Goal: Transaction & Acquisition: Purchase product/service

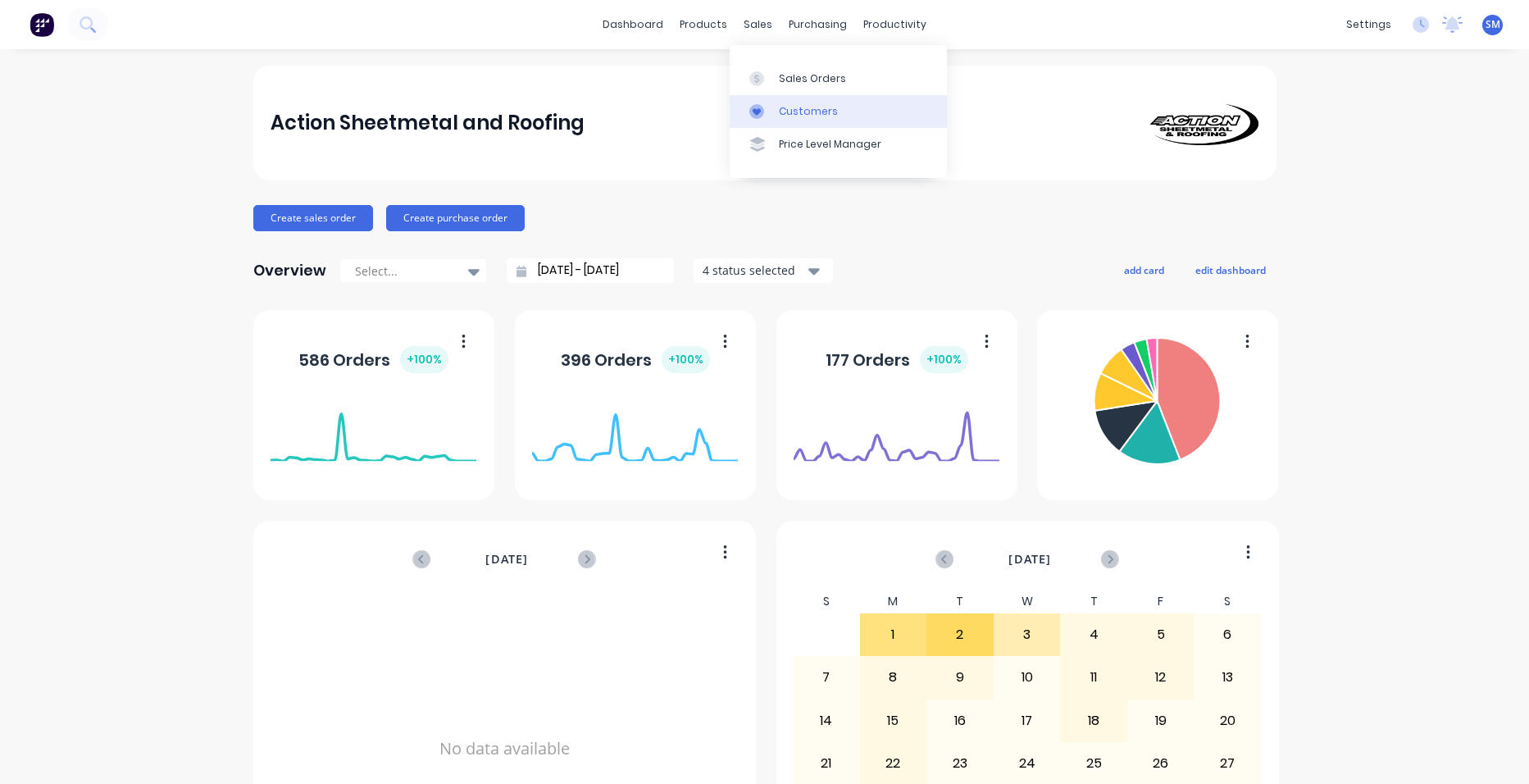
click at [822, 111] on div "Customers" at bounding box center [808, 111] width 59 height 14
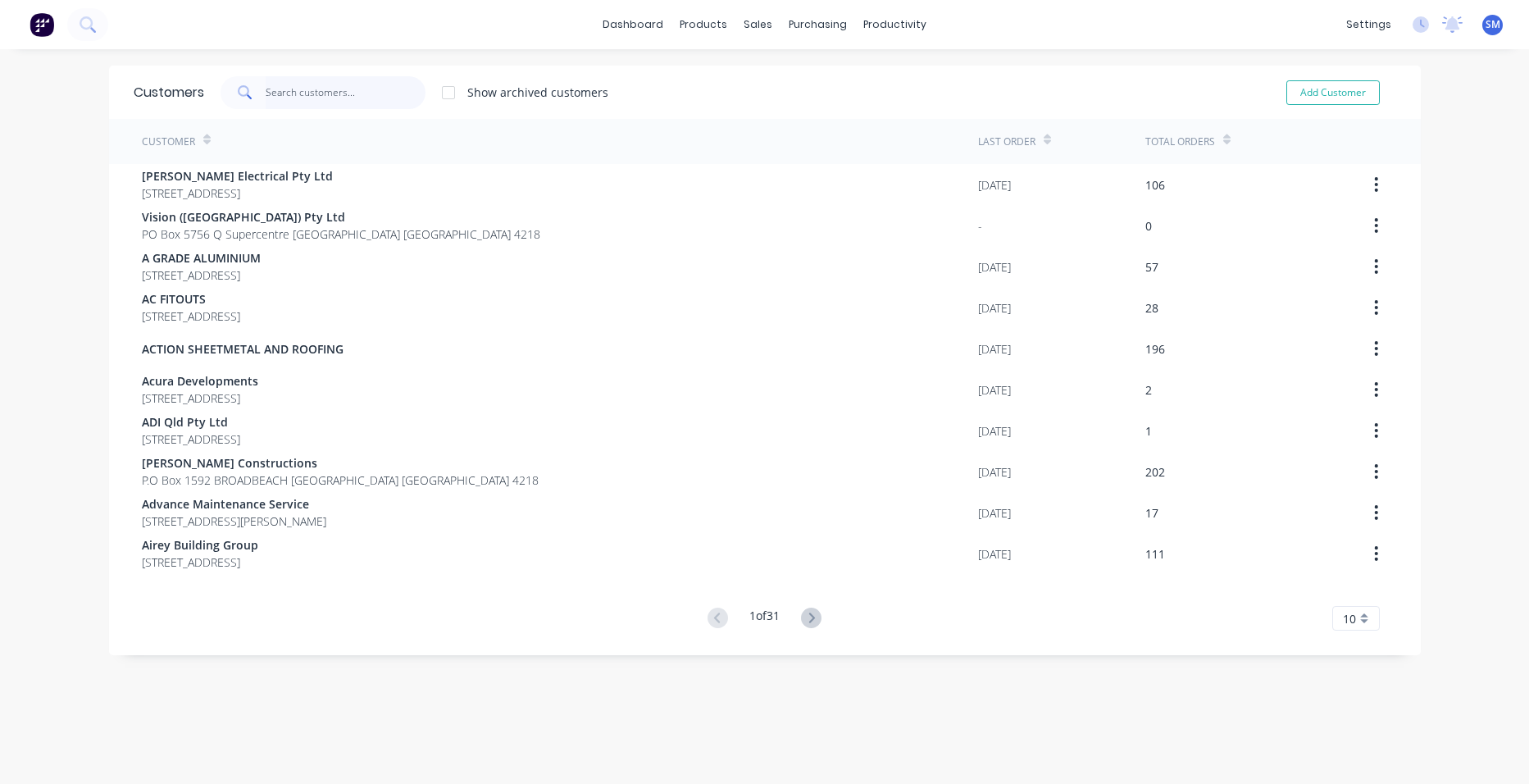
click at [345, 99] on input "text" at bounding box center [345, 93] width 160 height 33
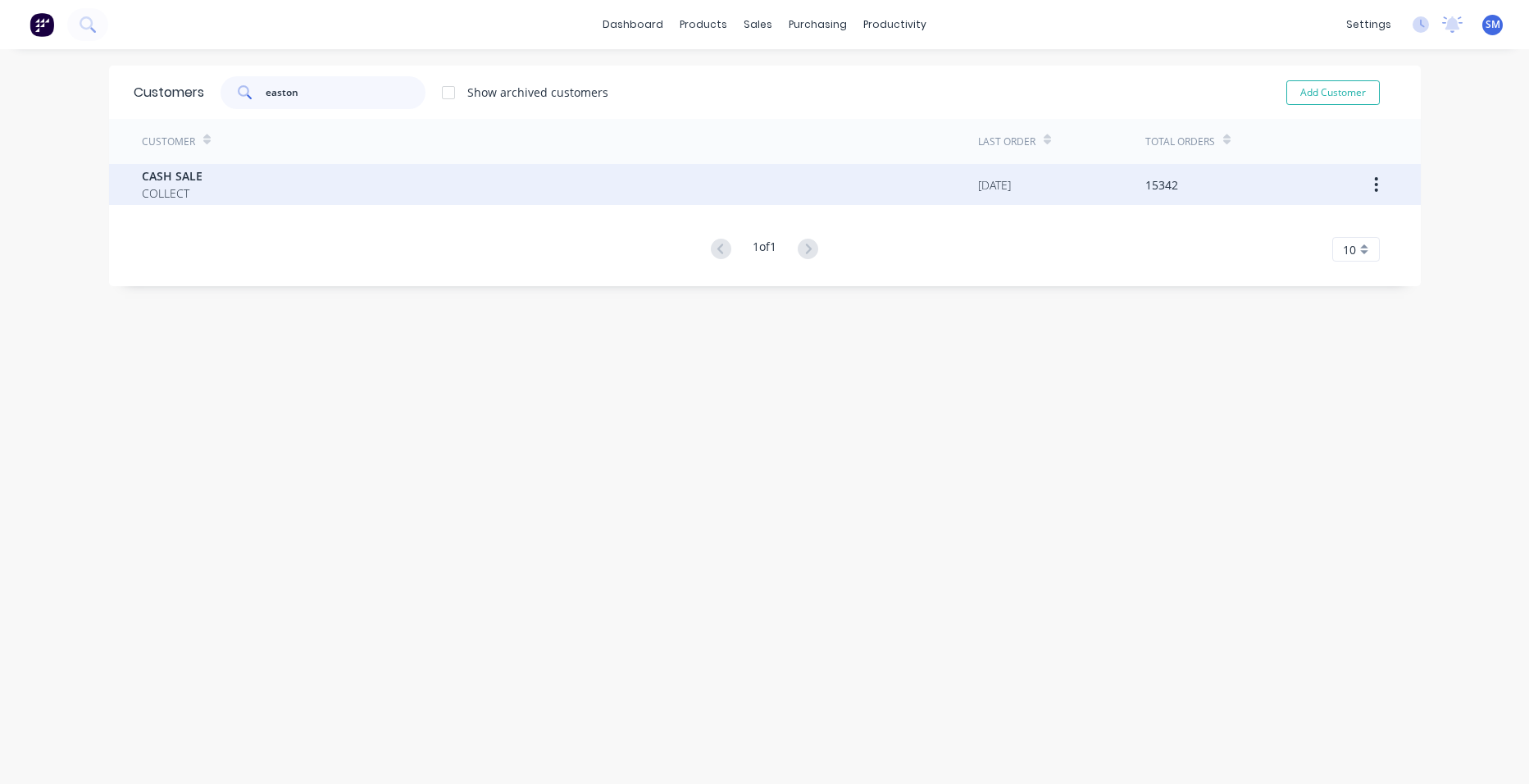
type input "easton"
click at [130, 192] on div "CASH SALE COLLECT [DATE] 15342" at bounding box center [765, 184] width 1311 height 41
click at [184, 179] on span "CASH SALE" at bounding box center [172, 175] width 60 height 17
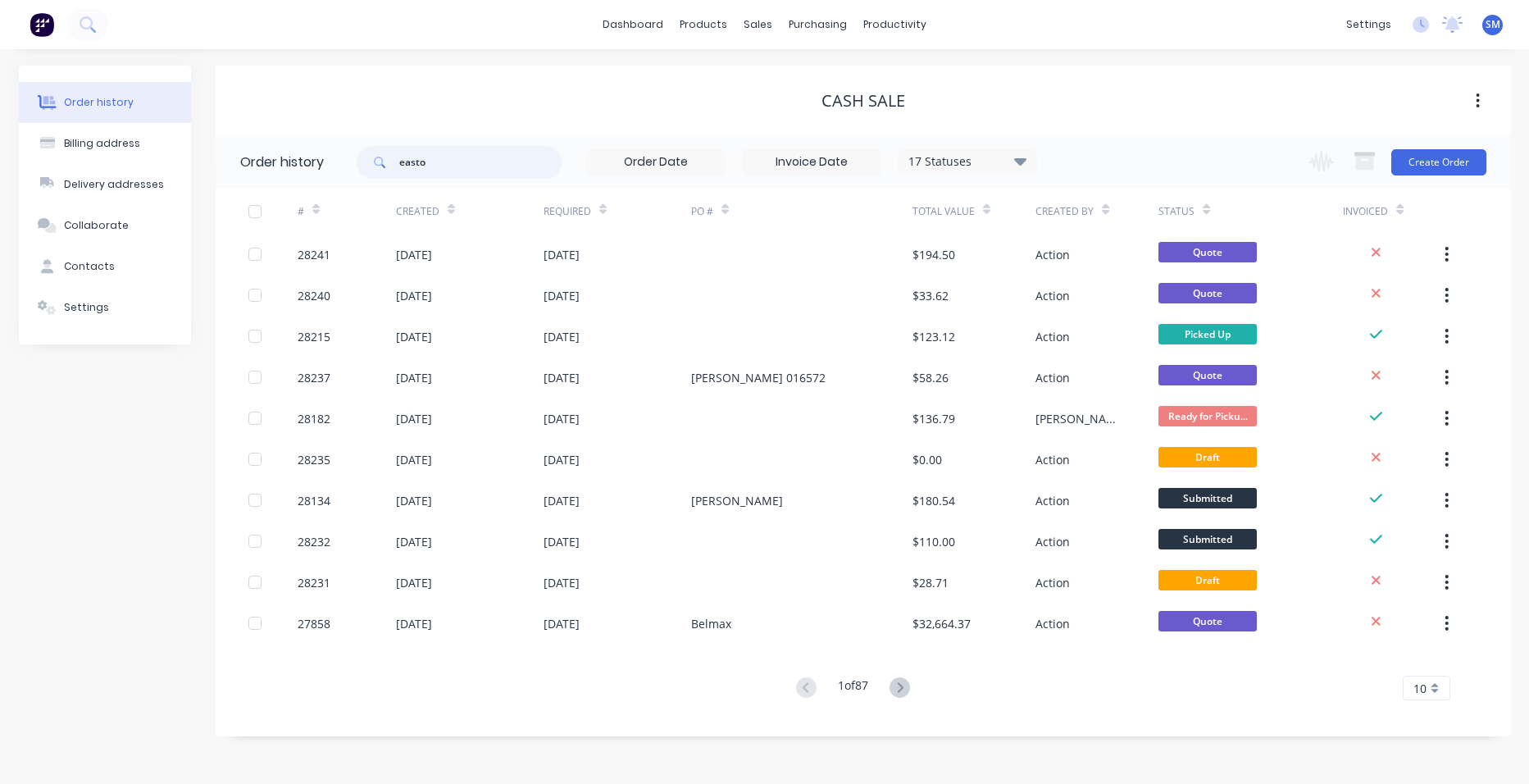
type input "easton"
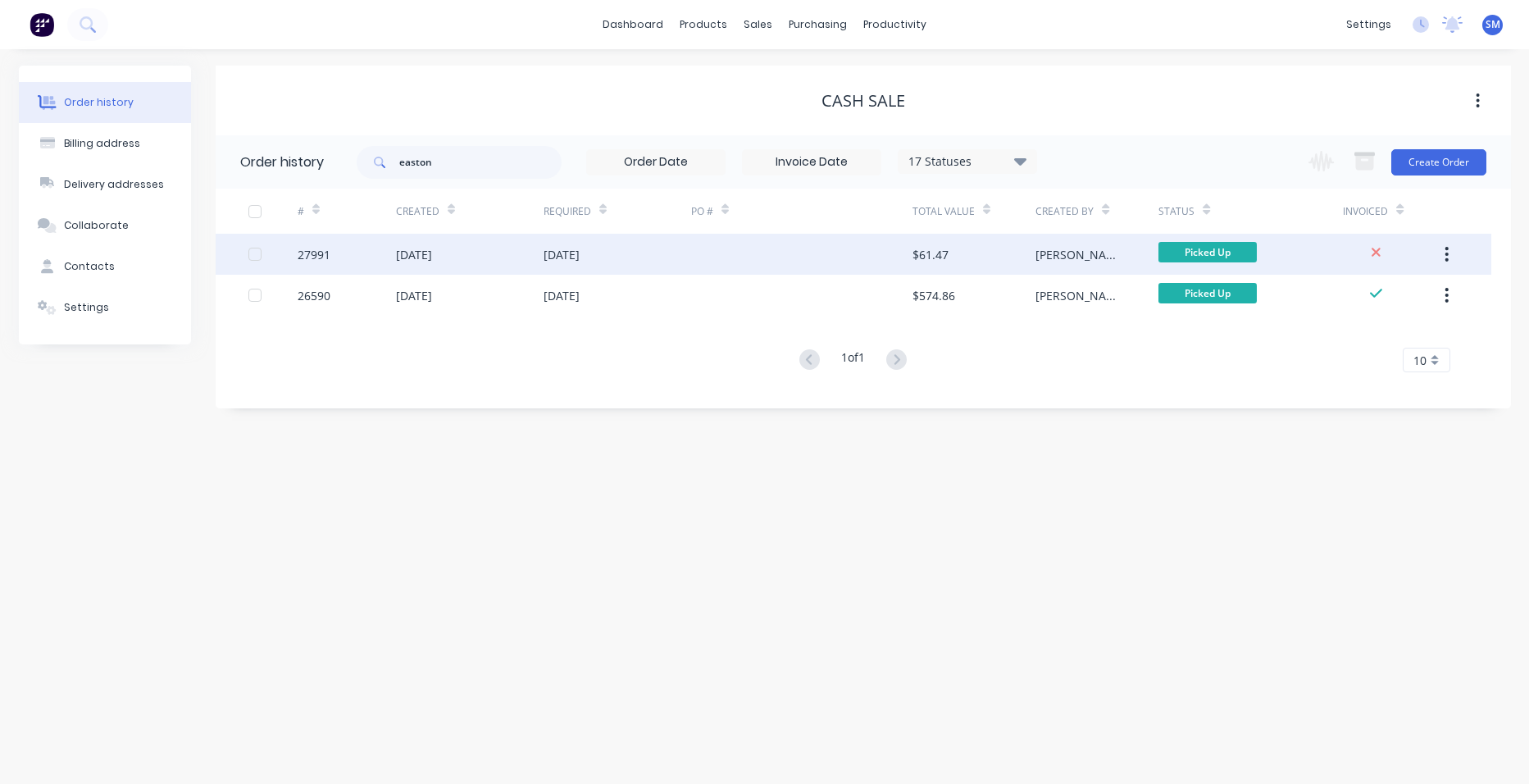
click at [786, 246] on div at bounding box center [801, 254] width 221 height 41
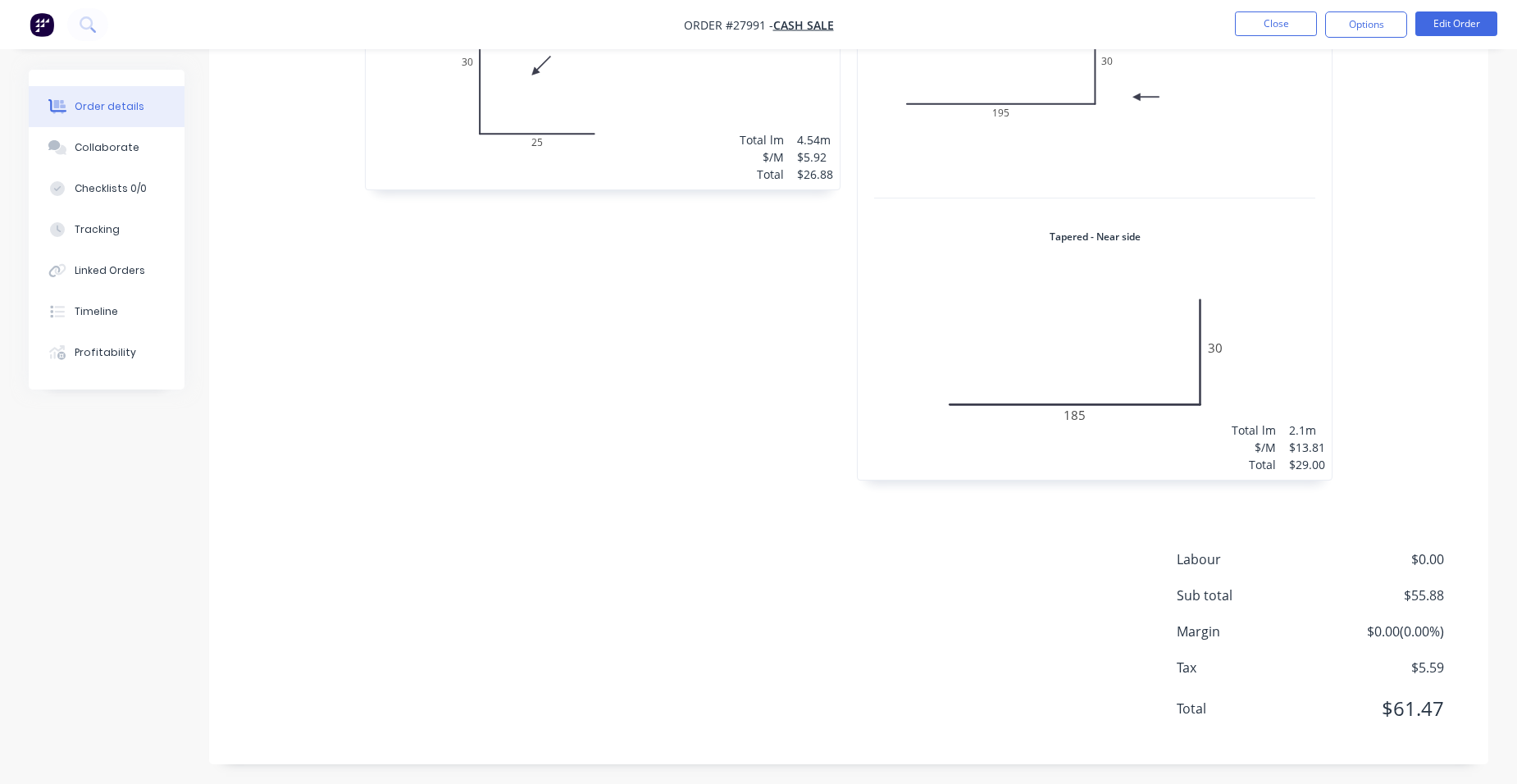
scroll to position [598, 0]
click at [1249, 27] on button "Close" at bounding box center [1276, 24] width 82 height 25
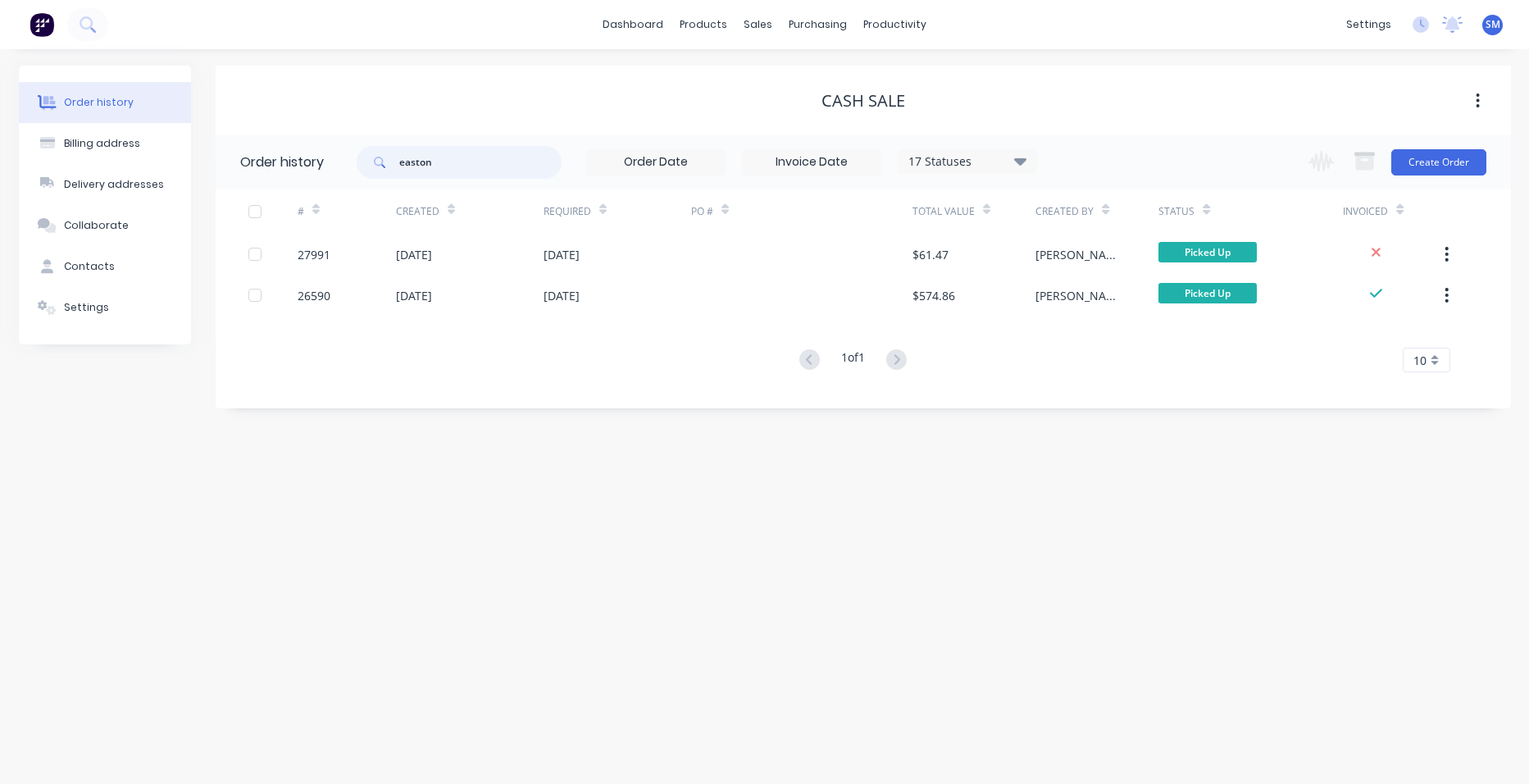
drag, startPoint x: 452, startPoint y: 164, endPoint x: 290, endPoint y: 175, distance: 162.4
click at [290, 175] on header "Order history easton 17 Statuses Invoice Status Invoiced Not Invoiced Partial O…" at bounding box center [863, 162] width 1295 height 54
type input "judge"
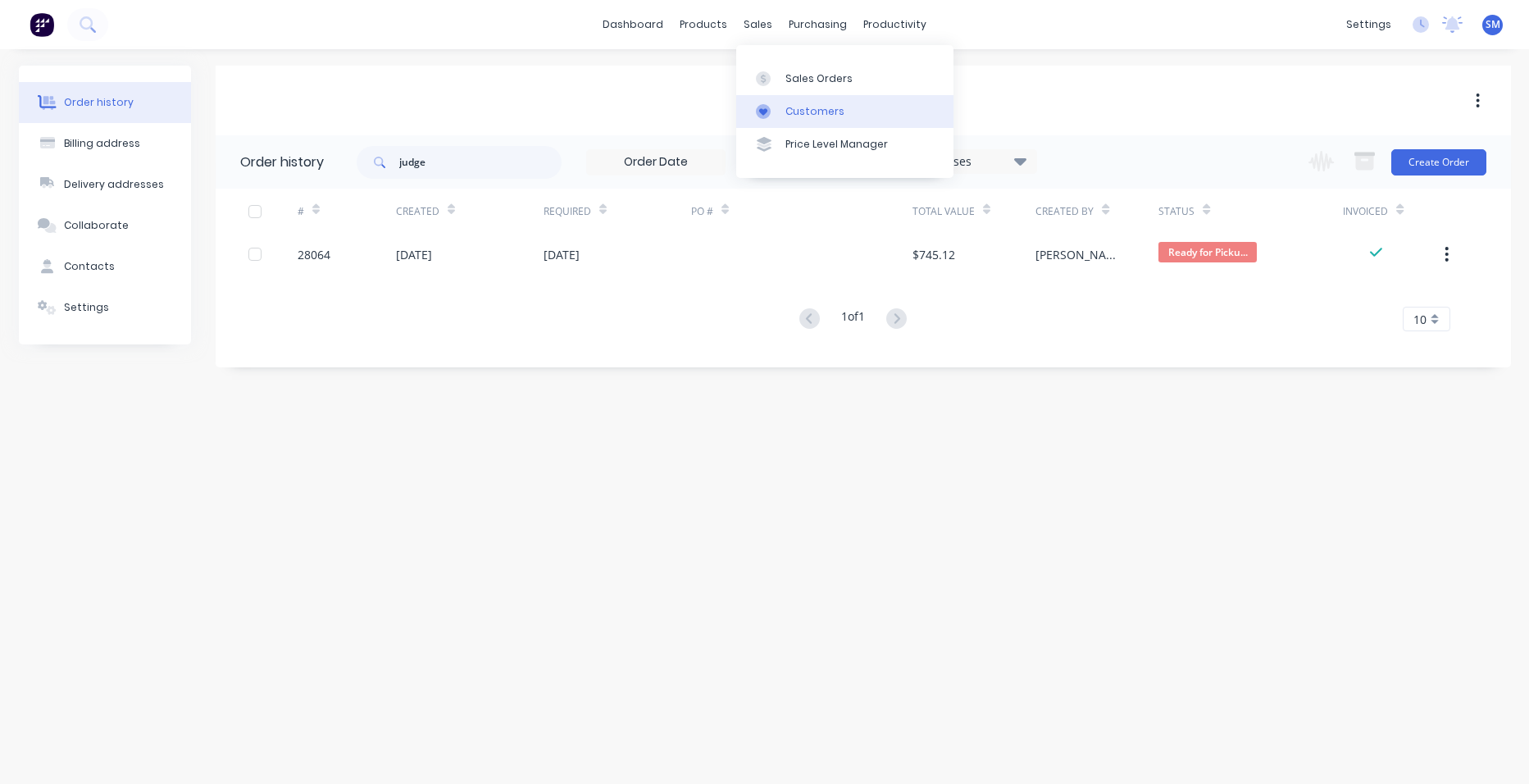
click at [822, 107] on div "Customers" at bounding box center [815, 111] width 59 height 14
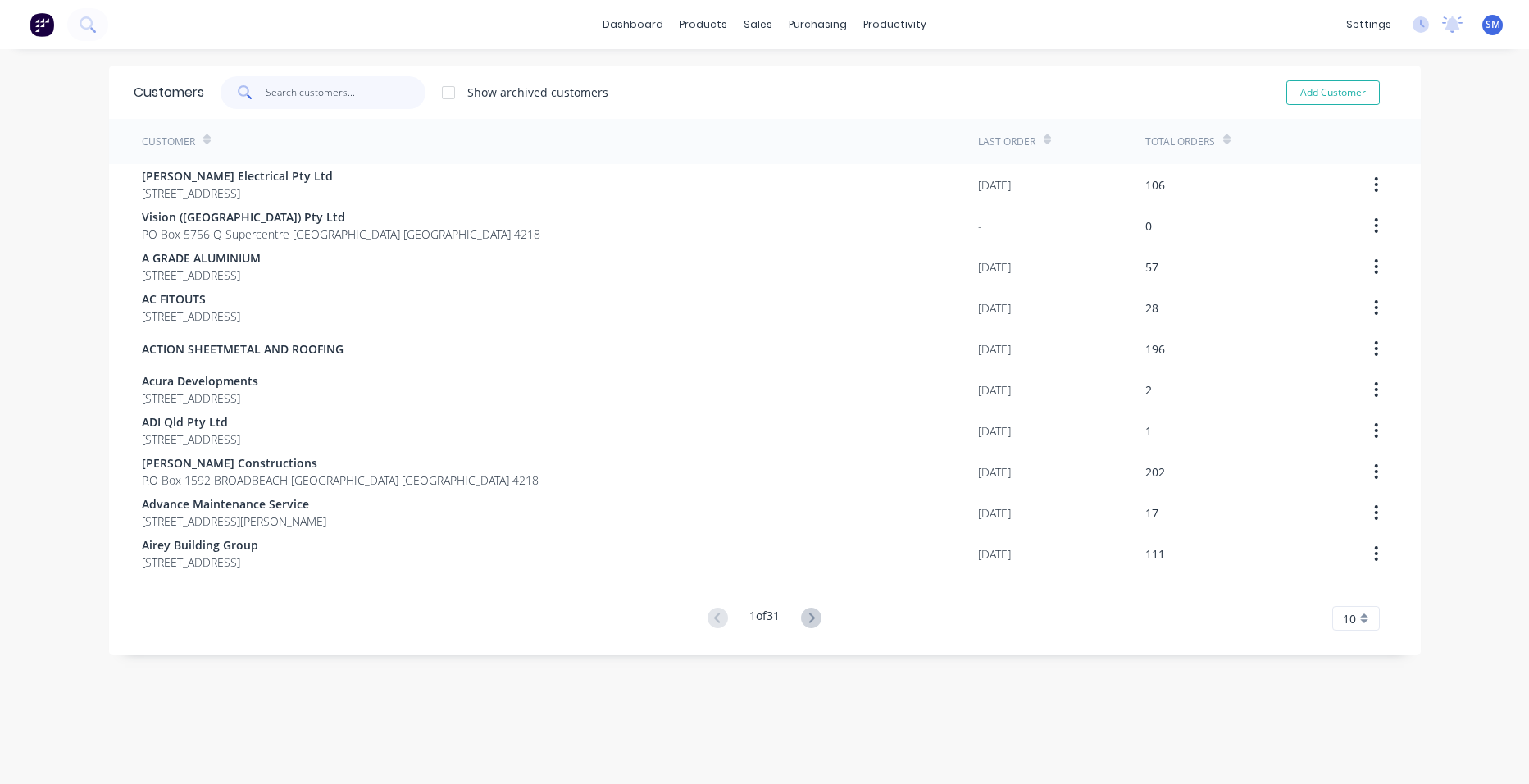
click at [319, 93] on input "text" at bounding box center [345, 93] width 160 height 33
drag, startPoint x: 780, startPoint y: 81, endPoint x: 730, endPoint y: 88, distance: 50.5
click at [780, 82] on div "Sales Orders" at bounding box center [812, 78] width 67 height 14
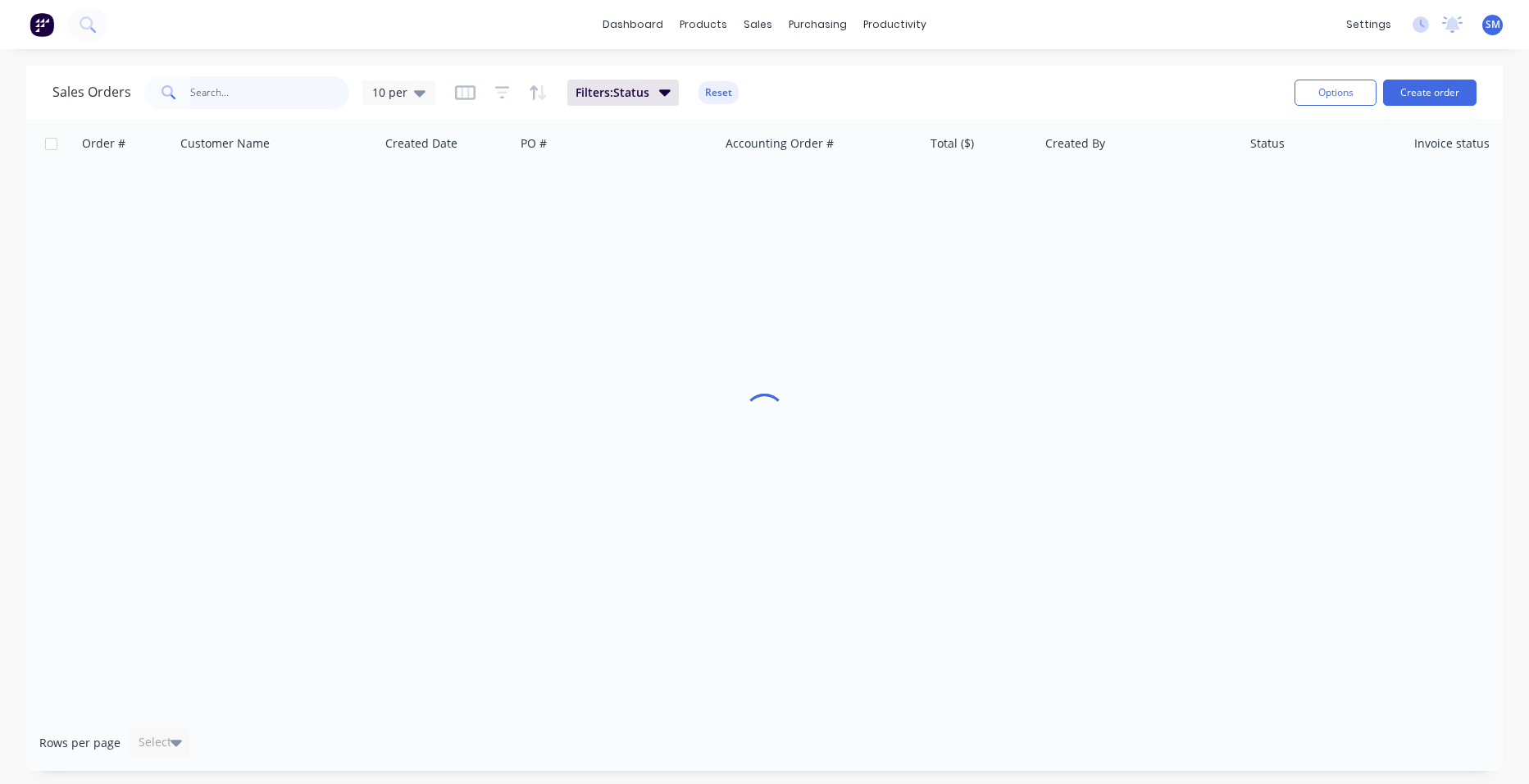
drag, startPoint x: 298, startPoint y: 99, endPoint x: 289, endPoint y: 100, distance: 9.1
click at [297, 99] on input "text" at bounding box center [269, 93] width 160 height 33
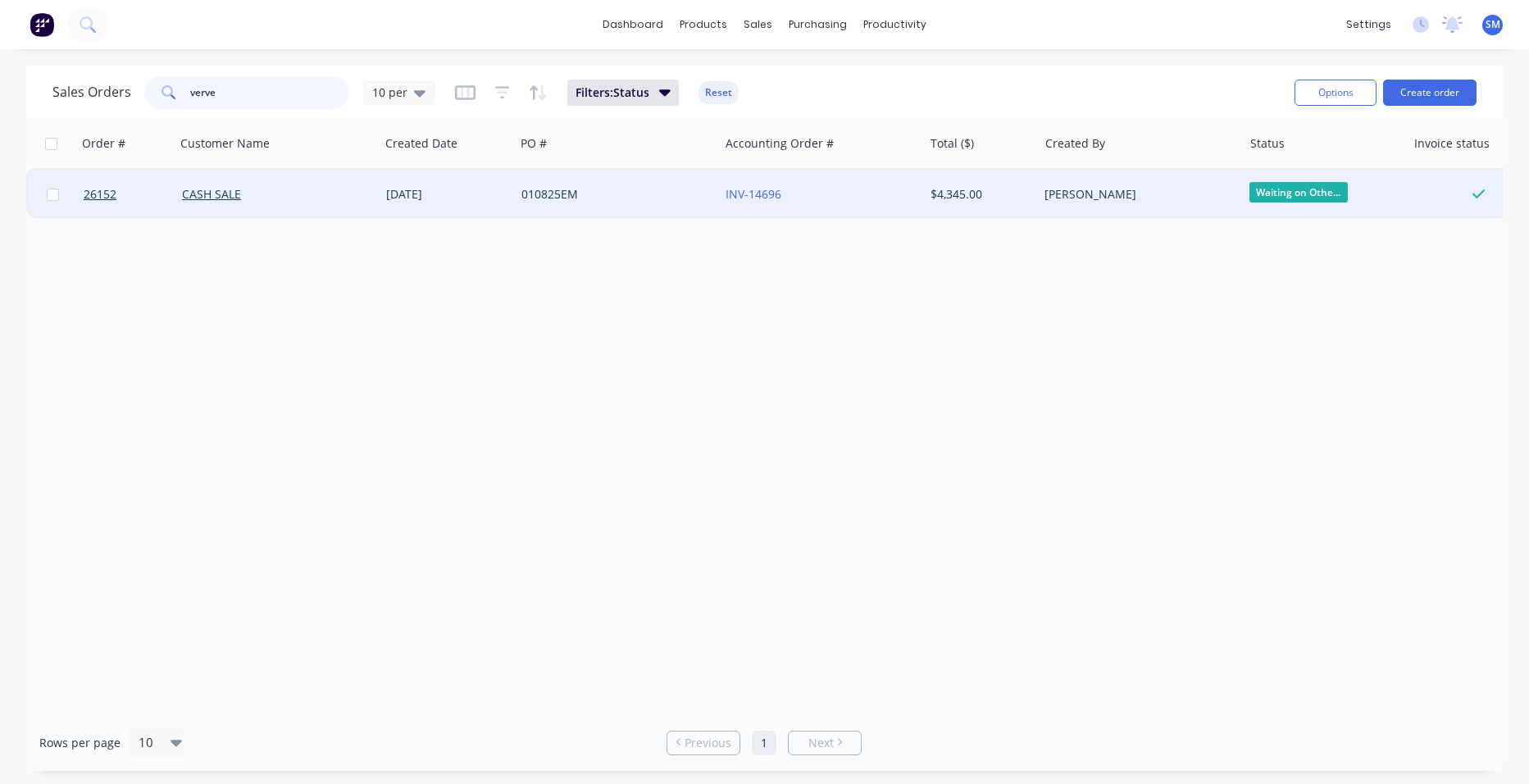
type input "verve"
click at [644, 190] on div "010825EM" at bounding box center [613, 194] width 182 height 16
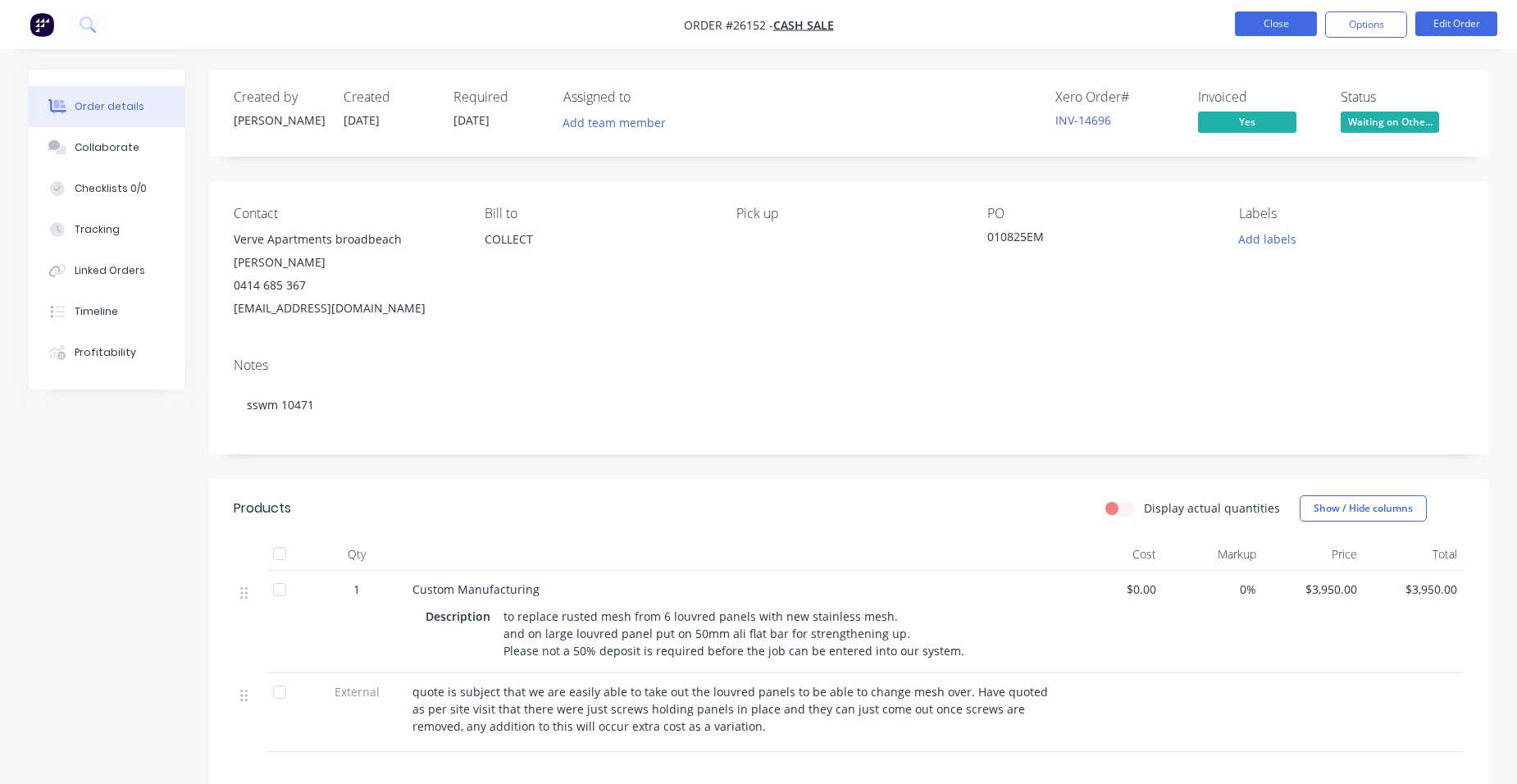
click at [1291, 31] on button "Close" at bounding box center [1276, 24] width 82 height 25
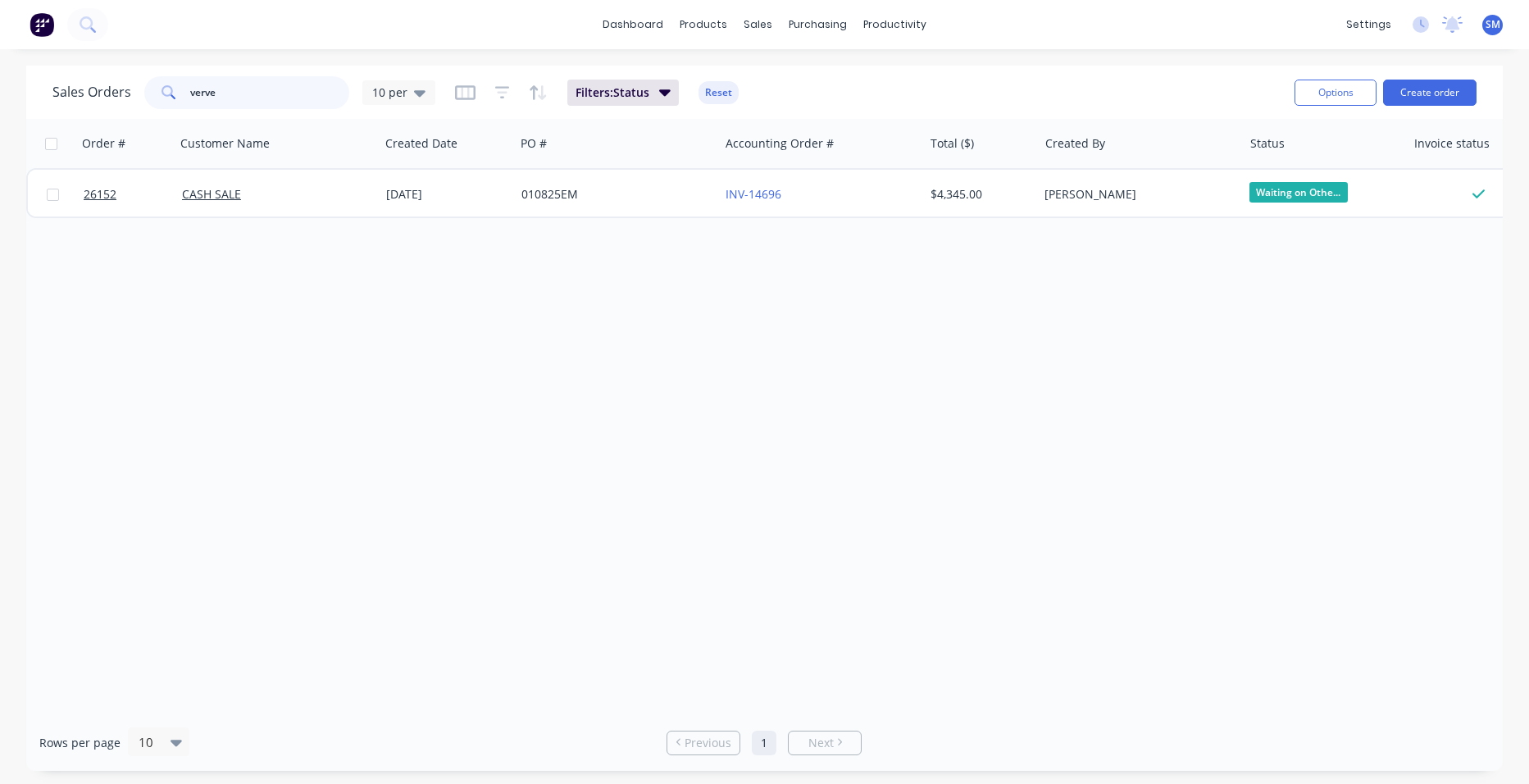
drag, startPoint x: 232, startPoint y: 88, endPoint x: 185, endPoint y: 82, distance: 47.4
click at [185, 82] on div "verve" at bounding box center [247, 93] width 205 height 33
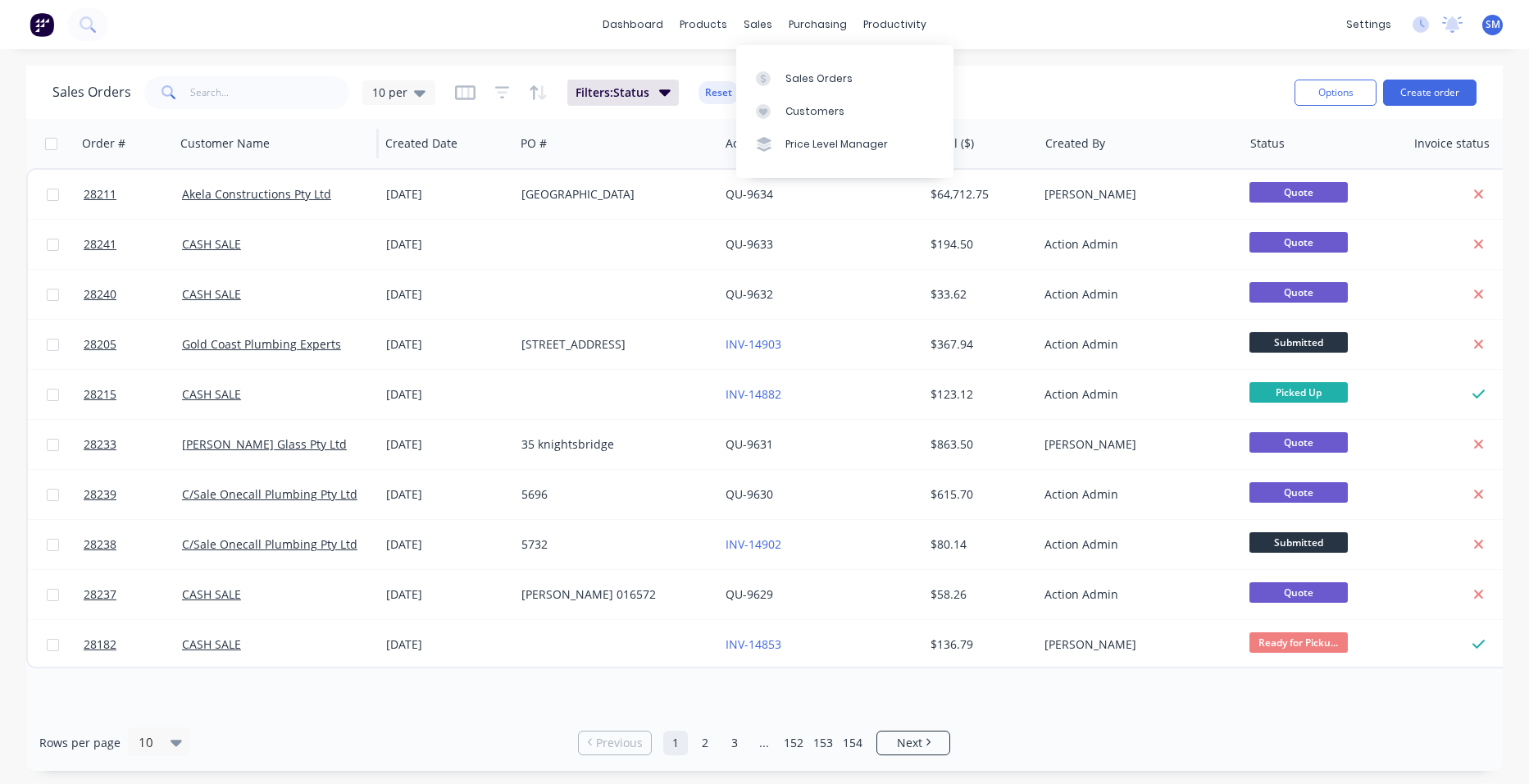
drag, startPoint x: 778, startPoint y: 81, endPoint x: 371, endPoint y: 127, distance: 409.6
click at [780, 81] on link "Sales Orders" at bounding box center [845, 78] width 218 height 33
click at [245, 91] on input "text" at bounding box center [269, 93] width 160 height 33
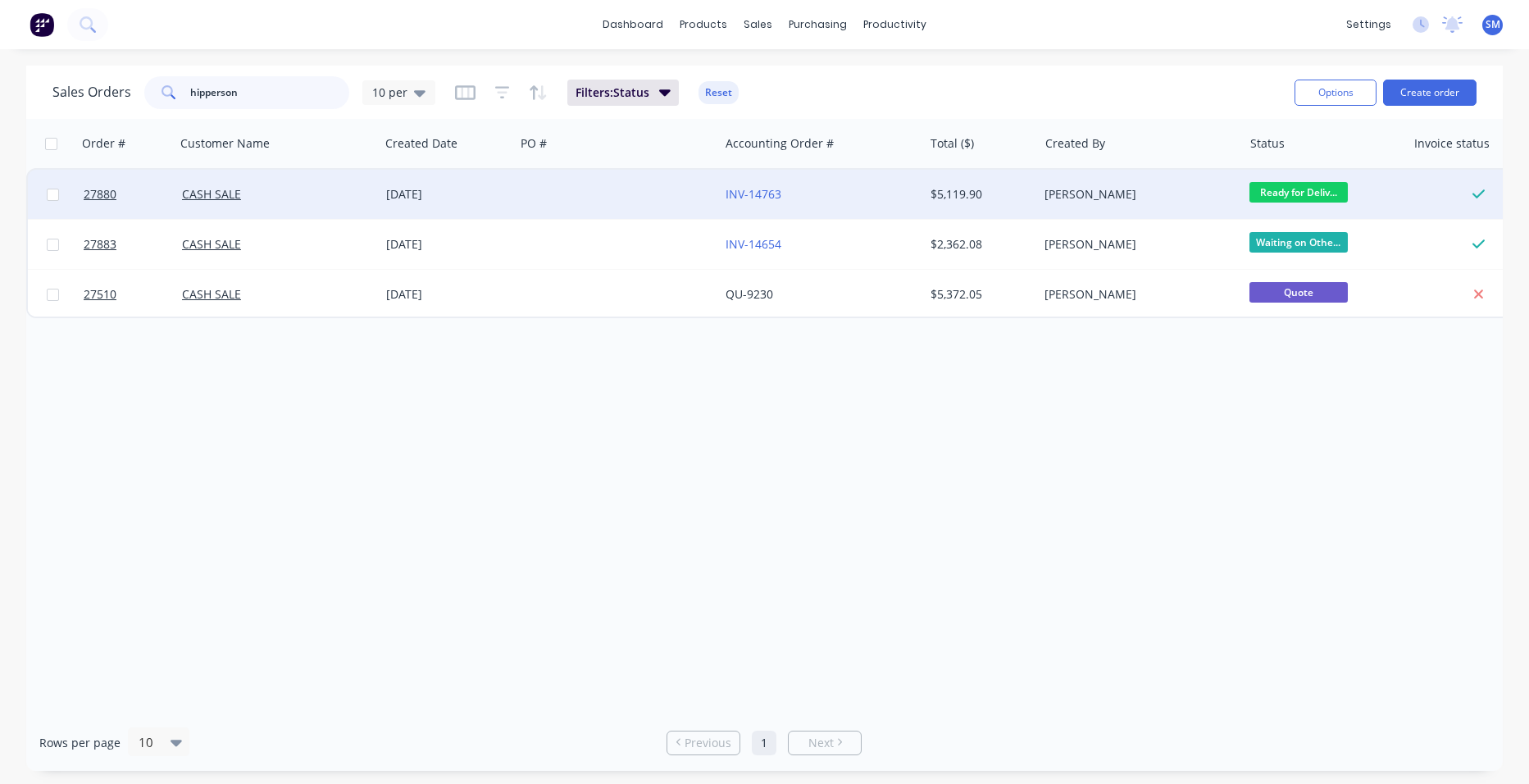
type input "hipperson"
click at [521, 197] on div at bounding box center [616, 194] width 204 height 49
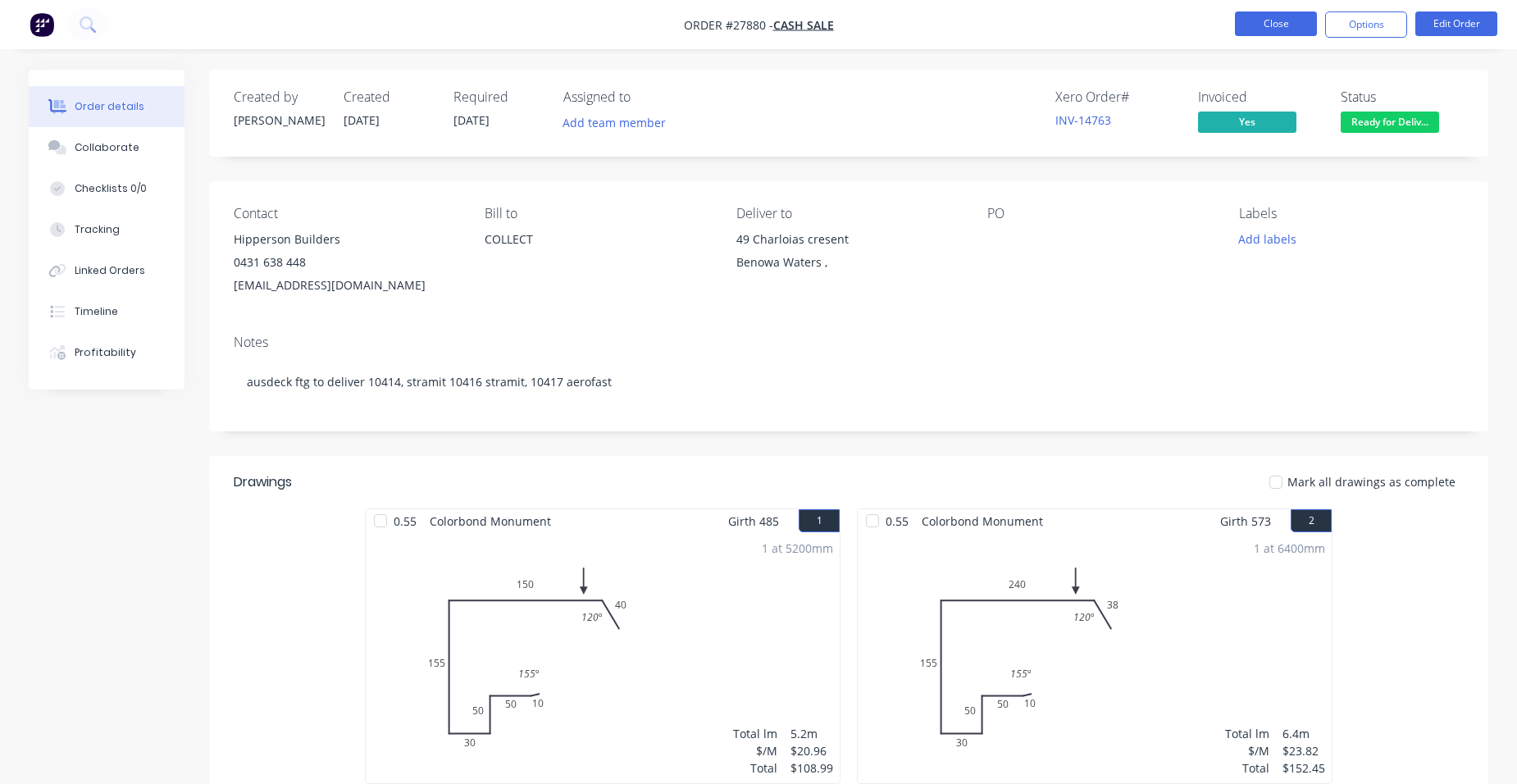
click at [1286, 32] on button "Close" at bounding box center [1276, 24] width 82 height 25
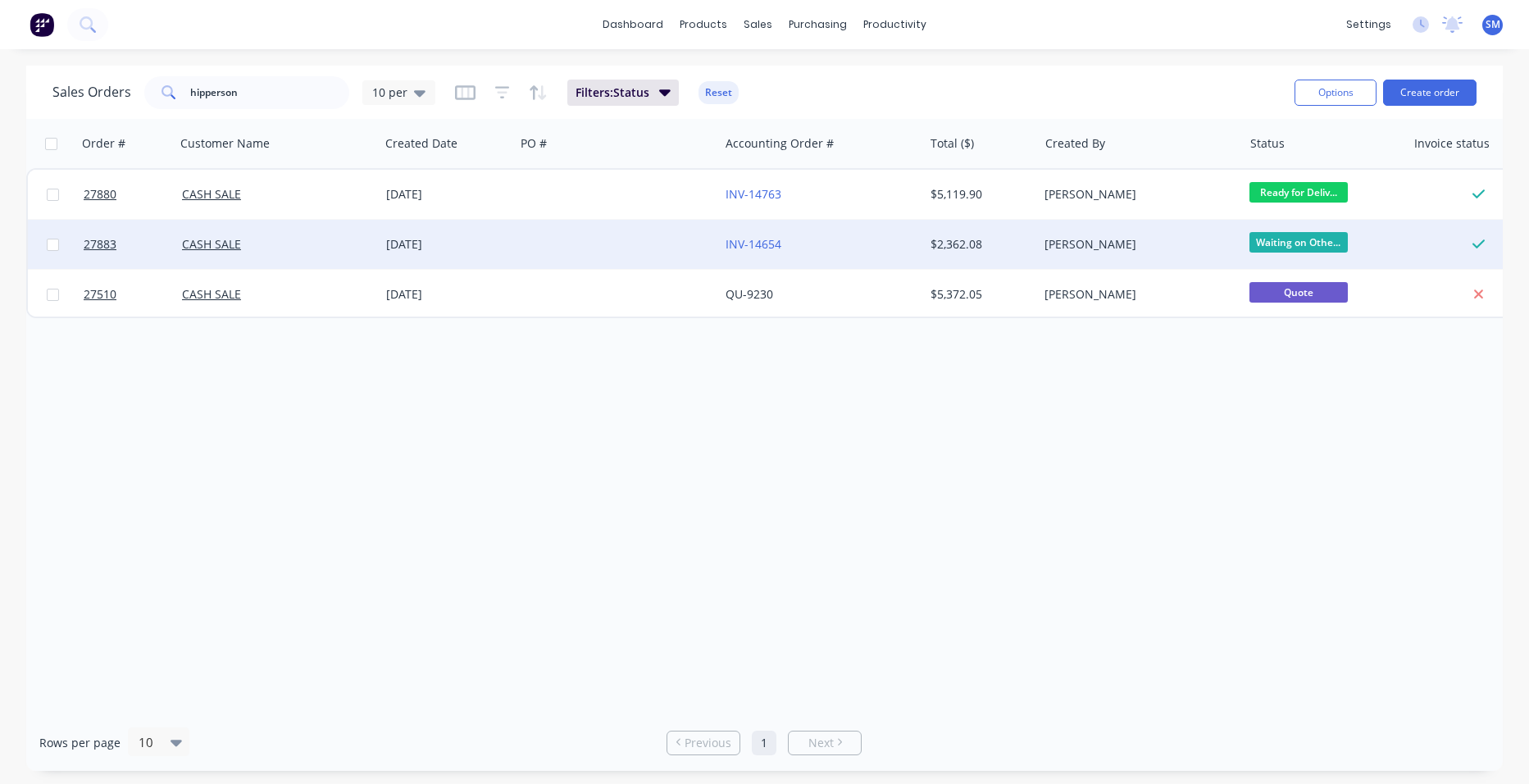
click at [827, 246] on div "INV-14654" at bounding box center [817, 243] width 182 height 16
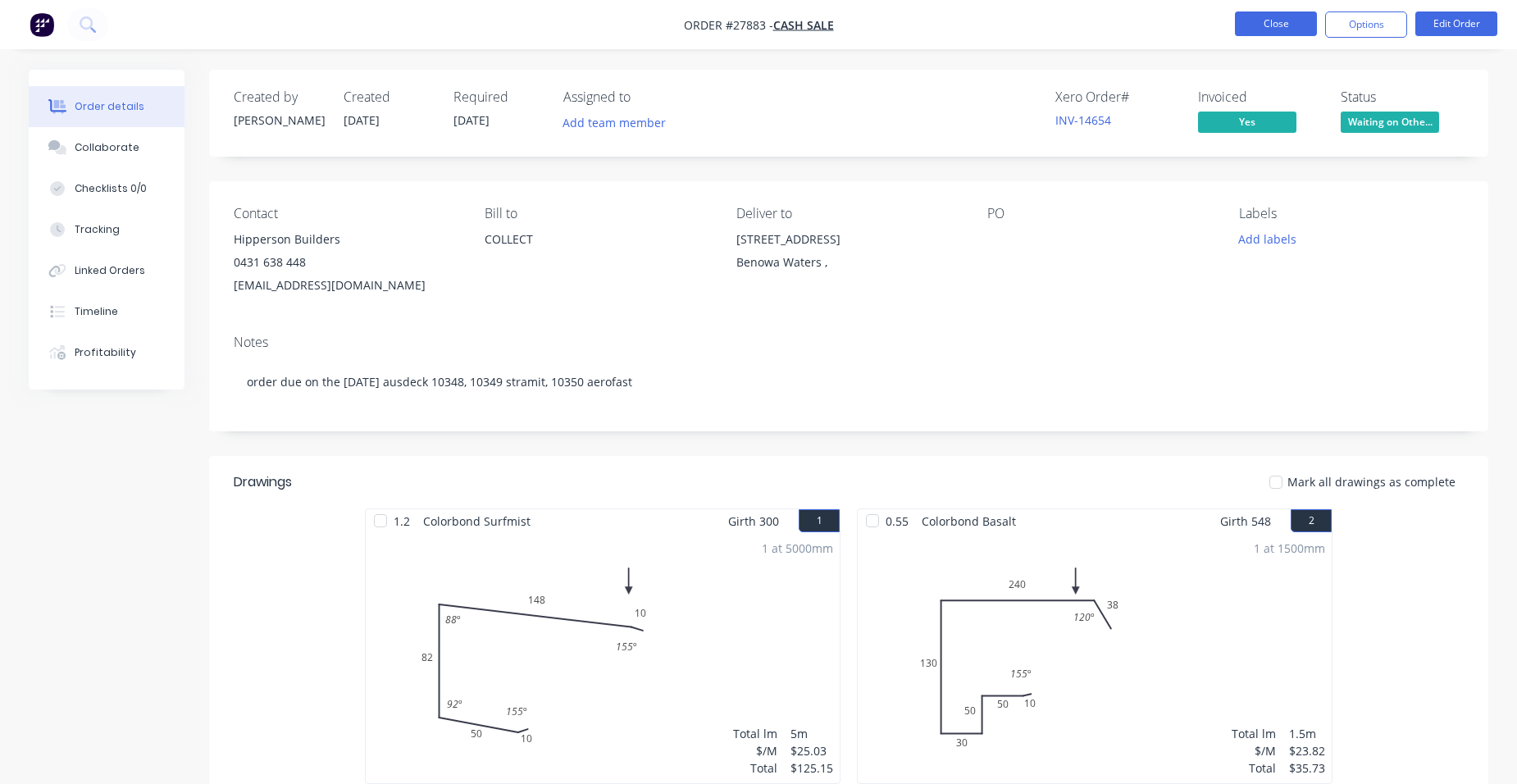
click at [1265, 23] on button "Close" at bounding box center [1276, 24] width 82 height 25
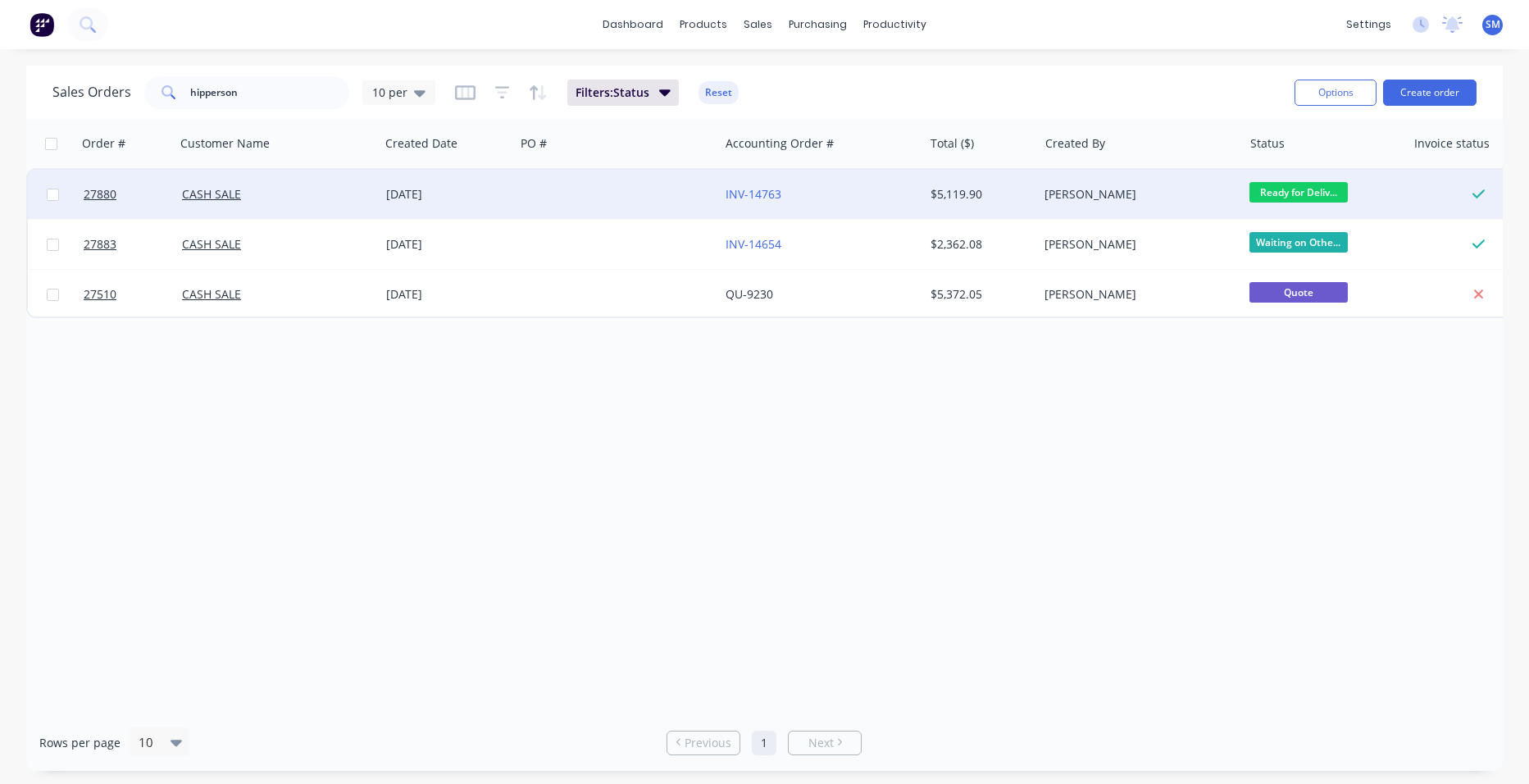
click at [609, 181] on div at bounding box center [616, 194] width 204 height 49
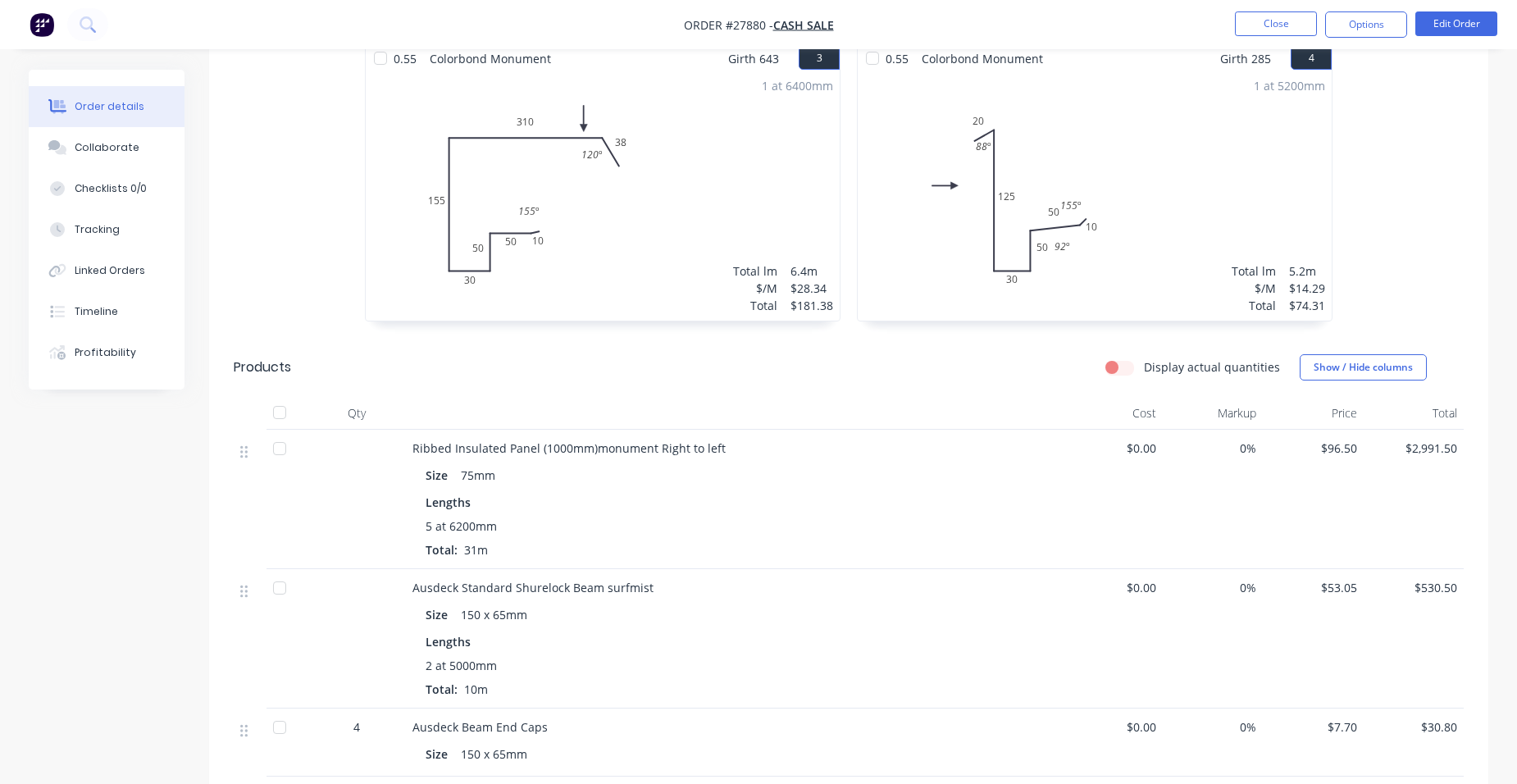
scroll to position [492, 0]
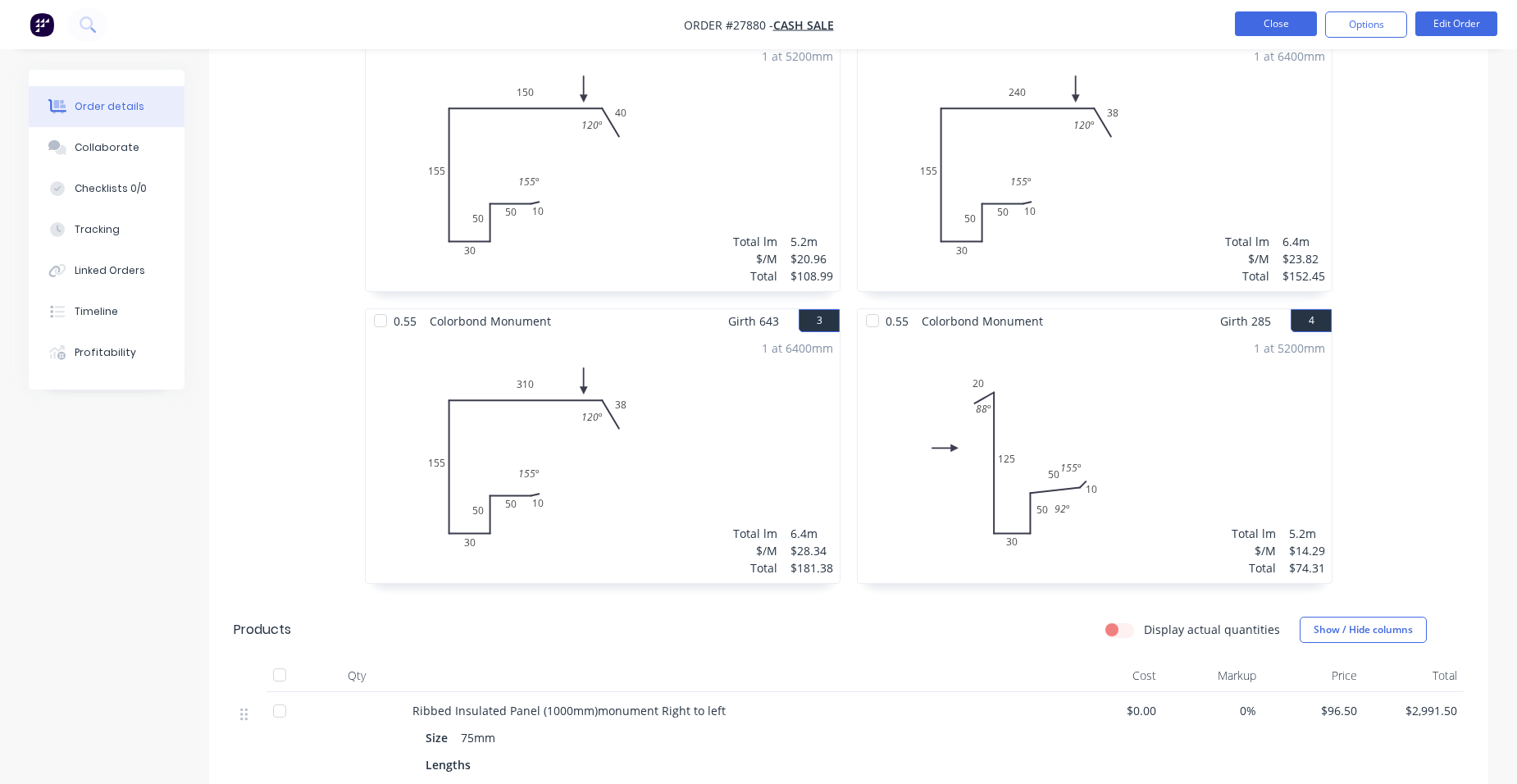
click at [1285, 17] on button "Close" at bounding box center [1276, 24] width 82 height 25
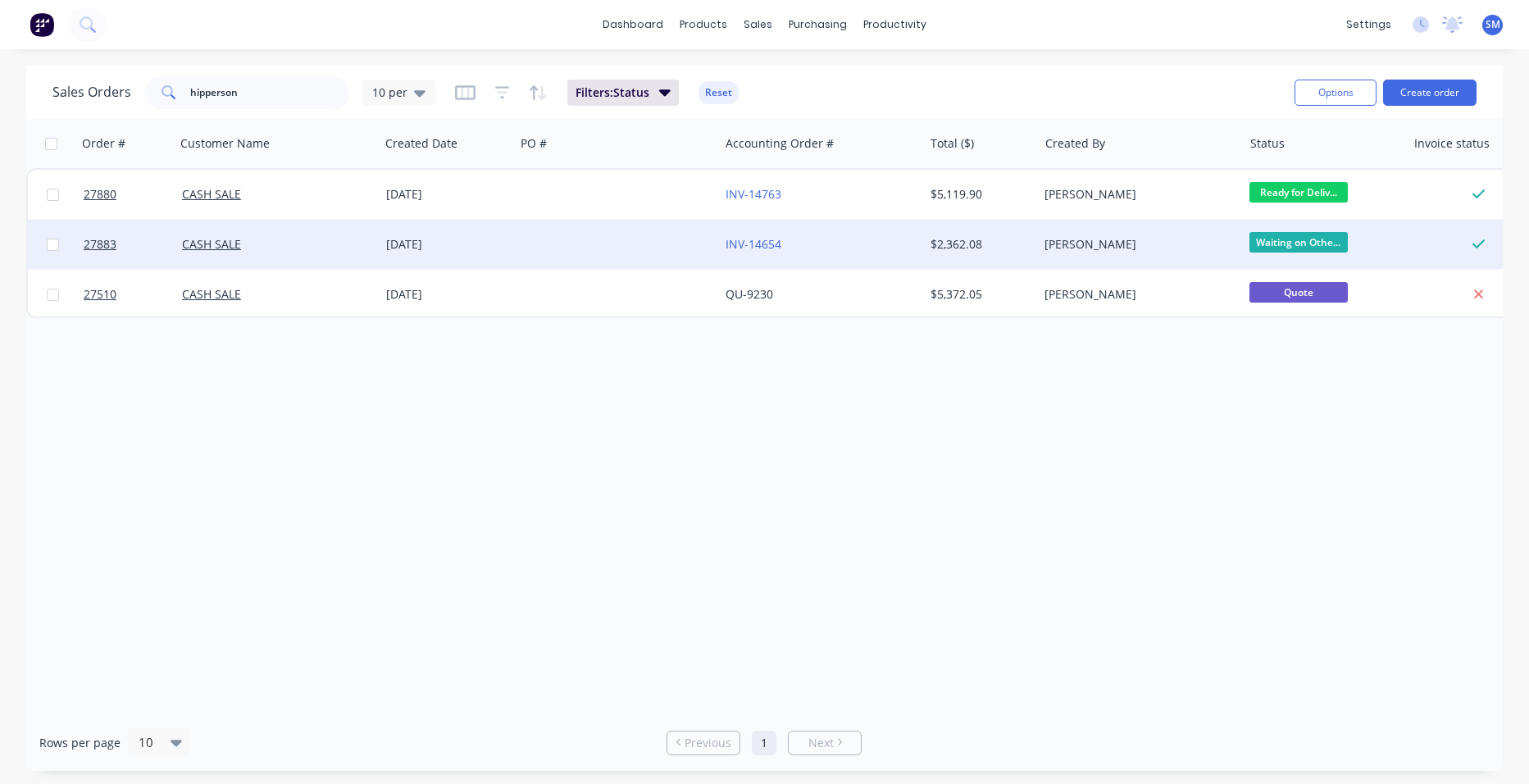
click at [648, 252] on div at bounding box center [616, 243] width 204 height 49
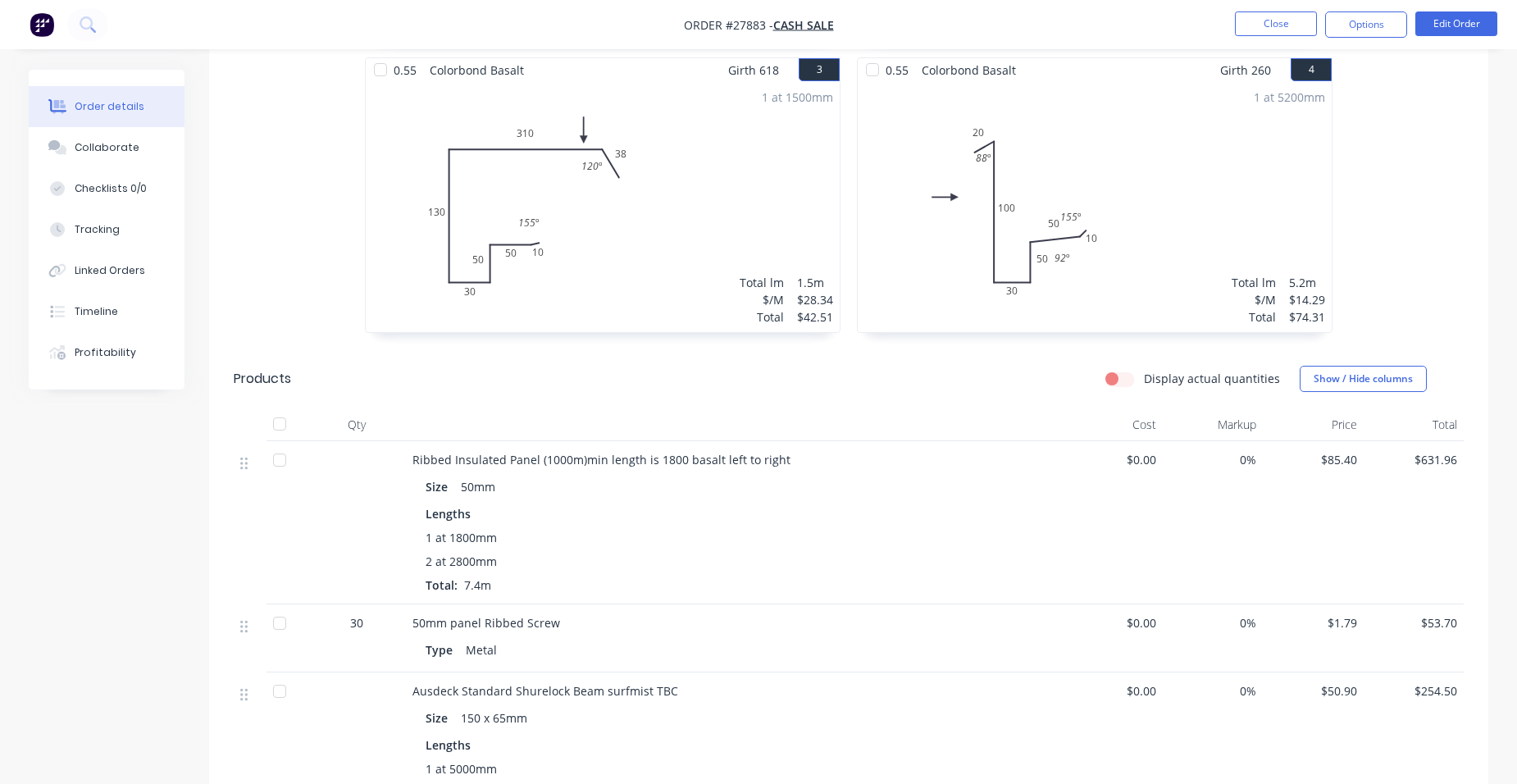
scroll to position [738, 0]
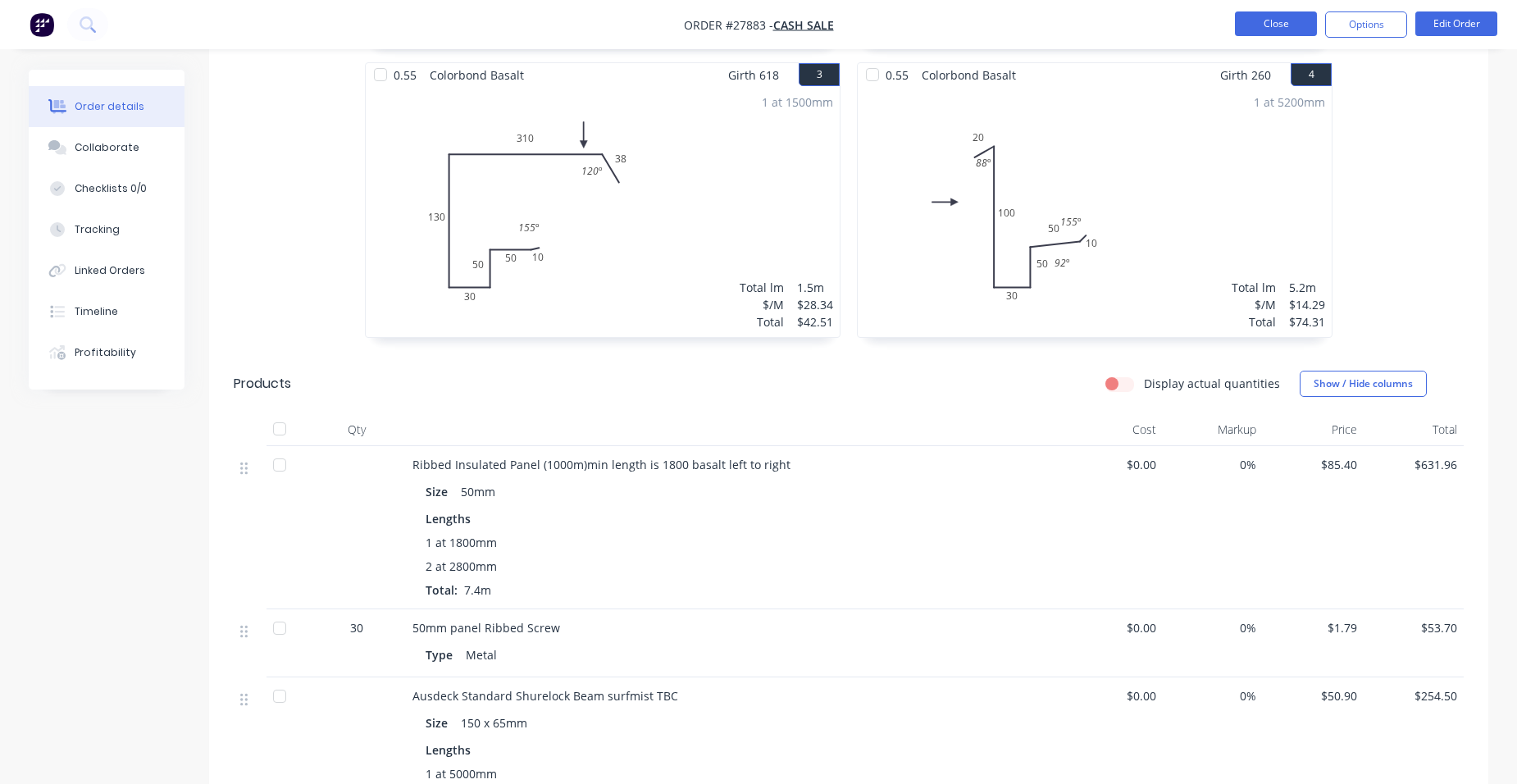
click at [1280, 25] on button "Close" at bounding box center [1276, 24] width 82 height 25
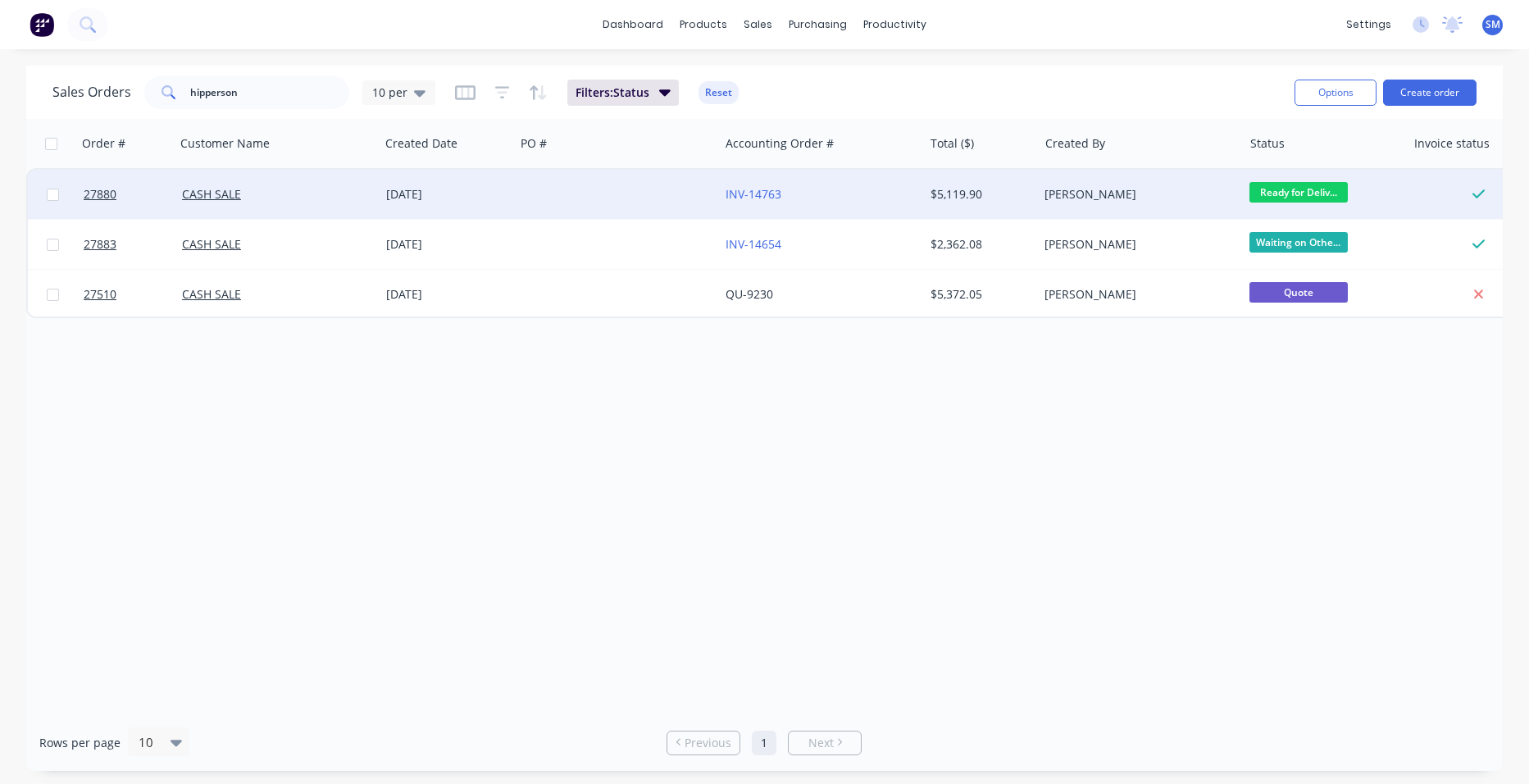
click at [812, 184] on div "INV-14763" at bounding box center [821, 194] width 204 height 49
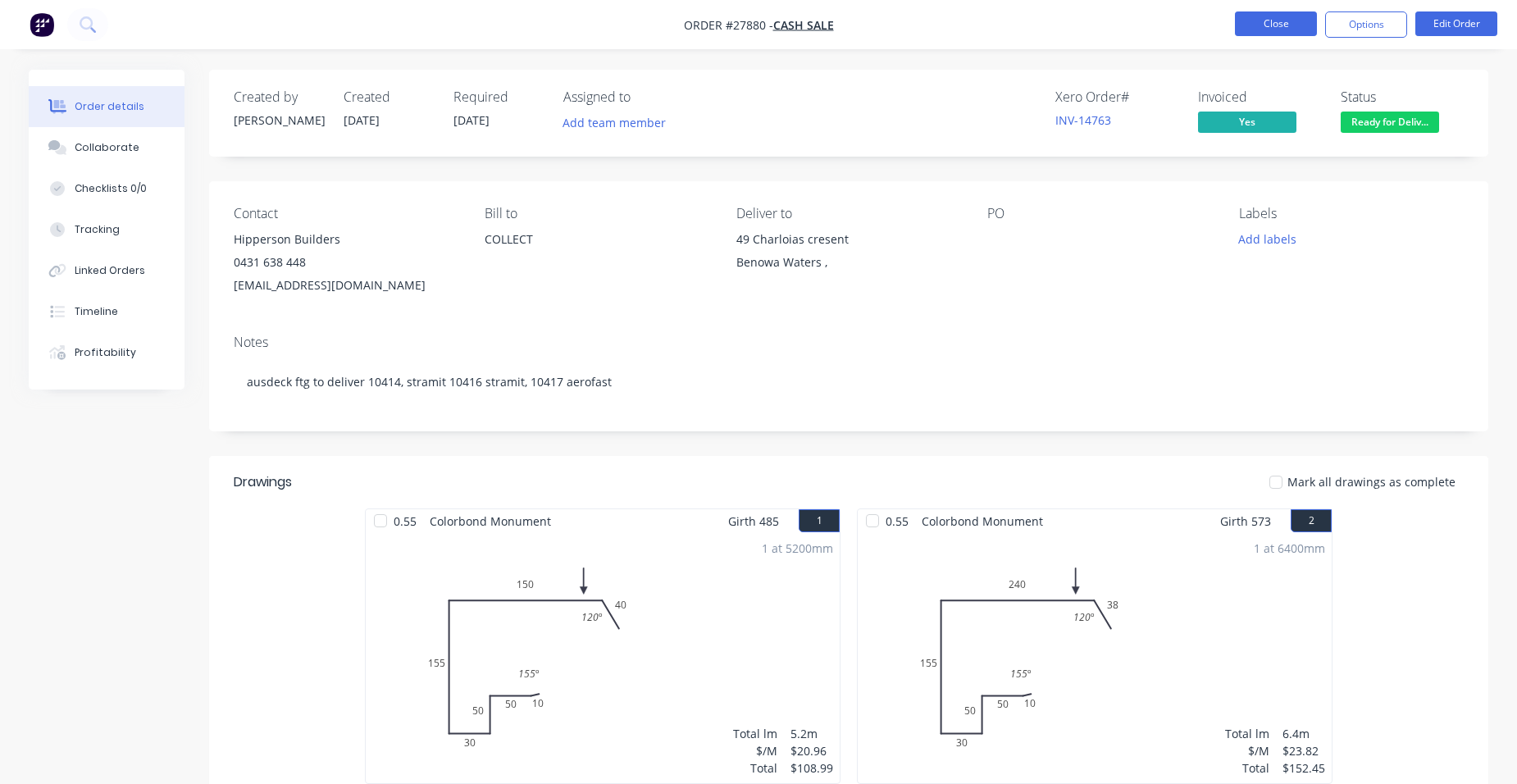
click at [1280, 31] on button "Close" at bounding box center [1276, 24] width 82 height 25
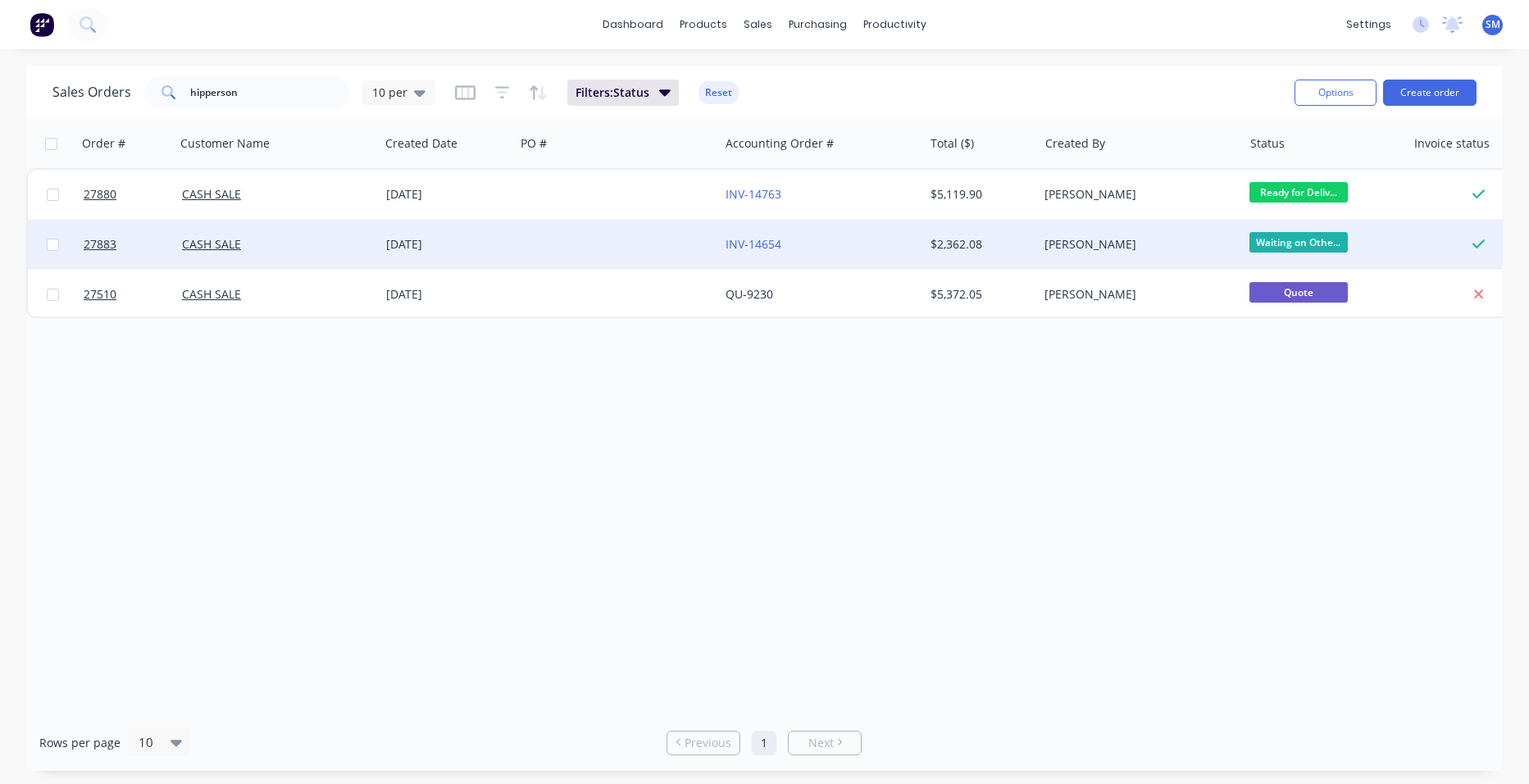
click at [624, 252] on div at bounding box center [616, 243] width 204 height 49
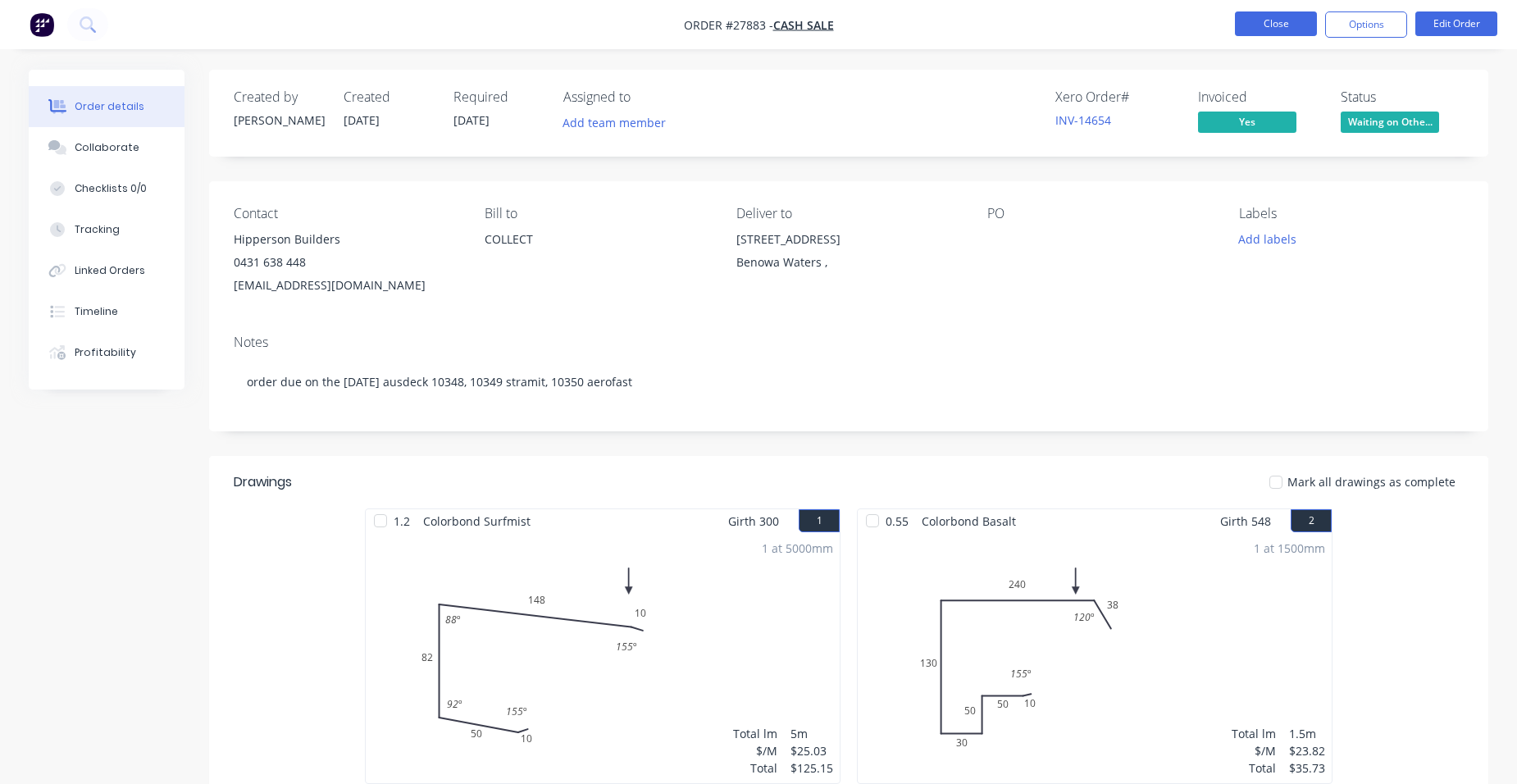
click at [1238, 28] on button "Close" at bounding box center [1276, 24] width 82 height 25
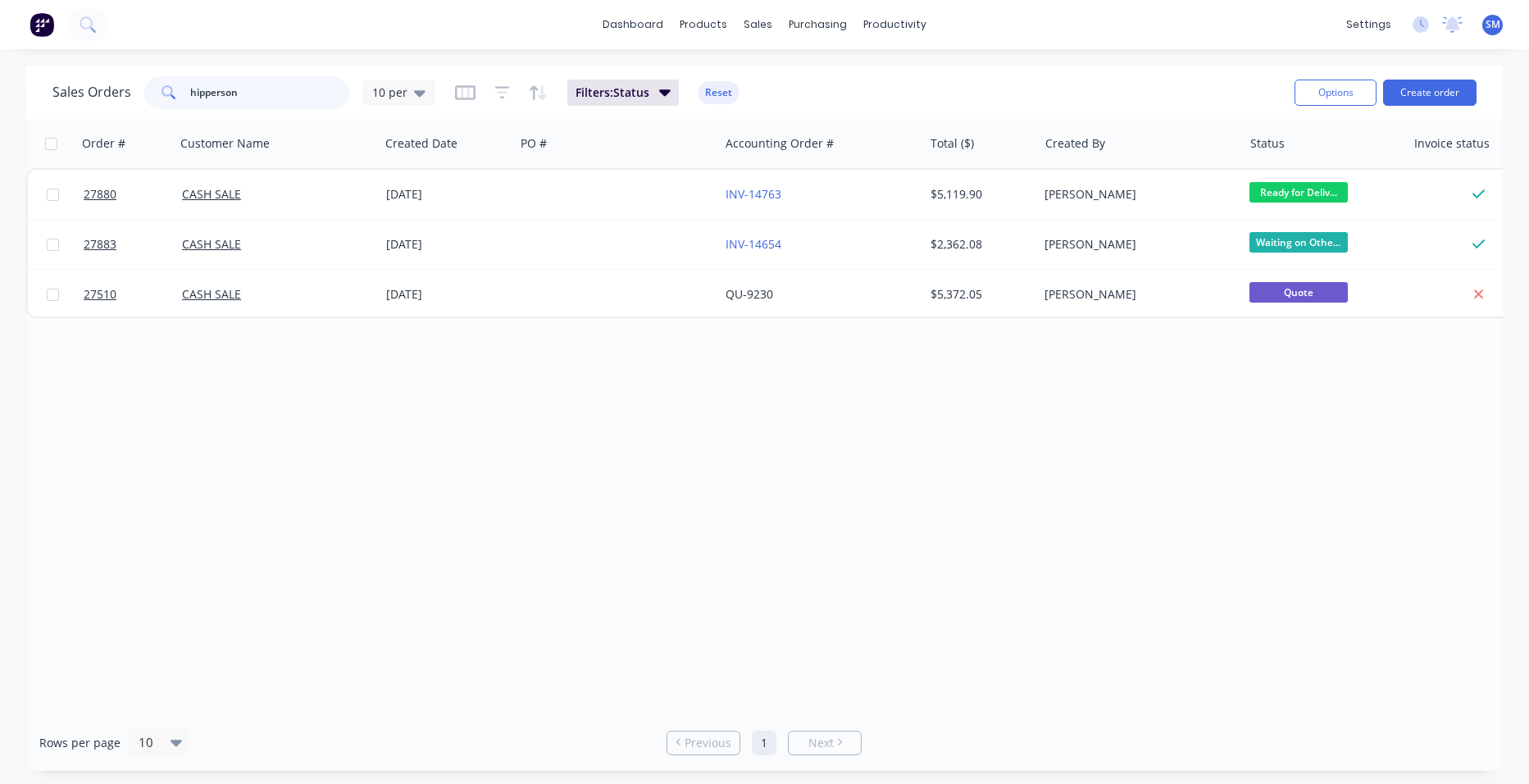
drag, startPoint x: 253, startPoint y: 91, endPoint x: 138, endPoint y: 82, distance: 115.4
click at [139, 87] on div "Sales Orders hipperson 10 per" at bounding box center [243, 93] width 382 height 33
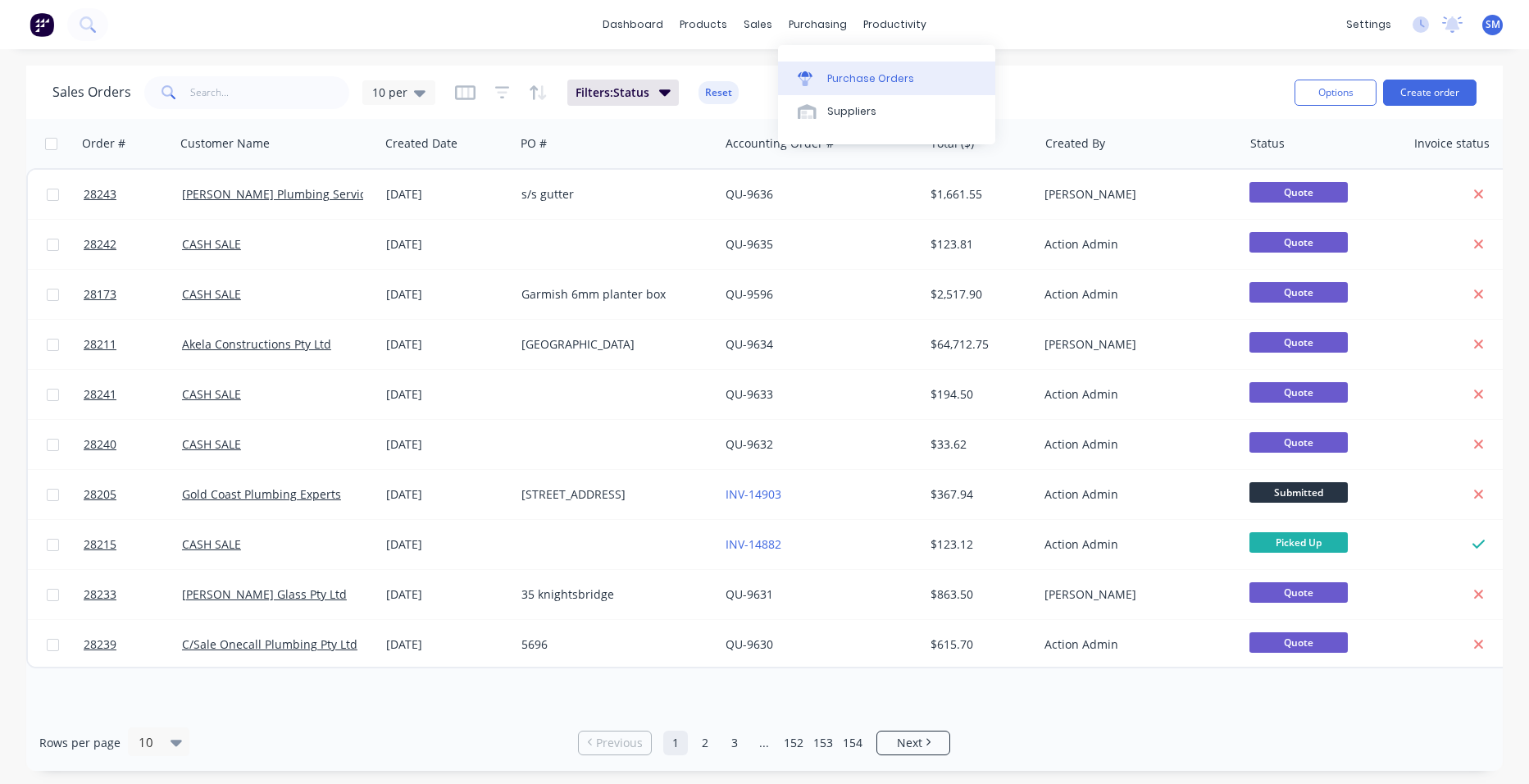
click at [835, 77] on div "Purchase Orders" at bounding box center [870, 78] width 87 height 14
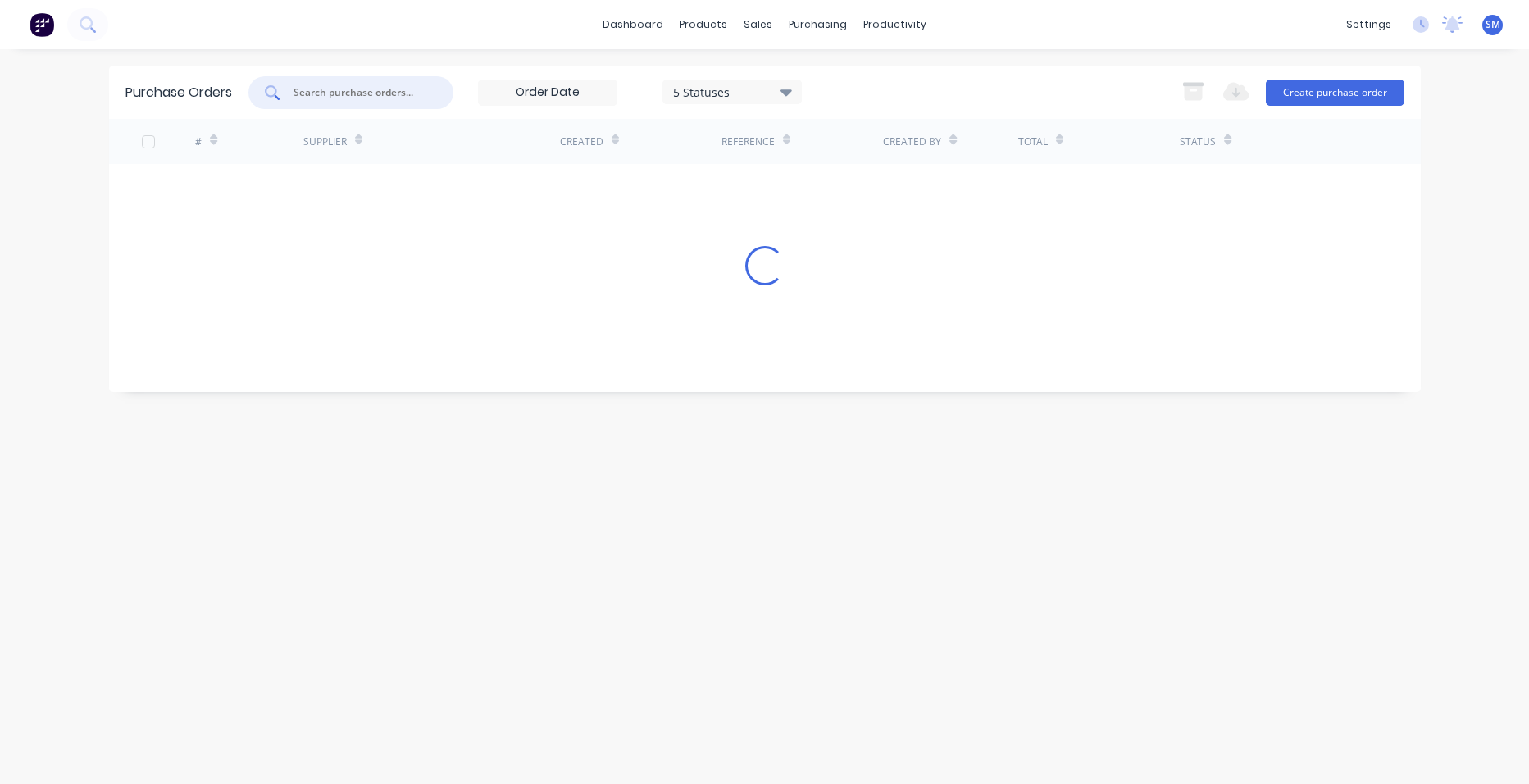
click at [382, 94] on input "text" at bounding box center [359, 92] width 136 height 16
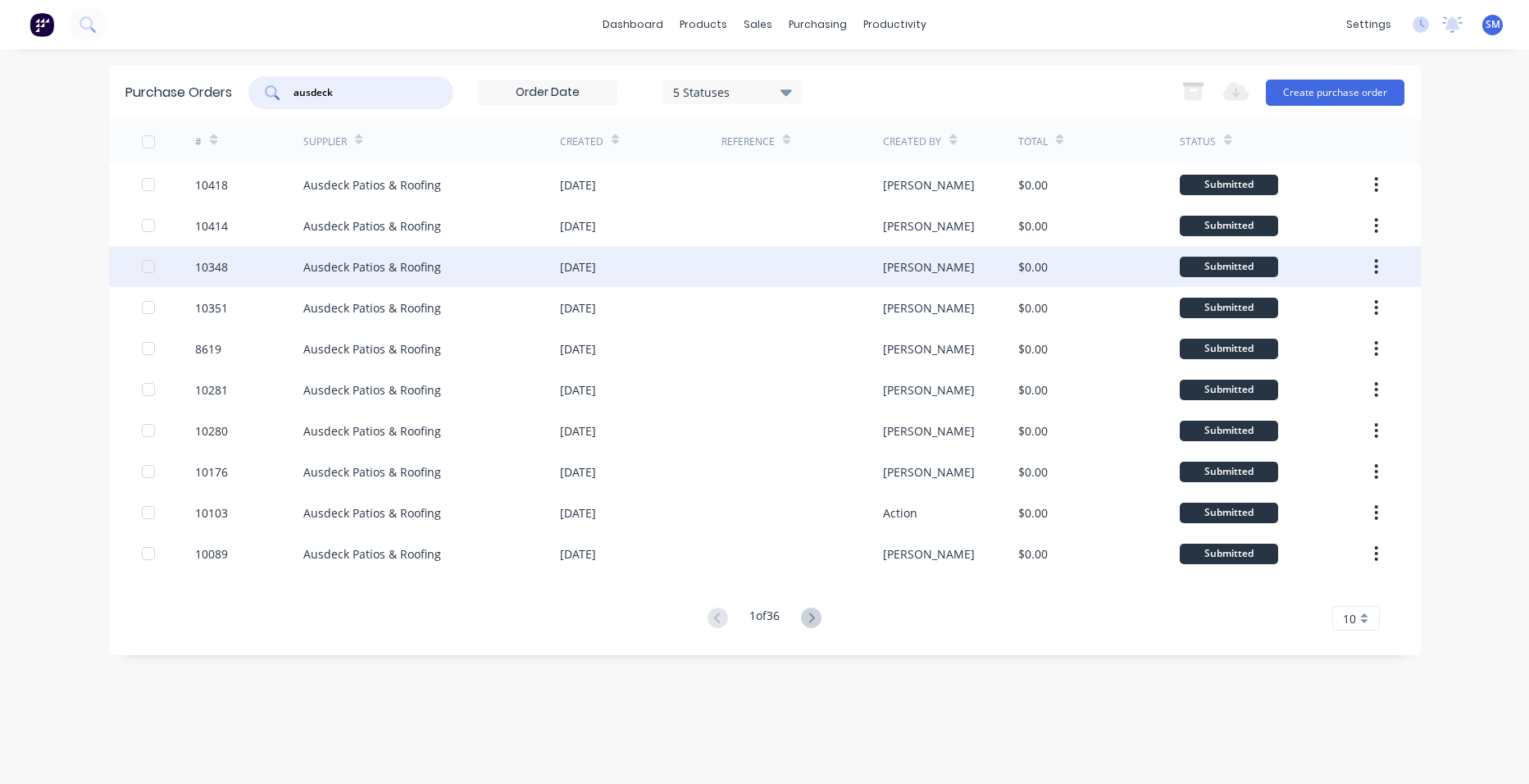
type input "ausdeck"
click at [665, 255] on div "[DATE]" at bounding box center [640, 266] width 161 height 41
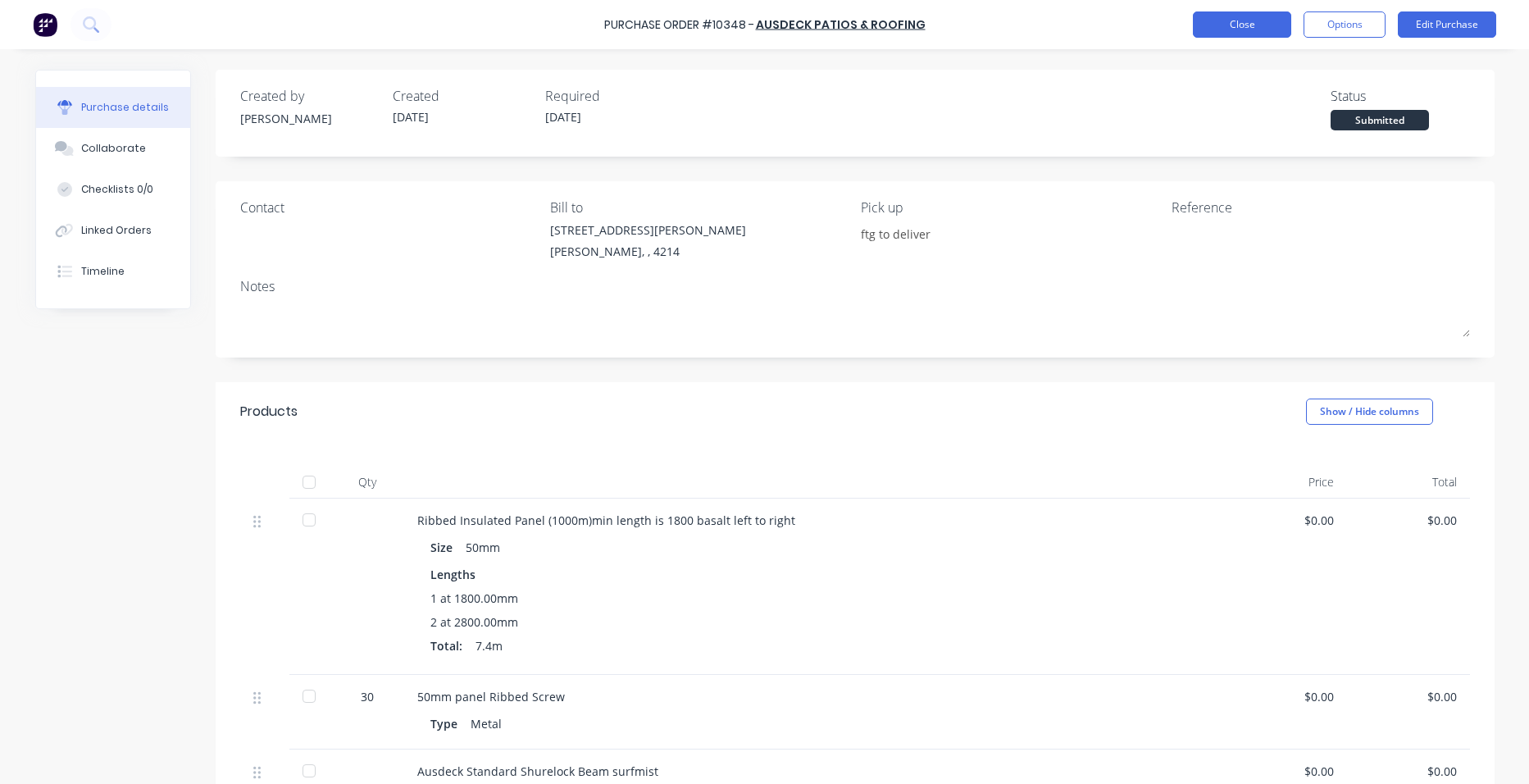
click at [1226, 27] on button "Close" at bounding box center [1241, 24] width 99 height 26
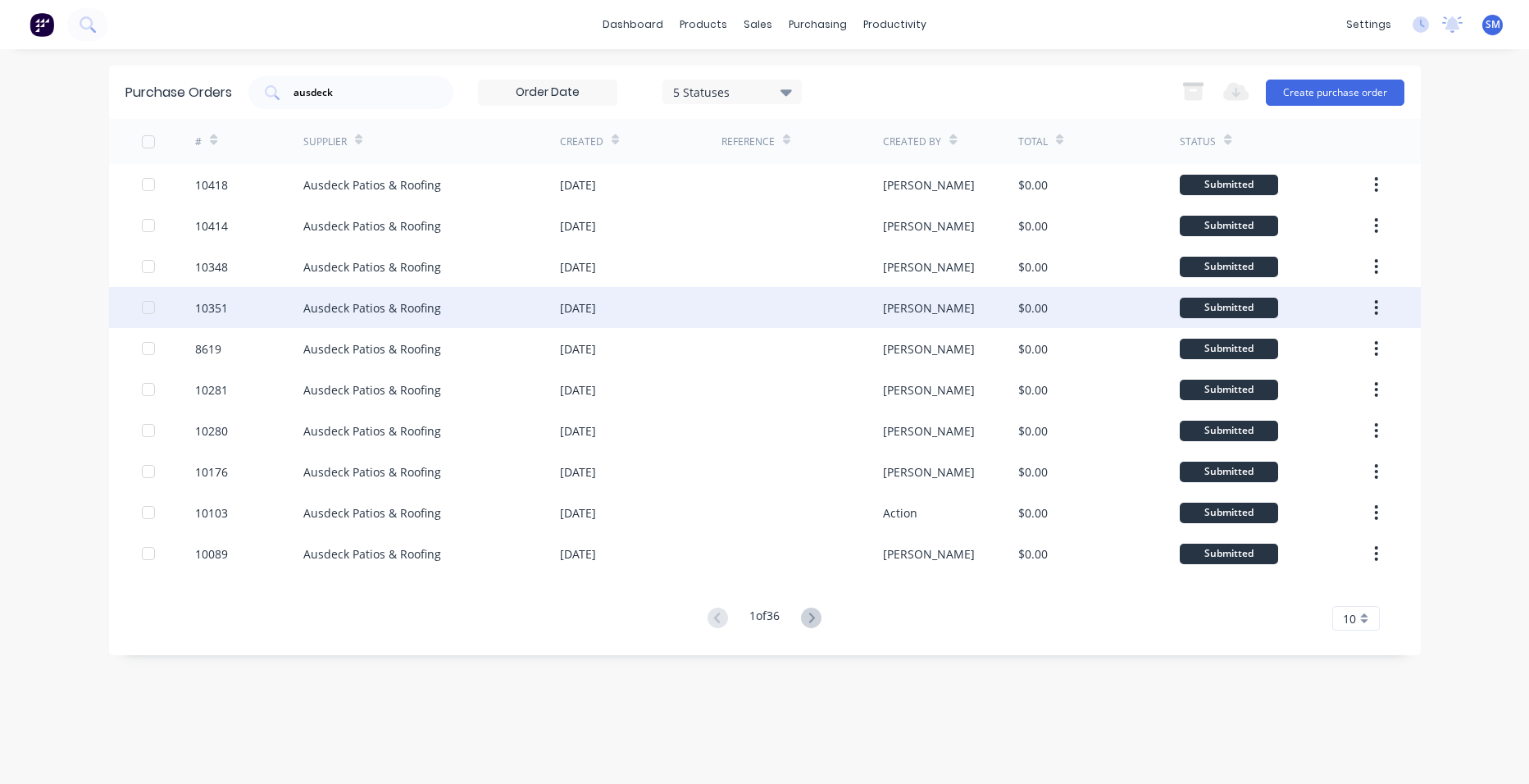
click at [694, 314] on div "[DATE]" at bounding box center [640, 307] width 161 height 41
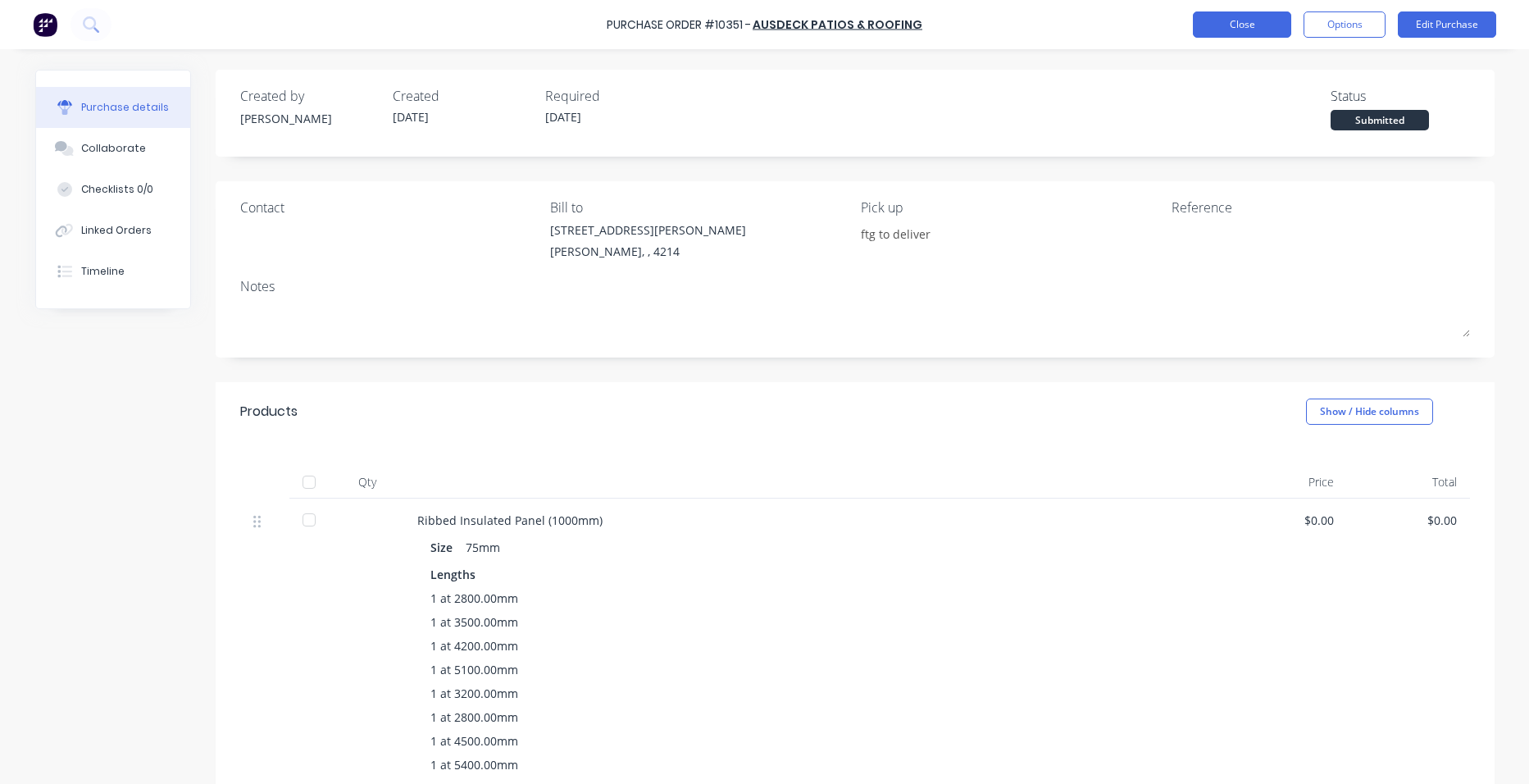
click at [1229, 15] on button "Close" at bounding box center [1241, 24] width 99 height 26
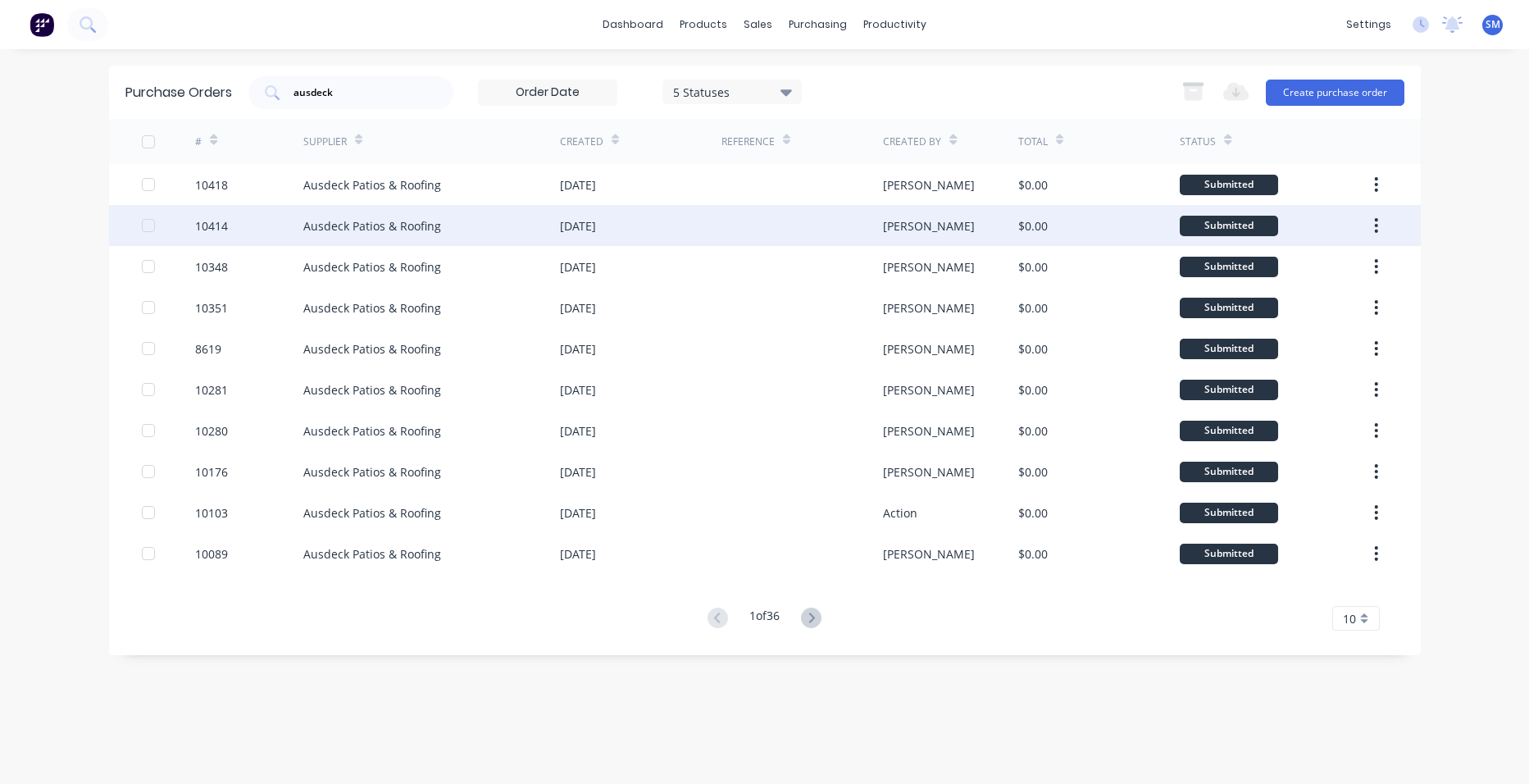
click at [638, 236] on div "[DATE]" at bounding box center [640, 225] width 161 height 41
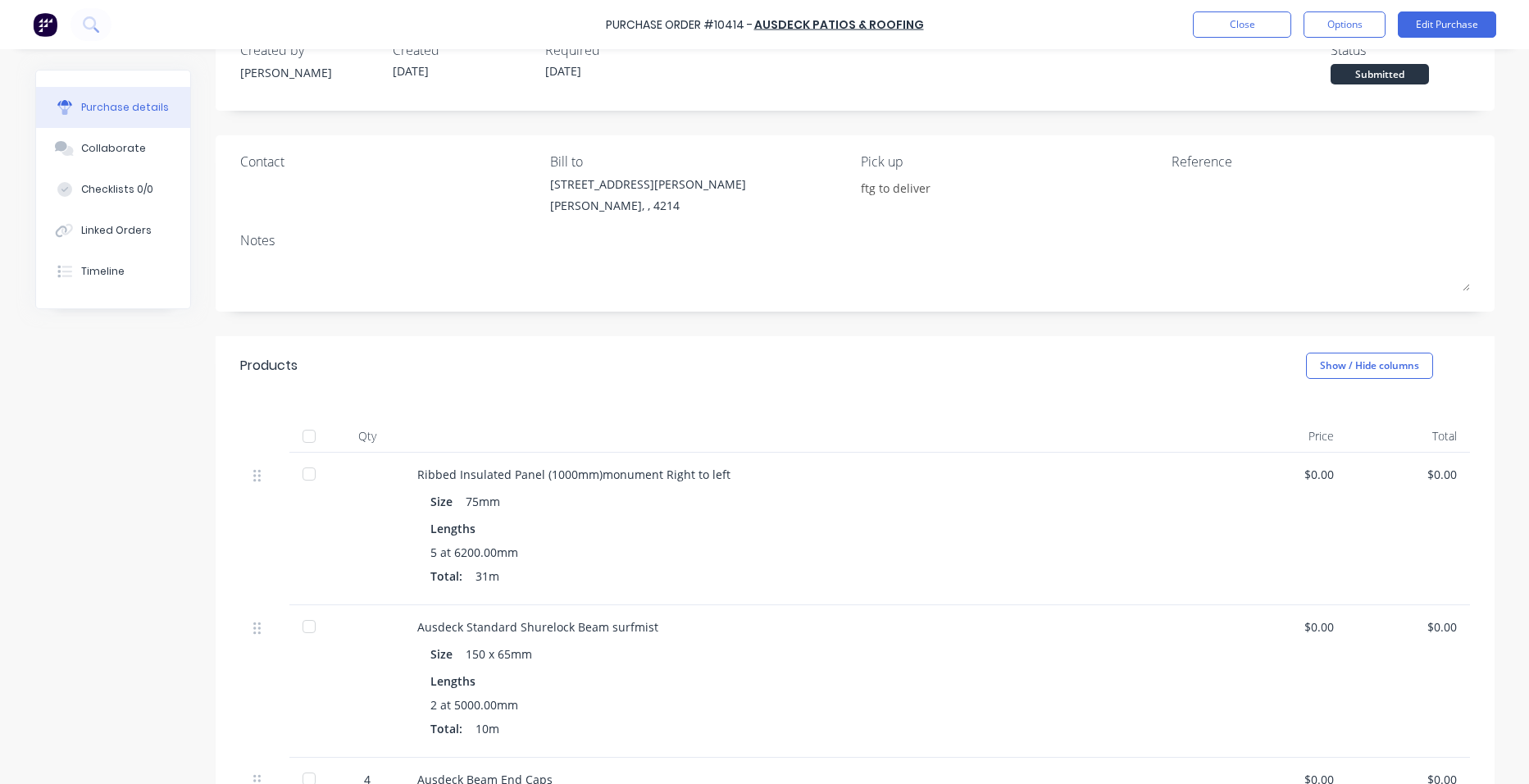
scroll to position [82, 0]
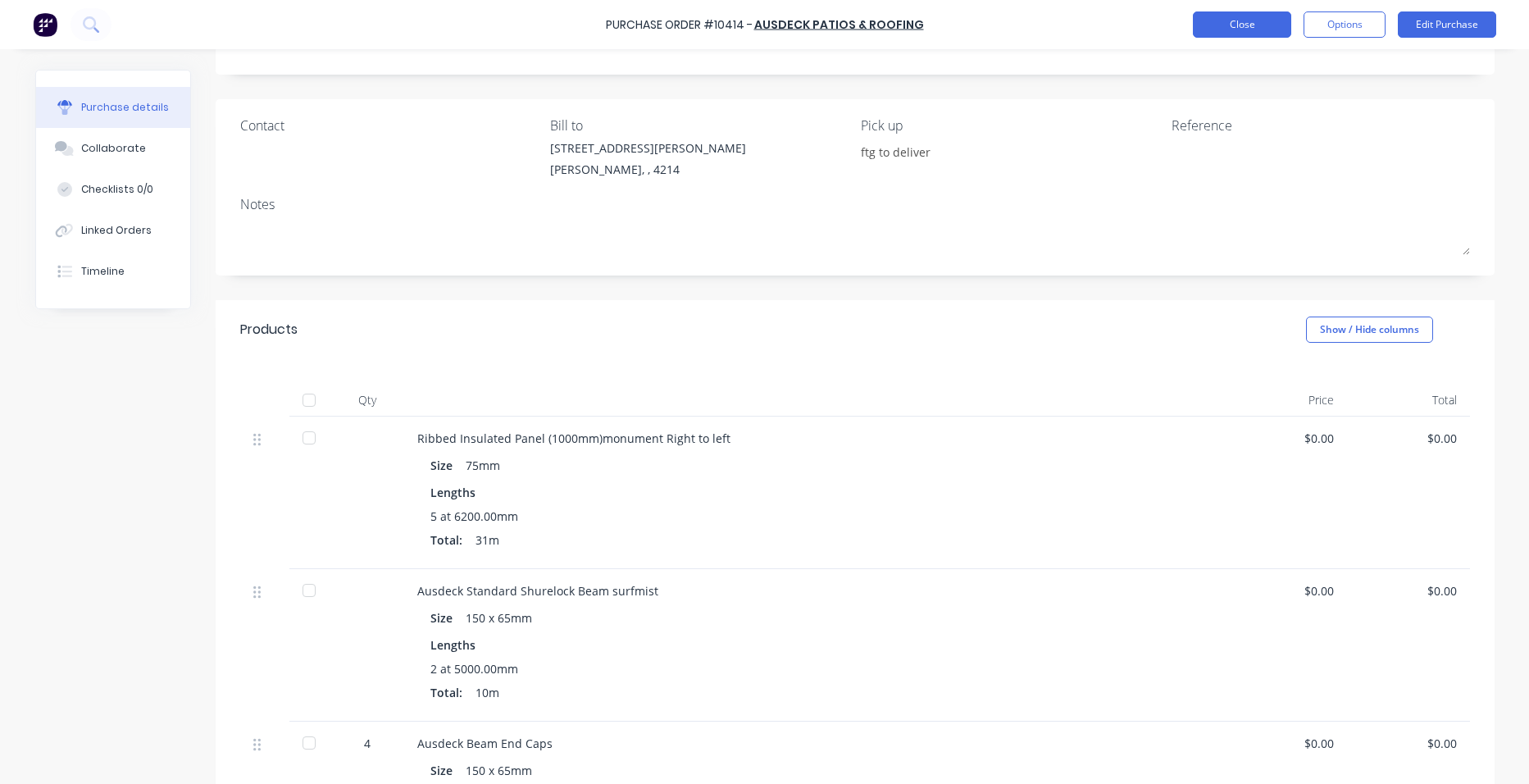
click at [1256, 17] on button "Close" at bounding box center [1241, 24] width 99 height 26
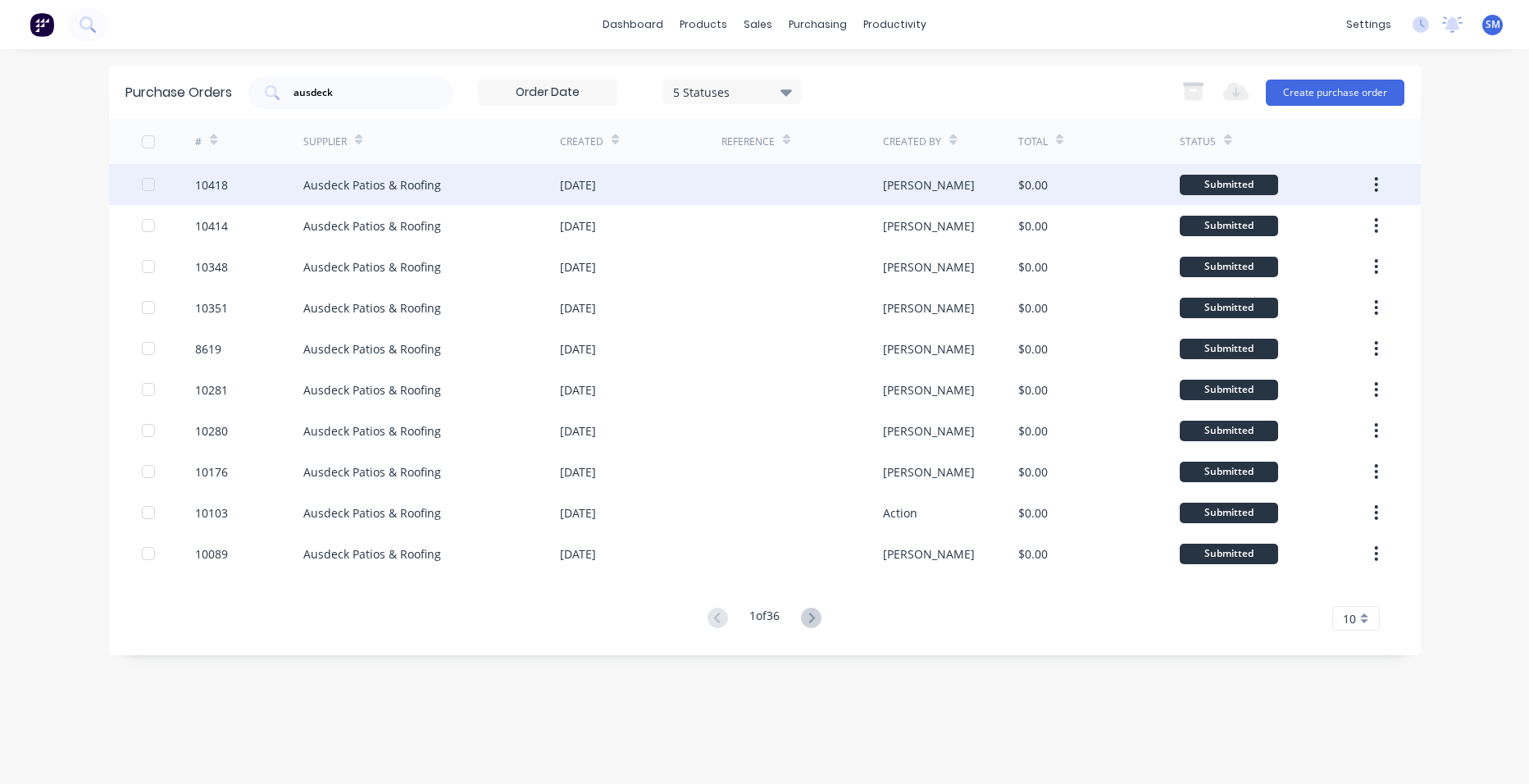
click at [688, 177] on div "[DATE]" at bounding box center [640, 184] width 161 height 41
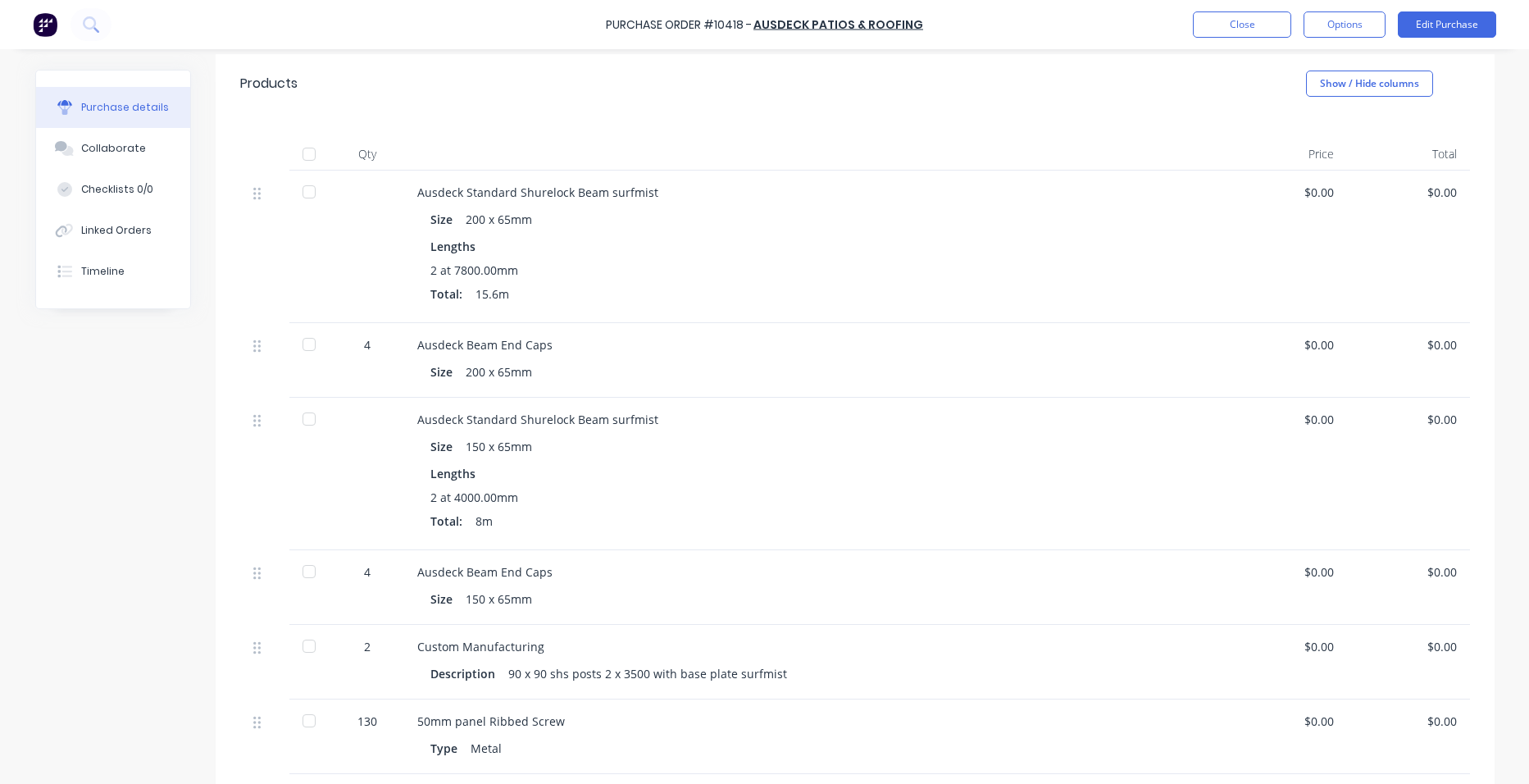
scroll to position [552, 0]
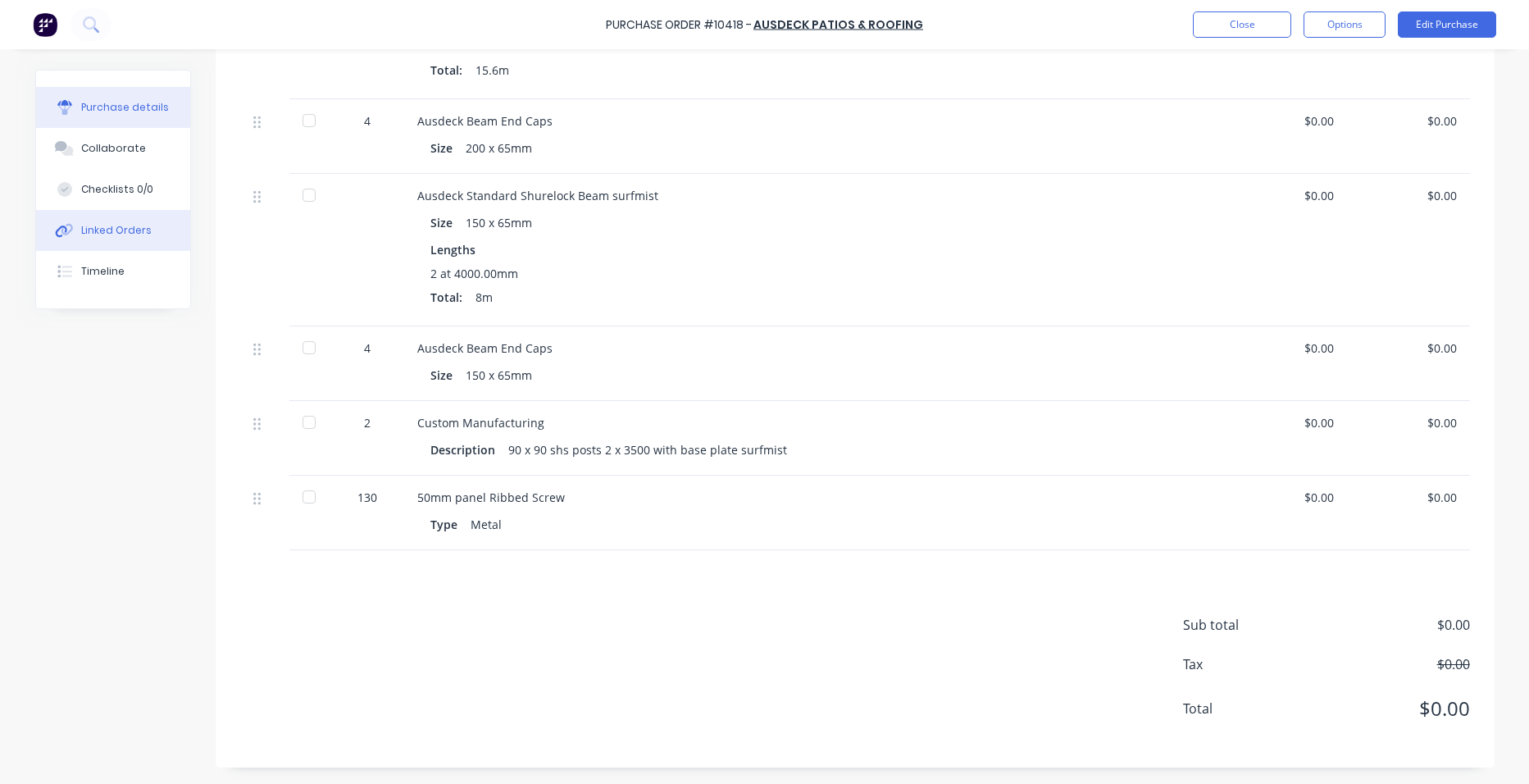
click at [138, 225] on div "Linked Orders" at bounding box center [117, 230] width 71 height 14
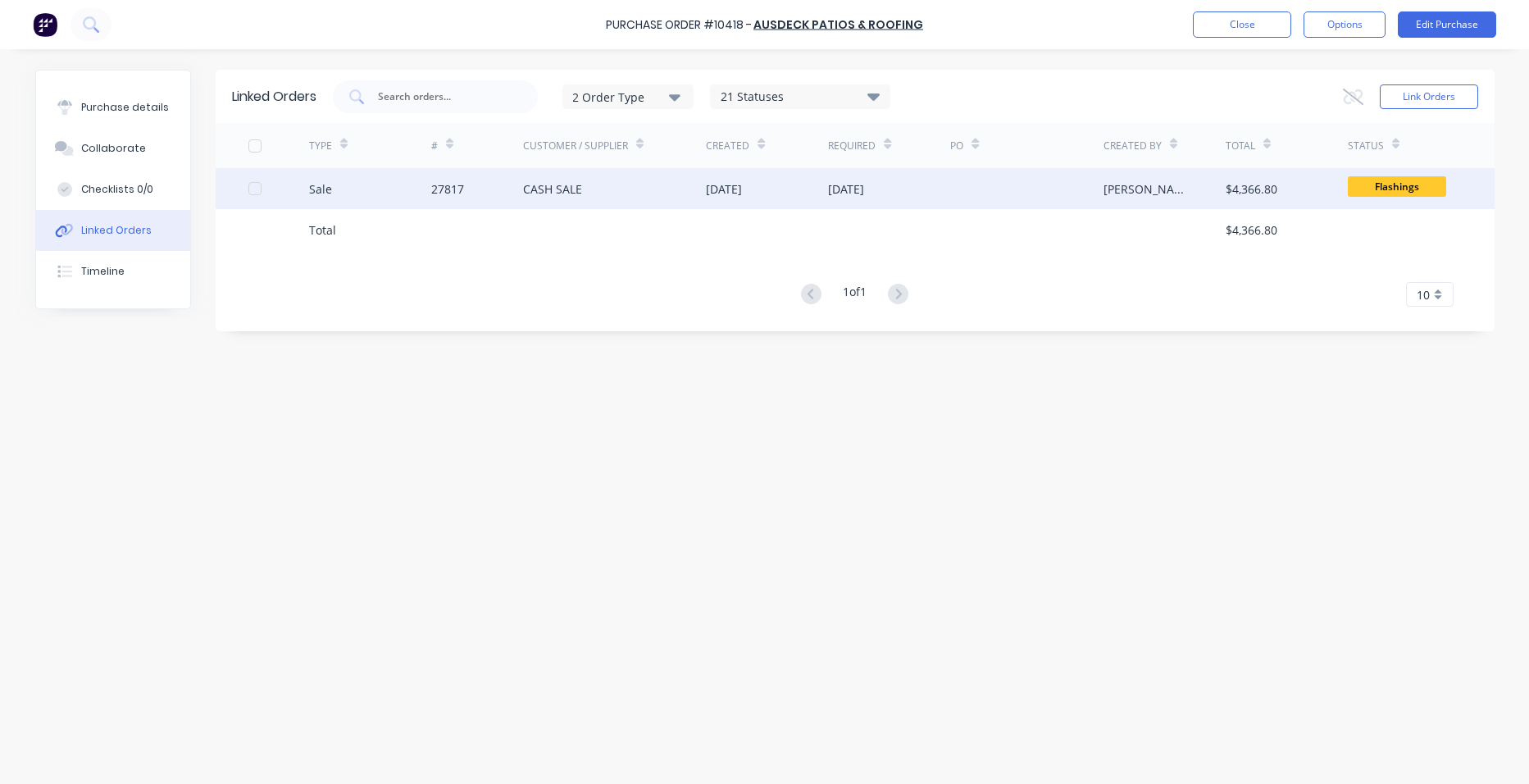
click at [972, 190] on div at bounding box center [1026, 188] width 152 height 41
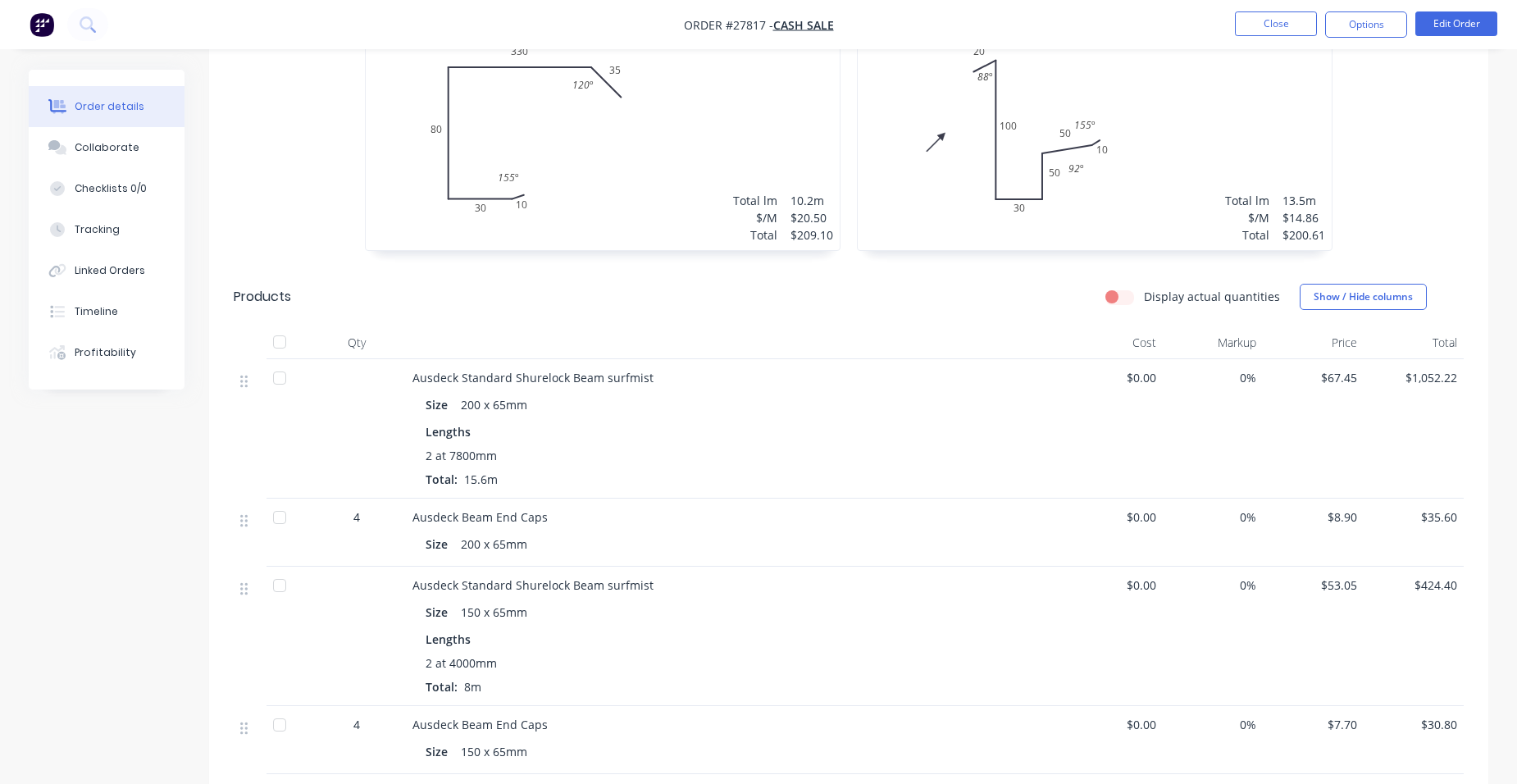
scroll to position [983, 0]
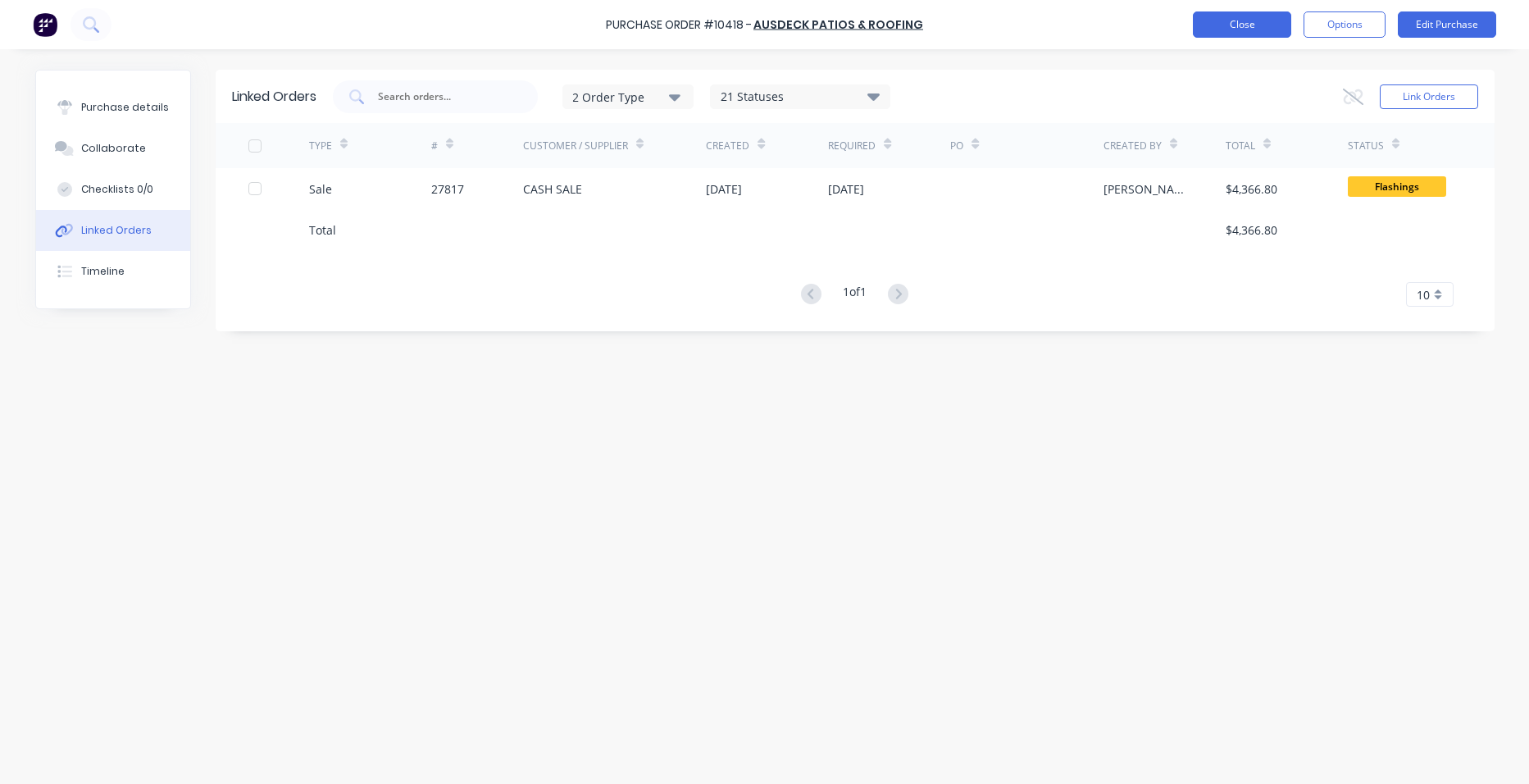
click at [1263, 24] on button "Close" at bounding box center [1241, 24] width 99 height 26
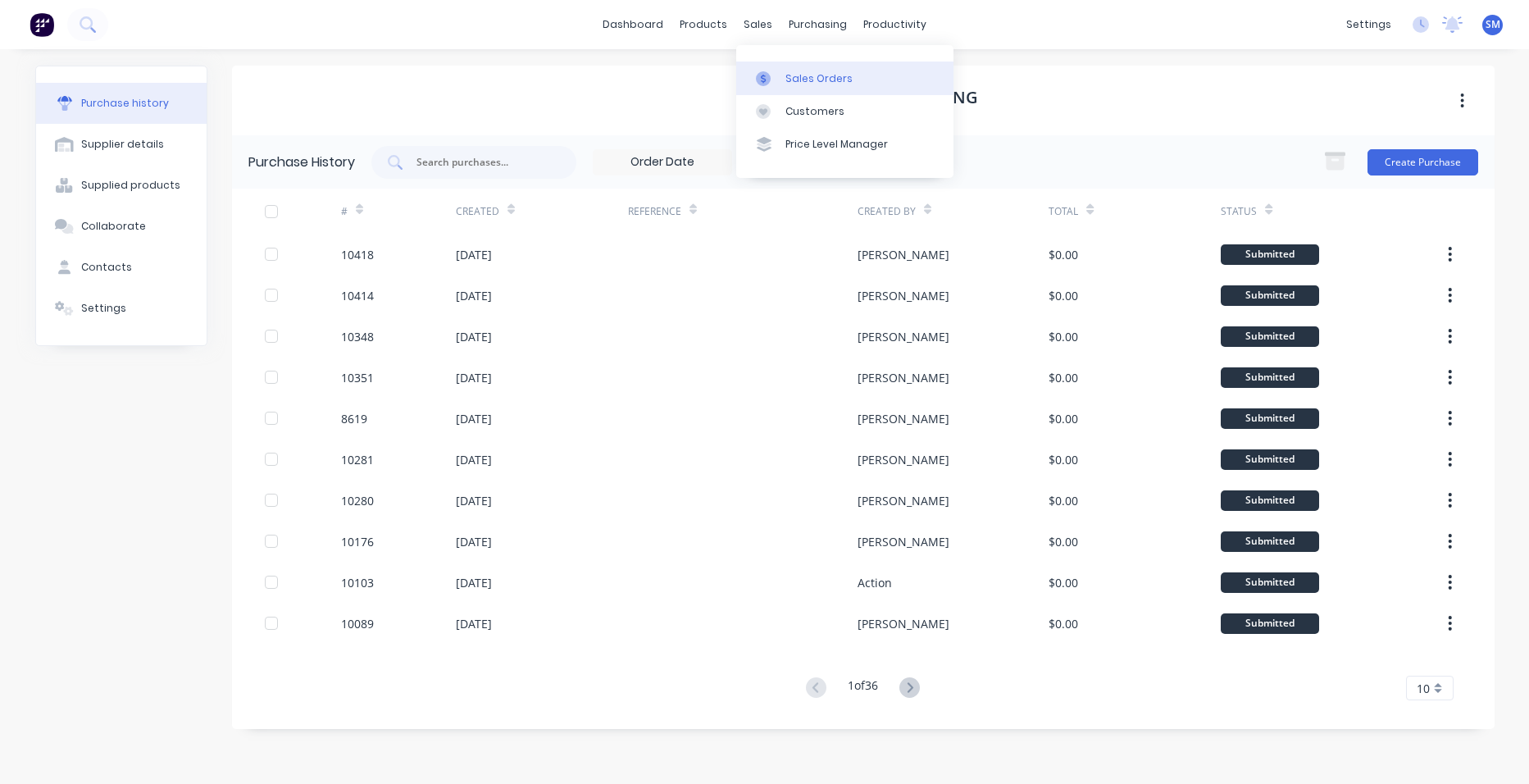
click at [792, 85] on div "Sales Orders" at bounding box center [819, 78] width 67 height 14
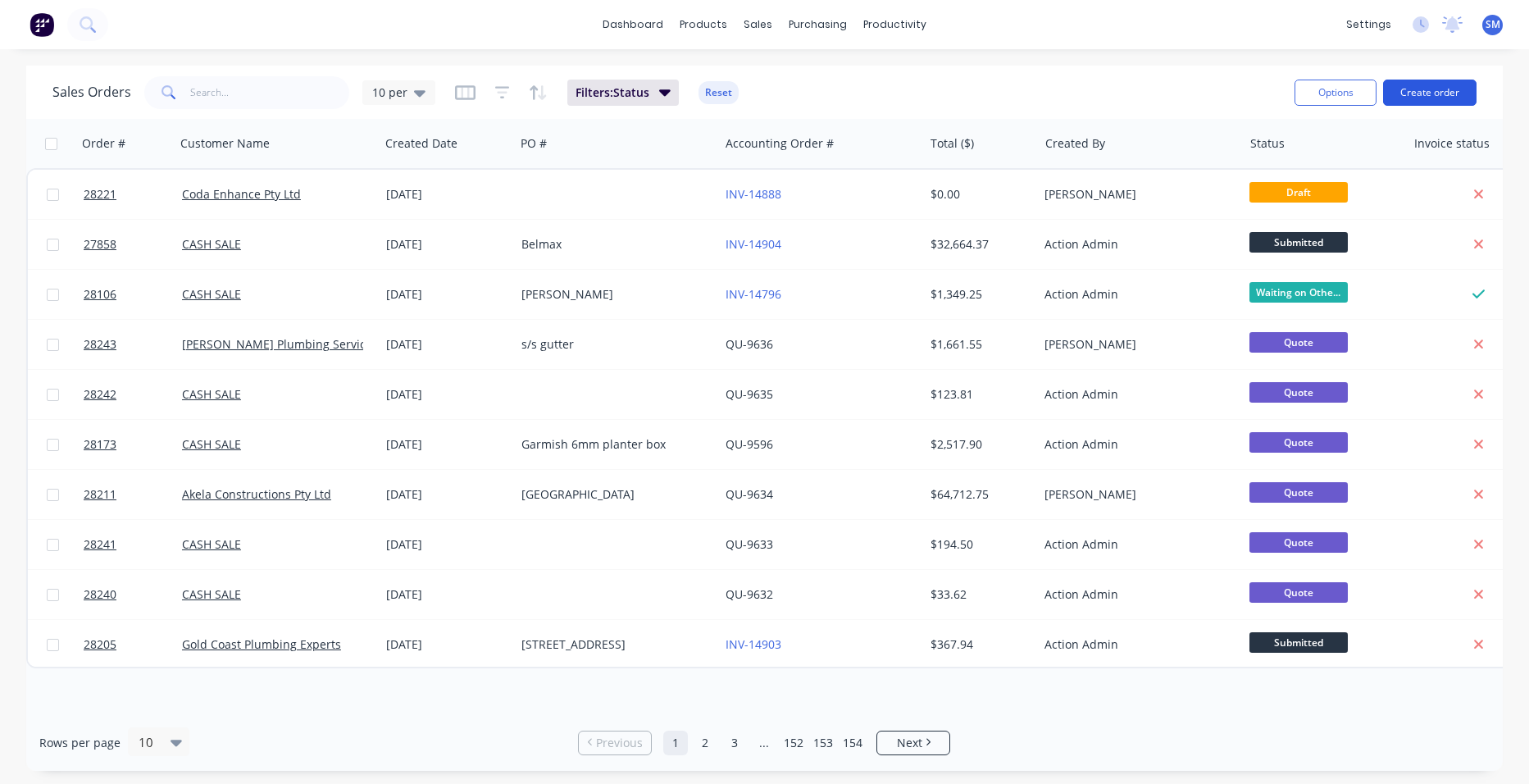
click at [1442, 91] on button "Create order" at bounding box center [1429, 92] width 93 height 26
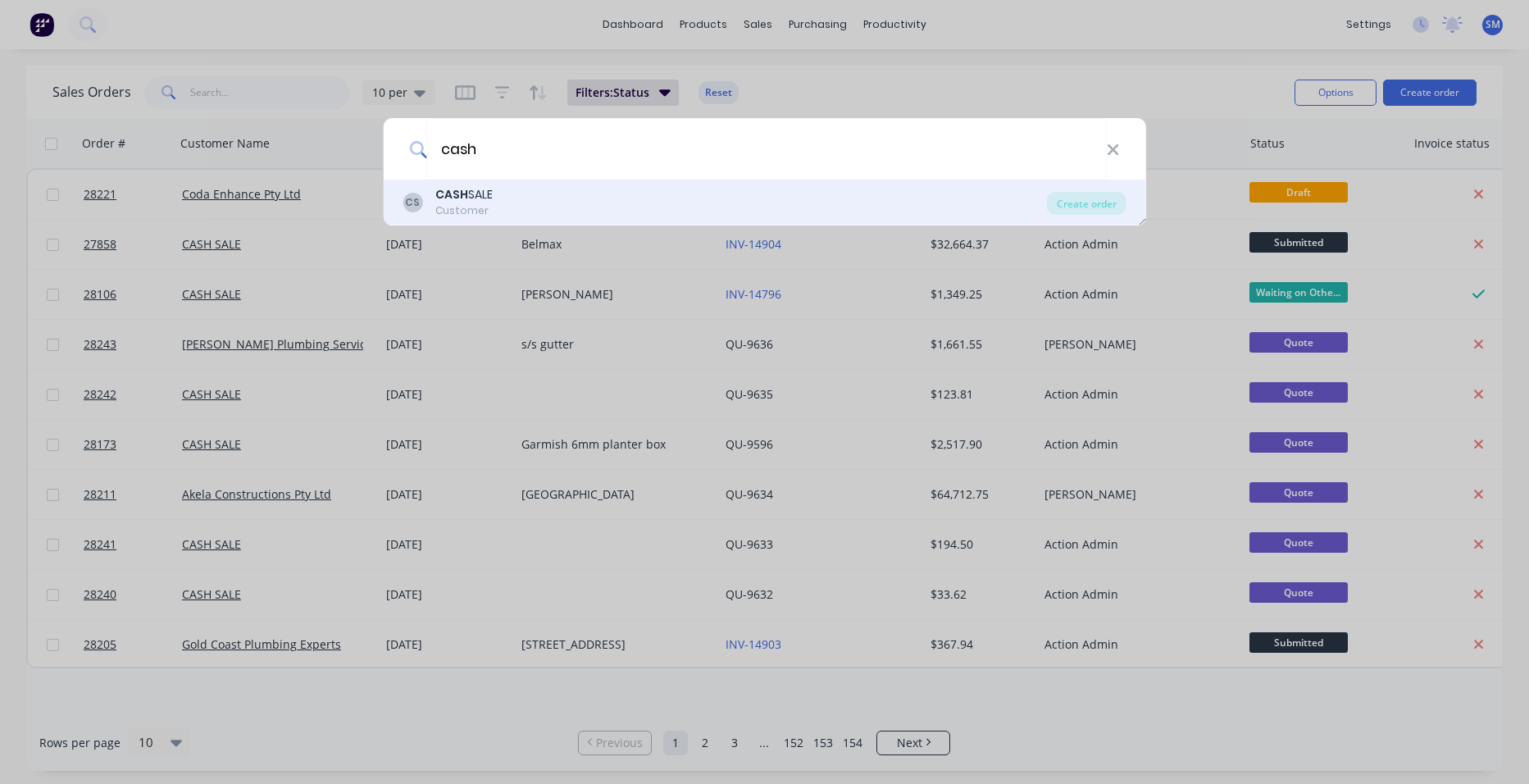
type input "cash"
click at [498, 190] on div "CS CASH SALE Customer" at bounding box center [725, 201] width 644 height 32
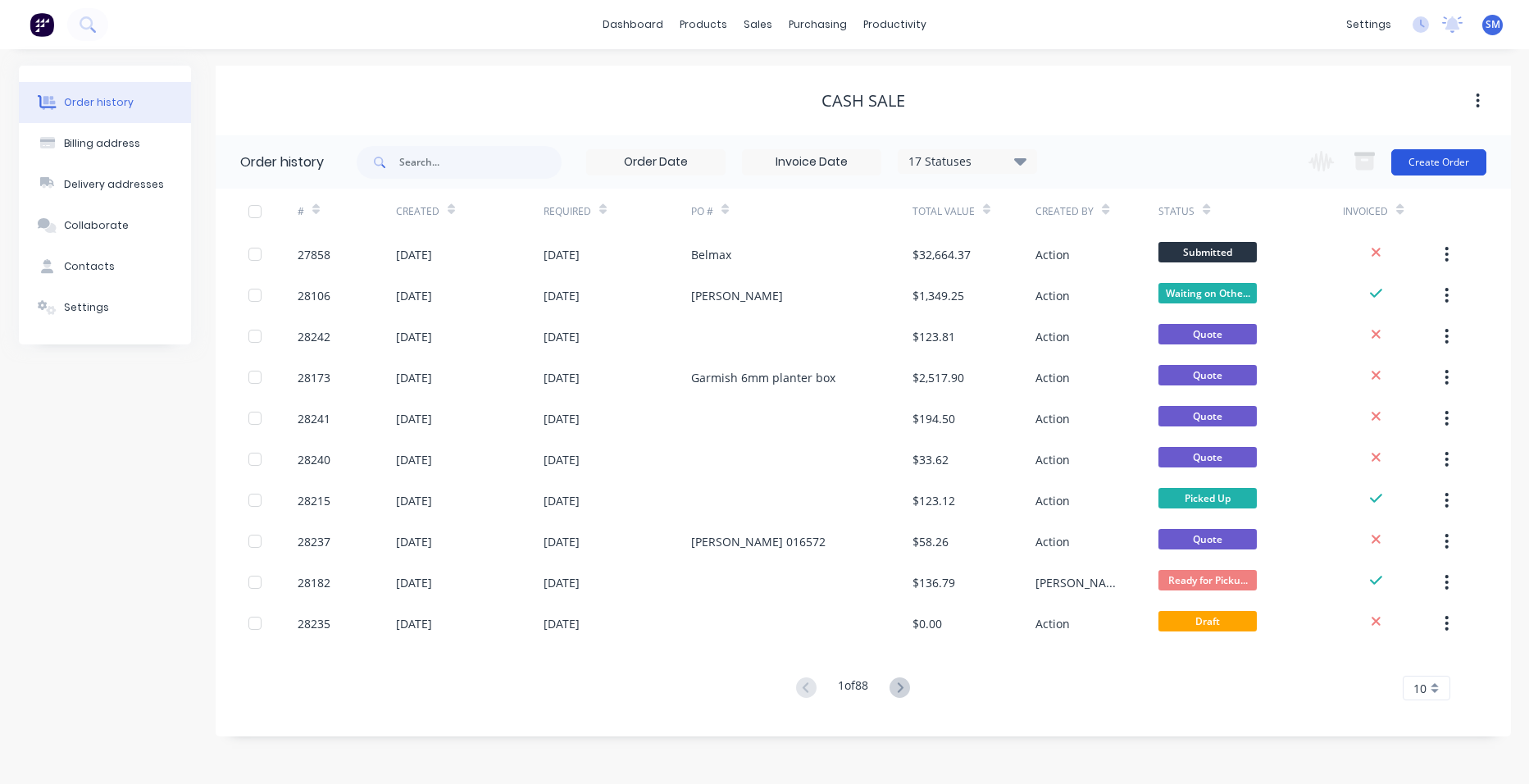
click at [1480, 150] on button "Create Order" at bounding box center [1438, 162] width 95 height 26
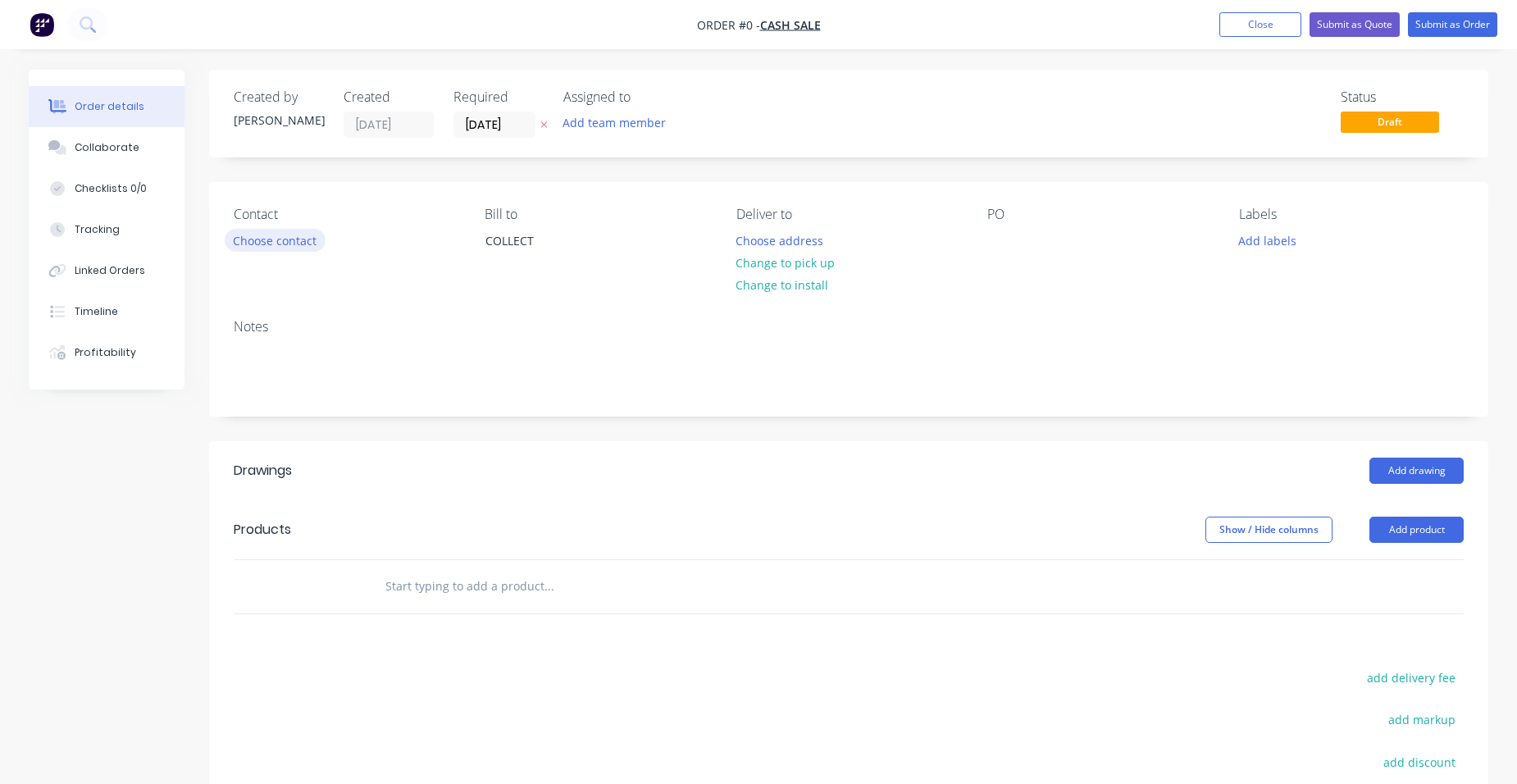
click at [284, 241] on button "Choose contact" at bounding box center [274, 240] width 101 height 22
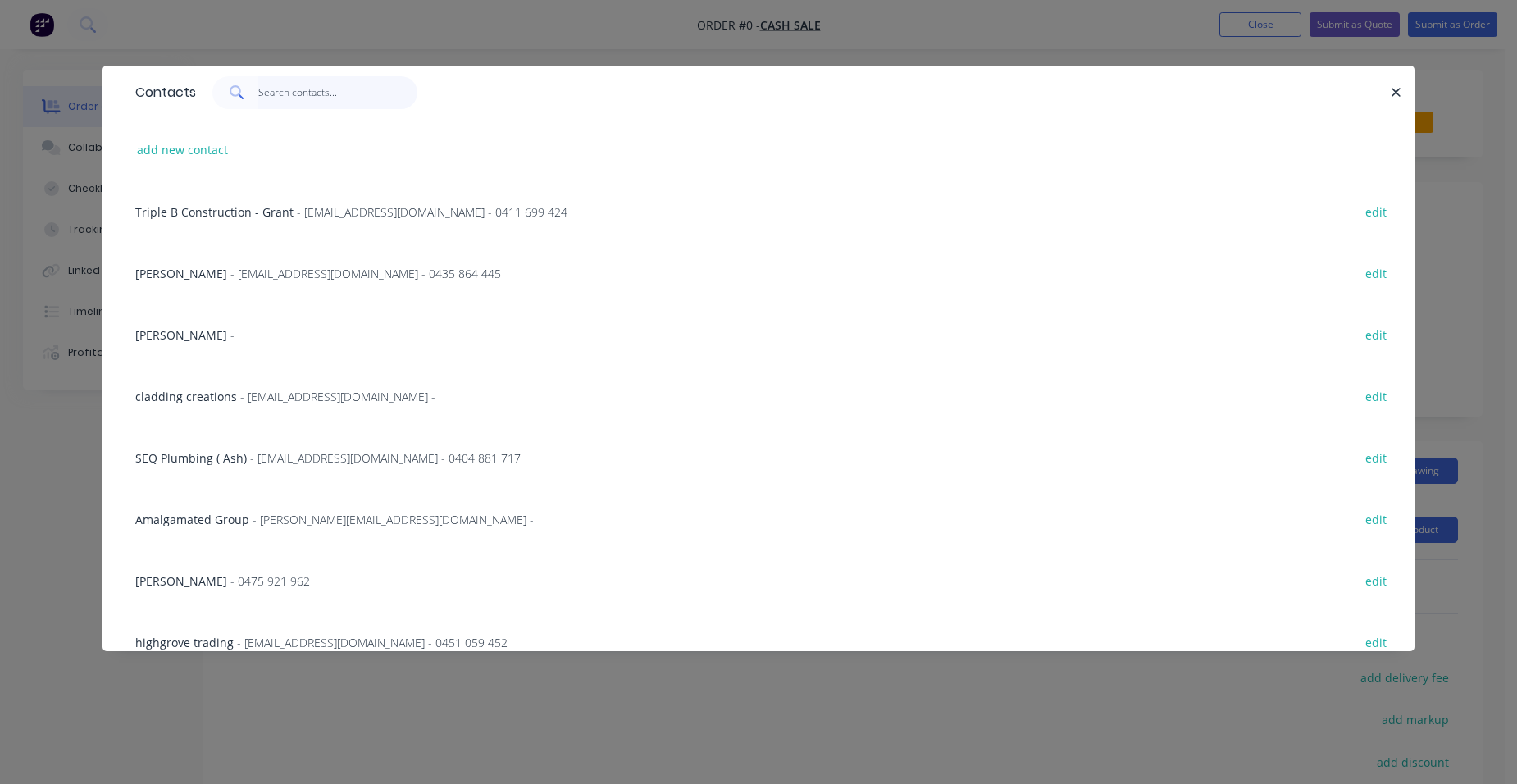
click at [297, 99] on input "text" at bounding box center [338, 93] width 160 height 33
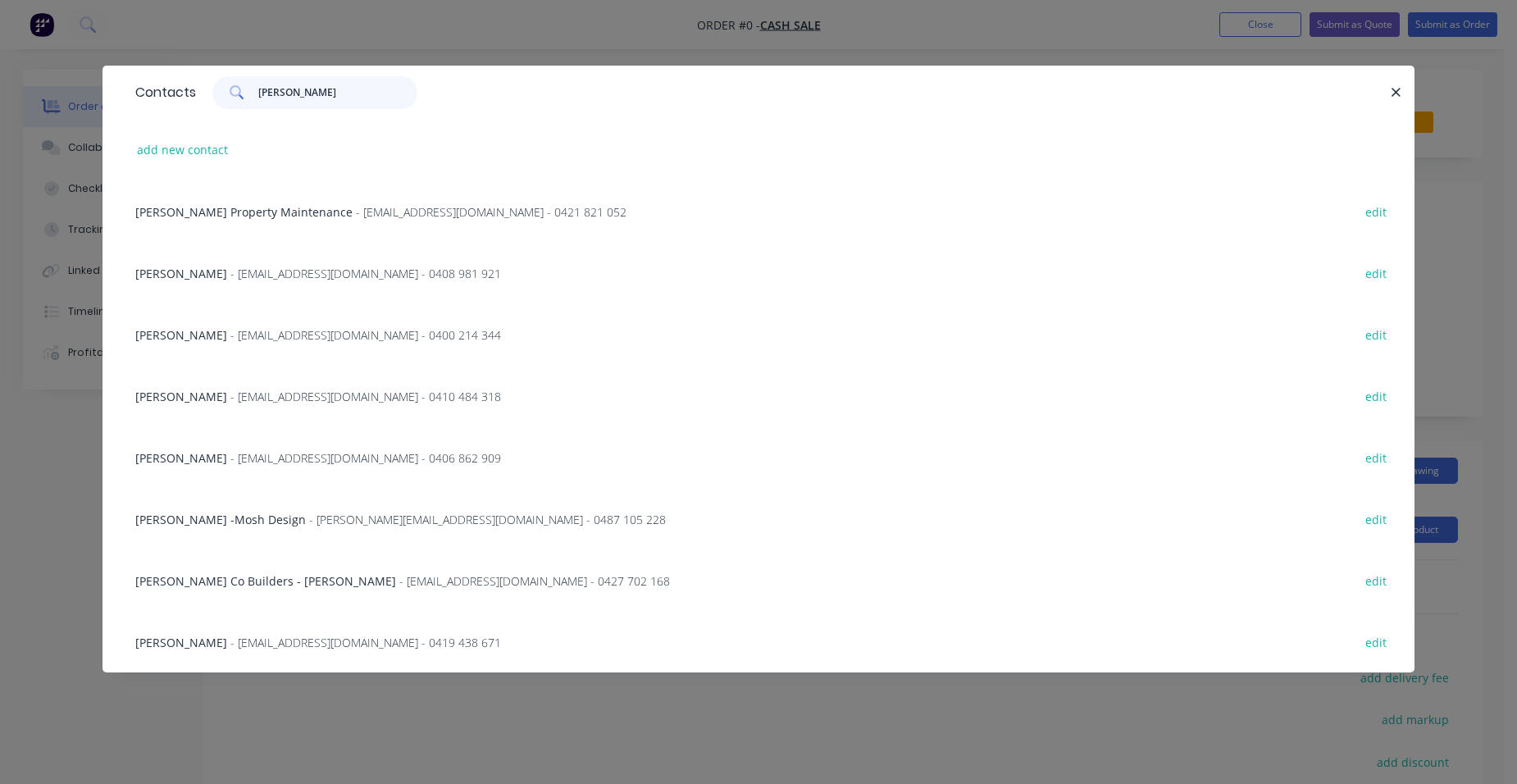
type input "[PERSON_NAME]"
click at [236, 634] on span "- [EMAIL_ADDRESS][DOMAIN_NAME] - 0419 438 671" at bounding box center [365, 642] width 270 height 15
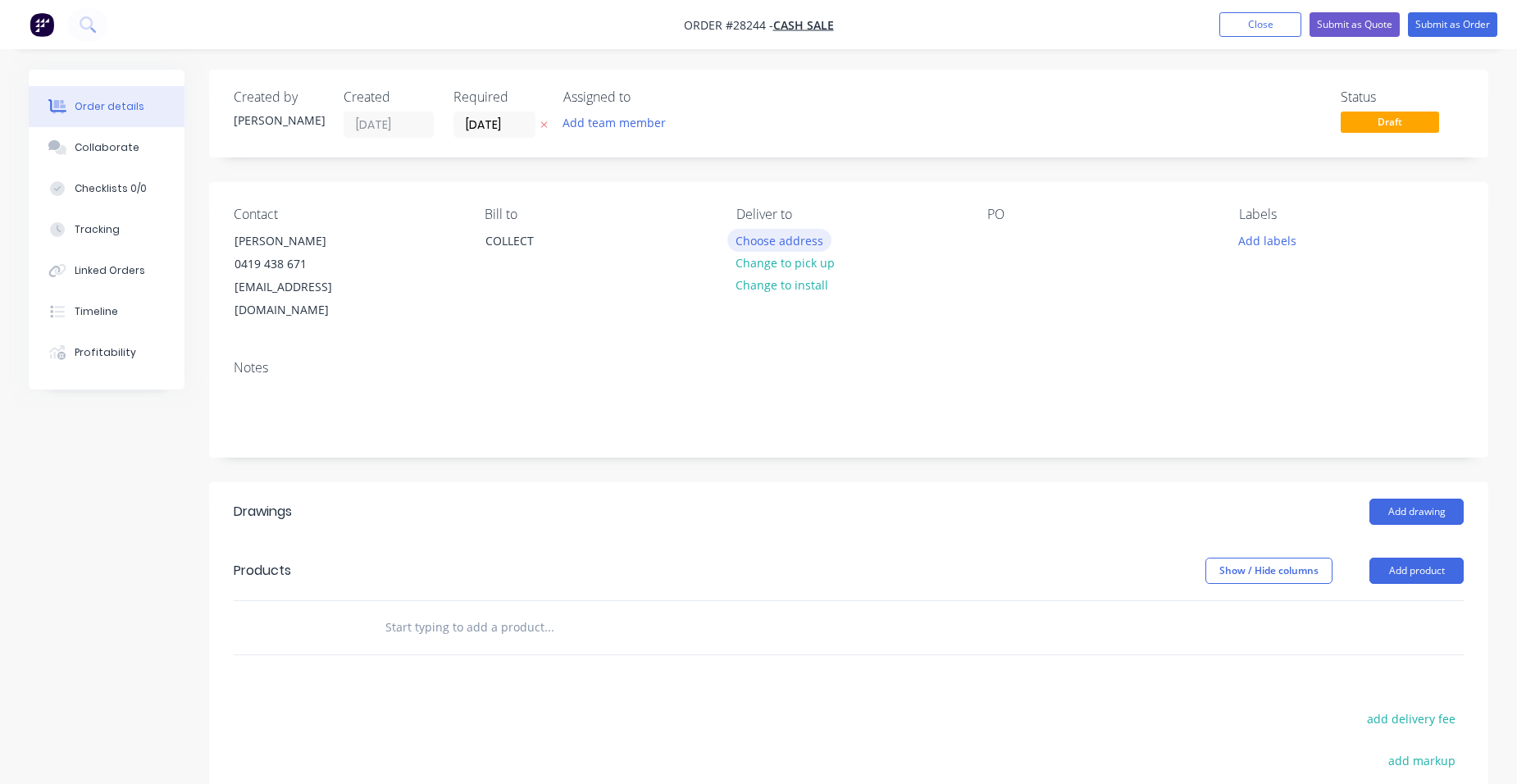
click at [787, 233] on button "Choose address" at bounding box center [780, 240] width 105 height 22
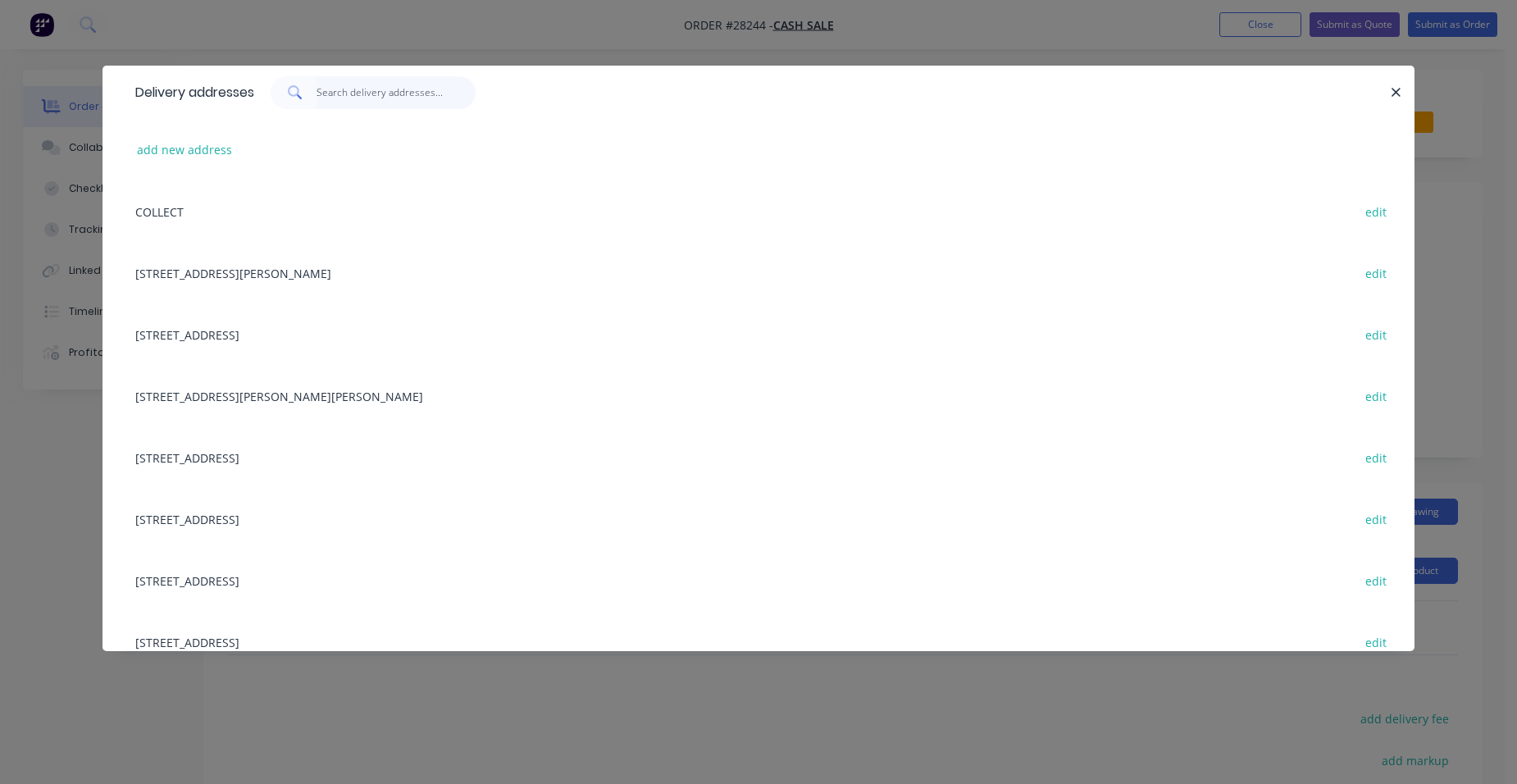
click at [346, 99] on input "text" at bounding box center [396, 93] width 160 height 33
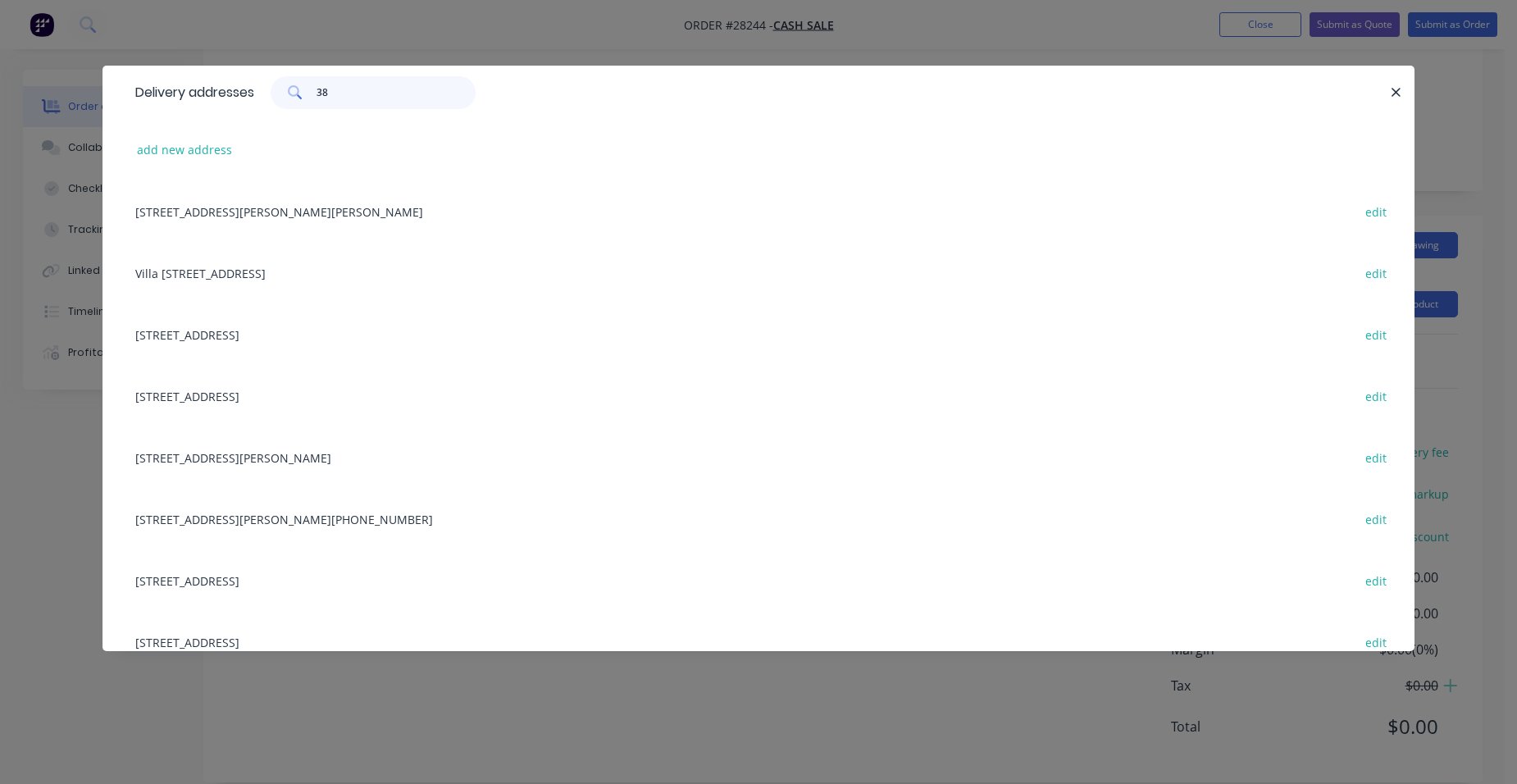
type input "38"
click at [233, 277] on div "Villa [STREET_ADDRESS] edit" at bounding box center [758, 272] width 1263 height 61
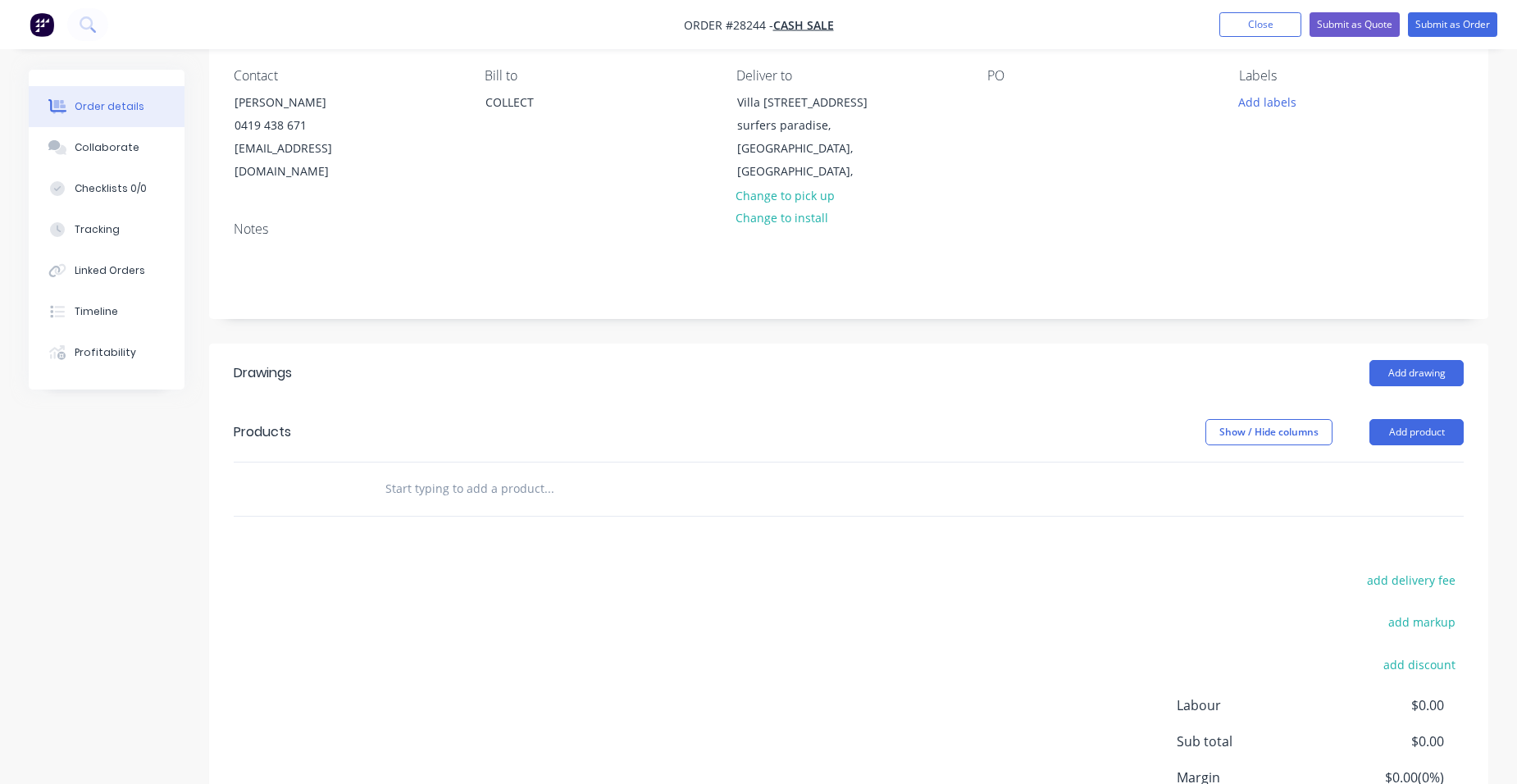
scroll to position [266, 0]
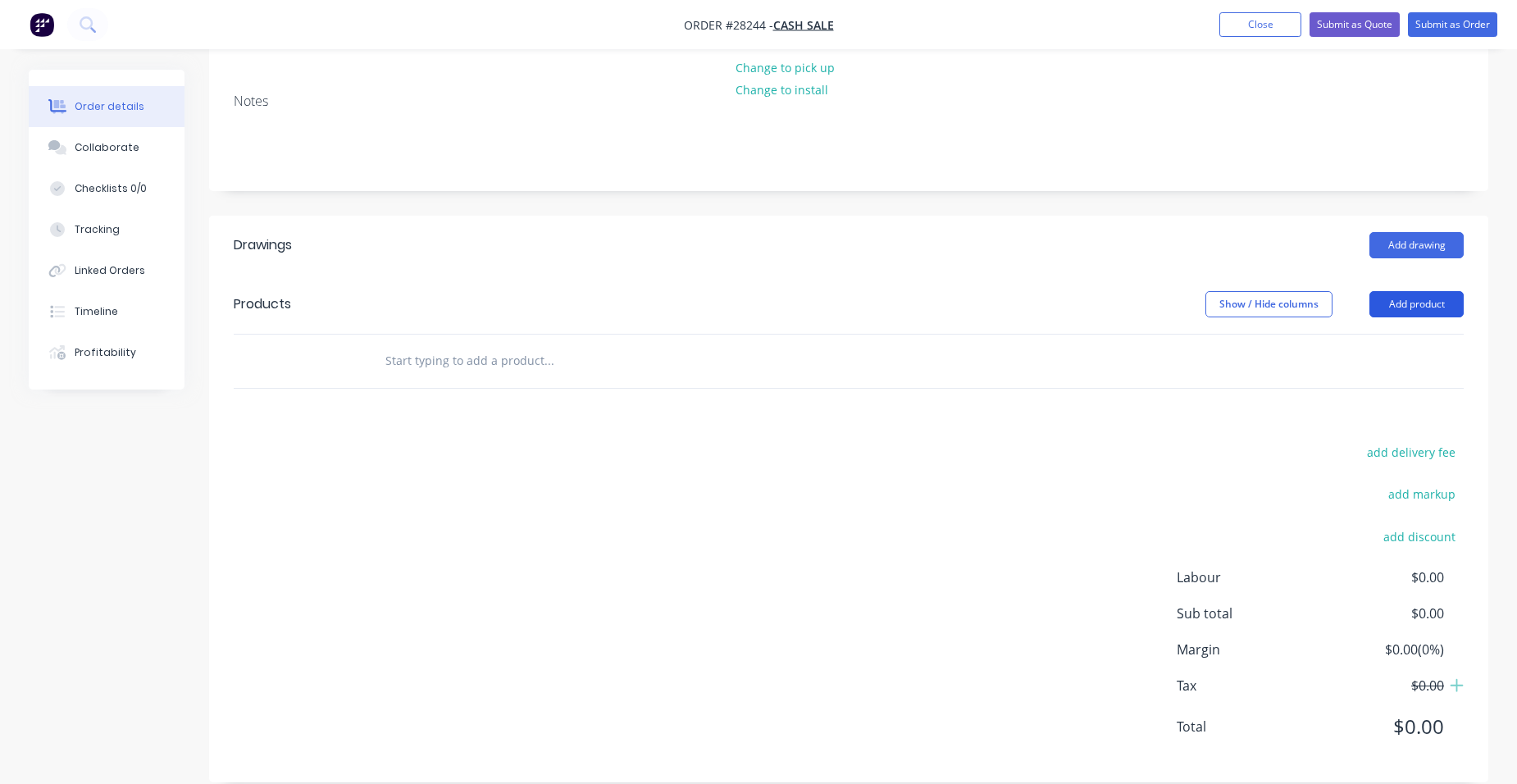
click at [1408, 291] on button "Add product" at bounding box center [1416, 304] width 94 height 26
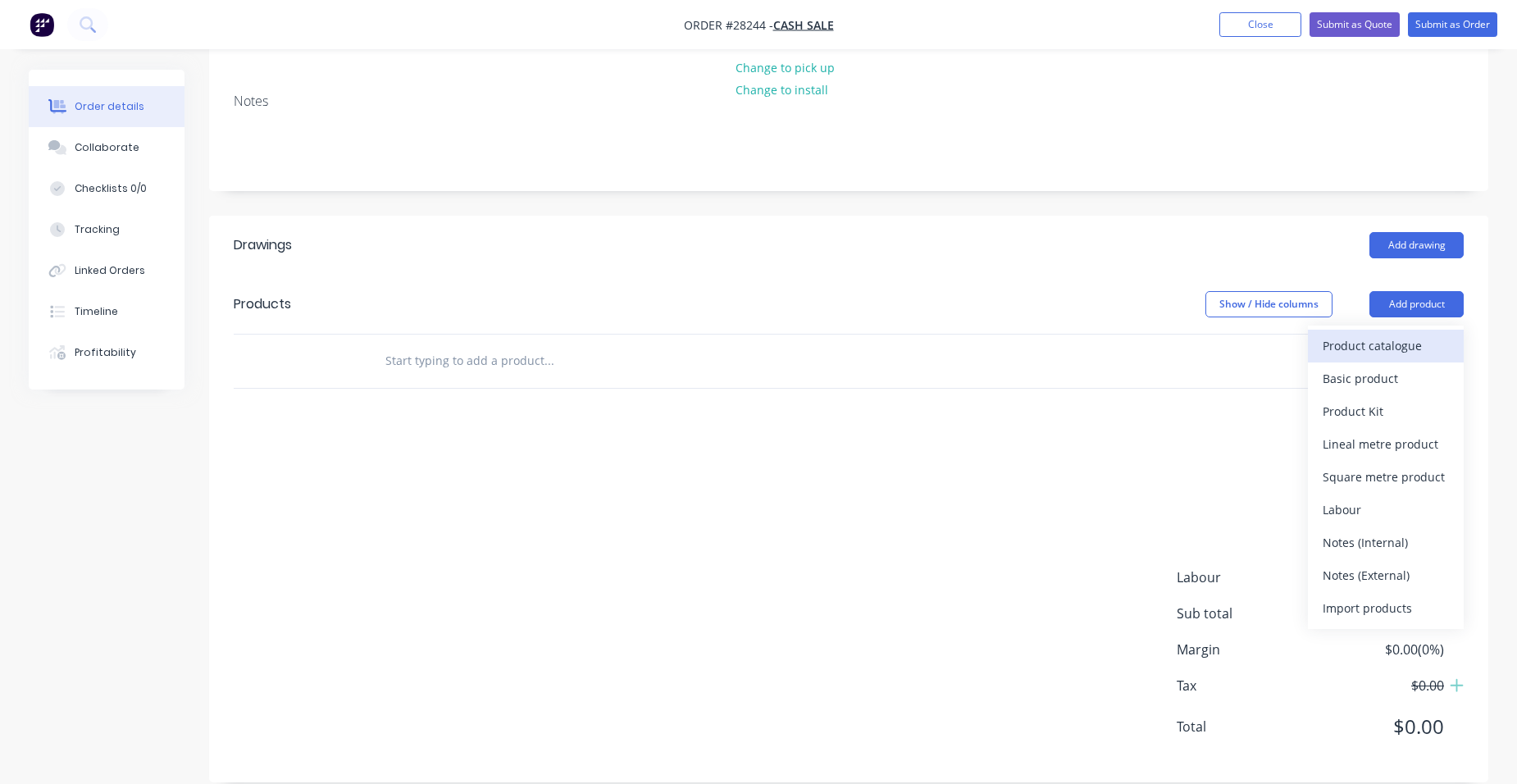
click at [1365, 334] on div "Product catalogue" at bounding box center [1387, 345] width 127 height 24
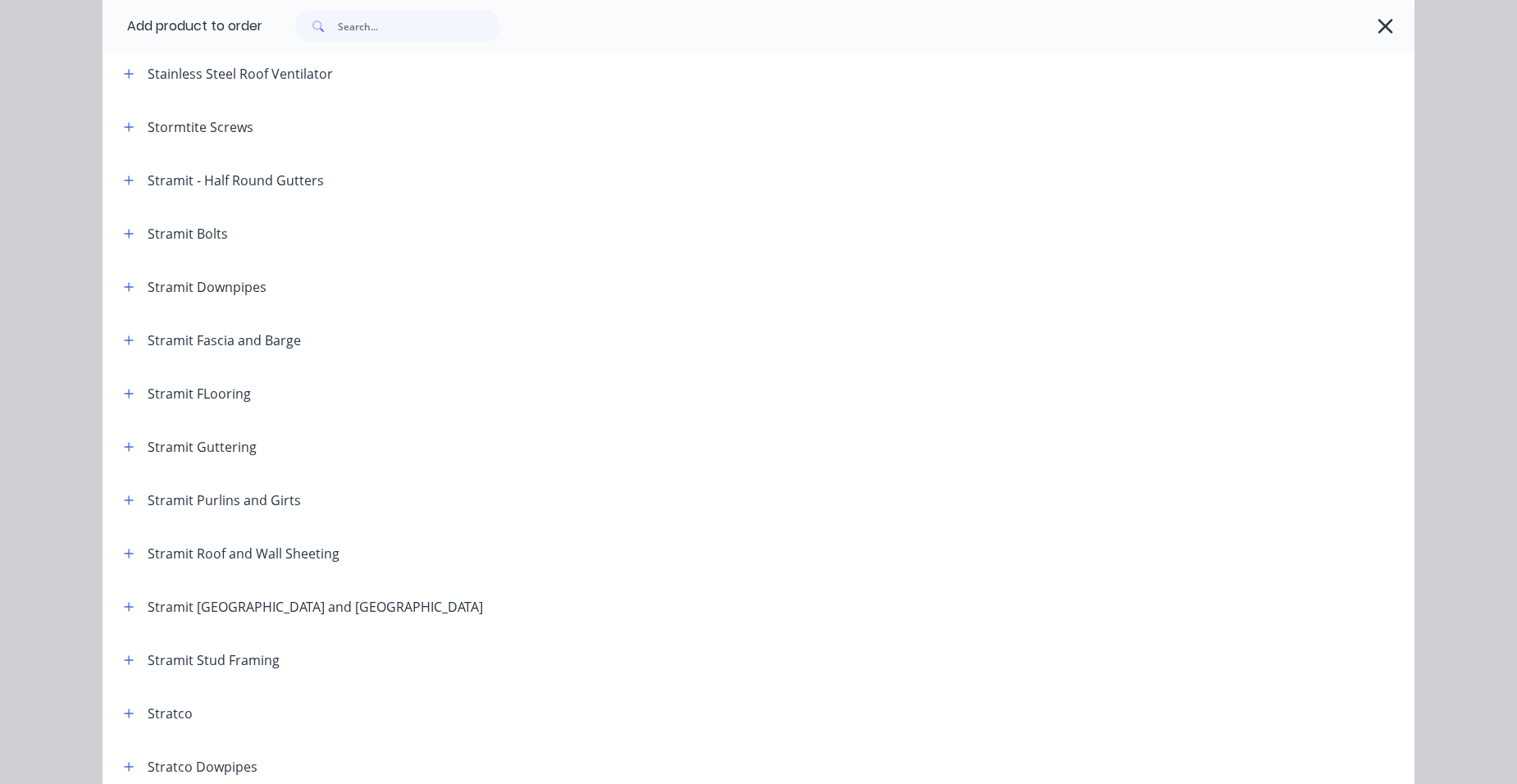
scroll to position [2623, 0]
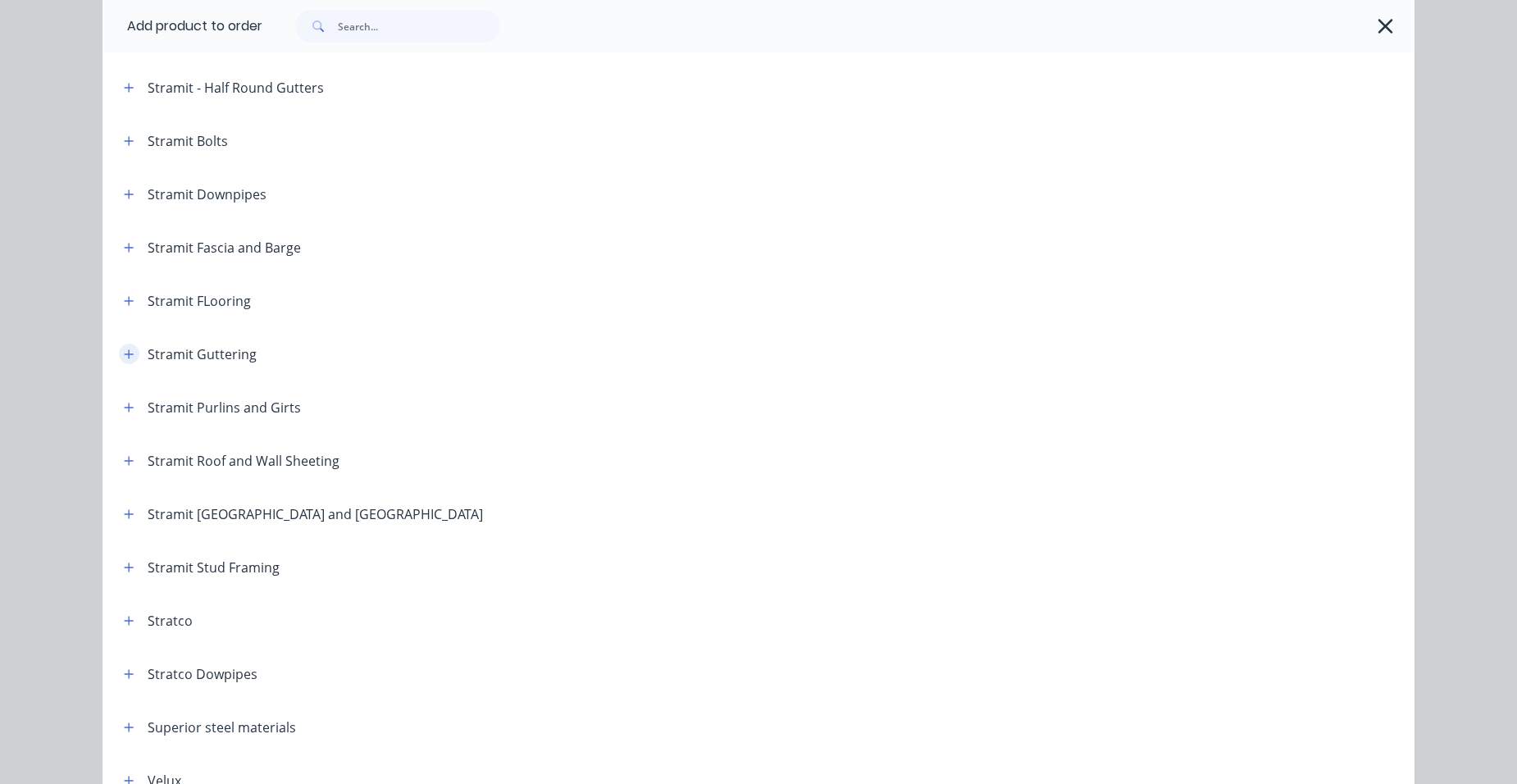
click at [127, 357] on icon "button" at bounding box center [128, 354] width 10 height 12
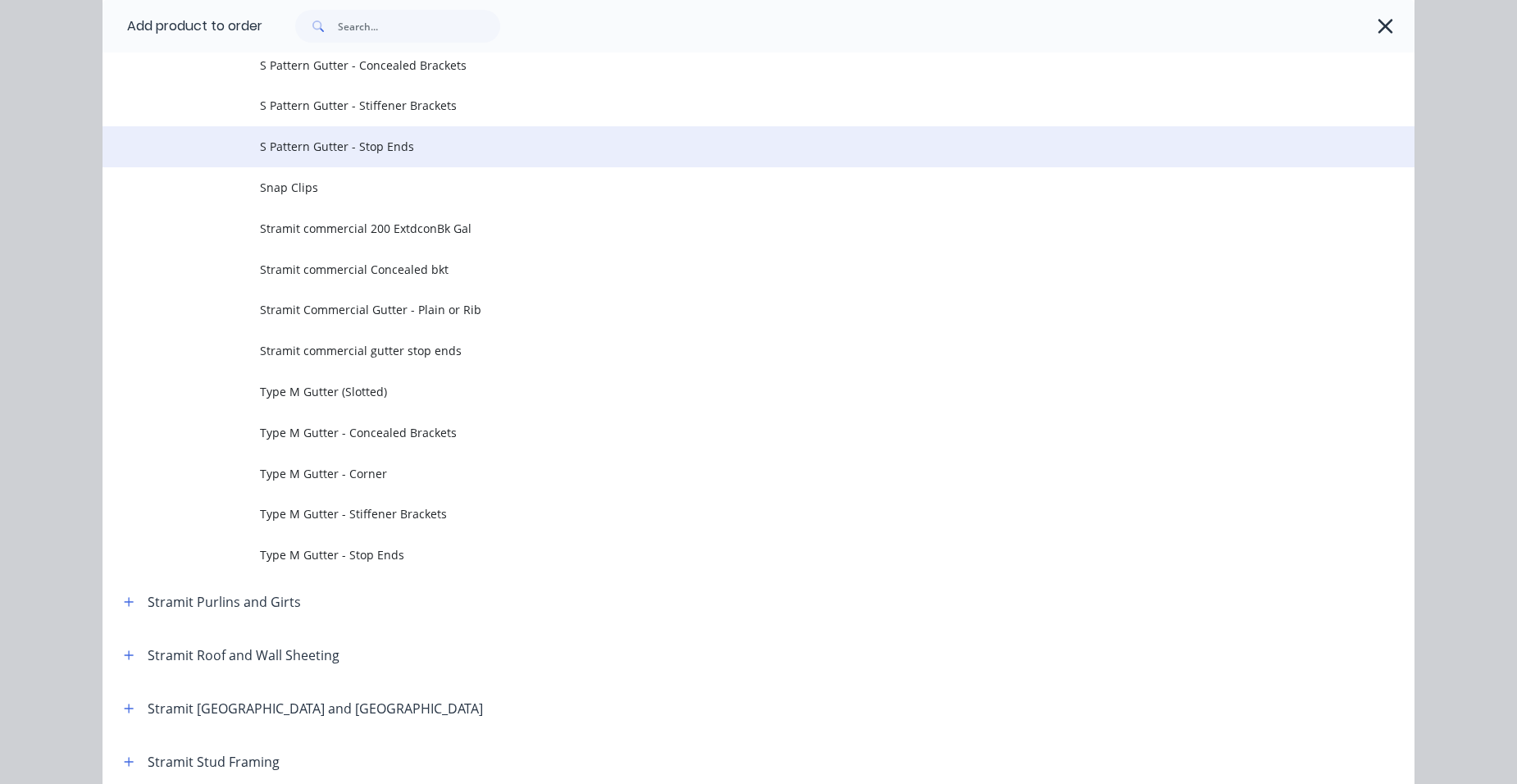
scroll to position [5492, 0]
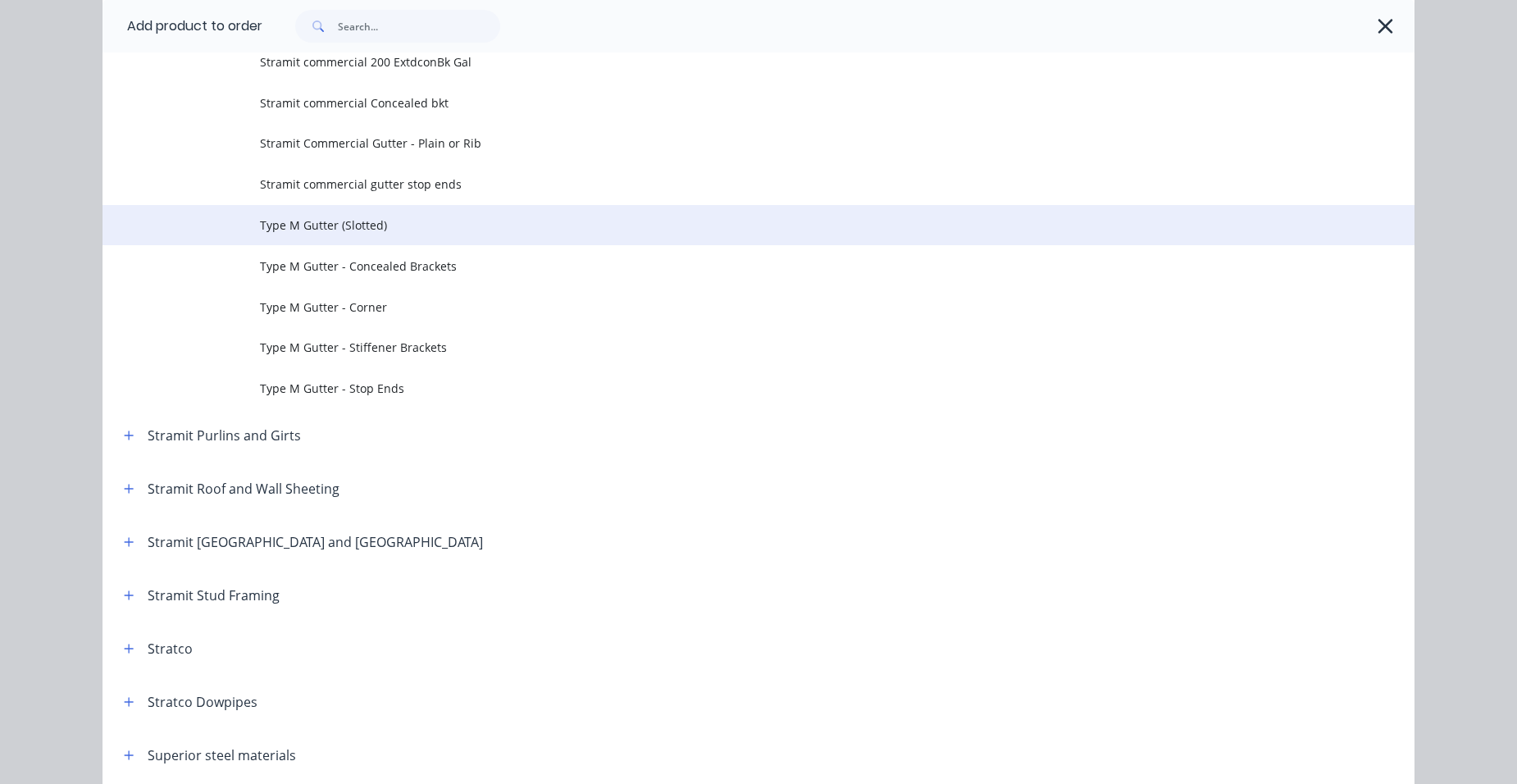
click at [423, 242] on td "Type M Gutter (Slotted)" at bounding box center [837, 225] width 1155 height 41
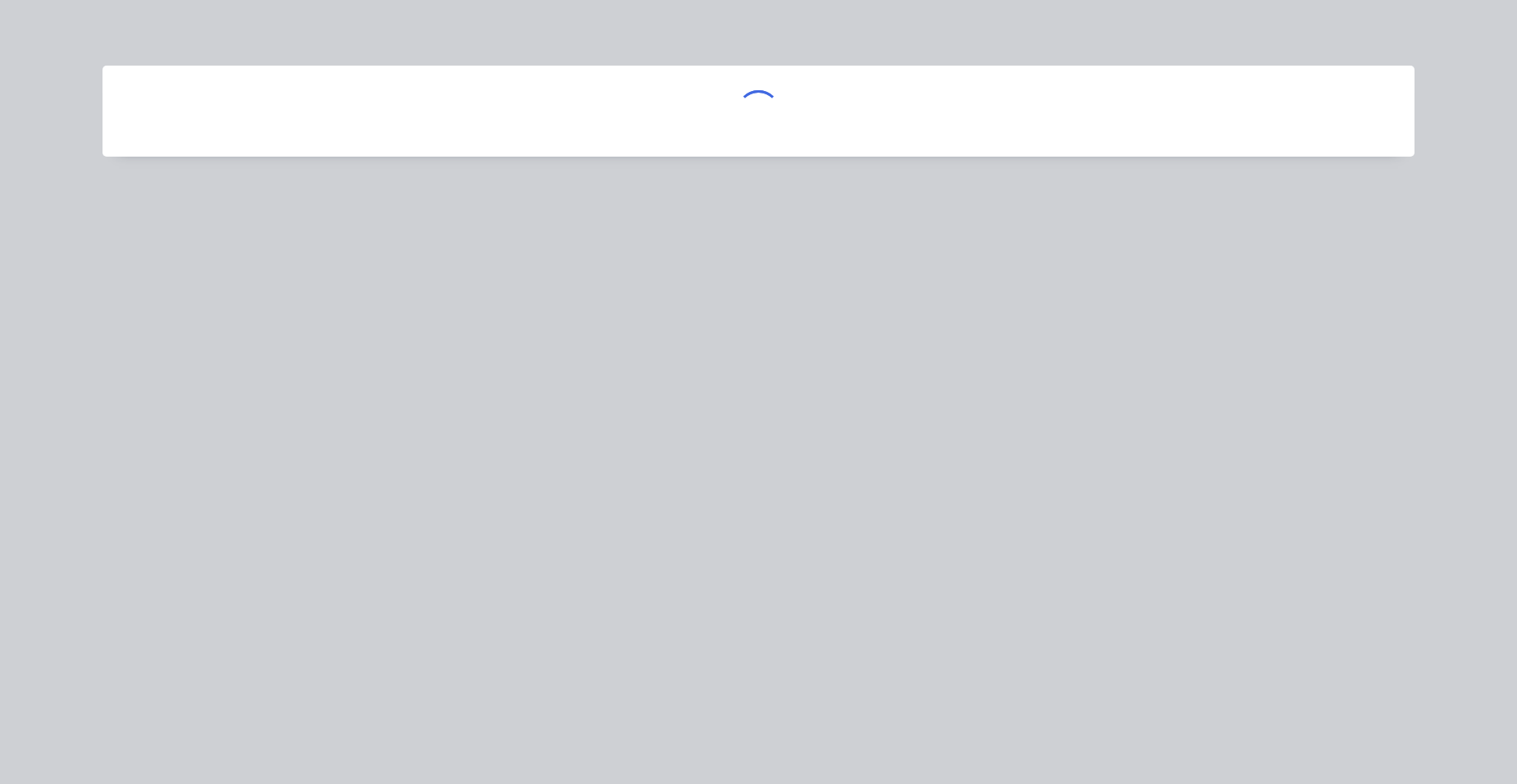
scroll to position [0, 0]
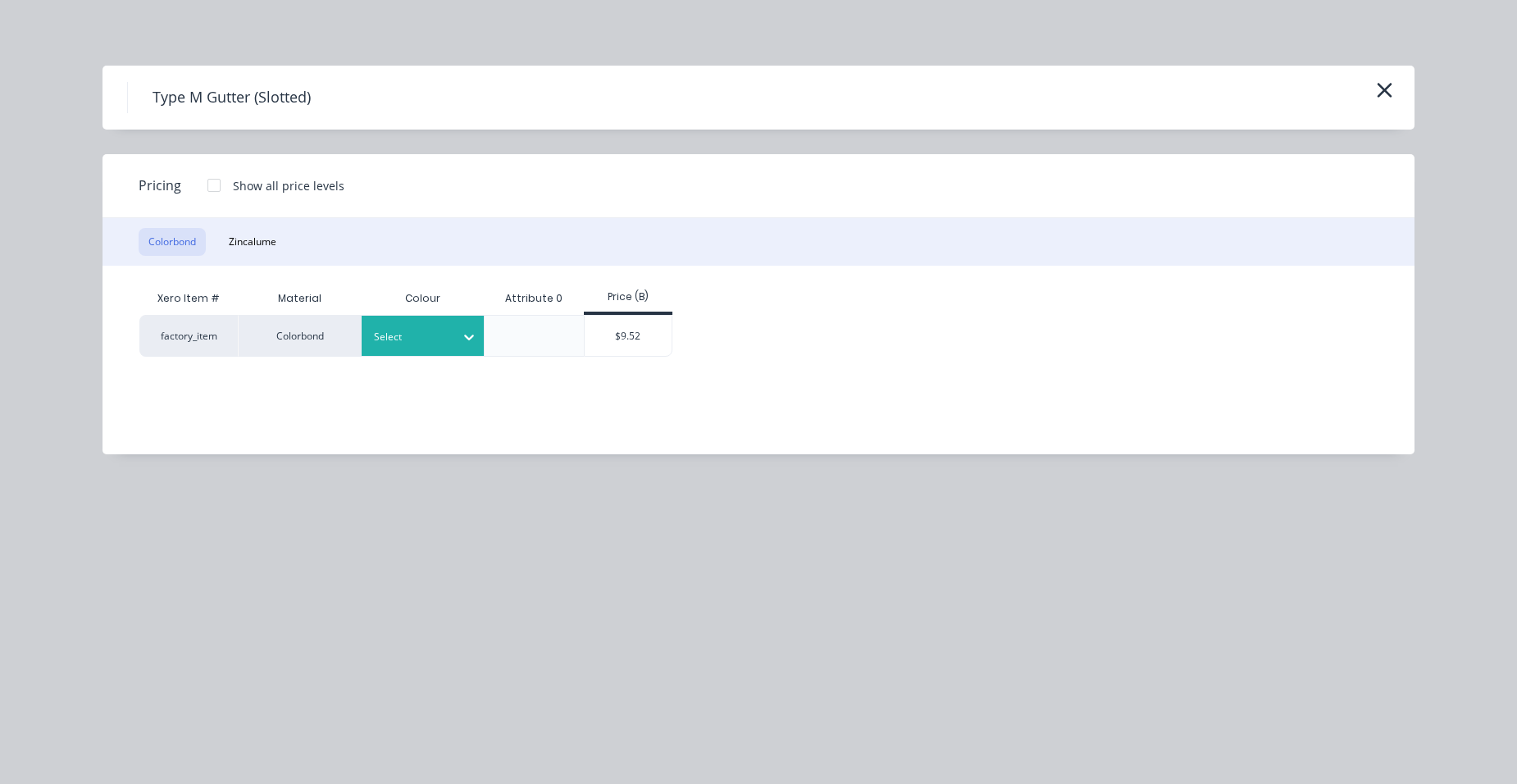
click at [400, 330] on div at bounding box center [410, 336] width 74 height 18
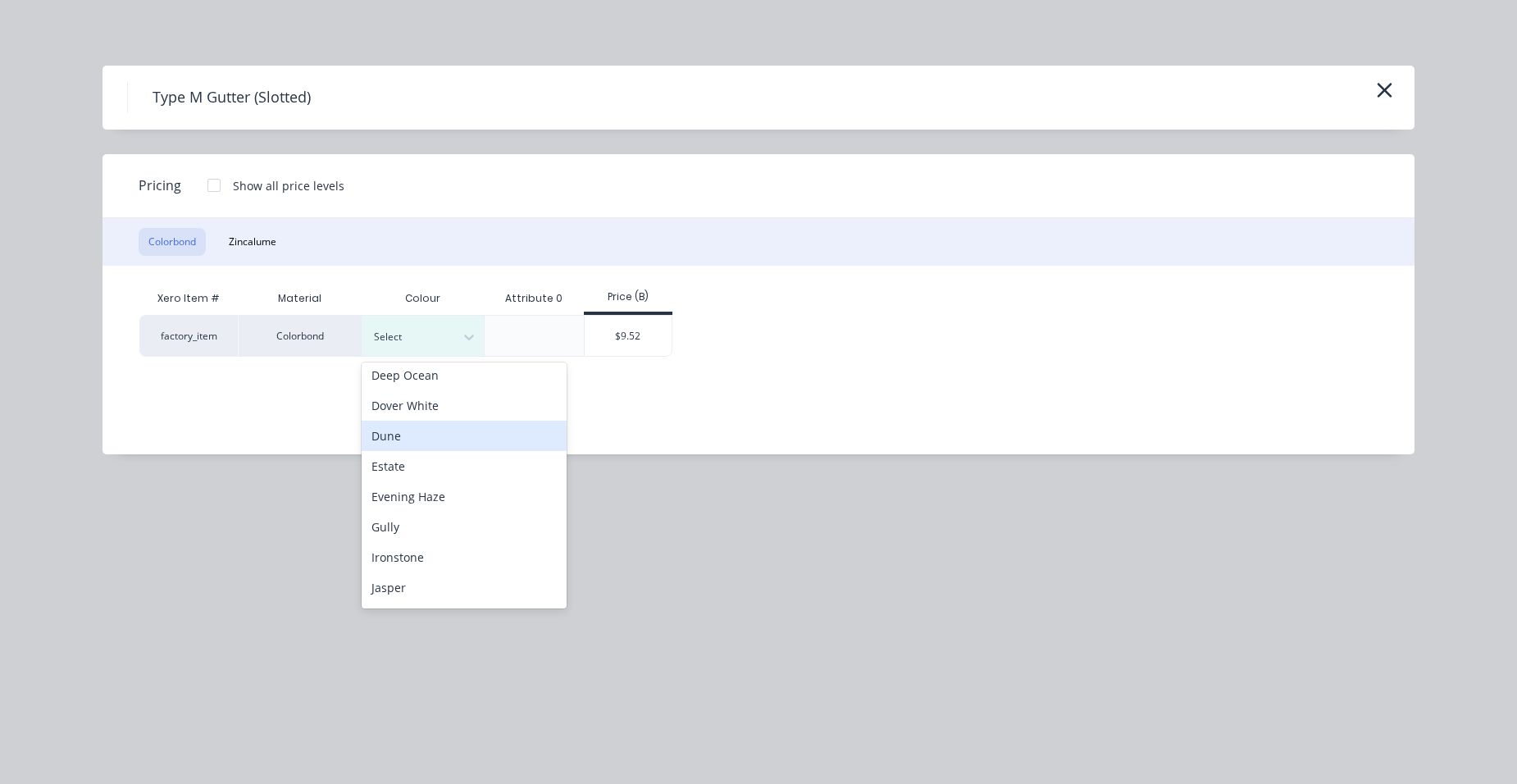
scroll to position [164, 0]
click at [425, 427] on div "Dover White" at bounding box center [464, 429] width 205 height 31
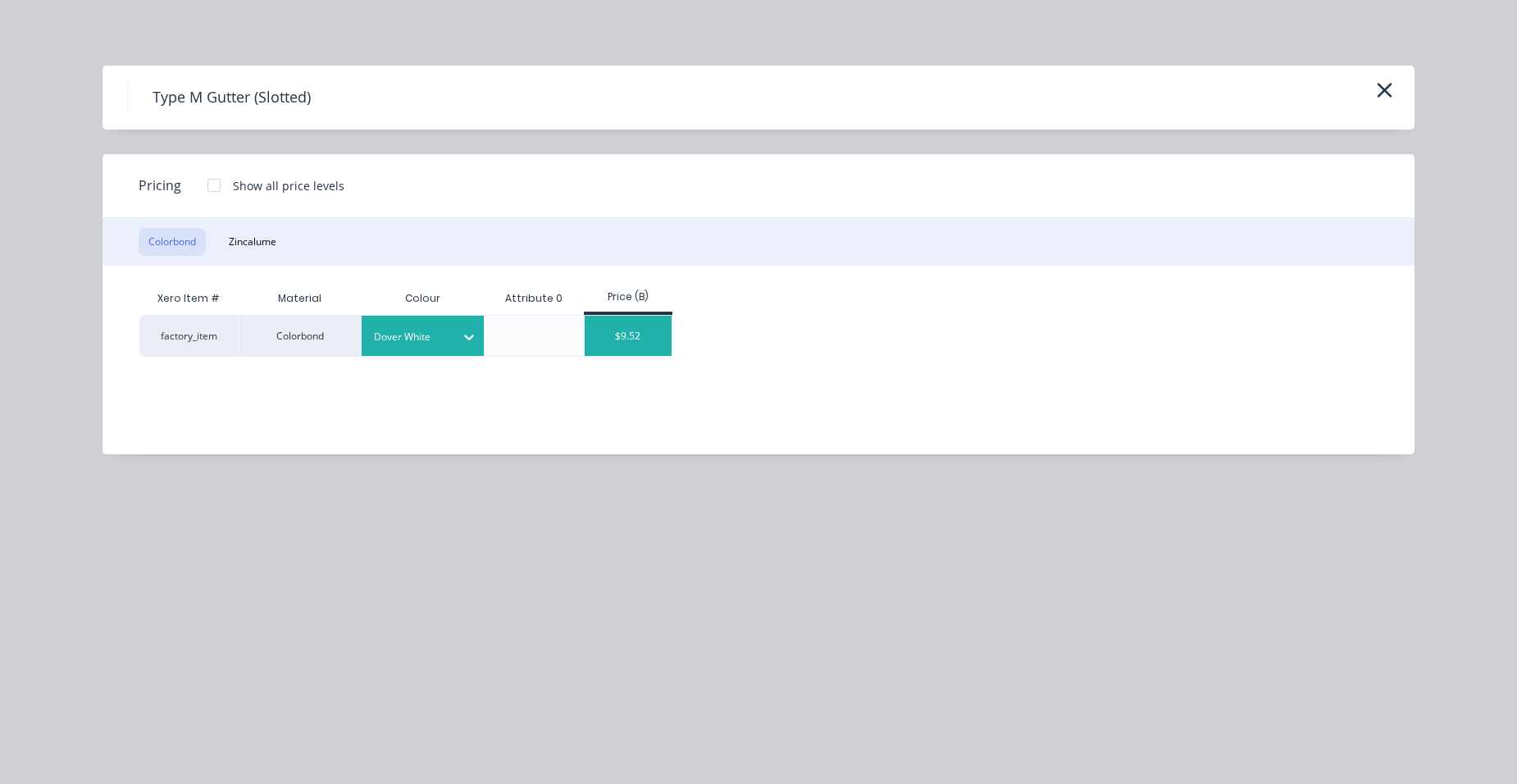
click at [613, 332] on div "$9.52" at bounding box center [629, 335] width 88 height 40
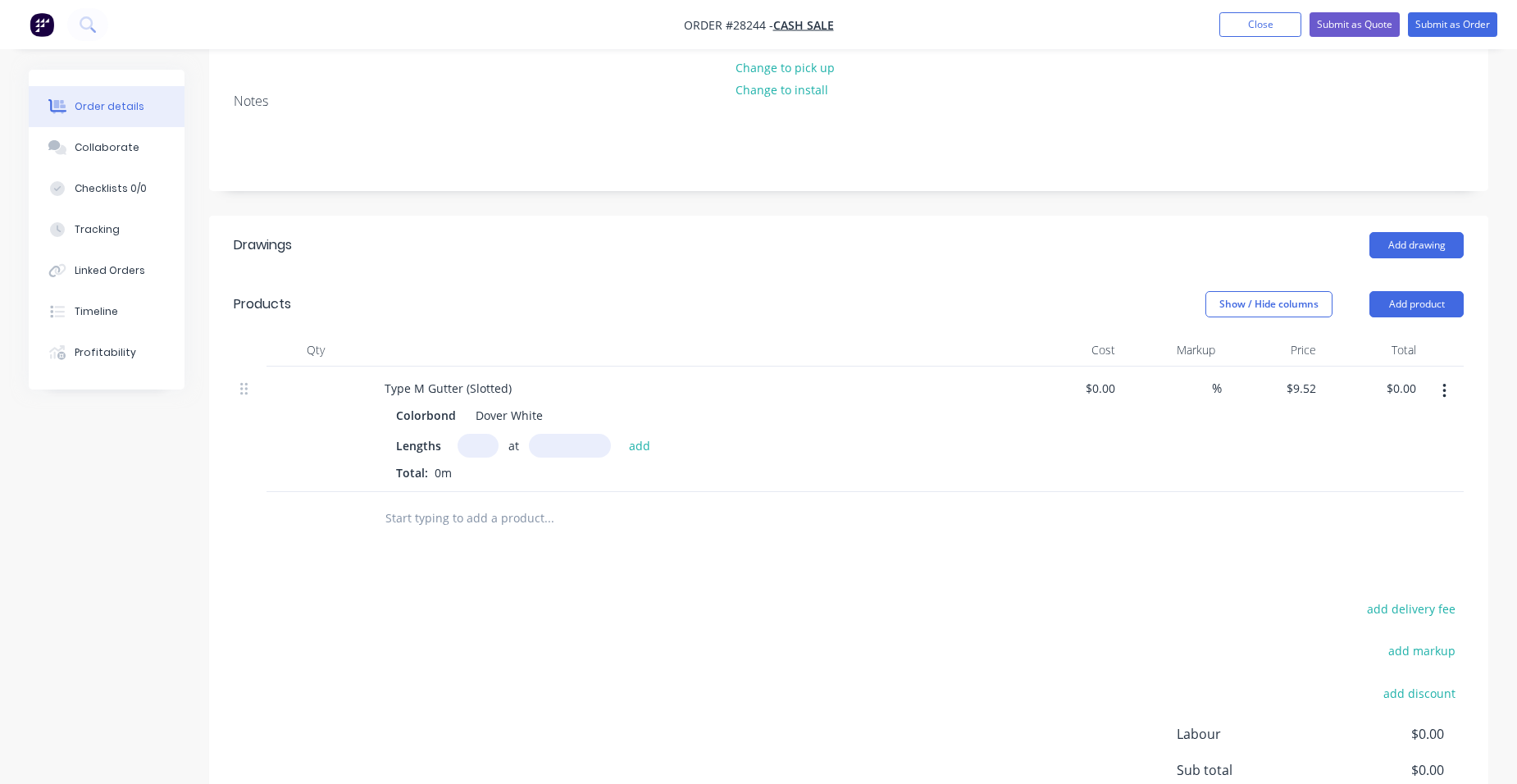
click at [472, 433] on input "text" at bounding box center [478, 445] width 41 height 24
type input "1"
type input "1500"
click at [620, 433] on button "add" at bounding box center [640, 444] width 38 height 22
type input "$14.28"
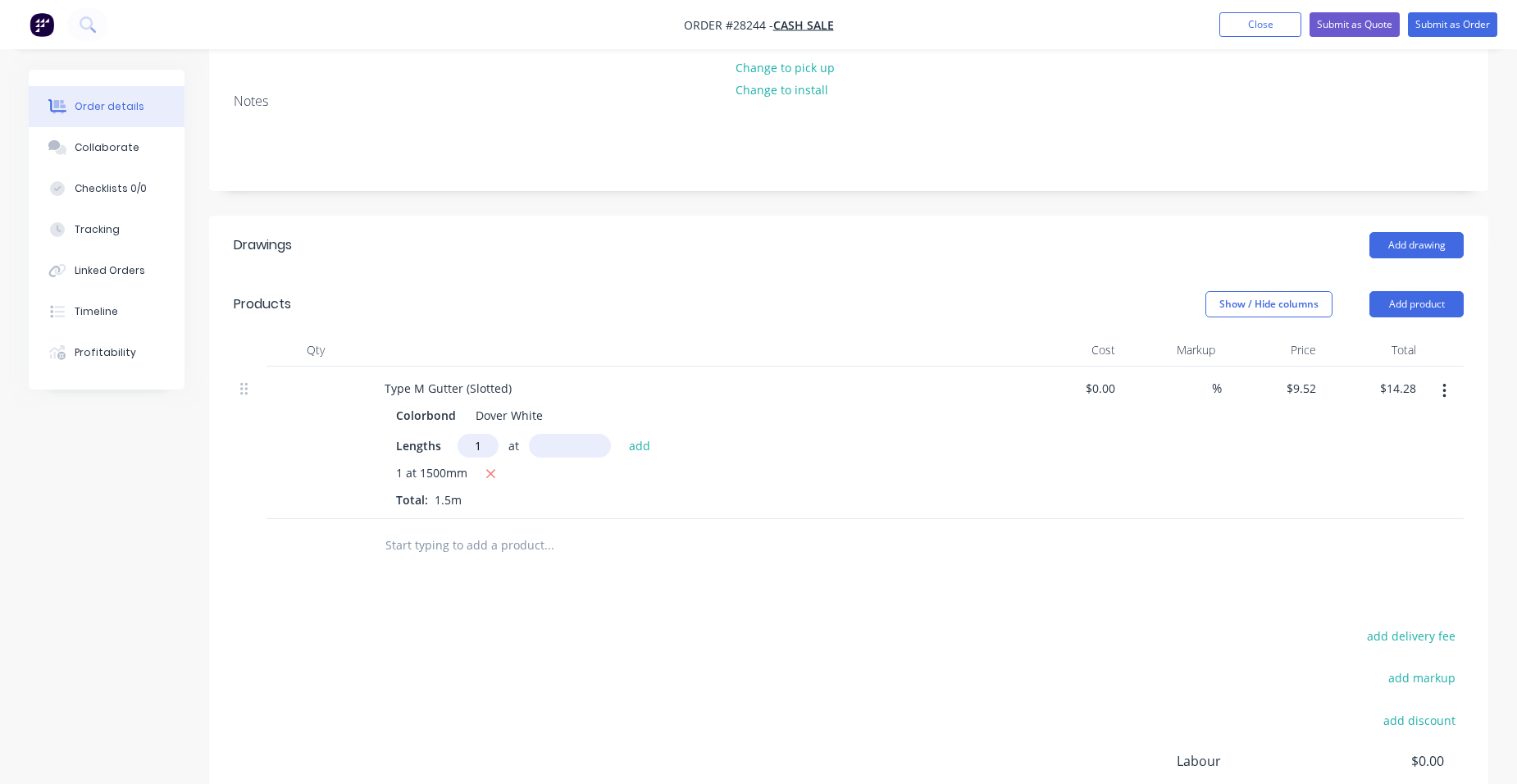
type input "1"
type input "3280"
click at [620, 433] on button "add" at bounding box center [640, 444] width 38 height 22
type input "$45.51"
type input "1"
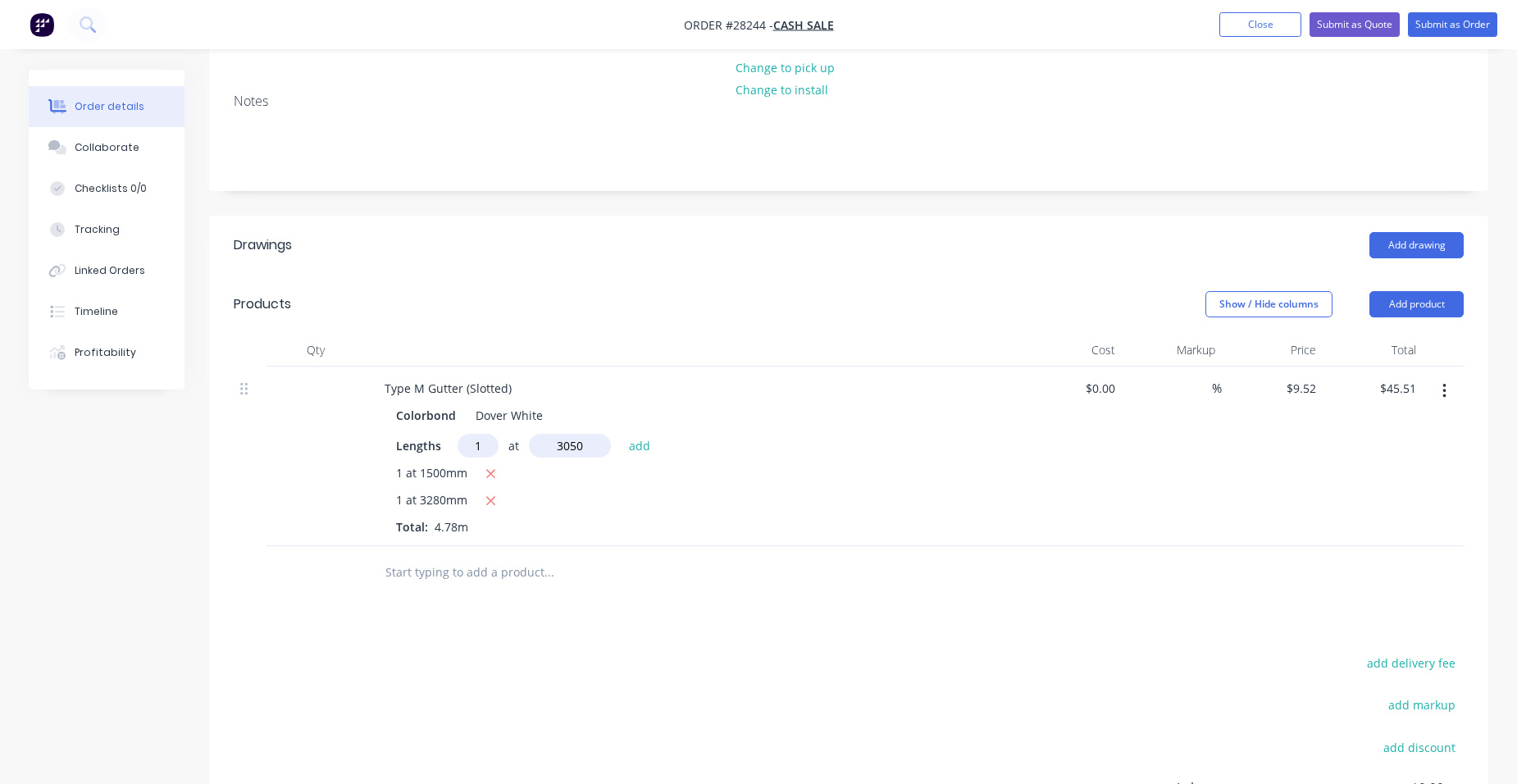
type input "3050"
click at [620, 433] on button "add" at bounding box center [640, 444] width 38 height 22
type input "$74.54"
click at [1424, 291] on button "Add product" at bounding box center [1416, 304] width 94 height 26
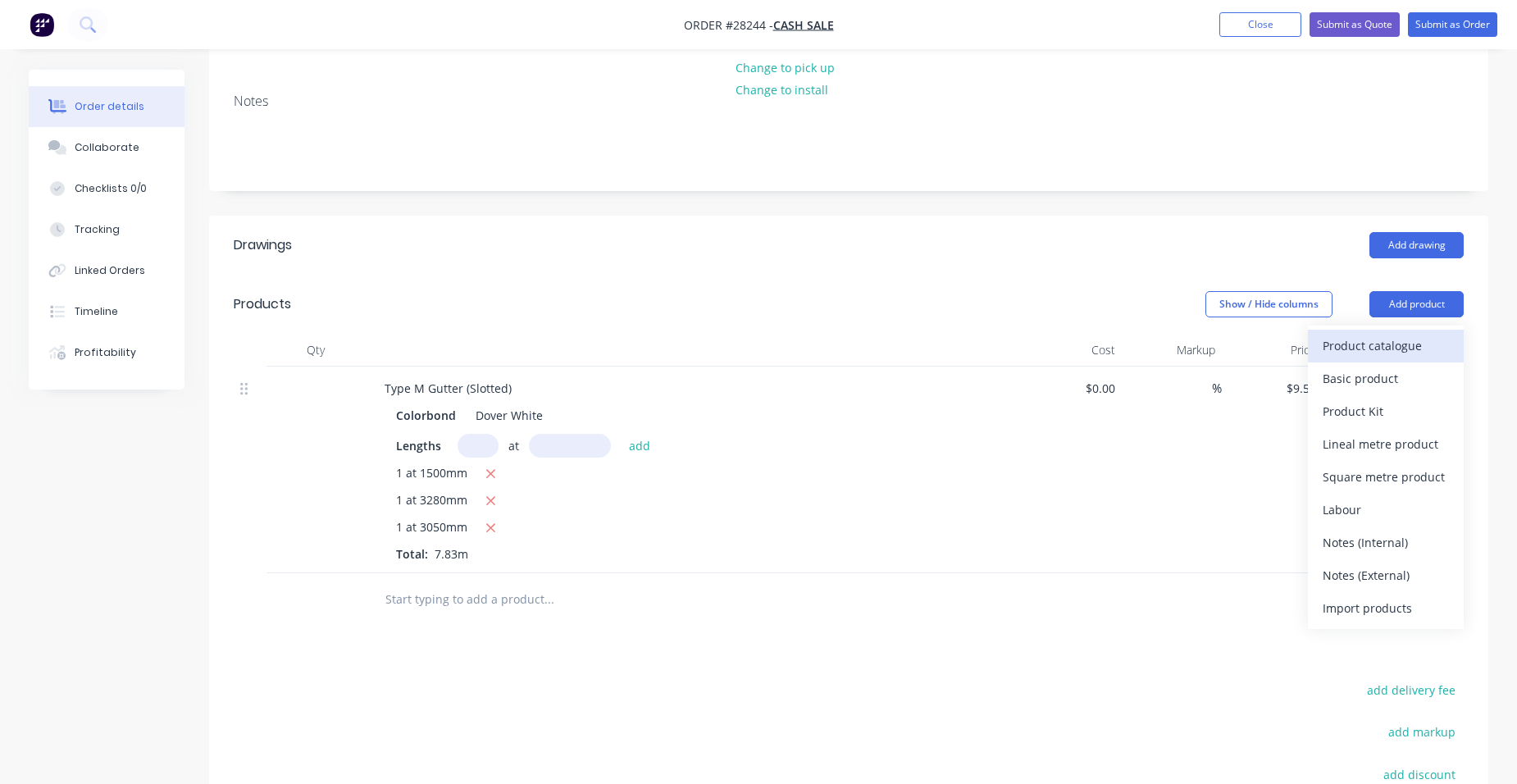
click at [1378, 334] on div "Product catalogue" at bounding box center [1387, 345] width 127 height 24
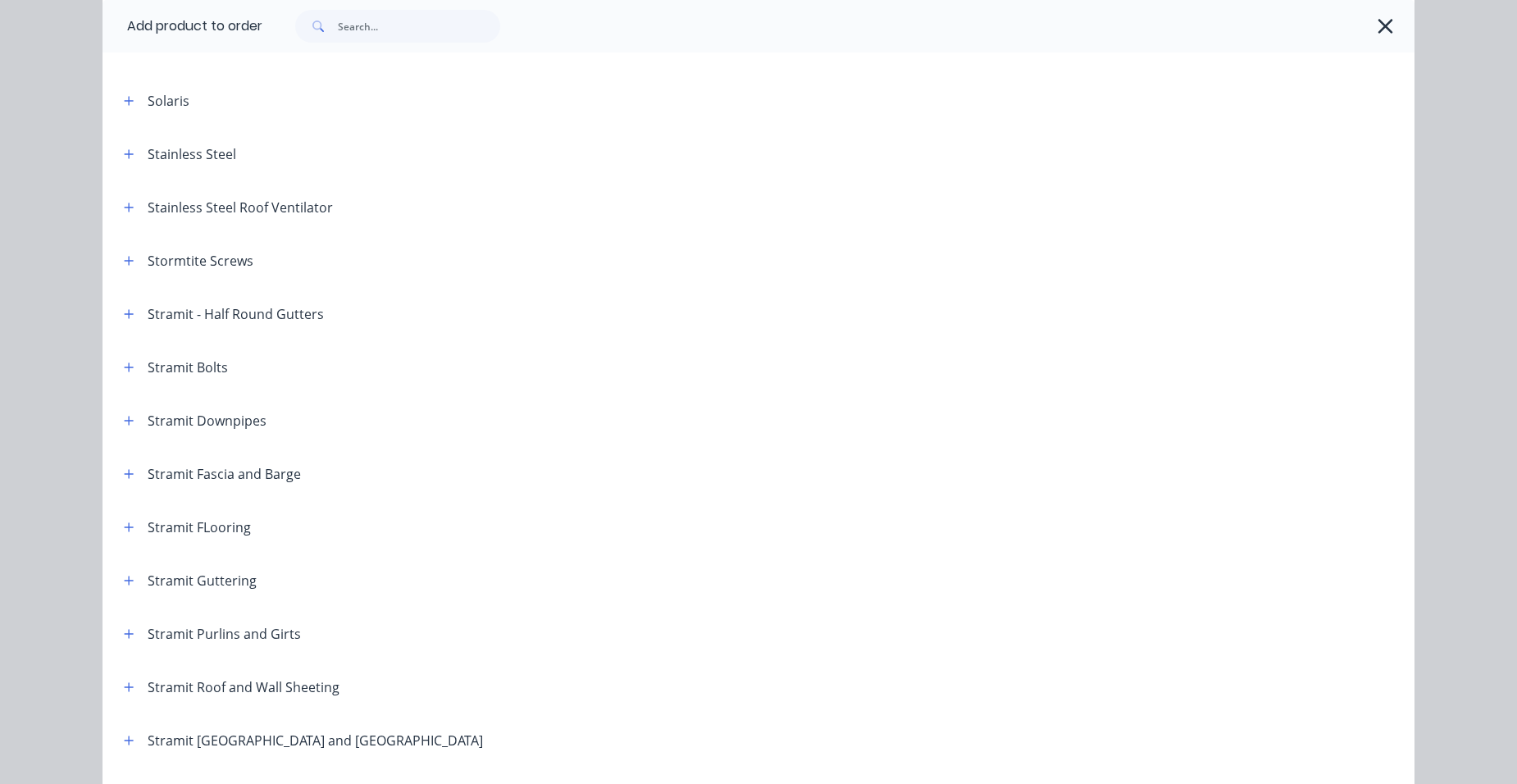
scroll to position [2541, 0]
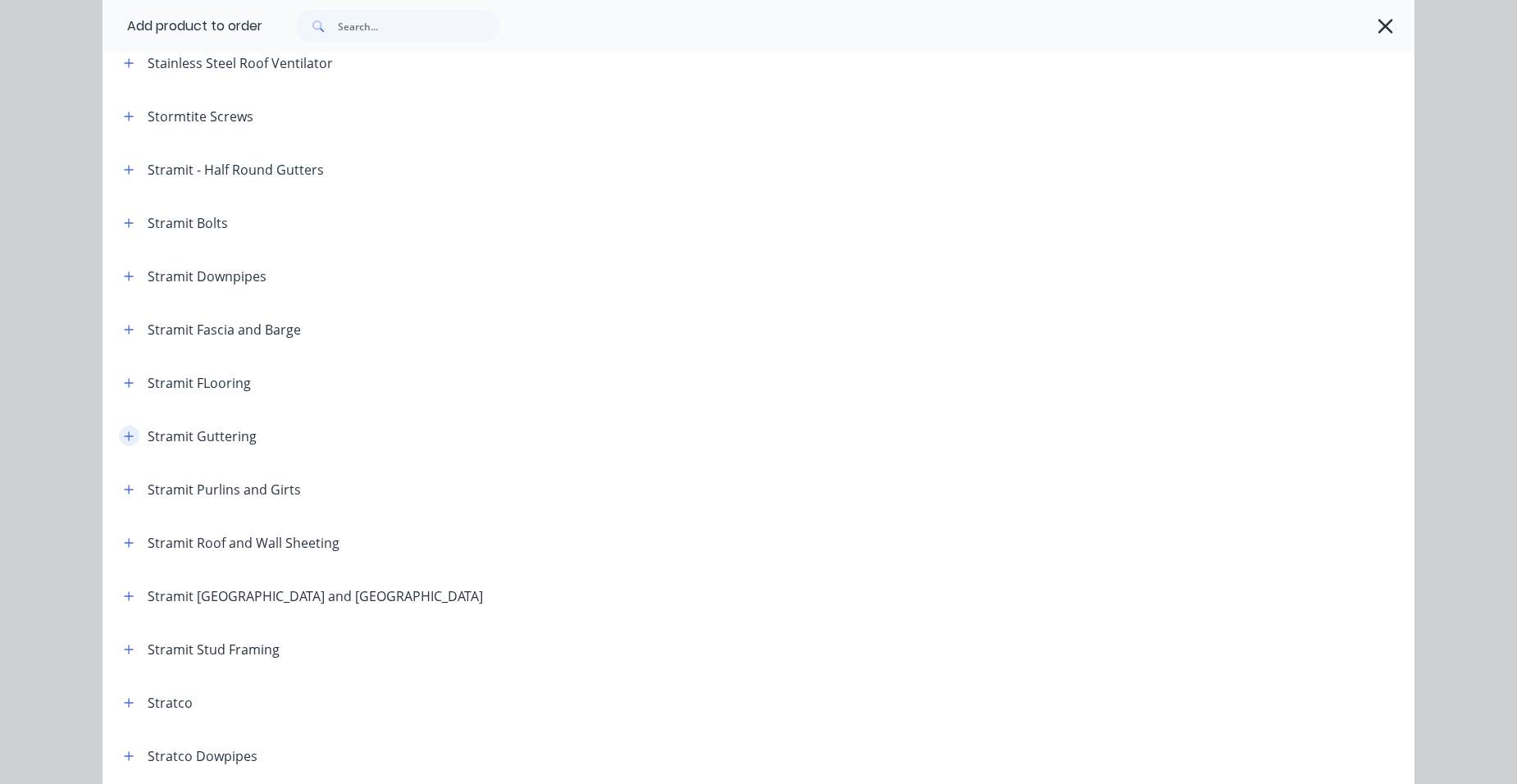
click at [124, 441] on icon "button" at bounding box center [128, 436] width 10 height 12
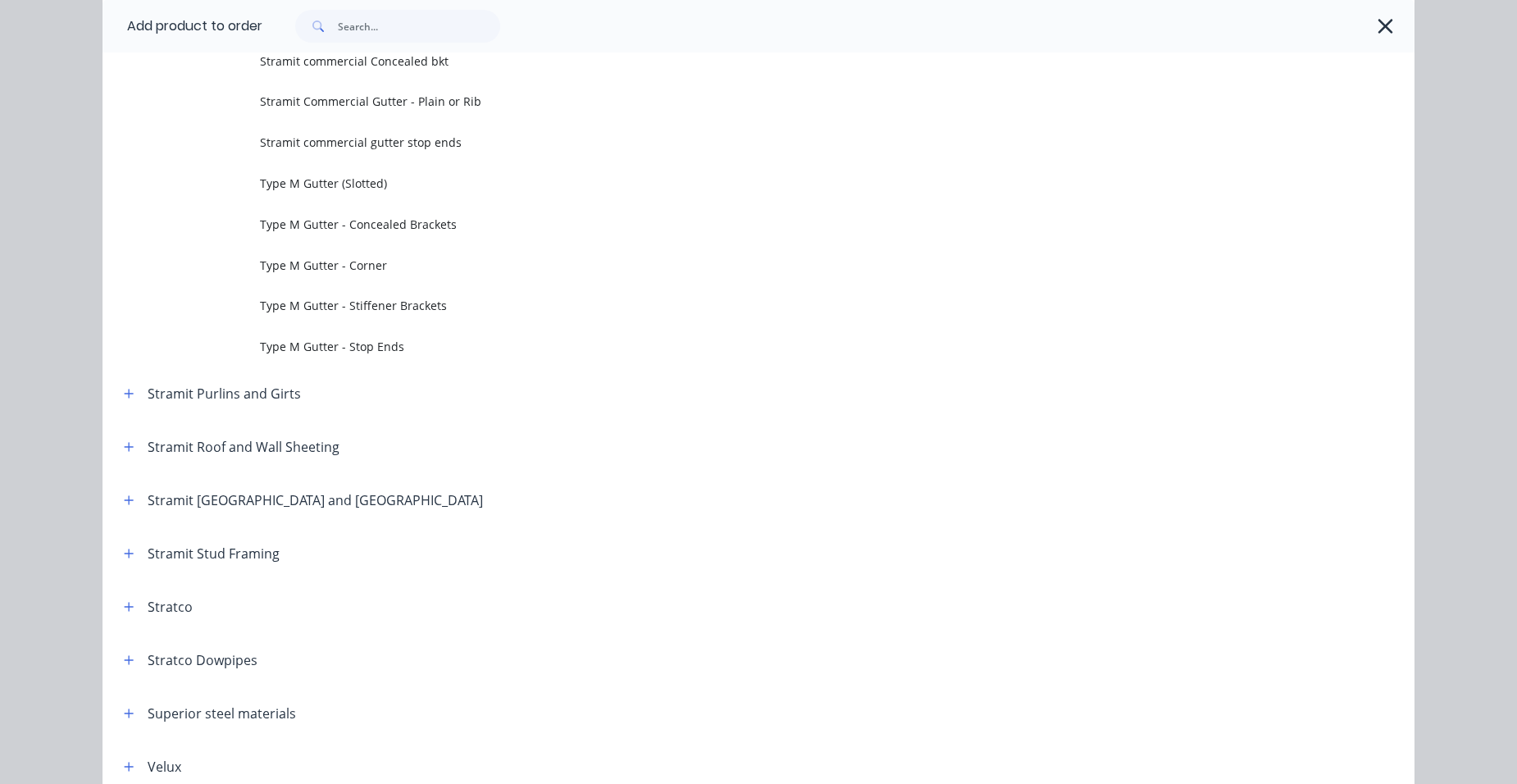
scroll to position [5369, 0]
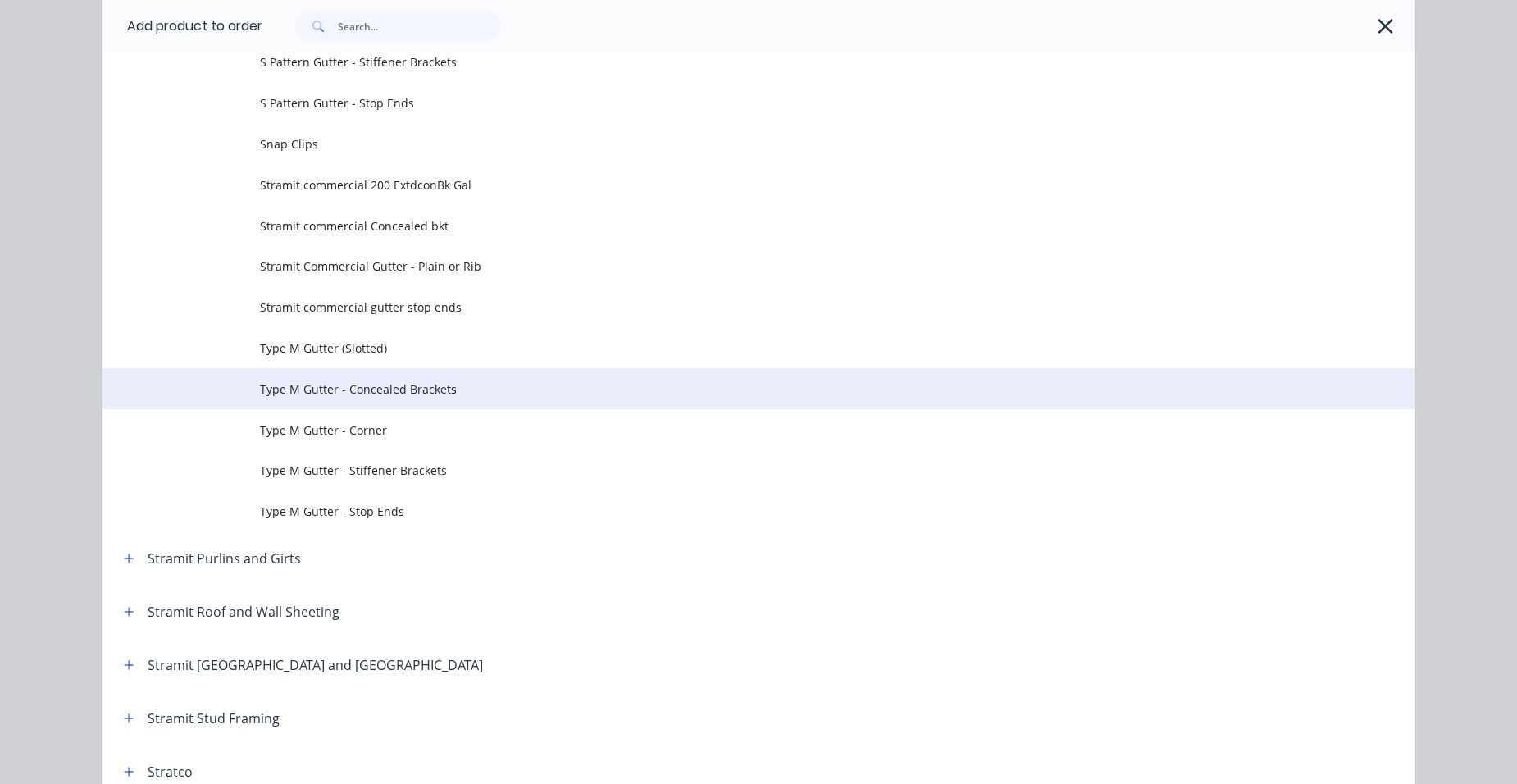
click at [434, 389] on span "Type M Gutter - Concealed Brackets" at bounding box center [721, 389] width 923 height 17
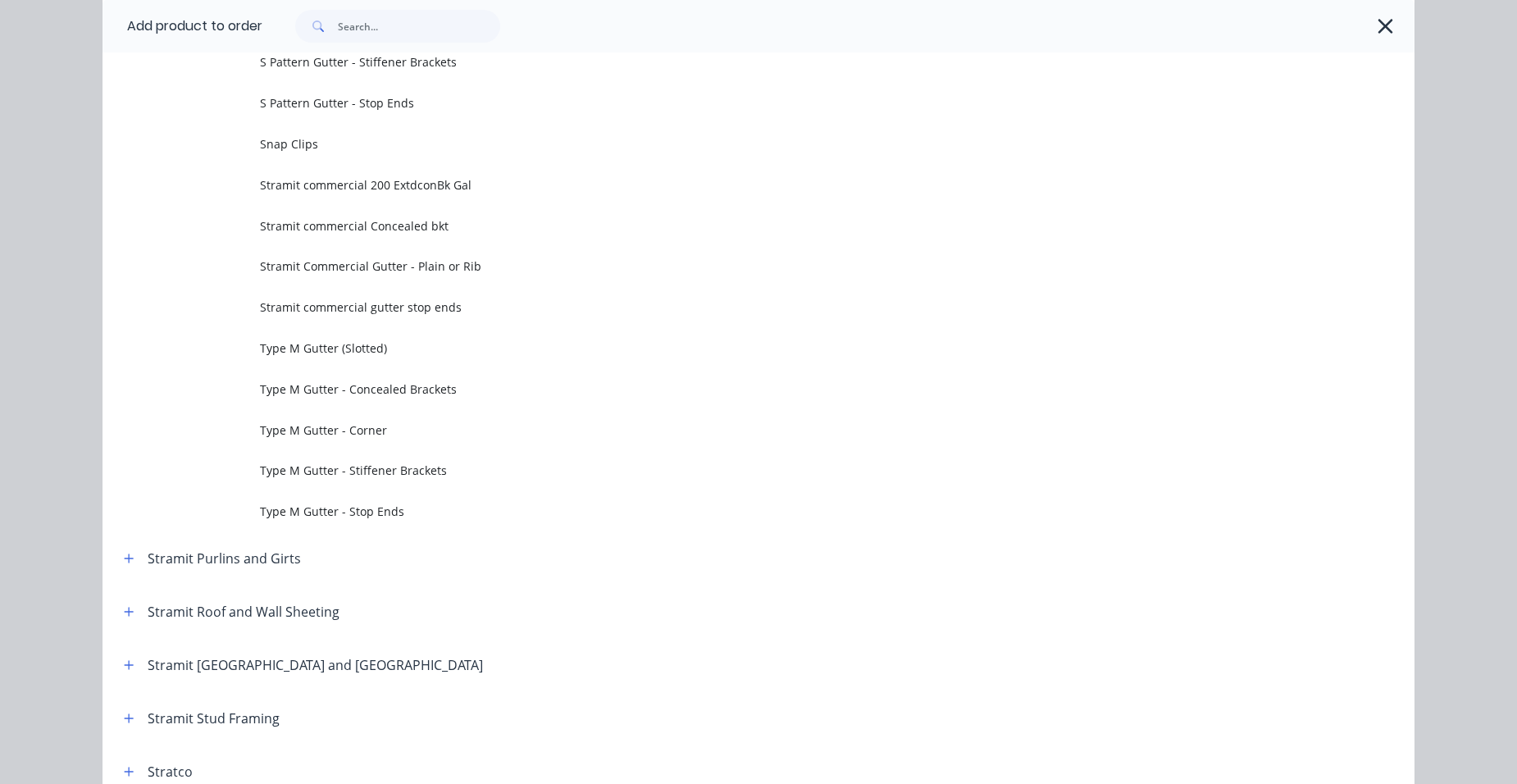
scroll to position [0, 0]
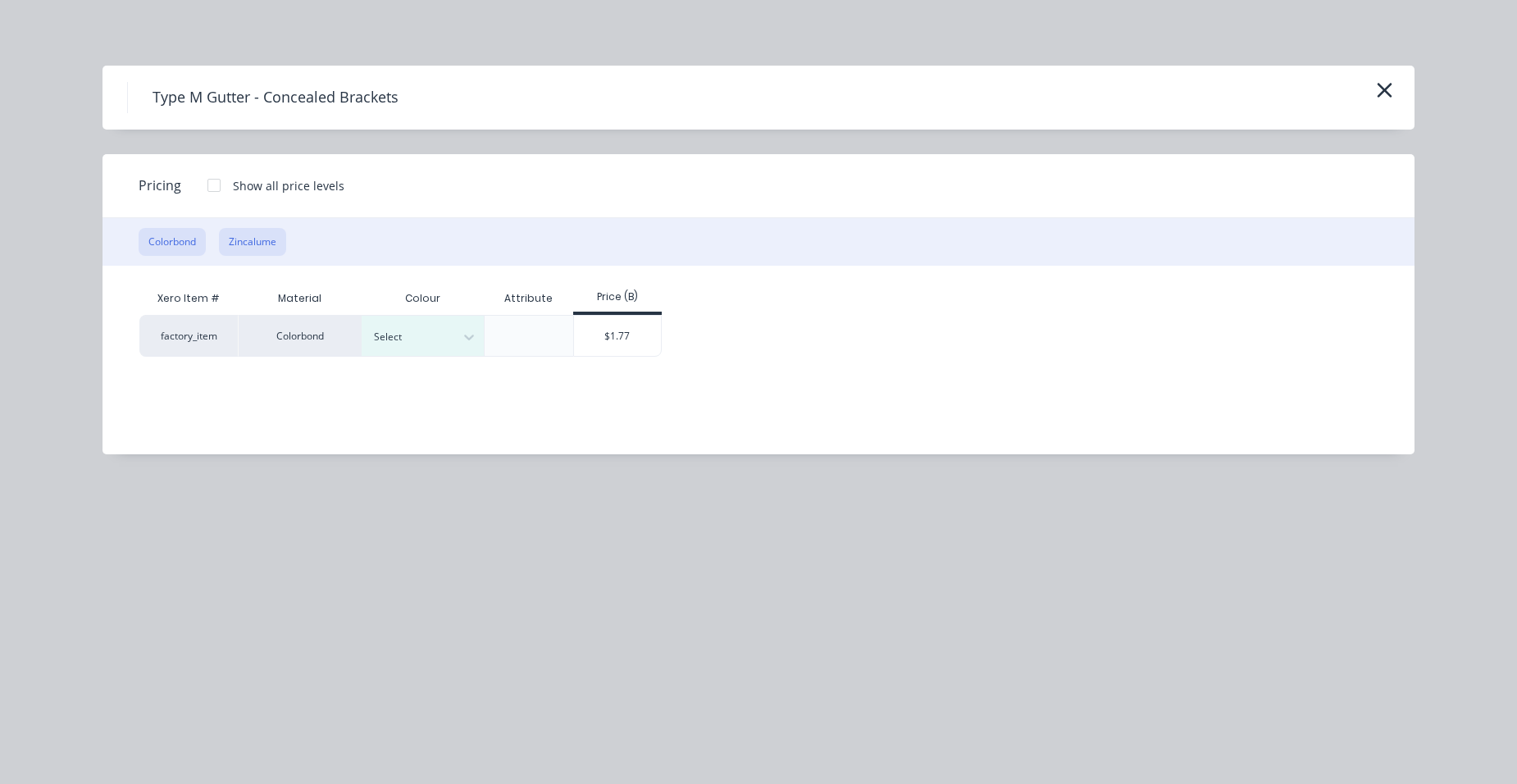
click at [235, 246] on button "Zincalume" at bounding box center [252, 242] width 67 height 28
click at [526, 337] on div "$1.50" at bounding box center [506, 334] width 88 height 39
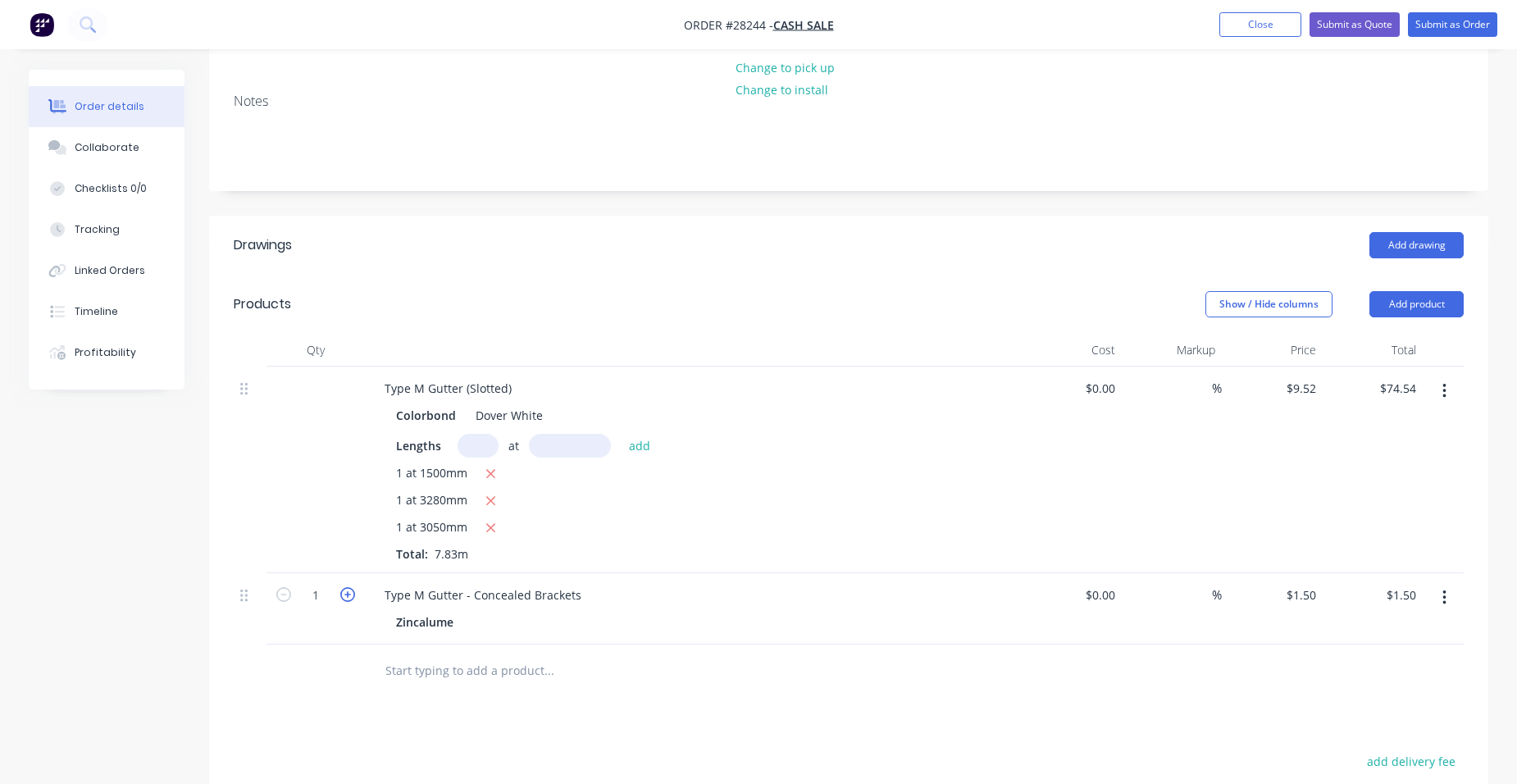
click at [345, 587] on icon "button" at bounding box center [347, 593] width 14 height 14
type input "2"
type input "$3.00"
click at [345, 587] on icon "button" at bounding box center [347, 593] width 14 height 14
type input "3"
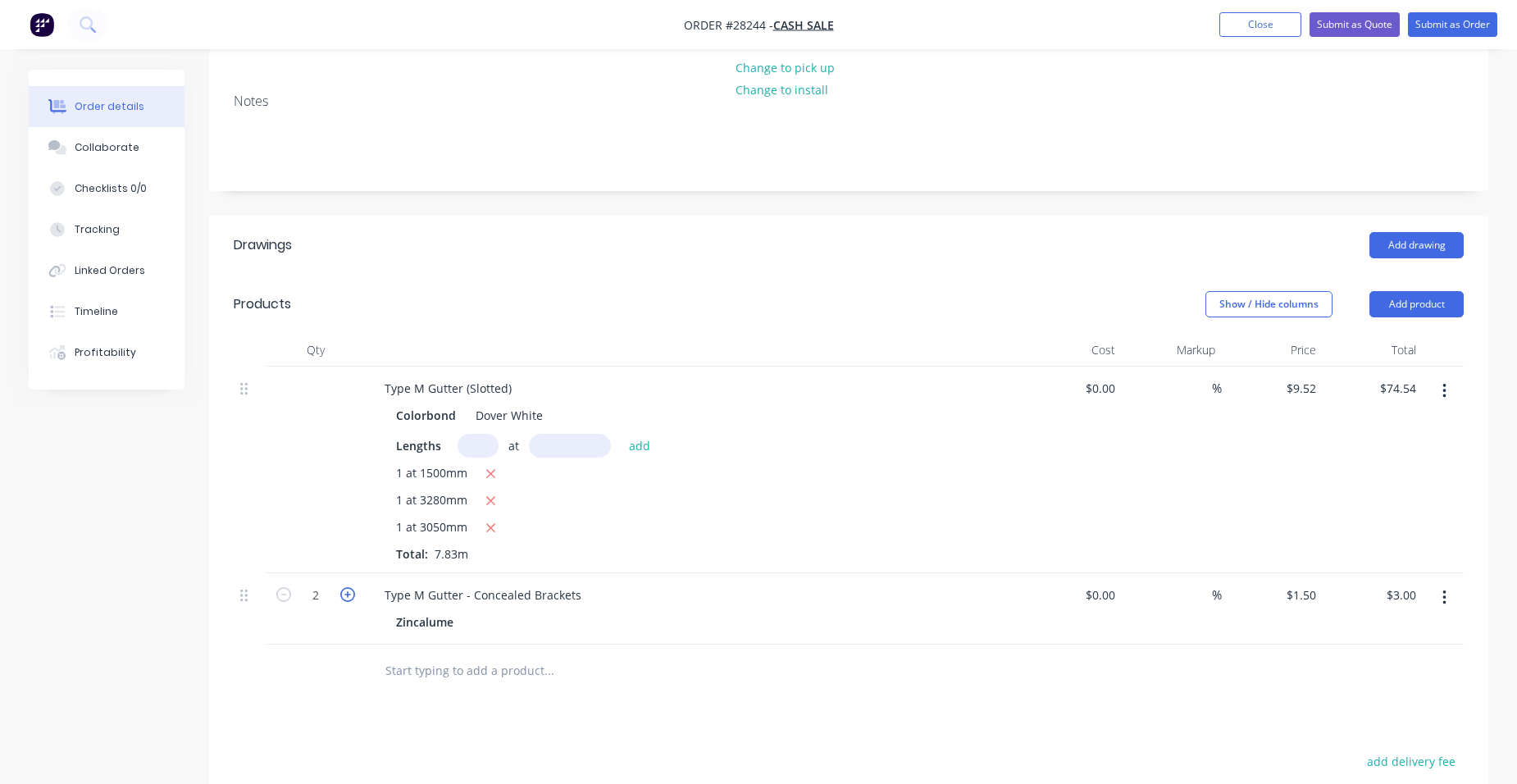
type input "$4.50"
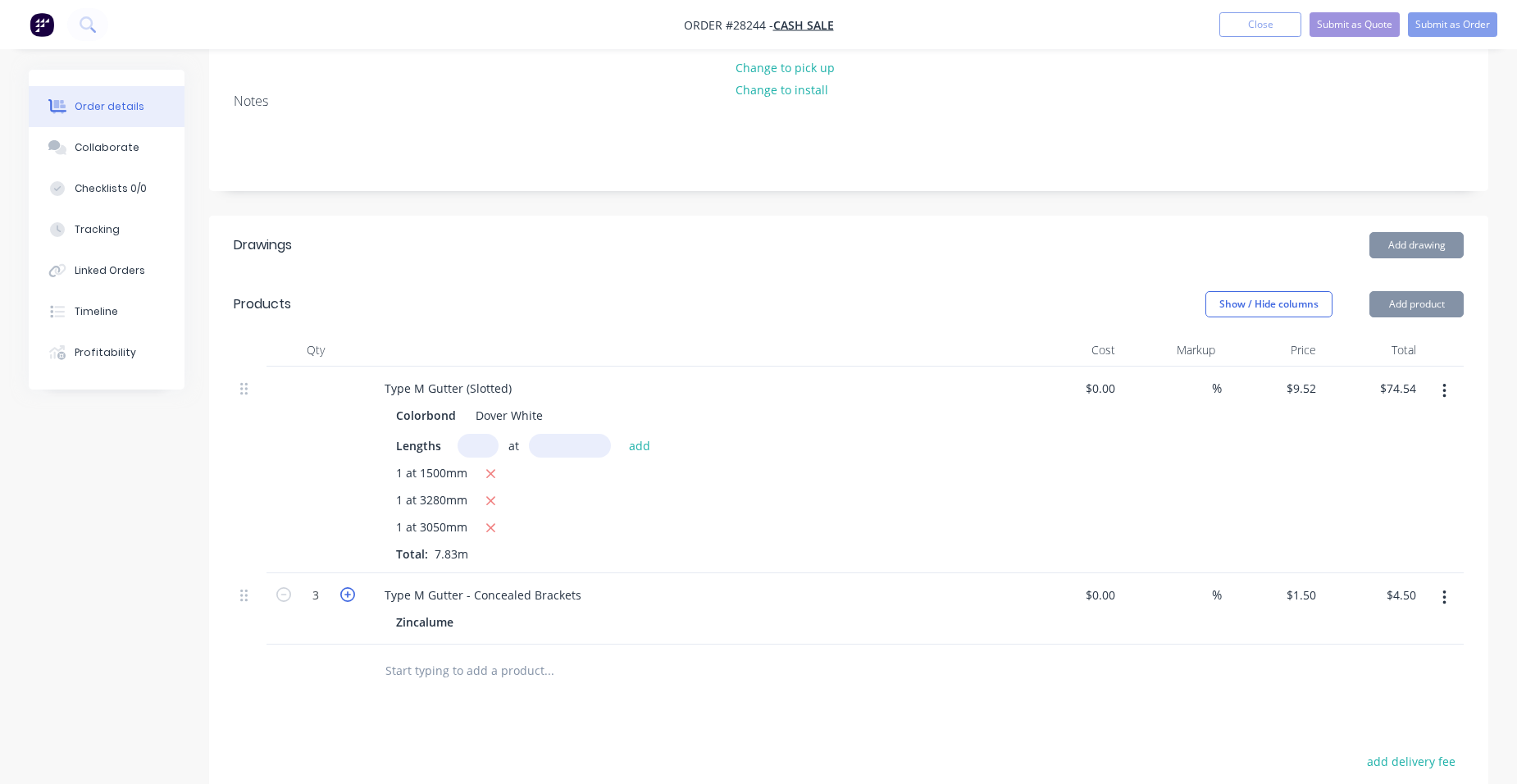
click at [345, 587] on icon "button" at bounding box center [347, 593] width 14 height 14
type input "4"
type input "$6.00"
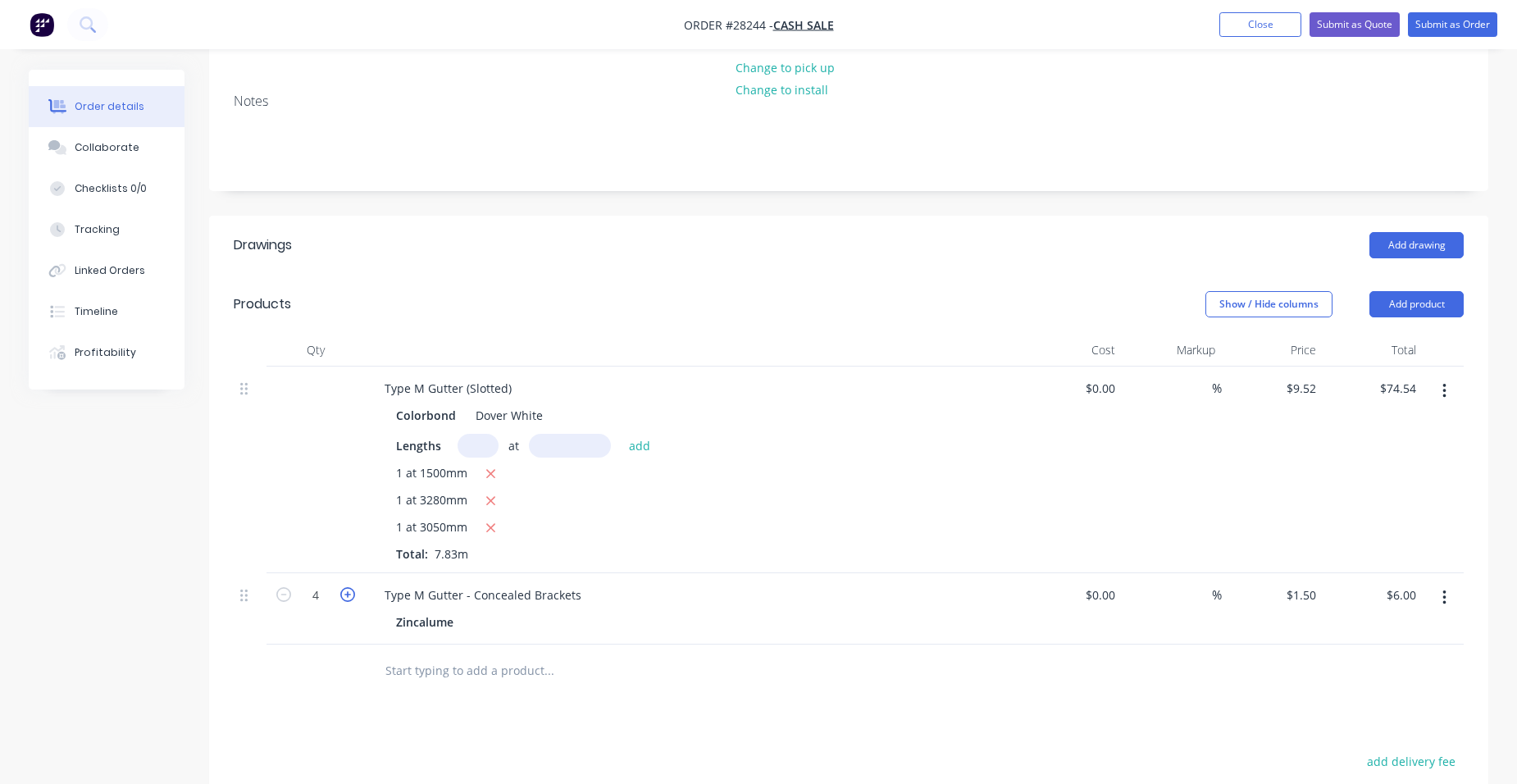
click at [345, 587] on icon "button" at bounding box center [347, 593] width 14 height 14
type input "5"
type input "$7.50"
click at [345, 587] on icon "button" at bounding box center [347, 593] width 14 height 14
type input "6"
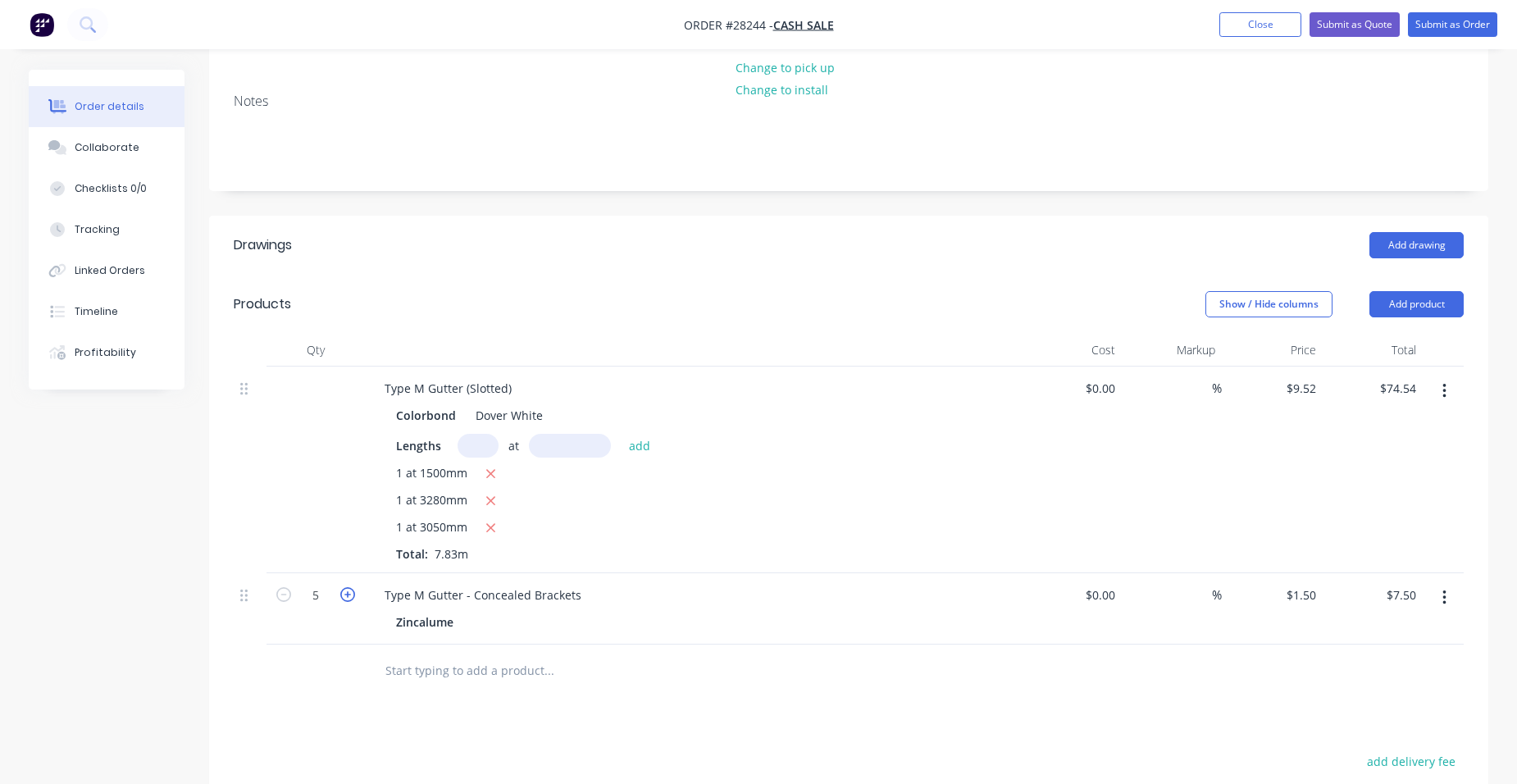
type input "$9.00"
click at [1386, 291] on button "Add product" at bounding box center [1416, 304] width 94 height 26
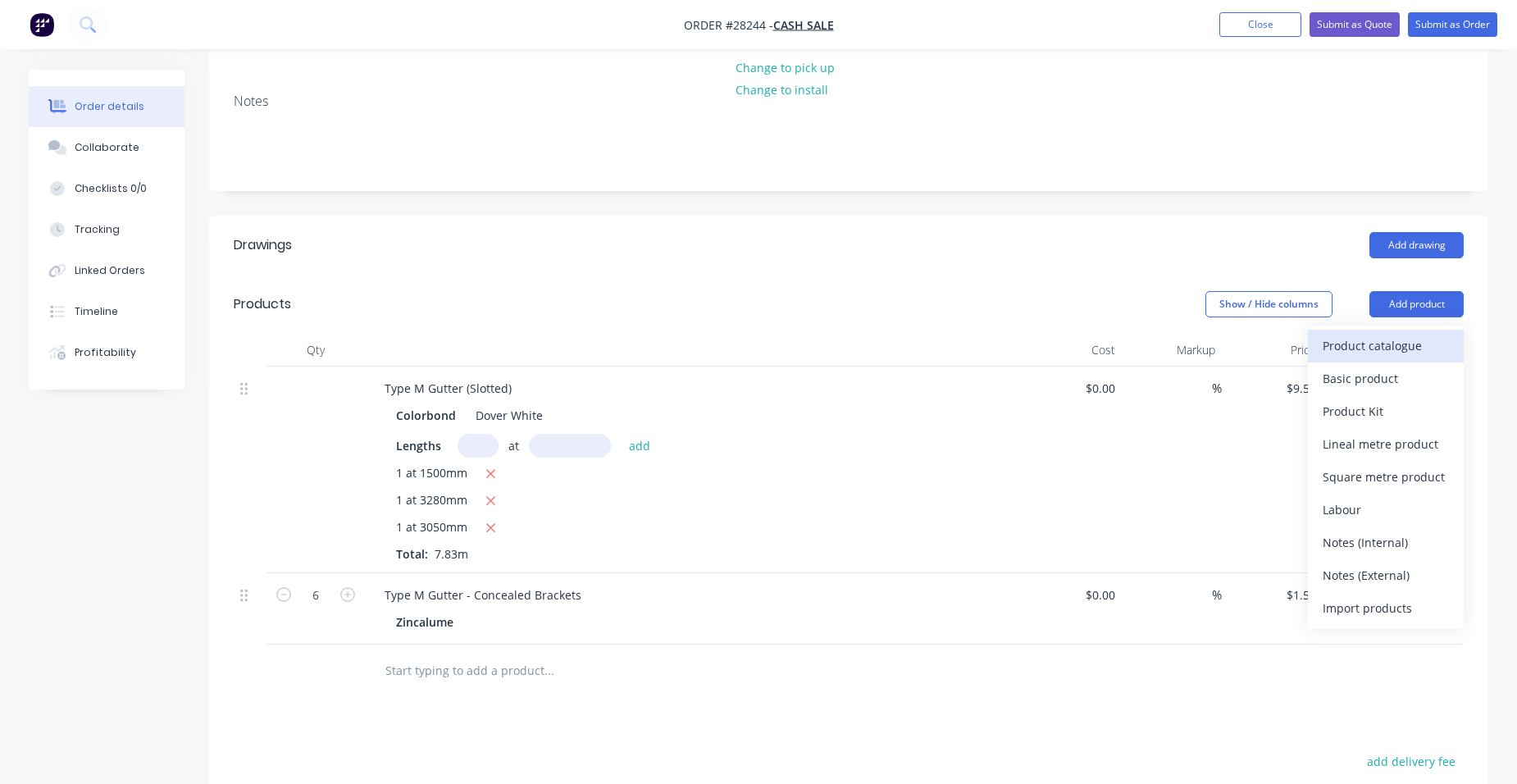
click at [1445, 334] on div "Product catalogue" at bounding box center [1387, 345] width 127 height 24
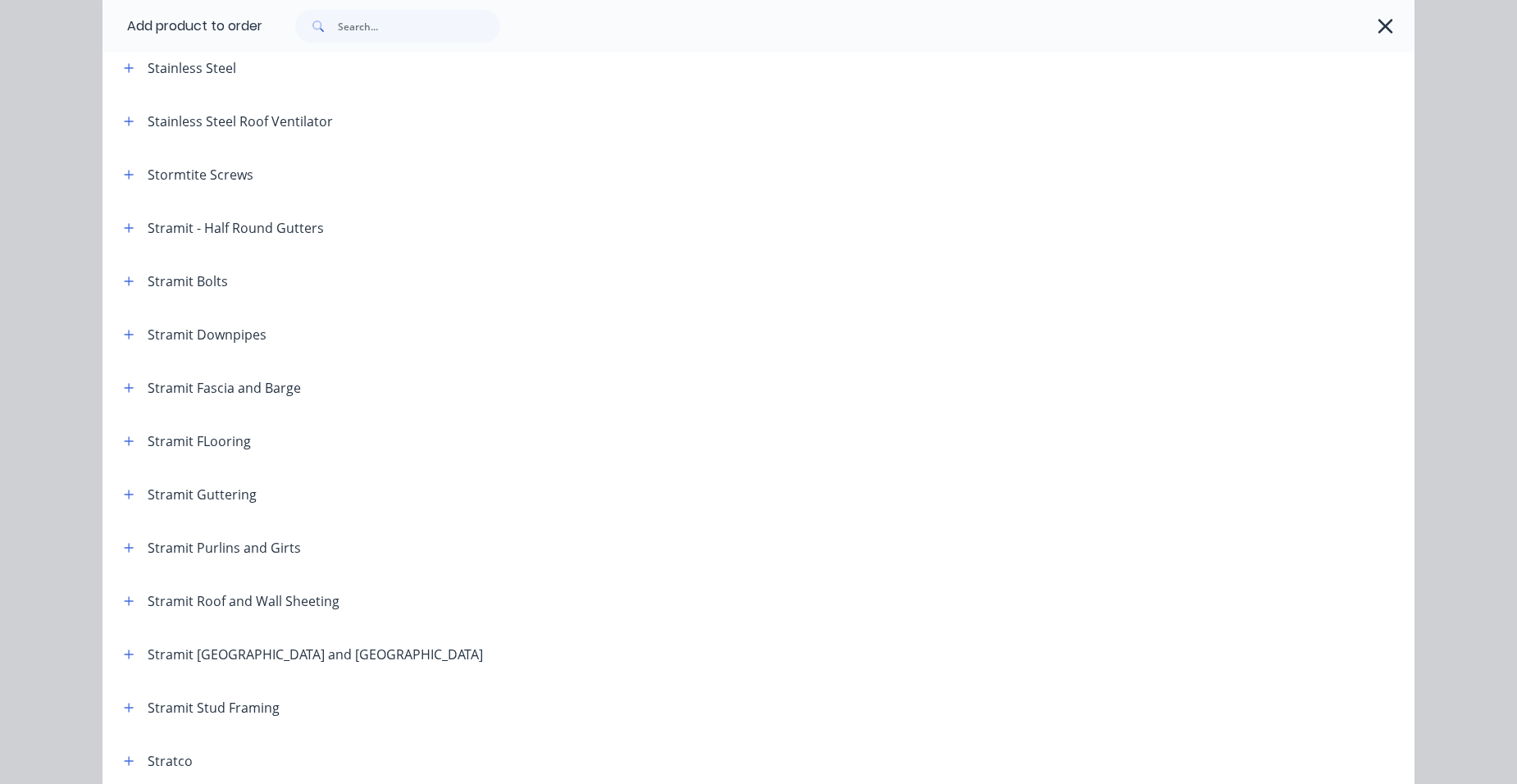
scroll to position [2472, 0]
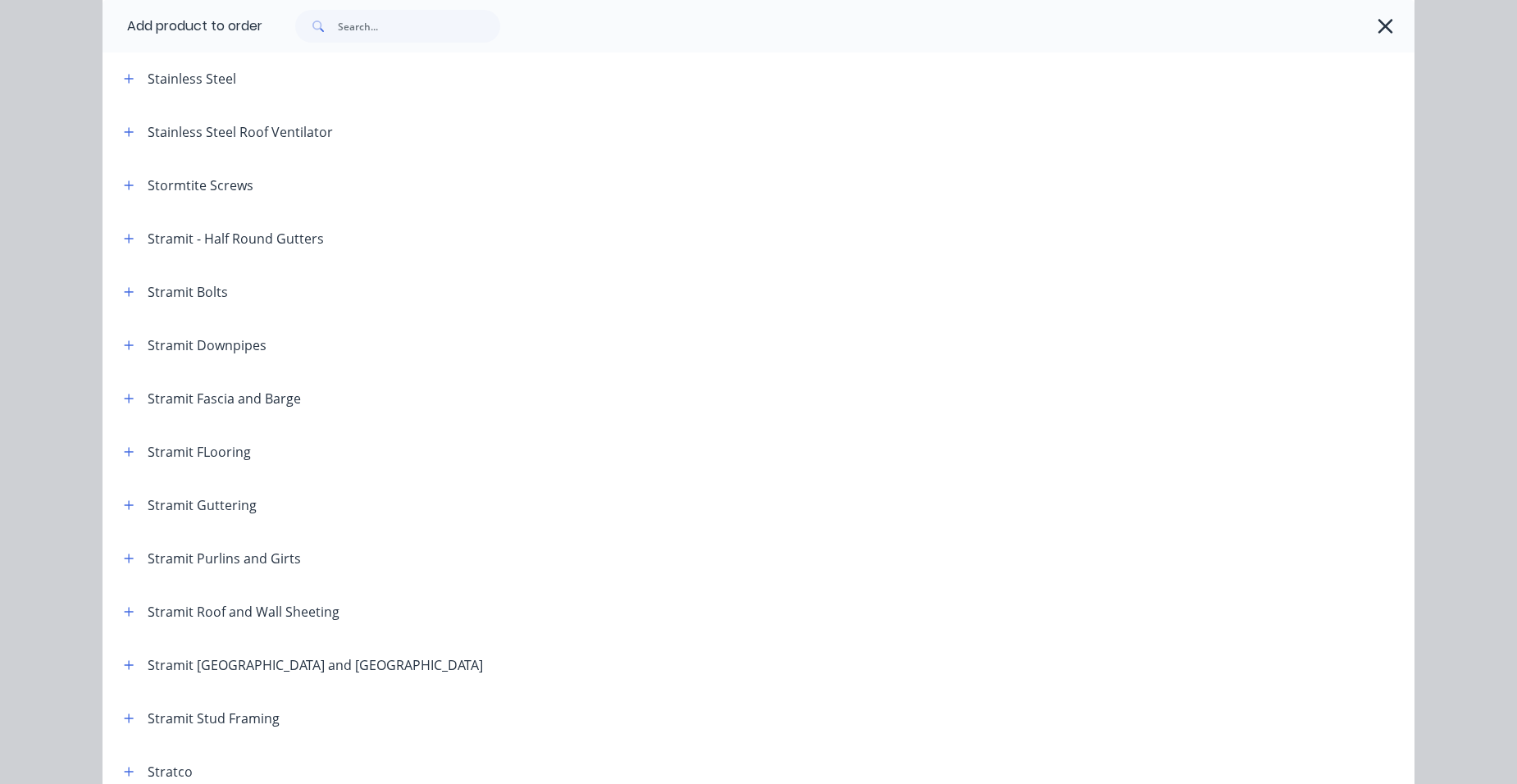
drag, startPoint x: 119, startPoint y: 501, endPoint x: 135, endPoint y: 509, distance: 17.9
click at [124, 500] on icon "button" at bounding box center [128, 505] width 10 height 12
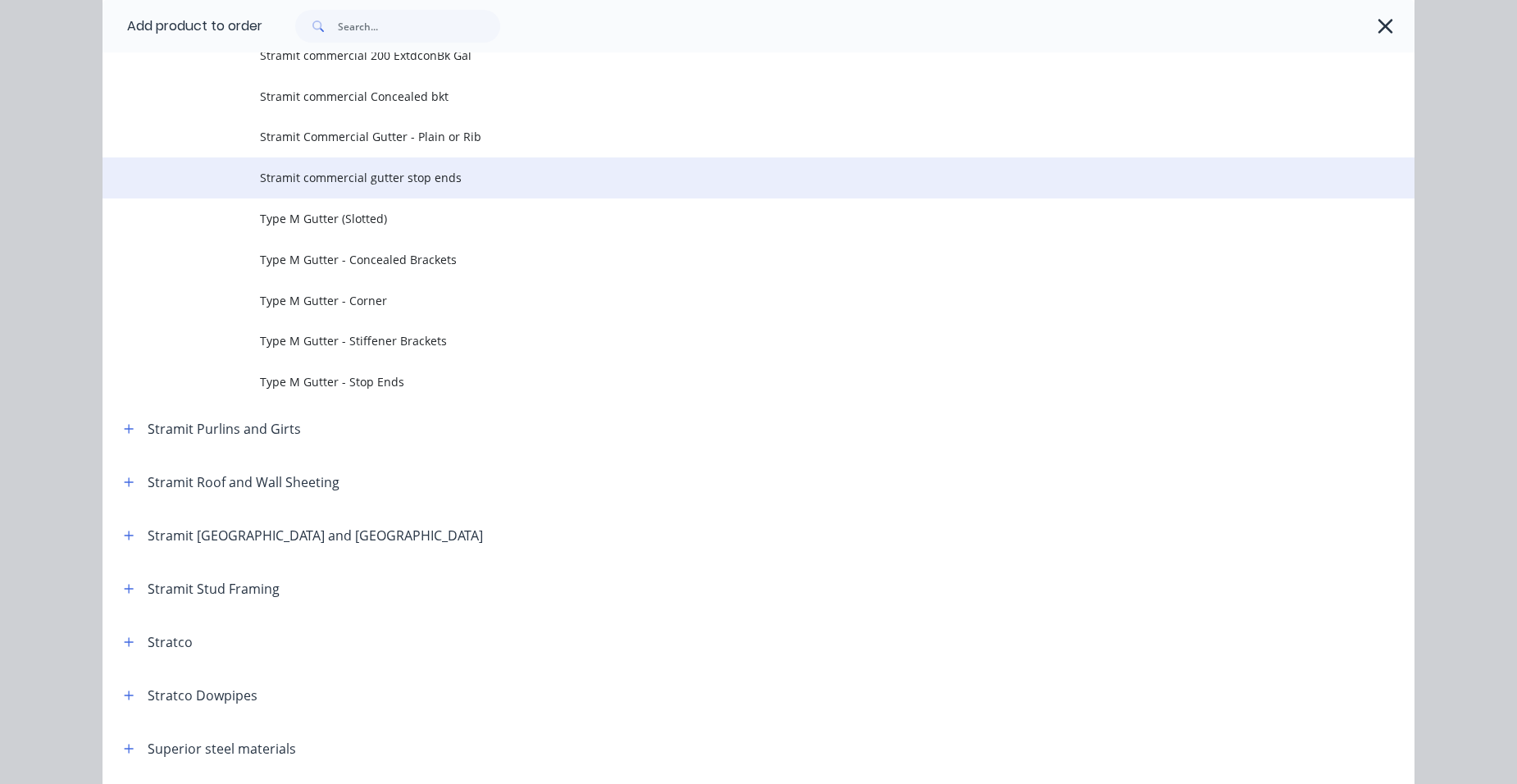
scroll to position [5505, 0]
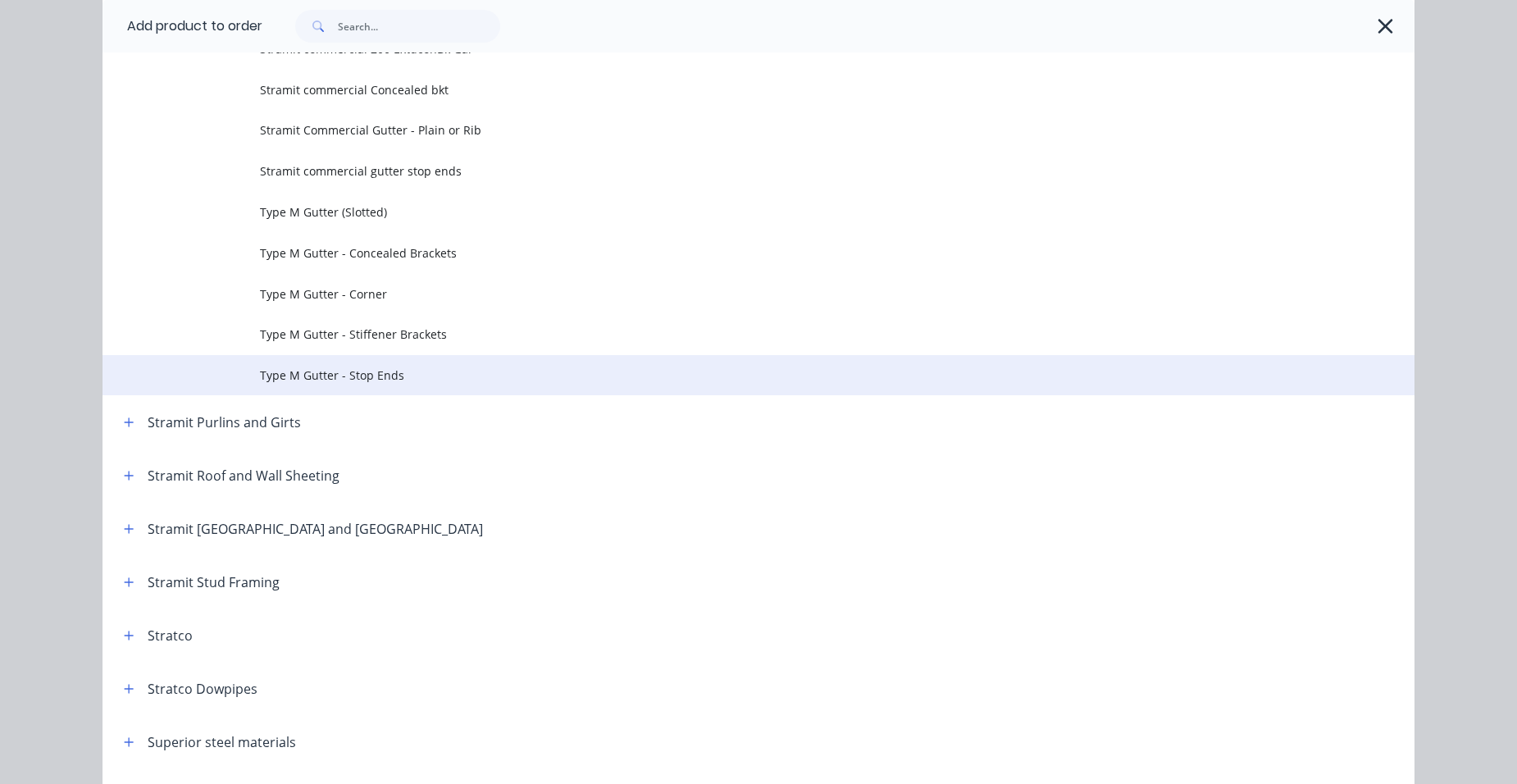
click at [354, 367] on span "Type M Gutter - Stop Ends" at bounding box center [721, 375] width 923 height 17
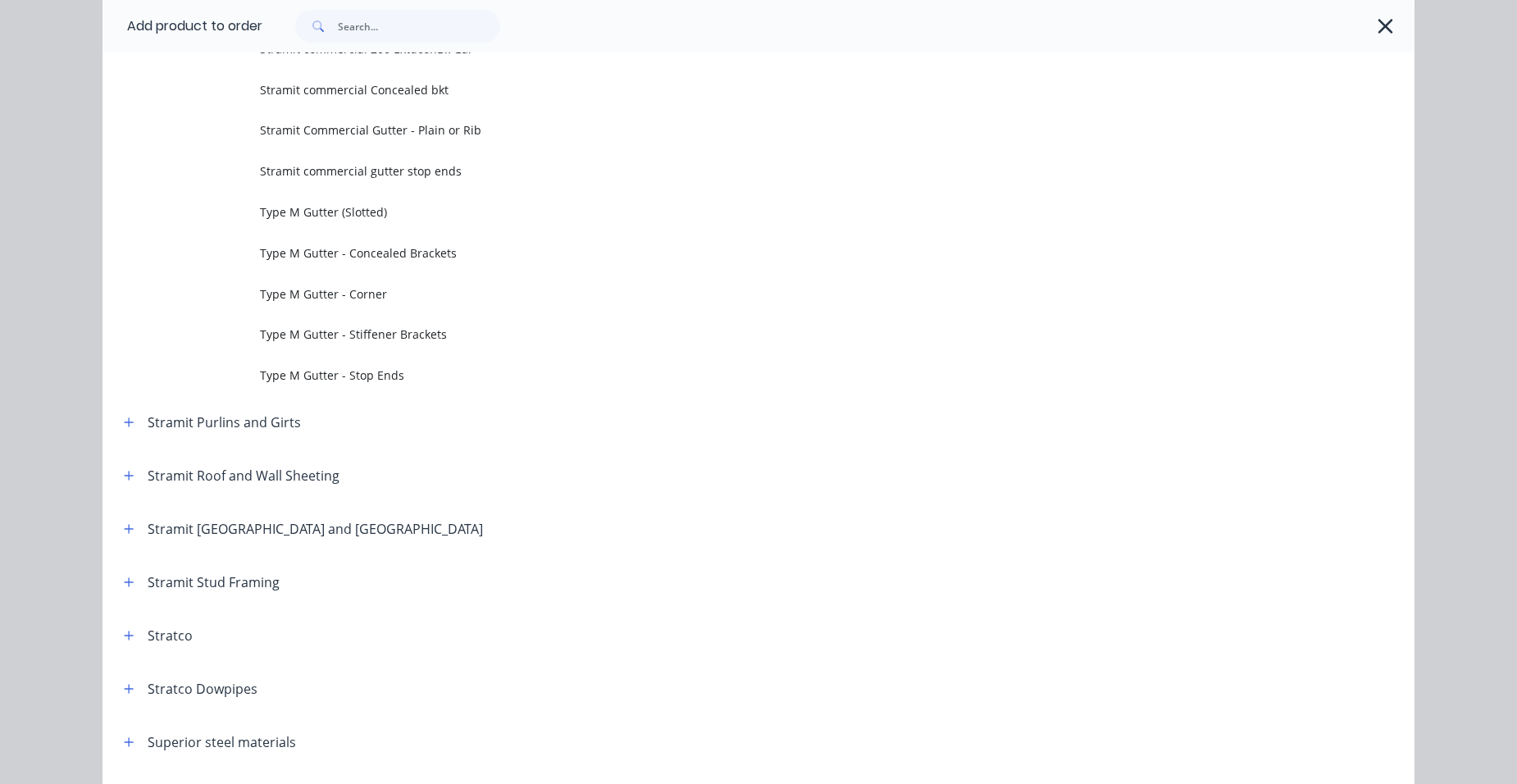
scroll to position [0, 0]
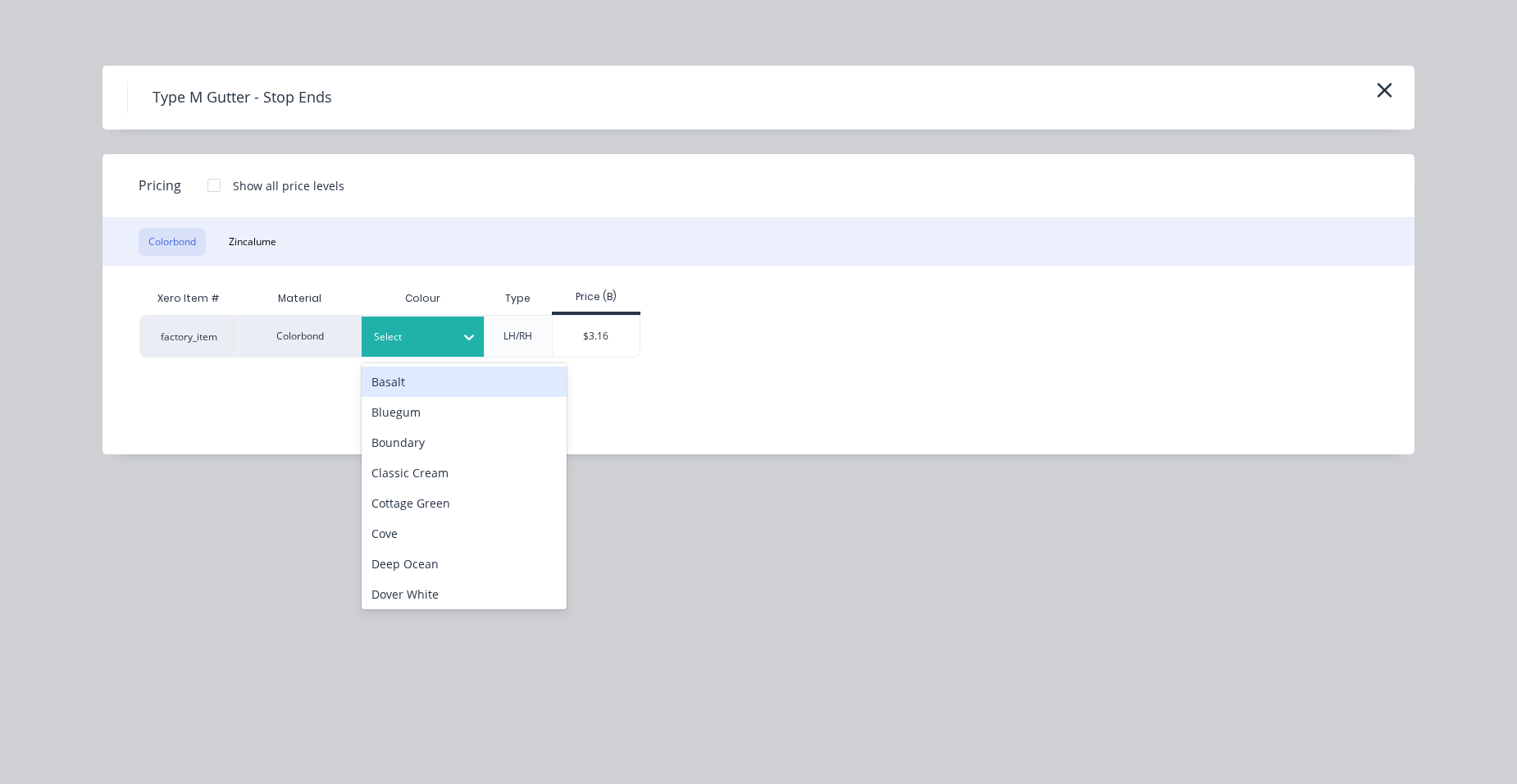
click at [418, 330] on div at bounding box center [410, 336] width 74 height 18
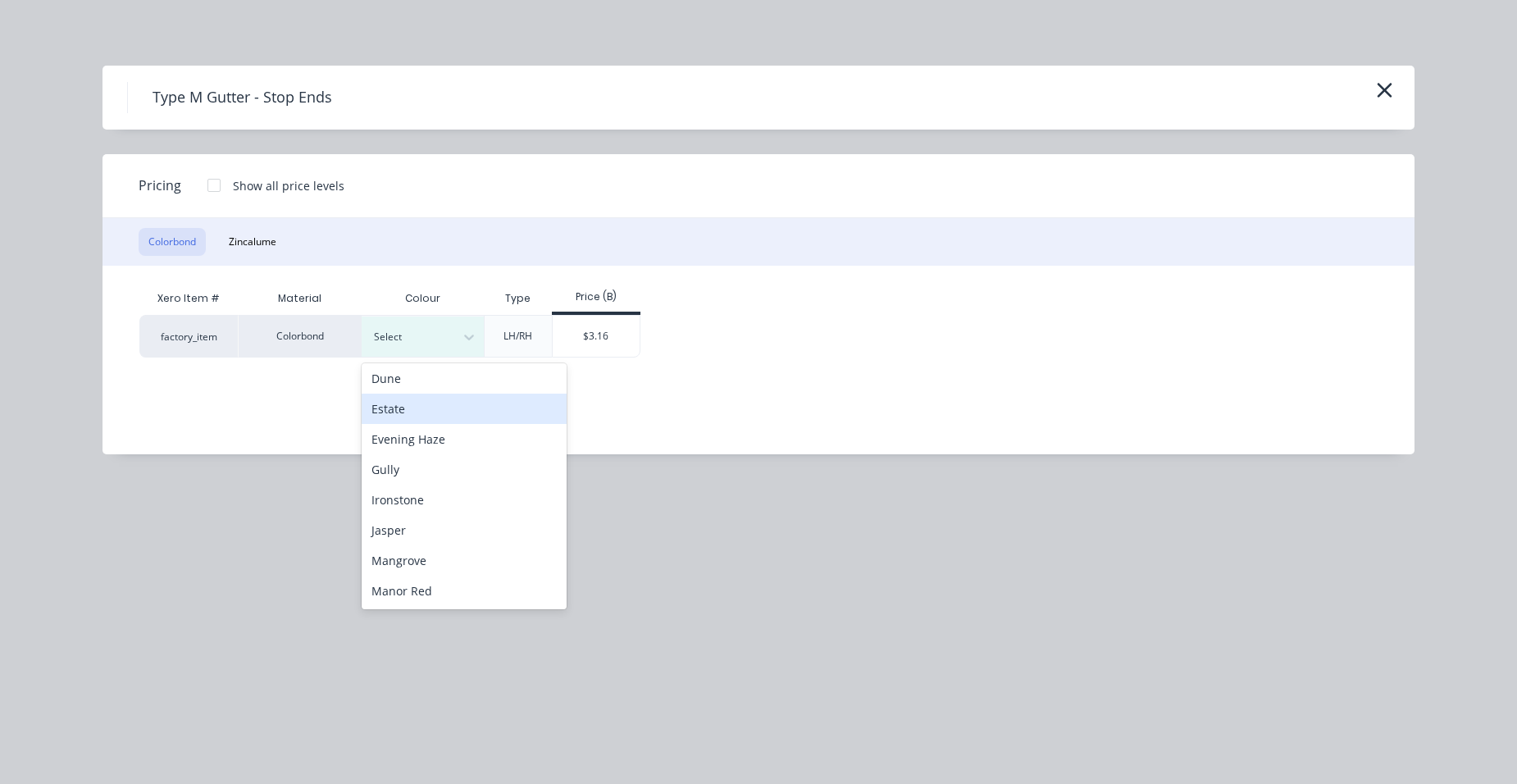
scroll to position [164, 0]
click at [428, 433] on div "Dover White" at bounding box center [464, 430] width 205 height 31
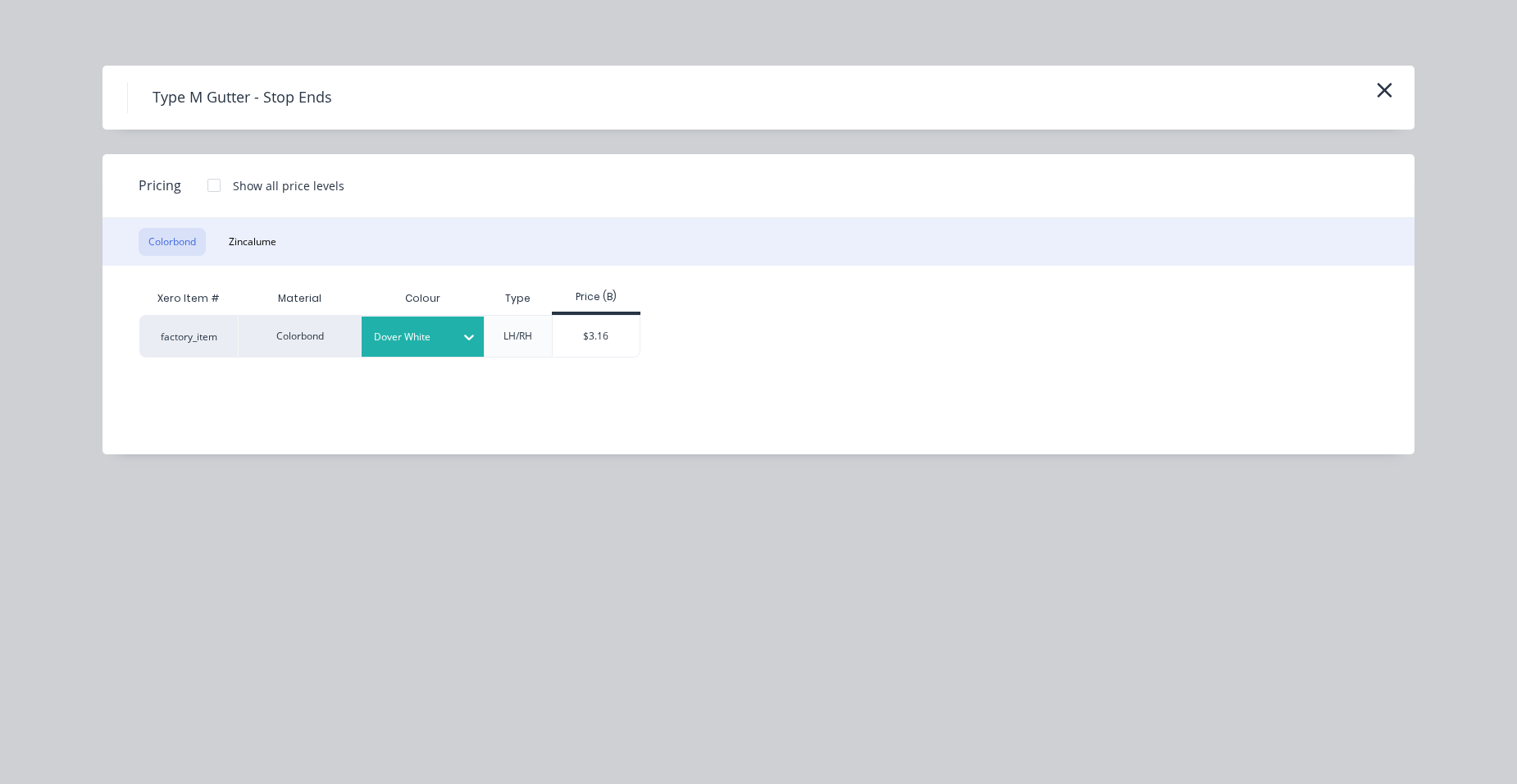
click at [564, 343] on div "$3.16" at bounding box center [596, 335] width 88 height 41
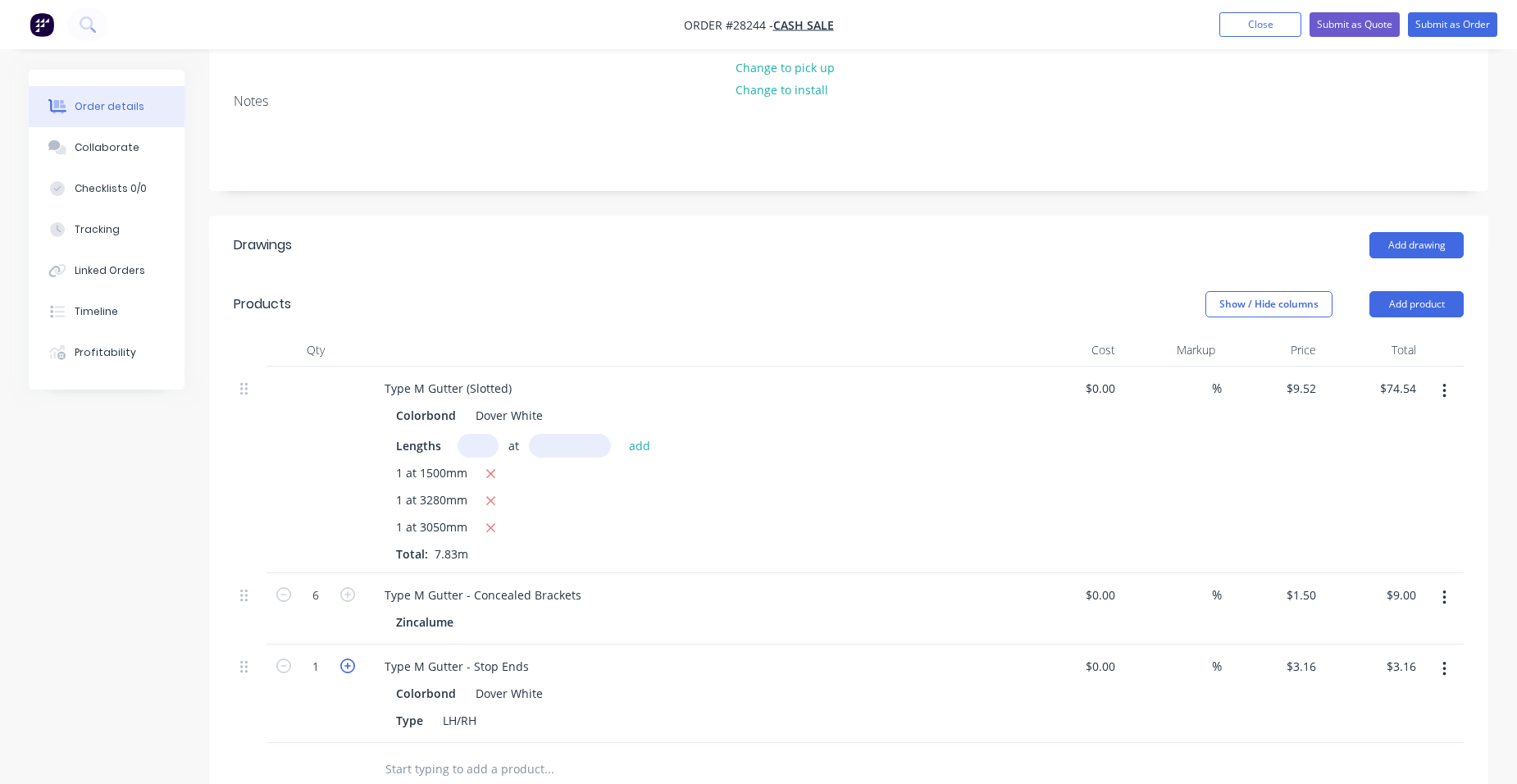
click at [342, 658] on icon "button" at bounding box center [347, 665] width 14 height 14
type input "2"
type input "$6.32"
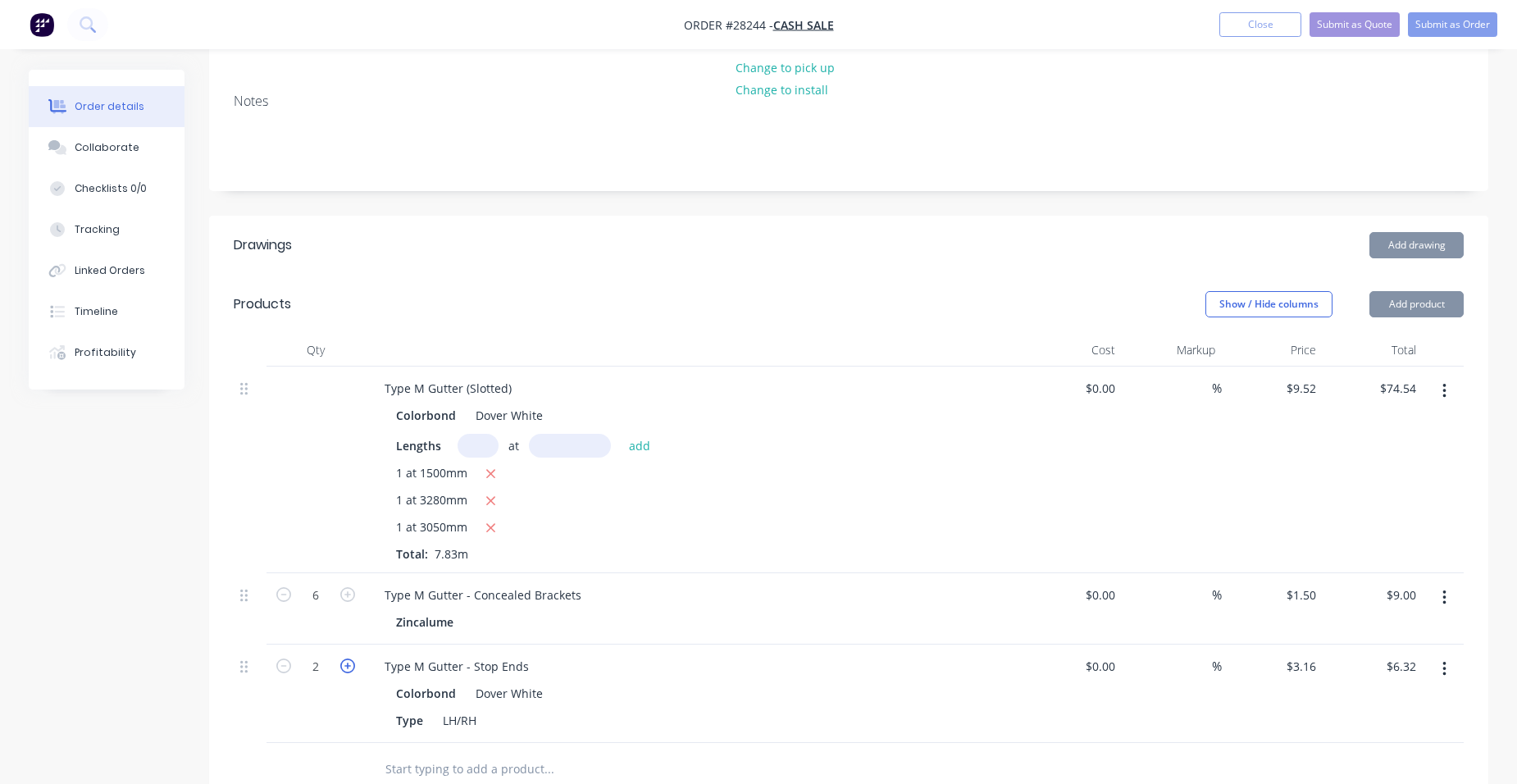
click at [342, 658] on icon "button" at bounding box center [347, 665] width 14 height 14
type input "3"
type input "$9.48"
click at [342, 658] on icon "button" at bounding box center [347, 665] width 14 height 14
type input "4"
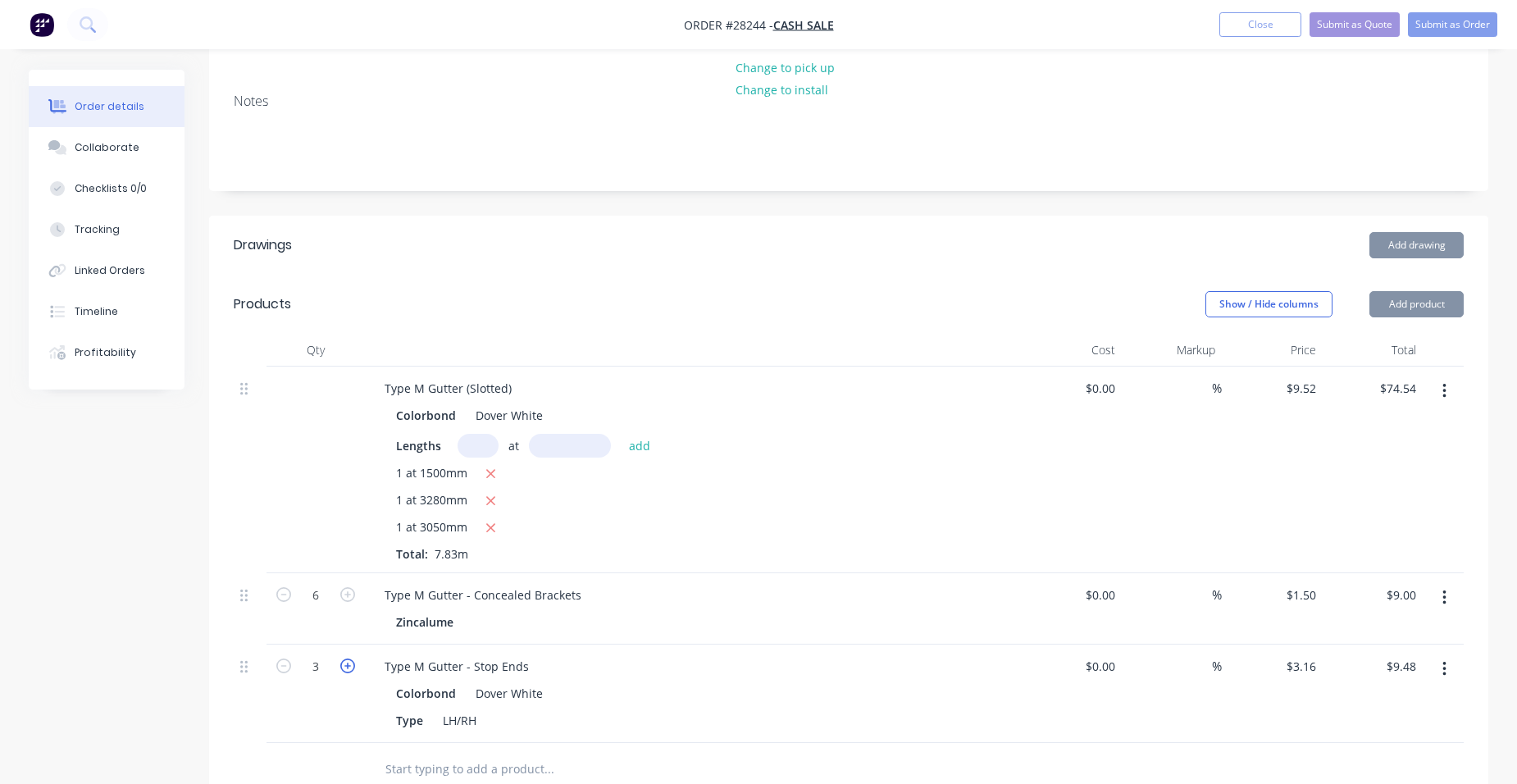
type input "$12.64"
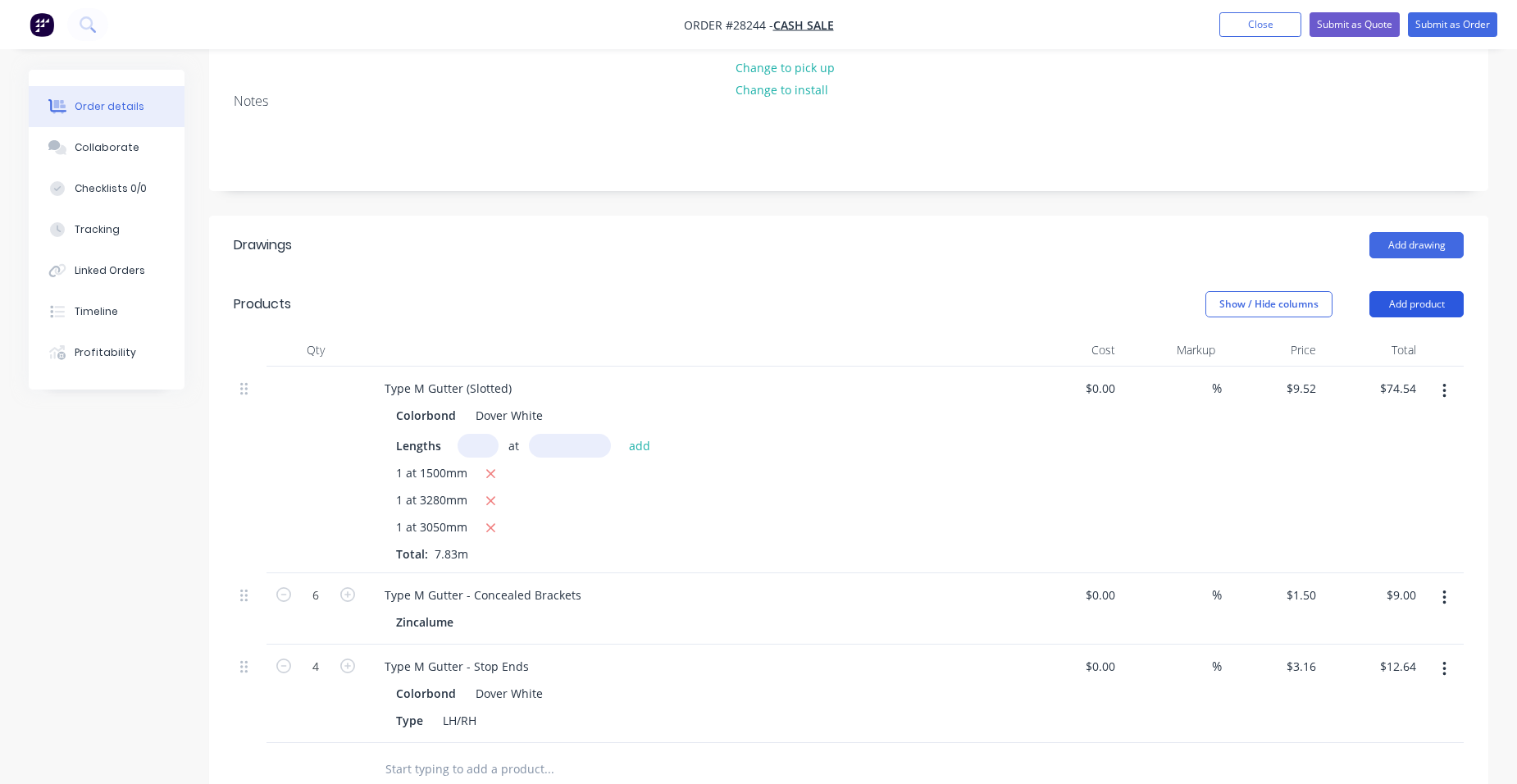
click at [1414, 291] on button "Add product" at bounding box center [1416, 304] width 94 height 26
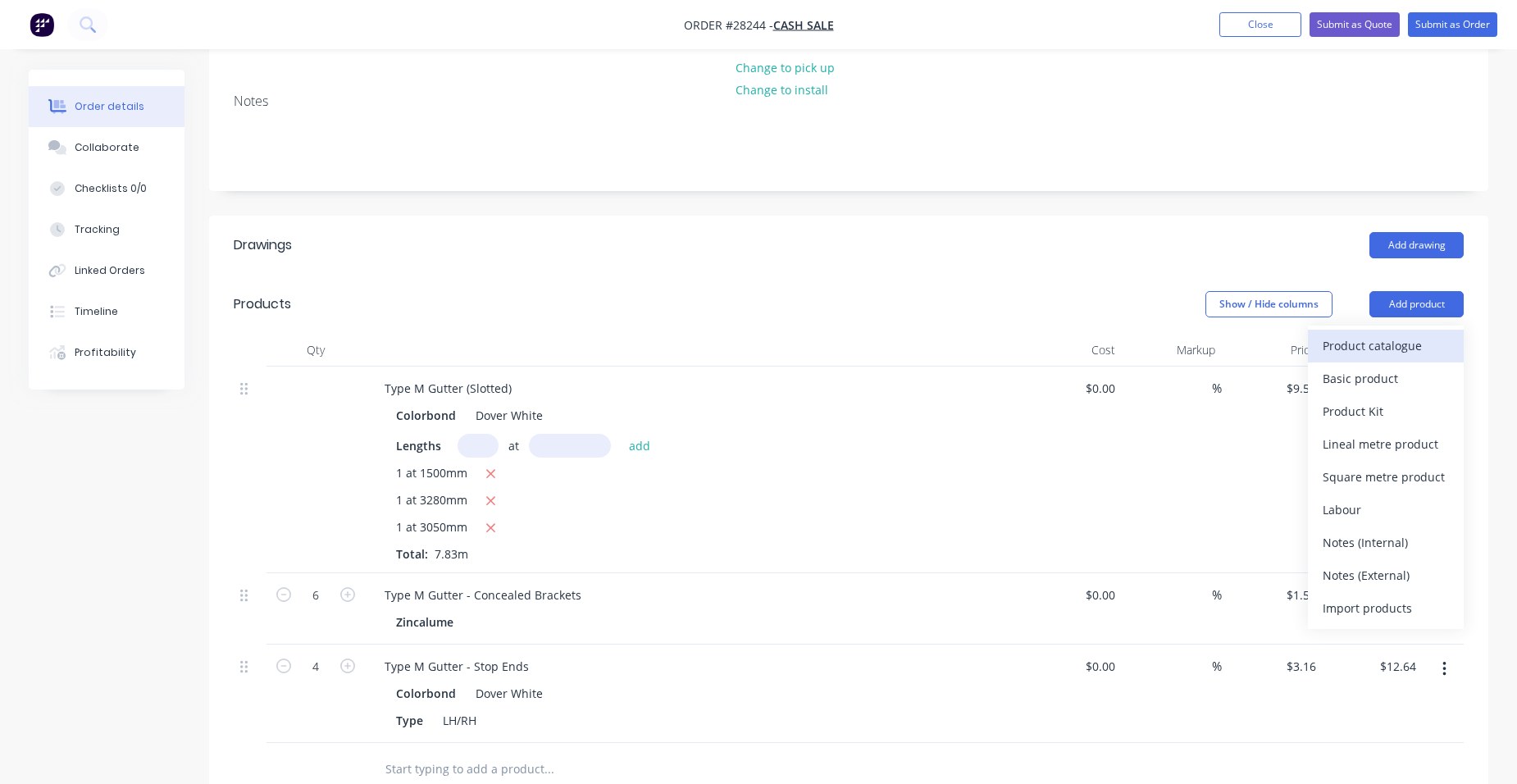
click at [1391, 334] on div "Product catalogue" at bounding box center [1387, 345] width 127 height 24
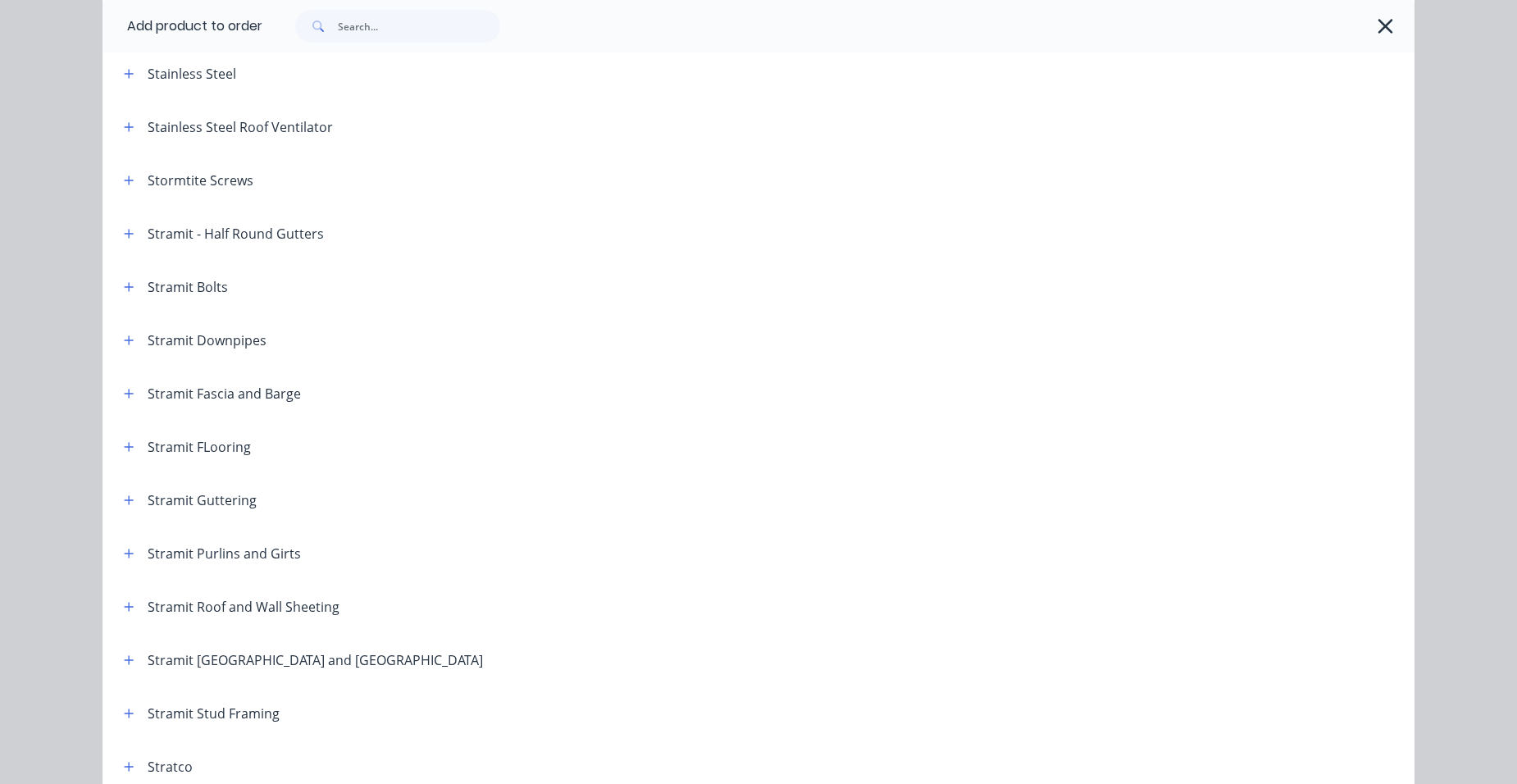
scroll to position [2472, 0]
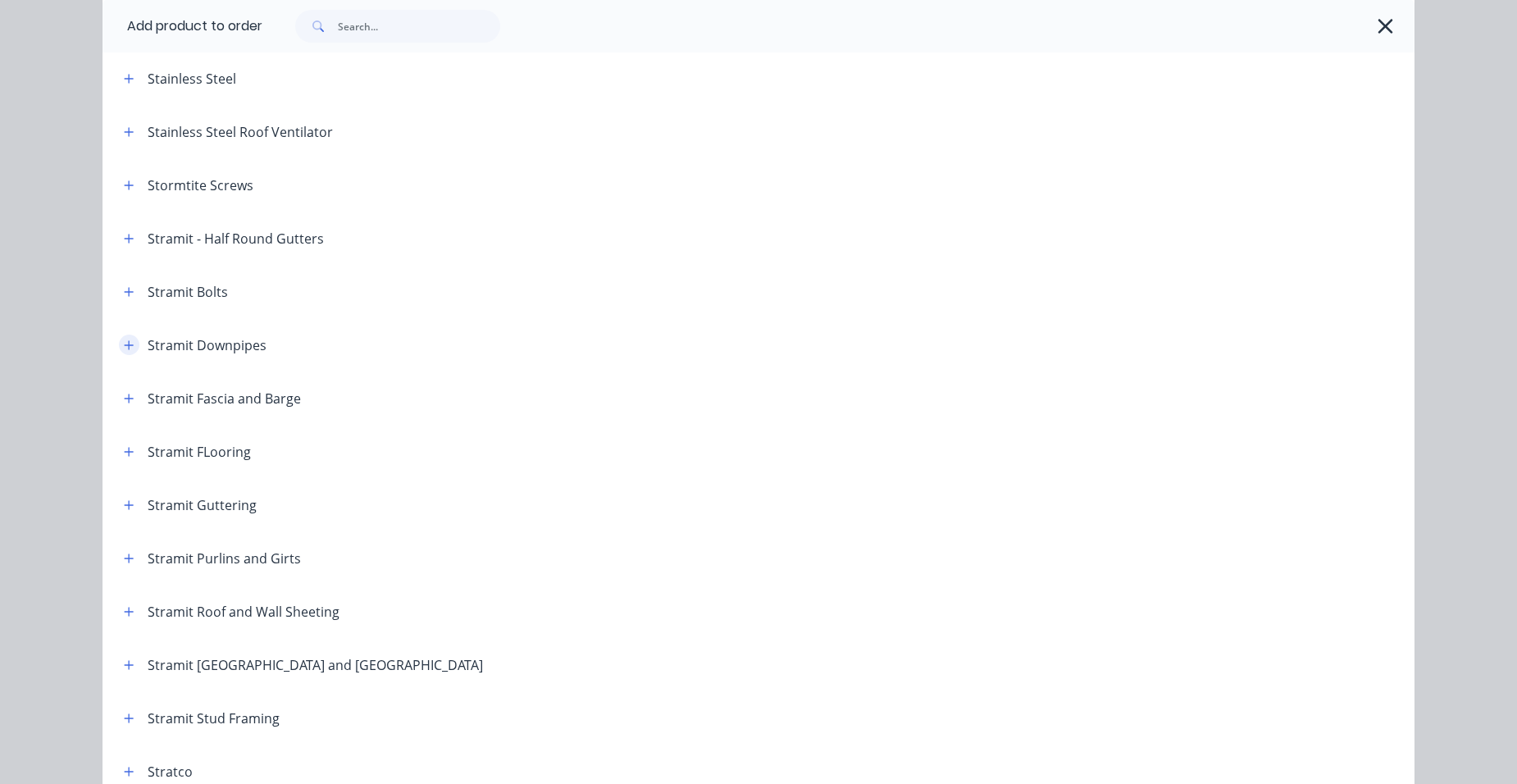
click at [119, 342] on button "button" at bounding box center [128, 344] width 20 height 20
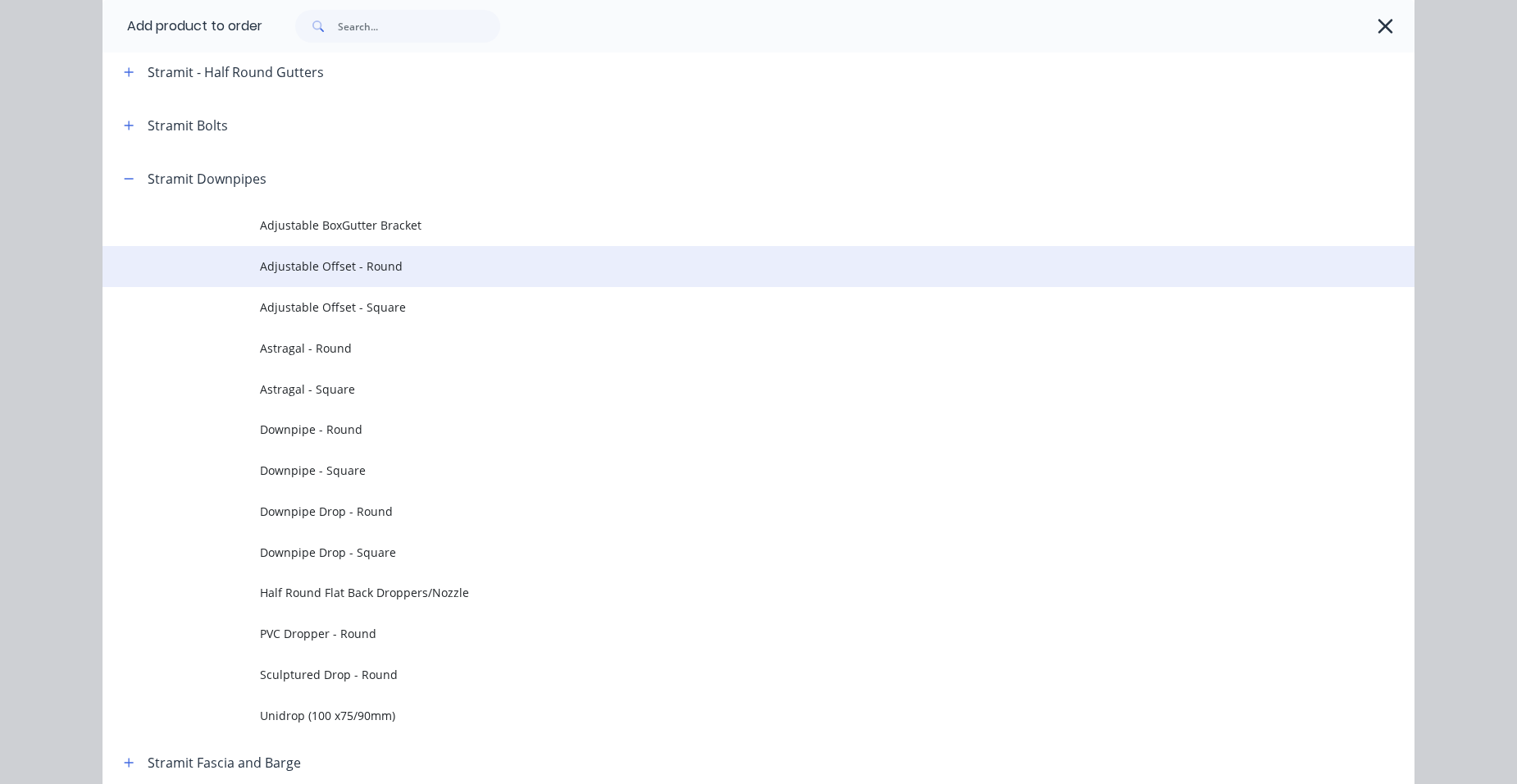
scroll to position [2801, 0]
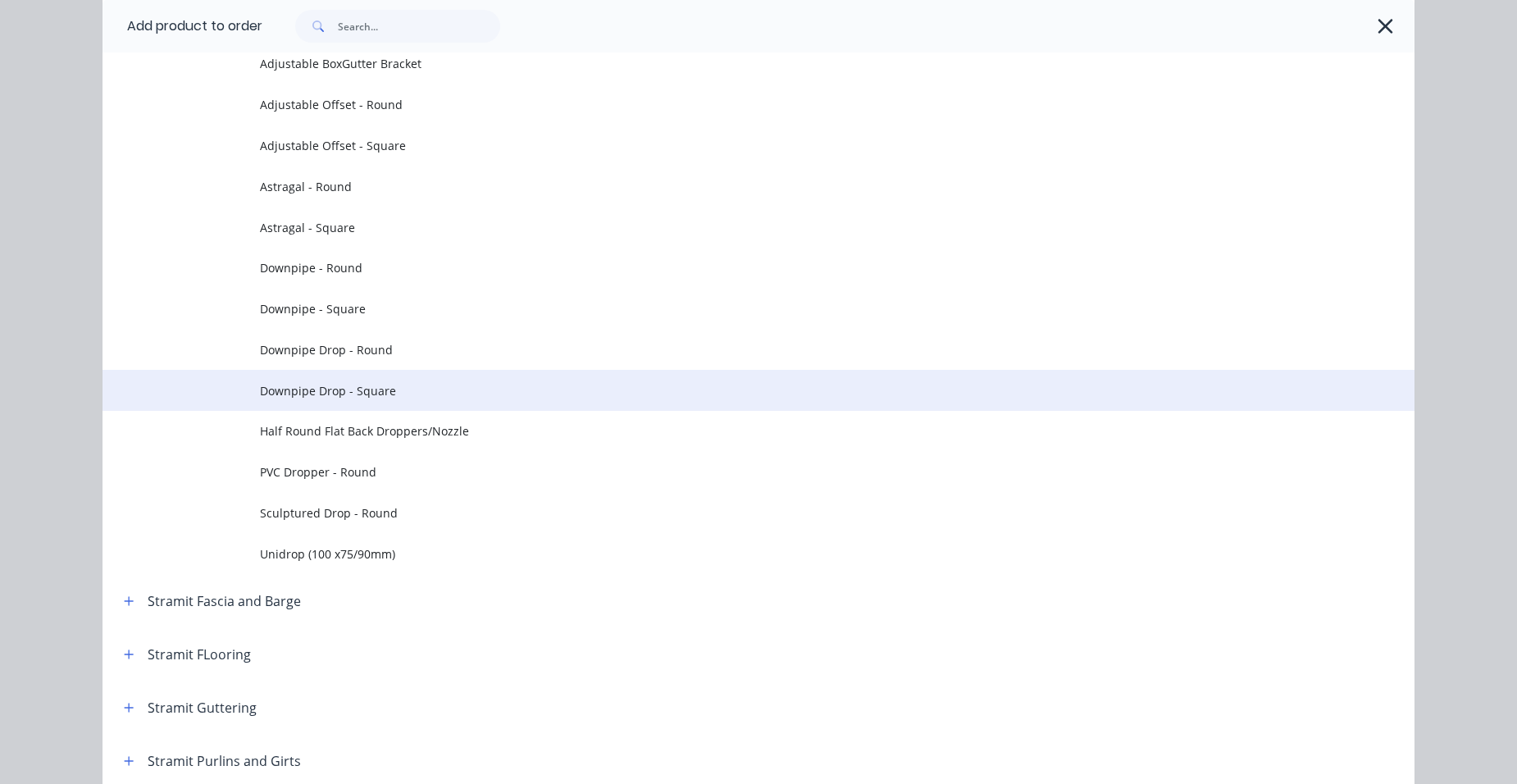
click at [400, 394] on span "Downpipe Drop - Square" at bounding box center [721, 391] width 923 height 17
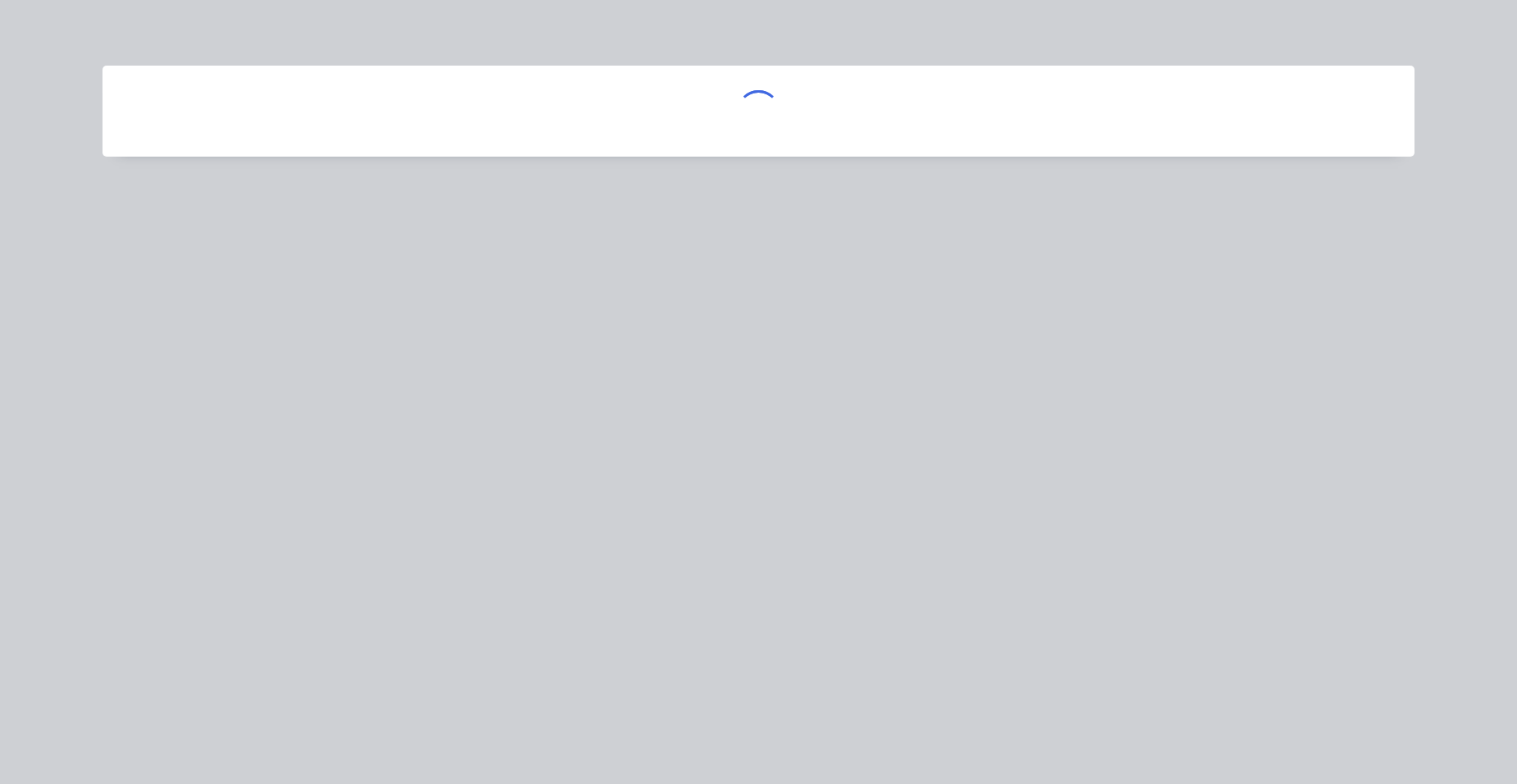
scroll to position [0, 0]
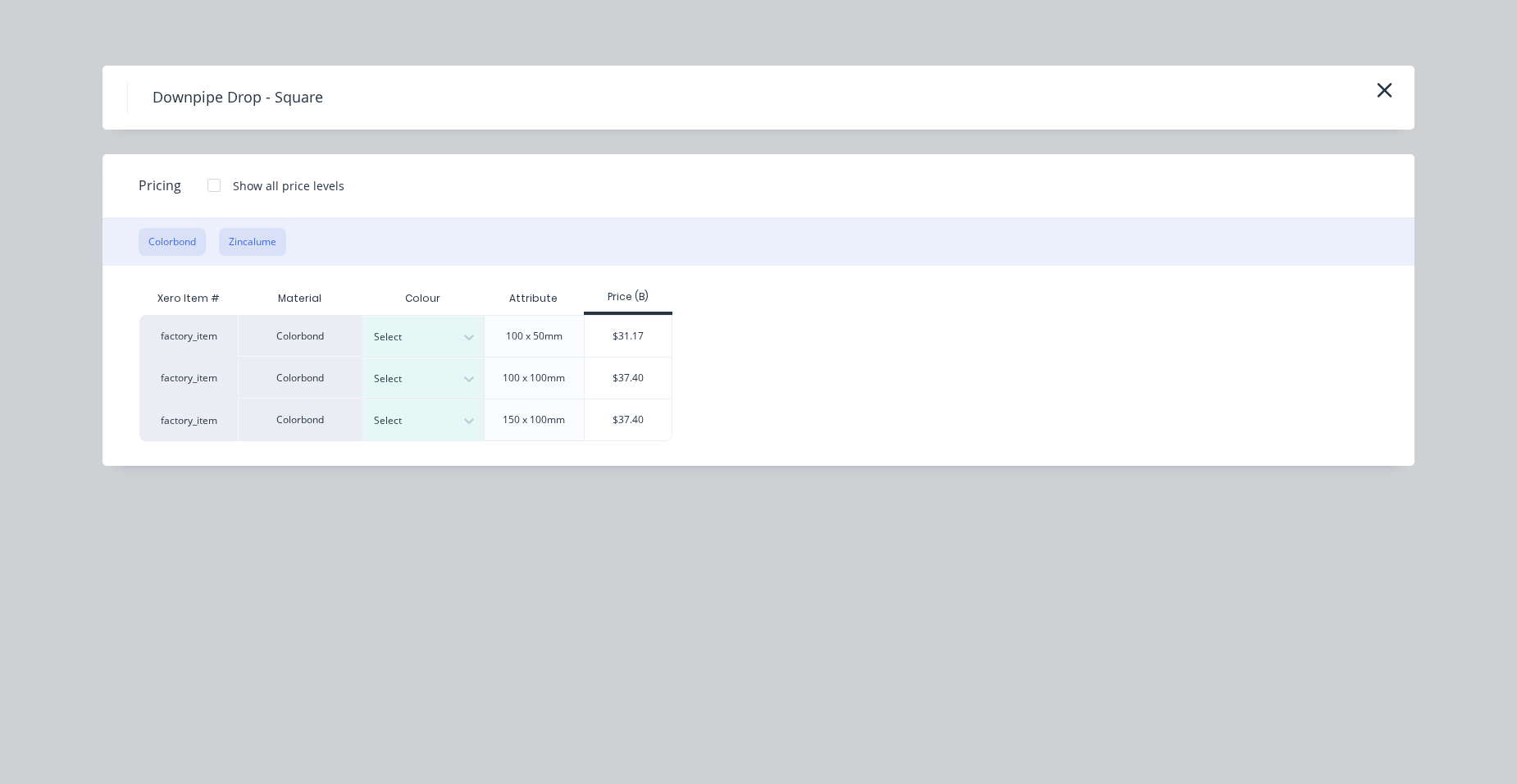
click at [249, 243] on button "Zincalume" at bounding box center [252, 242] width 67 height 28
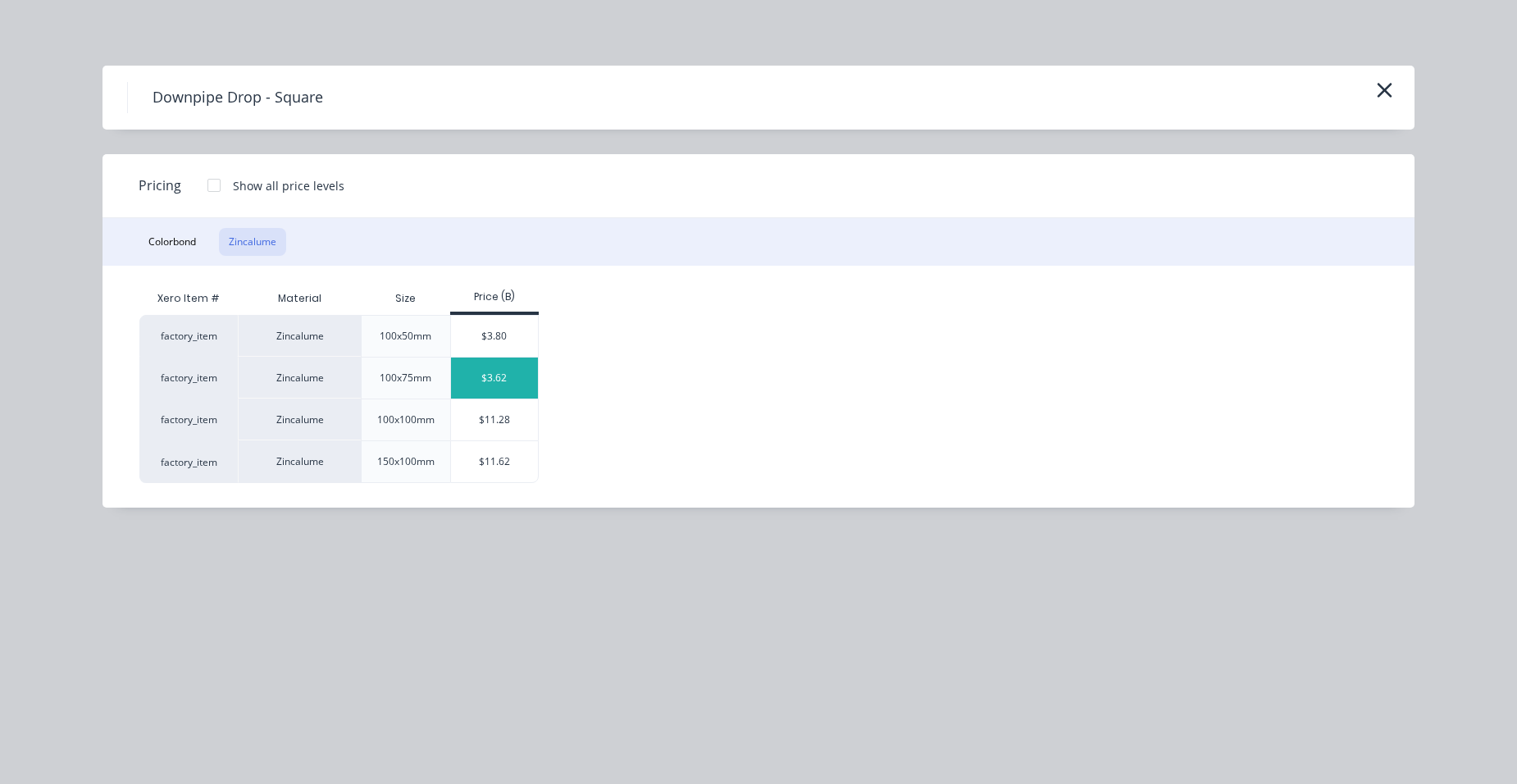
click at [502, 375] on div "$3.62" at bounding box center [495, 378] width 88 height 41
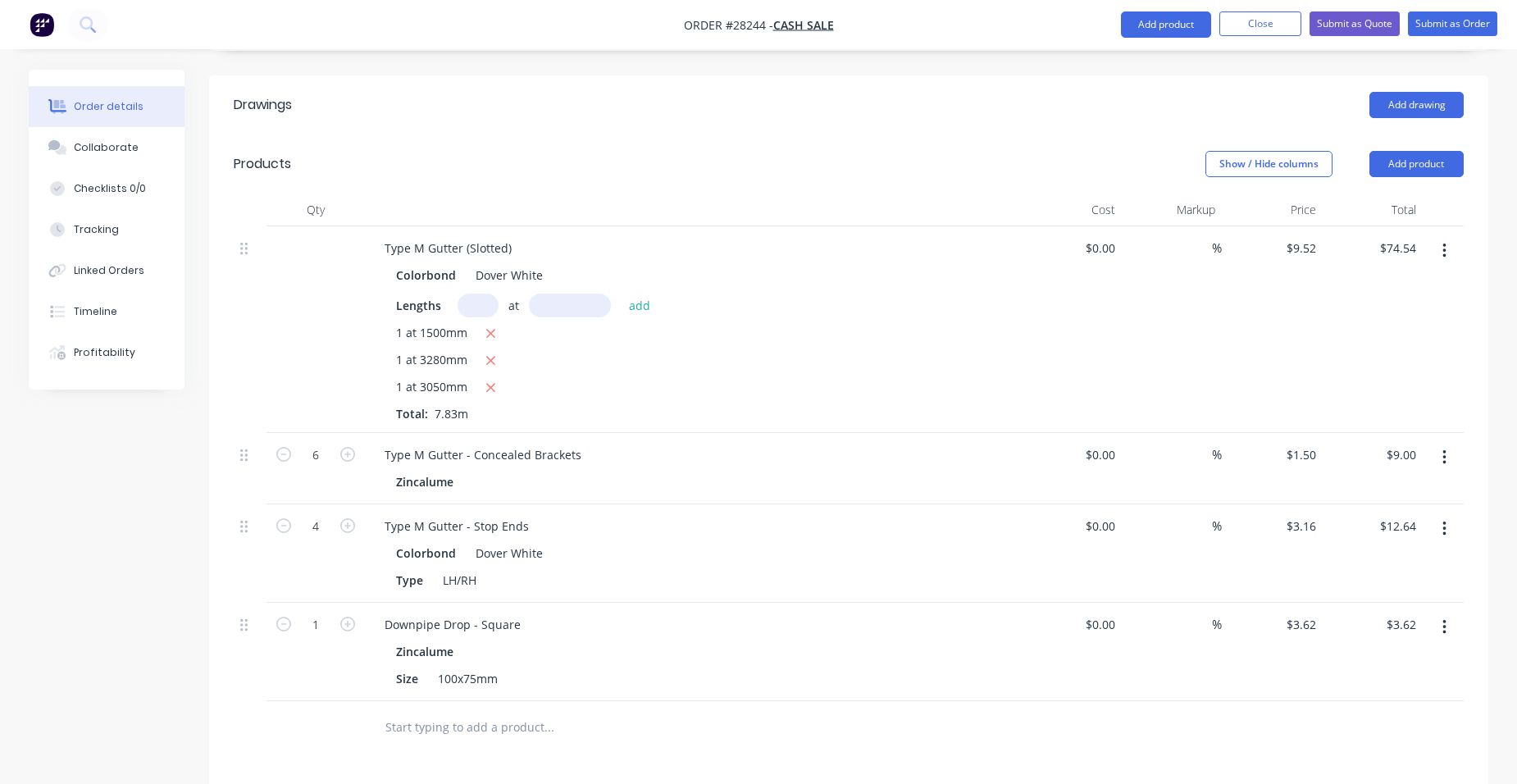
scroll to position [594, 0]
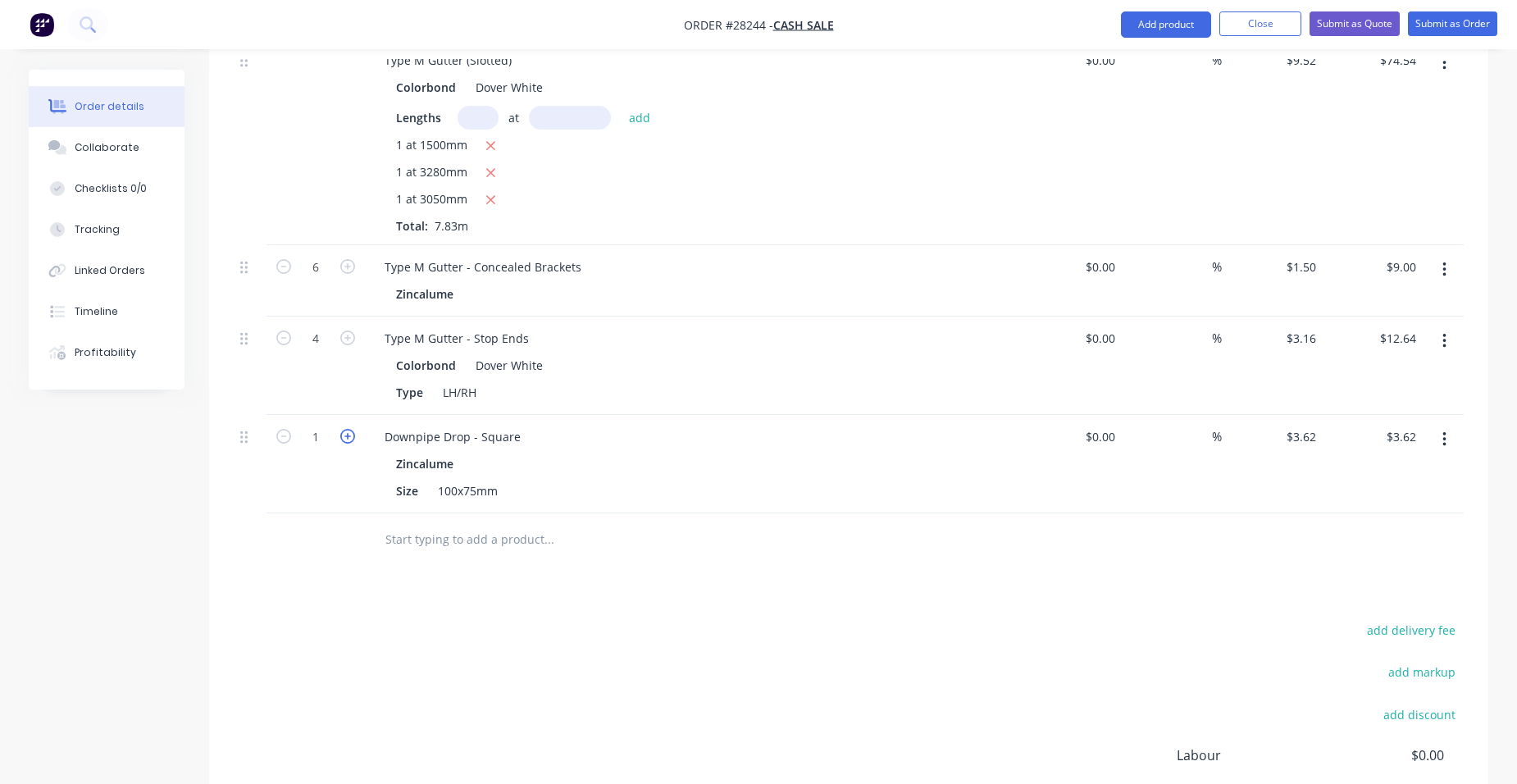
click at [348, 428] on icon "button" at bounding box center [347, 435] width 14 height 14
type input "2"
type input "$7.24"
click at [1385, 619] on button "add delivery fee" at bounding box center [1411, 630] width 105 height 22
type input "100"
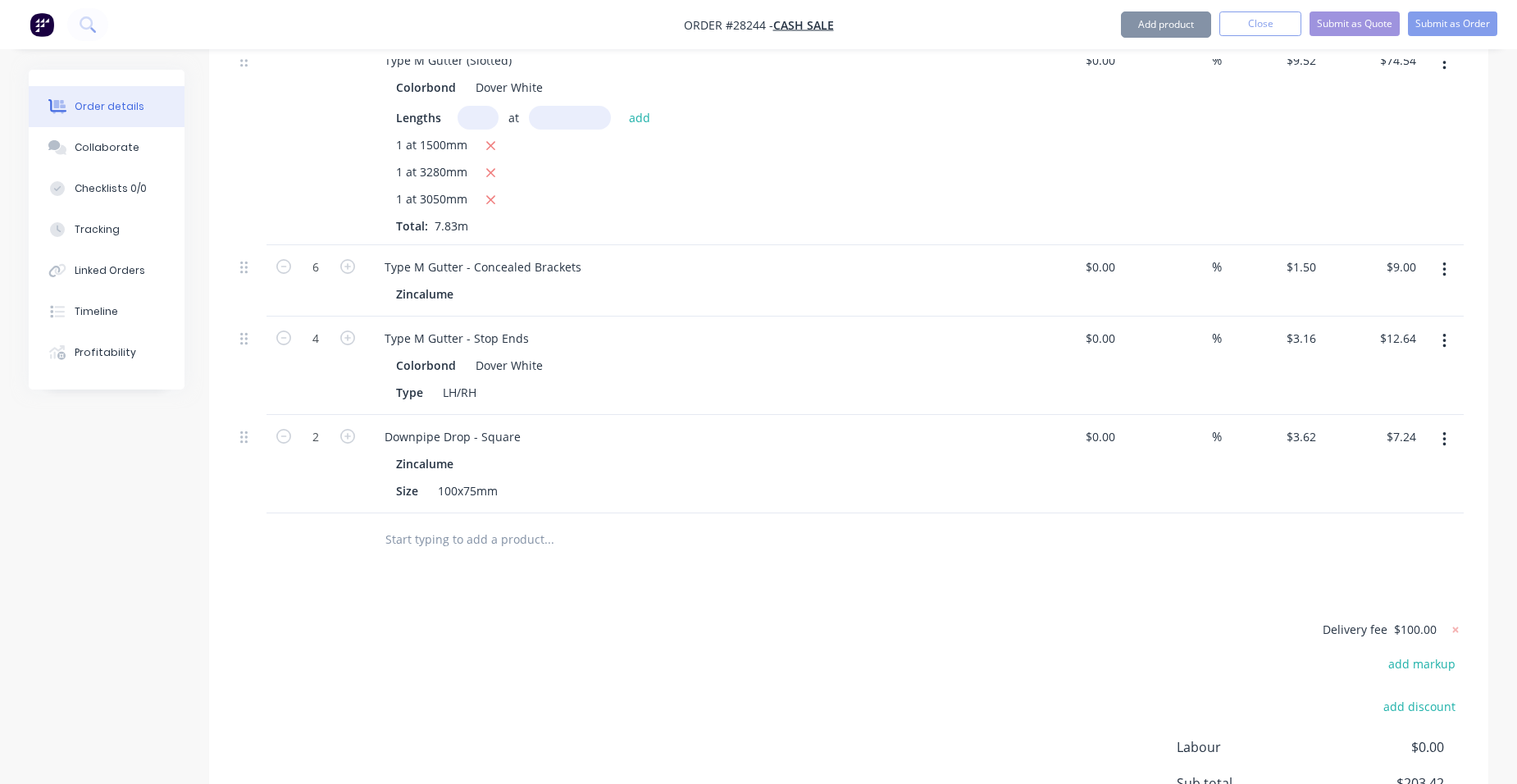
click at [1433, 565] on div "Drawings Add drawing Products Show / Hide columns Add product Qty Cost Markup P…" at bounding box center [849, 420] width 1279 height 1064
click at [1171, 18] on button "Add product" at bounding box center [1166, 24] width 90 height 26
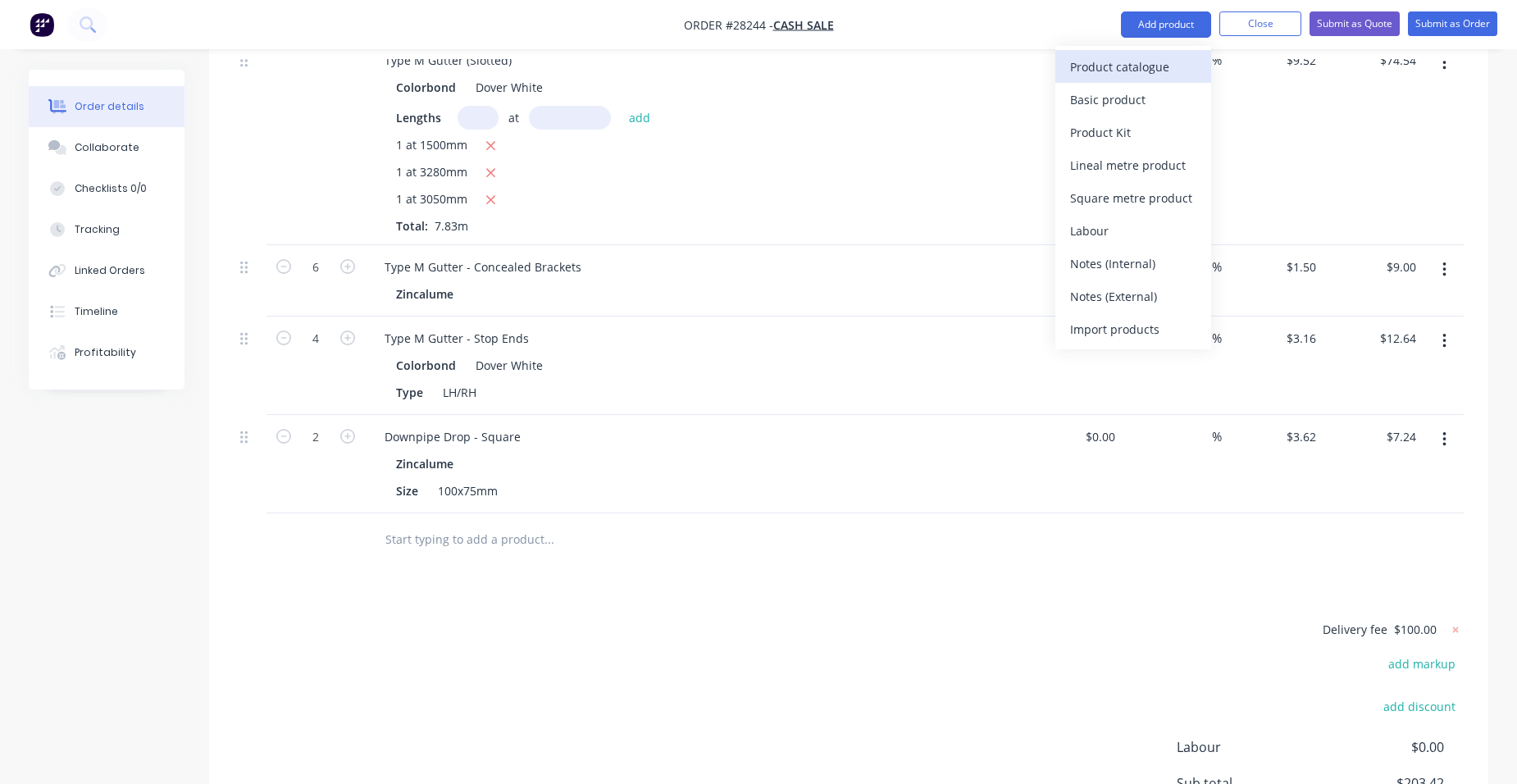
click at [1163, 65] on div "Product catalogue" at bounding box center [1133, 66] width 127 height 24
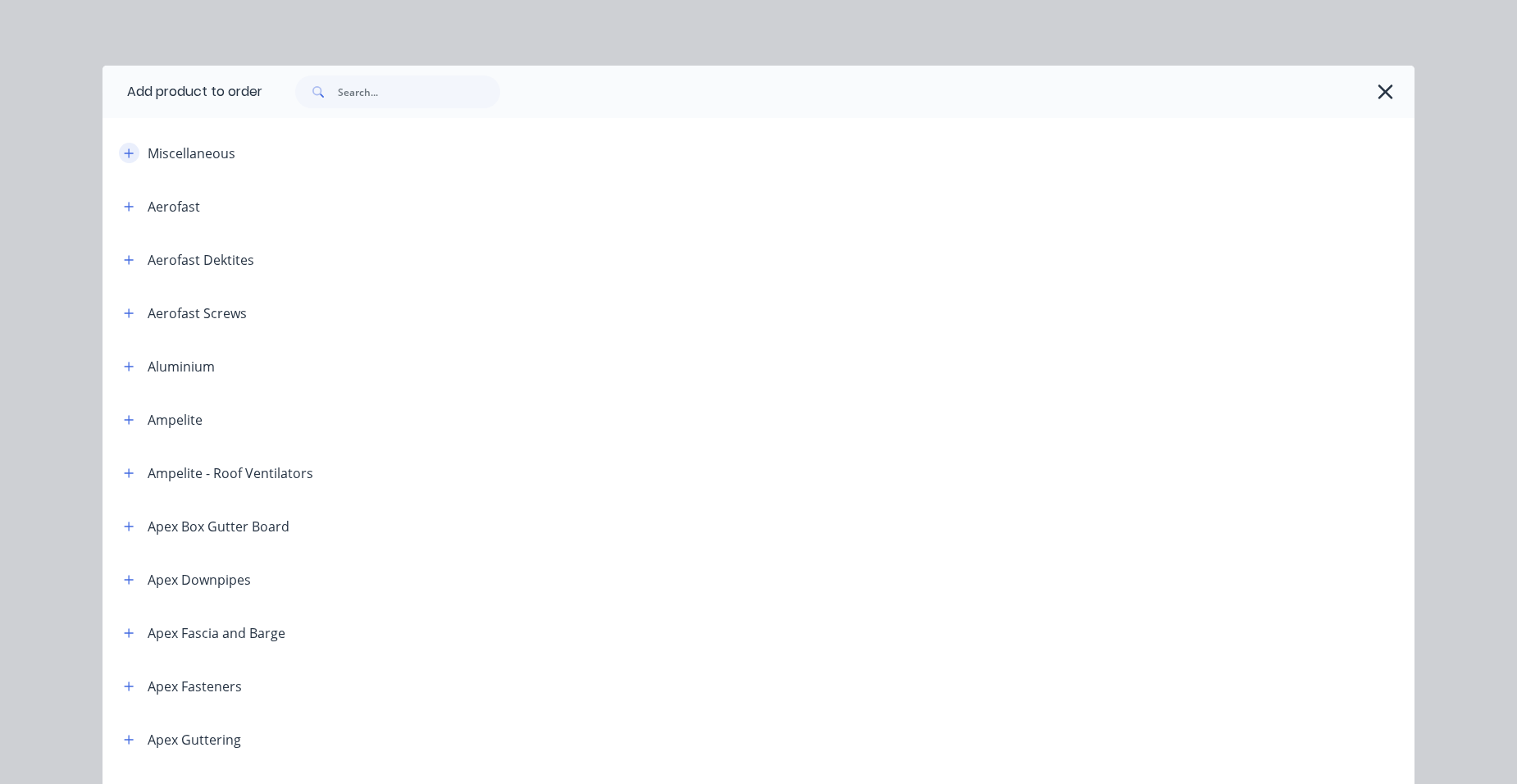
drag, startPoint x: 122, startPoint y: 153, endPoint x: 130, endPoint y: 155, distance: 8.2
click at [125, 152] on icon "button" at bounding box center [128, 152] width 9 height 9
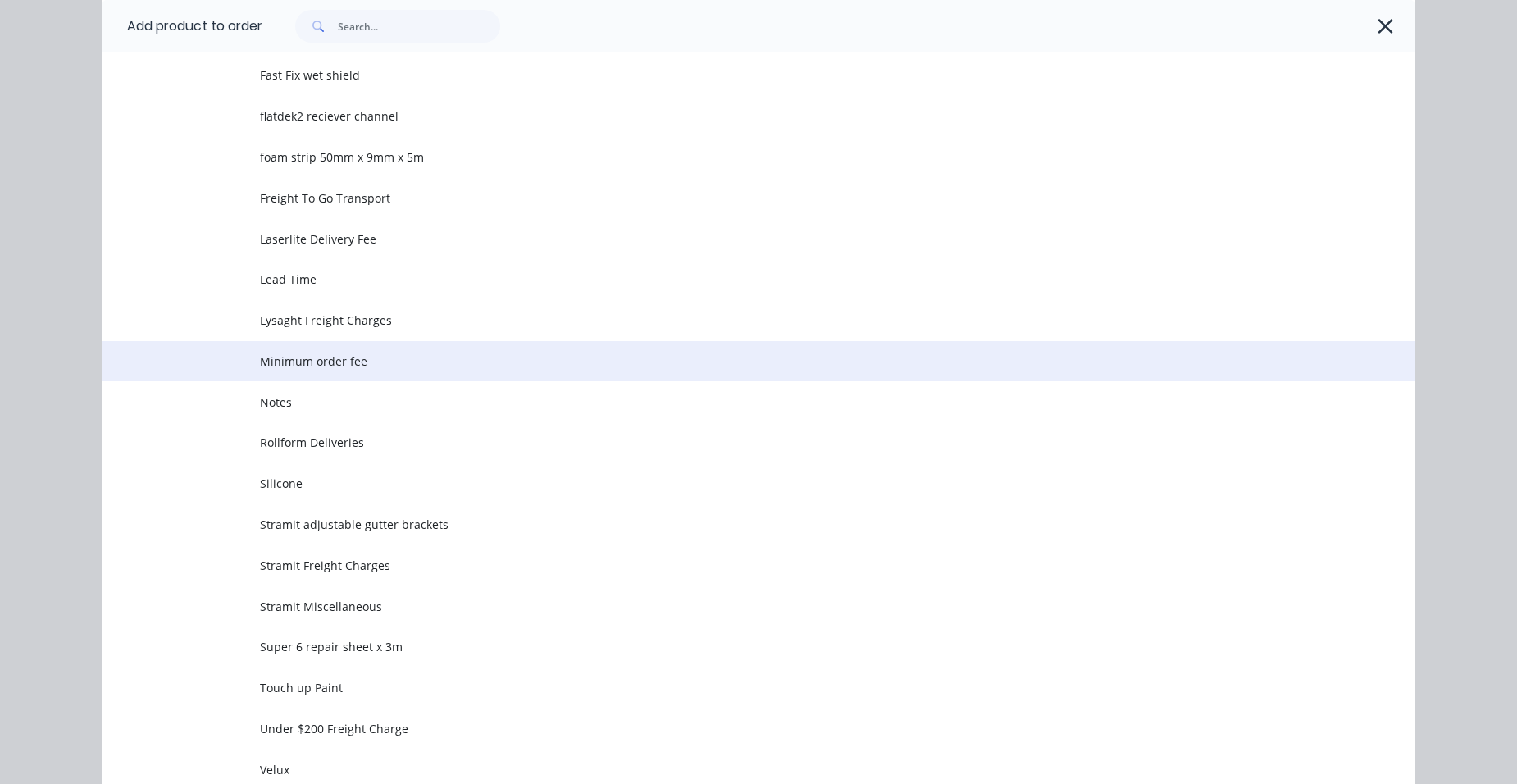
scroll to position [656, 0]
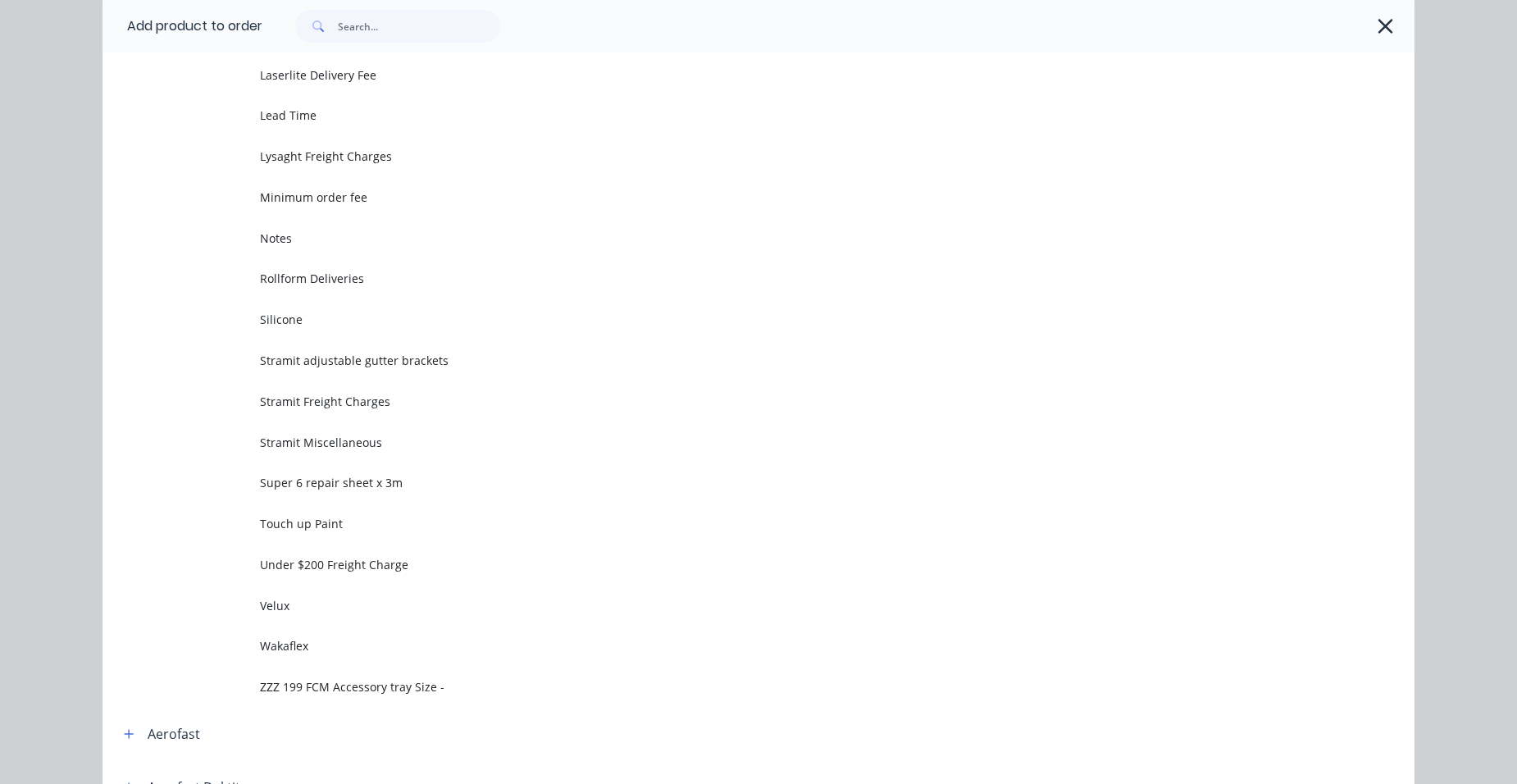
click at [370, 391] on td "Stramit Freight Charges" at bounding box center [837, 401] width 1155 height 41
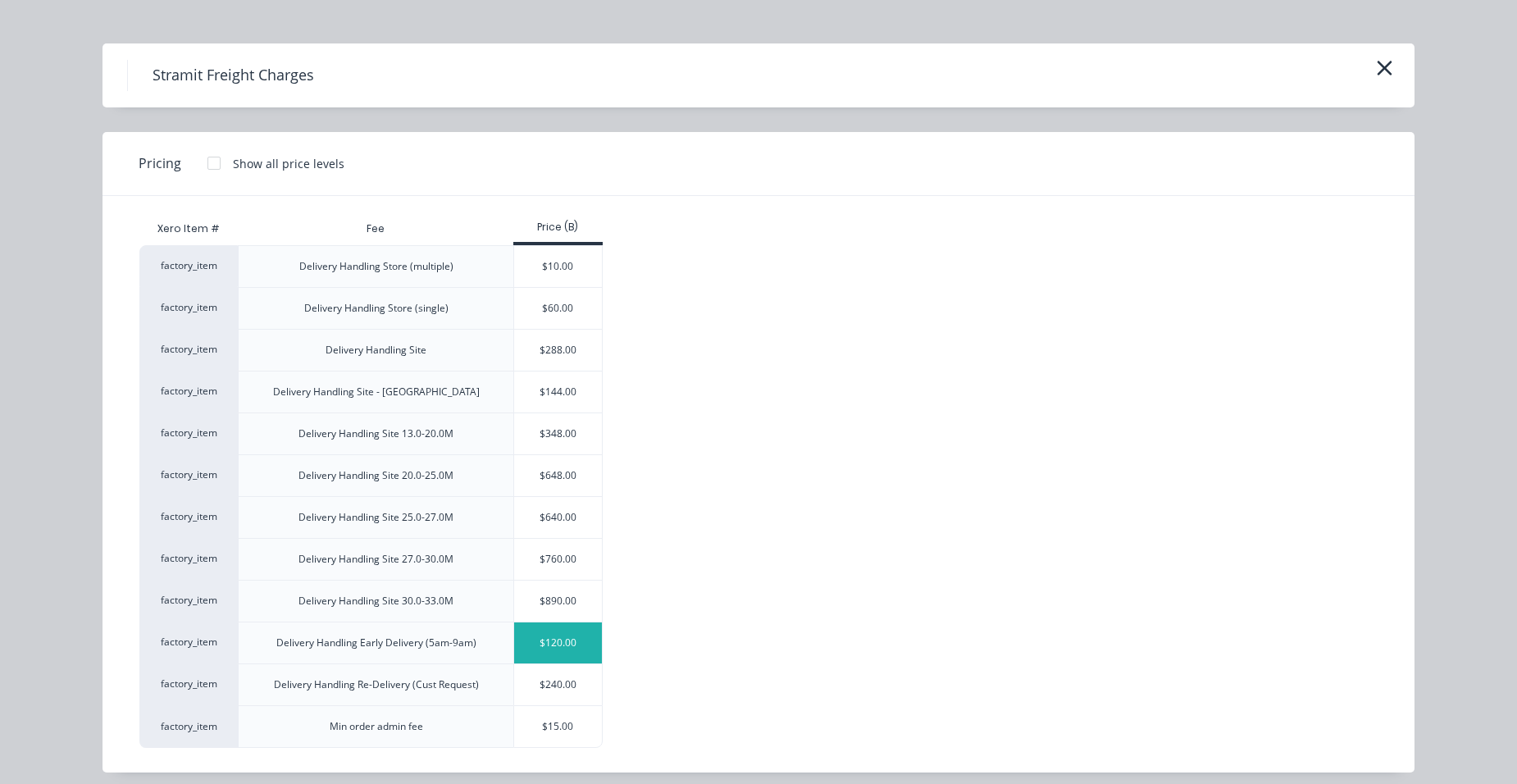
scroll to position [34, 0]
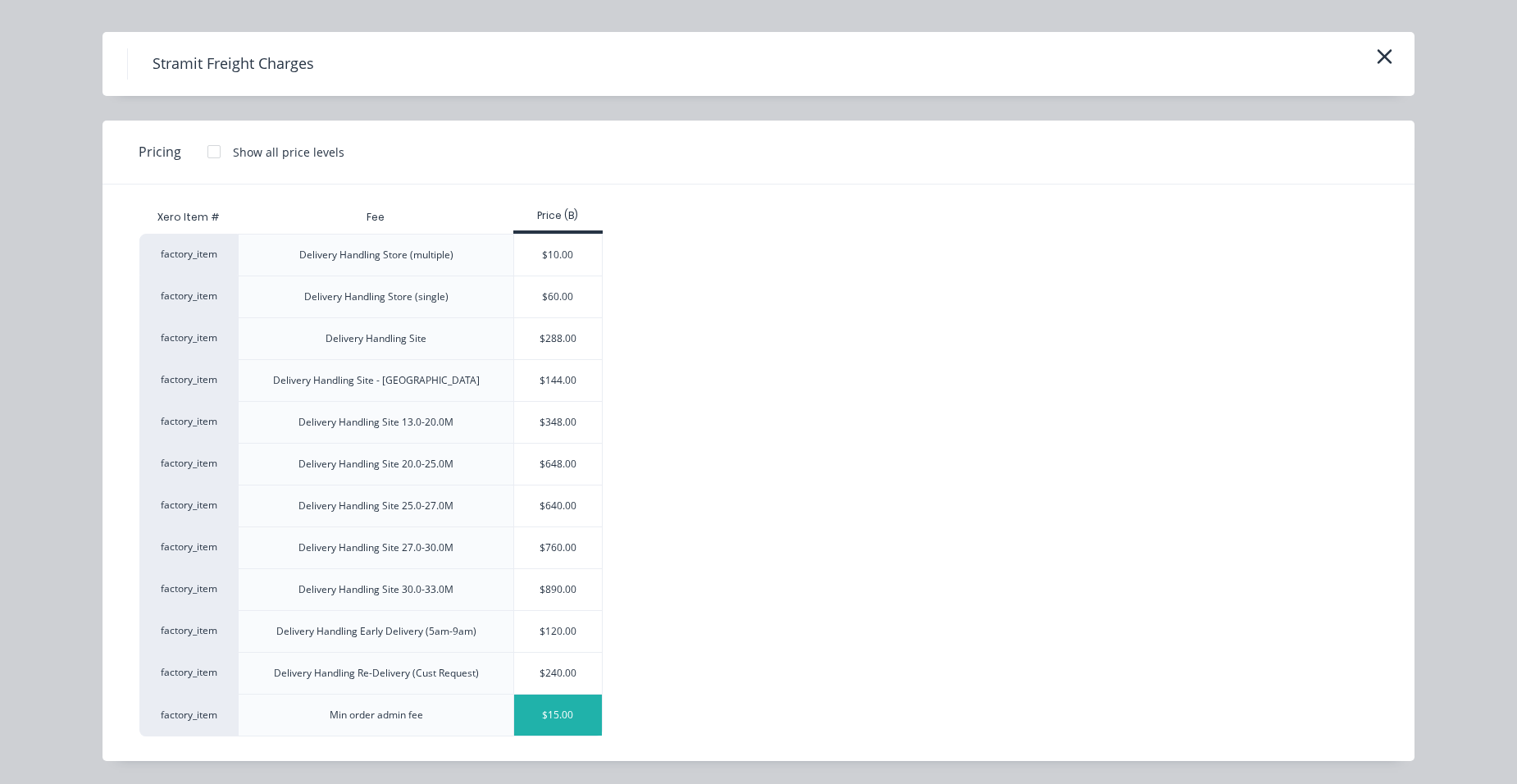
click at [547, 704] on div "$15.00" at bounding box center [558, 714] width 88 height 41
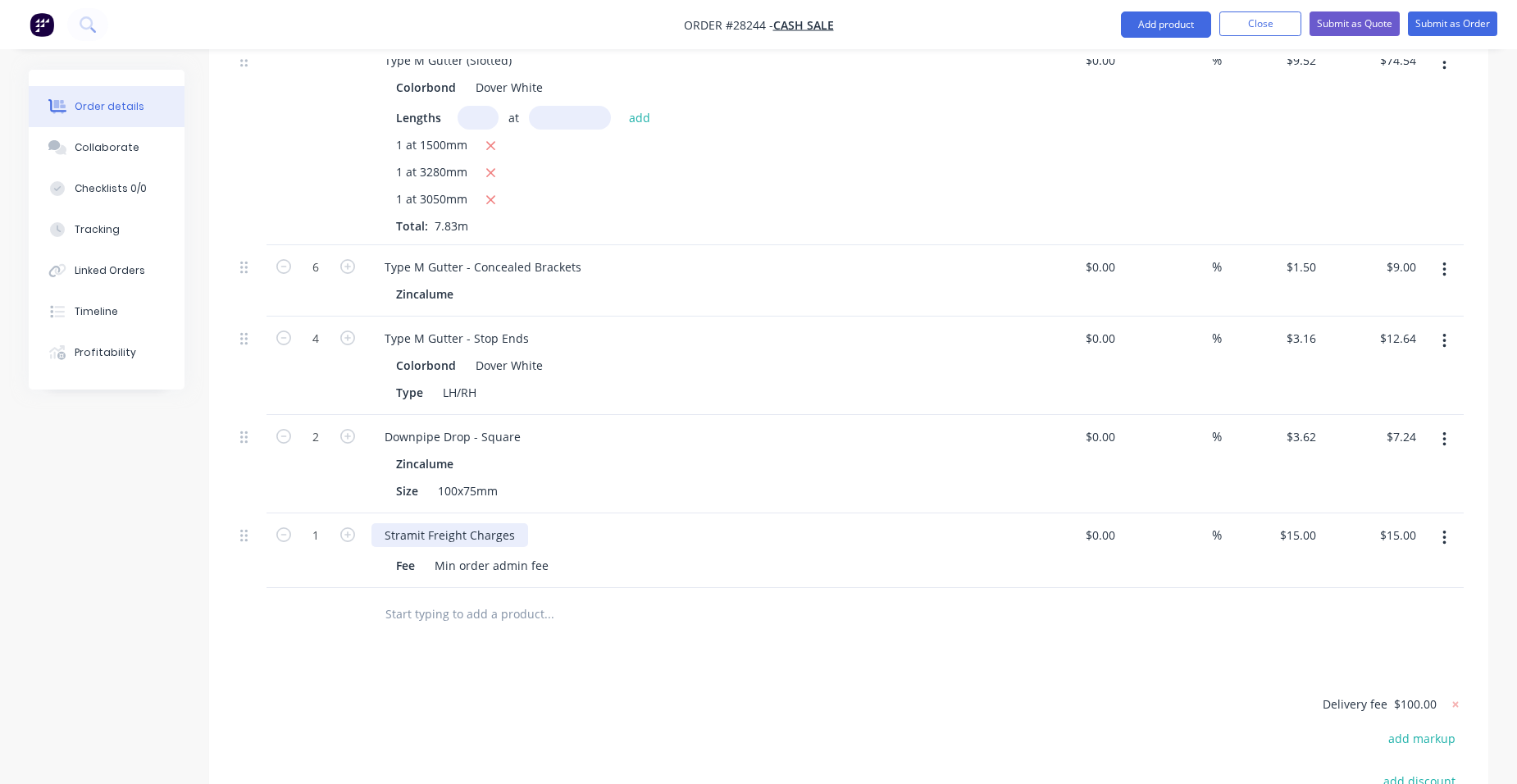
click at [467, 523] on div "Stramit Freight Charges" at bounding box center [449, 535] width 156 height 24
click at [473, 523] on div "Stramit Charges" at bounding box center [429, 535] width 115 height 24
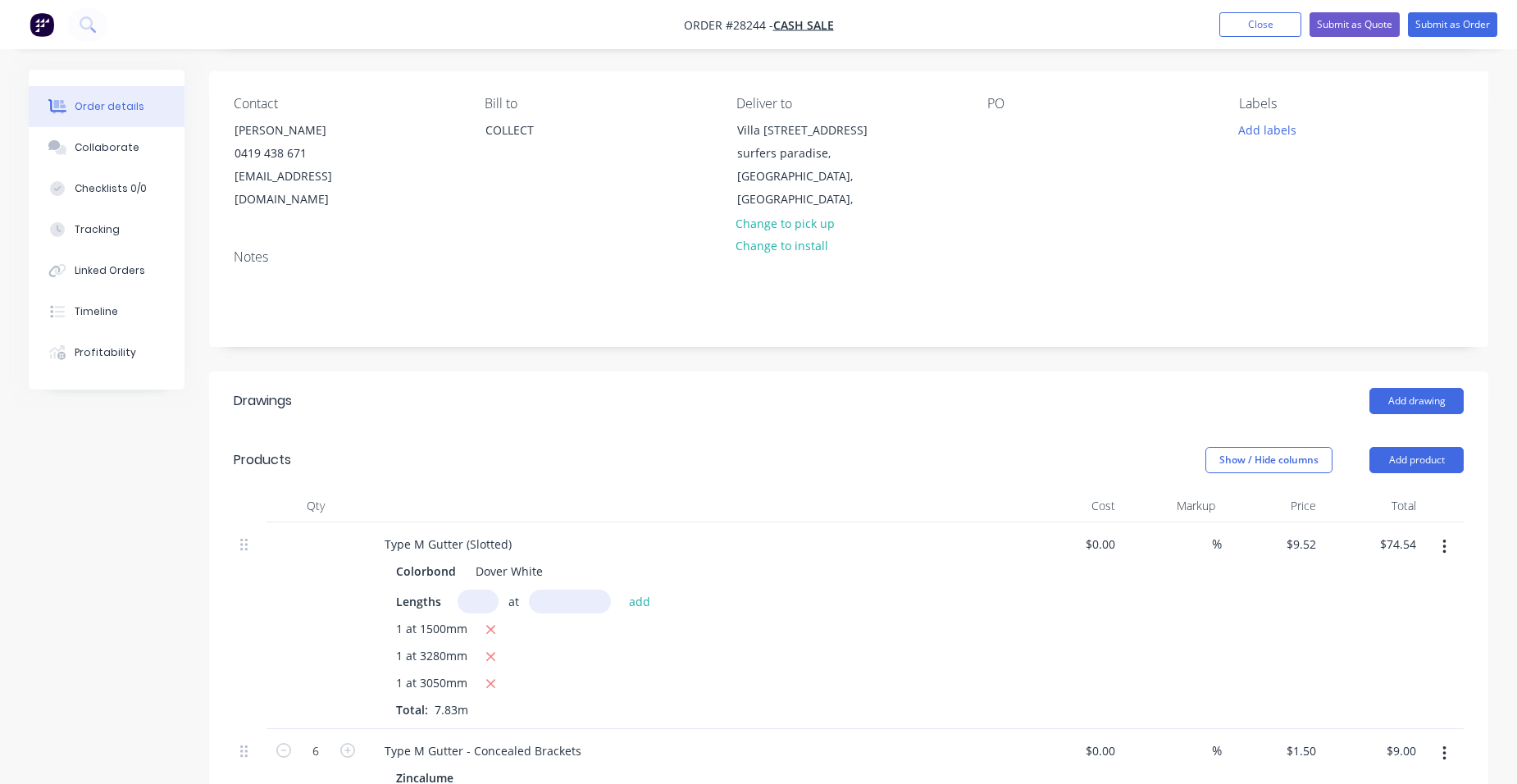
scroll to position [20, 0]
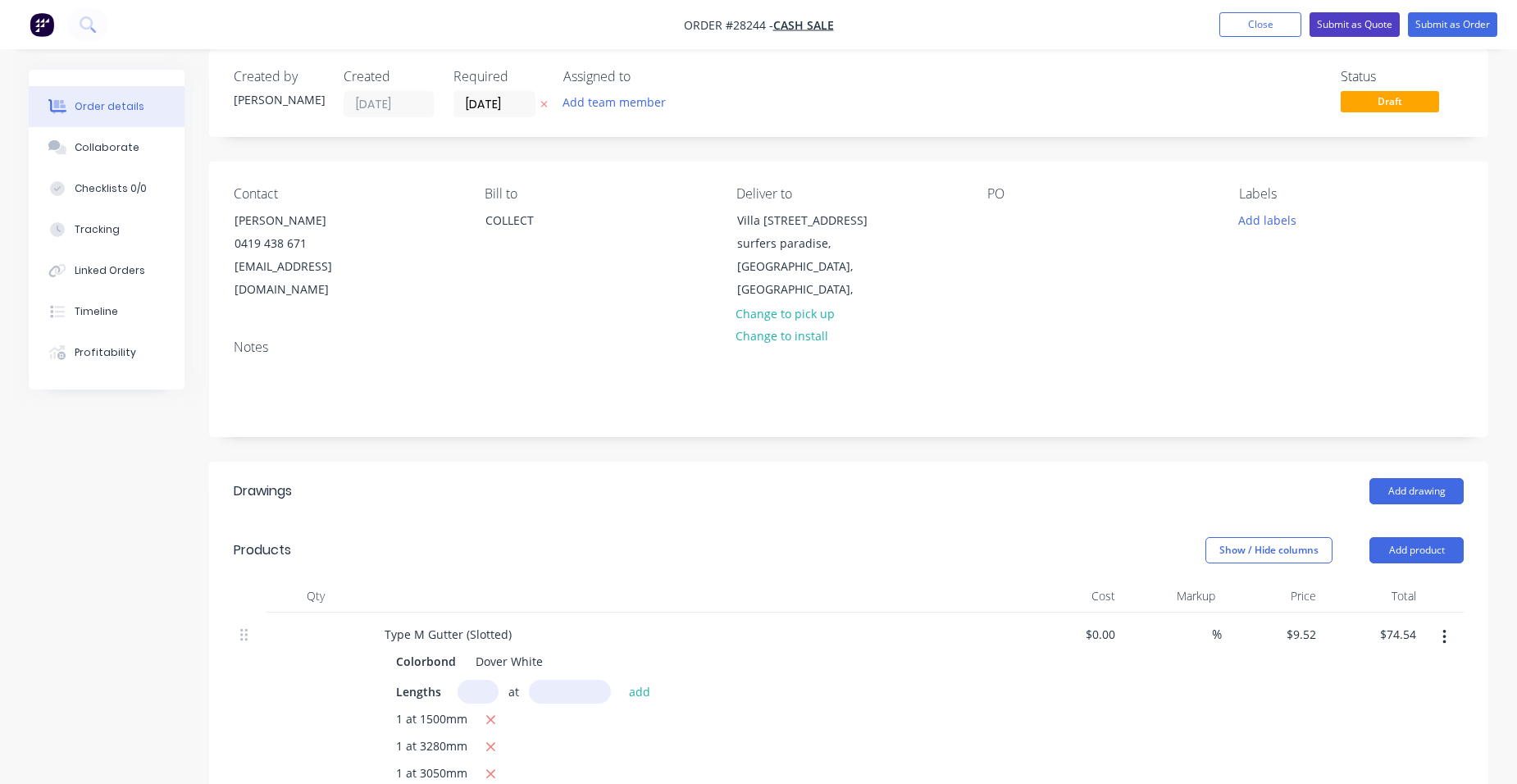
click at [1365, 20] on button "Submit as Quote" at bounding box center [1355, 25] width 90 height 25
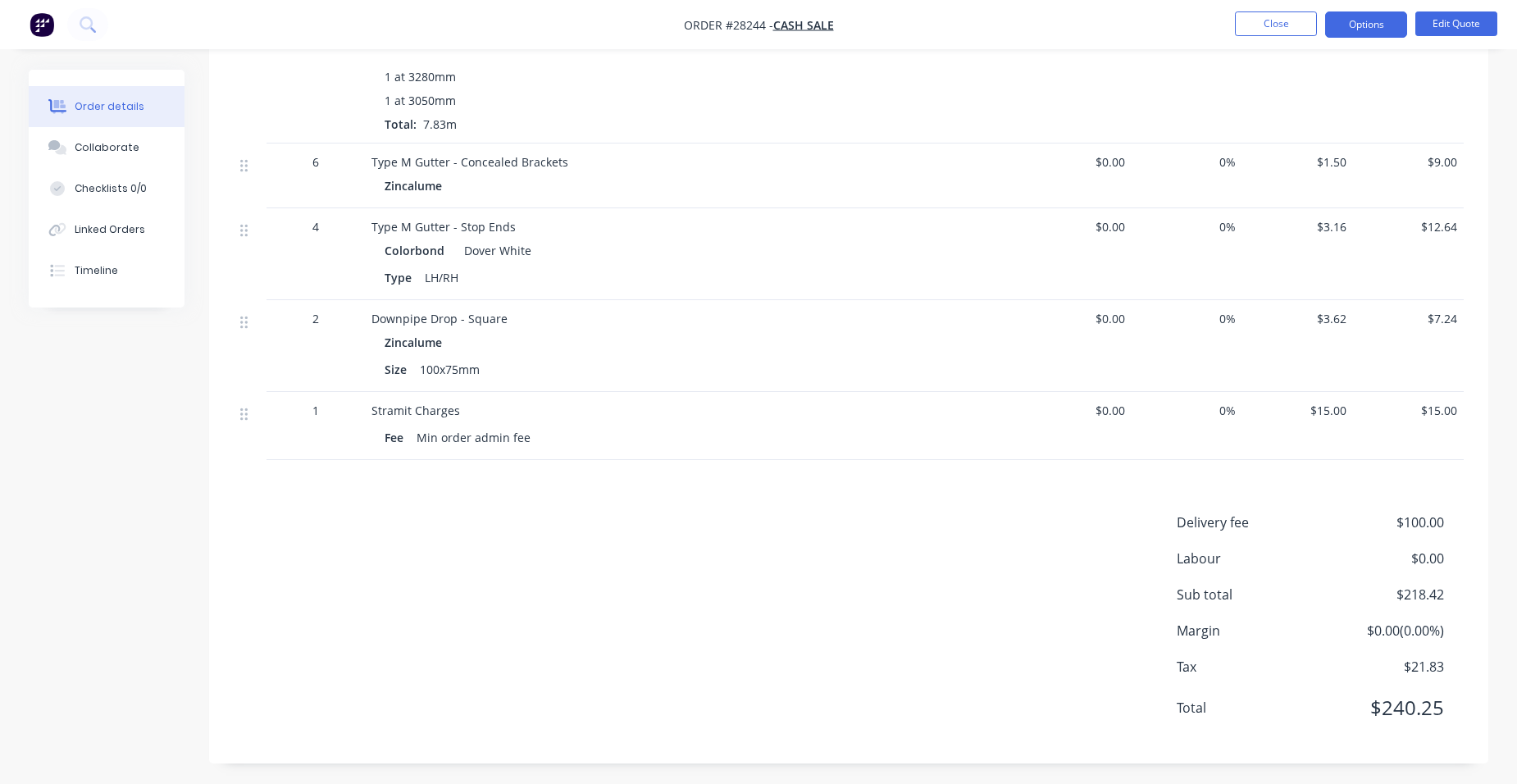
scroll to position [591, 0]
click at [1387, 21] on button "Options" at bounding box center [1366, 24] width 82 height 26
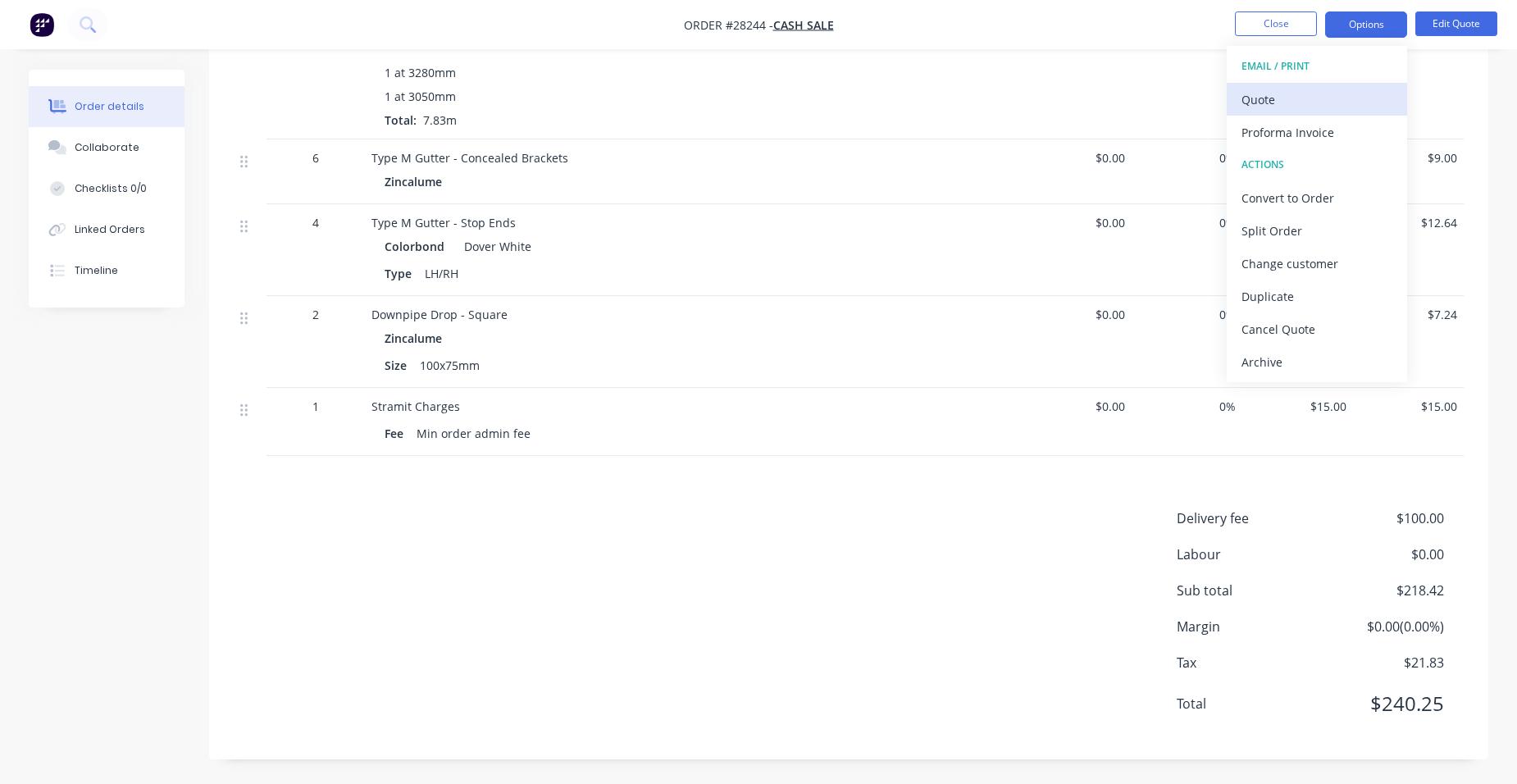
click at [1312, 89] on div "Quote" at bounding box center [1317, 100] width 151 height 24
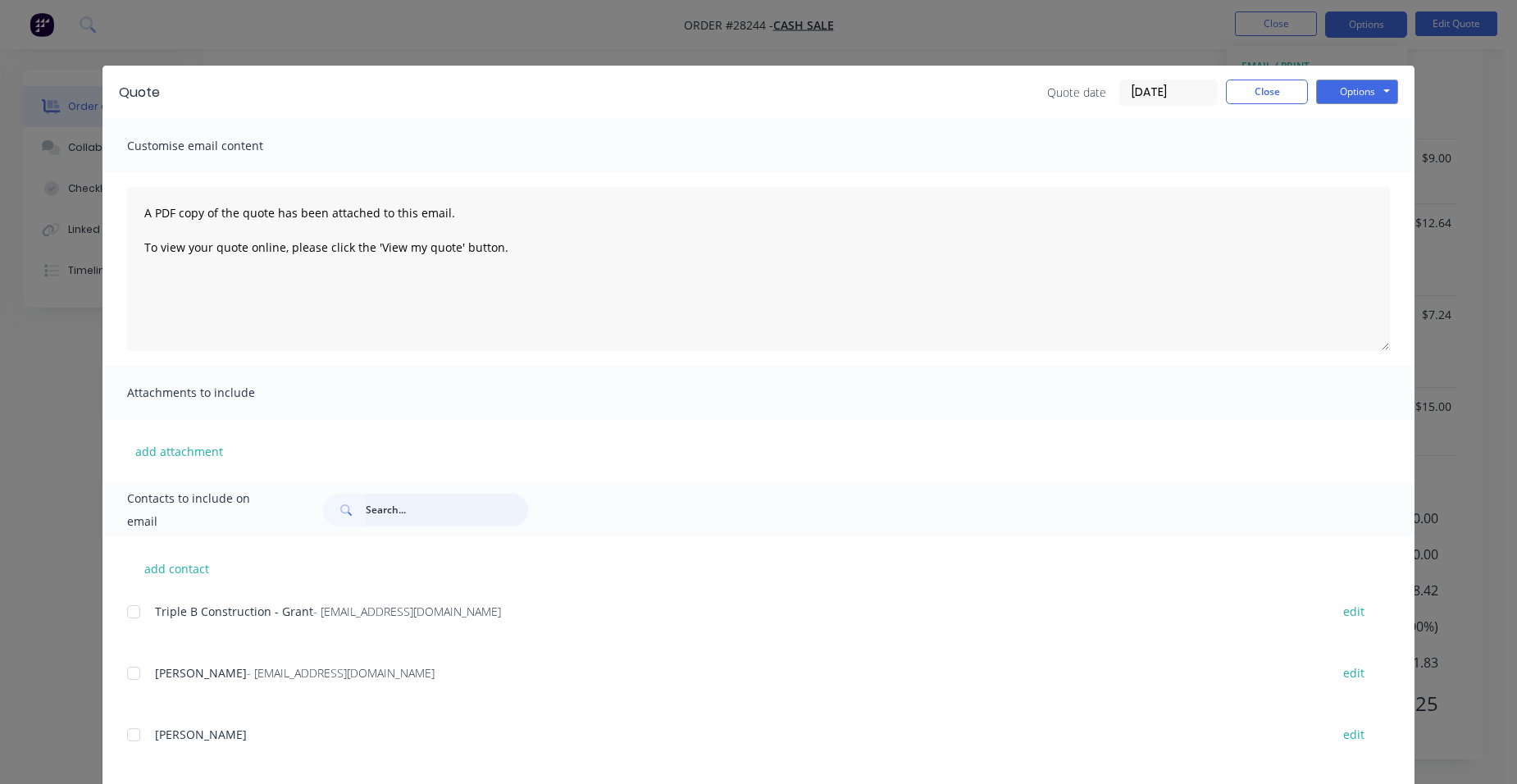
click at [381, 517] on input "text" at bounding box center [446, 510] width 162 height 33
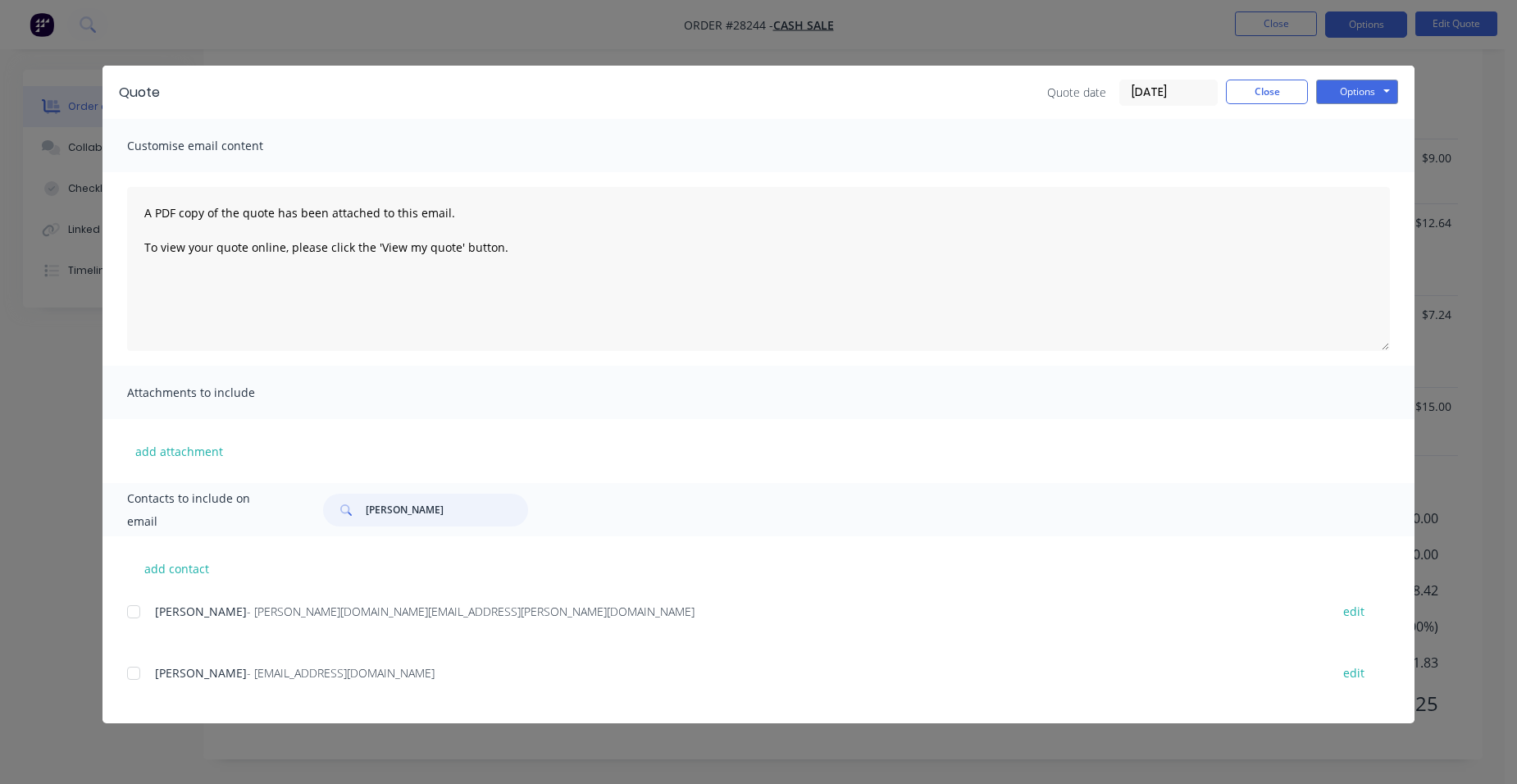
click at [139, 665] on div at bounding box center [133, 673] width 33 height 33
type input "[PERSON_NAME]"
click at [1365, 83] on button "Options" at bounding box center [1358, 92] width 82 height 25
click at [1404, 176] on button "Email" at bounding box center [1368, 174] width 105 height 27
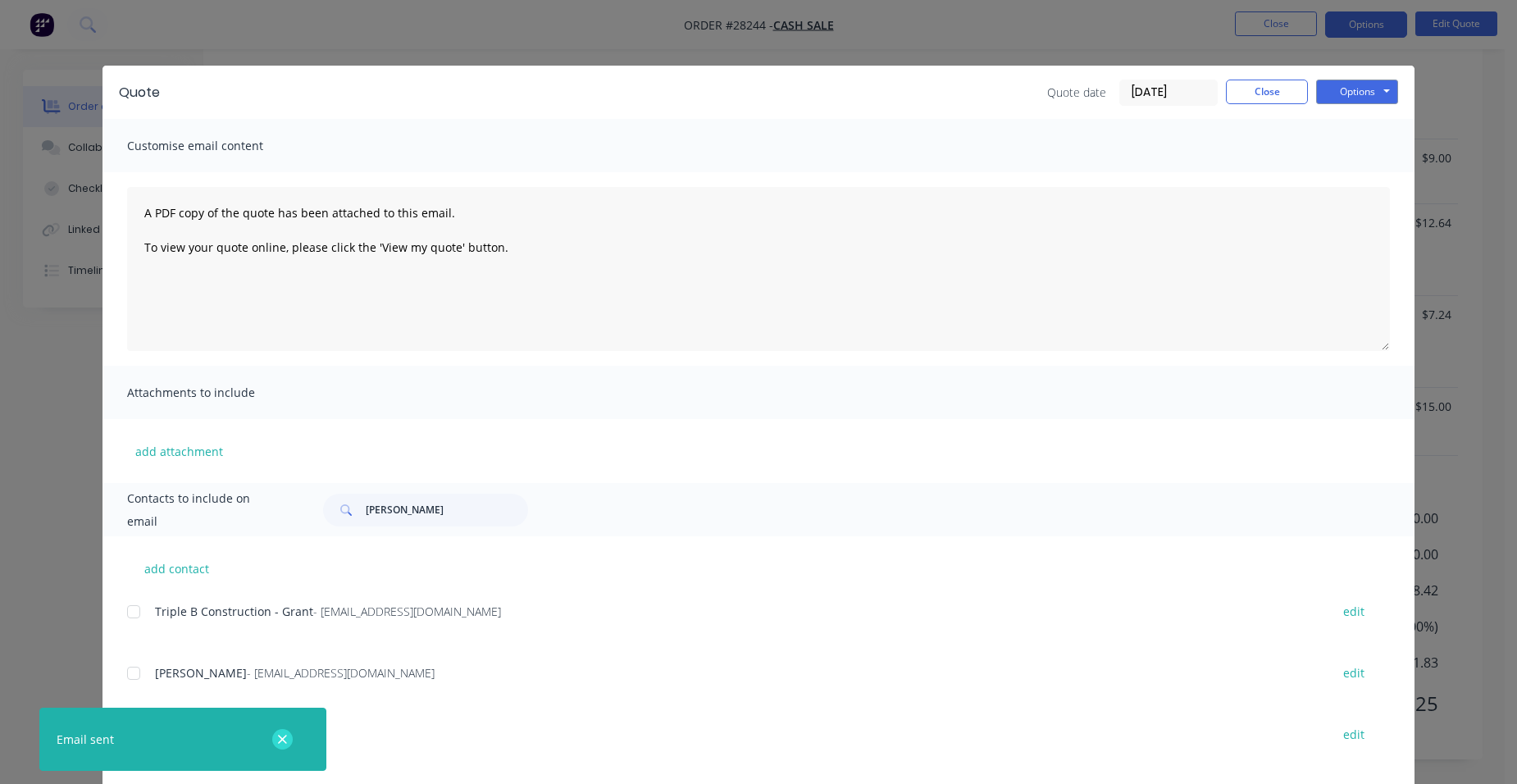
click at [288, 740] on icon "button" at bounding box center [282, 739] width 11 height 14
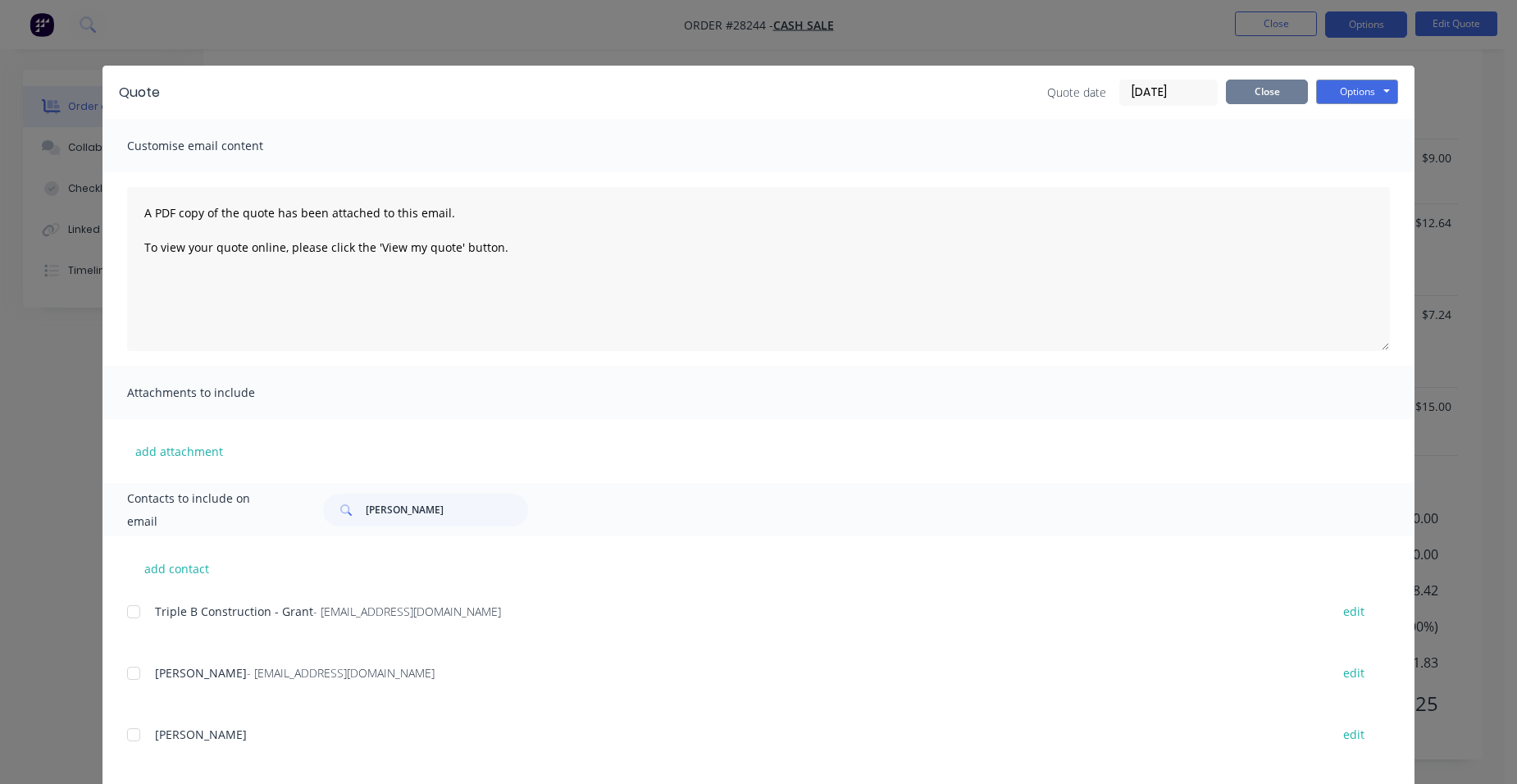
click at [1255, 101] on button "Close" at bounding box center [1268, 92] width 82 height 25
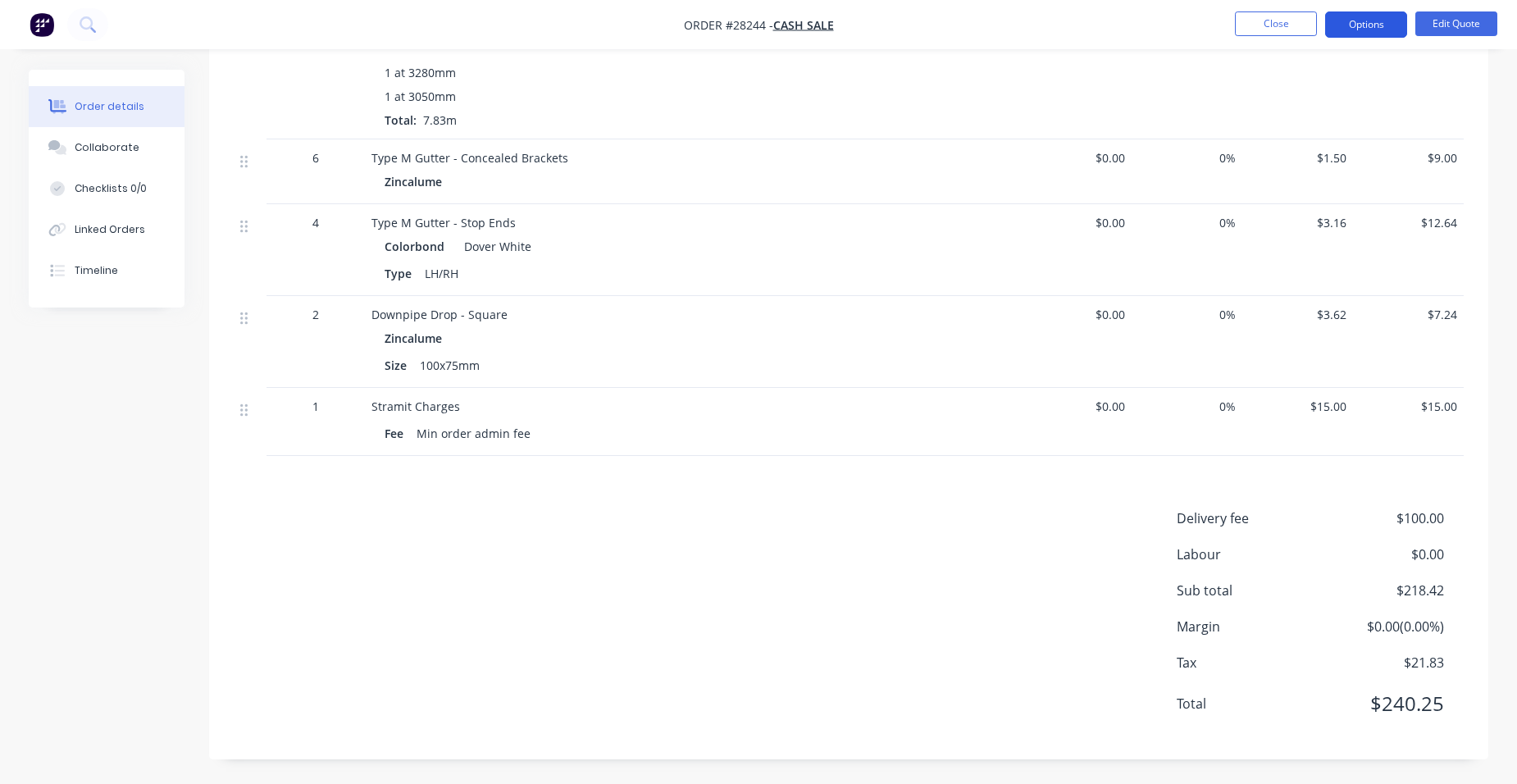
click at [1380, 31] on button "Options" at bounding box center [1366, 24] width 82 height 26
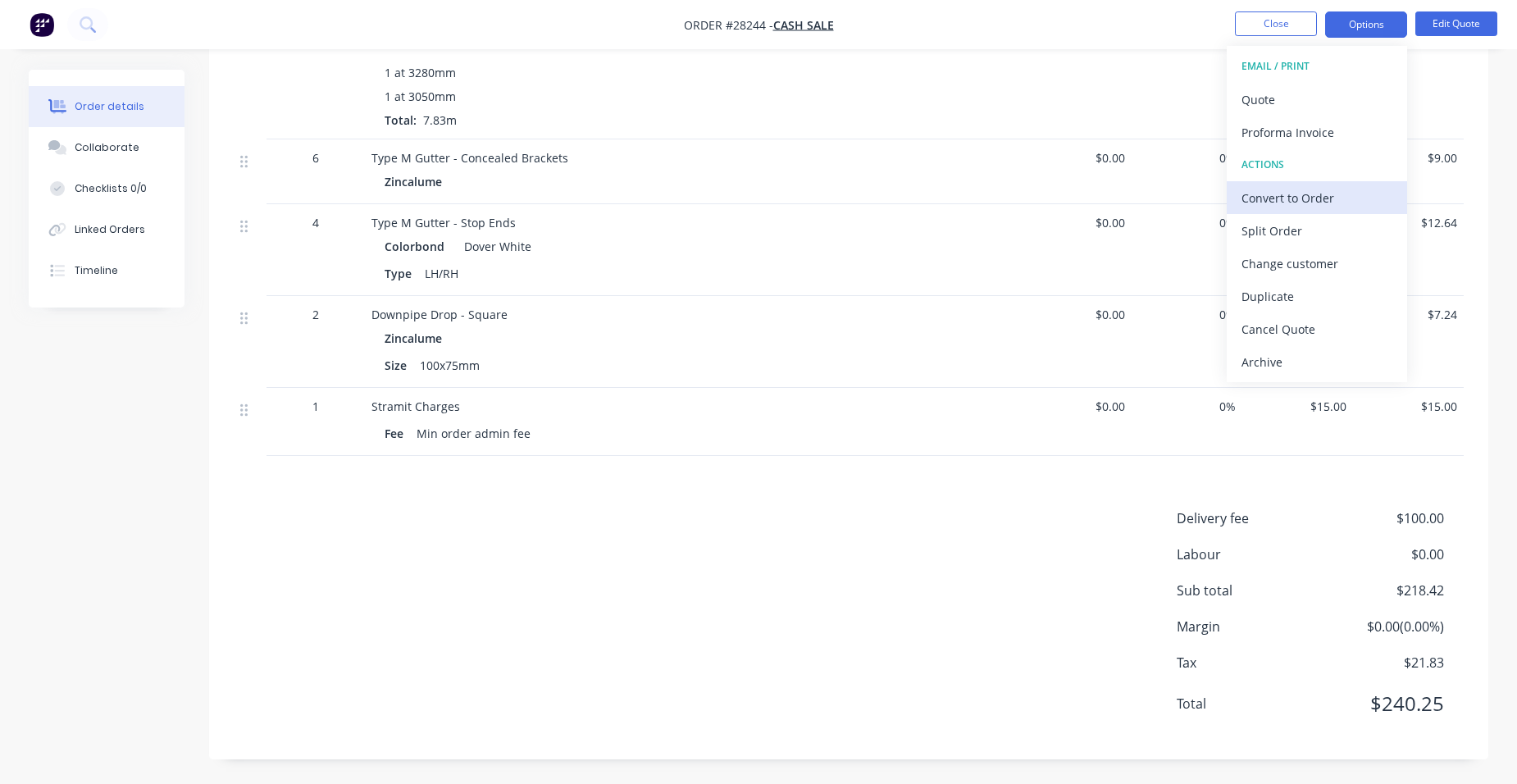
click at [1324, 184] on button "Convert to Order" at bounding box center [1317, 197] width 180 height 33
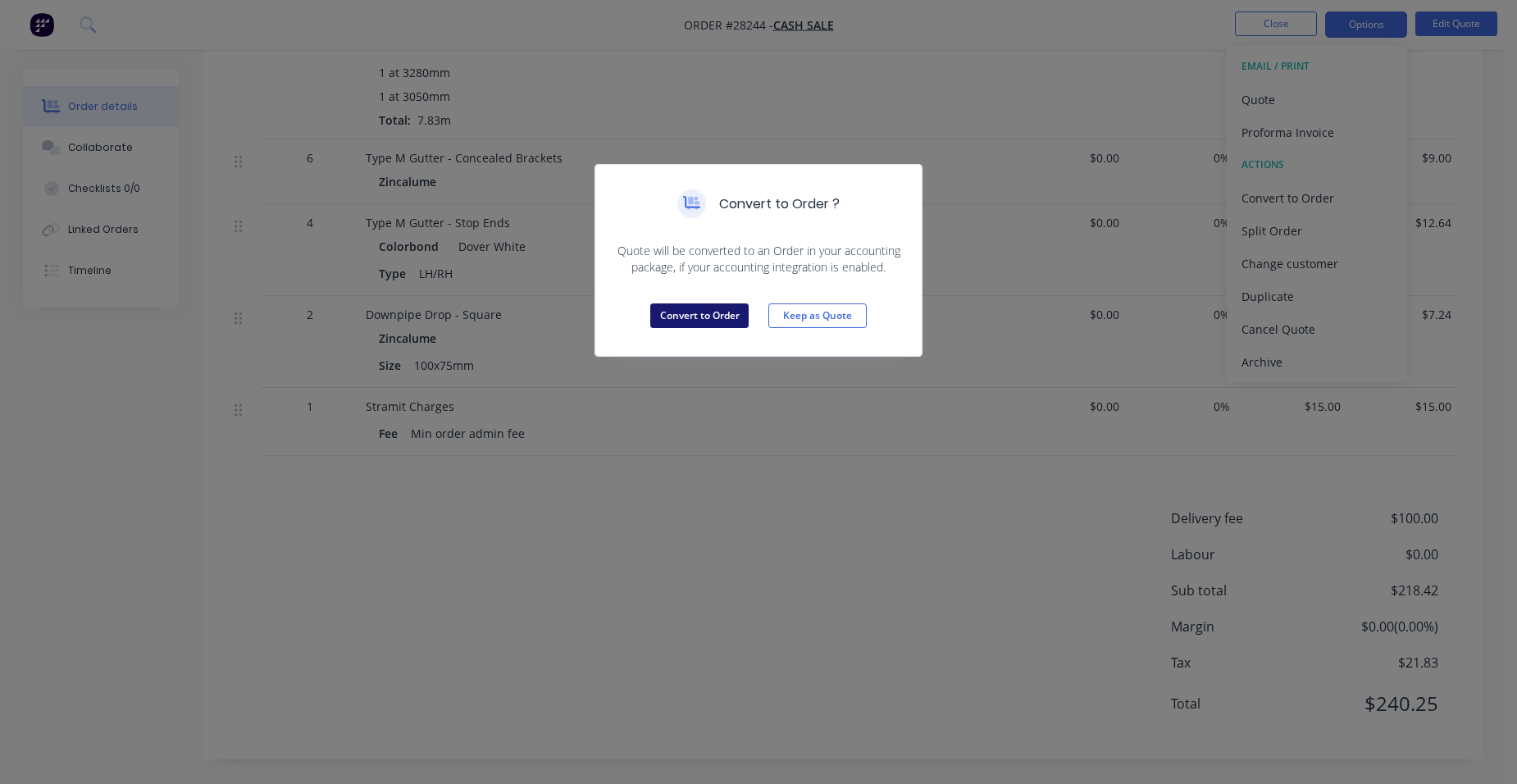
click at [738, 319] on button "Convert to Order" at bounding box center [699, 315] width 99 height 25
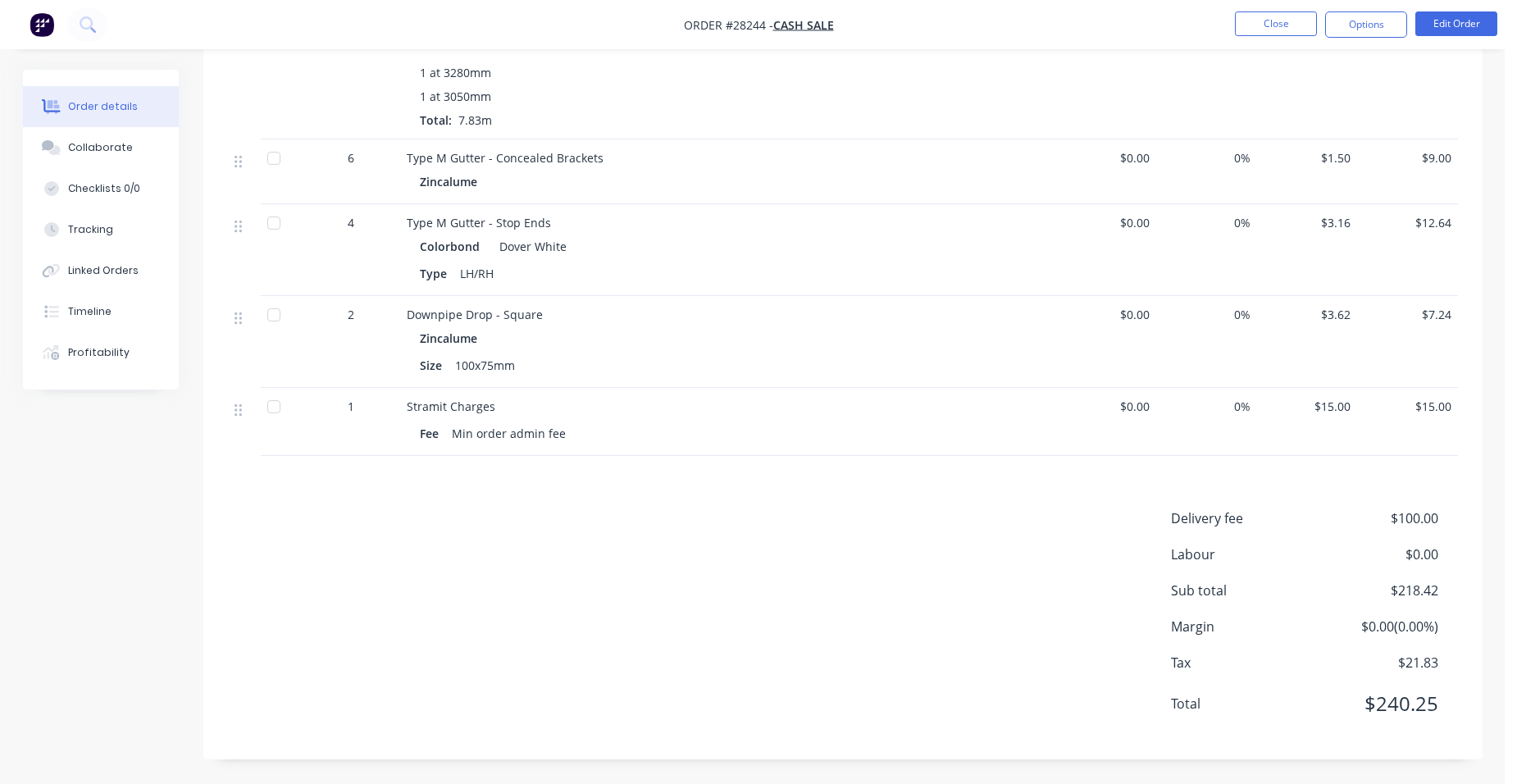
click at [1380, 9] on nav "Order #28244 - CASH SALE Close Options Edit Order" at bounding box center [758, 24] width 1517 height 49
click at [1372, 16] on button "Options" at bounding box center [1366, 24] width 82 height 26
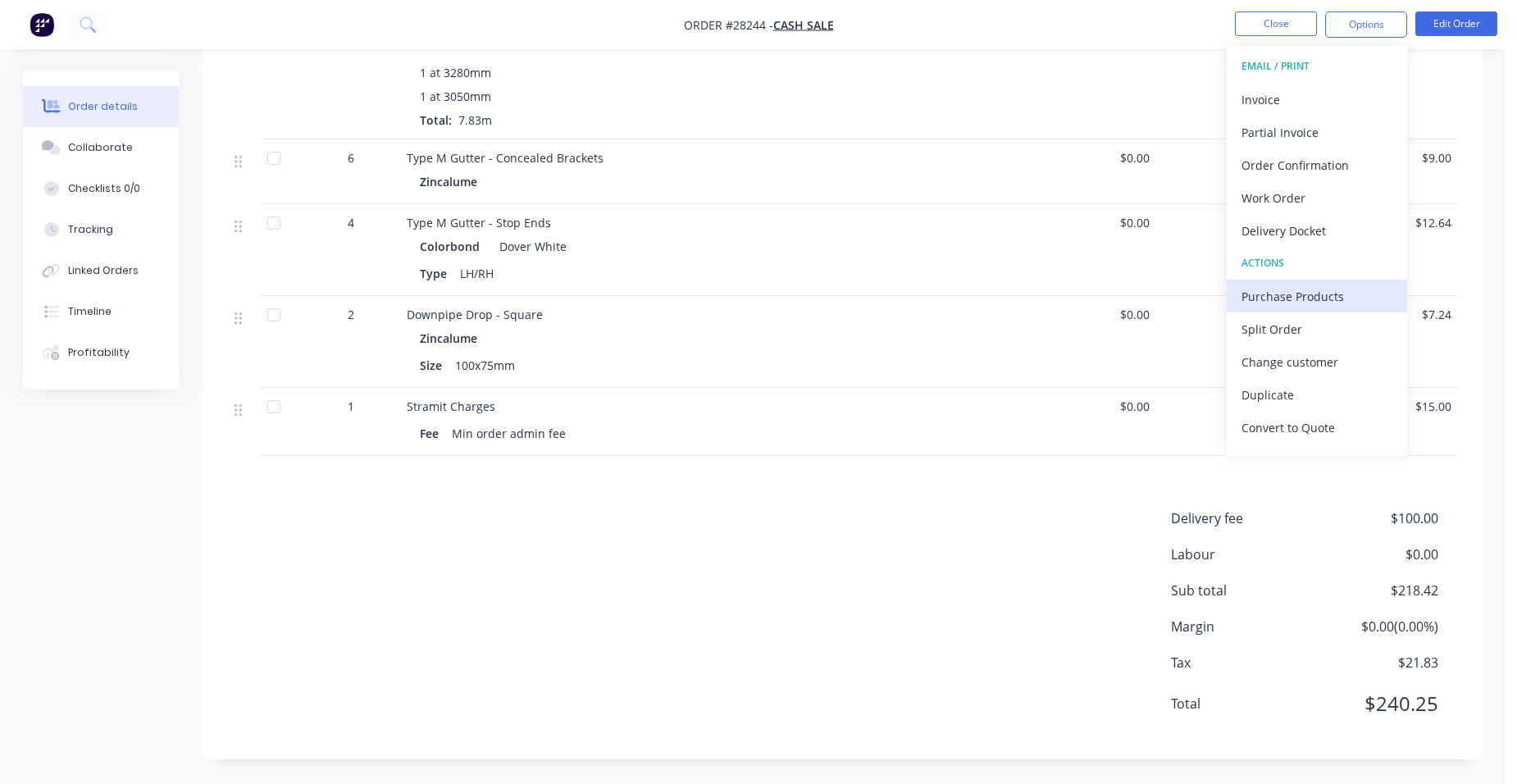
click at [1334, 285] on div "Purchase Products" at bounding box center [1317, 296] width 151 height 24
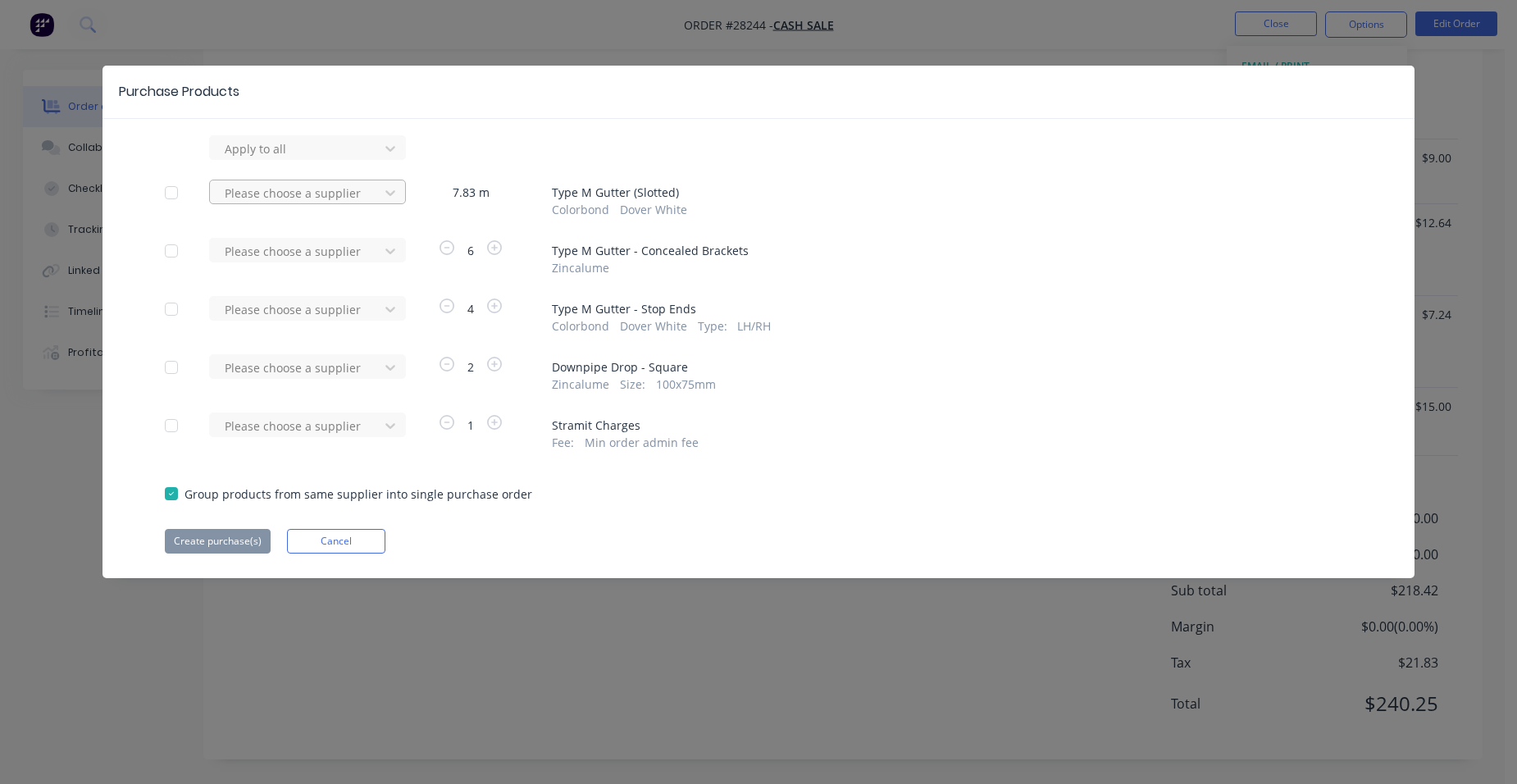
click at [342, 196] on div at bounding box center [297, 193] width 148 height 20
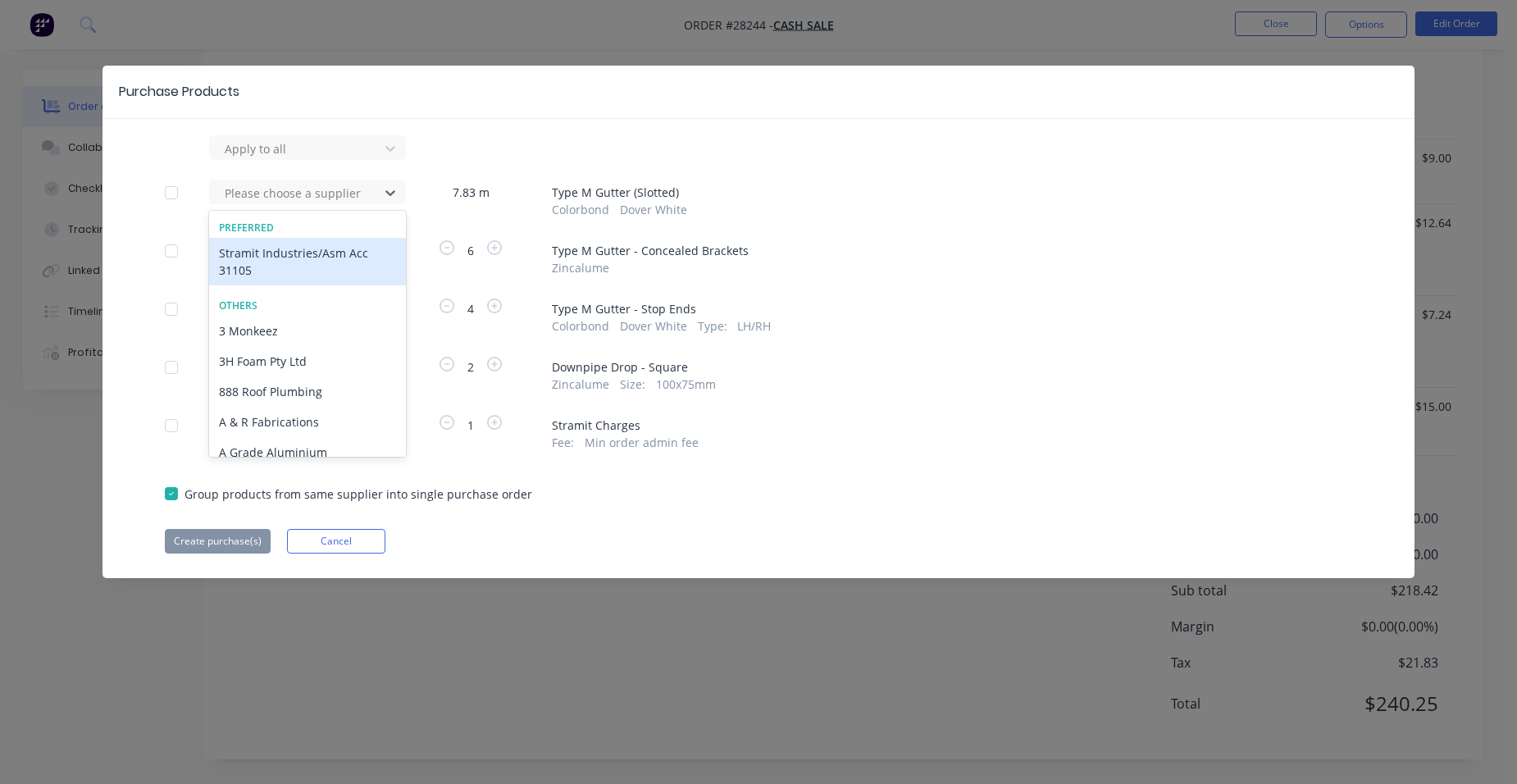
click at [299, 260] on div "Stramit Industries/Asm Acc 31105" at bounding box center [307, 262] width 197 height 48
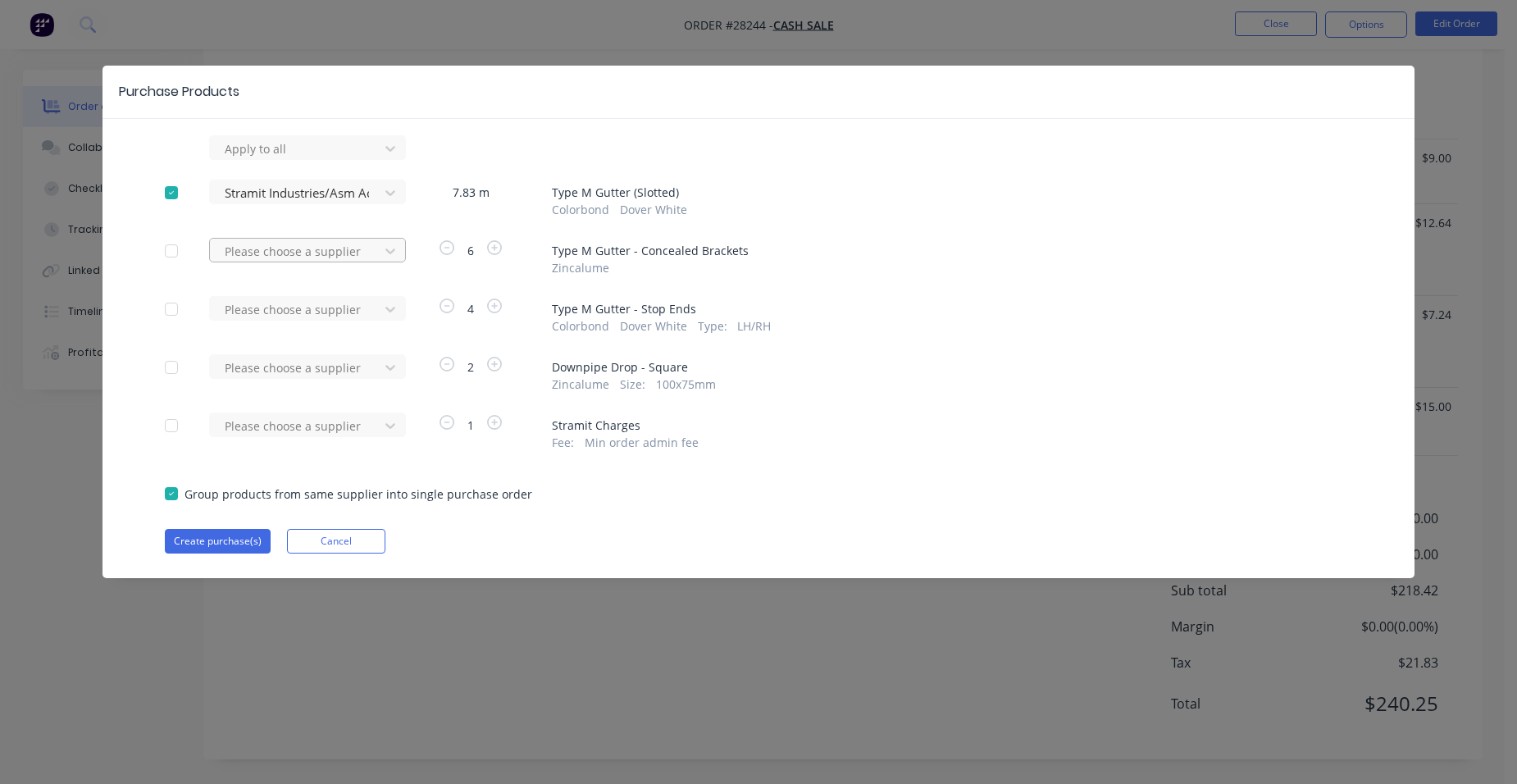
click at [298, 260] on div at bounding box center [297, 250] width 148 height 20
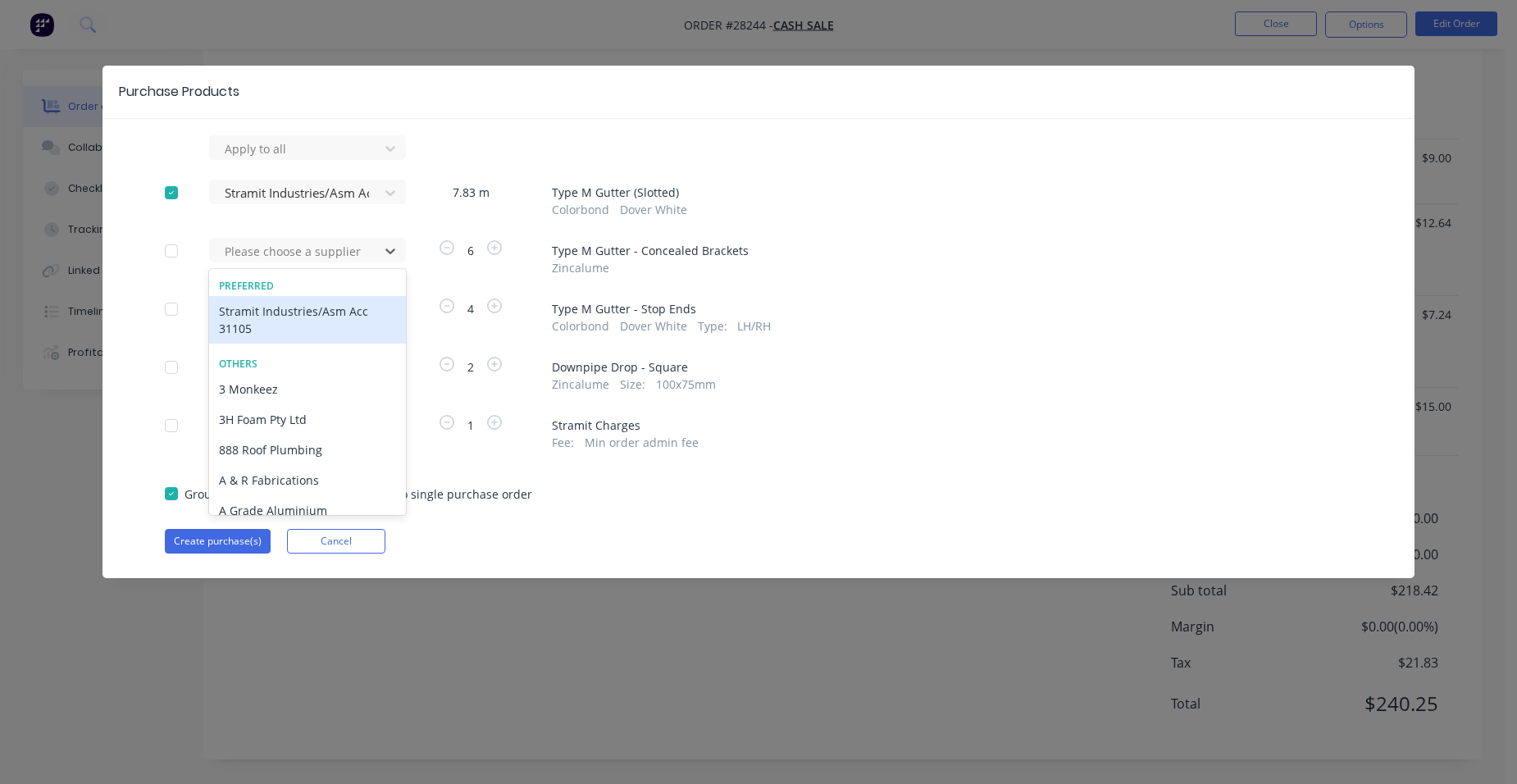
click at [303, 319] on div "Stramit Industries/Asm Acc 31105" at bounding box center [307, 320] width 197 height 48
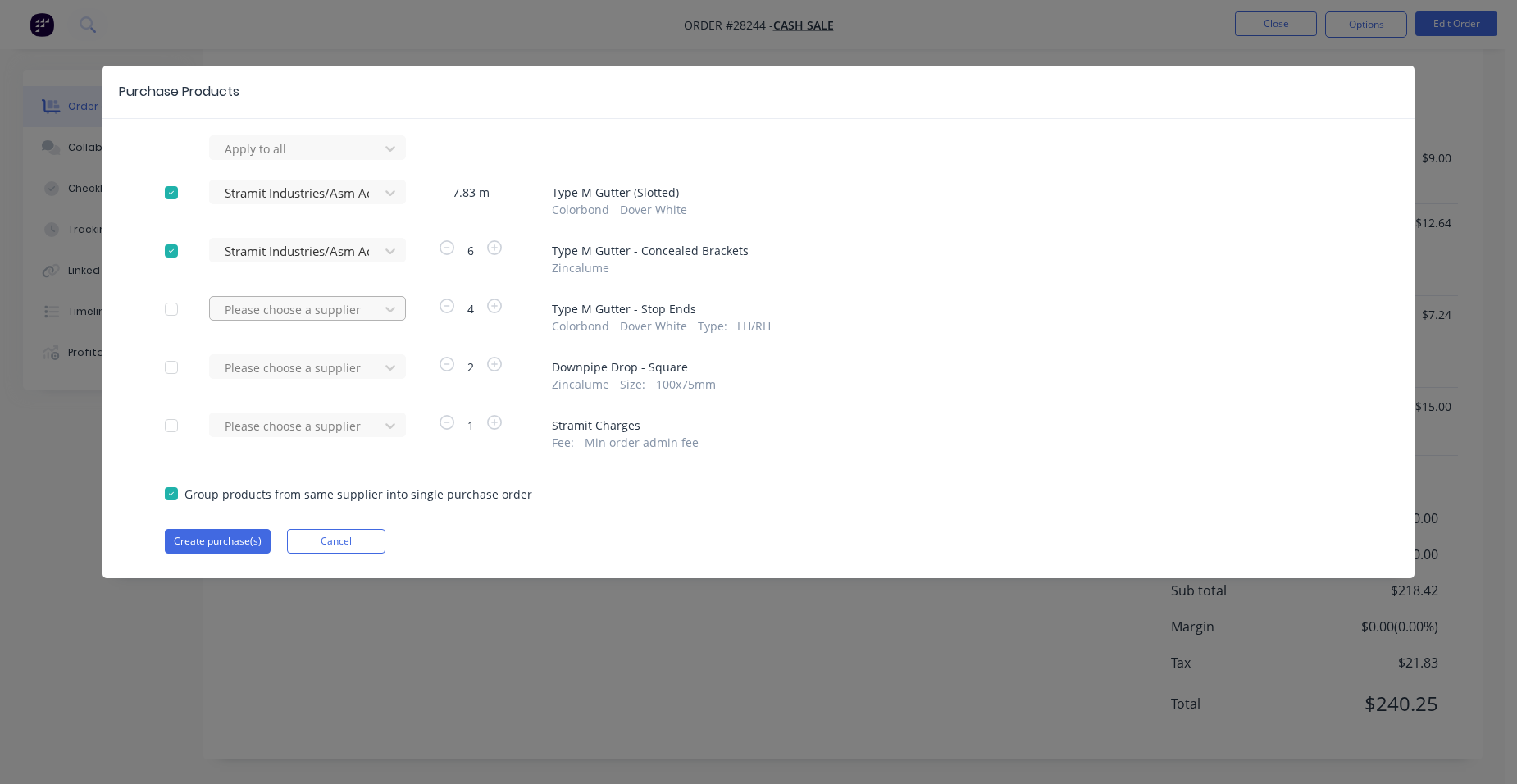
click at [303, 320] on div "Please choose a supplier" at bounding box center [296, 310] width 157 height 25
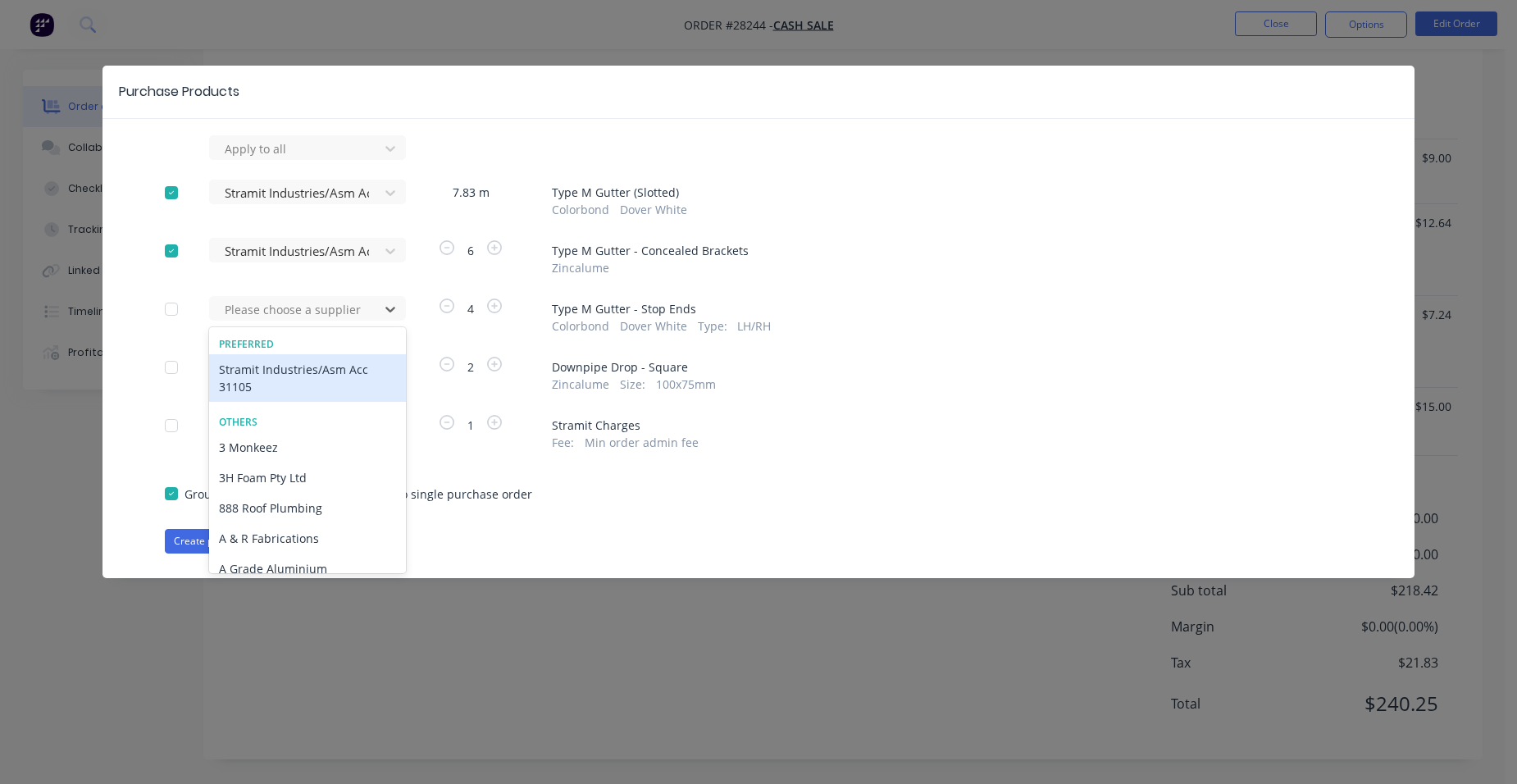
click at [325, 385] on div "Stramit Industries/Asm Acc 31105" at bounding box center [307, 378] width 197 height 48
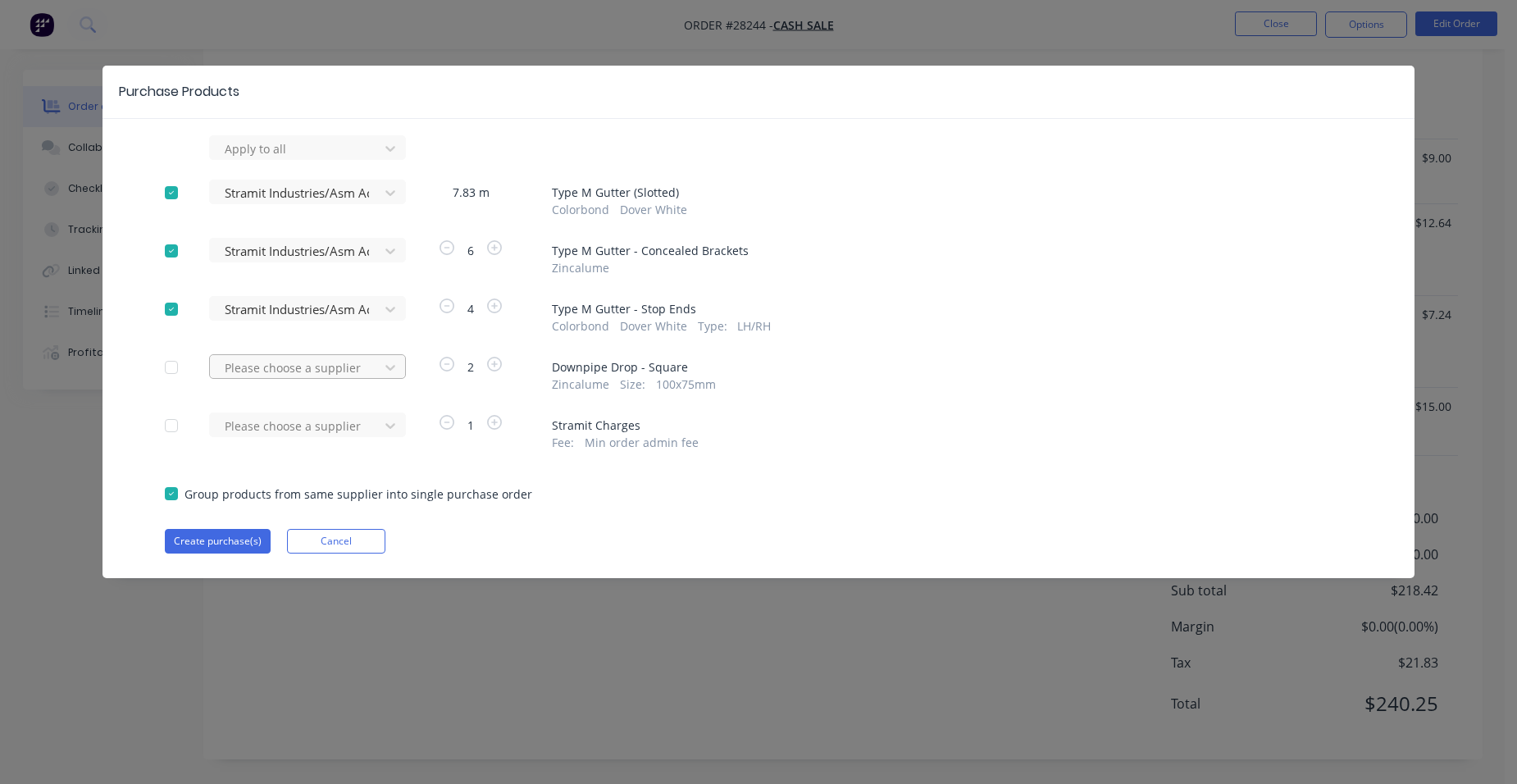
click at [310, 365] on div at bounding box center [297, 367] width 148 height 20
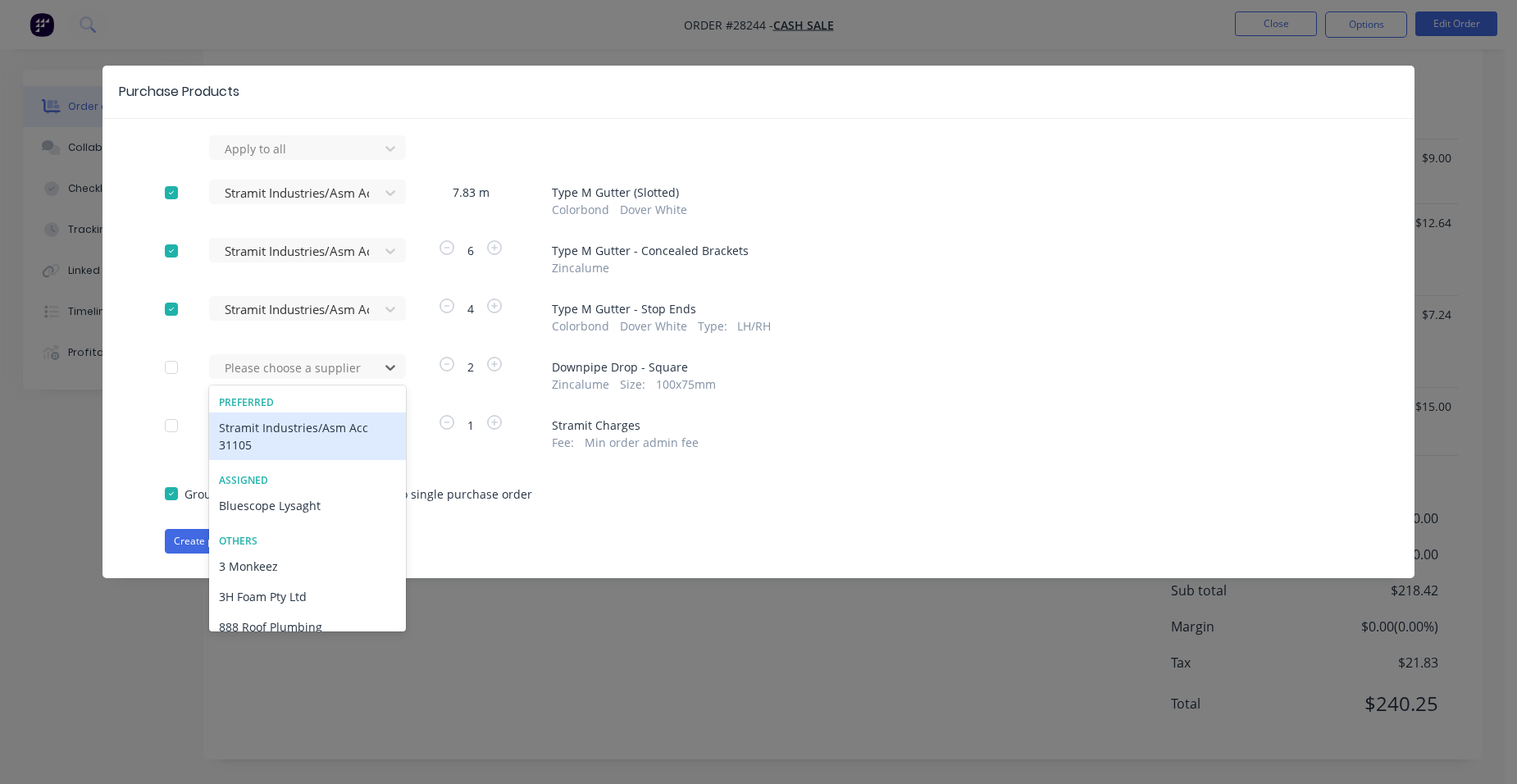
drag, startPoint x: 292, startPoint y: 426, endPoint x: 276, endPoint y: 443, distance: 23.3
click at [291, 426] on div "Stramit Industries/Asm Acc 31105" at bounding box center [307, 436] width 197 height 48
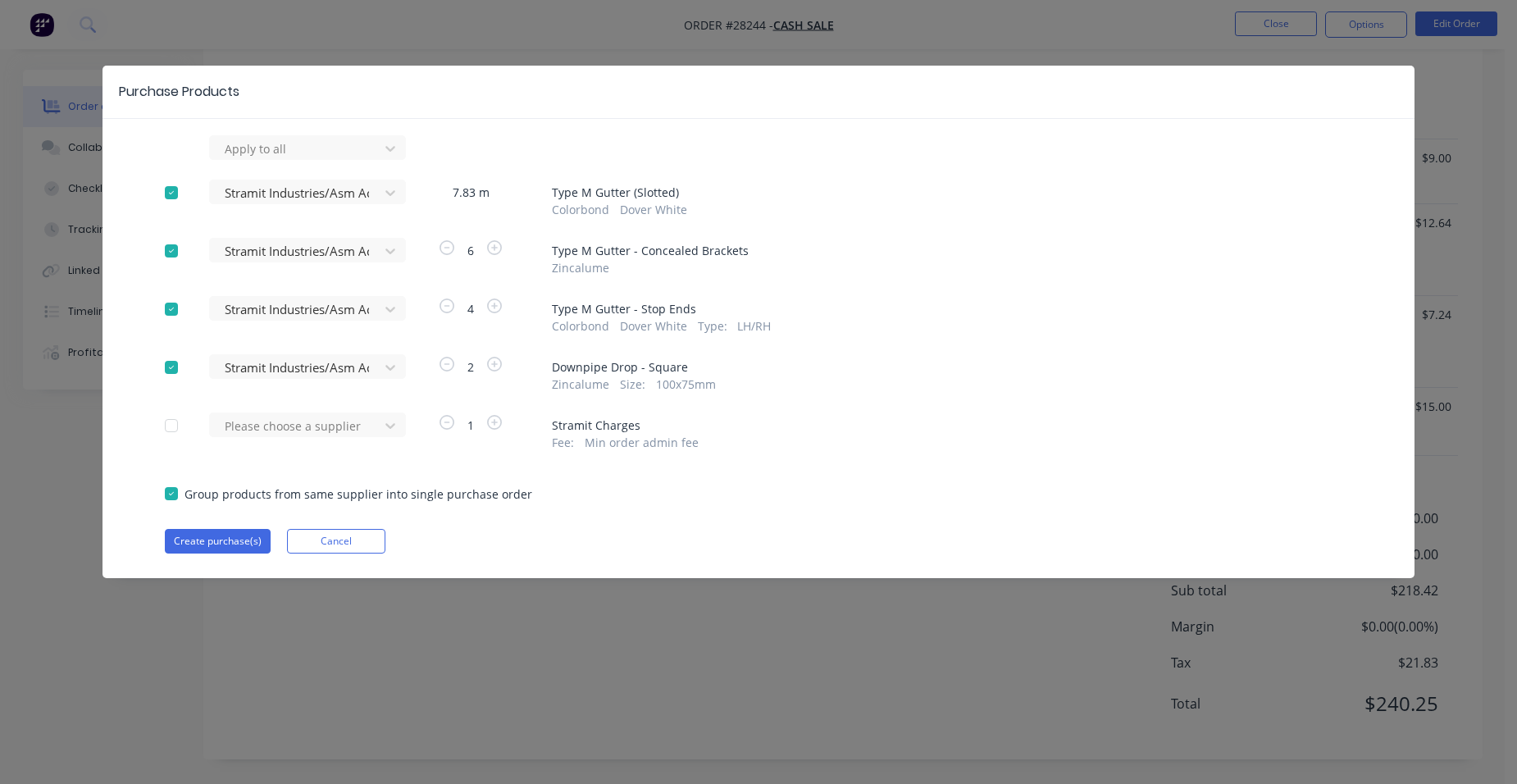
click at [230, 528] on div "Apply to all Stramit Industries/Asm Acc 31105 7.83 m Type M Gutter (Slotted) Co…" at bounding box center [758, 344] width 1312 height 418
click at [231, 531] on button "Create purchase(s)" at bounding box center [218, 542] width 105 height 25
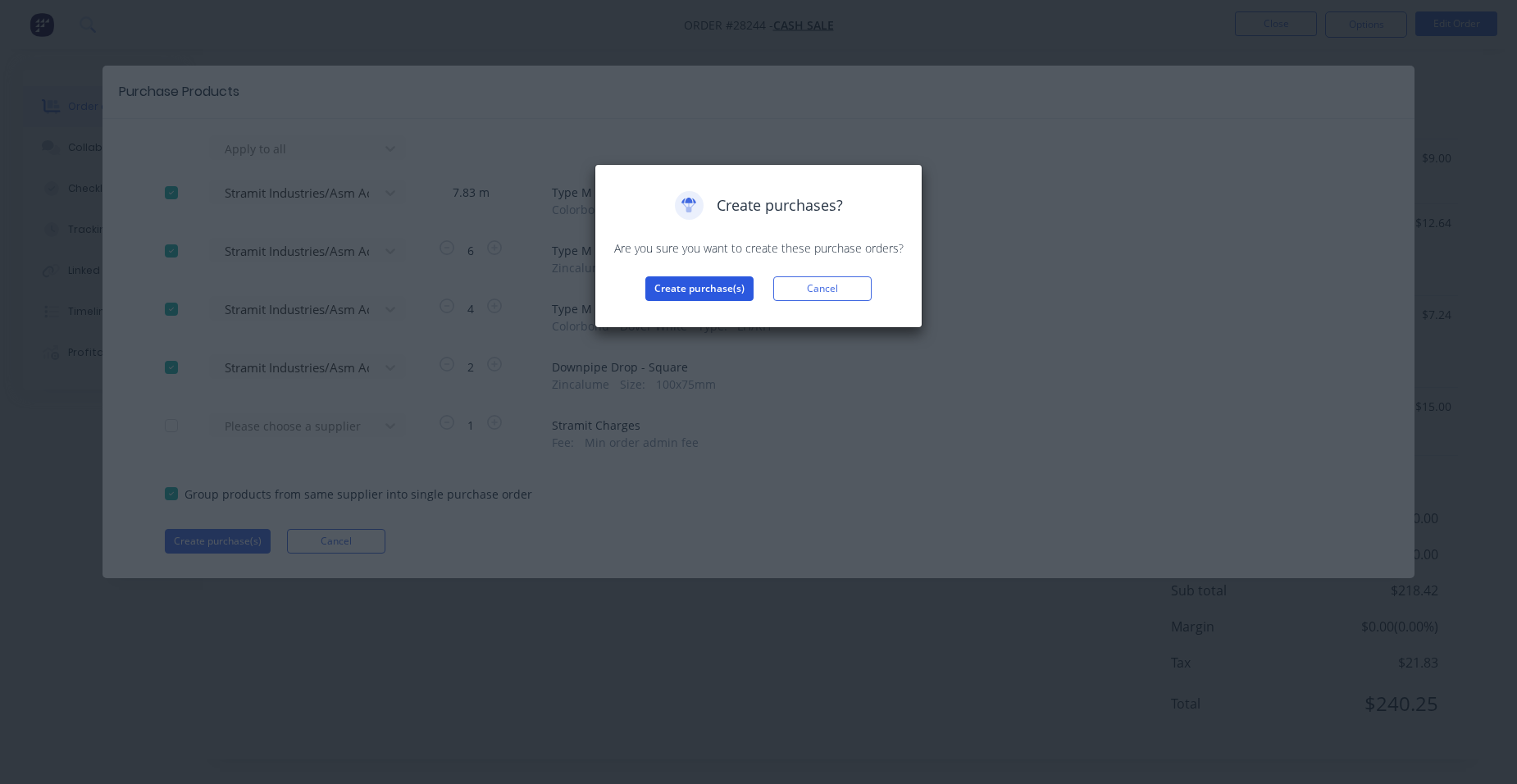
click at [693, 284] on button "Create purchase(s)" at bounding box center [699, 288] width 108 height 25
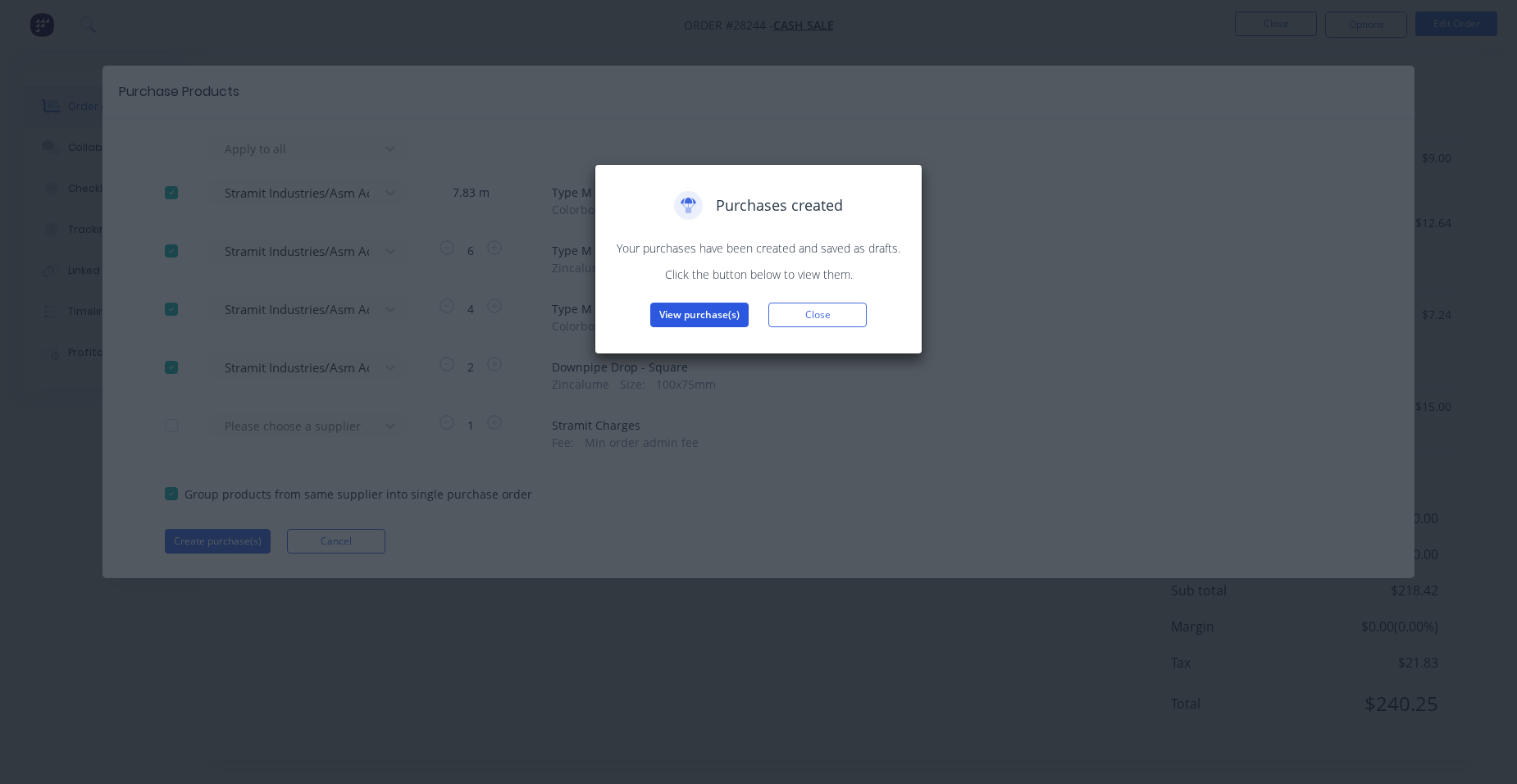
click at [698, 325] on button "View purchase(s)" at bounding box center [699, 315] width 99 height 25
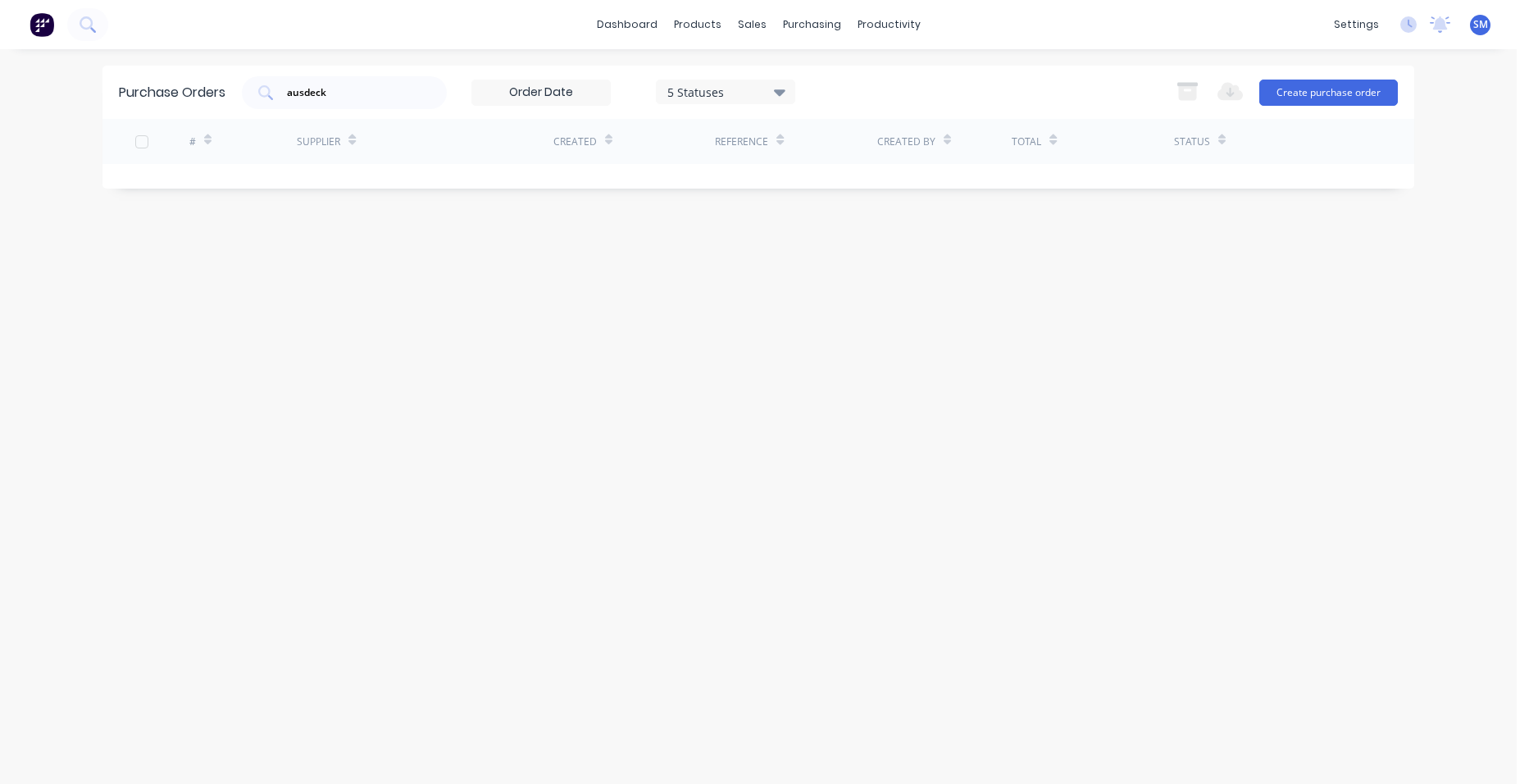
click at [182, 71] on div "Purchase Orders ausdeck 5 Statuses 5 Statuses Export to Excel (XLSX) Create pur…" at bounding box center [758, 92] width 1311 height 54
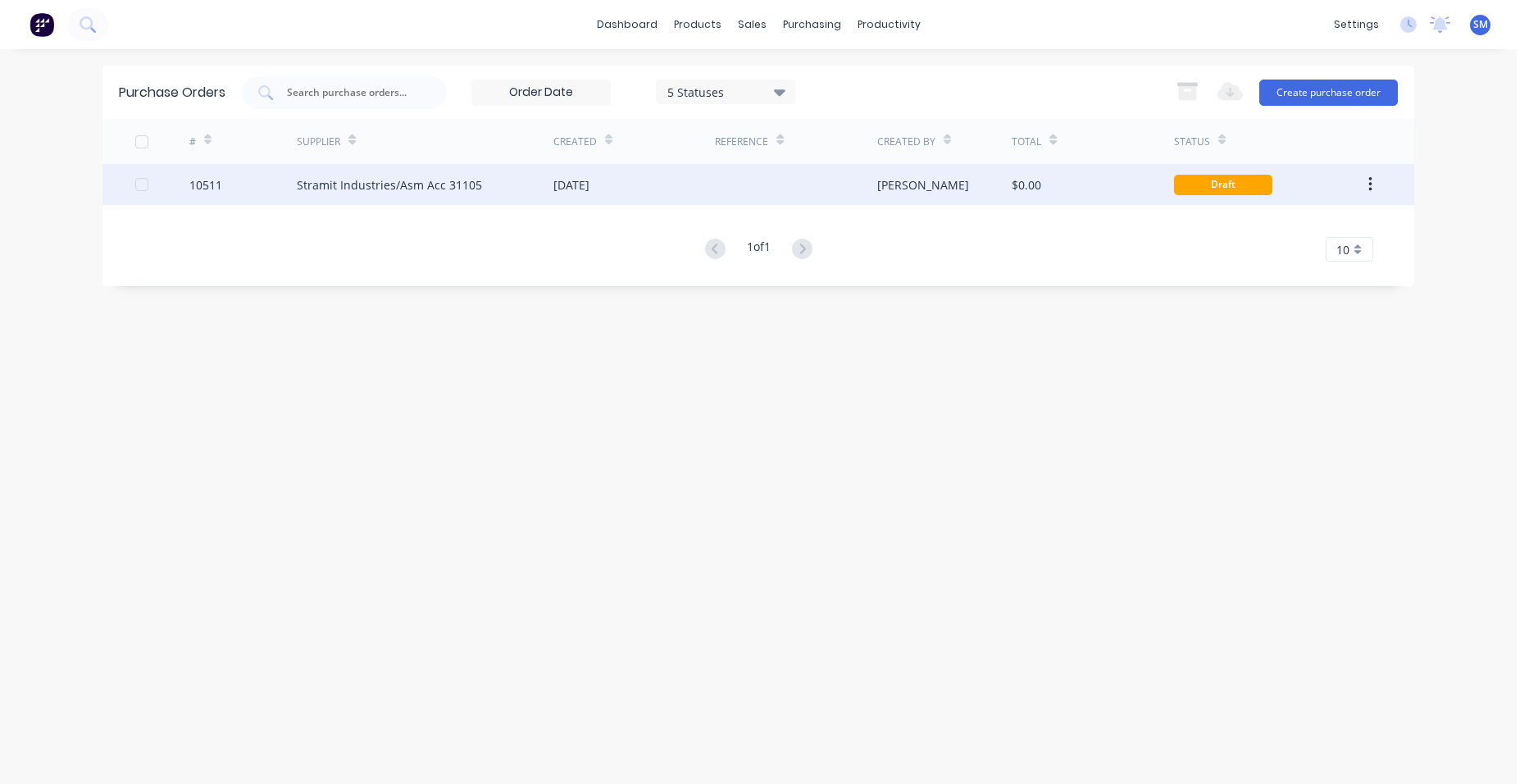
click at [733, 196] on div at bounding box center [796, 184] width 161 height 41
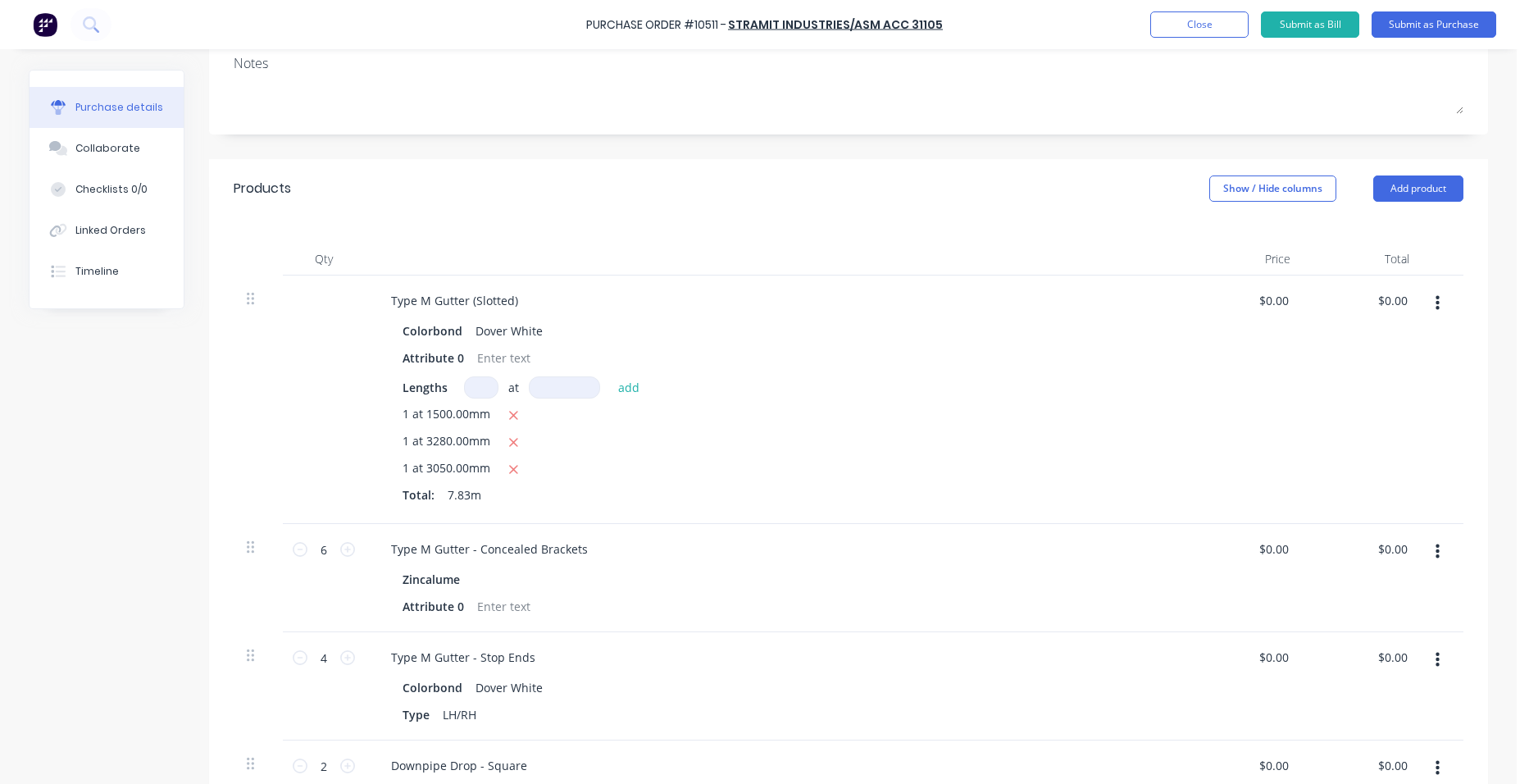
scroll to position [246, 0]
click at [1441, 14] on button "Submit as Purchase" at bounding box center [1434, 24] width 125 height 26
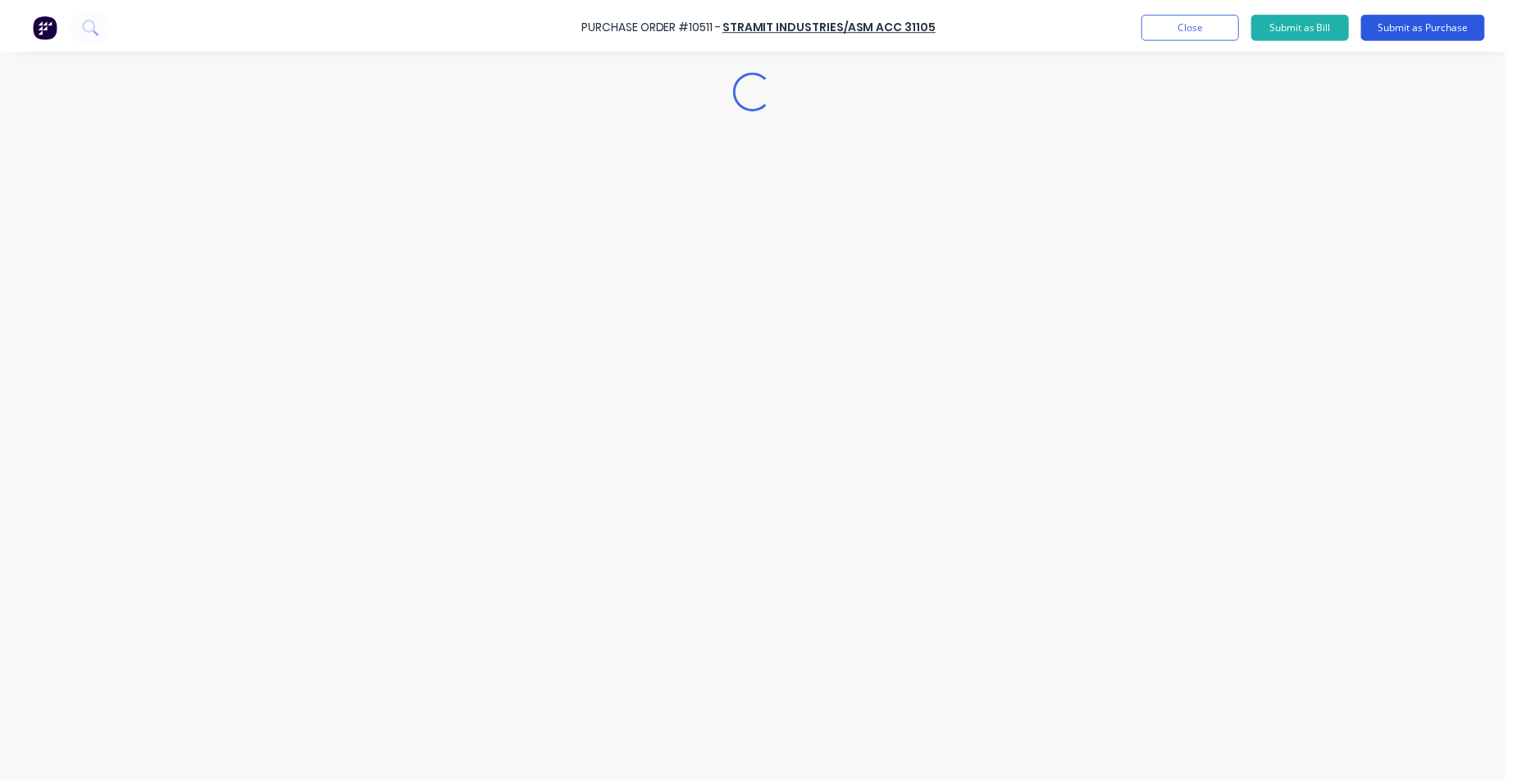
scroll to position [0, 0]
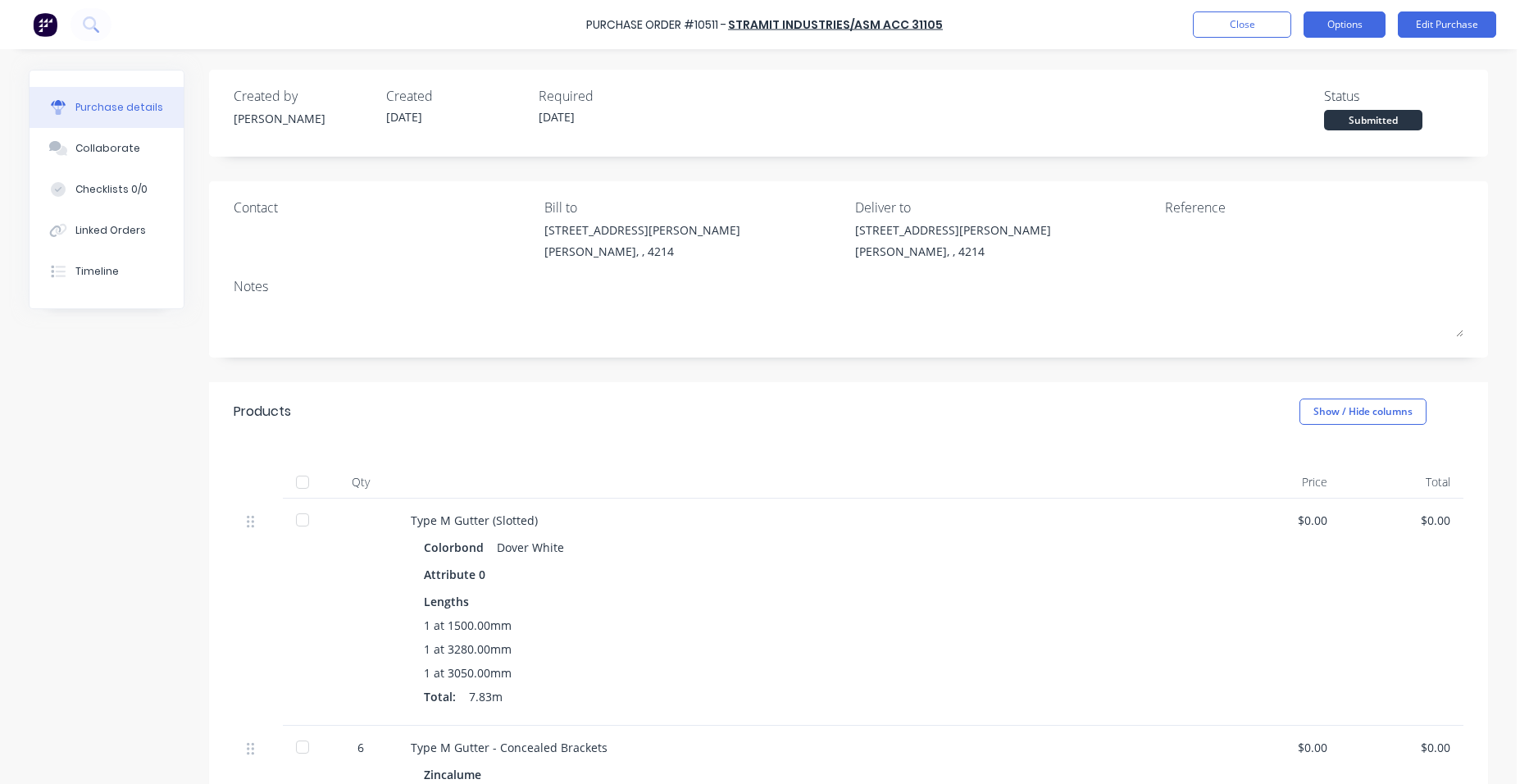
click at [1368, 21] on button "Options" at bounding box center [1345, 24] width 82 height 26
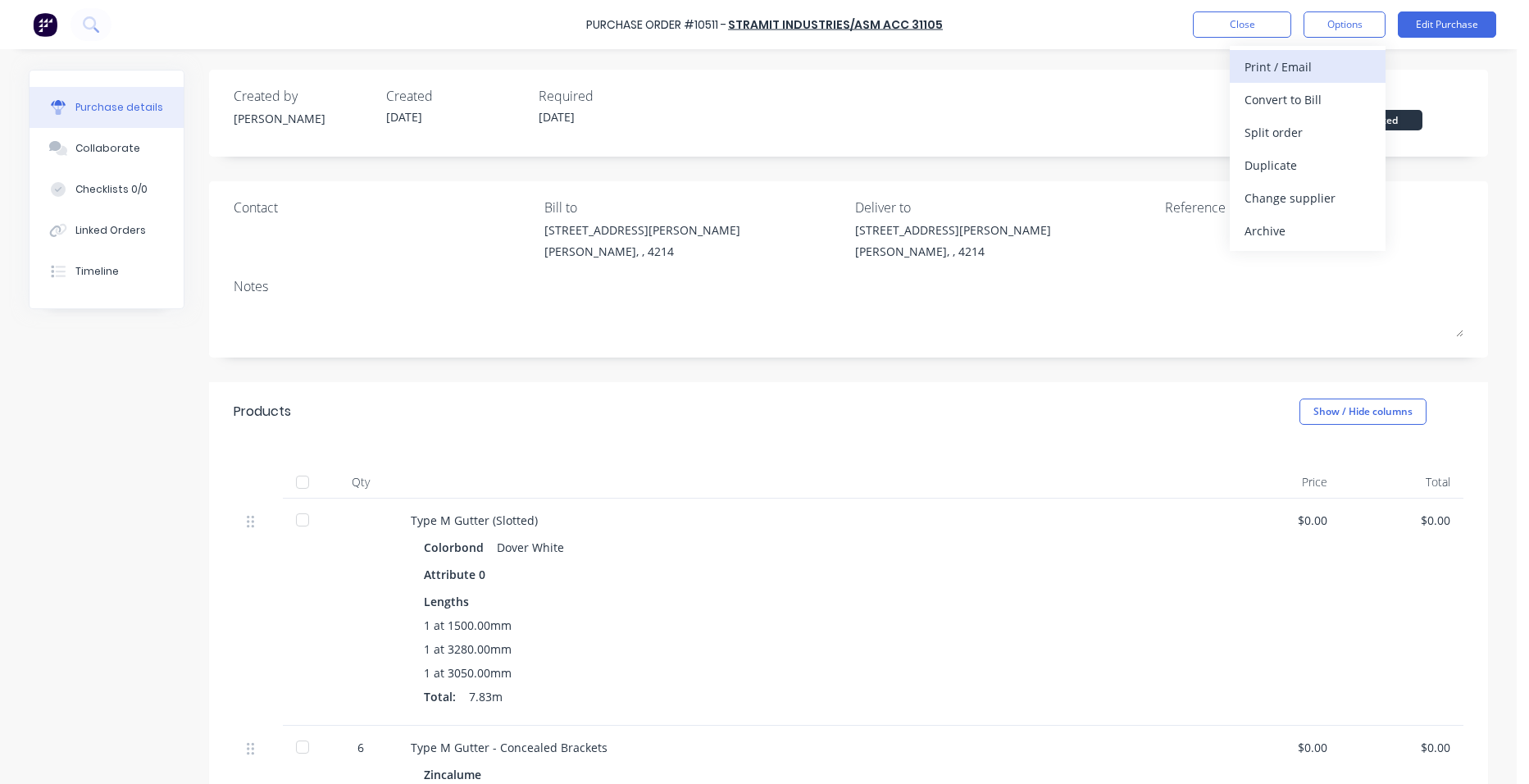
click at [1320, 59] on div "Print / Email" at bounding box center [1308, 66] width 127 height 24
click at [1305, 128] on div "Without pricing" at bounding box center [1308, 132] width 127 height 24
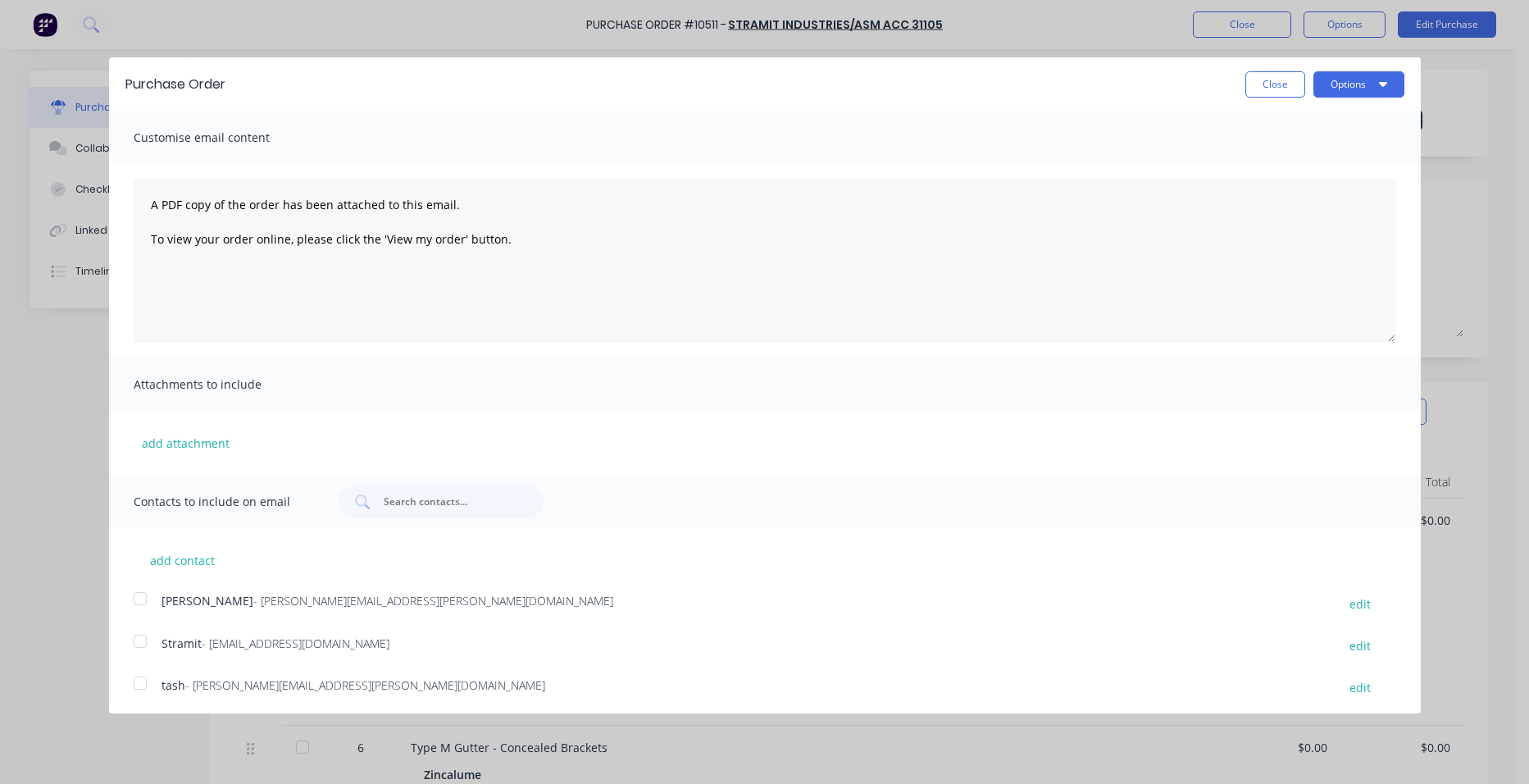
drag, startPoint x: 138, startPoint y: 647, endPoint x: 309, endPoint y: 574, distance: 185.9
click at [139, 645] on div at bounding box center [140, 641] width 33 height 33
click at [1355, 77] on button "Options" at bounding box center [1358, 83] width 91 height 26
click at [1334, 152] on div "Email" at bounding box center [1327, 158] width 127 height 24
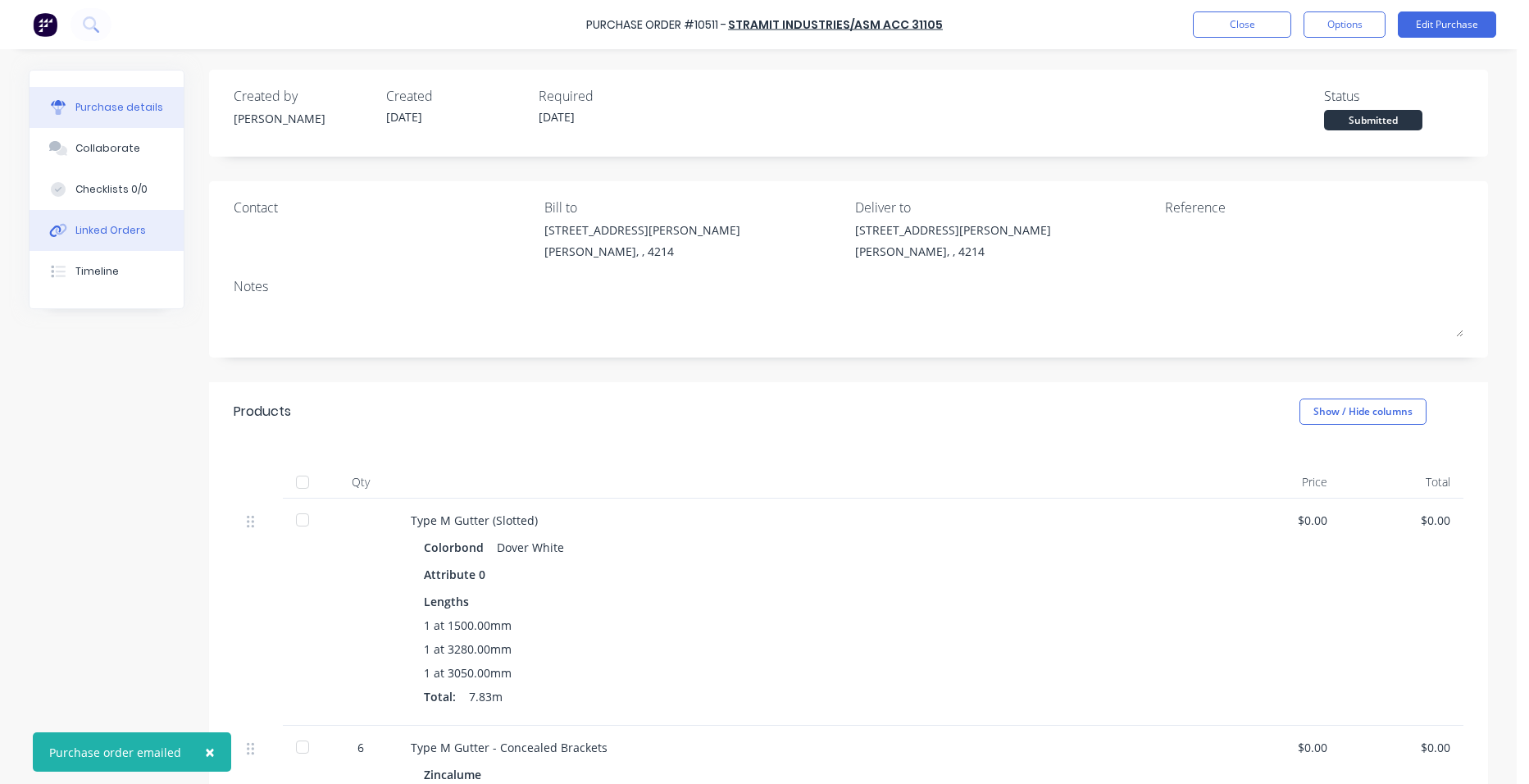
click at [130, 232] on div "Linked Orders" at bounding box center [111, 230] width 71 height 14
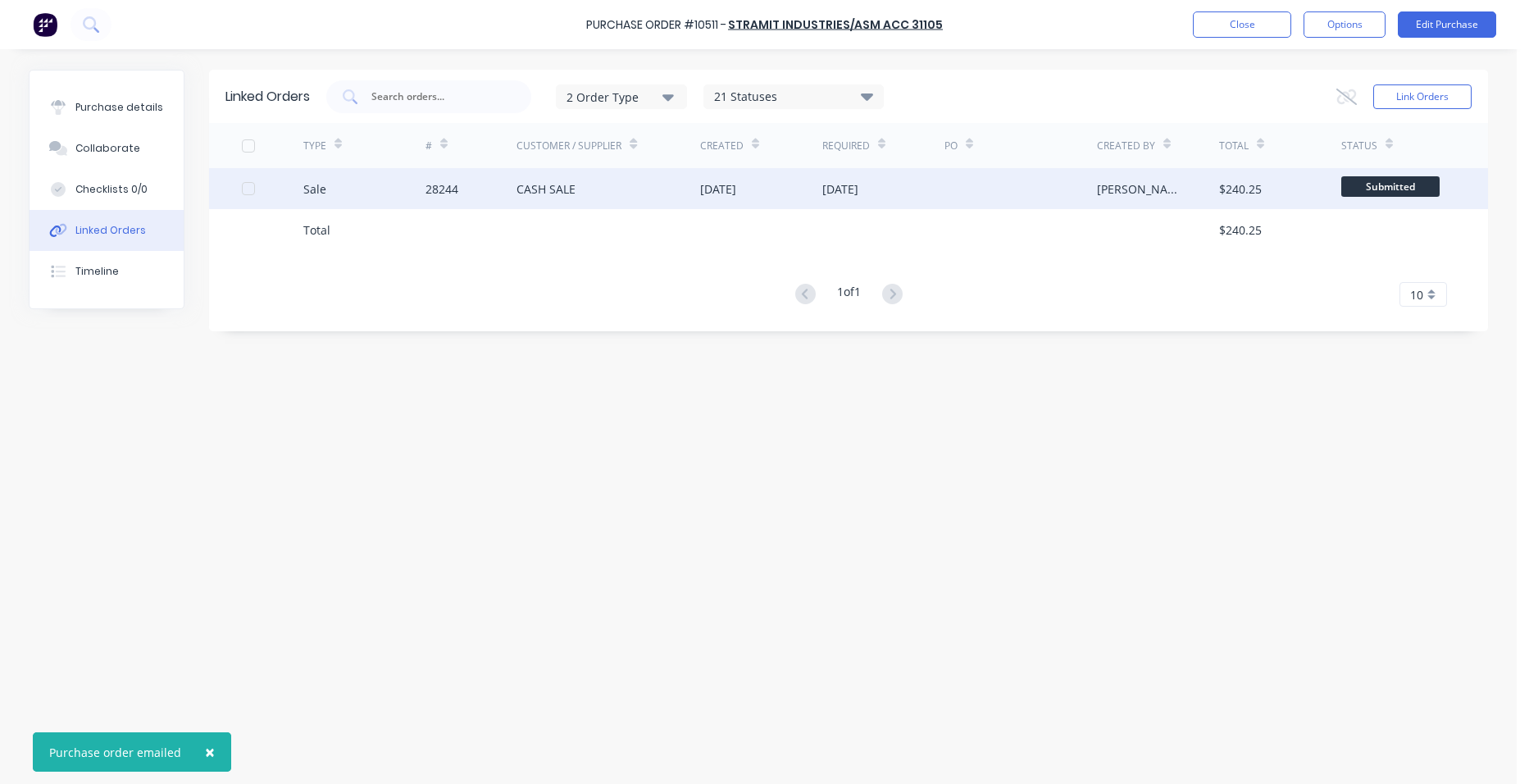
click at [620, 193] on div "CASH SALE" at bounding box center [609, 188] width 184 height 41
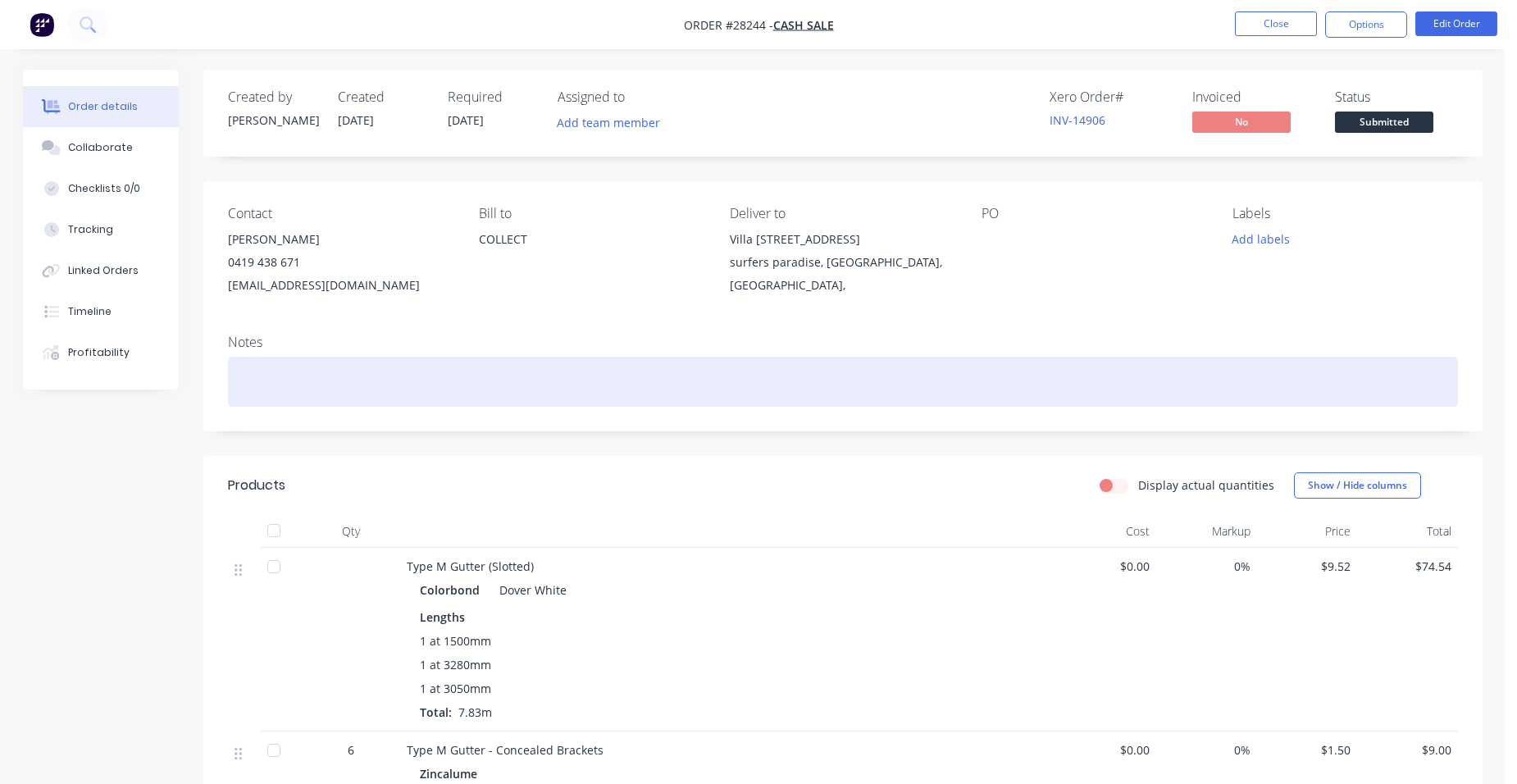
click at [257, 383] on div at bounding box center [843, 381] width 1230 height 50
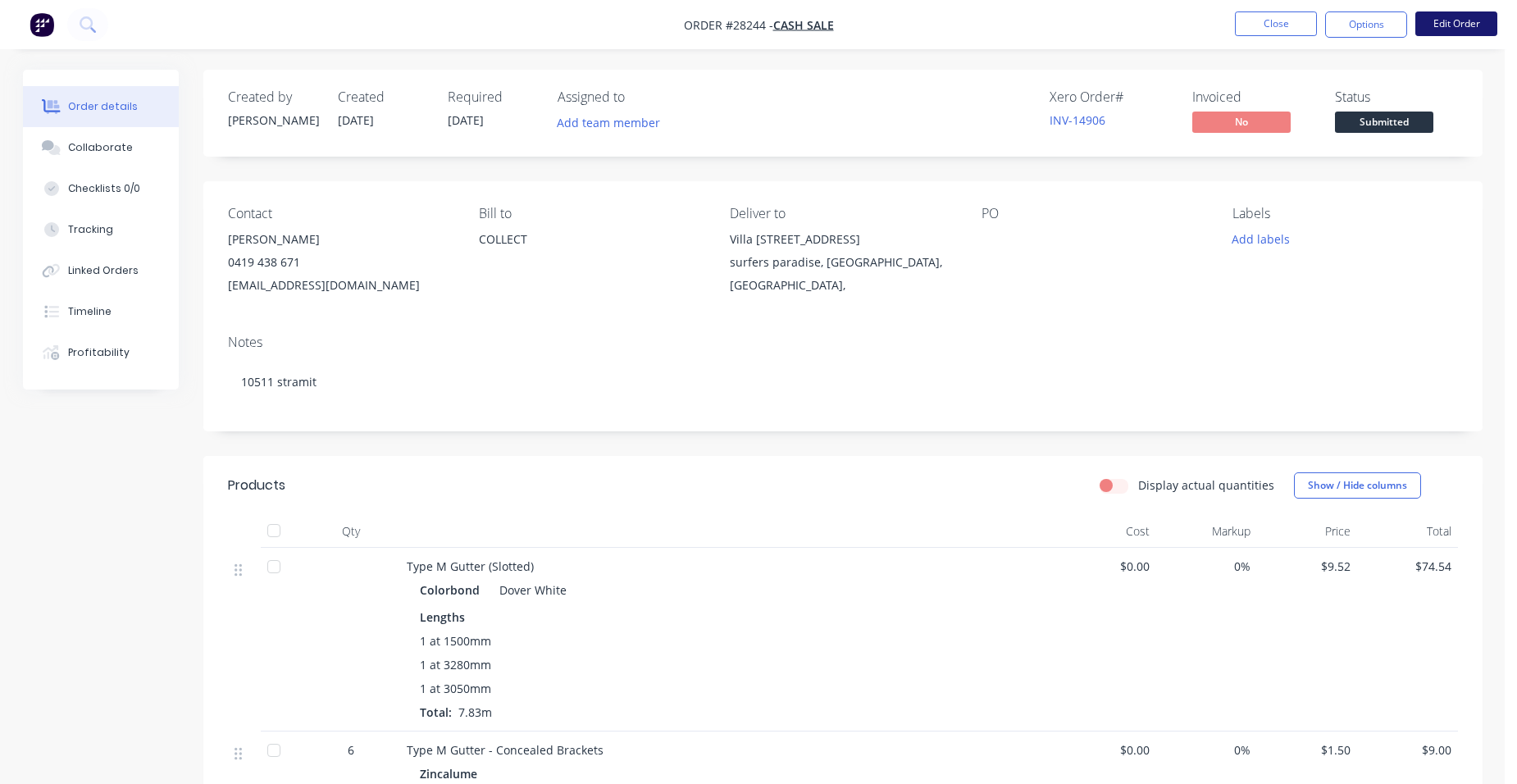
click at [1482, 20] on button "Edit Order" at bounding box center [1457, 24] width 82 height 25
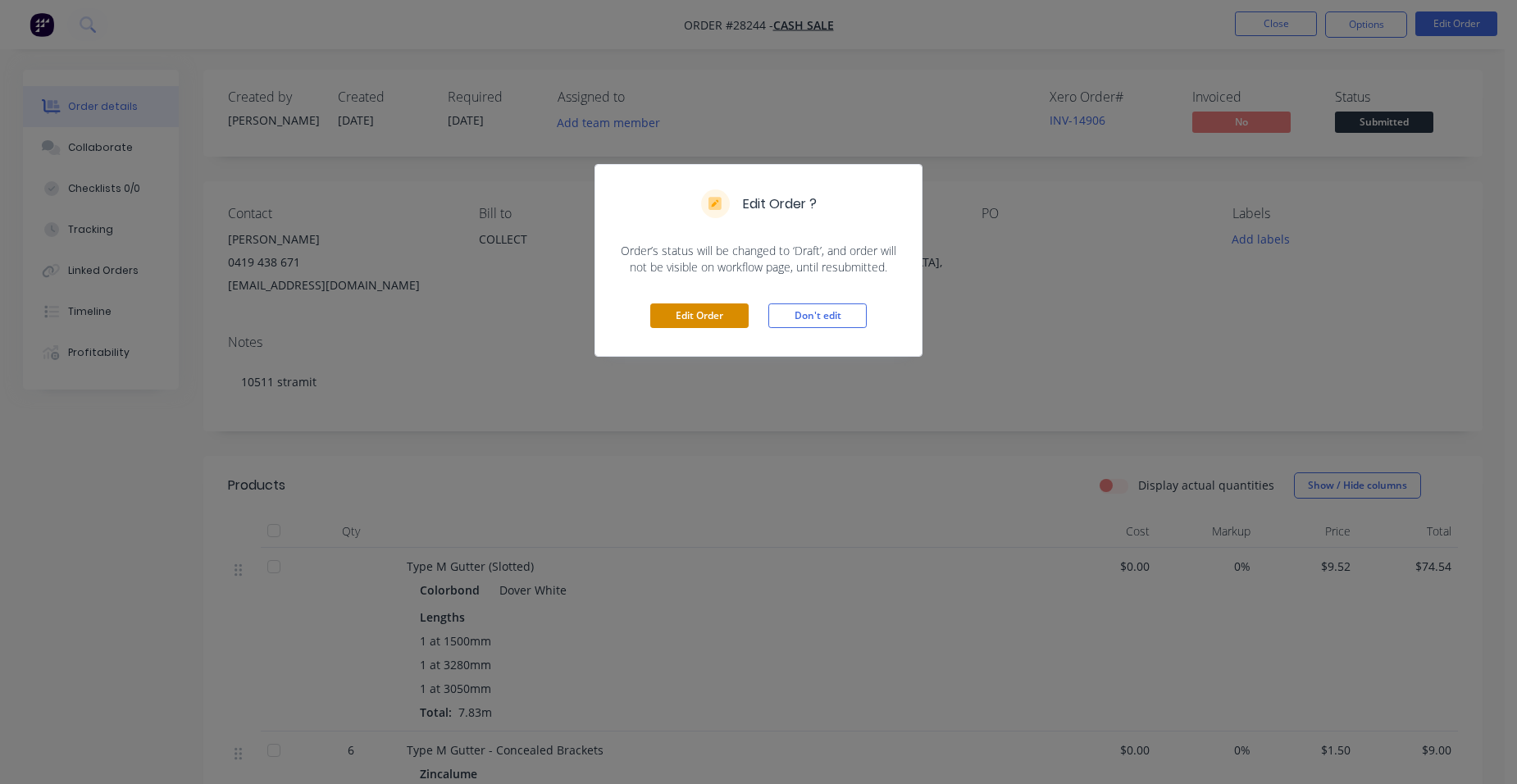
drag, startPoint x: 733, startPoint y: 322, endPoint x: 717, endPoint y: 310, distance: 20.0
click at [733, 321] on button "Edit Order" at bounding box center [699, 315] width 99 height 25
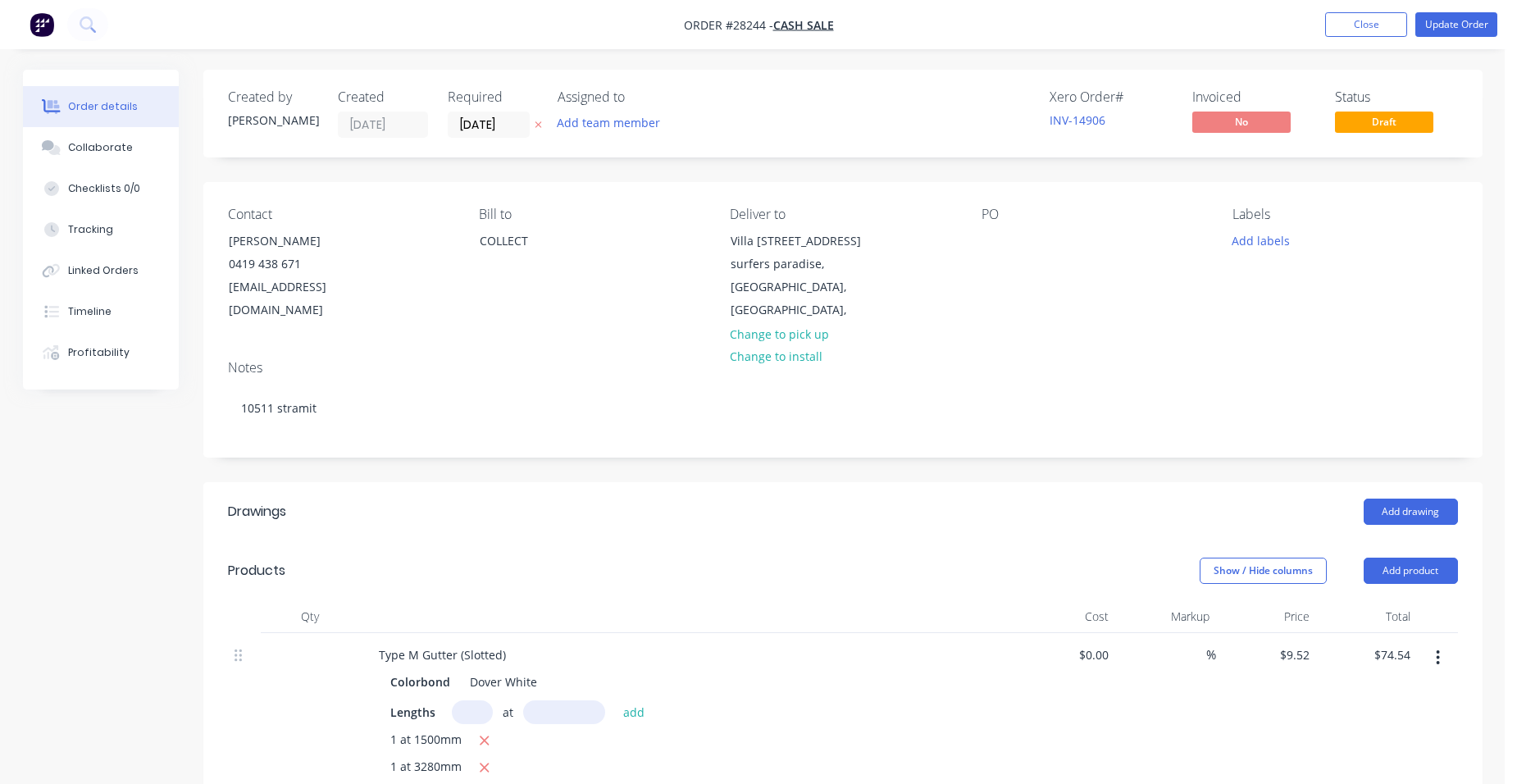
click at [478, 121] on input "[DATE]" at bounding box center [489, 125] width 81 height 25
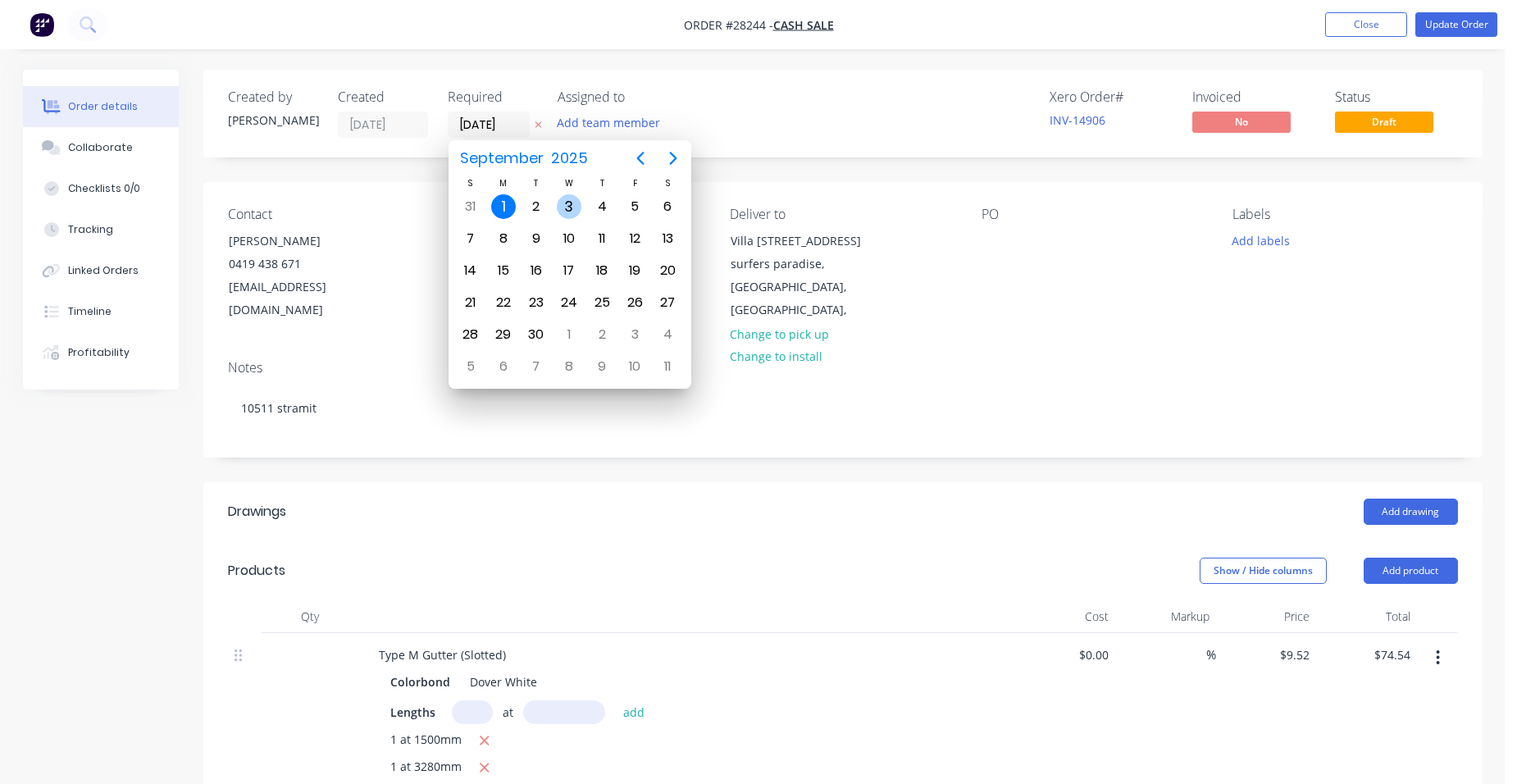
click at [575, 202] on div "3" at bounding box center [570, 207] width 25 height 25
type input "[DATE]"
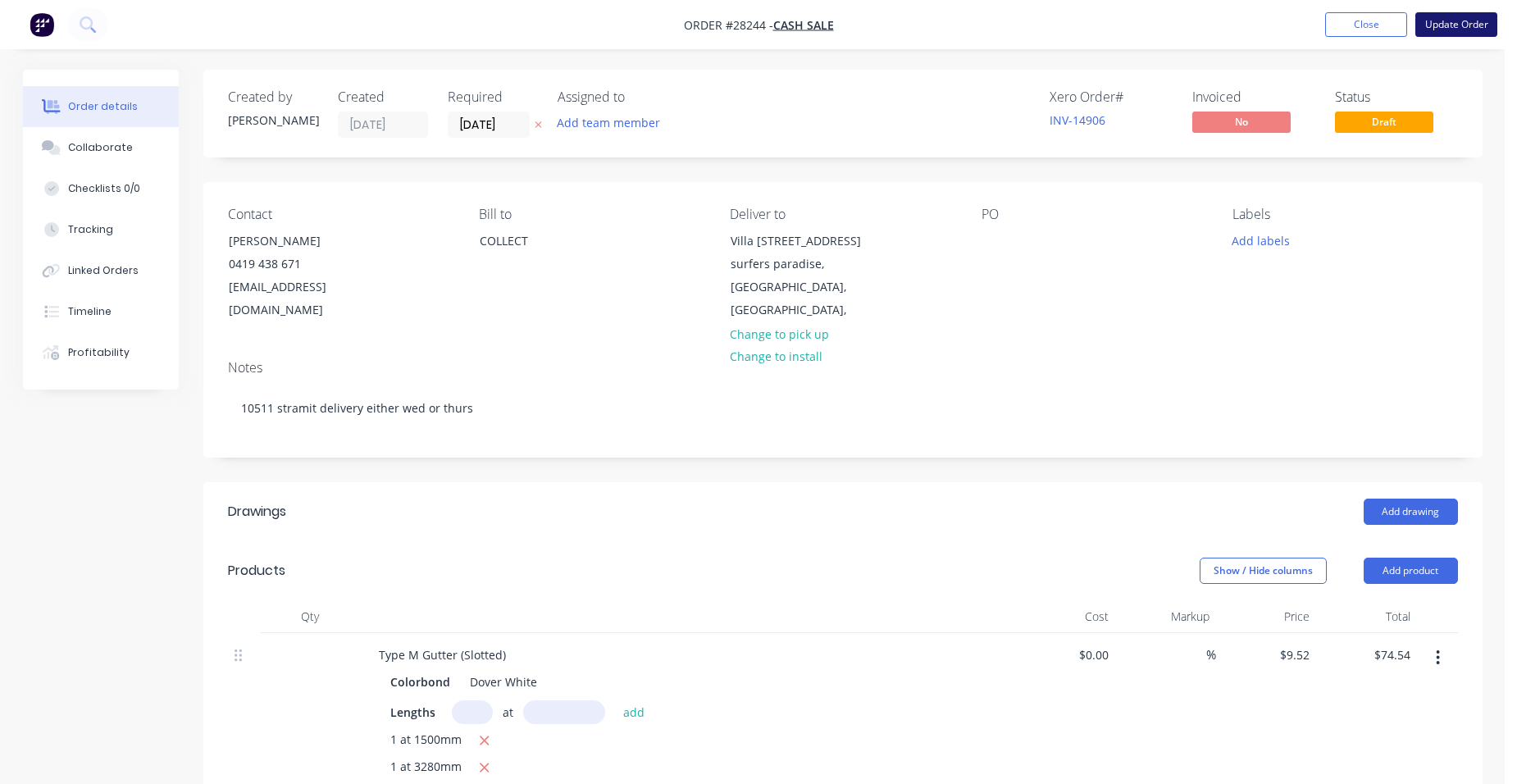
click at [1425, 22] on button "Update Order" at bounding box center [1457, 25] width 82 height 25
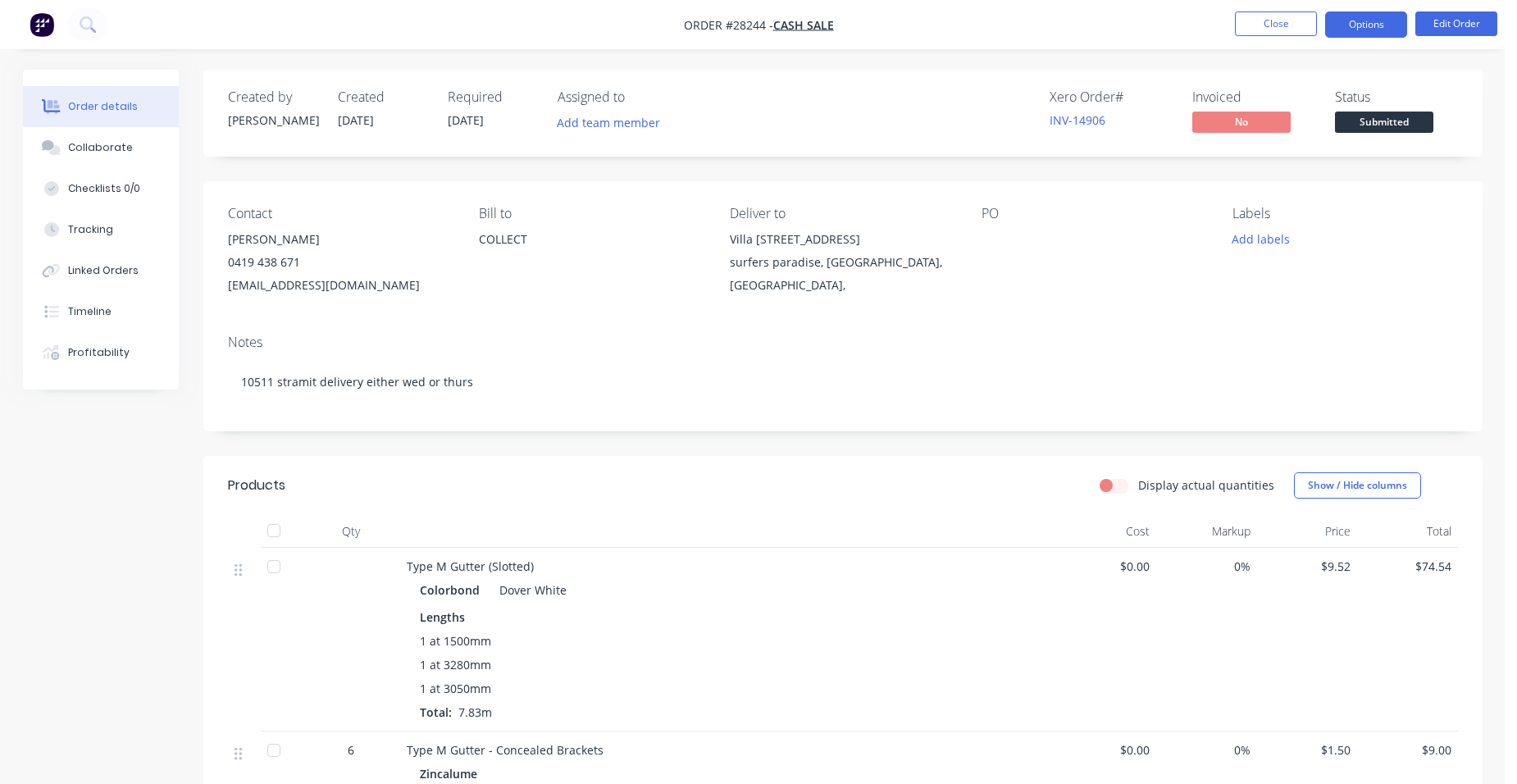
click at [1365, 22] on button "Options" at bounding box center [1366, 24] width 82 height 26
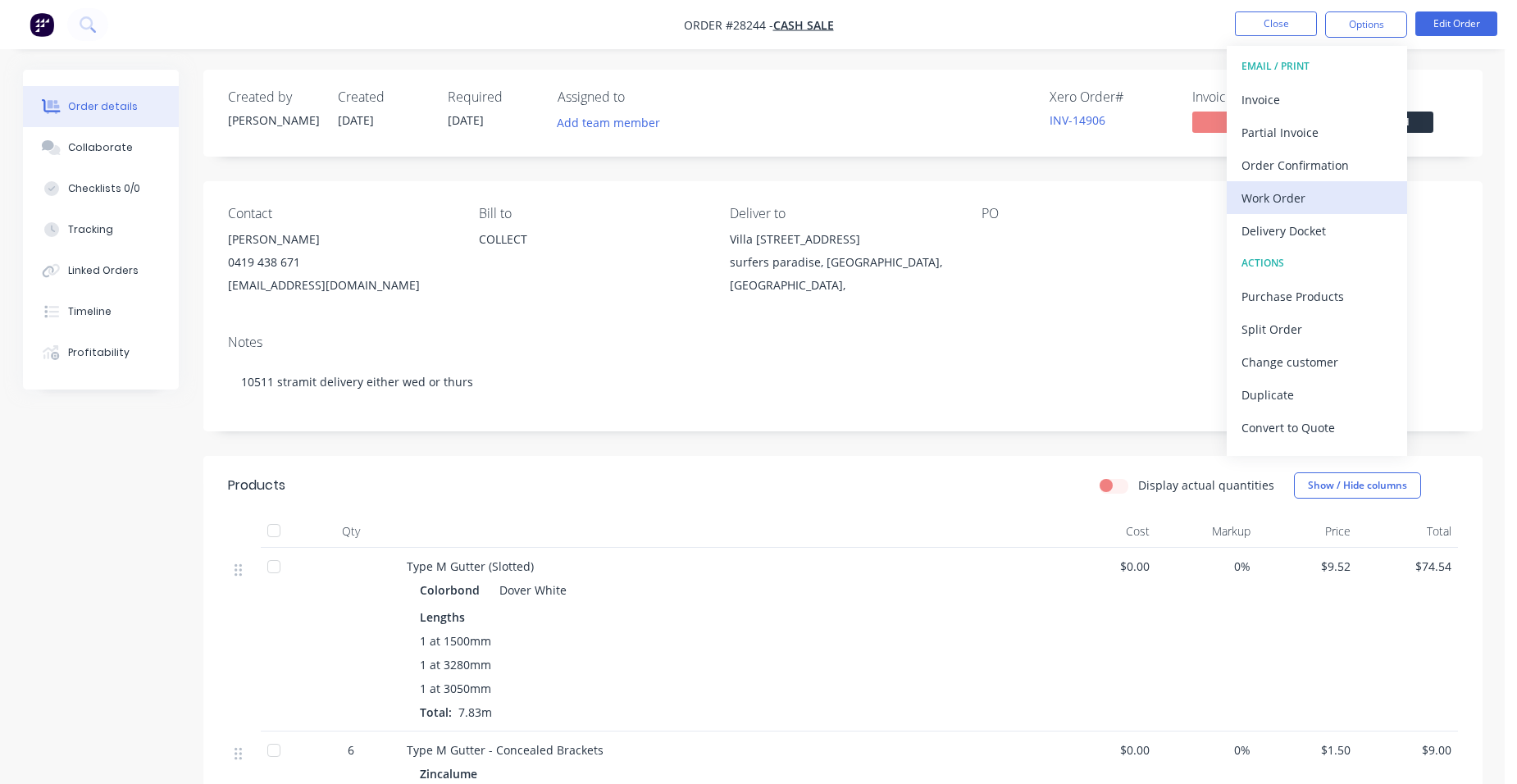
click at [1356, 185] on button "Work Order" at bounding box center [1317, 197] width 180 height 33
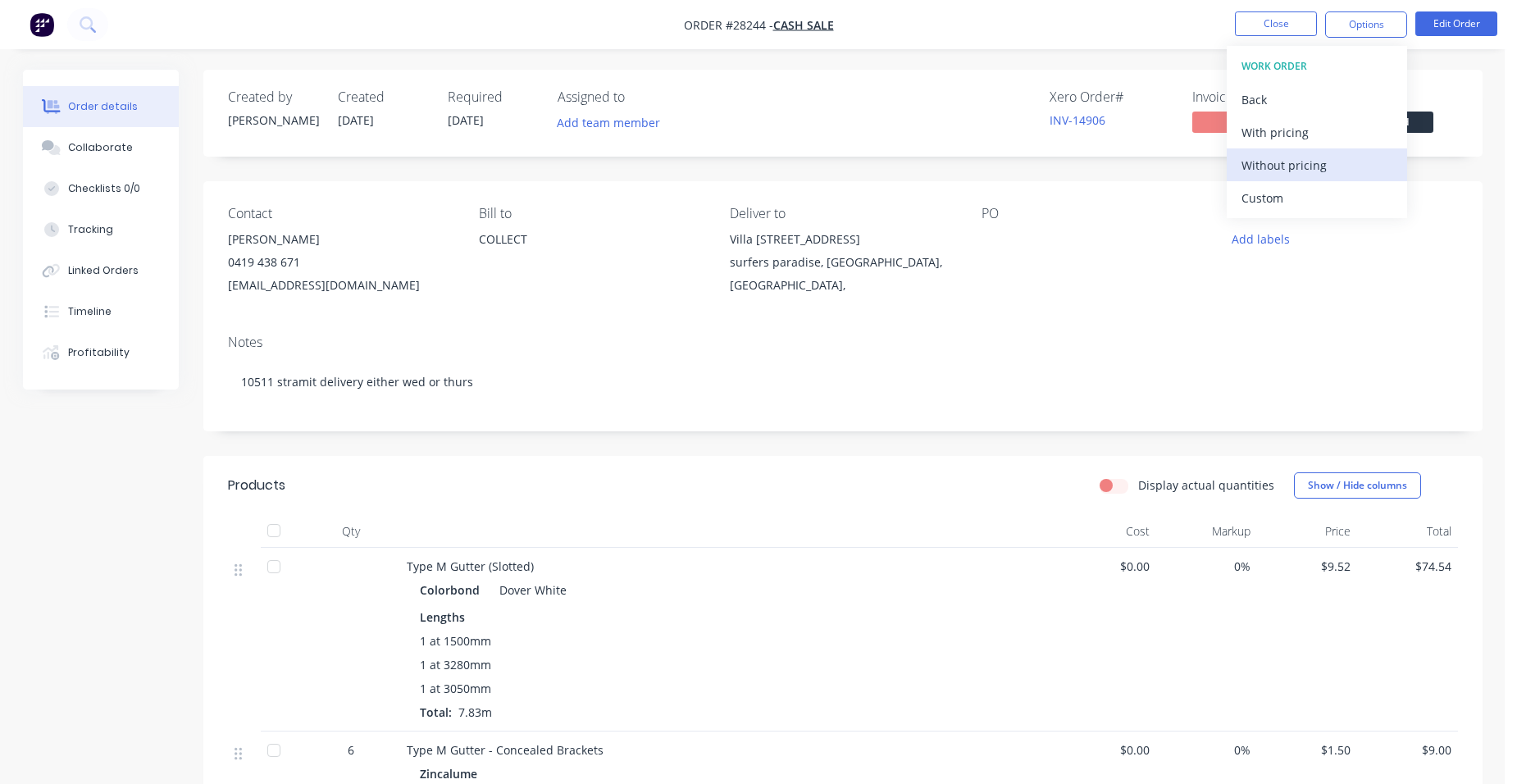
click at [1356, 169] on div "Without pricing" at bounding box center [1317, 165] width 151 height 24
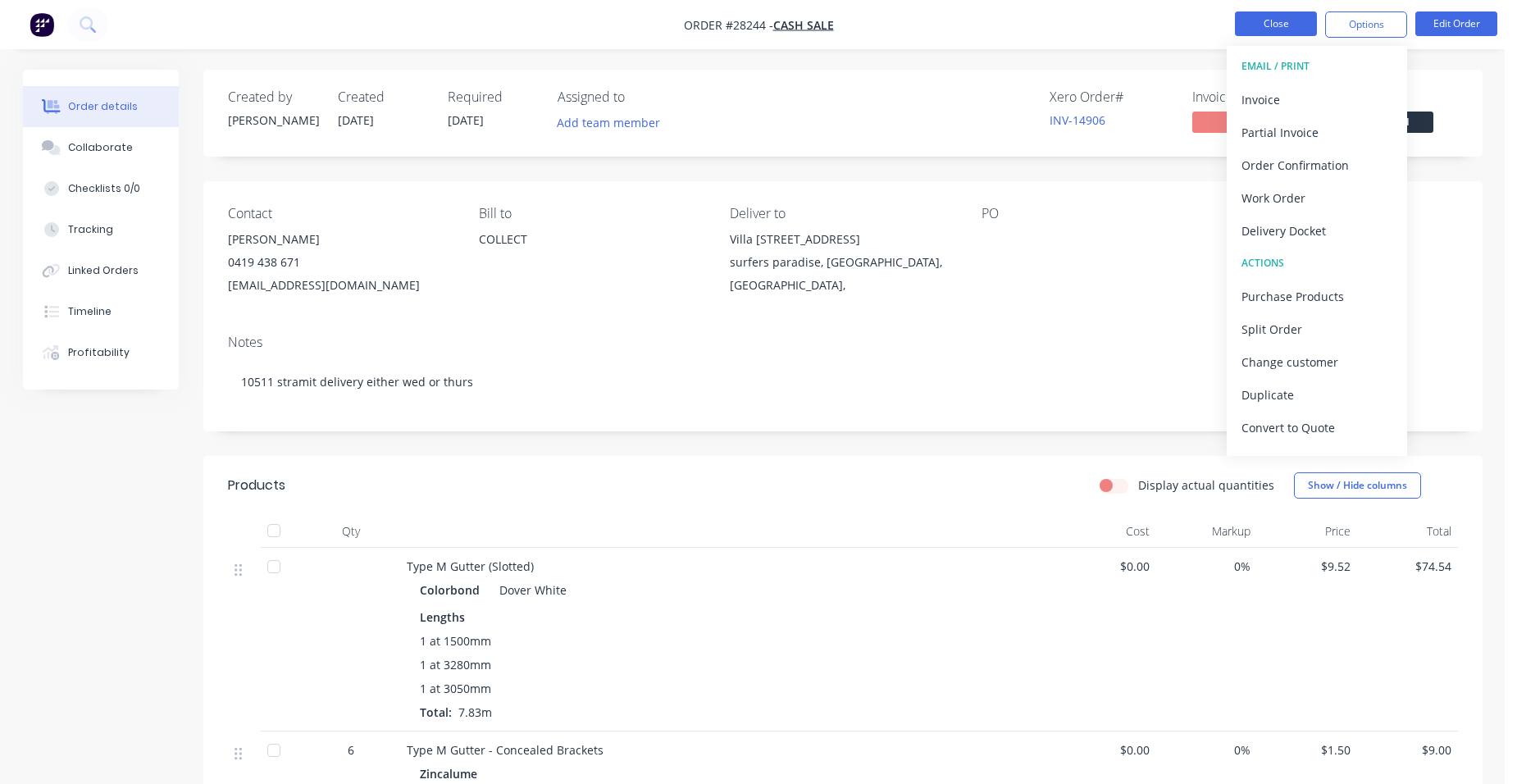
click at [1257, 20] on button "Close" at bounding box center [1276, 24] width 82 height 25
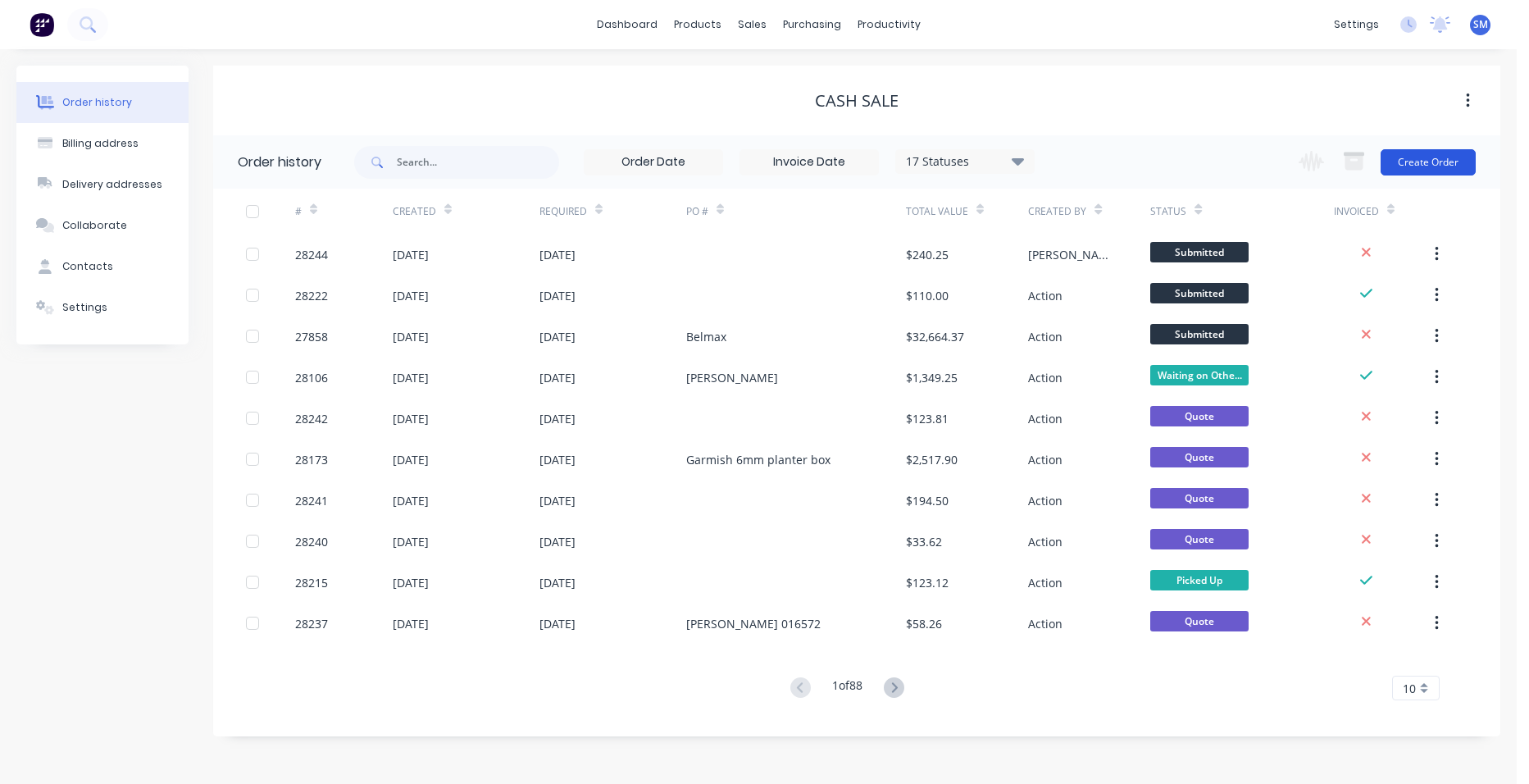
click at [1438, 153] on button "Create Order" at bounding box center [1427, 162] width 95 height 26
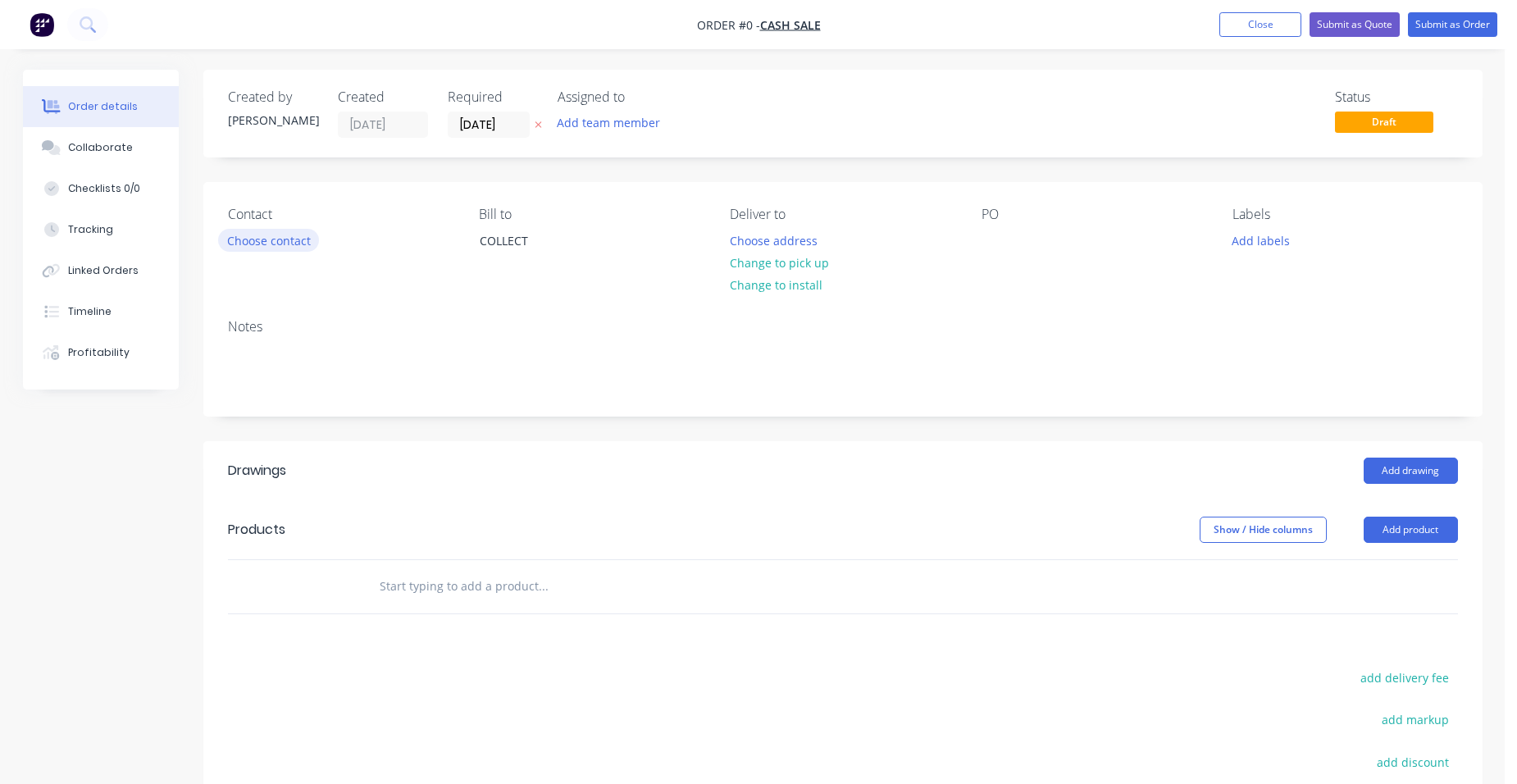
click at [280, 235] on button "Choose contact" at bounding box center [268, 240] width 101 height 22
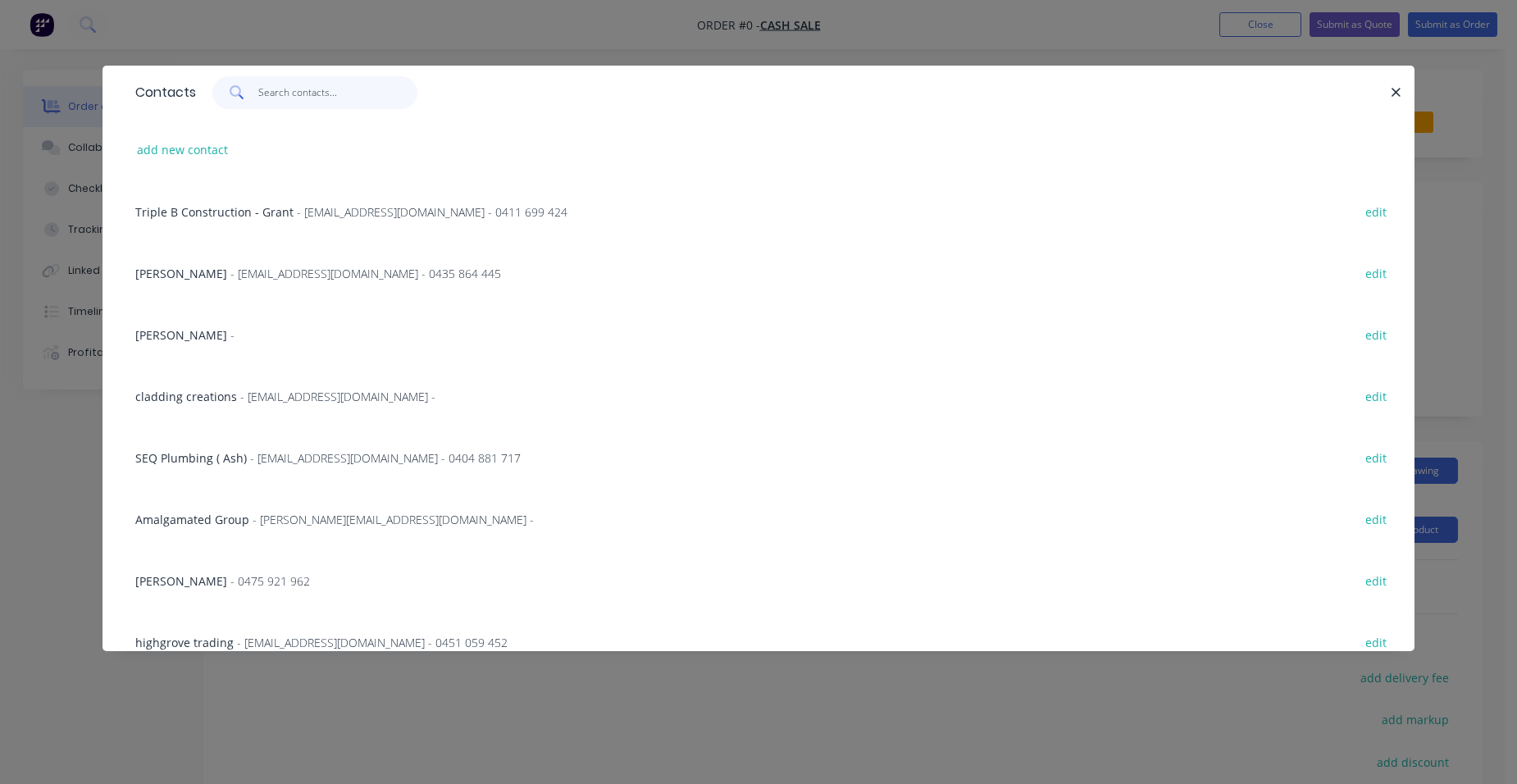
click at [278, 89] on input "text" at bounding box center [338, 93] width 160 height 33
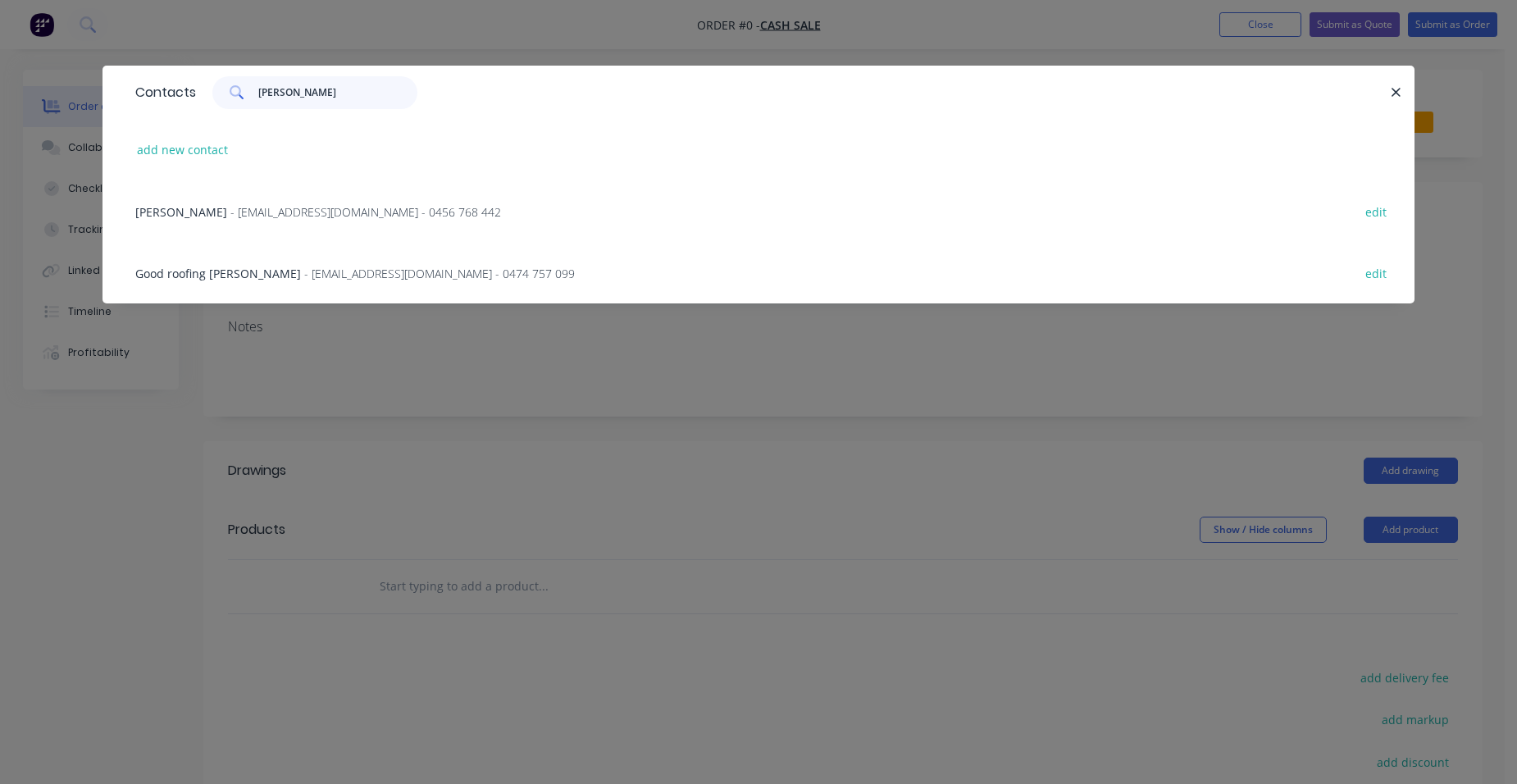
type input "[PERSON_NAME]"
click at [235, 278] on span "Good roofing [PERSON_NAME]" at bounding box center [218, 273] width 166 height 15
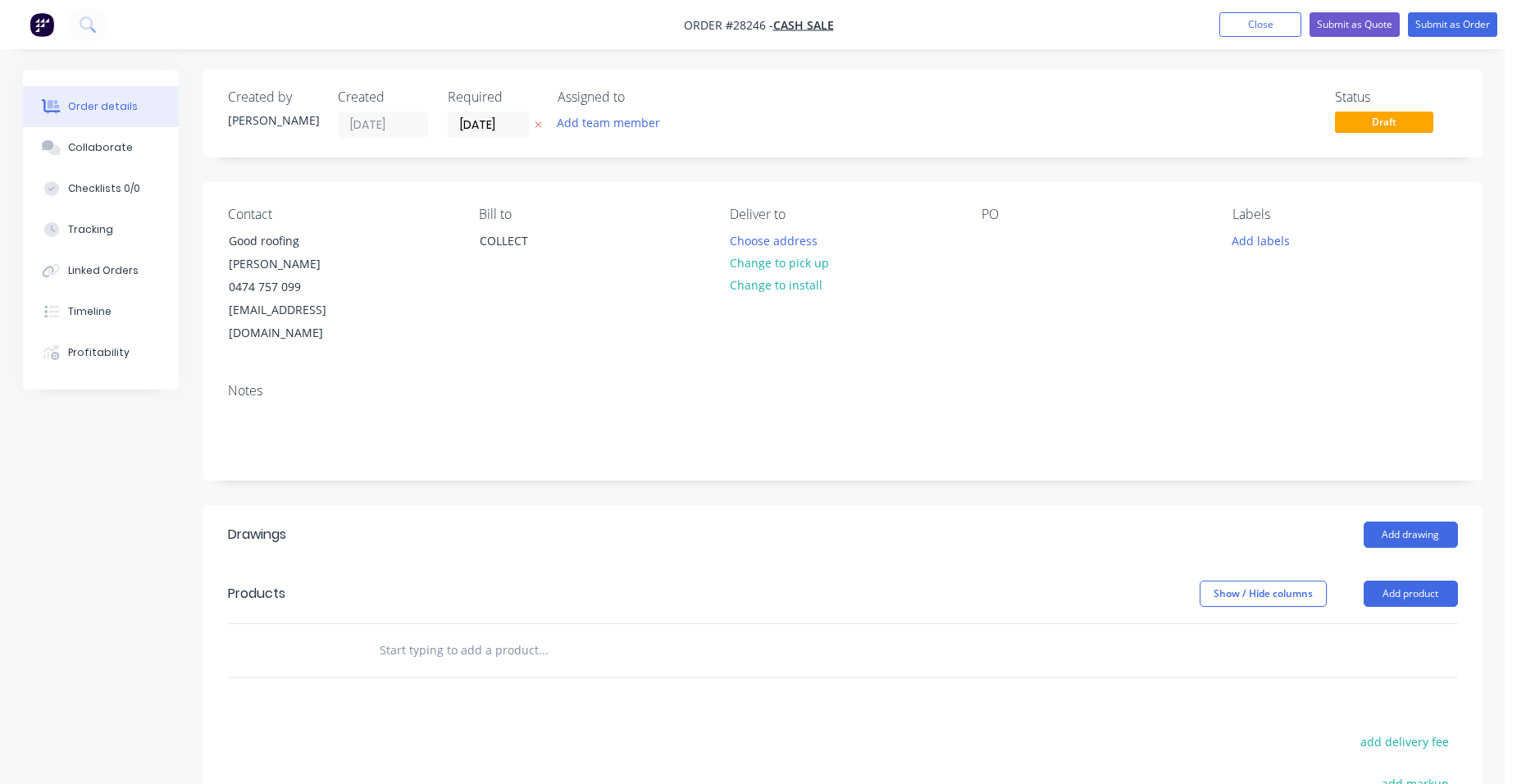
click at [782, 261] on button "Change to pick up" at bounding box center [779, 263] width 116 height 22
click at [1374, 521] on button "Add drawing" at bounding box center [1411, 534] width 94 height 26
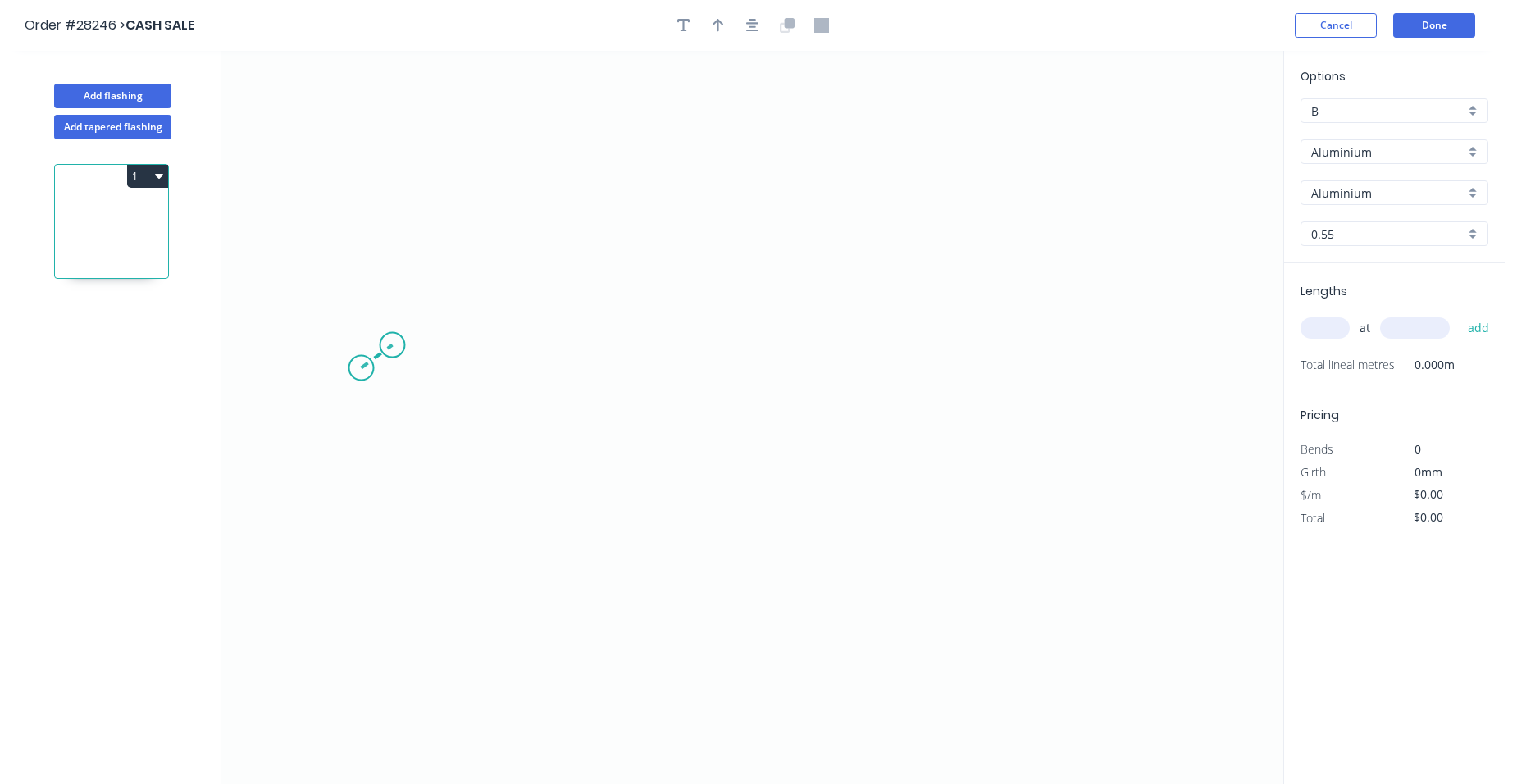
drag, startPoint x: 361, startPoint y: 368, endPoint x: 392, endPoint y: 345, distance: 38.6
click at [392, 345] on icon "0" at bounding box center [753, 417] width 1062 height 733
click at [704, 275] on icon "0 ?" at bounding box center [753, 417] width 1062 height 733
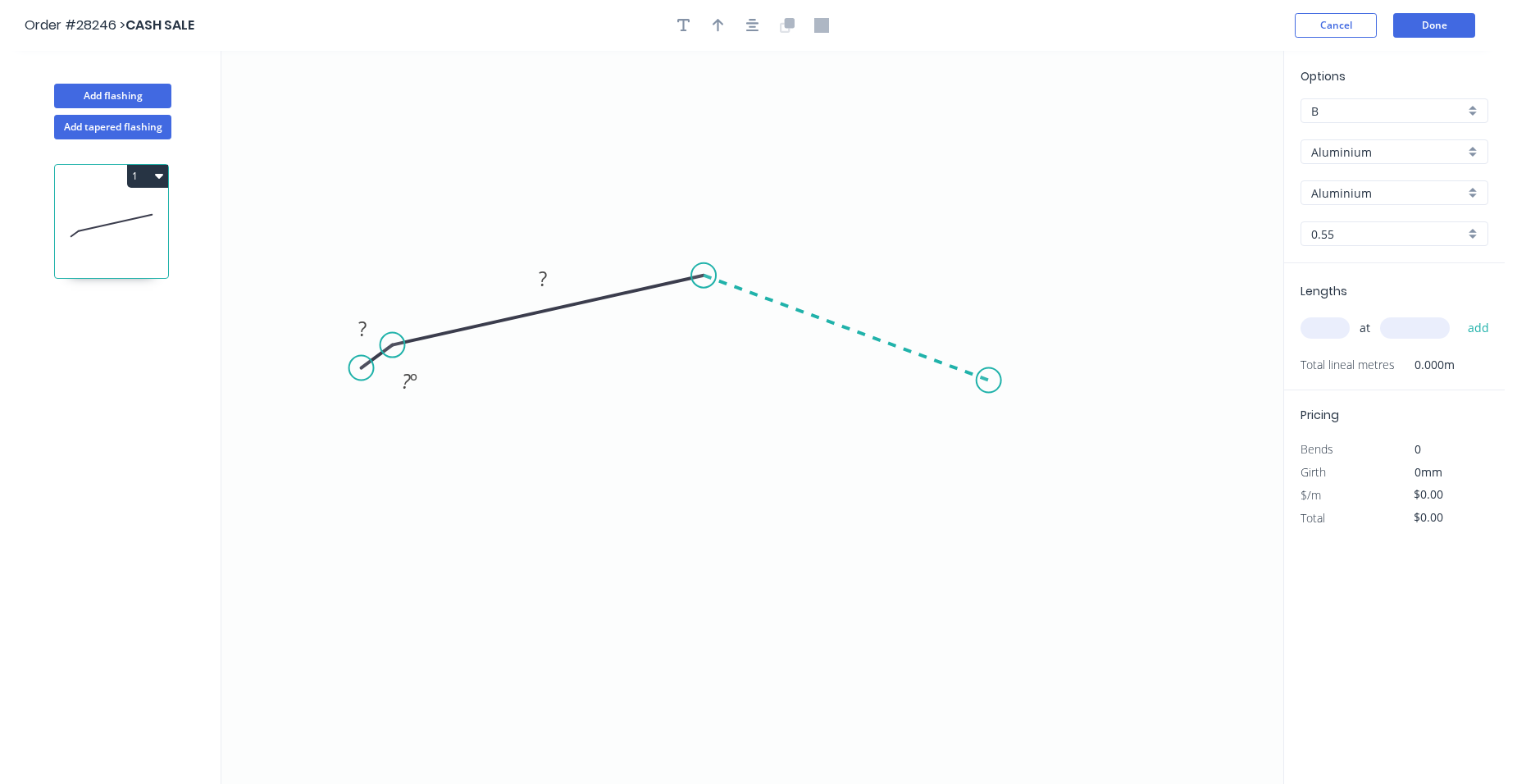
click at [989, 380] on icon "0 ? ? ? º" at bounding box center [753, 417] width 1062 height 733
click at [1022, 408] on icon "0 ? ? ? ? º ? º" at bounding box center [753, 417] width 1062 height 733
click at [1022, 408] on circle at bounding box center [1022, 408] width 25 height 25
click at [1026, 366] on g "?" at bounding box center [1021, 367] width 33 height 27
click at [863, 298] on rect at bounding box center [854, 298] width 33 height 23
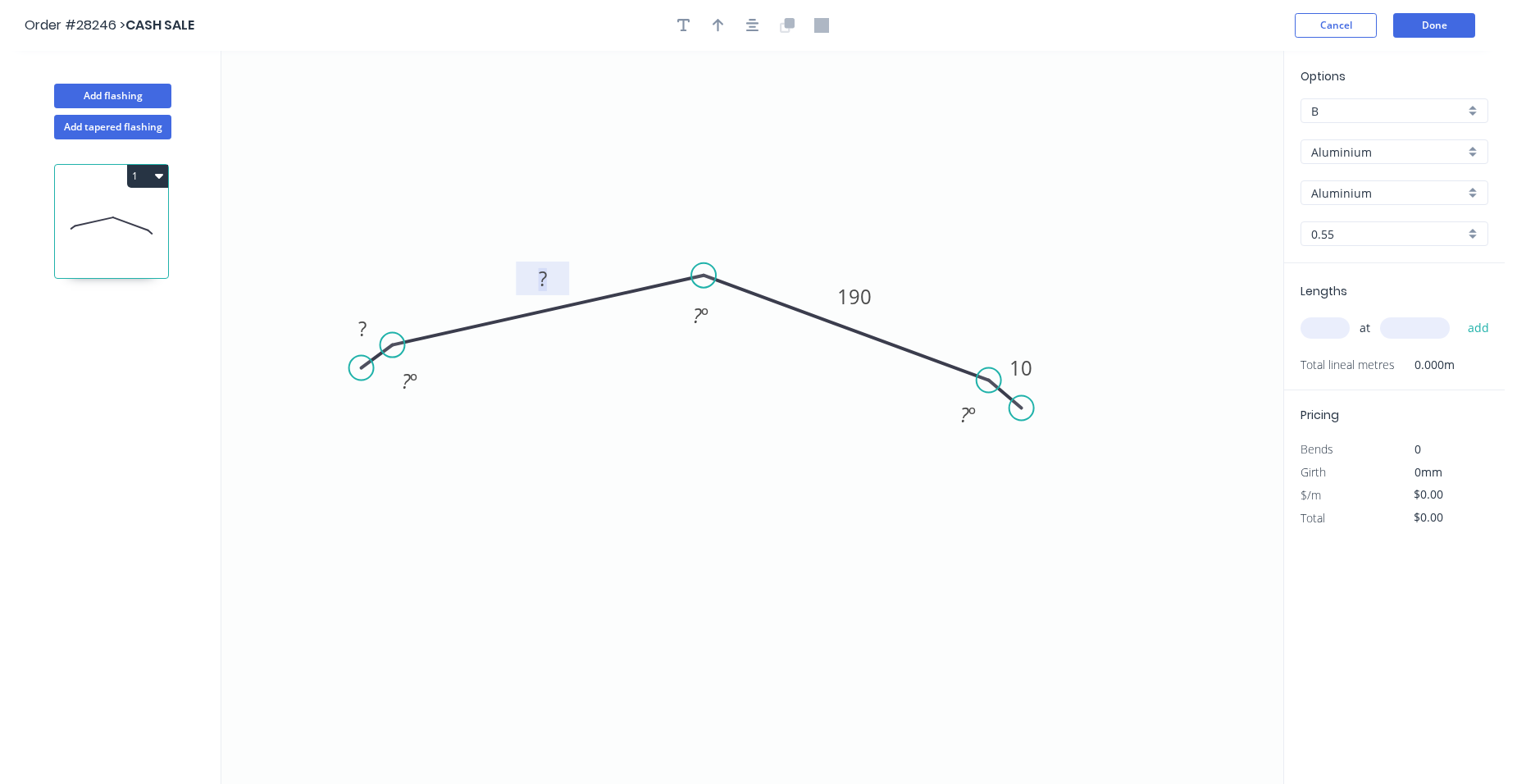
click at [550, 280] on rect at bounding box center [543, 280] width 33 height 23
click at [365, 326] on tspan "?" at bounding box center [362, 328] width 9 height 27
type input "$1.00"
click at [710, 318] on rect at bounding box center [701, 316] width 33 height 23
click at [416, 379] on tspan "º" at bounding box center [414, 380] width 8 height 27
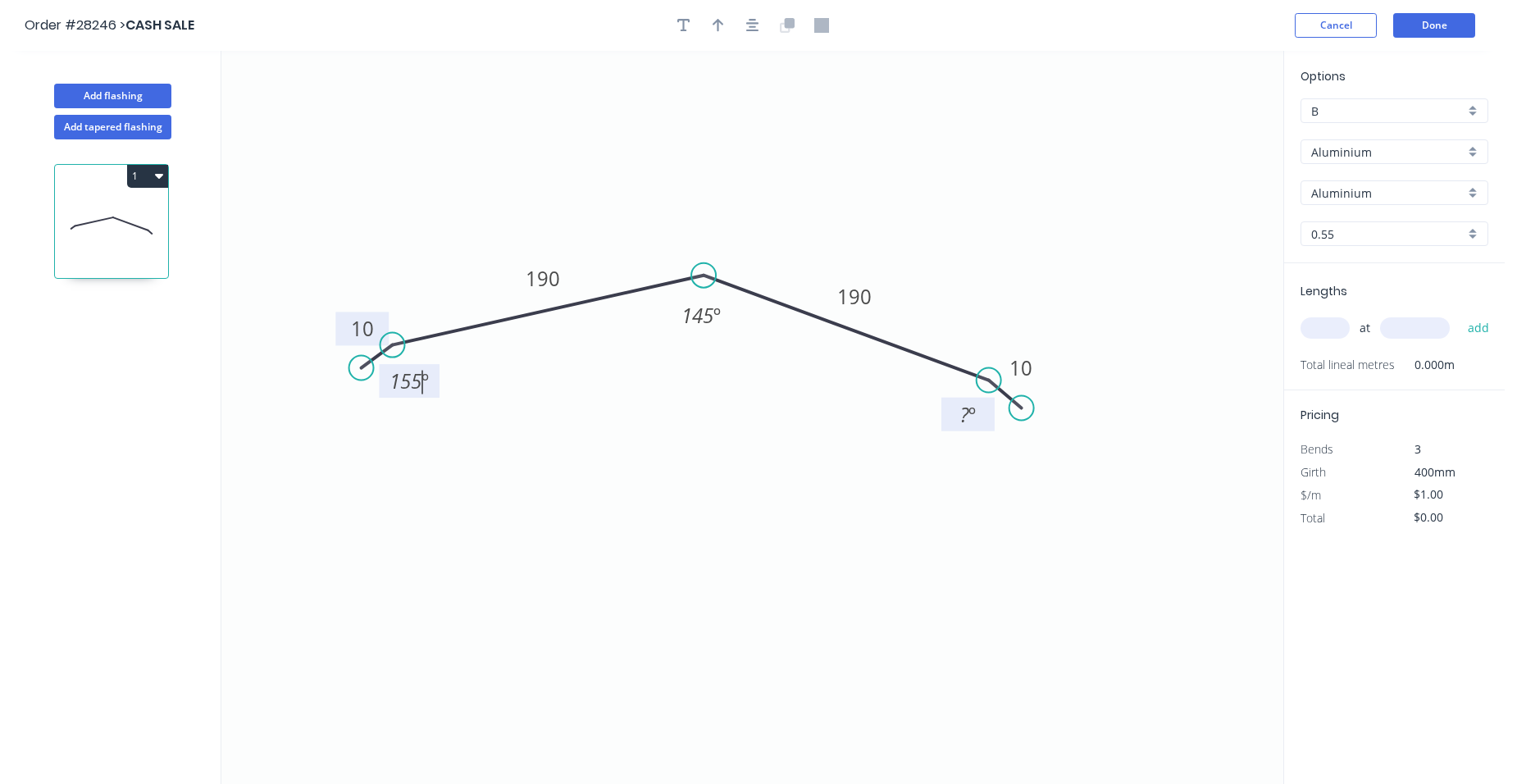
click at [982, 422] on rect at bounding box center [969, 416] width 33 height 23
drag, startPoint x: 718, startPoint y: 33, endPoint x: 1368, endPoint y: 209, distance: 673.4
click at [727, 39] on body "Order #28246 > CASH SALE Cancel Done Add flashing Add tapered flashing 1 0 10 1…" at bounding box center [758, 406] width 1517 height 814
drag, startPoint x: 723, startPoint y: 28, endPoint x: 748, endPoint y: 38, distance: 26.9
click at [739, 36] on div at bounding box center [753, 26] width 173 height 25
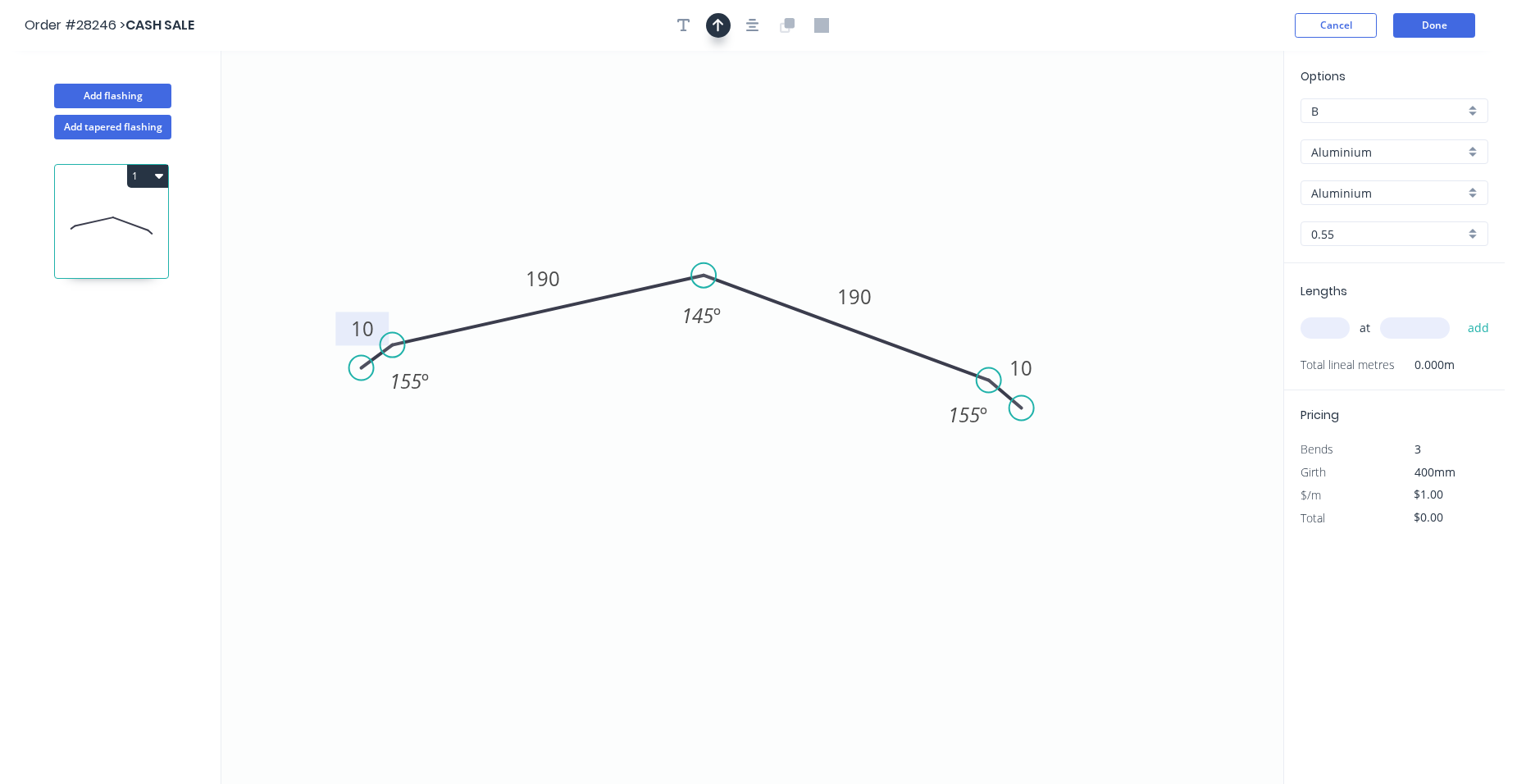
click at [716, 34] on button "button" at bounding box center [718, 26] width 25 height 25
drag, startPoint x: 1202, startPoint y: 133, endPoint x: 603, endPoint y: 223, distance: 605.7
click at [598, 223] on icon at bounding box center [595, 216] width 14 height 53
click at [1471, 108] on div "B" at bounding box center [1394, 111] width 188 height 25
click at [1359, 127] on div "A B" at bounding box center [1394, 157] width 188 height 59
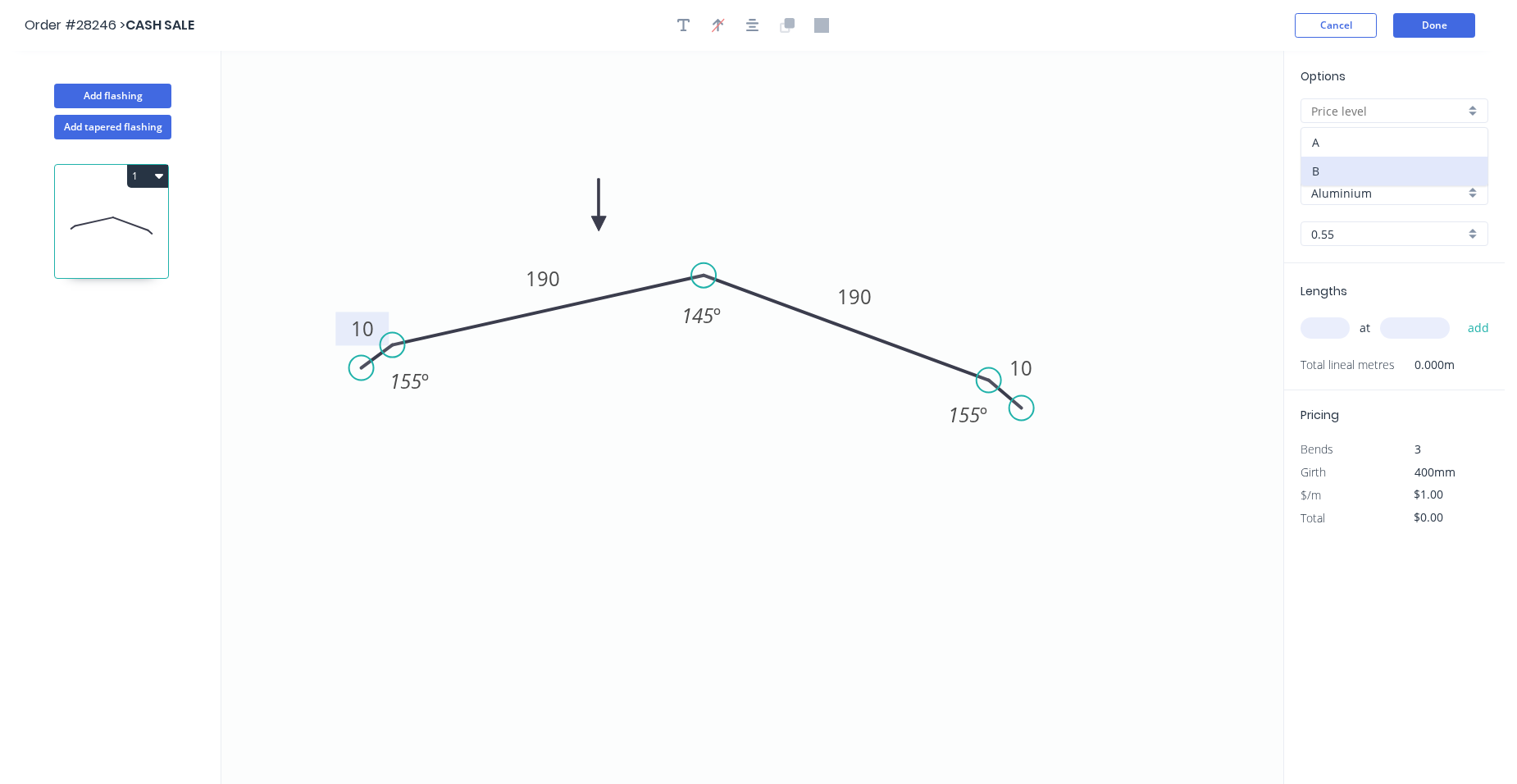
click at [1355, 133] on div "A" at bounding box center [1394, 142] width 186 height 29
type input "A"
click at [1468, 151] on div "Aluminium" at bounding box center [1394, 151] width 188 height 25
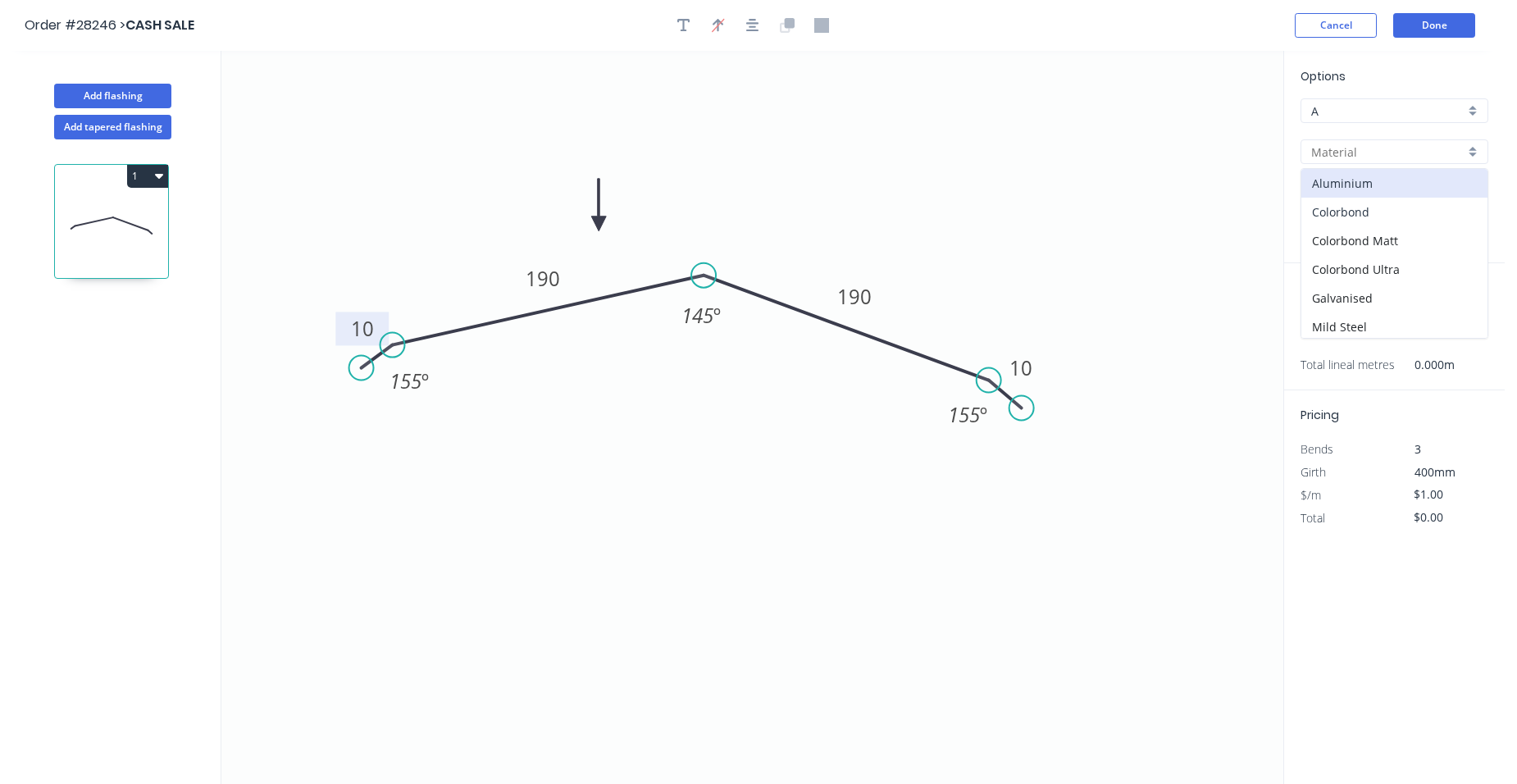
click at [1419, 203] on div "Colorbond" at bounding box center [1394, 212] width 186 height 29
type input "Colorbond"
type input "Basalt"
type input "$15.94"
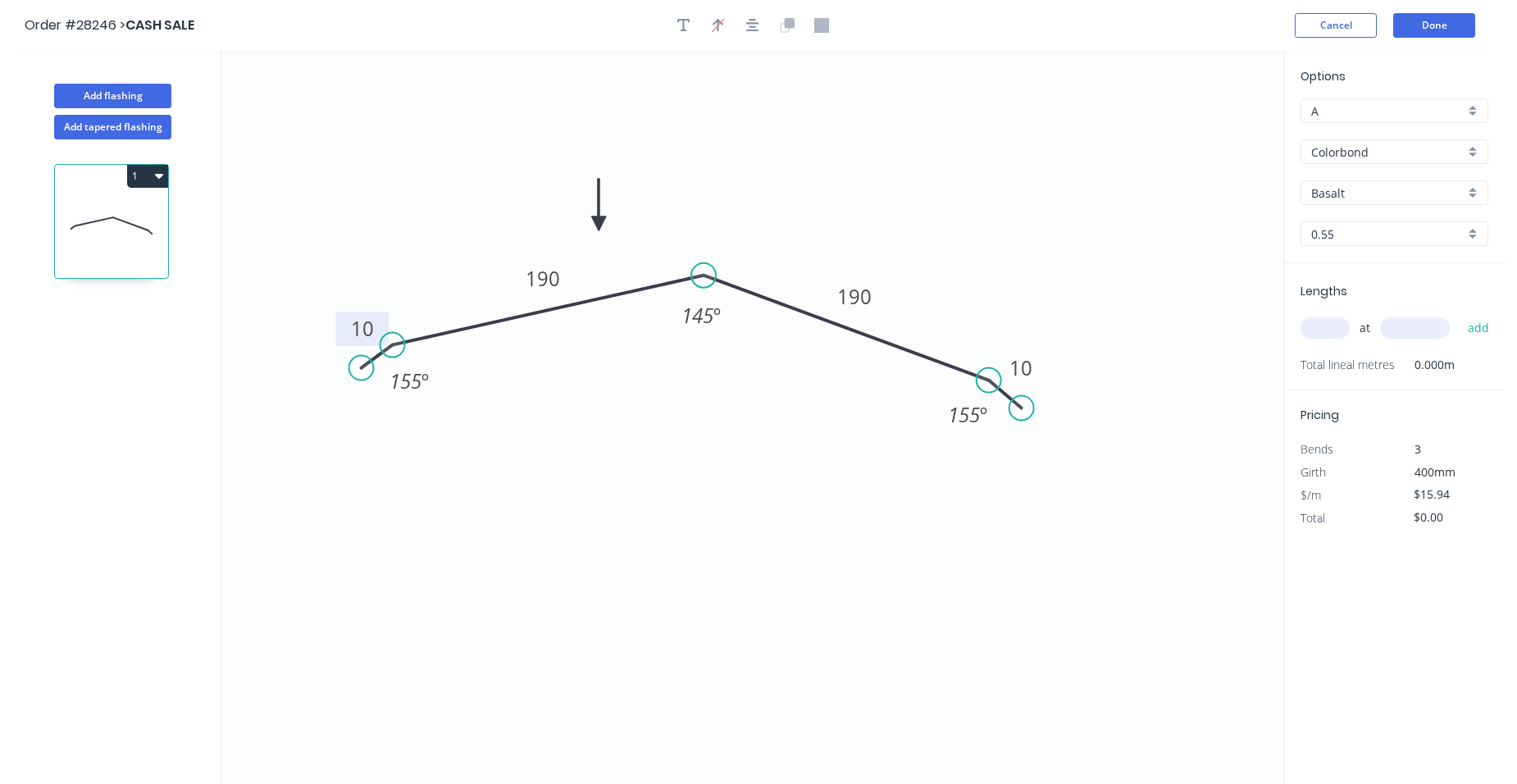
drag, startPoint x: 1474, startPoint y: 184, endPoint x: 1443, endPoint y: 200, distance: 34.9
click at [1472, 184] on div "Basalt" at bounding box center [1394, 193] width 188 height 25
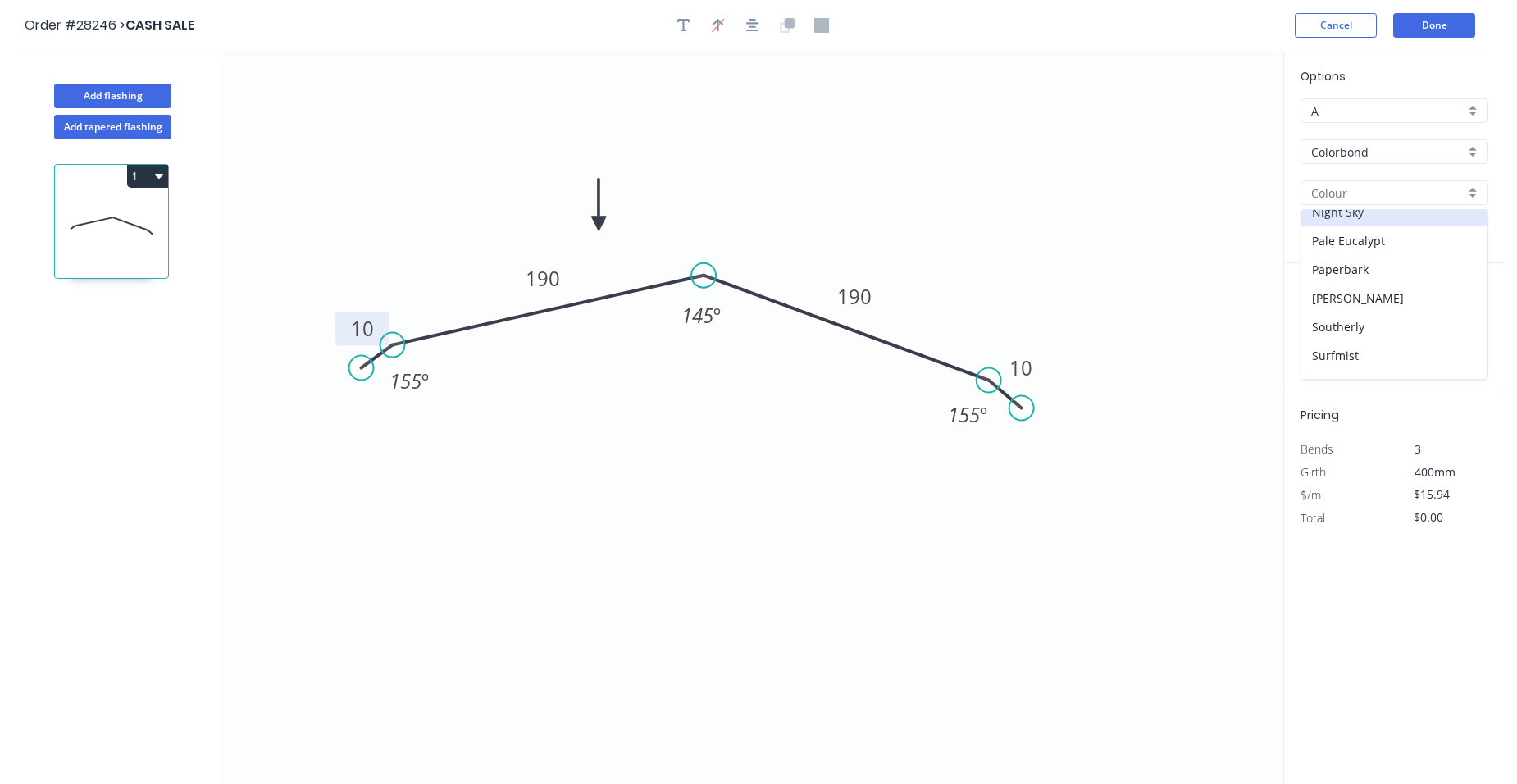
scroll to position [442, 0]
drag, startPoint x: 1380, startPoint y: 297, endPoint x: 1366, endPoint y: 318, distance: 25.2
click at [1379, 297] on div "[PERSON_NAME]" at bounding box center [1394, 299] width 186 height 29
type input "[PERSON_NAME]"
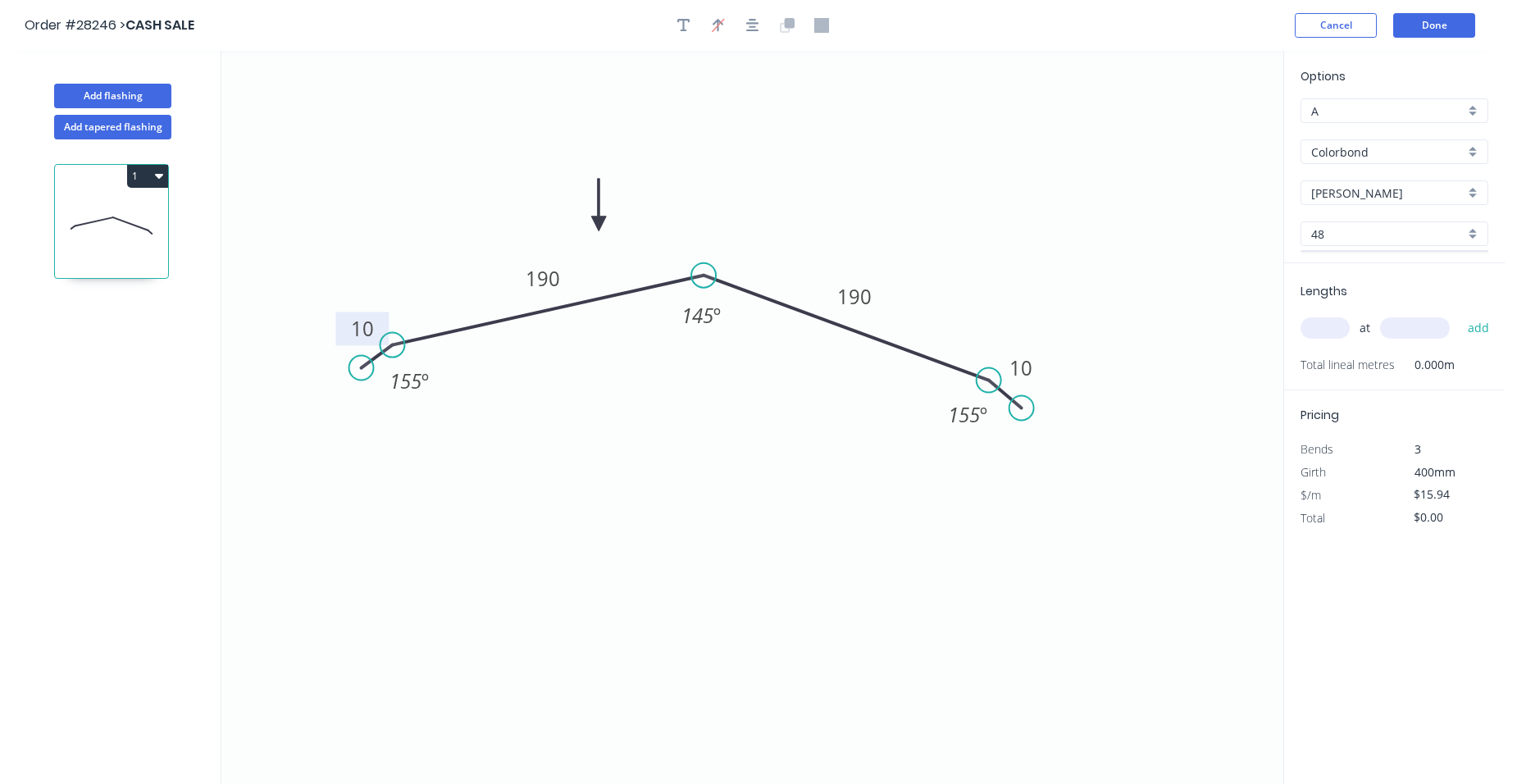
type input "4"
click at [1345, 260] on div "0.55" at bounding box center [1394, 265] width 186 height 29
type input "0.55"
click at [1327, 330] on input "text" at bounding box center [1324, 328] width 49 height 21
type input "5"
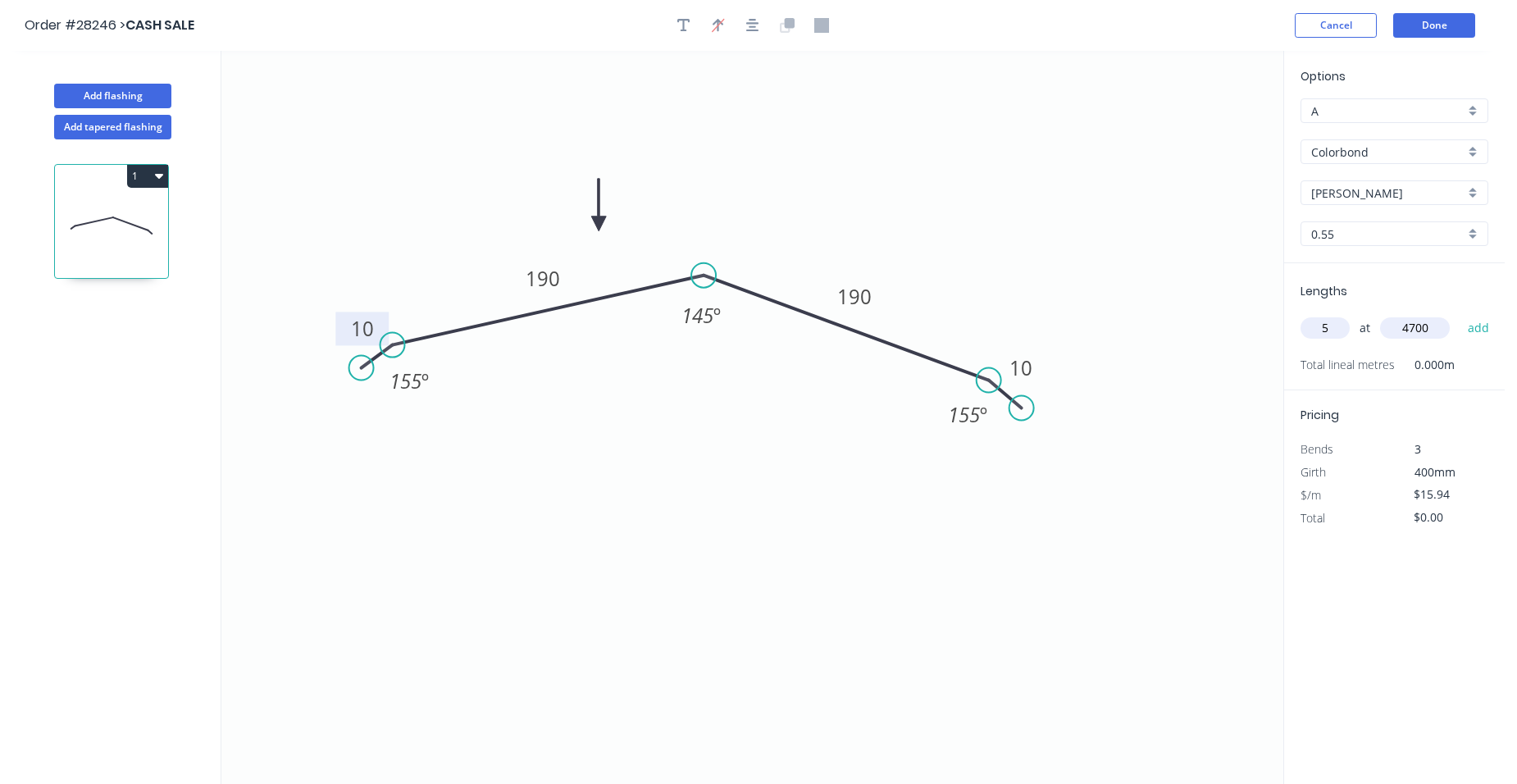
type input "4700"
click at [1459, 314] on button "add" at bounding box center [1479, 328] width 38 height 28
type input "$374.59"
click at [1447, 32] on button "Done" at bounding box center [1435, 26] width 82 height 25
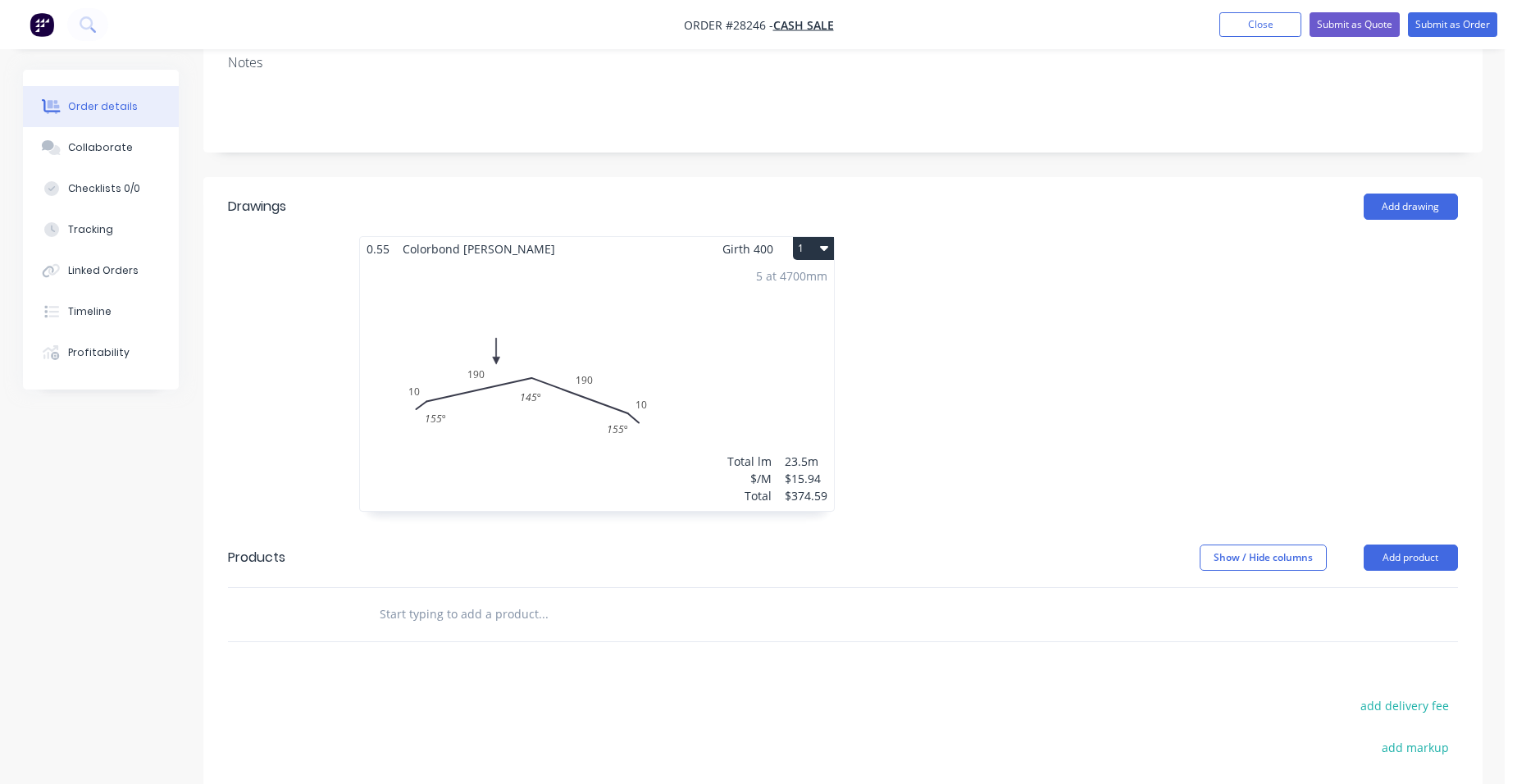
scroll to position [574, 0]
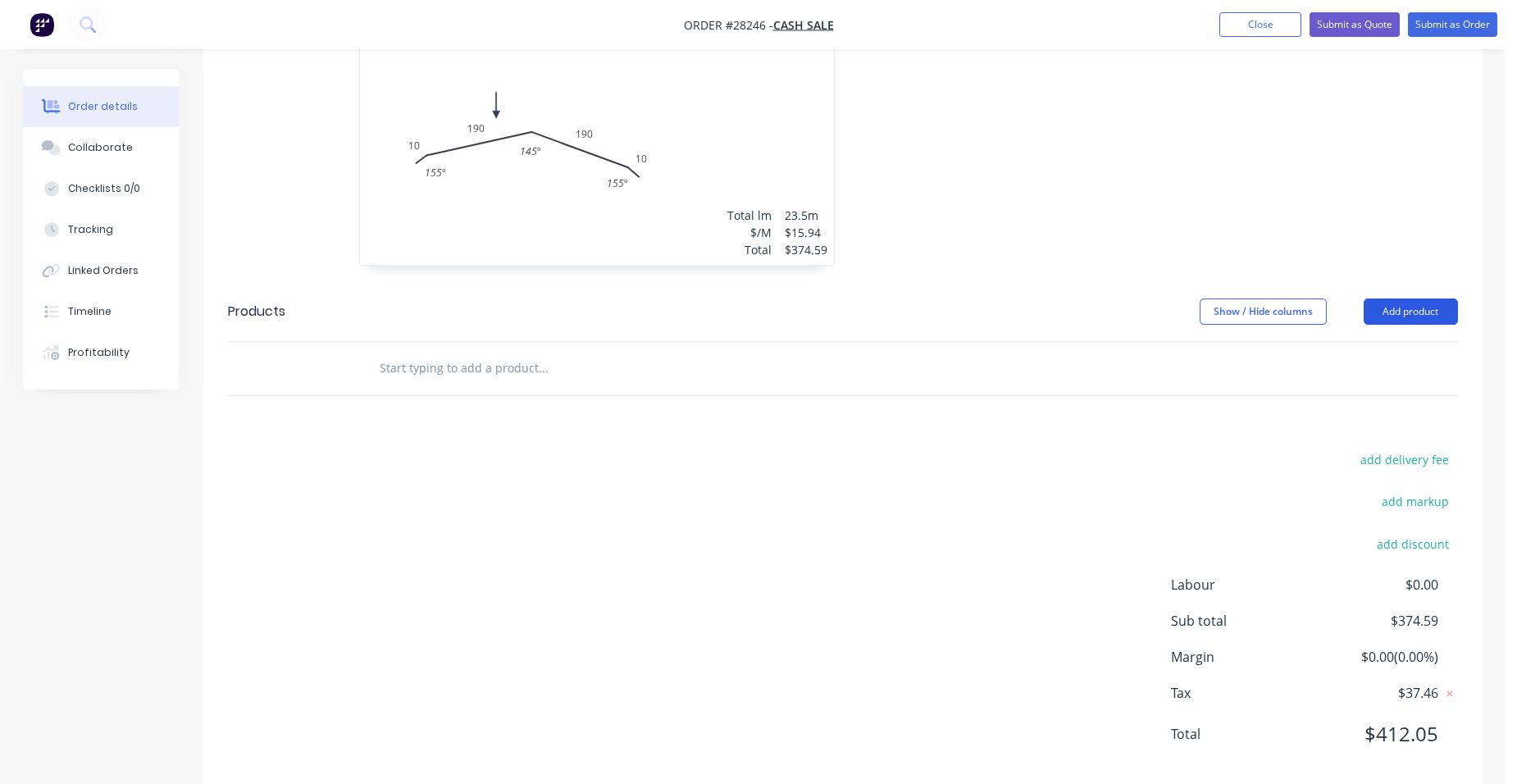
click at [1413, 298] on button "Add product" at bounding box center [1411, 311] width 94 height 26
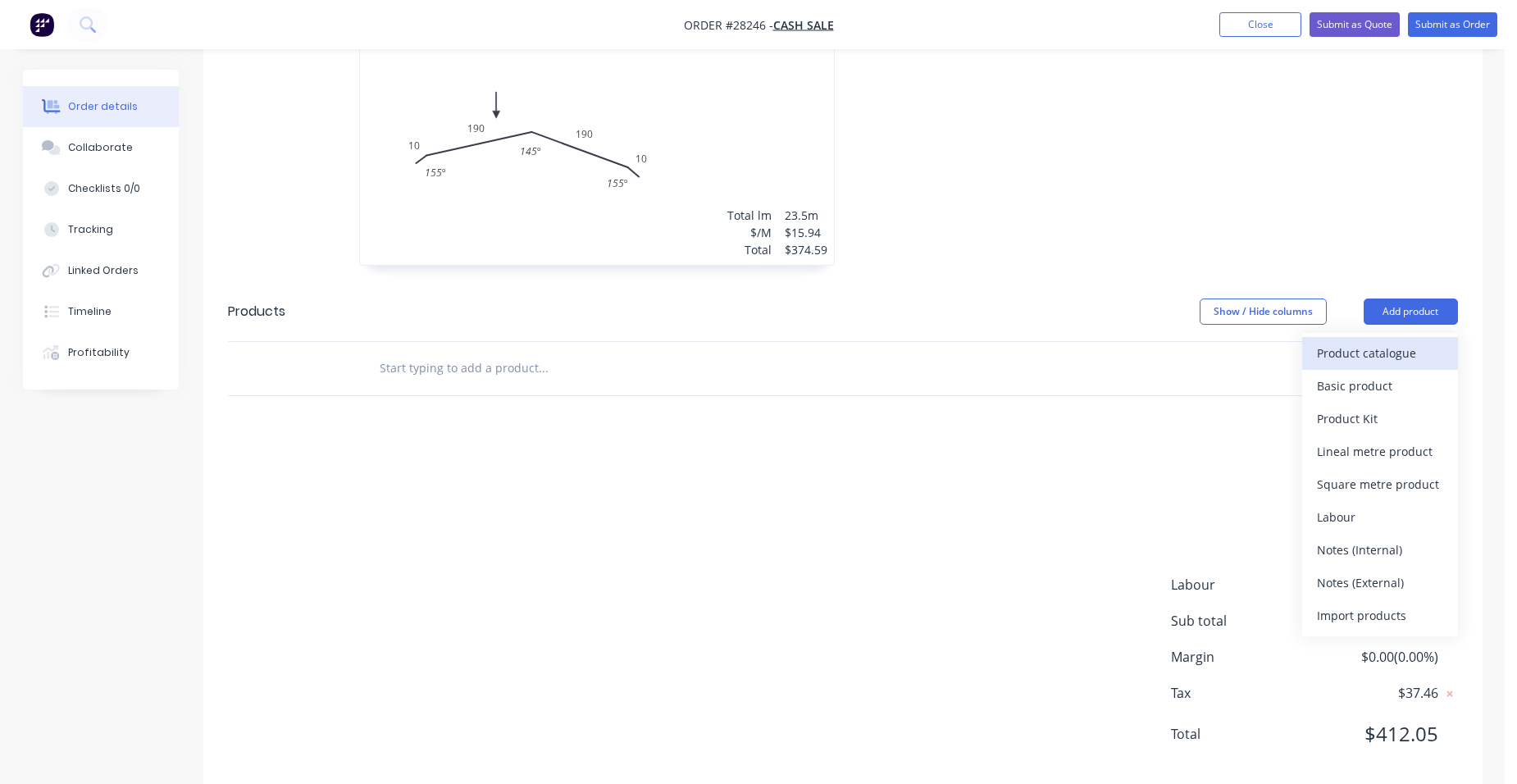
click at [1379, 341] on div "Product catalogue" at bounding box center [1381, 353] width 127 height 24
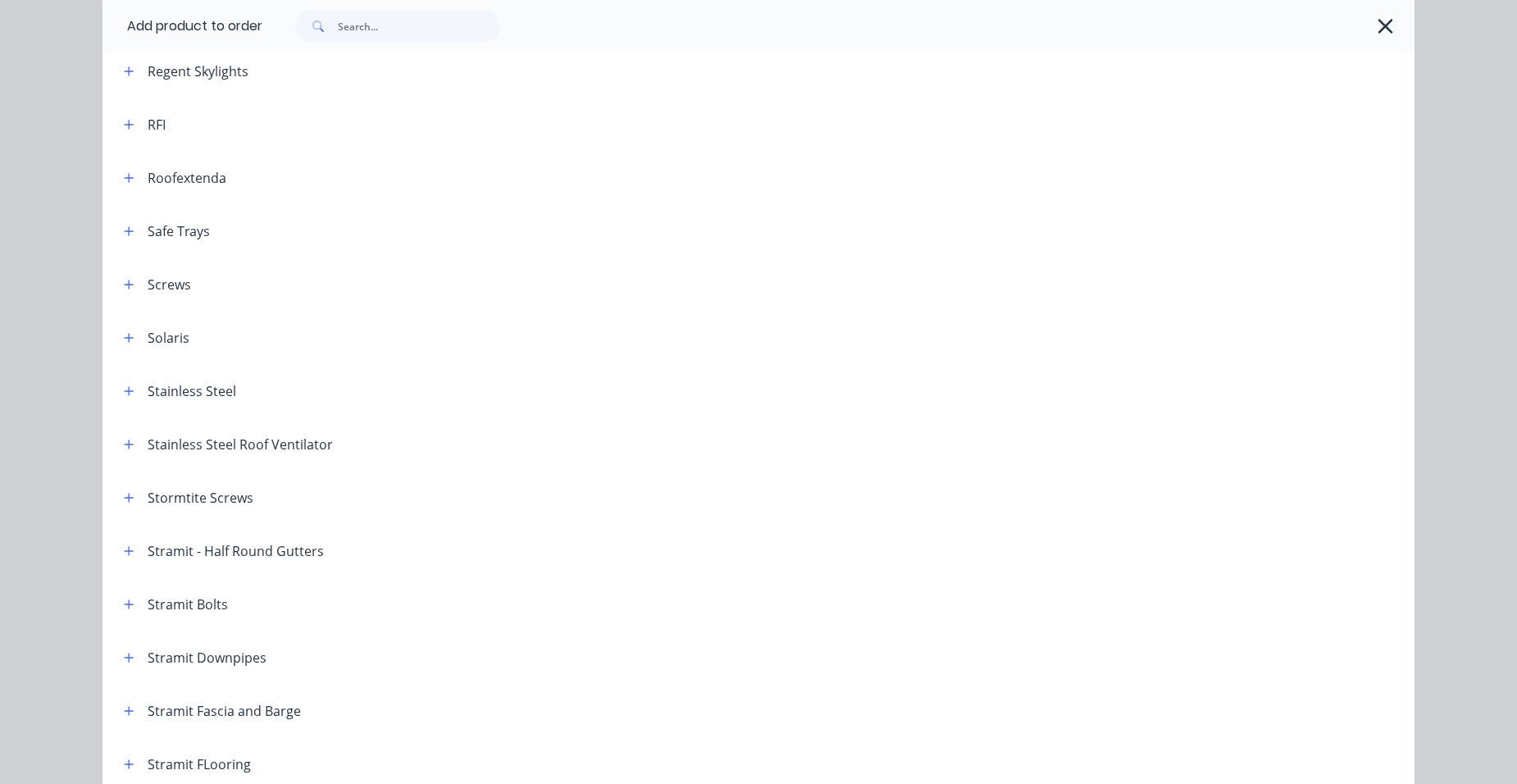
scroll to position [2213, 0]
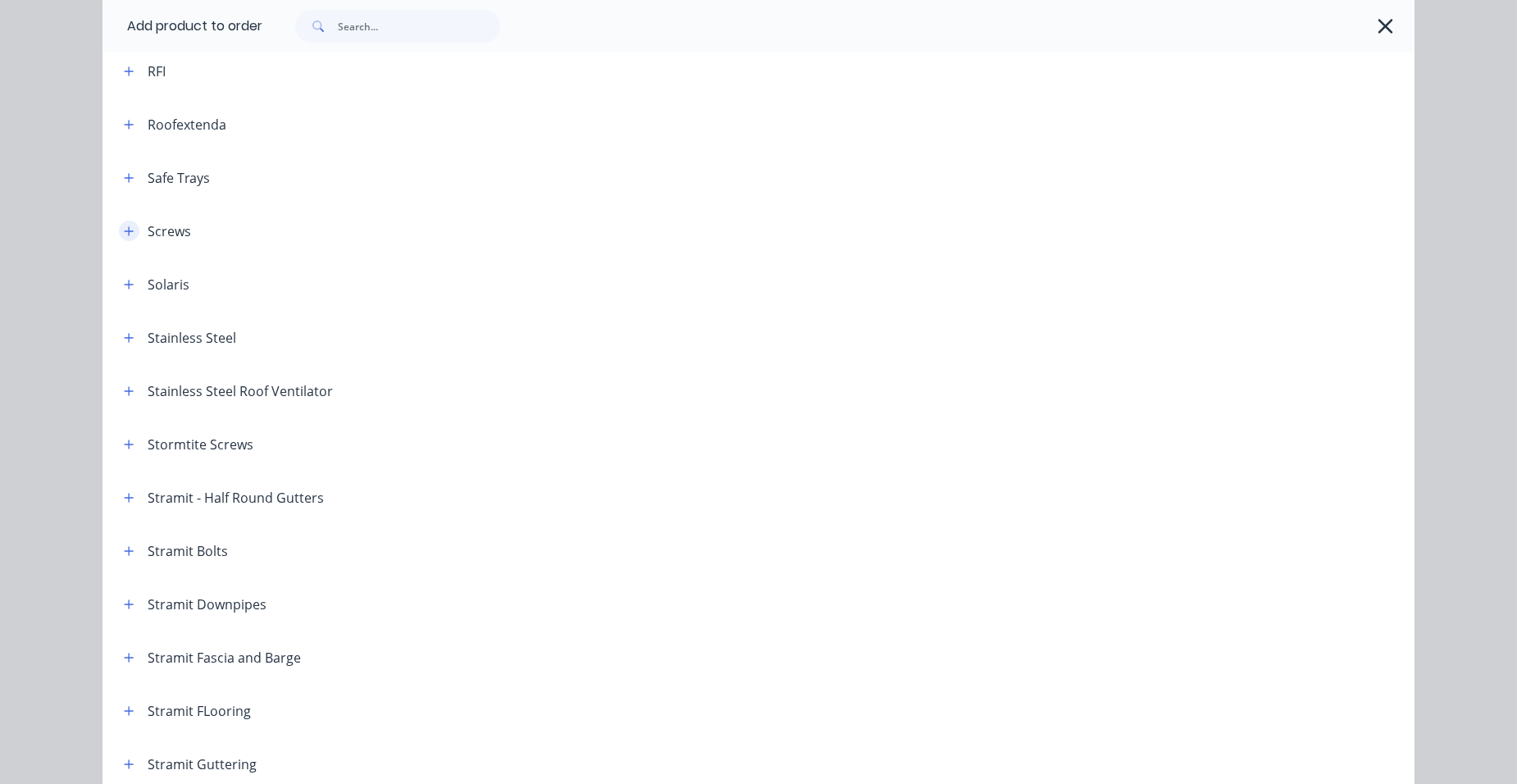
click at [124, 234] on icon "button" at bounding box center [128, 231] width 10 height 12
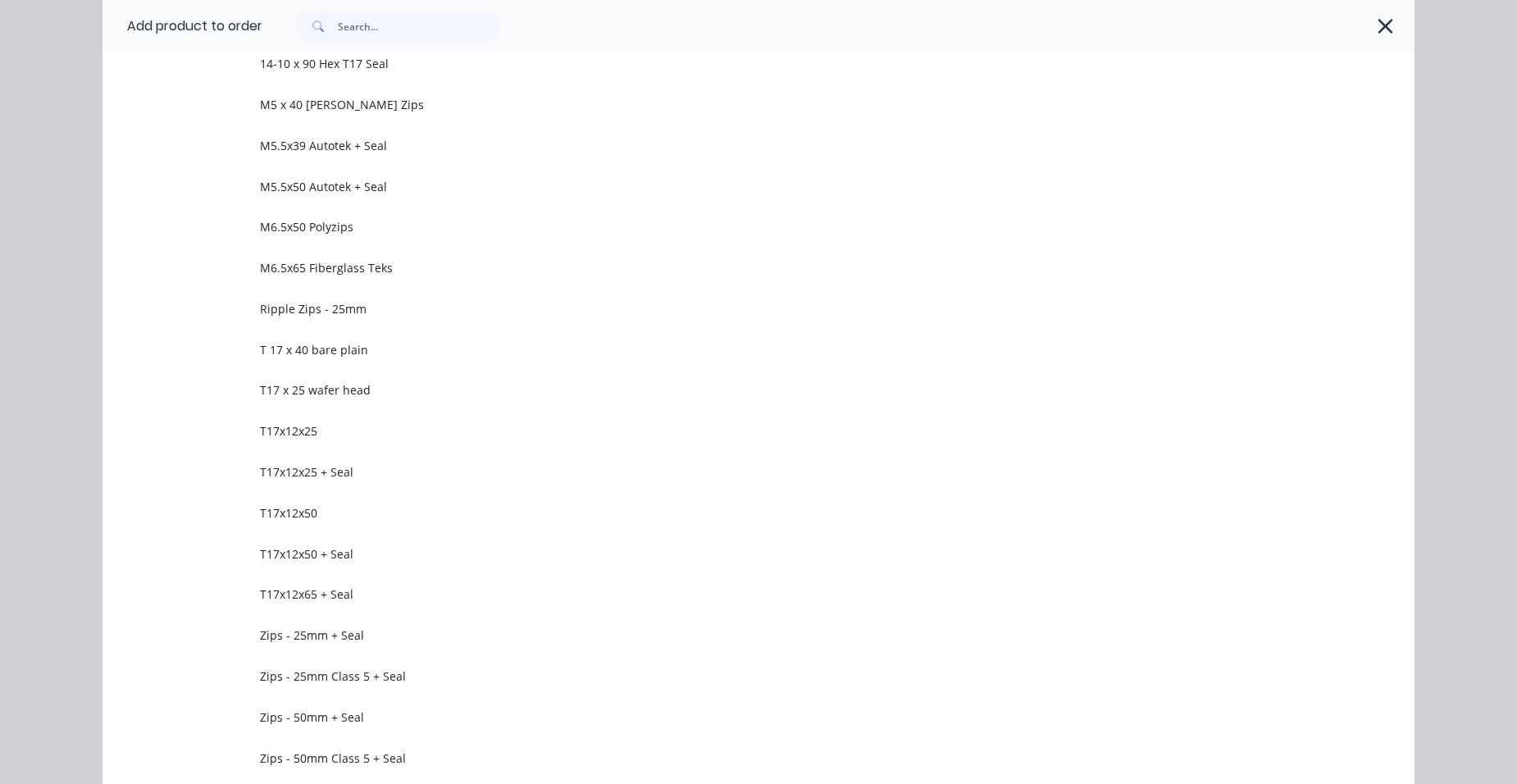
scroll to position [3361, 0]
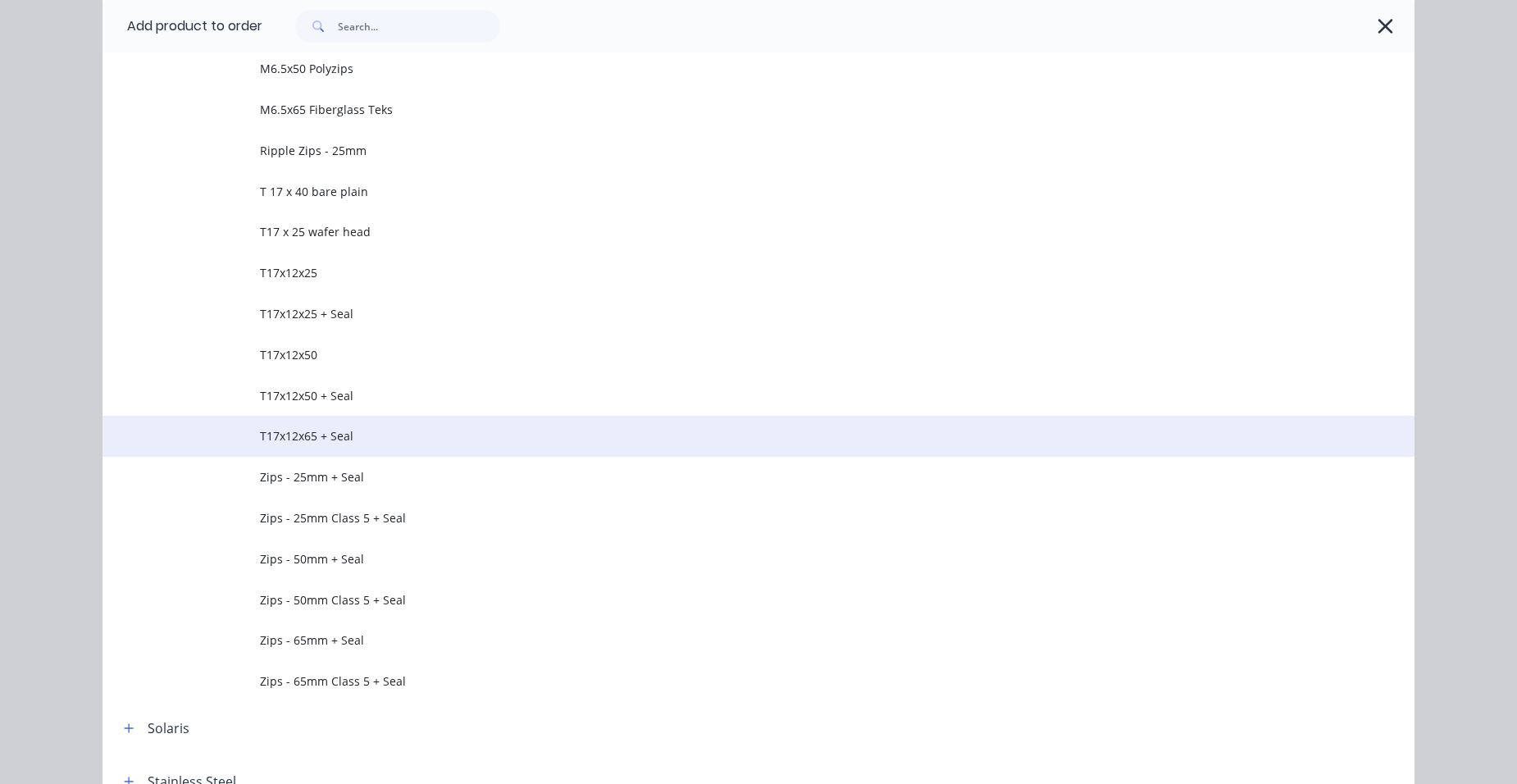
click at [387, 428] on span "T17x12x65 + Seal" at bounding box center [721, 436] width 923 height 17
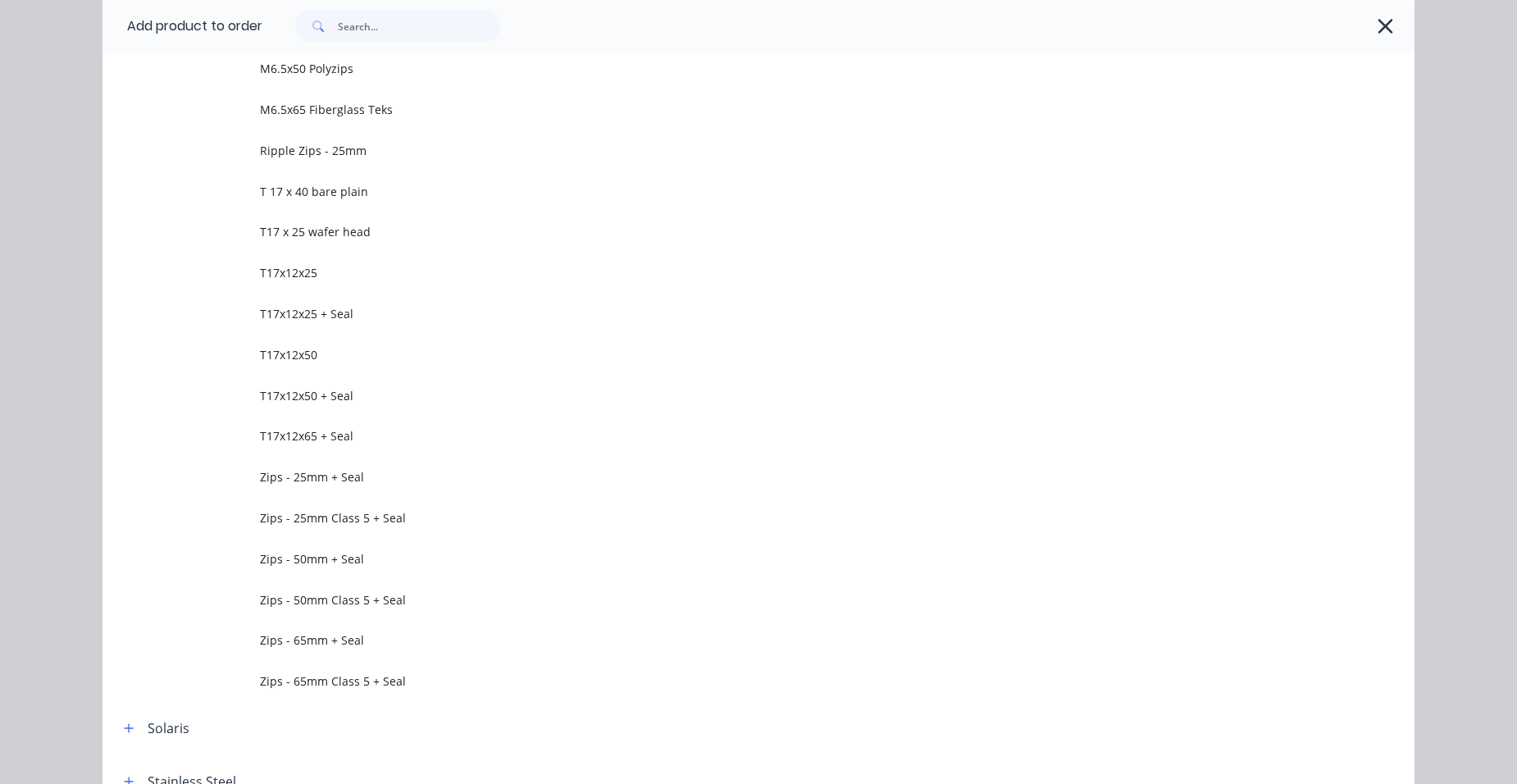
scroll to position [0, 0]
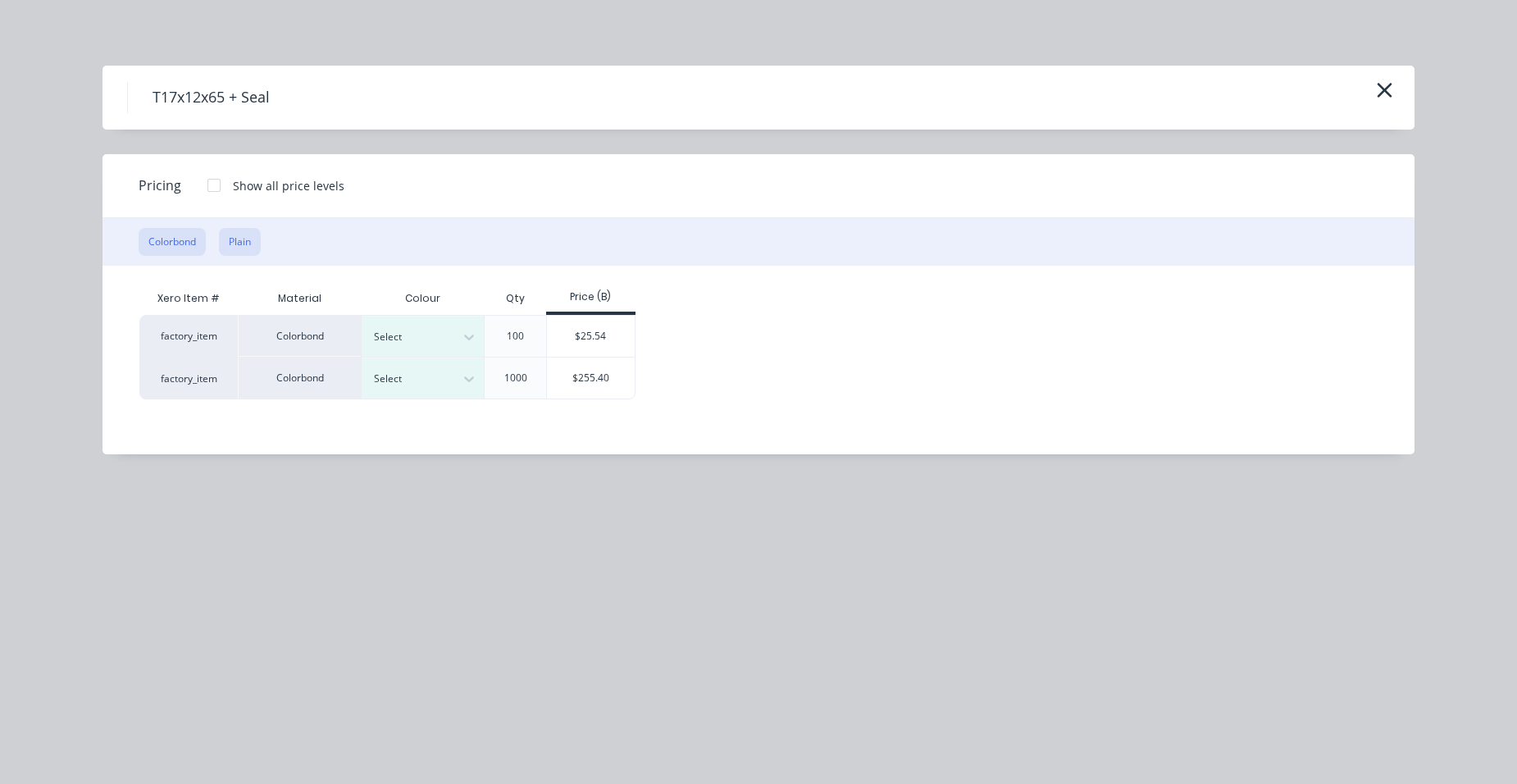
click at [229, 239] on button "Plain" at bounding box center [240, 242] width 42 height 28
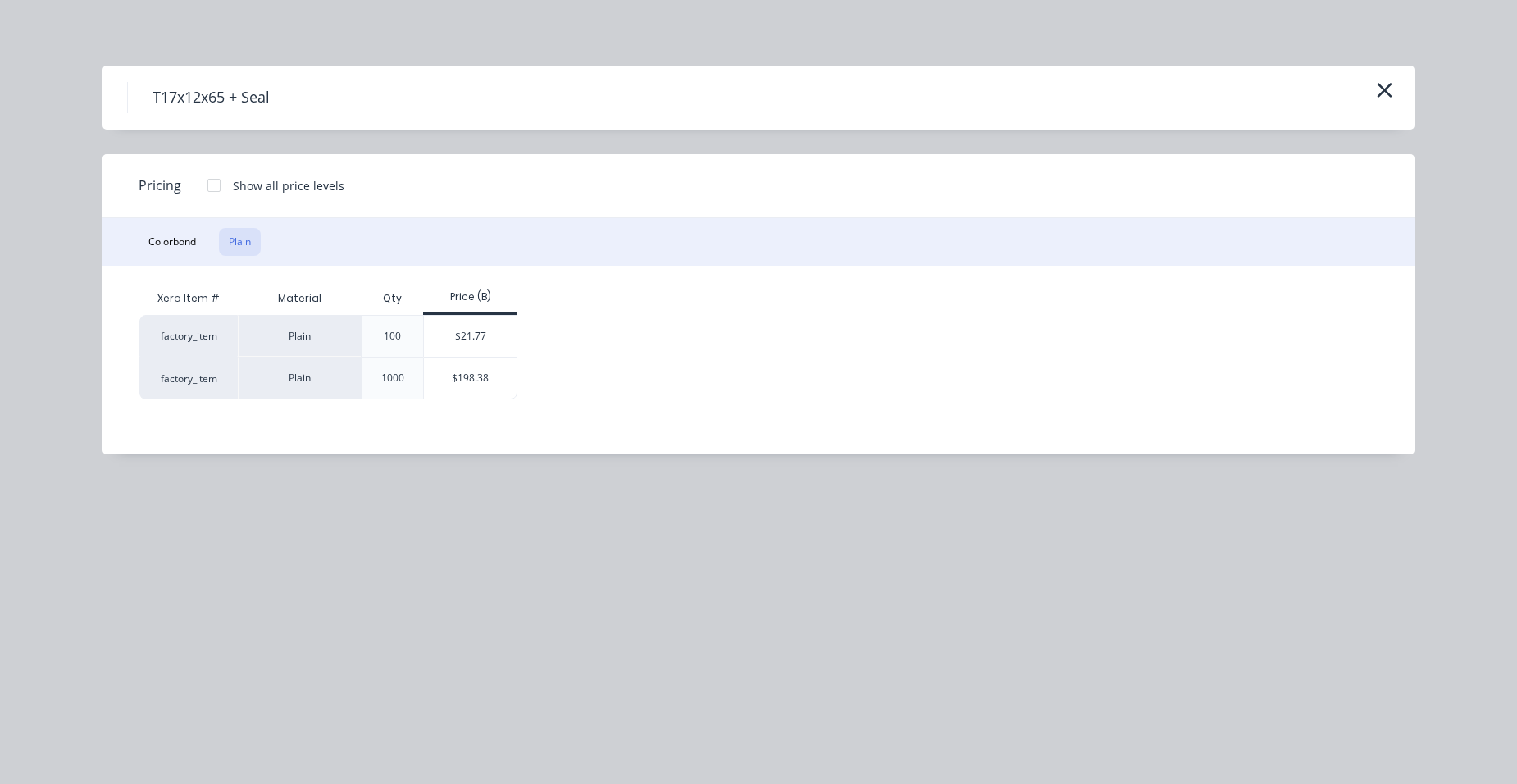
click at [212, 181] on div at bounding box center [214, 185] width 33 height 33
click at [477, 385] on div "$190.44" at bounding box center [470, 378] width 93 height 41
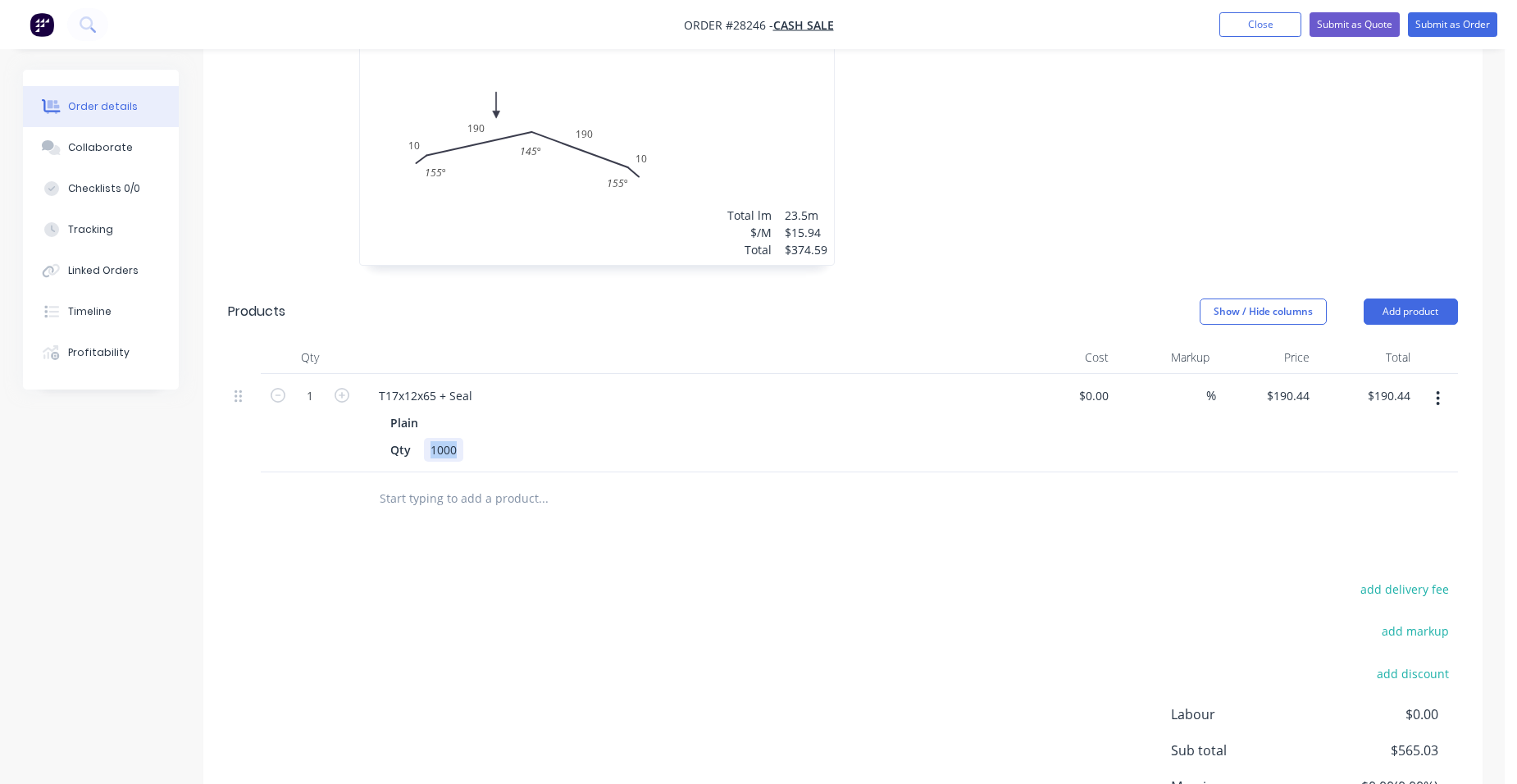
drag, startPoint x: 456, startPoint y: 429, endPoint x: 422, endPoint y: 422, distance: 34.7
click at [424, 438] on div "1000" at bounding box center [443, 450] width 39 height 24
click at [1310, 383] on input "190.44" at bounding box center [1295, 395] width 44 height 24
type input "$95.22"
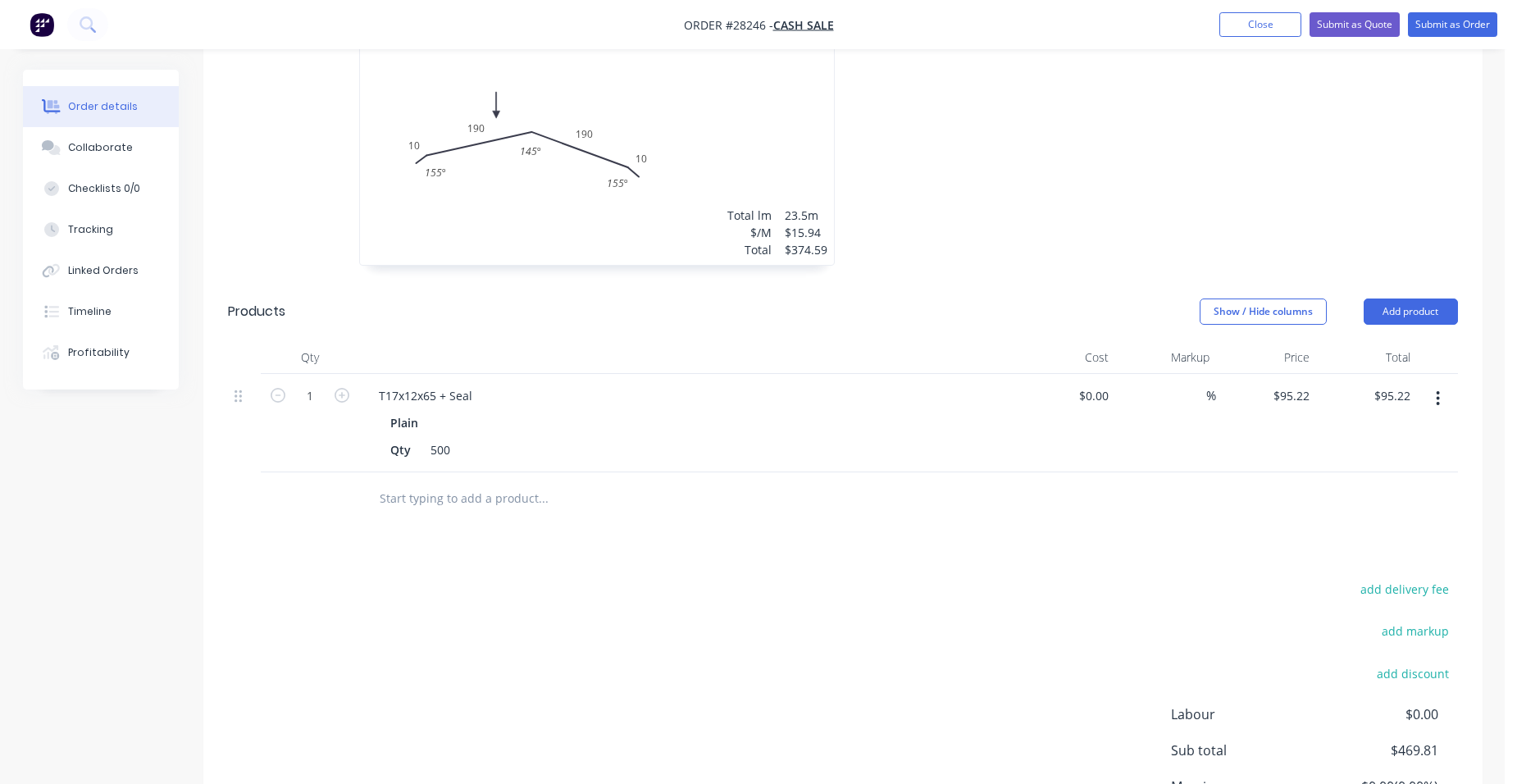
click at [1153, 379] on div "%" at bounding box center [1165, 423] width 101 height 99
click at [413, 383] on div "T17x12x65 + Seal" at bounding box center [425, 395] width 120 height 24
drag, startPoint x: 539, startPoint y: 367, endPoint x: 600, endPoint y: 381, distance: 62.6
click at [546, 383] on div "T17x14x65 + Seal" at bounding box center [687, 395] width 643 height 24
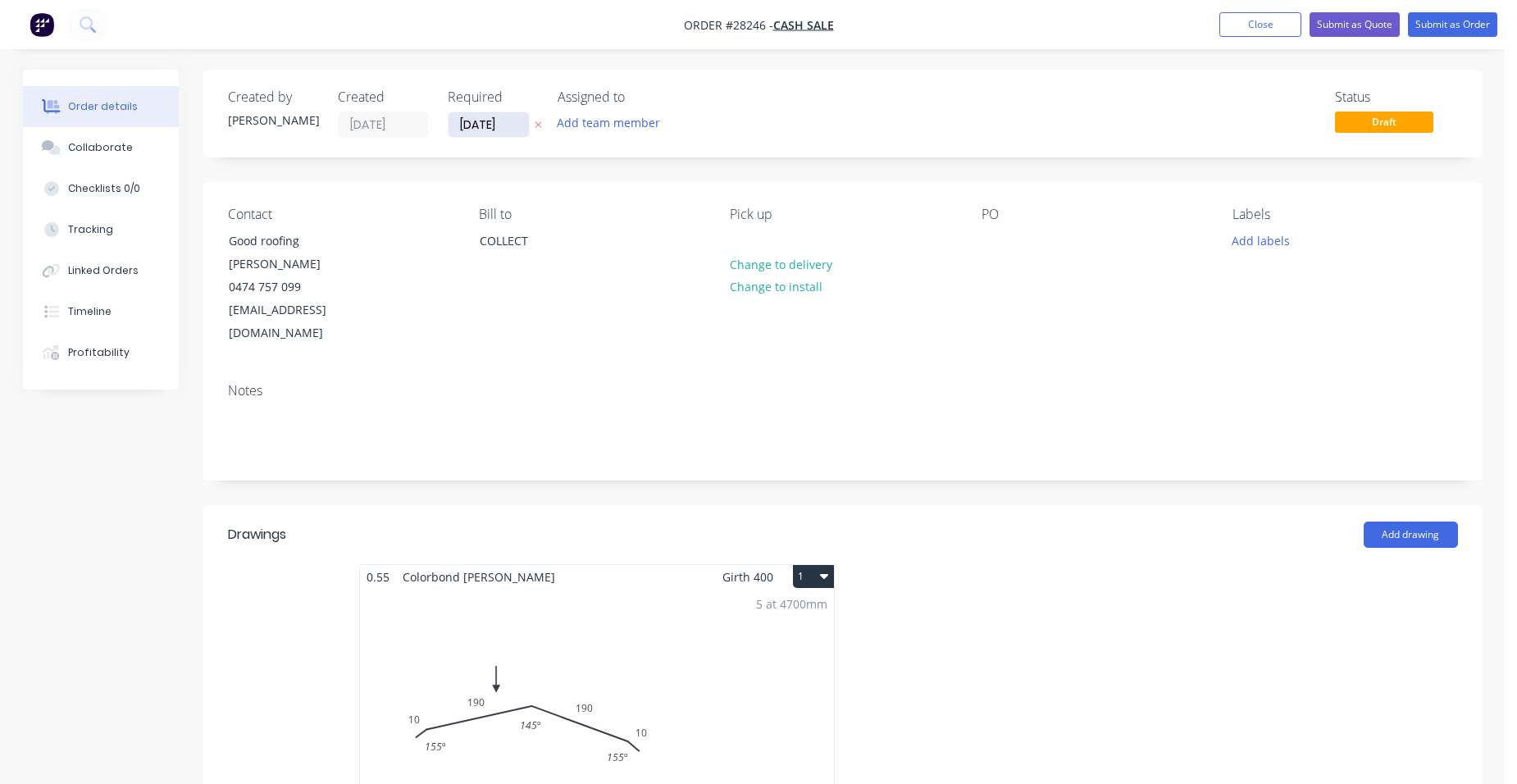
click at [507, 121] on input "[DATE]" at bounding box center [489, 125] width 81 height 25
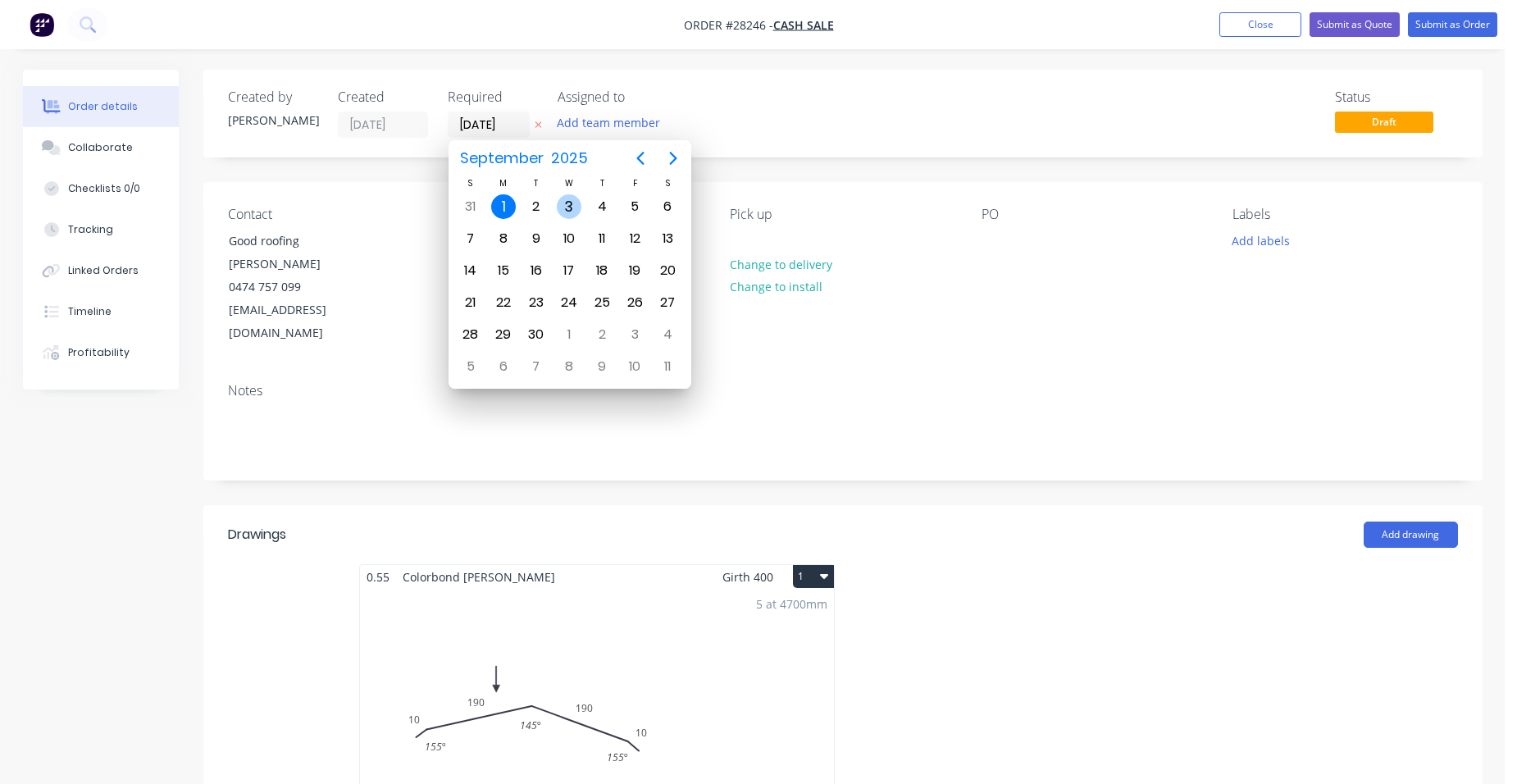
click at [564, 208] on div "3" at bounding box center [570, 207] width 25 height 25
type input "[DATE]"
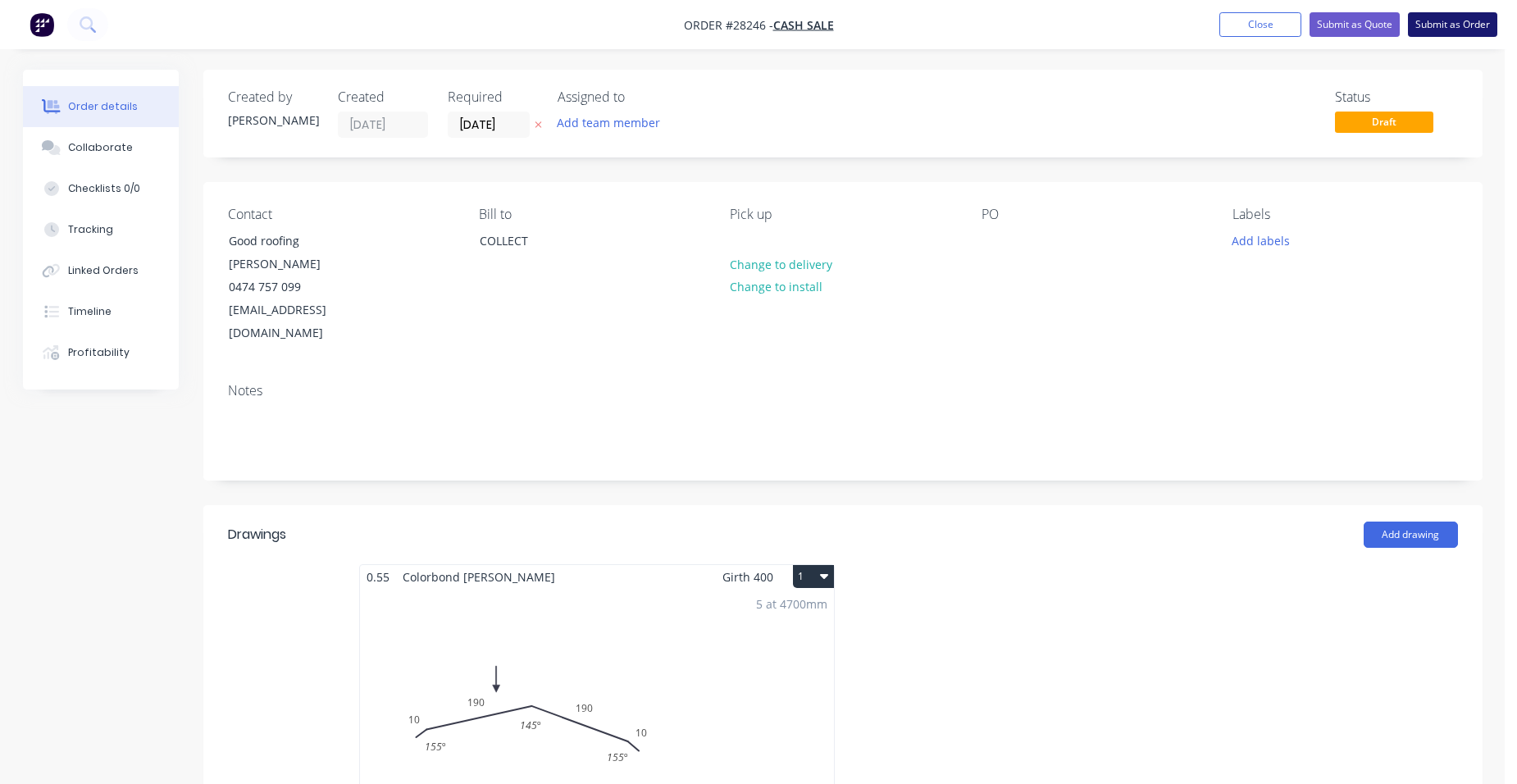
click at [1443, 19] on button "Submit as Order" at bounding box center [1452, 25] width 89 height 25
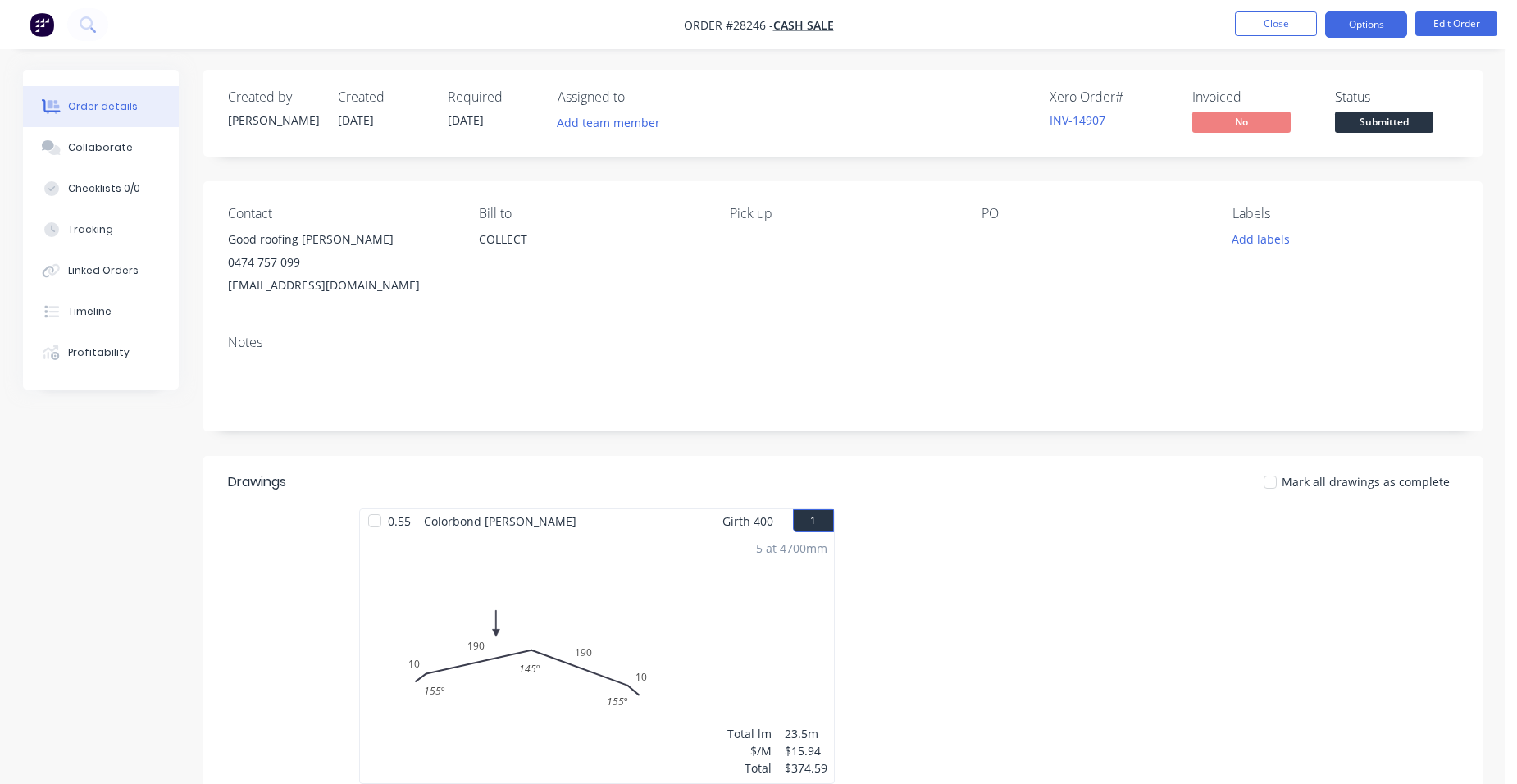
drag, startPoint x: 1404, startPoint y: 21, endPoint x: 1386, endPoint y: 29, distance: 19.7
click at [1402, 21] on button "Options" at bounding box center [1366, 24] width 82 height 26
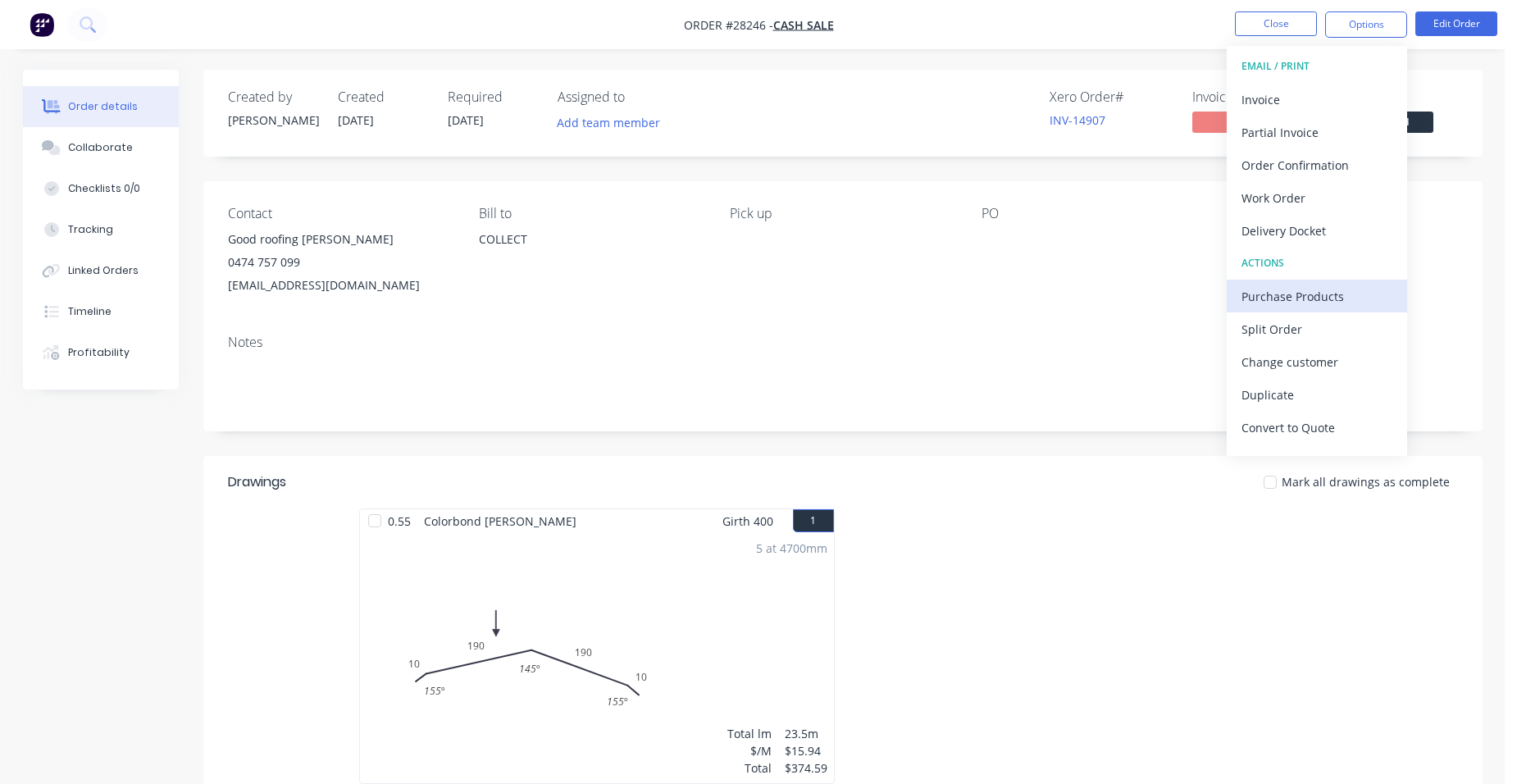
click at [1345, 295] on div "Purchase Products" at bounding box center [1317, 296] width 151 height 24
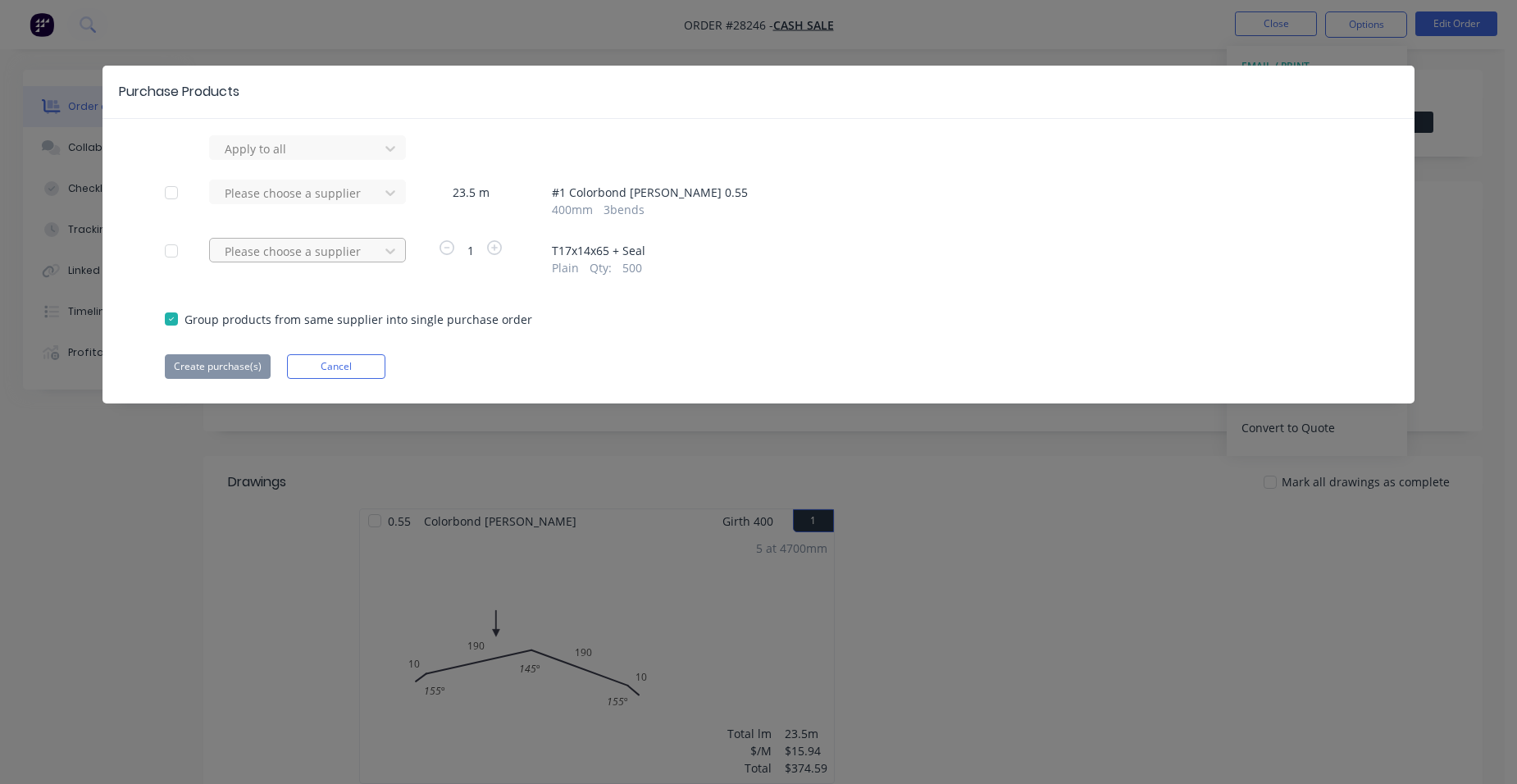
click at [309, 249] on div at bounding box center [297, 250] width 148 height 20
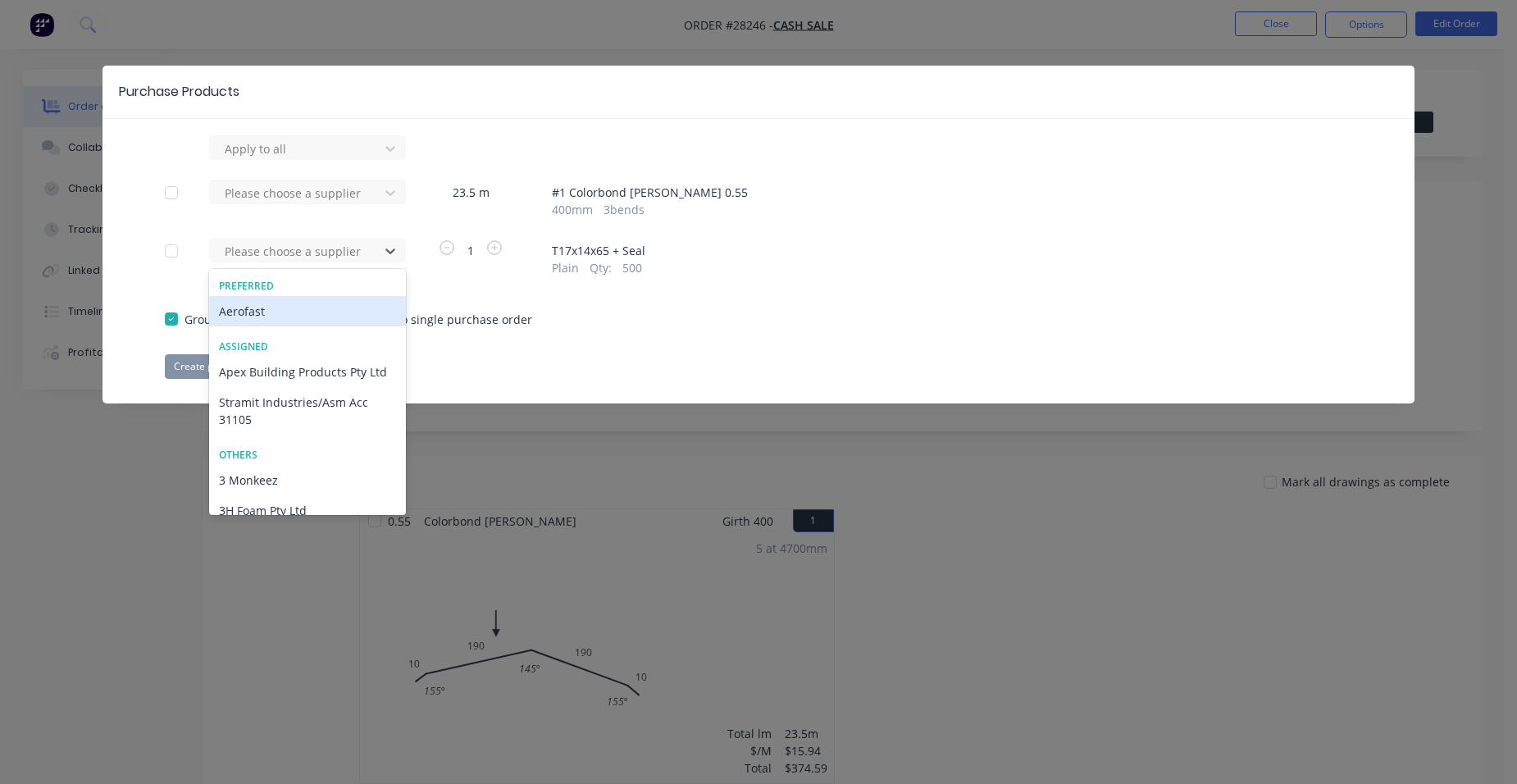
click at [261, 317] on div "Aerofast" at bounding box center [307, 311] width 197 height 31
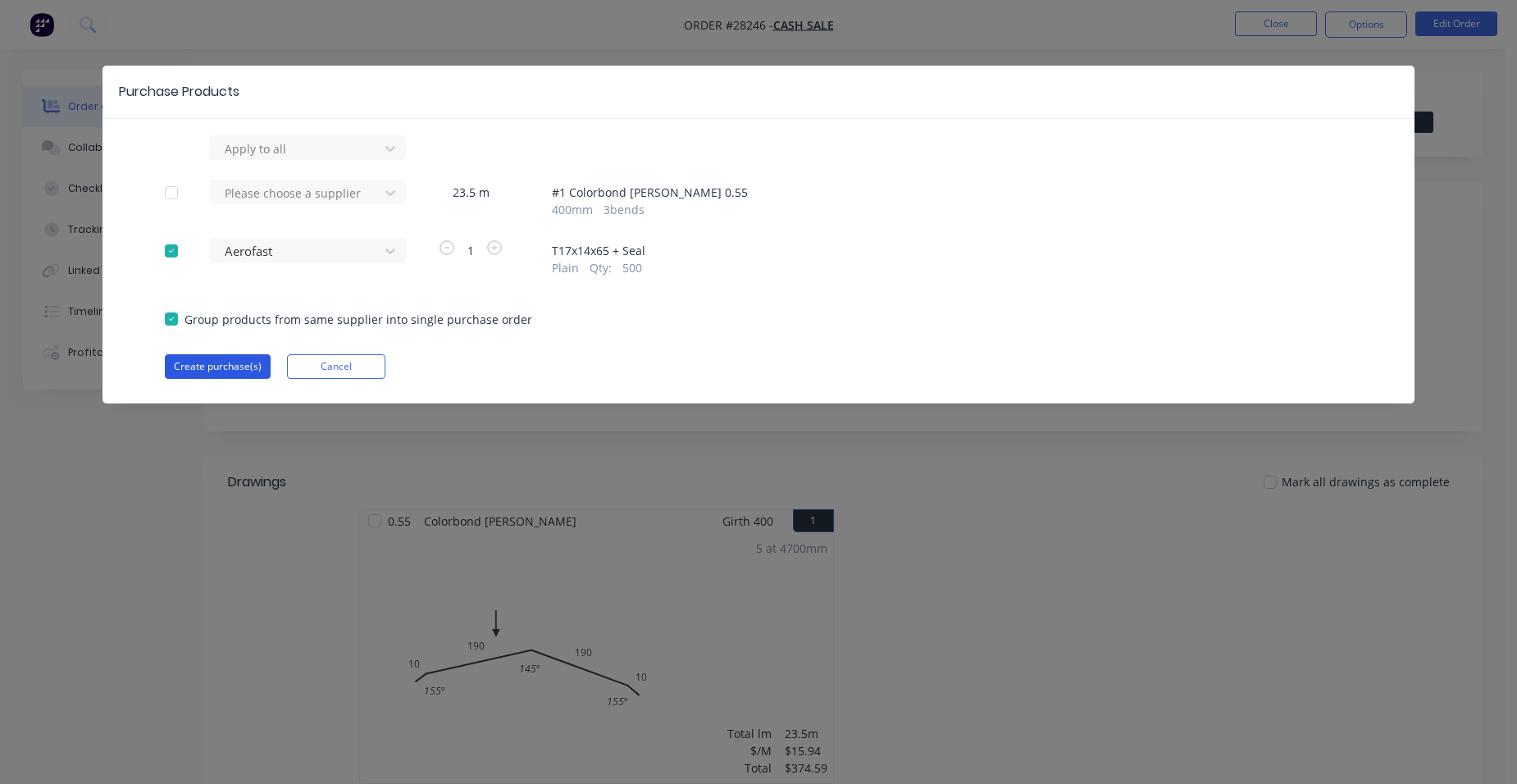
click at [219, 369] on button "Create purchase(s)" at bounding box center [218, 366] width 105 height 25
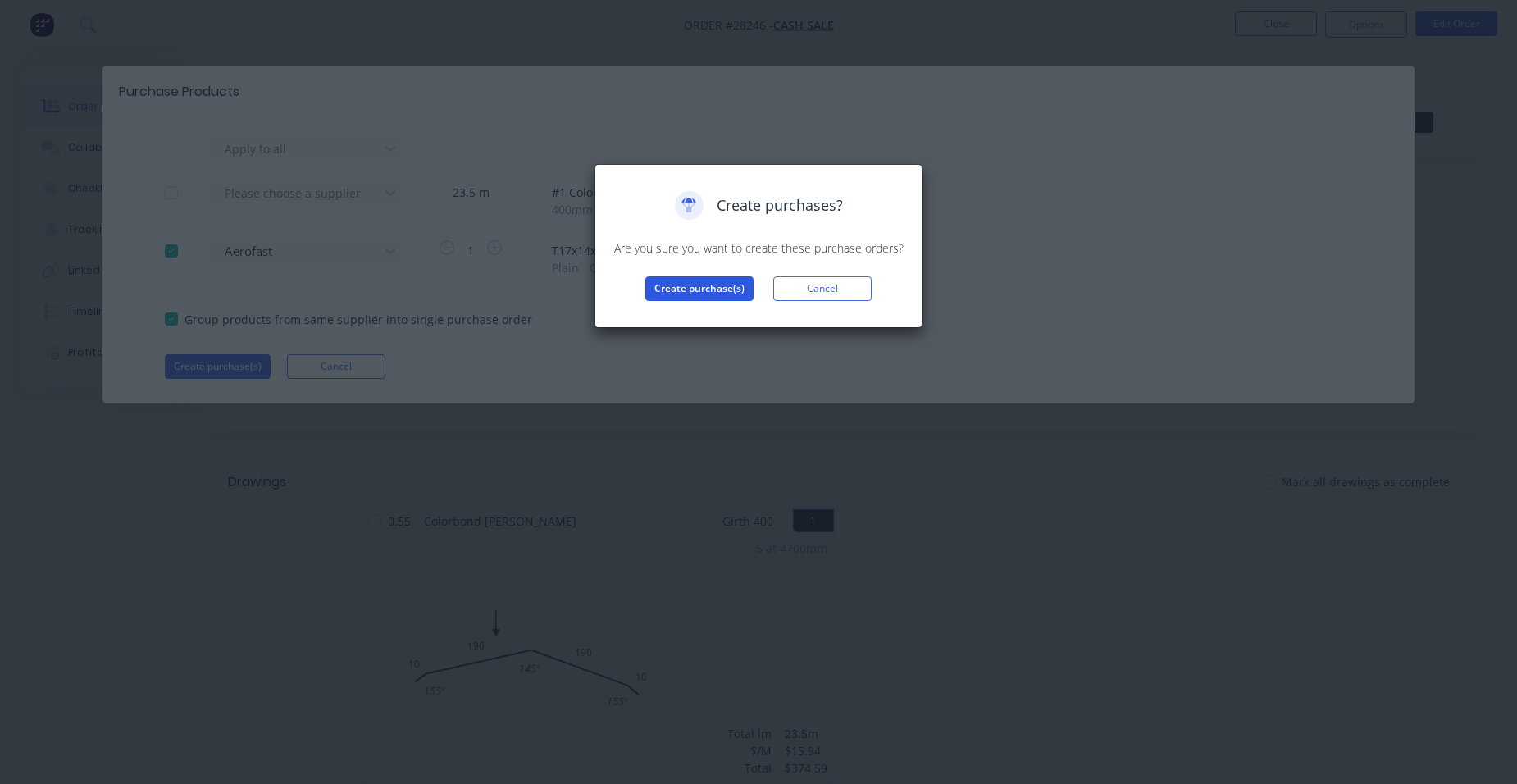
drag, startPoint x: 745, startPoint y: 274, endPoint x: 728, endPoint y: 289, distance: 22.7
click at [743, 274] on div "Create purchases? Are you sure you want to create these purchase orders? Create…" at bounding box center [758, 245] width 293 height 110
click at [722, 296] on button "Create purchase(s)" at bounding box center [699, 288] width 108 height 25
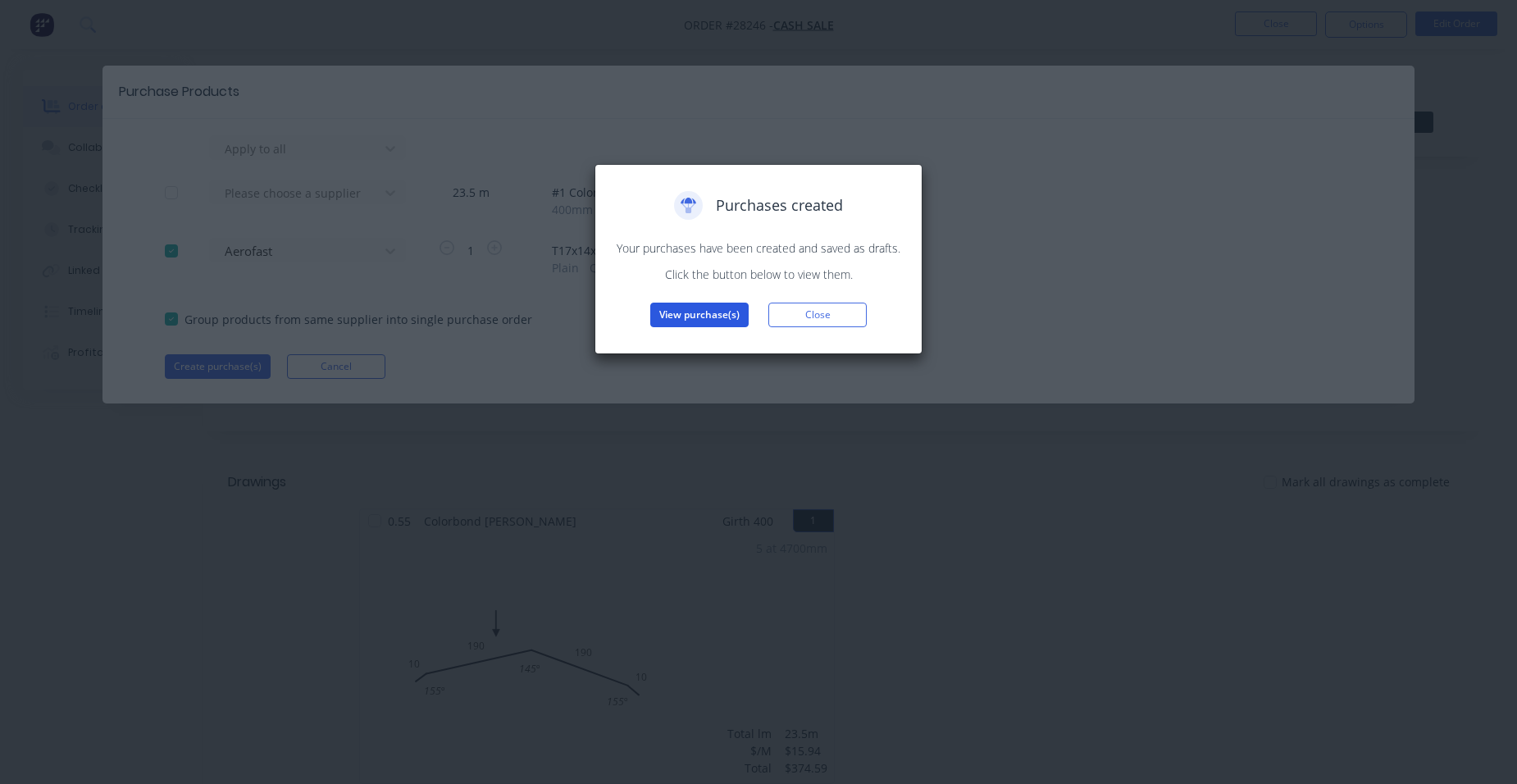
click at [715, 309] on button "View purchase(s)" at bounding box center [699, 315] width 99 height 25
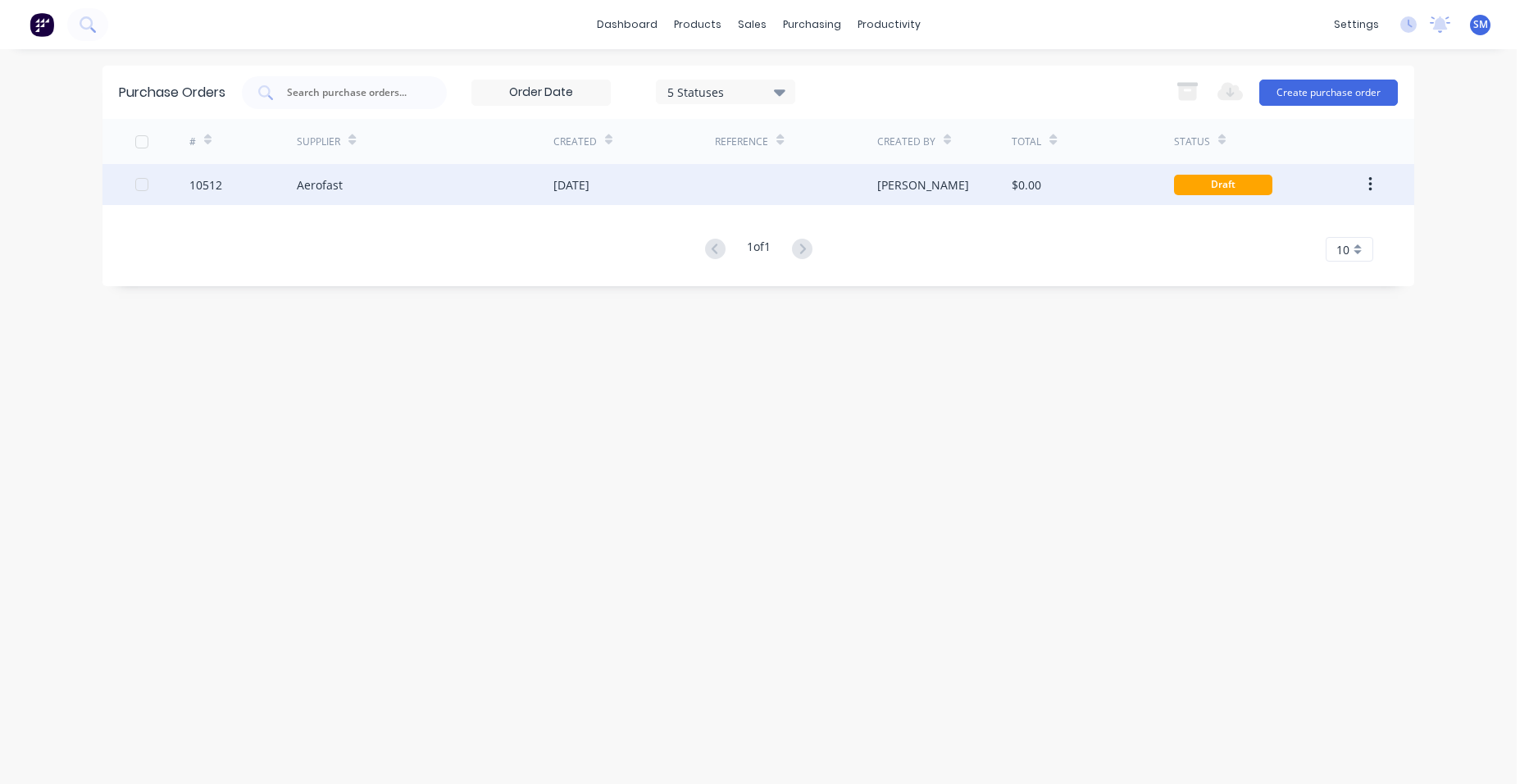
click at [715, 194] on div at bounding box center [796, 184] width 161 height 41
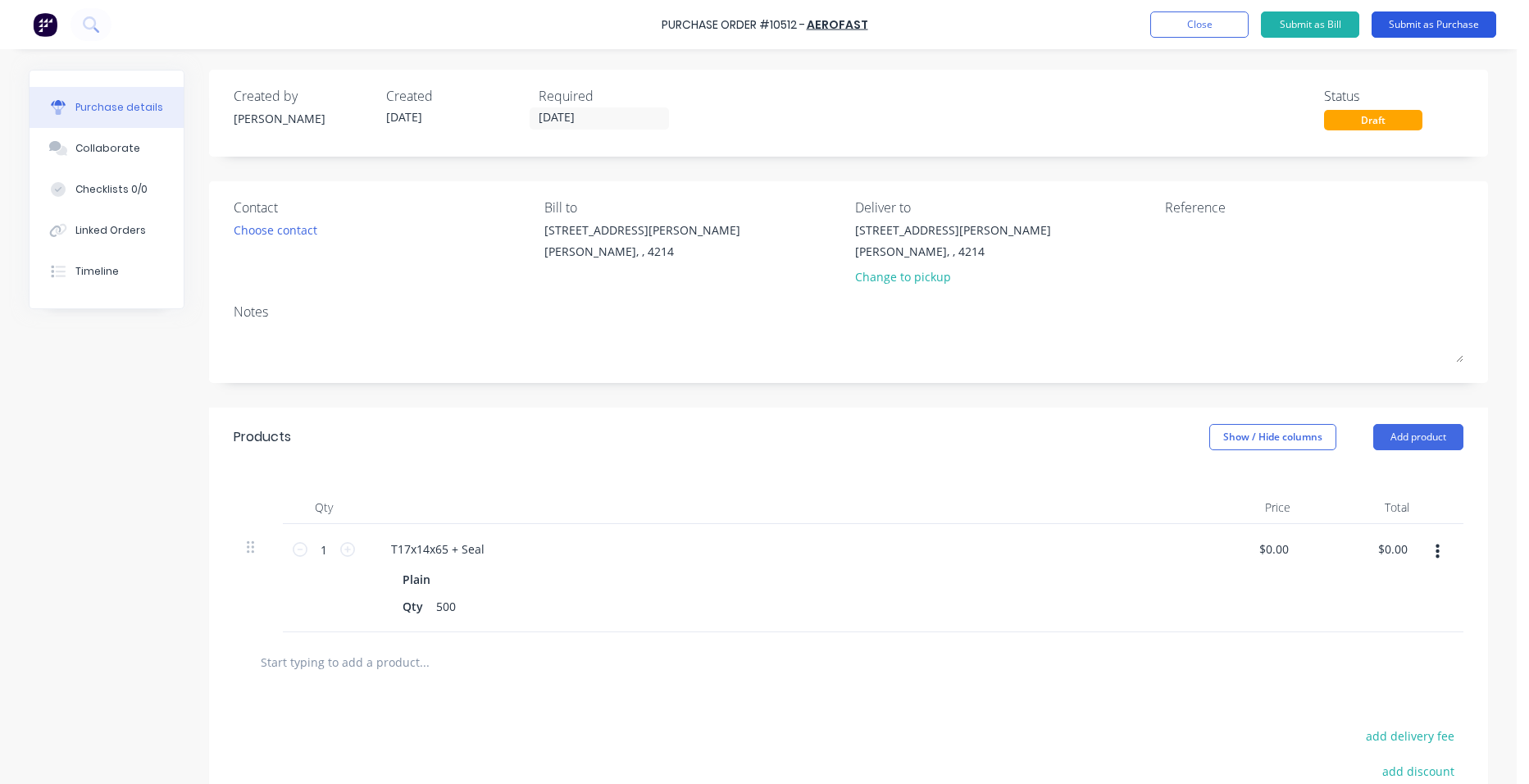
click at [1422, 20] on button "Submit as Purchase" at bounding box center [1434, 24] width 125 height 26
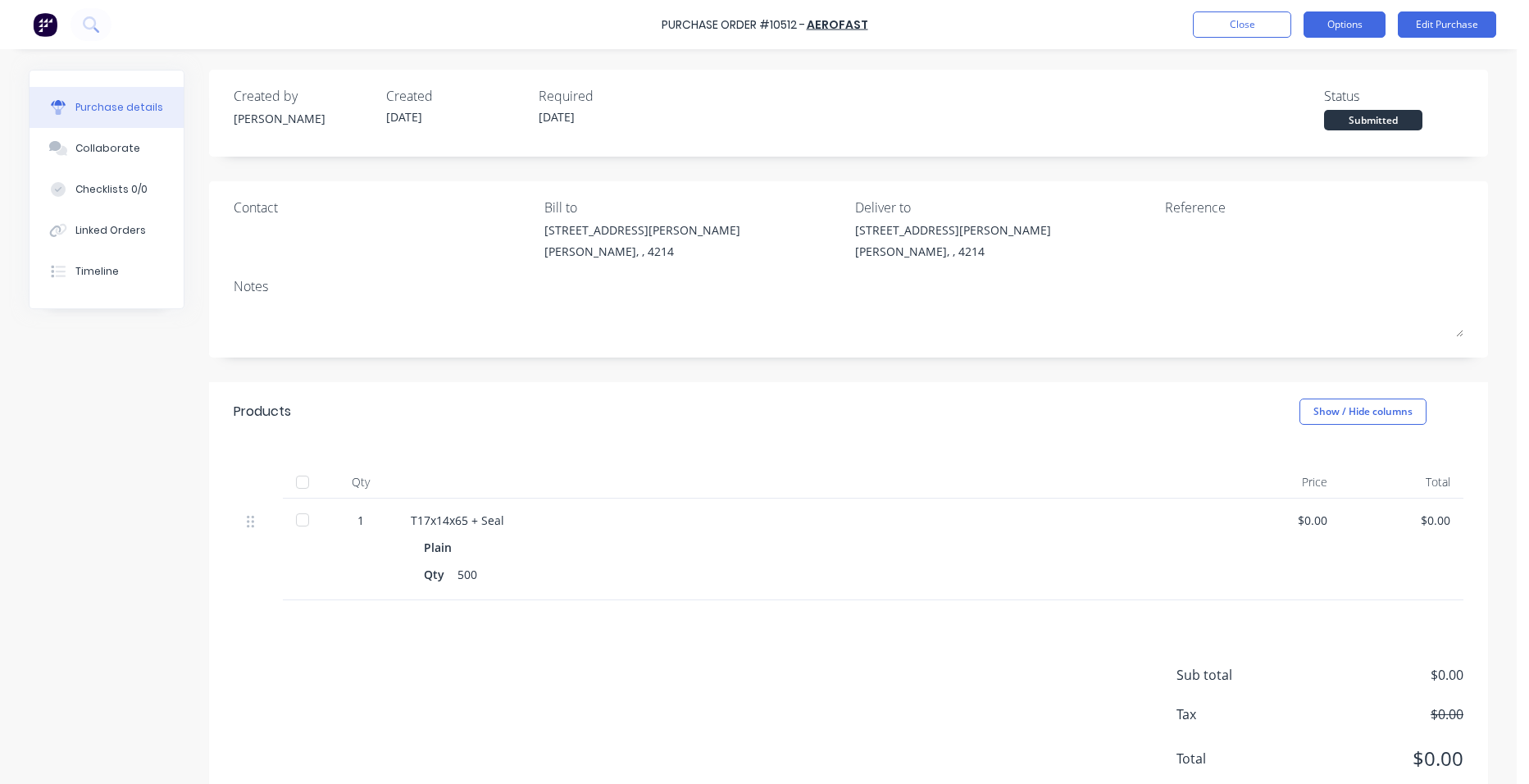
click at [1364, 20] on button "Options" at bounding box center [1345, 24] width 82 height 26
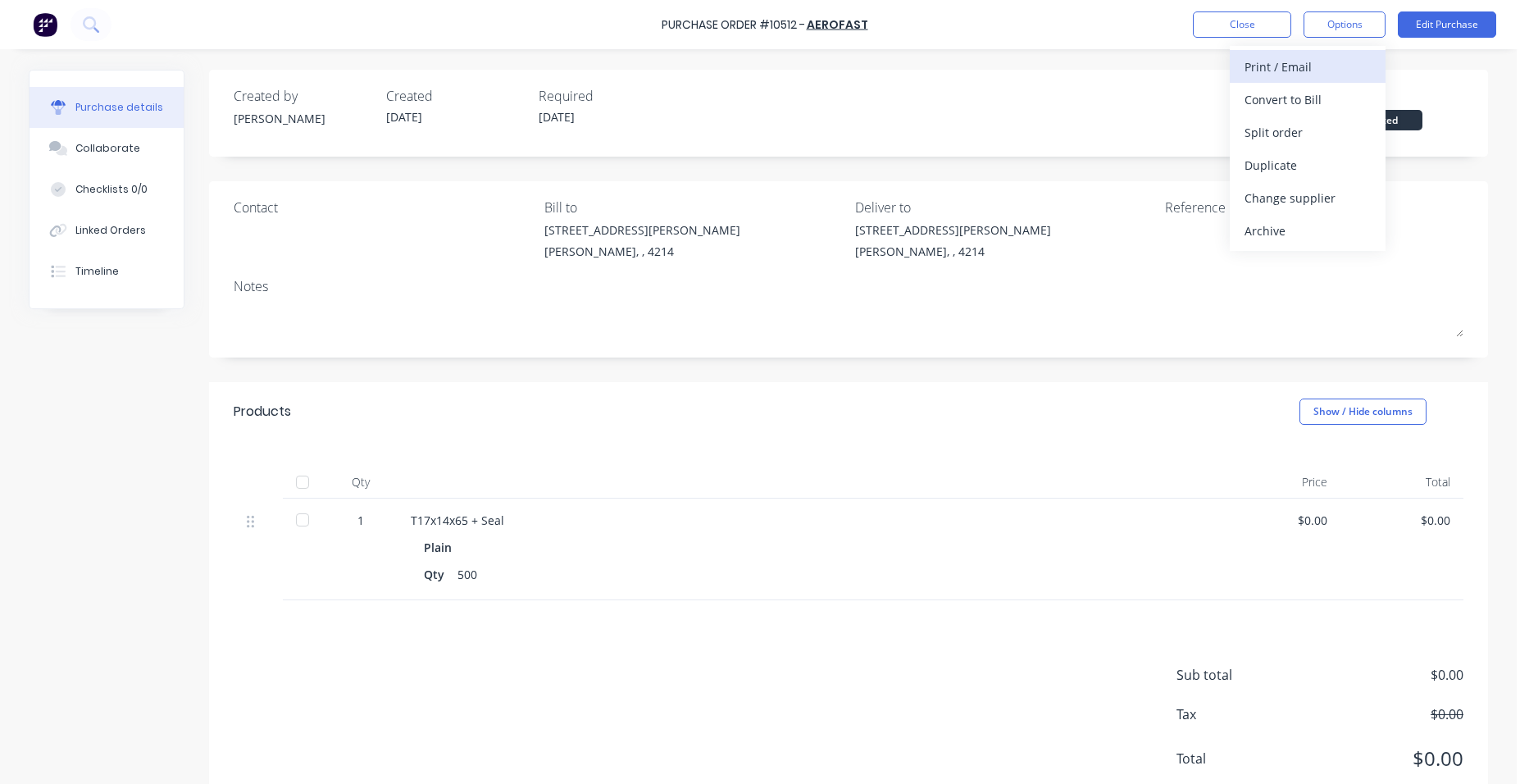
click at [1319, 54] on button "Print / Email" at bounding box center [1308, 66] width 155 height 33
click at [1294, 136] on div "Without pricing" at bounding box center [1308, 132] width 127 height 24
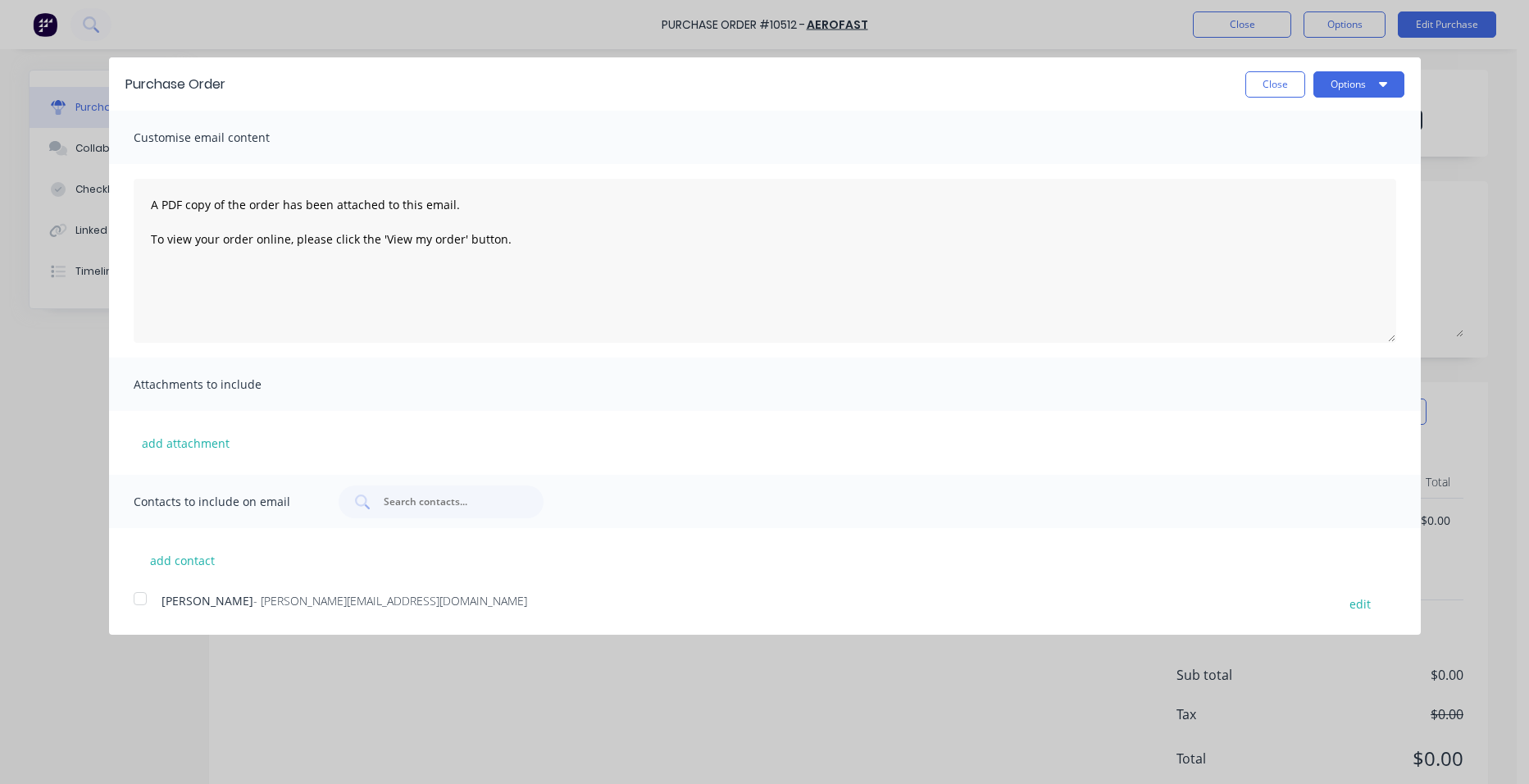
click at [138, 601] on div at bounding box center [140, 598] width 33 height 33
click at [1344, 91] on button "Options" at bounding box center [1358, 83] width 91 height 26
click at [1332, 158] on div "Email" at bounding box center [1327, 158] width 127 height 24
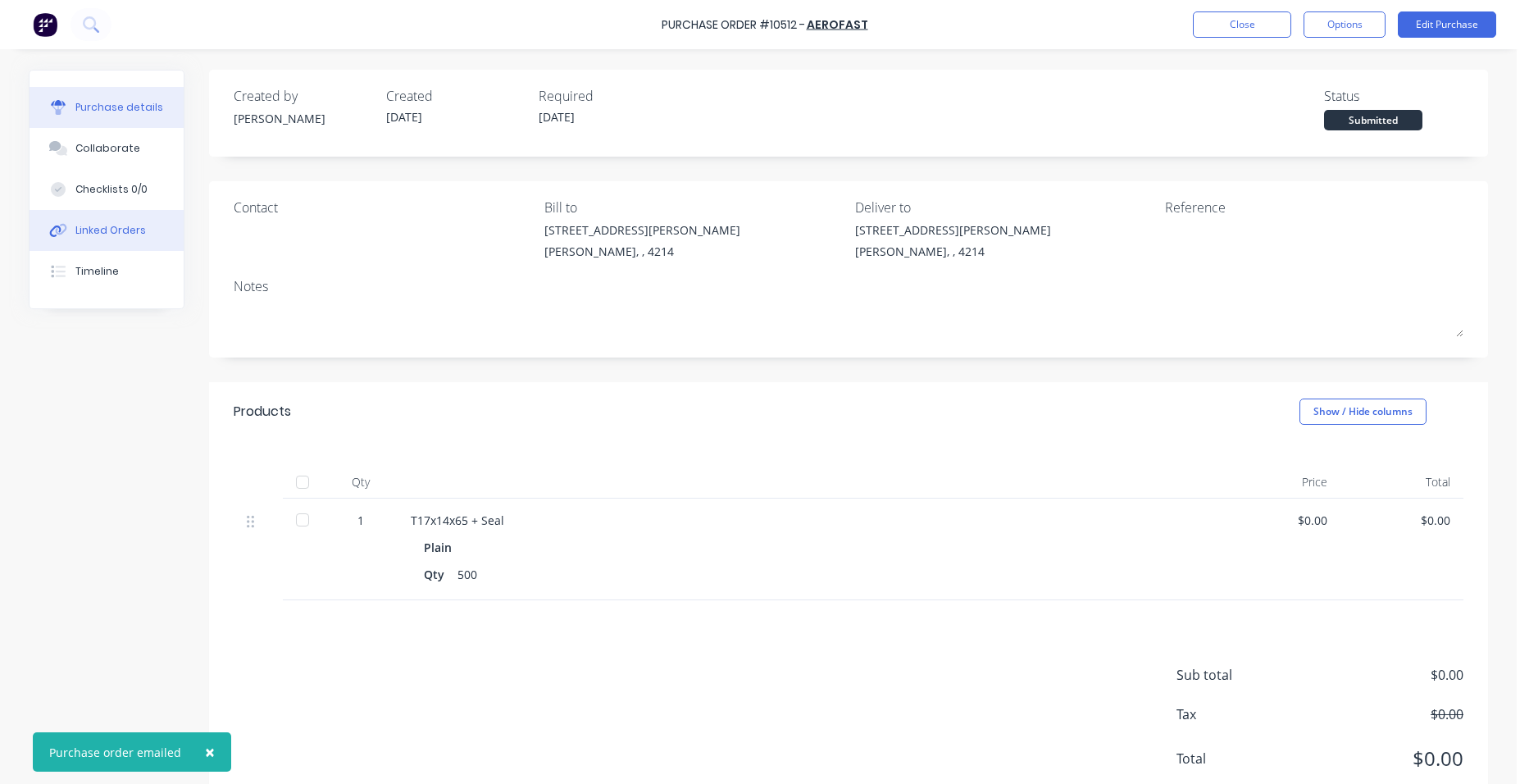
click at [82, 238] on button "Linked Orders" at bounding box center [106, 230] width 154 height 41
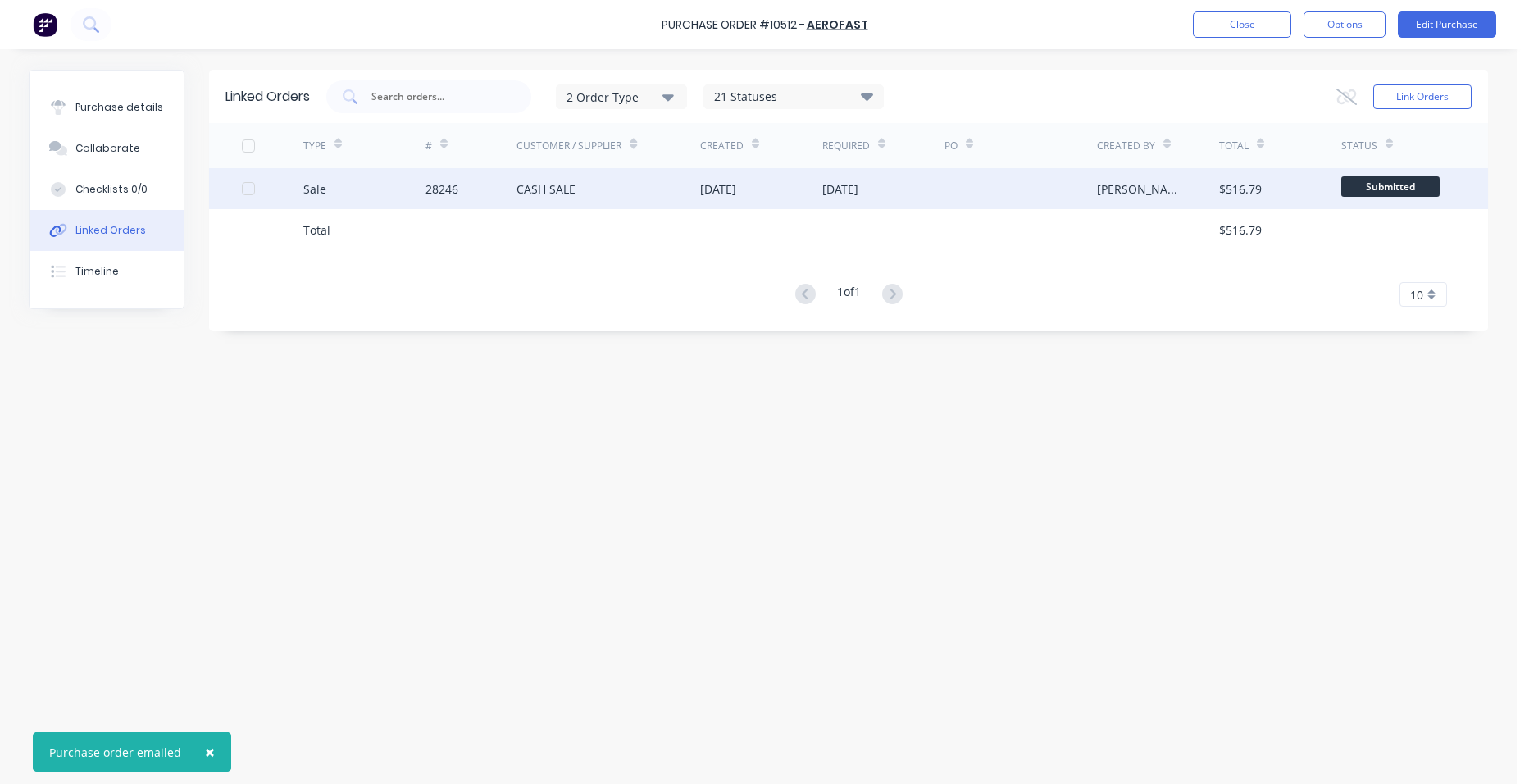
click at [637, 173] on div "CASH SALE" at bounding box center [609, 188] width 184 height 41
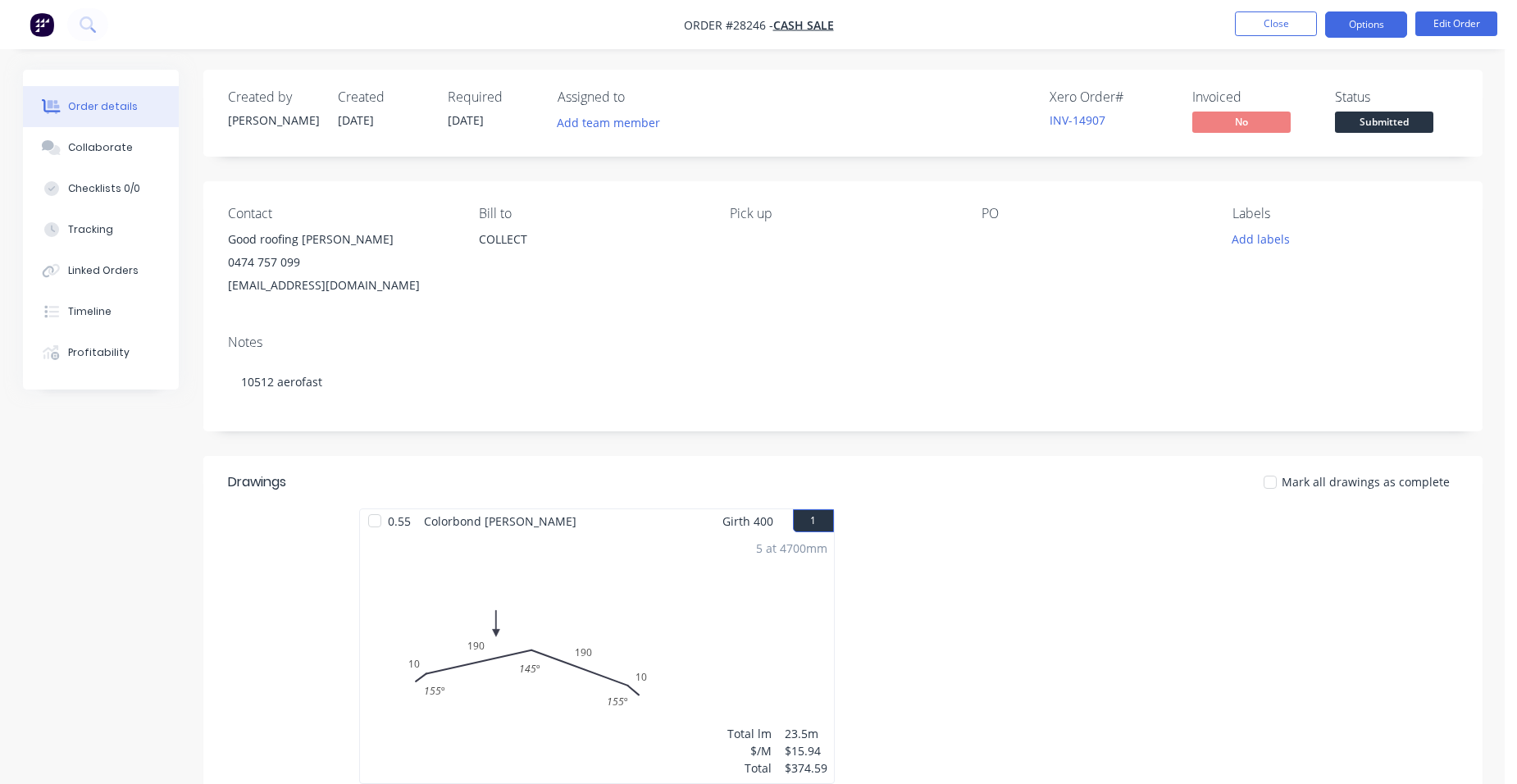
click at [1360, 26] on button "Options" at bounding box center [1366, 24] width 82 height 26
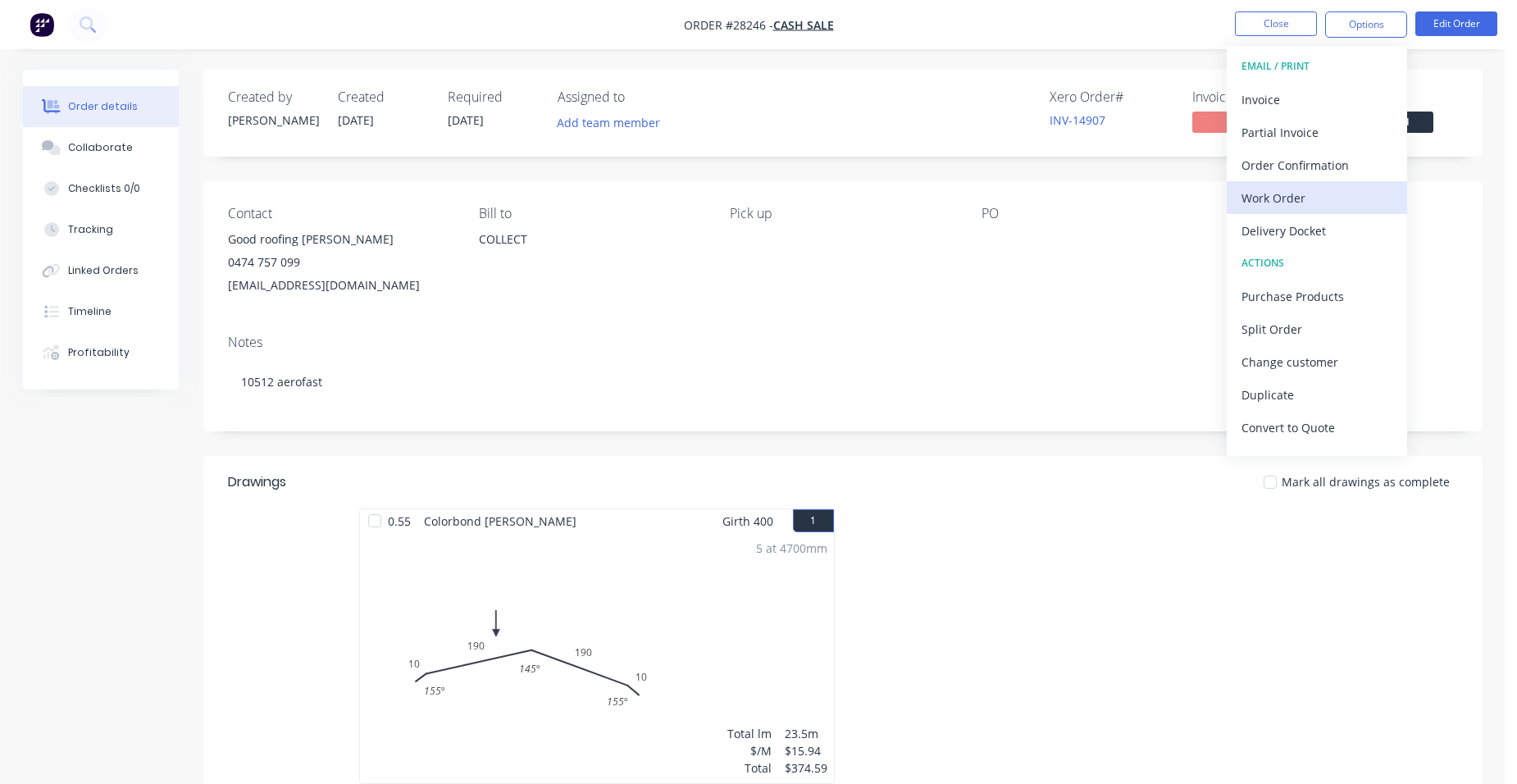
click at [1320, 202] on div "Work Order" at bounding box center [1317, 197] width 151 height 24
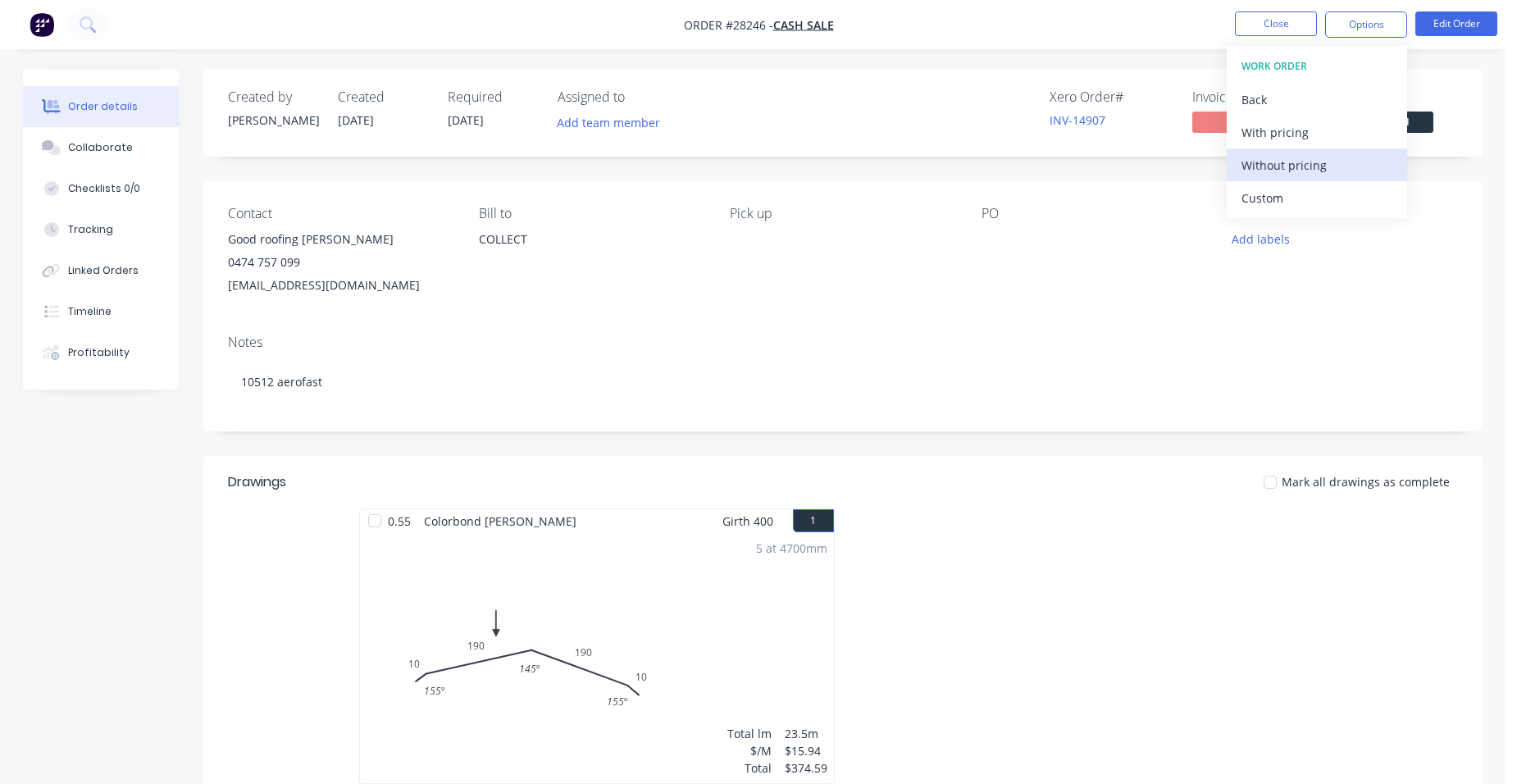
click at [1339, 172] on div "Without pricing" at bounding box center [1317, 165] width 151 height 24
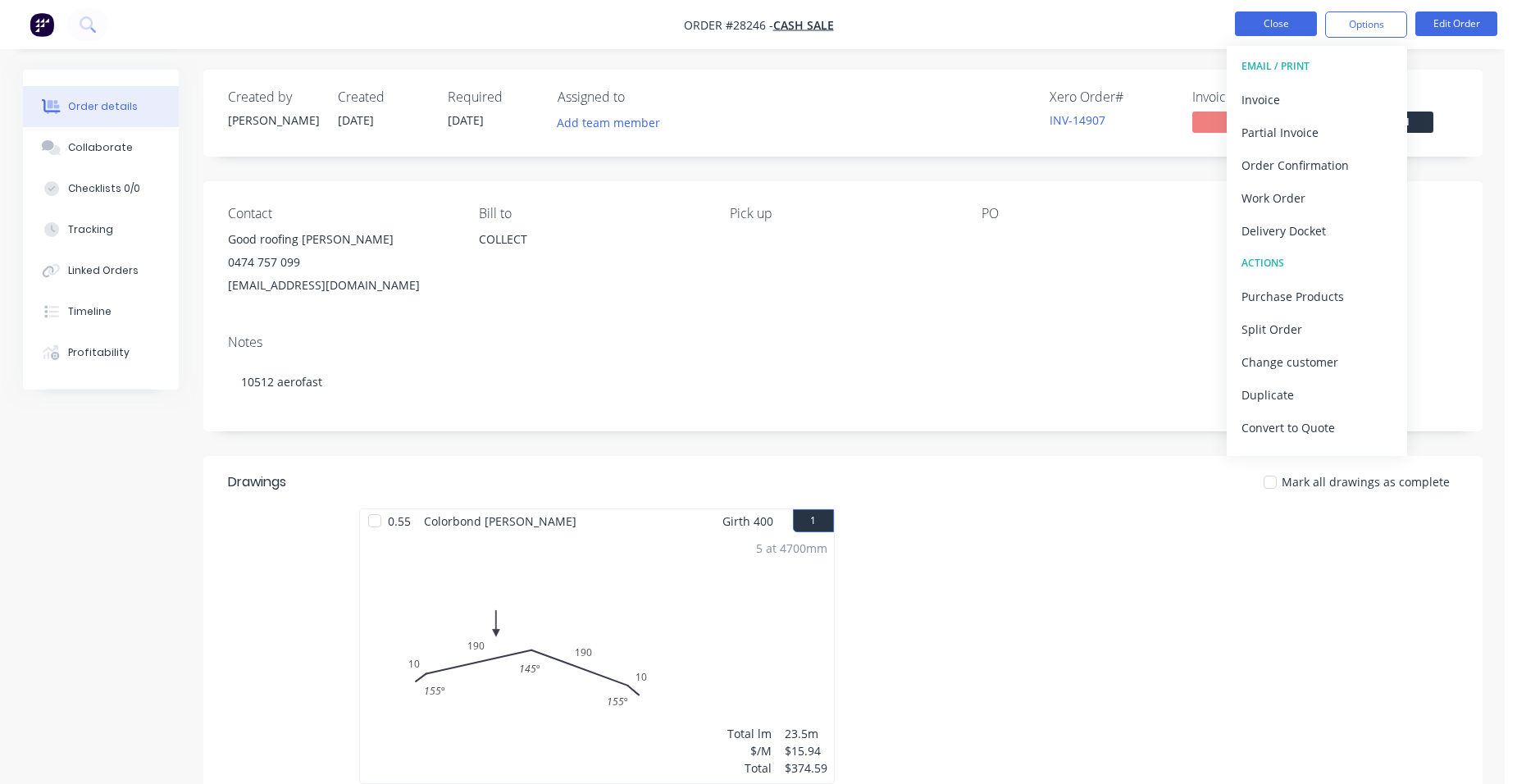
click at [1272, 23] on button "Close" at bounding box center [1276, 24] width 82 height 25
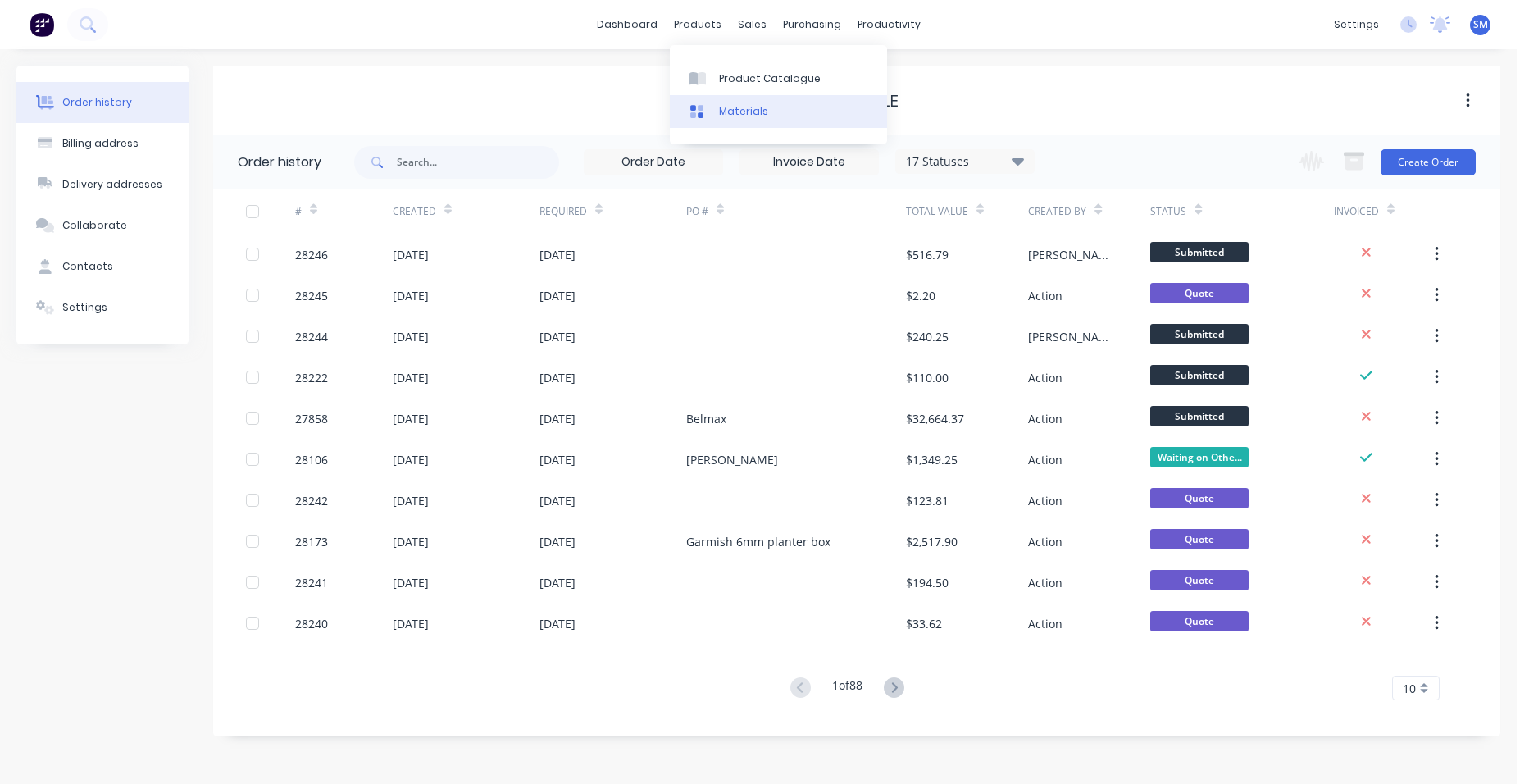
drag, startPoint x: 740, startPoint y: 81, endPoint x: 704, endPoint y: 103, distance: 42.2
click at [740, 81] on div "Product Catalogue" at bounding box center [770, 78] width 102 height 14
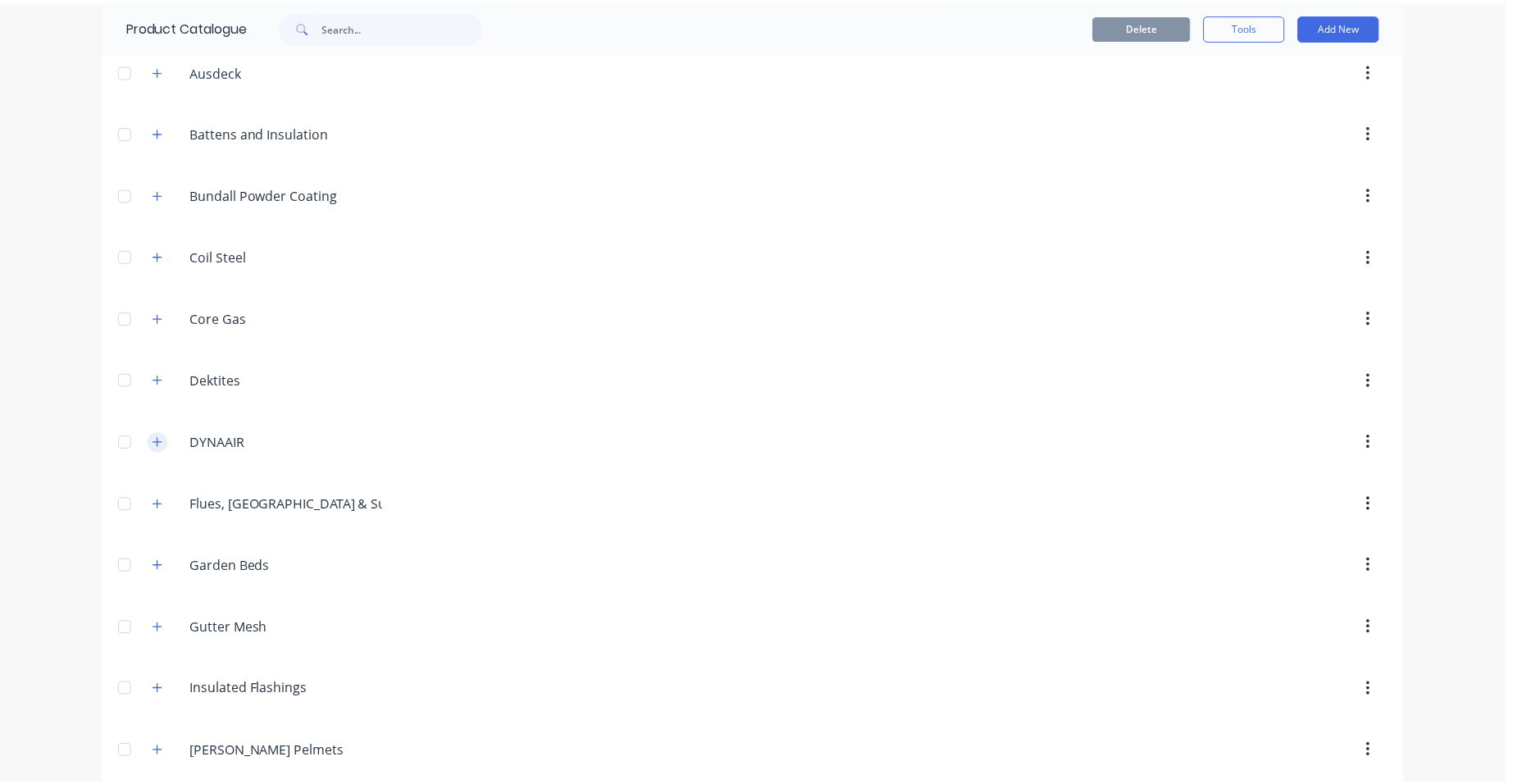
scroll to position [983, 0]
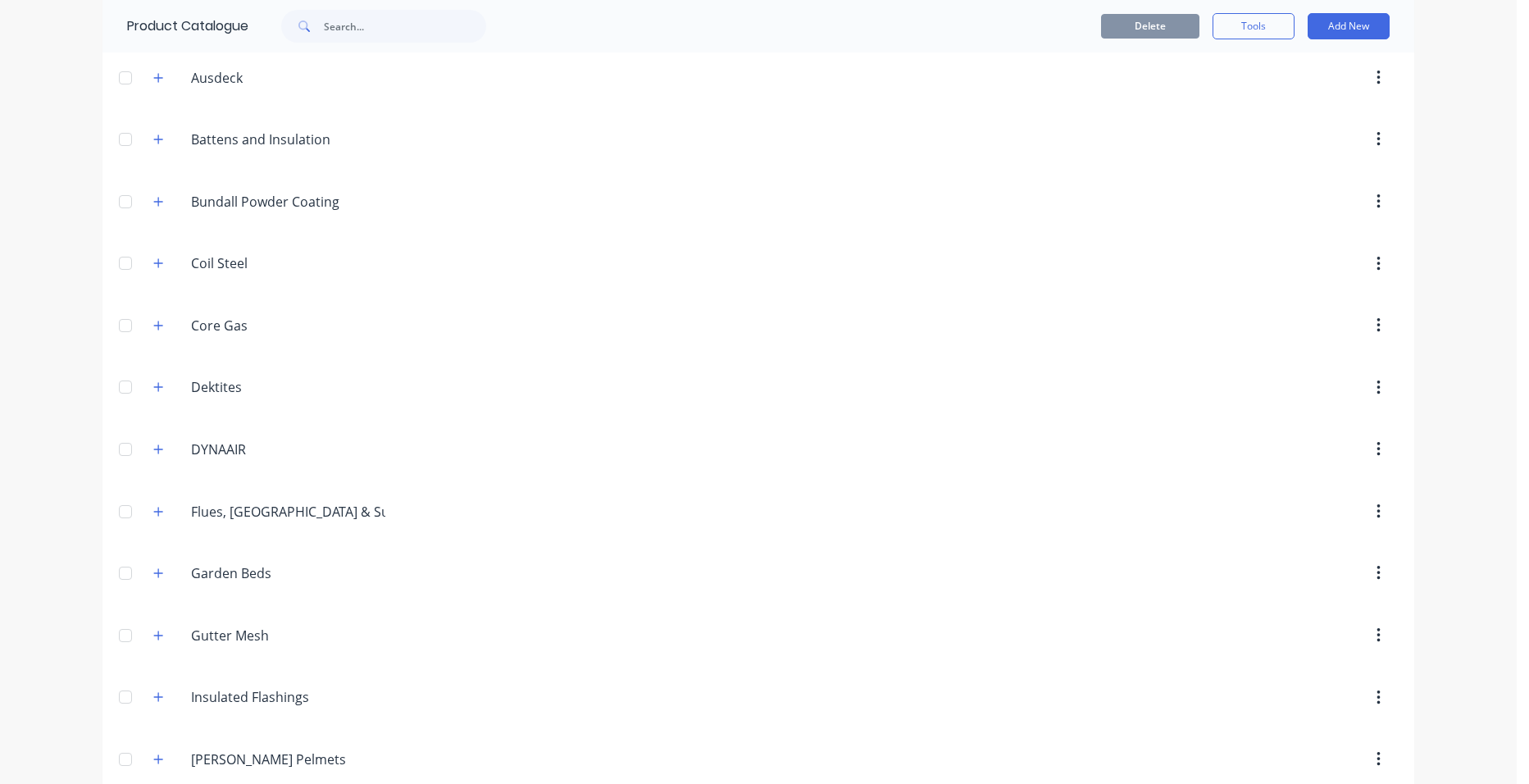
drag, startPoint x: 145, startPoint y: 139, endPoint x: 157, endPoint y: 150, distance: 16.3
click at [149, 139] on button "button" at bounding box center [158, 139] width 20 height 20
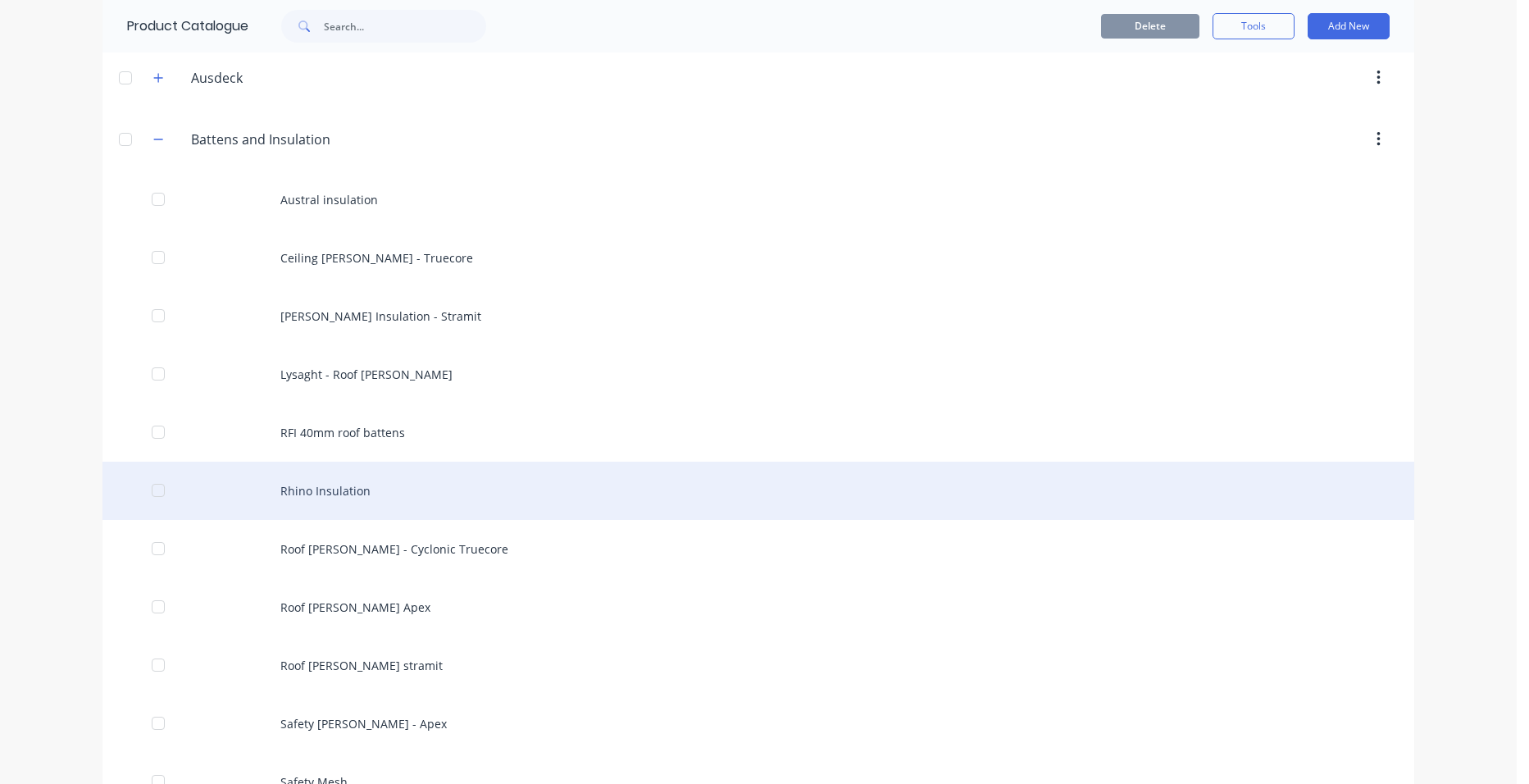
click at [382, 494] on div "Rhino Insulation" at bounding box center [758, 491] width 1311 height 58
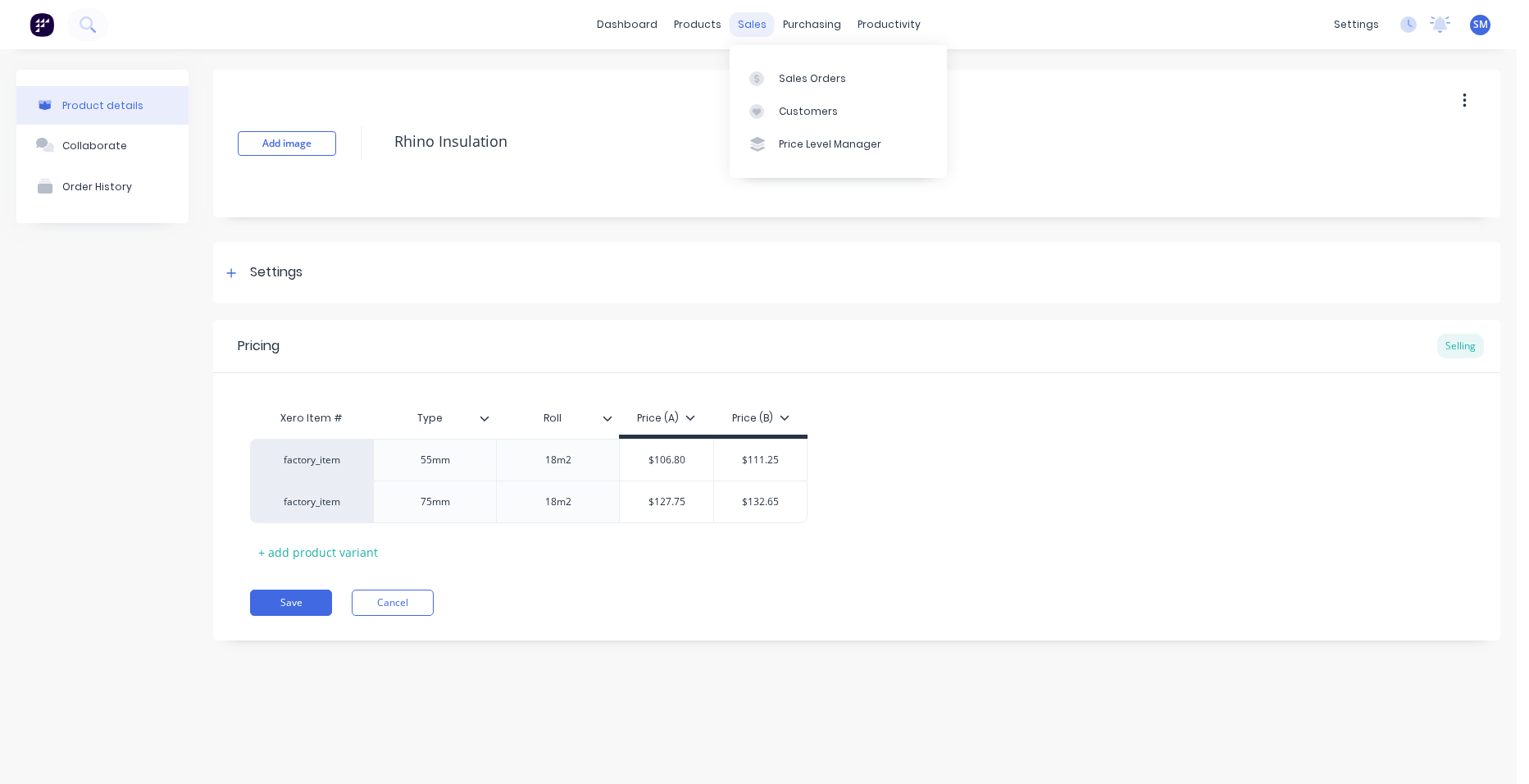
click at [769, 19] on div "sales" at bounding box center [752, 25] width 45 height 25
click at [795, 74] on div "Sales Orders" at bounding box center [812, 78] width 67 height 14
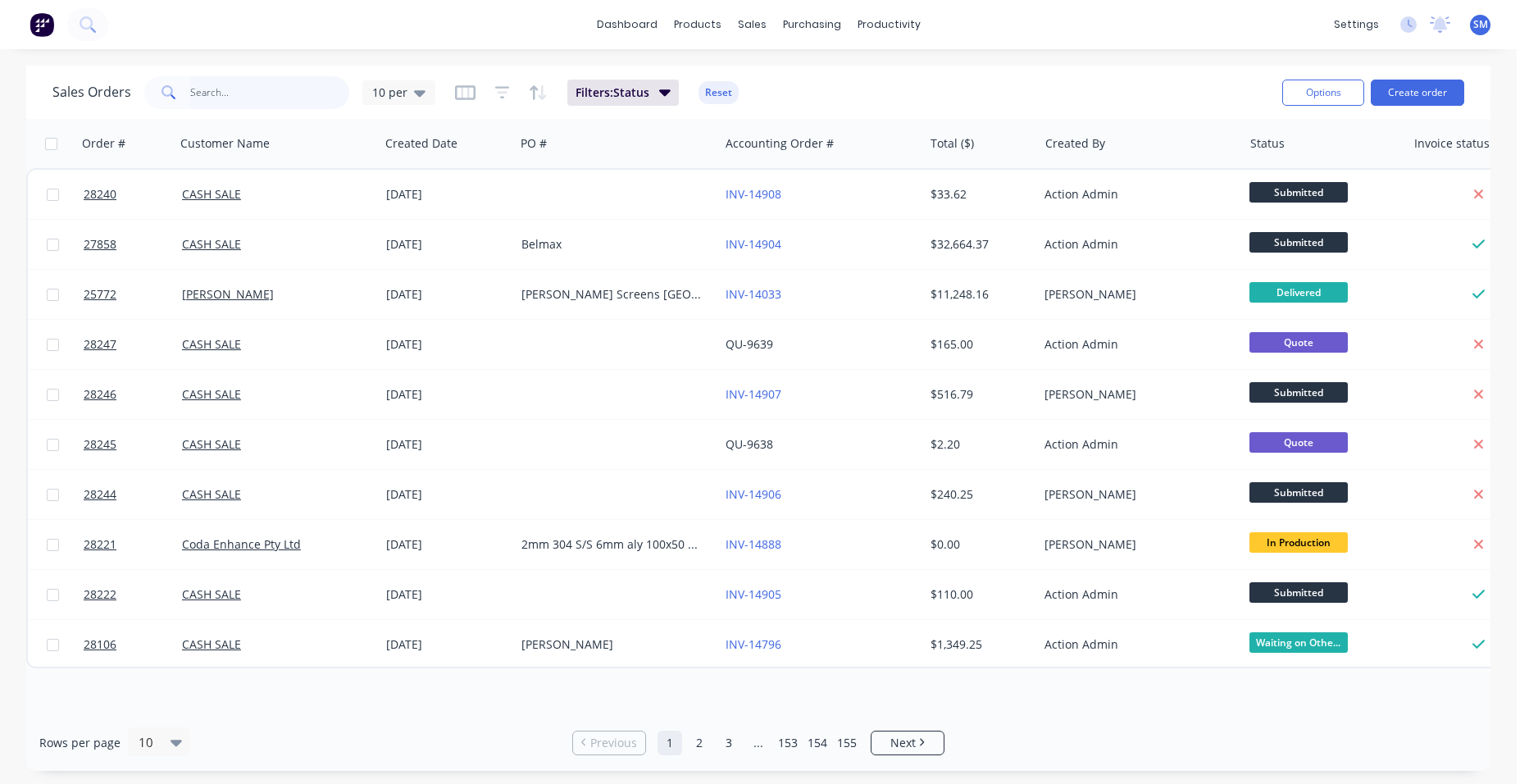
click at [276, 104] on input "text" at bounding box center [269, 93] width 160 height 33
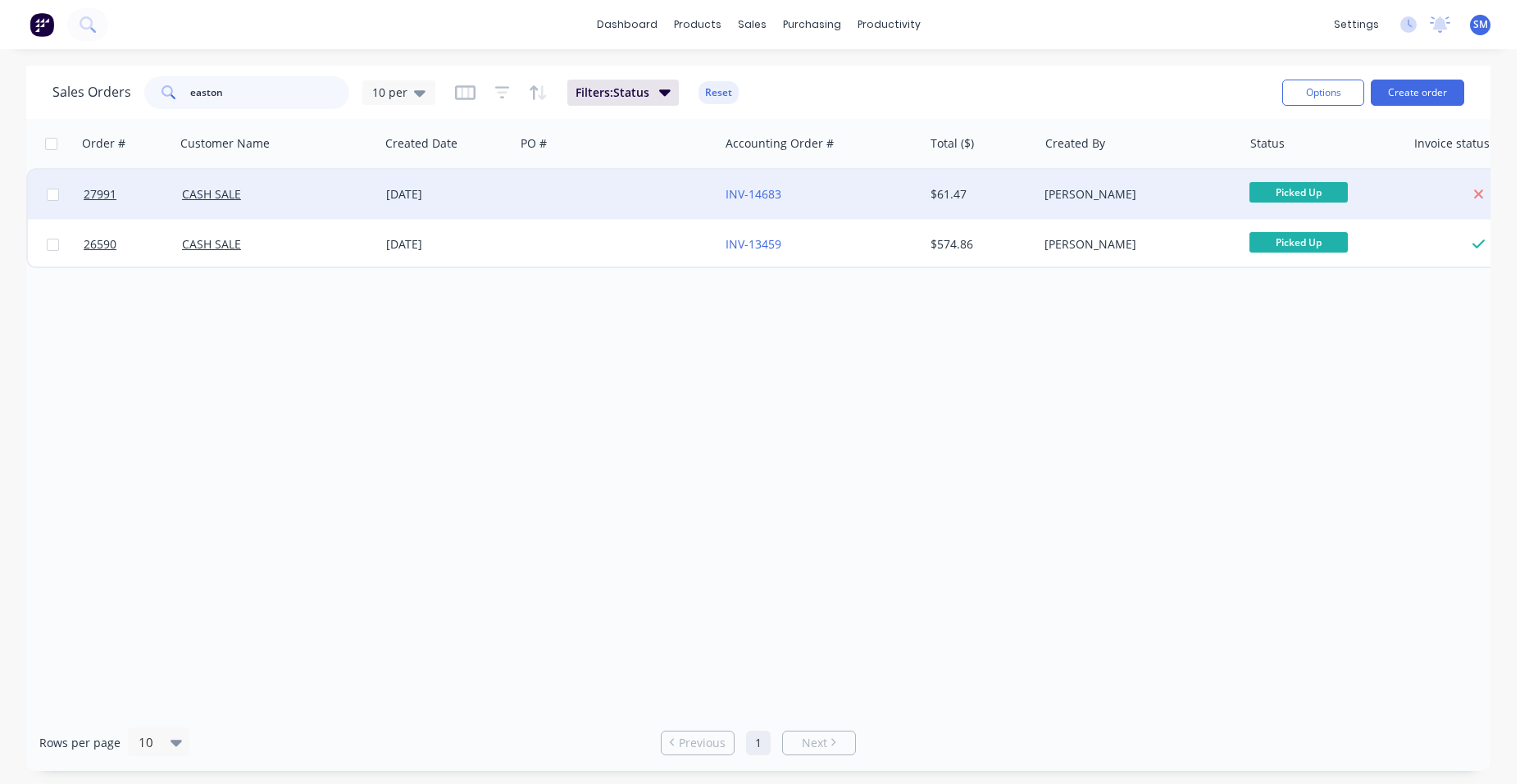
type input "easton"
click at [615, 187] on div at bounding box center [616, 194] width 204 height 49
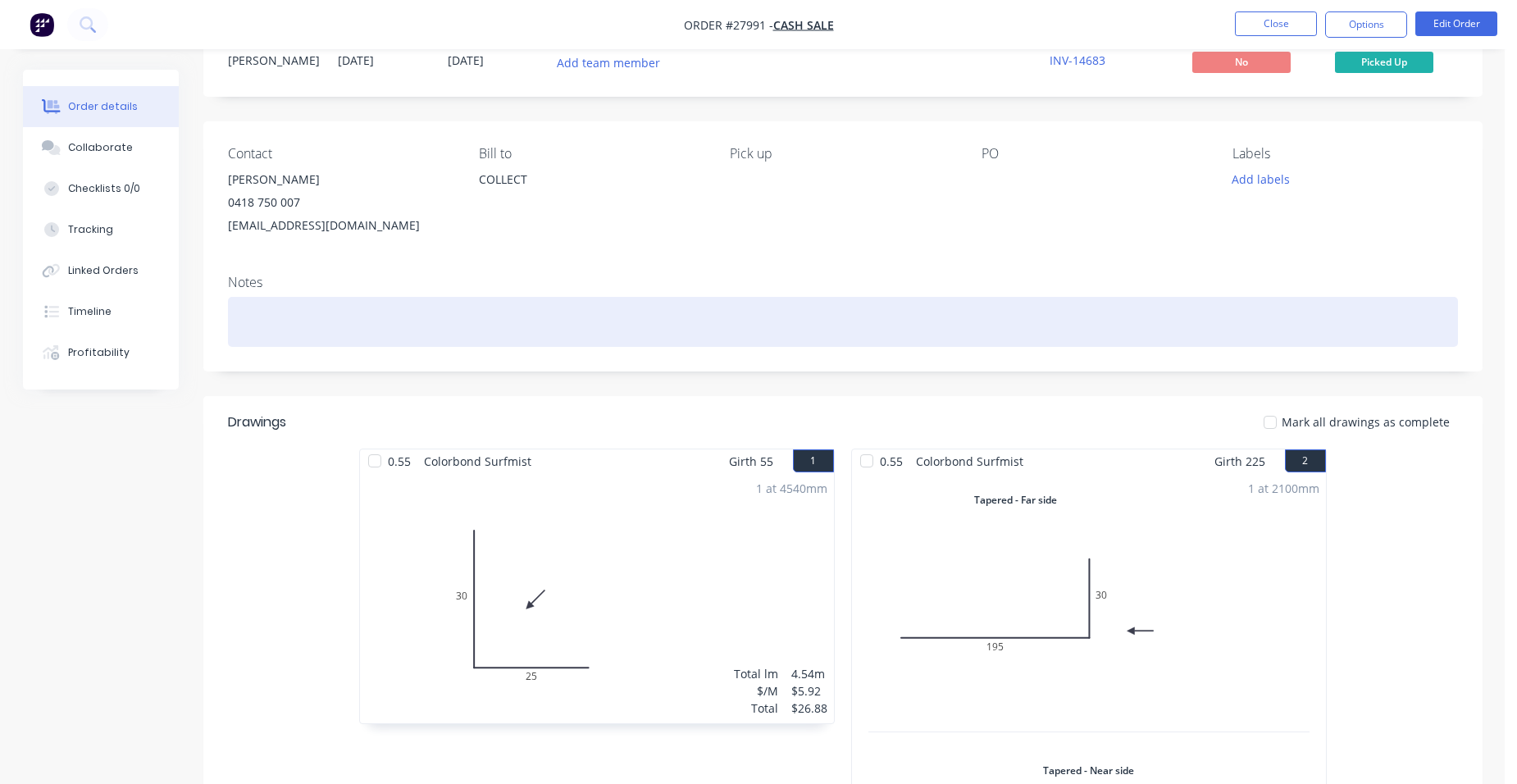
scroll to position [328, 0]
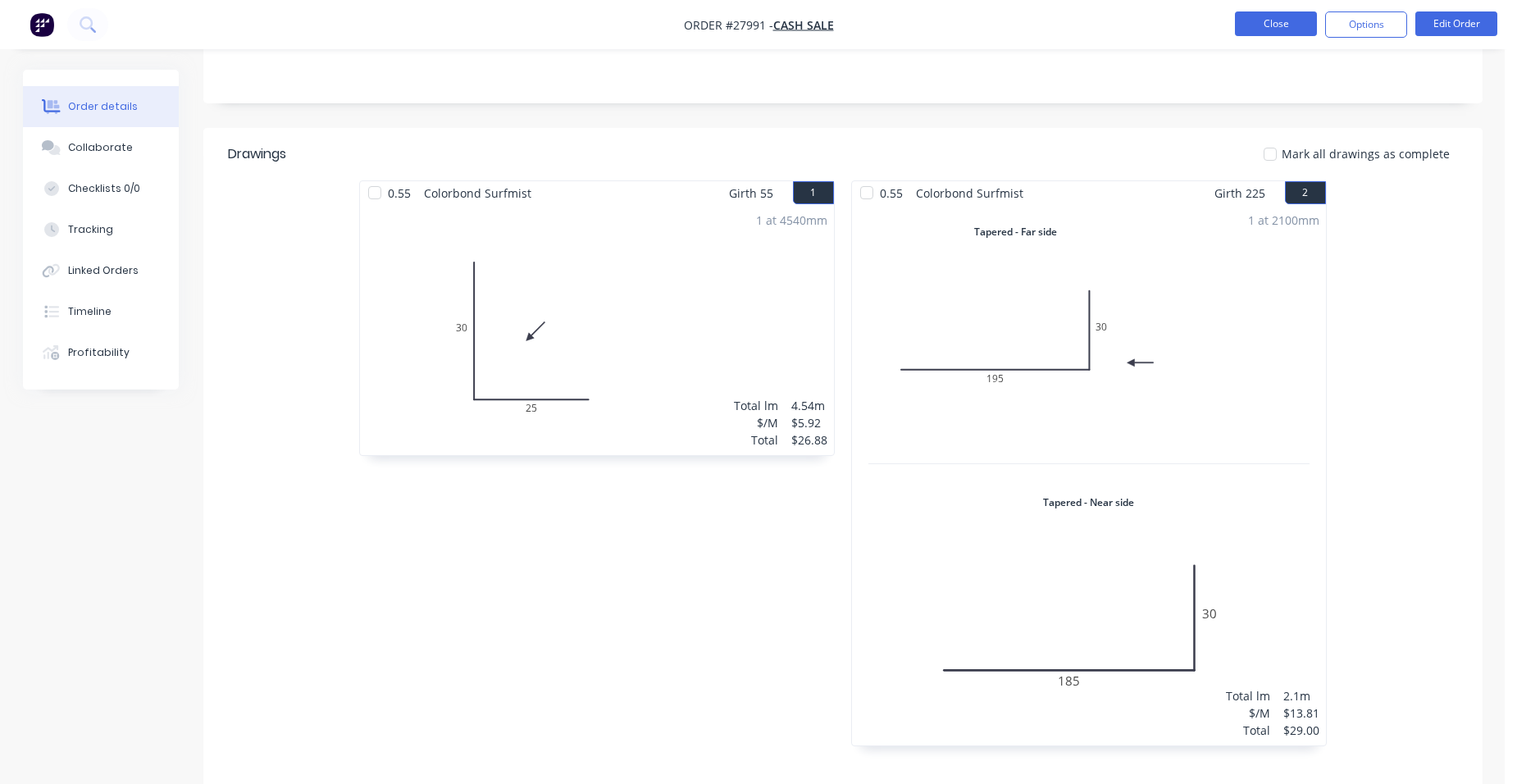
click at [1261, 22] on button "Close" at bounding box center [1276, 24] width 82 height 25
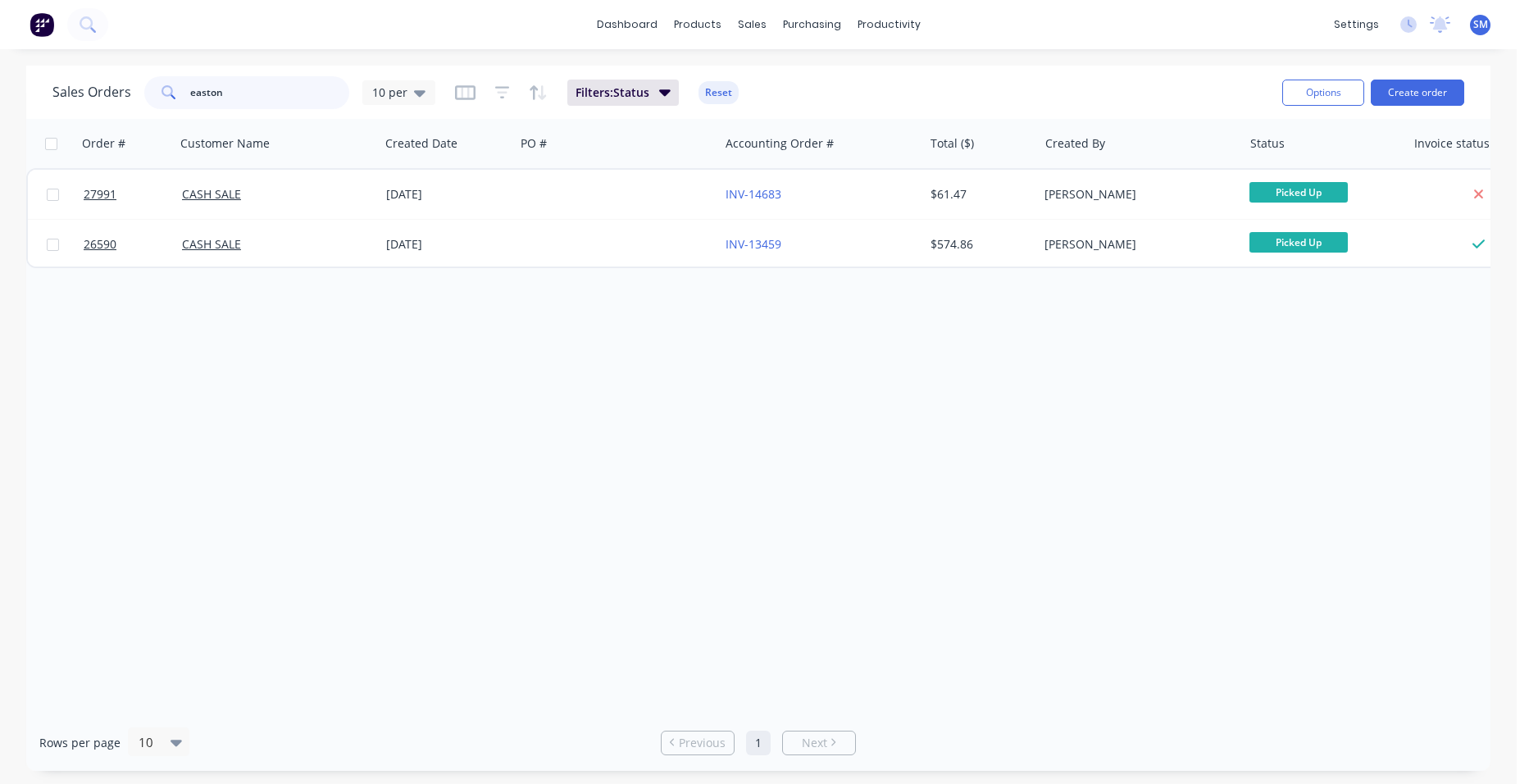
drag, startPoint x: 236, startPoint y: 102, endPoint x: 134, endPoint y: 78, distance: 104.8
click at [147, 88] on div "easton" at bounding box center [247, 93] width 205 height 33
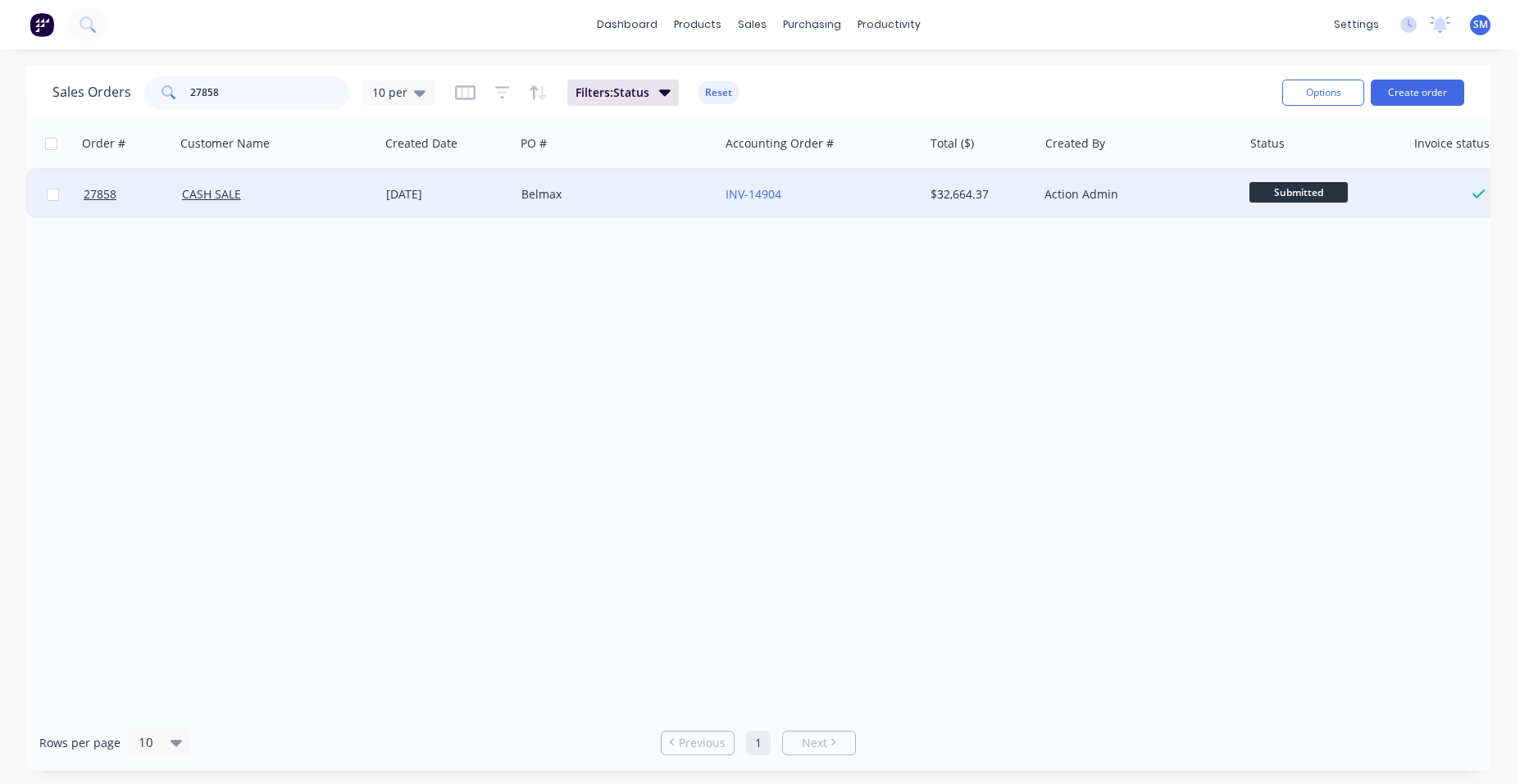
type input "27858"
click at [677, 196] on div "Belmax" at bounding box center [613, 194] width 182 height 16
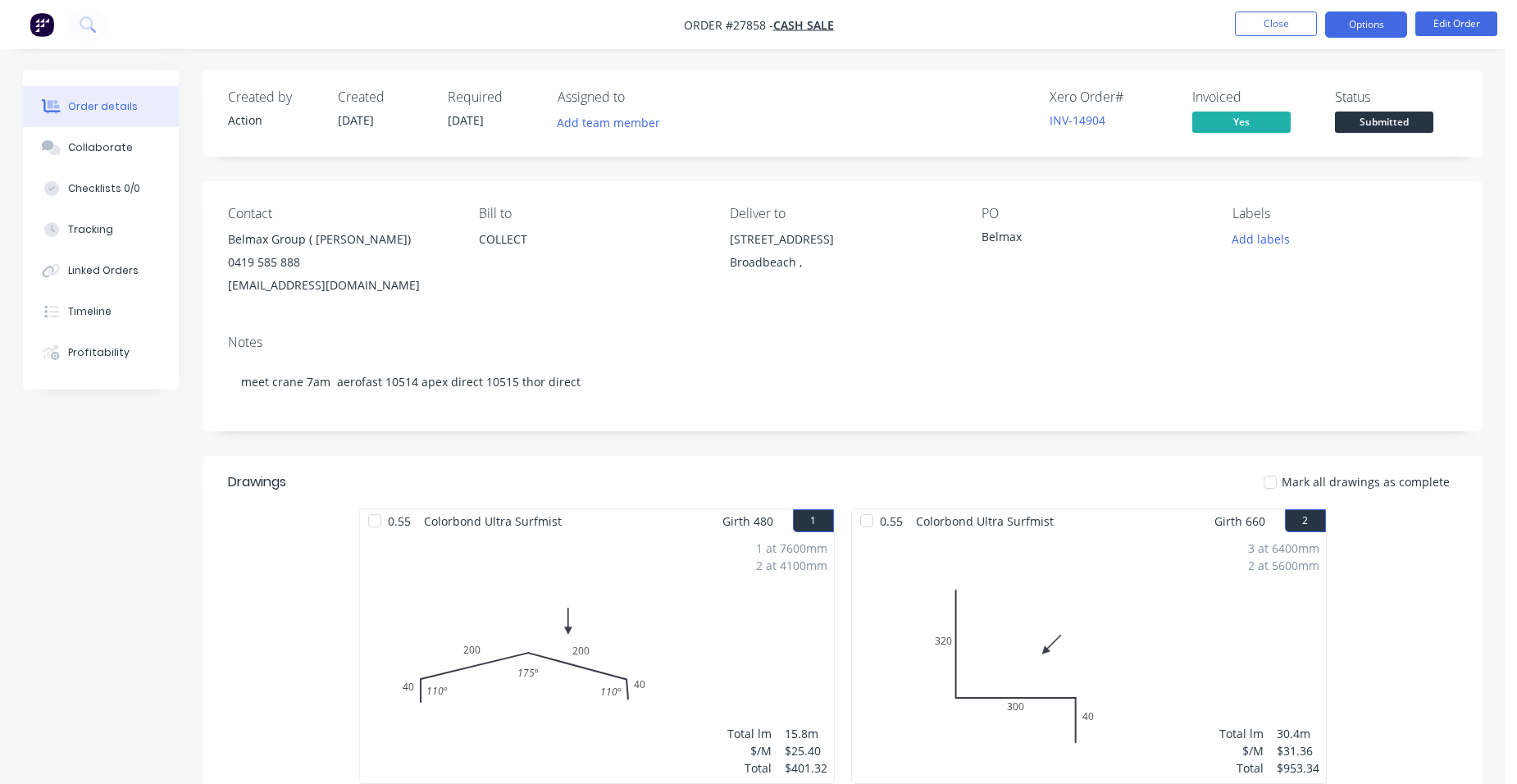
click at [1355, 20] on button "Options" at bounding box center [1366, 24] width 82 height 26
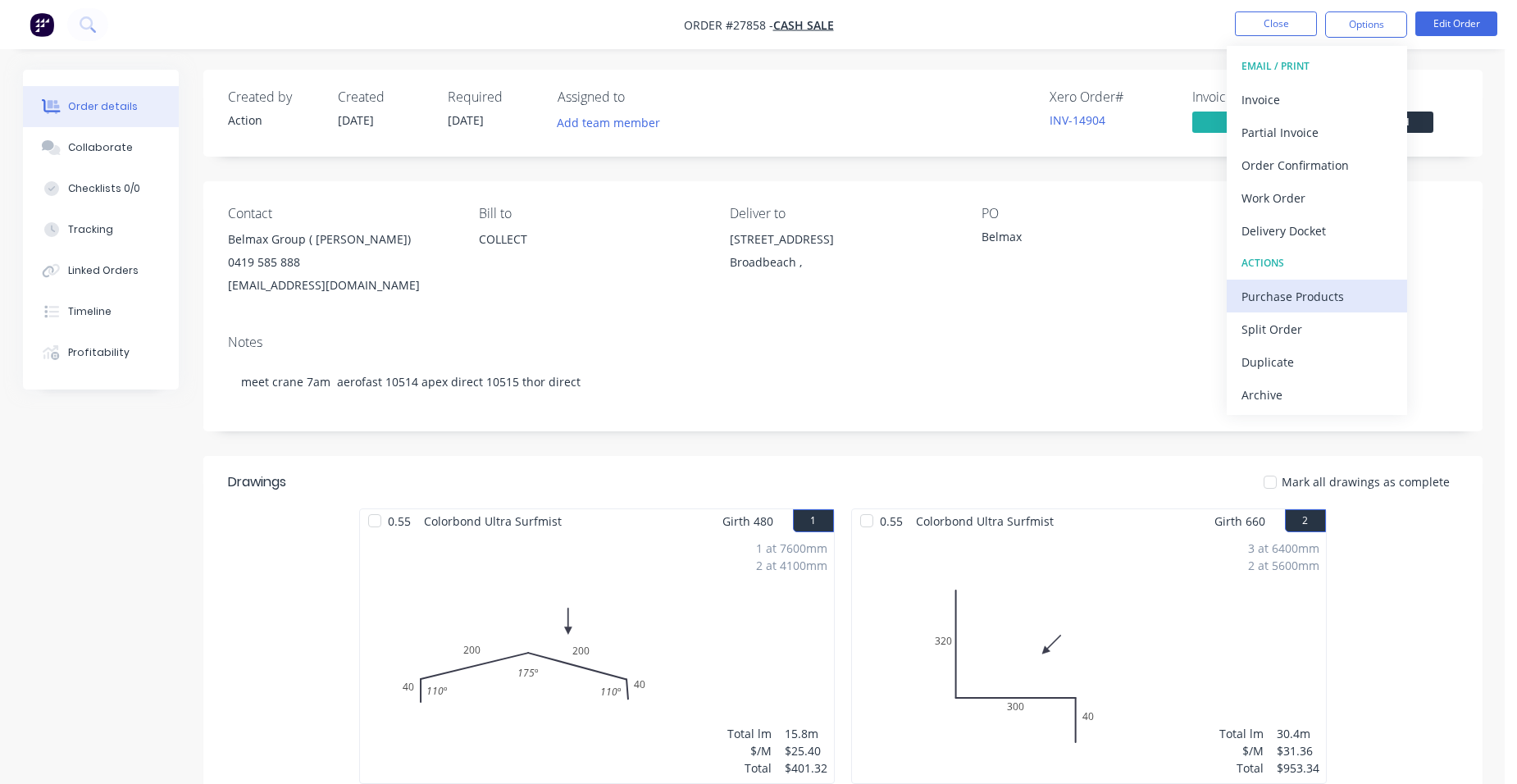
click at [1328, 294] on div "Purchase Products" at bounding box center [1317, 296] width 151 height 24
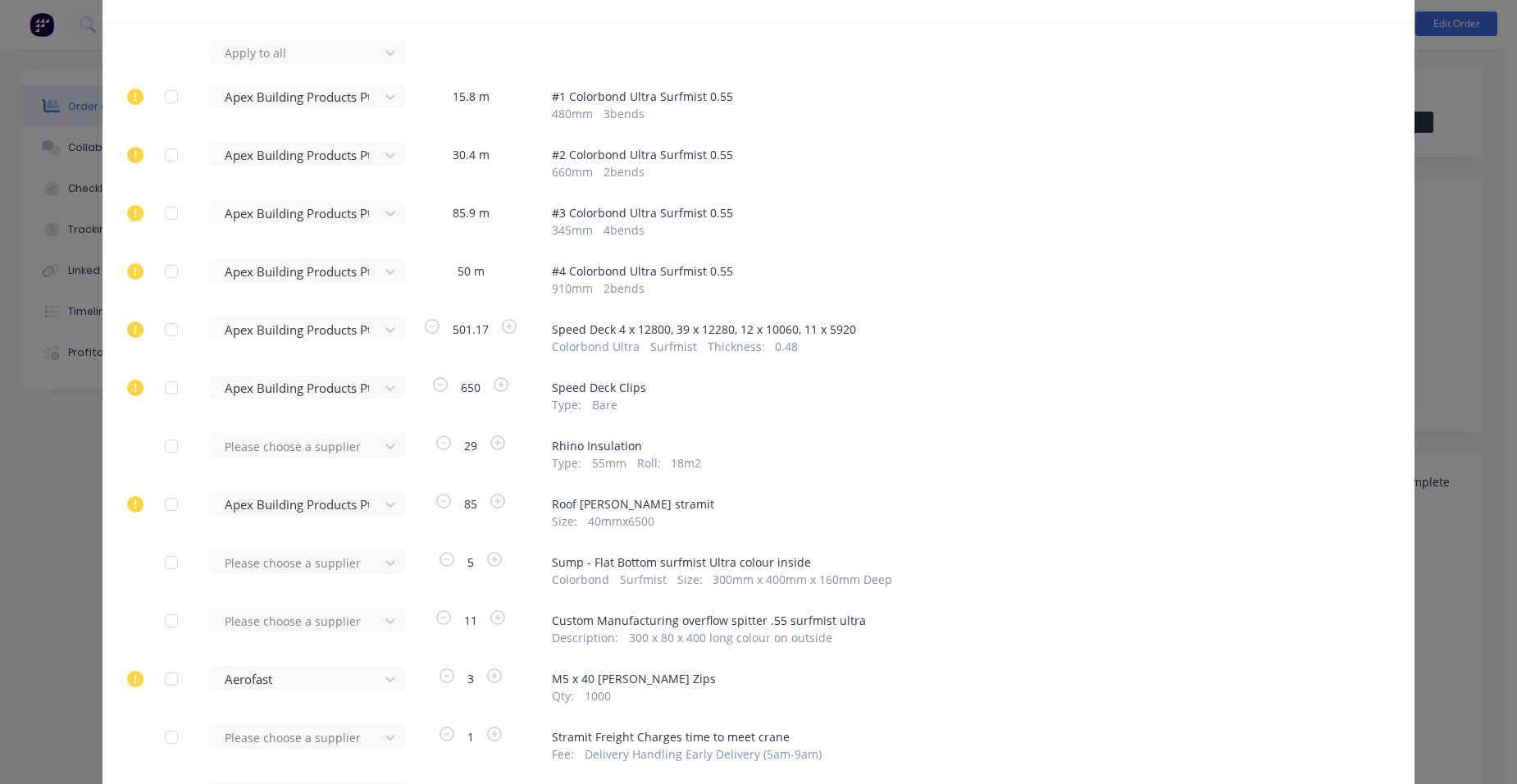
scroll to position [246, 0]
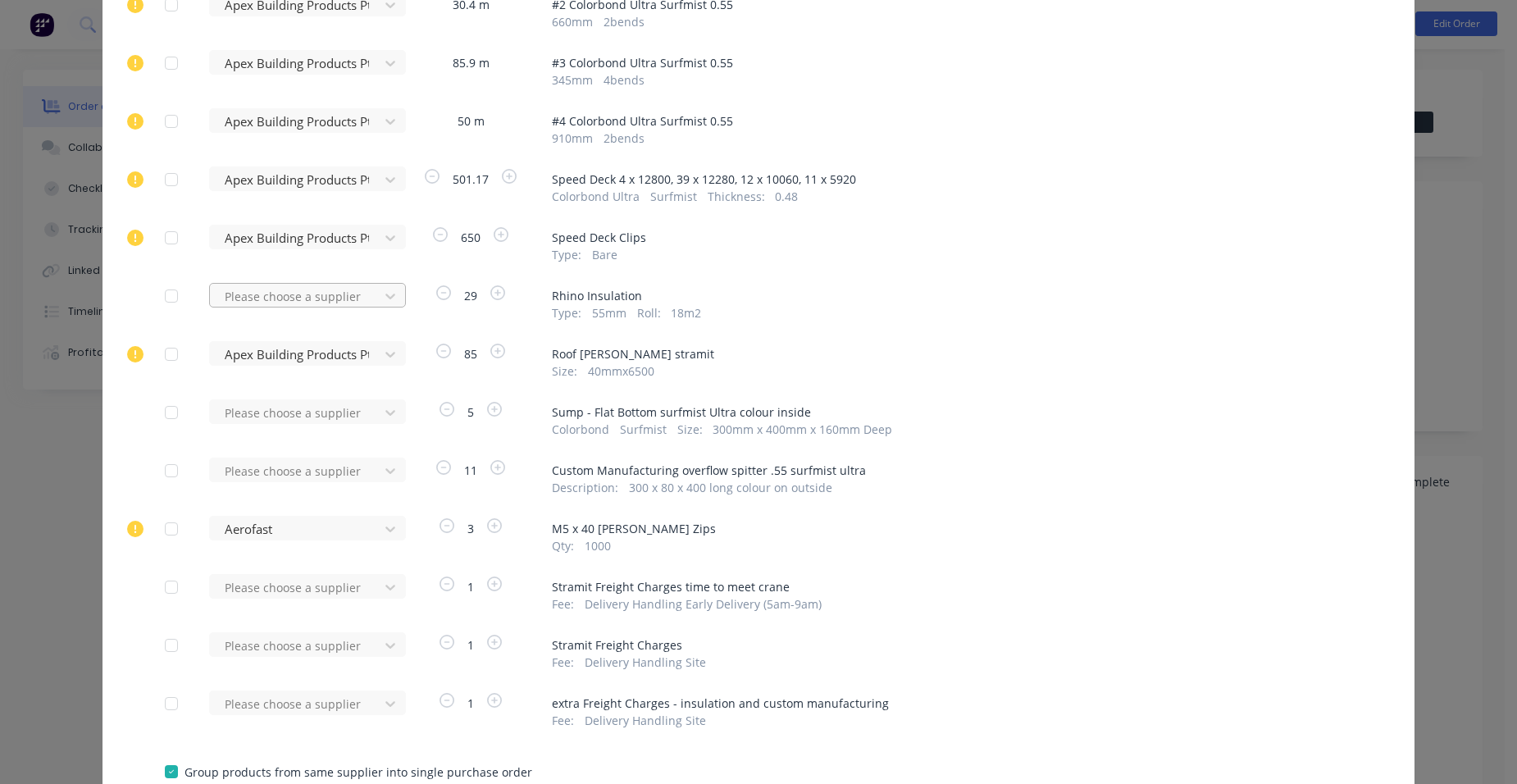
click at [255, 299] on div at bounding box center [297, 295] width 148 height 20
type input "rhino"
click at [262, 355] on div "Rhino Linings" at bounding box center [307, 357] width 197 height 31
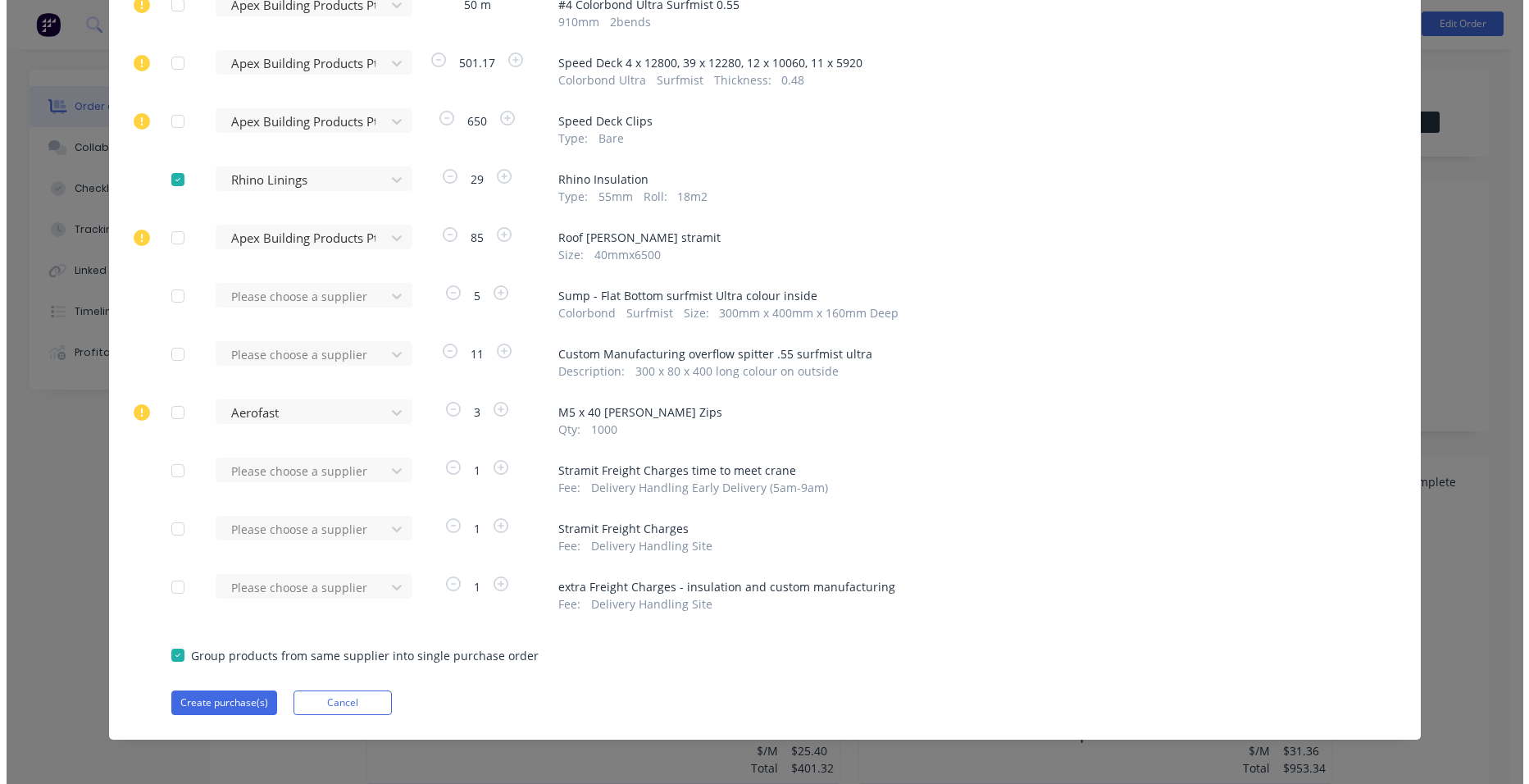
scroll to position [365, 0]
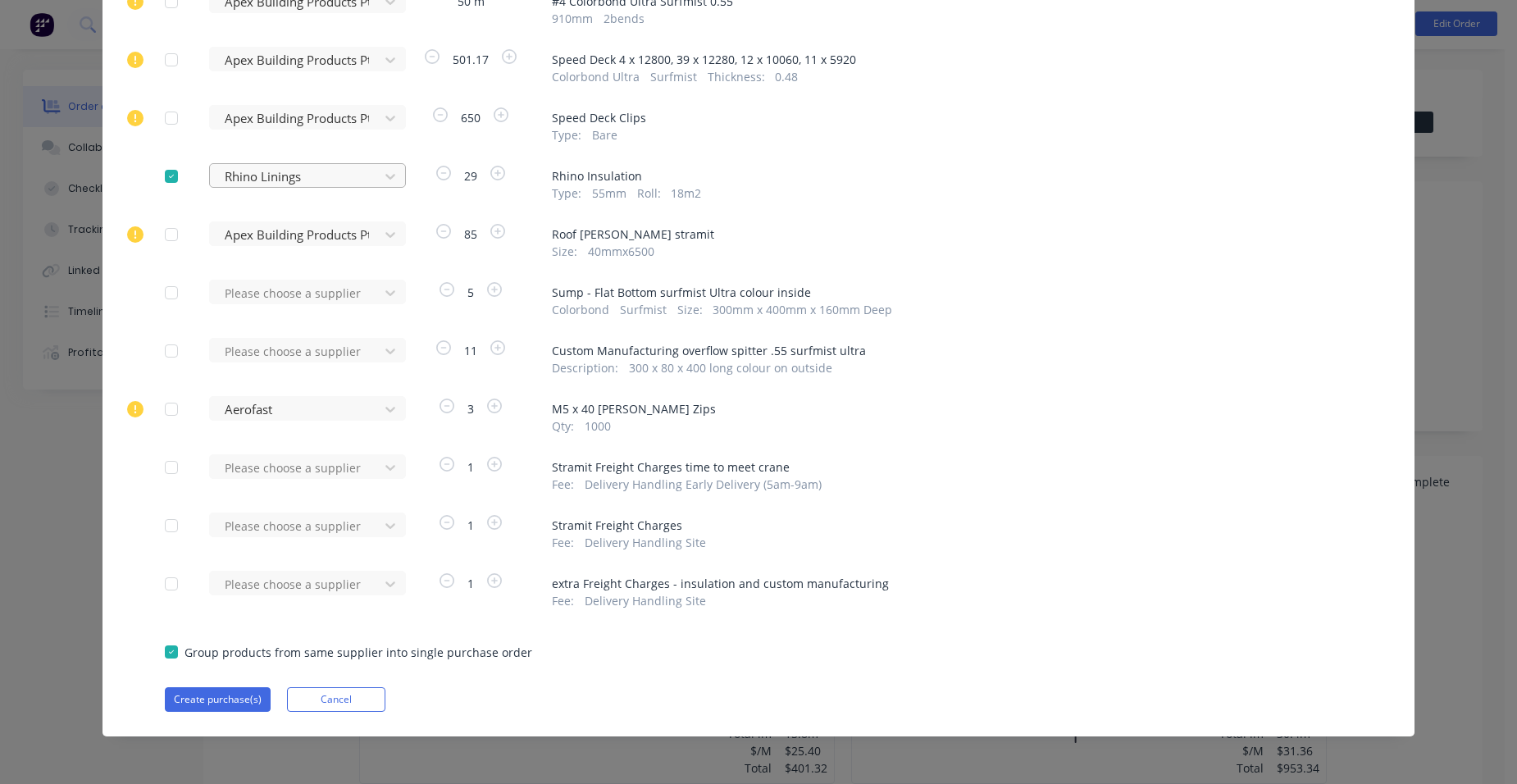
click at [302, 174] on div at bounding box center [297, 176] width 148 height 20
click at [301, 177] on div at bounding box center [297, 176] width 148 height 20
type input "thor"
click at [283, 246] on div "Thor Builiding Products Pty Ltd" at bounding box center [307, 237] width 197 height 31
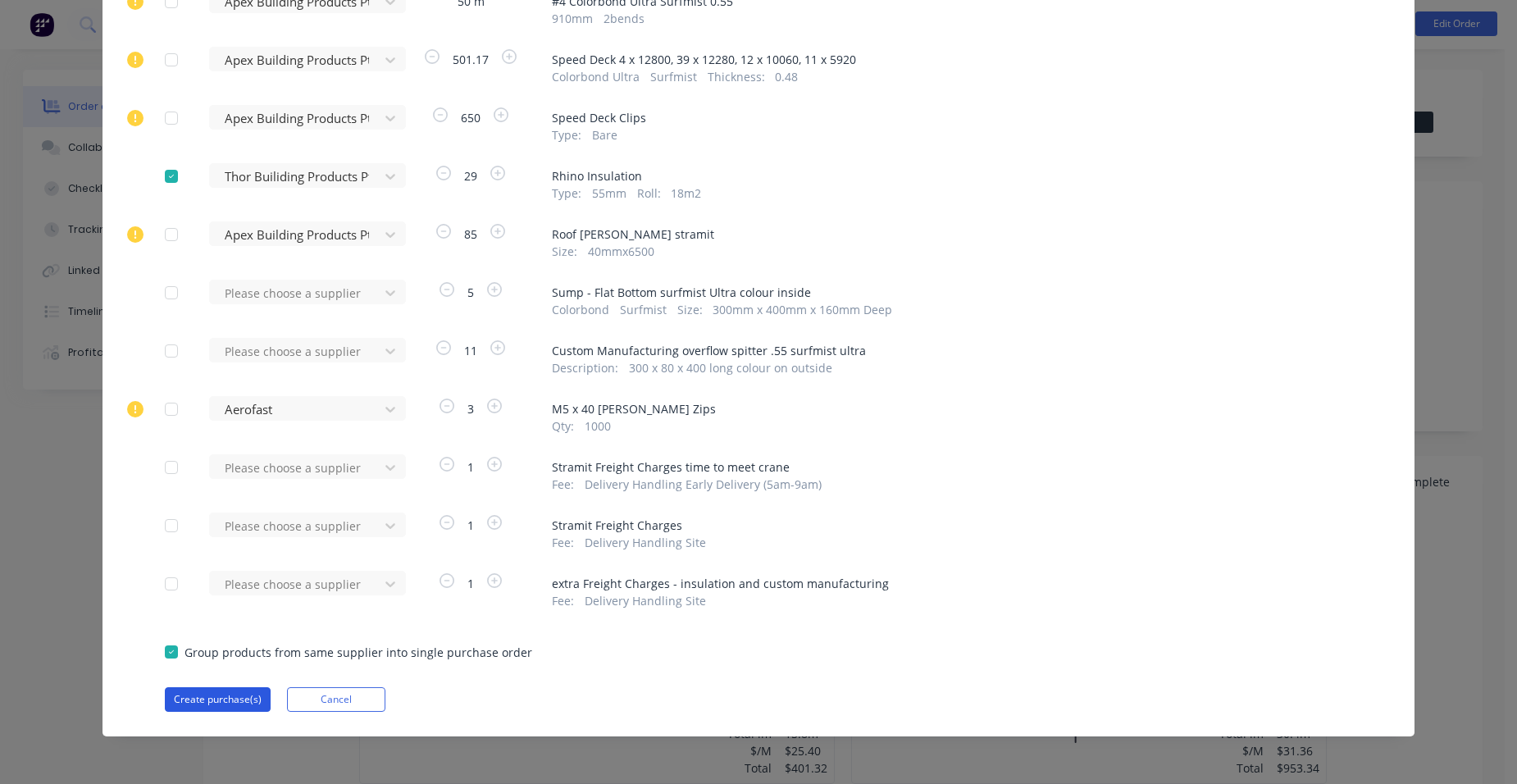
click at [229, 701] on button "Create purchase(s)" at bounding box center [218, 700] width 105 height 25
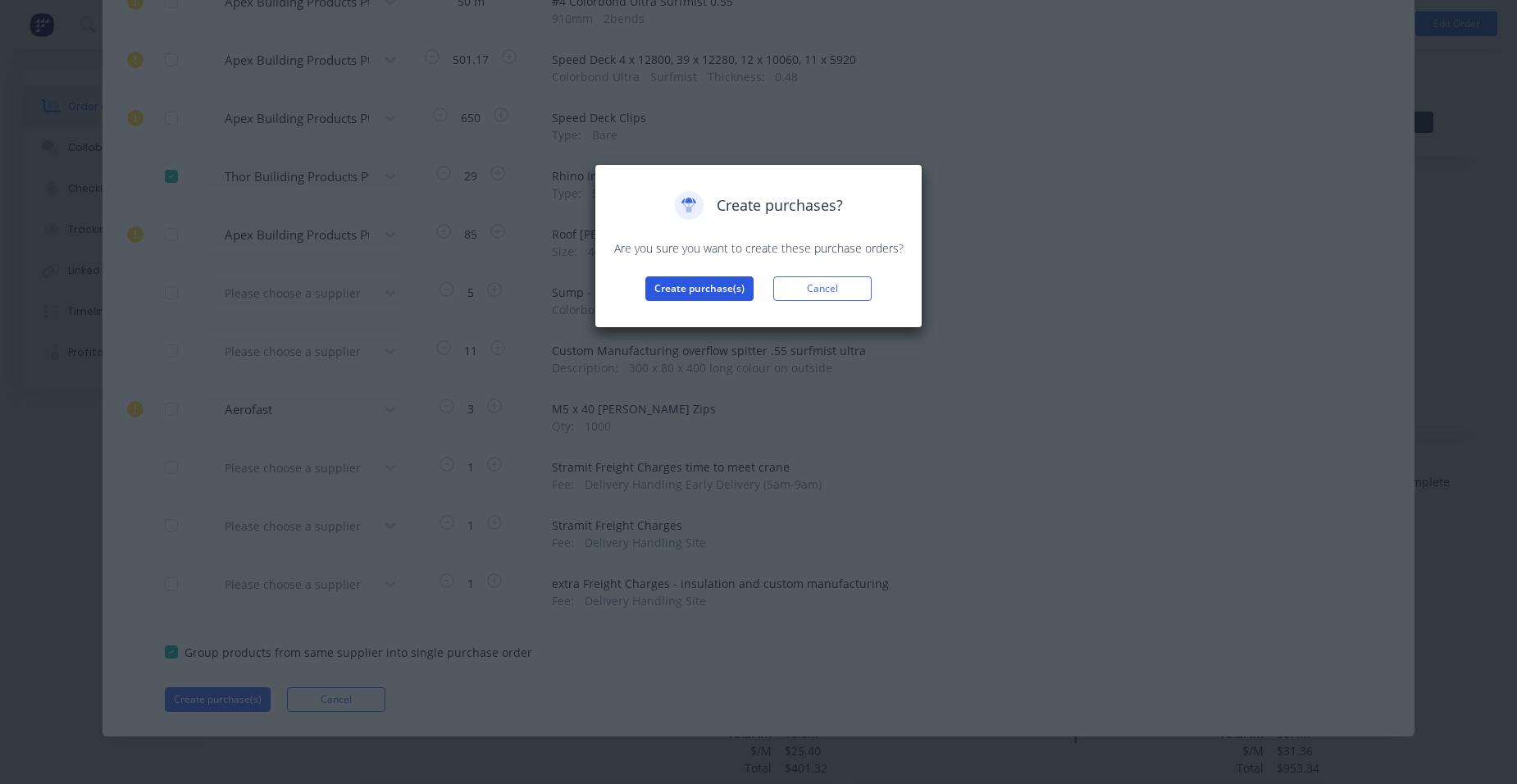
click at [686, 284] on button "Create purchase(s)" at bounding box center [699, 288] width 108 height 25
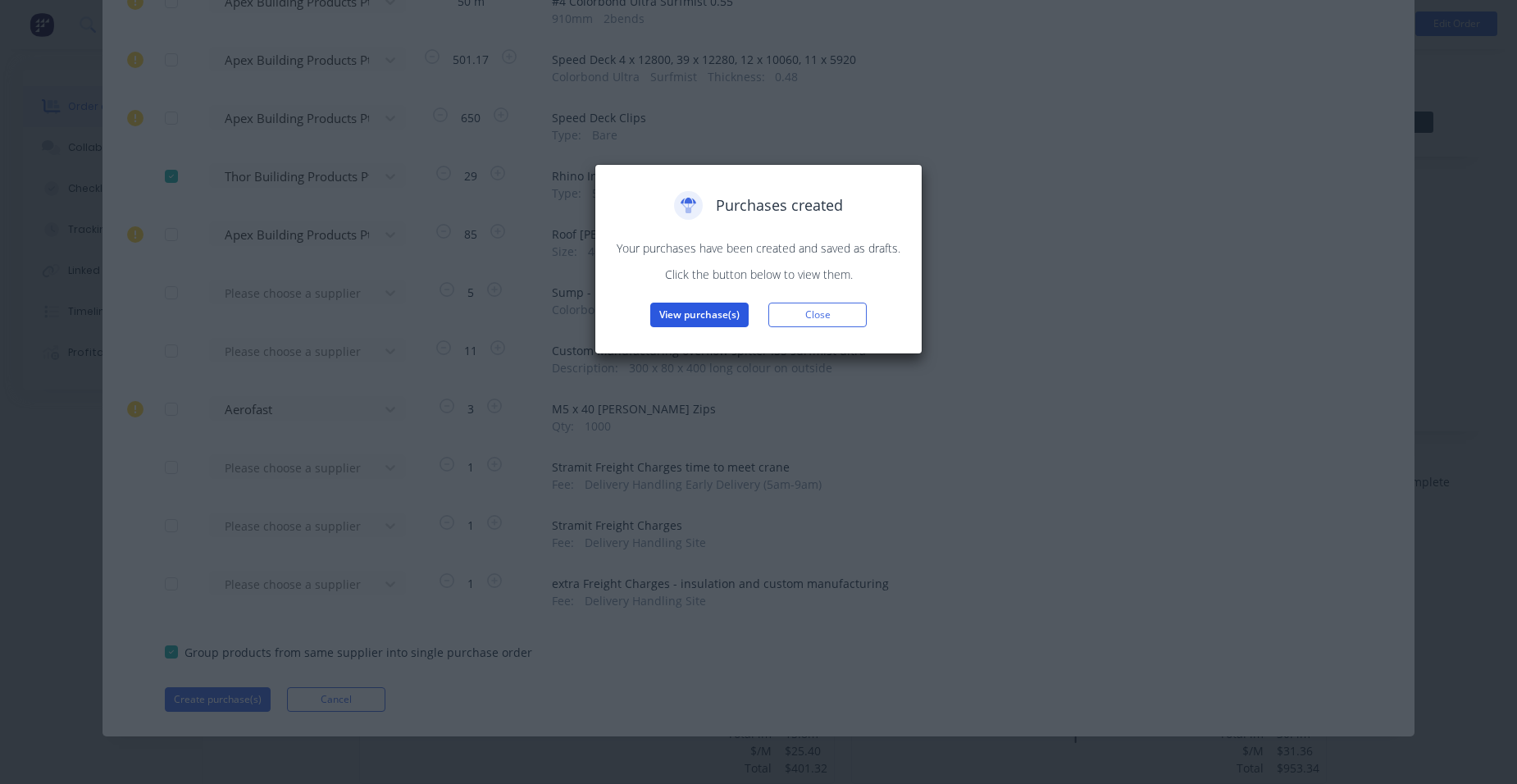
click at [683, 310] on button "View purchase(s)" at bounding box center [699, 315] width 99 height 25
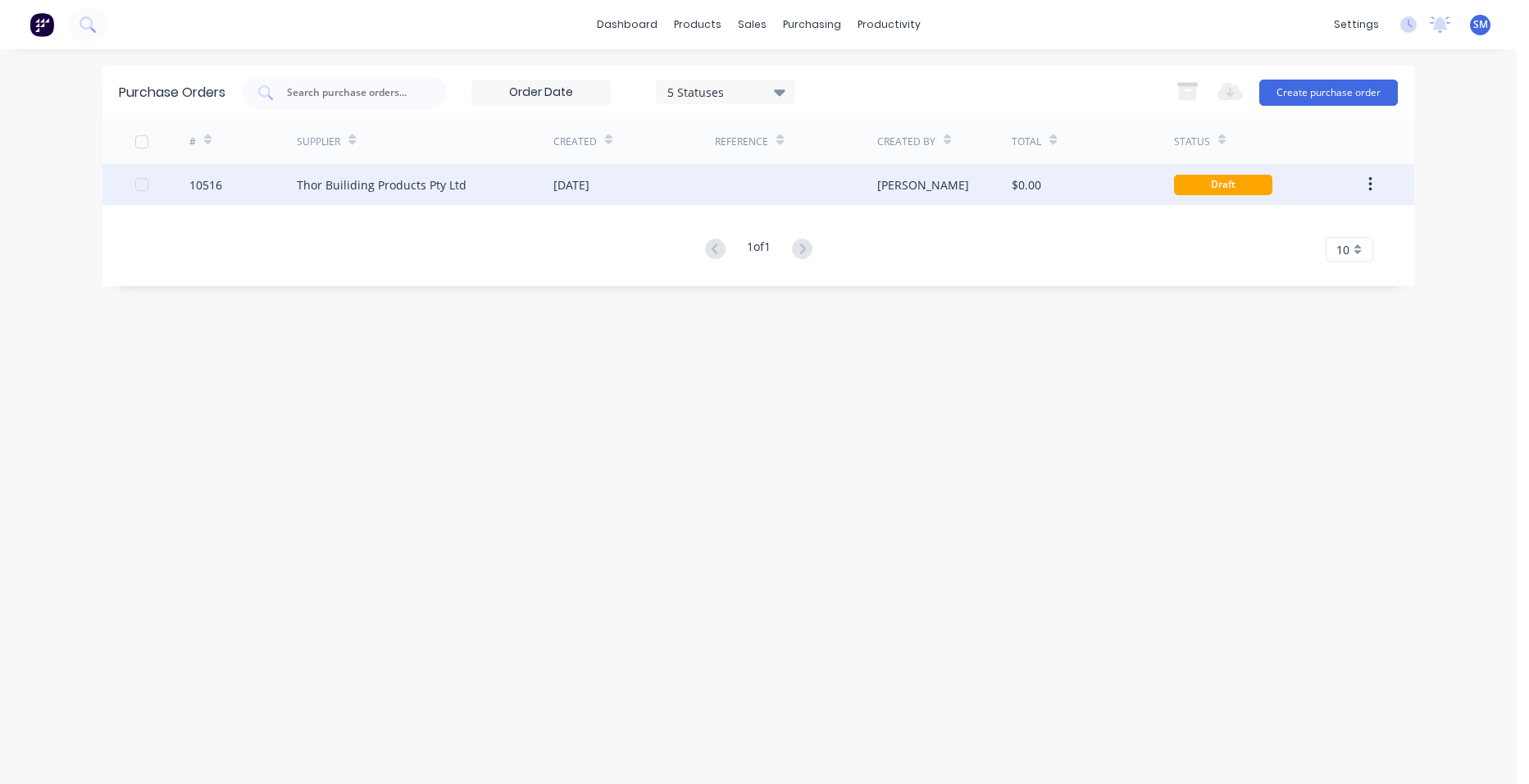
click at [651, 193] on div "[DATE]" at bounding box center [634, 184] width 161 height 41
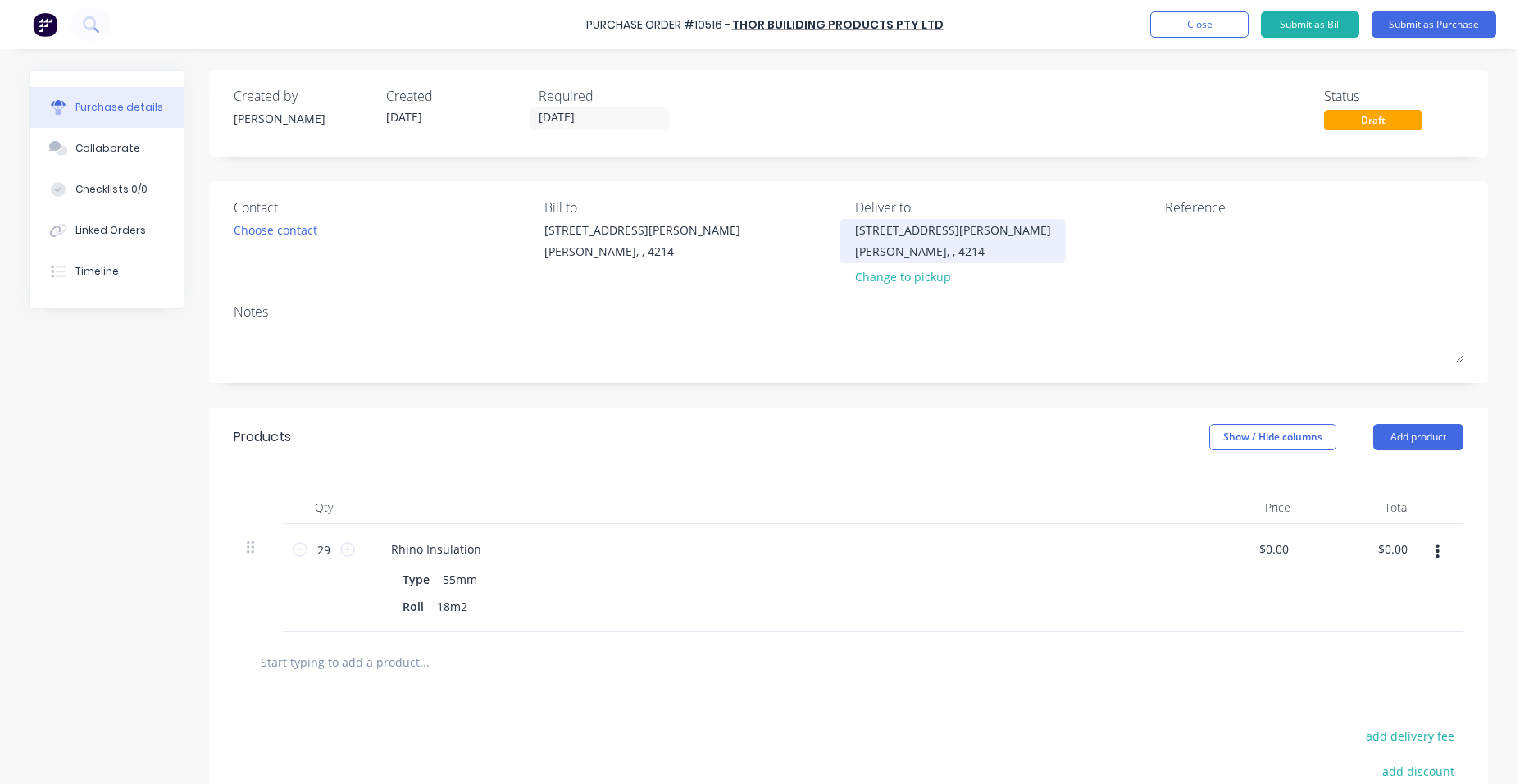
click at [860, 223] on div "[STREET_ADDRESS][PERSON_NAME]" at bounding box center [953, 230] width 196 height 17
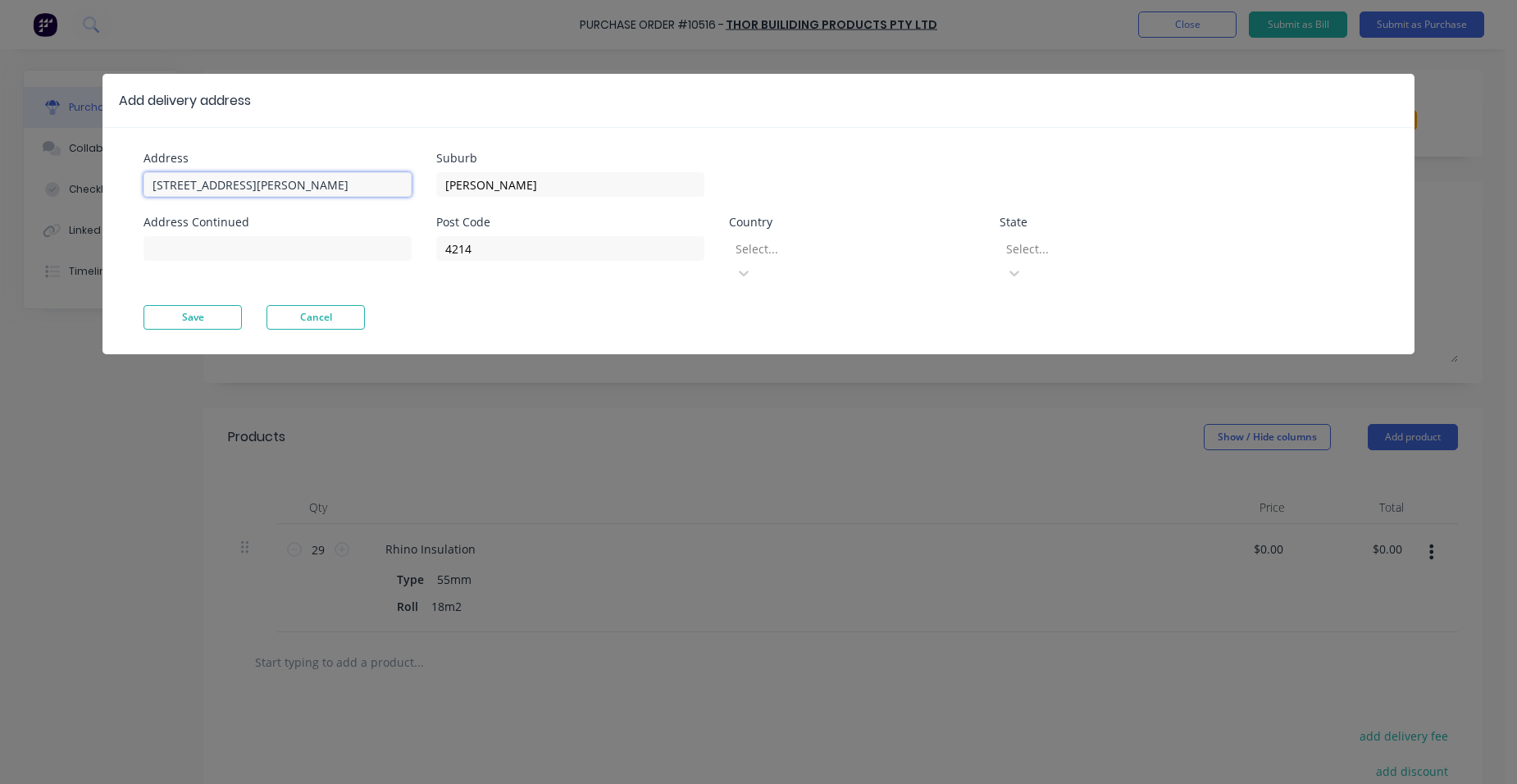
drag, startPoint x: 218, startPoint y: 184, endPoint x: 128, endPoint y: 170, distance: 91.1
click at [128, 170] on div "Address [STREET_ADDRESS][PERSON_NAME] Address Continued Suburb [PERSON_NAME] Po…" at bounding box center [758, 241] width 1312 height 227
type input "[STREET_ADDRESS]"
drag, startPoint x: 504, startPoint y: 190, endPoint x: 399, endPoint y: 160, distance: 109.2
click at [406, 183] on div "Address [STREET_ADDRESS] Address Continued Suburb [PERSON_NAME] Post Code 4214 …" at bounding box center [451, 228] width 615 height 152
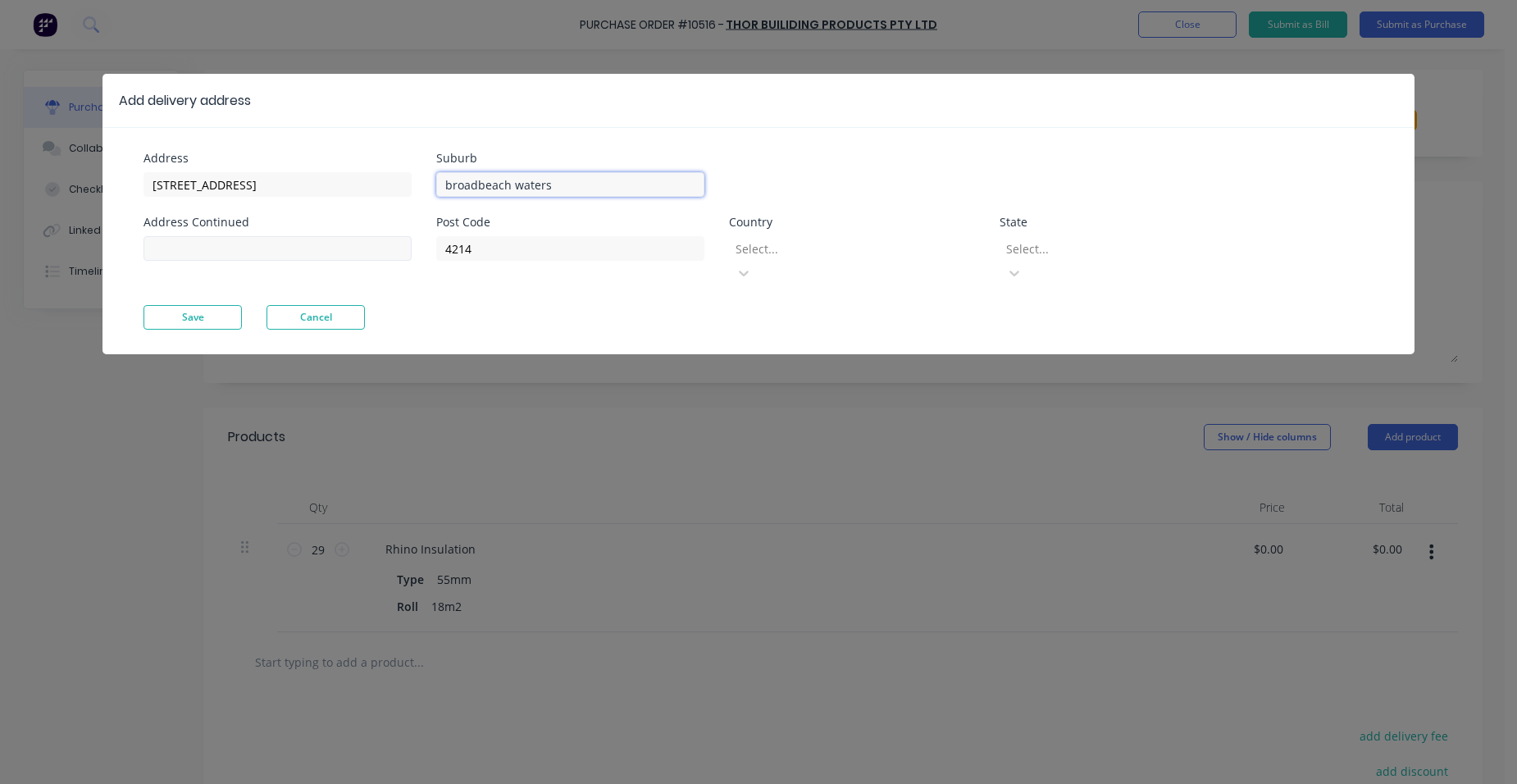
type input "broadbeach waters"
click at [212, 251] on input at bounding box center [278, 248] width 268 height 25
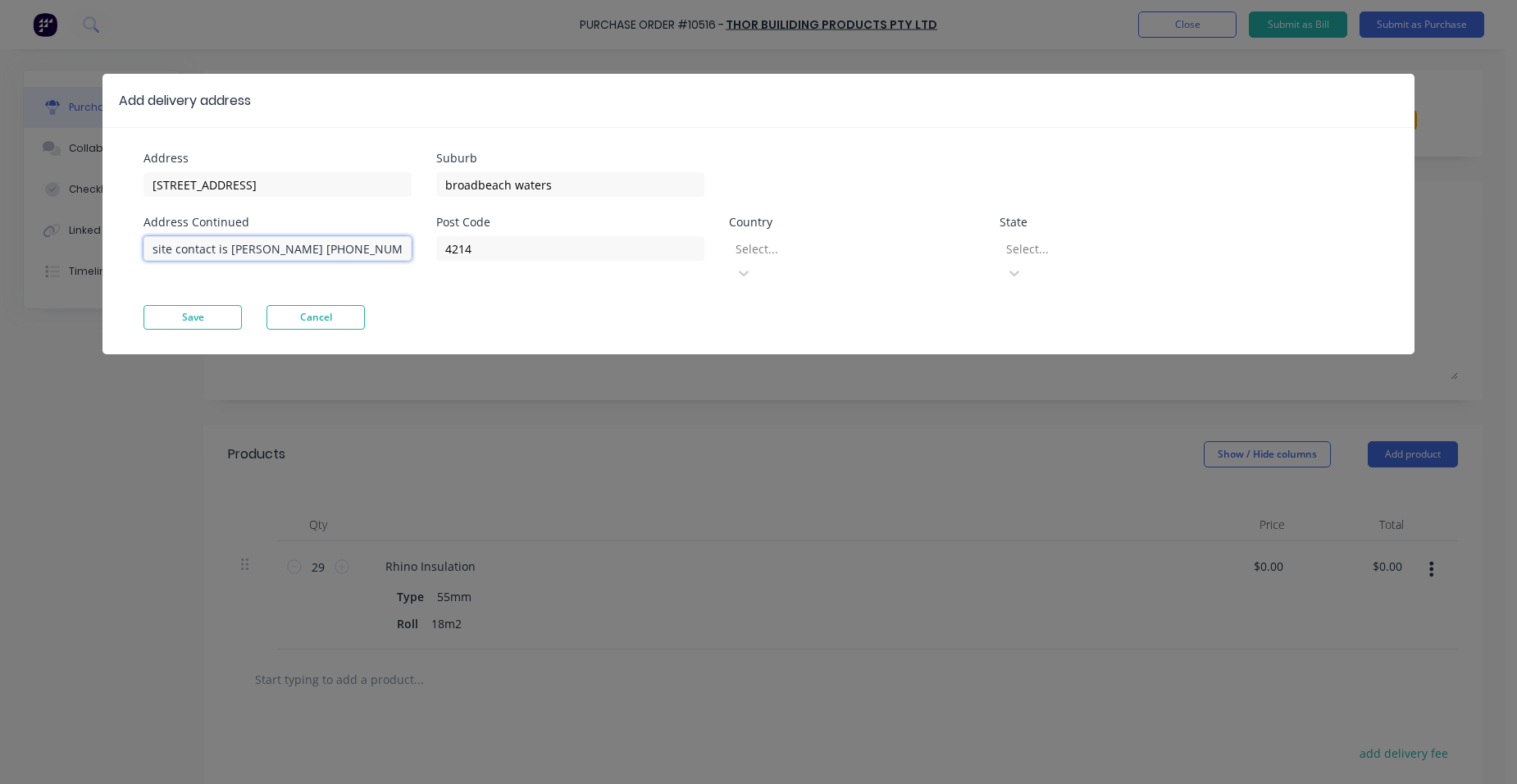
type input "site contact is [PERSON_NAME] [PHONE_NUMBER]"
click at [916, 249] on div at bounding box center [852, 248] width 236 height 20
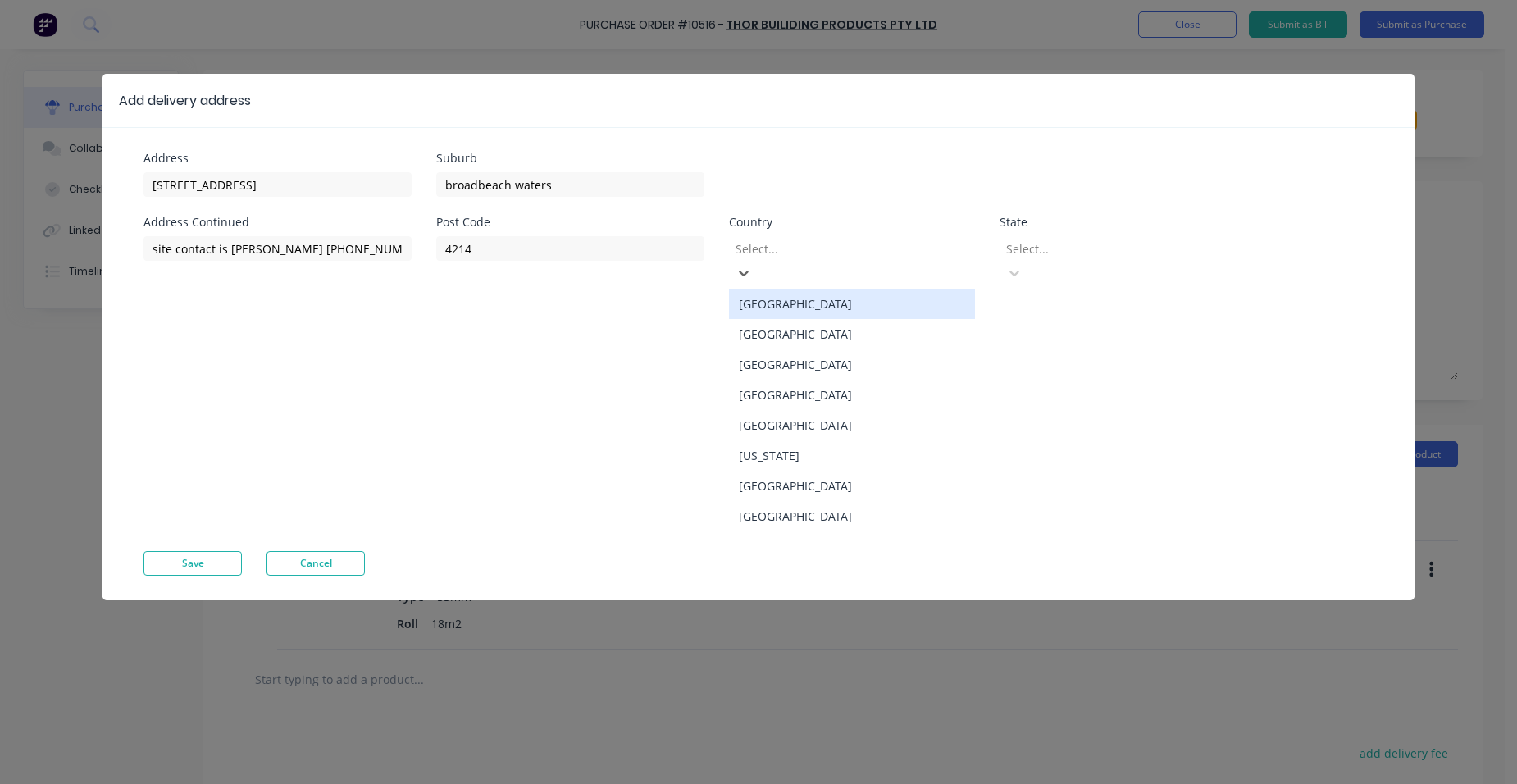
click at [790, 294] on div "[GEOGRAPHIC_DATA]" at bounding box center [852, 304] width 246 height 31
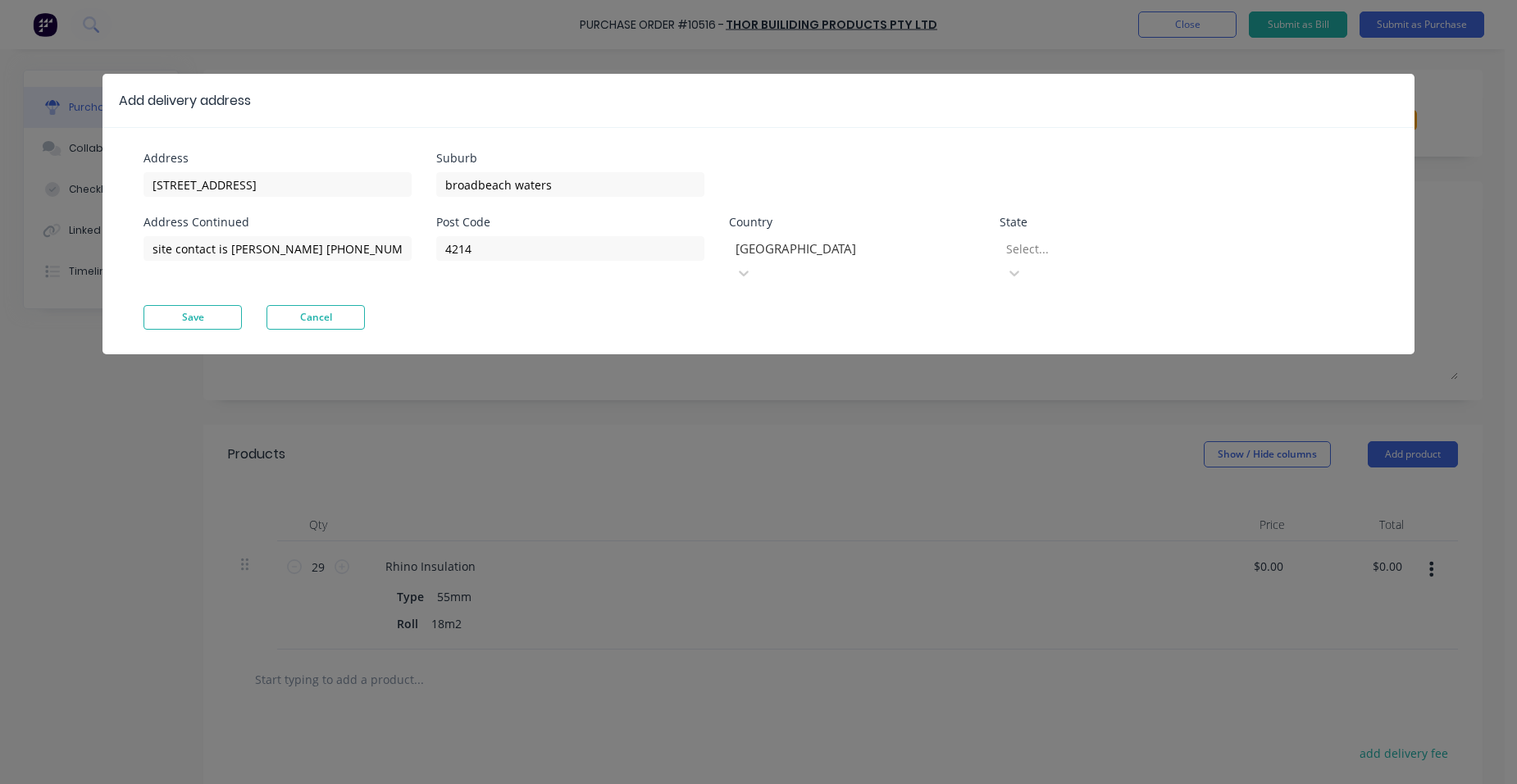
click at [1202, 242] on div at bounding box center [1123, 248] width 236 height 20
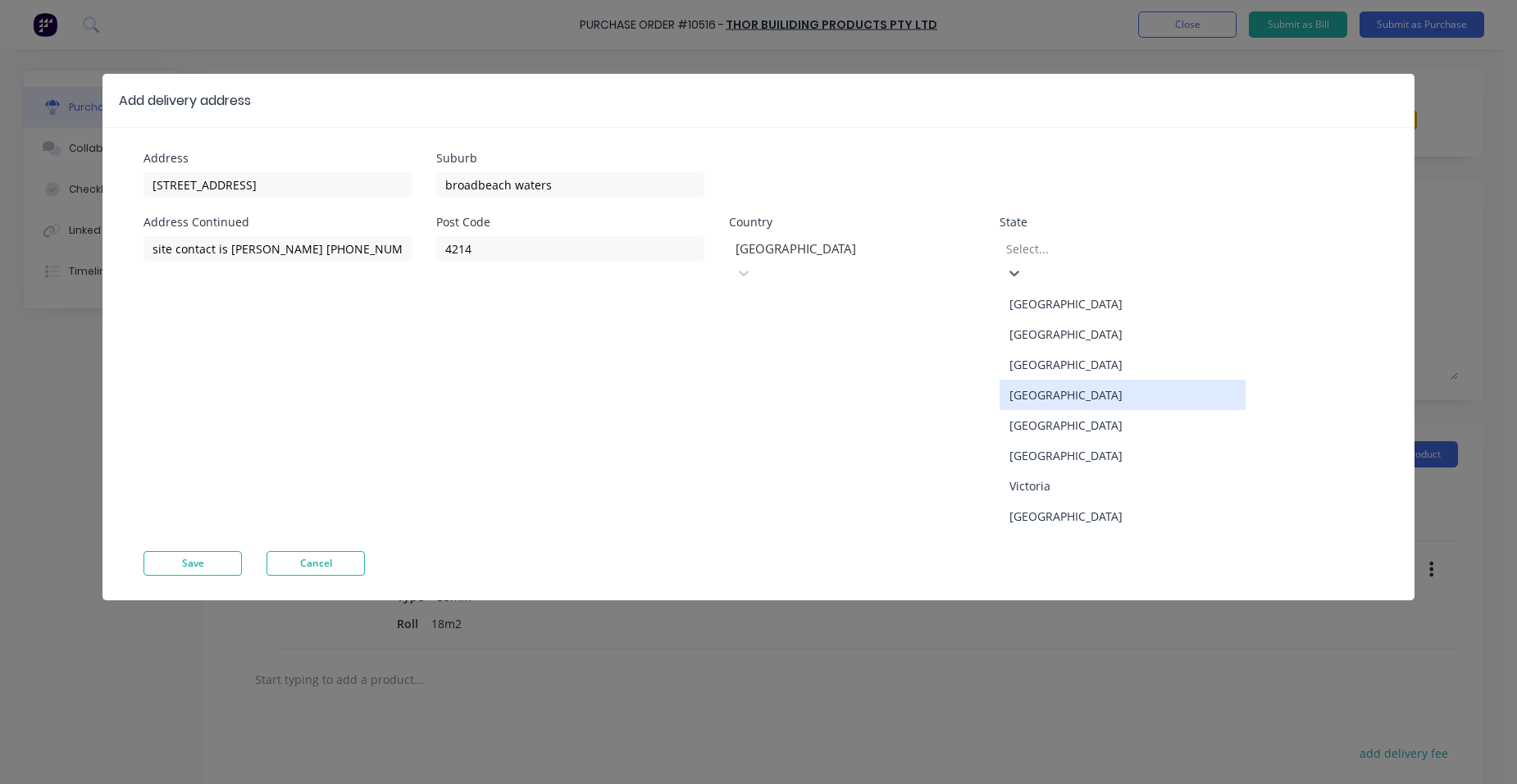
click at [1109, 380] on div "[GEOGRAPHIC_DATA]" at bounding box center [1123, 395] width 246 height 31
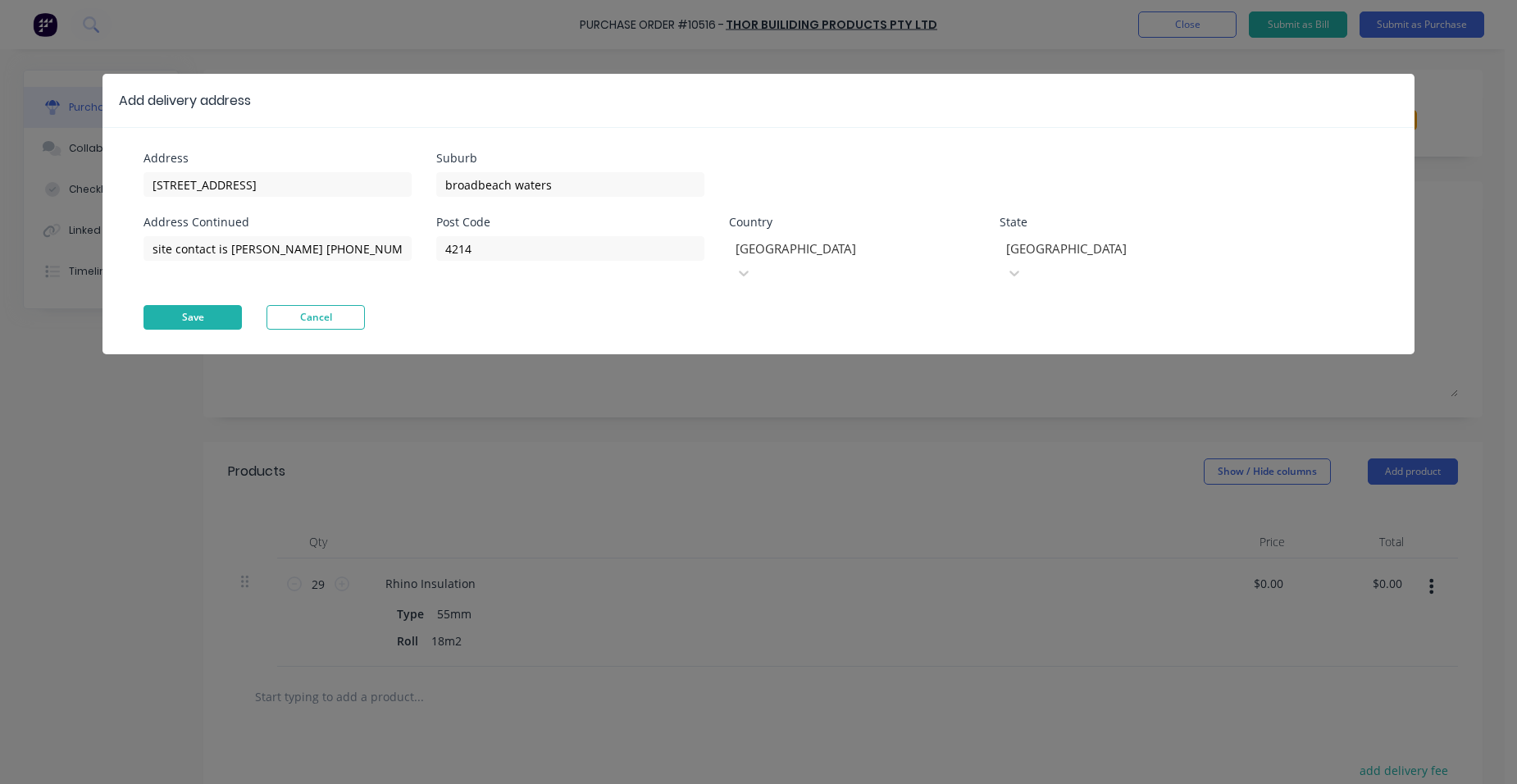
click at [213, 305] on button "Save" at bounding box center [193, 317] width 99 height 25
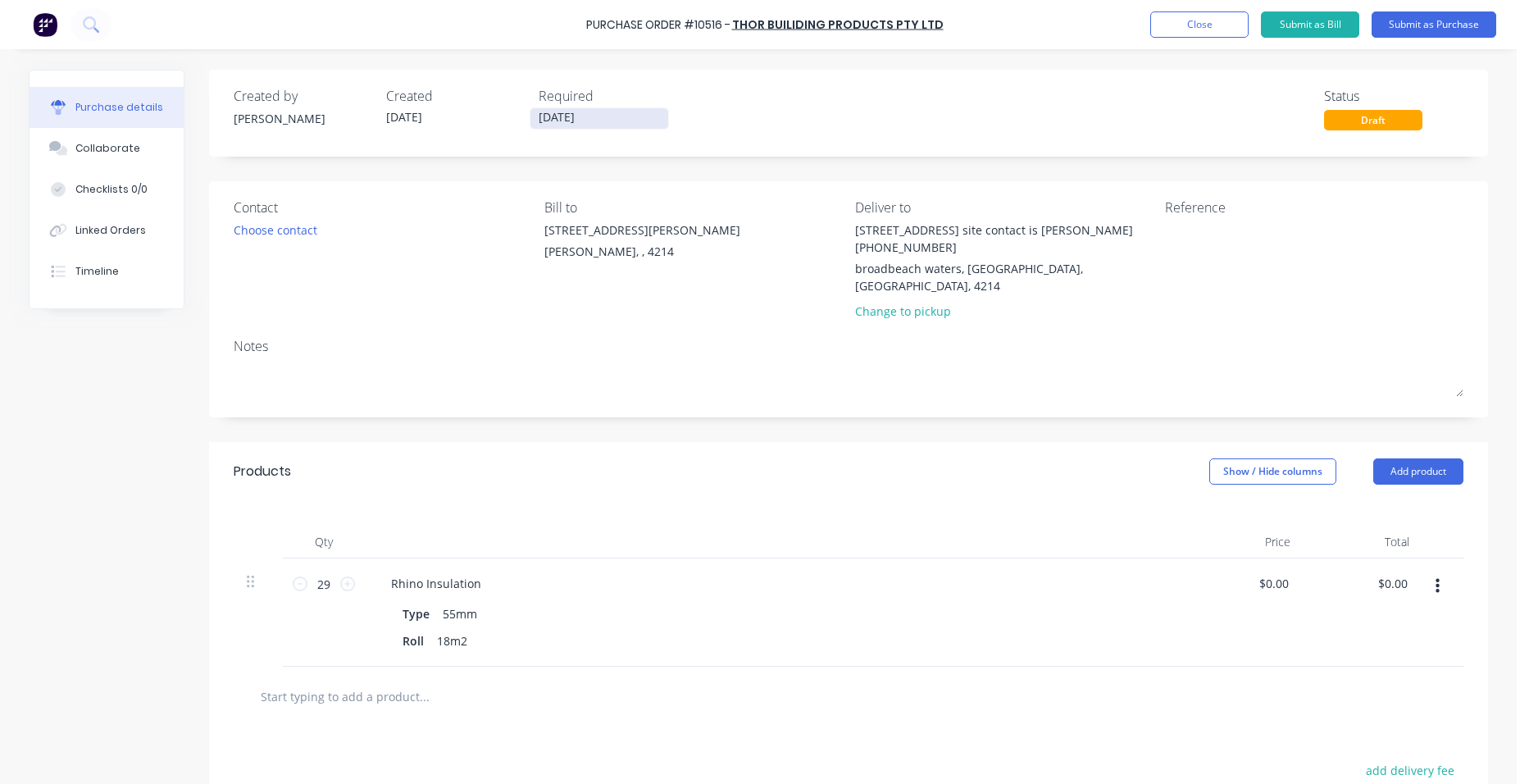
click at [574, 118] on input "[DATE]" at bounding box center [599, 118] width 138 height 20
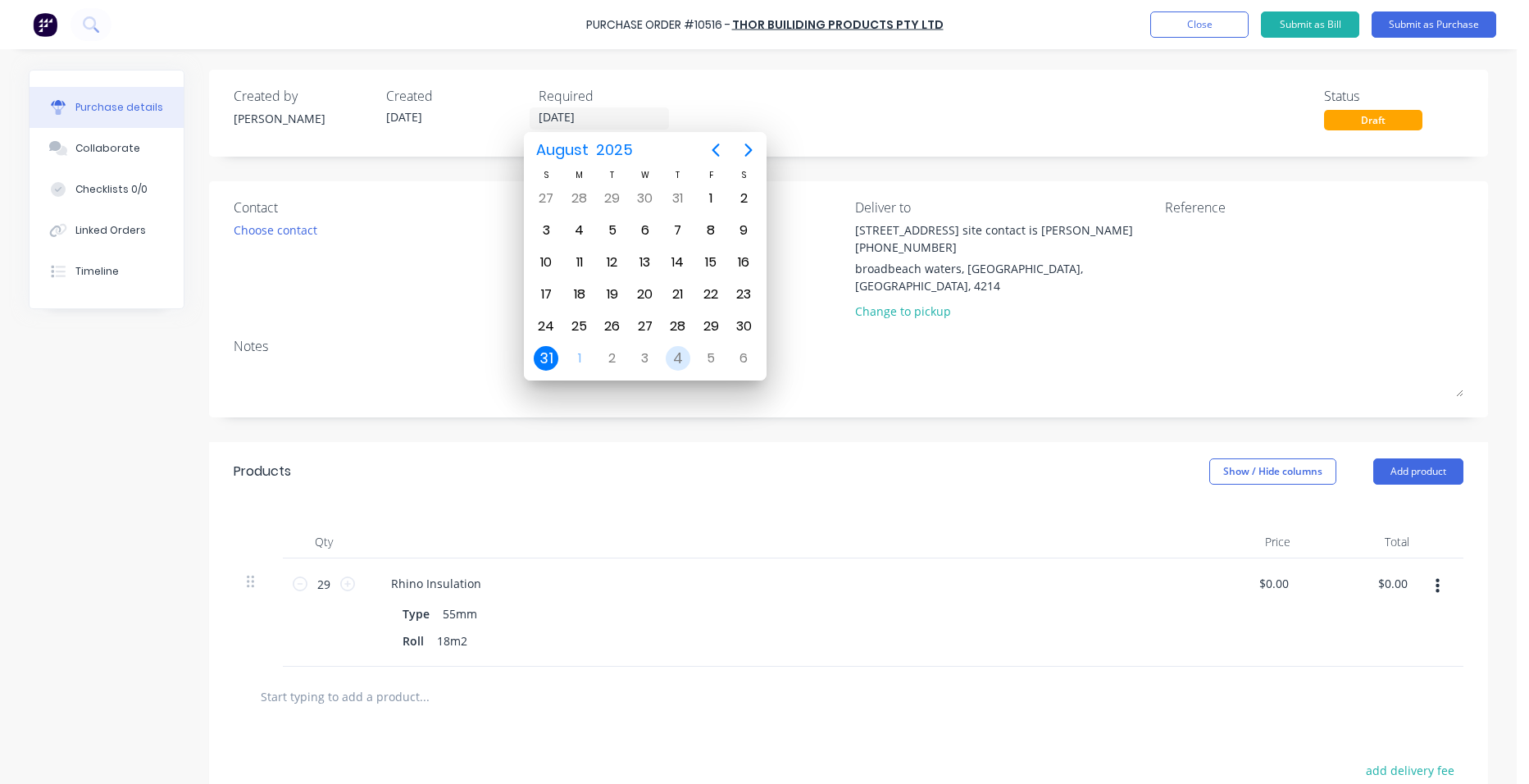
click at [677, 357] on div "4" at bounding box center [678, 358] width 25 height 25
type input "[DATE]"
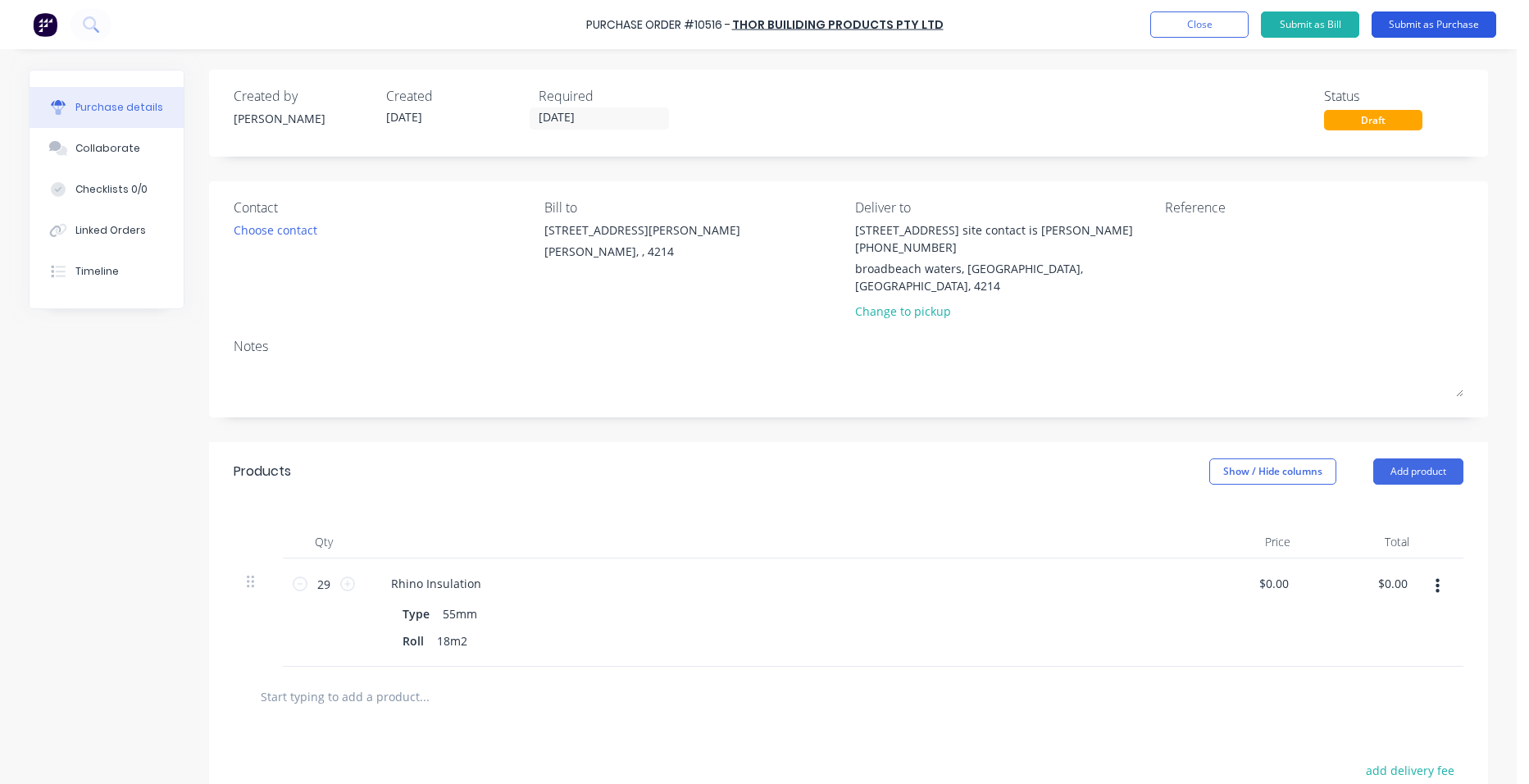
click at [1434, 31] on button "Submit as Purchase" at bounding box center [1434, 24] width 125 height 26
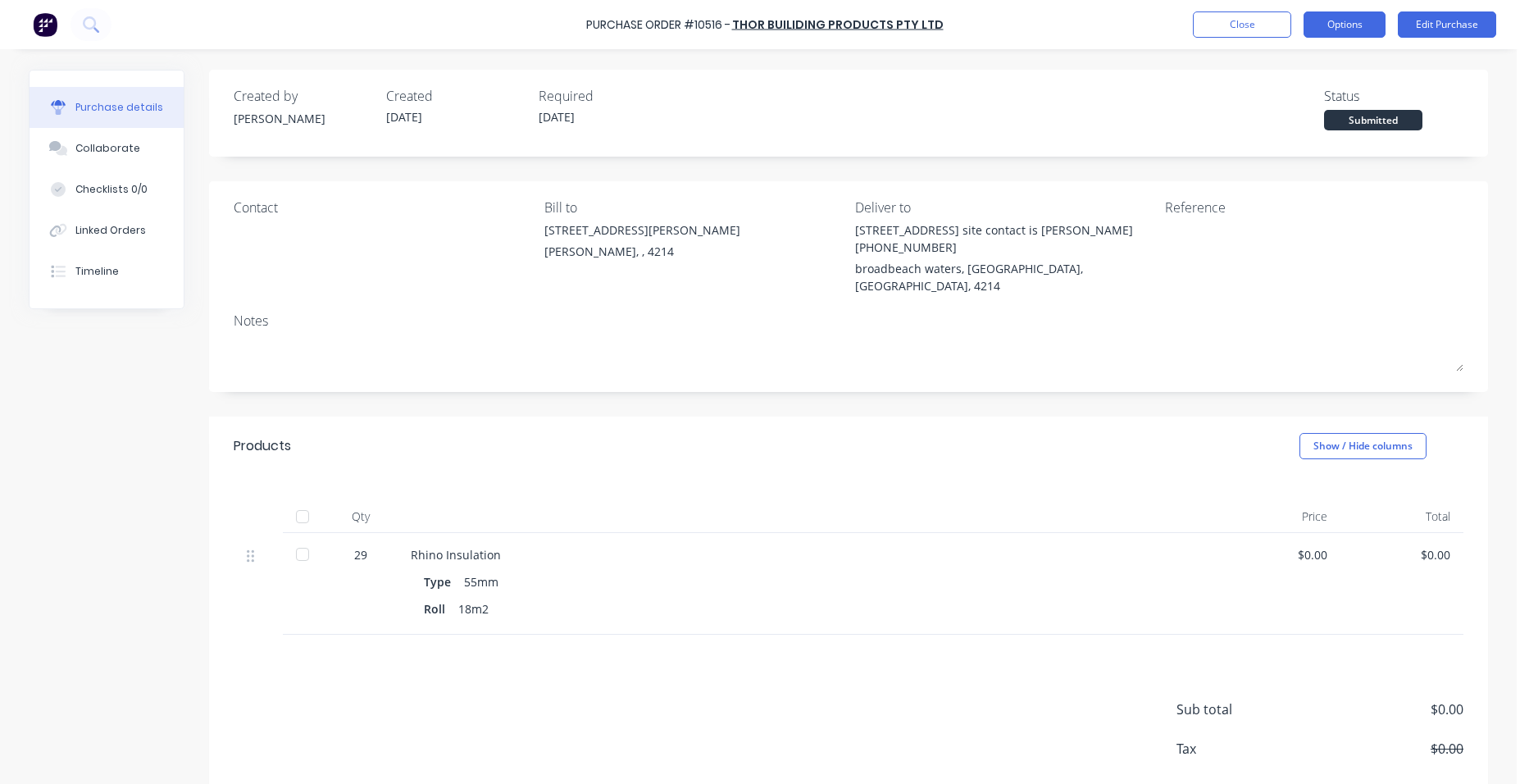
click at [1332, 30] on button "Options" at bounding box center [1345, 24] width 82 height 26
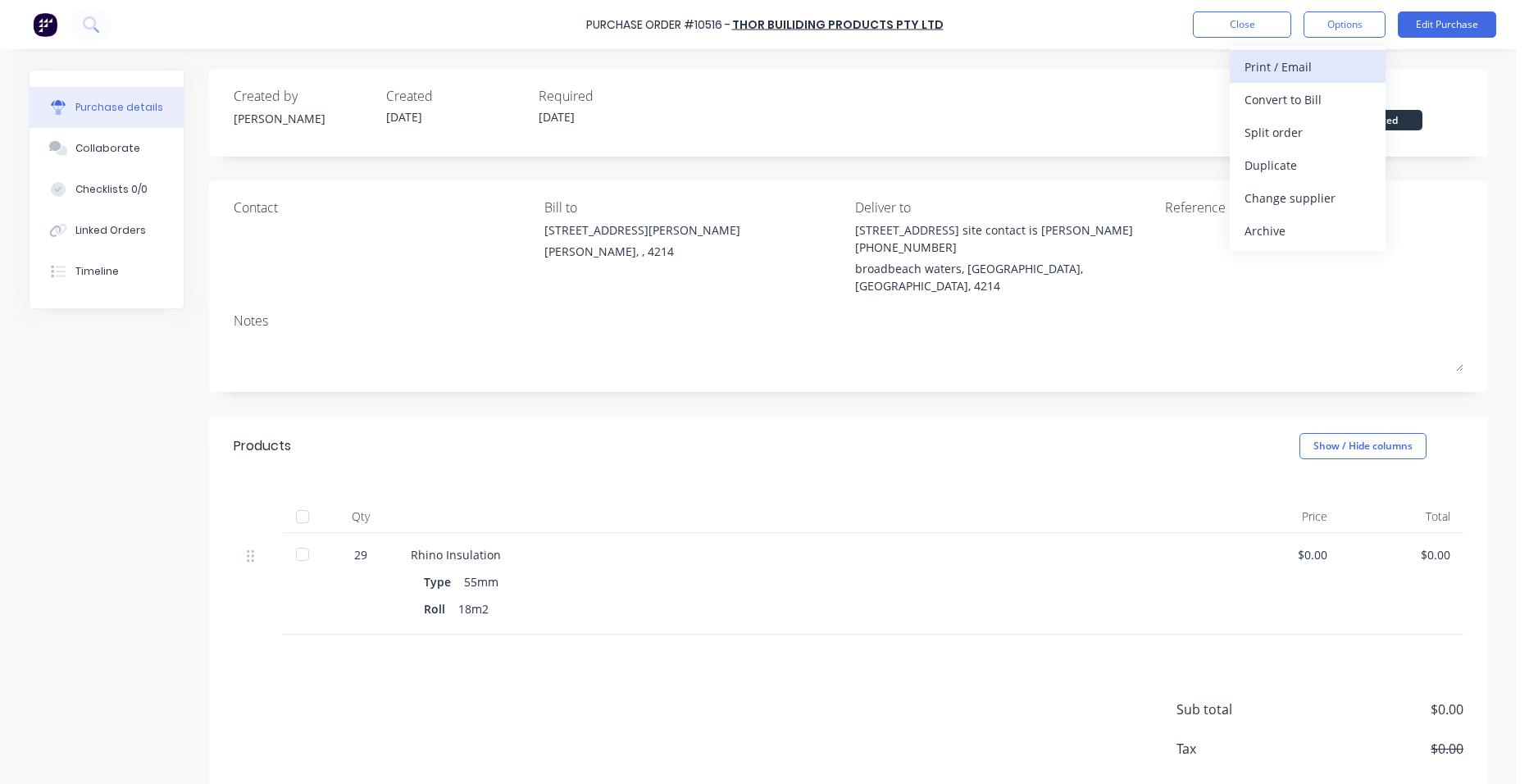
click at [1298, 75] on div "Print / Email" at bounding box center [1308, 66] width 127 height 24
click at [1315, 135] on div "Without pricing" at bounding box center [1308, 132] width 127 height 24
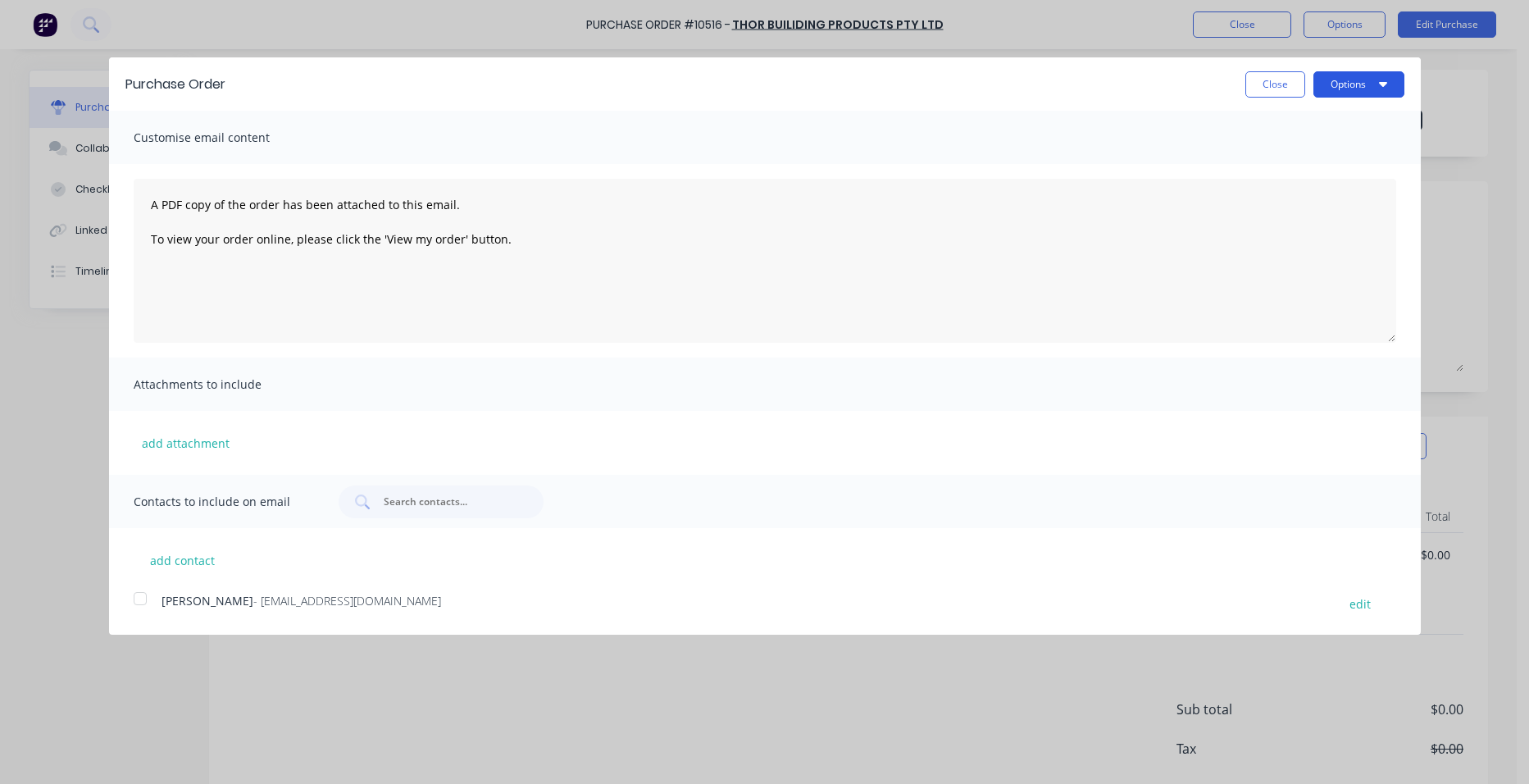
click at [1346, 89] on button "Options" at bounding box center [1358, 83] width 91 height 26
click at [1362, 115] on div "Print" at bounding box center [1327, 126] width 127 height 24
click at [1306, 127] on div "Print" at bounding box center [1327, 126] width 127 height 24
click at [1294, 84] on button "Close" at bounding box center [1275, 83] width 59 height 26
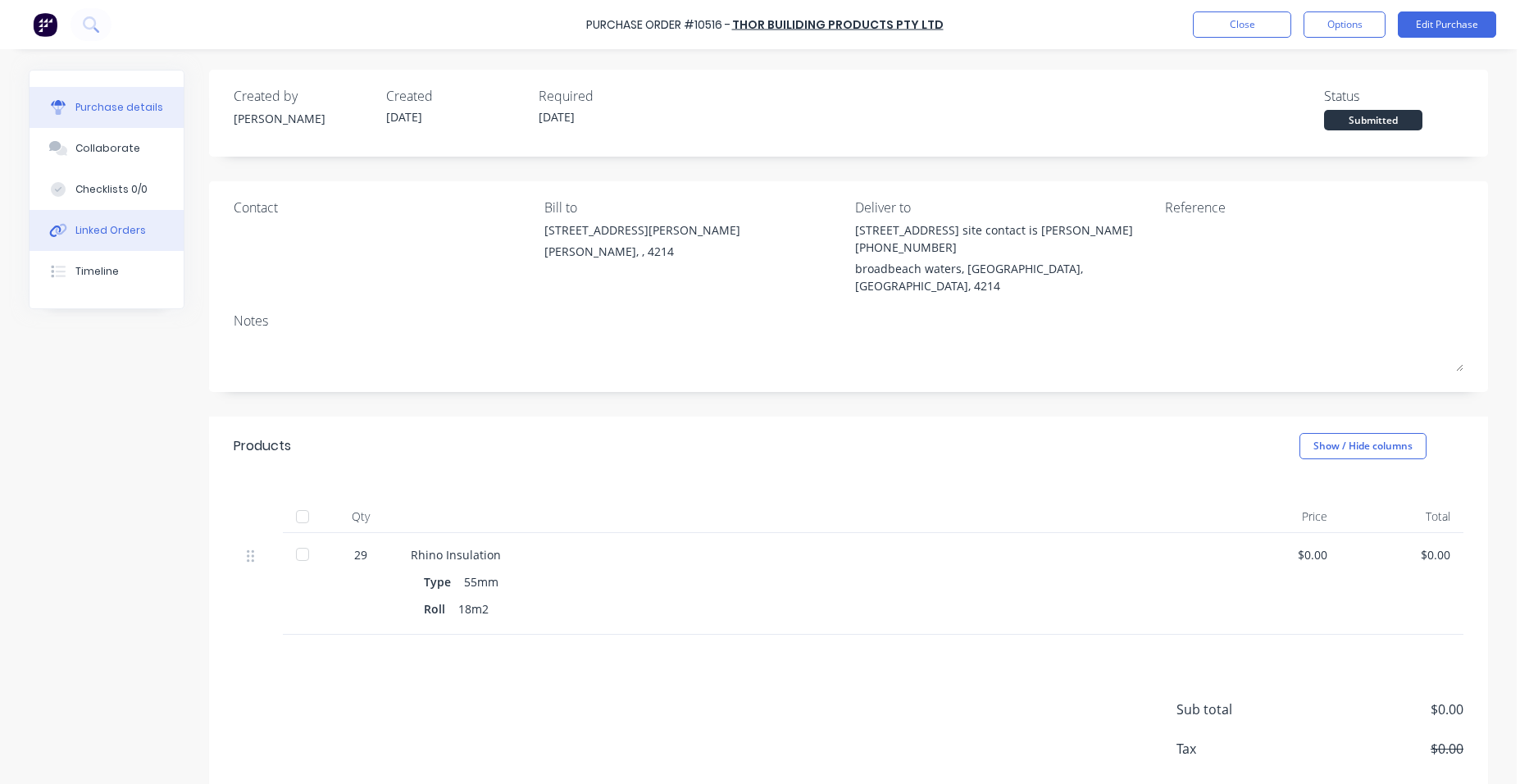
click at [124, 220] on button "Linked Orders" at bounding box center [106, 230] width 154 height 41
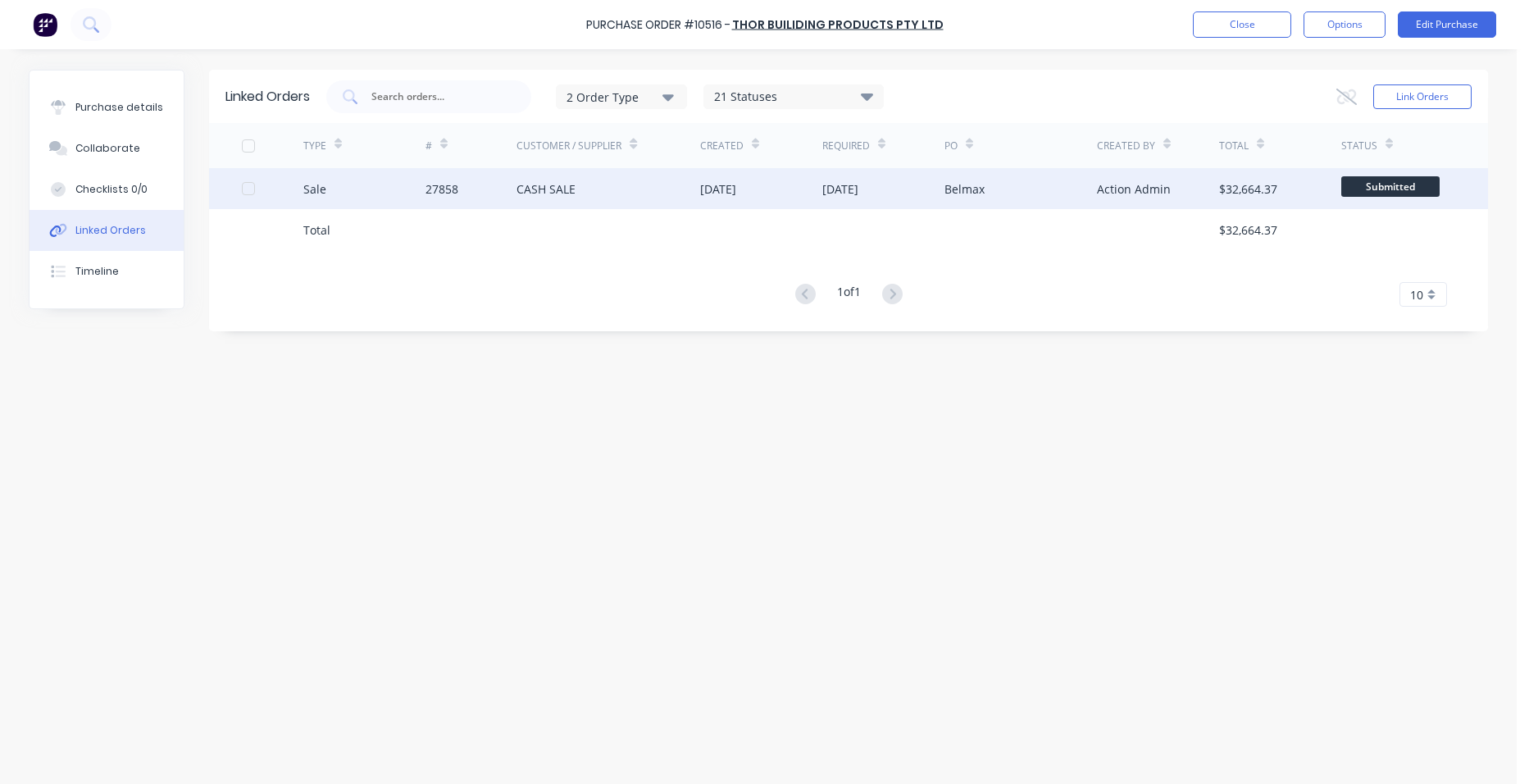
click at [467, 177] on div "27858" at bounding box center [472, 188] width 92 height 41
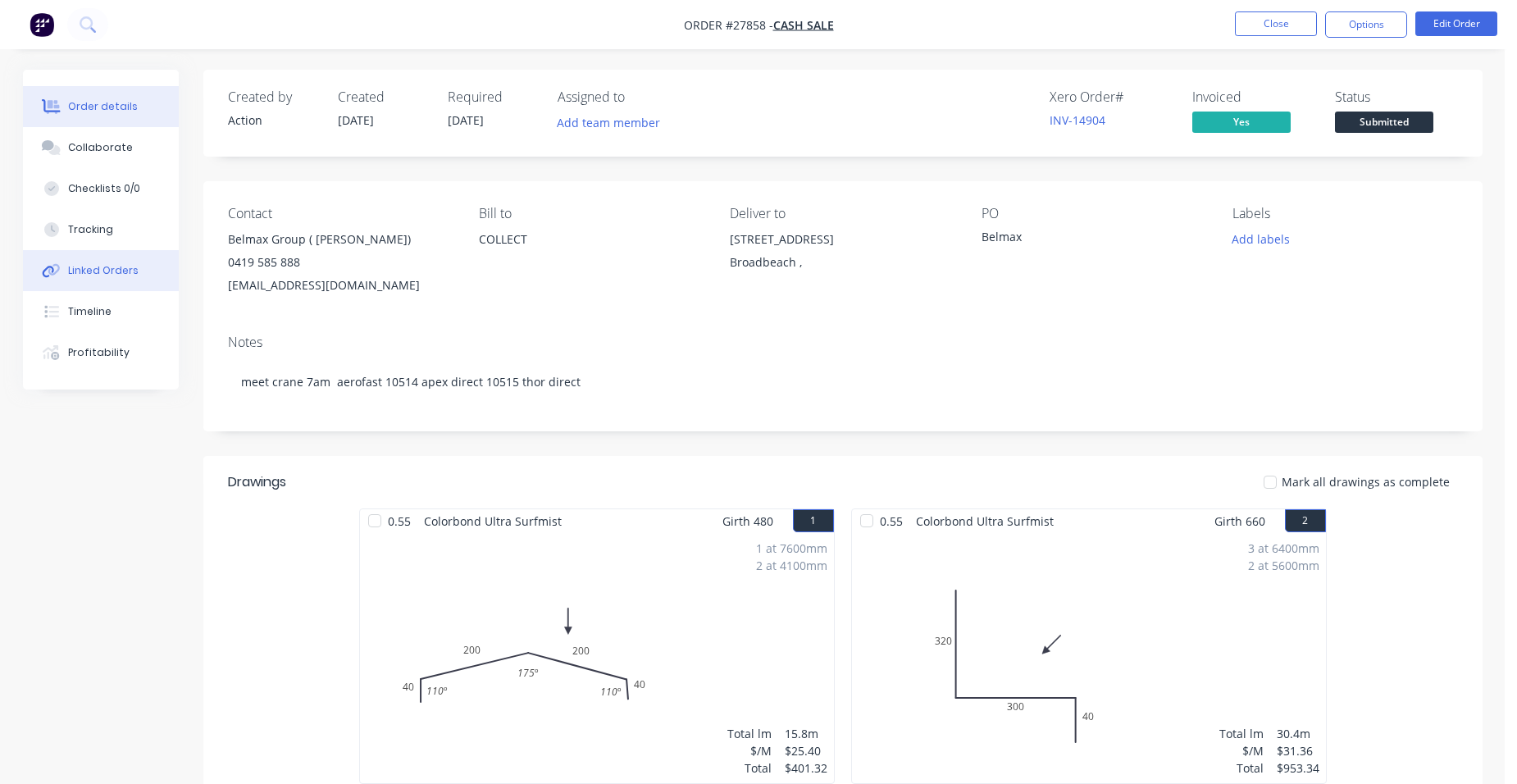
click at [128, 270] on div "Linked Orders" at bounding box center [104, 270] width 71 height 14
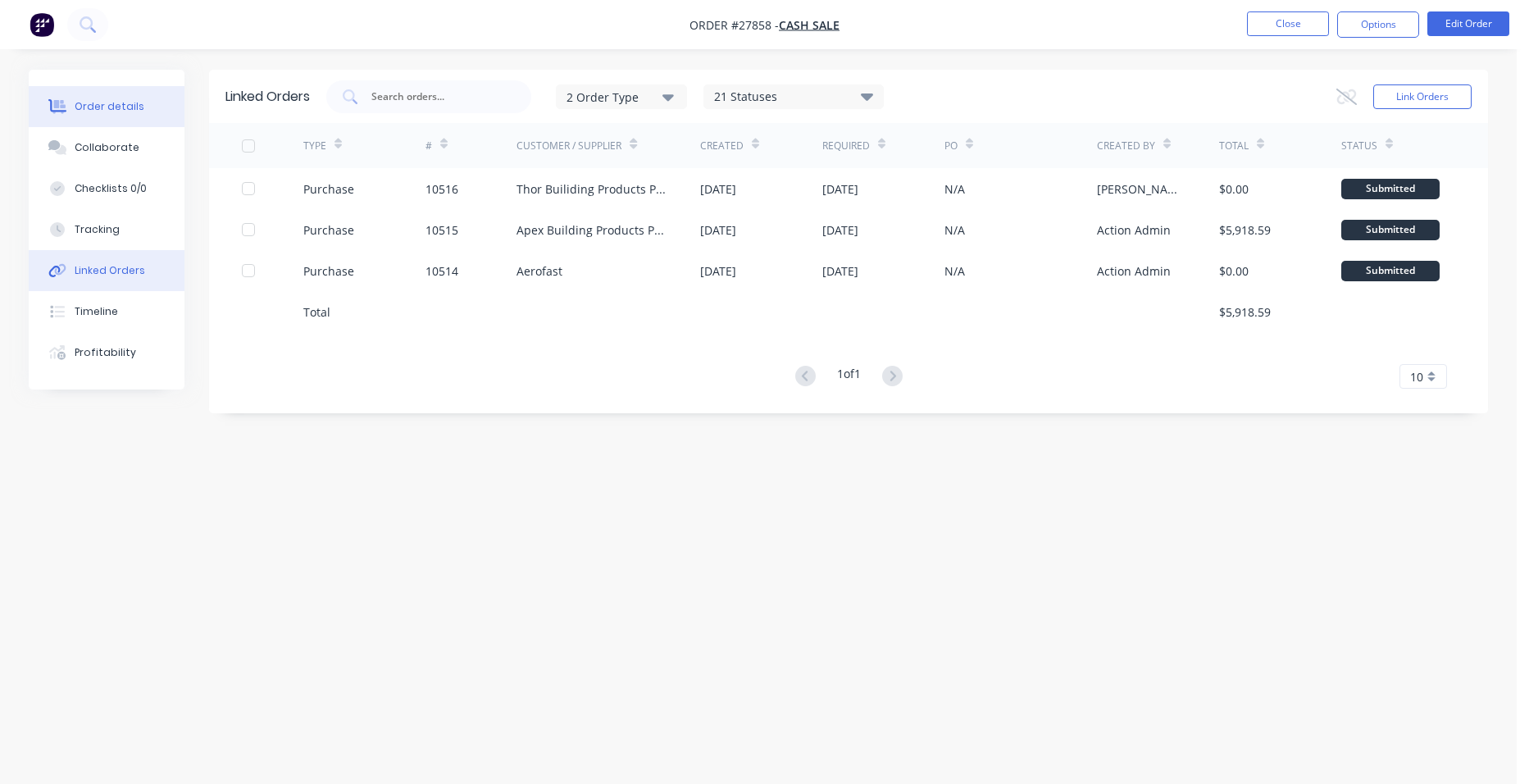
click at [101, 112] on div "Order details" at bounding box center [109, 105] width 70 height 14
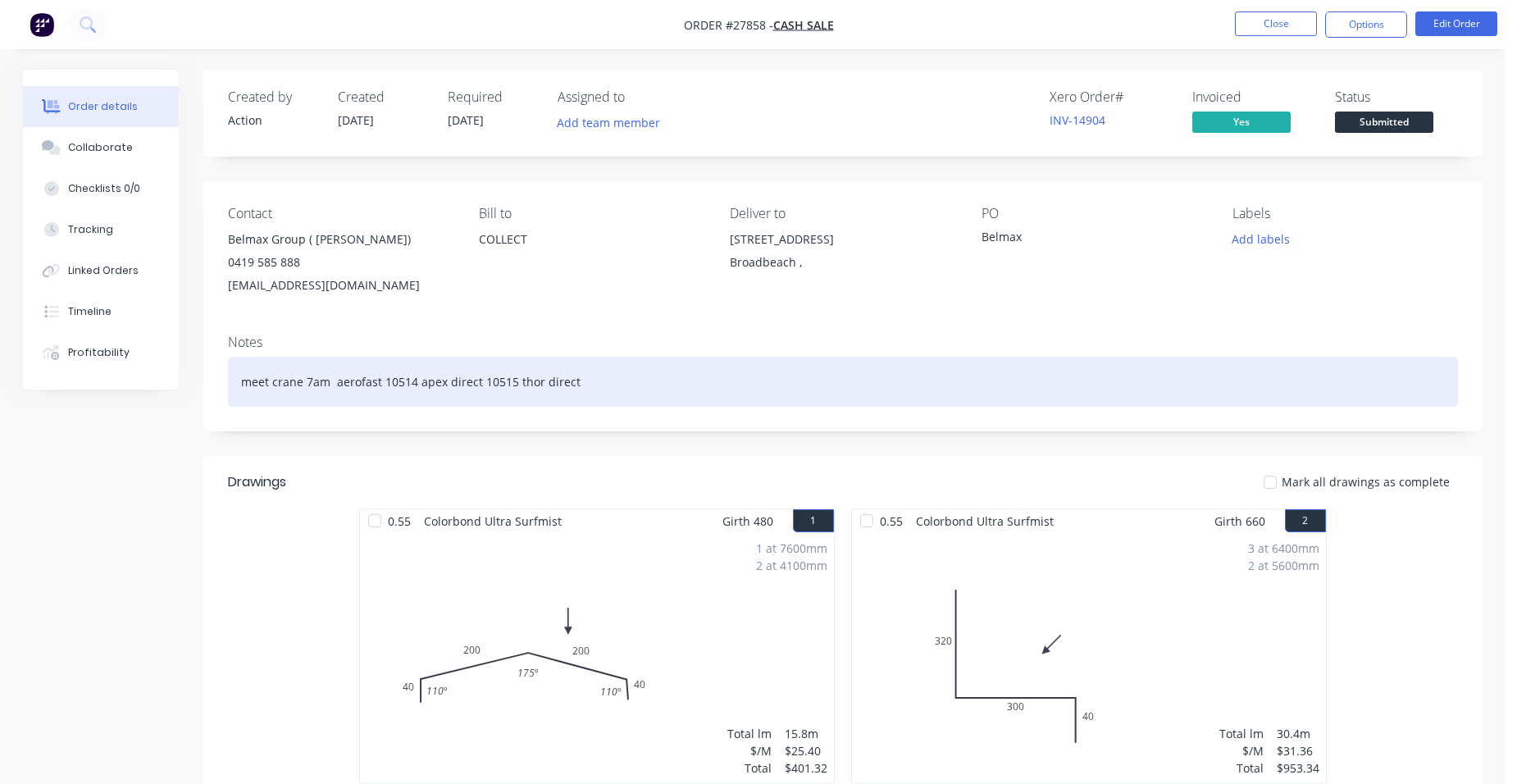
click at [513, 379] on div "meet crane 7am aerofast 10514 apex direct 10515 thor direct" at bounding box center [843, 381] width 1230 height 50
click at [584, 384] on div "meet crane 7am aerofast 10514 apex direct 10515 thor direct" at bounding box center [843, 381] width 1230 height 50
click at [660, 377] on div "meet crane 7am aerofast 10514 apex direct 10515 thor direct 10516" at bounding box center [843, 381] width 1230 height 50
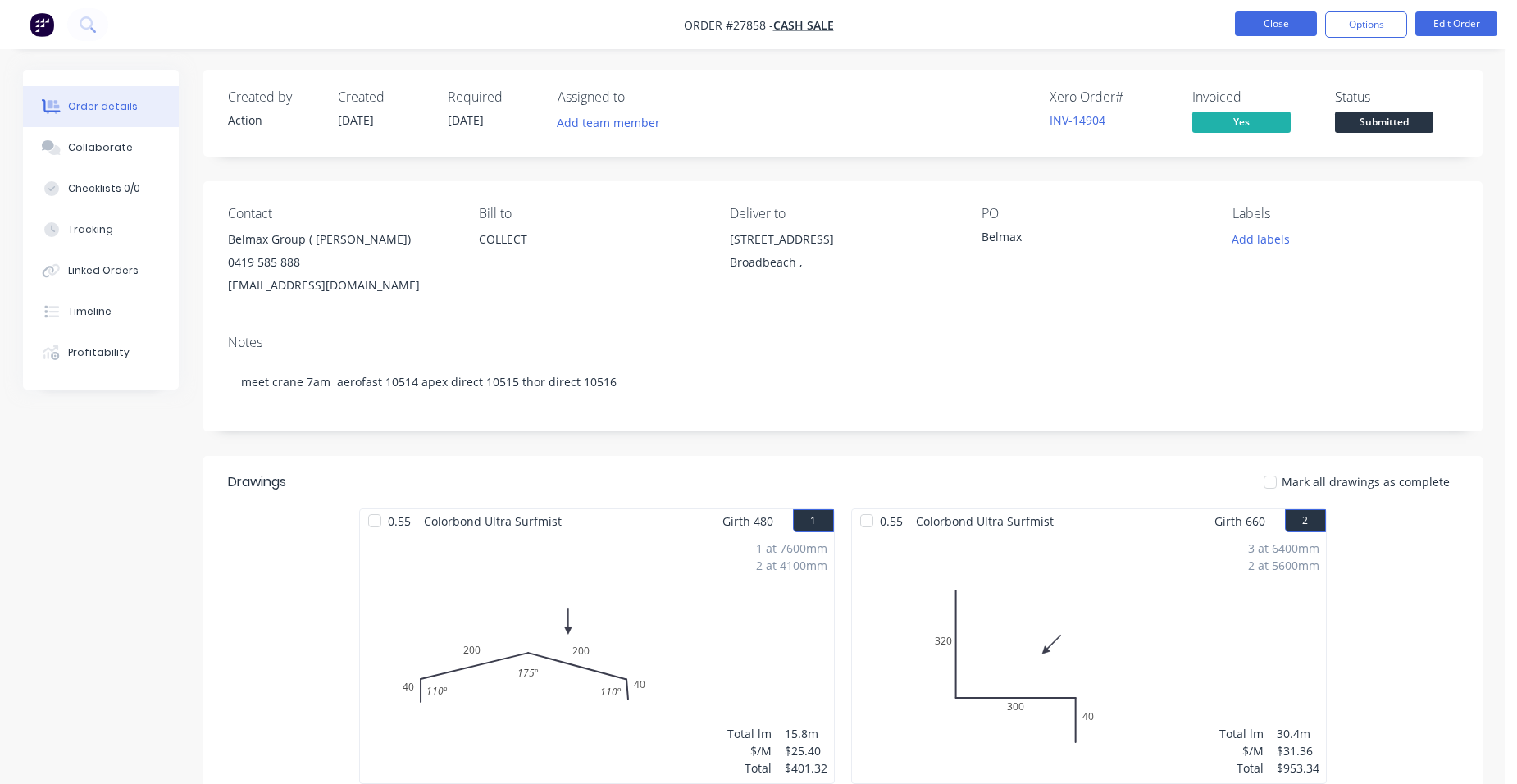
click at [1302, 20] on button "Close" at bounding box center [1276, 24] width 82 height 25
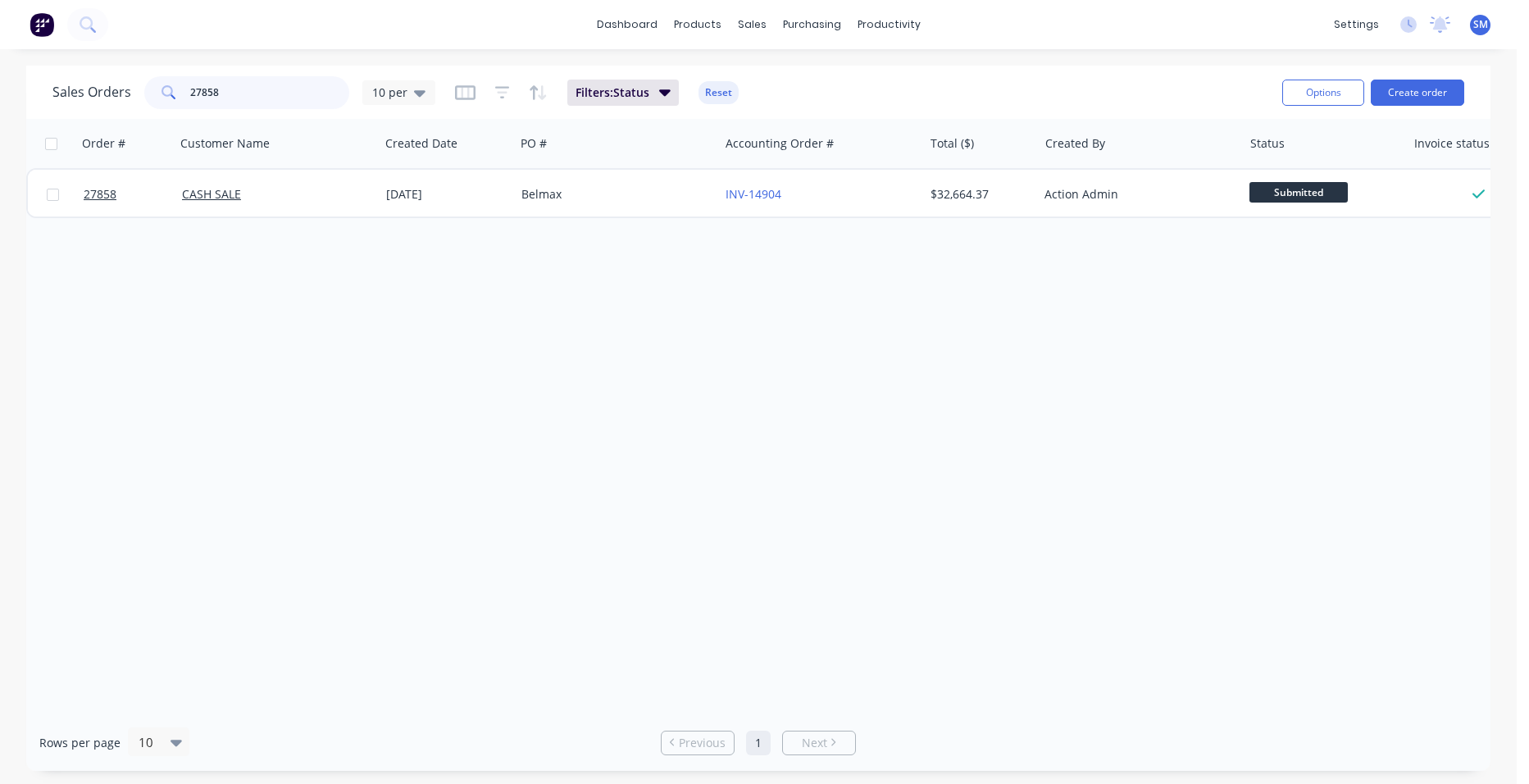
click at [167, 99] on div "27858" at bounding box center [247, 93] width 205 height 33
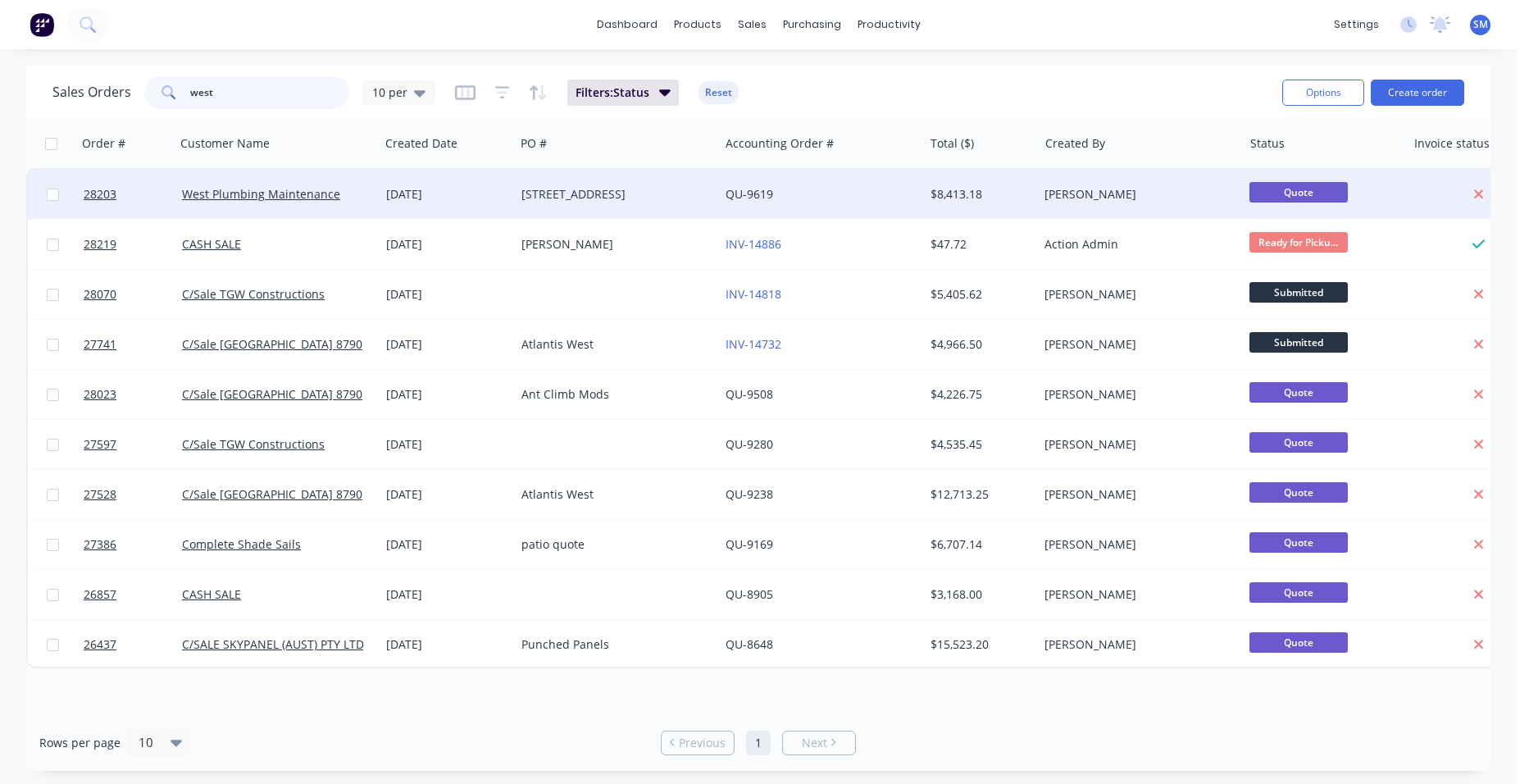
type input "west"
click at [874, 186] on div "QU-9619" at bounding box center [817, 194] width 182 height 16
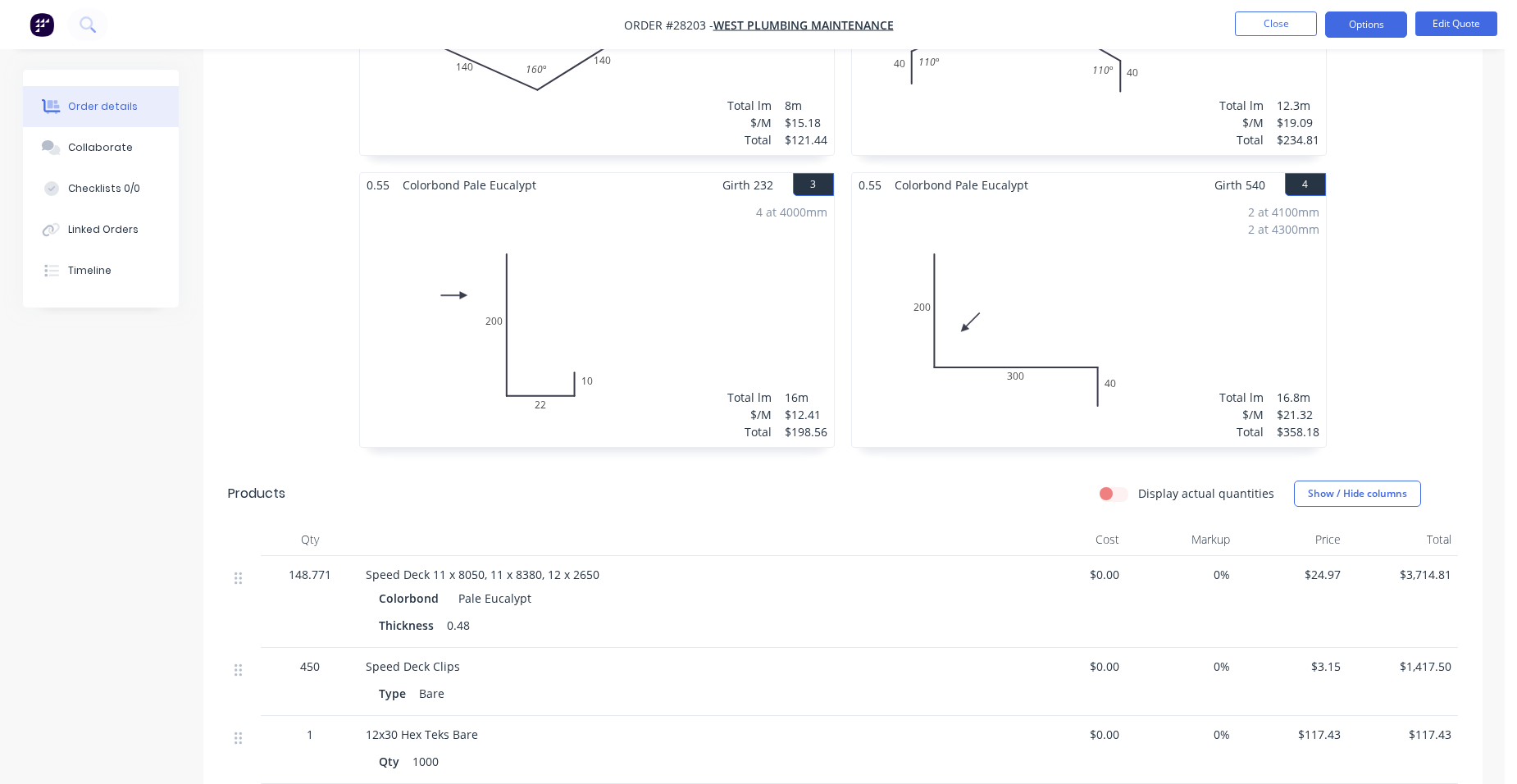
scroll to position [574, 0]
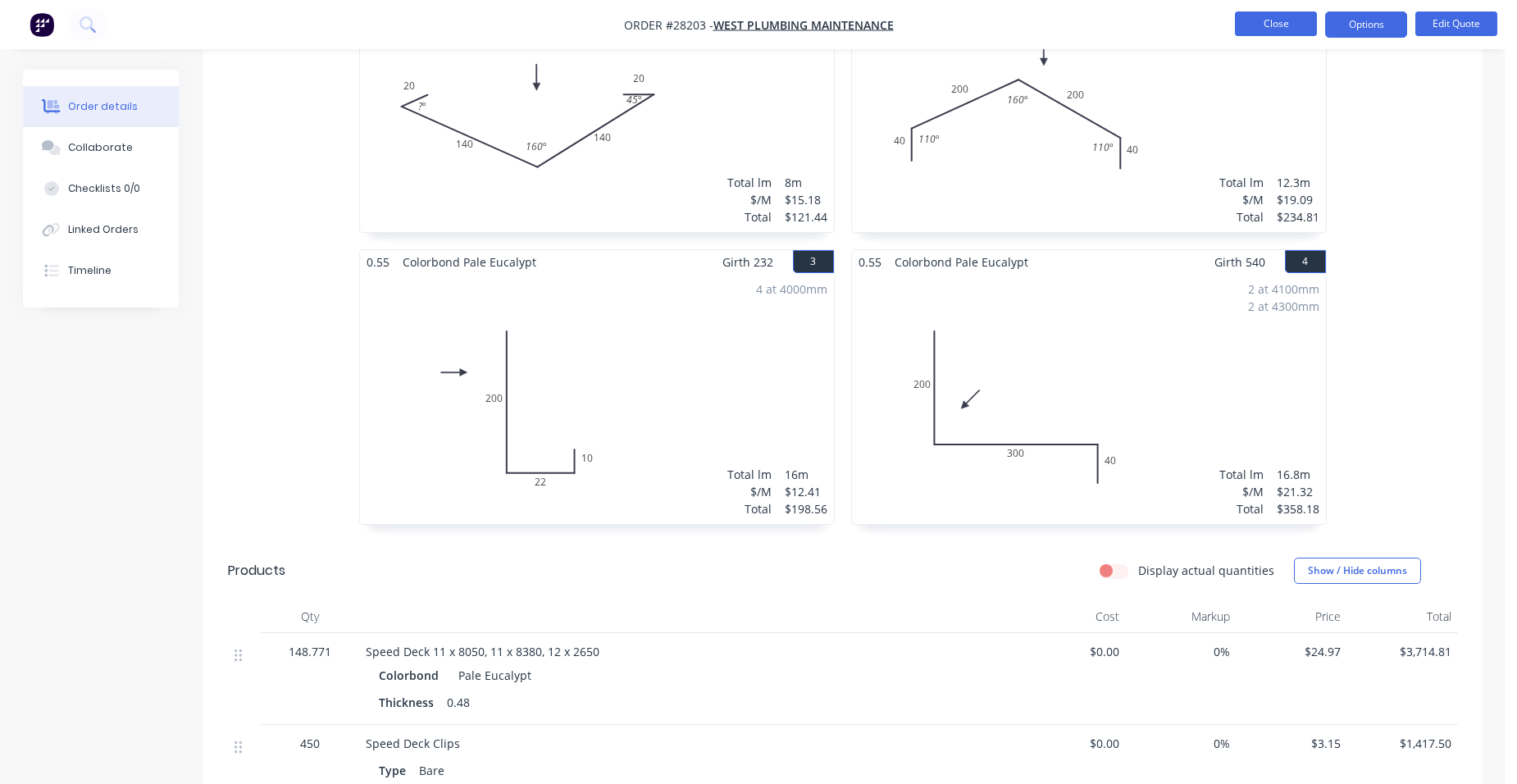
click at [1257, 19] on button "Close" at bounding box center [1276, 24] width 82 height 25
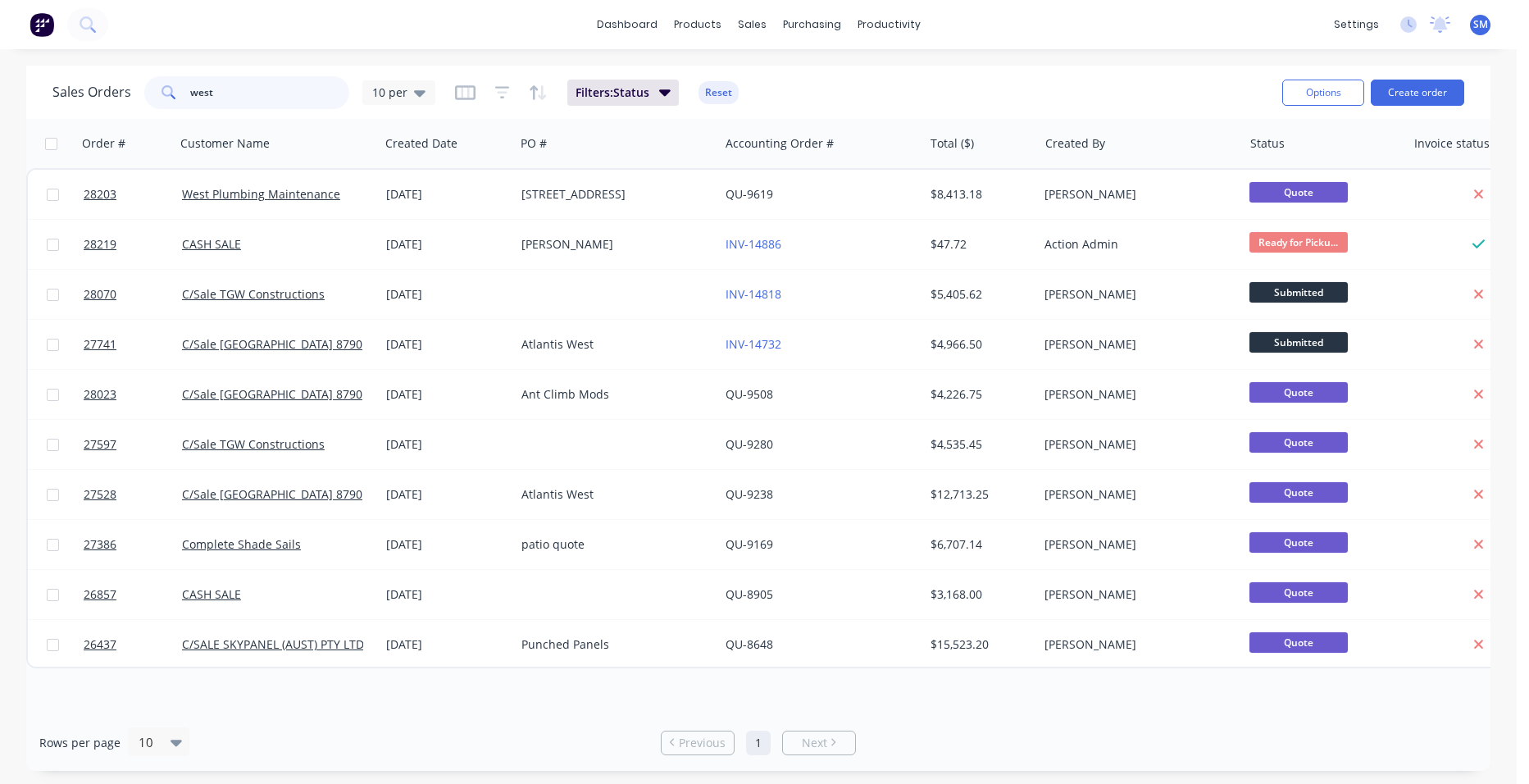
drag, startPoint x: 241, startPoint y: 88, endPoint x: 139, endPoint y: 82, distance: 102.2
click at [149, 89] on div "west" at bounding box center [247, 93] width 205 height 33
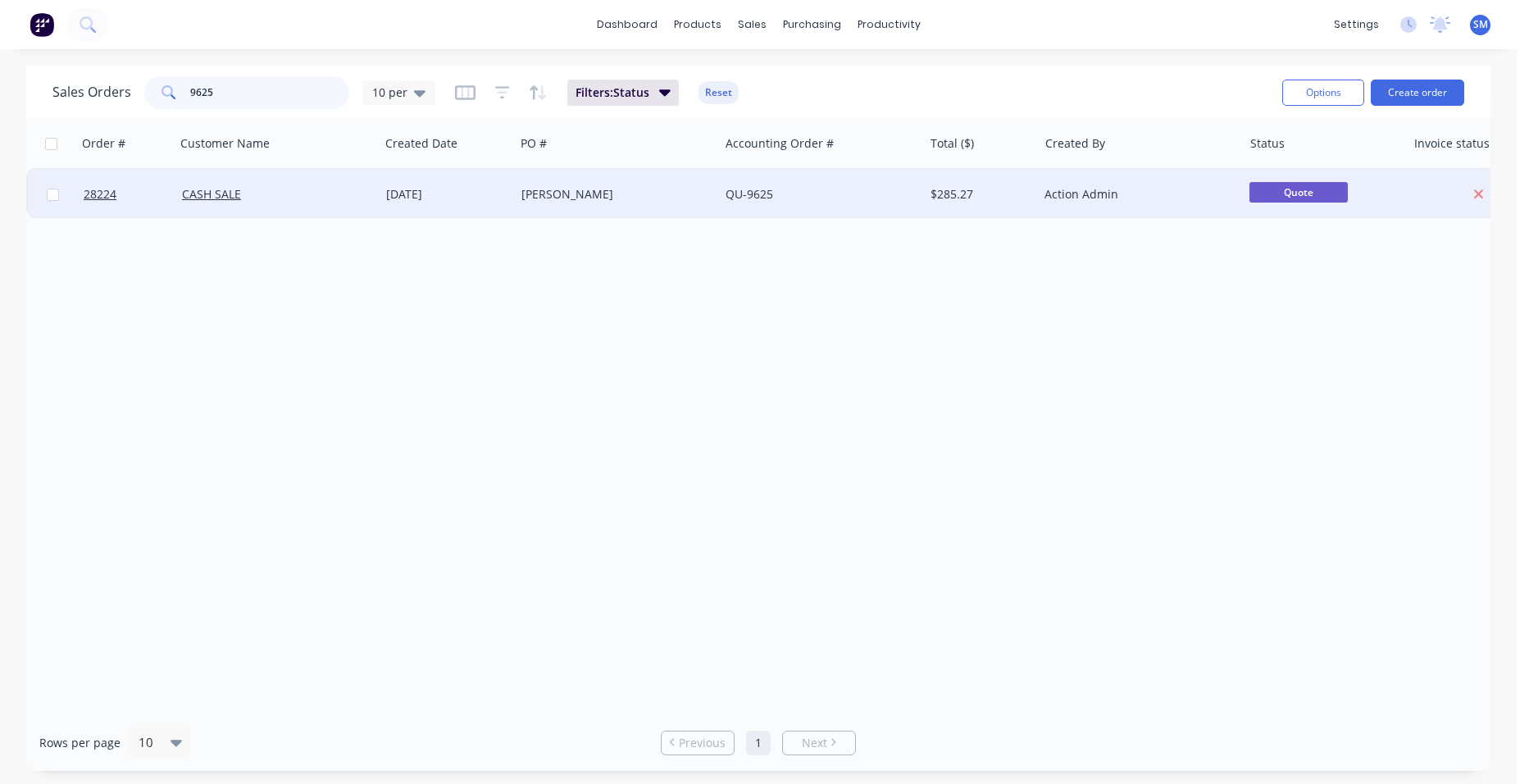
type input "9625"
click at [818, 198] on div "QU-9625" at bounding box center [817, 194] width 182 height 16
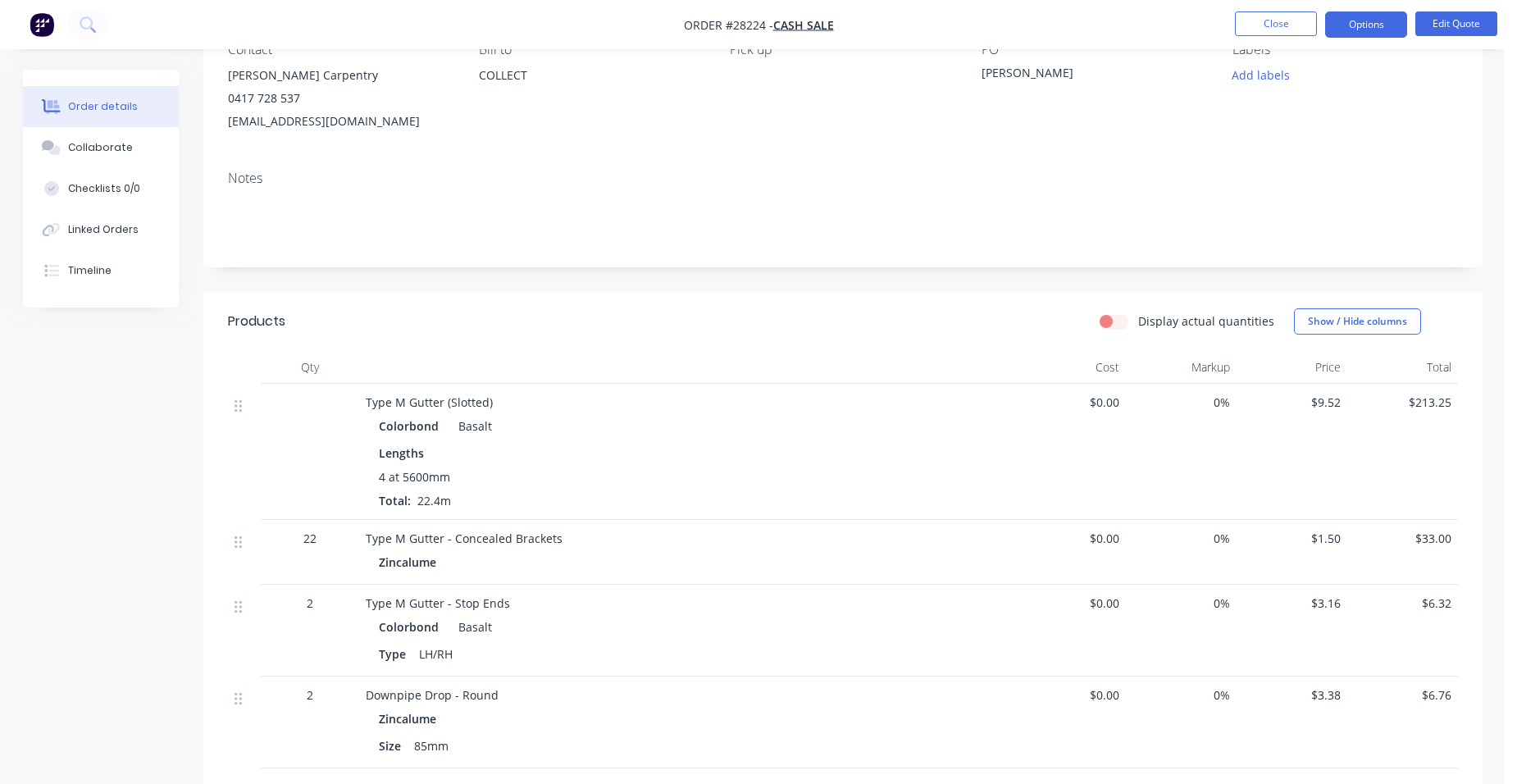
scroll to position [328, 0]
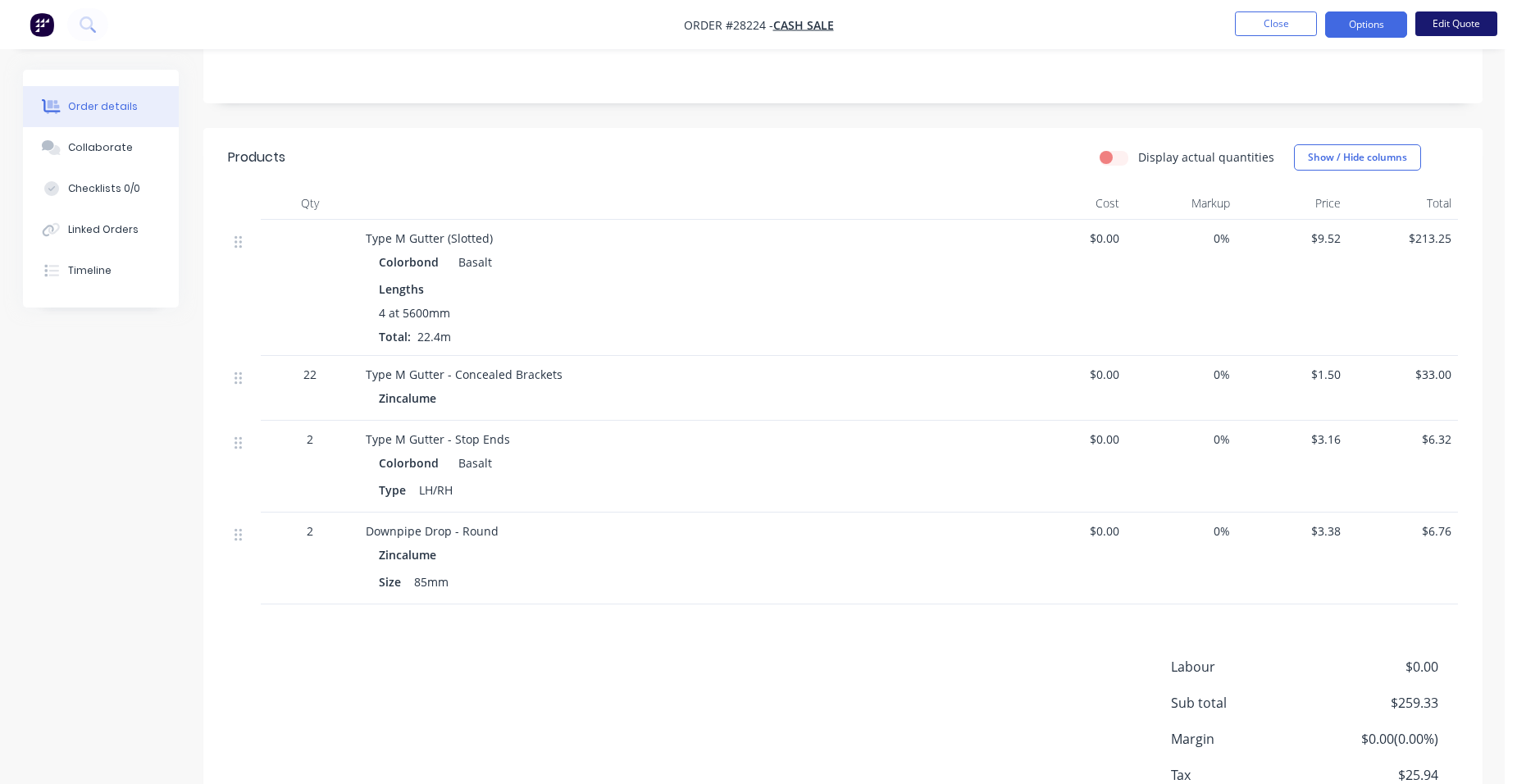
click at [1452, 25] on button "Edit Quote" at bounding box center [1457, 24] width 82 height 25
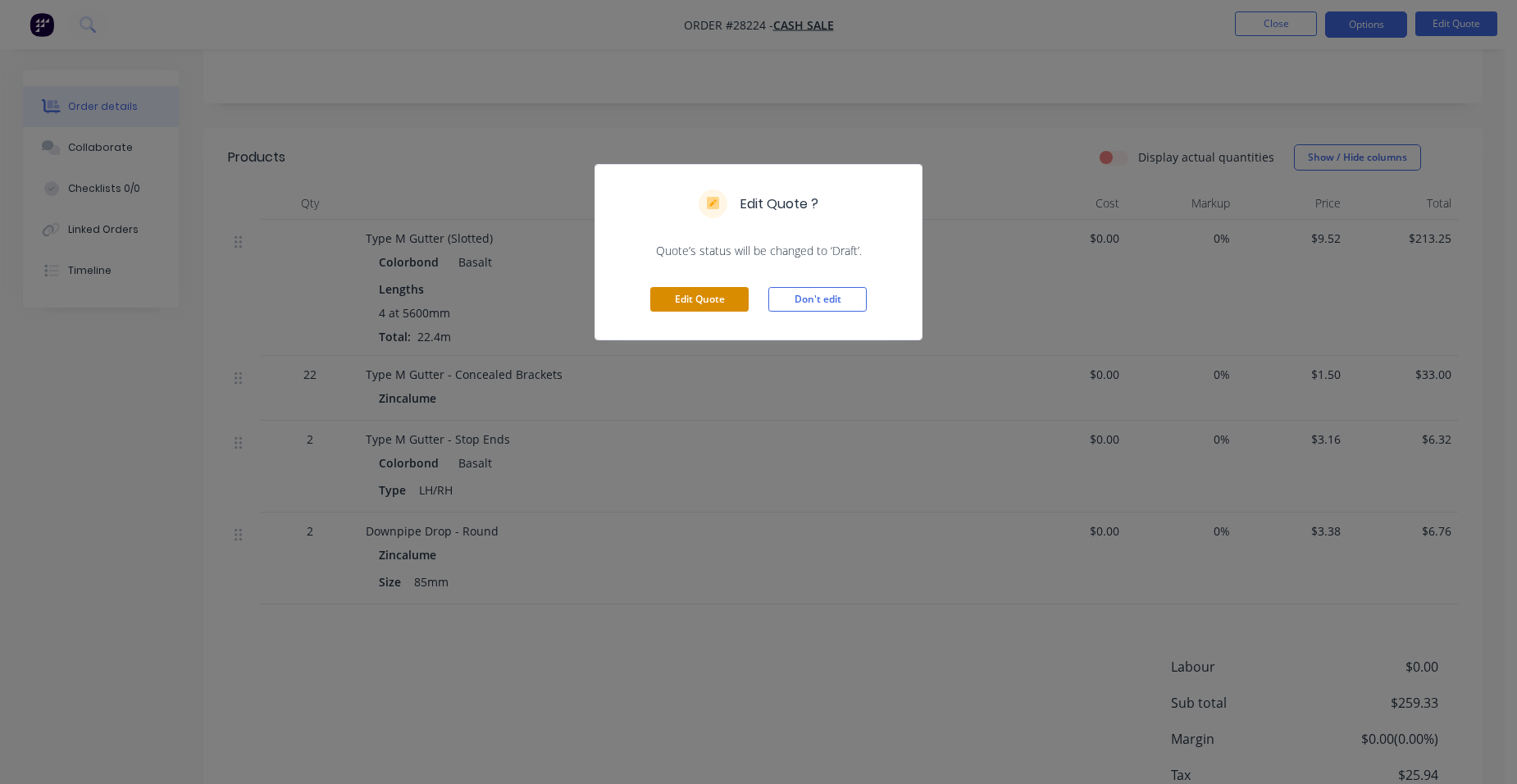
click at [703, 294] on button "Edit Quote" at bounding box center [699, 299] width 99 height 25
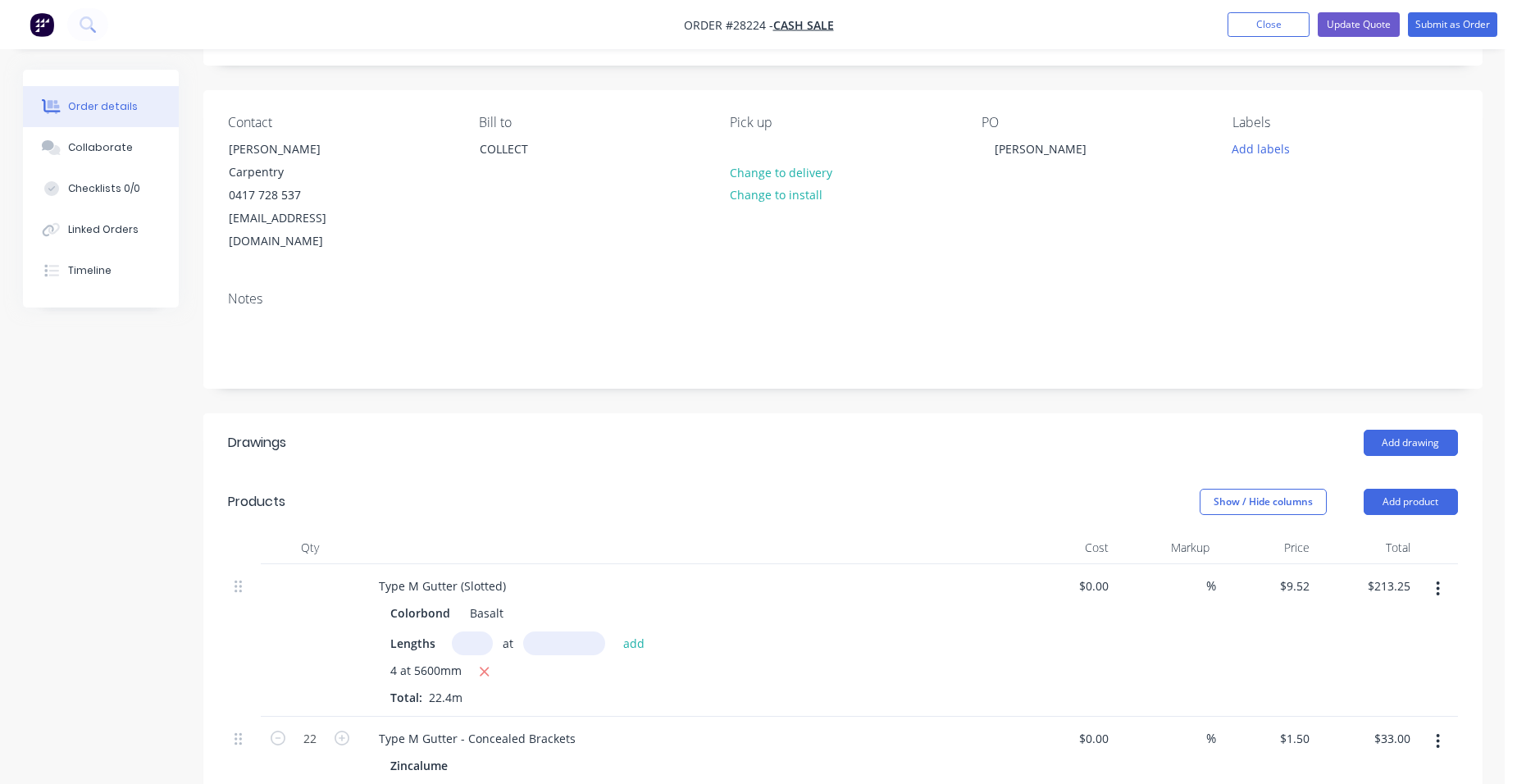
scroll to position [246, 0]
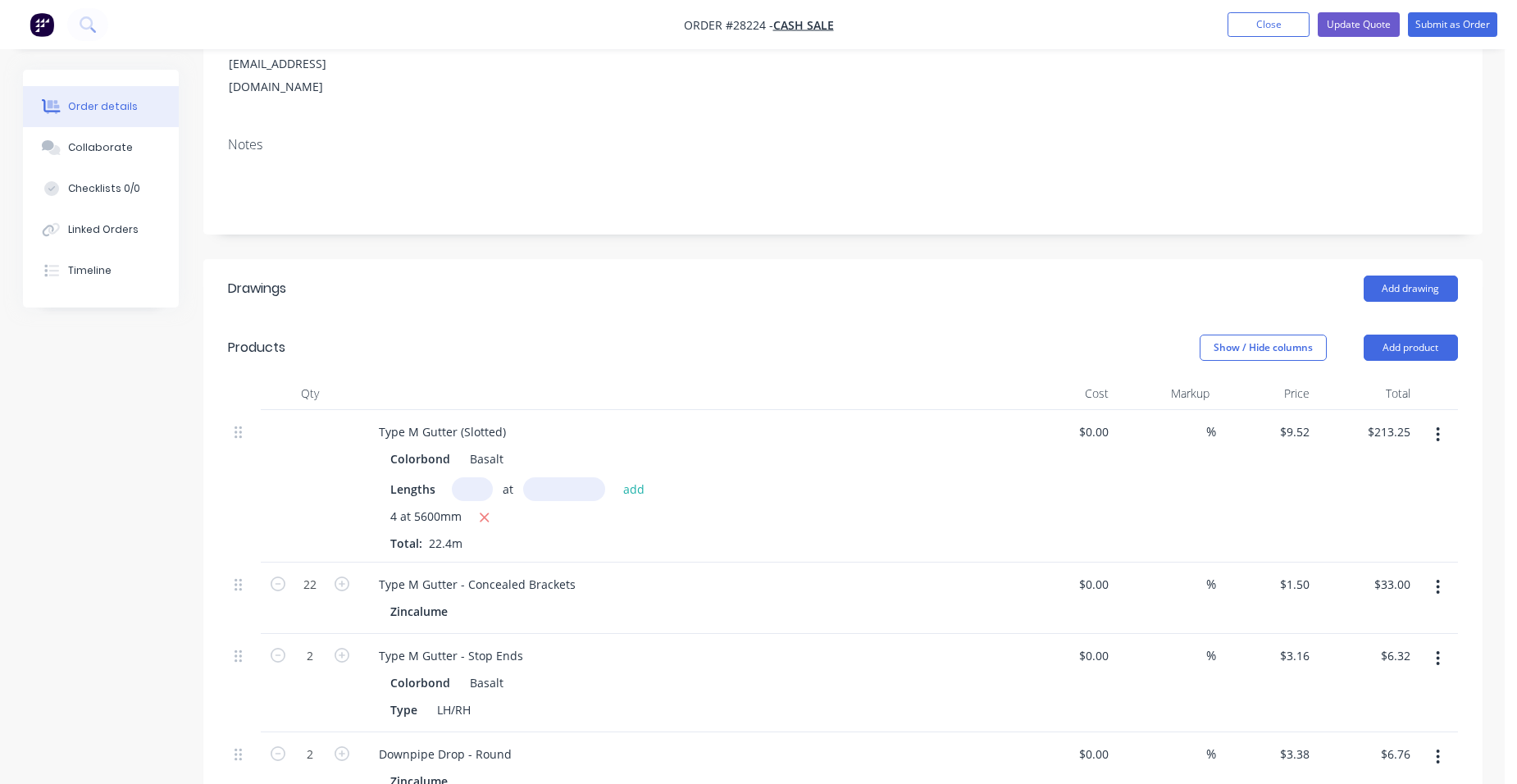
click at [1442, 420] on button "button" at bounding box center [1438, 434] width 38 height 30
click at [1351, 466] on div "Edit" at bounding box center [1381, 477] width 127 height 24
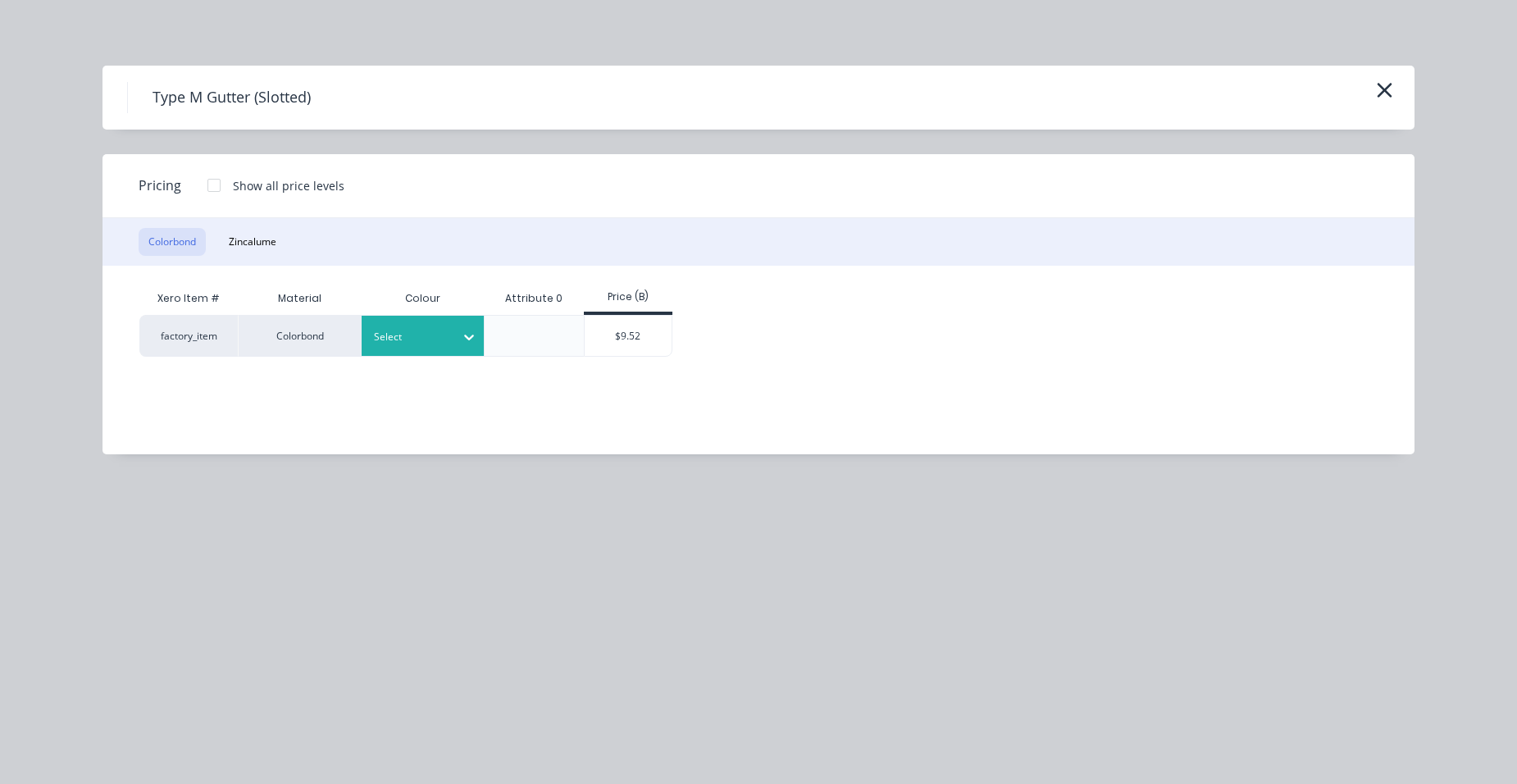
click at [374, 342] on input "text" at bounding box center [375, 336] width 3 height 14
click at [205, 544] on div "Dune" at bounding box center [103, 560] width 205 height 31
click at [635, 326] on div "$9.52" at bounding box center [629, 335] width 88 height 40
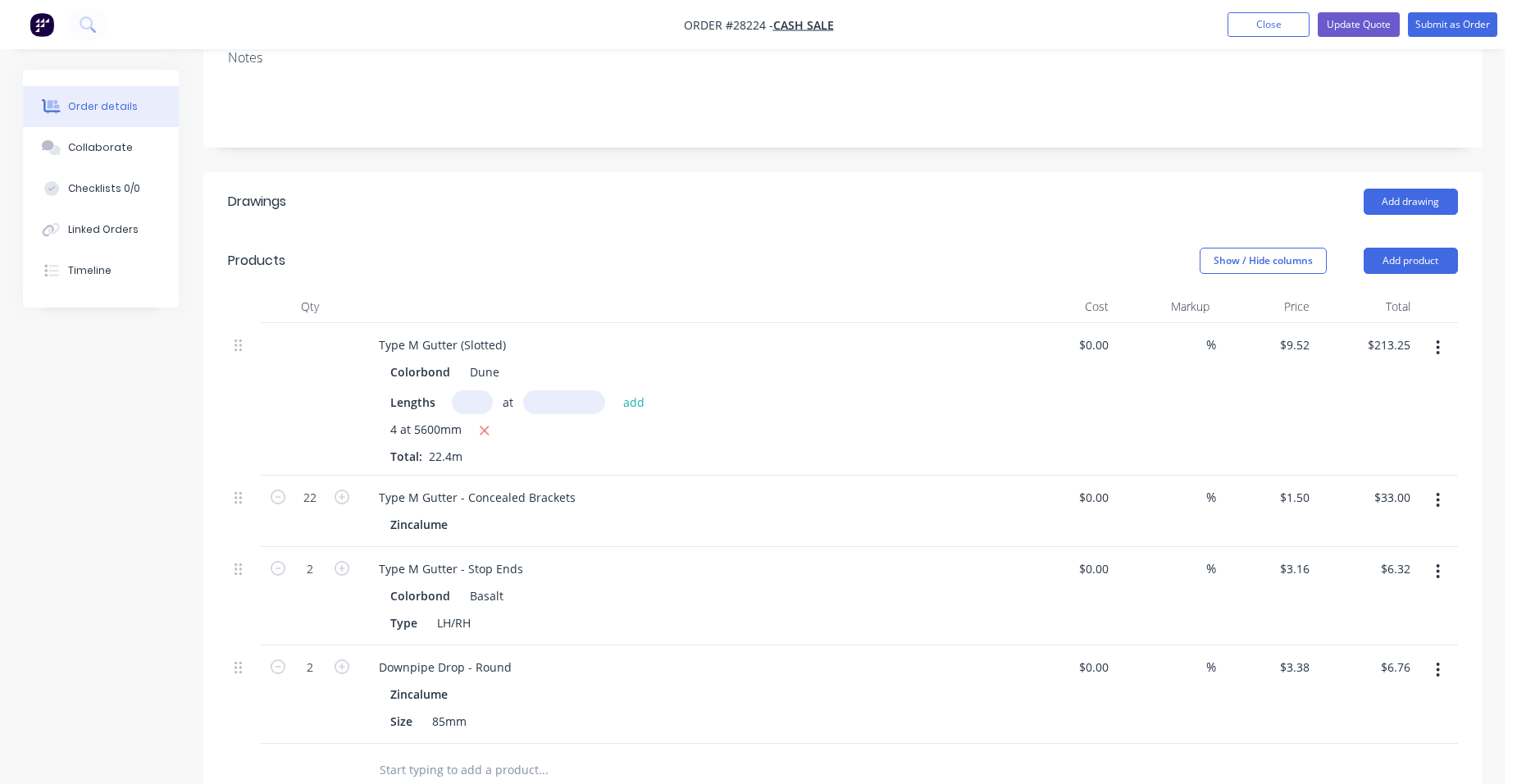
scroll to position [492, 0]
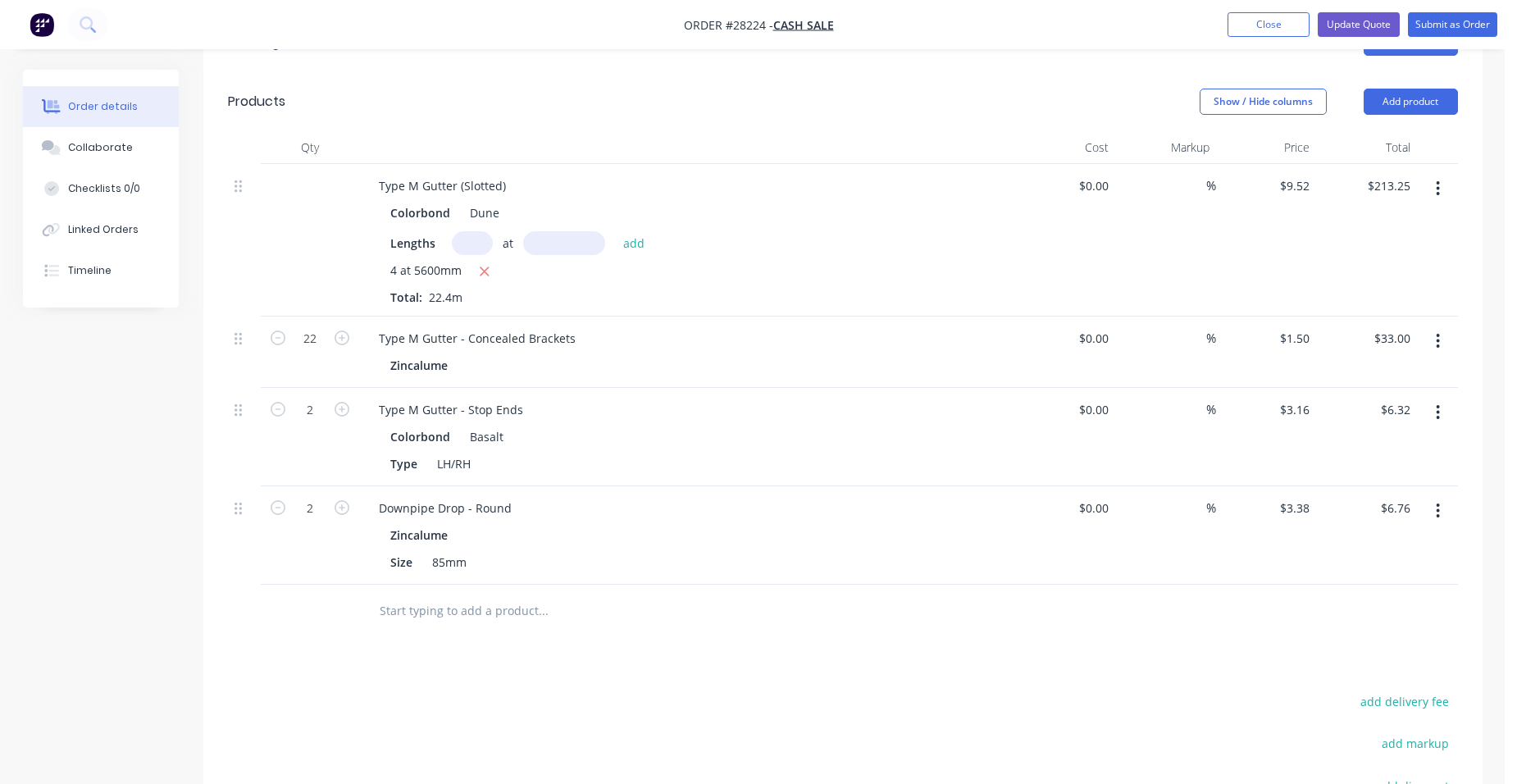
click at [1435, 398] on button "button" at bounding box center [1438, 412] width 38 height 30
click at [1371, 444] on div "Edit" at bounding box center [1381, 455] width 127 height 24
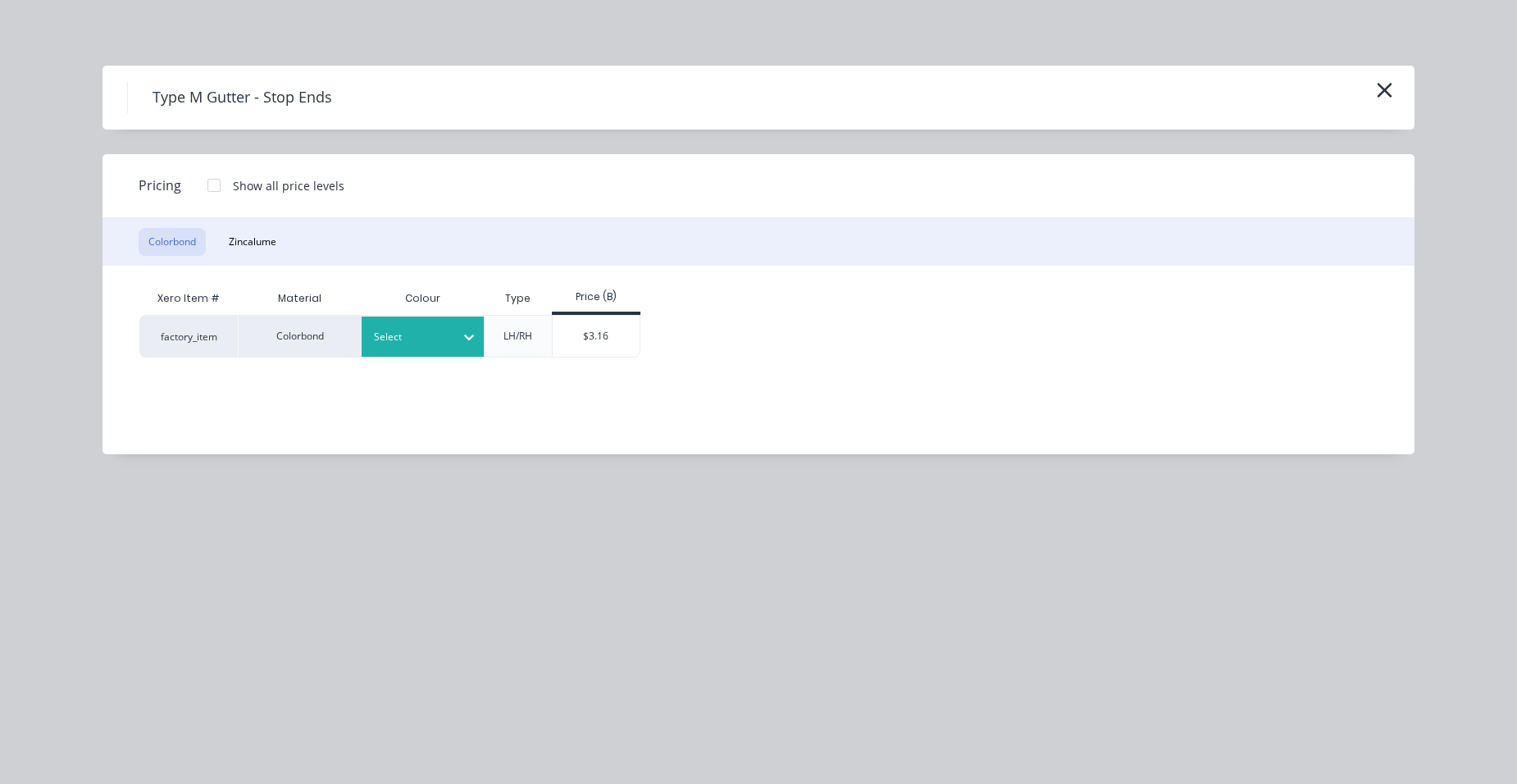
click at [402, 340] on div at bounding box center [410, 336] width 74 height 18
click at [205, 410] on div "Dune" at bounding box center [103, 396] width 205 height 31
click at [609, 347] on div "$3.16" at bounding box center [596, 335] width 88 height 41
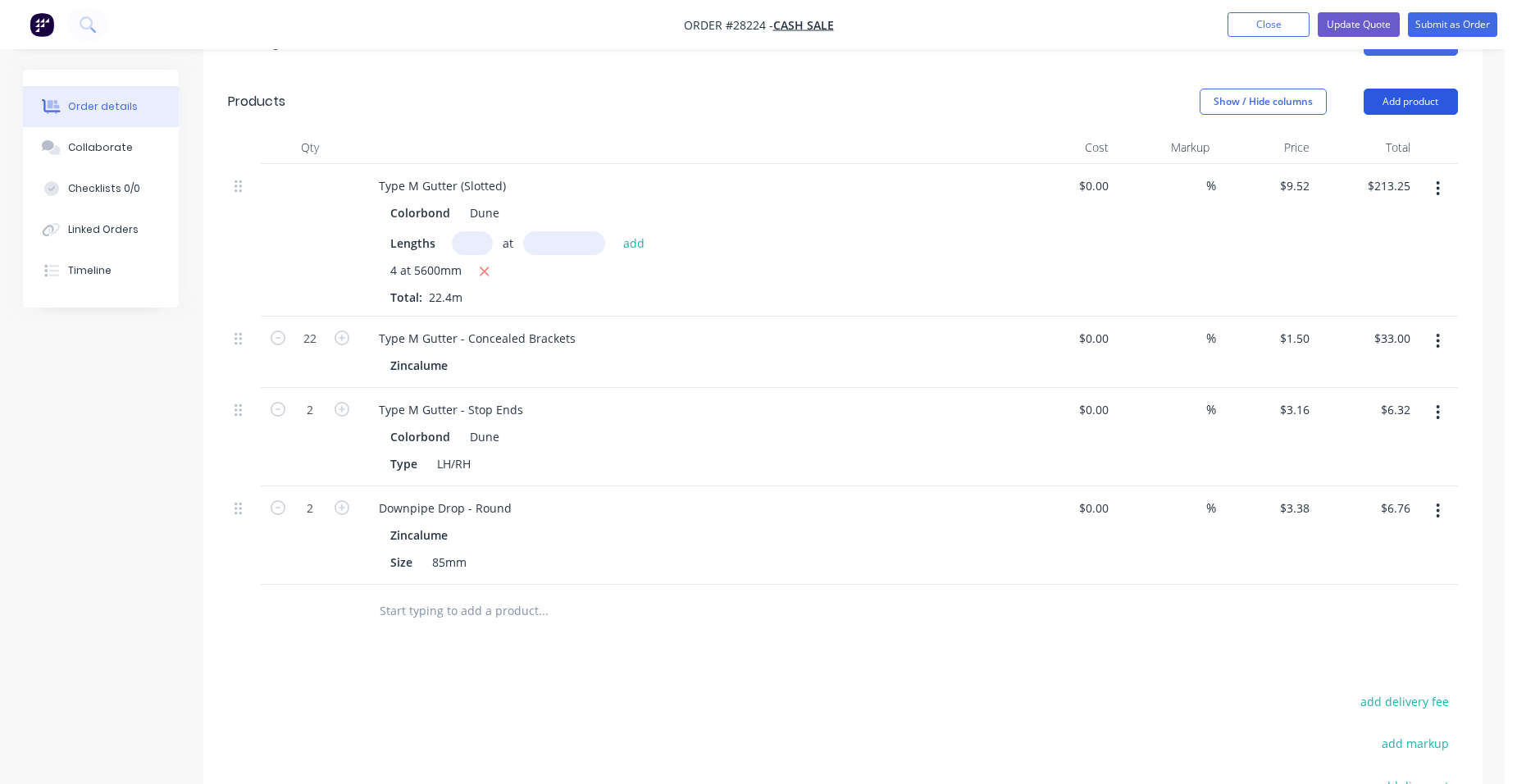
click at [1394, 88] on button "Add product" at bounding box center [1411, 101] width 94 height 26
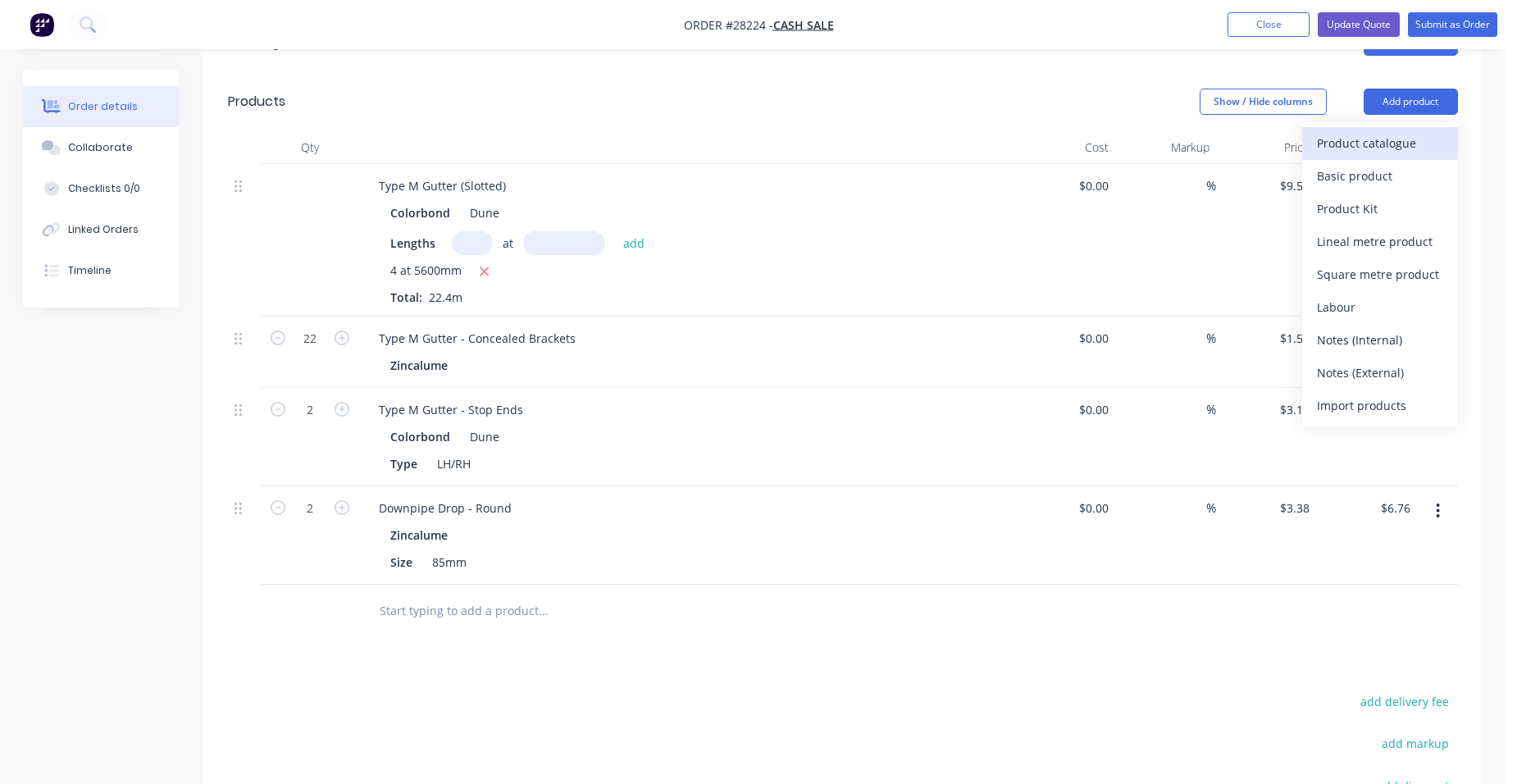
click at [1346, 131] on div "Product catalogue" at bounding box center [1381, 143] width 127 height 24
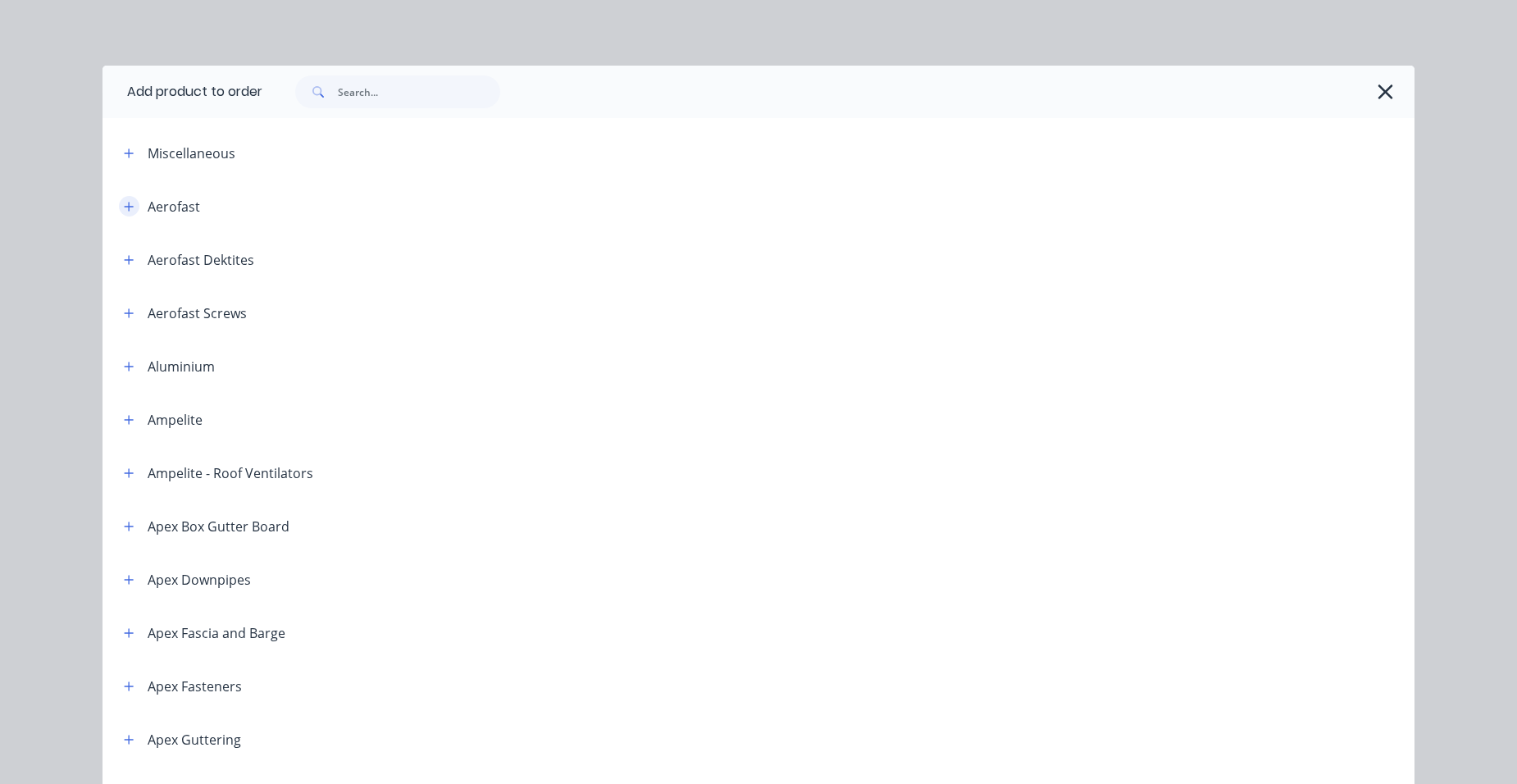
click at [129, 210] on button "button" at bounding box center [128, 205] width 20 height 20
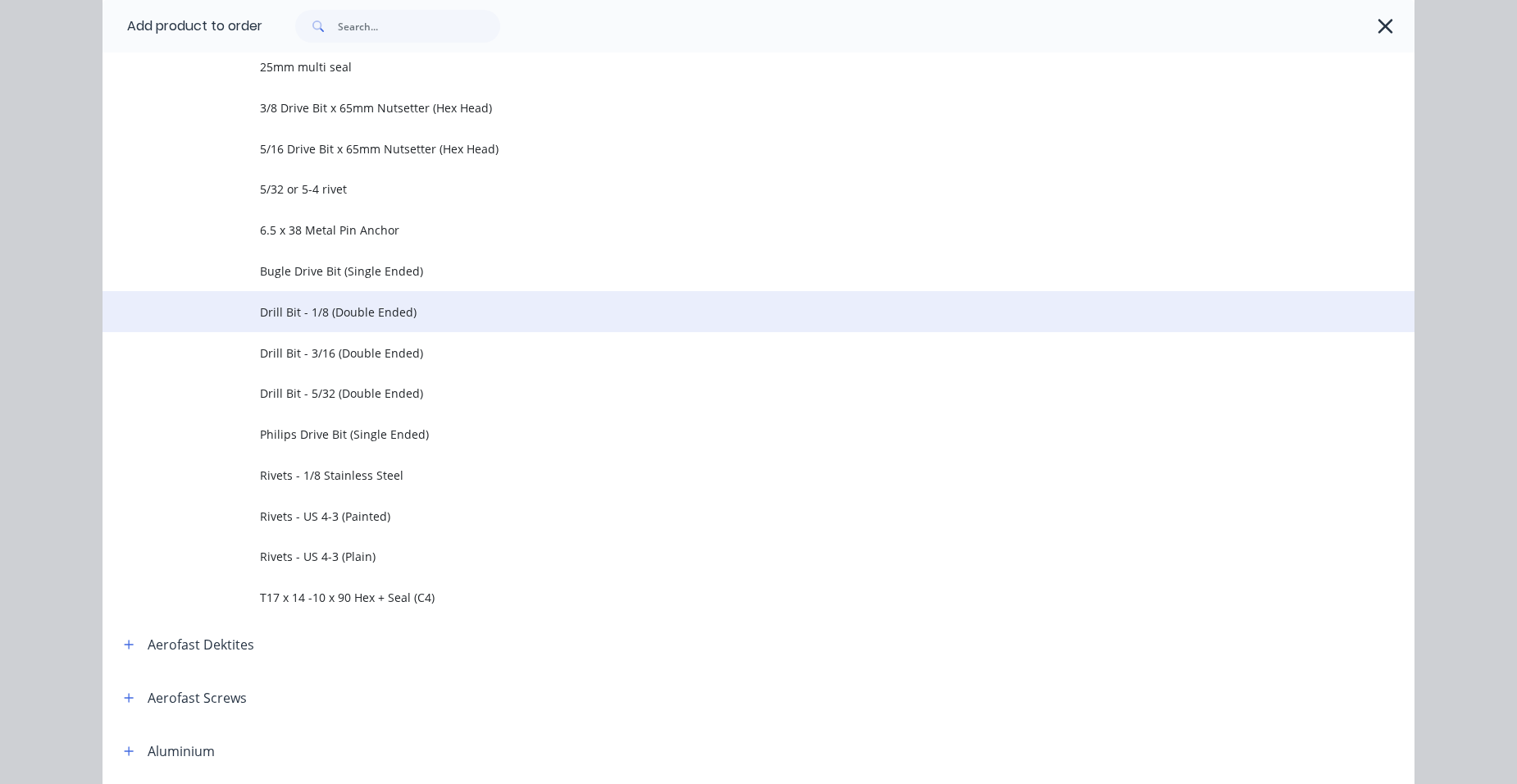
scroll to position [656, 0]
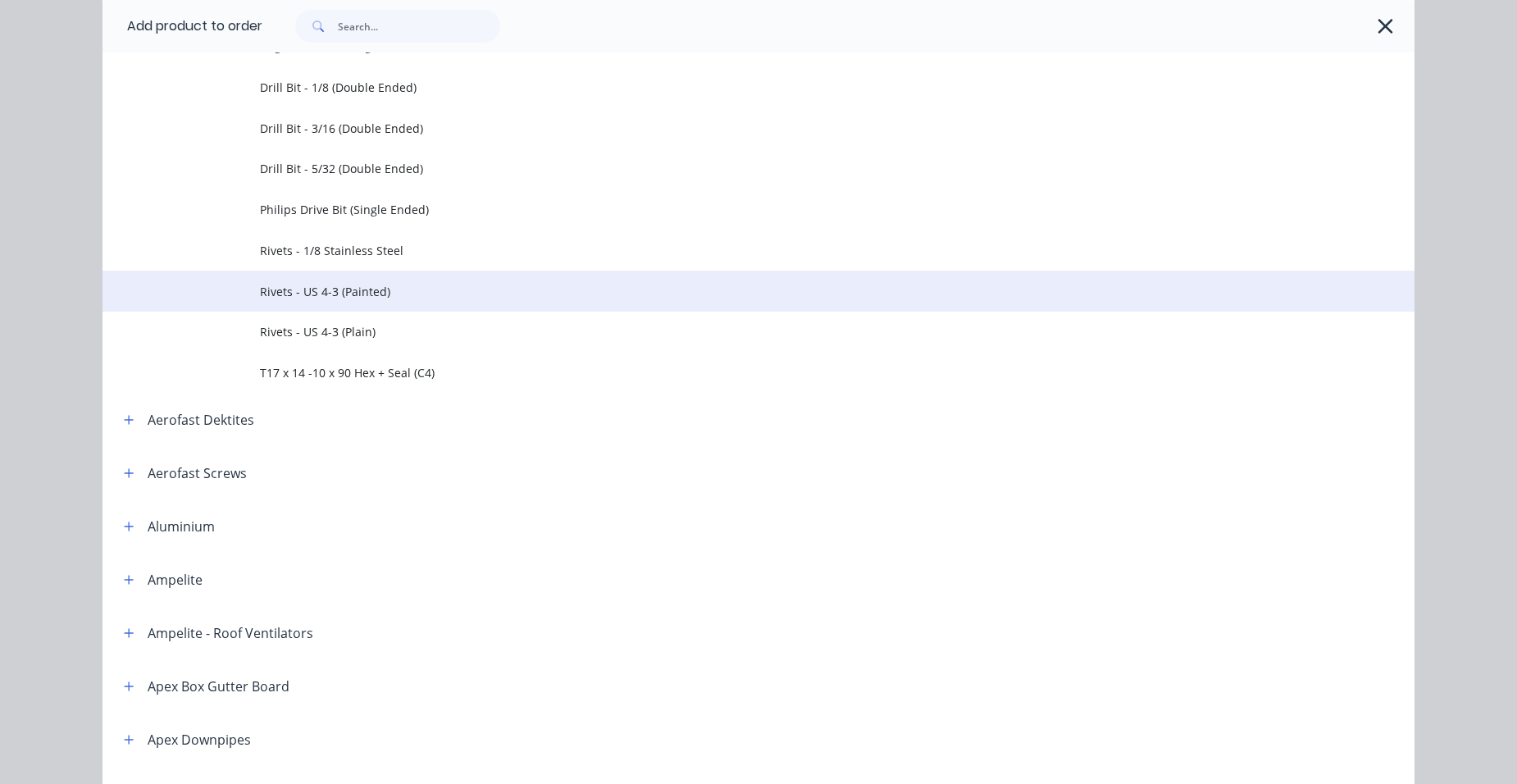
click at [375, 299] on span "Rivets - US 4-3 (Painted)" at bounding box center [721, 291] width 923 height 17
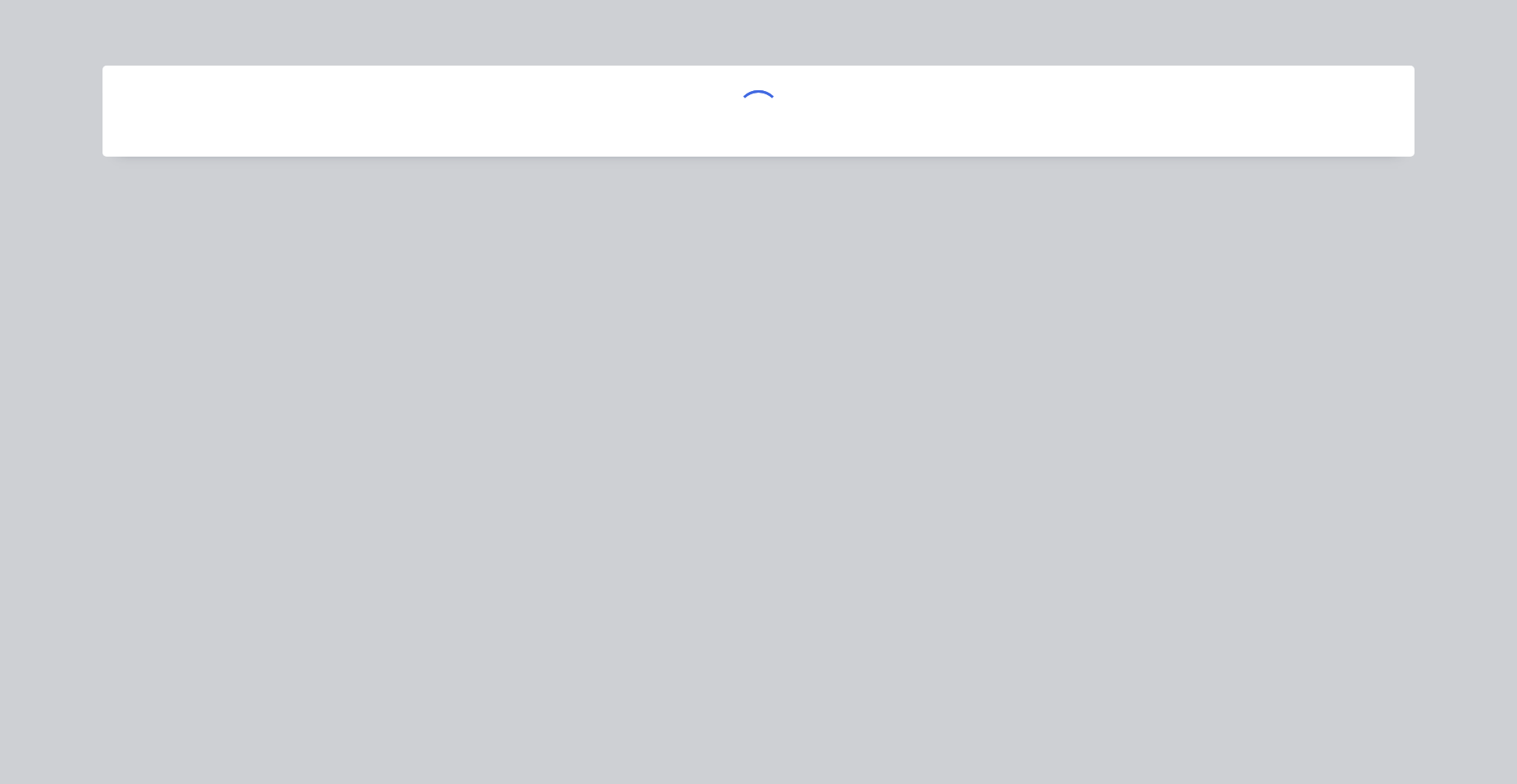
scroll to position [0, 0]
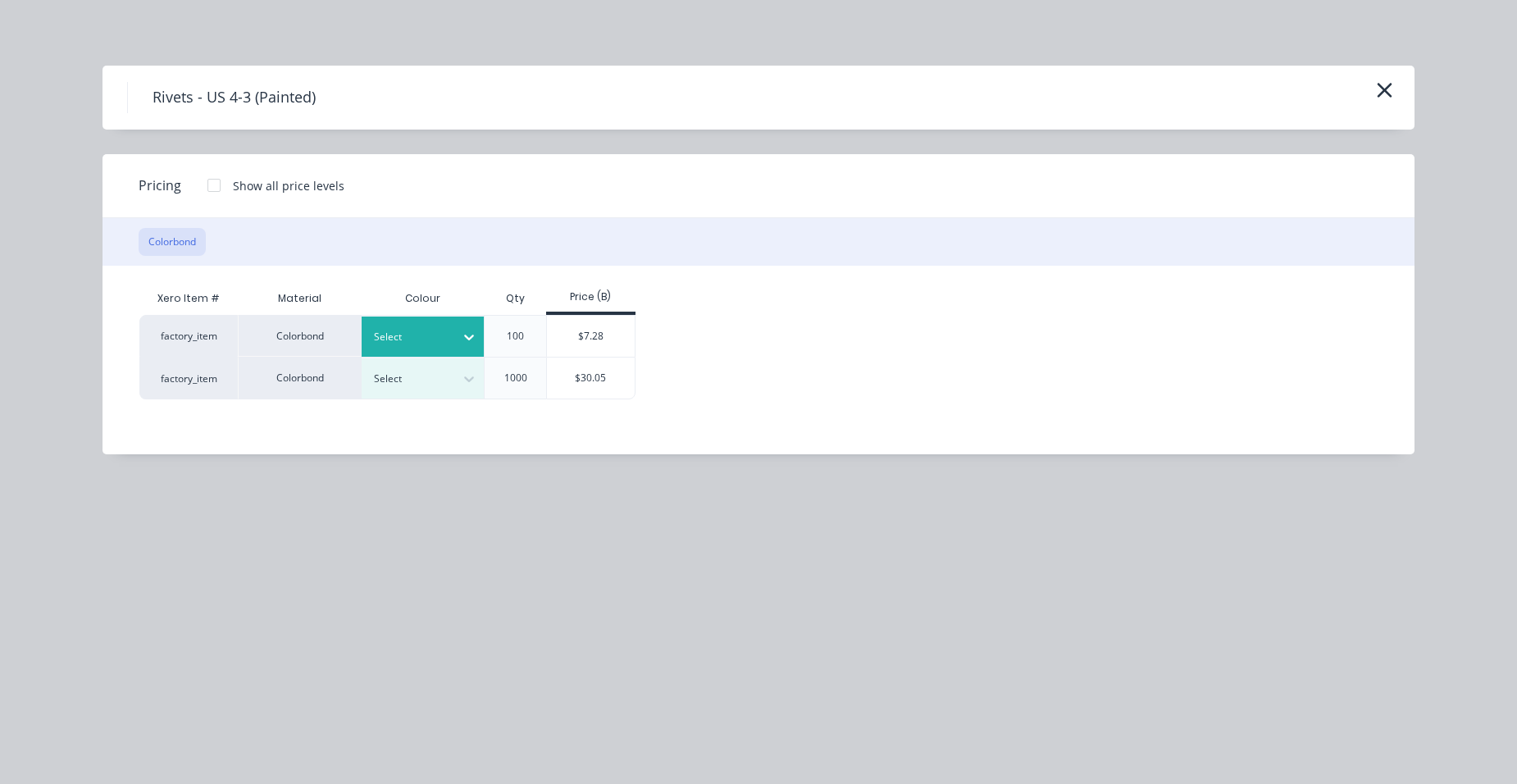
click at [401, 329] on div at bounding box center [410, 336] width 74 height 18
click at [205, 410] on div "Dune" at bounding box center [103, 396] width 205 height 31
click at [570, 330] on div "$7.28" at bounding box center [591, 335] width 88 height 41
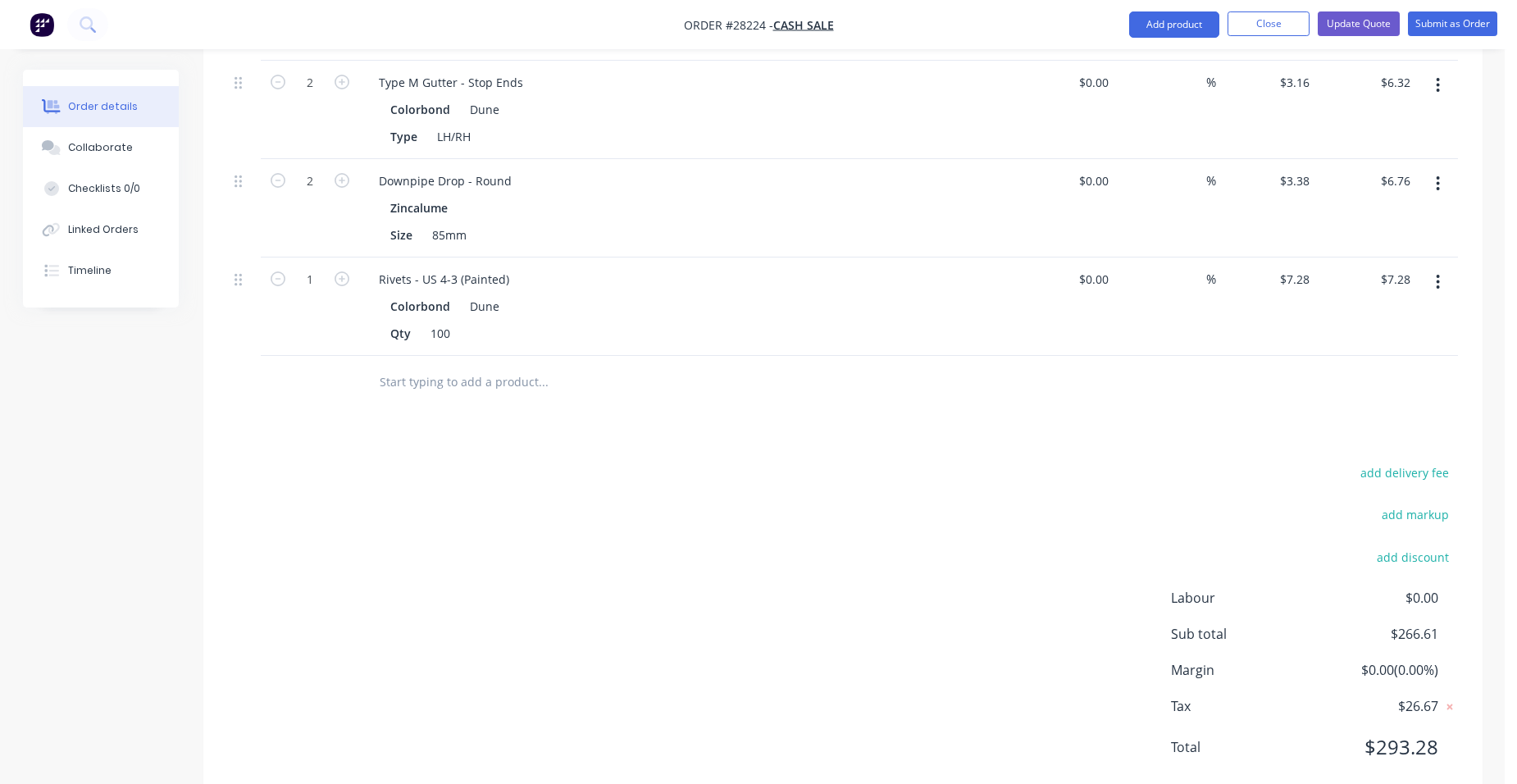
scroll to position [840, 0]
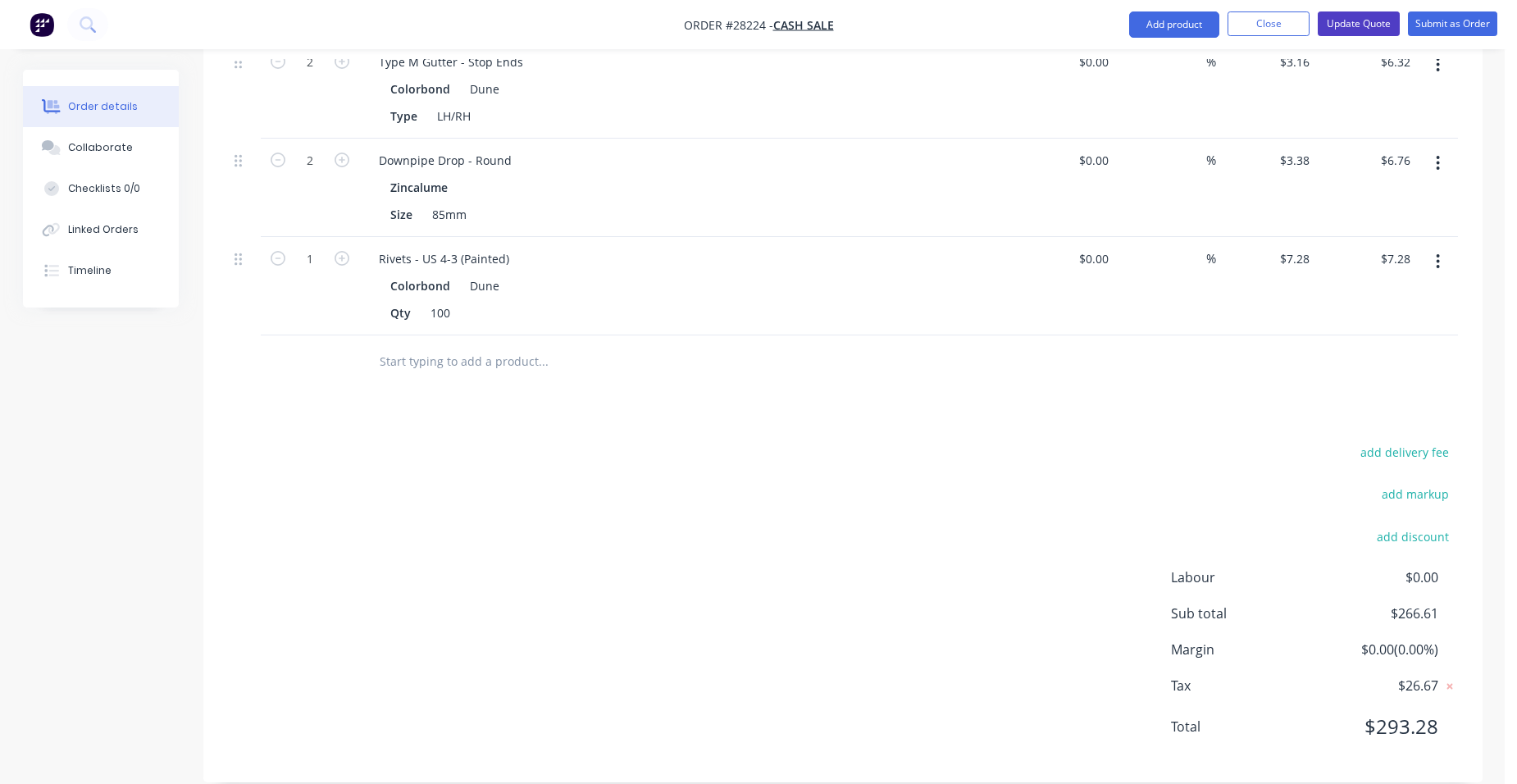
click at [1354, 18] on button "Update Quote" at bounding box center [1359, 24] width 82 height 25
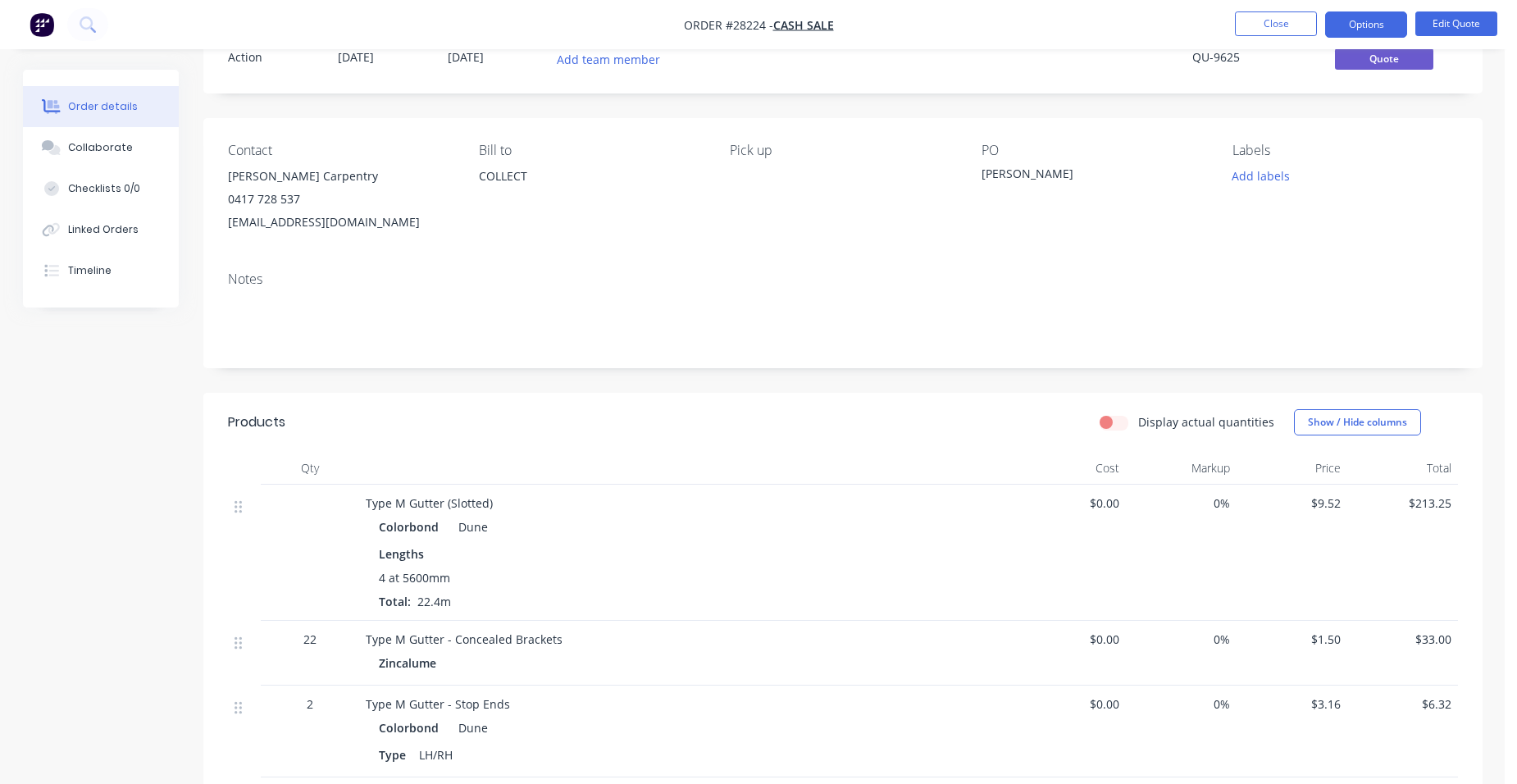
scroll to position [164, 0]
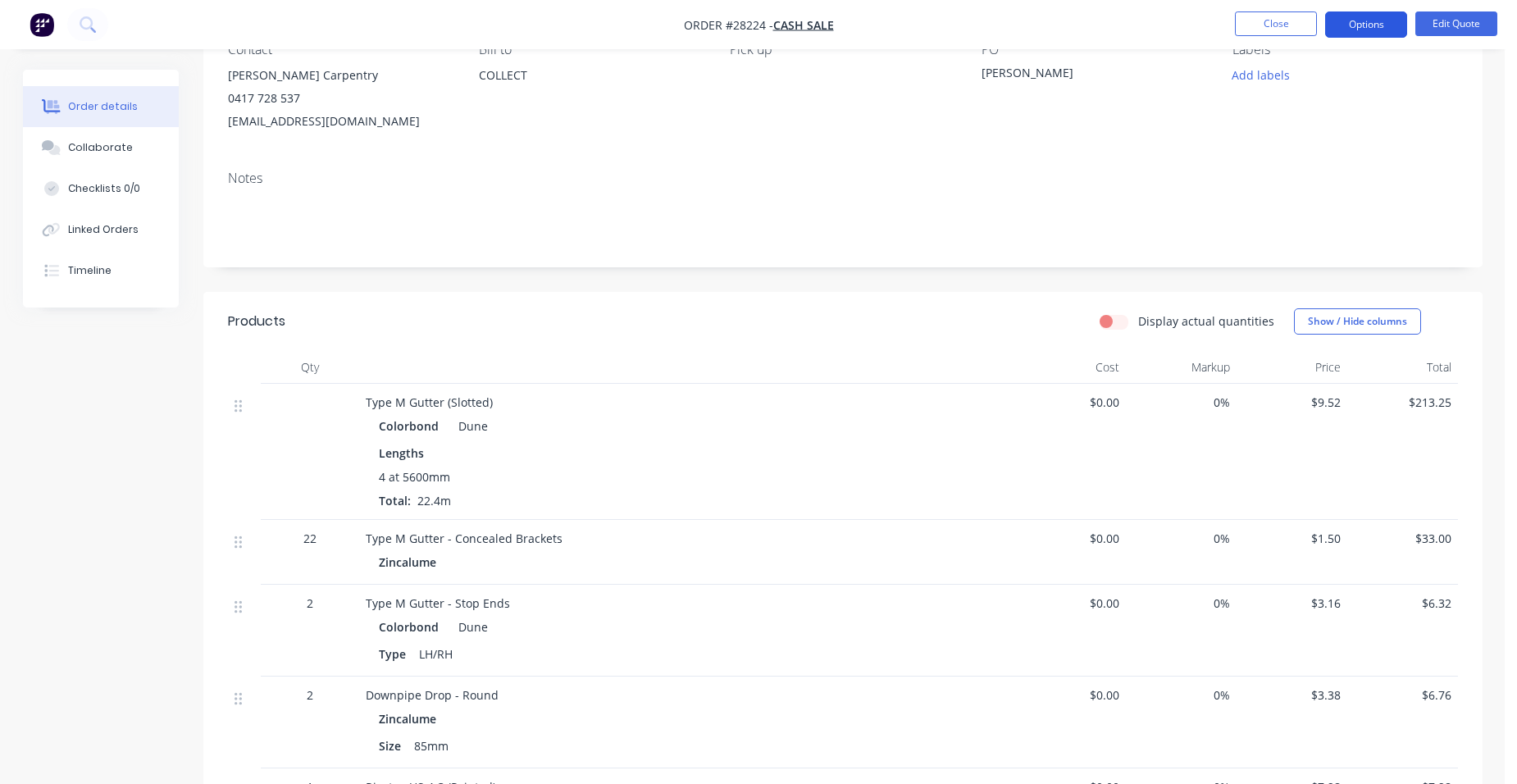
click at [1368, 25] on button "Options" at bounding box center [1366, 24] width 82 height 26
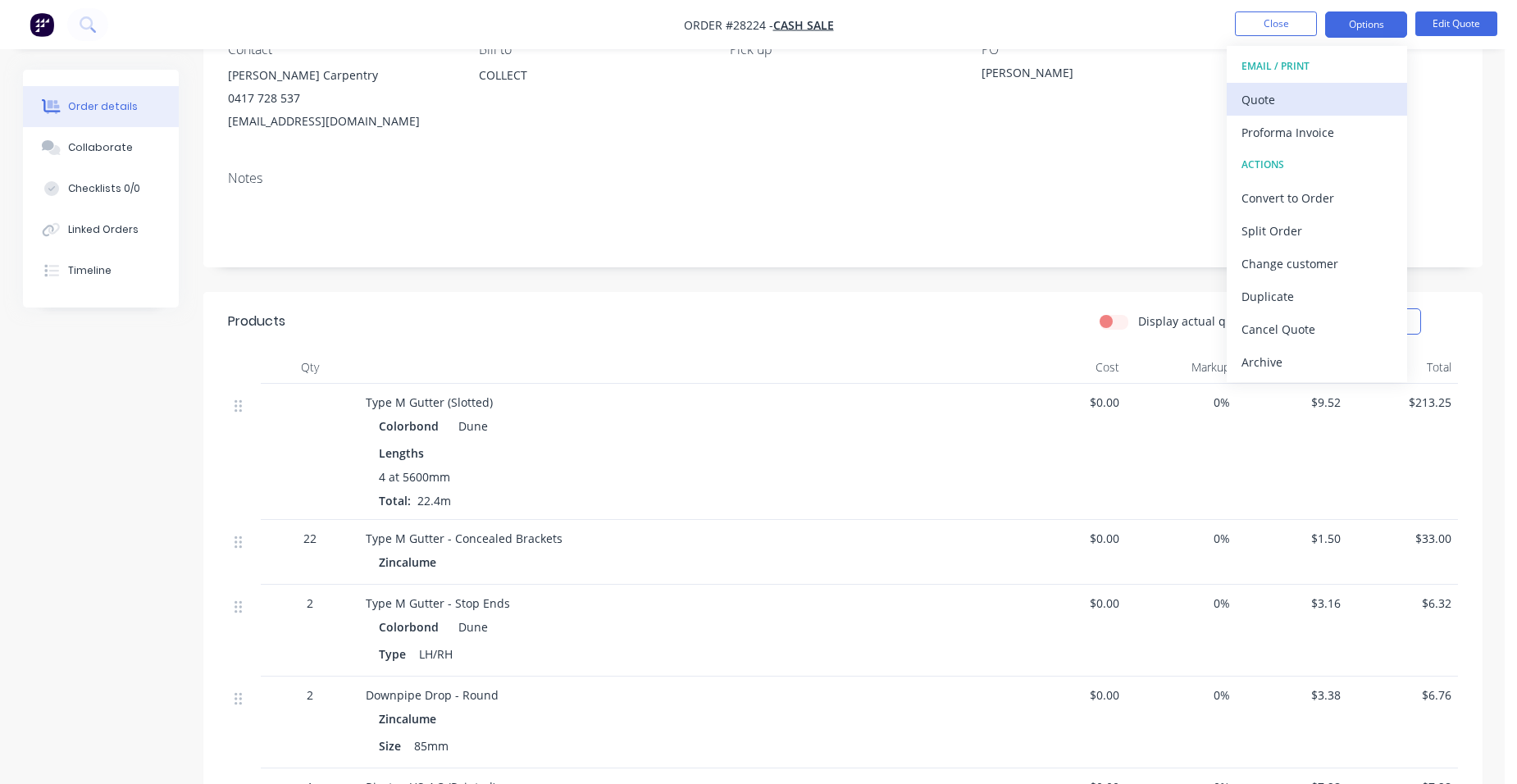
click at [1329, 96] on div "Quote" at bounding box center [1317, 100] width 151 height 24
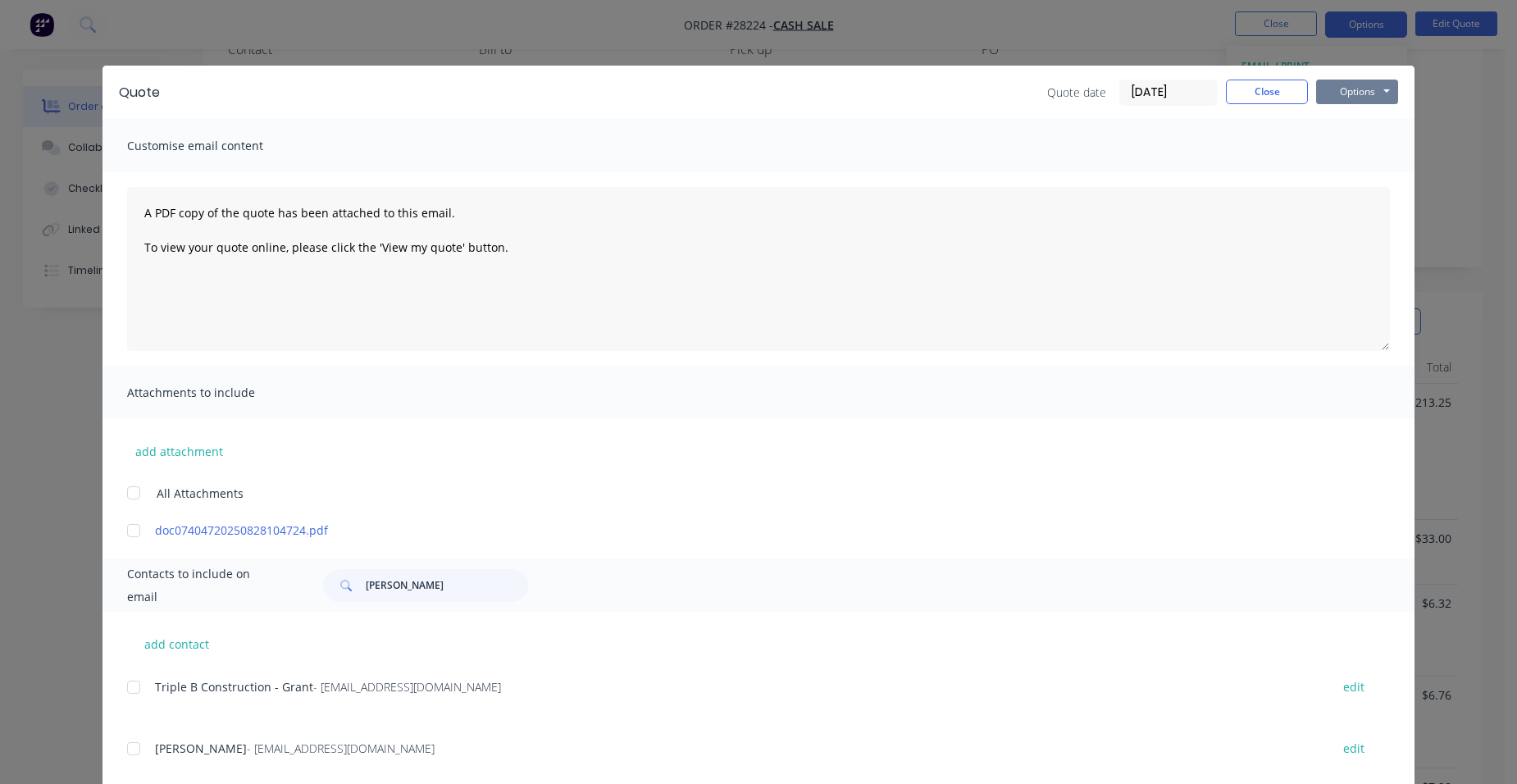
click at [1331, 93] on button "Options" at bounding box center [1358, 92] width 82 height 25
click at [1357, 139] on button "Print" at bounding box center [1368, 148] width 105 height 27
click at [1248, 92] on button "Close" at bounding box center [1268, 92] width 82 height 25
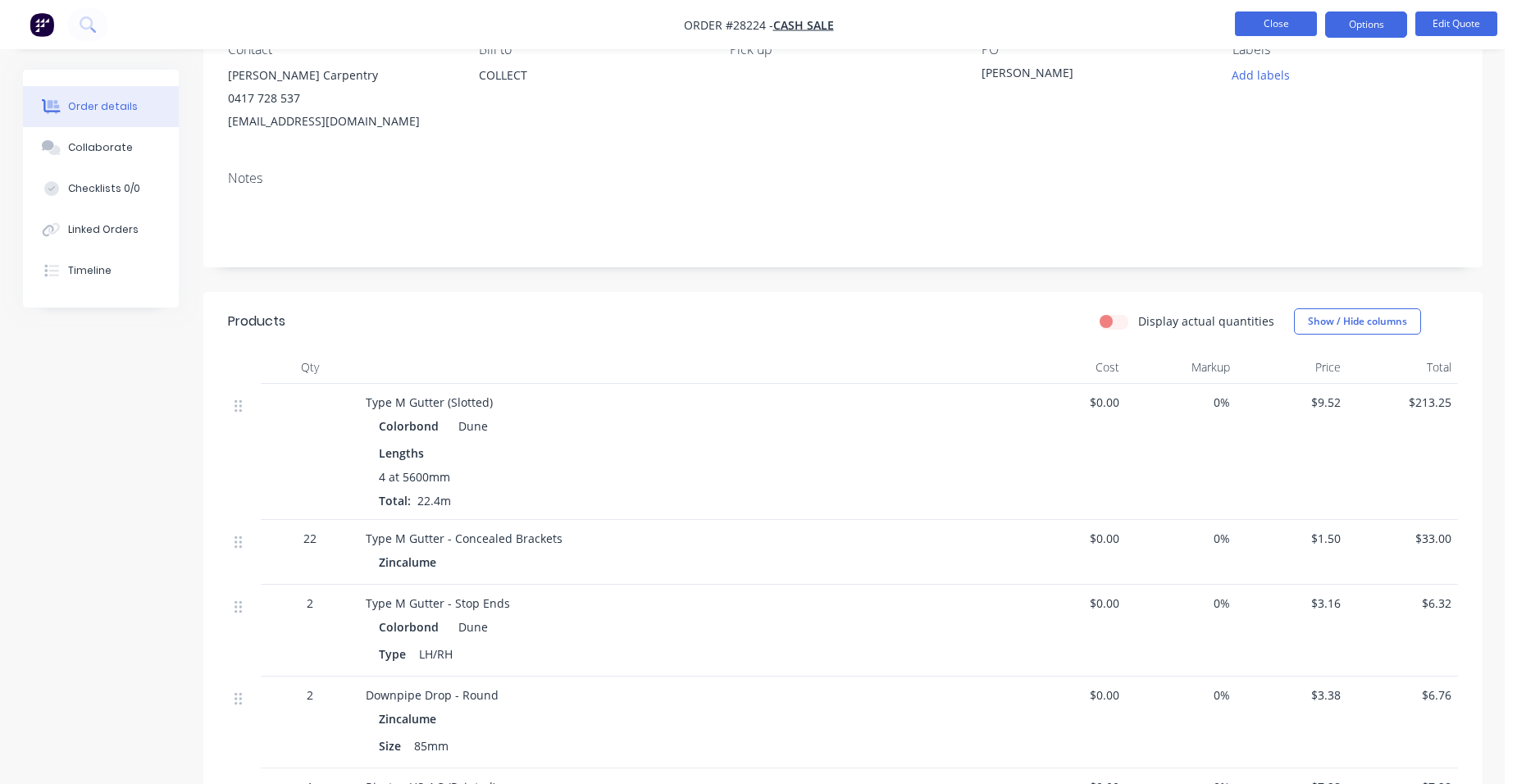
click at [1290, 31] on button "Close" at bounding box center [1276, 24] width 82 height 25
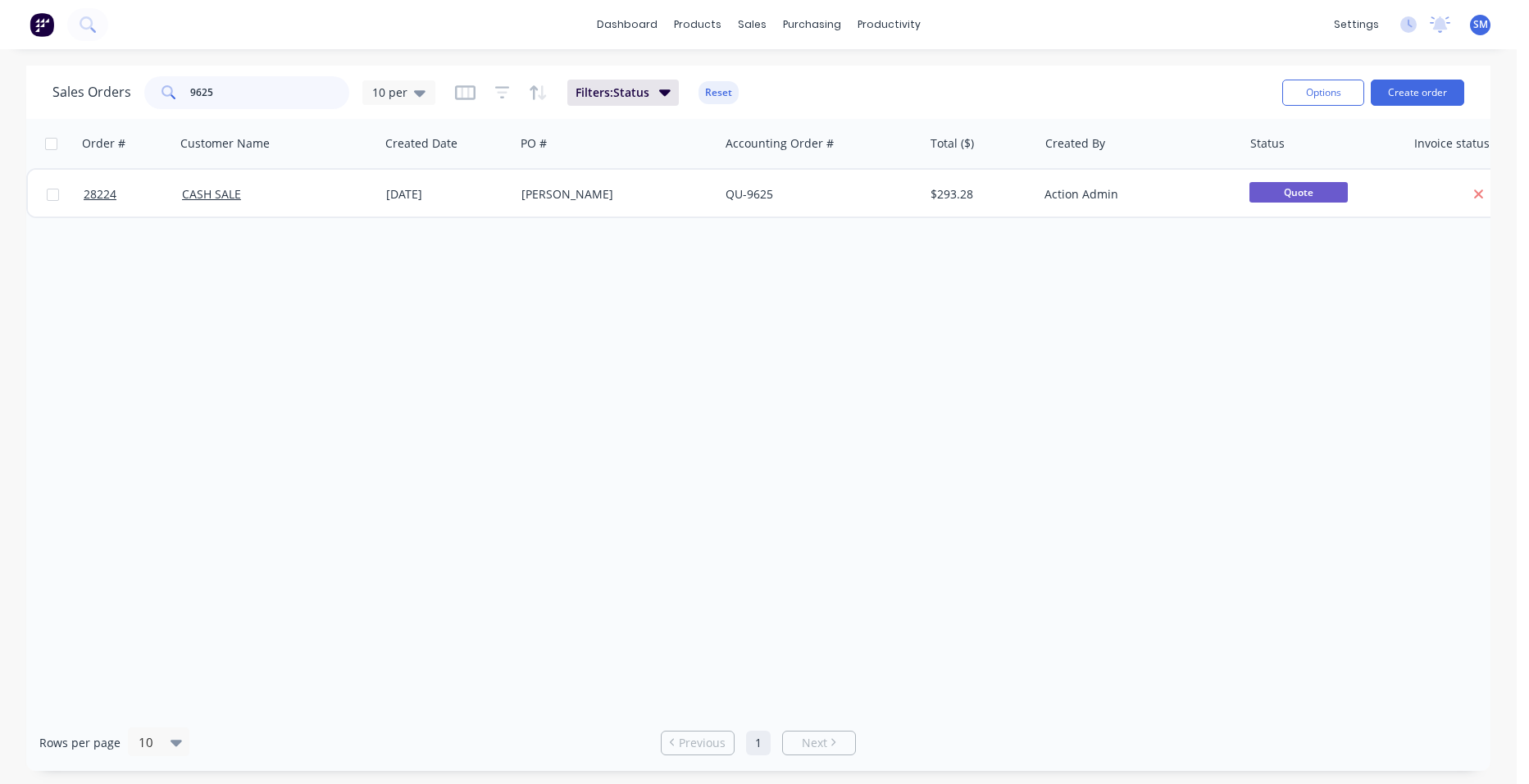
drag, startPoint x: 244, startPoint y: 104, endPoint x: 151, endPoint y: 94, distance: 93.5
click at [154, 97] on div "9625" at bounding box center [247, 93] width 205 height 33
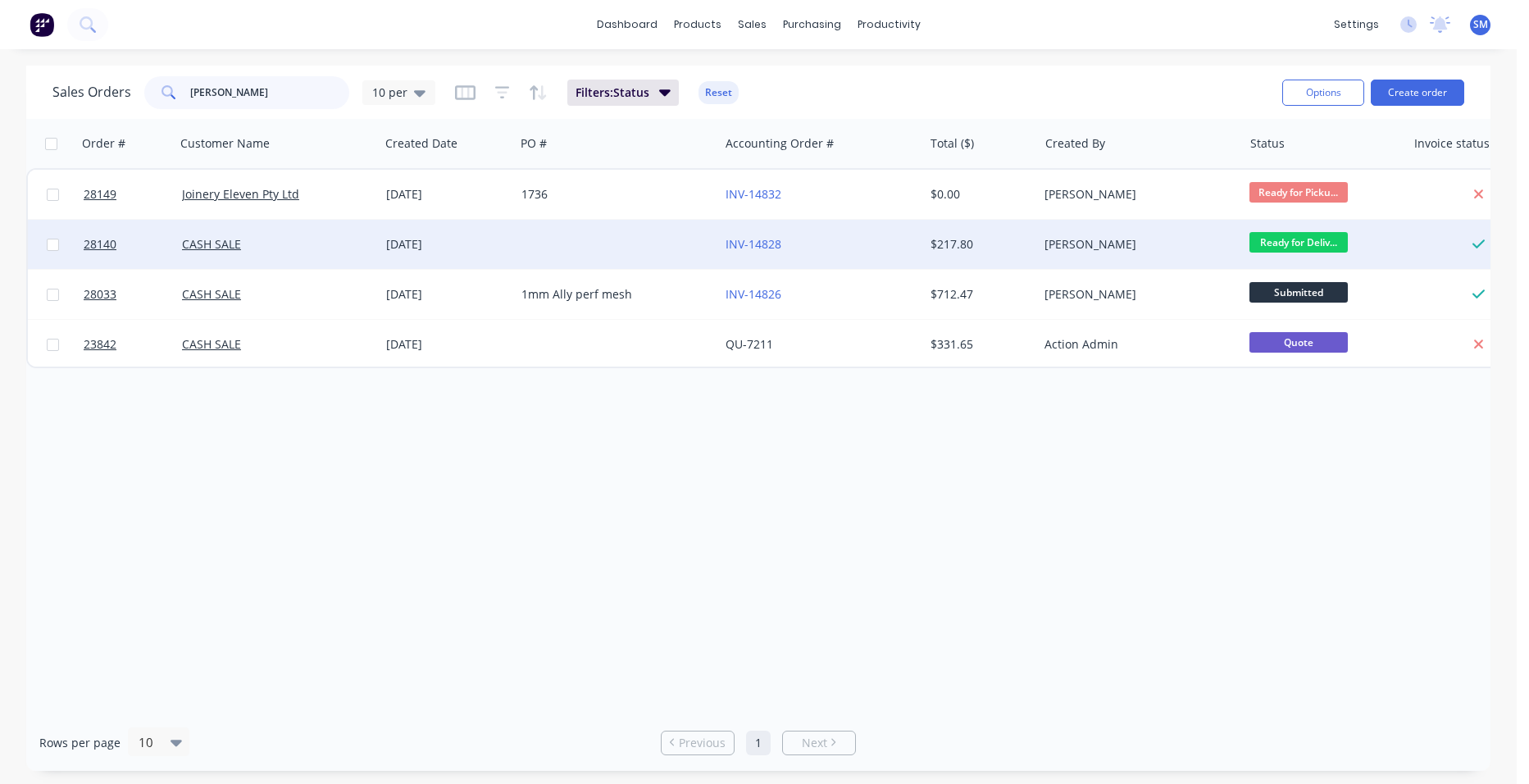
type input "[PERSON_NAME]"
click at [838, 242] on div "INV-14828" at bounding box center [817, 243] width 182 height 16
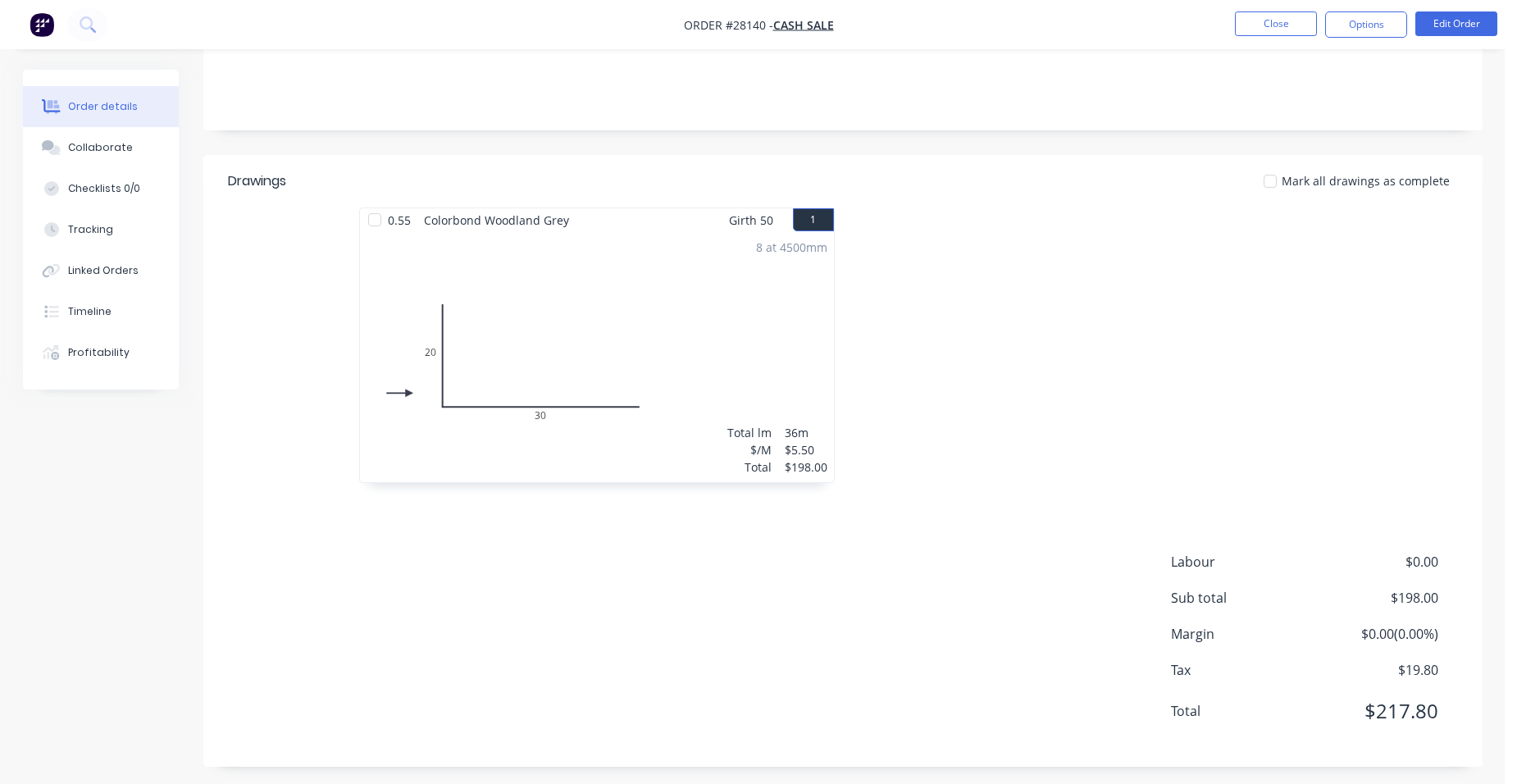
scroll to position [309, 0]
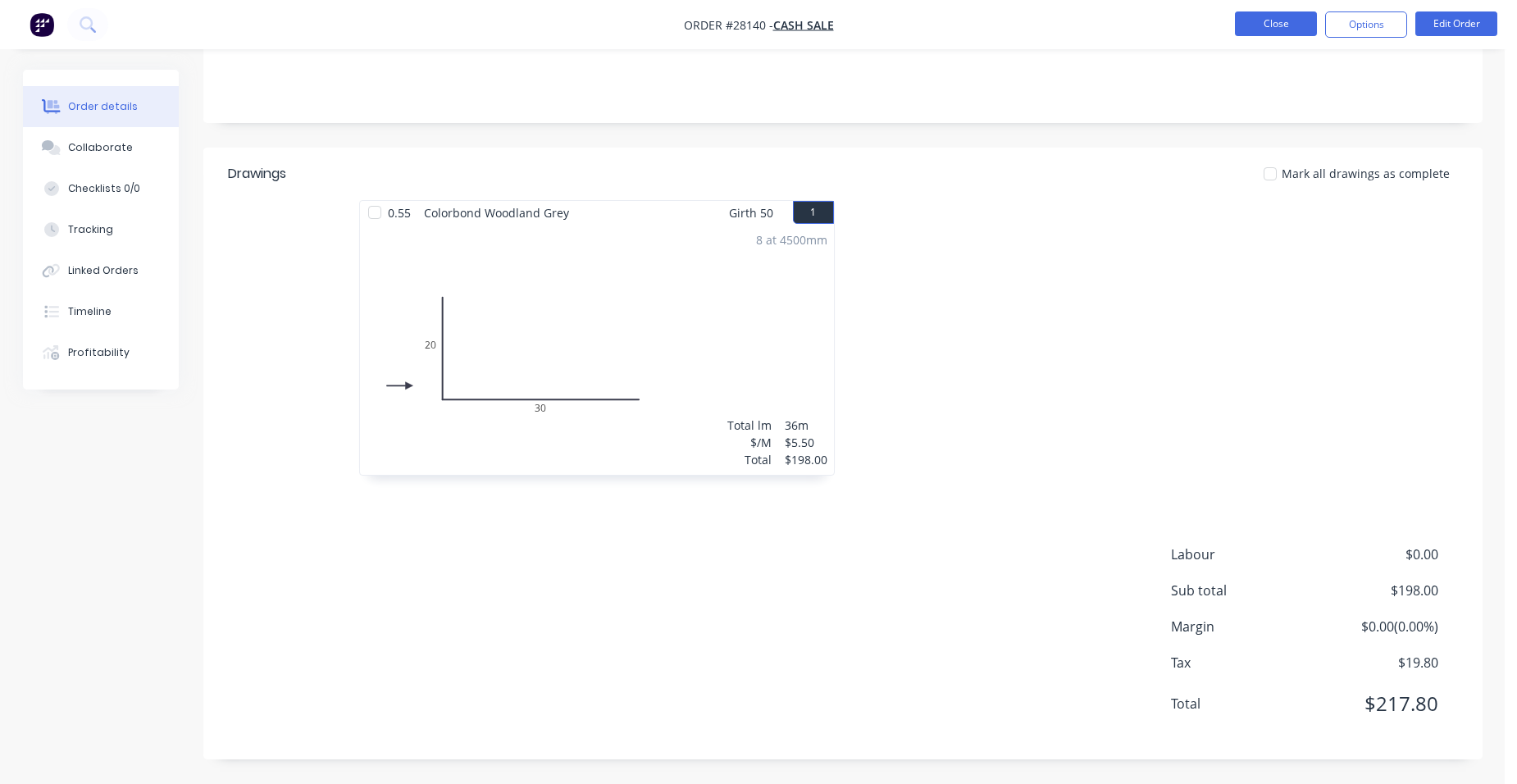
click at [1266, 23] on button "Close" at bounding box center [1276, 24] width 82 height 25
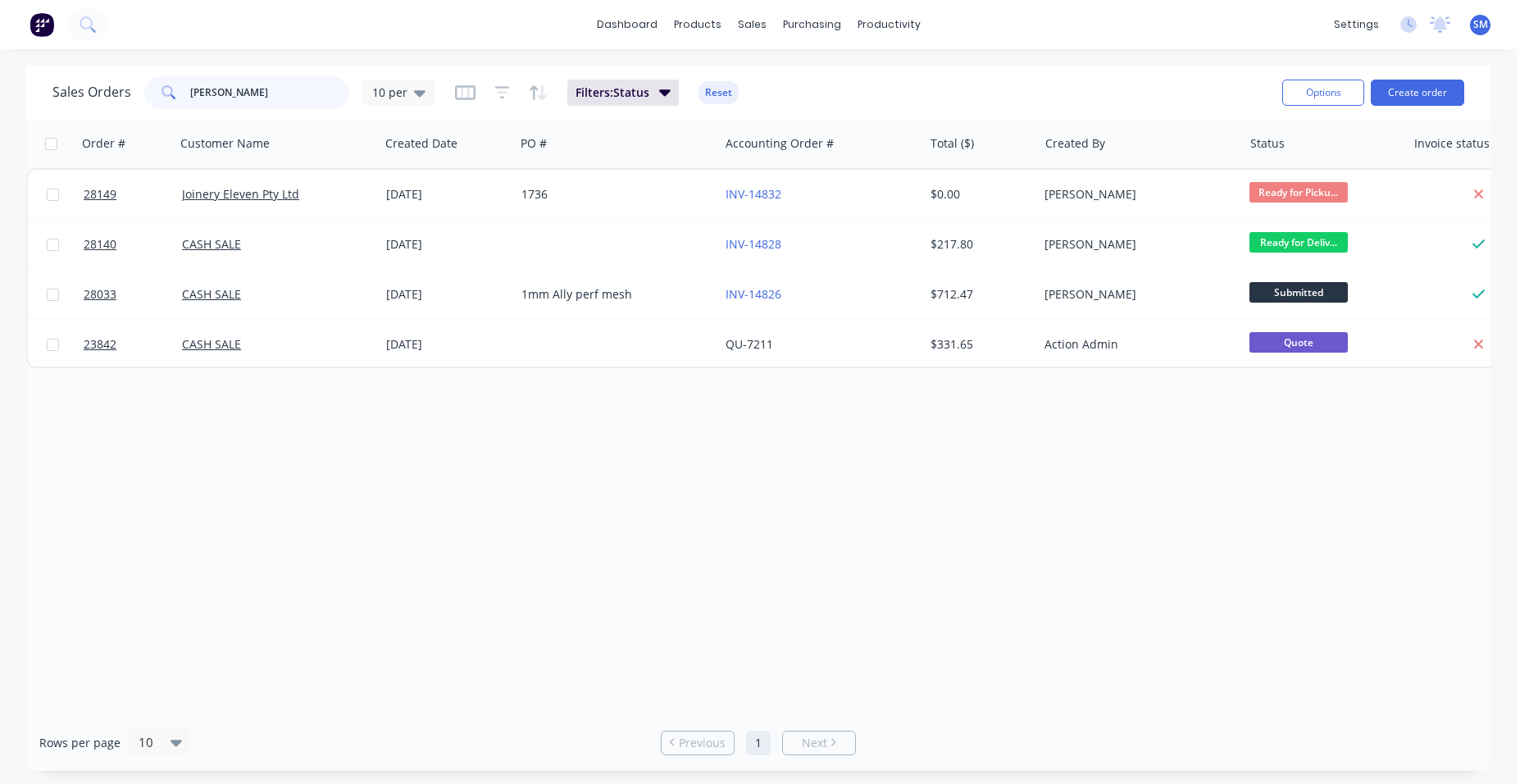
drag, startPoint x: 229, startPoint y: 88, endPoint x: 130, endPoint y: 82, distance: 99.2
click at [131, 91] on div "Sales Orders [PERSON_NAME] 10 per" at bounding box center [243, 93] width 382 height 33
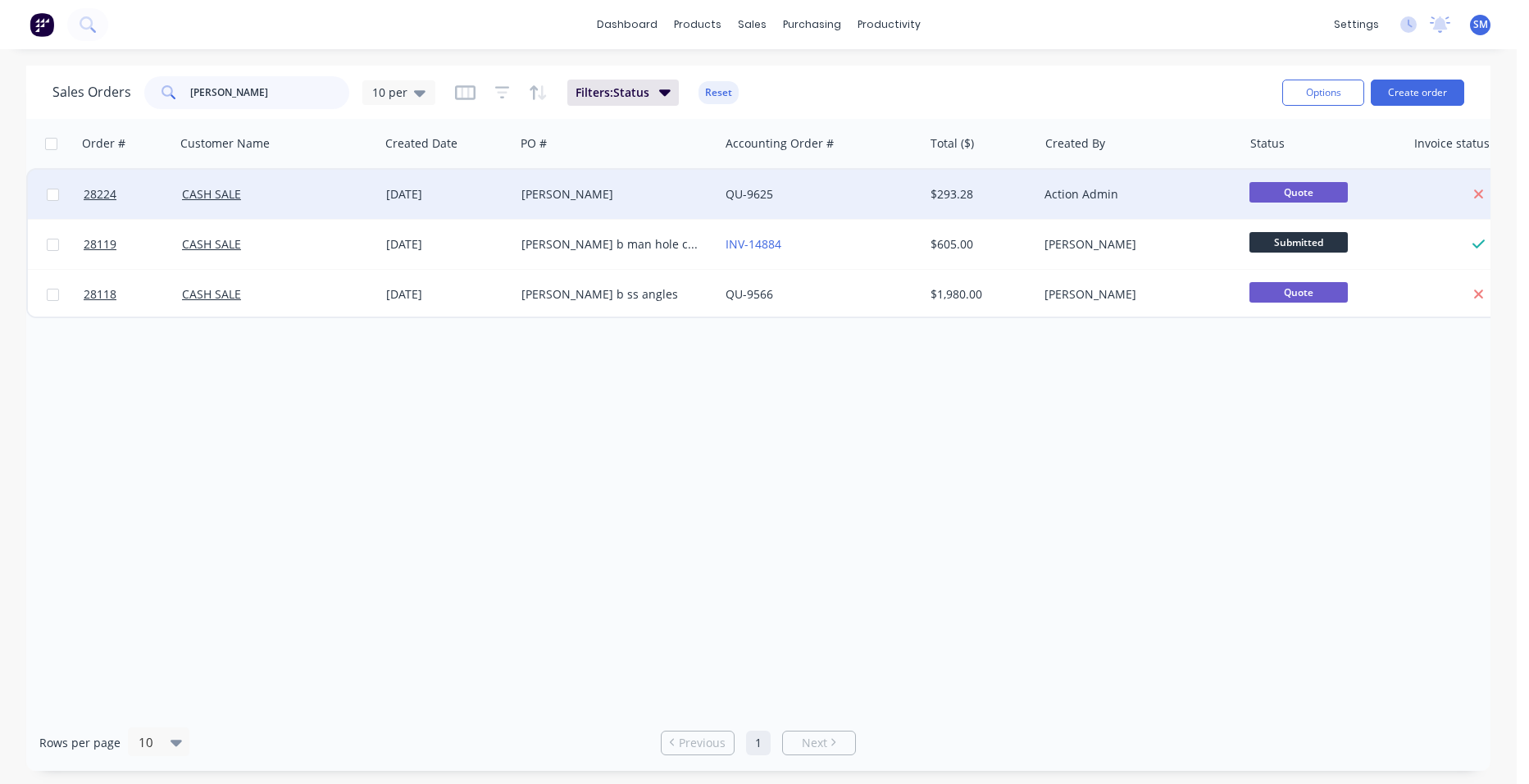
type input "[PERSON_NAME]"
click at [789, 188] on div "QU-9625" at bounding box center [817, 194] width 182 height 16
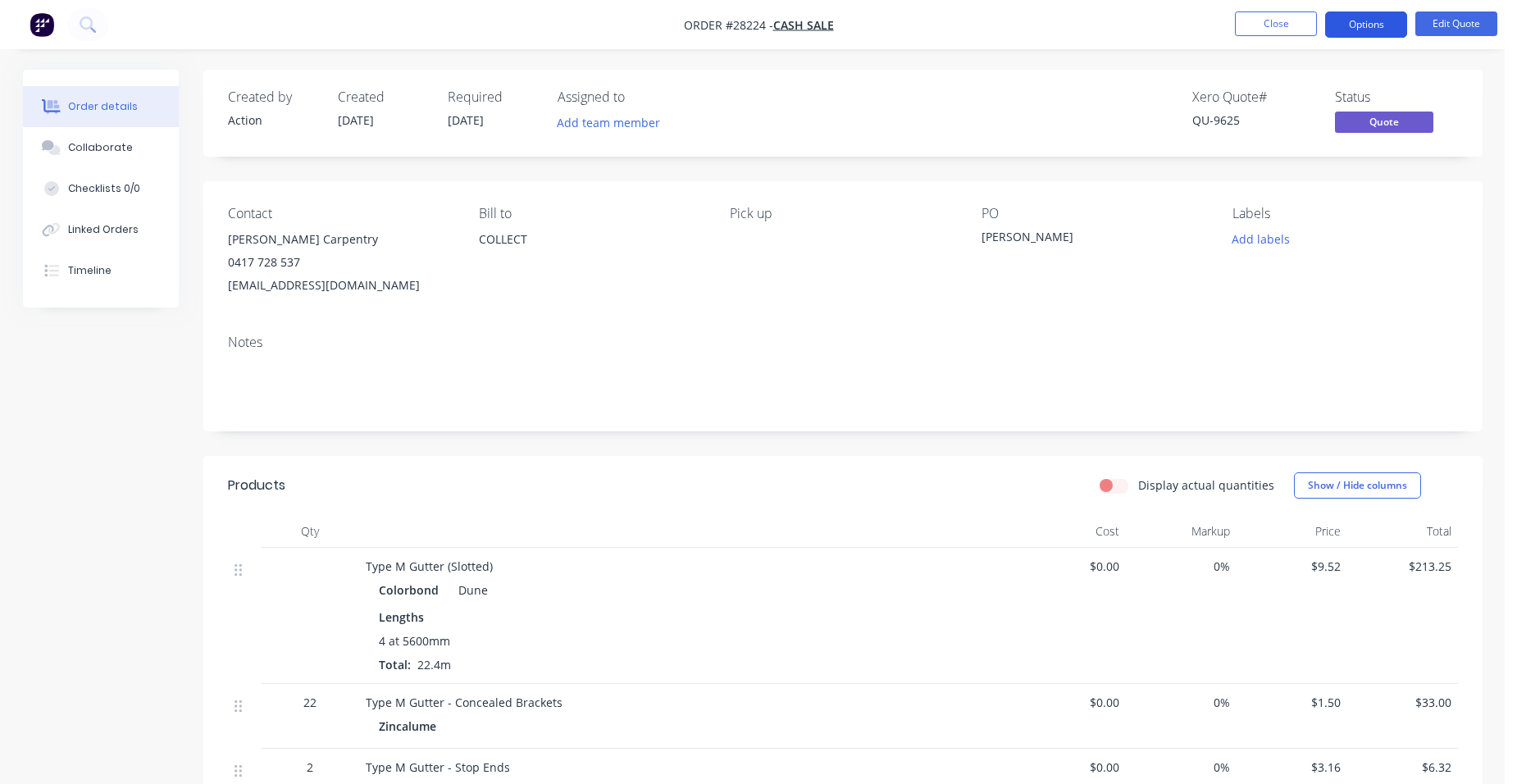
click at [1373, 26] on button "Options" at bounding box center [1366, 24] width 82 height 26
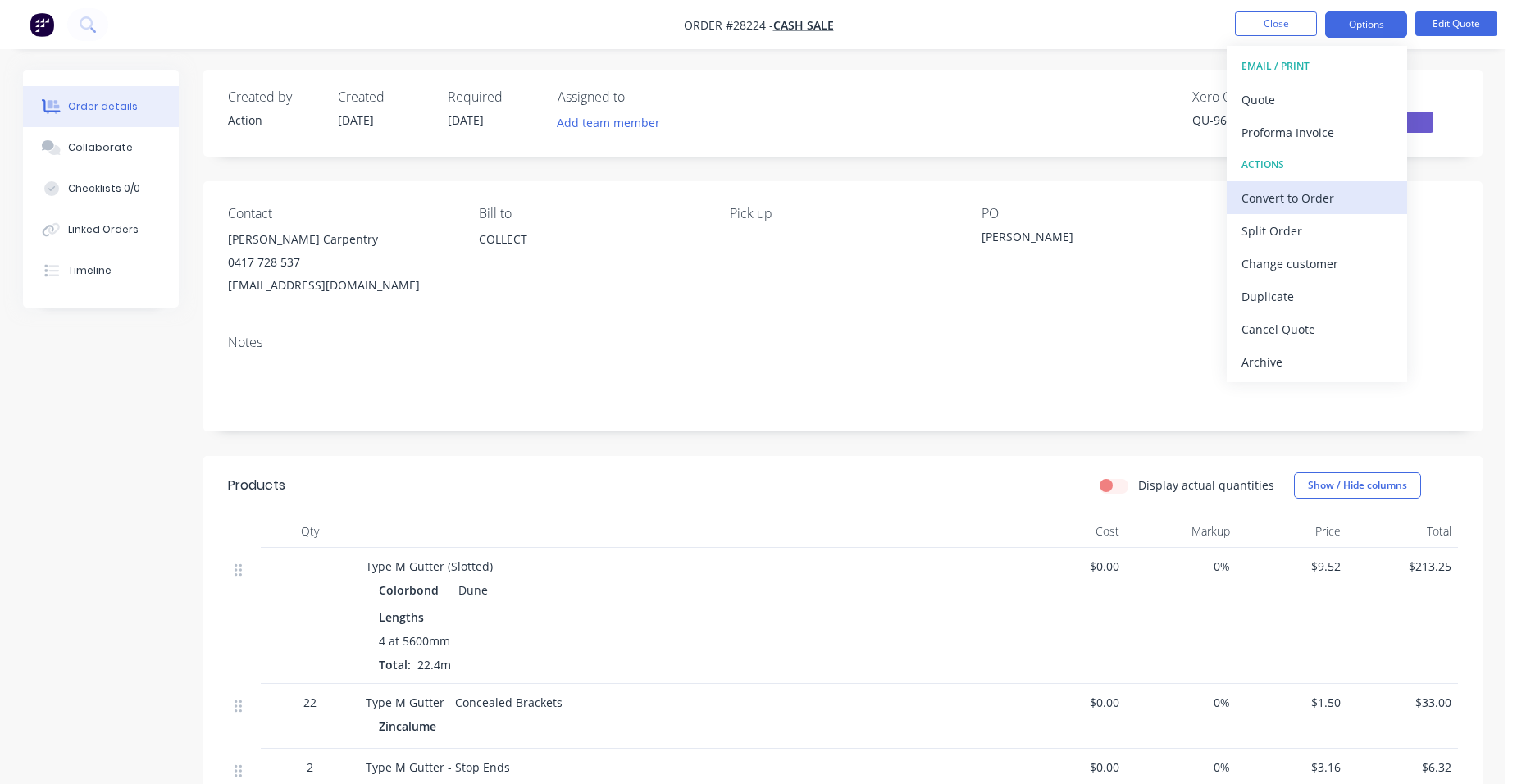
click at [1363, 202] on div "Convert to Order" at bounding box center [1317, 197] width 151 height 24
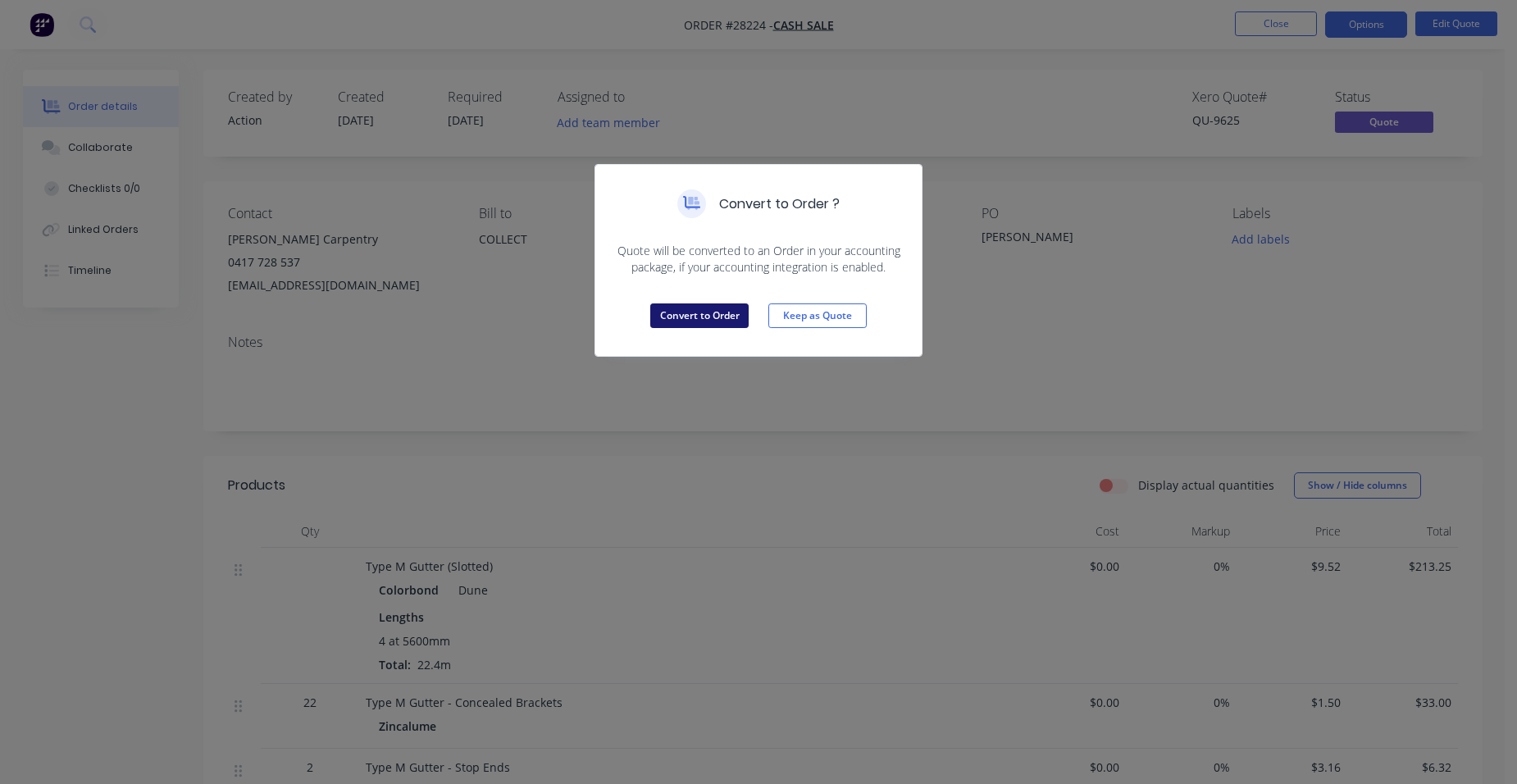
click at [716, 306] on button "Convert to Order" at bounding box center [699, 315] width 99 height 25
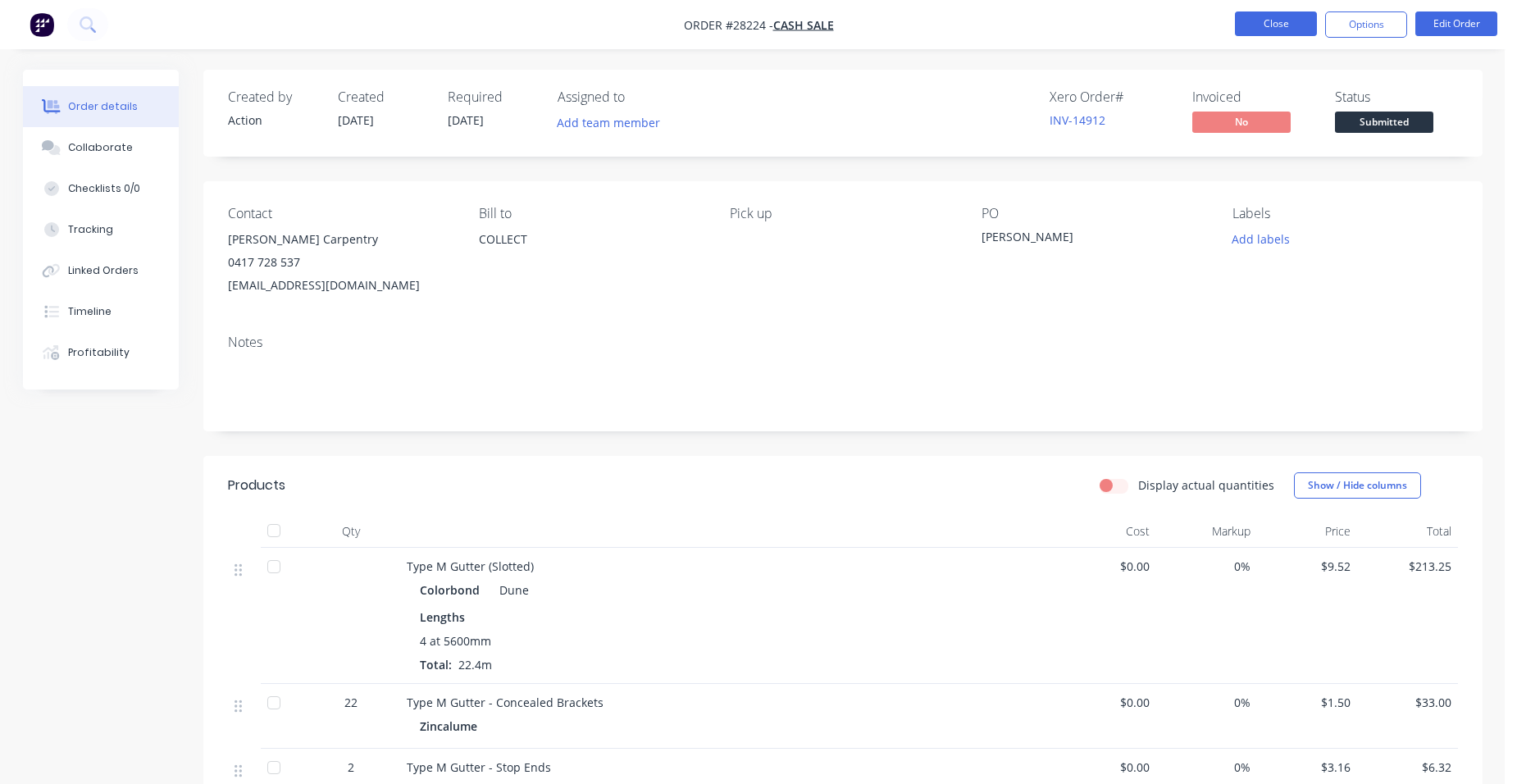
click at [1279, 20] on button "Close" at bounding box center [1276, 24] width 82 height 25
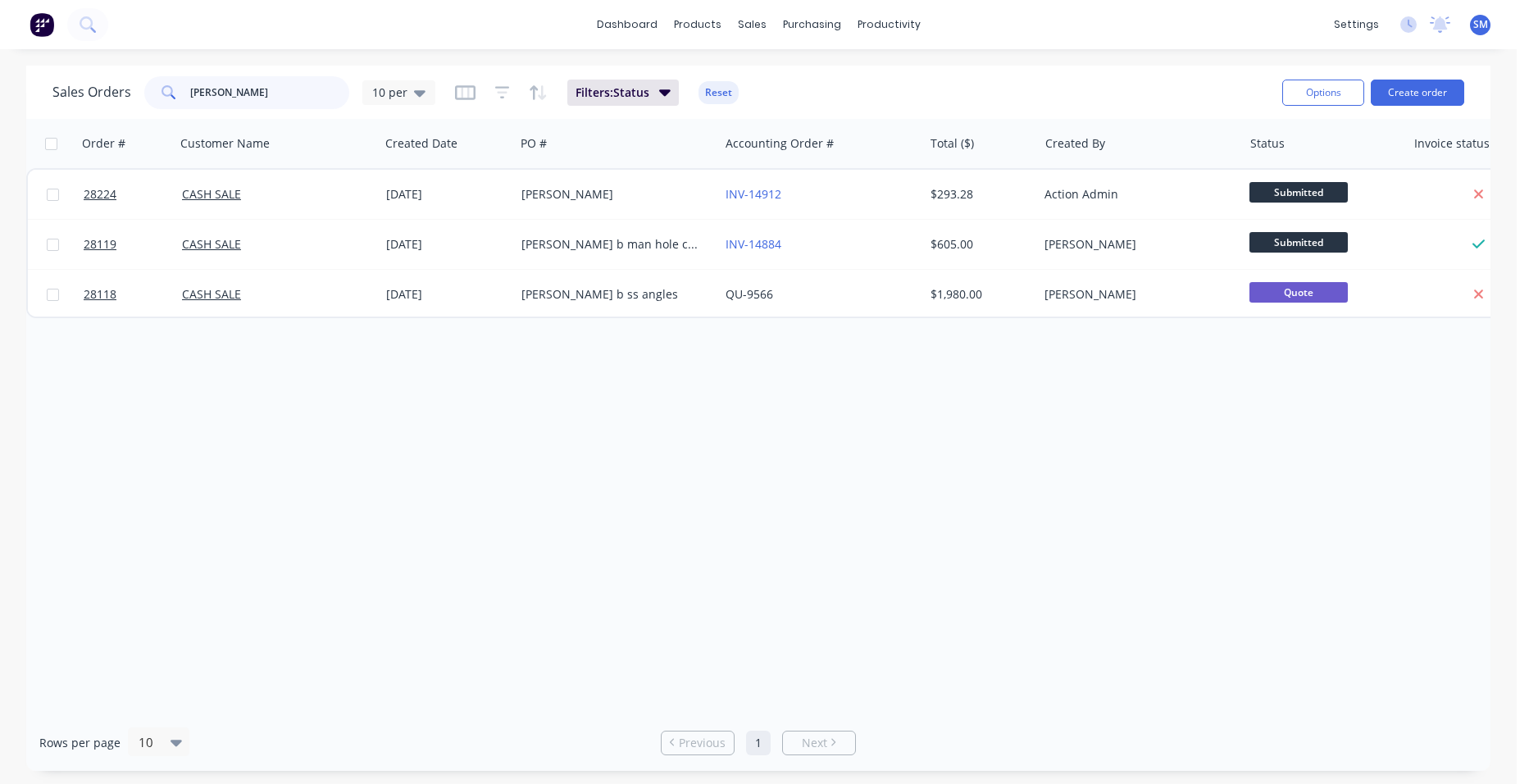
drag, startPoint x: 251, startPoint y: 93, endPoint x: 138, endPoint y: 112, distance: 114.6
click at [129, 93] on div "Sales Orders [PERSON_NAME] b 10 per" at bounding box center [243, 93] width 382 height 33
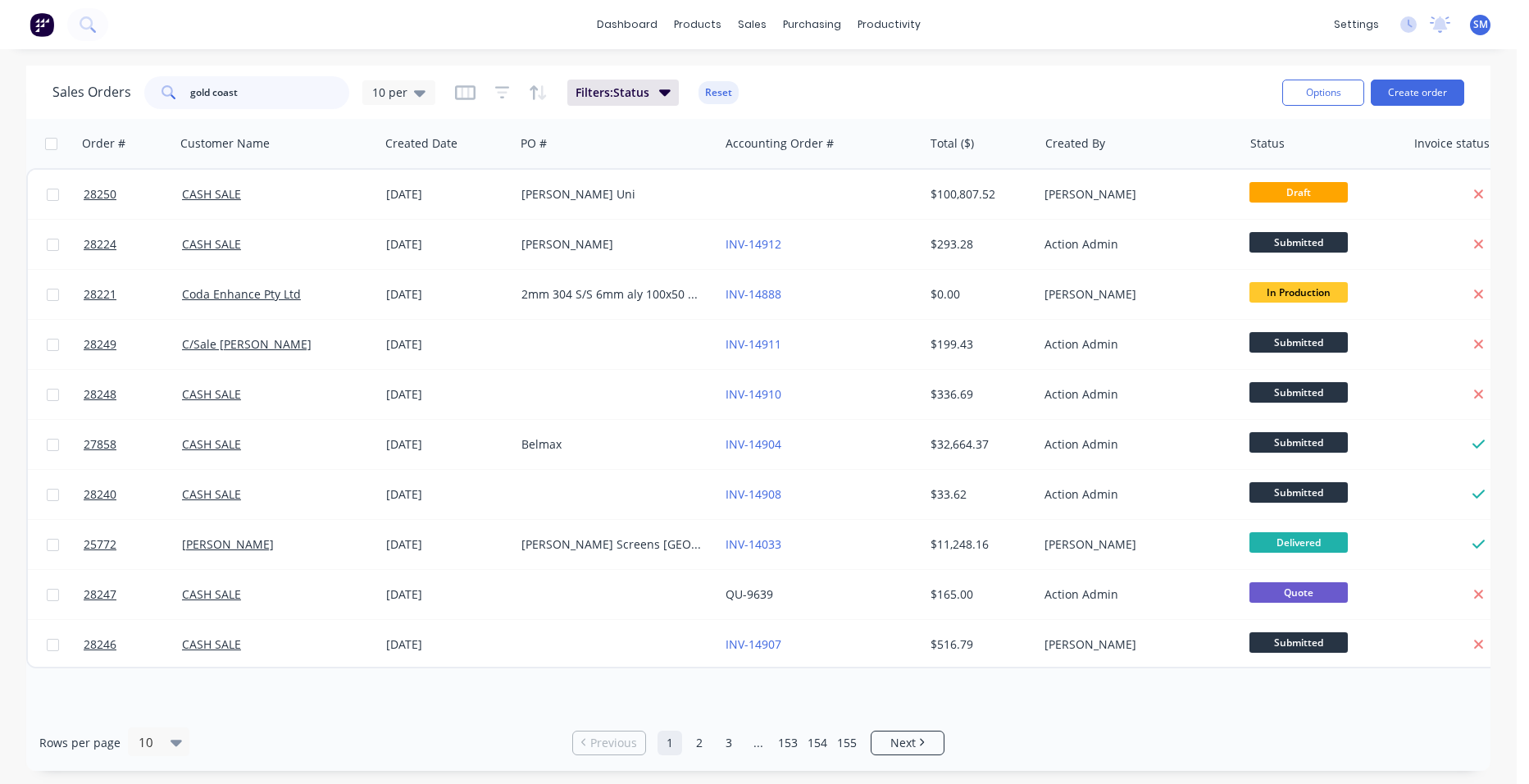
type input "gold coast m"
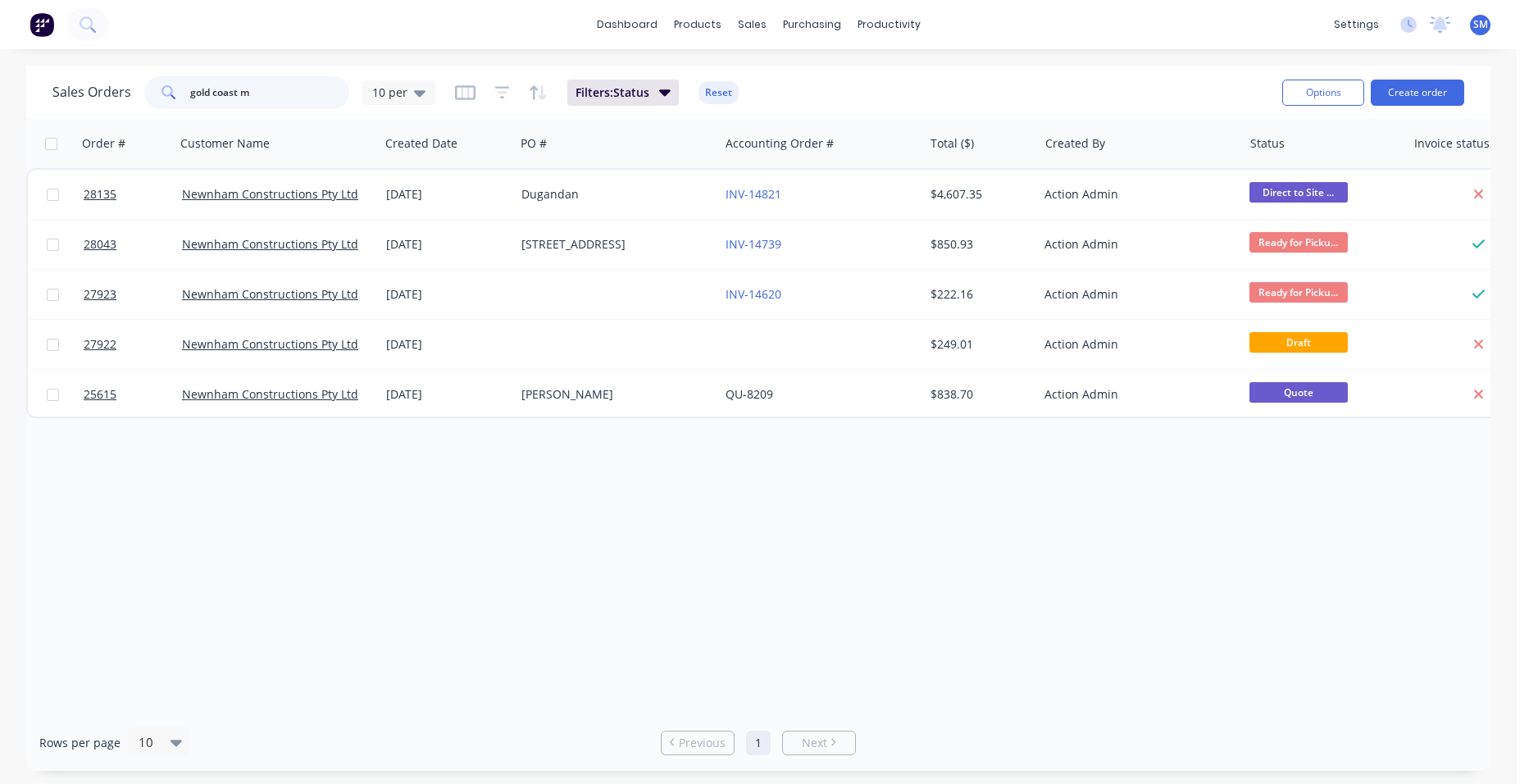
drag, startPoint x: 277, startPoint y: 91, endPoint x: 145, endPoint y: 81, distance: 132.4
click at [149, 81] on div "gold coast m" at bounding box center [247, 93] width 205 height 33
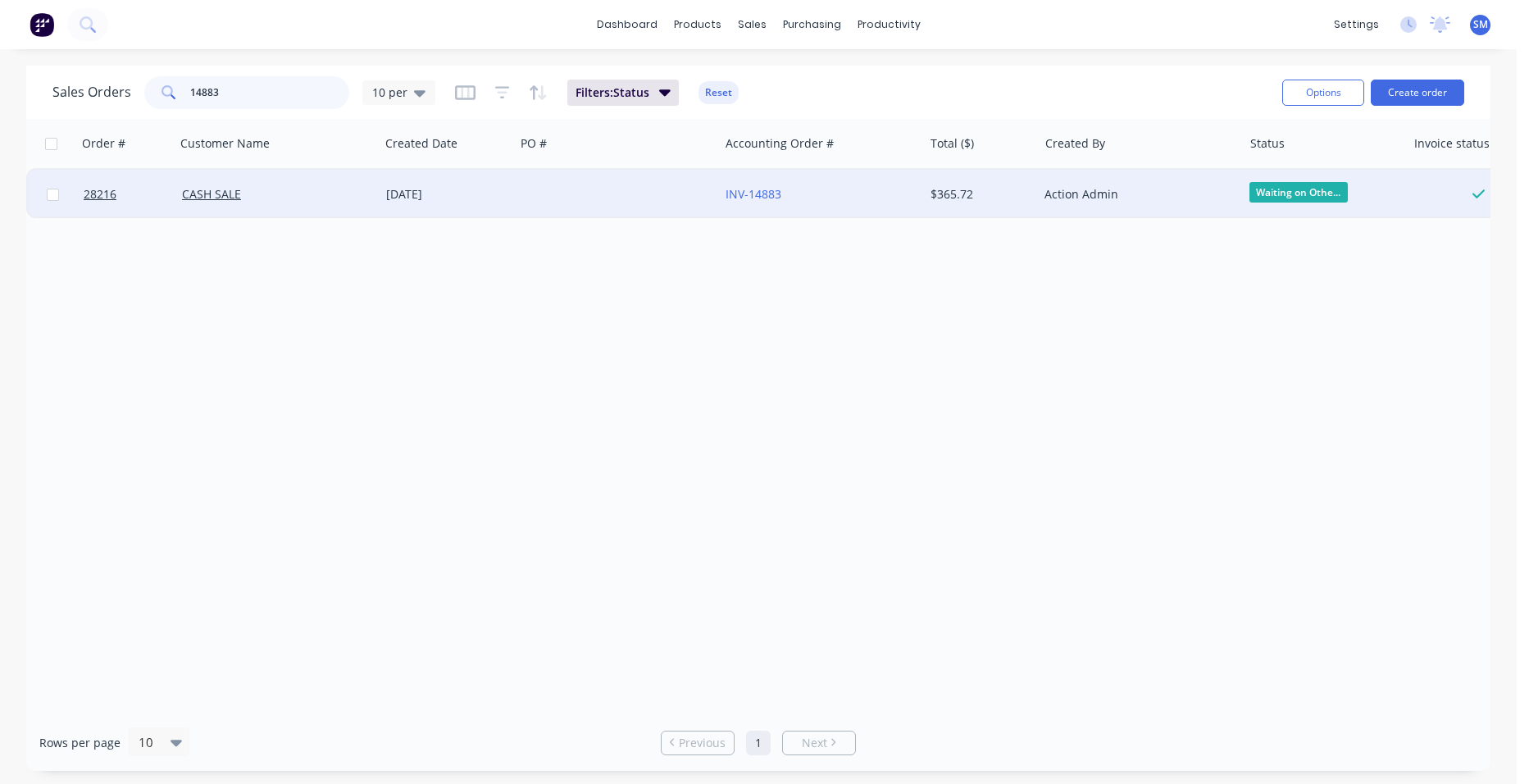
type input "14883"
click at [609, 194] on div at bounding box center [616, 194] width 204 height 49
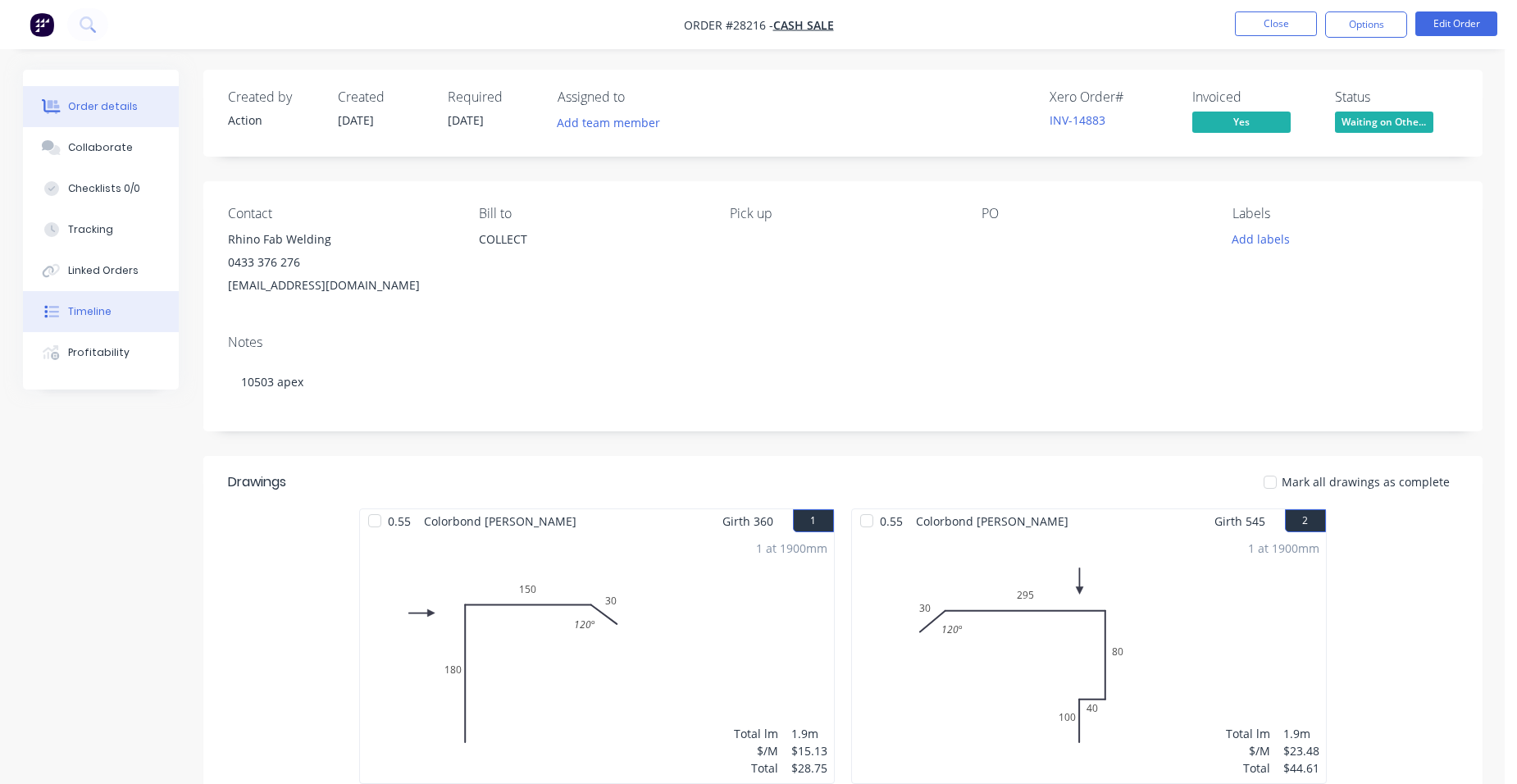
click at [131, 326] on button "Timeline" at bounding box center [101, 311] width 155 height 41
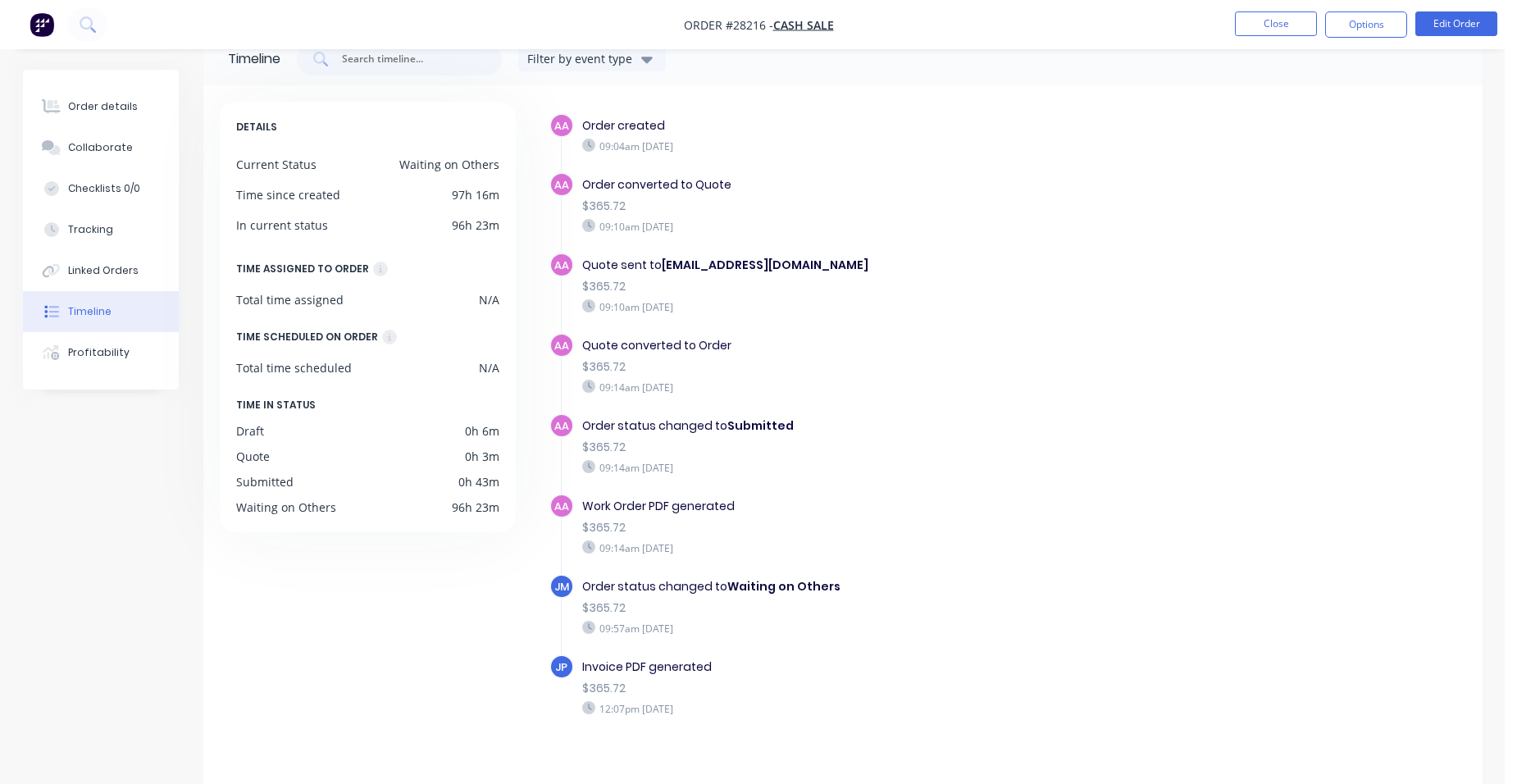
scroll to position [59, 0]
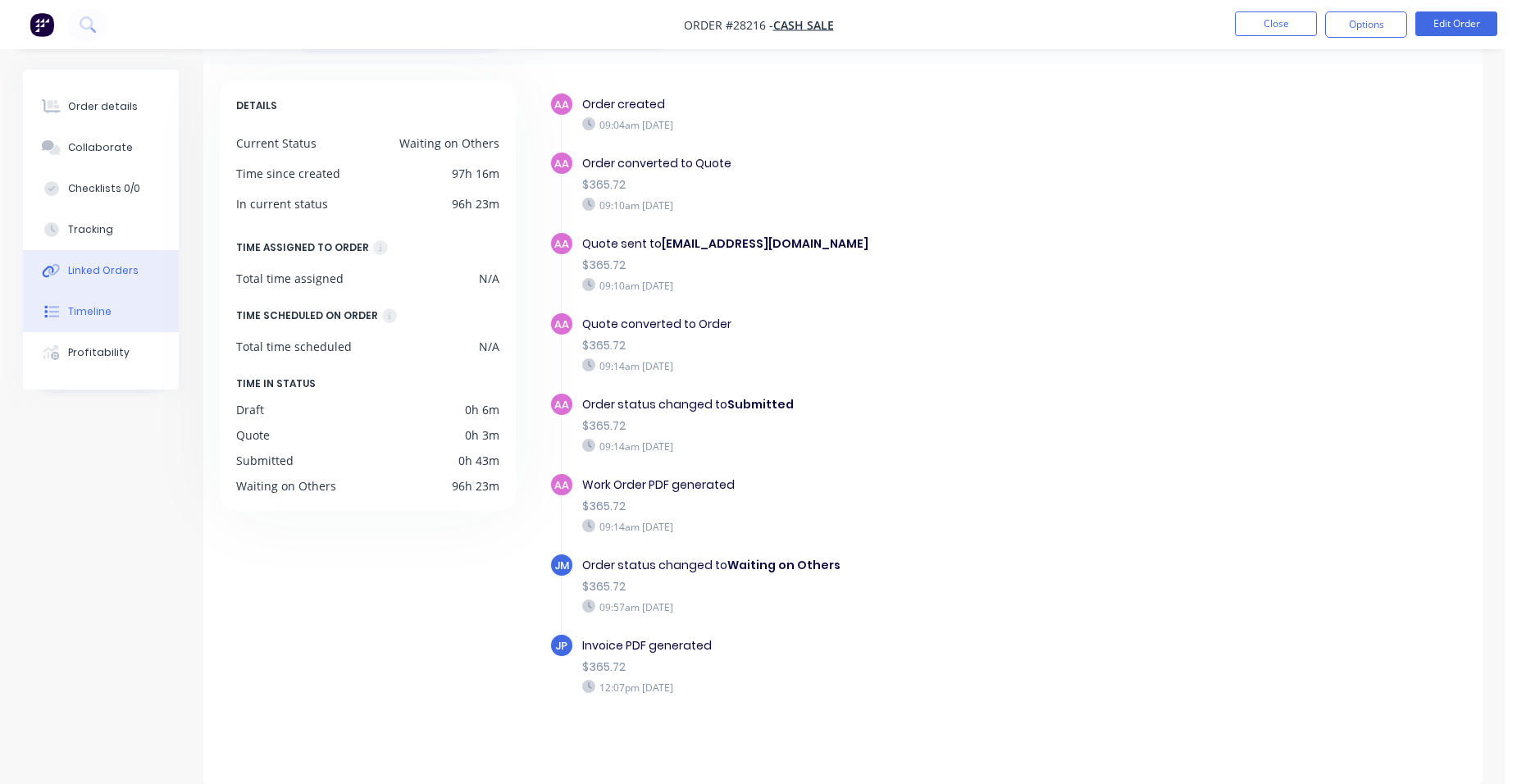
click at [124, 269] on div "Linked Orders" at bounding box center [104, 270] width 71 height 14
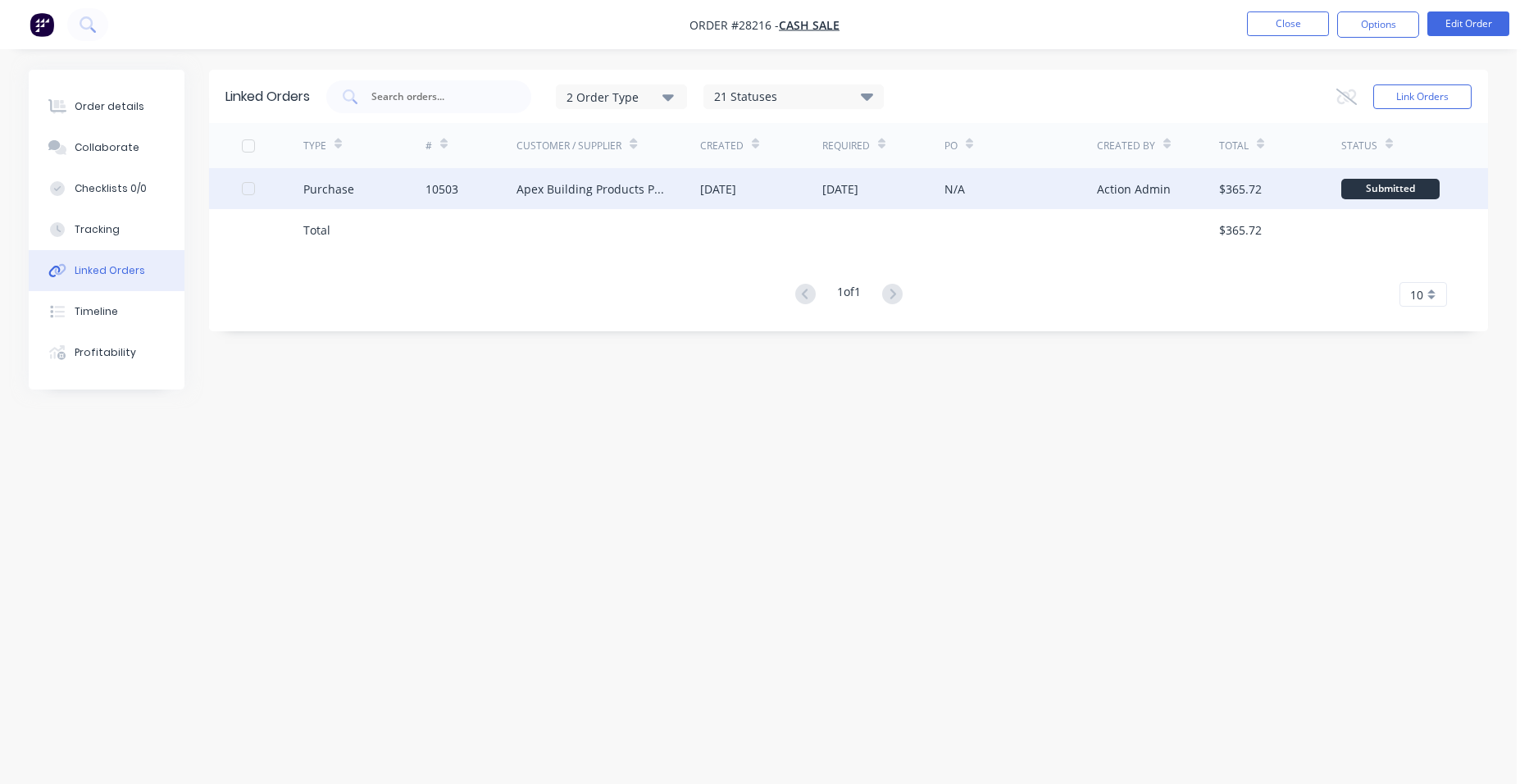
click at [485, 196] on div "10503" at bounding box center [472, 188] width 92 height 41
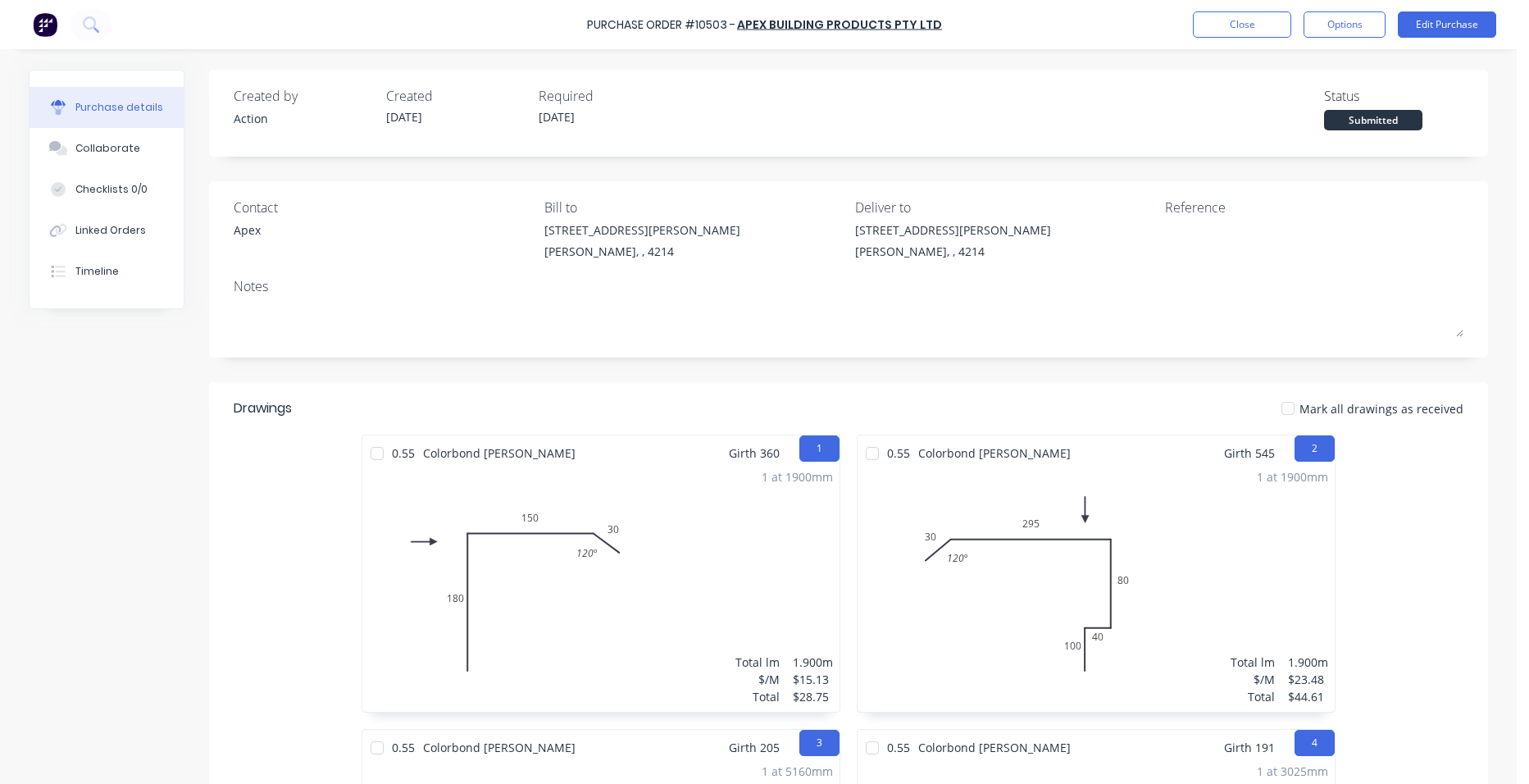
scroll to position [82, 0]
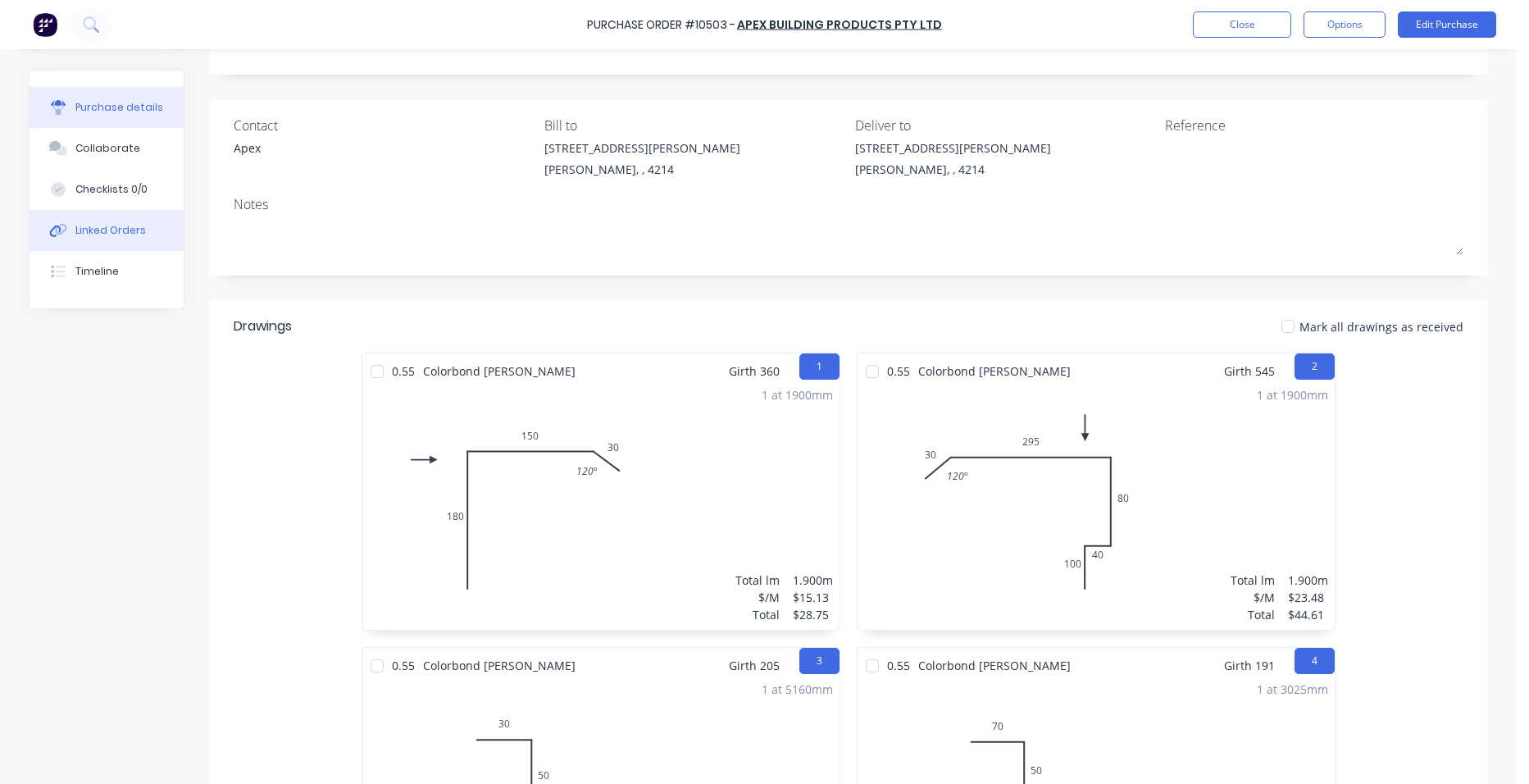
drag, startPoint x: 112, startPoint y: 222, endPoint x: 117, endPoint y: 235, distance: 13.9
click at [112, 222] on button "Linked Orders" at bounding box center [106, 230] width 154 height 41
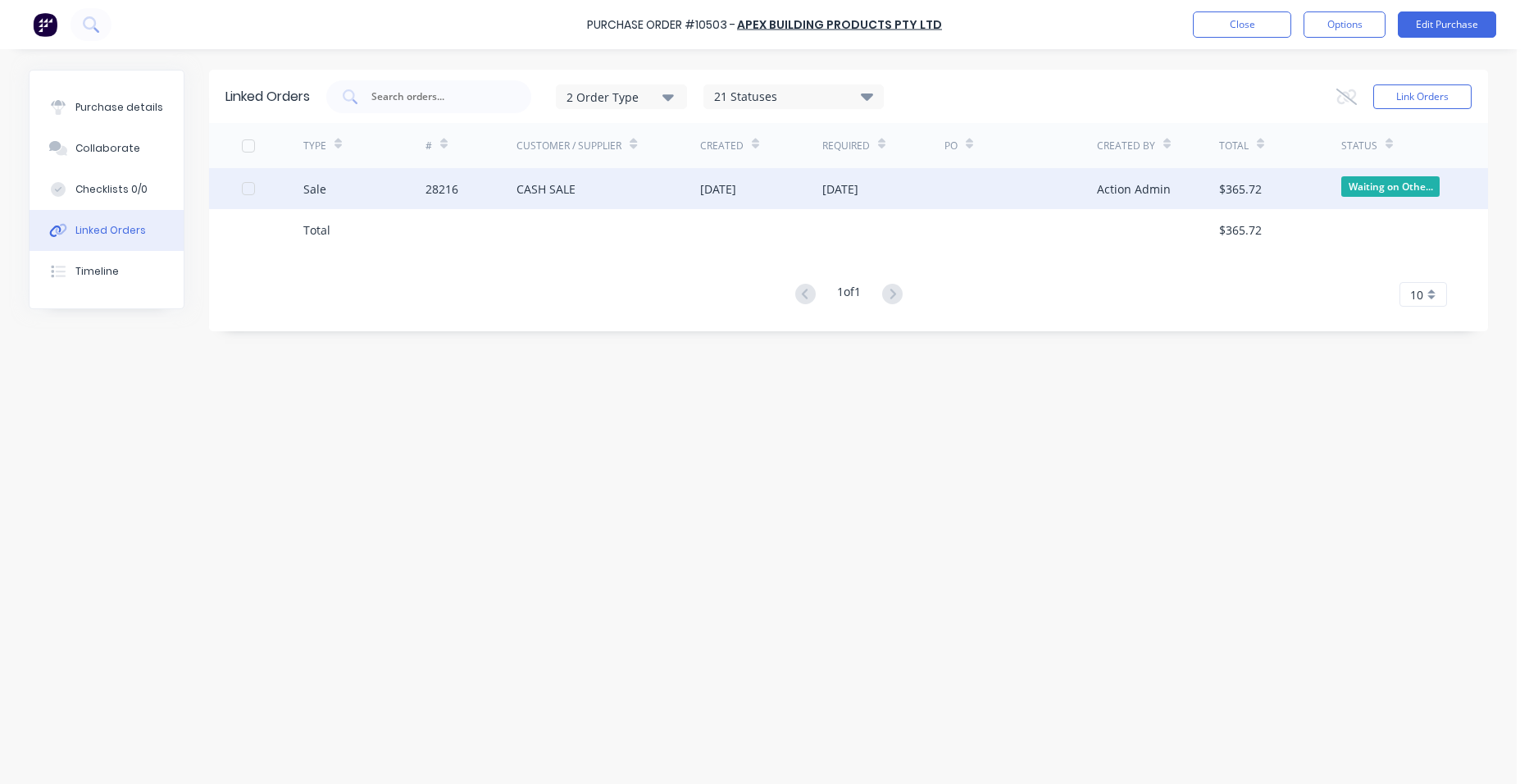
click at [610, 205] on div "CASH SALE" at bounding box center [609, 188] width 184 height 41
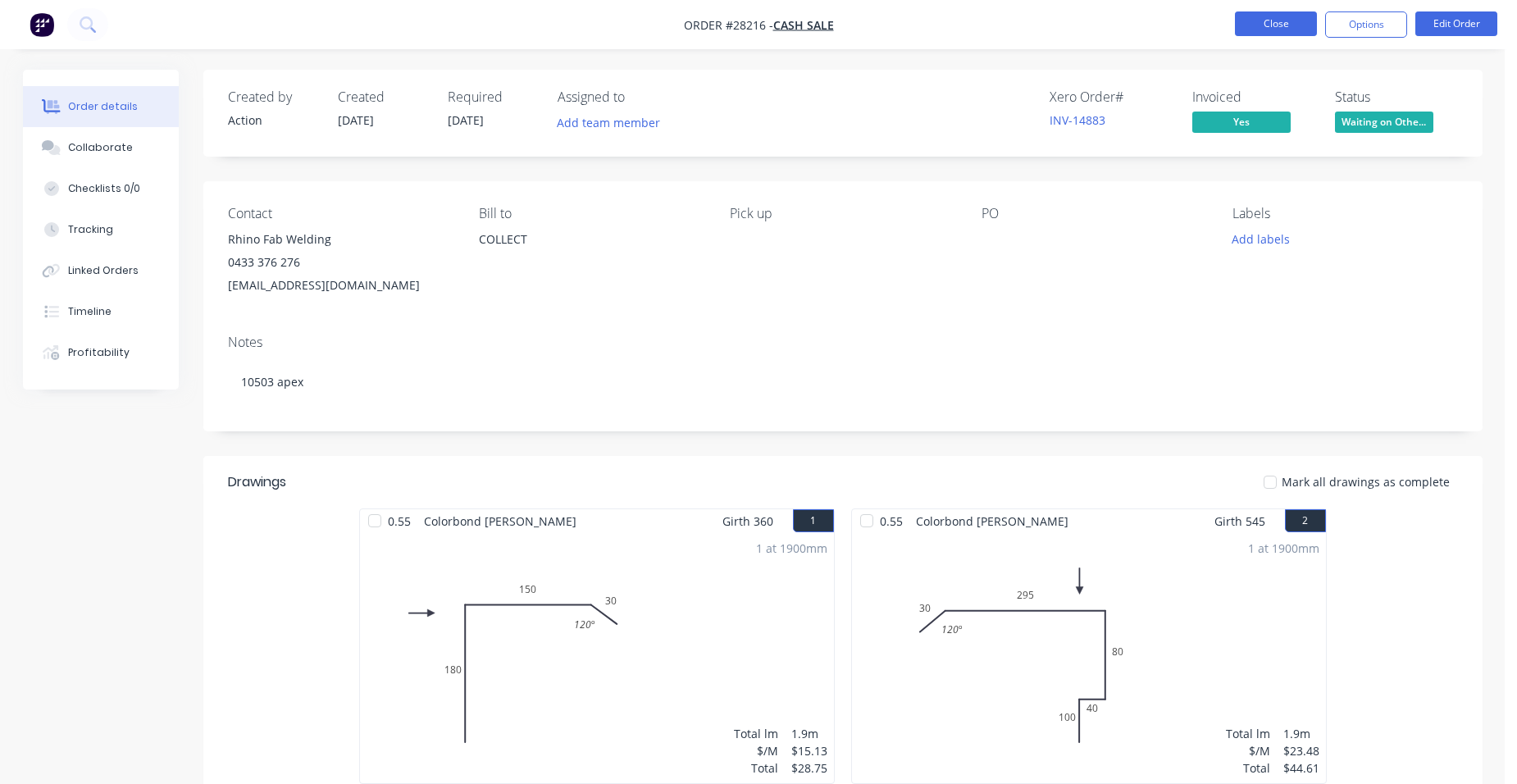
click at [1267, 17] on button "Close" at bounding box center [1276, 24] width 82 height 25
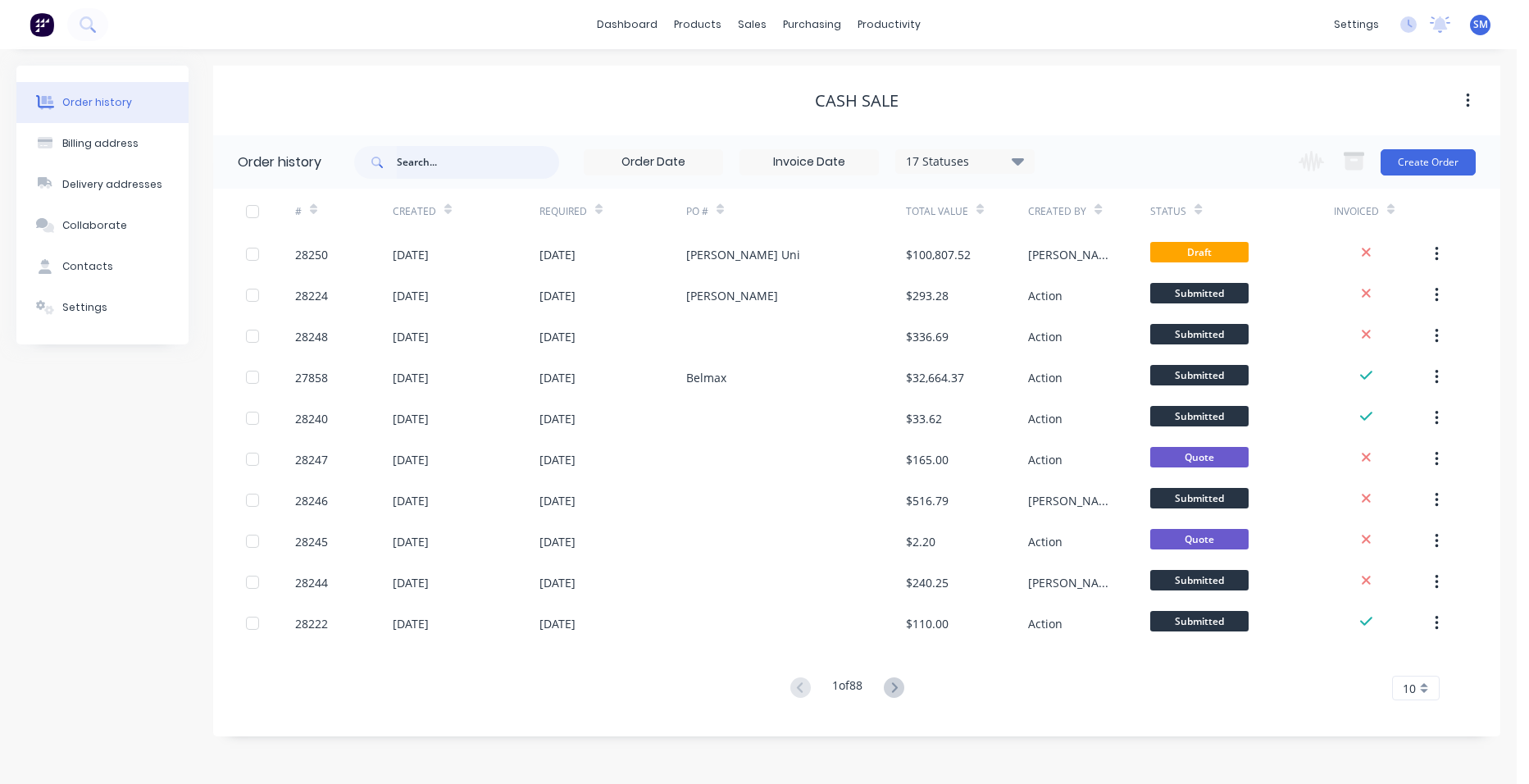
click at [433, 168] on input "text" at bounding box center [477, 162] width 162 height 33
click at [796, 77] on div "Sales Orders" at bounding box center [812, 78] width 67 height 14
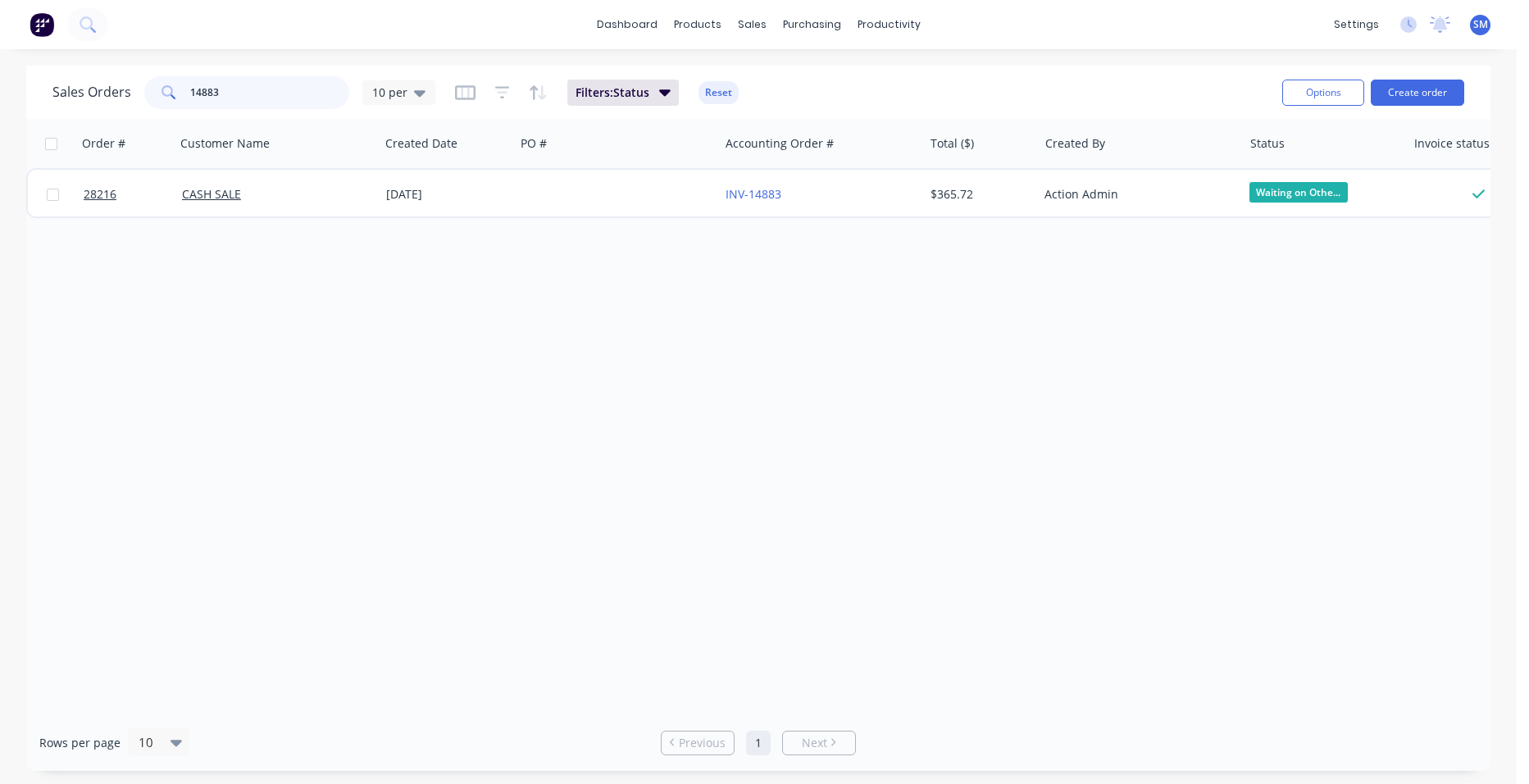
drag, startPoint x: 253, startPoint y: 89, endPoint x: 158, endPoint y: 93, distance: 95.1
click at [158, 93] on div "14883" at bounding box center [247, 93] width 205 height 33
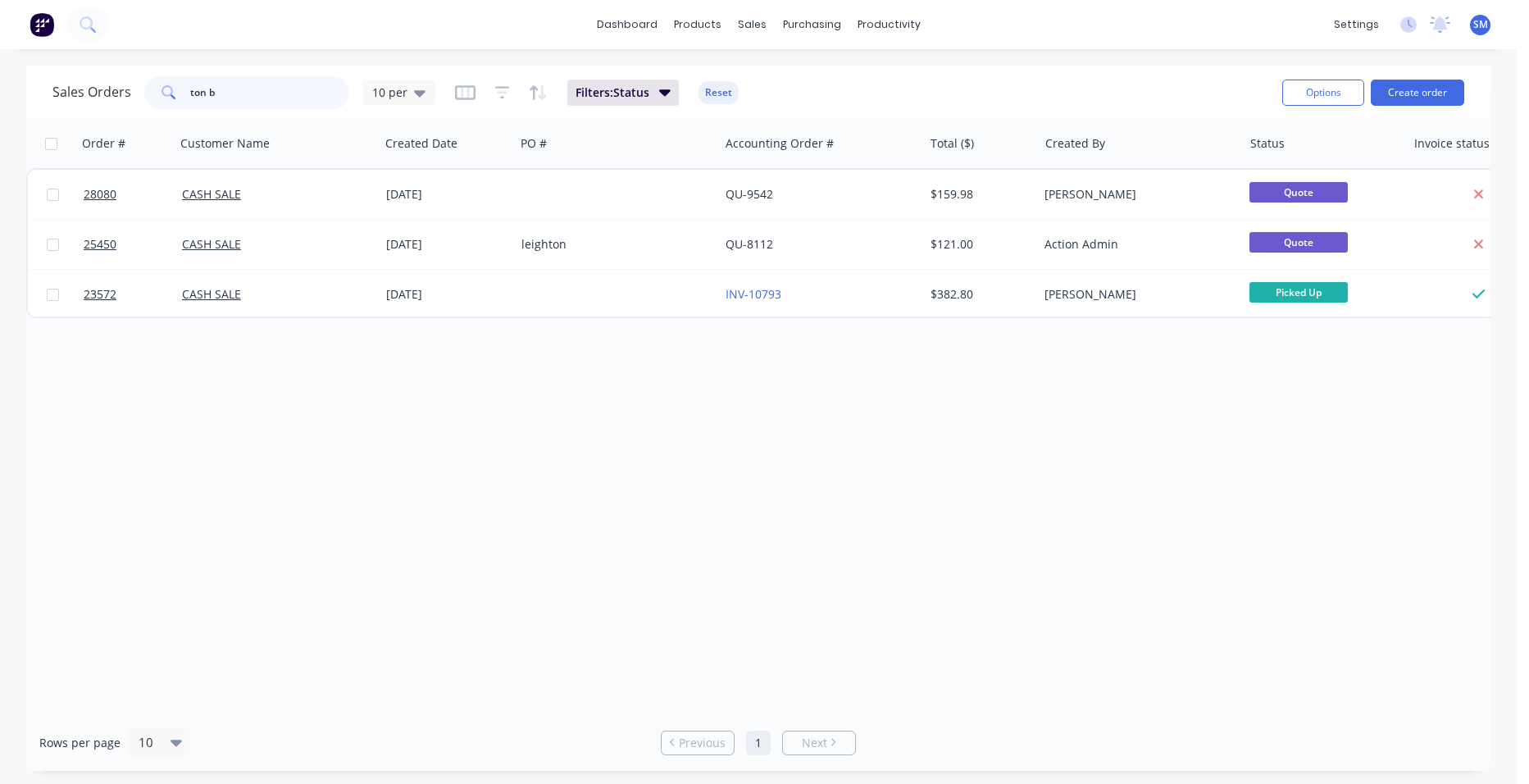
drag, startPoint x: 201, startPoint y: 91, endPoint x: 229, endPoint y: 106, distance: 31.8
click at [203, 93] on input "ton b" at bounding box center [269, 93] width 160 height 33
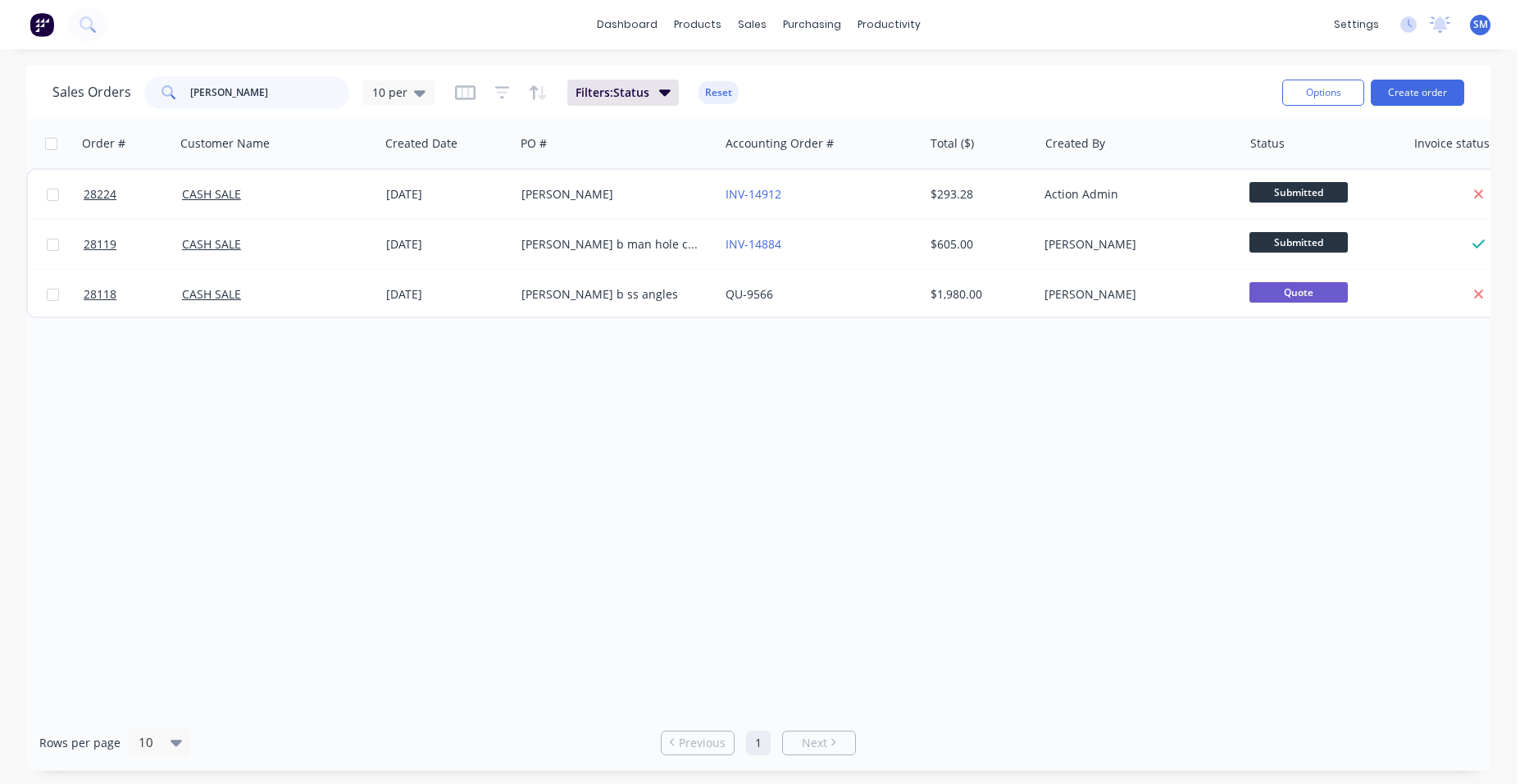
drag, startPoint x: 240, startPoint y: 80, endPoint x: 167, endPoint y: 95, distance: 74.5
click at [167, 95] on div "[PERSON_NAME]" at bounding box center [247, 93] width 205 height 33
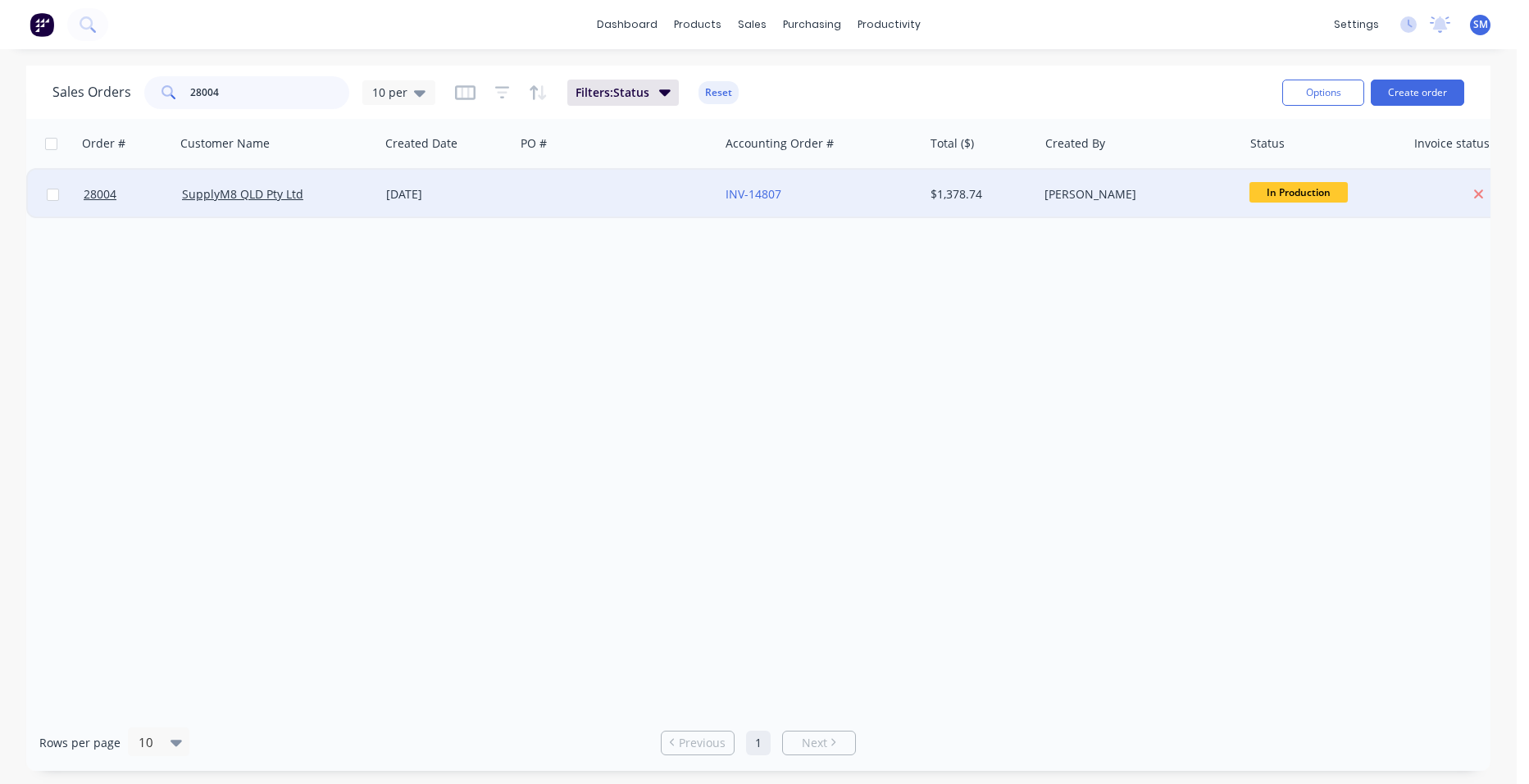
type input "28004"
click at [636, 195] on div at bounding box center [616, 194] width 204 height 49
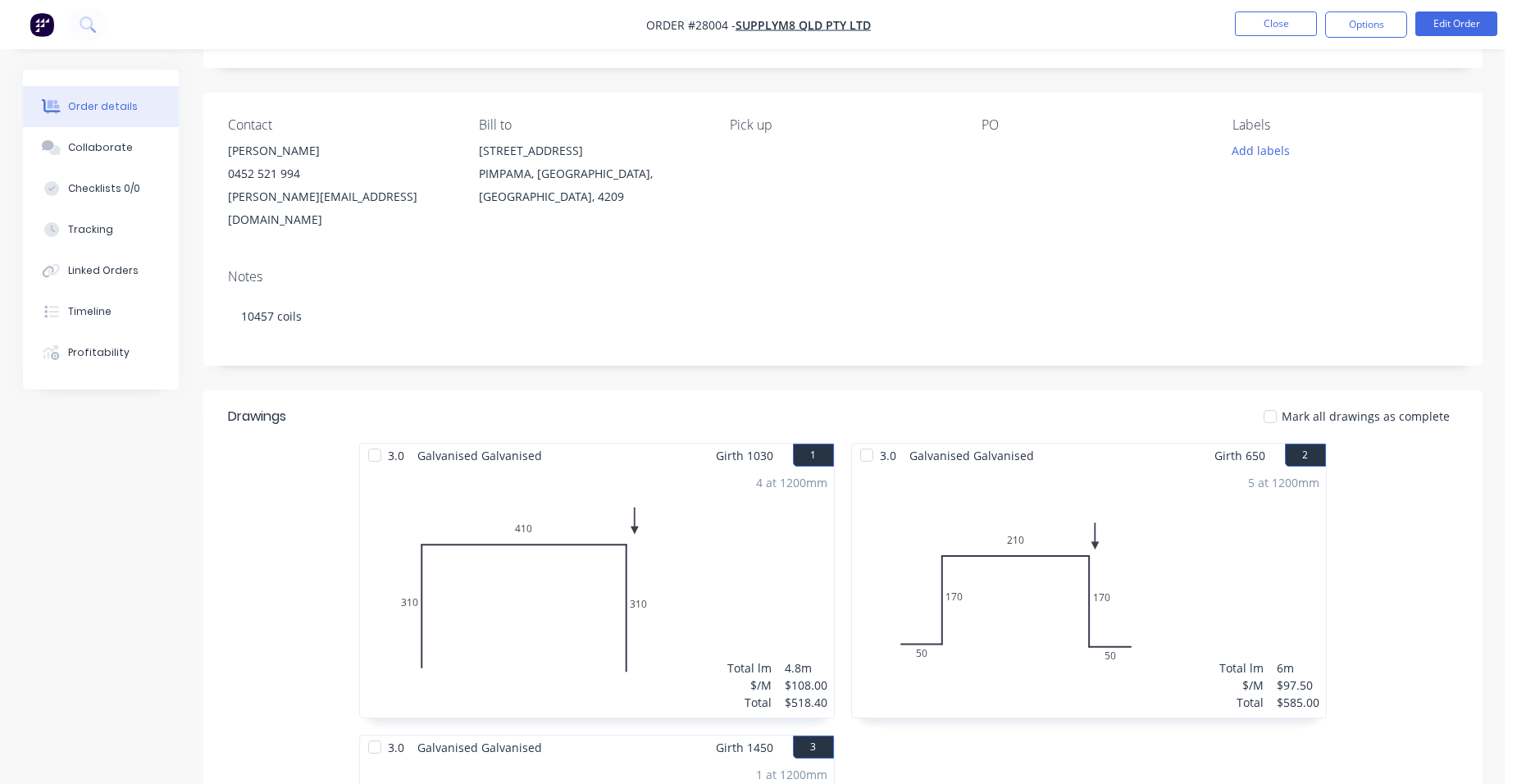
scroll to position [82, 0]
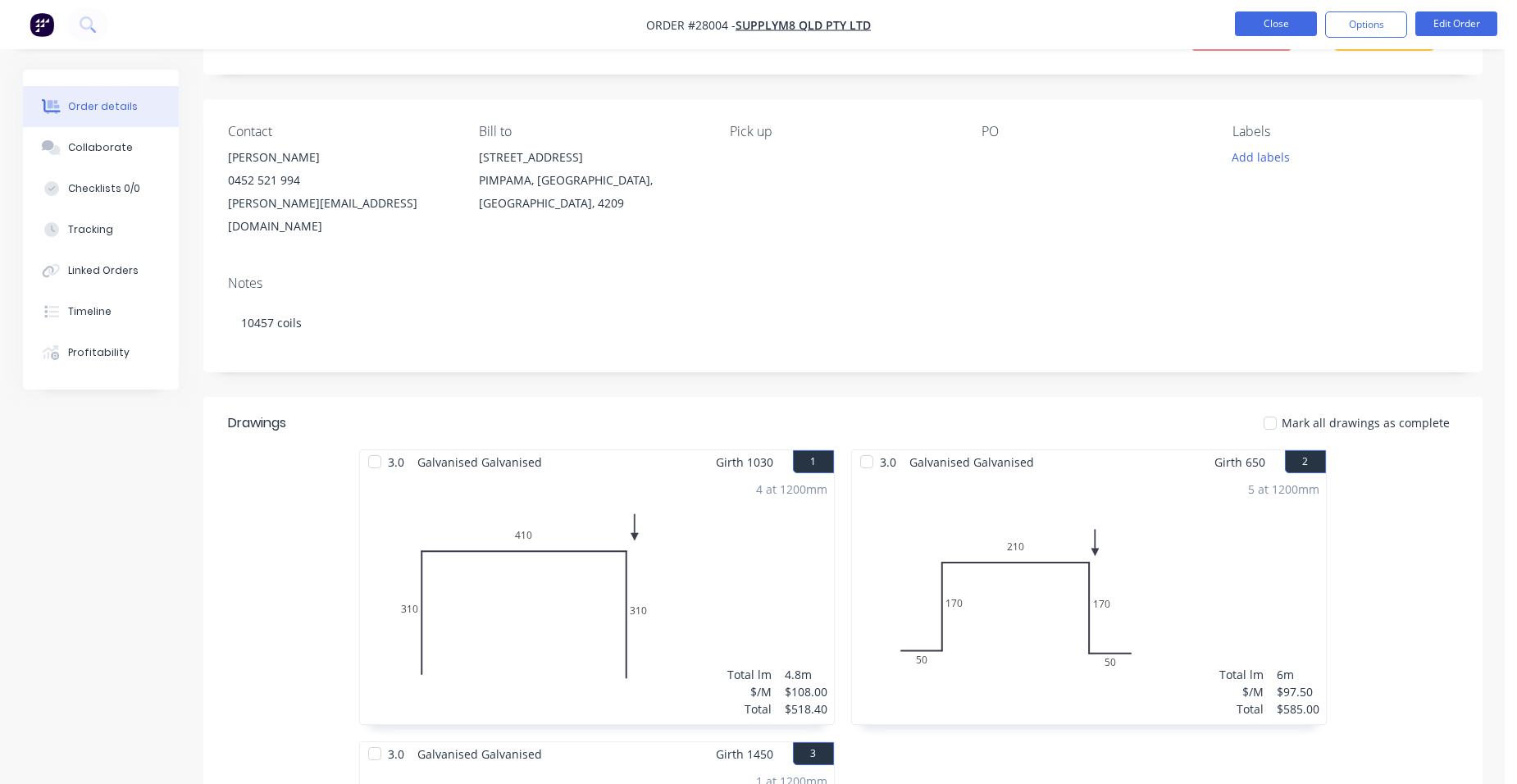
click at [1282, 30] on button "Close" at bounding box center [1276, 24] width 82 height 25
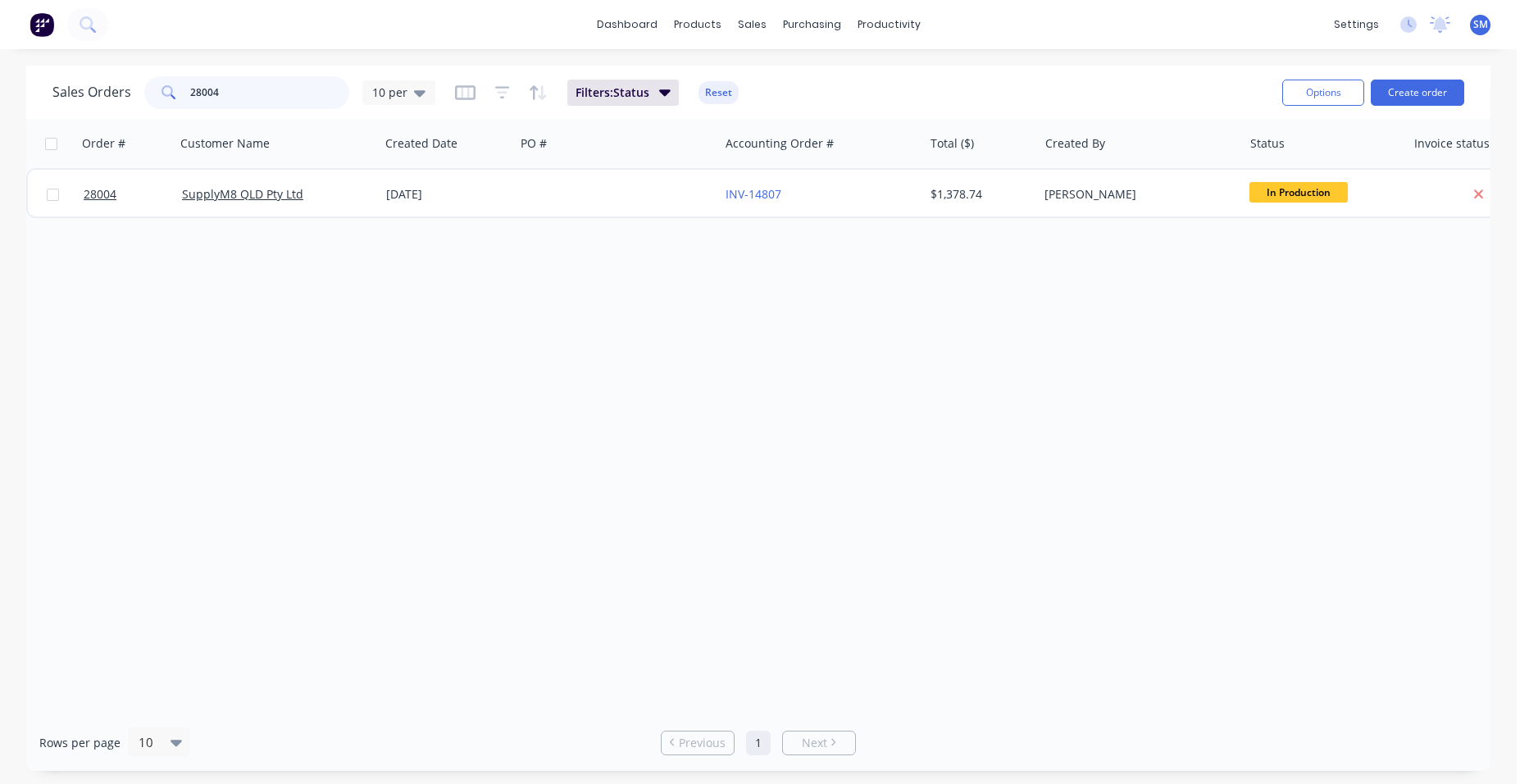
drag, startPoint x: 236, startPoint y: 90, endPoint x: 154, endPoint y: 88, distance: 82.0
click at [154, 88] on div "28004" at bounding box center [247, 93] width 205 height 33
drag, startPoint x: 227, startPoint y: 92, endPoint x: 82, endPoint y: 98, distance: 145.1
click at [107, 90] on div "Sales Orders supplkym 10 per" at bounding box center [243, 93] width 382 height 33
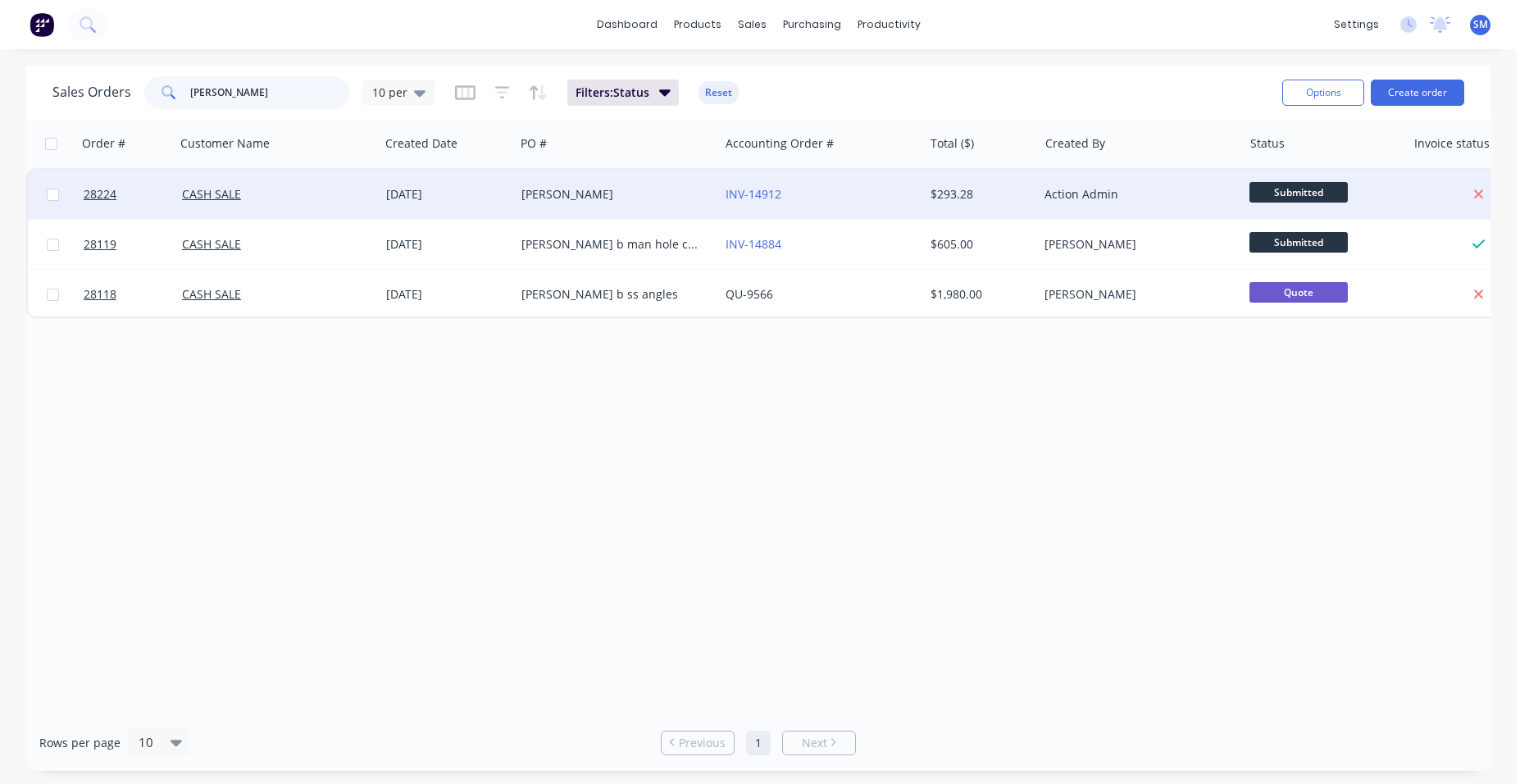
type input "[PERSON_NAME]"
click at [791, 194] on div "INV-14912" at bounding box center [817, 194] width 182 height 16
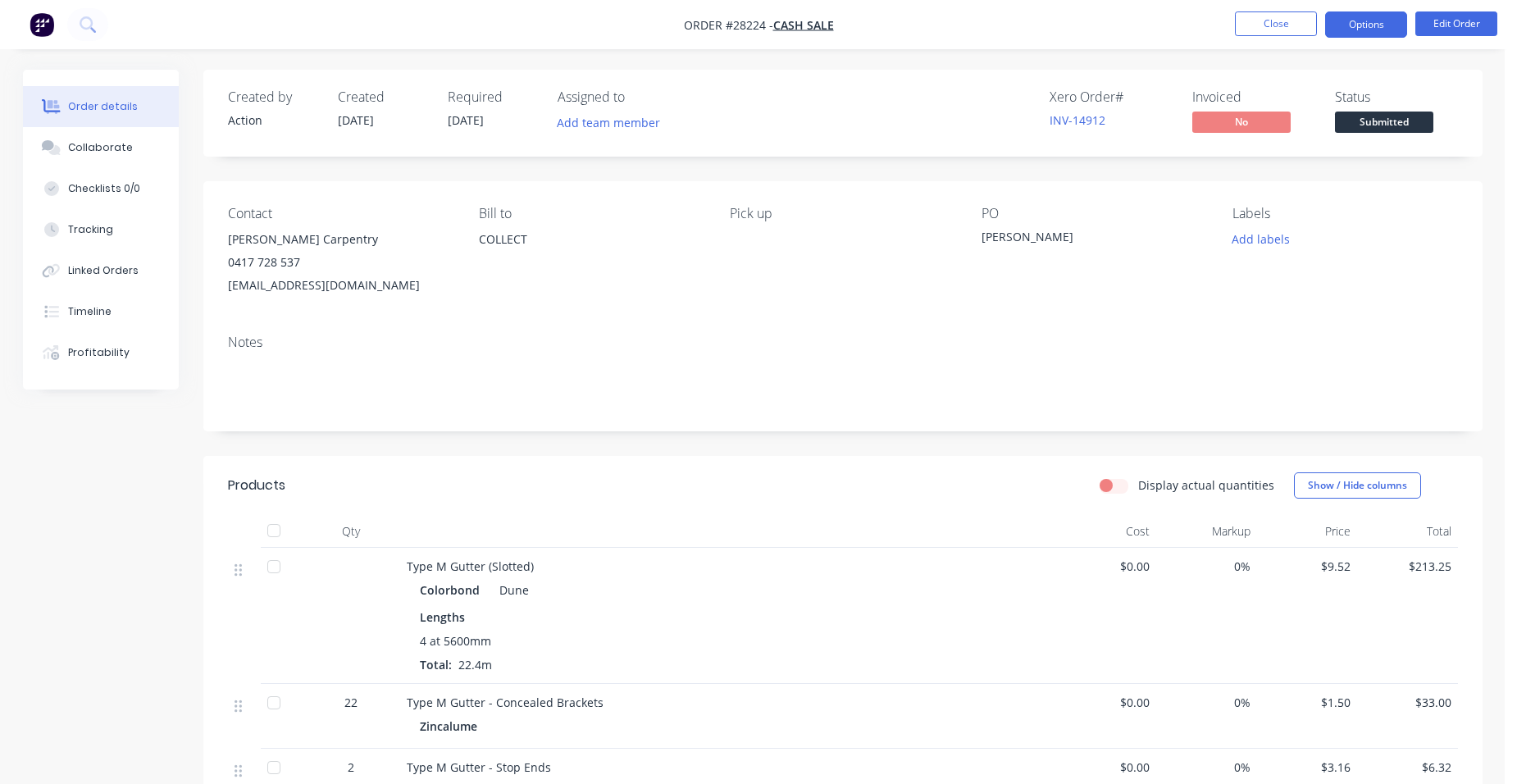
click at [1357, 31] on button "Options" at bounding box center [1366, 24] width 82 height 26
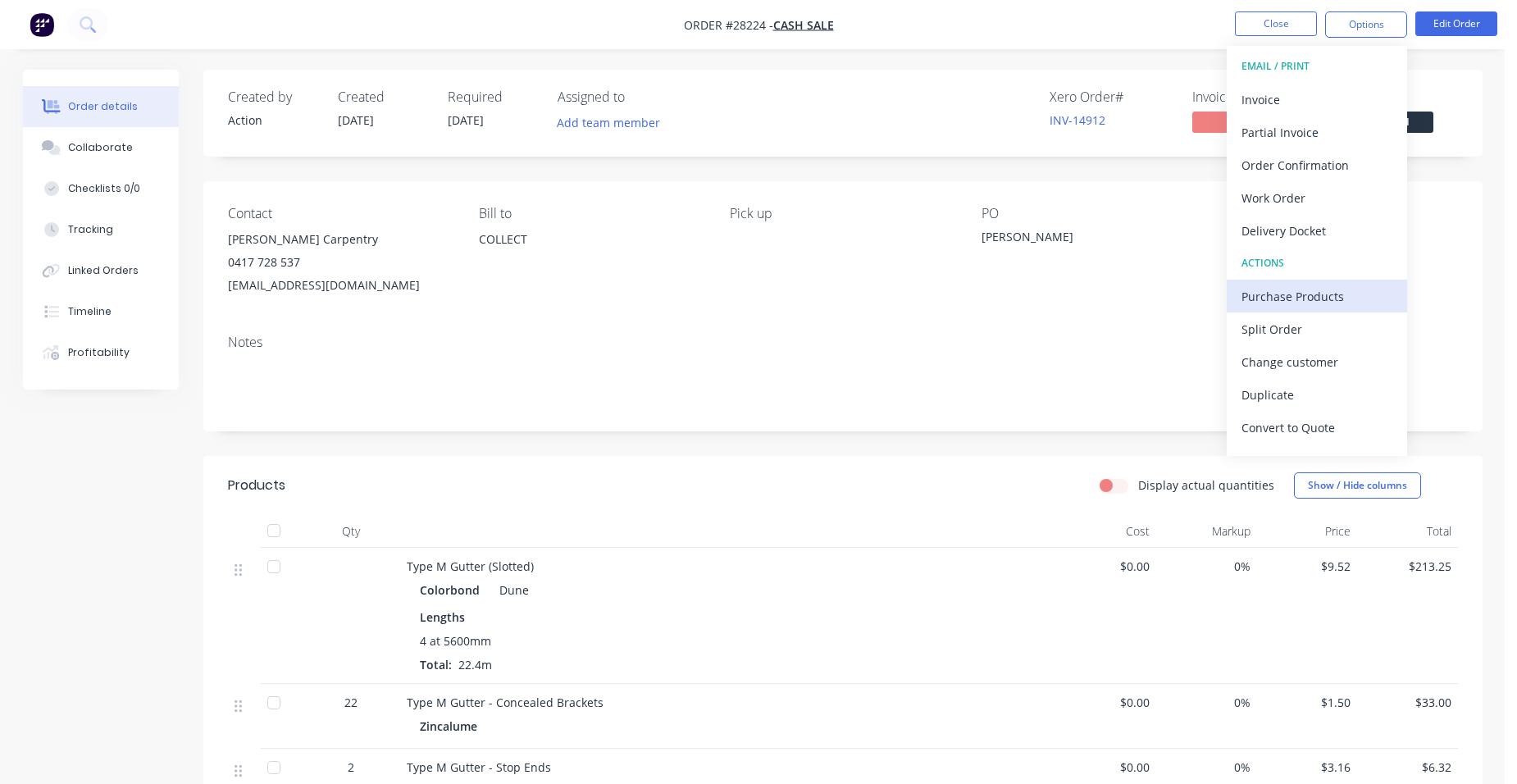
click at [1323, 297] on div "Purchase Products" at bounding box center [1317, 296] width 151 height 24
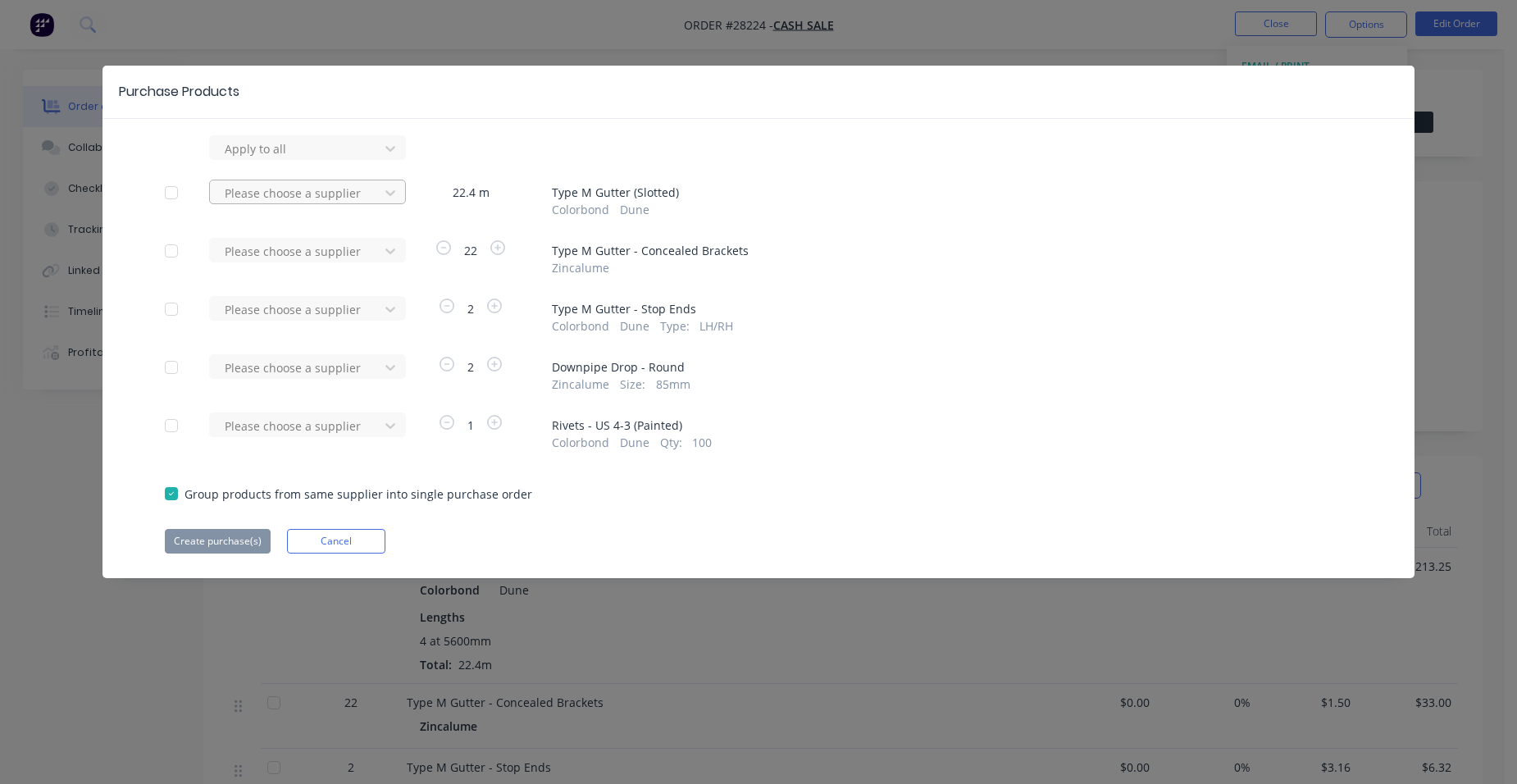
click at [268, 197] on div at bounding box center [297, 193] width 148 height 20
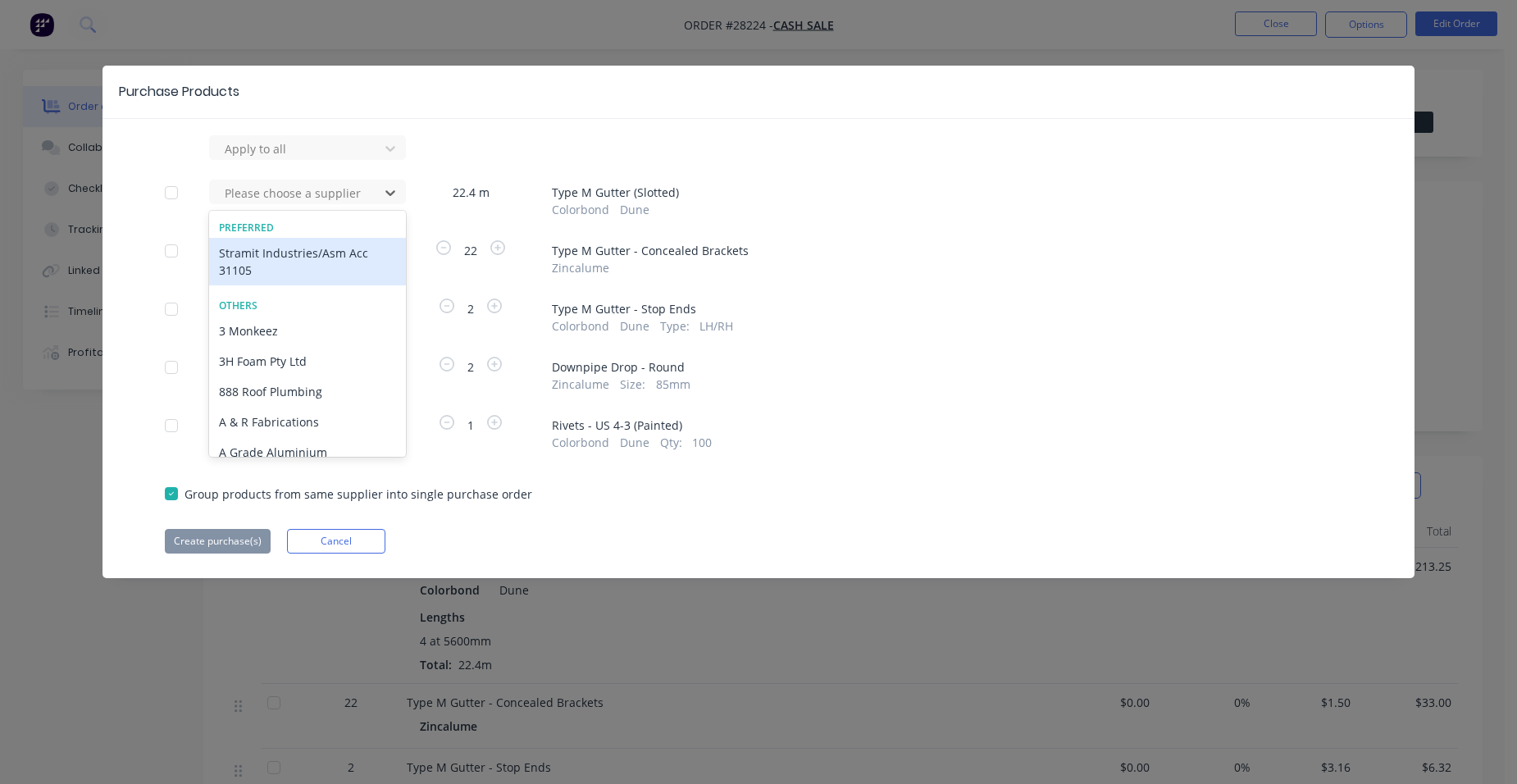
click at [247, 265] on div "Stramit Industries/Asm Acc 31105" at bounding box center [307, 262] width 197 height 48
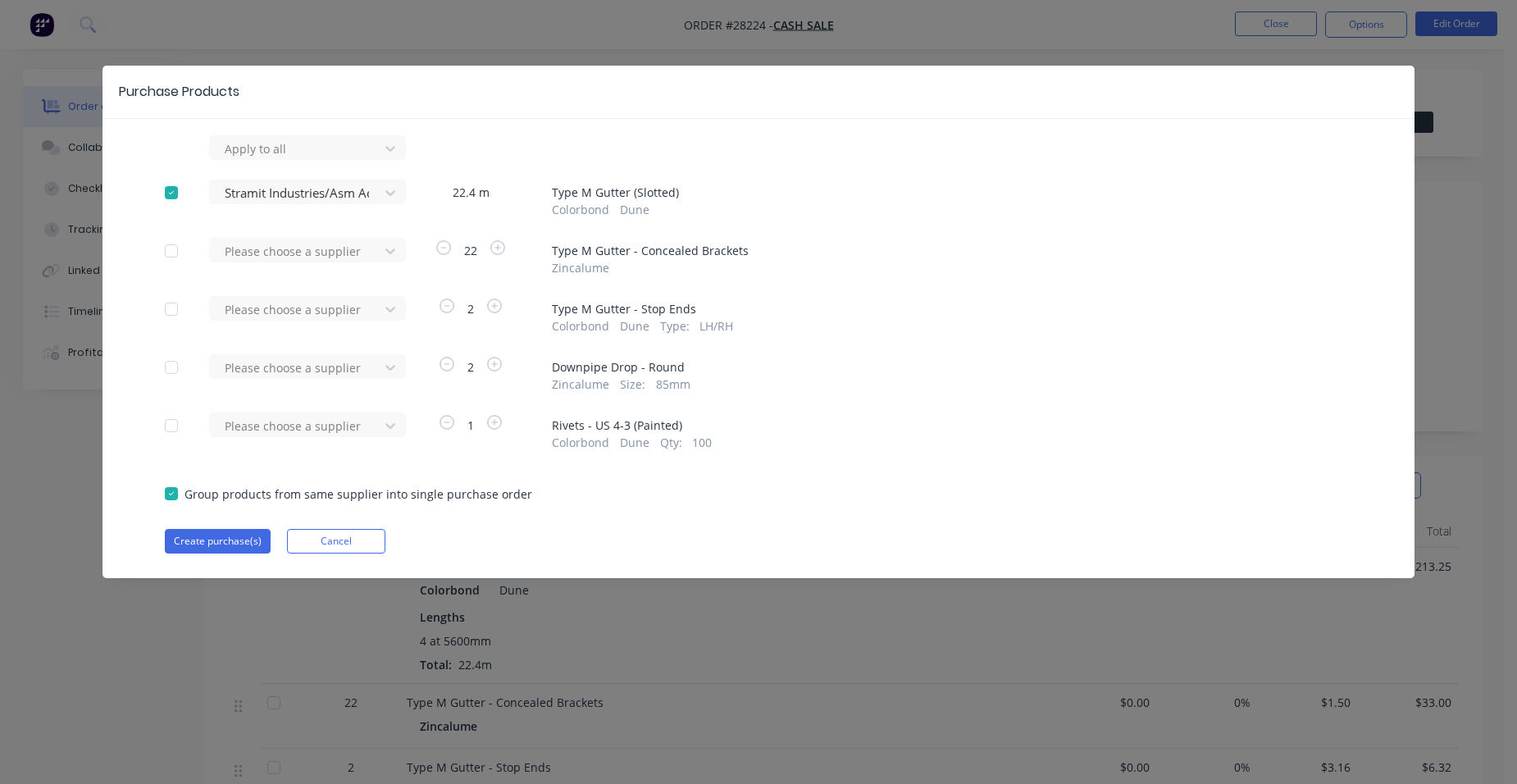
click at [248, 265] on div "Please choose a supplier" at bounding box center [299, 257] width 180 height 38
drag, startPoint x: 248, startPoint y: 265, endPoint x: 322, endPoint y: 264, distance: 74.0
click at [322, 264] on div "Please choose a supplier" at bounding box center [299, 257] width 180 height 38
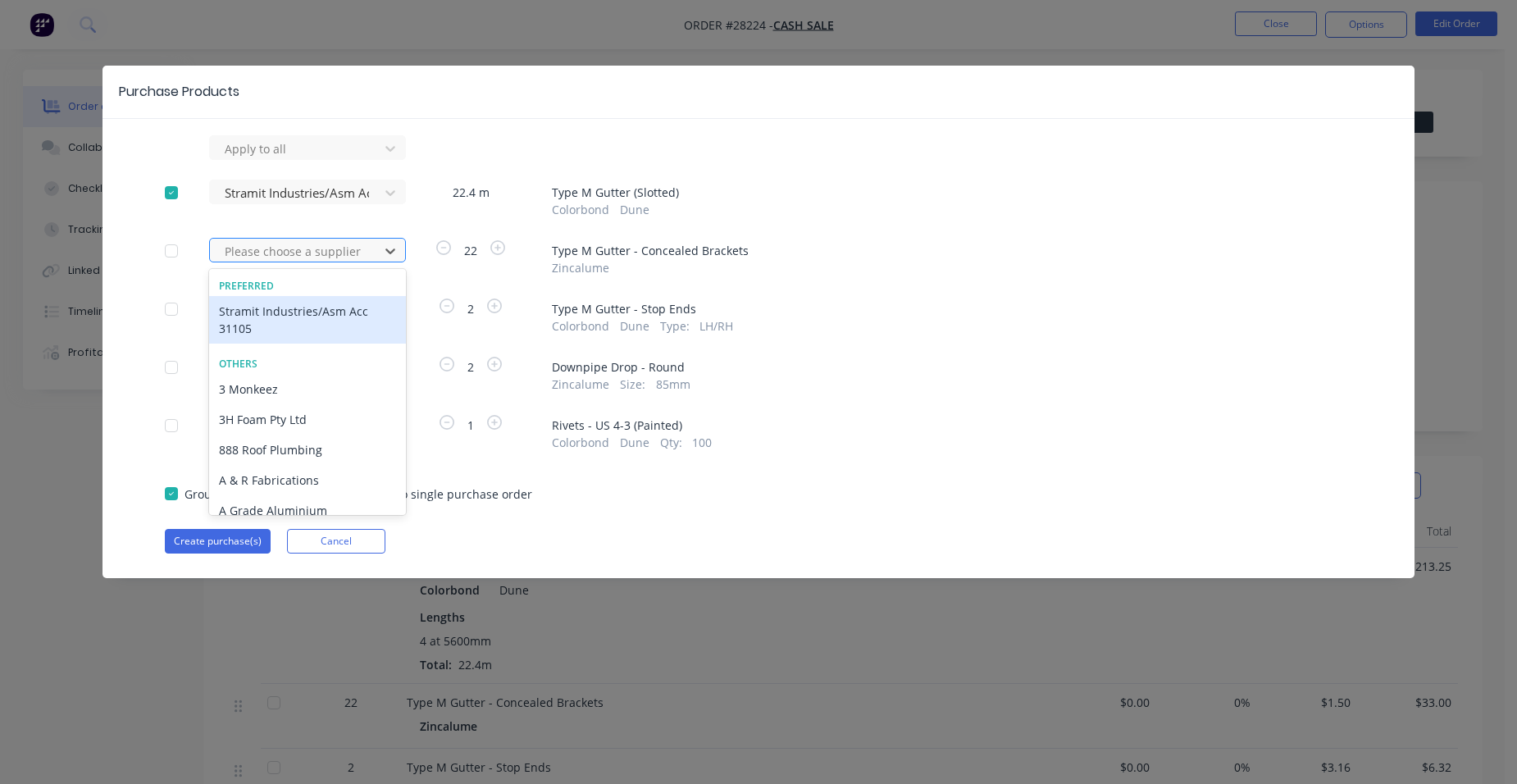
click at [324, 250] on div at bounding box center [297, 250] width 148 height 20
click at [327, 312] on div "Stramit Industries/Asm Acc 31105" at bounding box center [307, 320] width 197 height 48
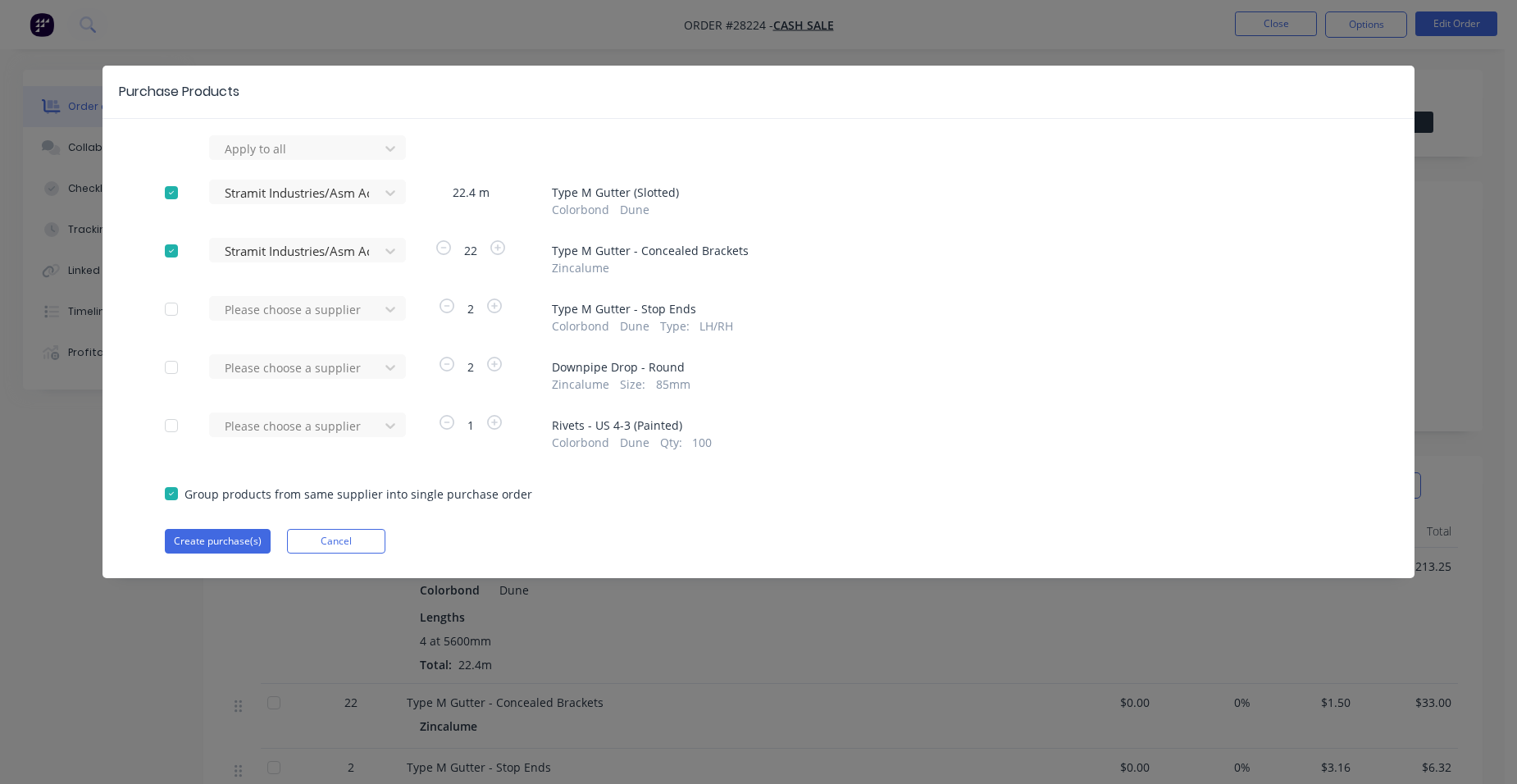
click at [330, 309] on div at bounding box center [297, 309] width 148 height 20
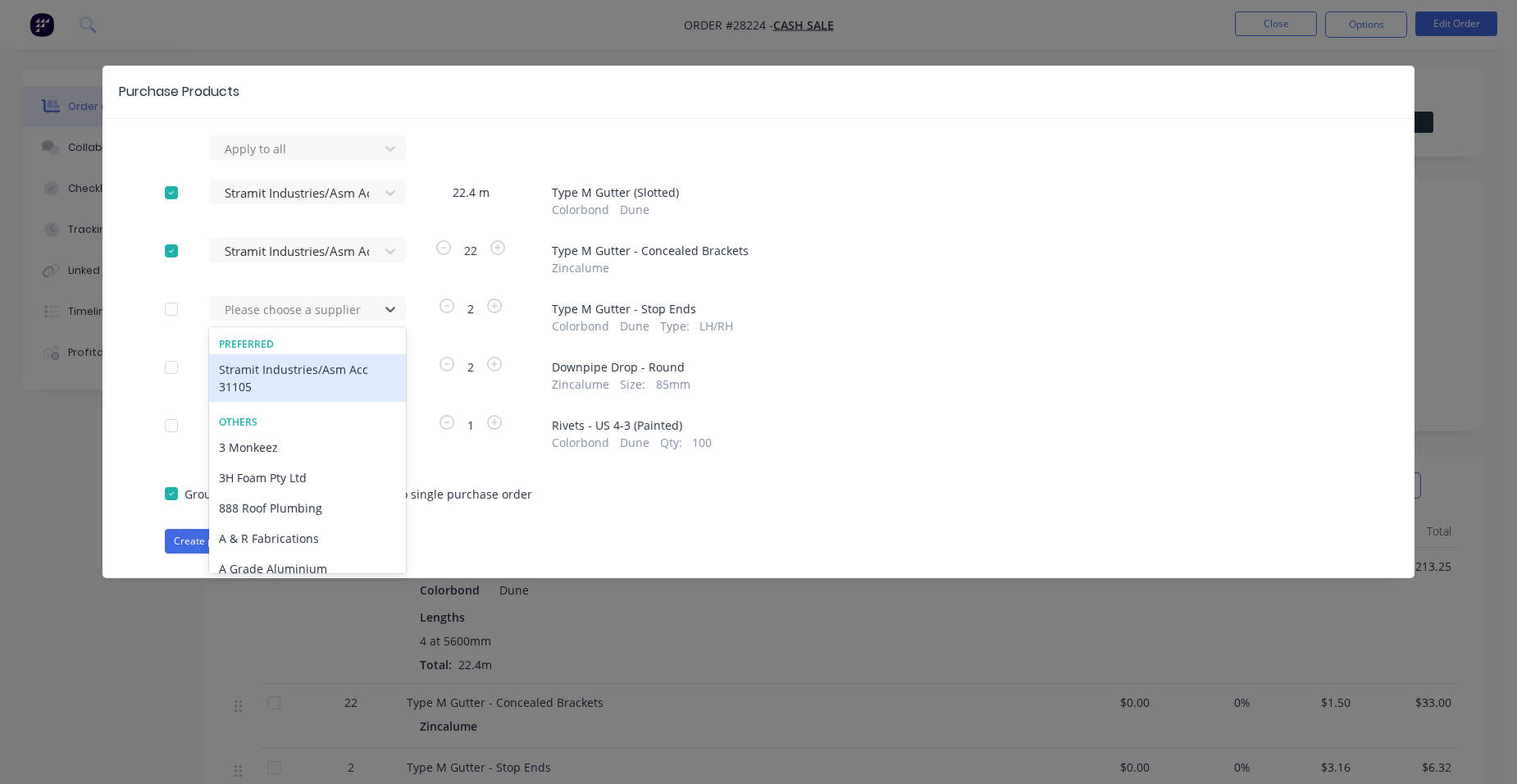
drag, startPoint x: 285, startPoint y: 365, endPoint x: 288, endPoint y: 379, distance: 14.3
click at [285, 366] on div "Stramit Industries/Asm Acc 31105" at bounding box center [307, 378] width 197 height 48
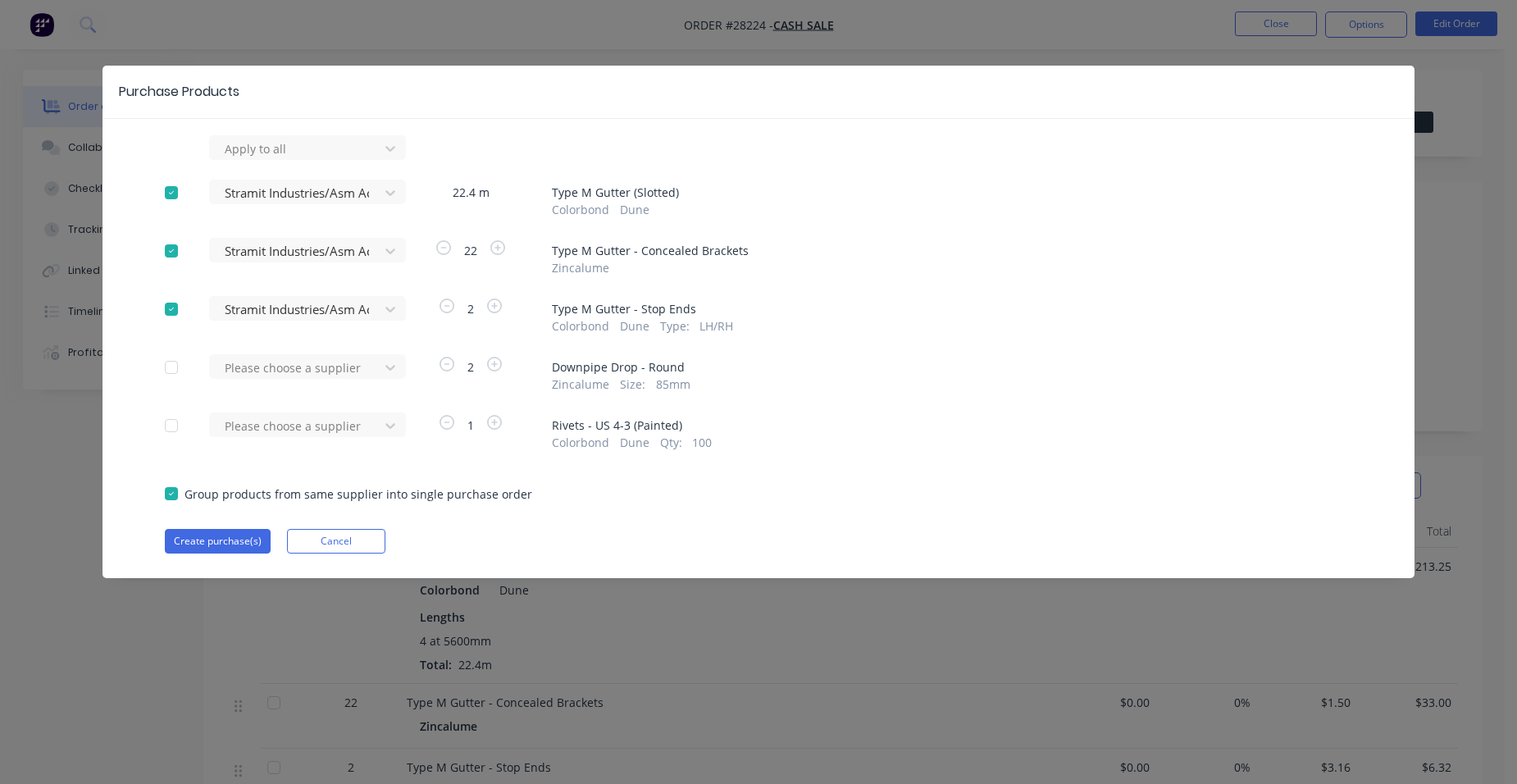
click at [297, 380] on div "Please choose a supplier" at bounding box center [299, 373] width 180 height 38
click at [297, 373] on div at bounding box center [297, 367] width 148 height 20
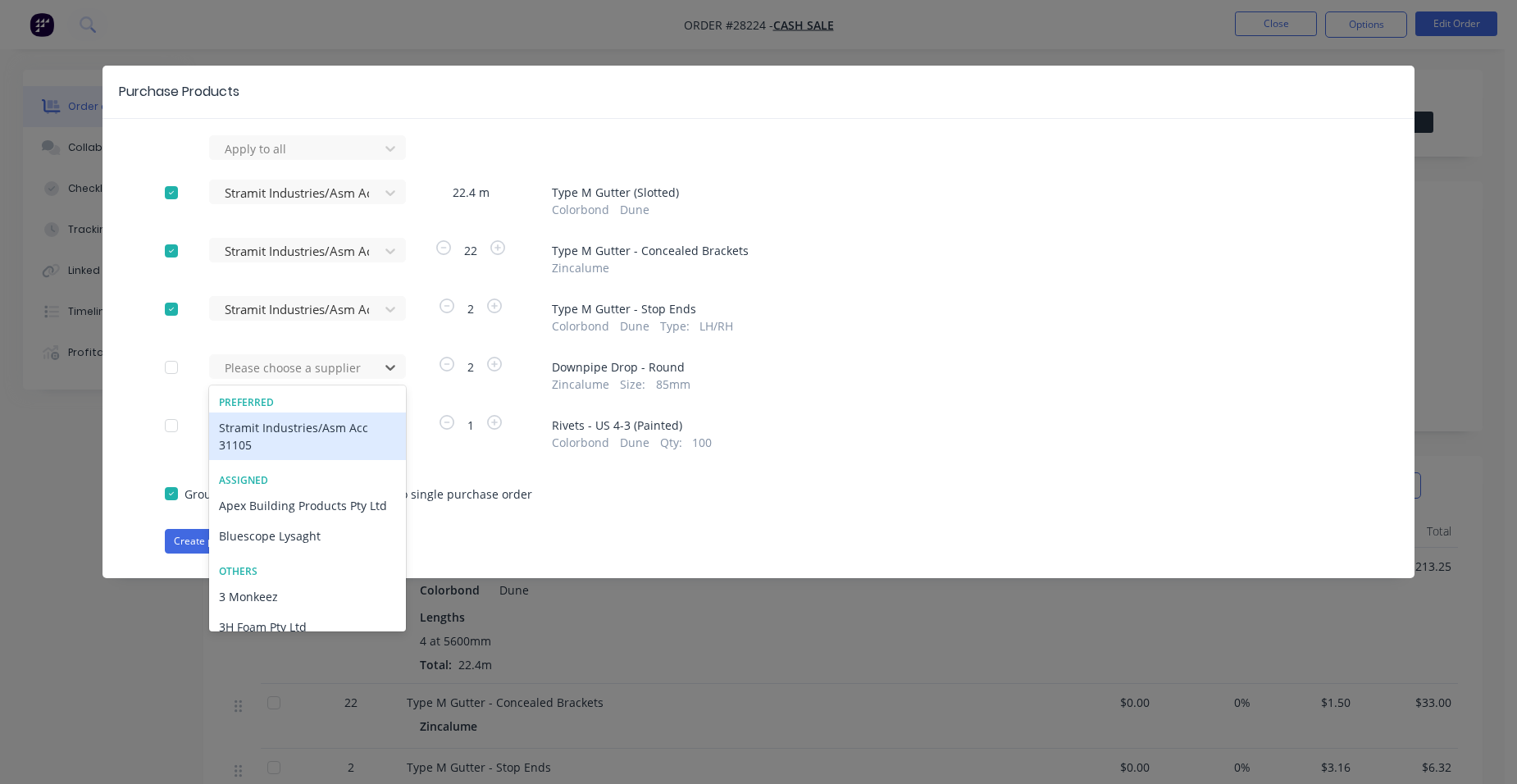
click at [294, 432] on div "Stramit Industries/Asm Acc 31105" at bounding box center [307, 436] width 197 height 48
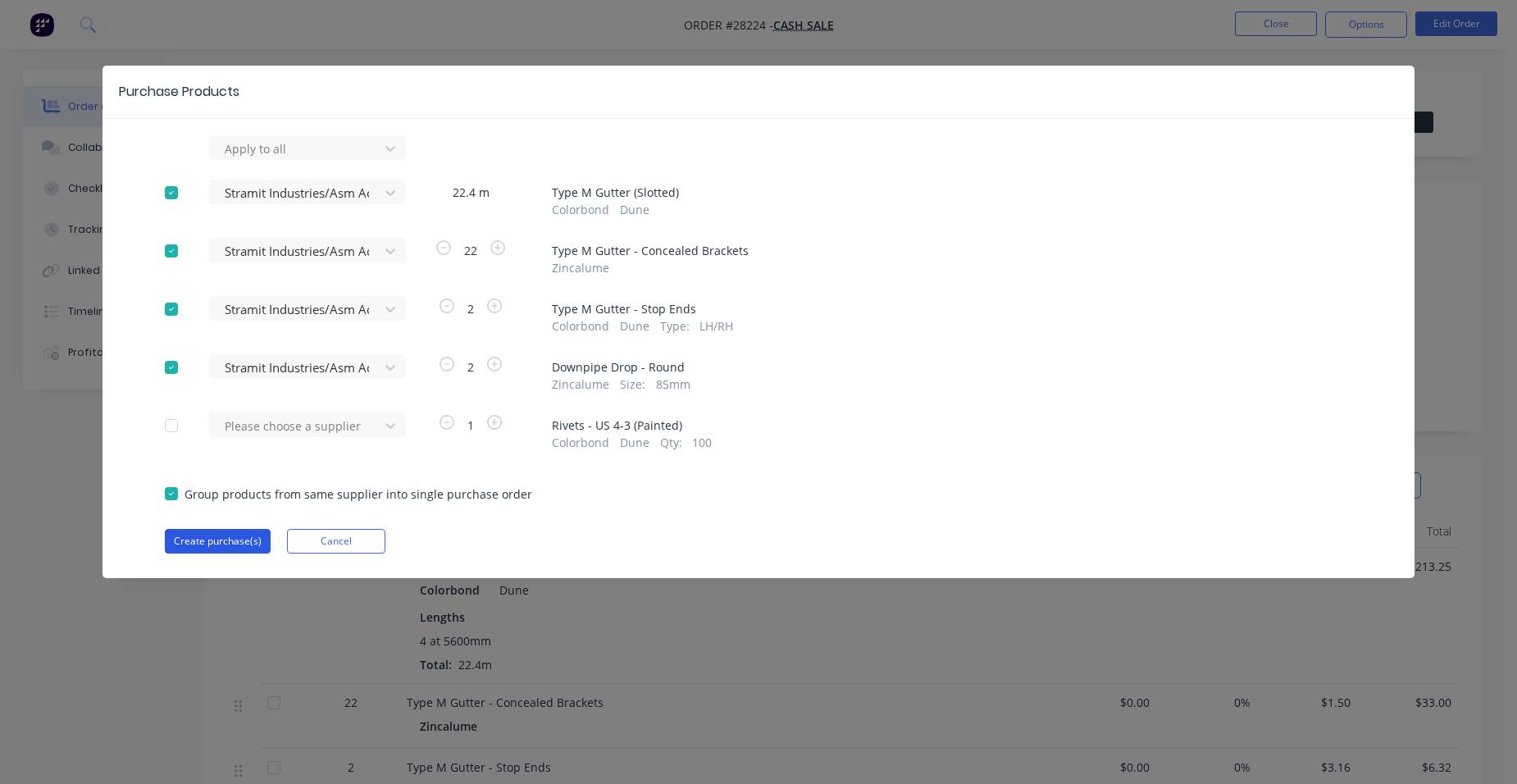
click at [206, 541] on button "Create purchase(s)" at bounding box center [218, 542] width 105 height 25
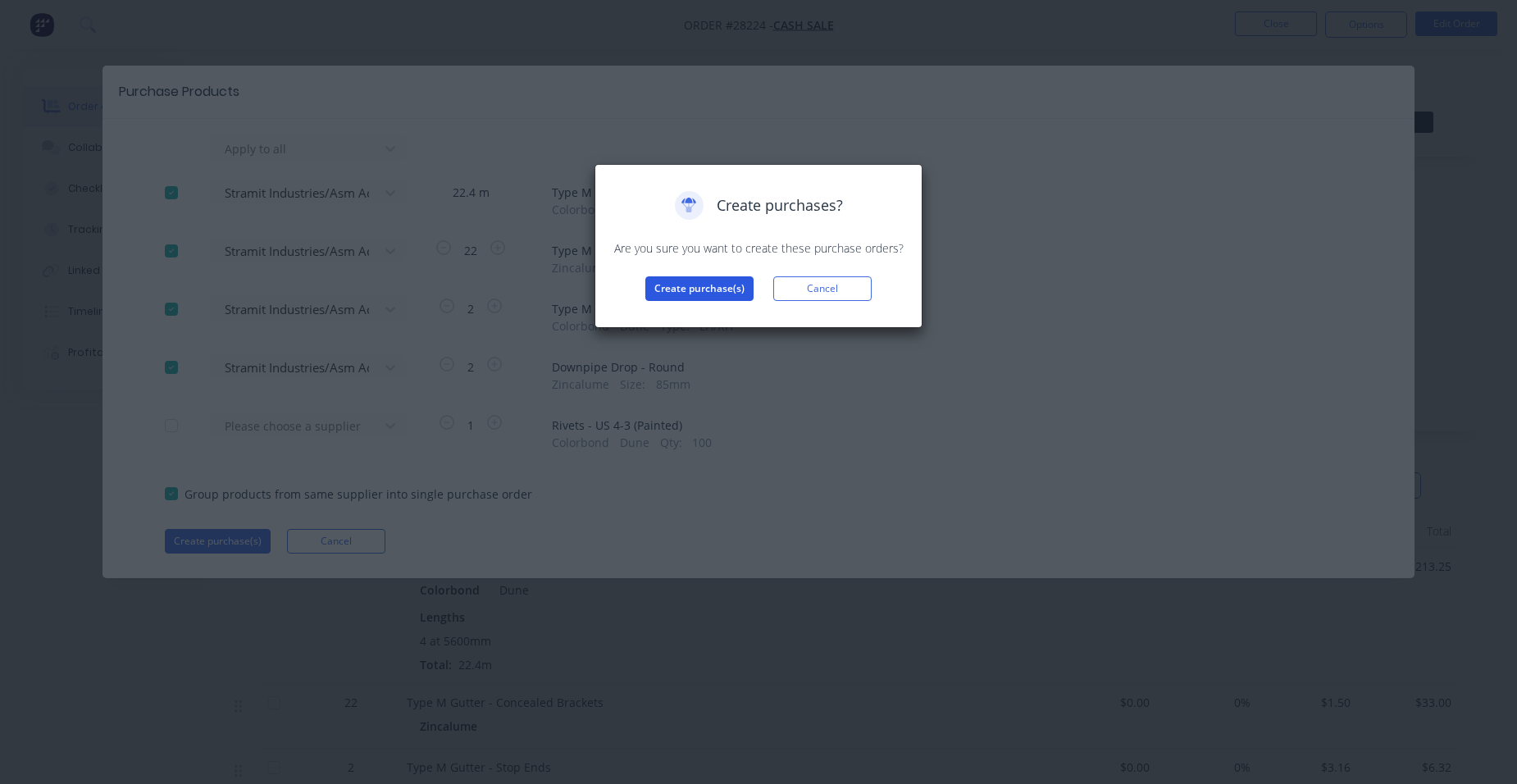
click at [689, 288] on button "Create purchase(s)" at bounding box center [699, 288] width 108 height 25
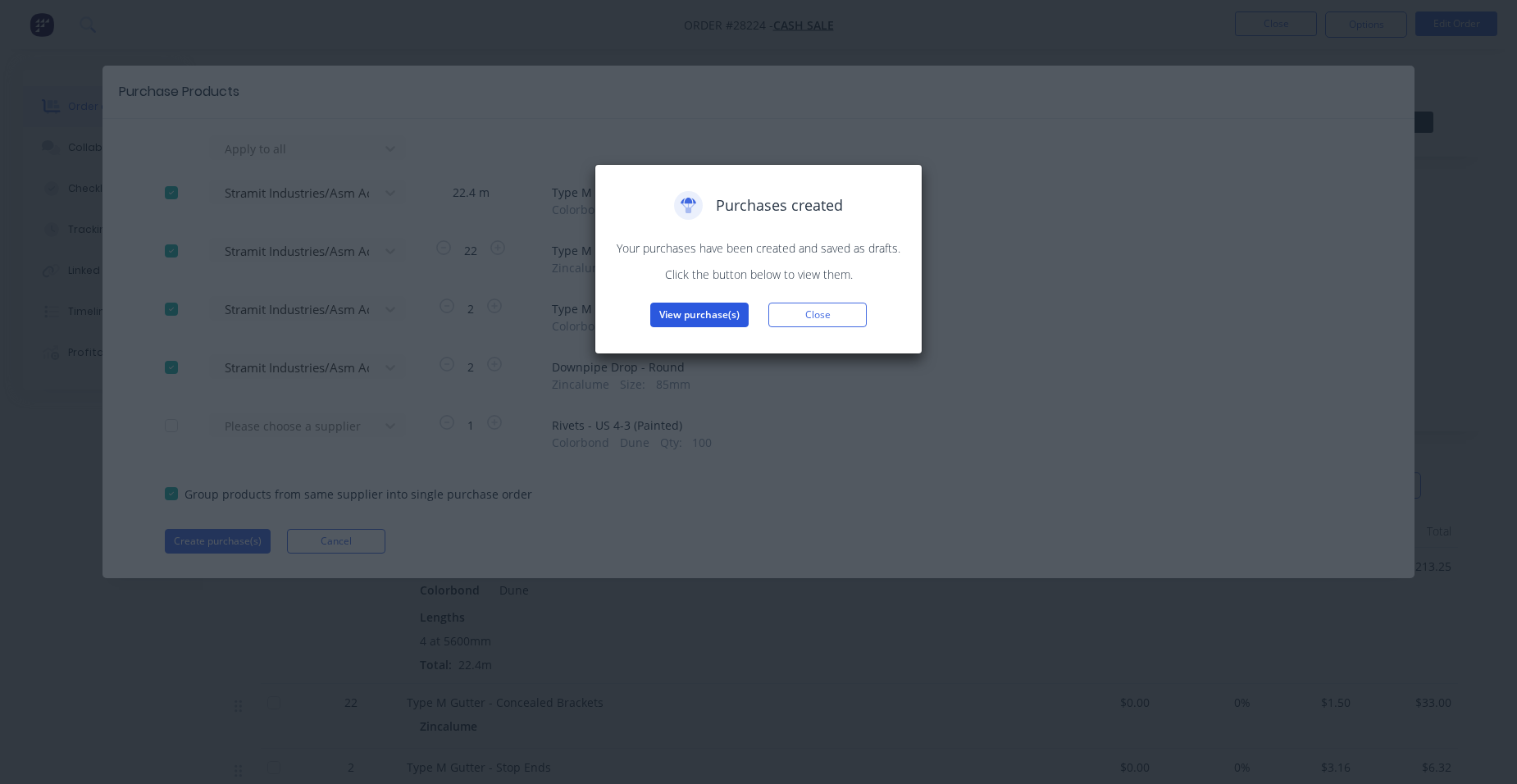
click at [685, 319] on button "View purchase(s)" at bounding box center [699, 315] width 99 height 25
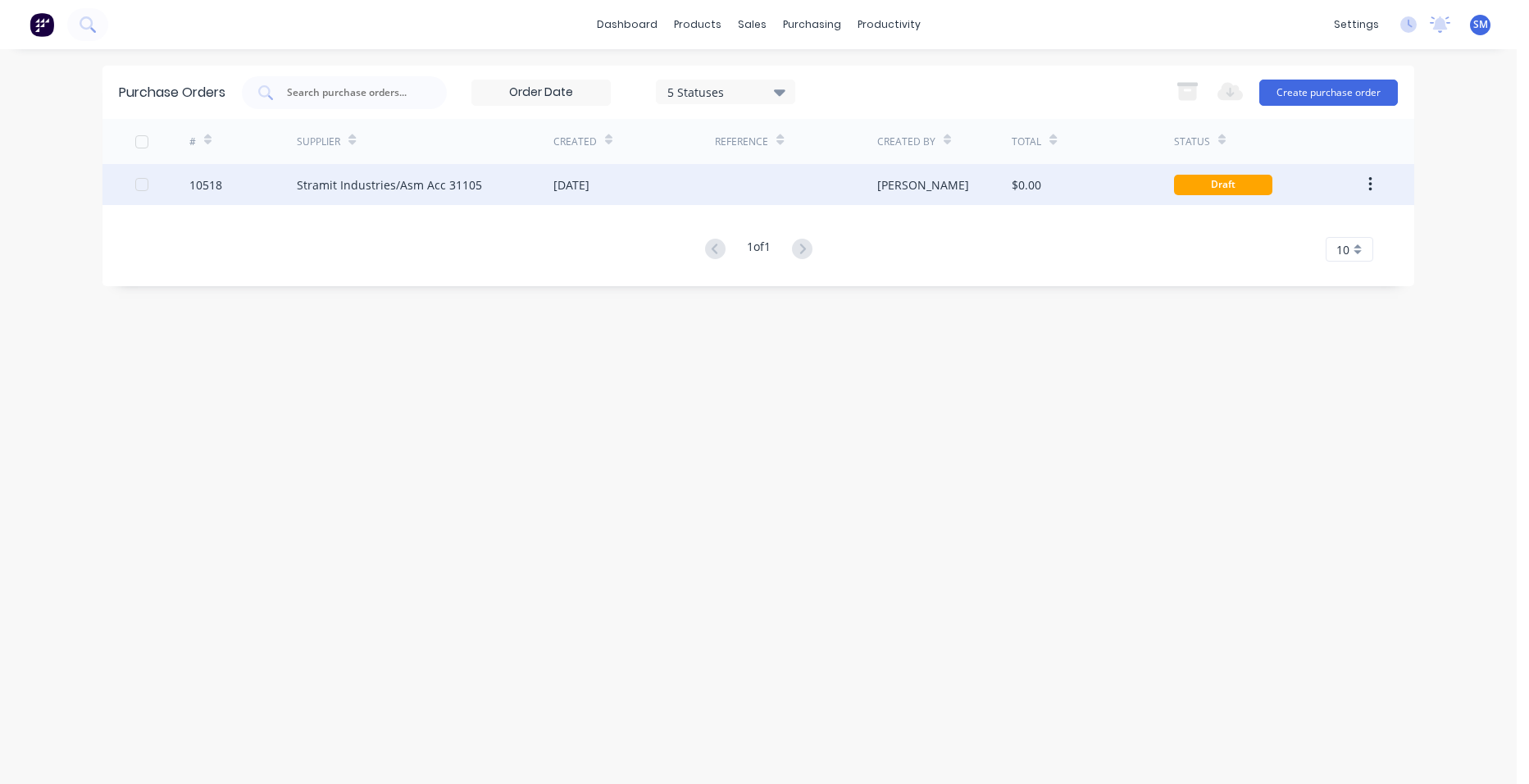
click at [712, 197] on div "[DATE]" at bounding box center [634, 184] width 161 height 41
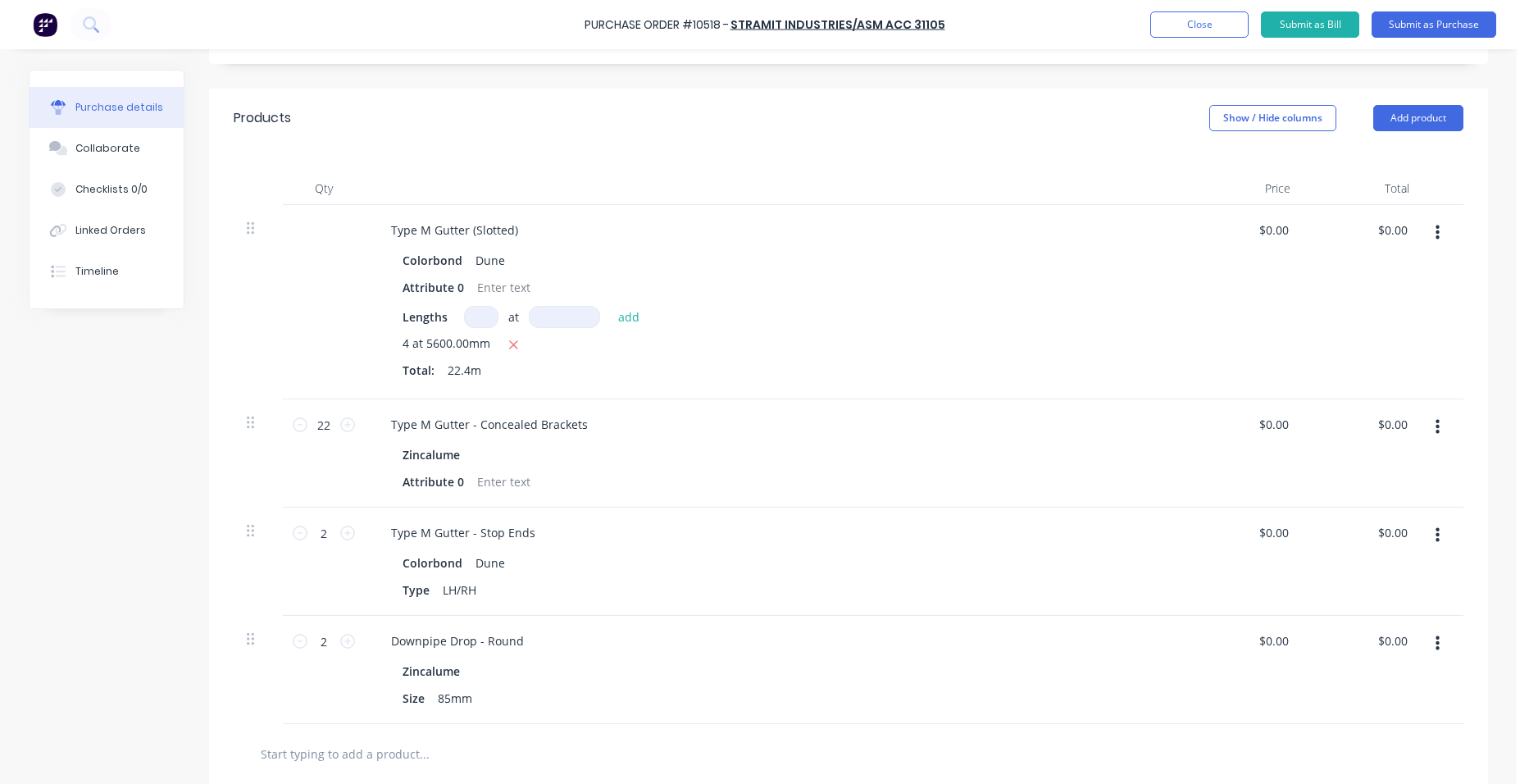
scroll to position [82, 0]
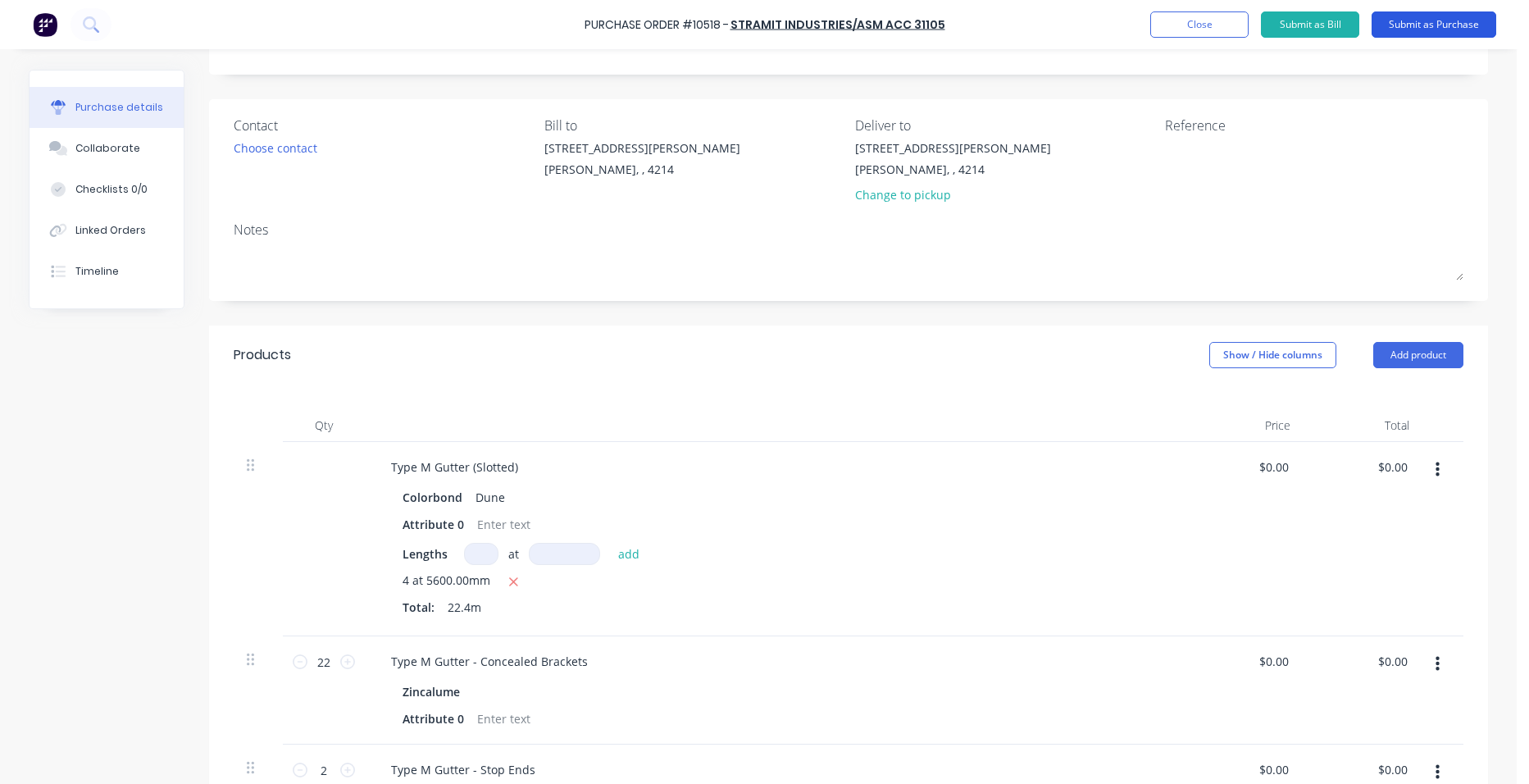
click at [1446, 28] on button "Submit as Purchase" at bounding box center [1434, 24] width 125 height 26
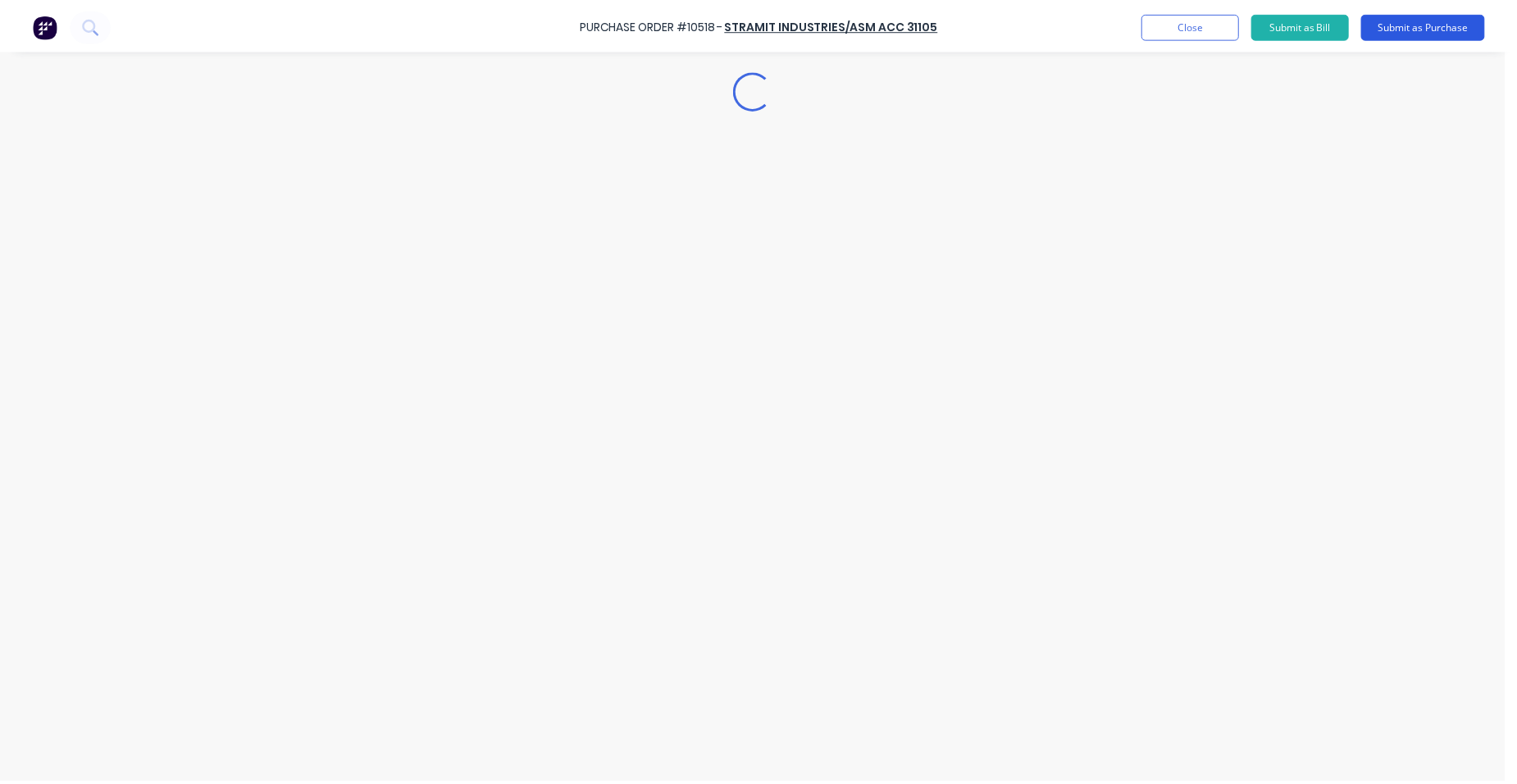
scroll to position [0, 0]
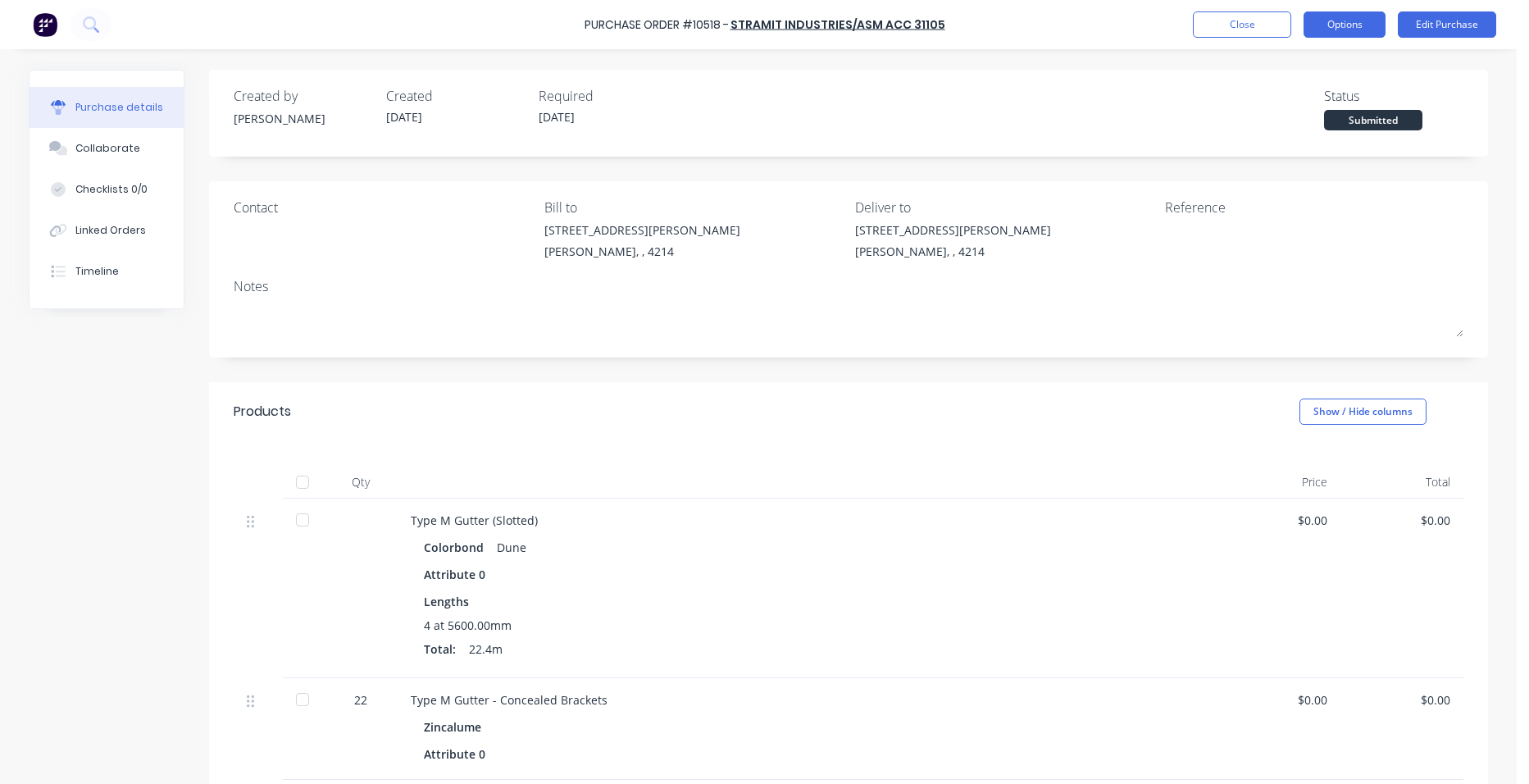
click at [1355, 31] on button "Options" at bounding box center [1345, 24] width 82 height 26
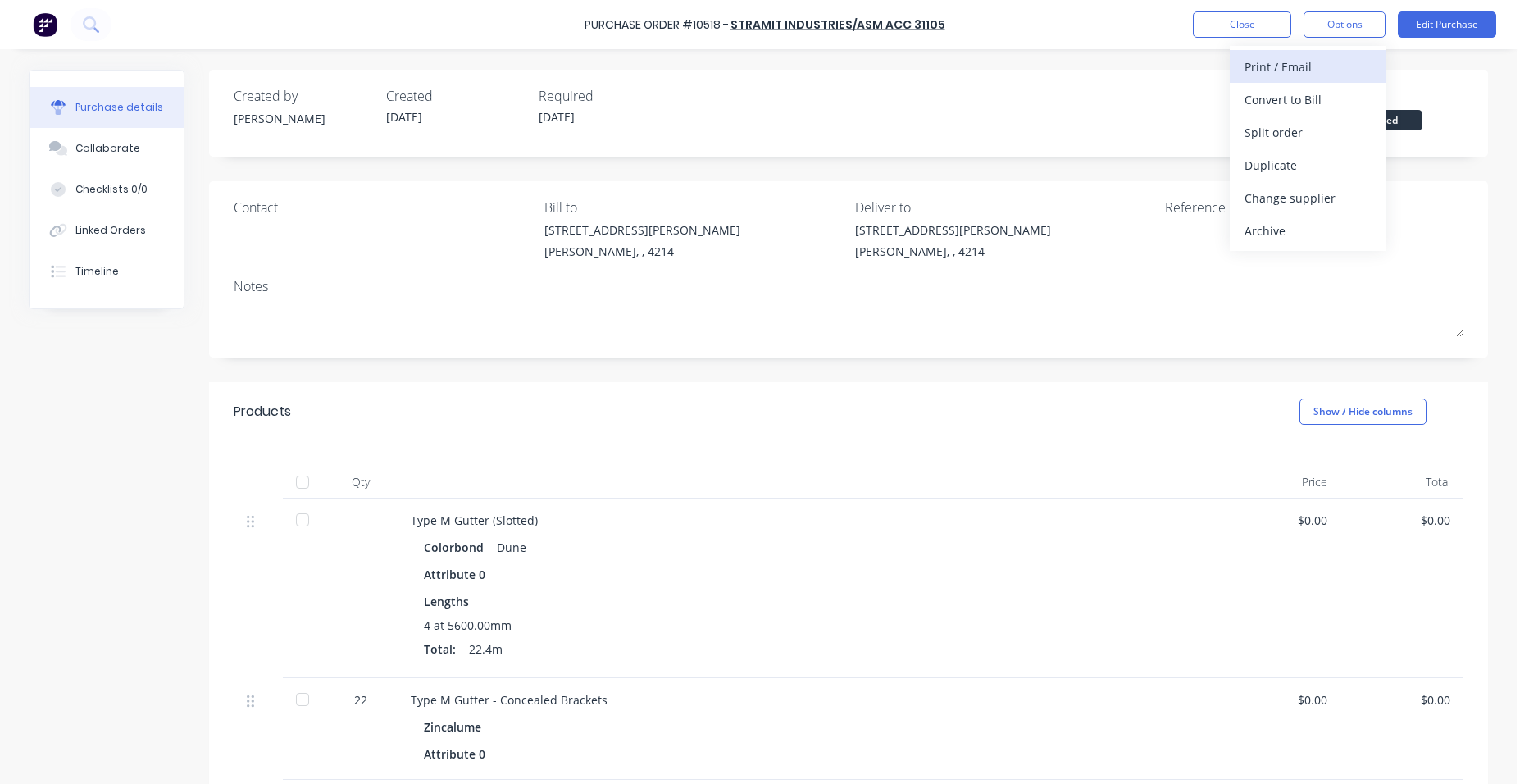
click at [1328, 61] on div "Print / Email" at bounding box center [1308, 66] width 127 height 24
click at [1309, 128] on div "Without pricing" at bounding box center [1308, 132] width 127 height 24
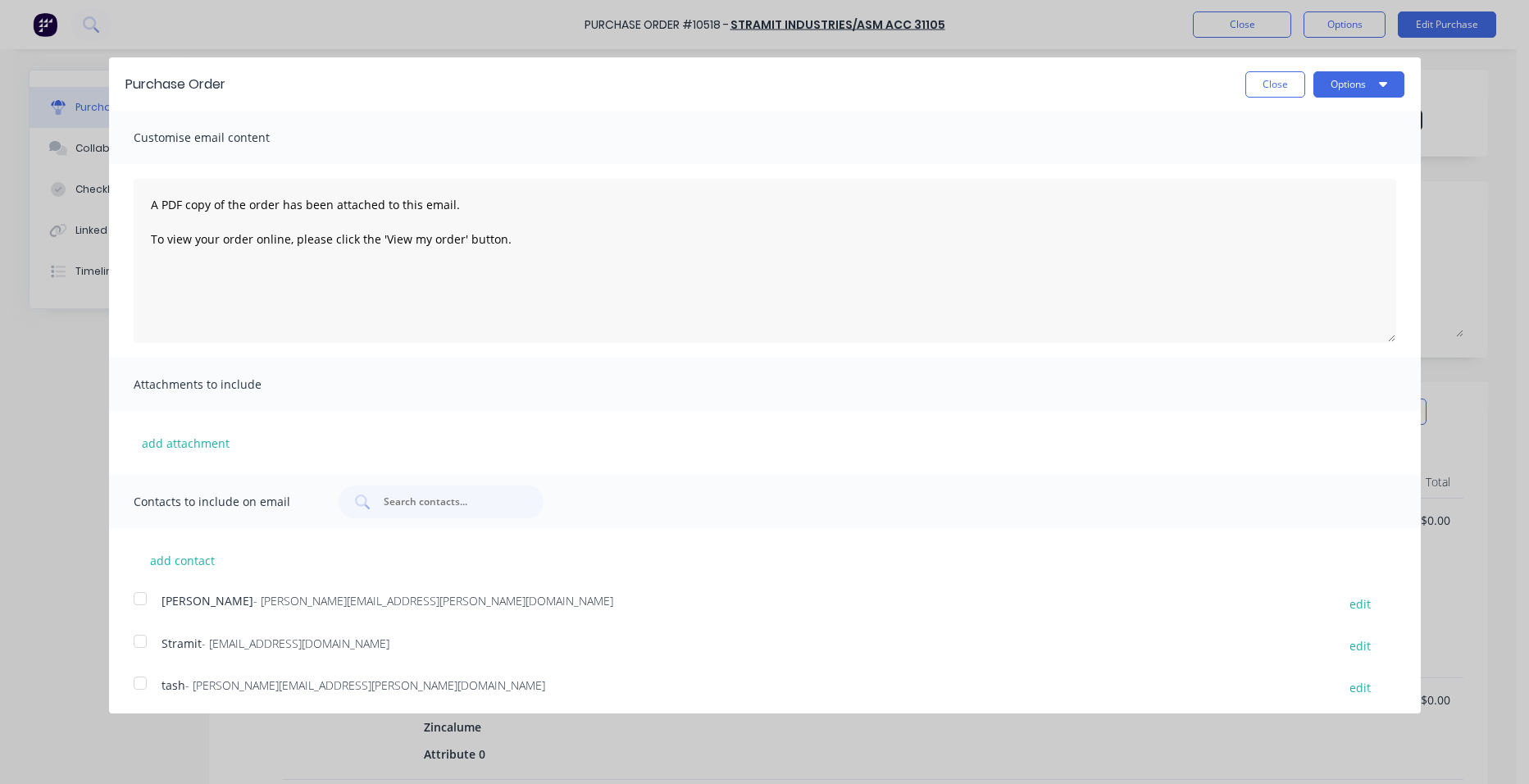
drag, startPoint x: 145, startPoint y: 646, endPoint x: 229, endPoint y: 632, distance: 85.2
click at [145, 646] on div at bounding box center [140, 641] width 33 height 33
click at [1353, 78] on button "Options" at bounding box center [1358, 83] width 91 height 26
click at [1331, 152] on div "Email" at bounding box center [1327, 158] width 127 height 24
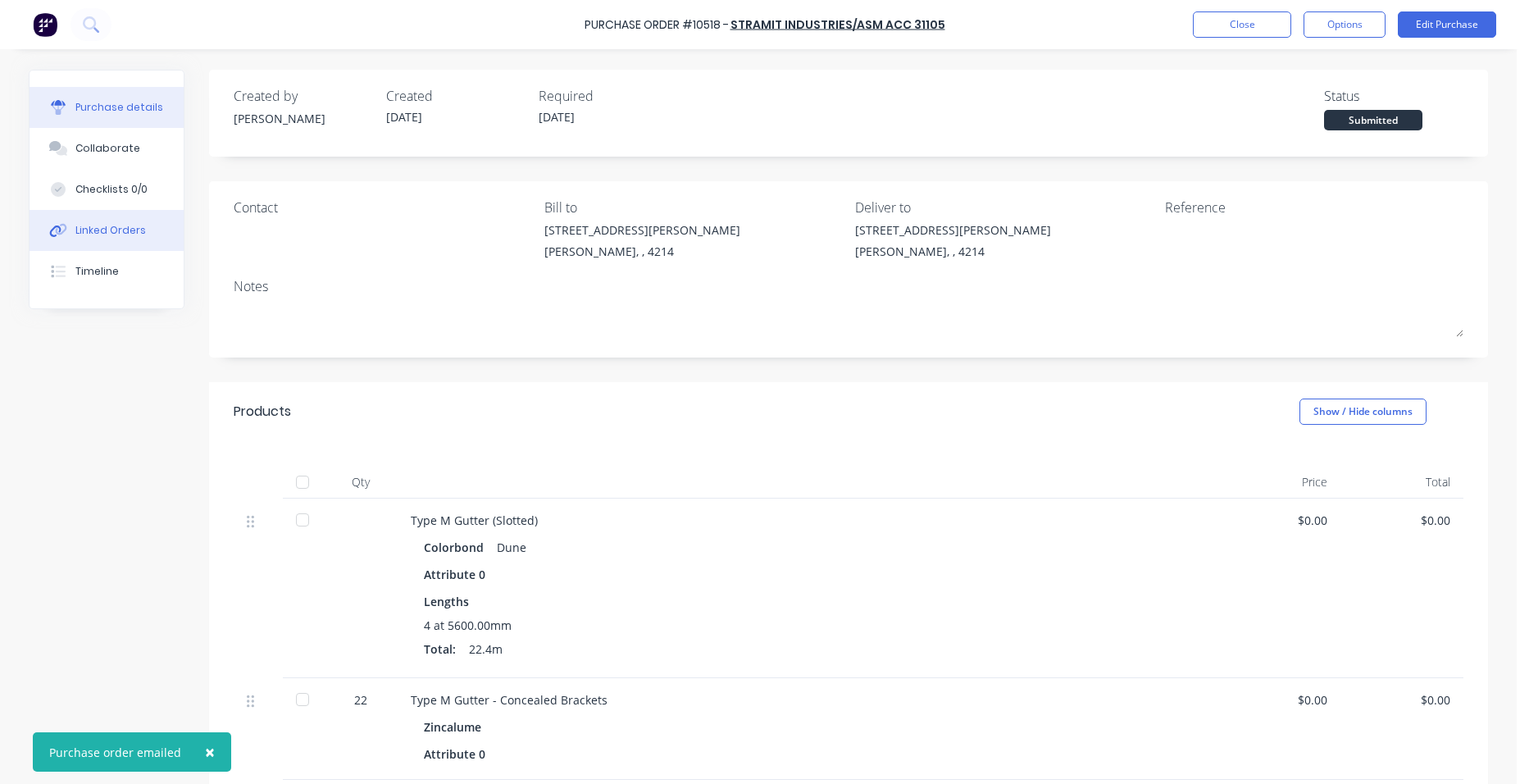
click at [123, 216] on button "Linked Orders" at bounding box center [106, 230] width 154 height 41
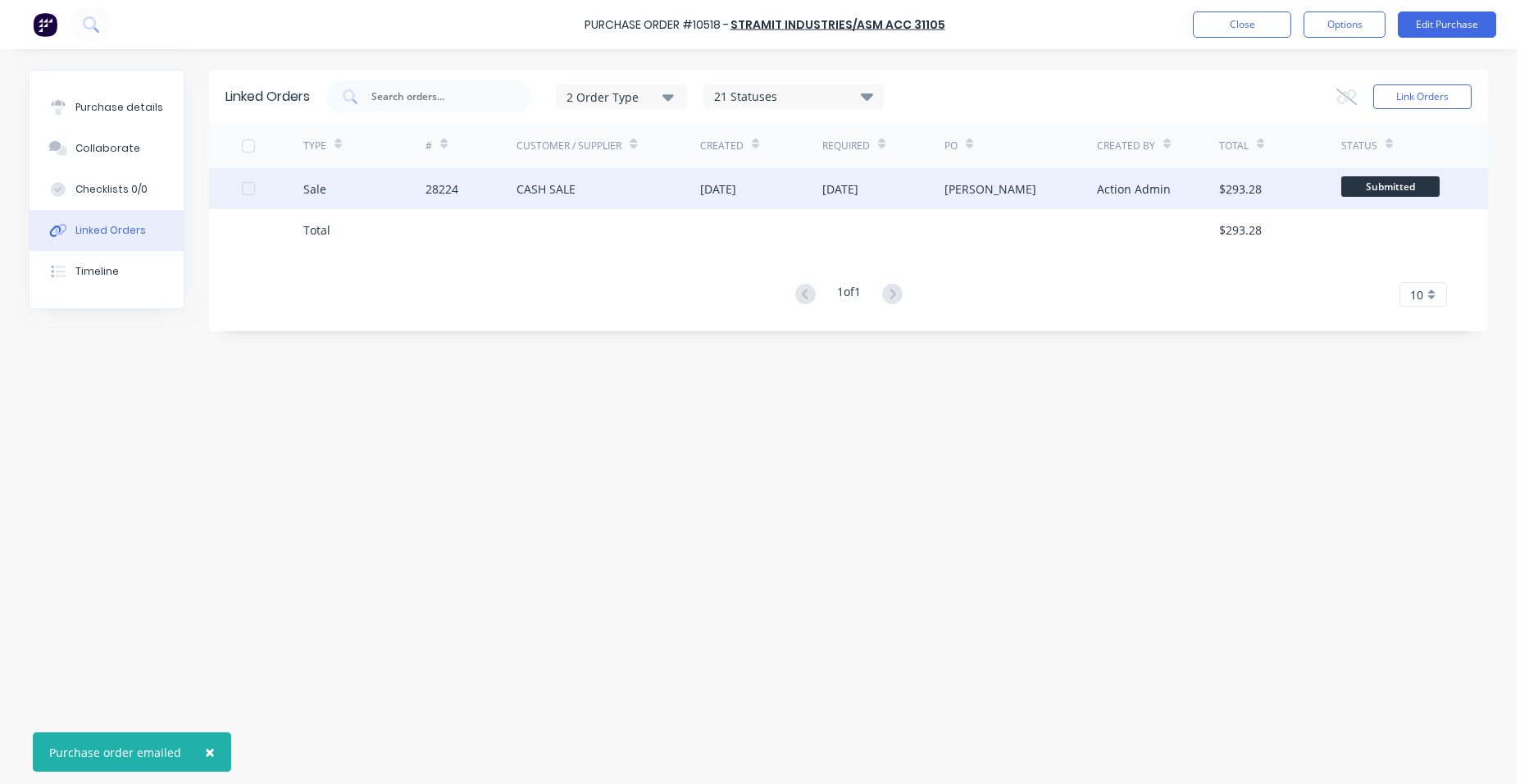
click at [877, 197] on div "[DATE]" at bounding box center [883, 188] width 122 height 41
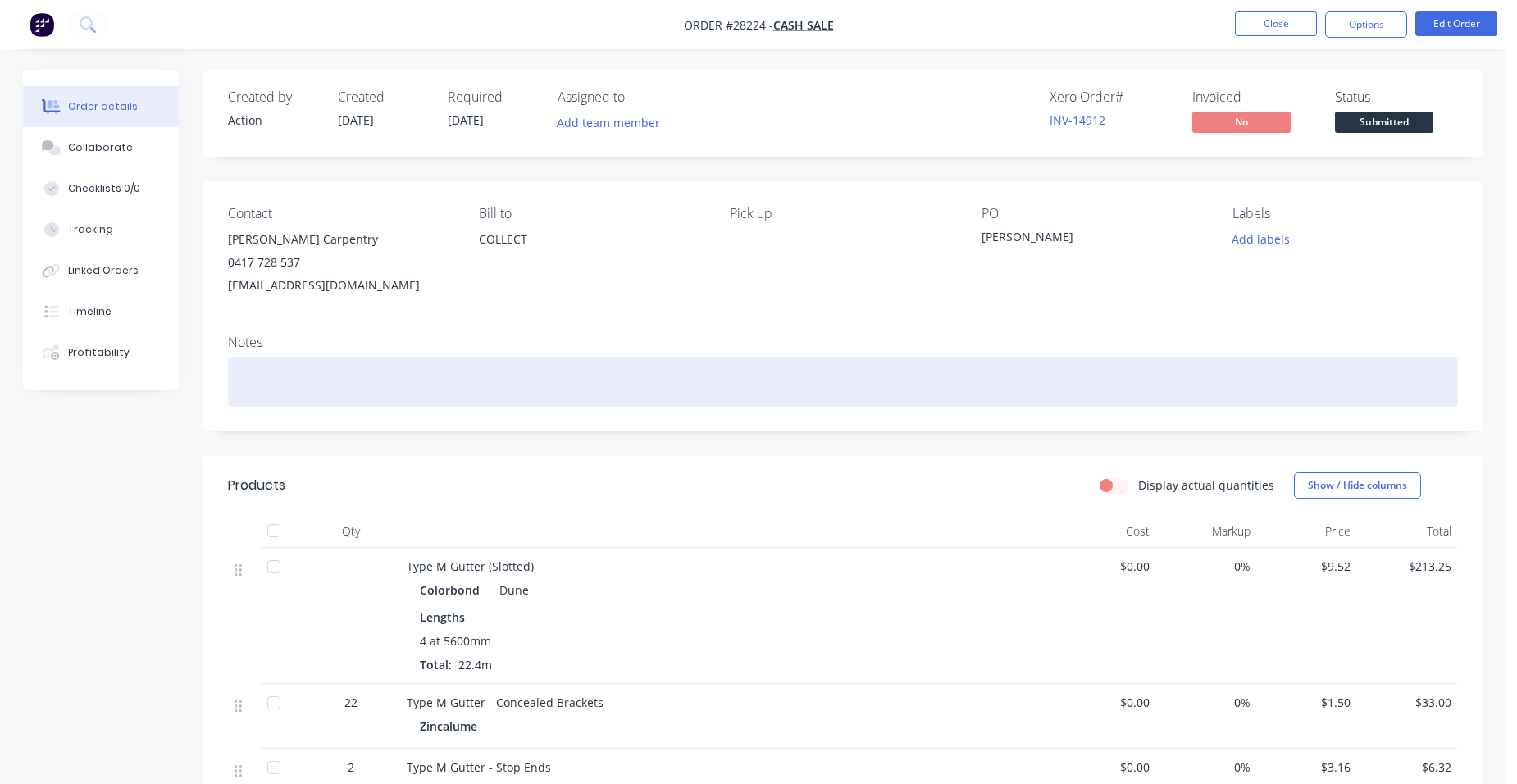
click at [281, 373] on div at bounding box center [843, 381] width 1230 height 50
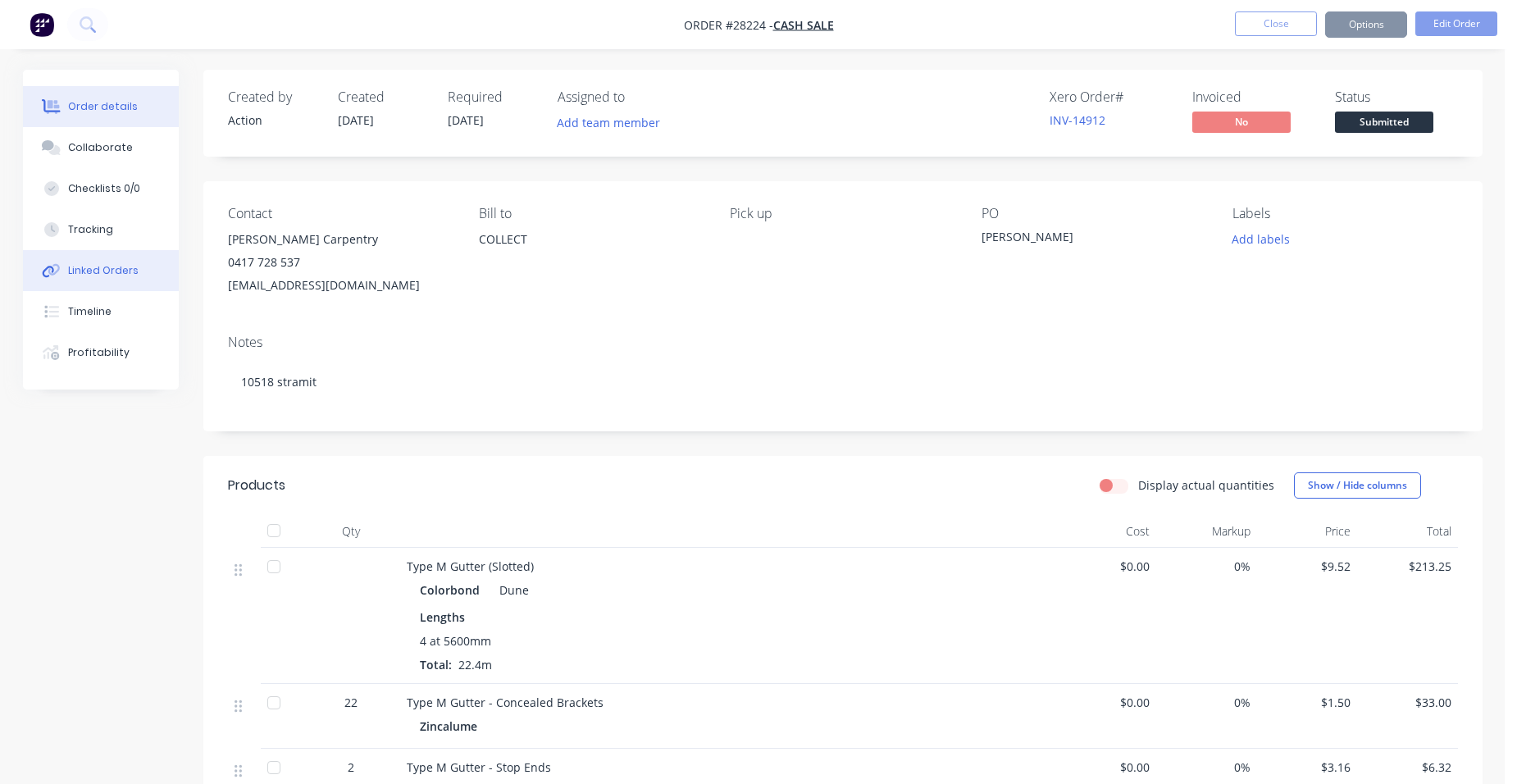
click at [122, 263] on button "Linked Orders" at bounding box center [101, 270] width 155 height 41
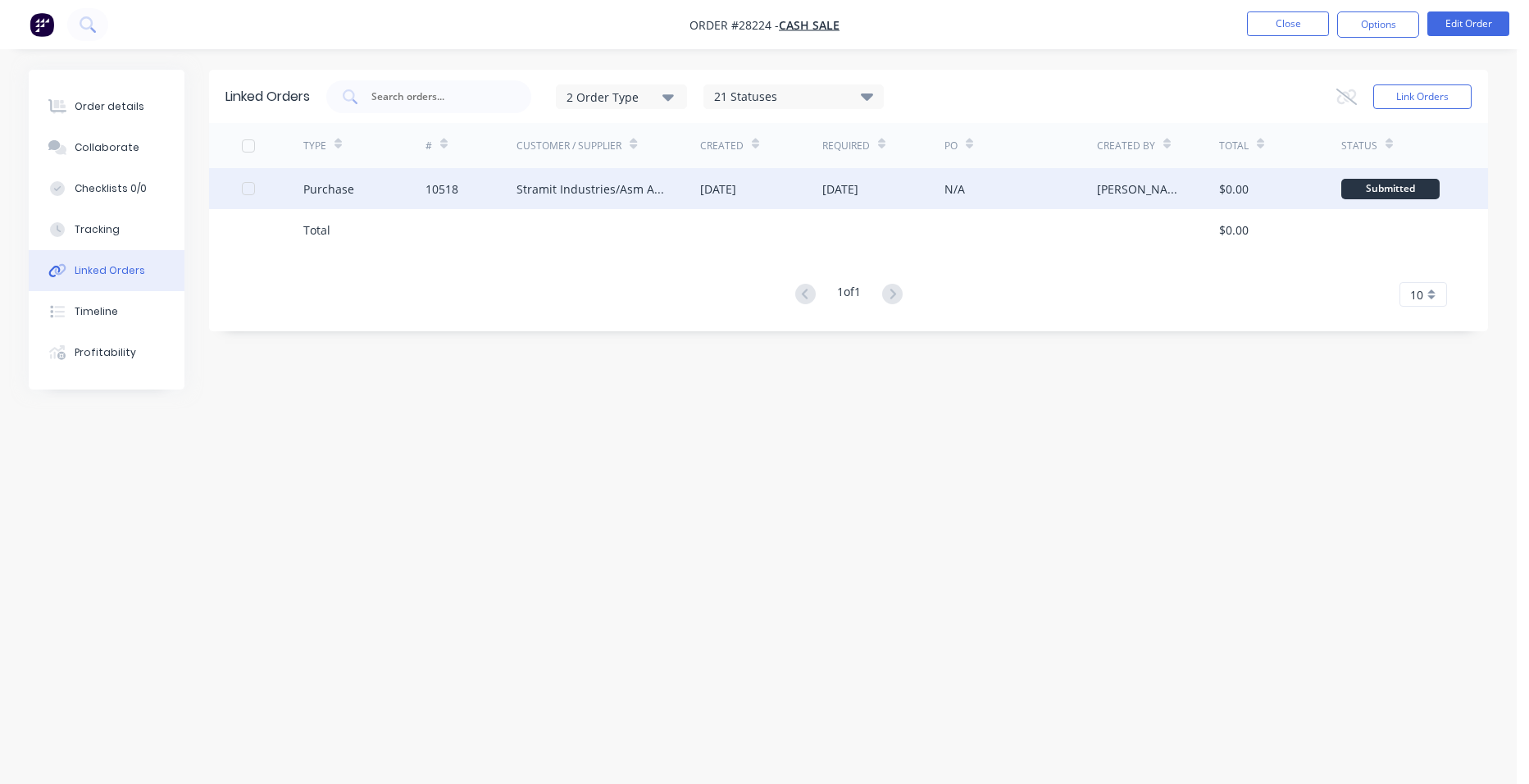
click at [618, 186] on div "Stramit Industries/Asm Acc 31105" at bounding box center [591, 189] width 151 height 17
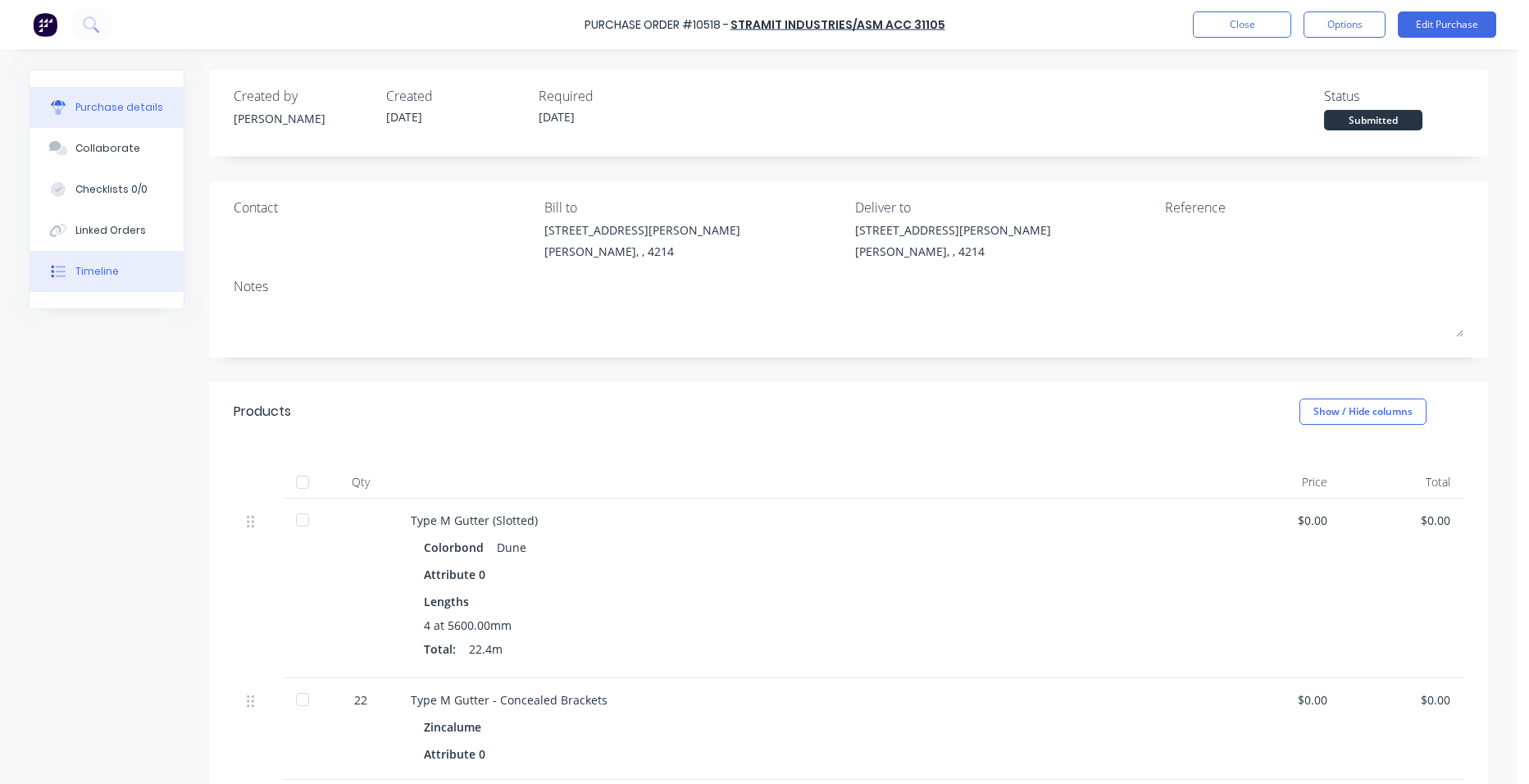
click at [123, 282] on button "Timeline" at bounding box center [106, 271] width 154 height 41
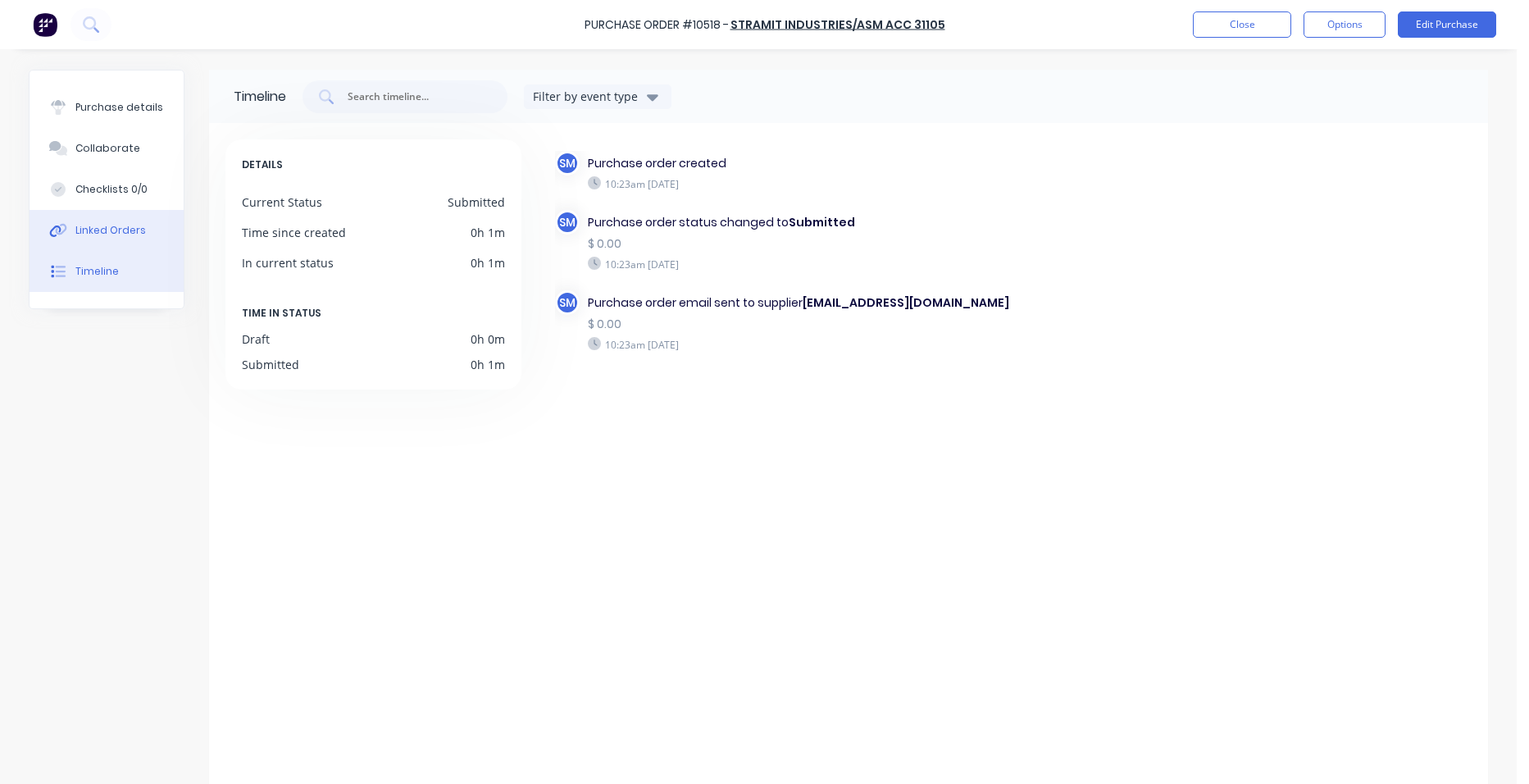
click at [127, 232] on div "Linked Orders" at bounding box center [111, 230] width 71 height 14
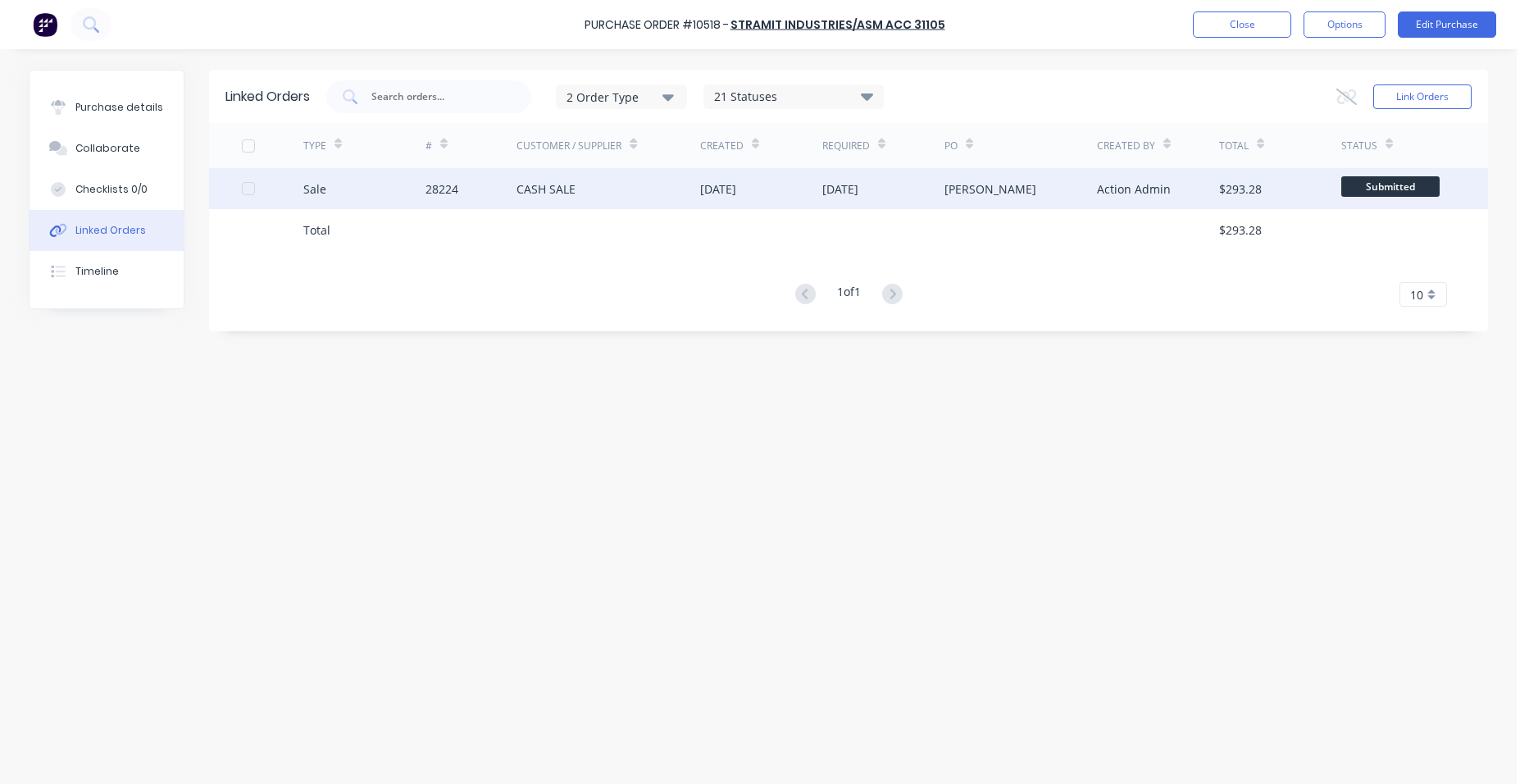
click at [597, 182] on div "CASH SALE" at bounding box center [609, 188] width 184 height 41
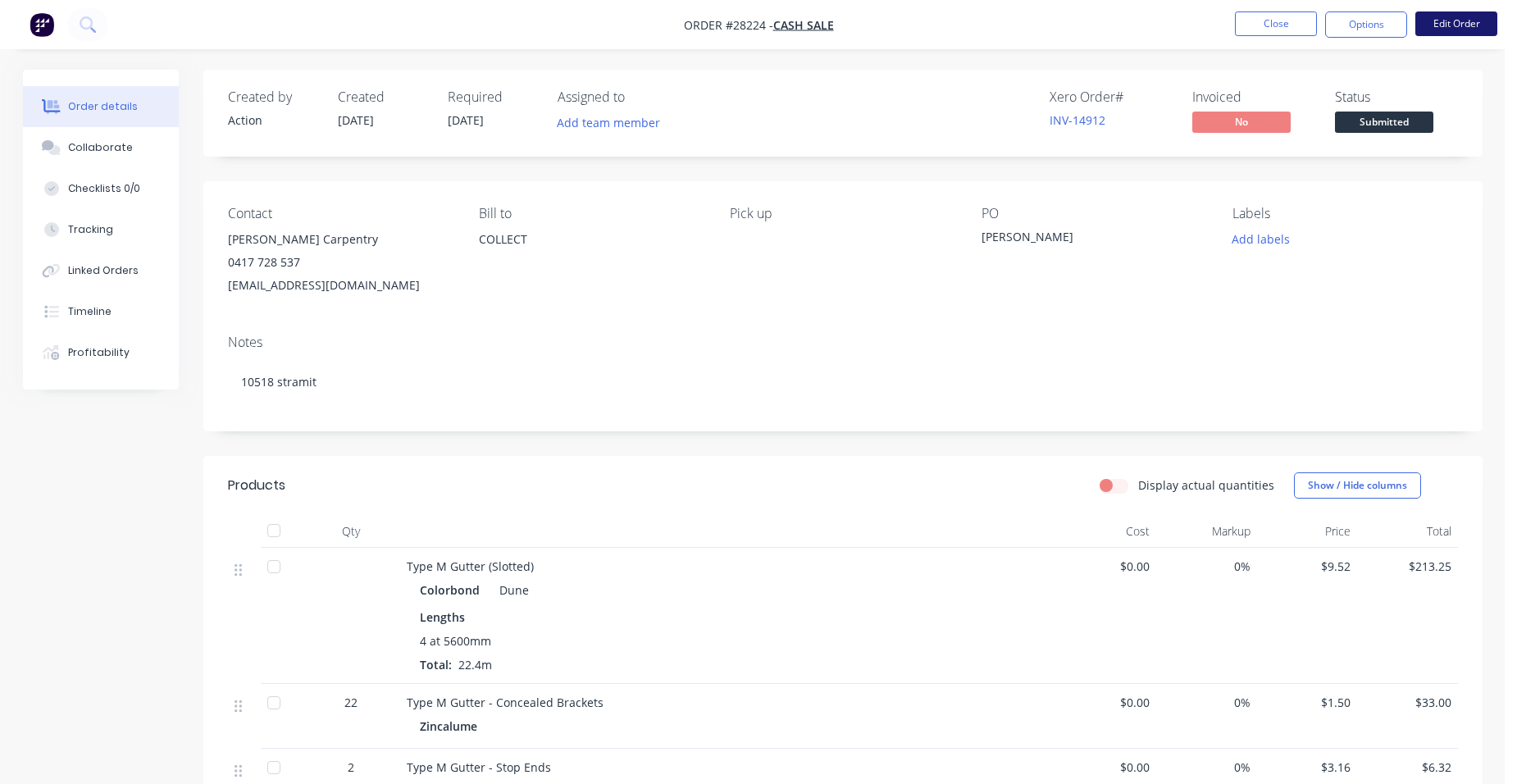
click at [1485, 21] on button "Edit Order" at bounding box center [1457, 24] width 82 height 25
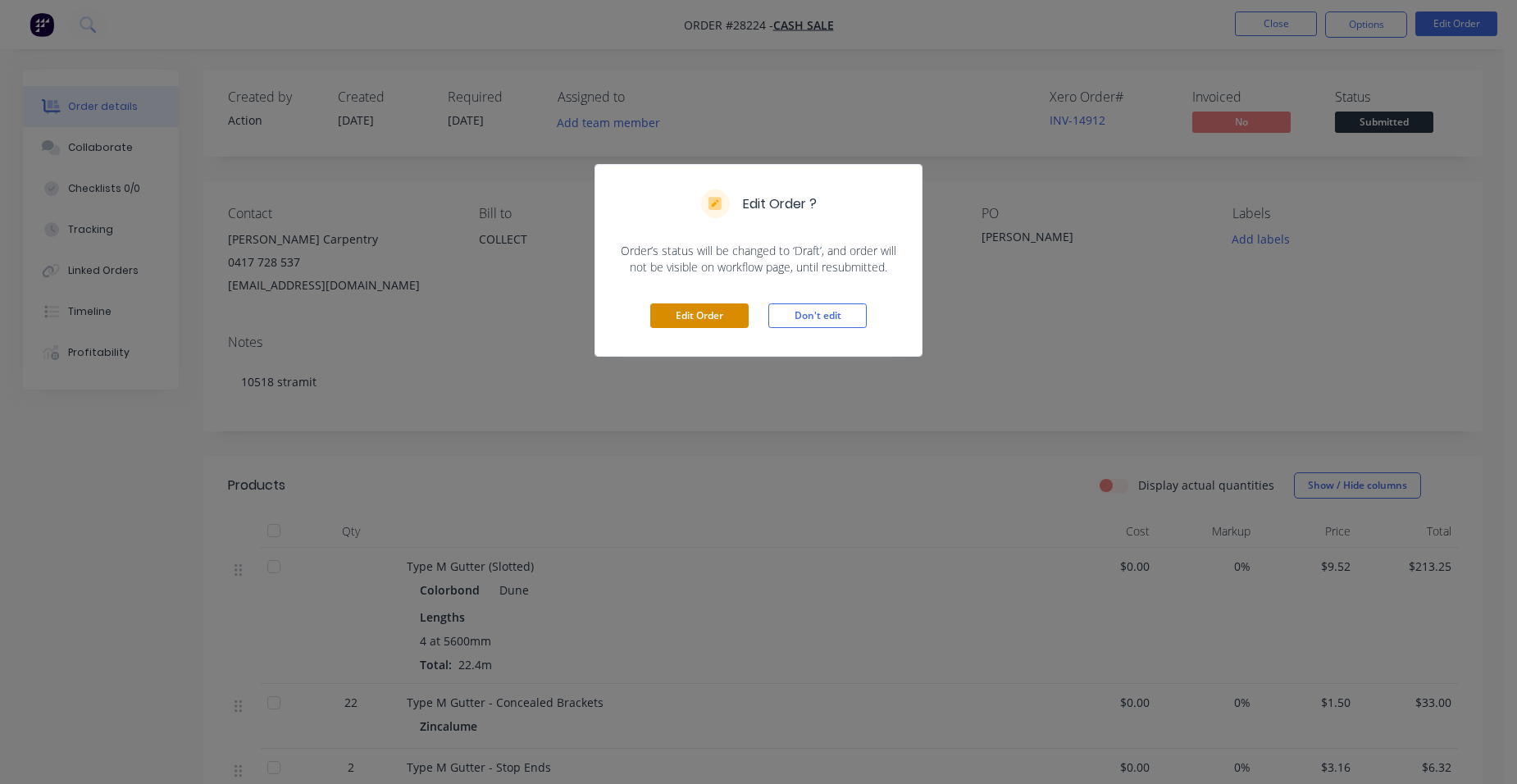
click at [728, 315] on button "Edit Order" at bounding box center [699, 315] width 99 height 25
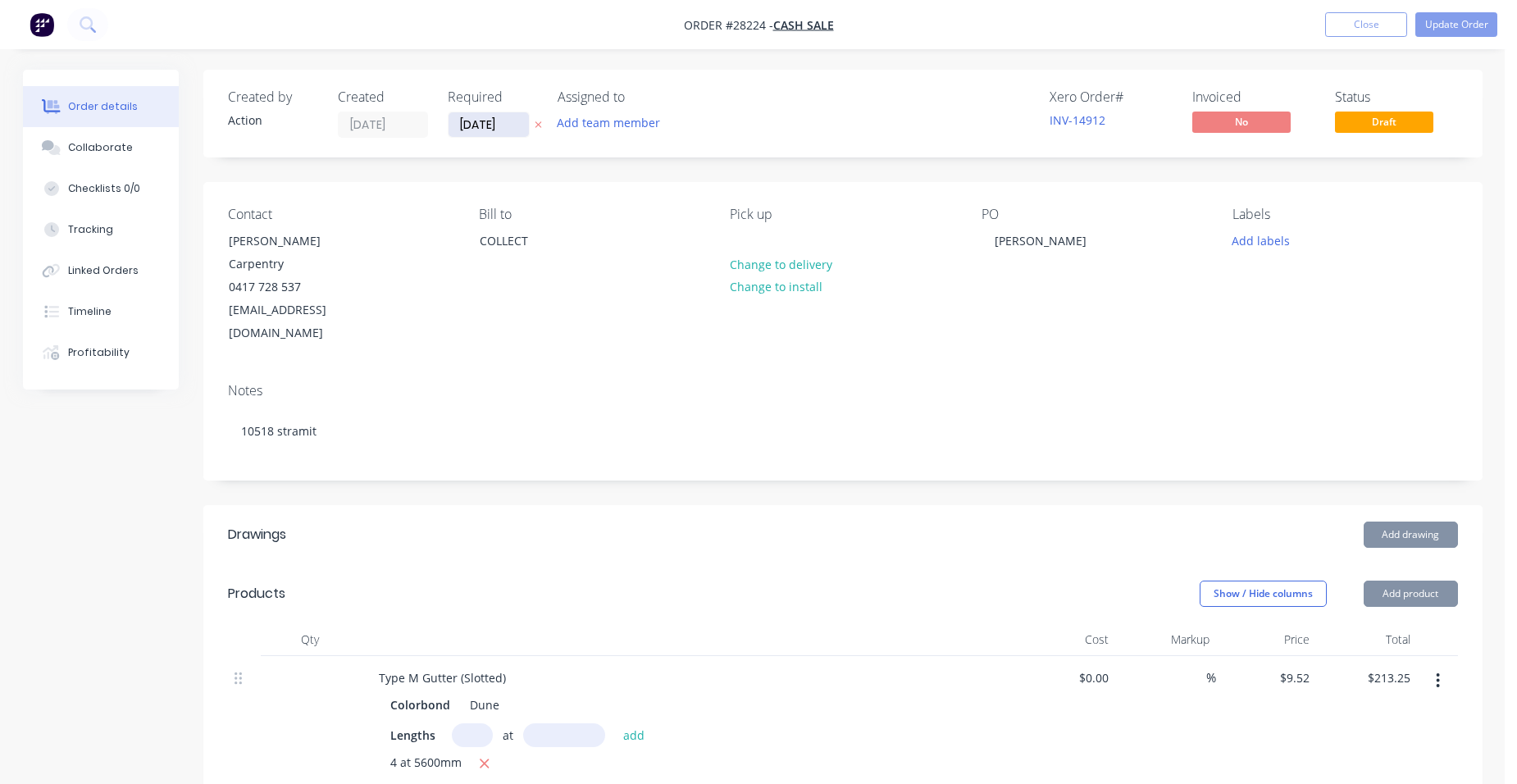
drag, startPoint x: 515, startPoint y: 127, endPoint x: 505, endPoint y: 133, distance: 11.7
click at [514, 127] on input "[DATE]" at bounding box center [489, 125] width 81 height 25
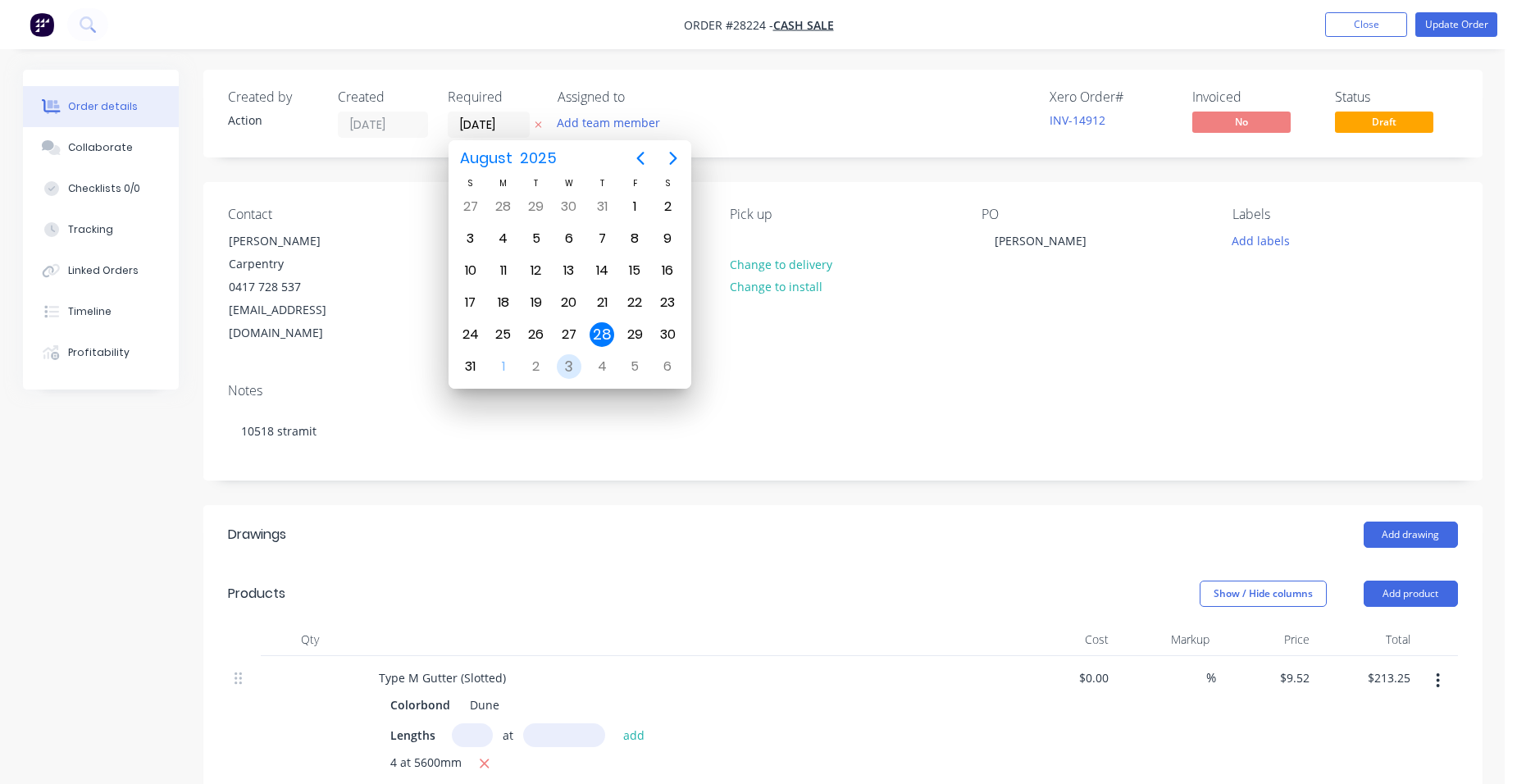
click at [564, 362] on div "3" at bounding box center [570, 366] width 25 height 25
type input "[DATE]"
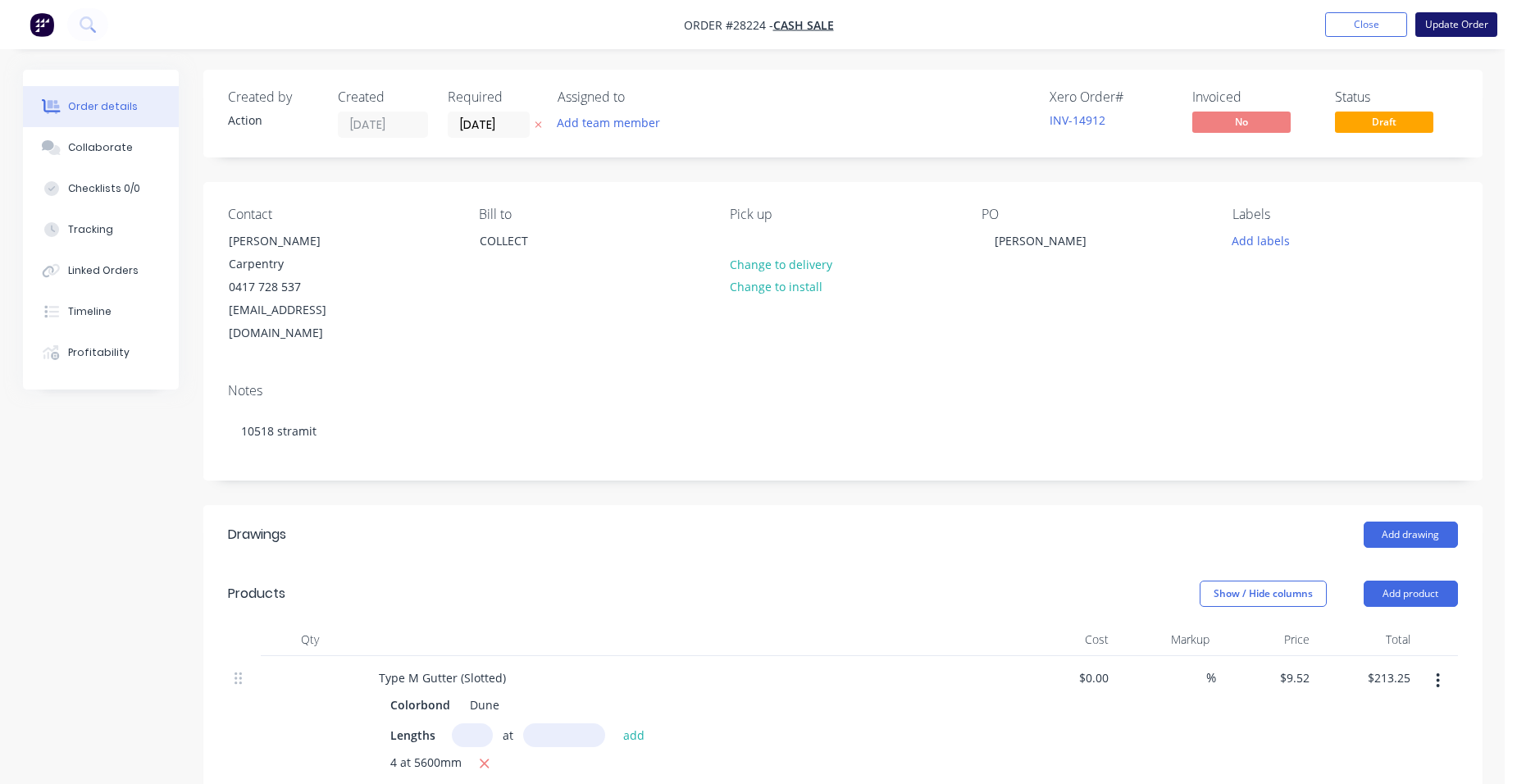
click at [1469, 18] on button "Update Order" at bounding box center [1457, 25] width 82 height 25
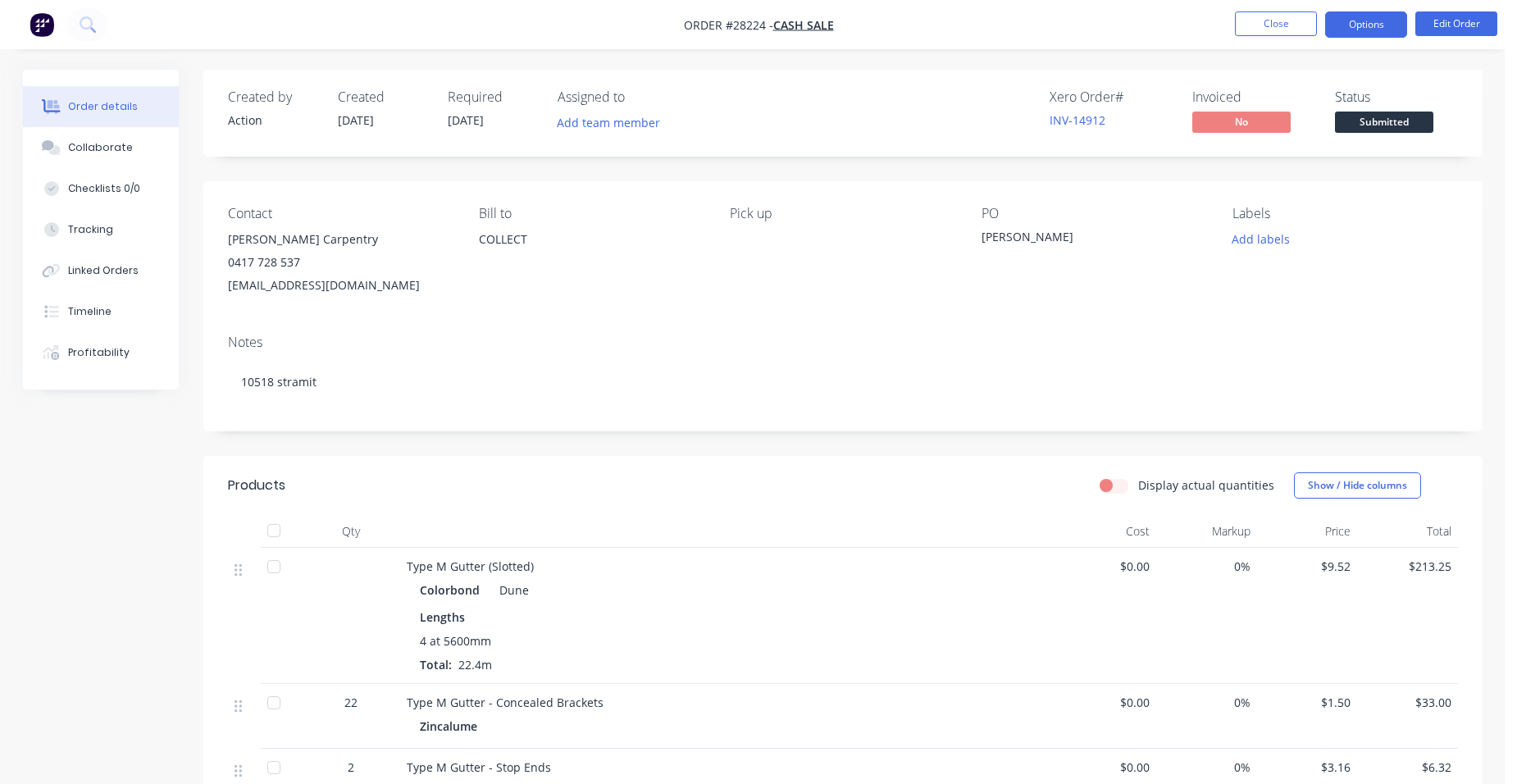
click at [1379, 27] on button "Options" at bounding box center [1366, 24] width 82 height 26
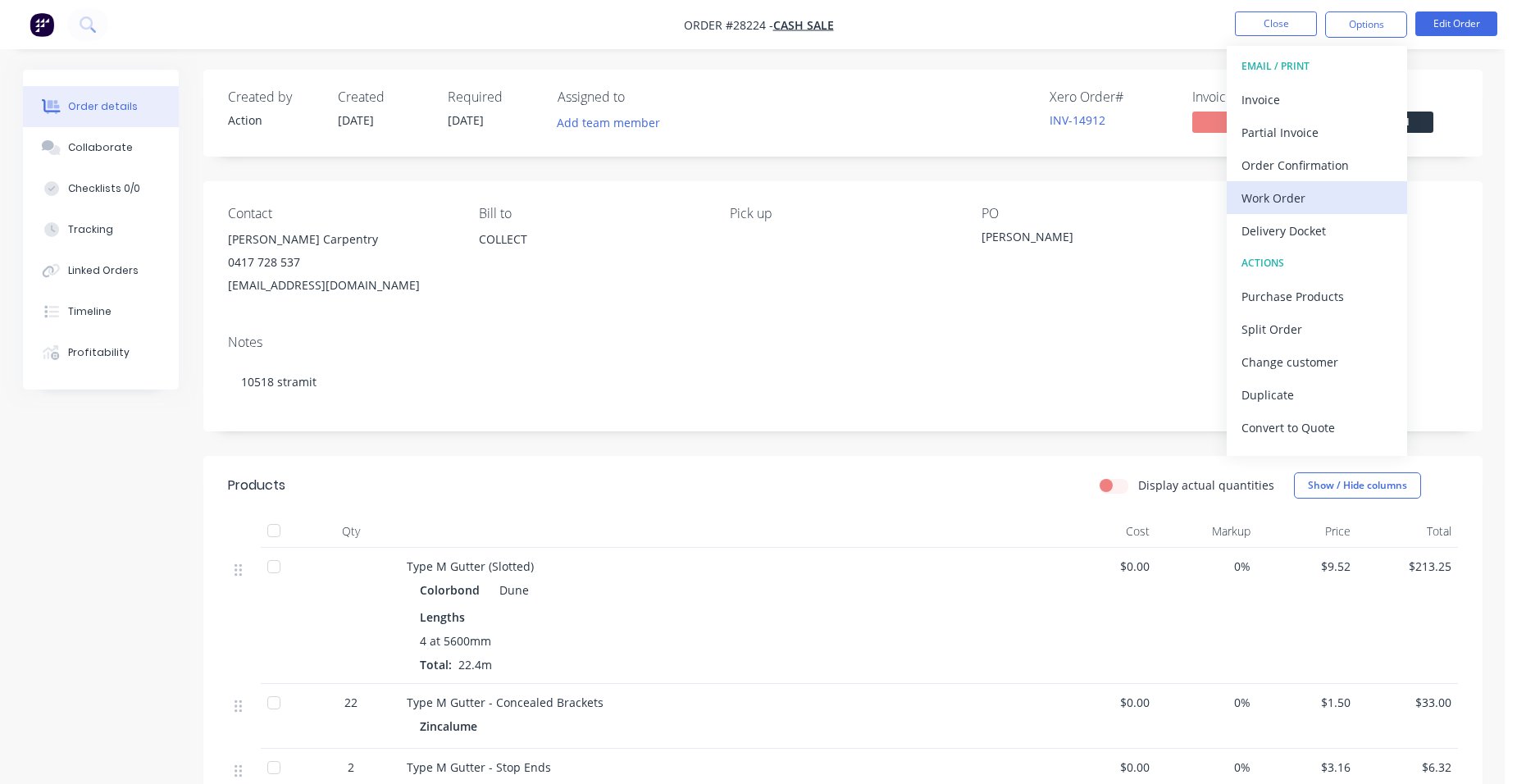
click at [1345, 191] on div "Work Order" at bounding box center [1317, 197] width 151 height 24
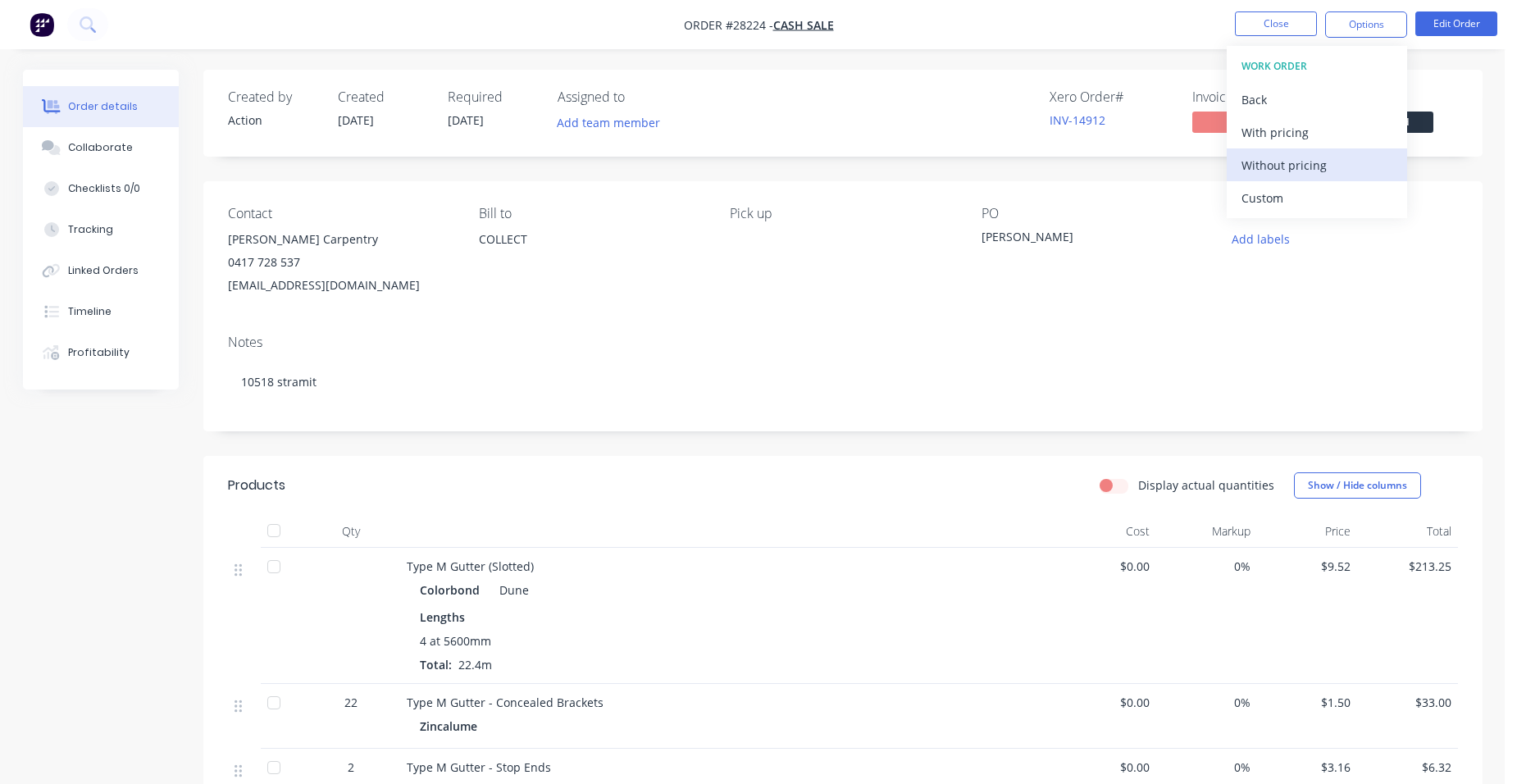
click at [1348, 169] on div "Without pricing" at bounding box center [1317, 165] width 151 height 24
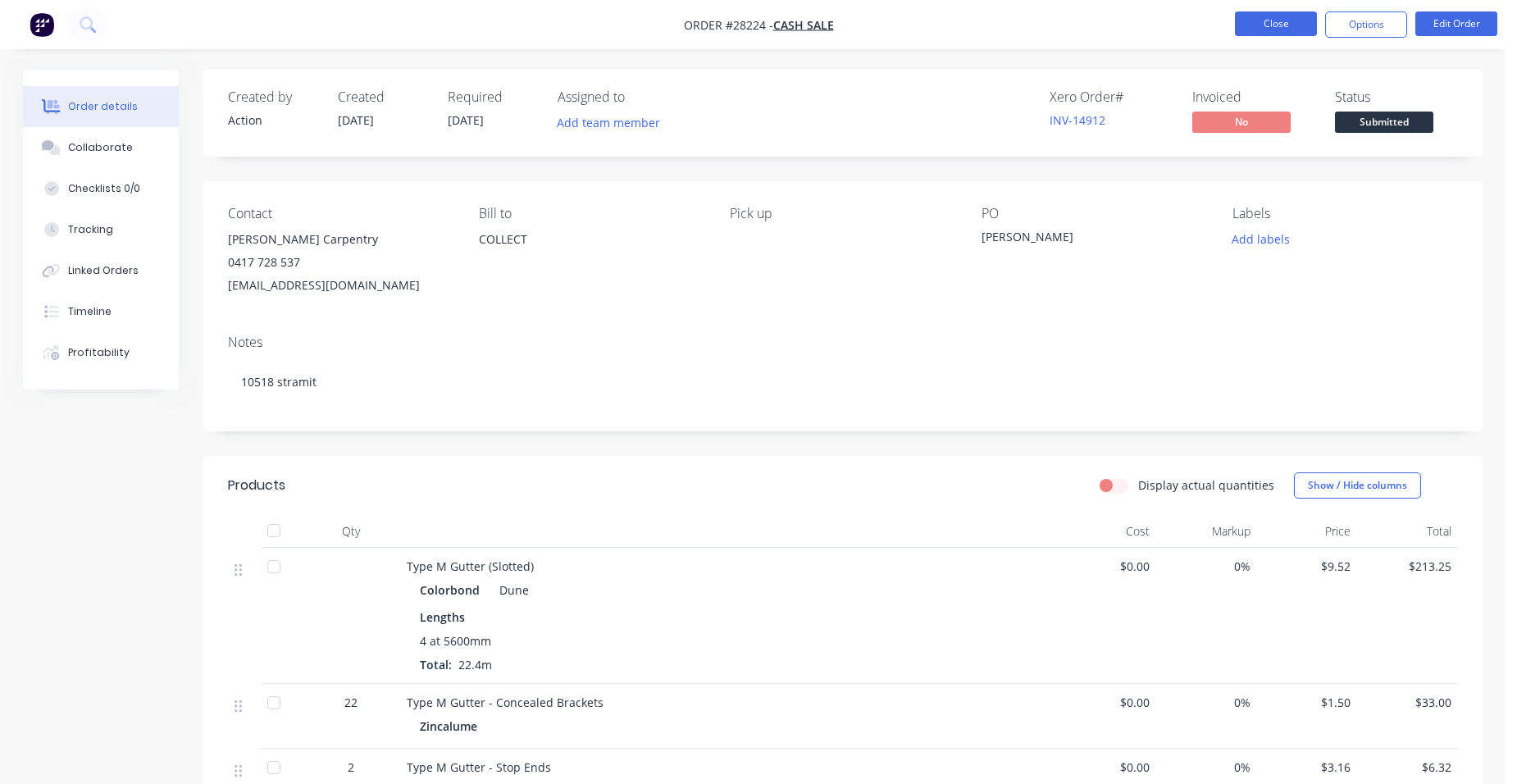
click at [1271, 13] on button "Close" at bounding box center [1276, 24] width 82 height 25
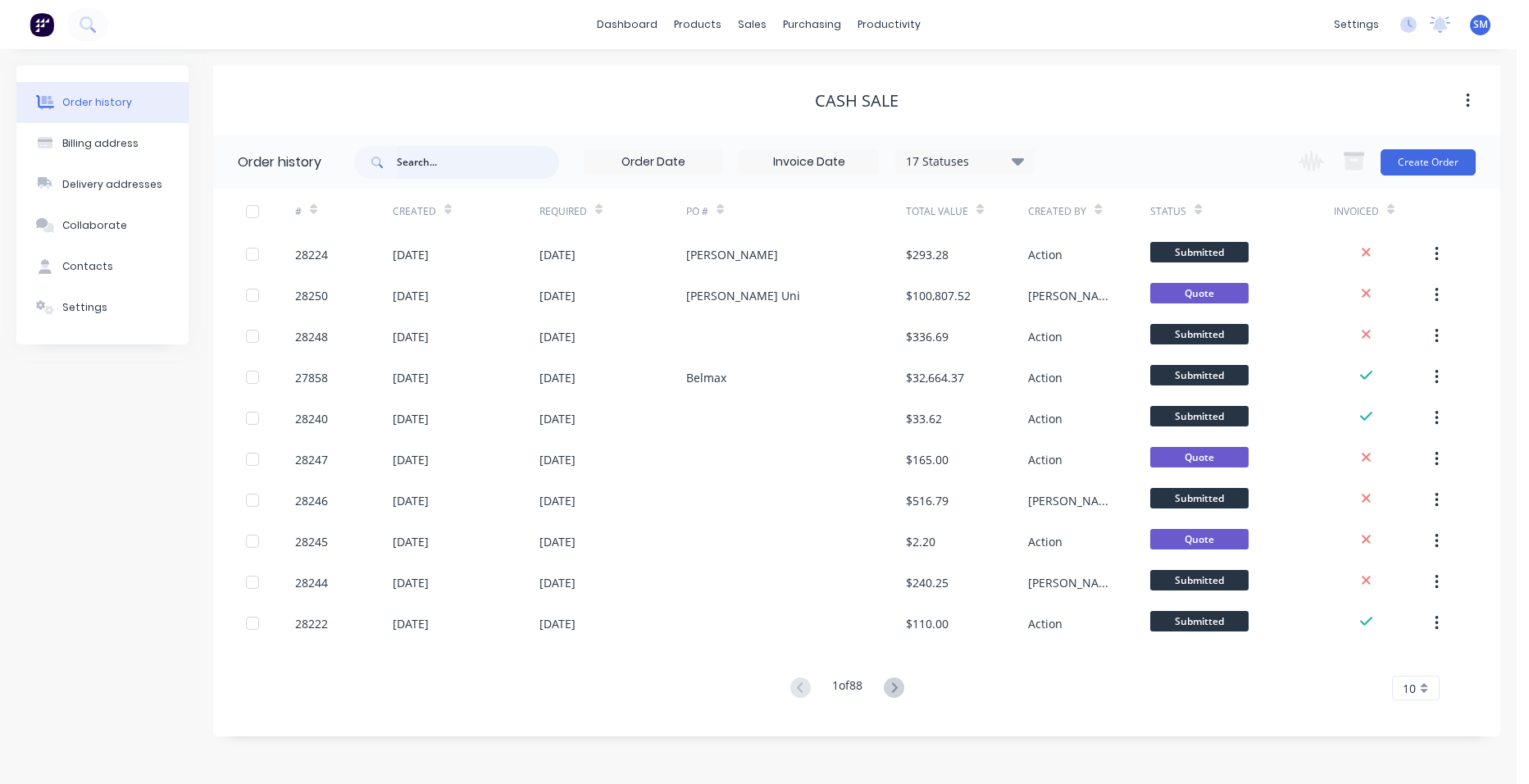
click at [433, 161] on input "text" at bounding box center [477, 162] width 162 height 33
type input "28222"
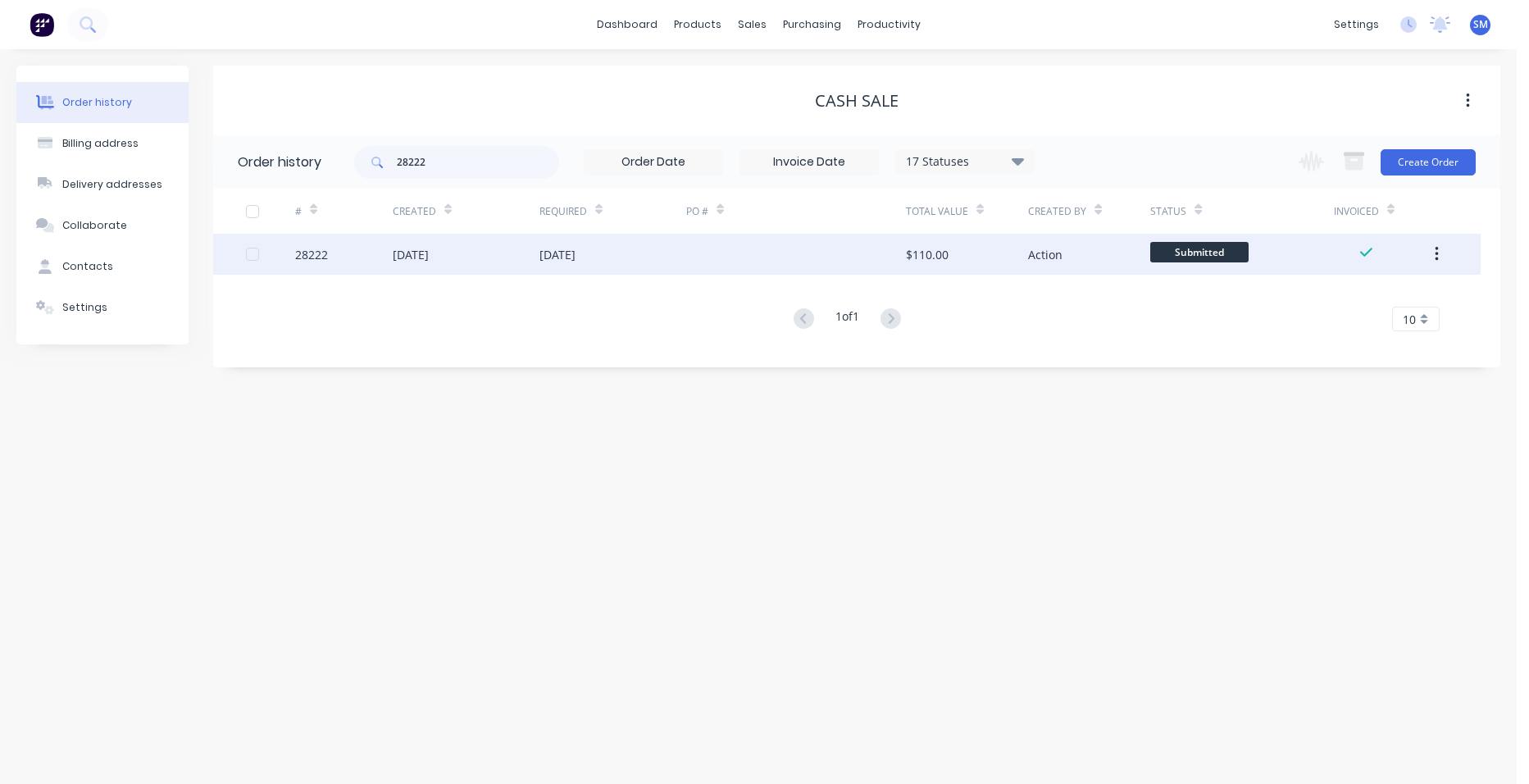
click at [839, 254] on div at bounding box center [796, 254] width 220 height 41
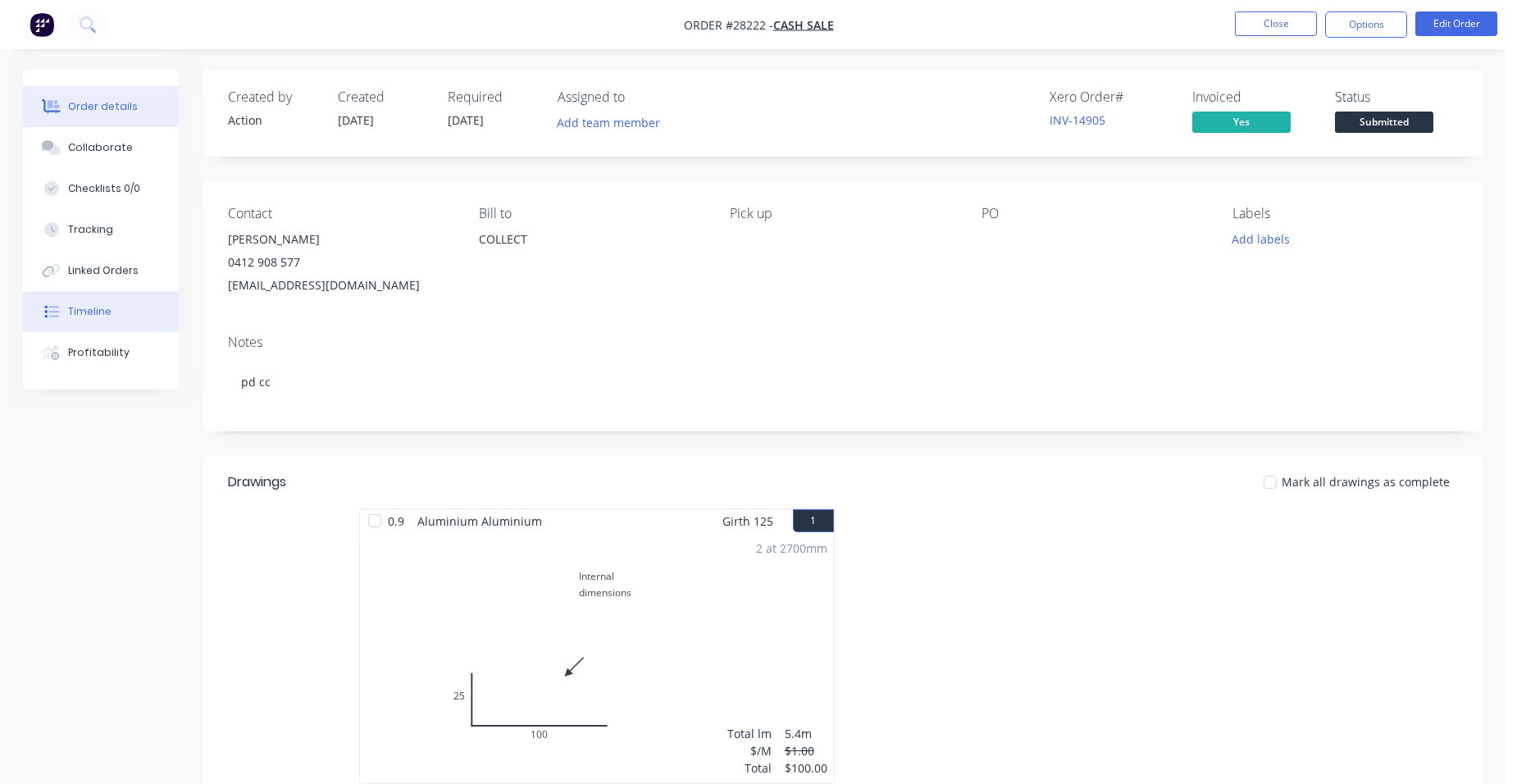
click at [119, 314] on button "Timeline" at bounding box center [101, 311] width 155 height 41
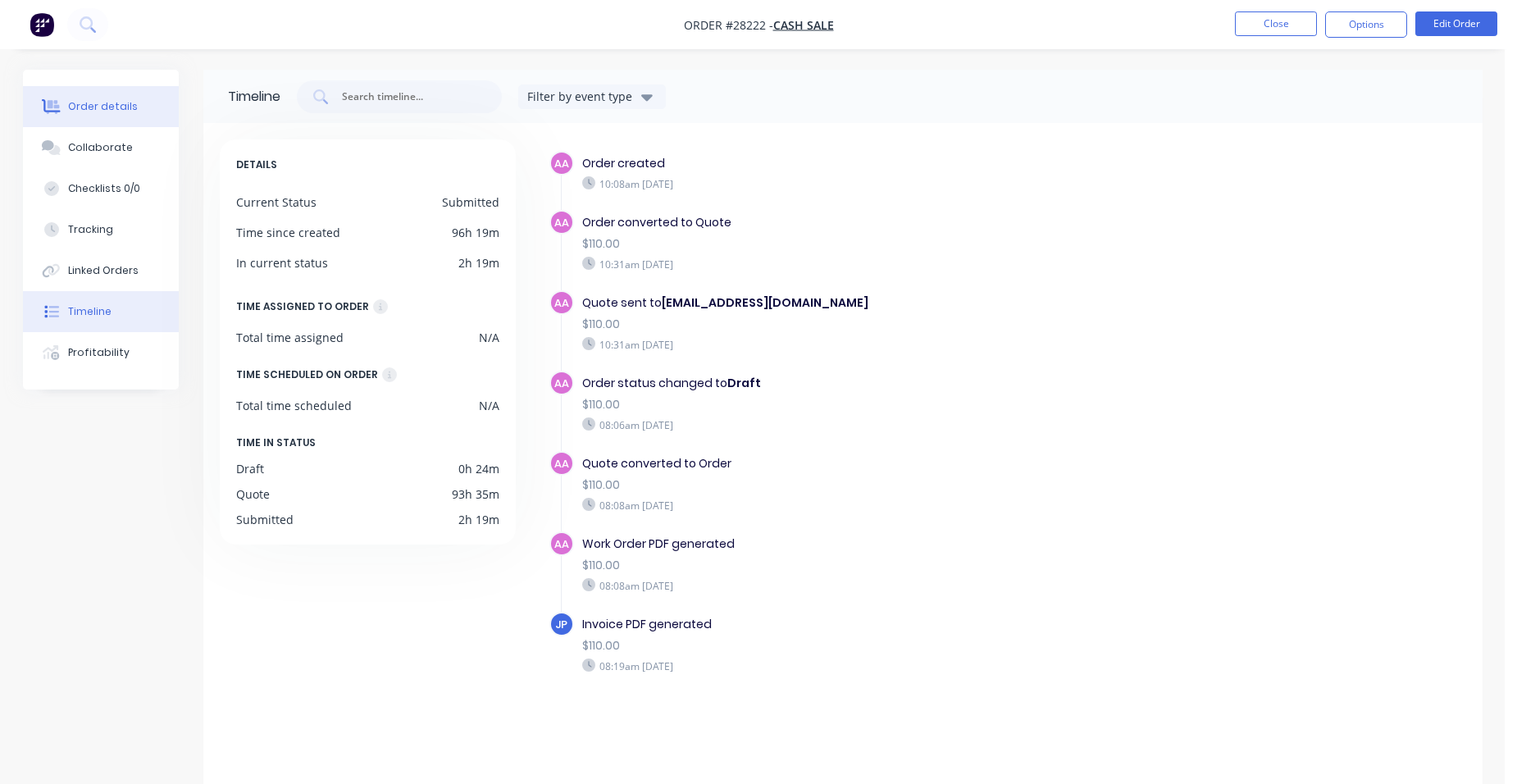
click at [131, 96] on button "Order details" at bounding box center [101, 106] width 155 height 41
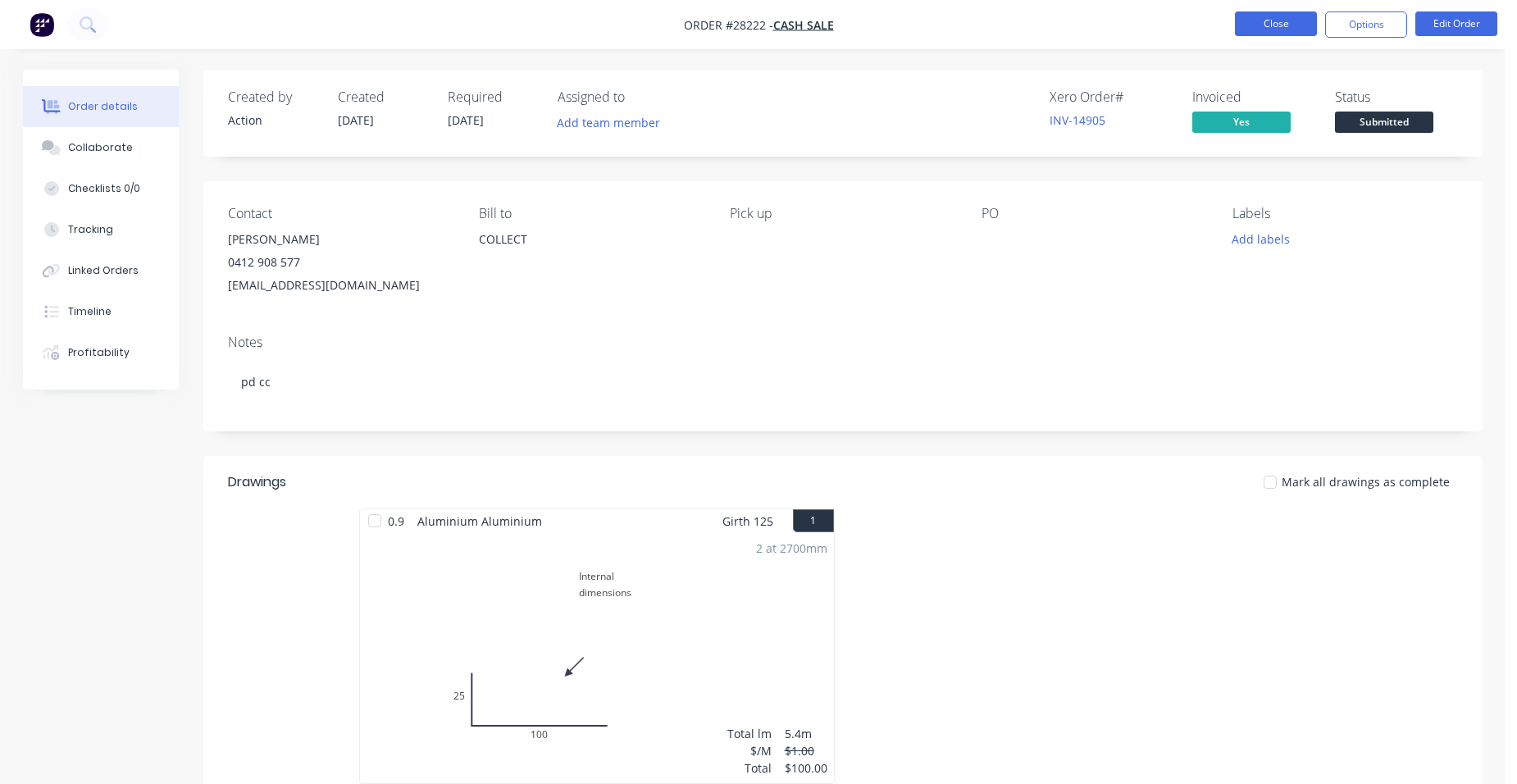
click at [1263, 25] on button "Close" at bounding box center [1276, 24] width 82 height 25
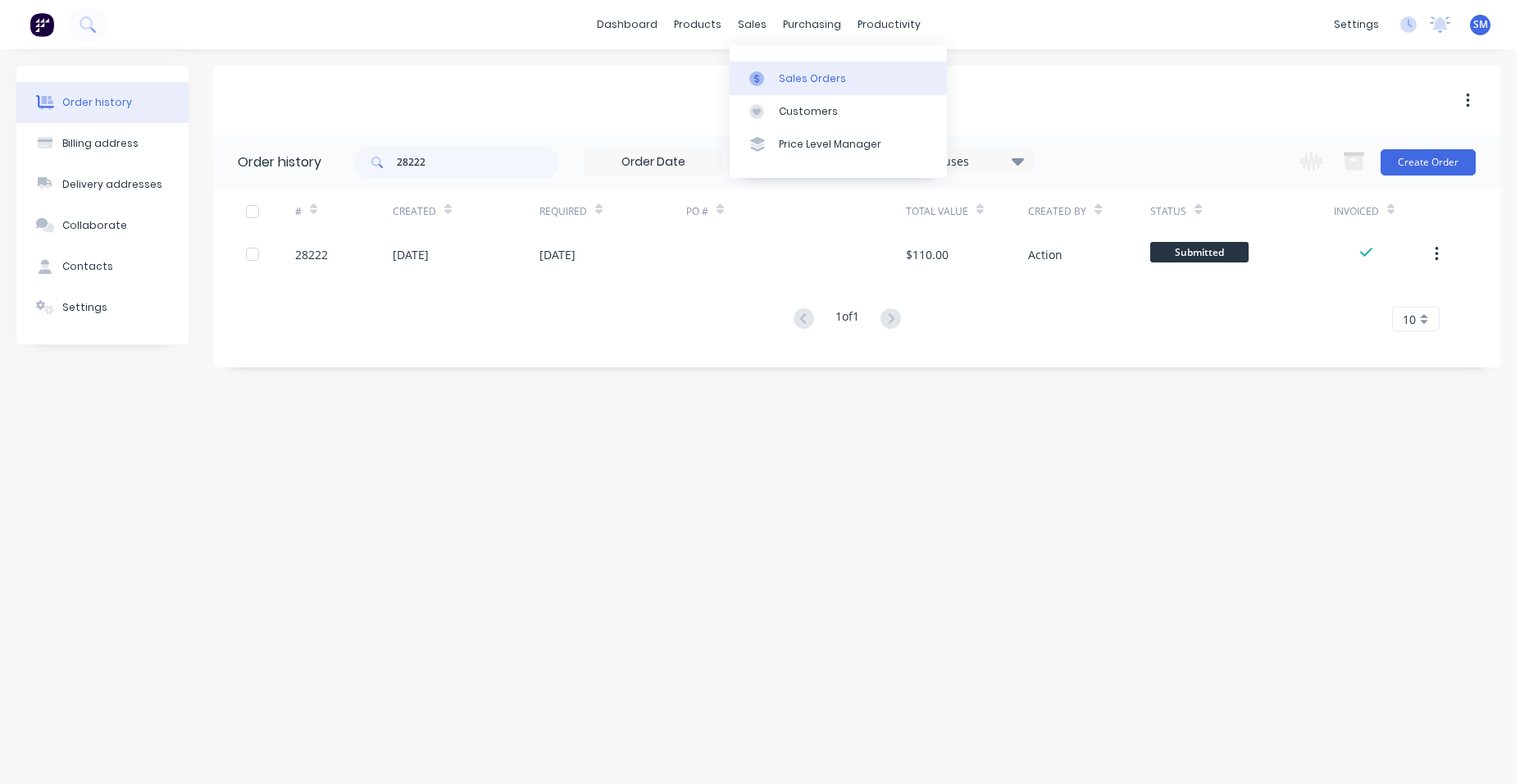
click at [805, 81] on div "Sales Orders" at bounding box center [812, 78] width 67 height 14
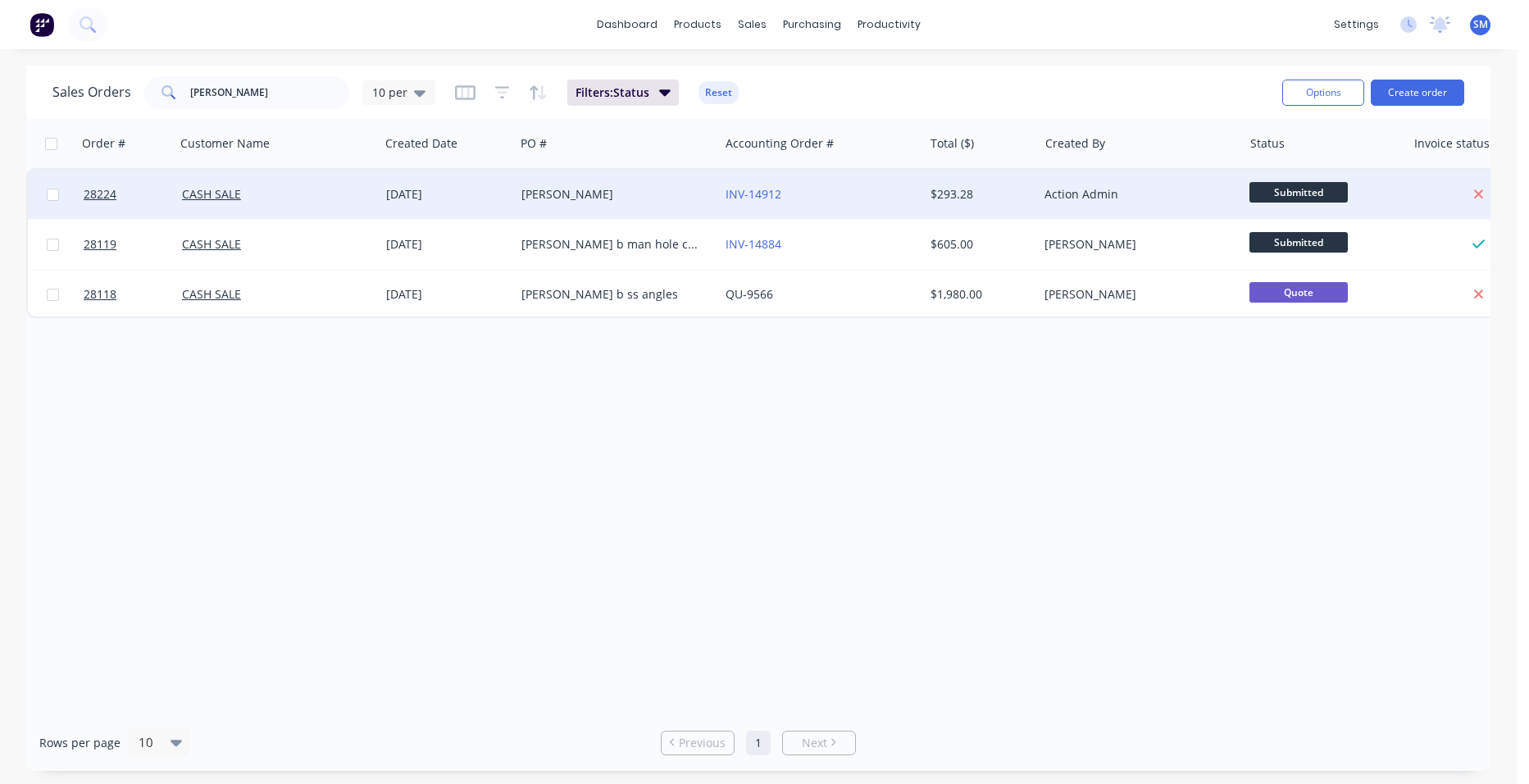
click at [847, 195] on div "INV-14912" at bounding box center [817, 194] width 182 height 16
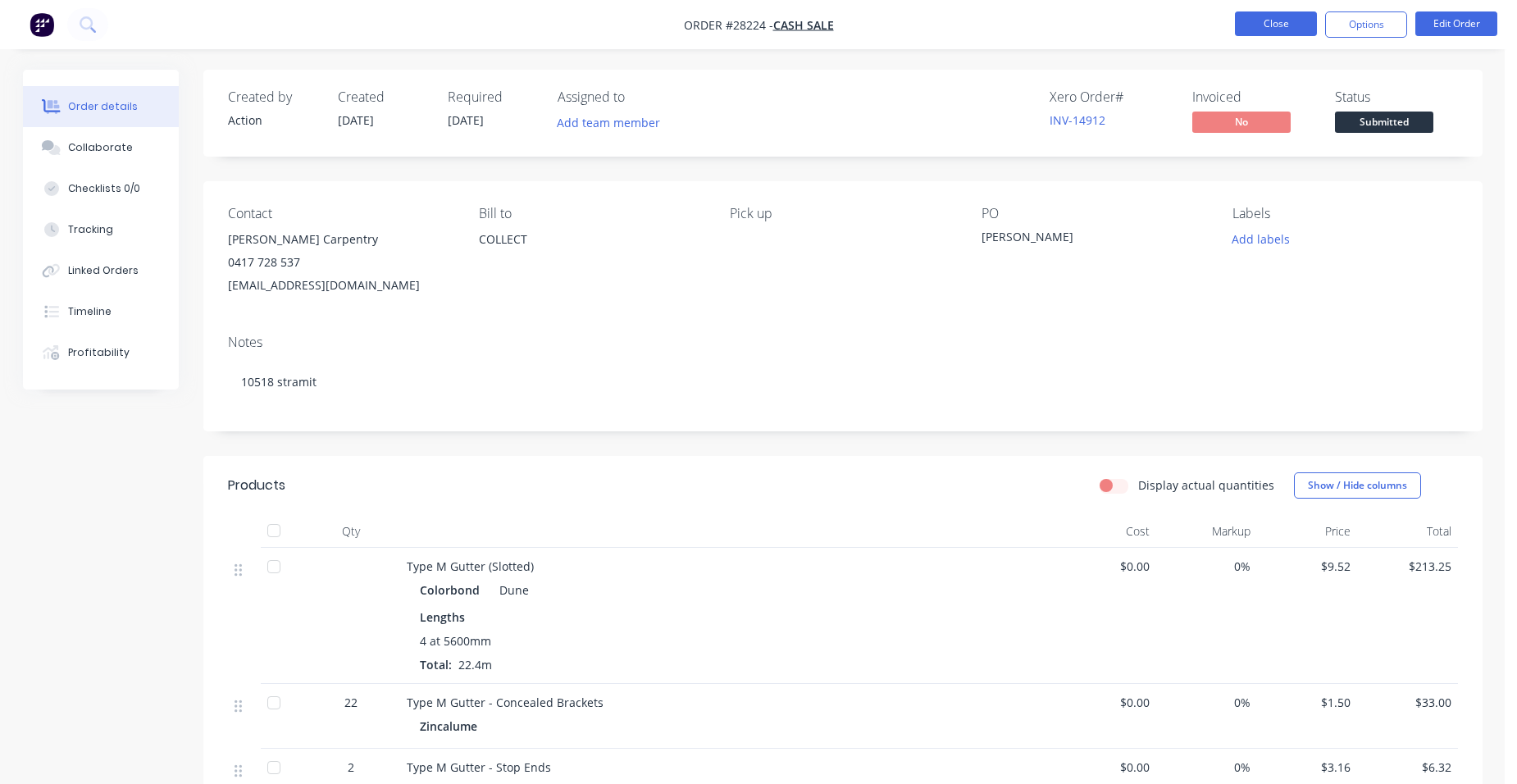
click at [1291, 29] on button "Close" at bounding box center [1276, 24] width 82 height 25
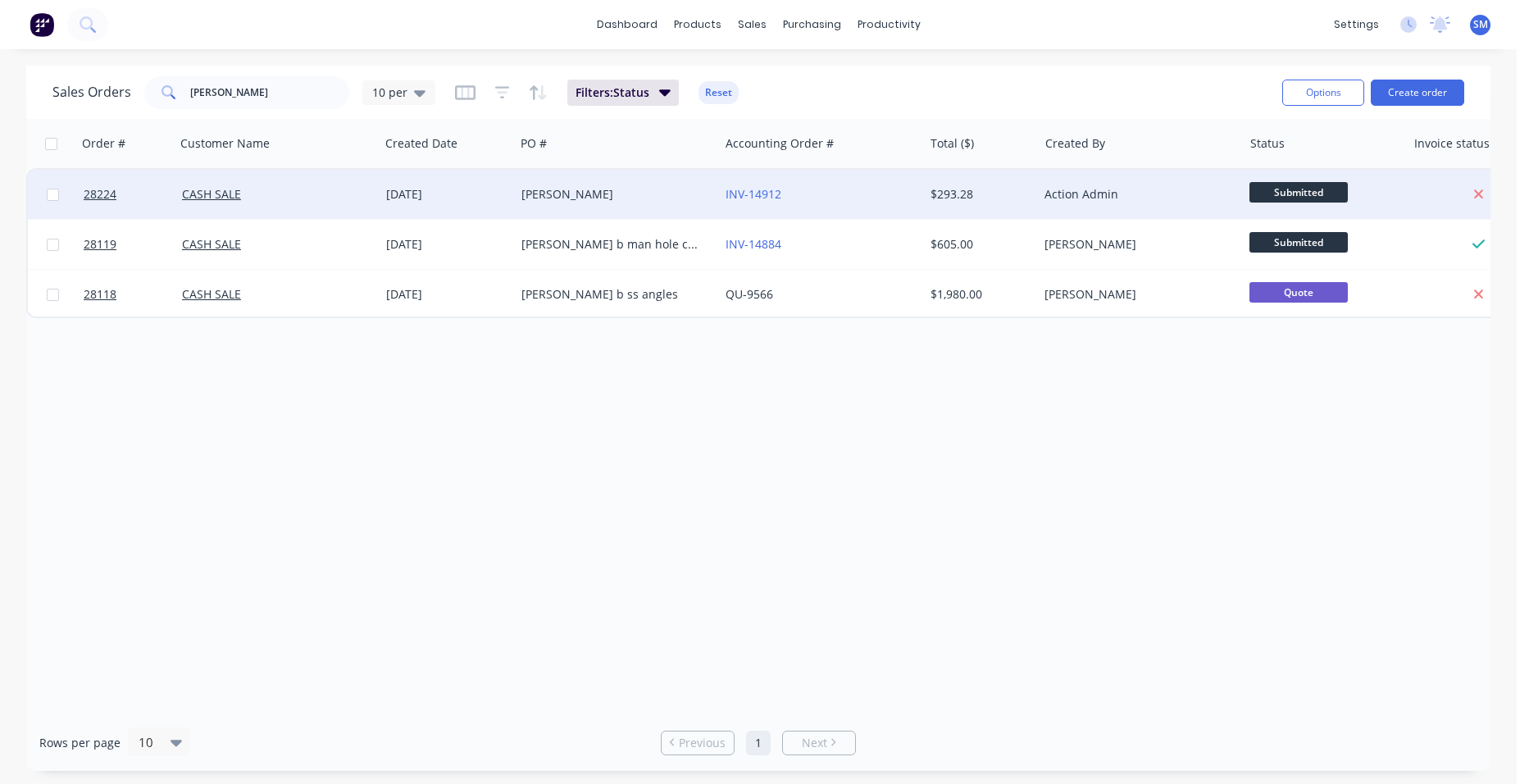
click at [653, 190] on div "[PERSON_NAME]" at bounding box center [613, 194] width 182 height 16
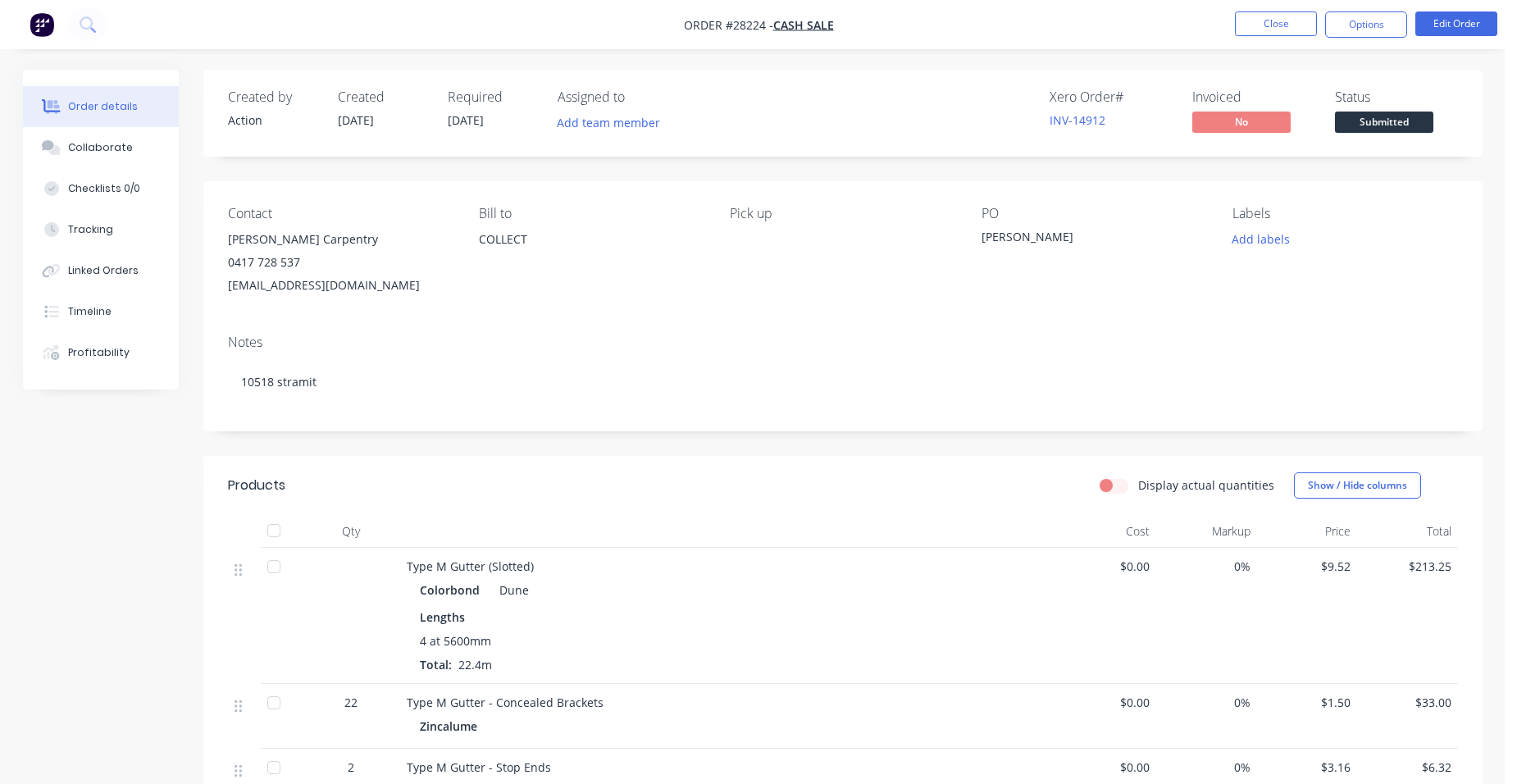
scroll to position [164, 0]
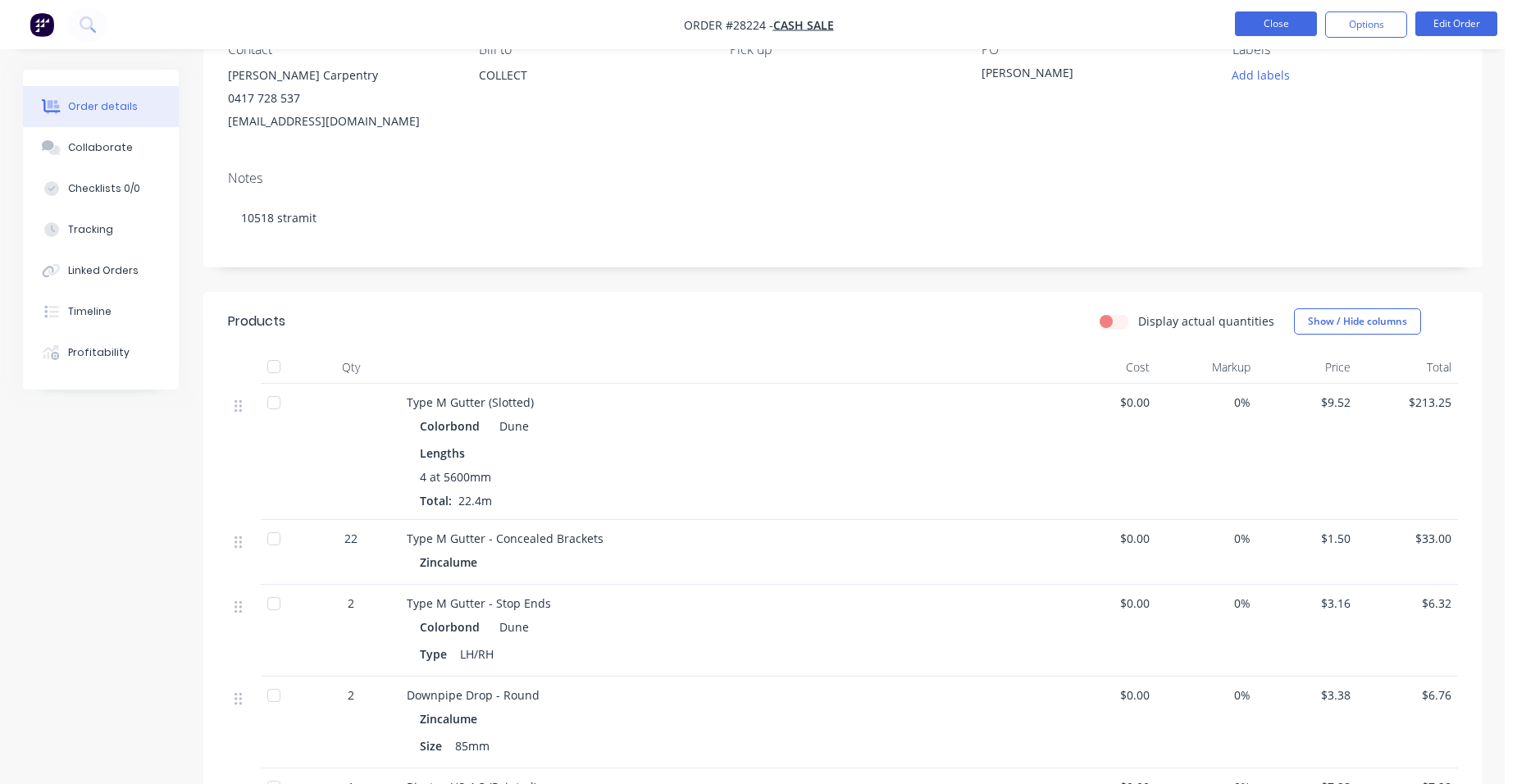
click at [1256, 29] on button "Close" at bounding box center [1276, 24] width 82 height 25
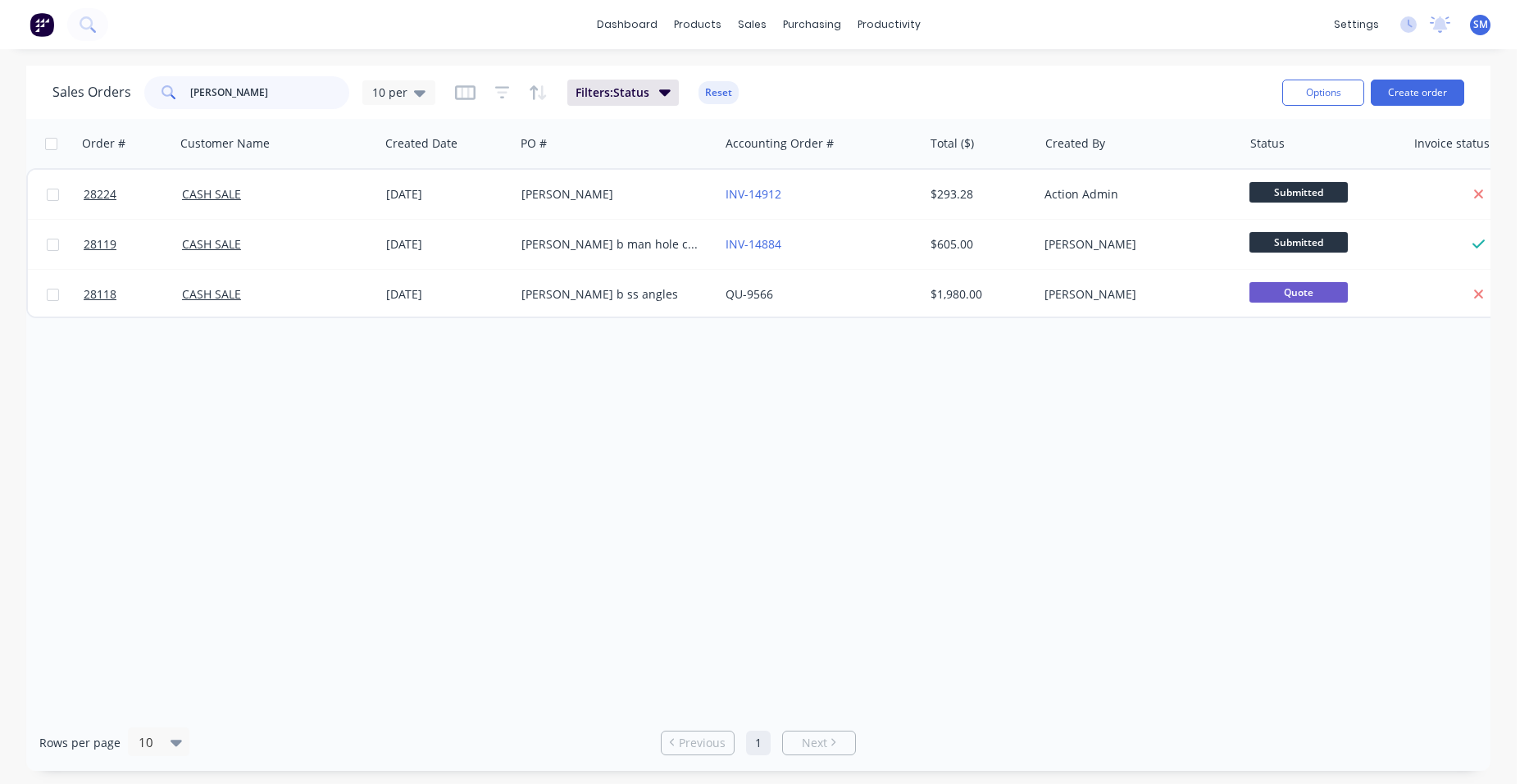
drag, startPoint x: 257, startPoint y: 99, endPoint x: 39, endPoint y: 36, distance: 226.9
click at [52, 67] on div "Sales Orders [PERSON_NAME] b 10 per Filters: Status Reset Options Create order" at bounding box center [757, 92] width 1464 height 54
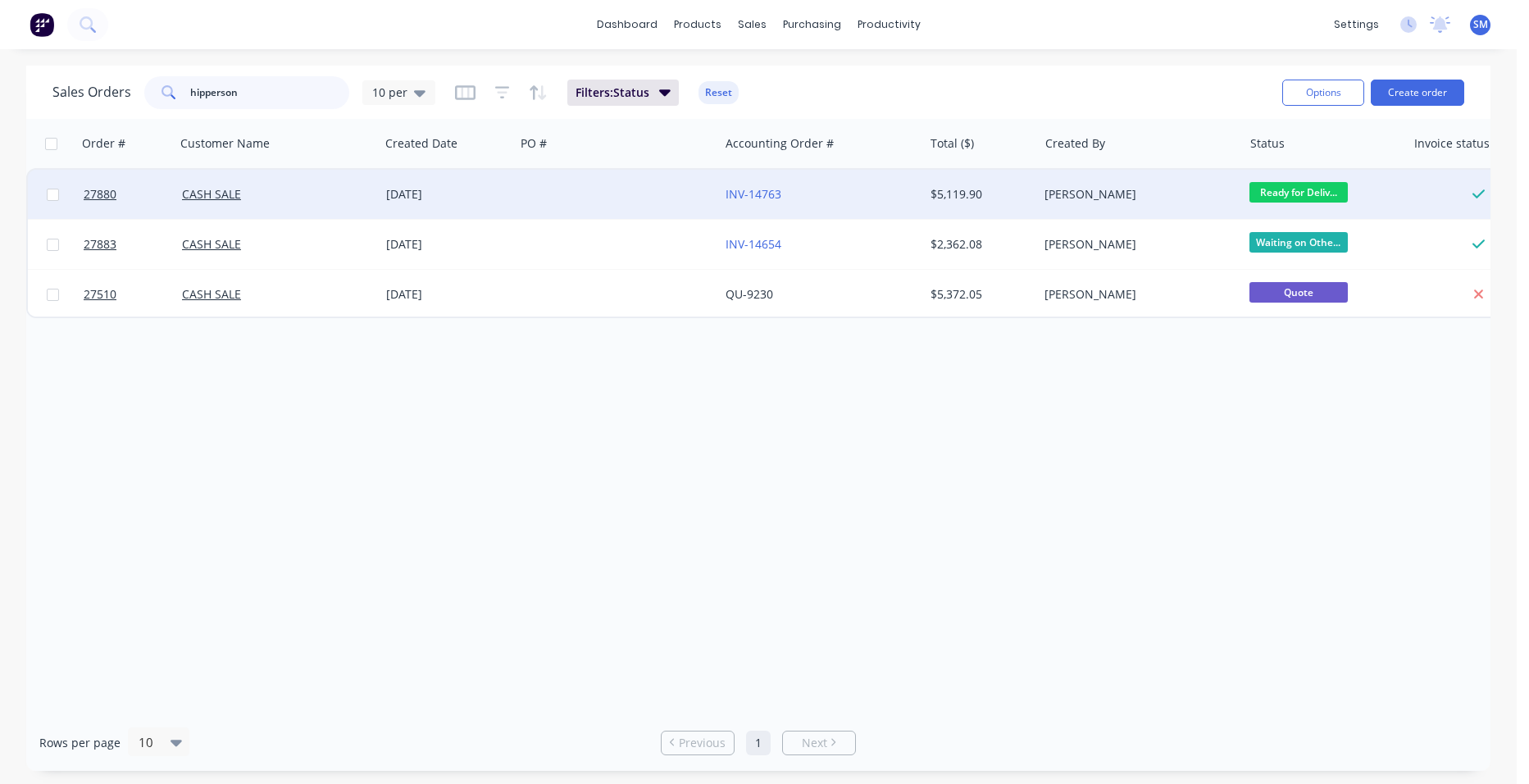
type input "hipperson"
click at [640, 179] on div at bounding box center [616, 194] width 204 height 49
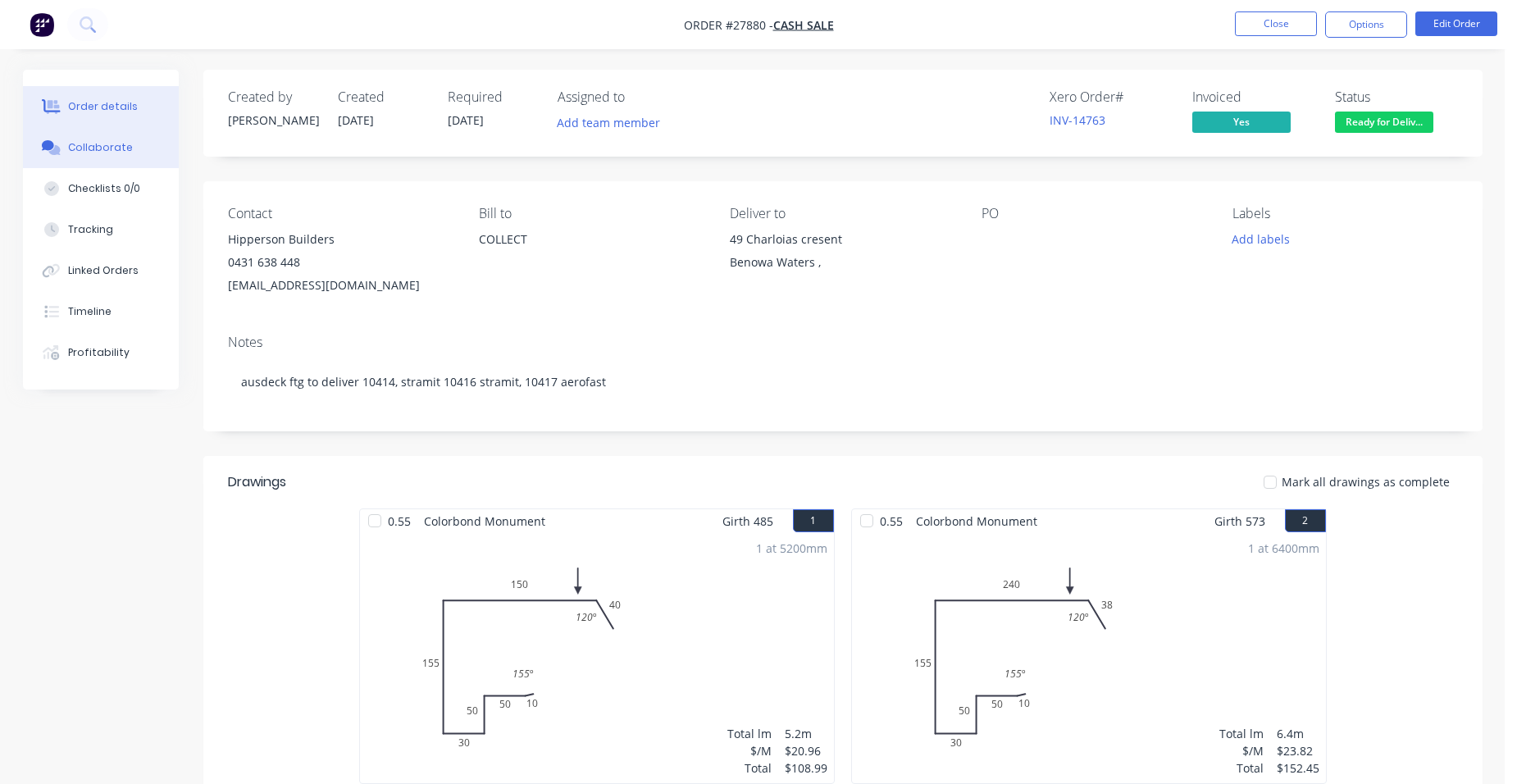
click at [130, 154] on button "Collaborate" at bounding box center [101, 148] width 155 height 41
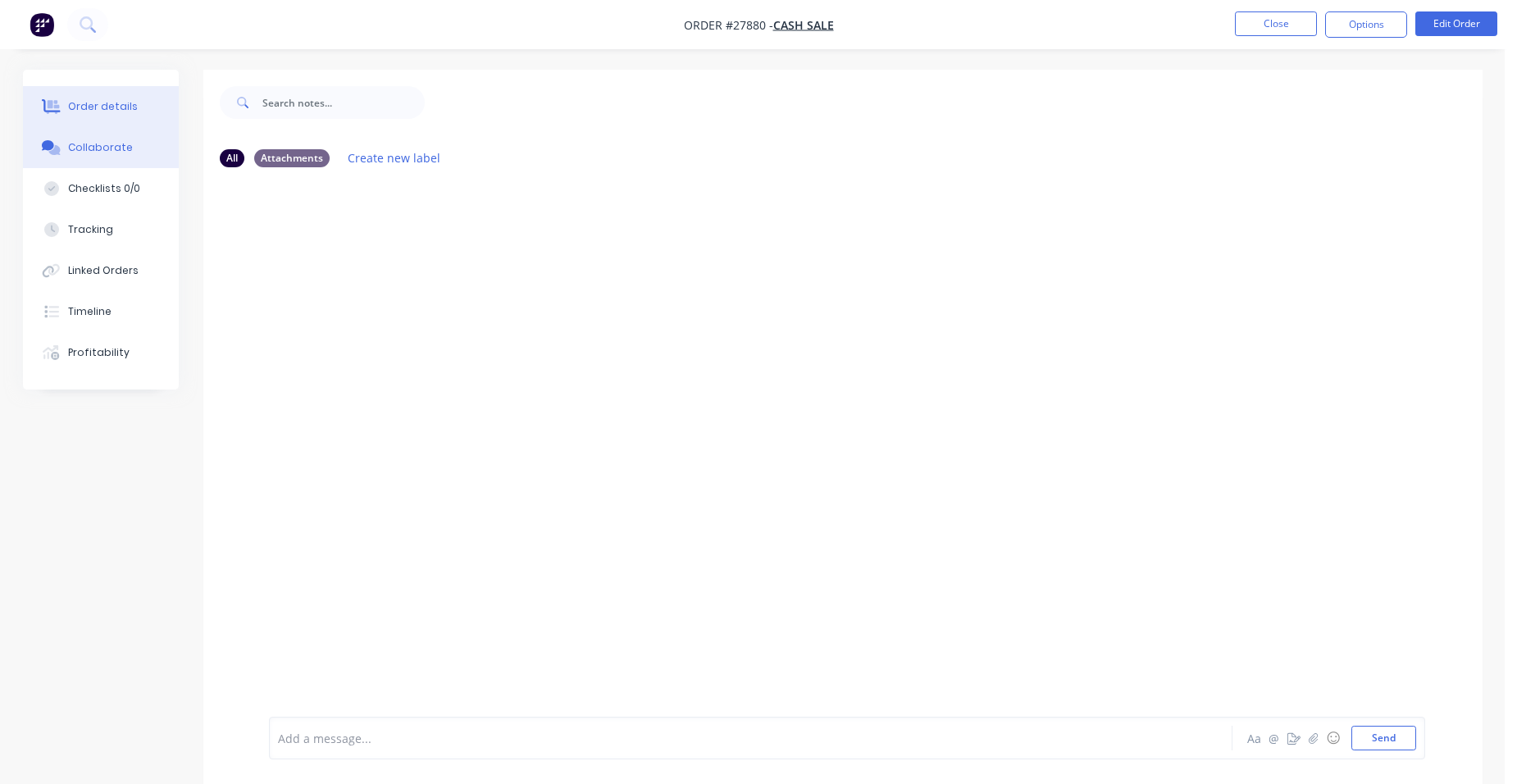
click at [93, 99] on button "Order details" at bounding box center [101, 106] width 155 height 41
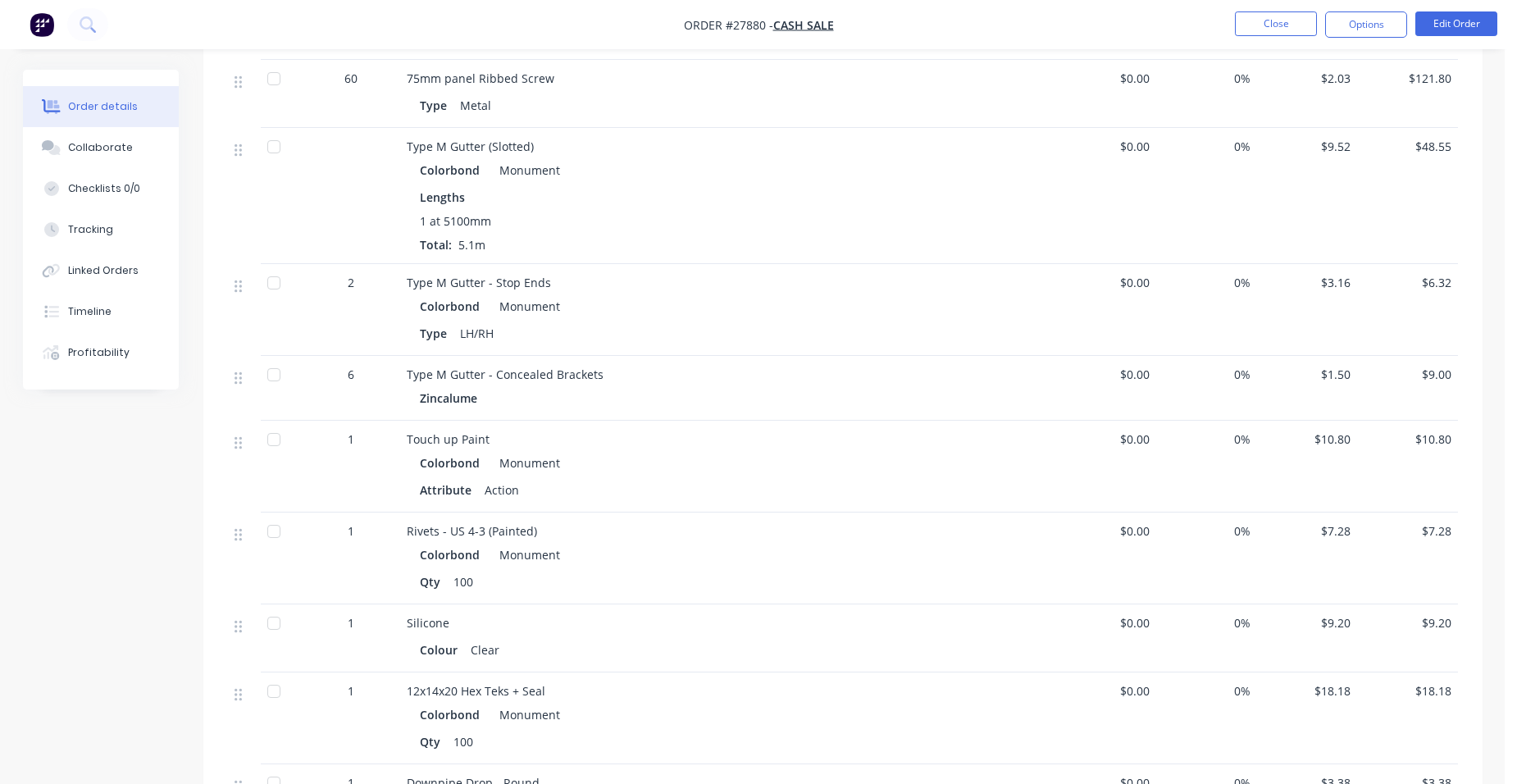
scroll to position [1475, 0]
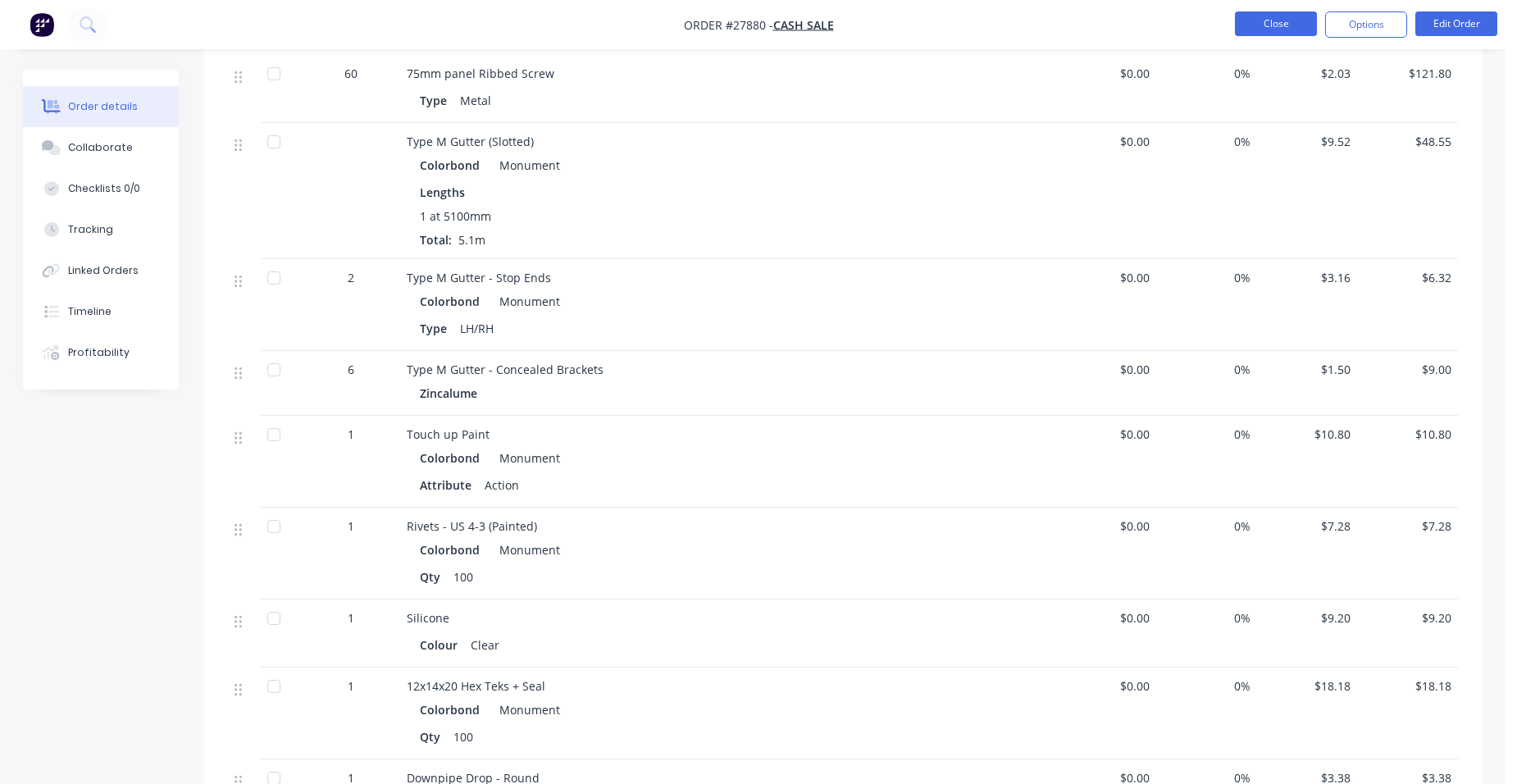
click at [1293, 26] on button "Close" at bounding box center [1276, 24] width 82 height 25
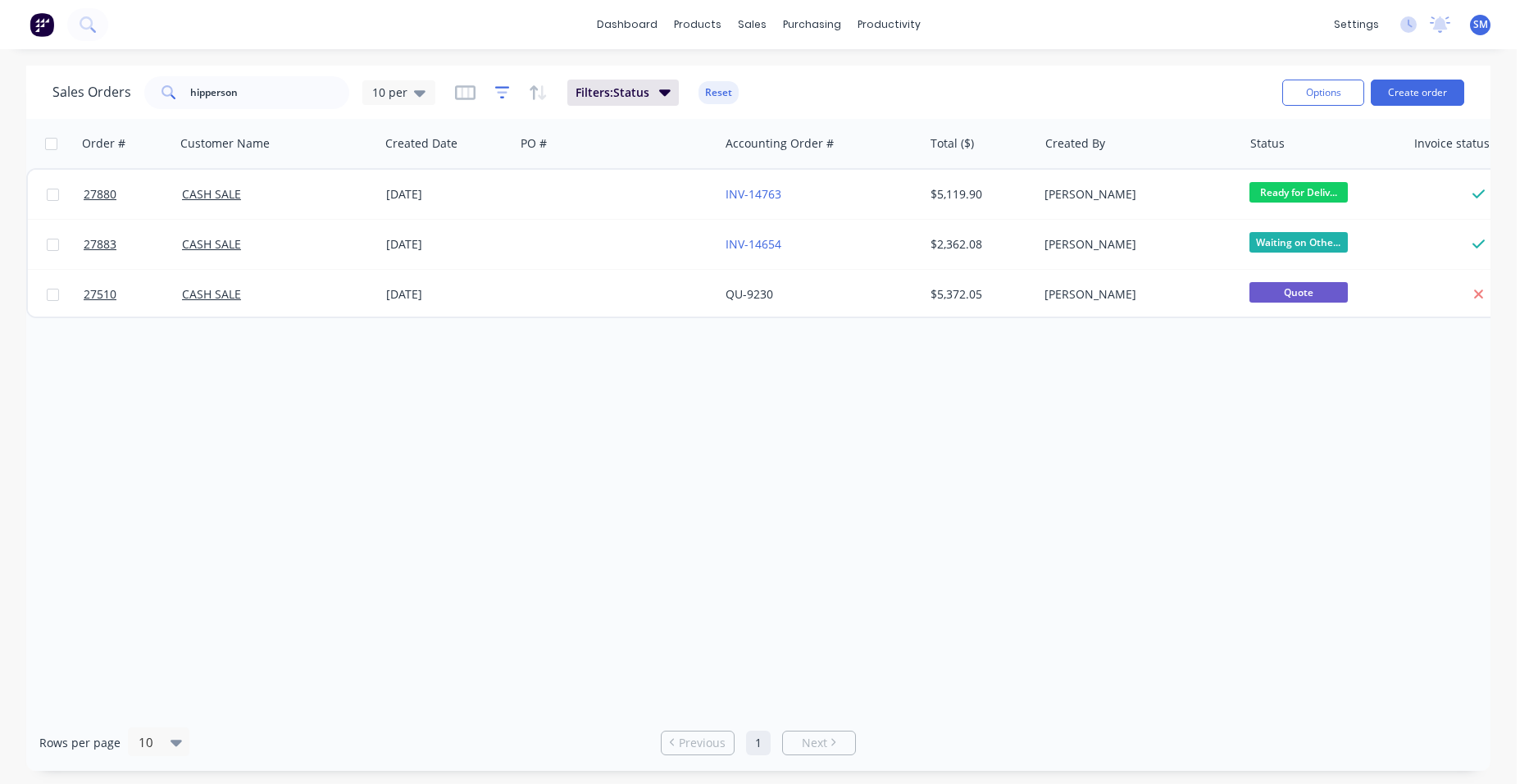
click at [496, 98] on icon "button" at bounding box center [502, 92] width 14 height 16
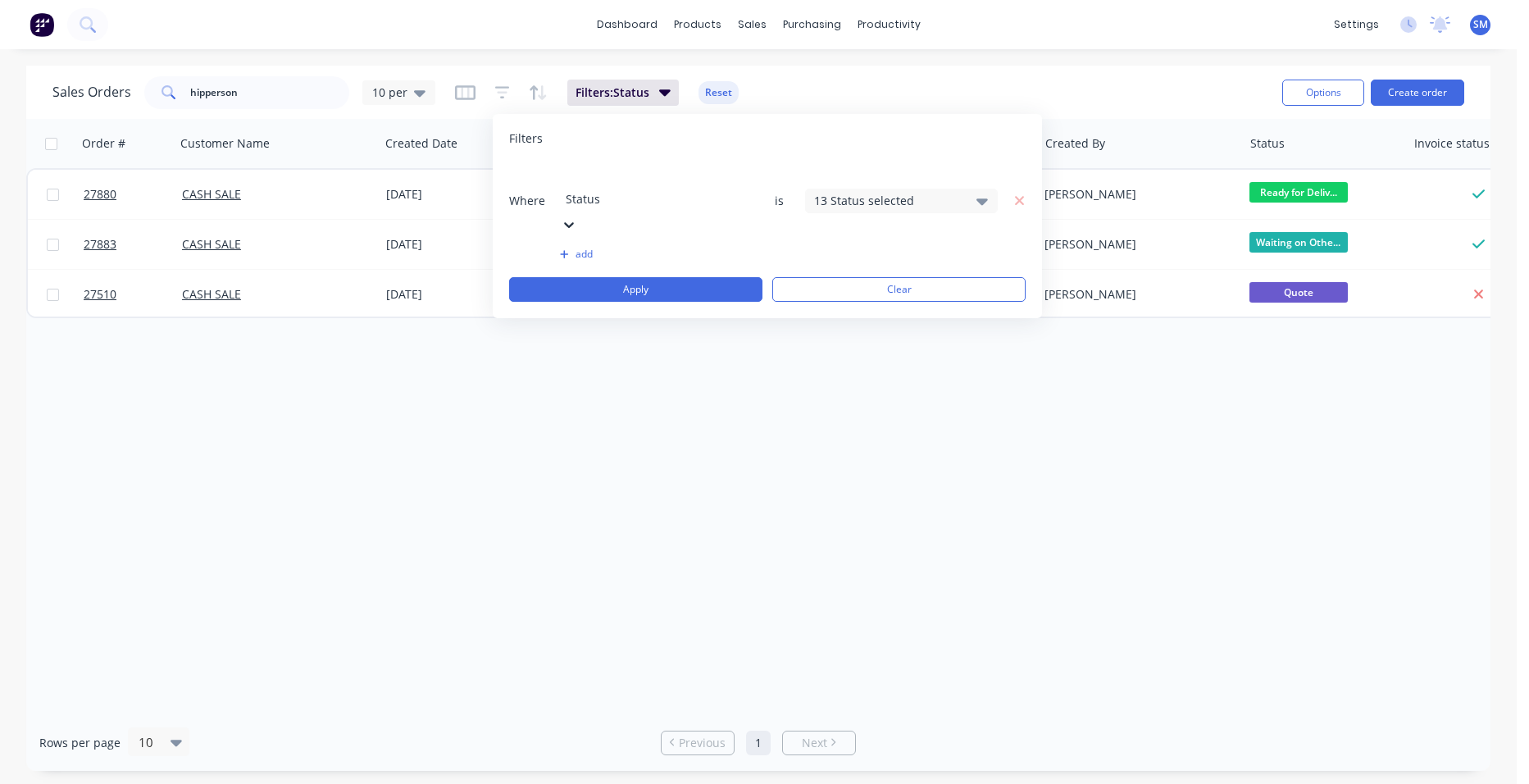
click at [909, 192] on div "13 Status selected" at bounding box center [888, 200] width 149 height 17
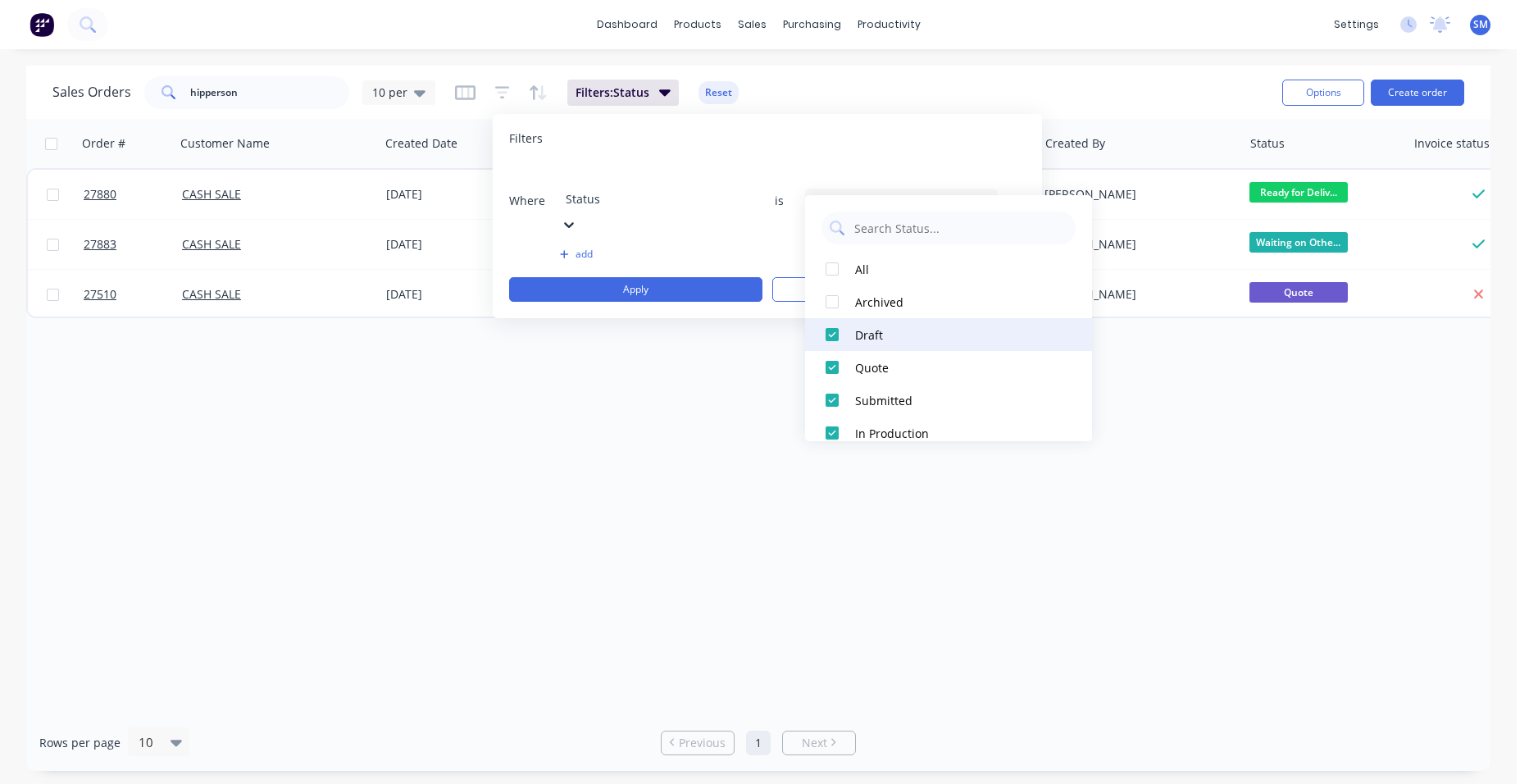
drag, startPoint x: 836, startPoint y: 305, endPoint x: 807, endPoint y: 333, distance: 40.3
click at [836, 305] on div at bounding box center [832, 302] width 33 height 33
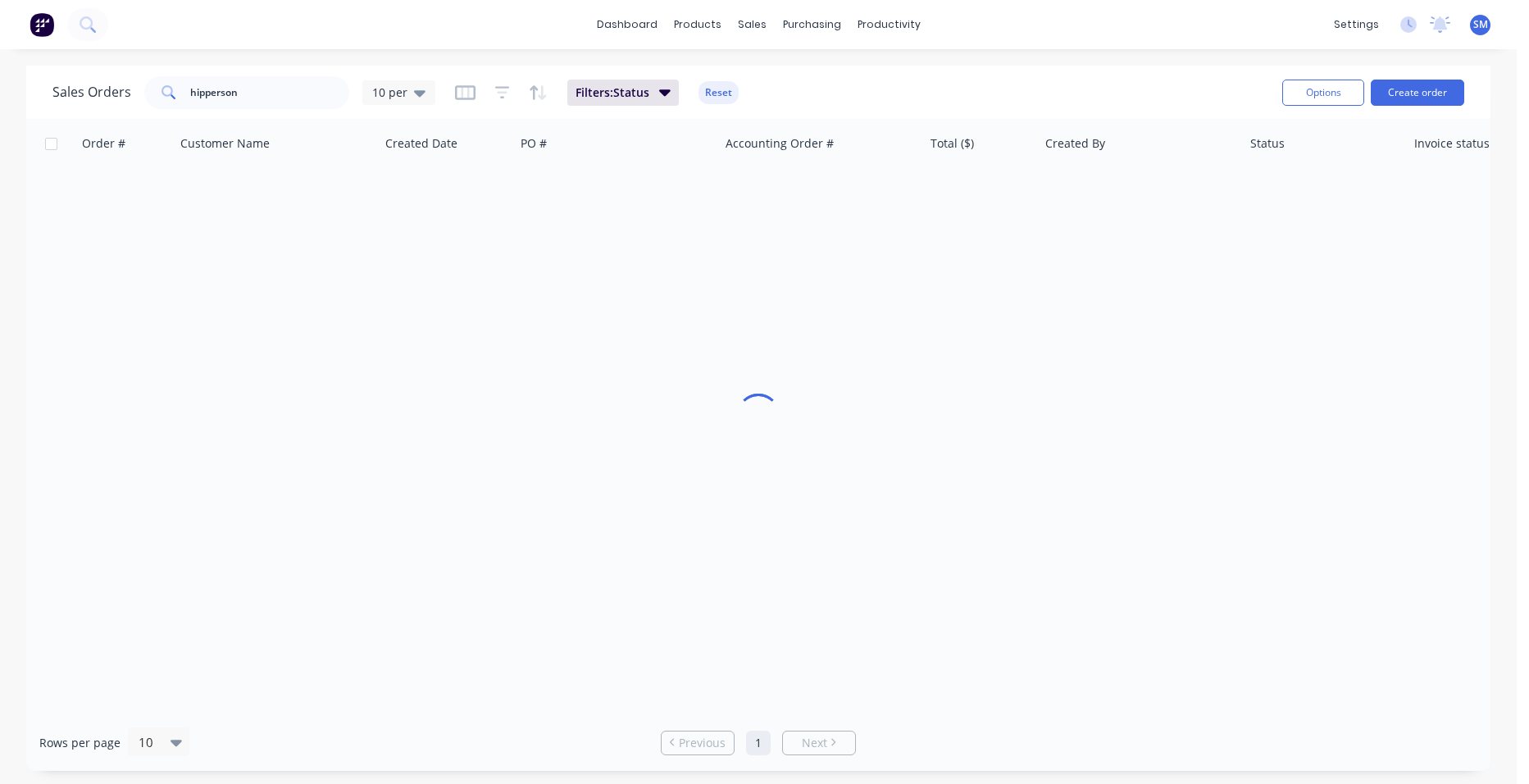
click at [772, 358] on div "Order # Customer Name Created Date PO # Accounting Order # Total ($) Created By…" at bounding box center [757, 416] width 1464 height 595
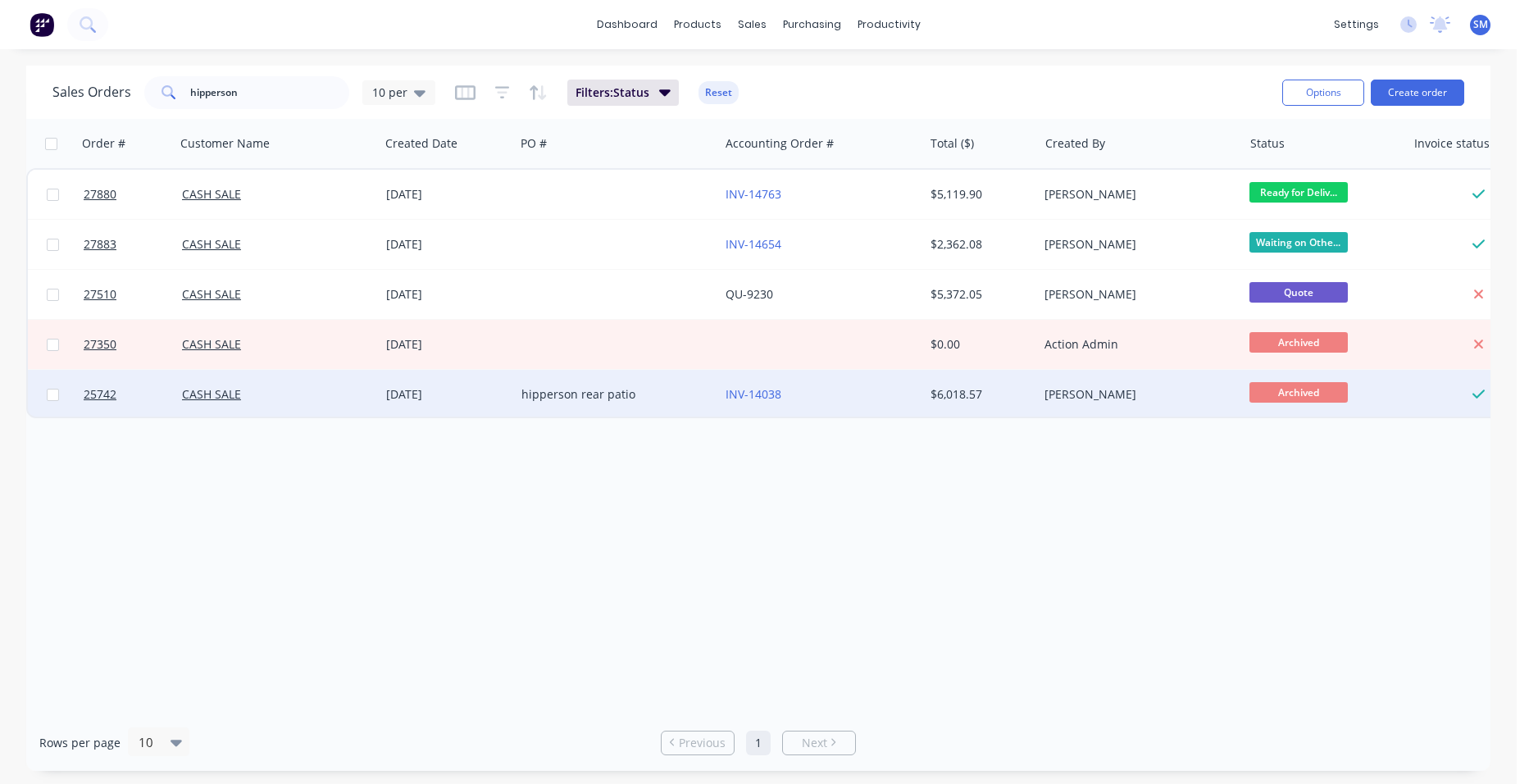
click at [835, 395] on div "INV-14038" at bounding box center [817, 394] width 182 height 16
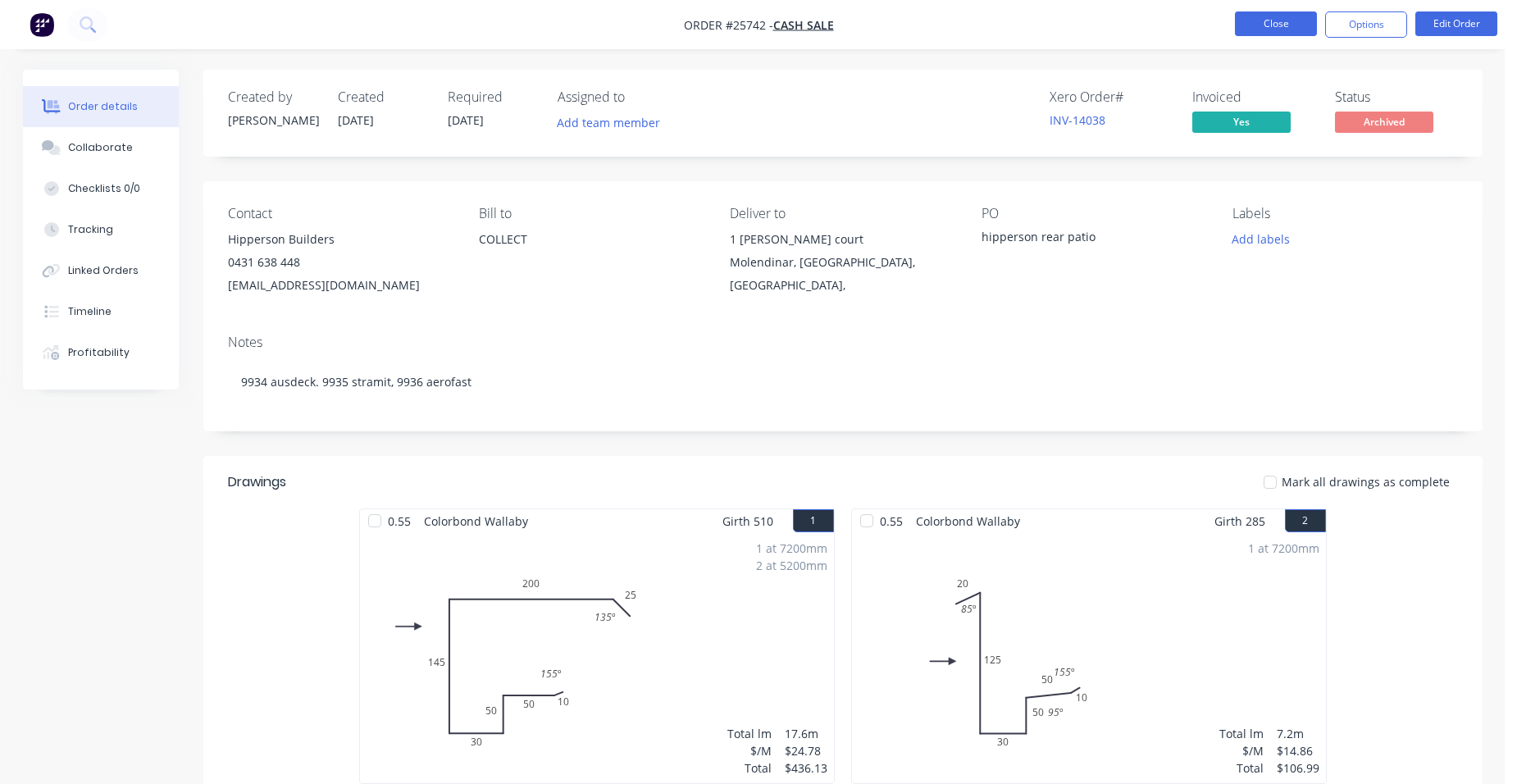
click at [1272, 22] on button "Close" at bounding box center [1276, 24] width 82 height 25
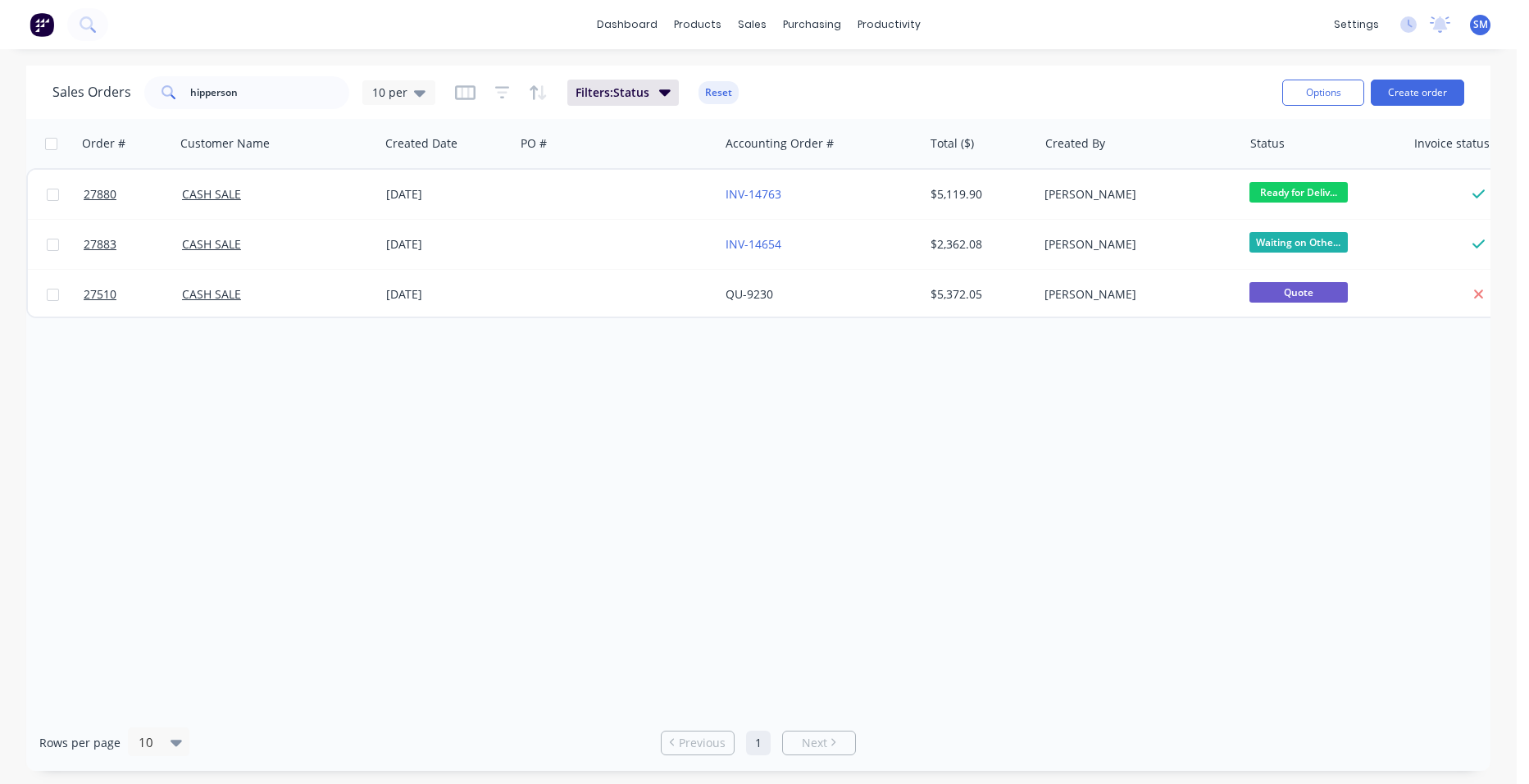
click at [484, 91] on div "Filters: Status Reset" at bounding box center [597, 92] width 284 height 26
click at [486, 92] on div "Filters: Status Reset" at bounding box center [597, 92] width 284 height 26
click at [496, 93] on icon "button" at bounding box center [502, 92] width 14 height 16
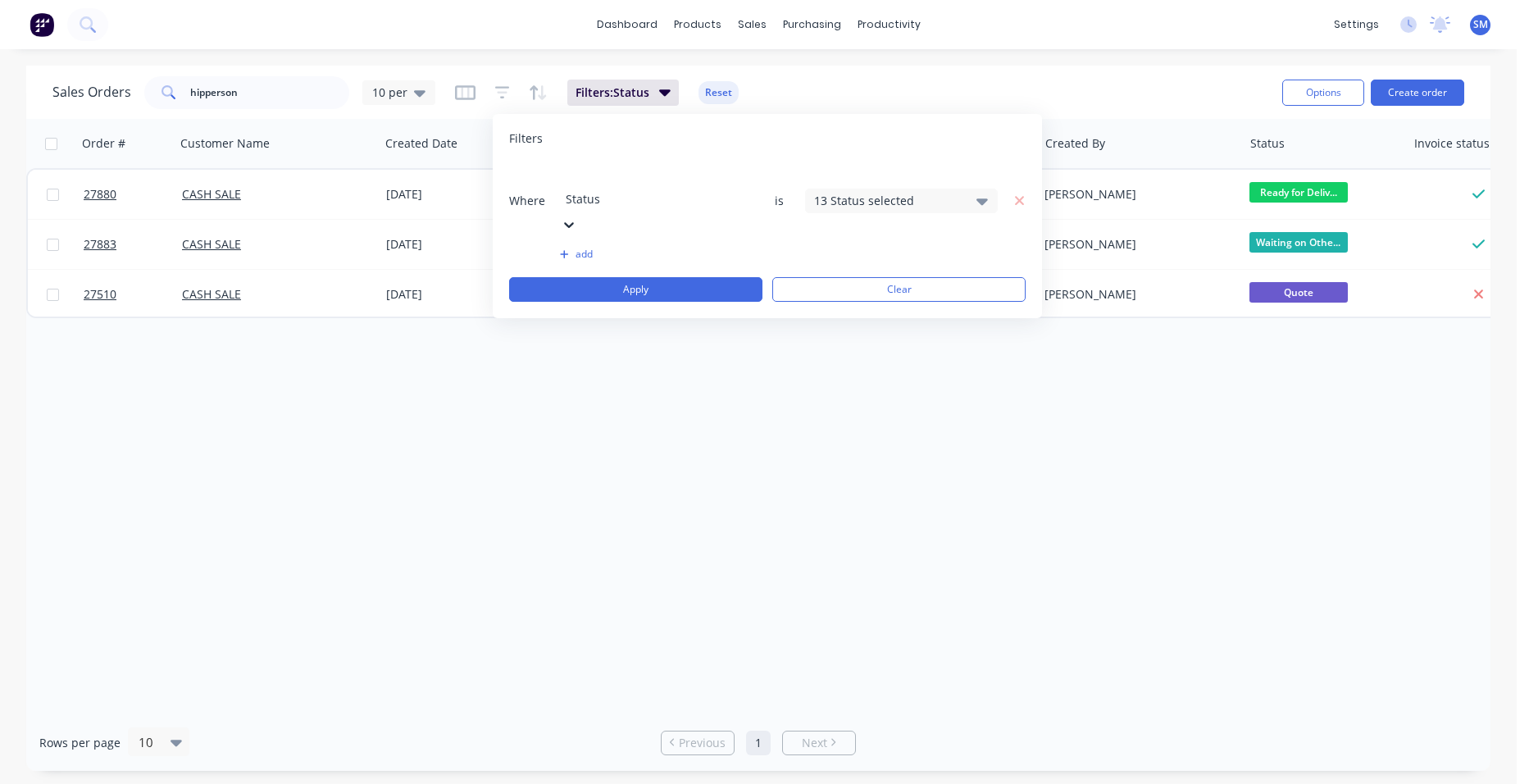
click at [959, 192] on div "13 Status selected" at bounding box center [888, 200] width 149 height 17
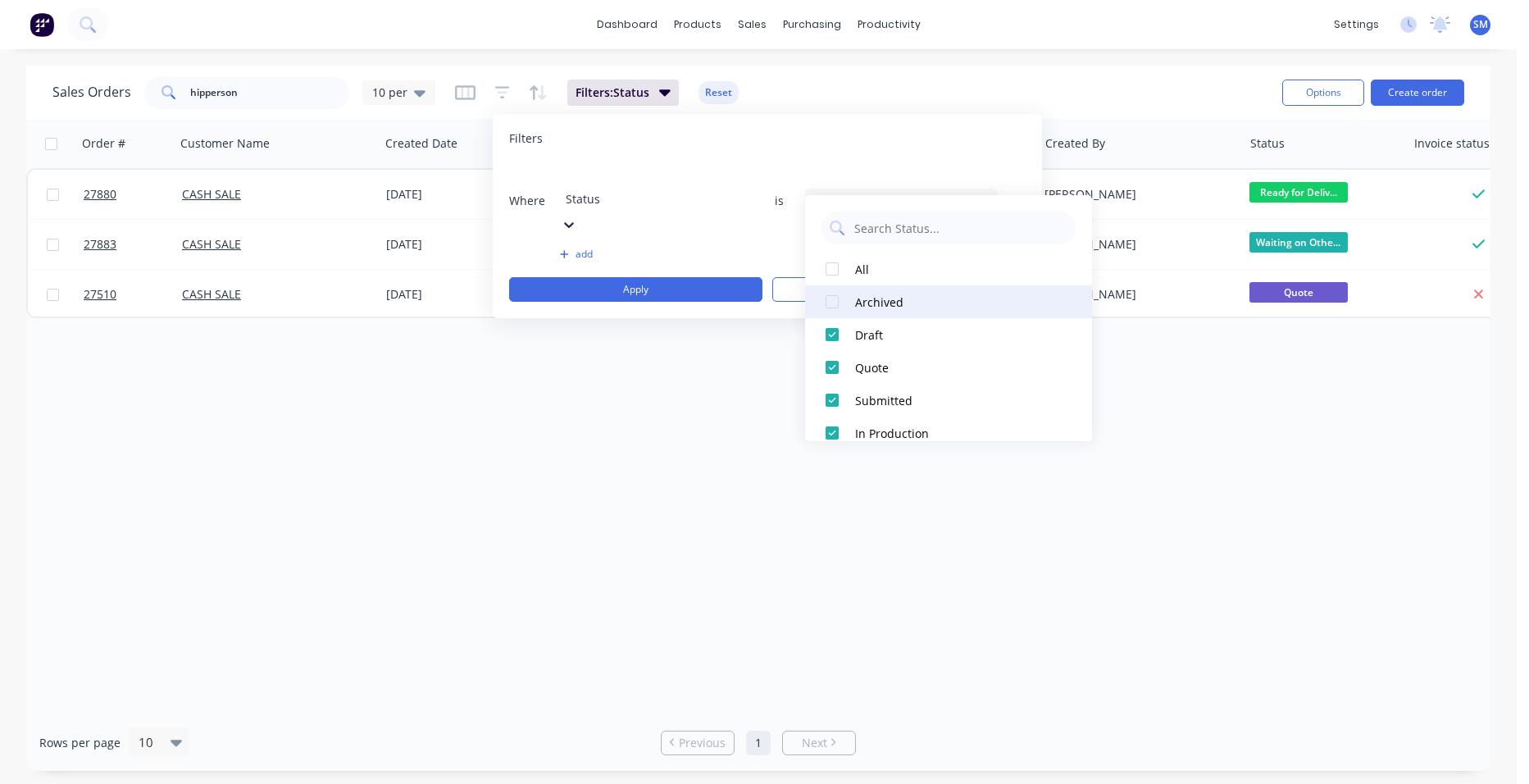
drag, startPoint x: 833, startPoint y: 299, endPoint x: 738, endPoint y: 478, distance: 202.6
click at [833, 301] on div at bounding box center [832, 302] width 33 height 33
click at [729, 498] on div "Order # Customer Name Created Date PO # Accounting Order # Total ($) Created By…" at bounding box center [757, 416] width 1464 height 595
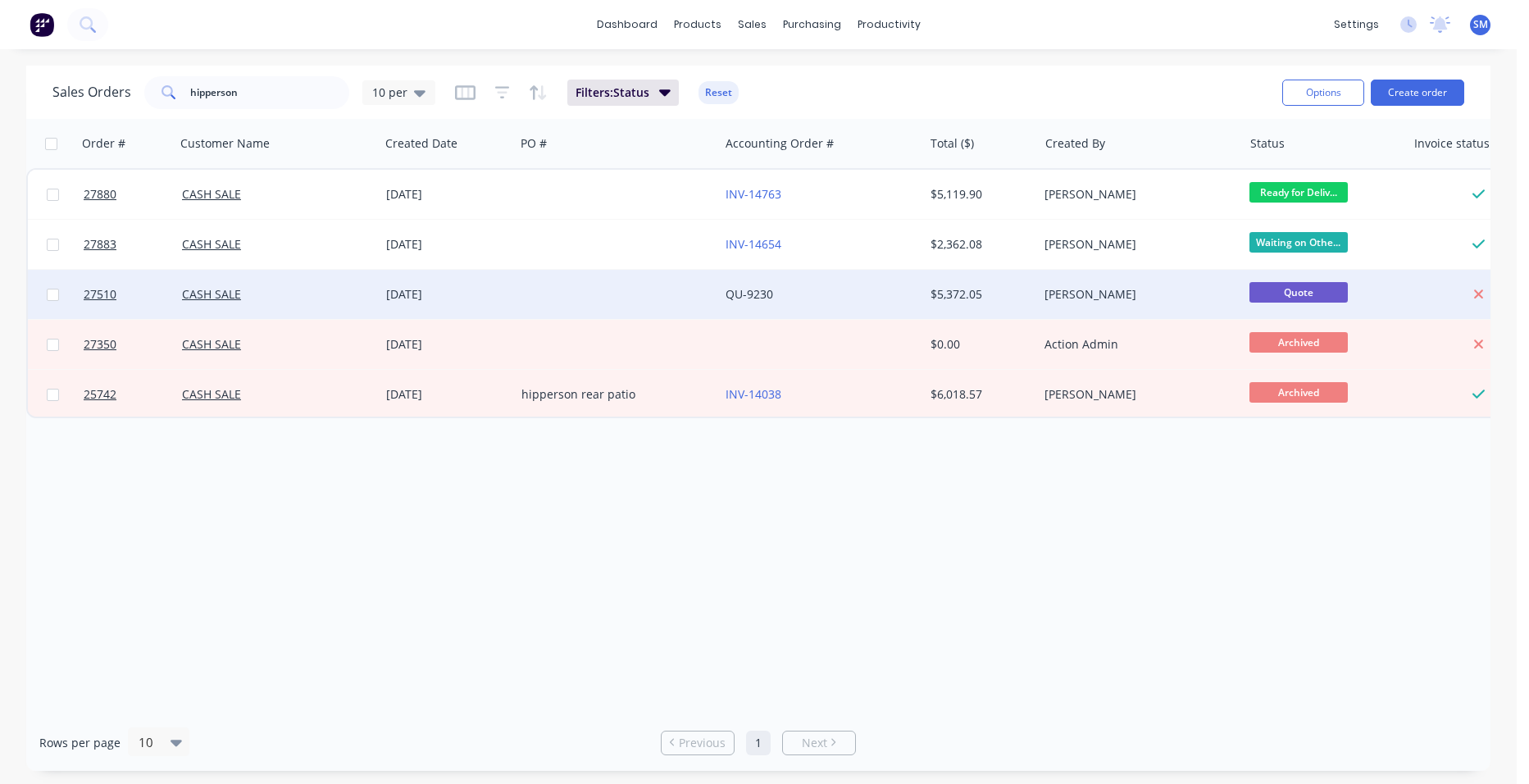
click at [840, 299] on div "QU-9230" at bounding box center [817, 293] width 182 height 16
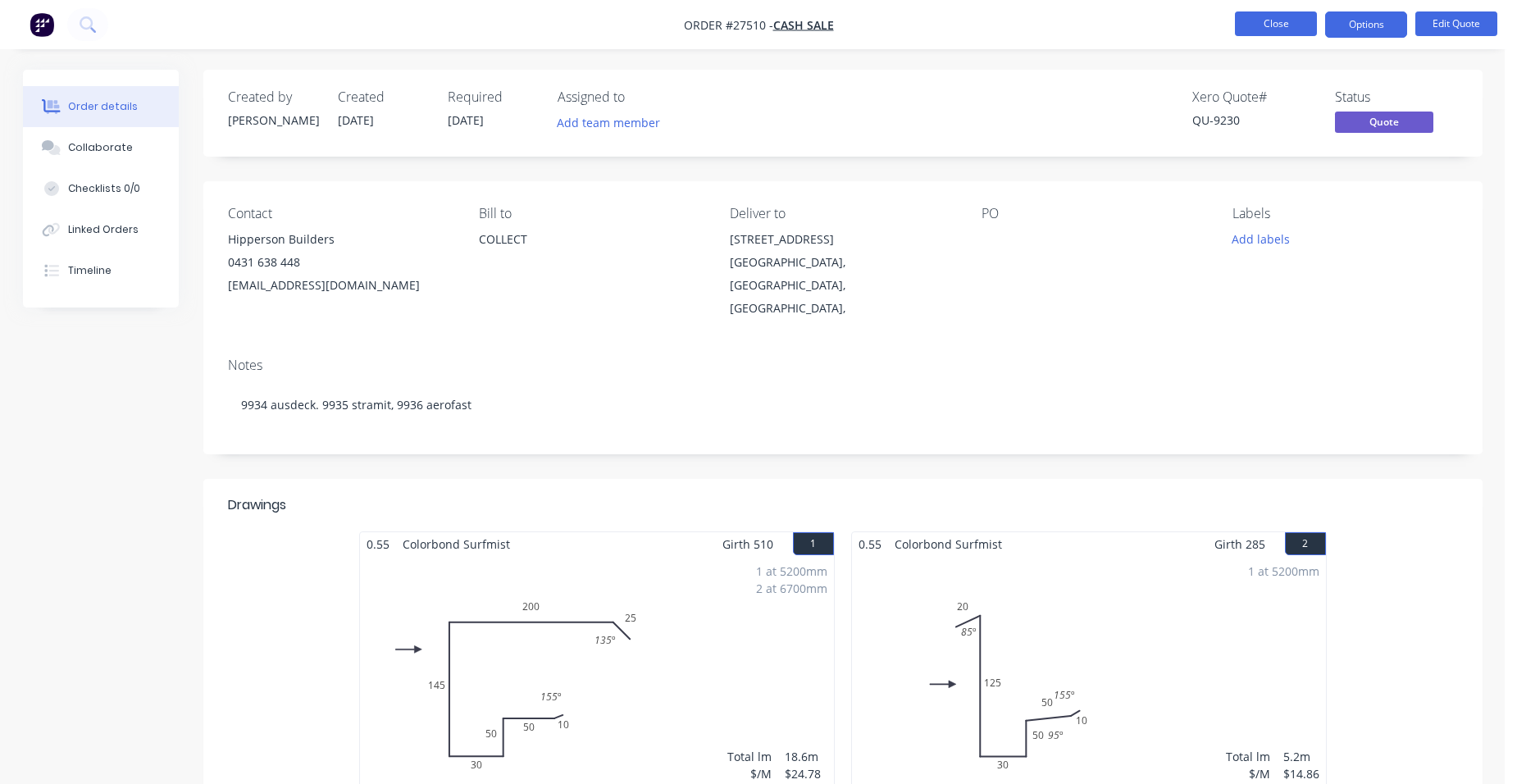
click at [1289, 22] on button "Close" at bounding box center [1276, 24] width 82 height 25
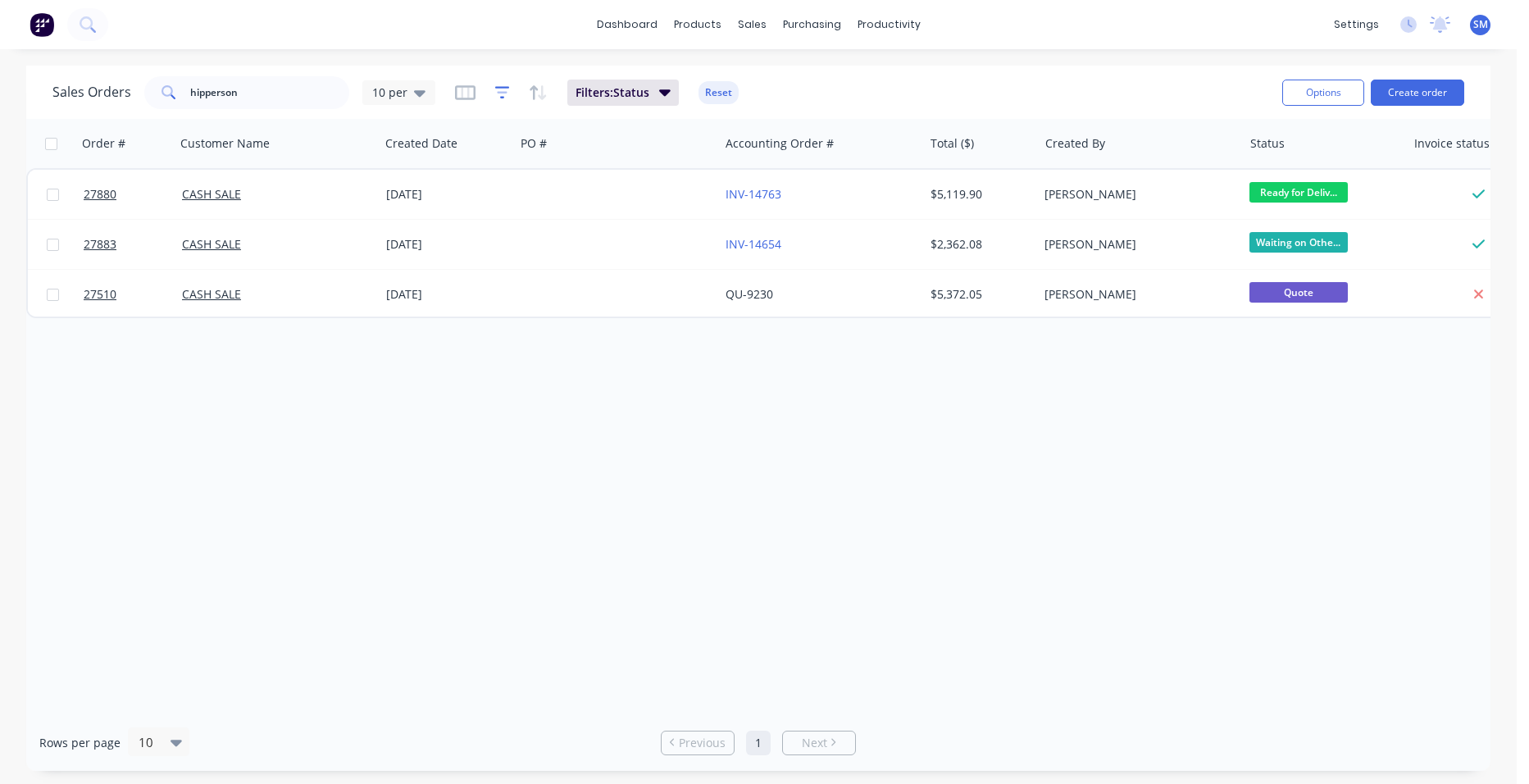
click at [497, 88] on icon "button" at bounding box center [502, 92] width 14 height 16
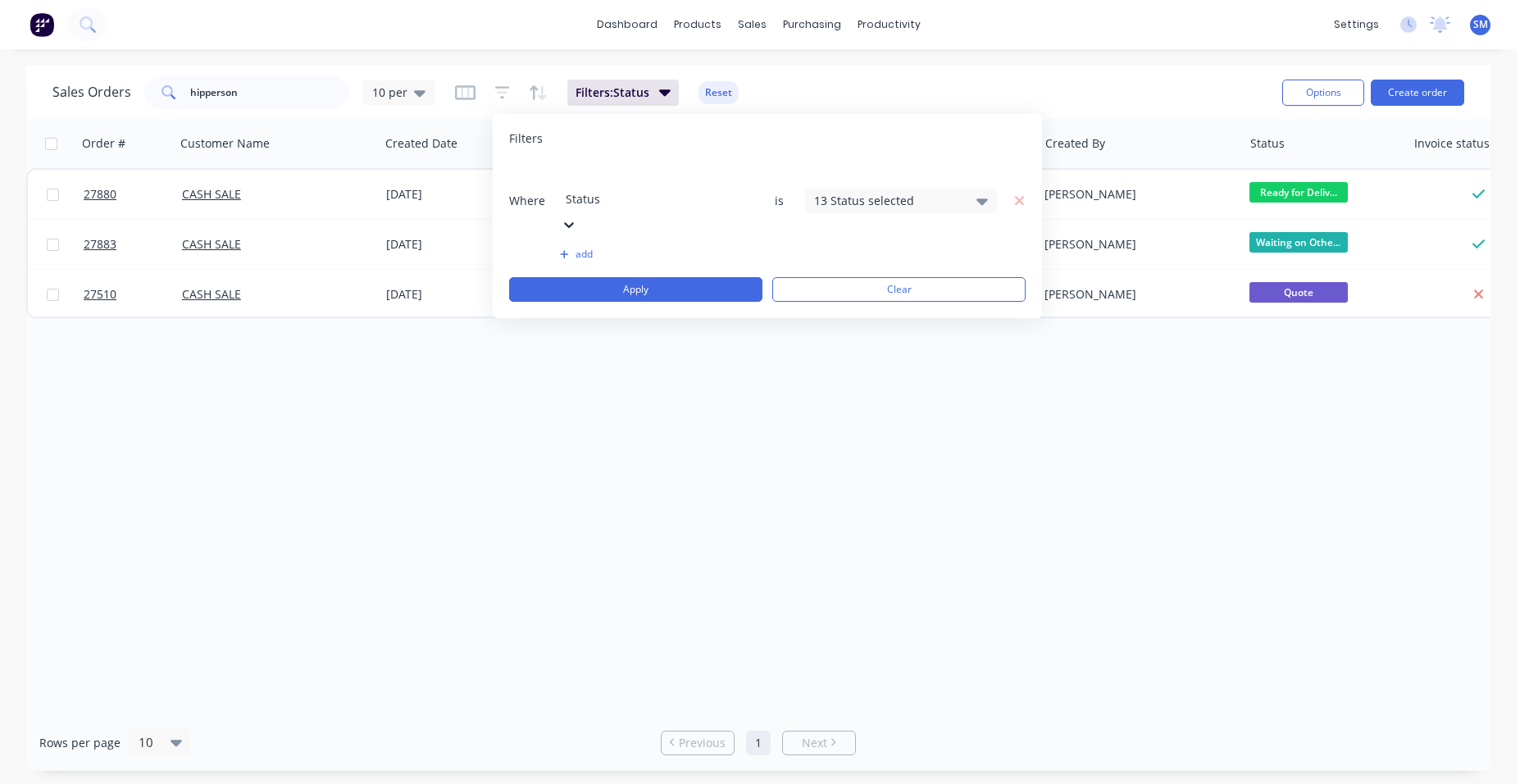
click at [865, 192] on div "13 Status selected" at bounding box center [888, 200] width 149 height 17
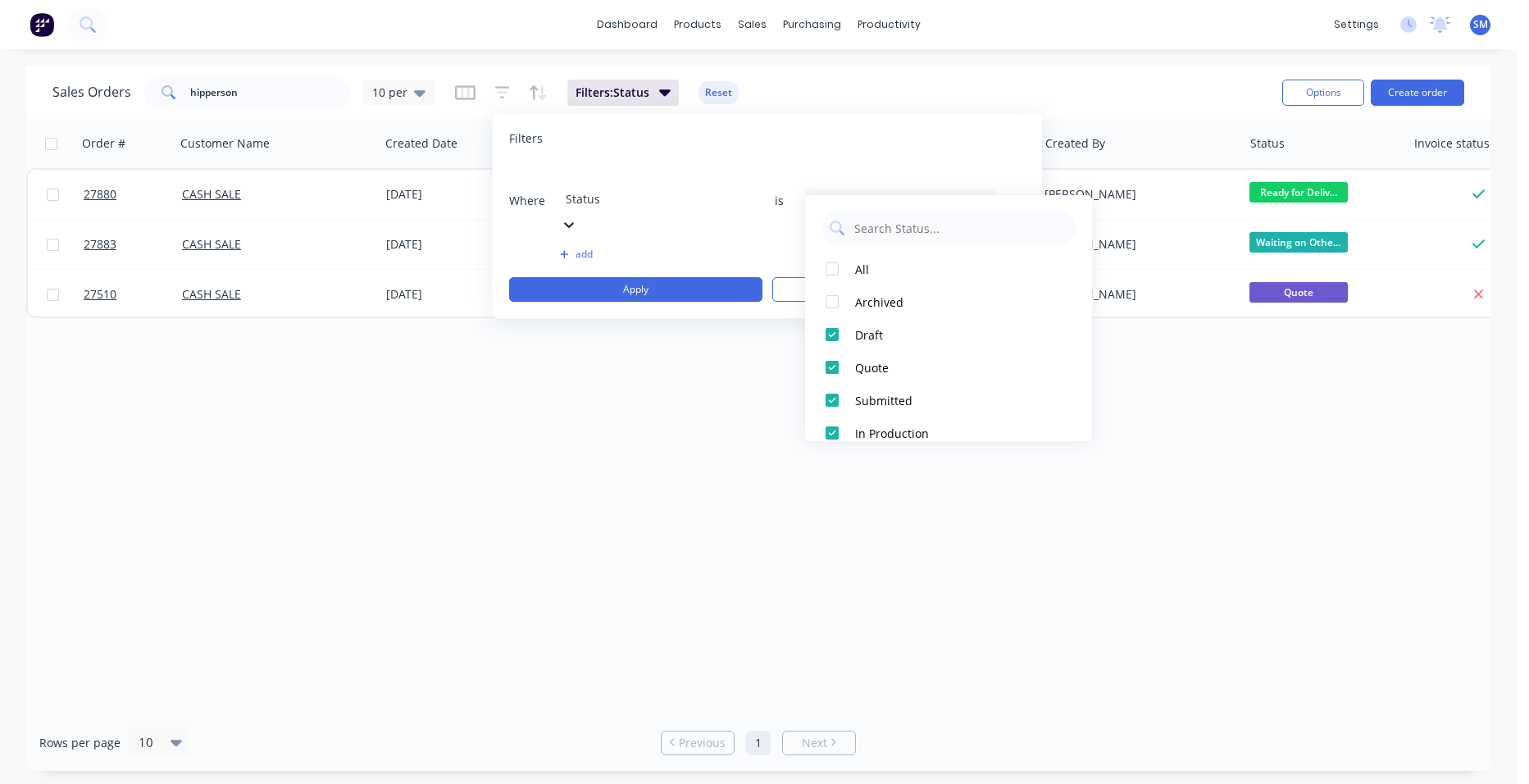
drag, startPoint x: 831, startPoint y: 306, endPoint x: 781, endPoint y: 358, distance: 72.1
click at [830, 307] on div at bounding box center [832, 302] width 33 height 33
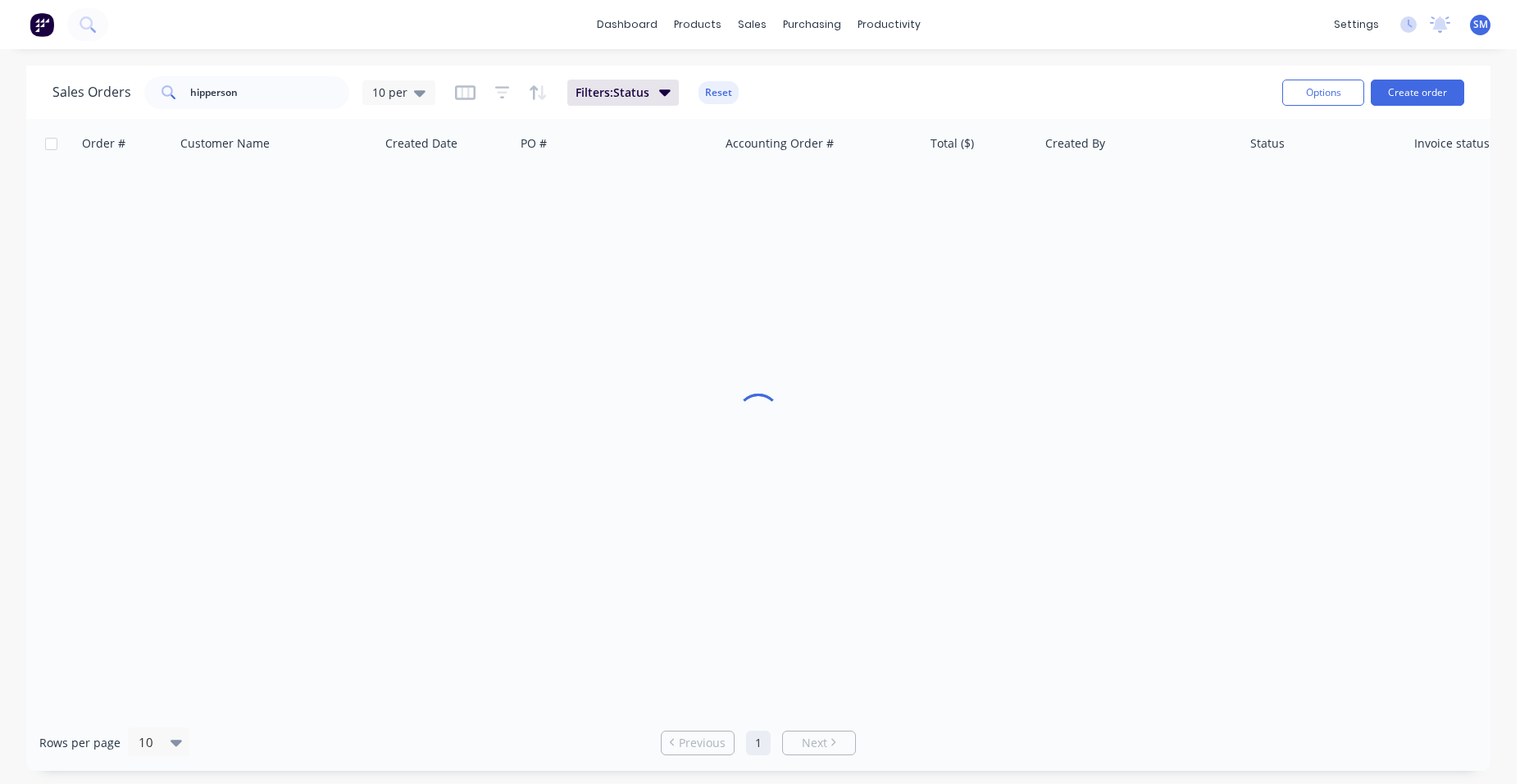
click at [745, 384] on div "Order # Customer Name Created Date PO # Accounting Order # Total ($) Created By…" at bounding box center [757, 416] width 1464 height 595
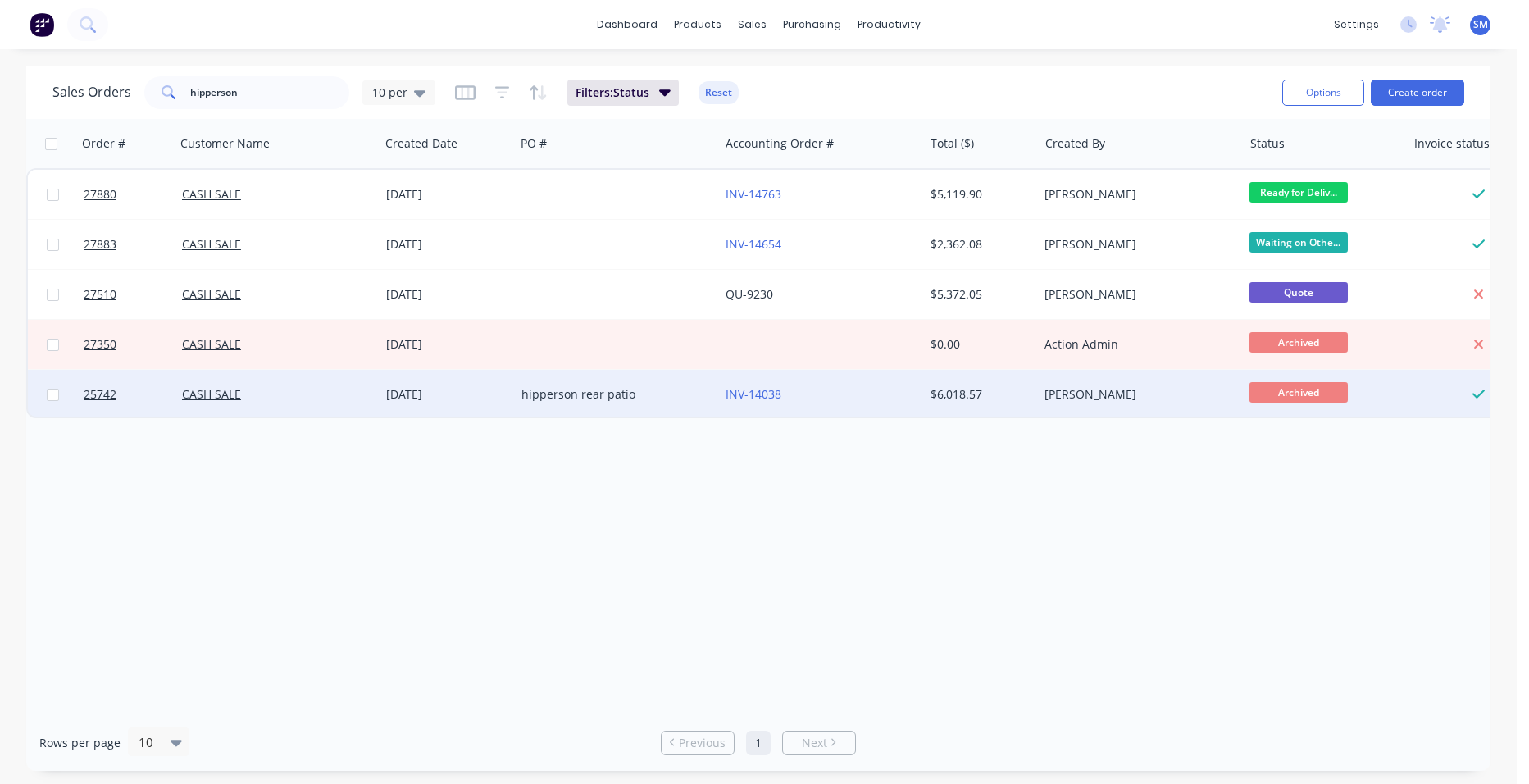
click at [836, 397] on div "INV-14038" at bounding box center [817, 394] width 182 height 16
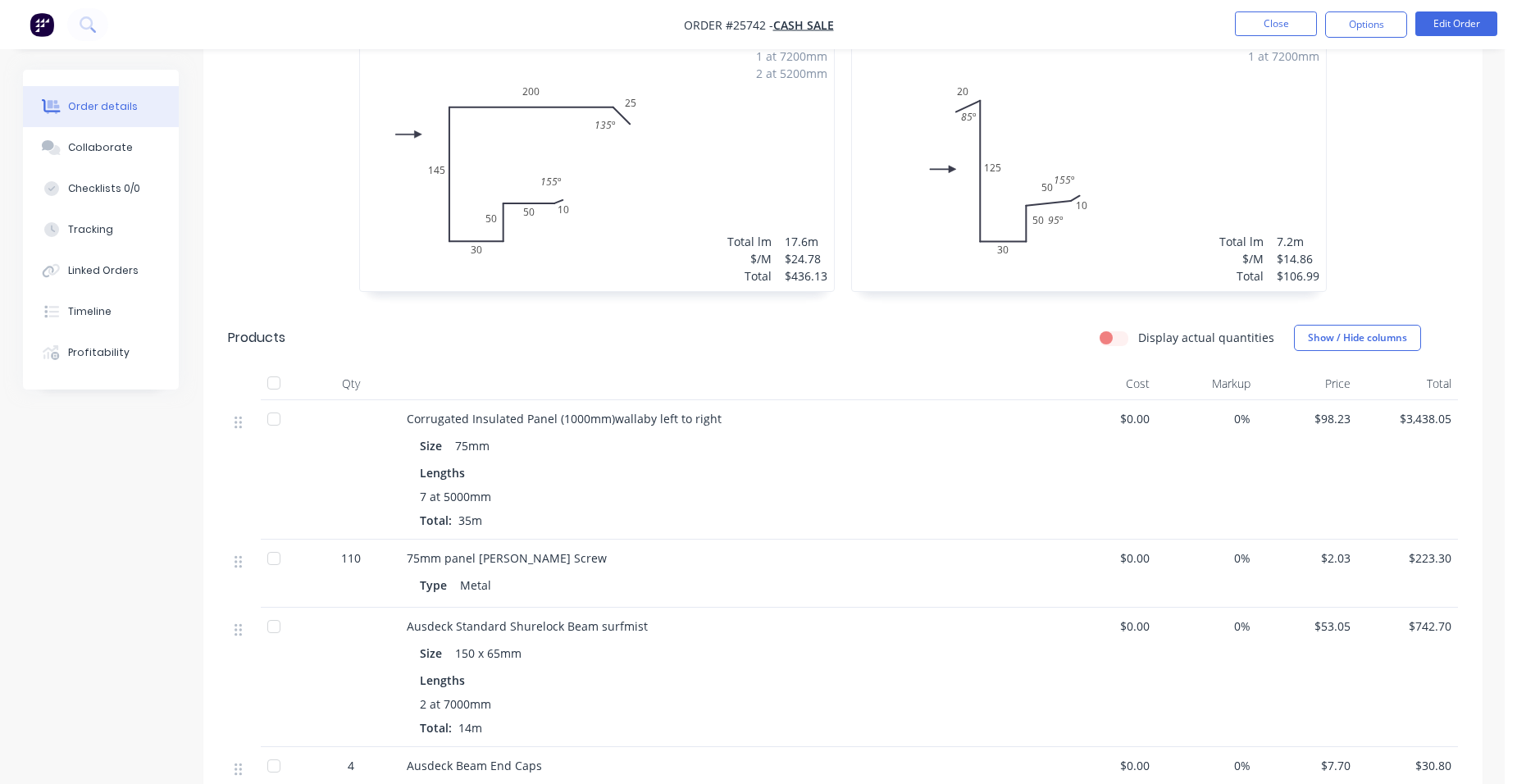
scroll to position [902, 0]
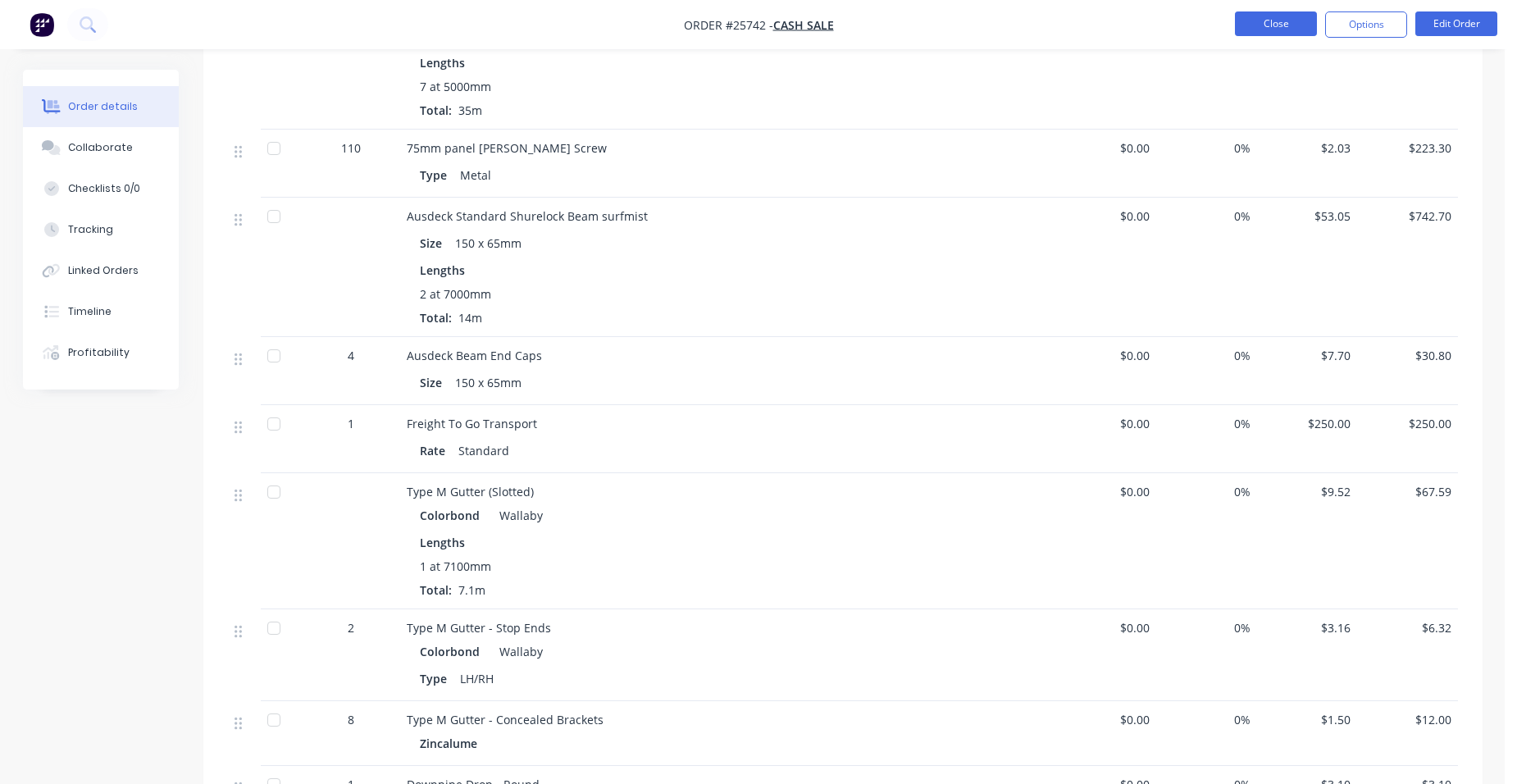
click at [1300, 21] on button "Close" at bounding box center [1276, 24] width 82 height 25
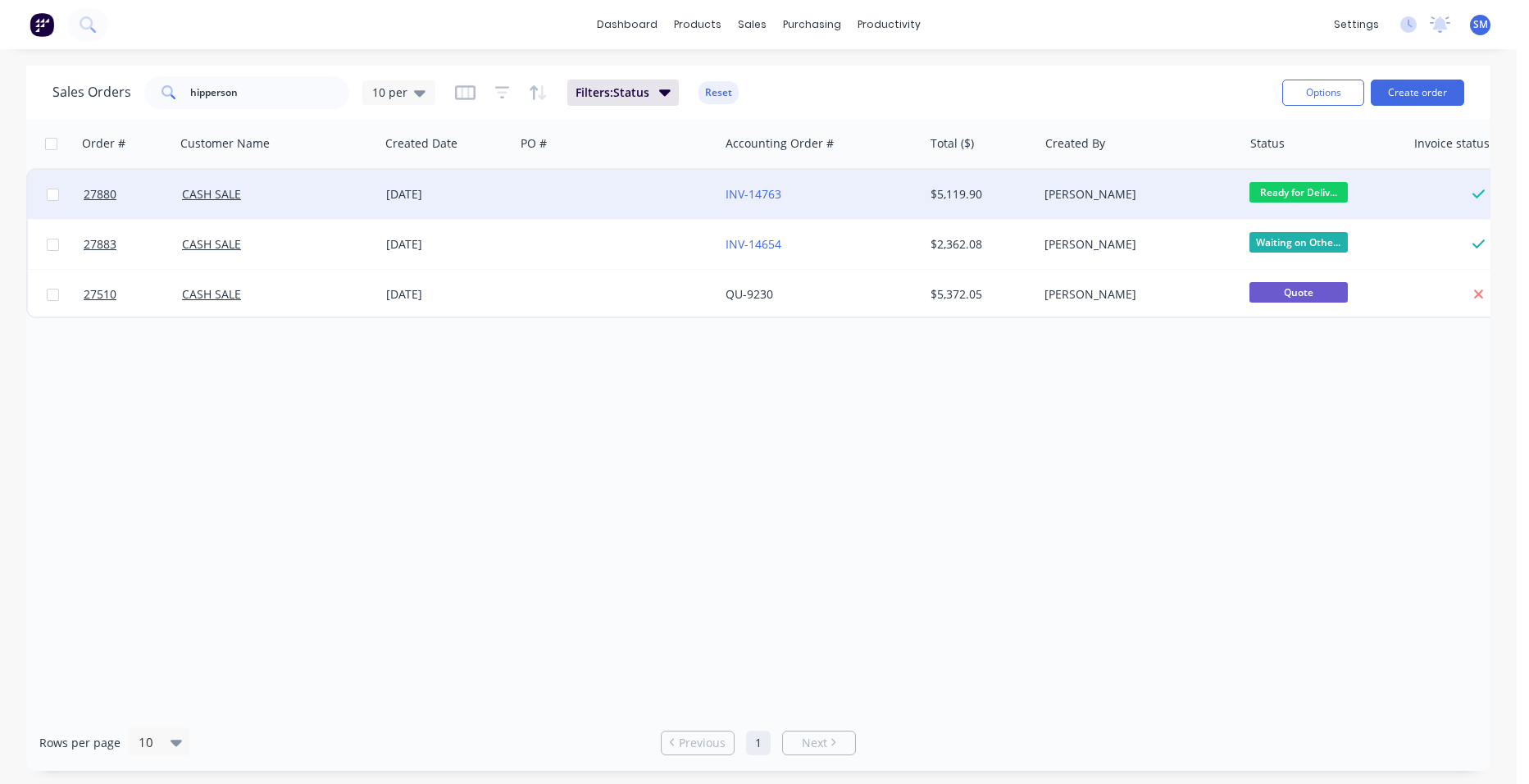
click at [626, 188] on div at bounding box center [616, 194] width 204 height 49
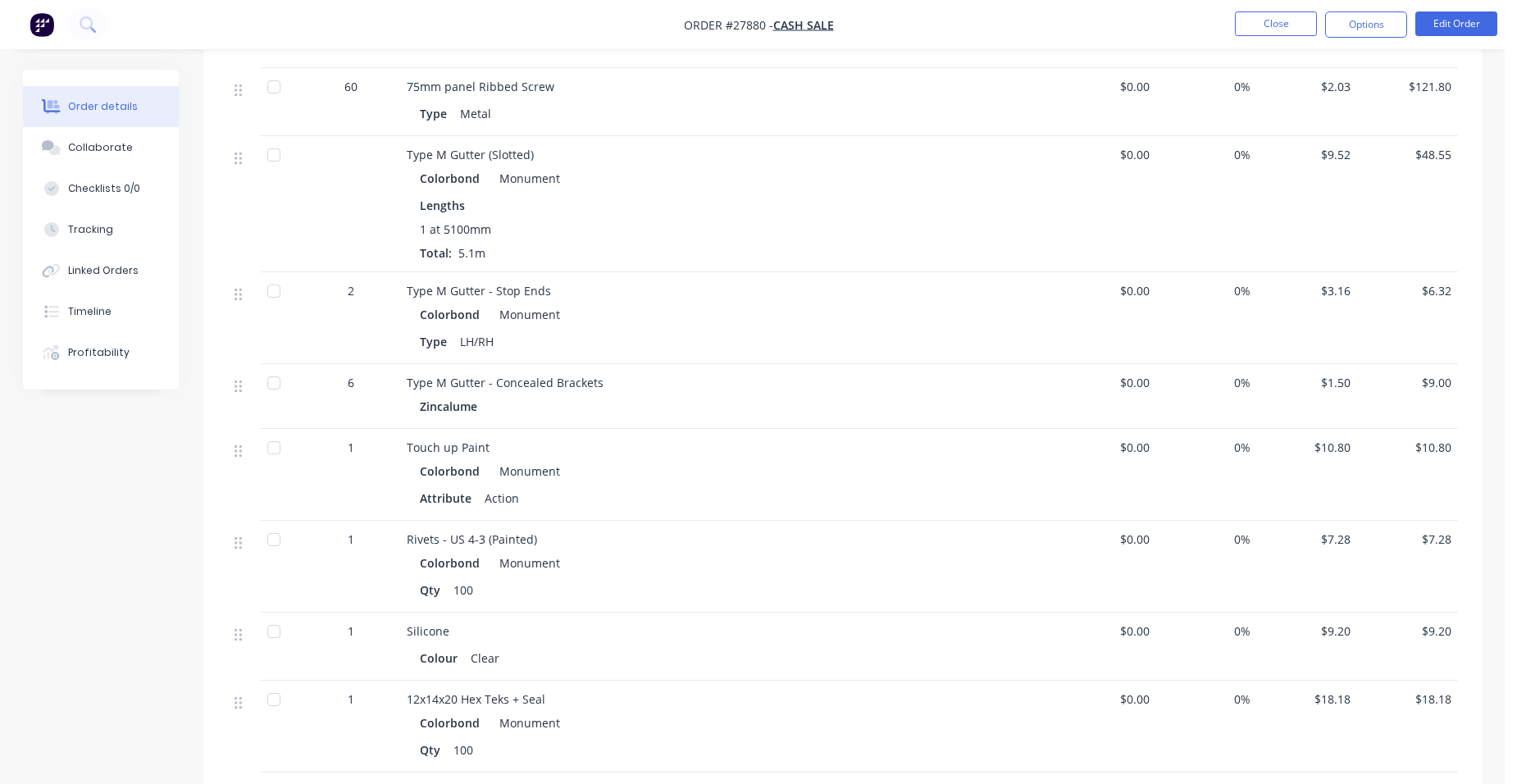
scroll to position [1475, 0]
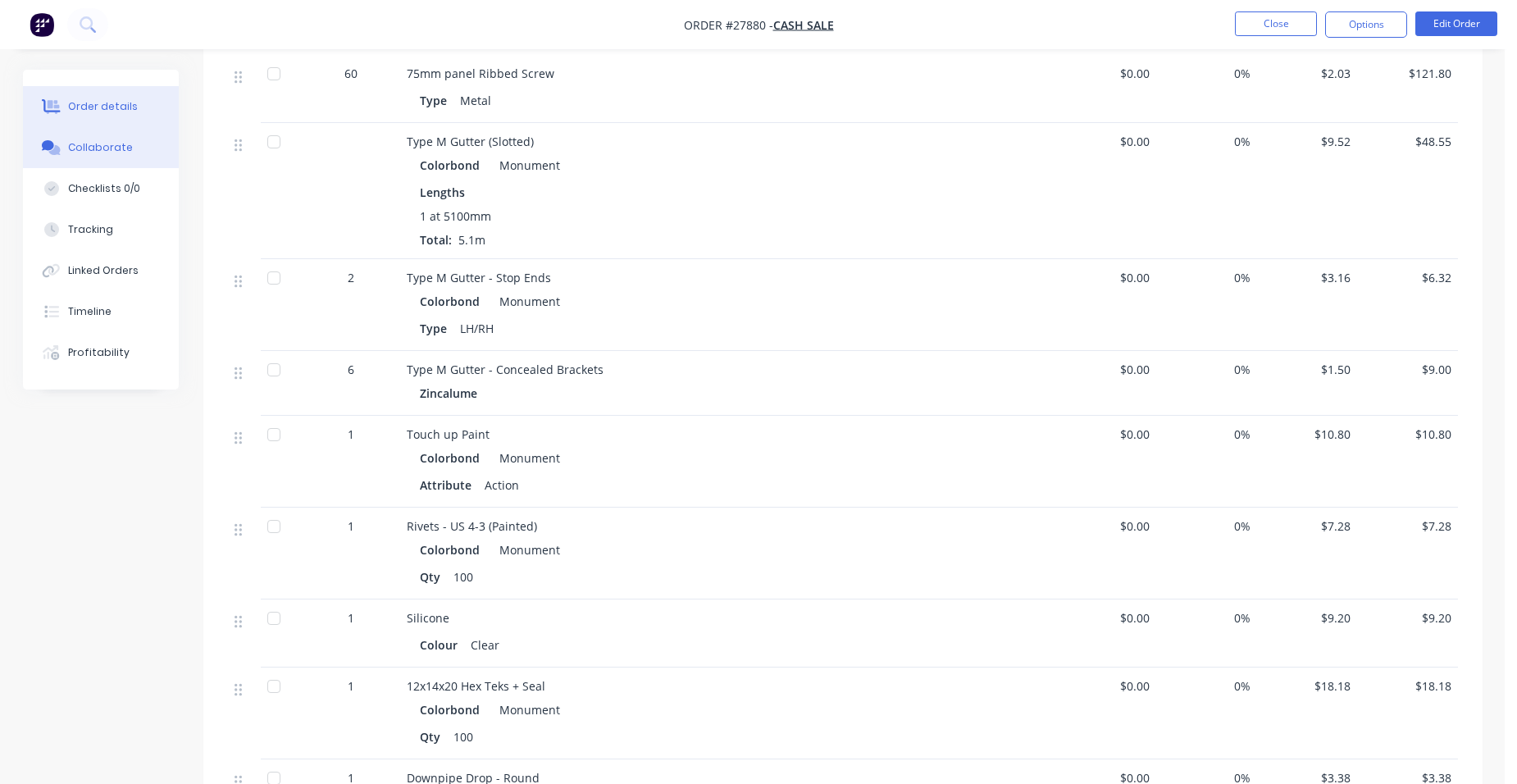
click at [127, 155] on button "Collaborate" at bounding box center [101, 148] width 155 height 41
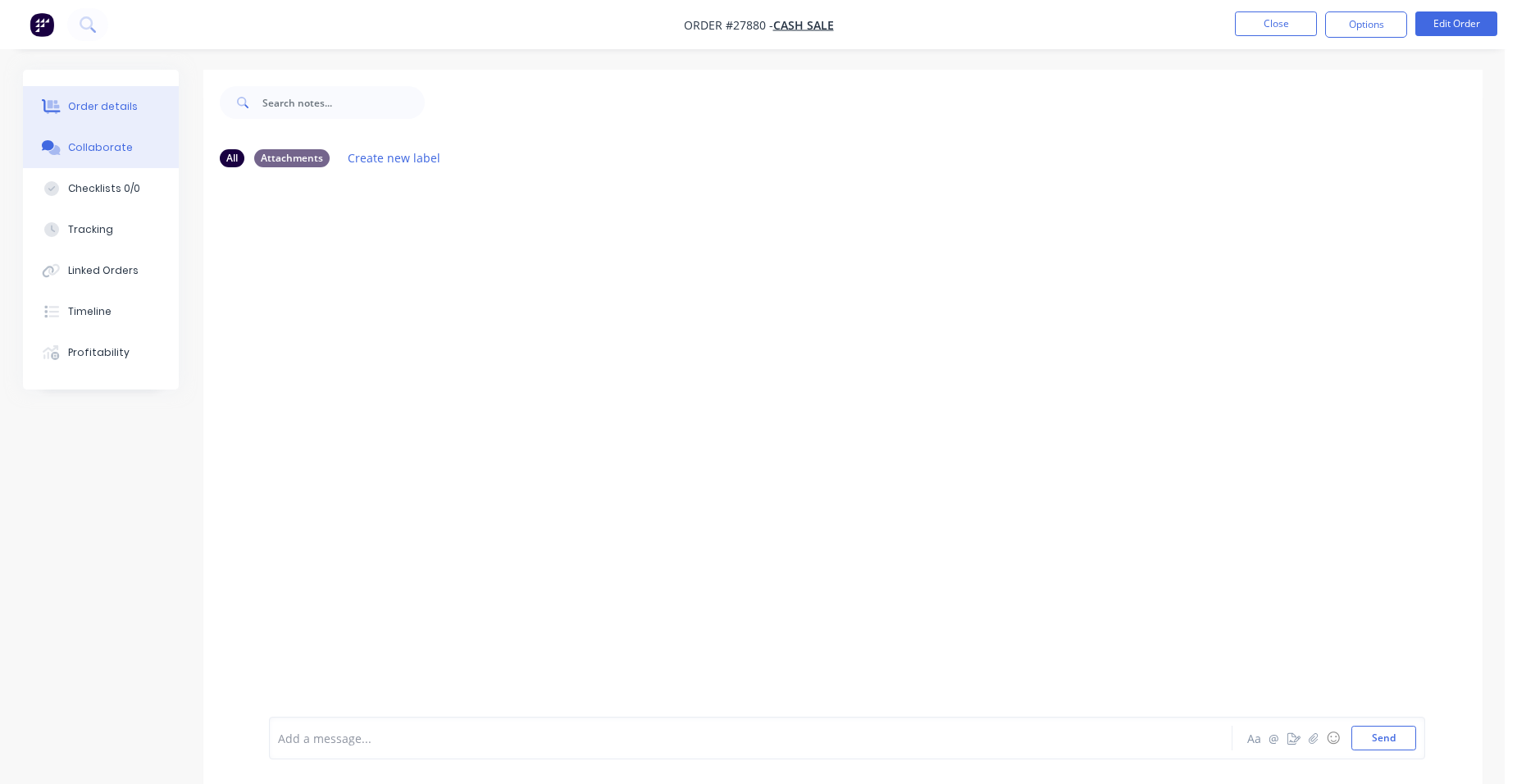
click at [126, 110] on div "Order details" at bounding box center [103, 105] width 70 height 14
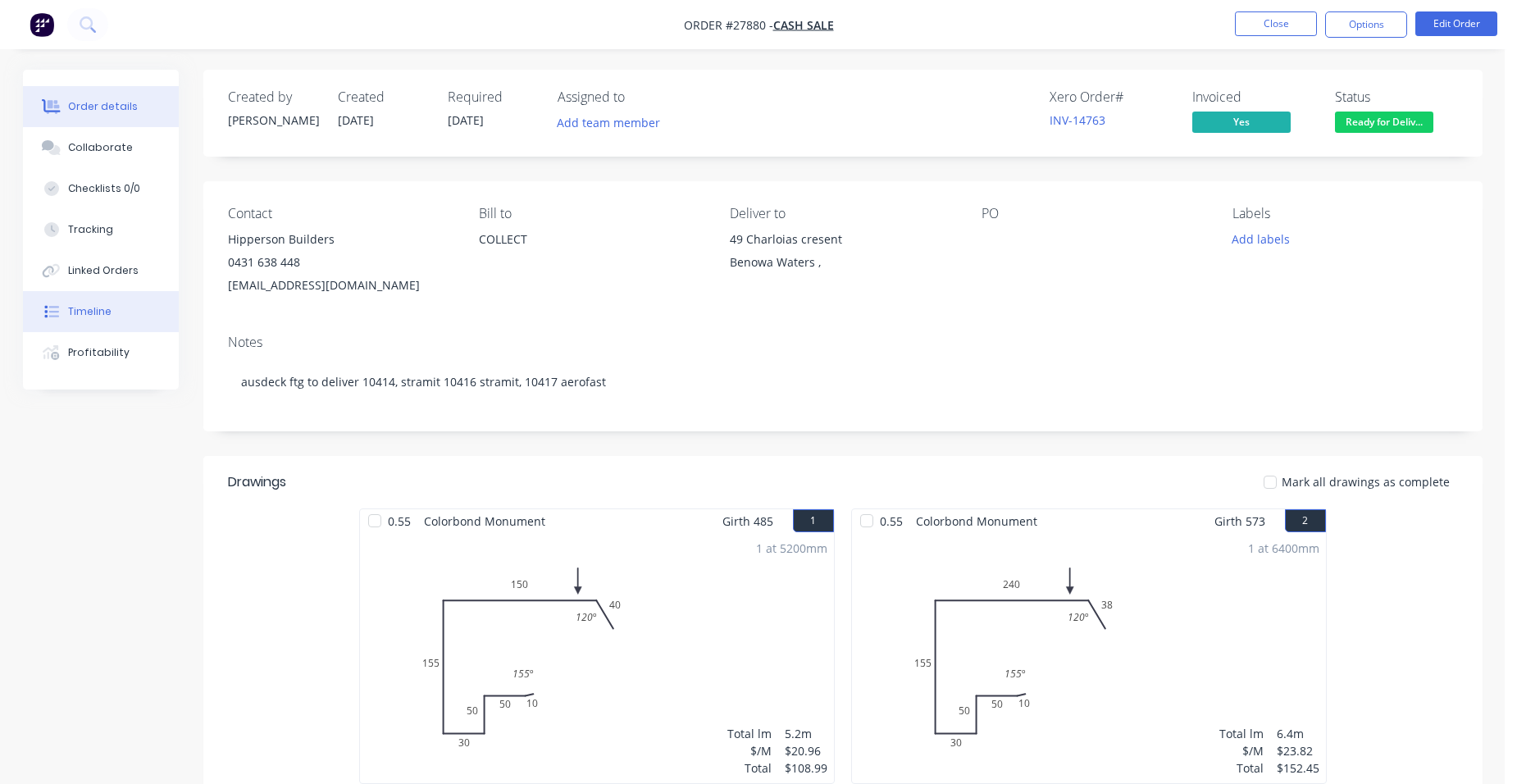
click at [82, 323] on button "Timeline" at bounding box center [101, 311] width 155 height 41
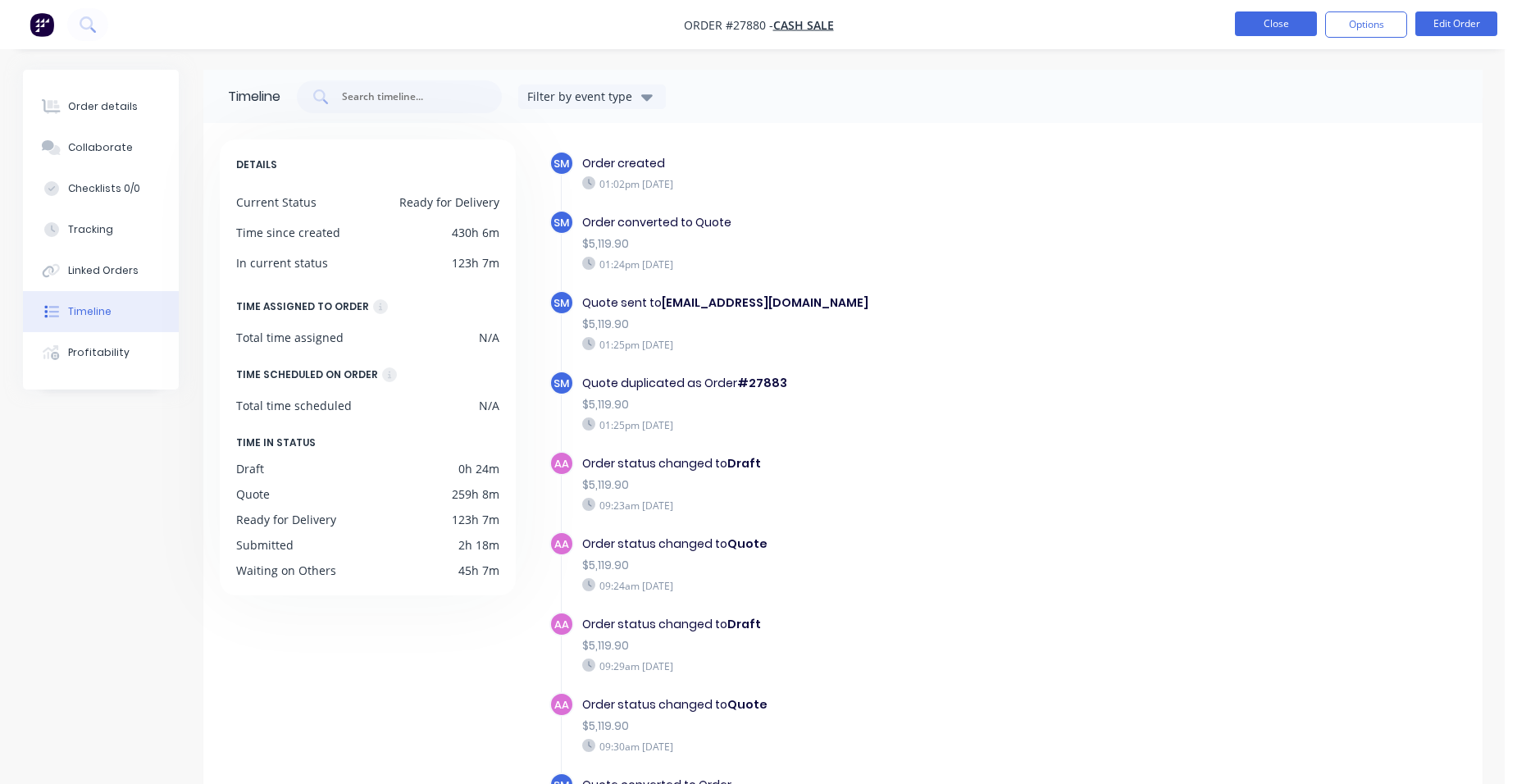
click at [1282, 12] on button "Close" at bounding box center [1276, 24] width 82 height 25
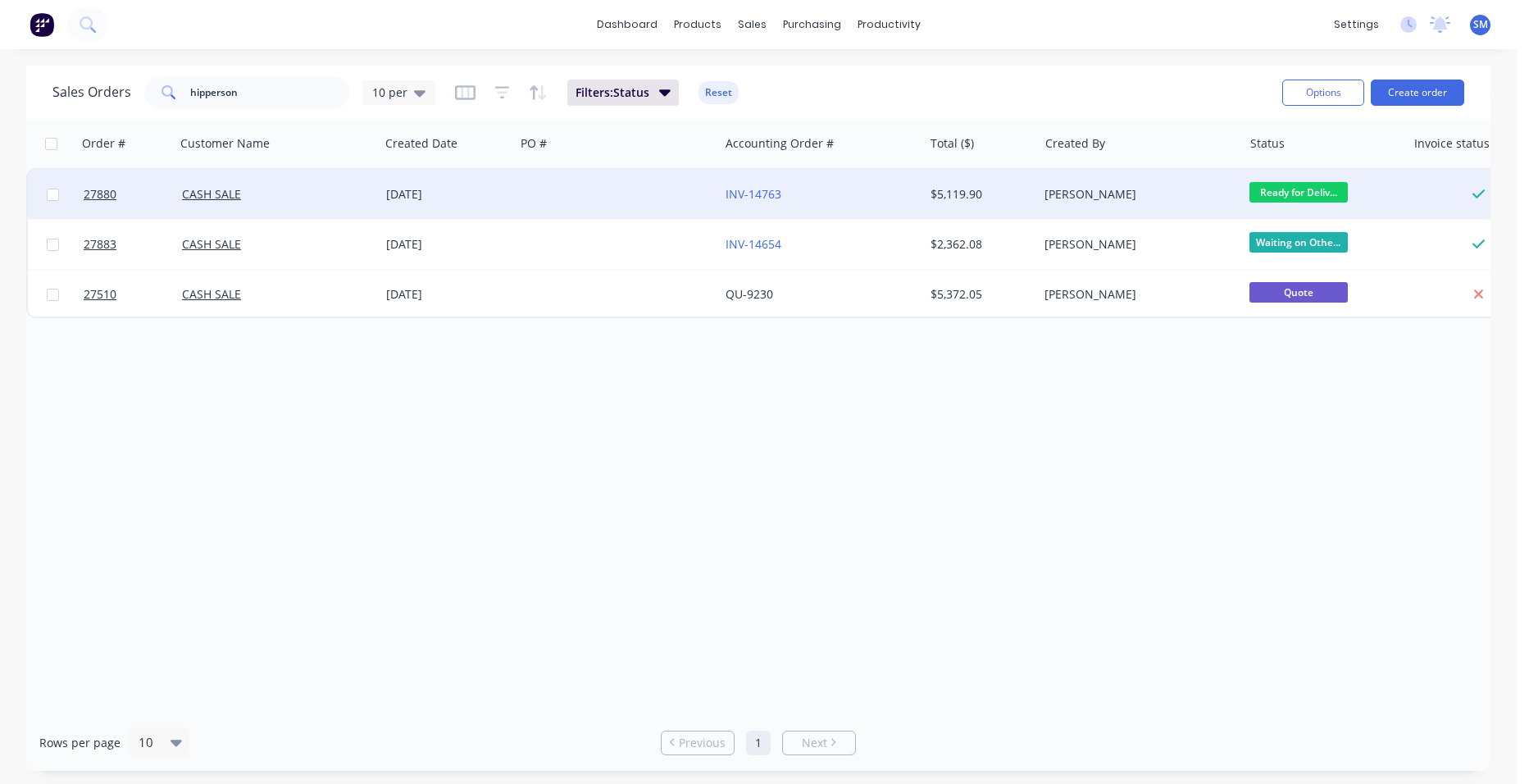
click at [628, 201] on div at bounding box center [616, 194] width 204 height 49
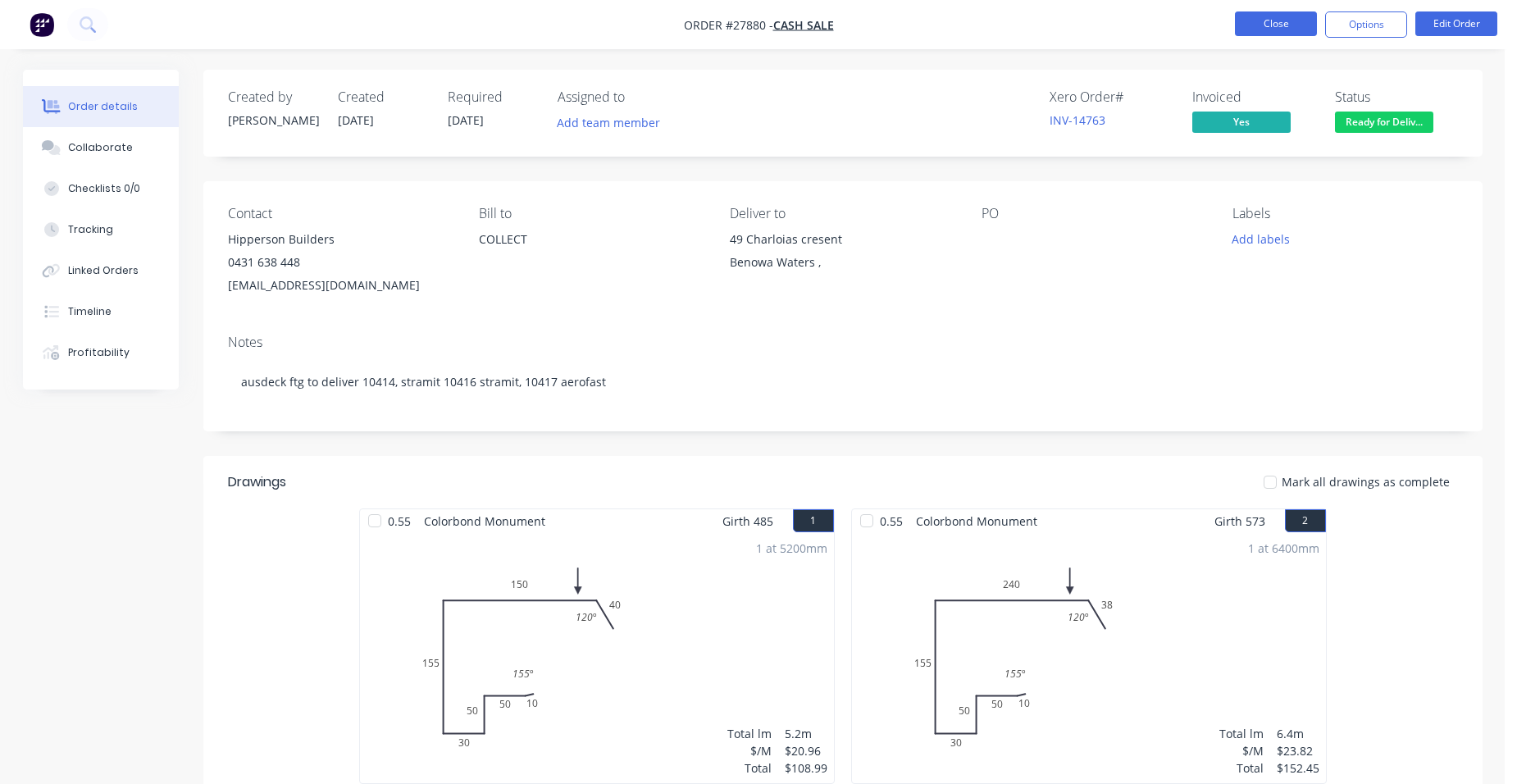
click at [1263, 27] on button "Close" at bounding box center [1276, 24] width 82 height 25
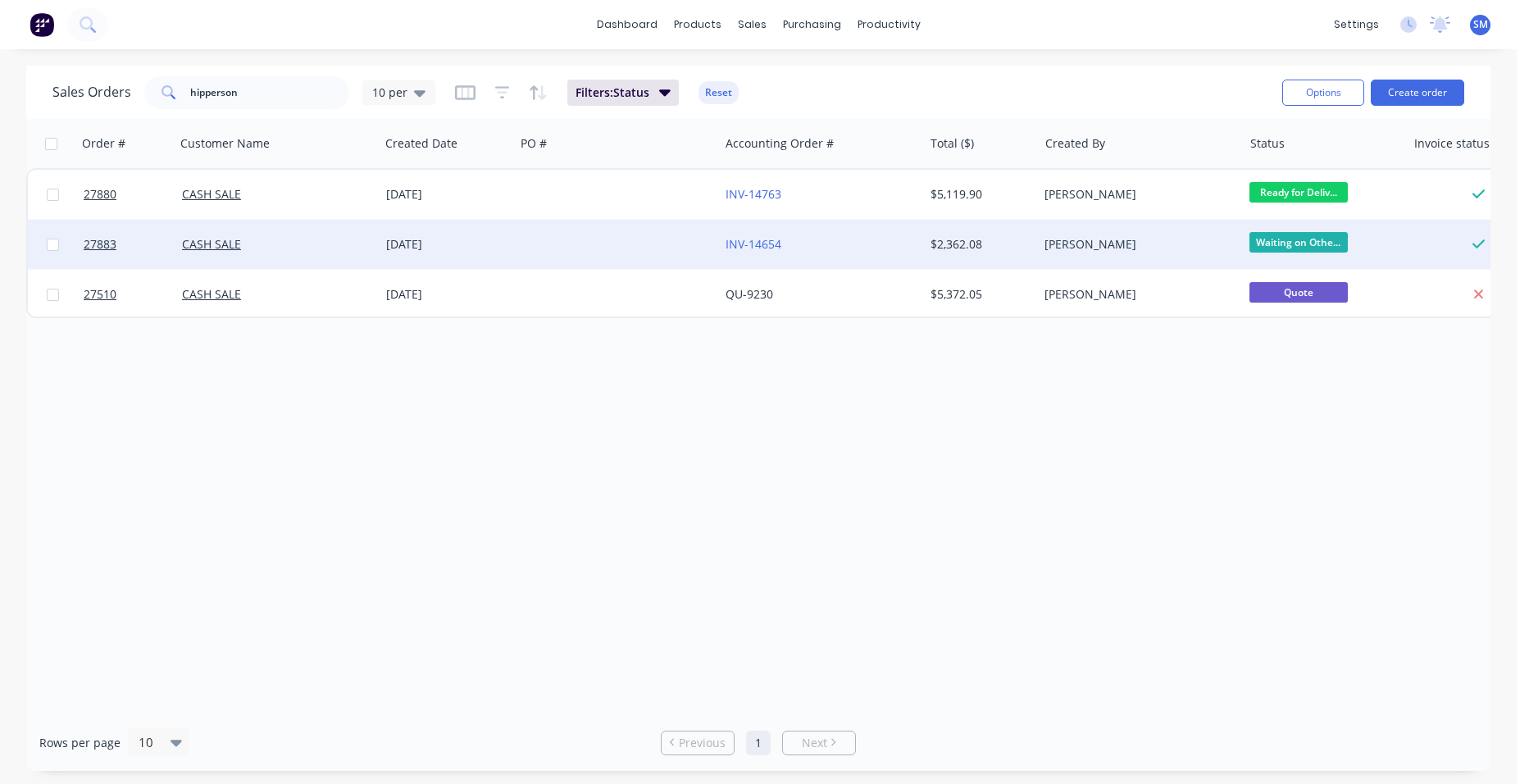
click at [655, 248] on div at bounding box center [616, 243] width 204 height 49
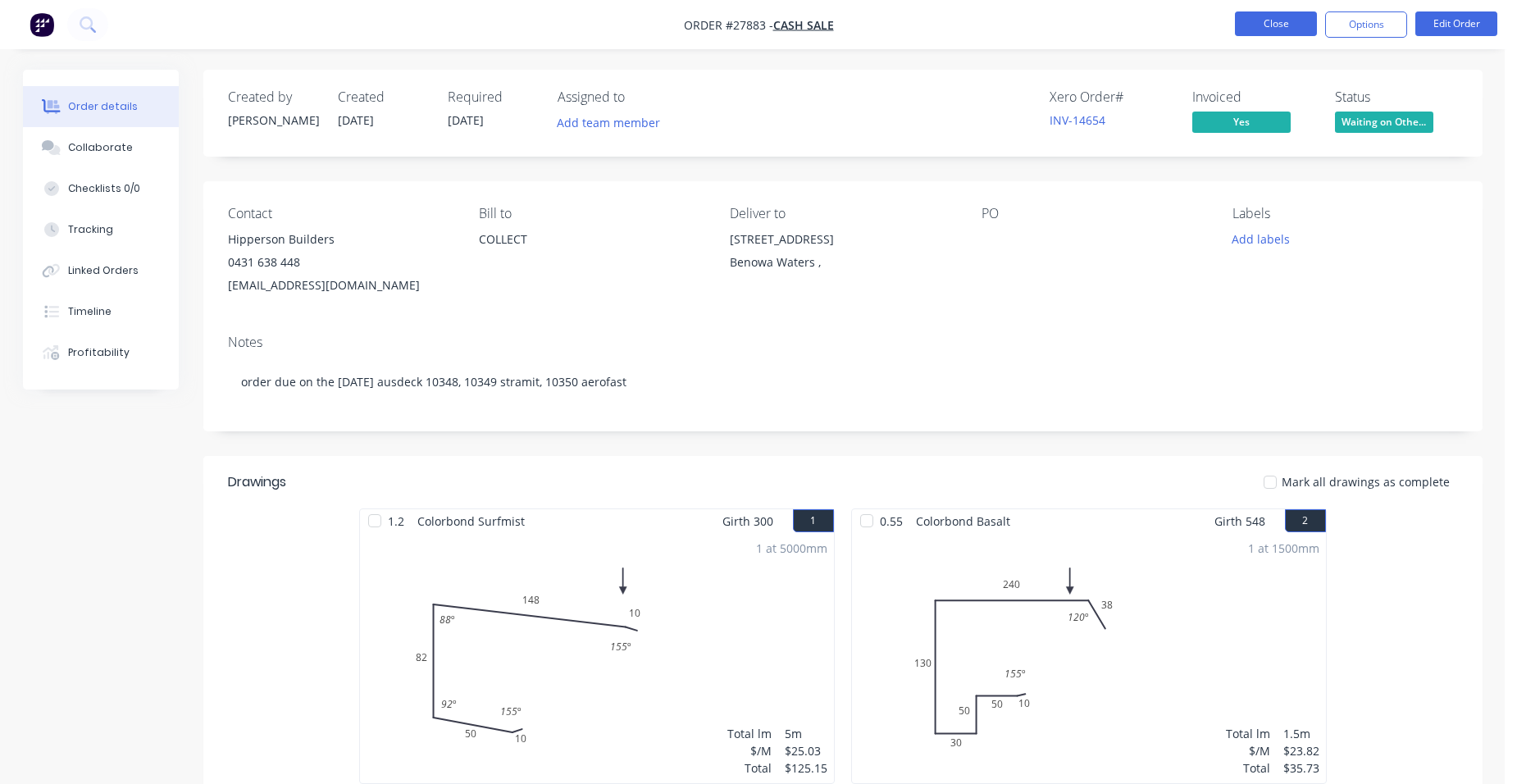
click at [1242, 12] on button "Close" at bounding box center [1276, 24] width 82 height 25
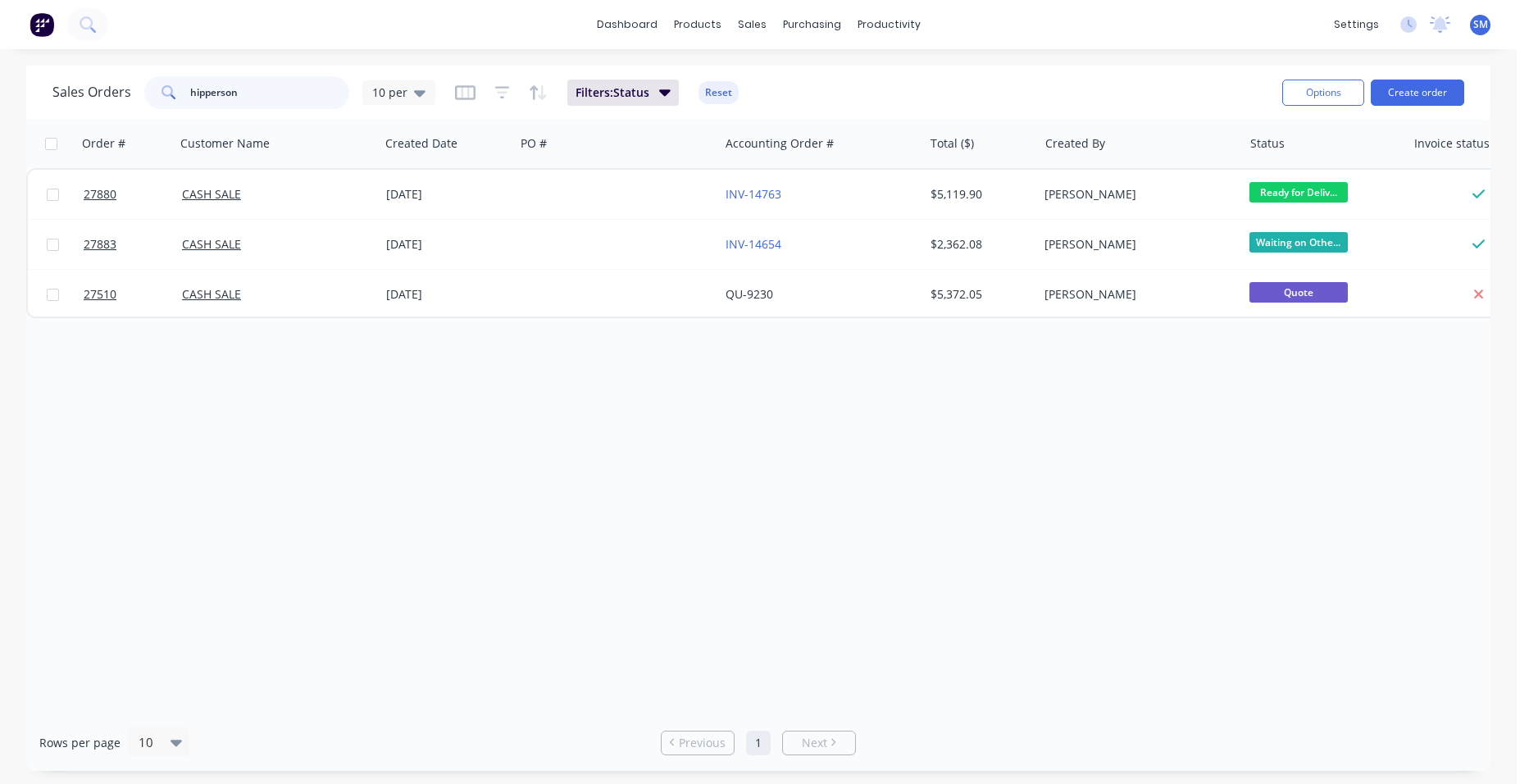
drag, startPoint x: 167, startPoint y: 109, endPoint x: 171, endPoint y: 31, distance: 78.1
click at [128, 104] on div "Sales Orders hipperson 10 per" at bounding box center [243, 93] width 382 height 33
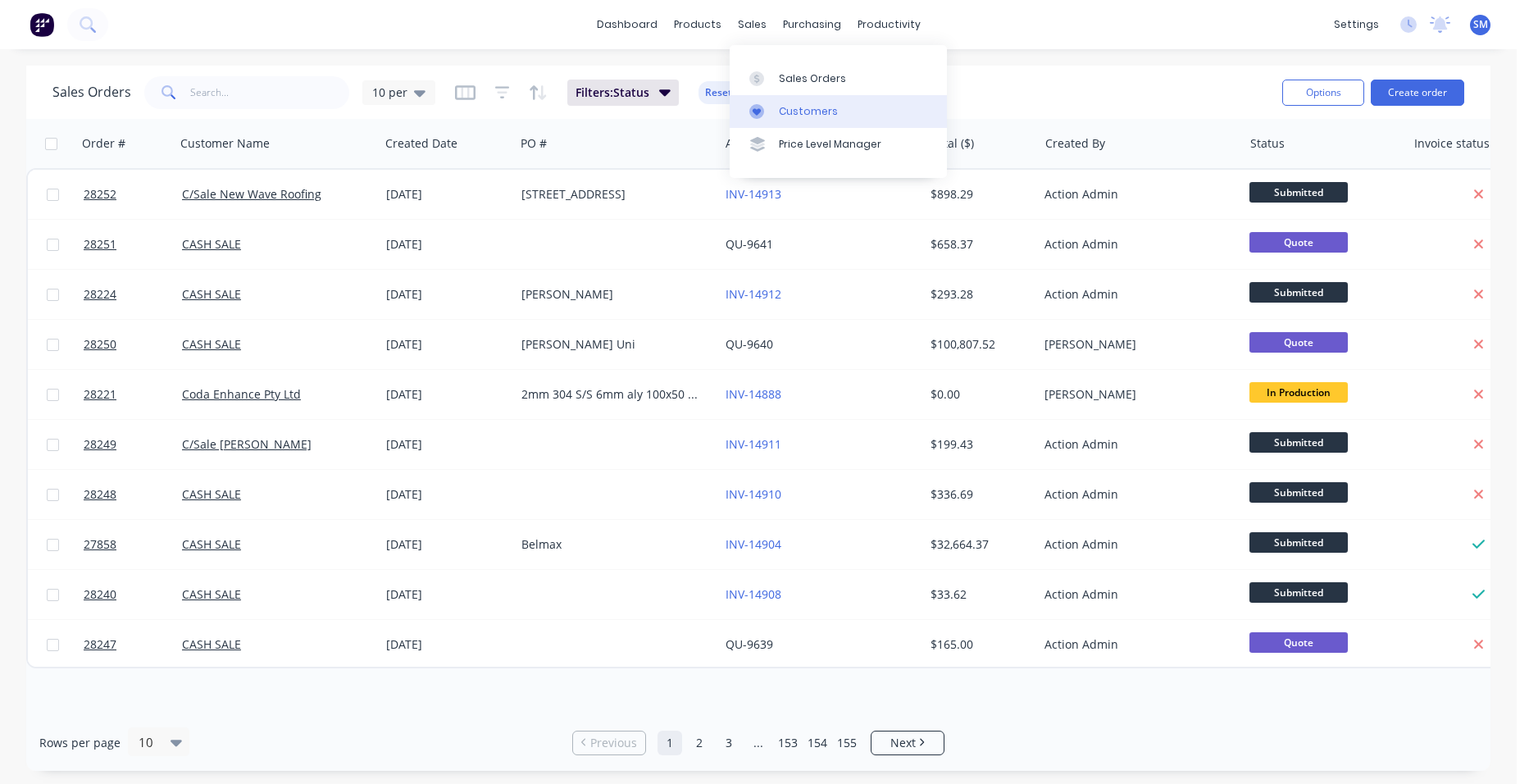
click at [821, 117] on div "Customers" at bounding box center [808, 111] width 59 height 14
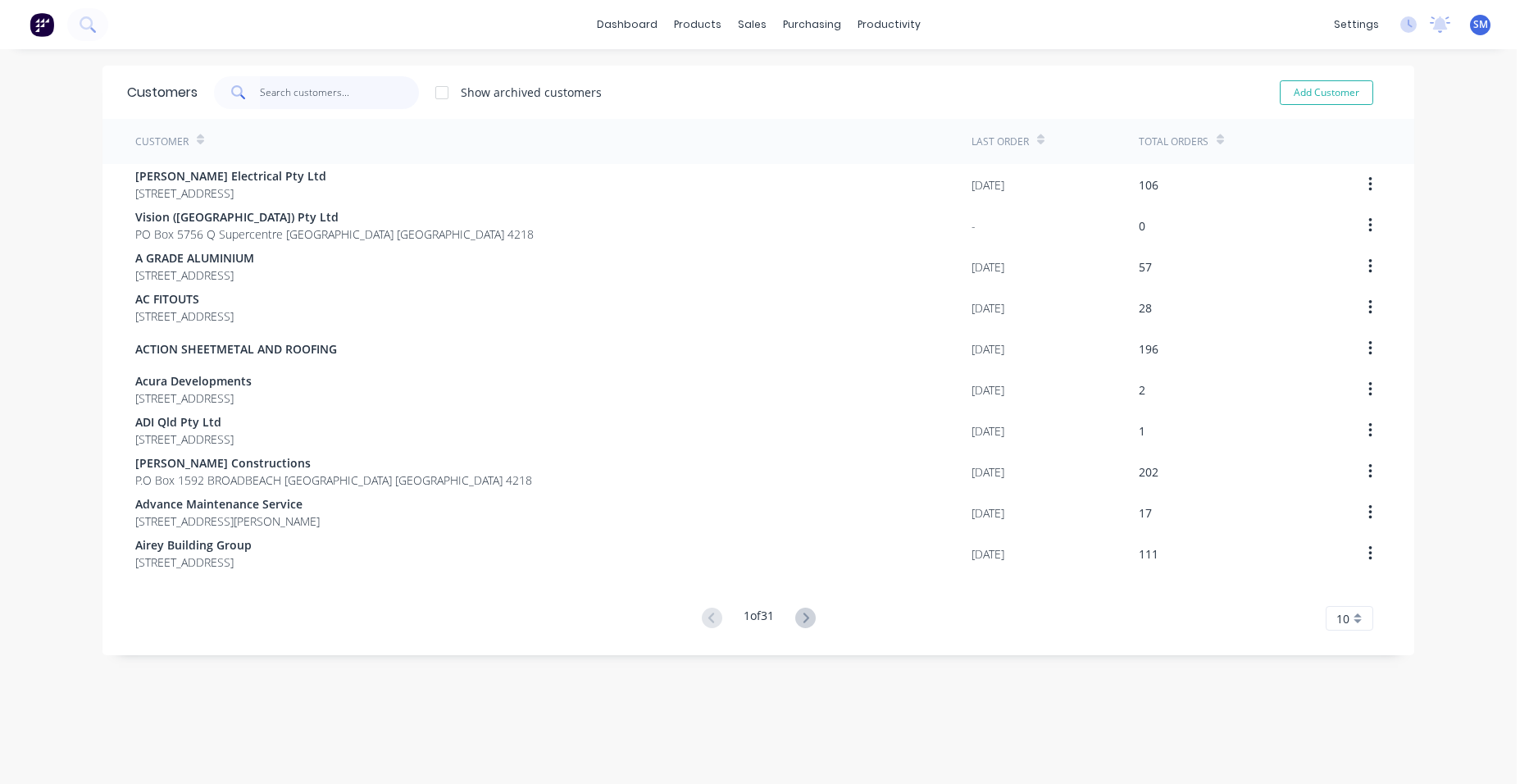
drag, startPoint x: 303, startPoint y: 101, endPoint x: 318, endPoint y: 125, distance: 28.3
click at [304, 103] on input "text" at bounding box center [339, 93] width 160 height 33
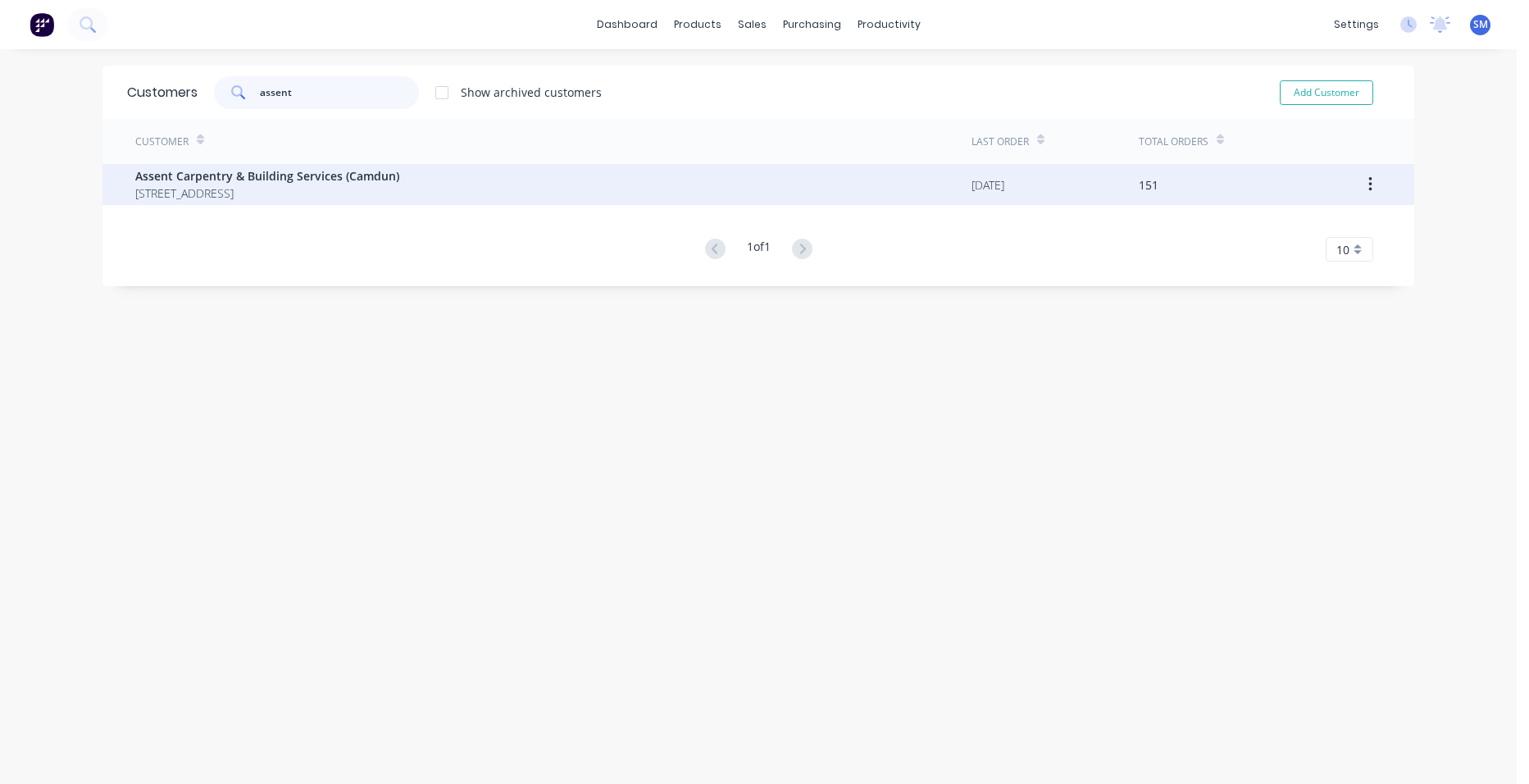
type input "assent"
click at [198, 169] on span "Assent Carpentry & Building Services (Camdun)" at bounding box center [266, 175] width 264 height 17
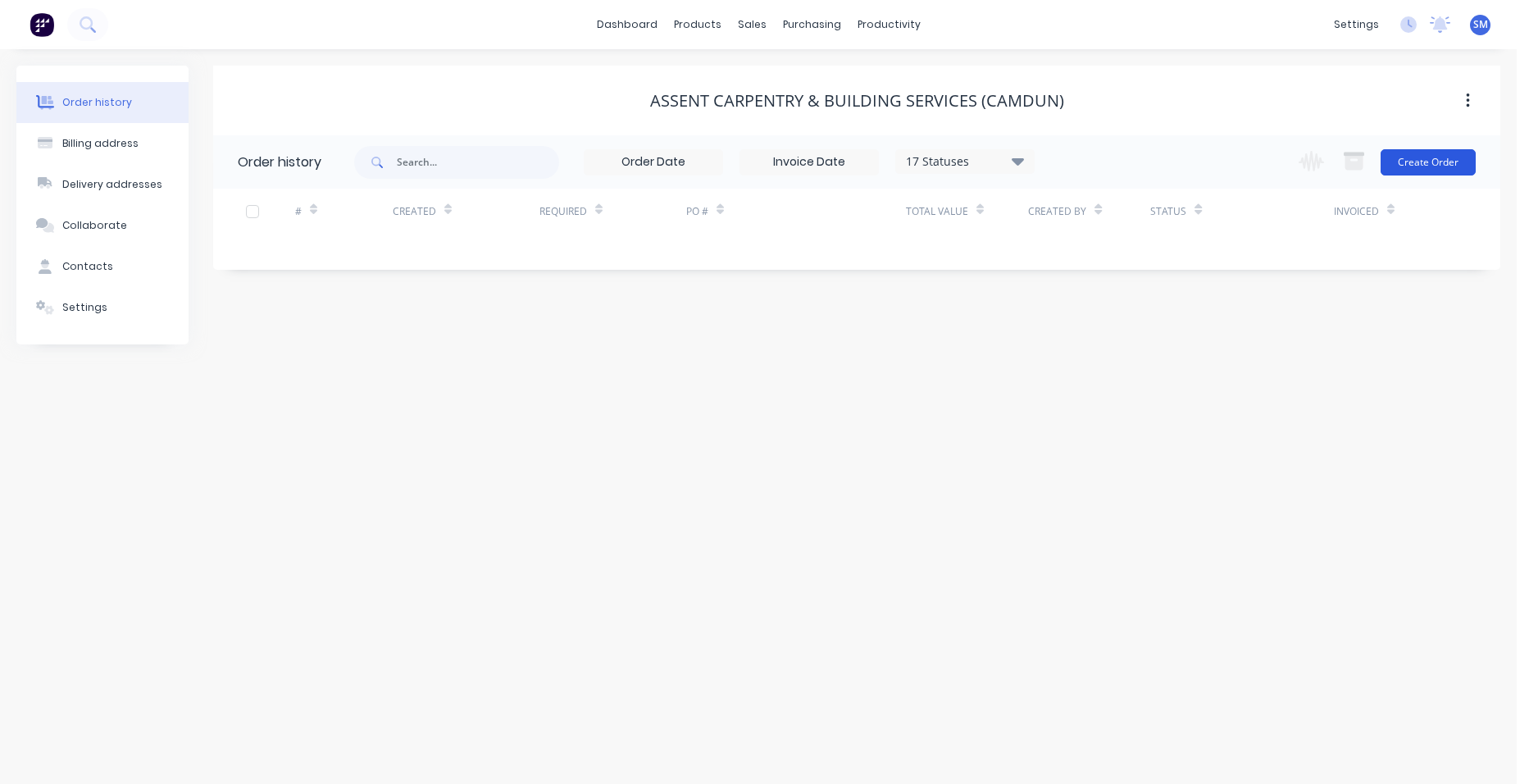
click at [1397, 164] on button "Create Order" at bounding box center [1427, 162] width 95 height 26
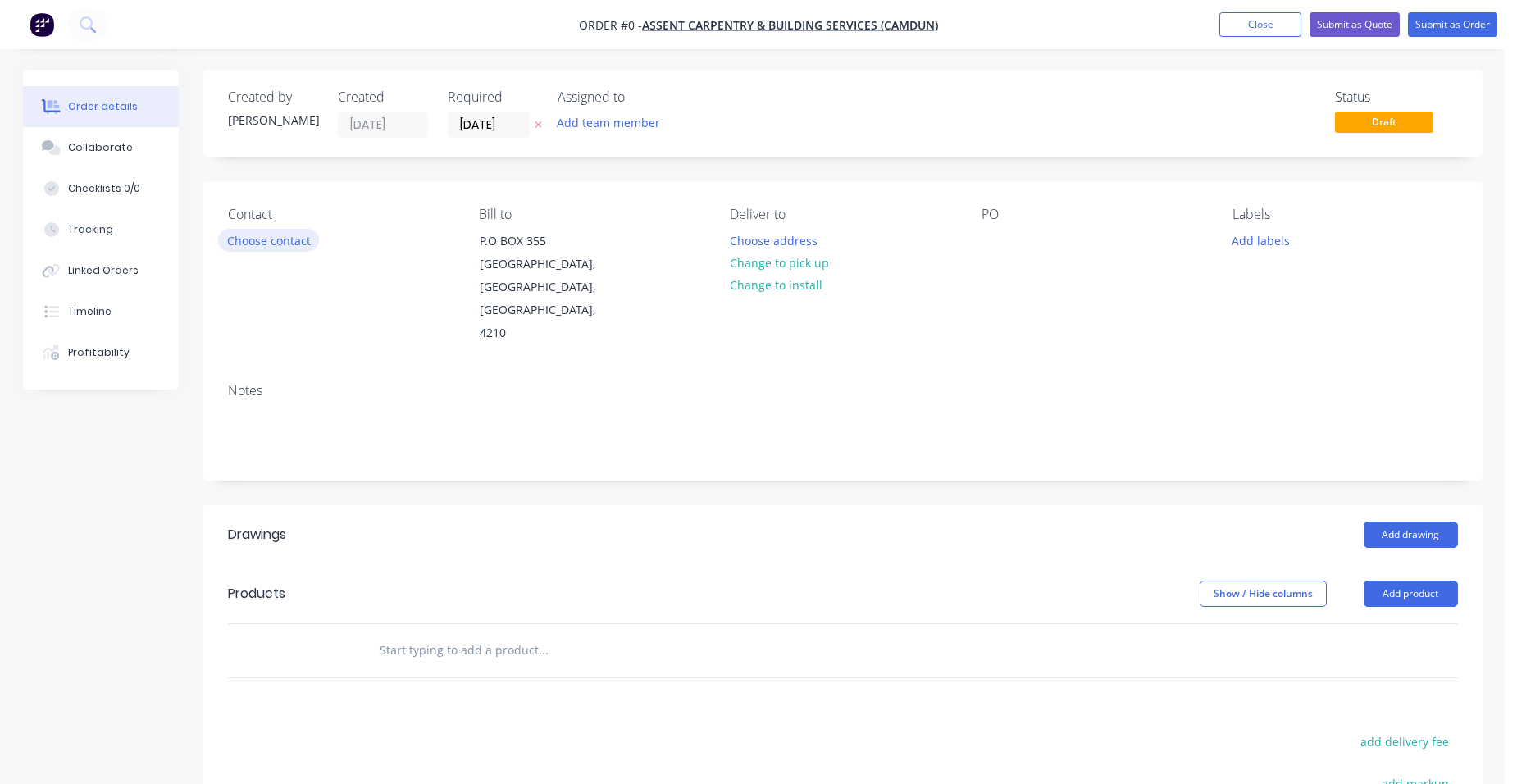
click at [275, 241] on button "Choose contact" at bounding box center [268, 240] width 101 height 22
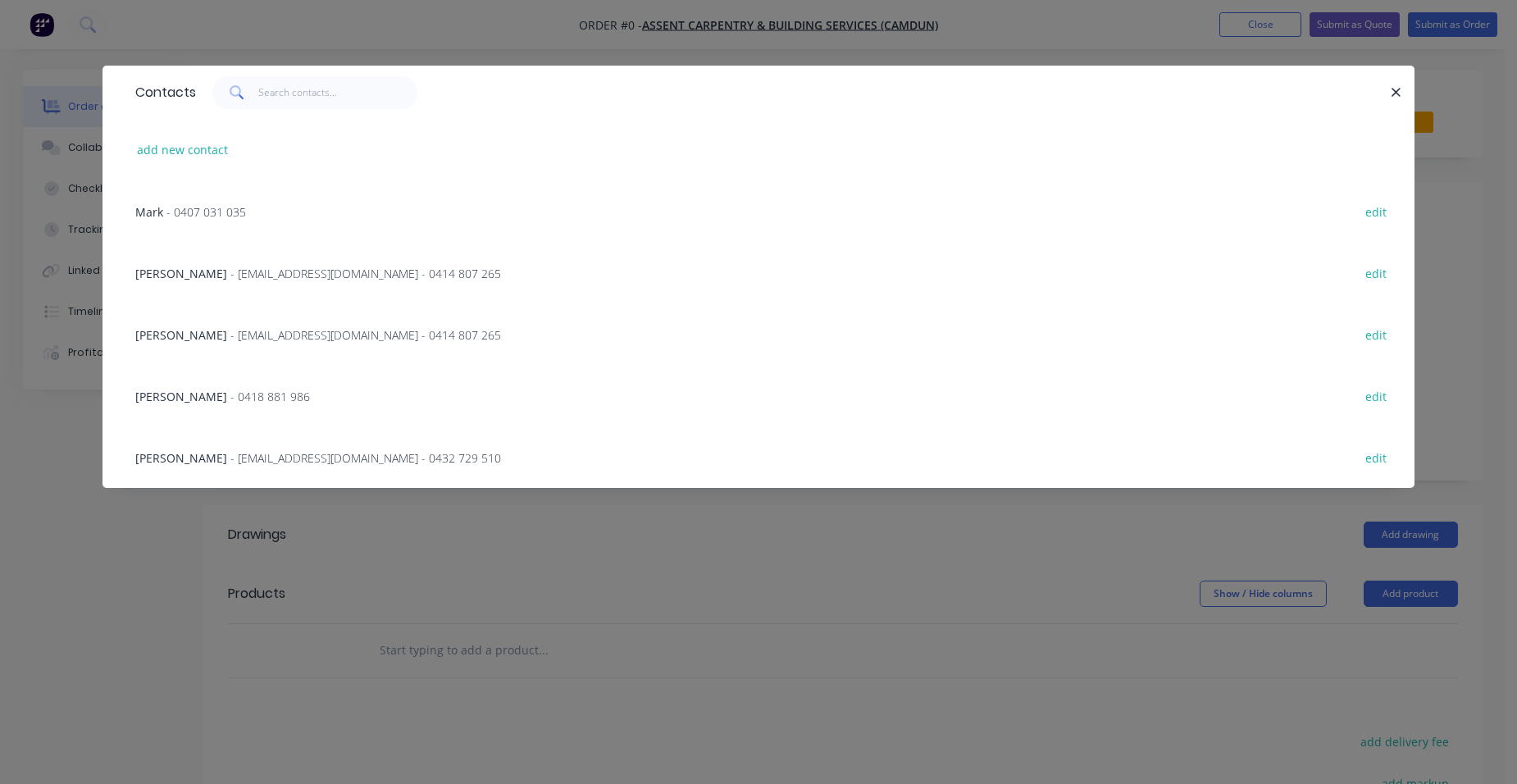
click at [278, 457] on span "- [EMAIL_ADDRESS][DOMAIN_NAME] - 0432 729 510" at bounding box center [365, 458] width 270 height 15
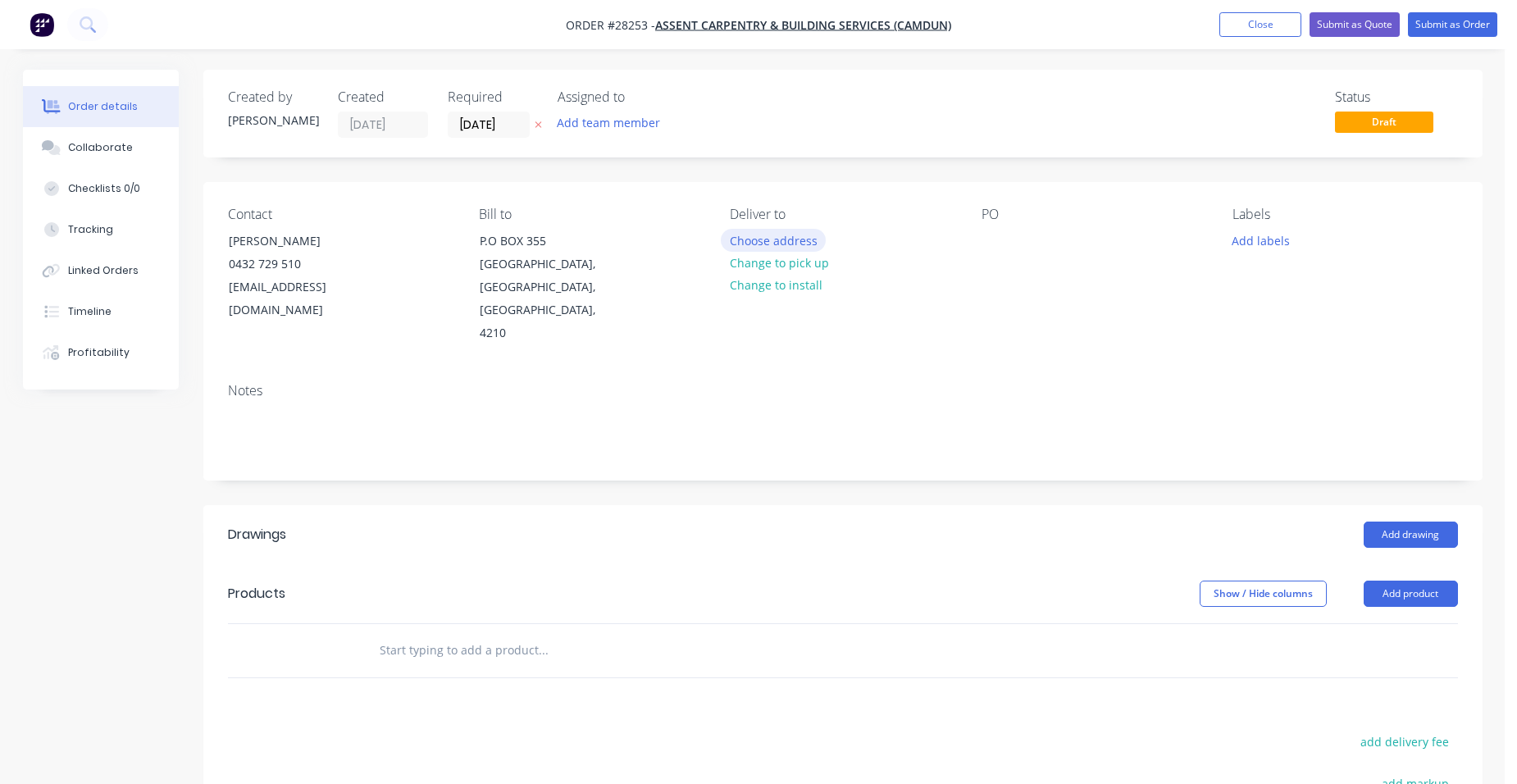
click at [759, 248] on button "Choose address" at bounding box center [773, 240] width 105 height 22
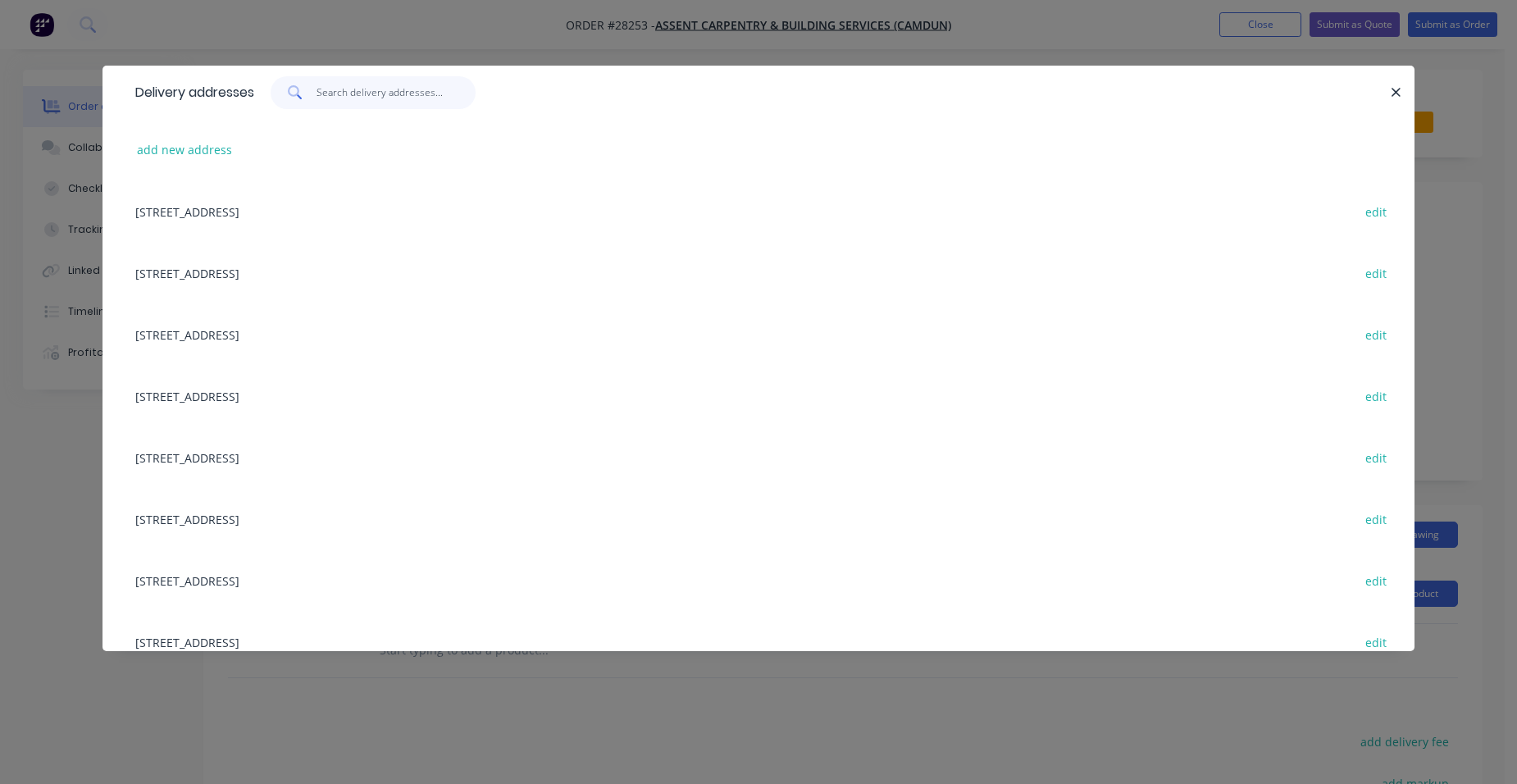
click at [341, 95] on input "text" at bounding box center [396, 93] width 160 height 33
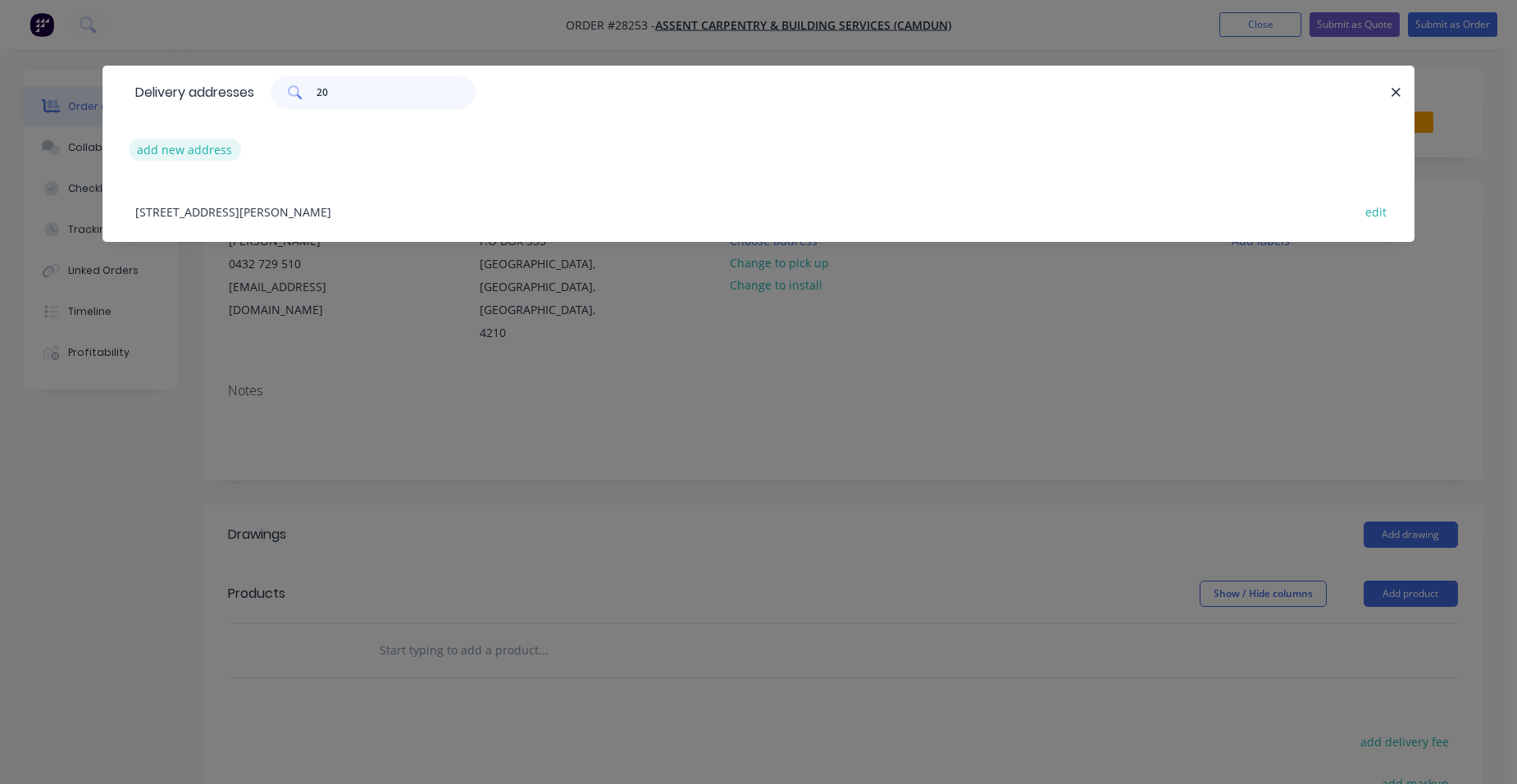
type input "20"
click at [155, 149] on button "add new address" at bounding box center [184, 150] width 112 height 22
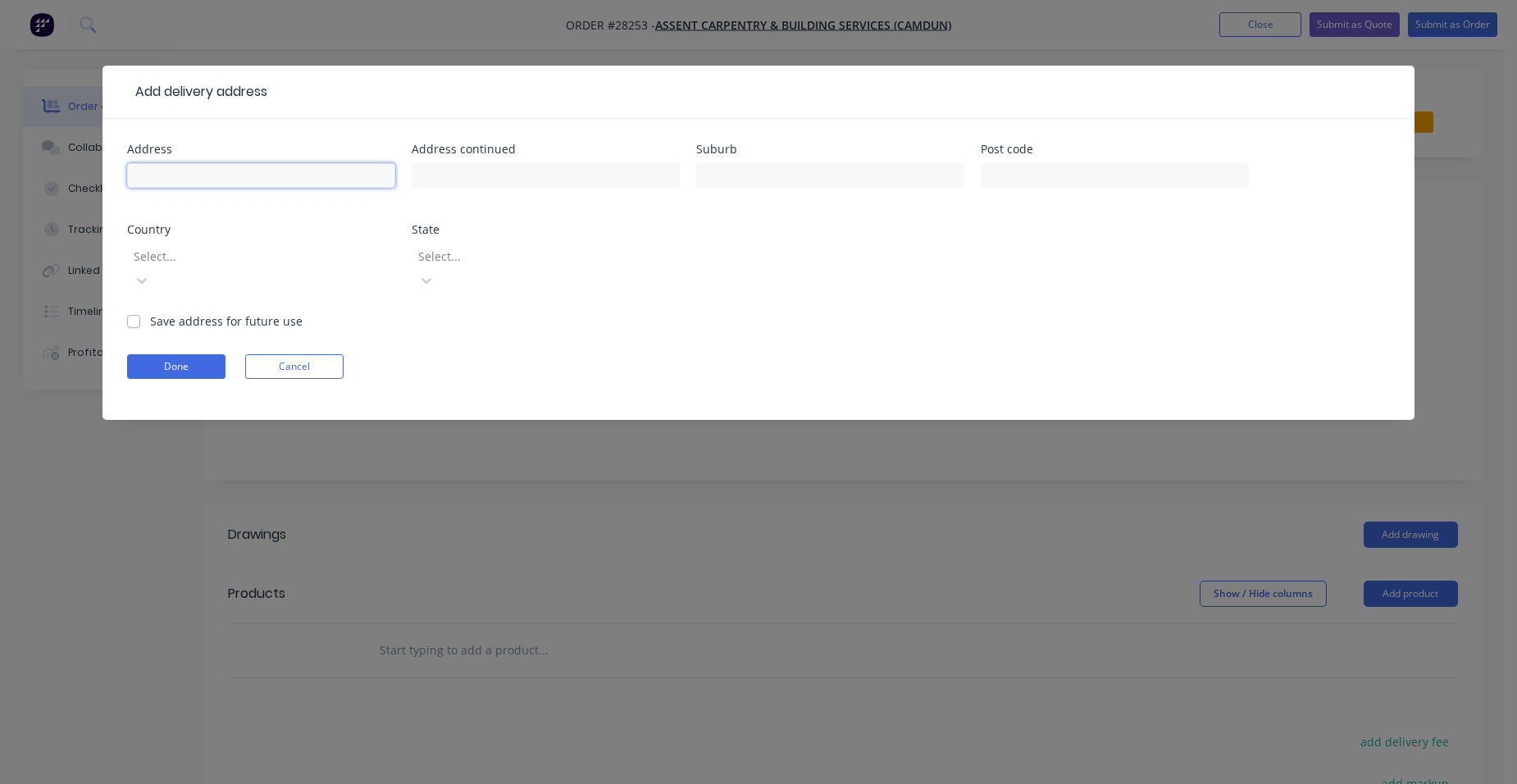
click at [174, 174] on input "text" at bounding box center [262, 175] width 268 height 25
type input "[STREET_ADDRESS]"
type input "[GEOGRAPHIC_DATA]"
click at [241, 249] on div at bounding box center [250, 256] width 236 height 20
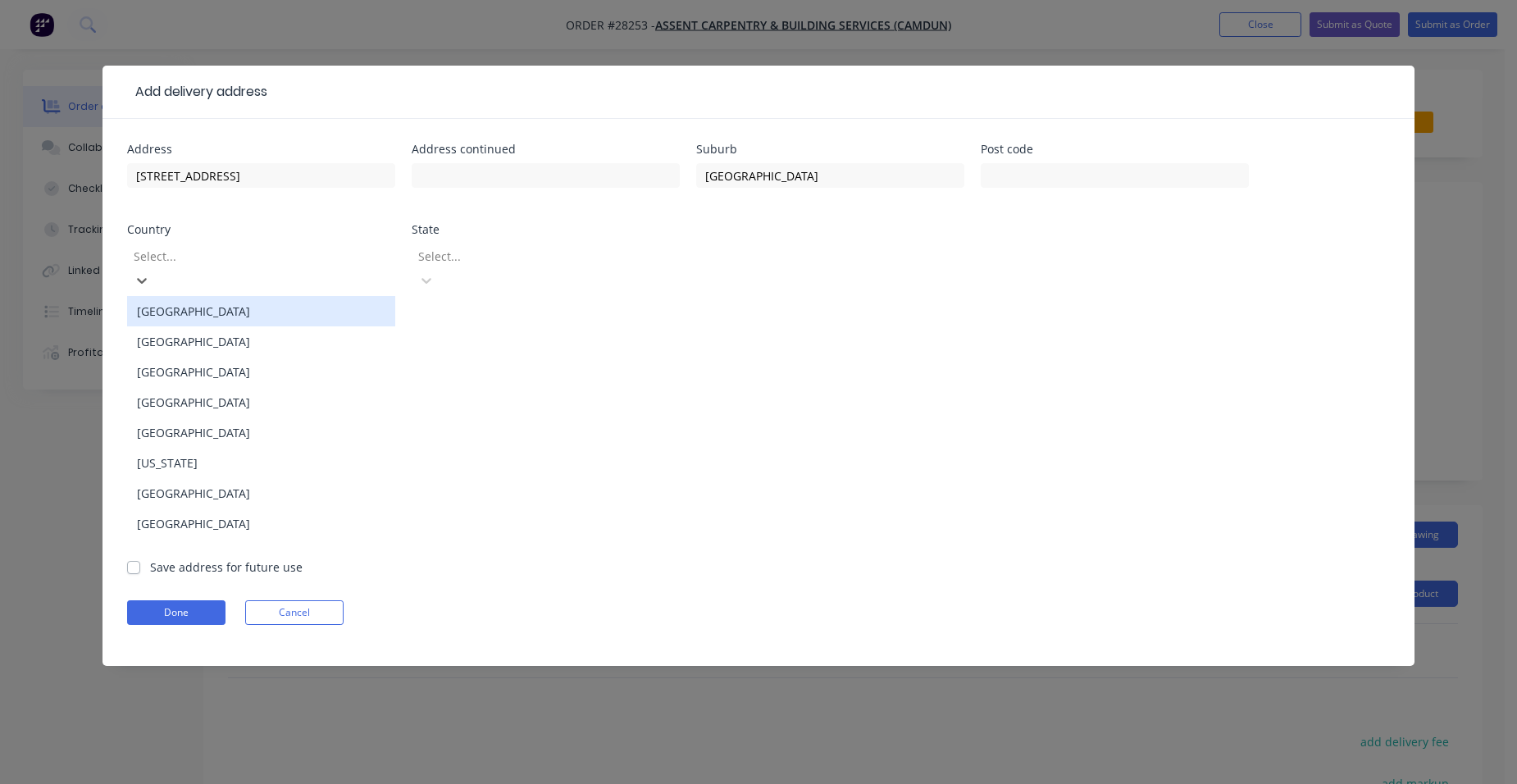
drag, startPoint x: 182, startPoint y: 291, endPoint x: 297, endPoint y: 299, distance: 115.3
click at [184, 296] on div "[GEOGRAPHIC_DATA]" at bounding box center [262, 311] width 268 height 31
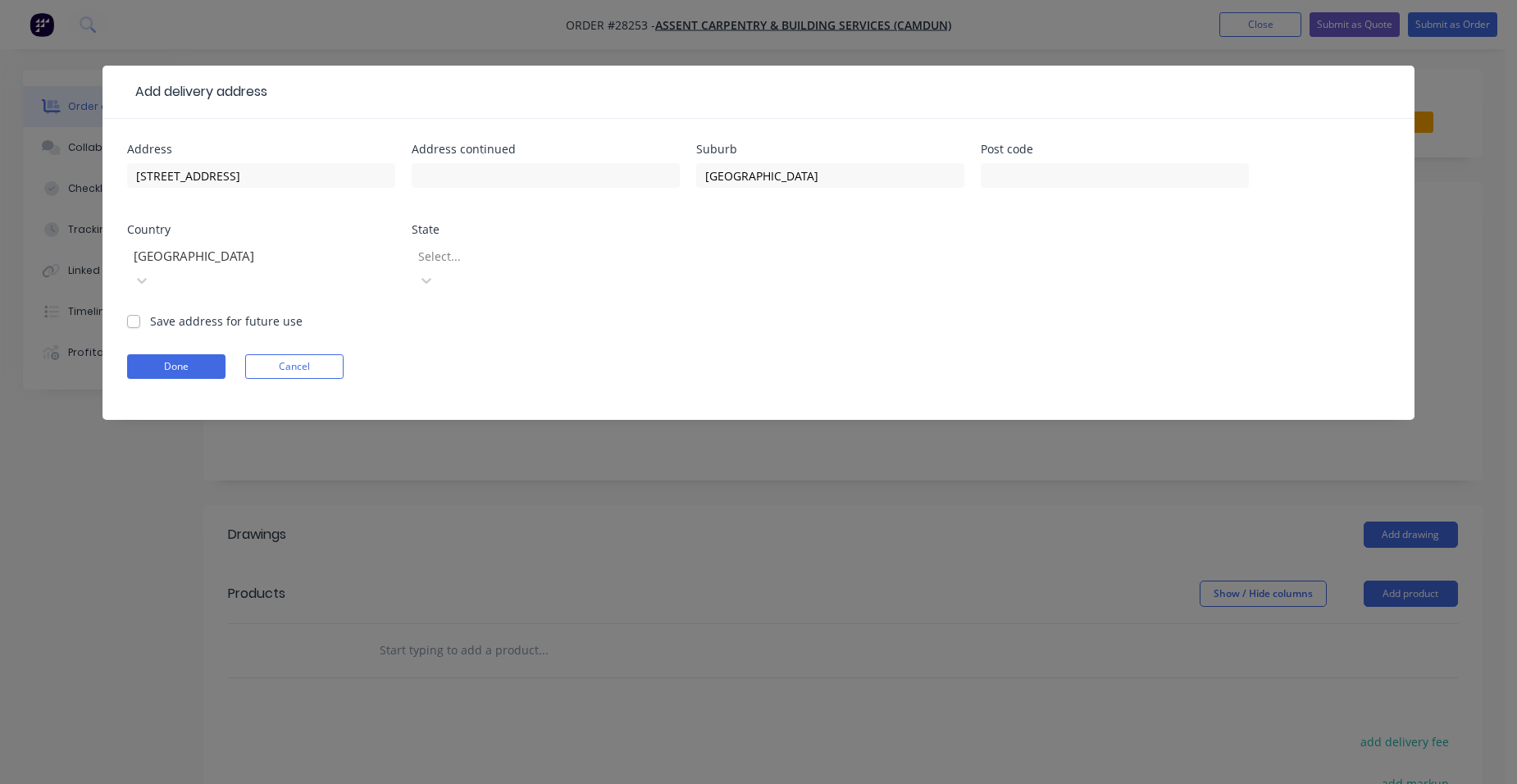
click at [534, 257] on div at bounding box center [534, 256] width 236 height 20
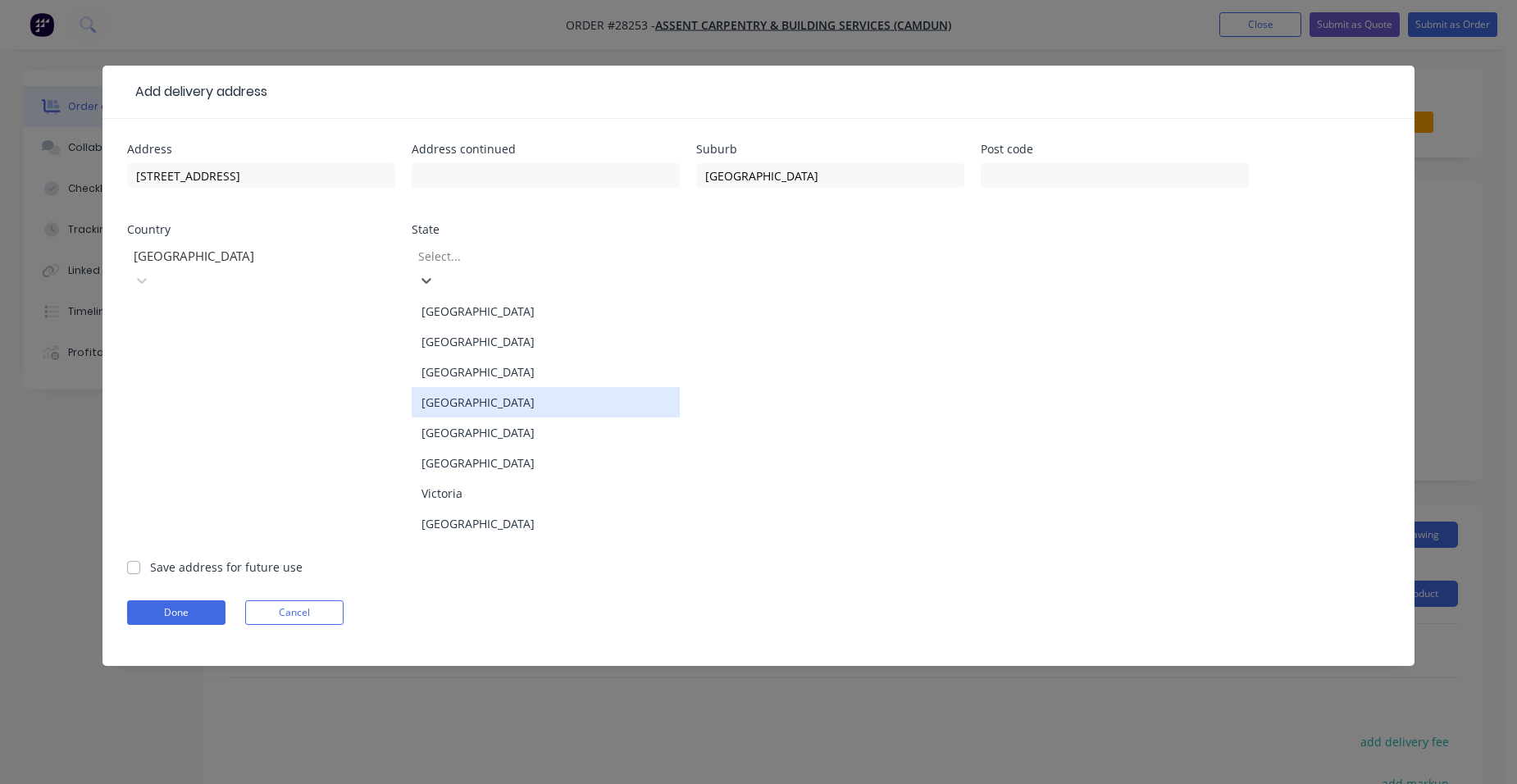
drag, startPoint x: 499, startPoint y: 379, endPoint x: 488, endPoint y: 382, distance: 11.4
click at [498, 387] on div "[GEOGRAPHIC_DATA]" at bounding box center [546, 403] width 268 height 31
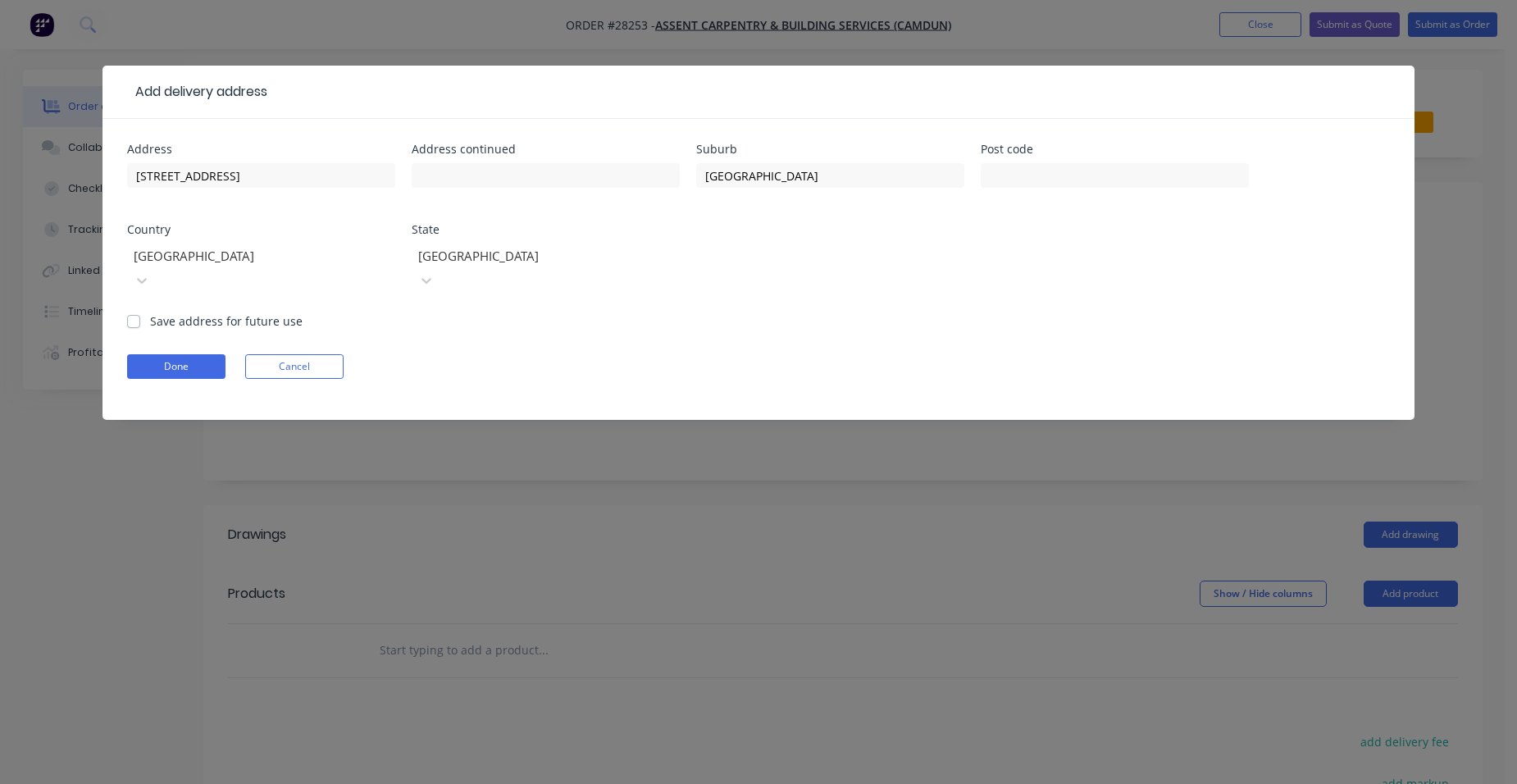
drag, startPoint x: 133, startPoint y: 298, endPoint x: 128, endPoint y: 326, distance: 28.4
click at [151, 312] on label "Save address for future use" at bounding box center [226, 321] width 152 height 17
click at [130, 312] on input "Save address for future use" at bounding box center [134, 320] width 13 height 15
checkbox input "true"
click at [151, 354] on button "Done" at bounding box center [176, 366] width 99 height 25
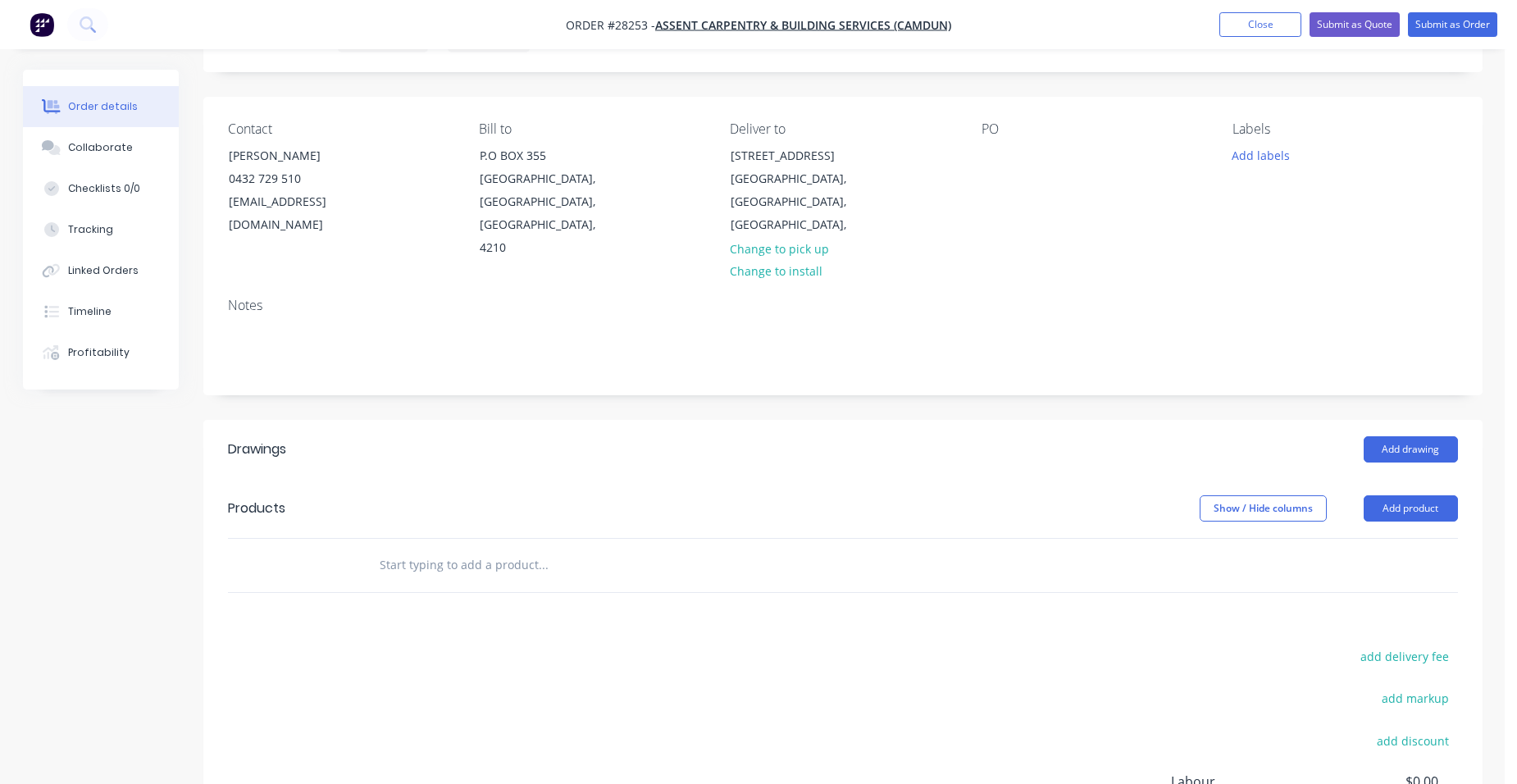
scroll to position [164, 0]
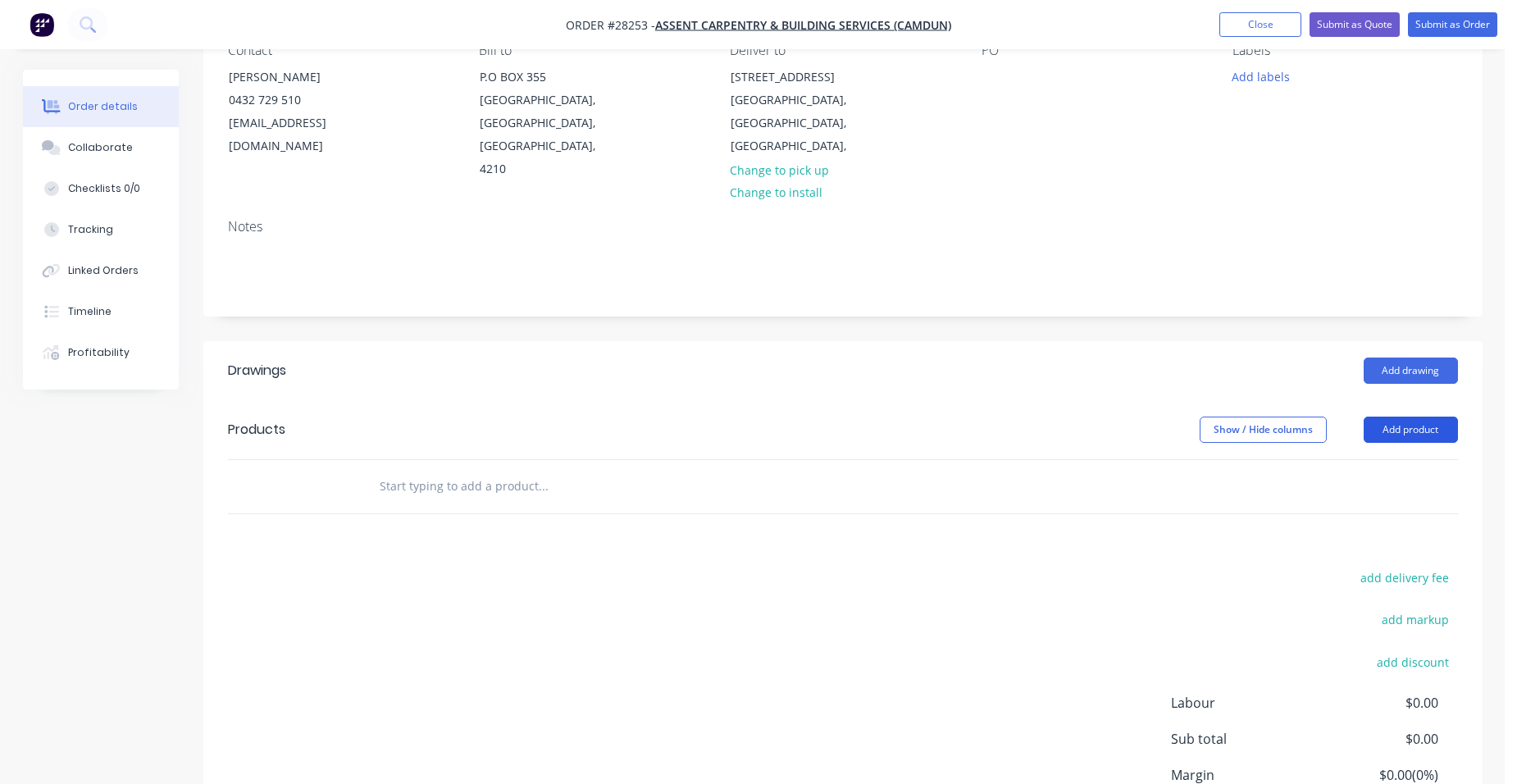
click at [1425, 416] on button "Add product" at bounding box center [1411, 428] width 94 height 26
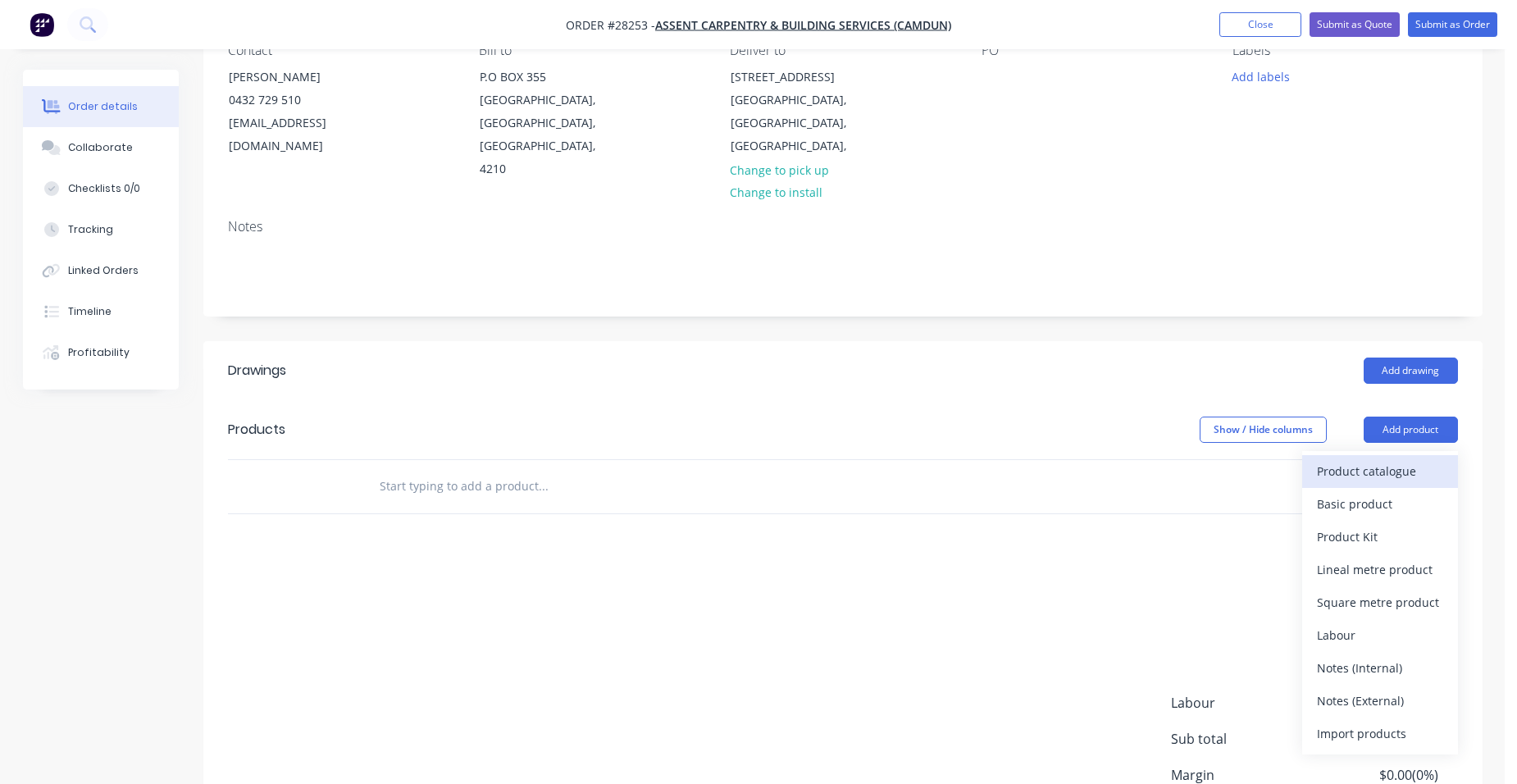
click at [1391, 459] on div "Product catalogue" at bounding box center [1381, 471] width 127 height 24
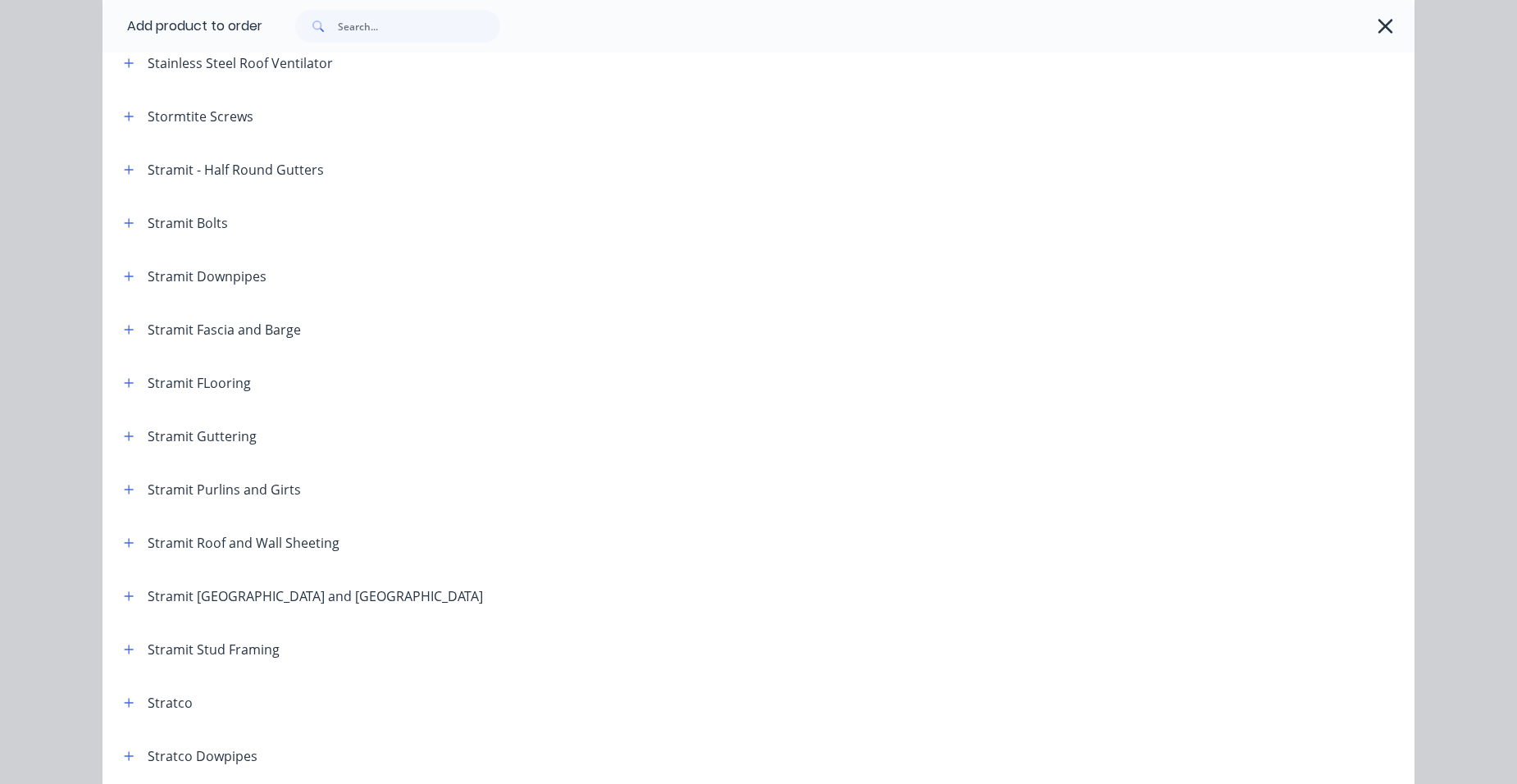
scroll to position [2705, 0]
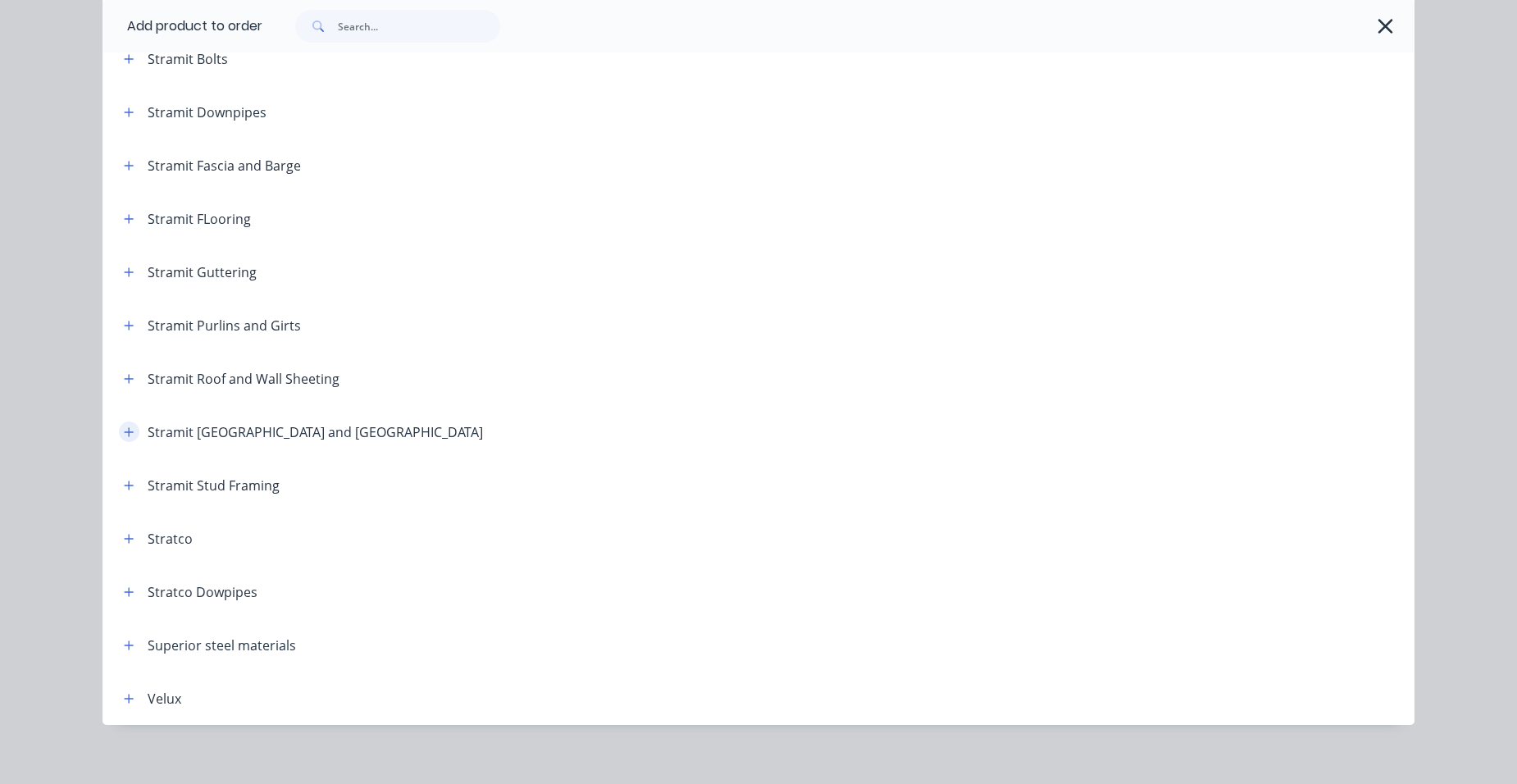
click at [124, 429] on icon "button" at bounding box center [128, 432] width 10 height 12
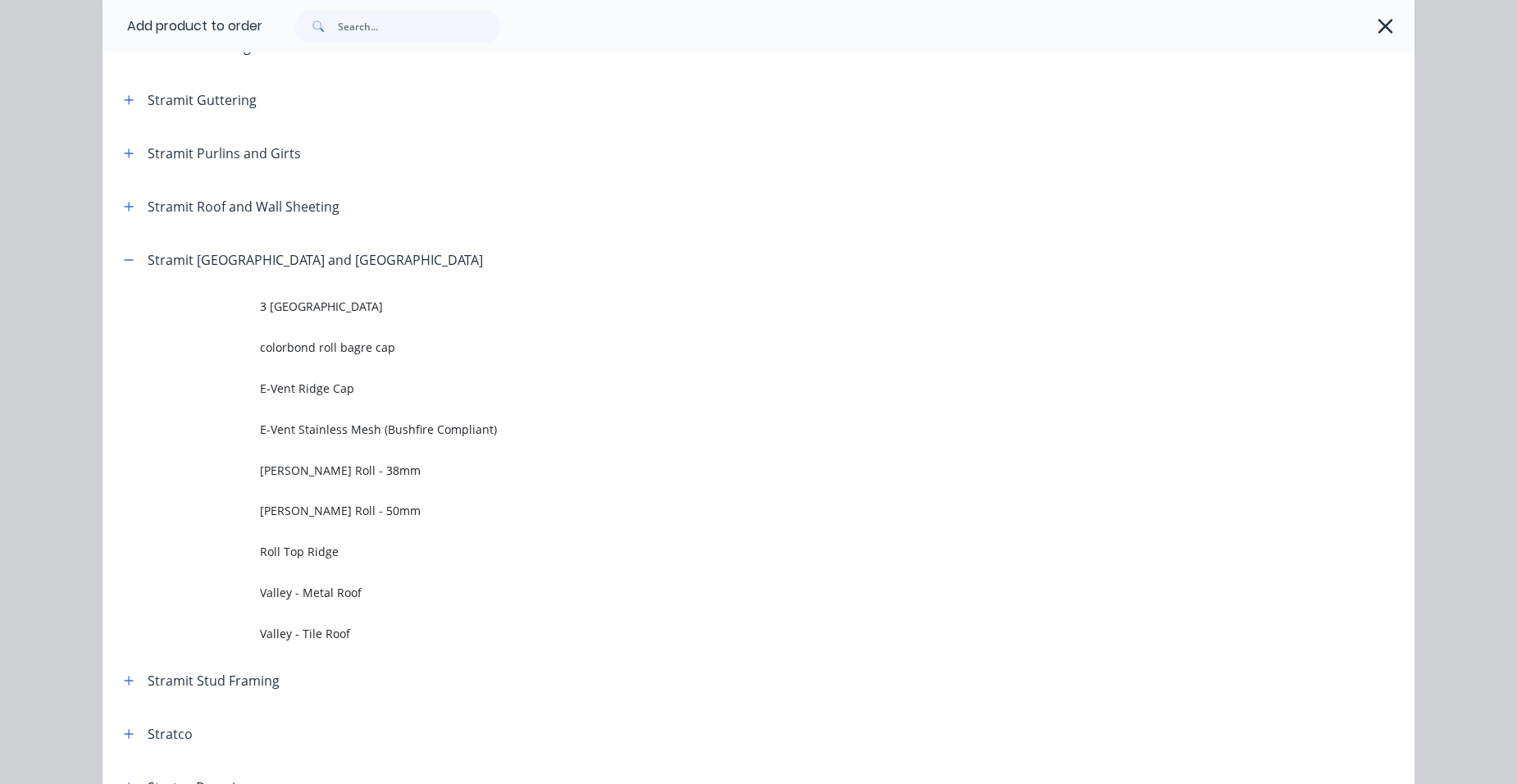
scroll to position [3032, 0]
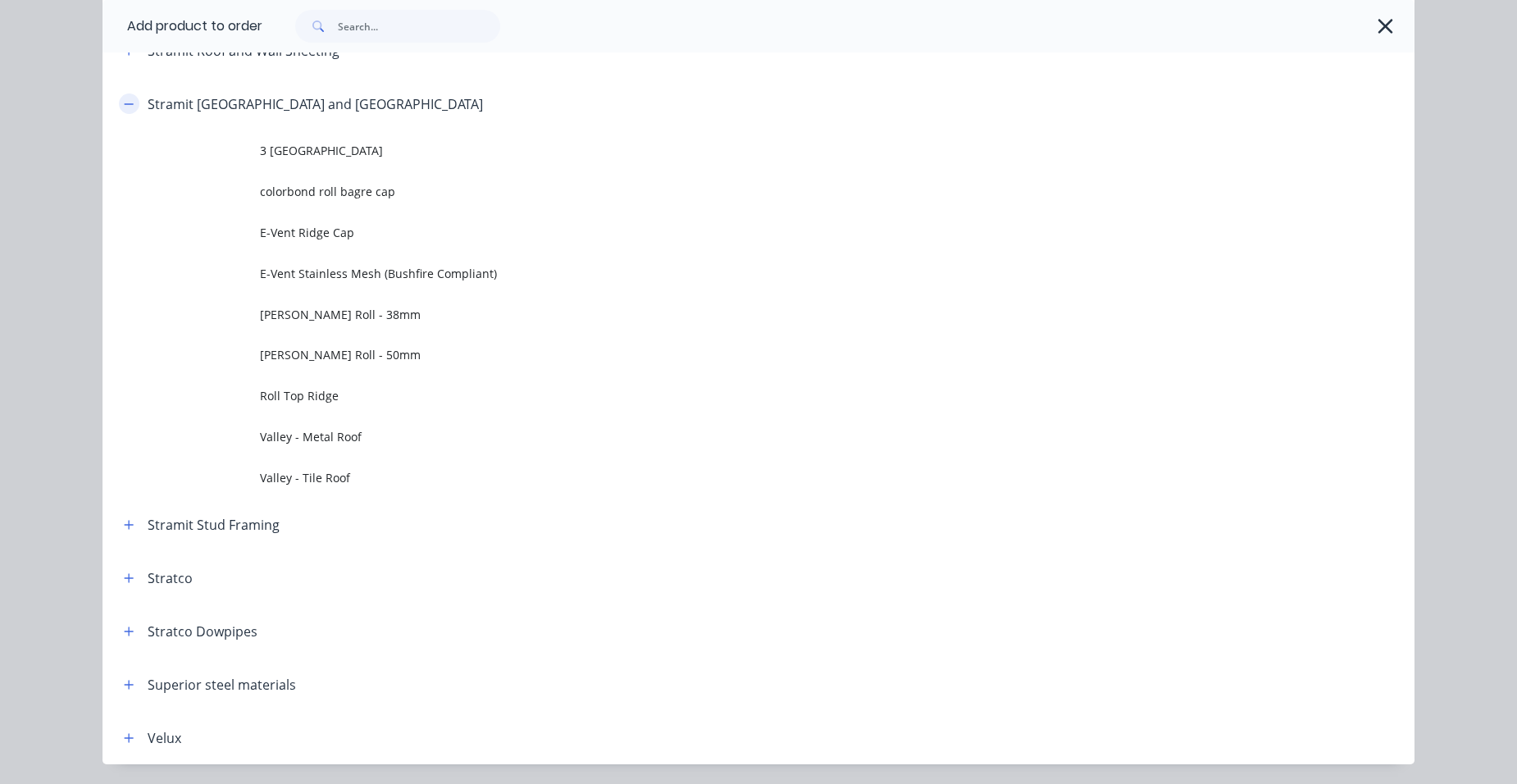
click at [124, 99] on icon "button" at bounding box center [128, 104] width 10 height 12
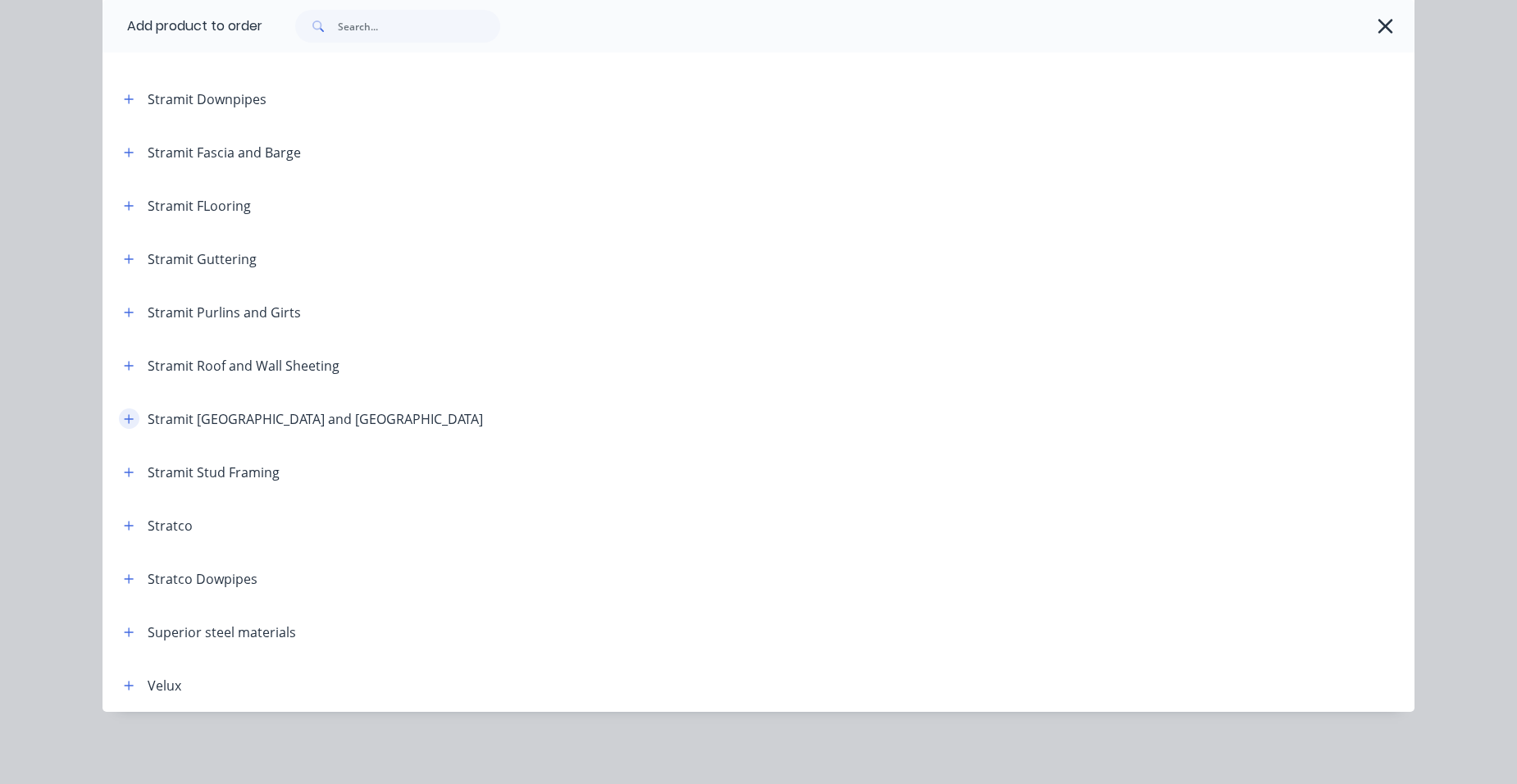
scroll to position [2718, 0]
click at [128, 362] on button "button" at bounding box center [128, 364] width 20 height 20
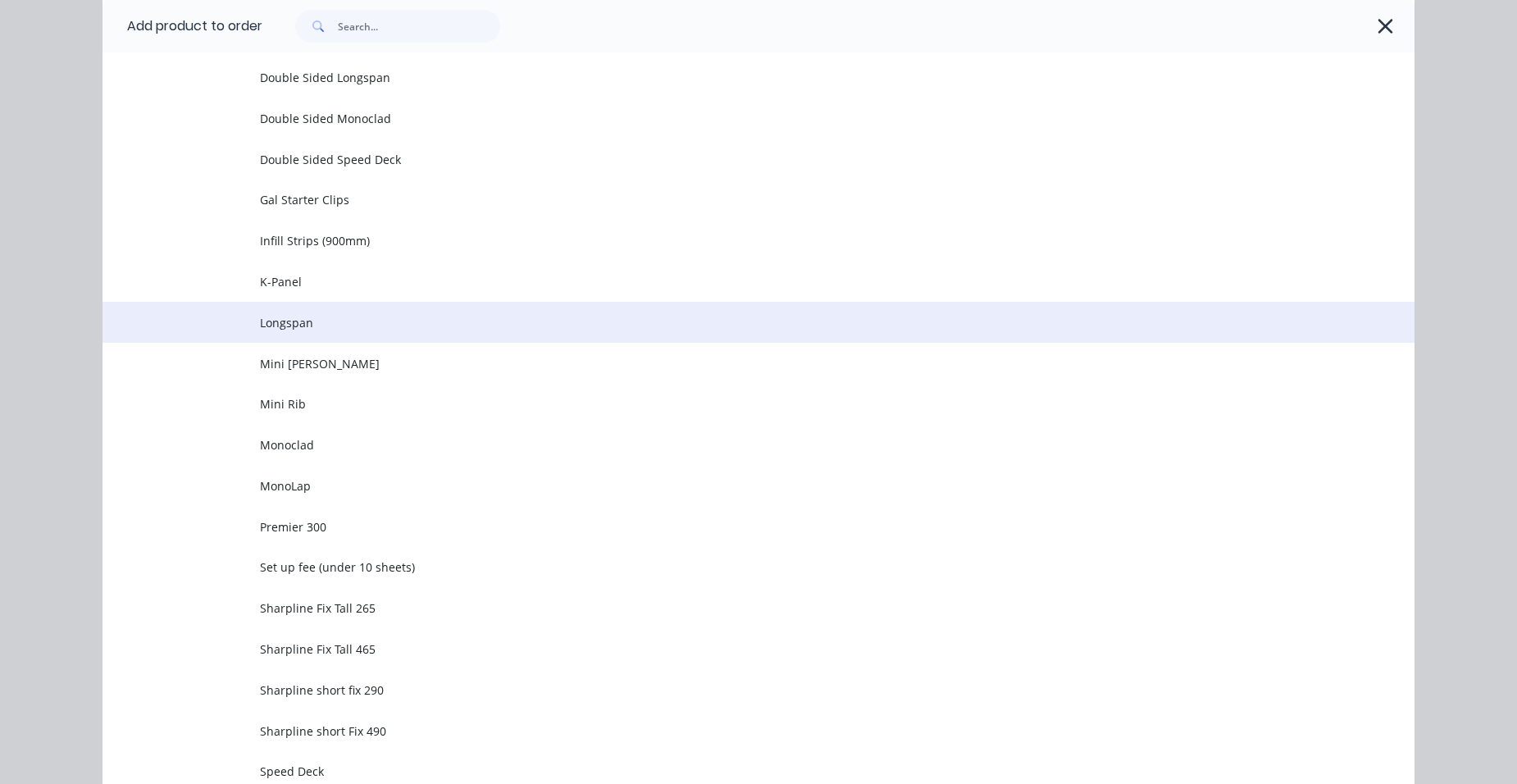
scroll to position [3784, 0]
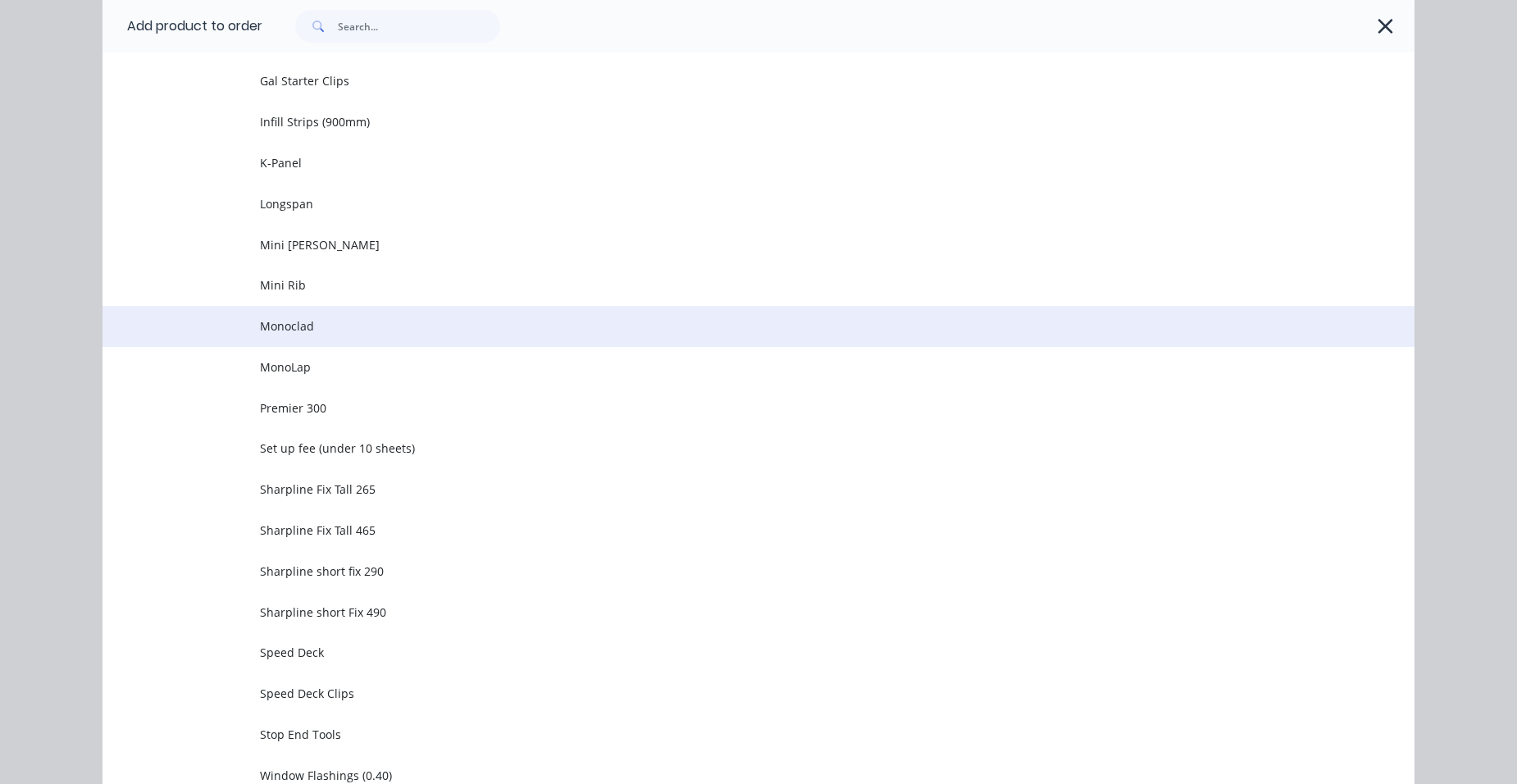
click at [361, 337] on td "Monoclad" at bounding box center [837, 326] width 1155 height 41
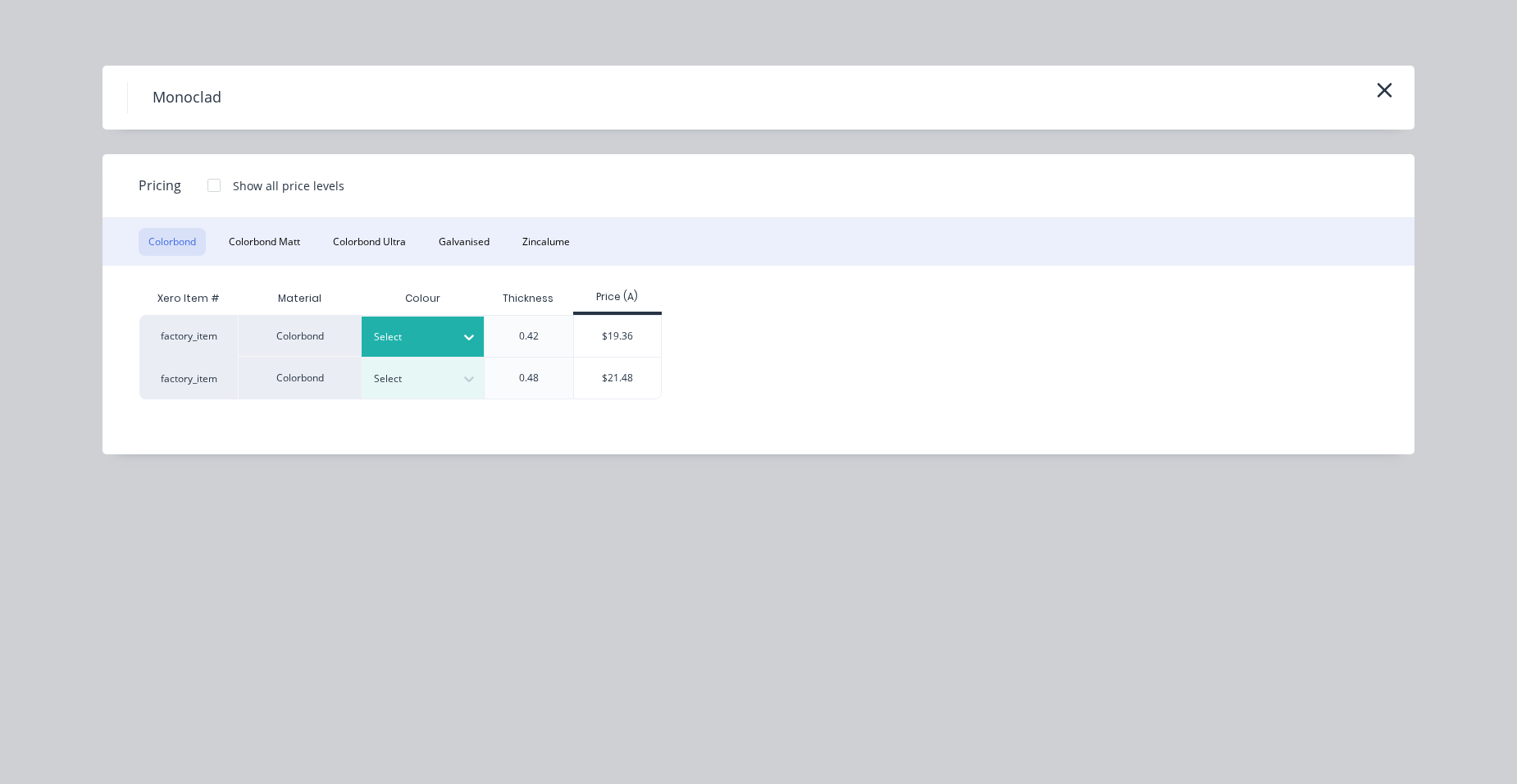
click at [399, 329] on div at bounding box center [410, 336] width 74 height 18
click at [205, 641] on div "[PERSON_NAME]" at bounding box center [103, 657] width 205 height 31
click at [599, 348] on div "$19.36" at bounding box center [618, 335] width 88 height 41
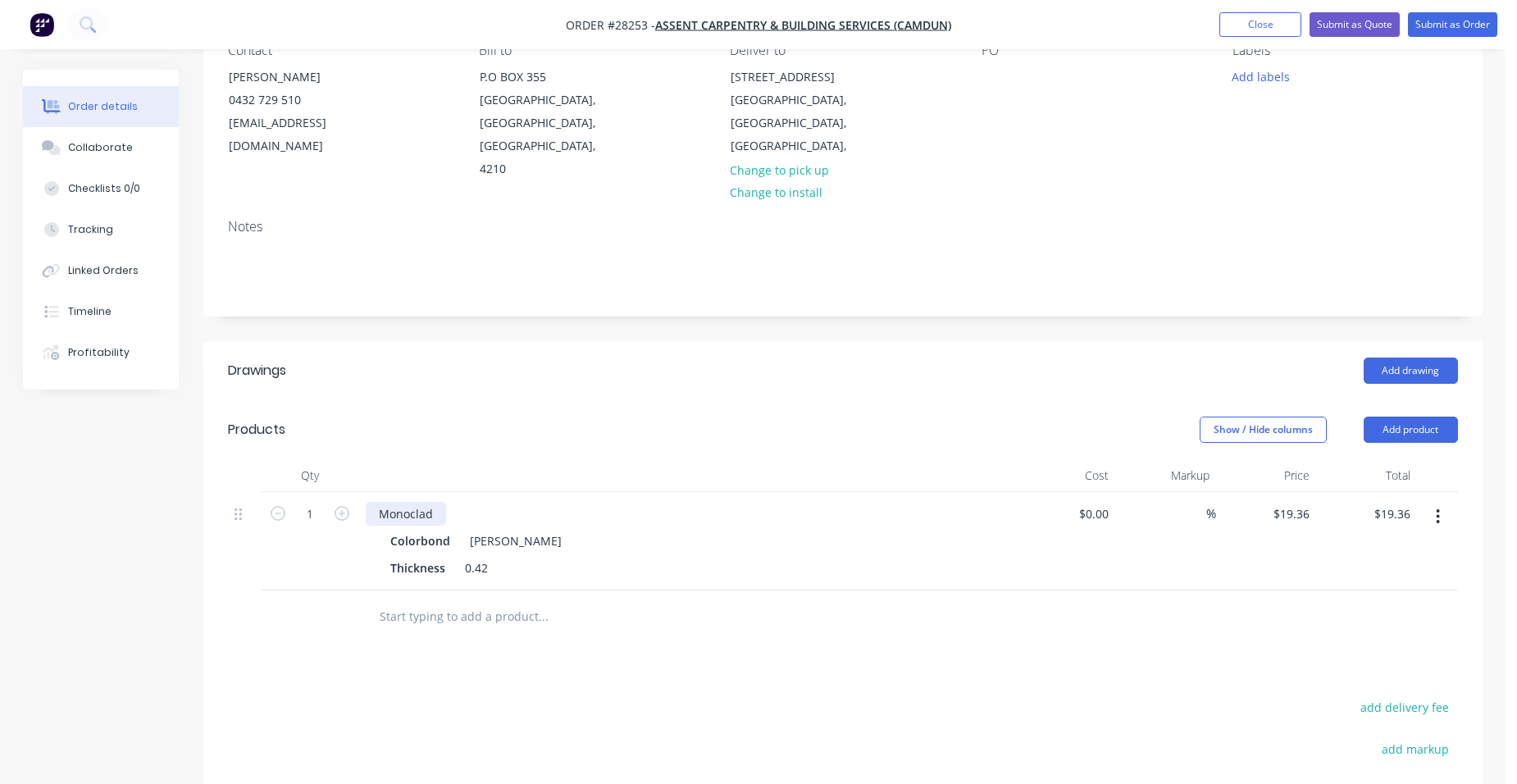
click at [442, 501] on div "Monoclad" at bounding box center [406, 513] width 81 height 24
click at [322, 501] on input "1" at bounding box center [310, 514] width 42 height 25
type input "42.062"
type input "$814.32"
click at [599, 501] on div "Monoclad 16 x 3450" at bounding box center [687, 513] width 643 height 24
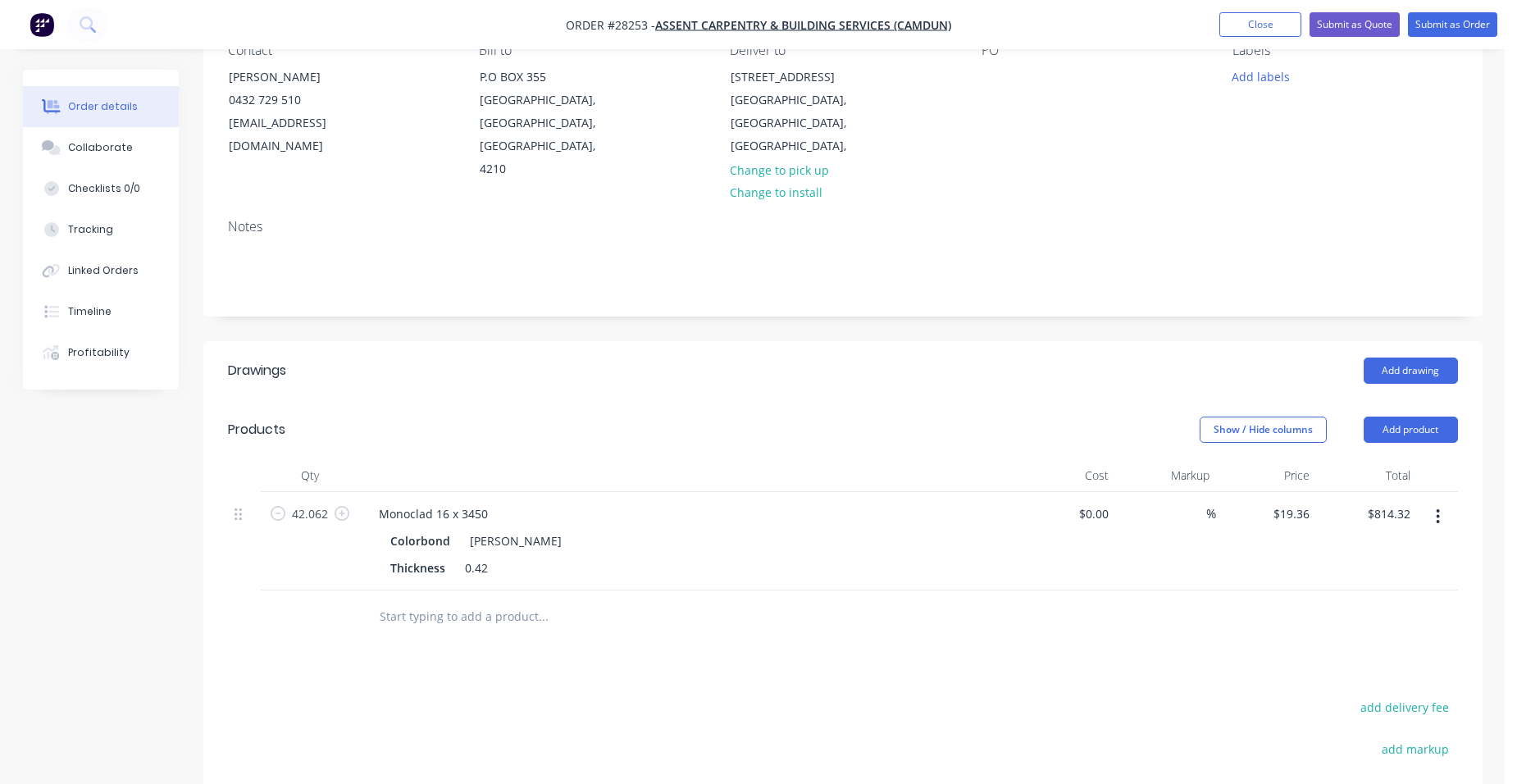
click at [564, 501] on div "Monoclad 16 x 3450" at bounding box center [687, 513] width 643 height 24
click at [1437, 416] on button "Add product" at bounding box center [1411, 428] width 94 height 26
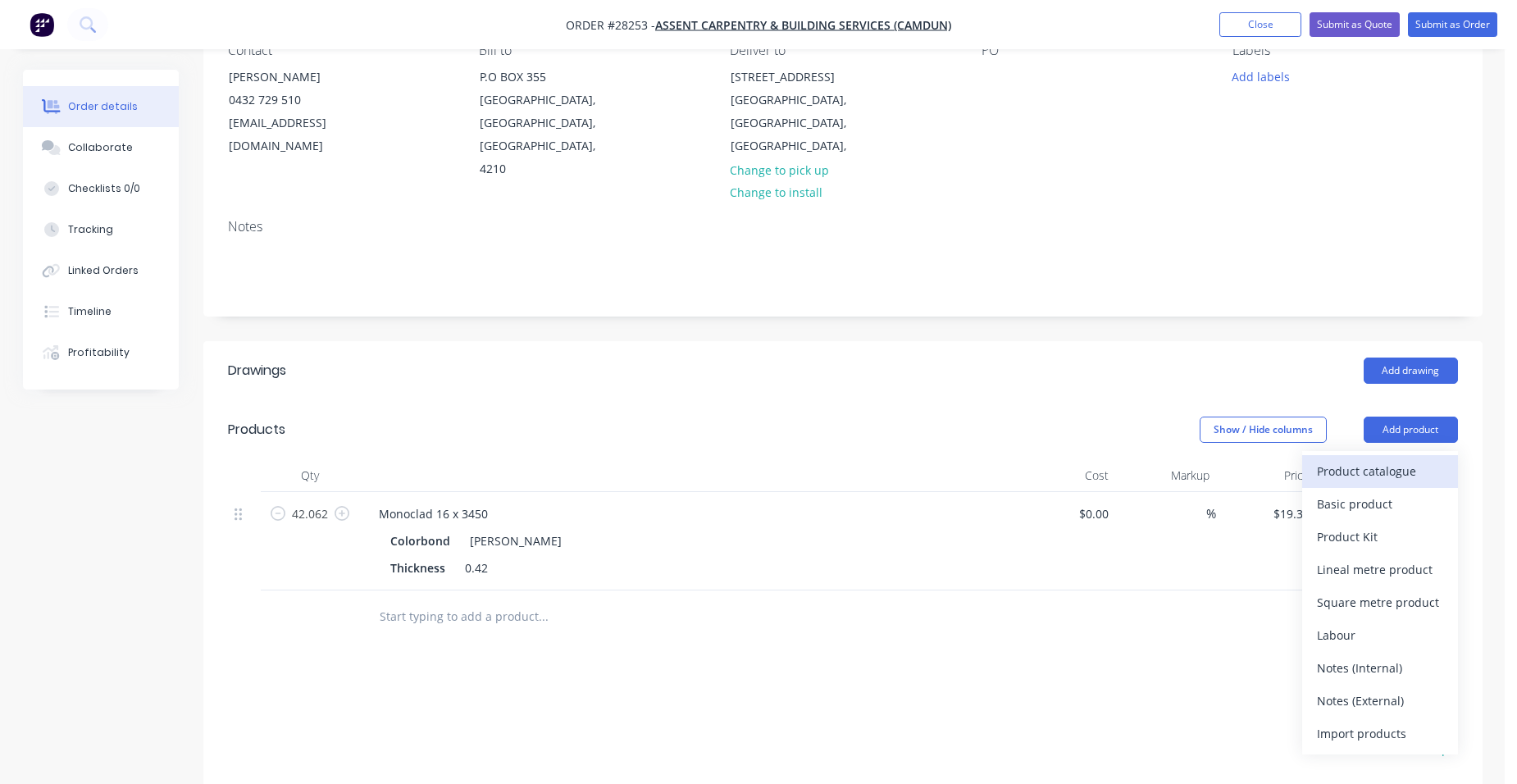
click at [1397, 459] on div "Product catalogue" at bounding box center [1381, 471] width 127 height 24
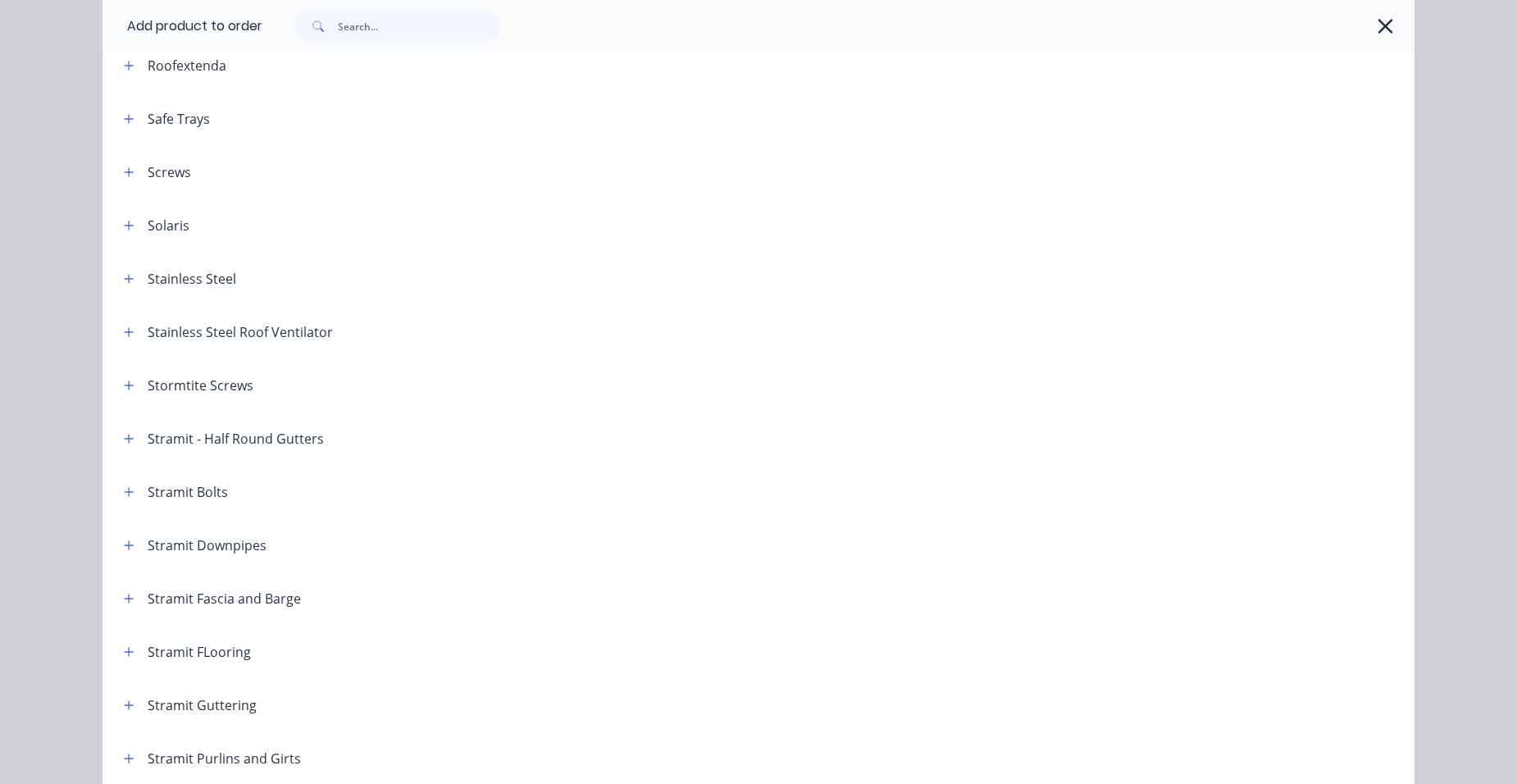
scroll to position [2377, 0]
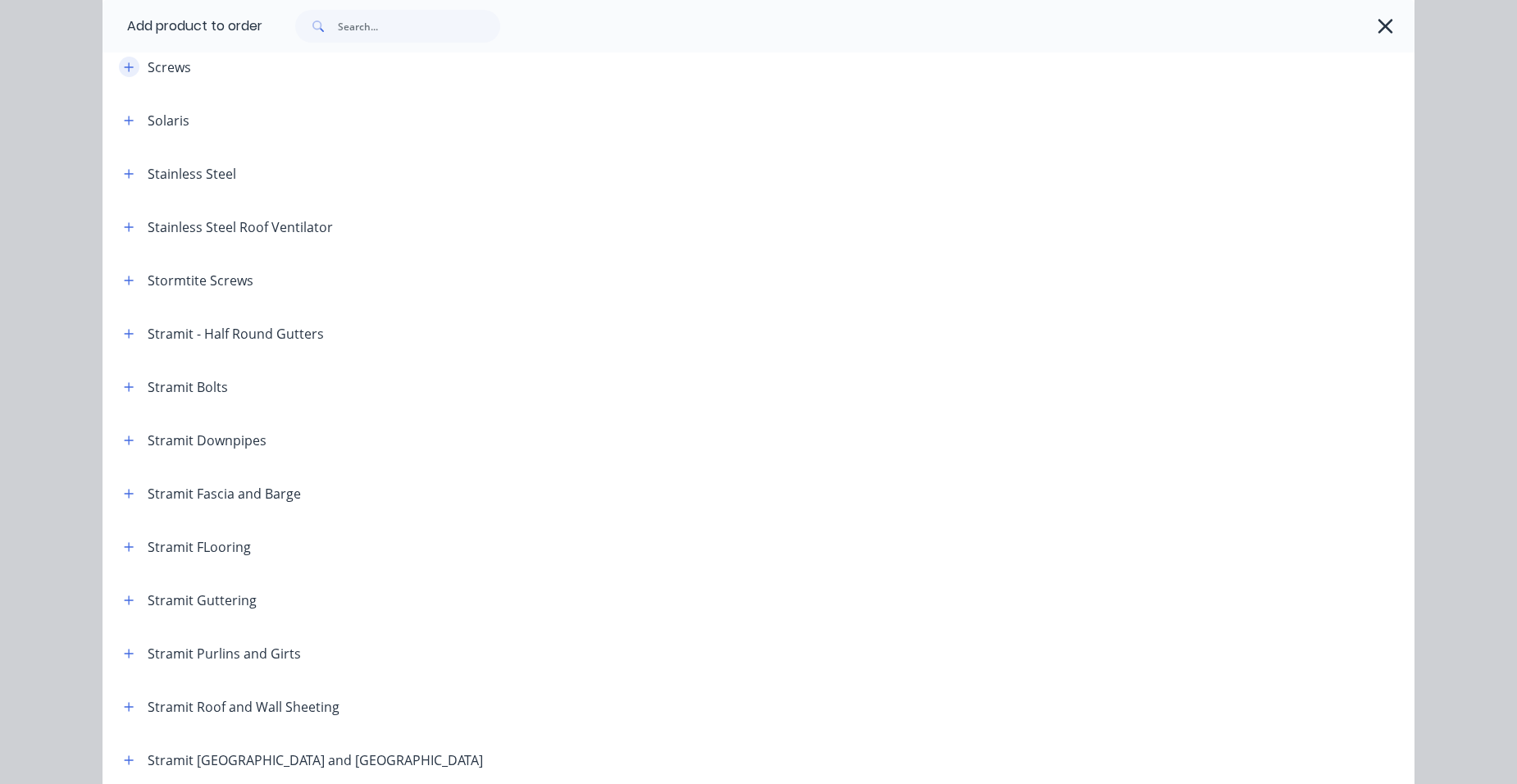
click at [124, 65] on icon "button" at bounding box center [128, 67] width 10 height 12
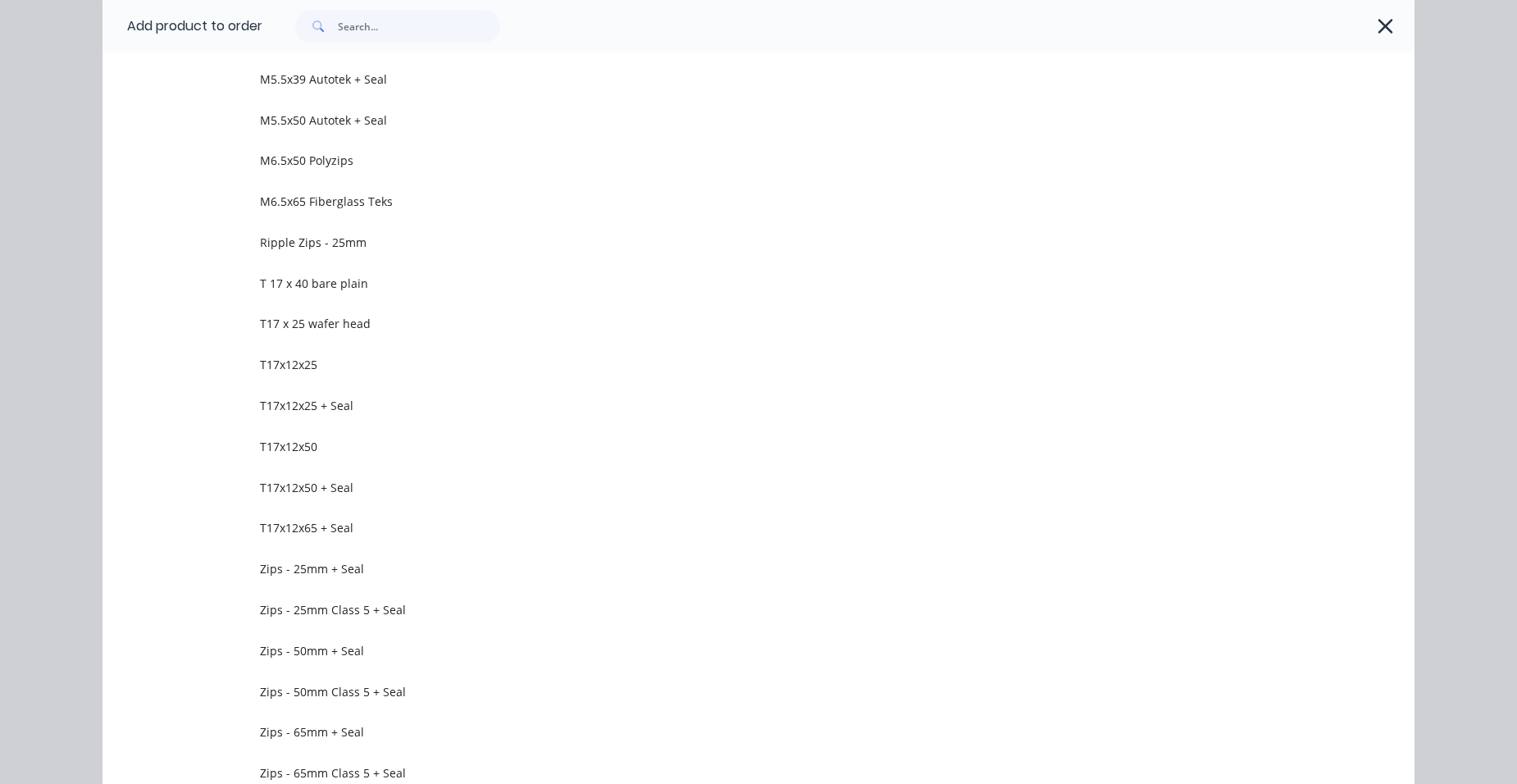
scroll to position [3443, 0]
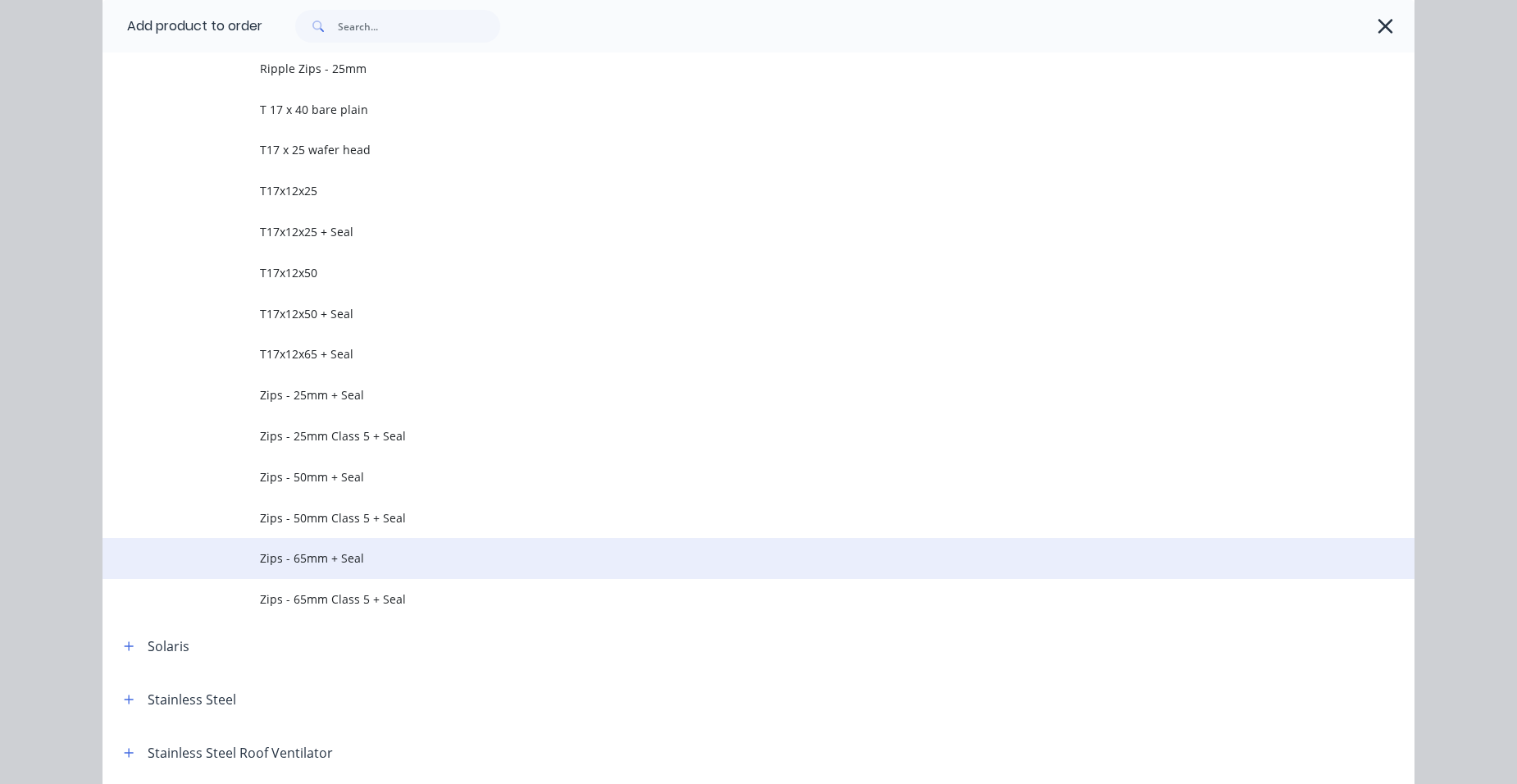
click at [388, 562] on span "Zips - 65mm + Seal" at bounding box center [721, 558] width 923 height 17
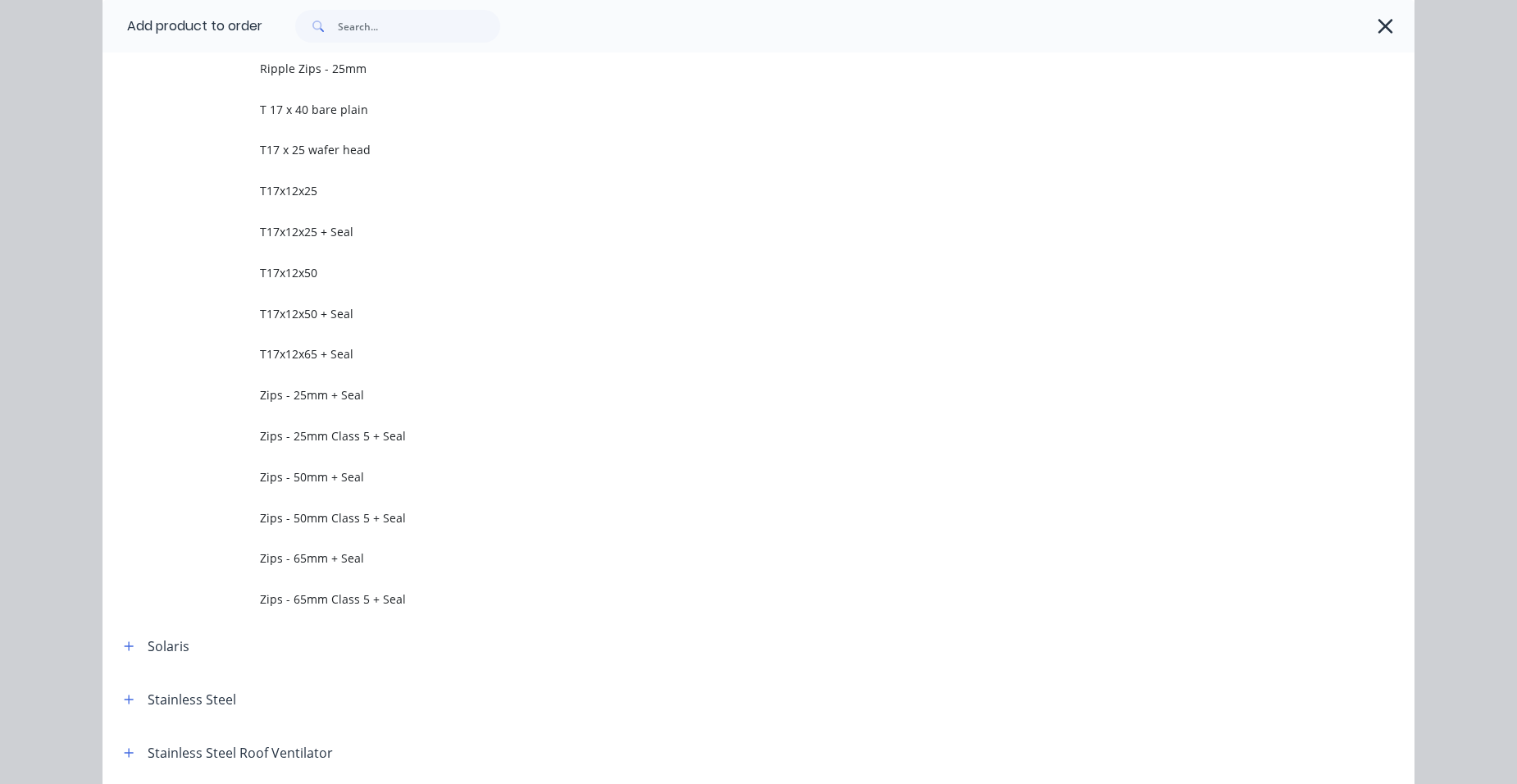
scroll to position [0, 0]
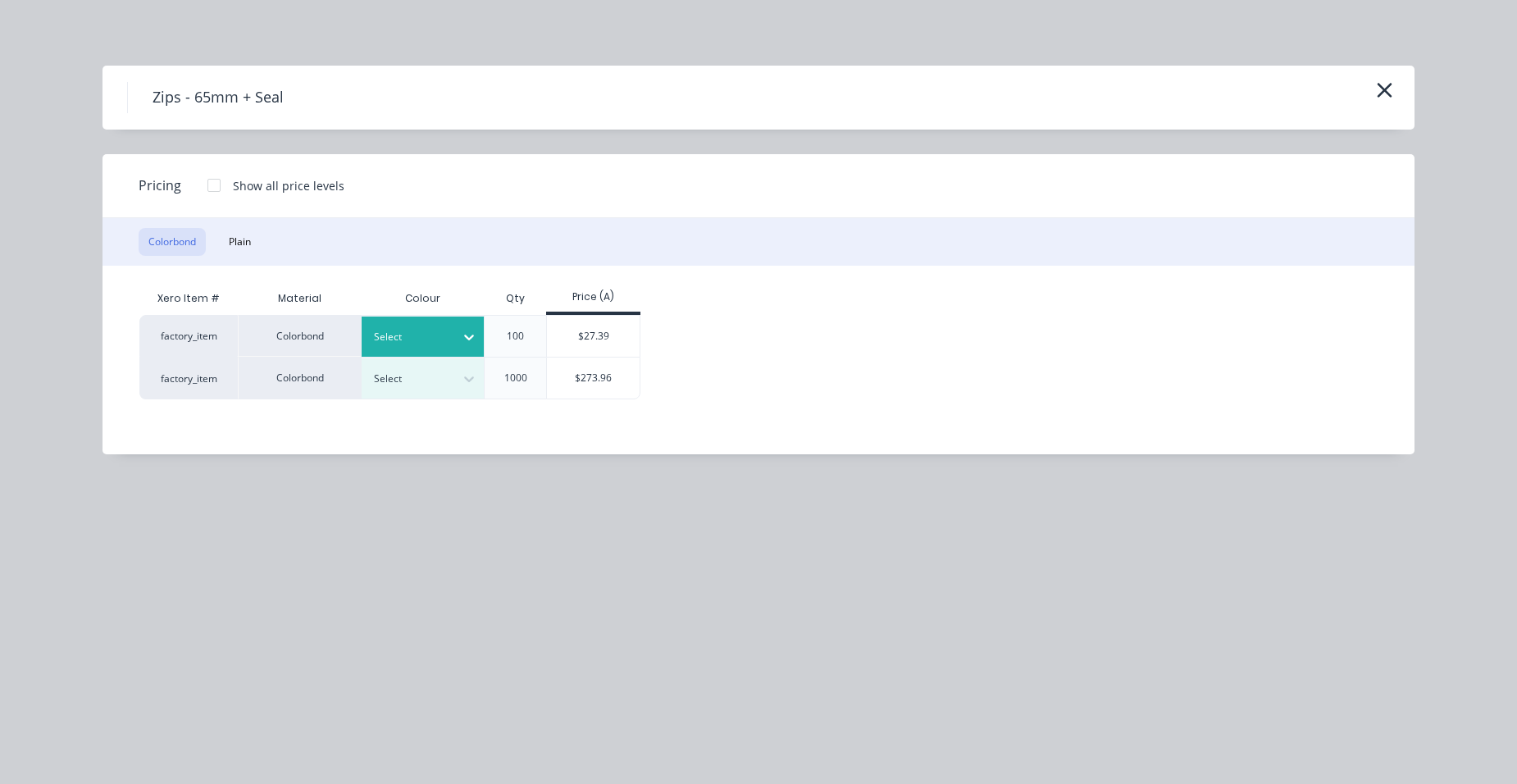
click at [378, 334] on div at bounding box center [410, 336] width 74 height 18
click at [205, 641] on div "[PERSON_NAME]" at bounding box center [103, 657] width 205 height 31
click at [583, 327] on div "$27.39" at bounding box center [593, 335] width 93 height 41
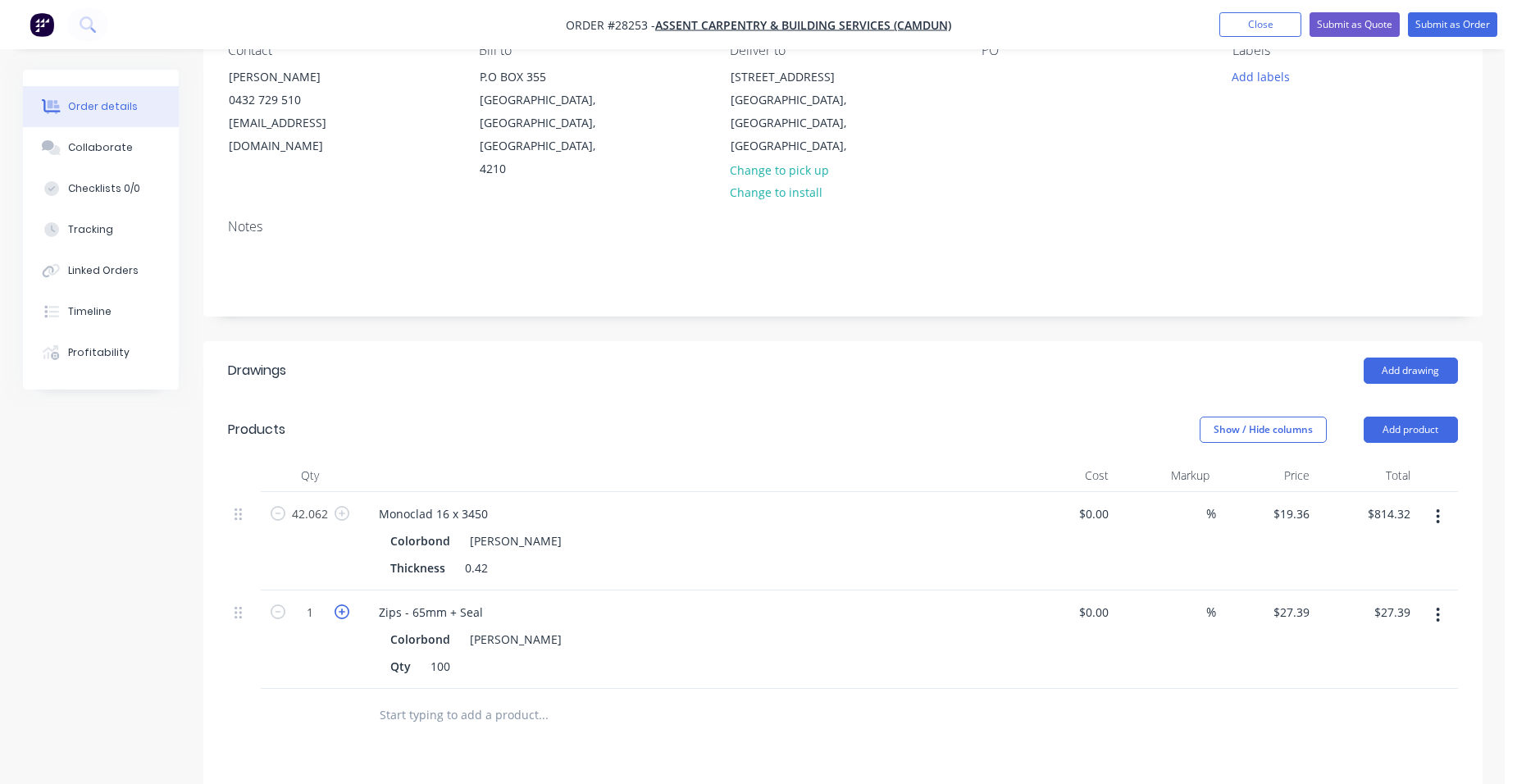
click at [336, 604] on icon "button" at bounding box center [341, 611] width 14 height 14
type input "2"
type input "$54.78"
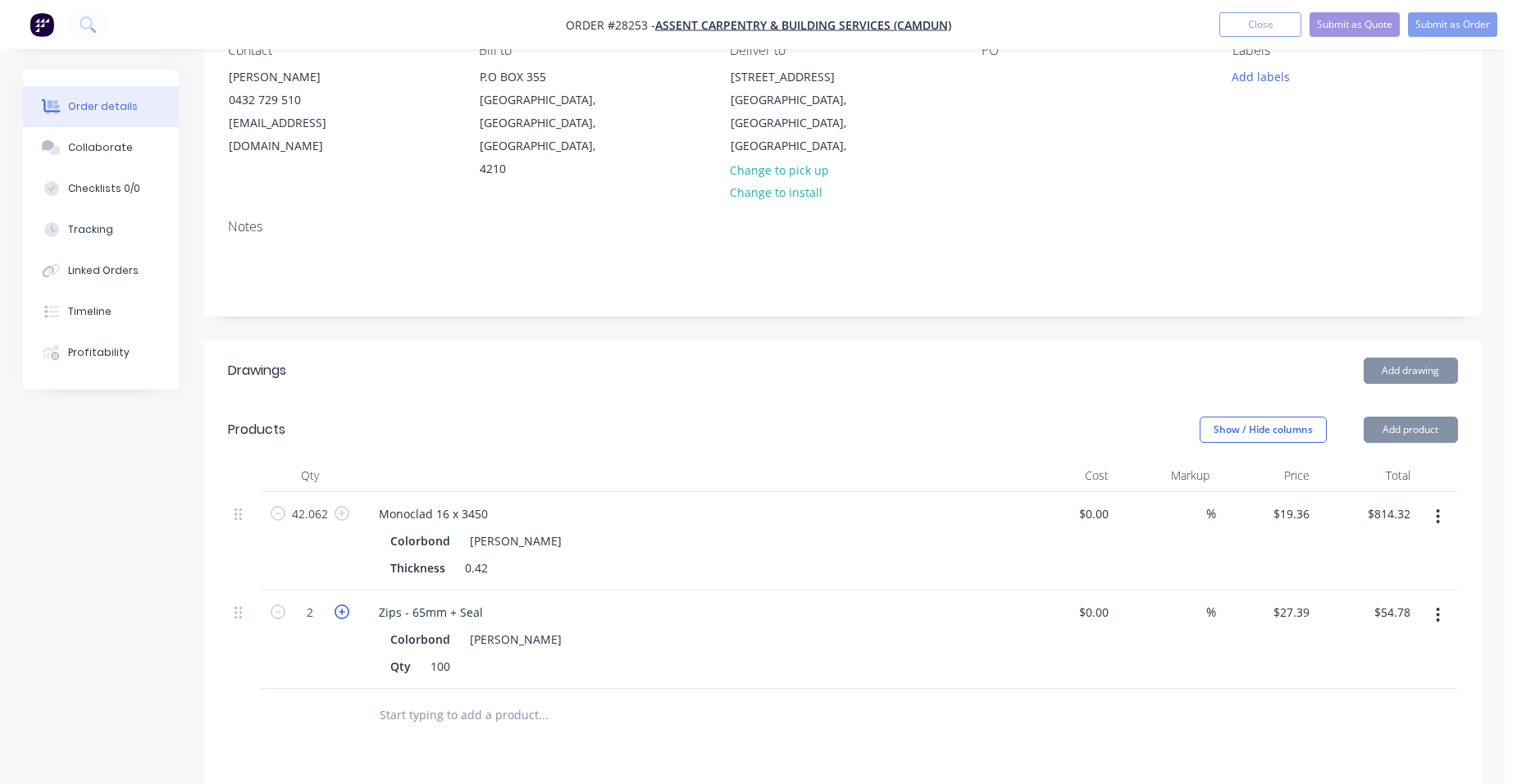
click at [336, 604] on icon "button" at bounding box center [341, 611] width 14 height 14
type input "3"
type input "$82.17"
click at [336, 604] on icon "button" at bounding box center [341, 611] width 14 height 14
type input "4"
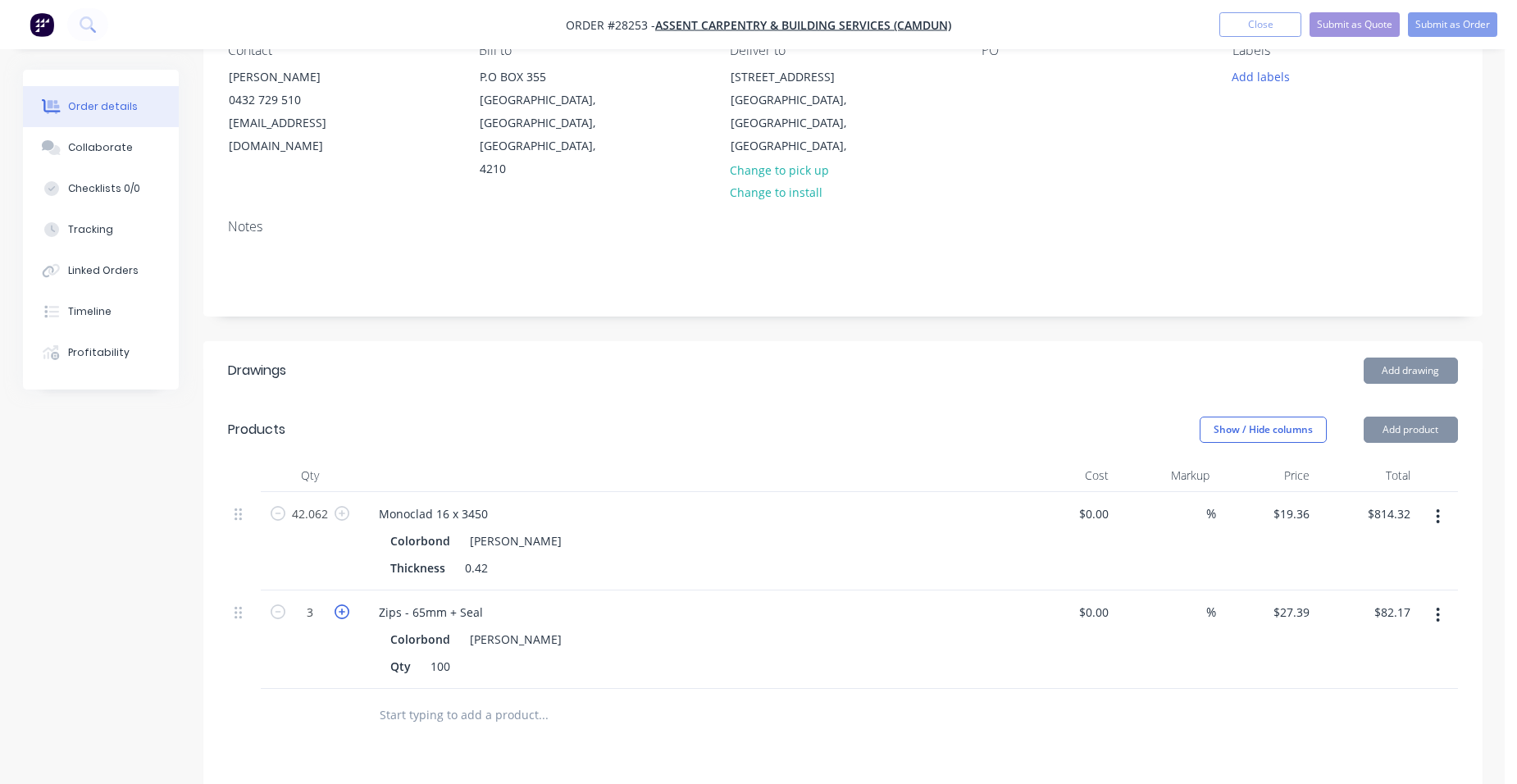
type input "$109.56"
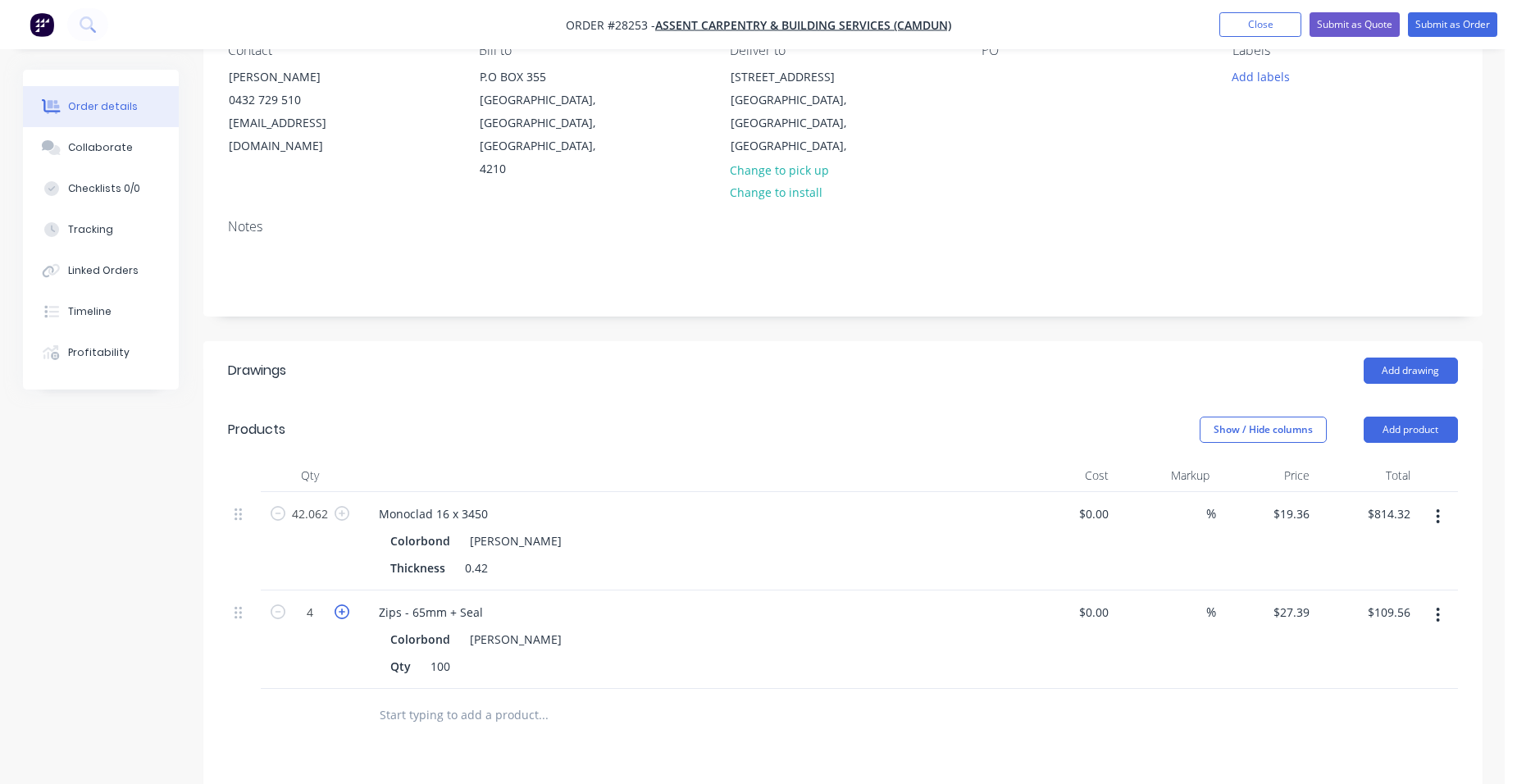
click at [336, 604] on icon "button" at bounding box center [341, 611] width 14 height 14
type input "5"
type input "$136.95"
click at [1435, 416] on button "Add product" at bounding box center [1411, 428] width 94 height 26
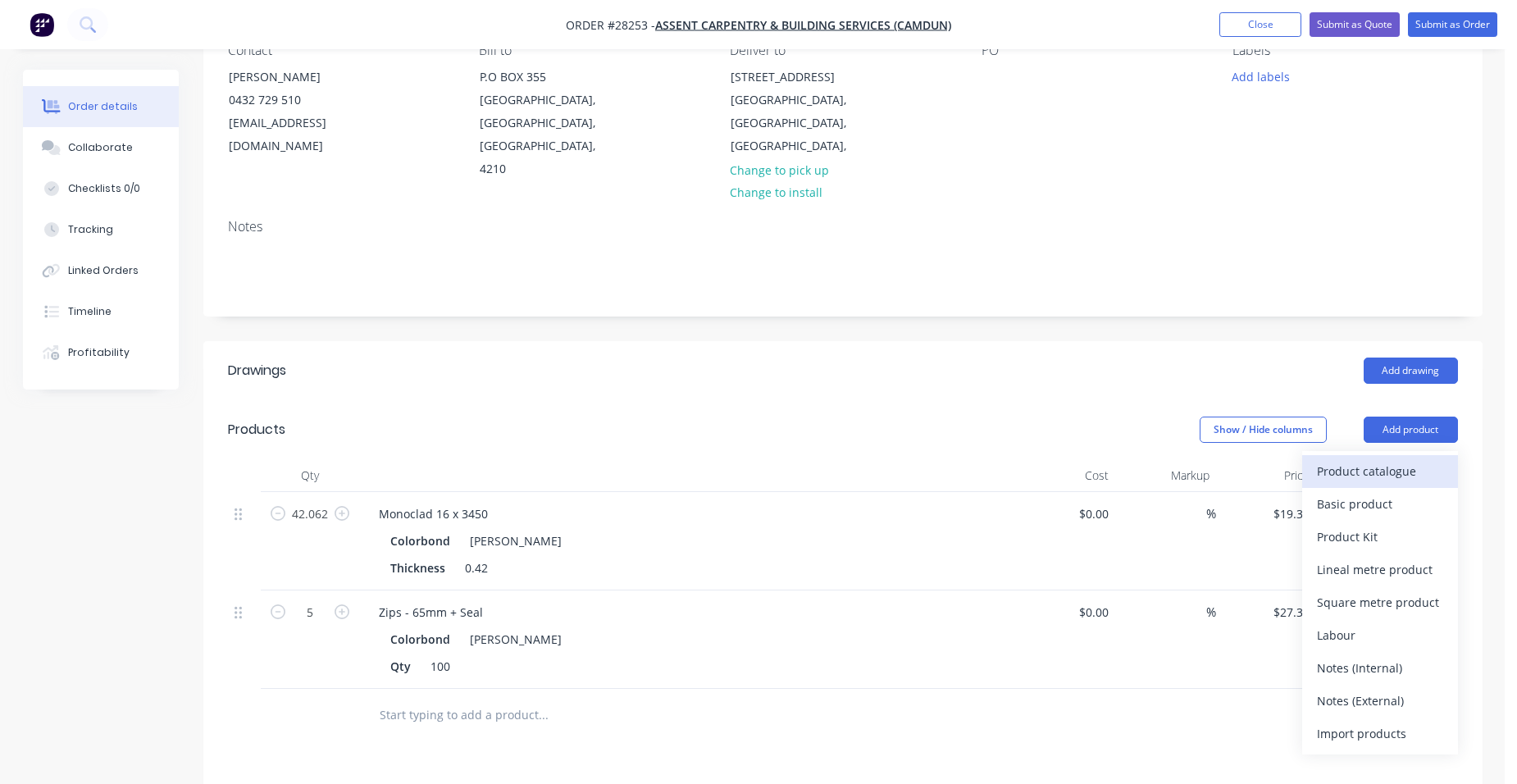
click at [1396, 459] on div "Product catalogue" at bounding box center [1381, 471] width 127 height 24
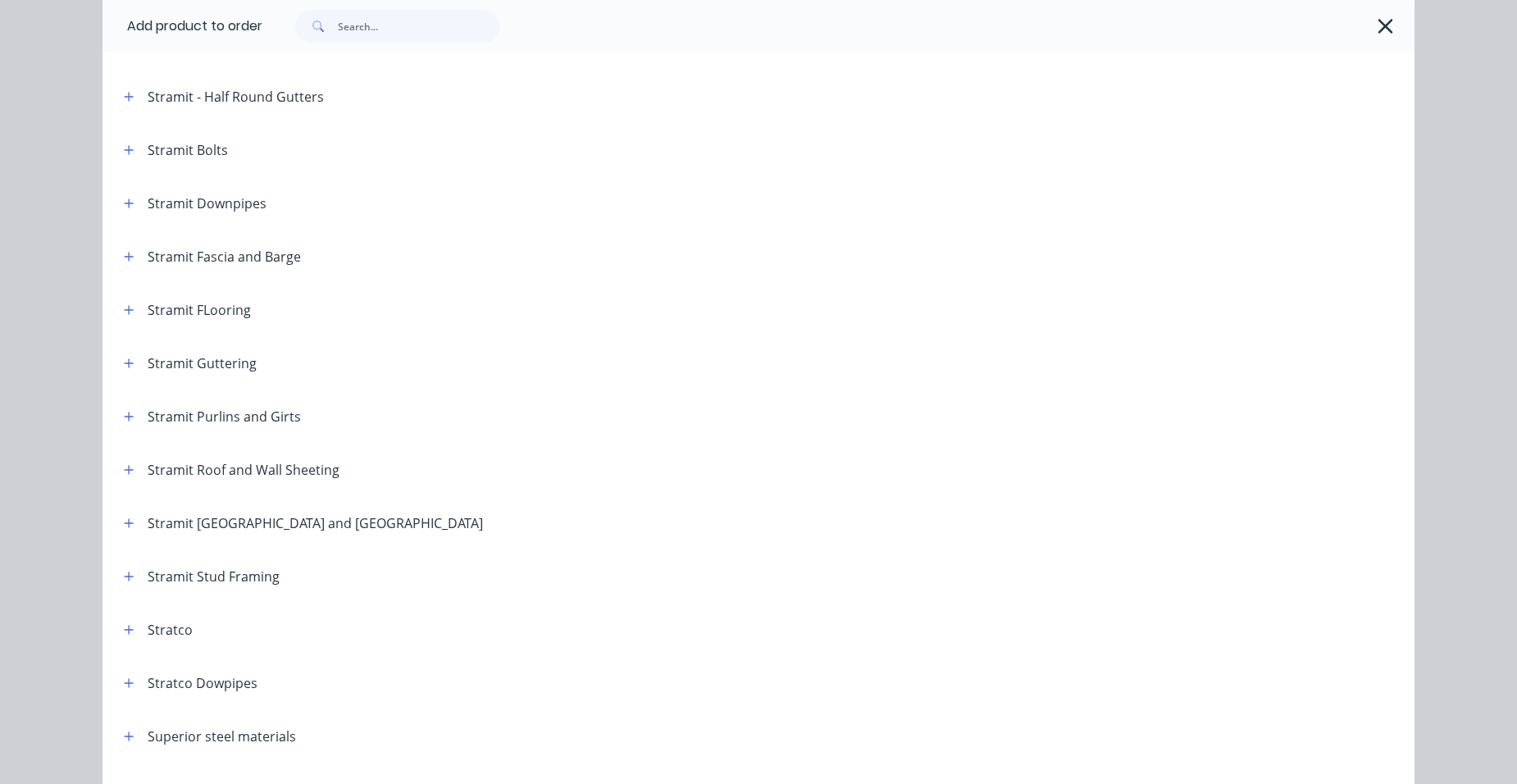
scroll to position [2623, 0]
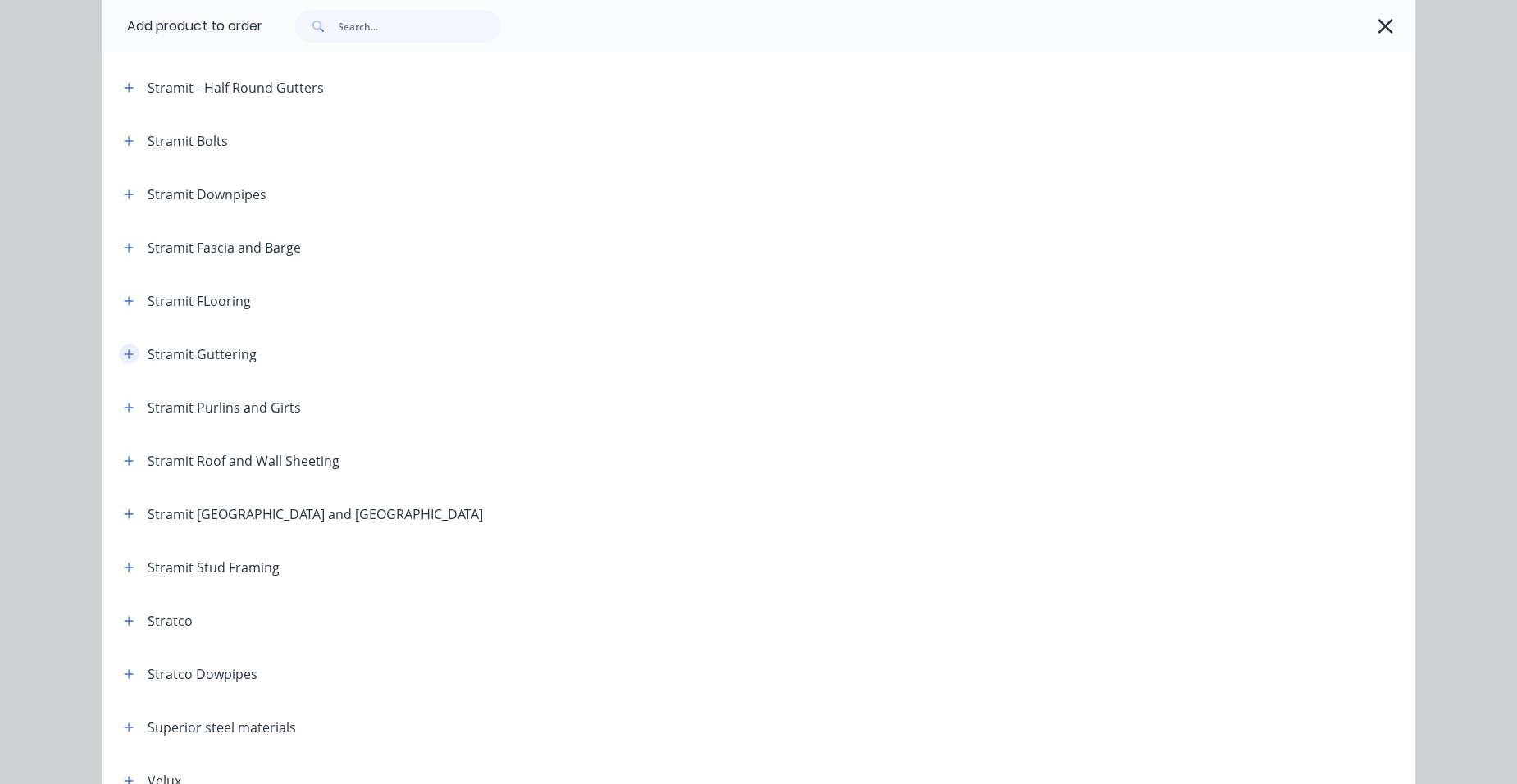
click at [128, 351] on icon "button" at bounding box center [128, 354] width 10 height 12
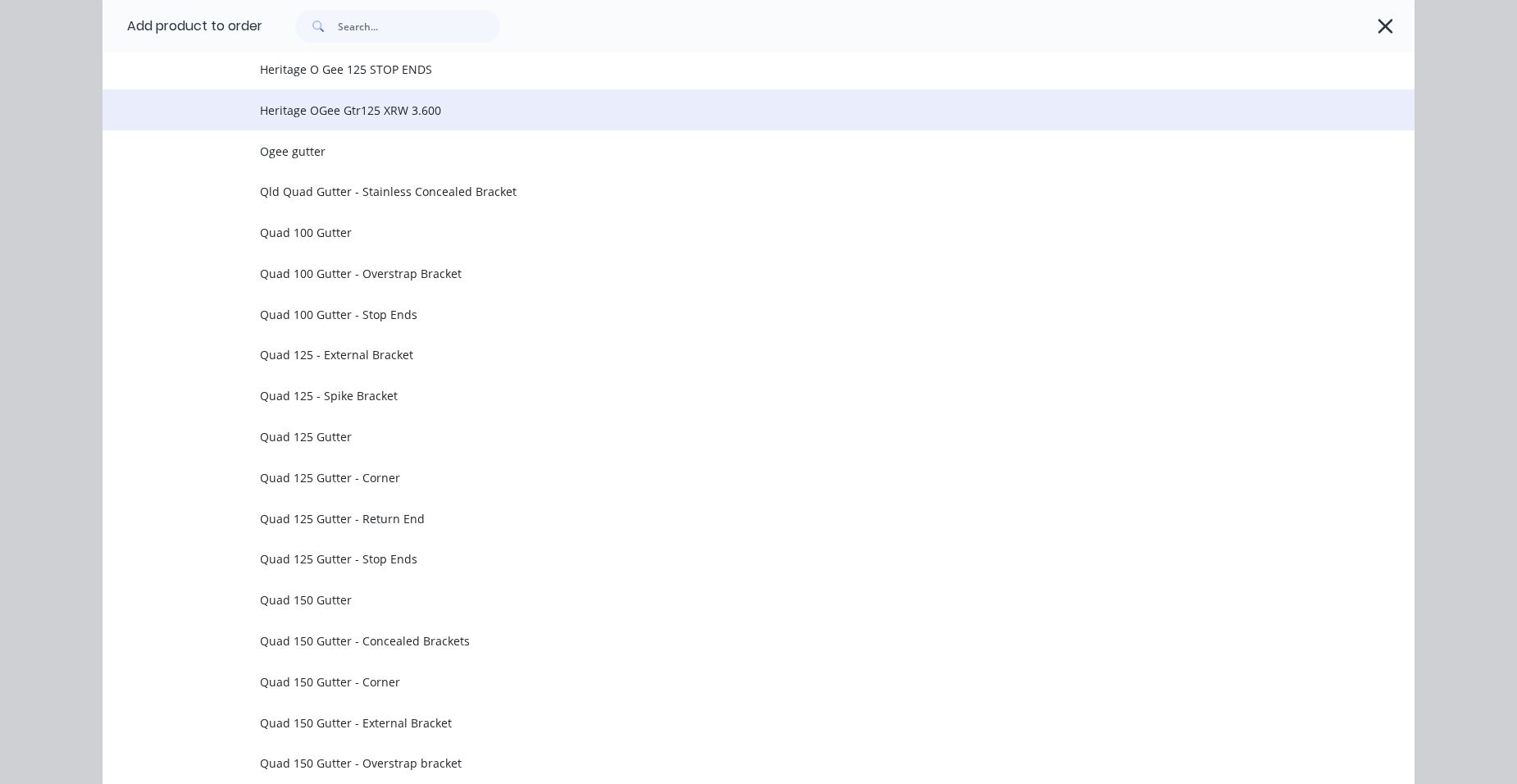
scroll to position [4017, 0]
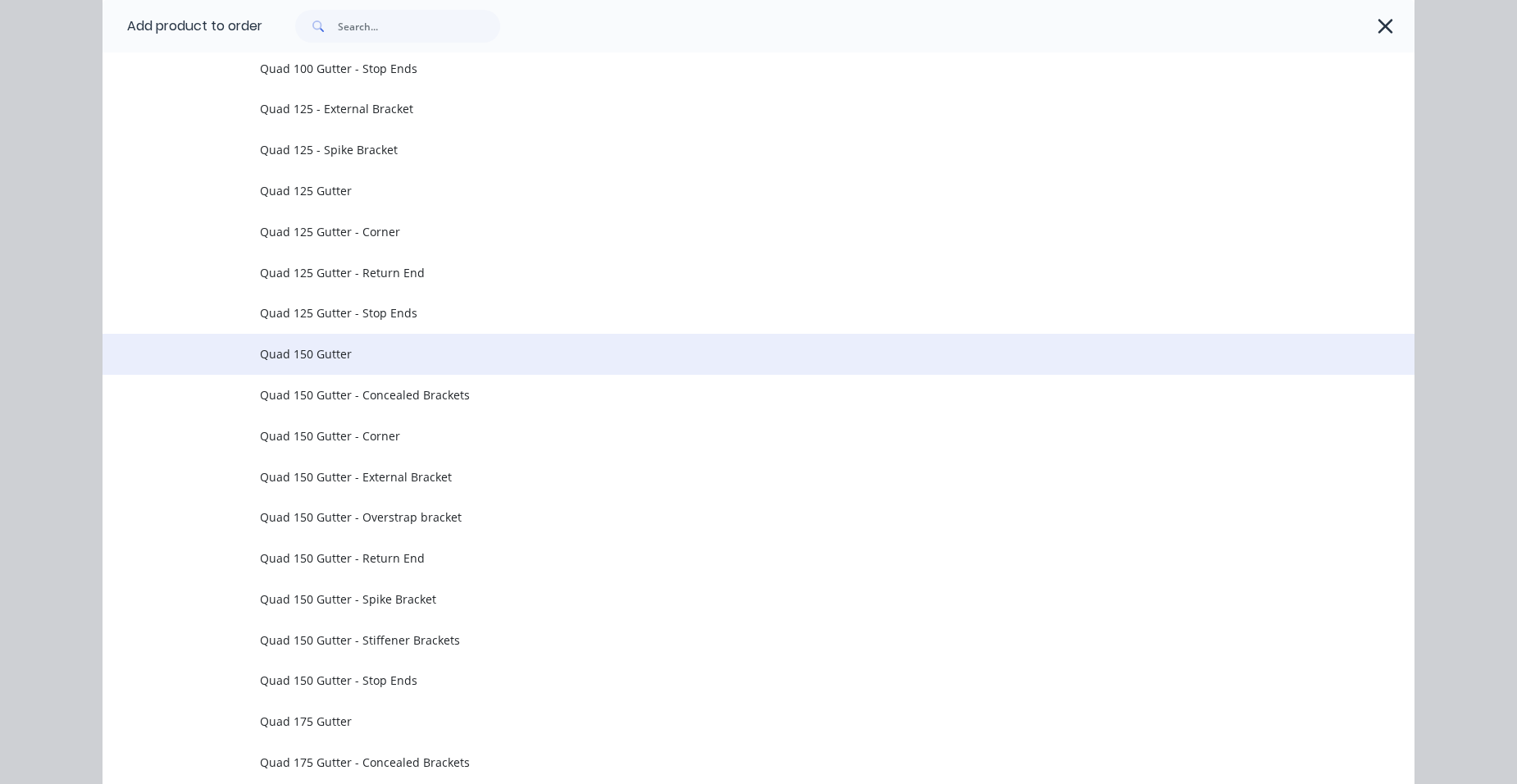
click at [380, 345] on span "Quad 150 Gutter" at bounding box center [721, 354] width 923 height 17
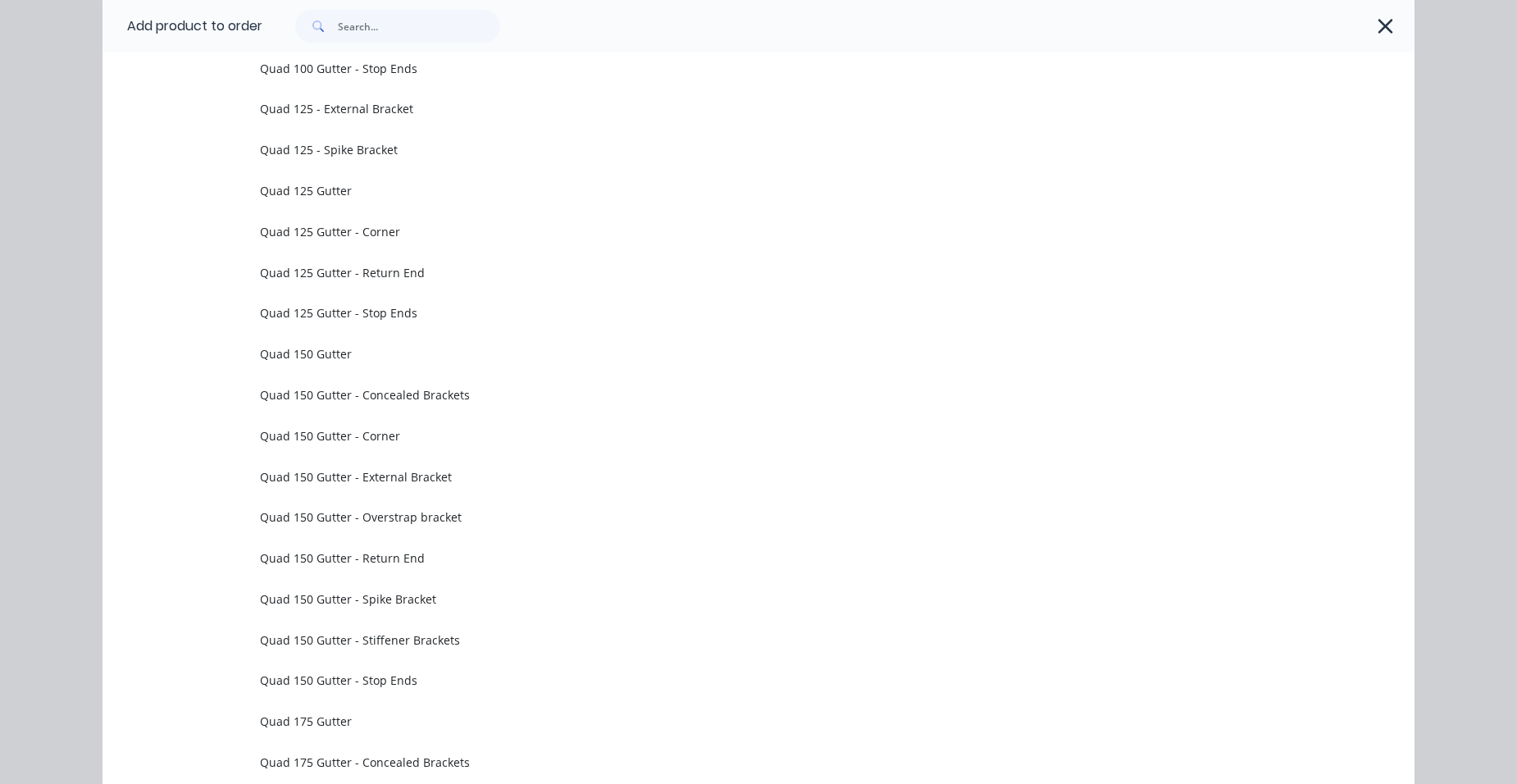
scroll to position [0, 0]
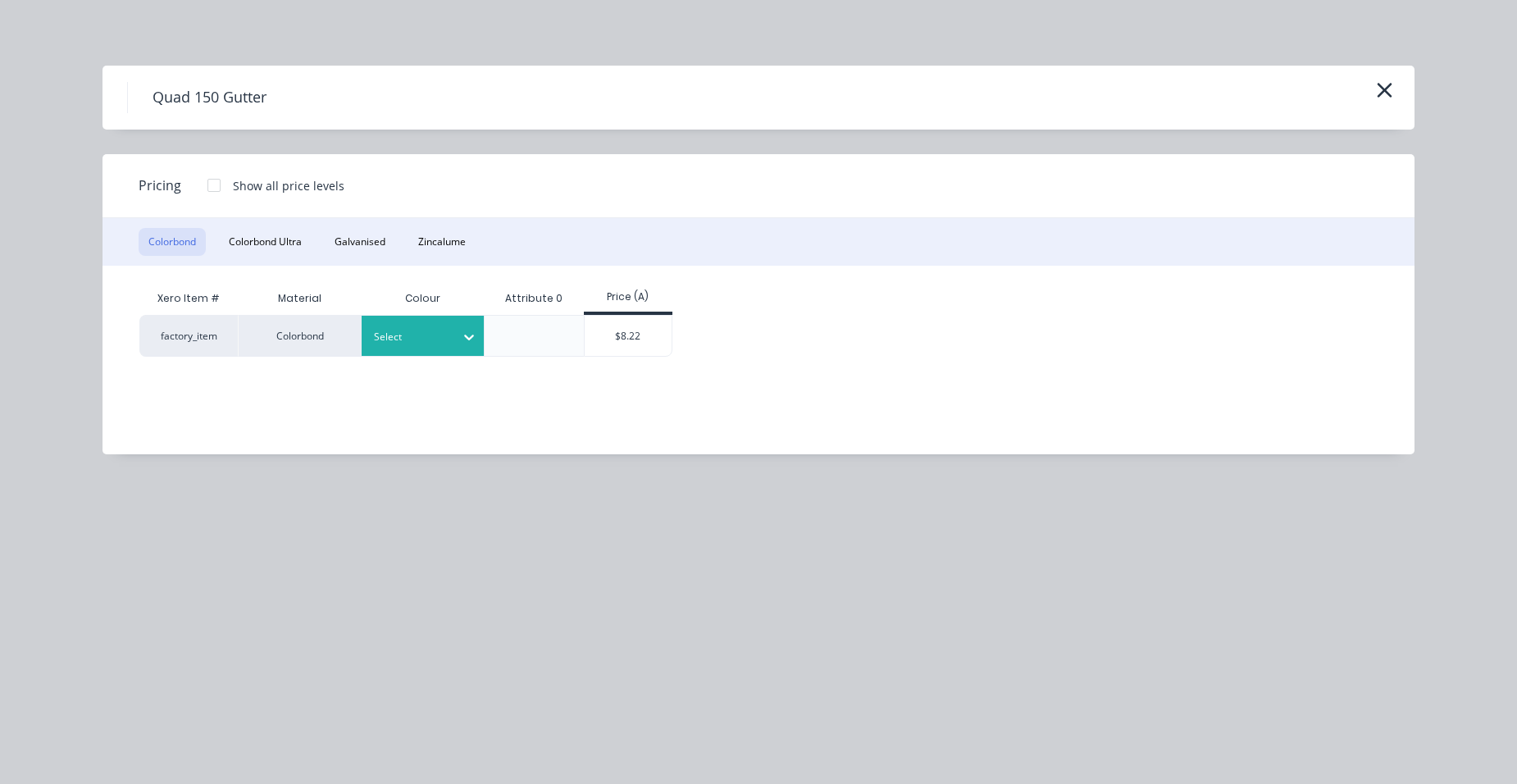
click at [400, 342] on div at bounding box center [410, 336] width 74 height 18
click at [205, 723] on div "[PERSON_NAME]" at bounding box center [103, 738] width 205 height 31
click at [611, 342] on div "$8.22" at bounding box center [629, 335] width 88 height 40
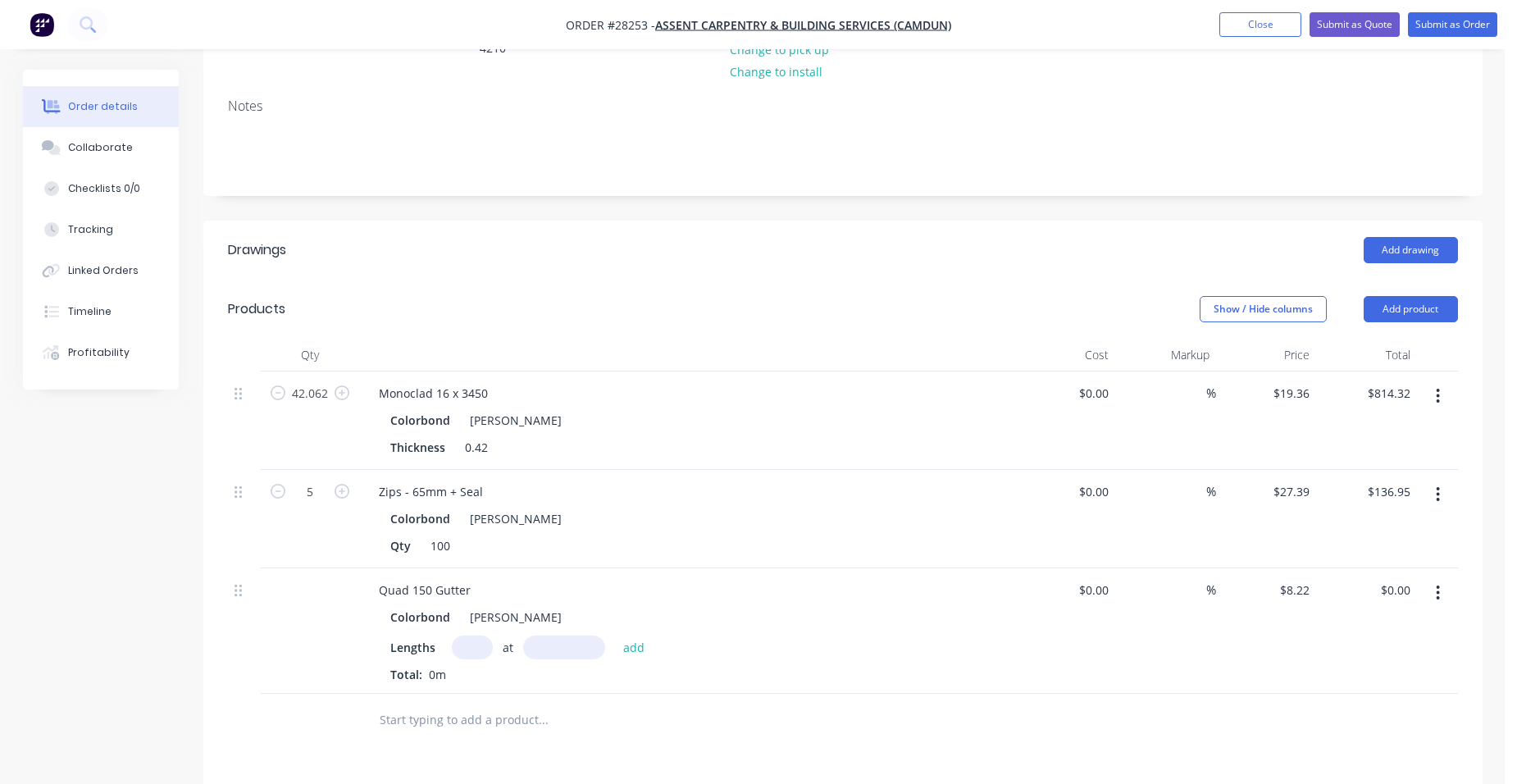
scroll to position [492, 0]
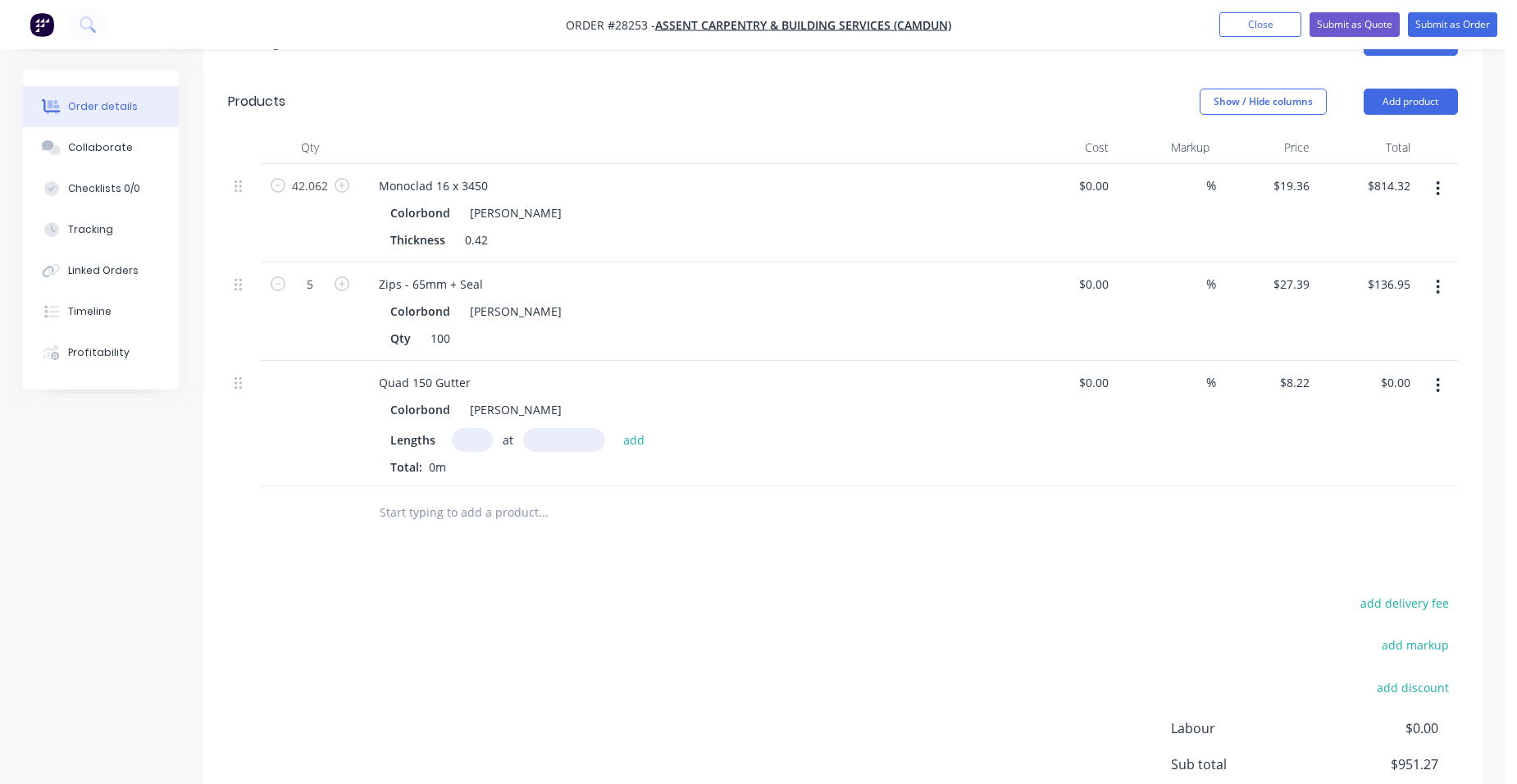
click at [477, 427] on input "text" at bounding box center [472, 439] width 41 height 24
type input "2"
type input "5600"
click at [615, 427] on button "add" at bounding box center [634, 438] width 38 height 22
type input "$92.06"
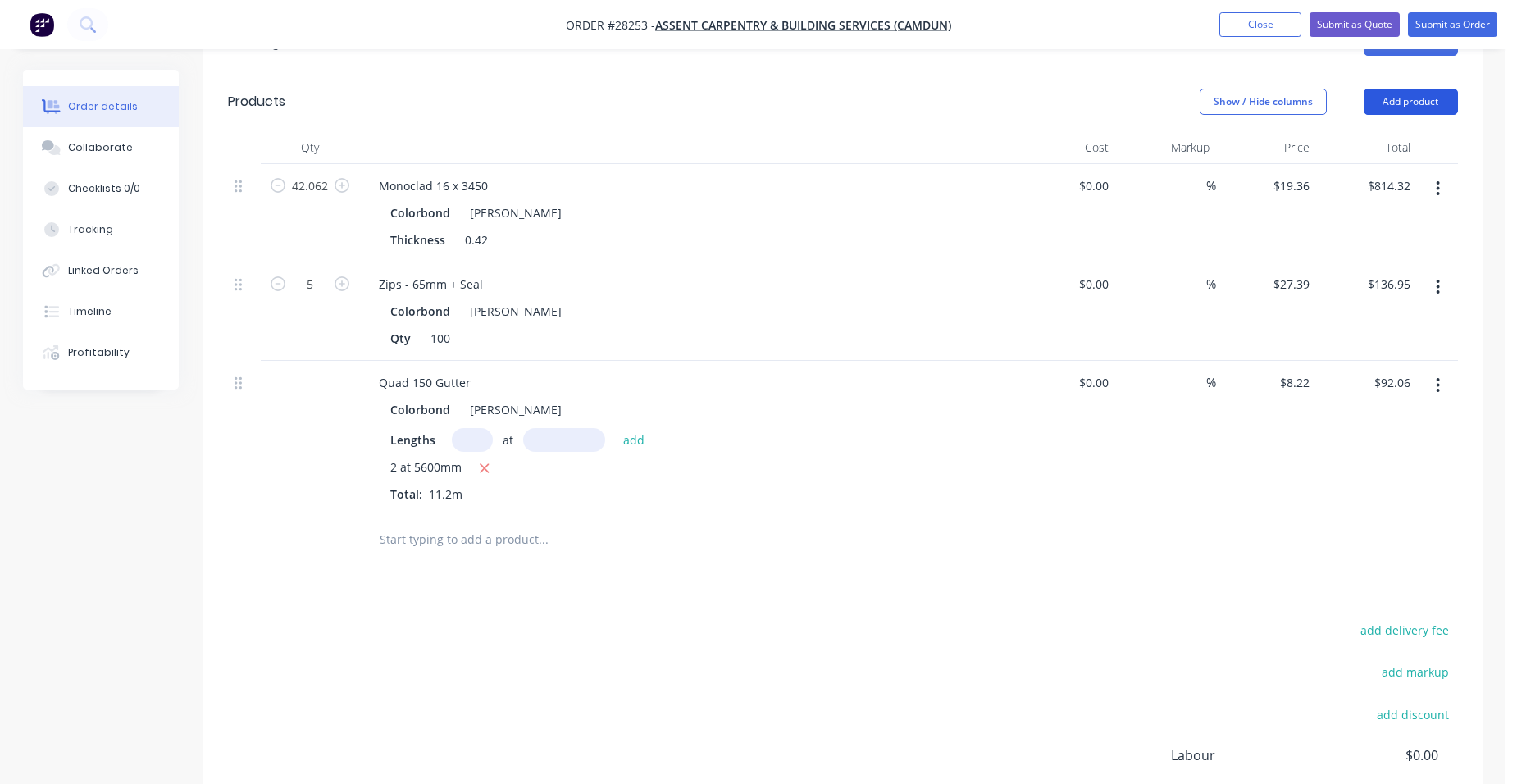
click at [1390, 88] on button "Add product" at bounding box center [1411, 101] width 94 height 26
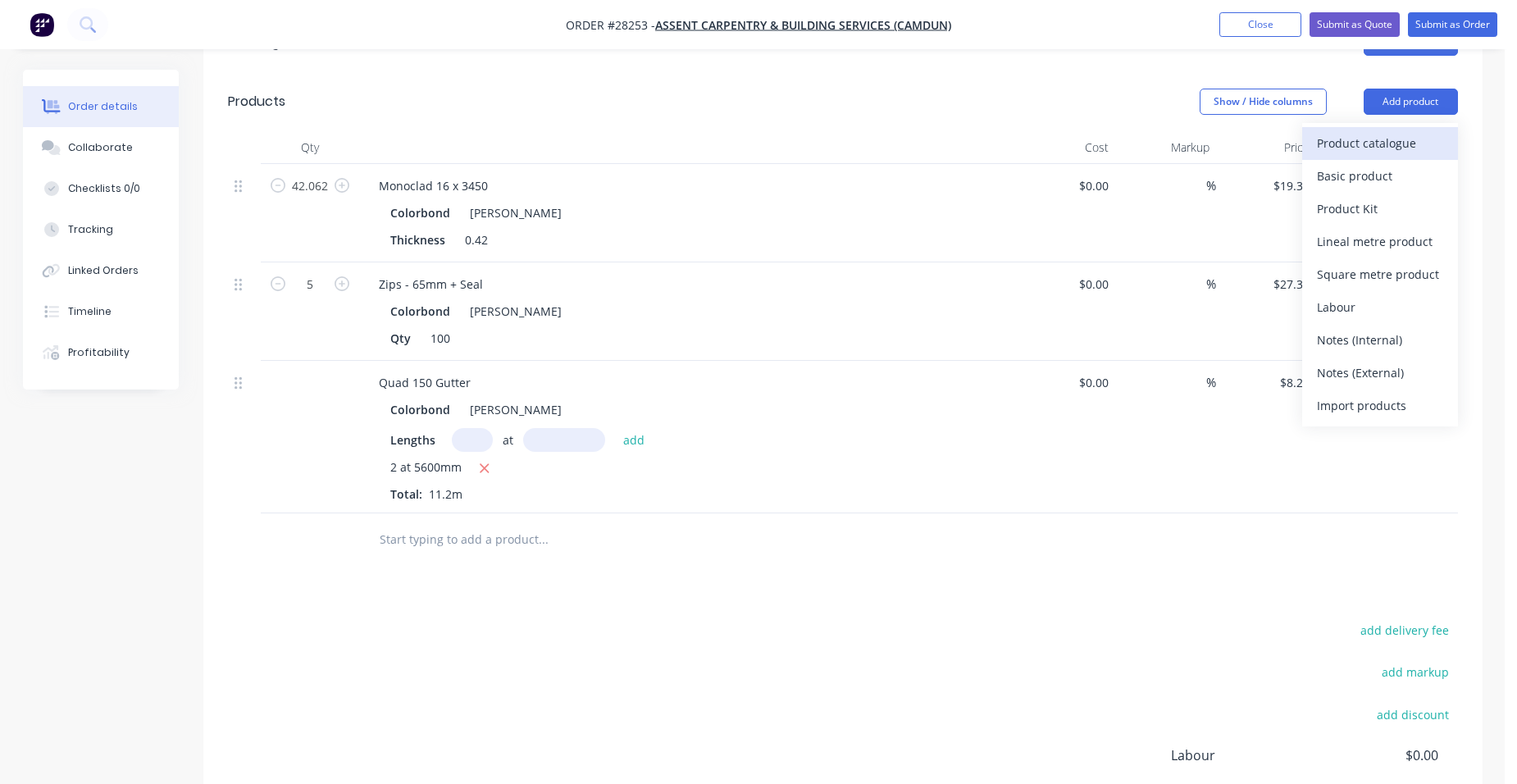
click at [1374, 131] on div "Product catalogue" at bounding box center [1381, 143] width 127 height 24
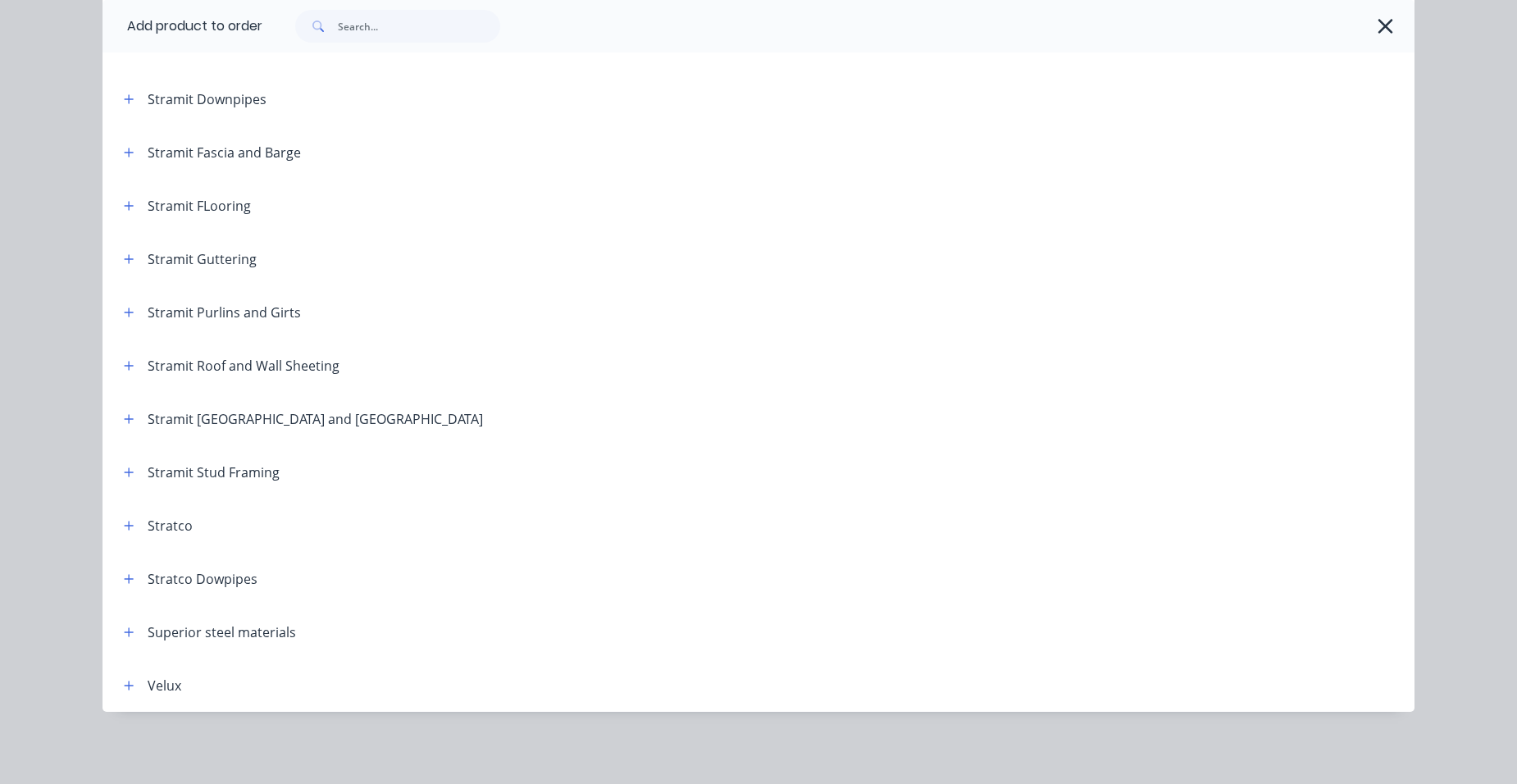
scroll to position [2554, 0]
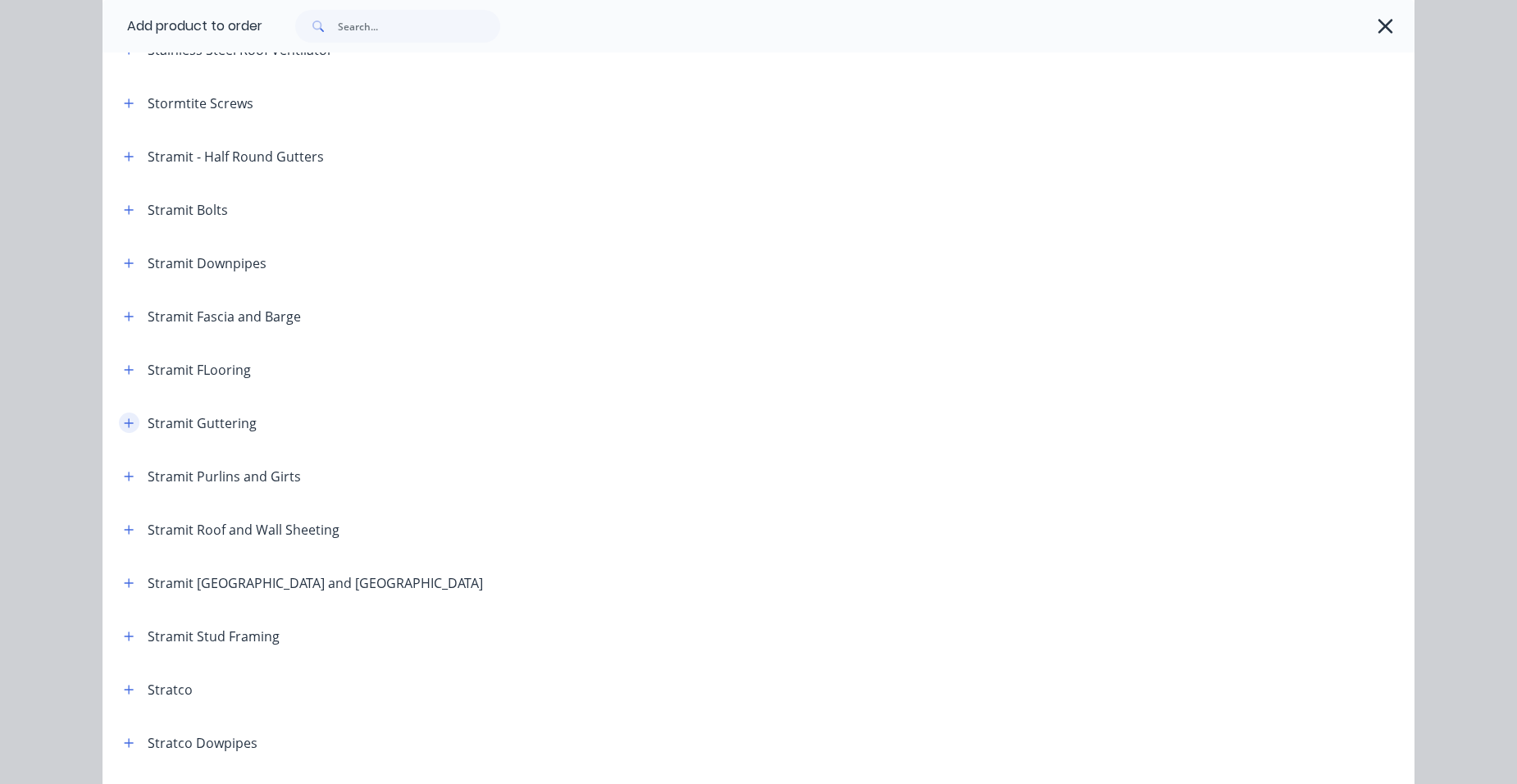
drag, startPoint x: 120, startPoint y: 430, endPoint x: 128, endPoint y: 427, distance: 8.5
click at [120, 431] on button "button" at bounding box center [128, 422] width 20 height 20
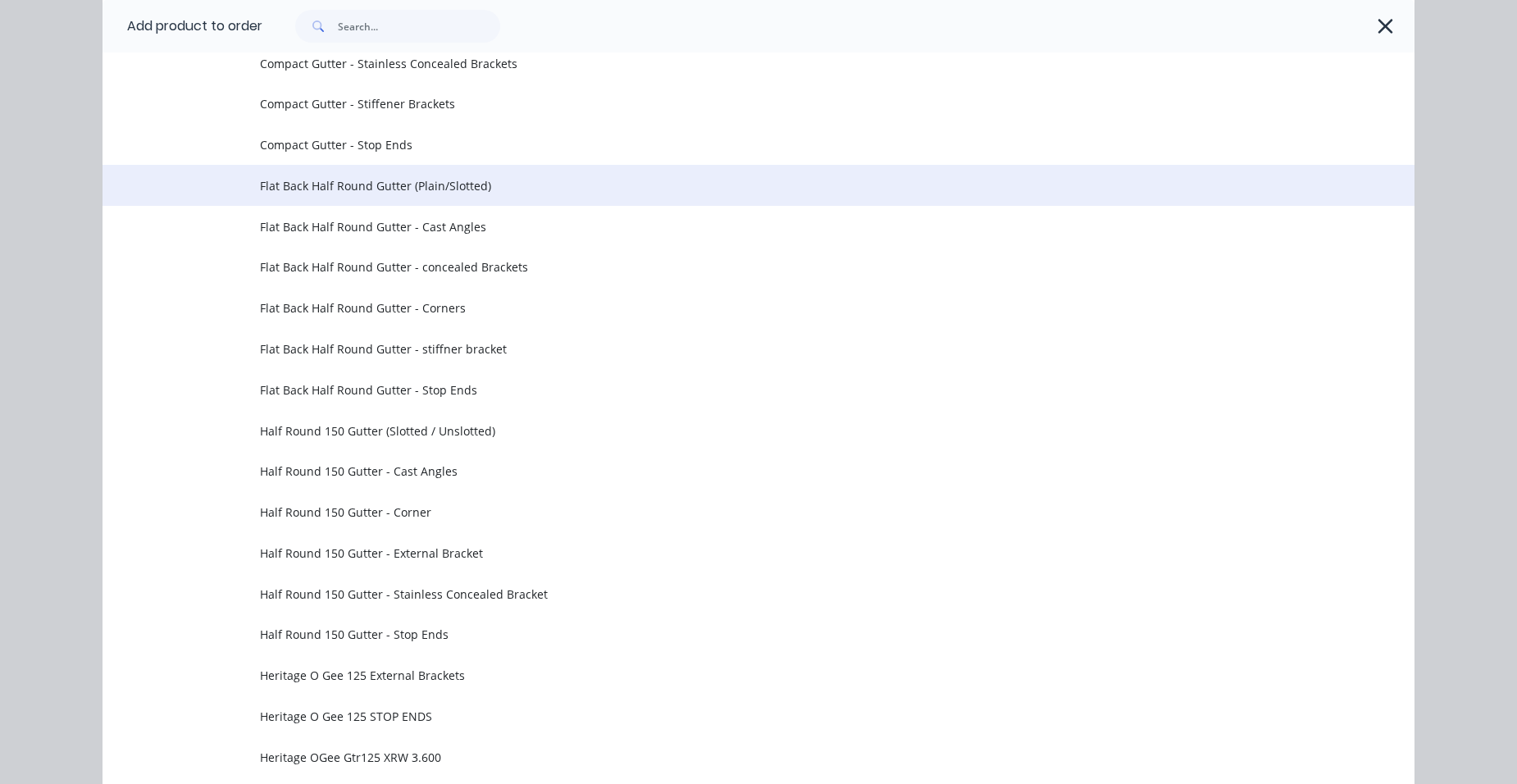
scroll to position [3292, 0]
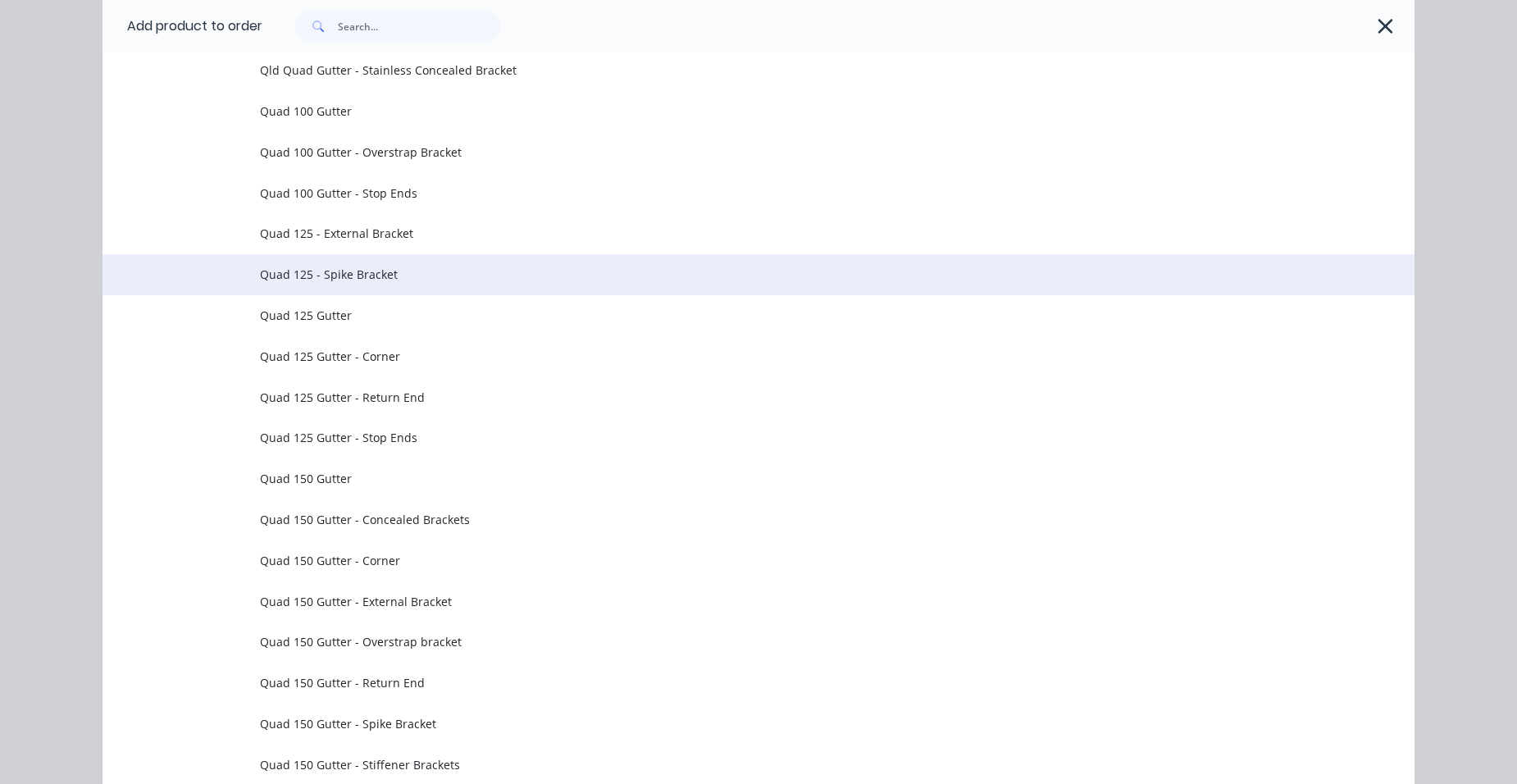
scroll to position [4112, 0]
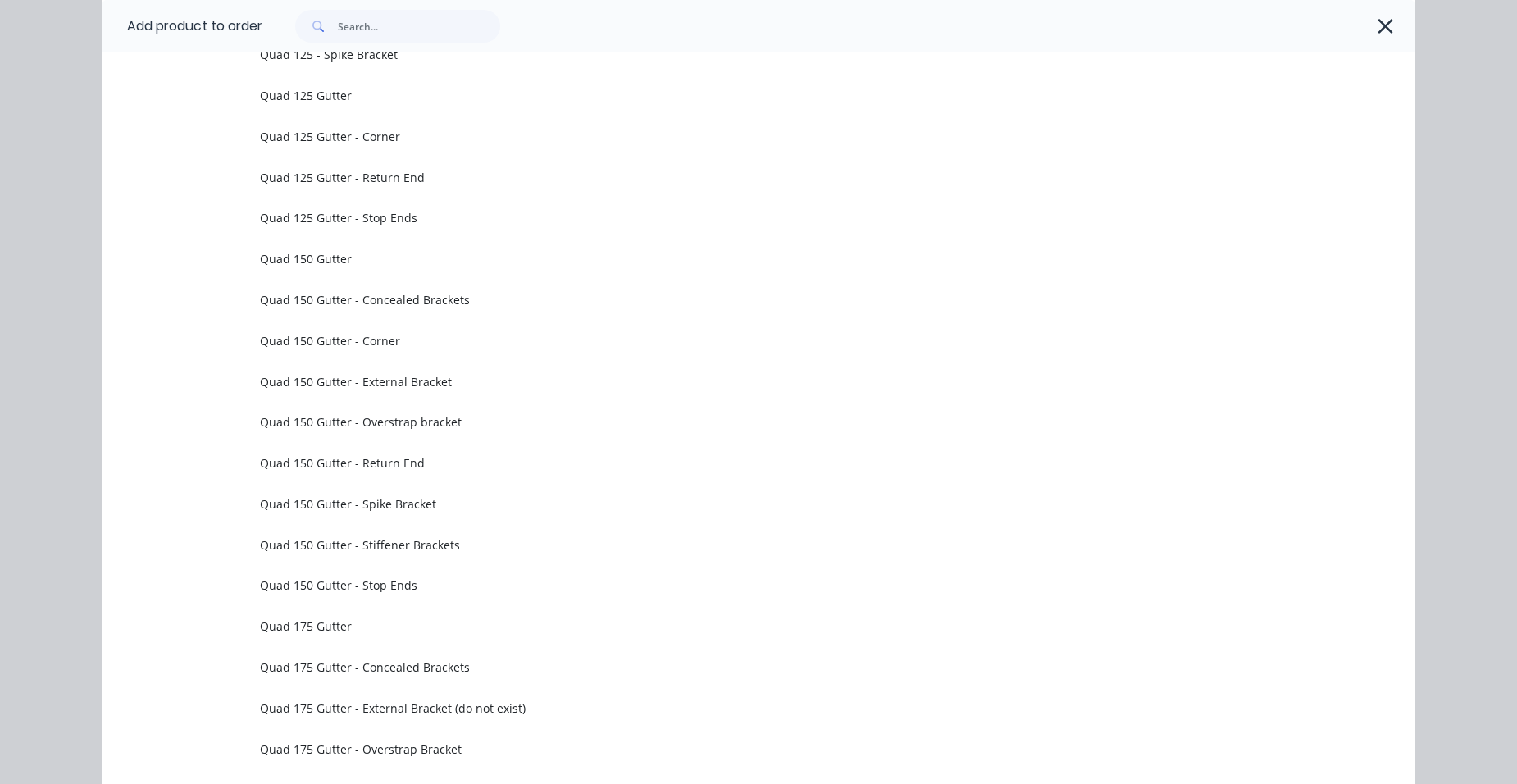
click at [439, 575] on td "Quad 150 Gutter - Stop Ends" at bounding box center [837, 585] width 1155 height 41
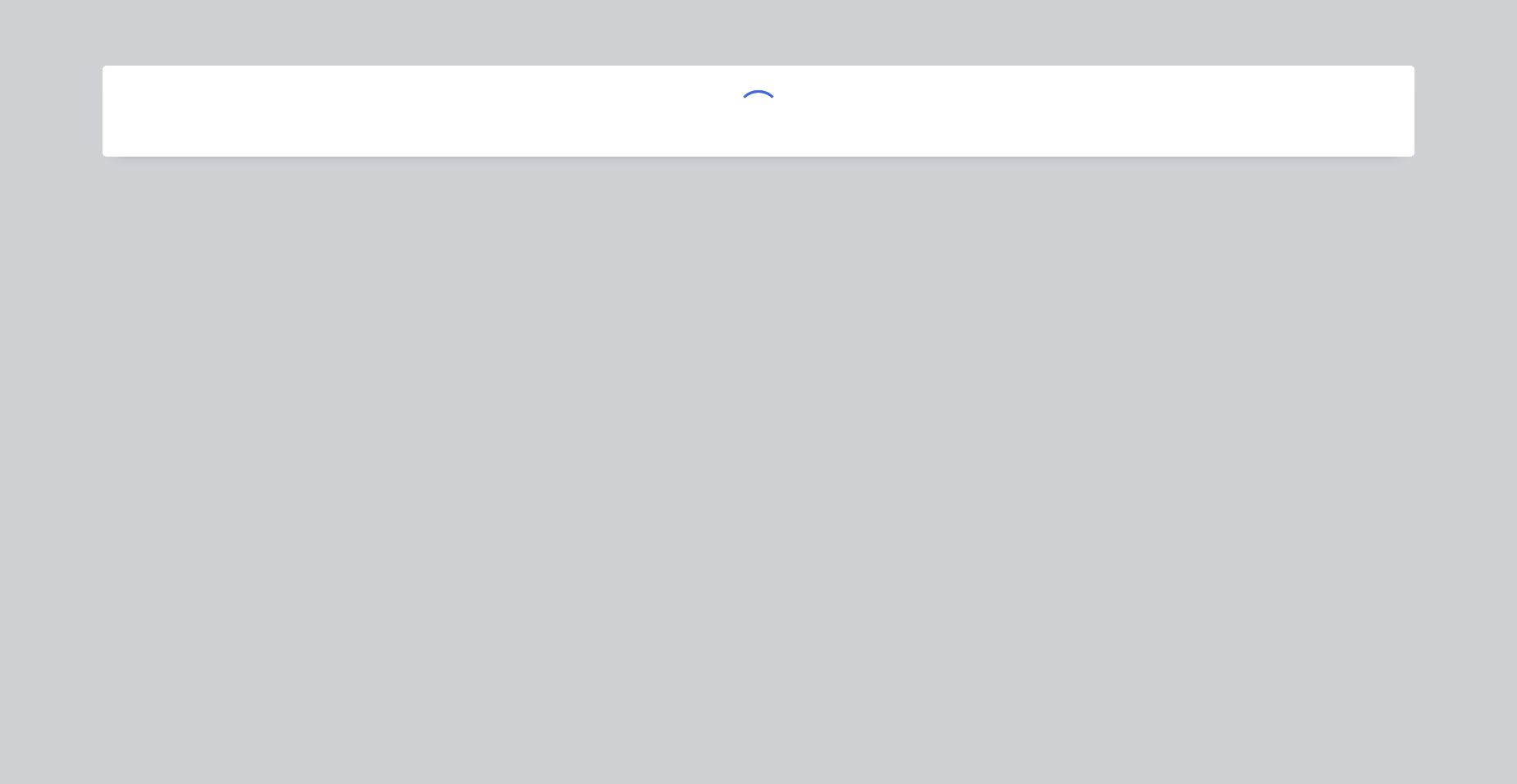
scroll to position [0, 0]
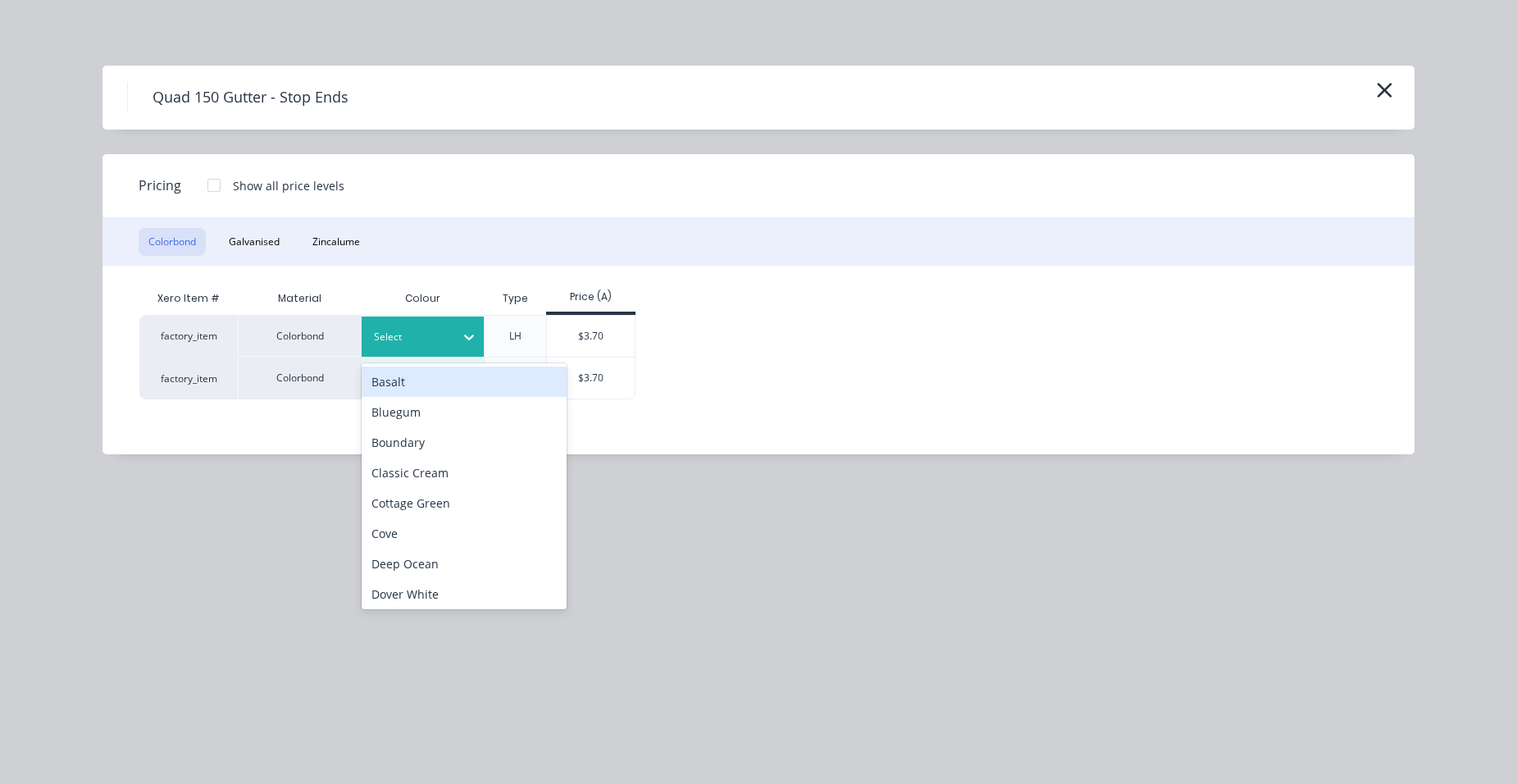
click at [399, 337] on div at bounding box center [410, 336] width 74 height 18
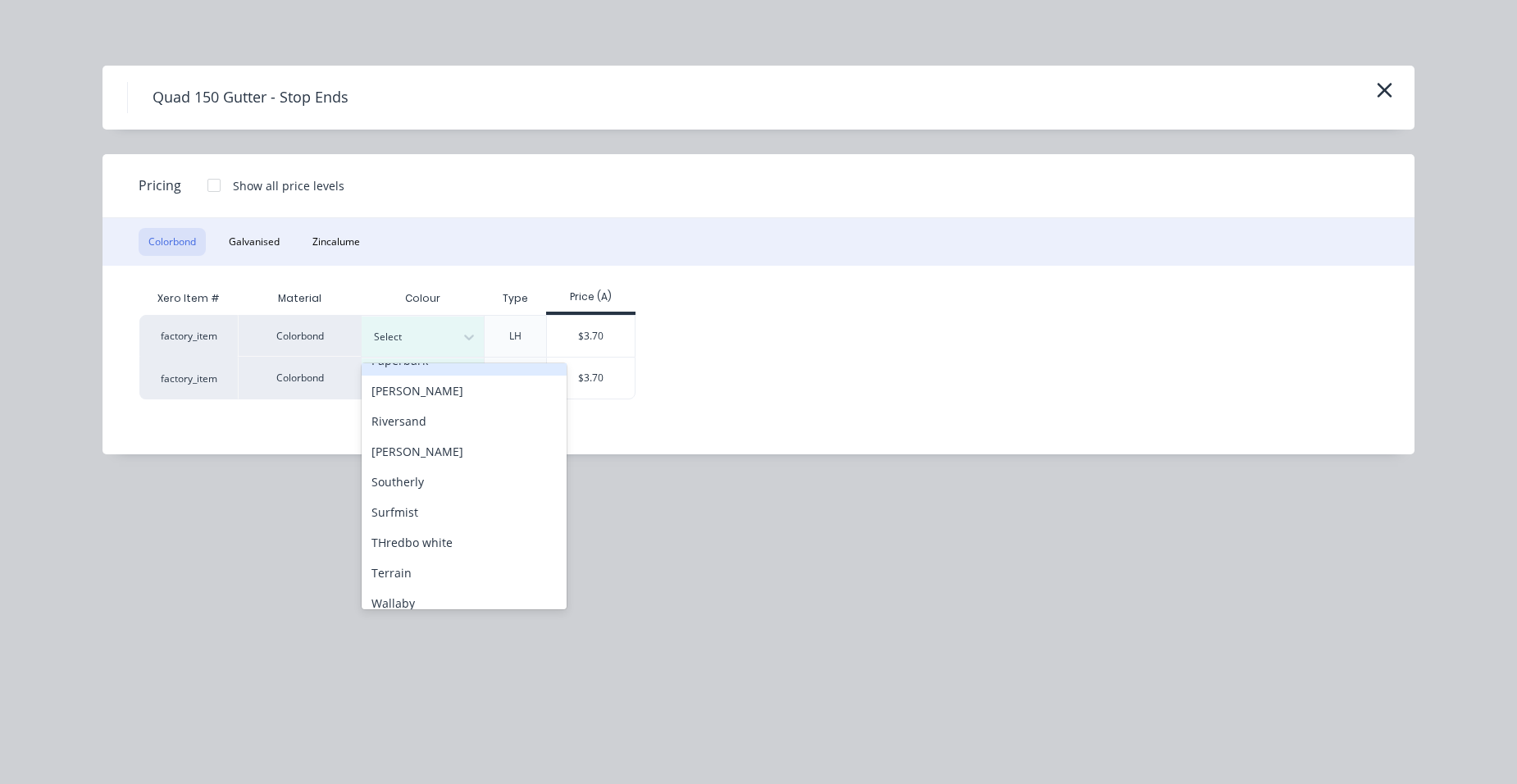
scroll to position [656, 0]
click at [435, 405] on div "[PERSON_NAME]" at bounding box center [464, 393] width 205 height 31
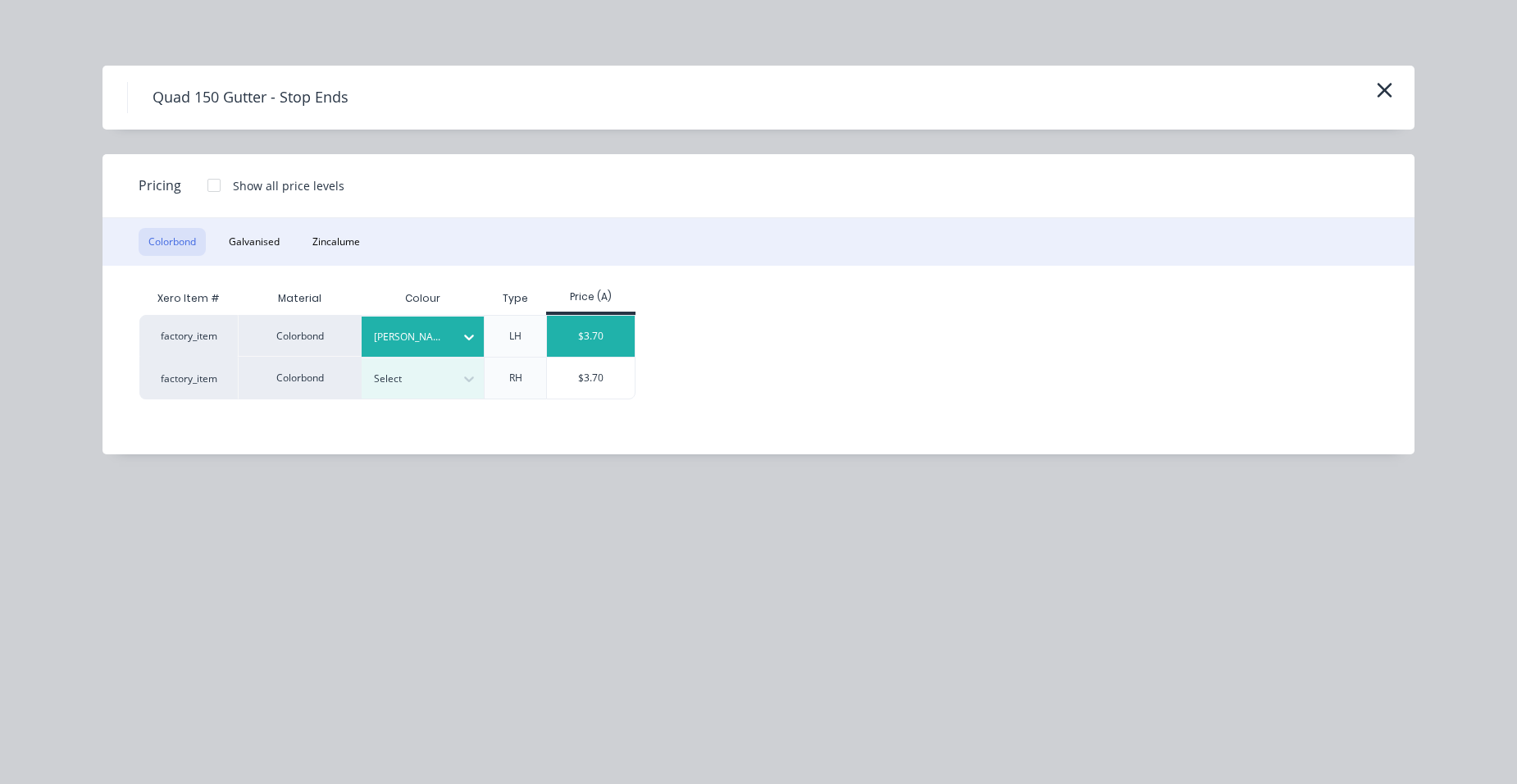
click at [572, 337] on div "$3.70" at bounding box center [591, 335] width 88 height 41
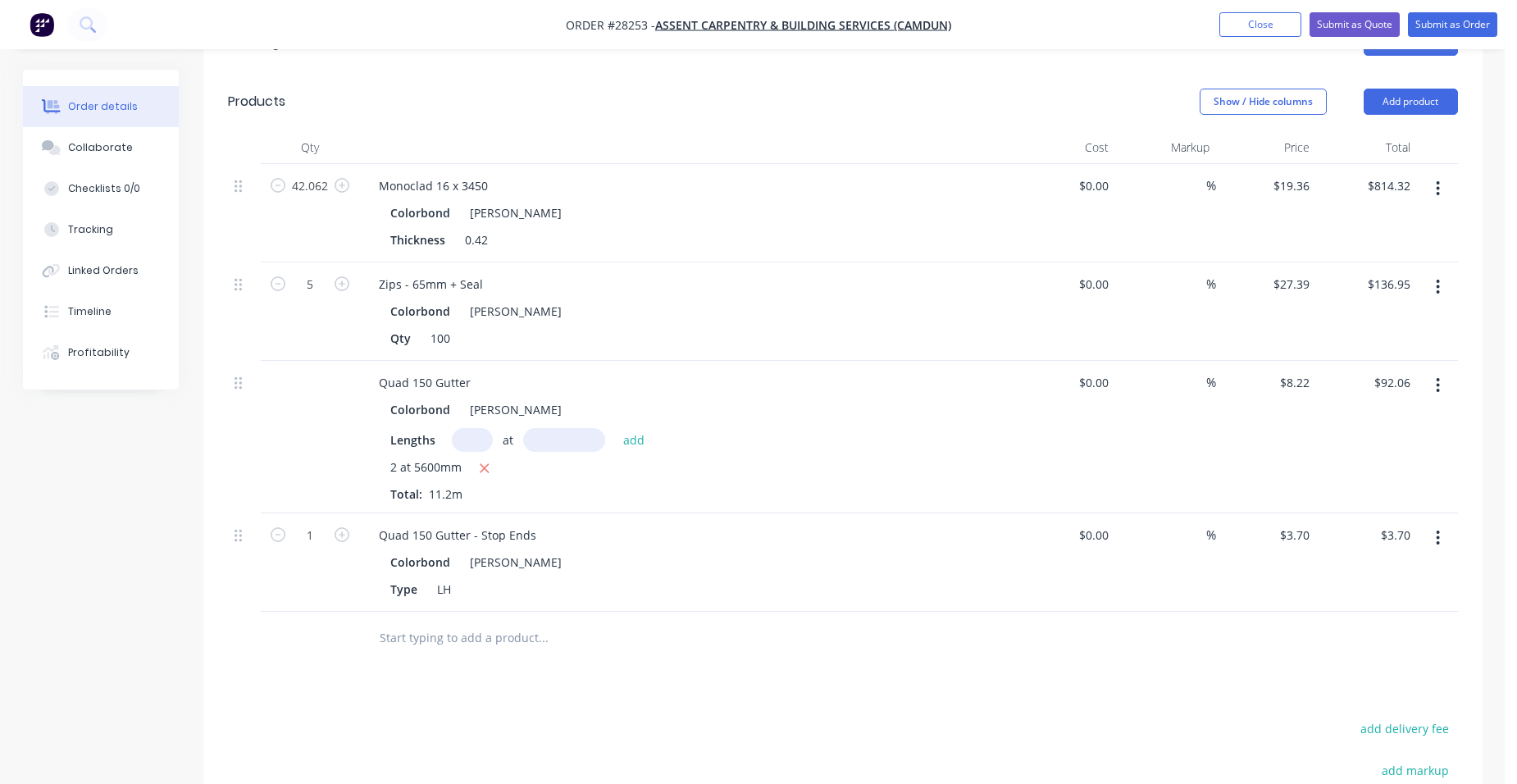
click at [350, 524] on button "button" at bounding box center [342, 533] width 21 height 17
type input "2"
type input "$7.40"
click at [1422, 523] on button "button" at bounding box center [1438, 538] width 38 height 30
click at [1371, 597] on button "Duplicate" at bounding box center [1380, 613] width 155 height 33
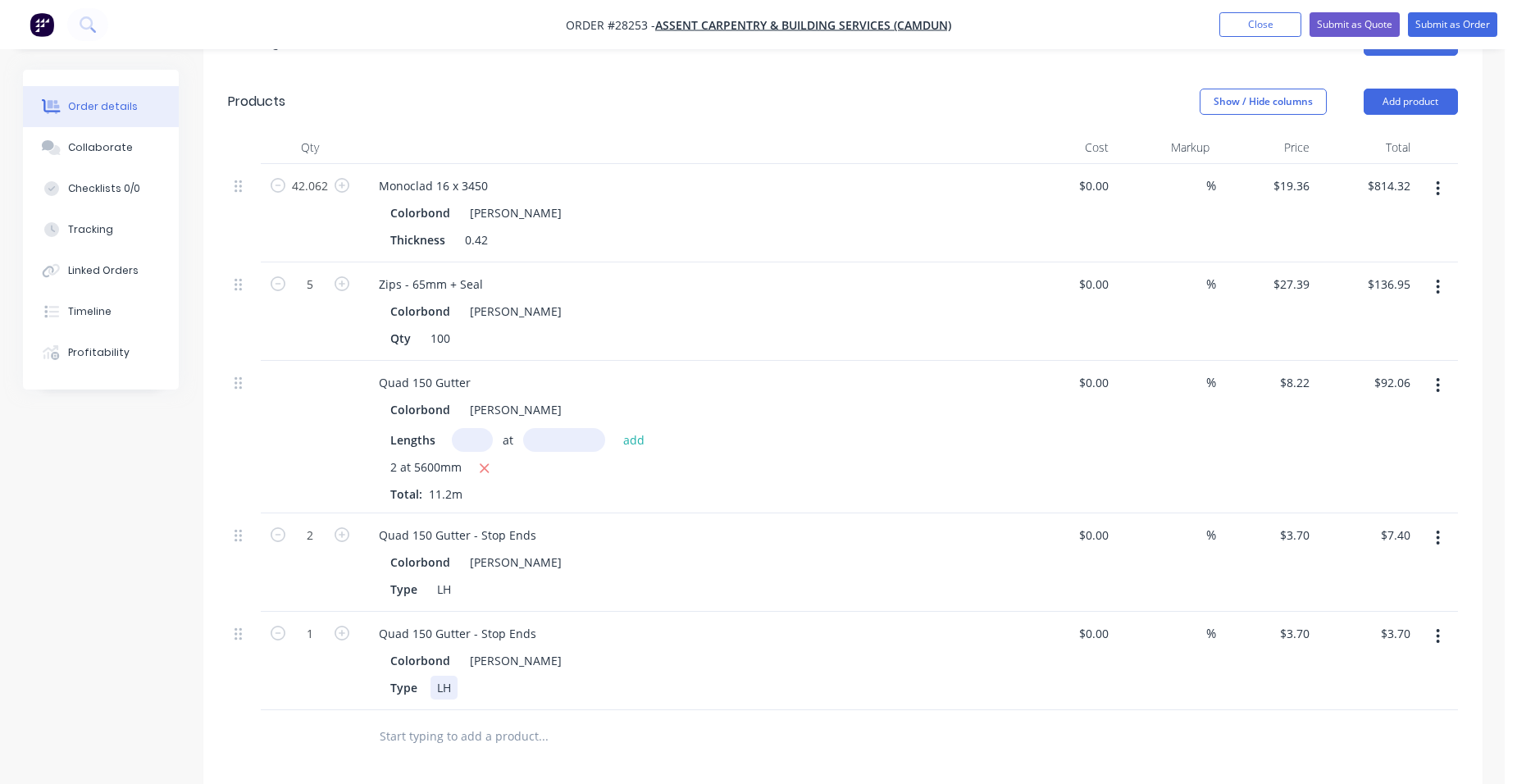
drag, startPoint x: 440, startPoint y: 645, endPoint x: 442, endPoint y: 657, distance: 12.2
click at [442, 676] on div "LH" at bounding box center [444, 687] width 27 height 24
click at [338, 626] on icon "button" at bounding box center [341, 633] width 14 height 14
type input "2"
type input "$7.40"
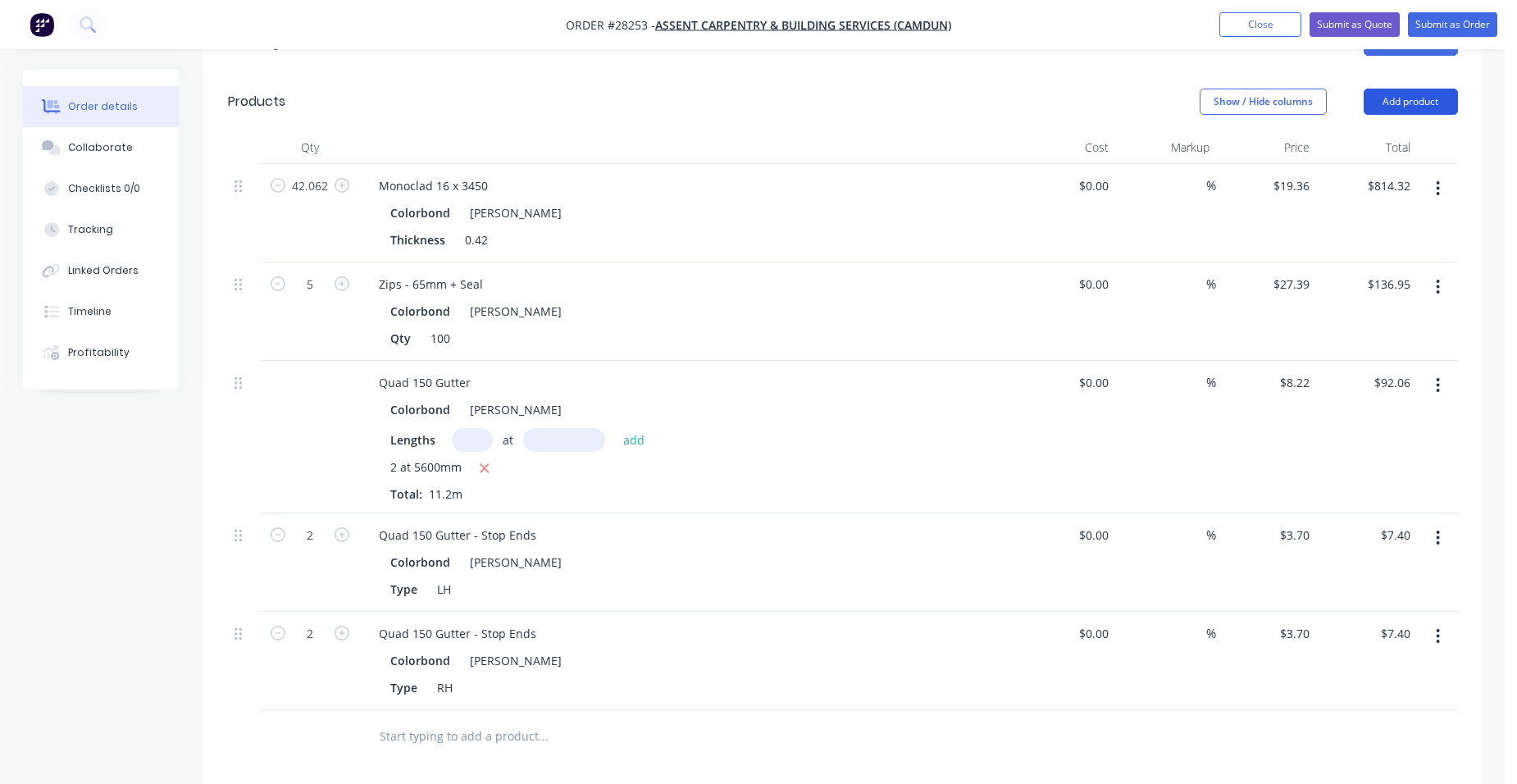
click at [1419, 88] on button "Add product" at bounding box center [1411, 101] width 94 height 26
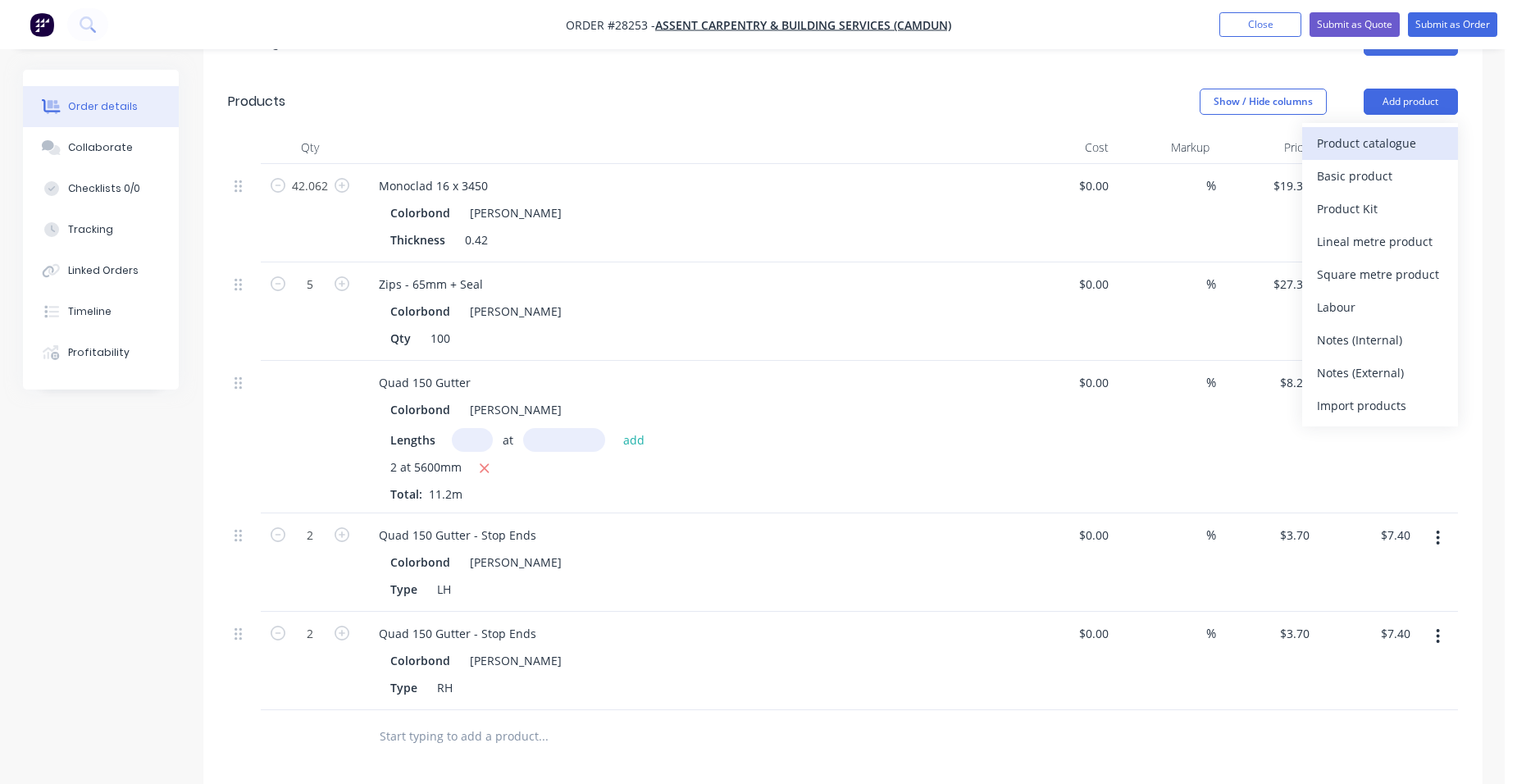
click at [1365, 131] on div "Product catalogue" at bounding box center [1381, 143] width 127 height 24
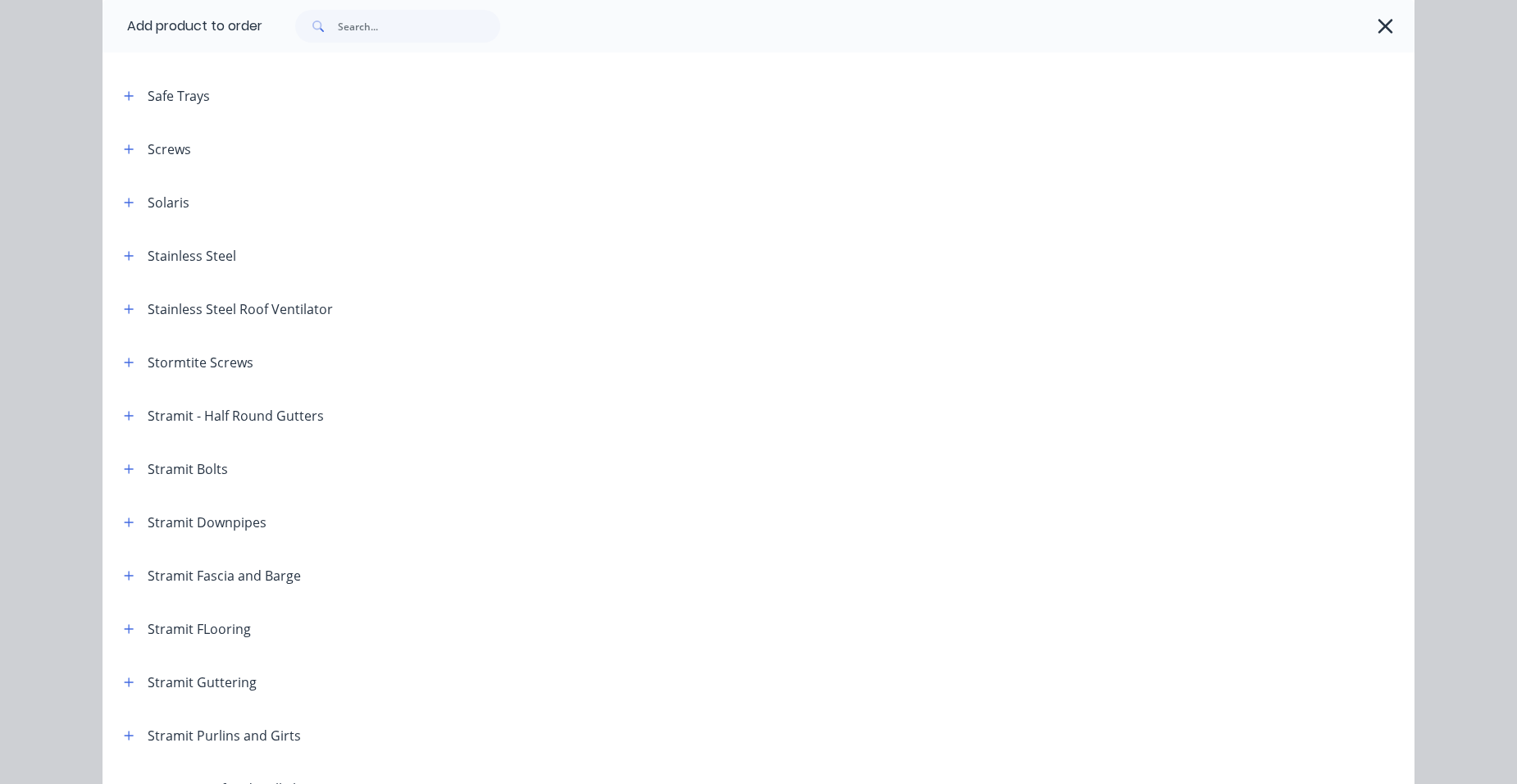
scroll to position [2541, 0]
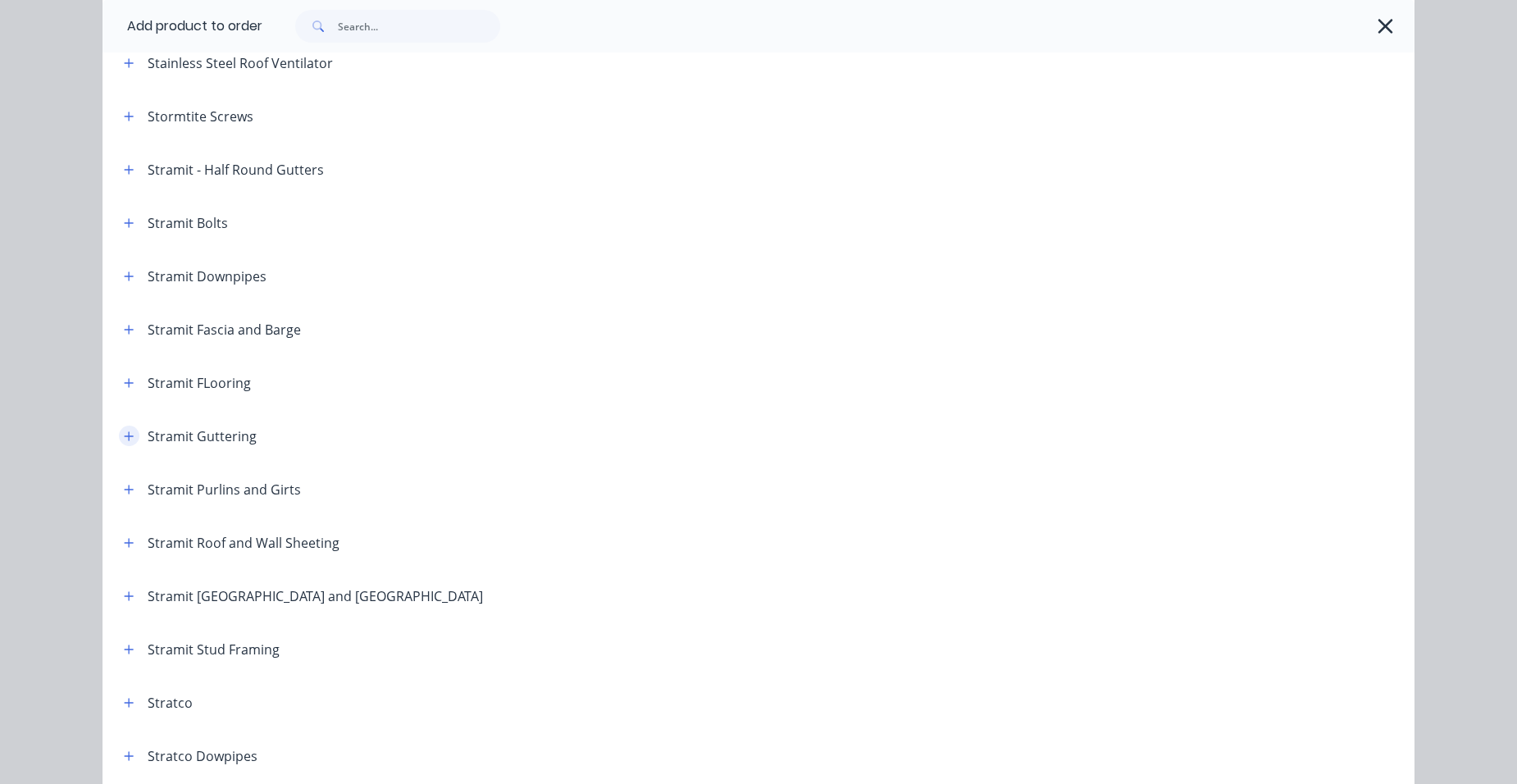
click at [128, 429] on button "button" at bounding box center [128, 435] width 20 height 20
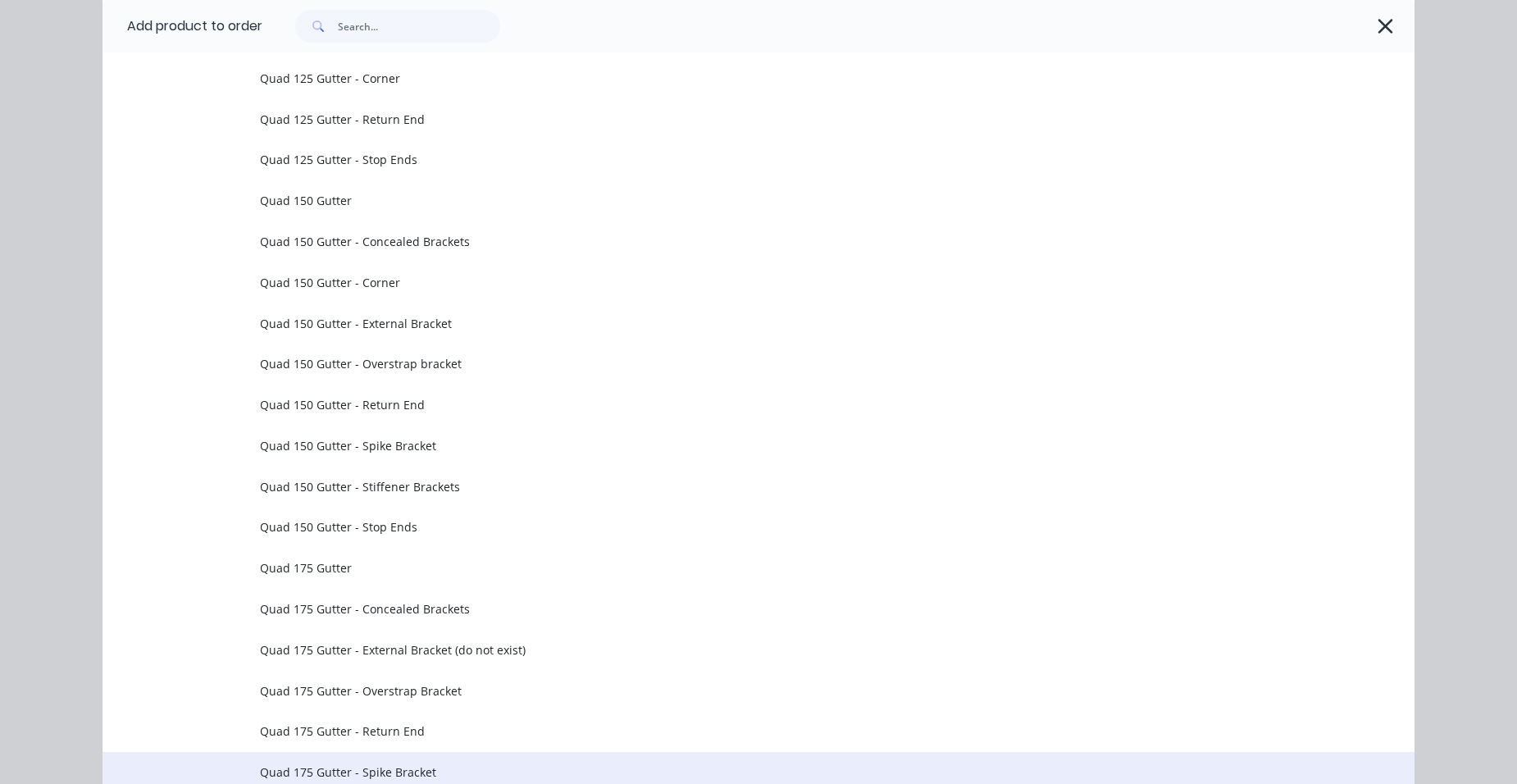
scroll to position [4017, 0]
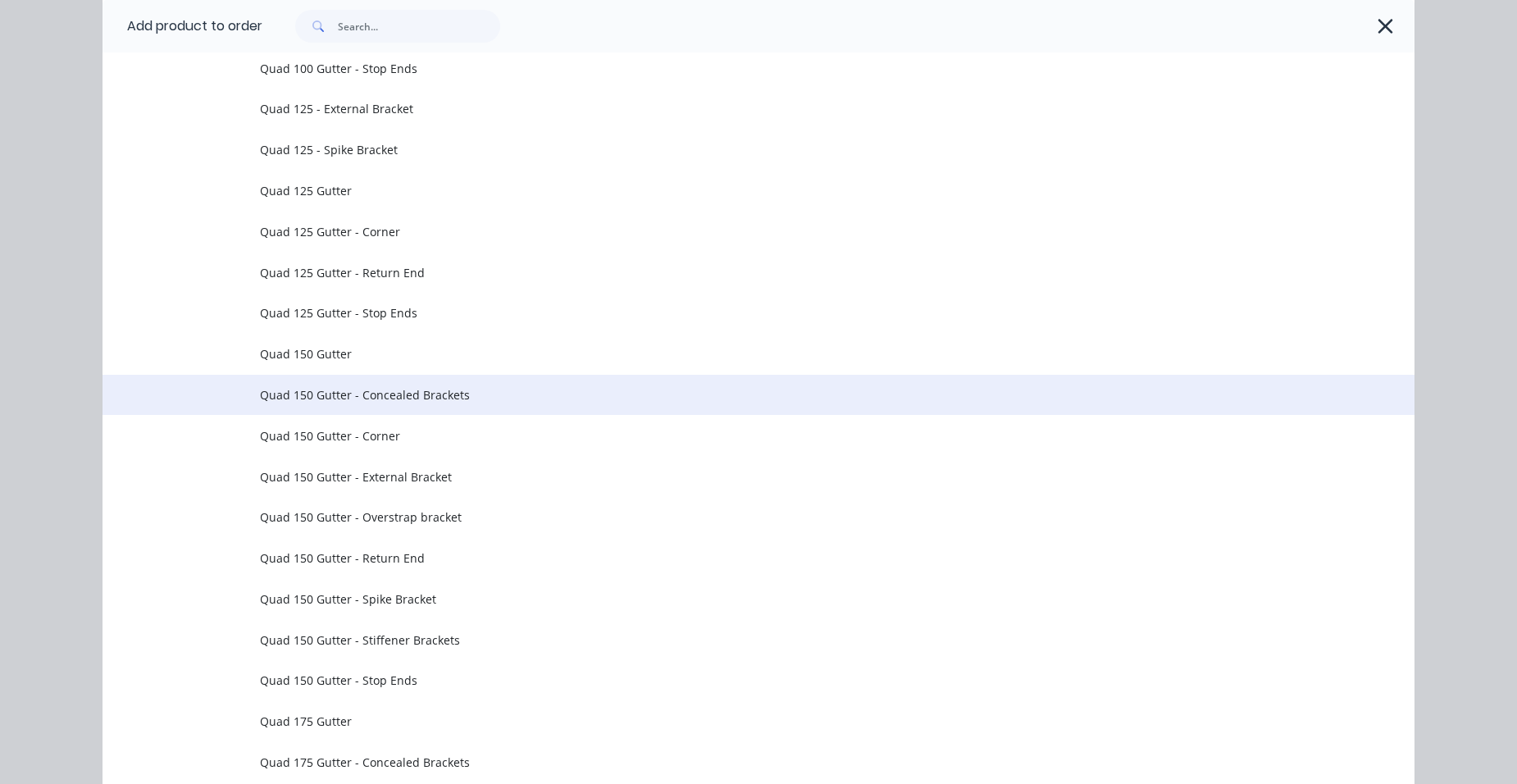
click at [433, 399] on span "Quad 150 Gutter - Concealed Brackets" at bounding box center [721, 395] width 923 height 17
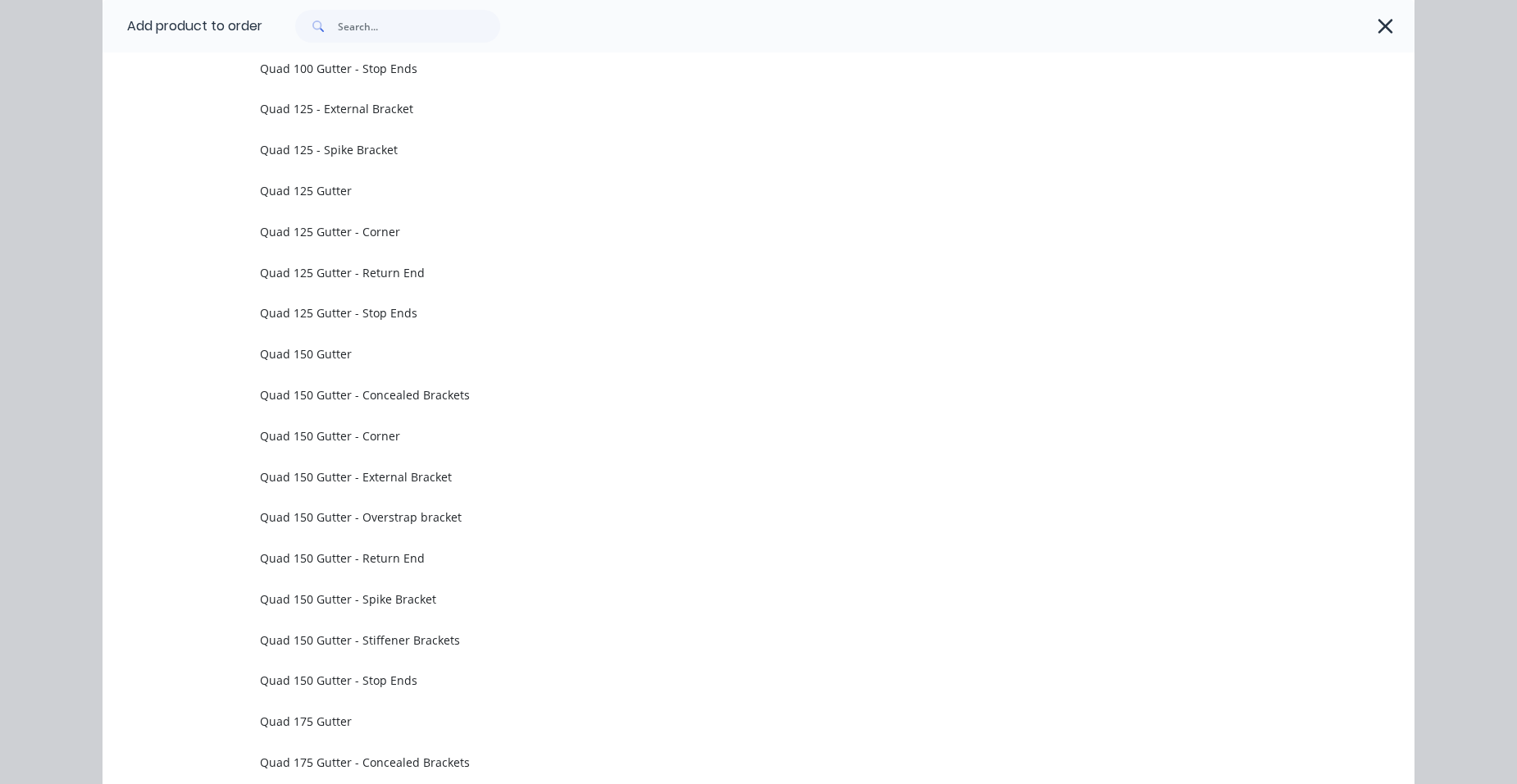
scroll to position [0, 0]
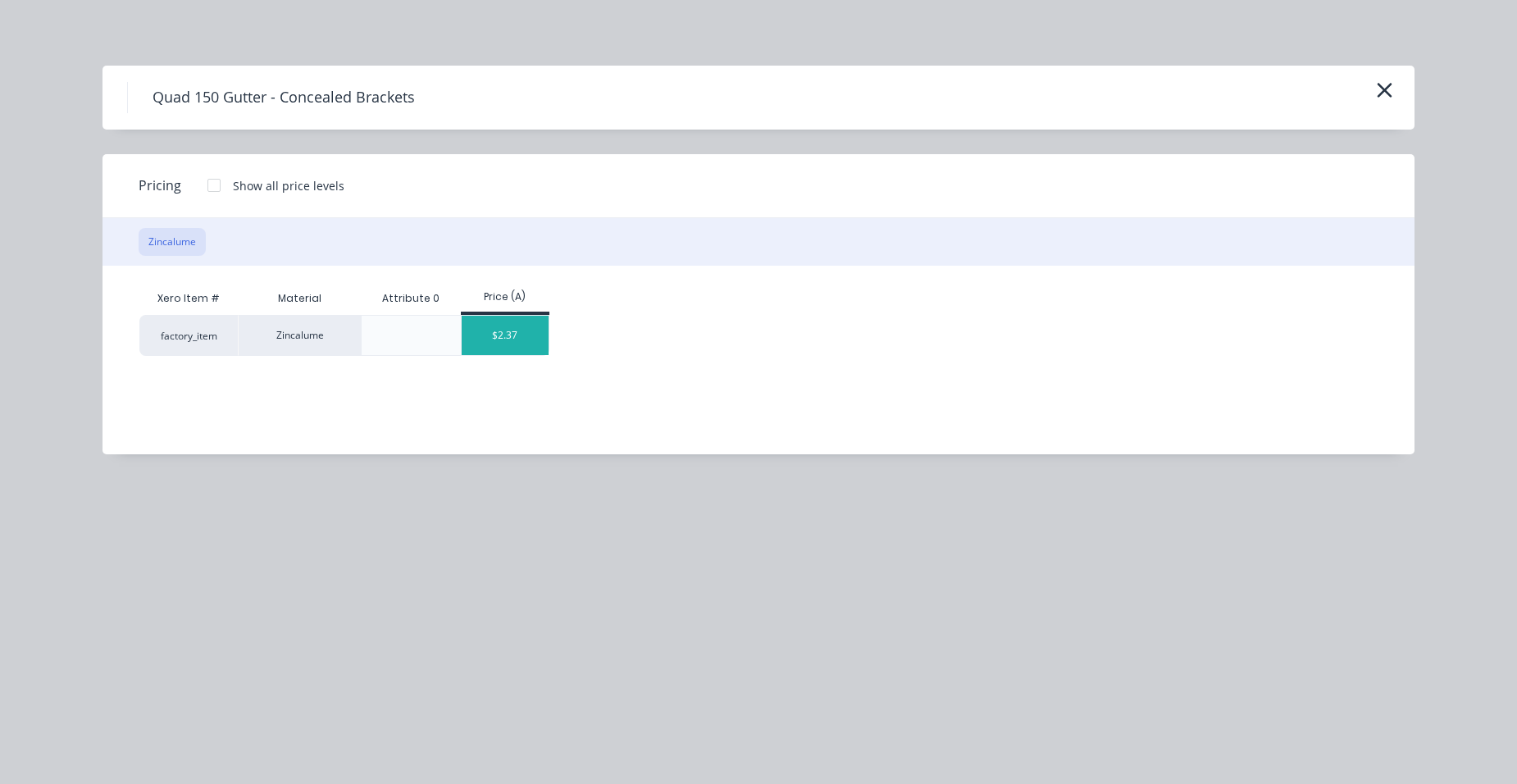
click at [527, 332] on div "$2.37" at bounding box center [506, 334] width 88 height 39
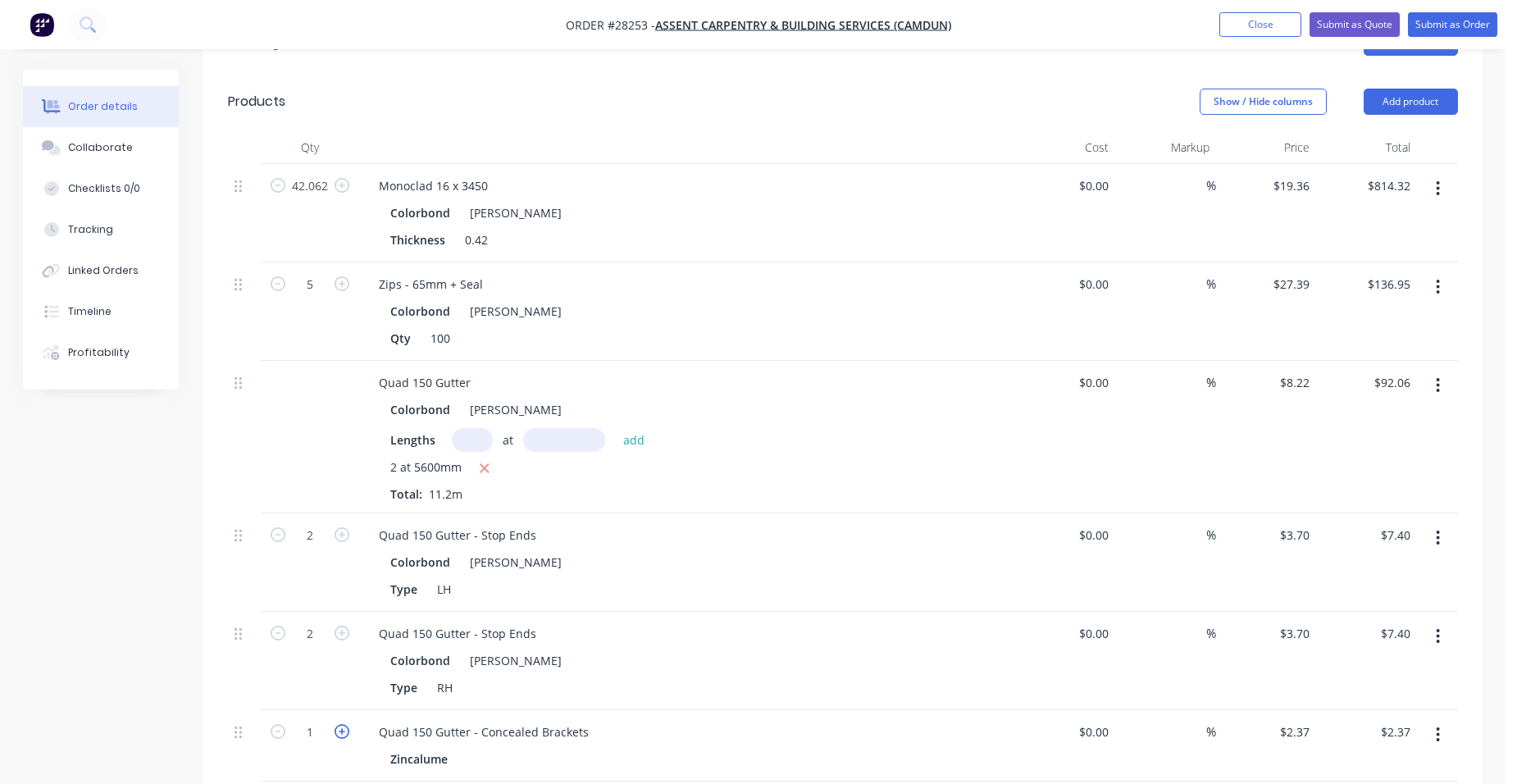
click at [336, 724] on icon "button" at bounding box center [341, 730] width 14 height 14
type input "2"
type input "$4.74"
click at [337, 724] on icon "button" at bounding box center [341, 730] width 14 height 14
type input "3"
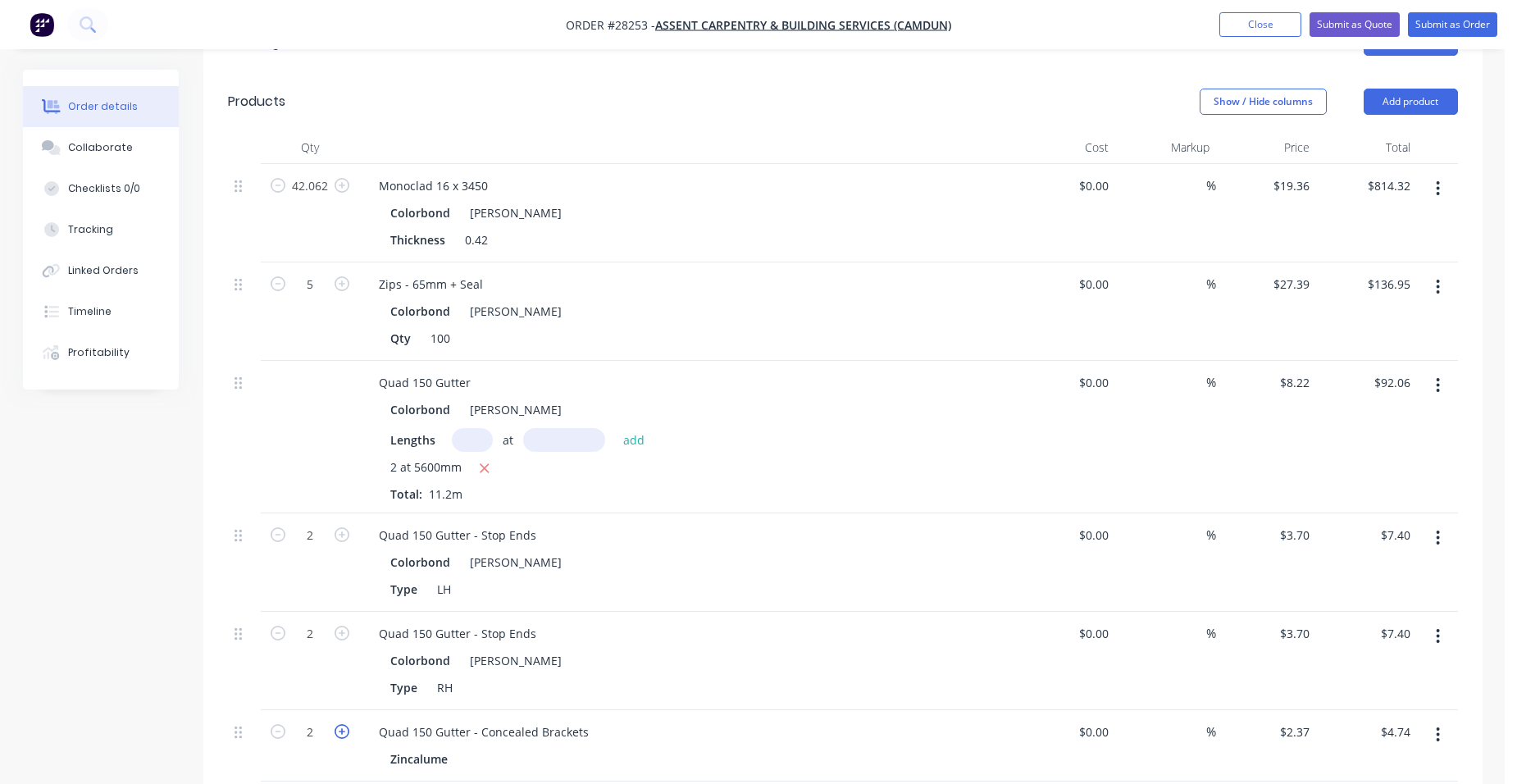
type input "$7.11"
click at [337, 724] on icon "button" at bounding box center [341, 730] width 14 height 14
type input "4"
type input "$9.48"
click at [337, 724] on icon "button" at bounding box center [341, 730] width 14 height 14
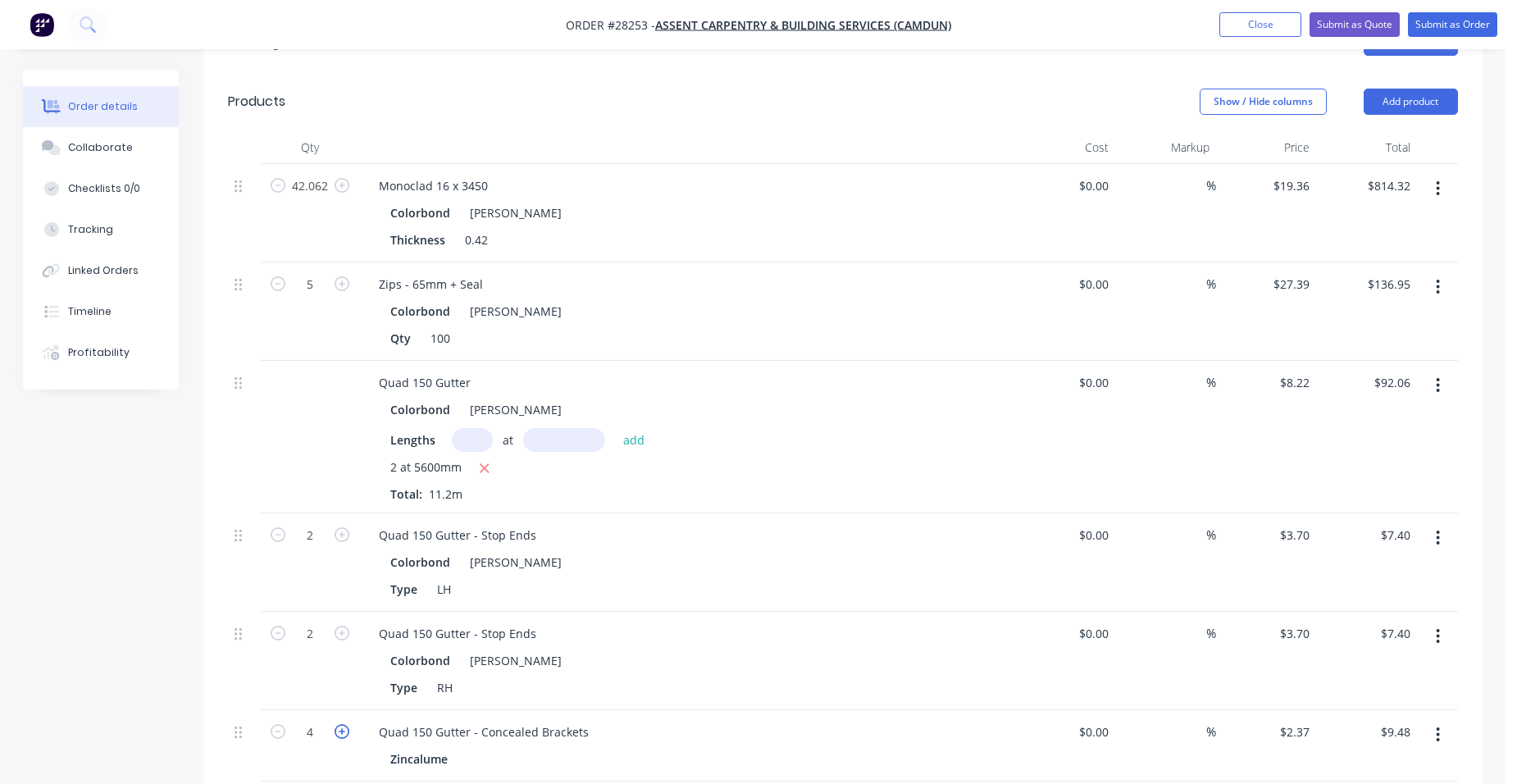
type input "5"
type input "$11.85"
click at [337, 724] on icon "button" at bounding box center [341, 730] width 14 height 14
type input "6"
type input "$14.22"
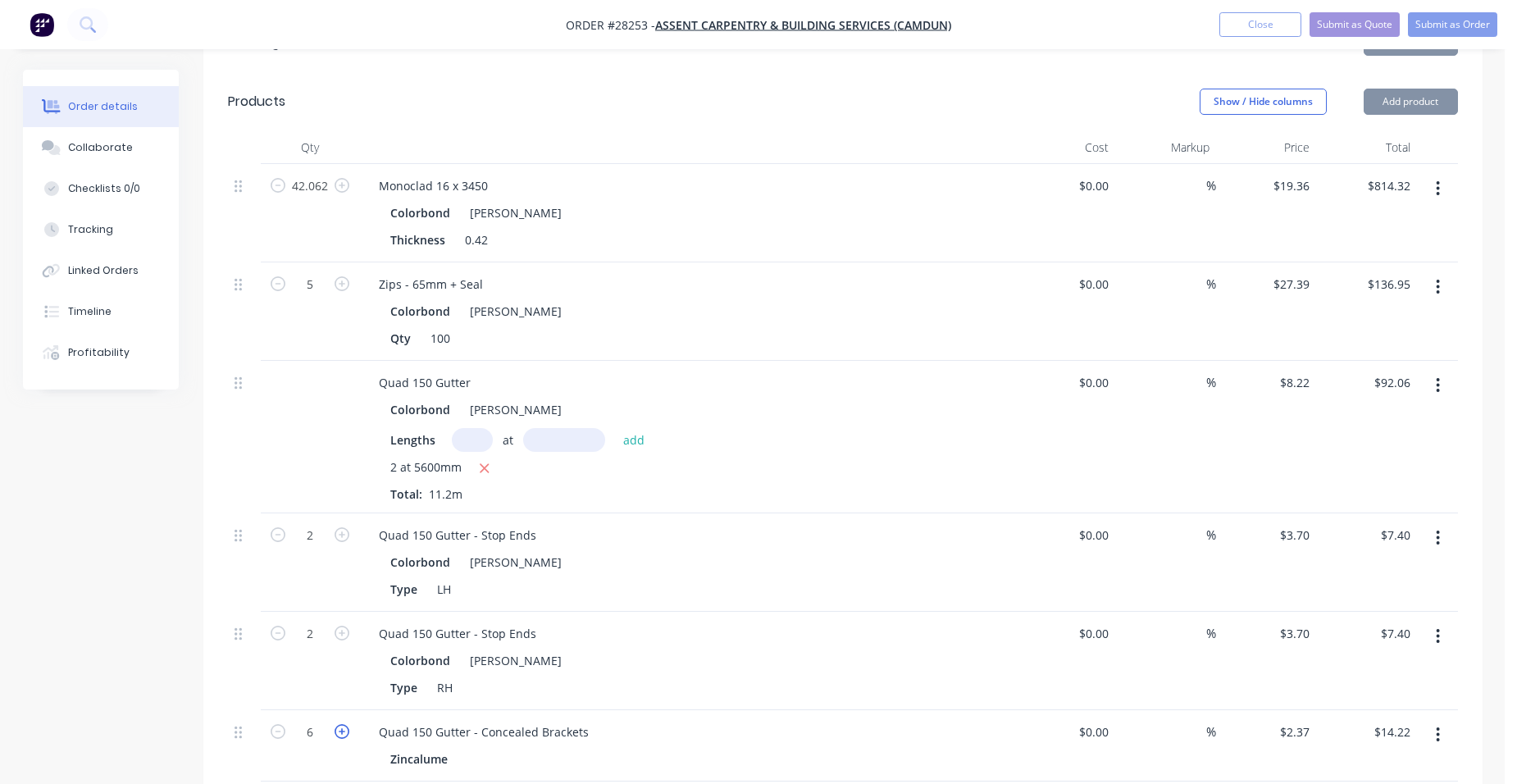
click at [337, 724] on icon "button" at bounding box center [341, 730] width 14 height 14
type input "7"
type input "$16.59"
click at [338, 724] on icon "button" at bounding box center [341, 730] width 14 height 14
type input "8"
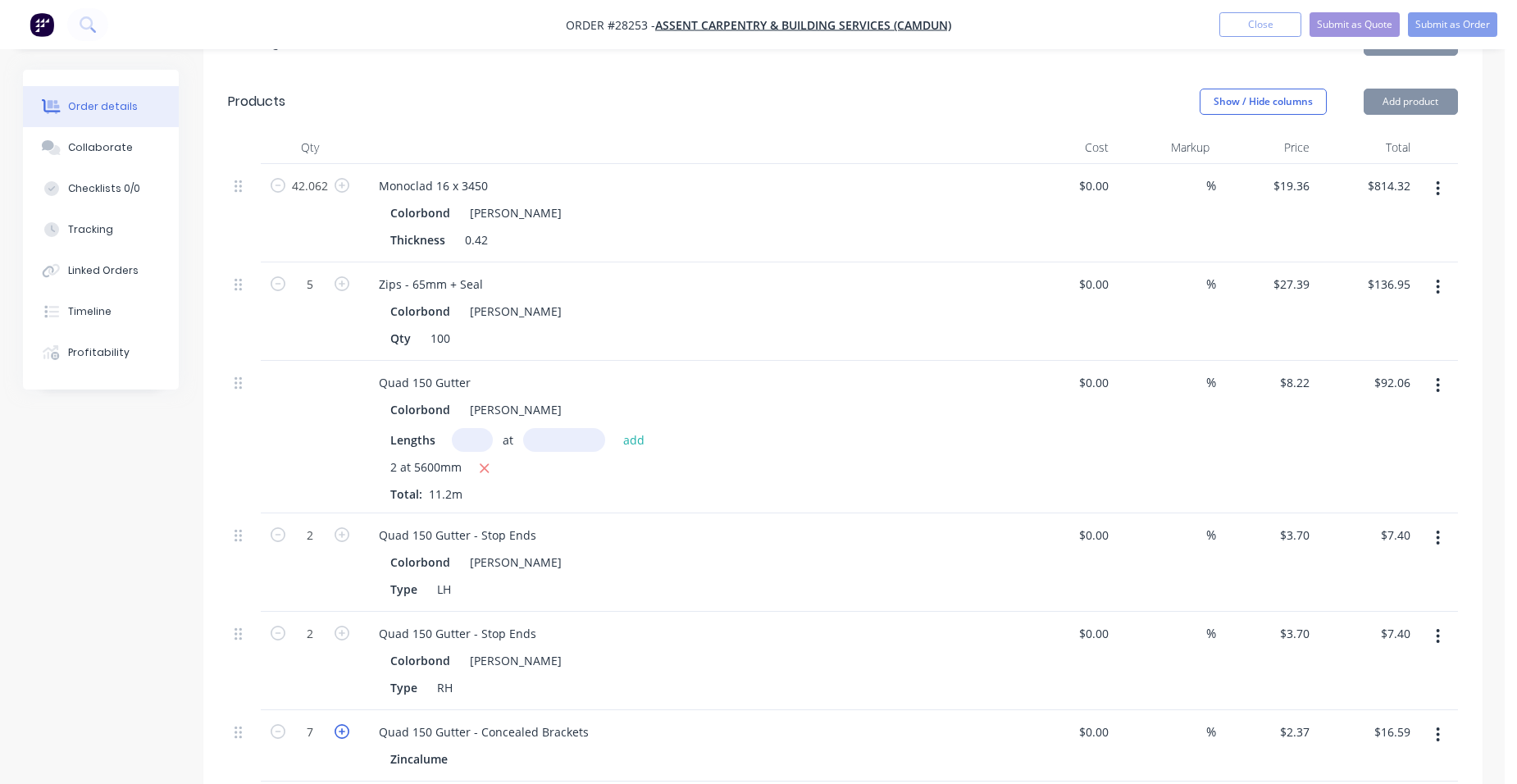
type input "$18.96"
click at [338, 724] on icon "button" at bounding box center [341, 730] width 14 height 14
type input "9"
type input "$21.33"
click at [338, 724] on icon "button" at bounding box center [341, 730] width 14 height 14
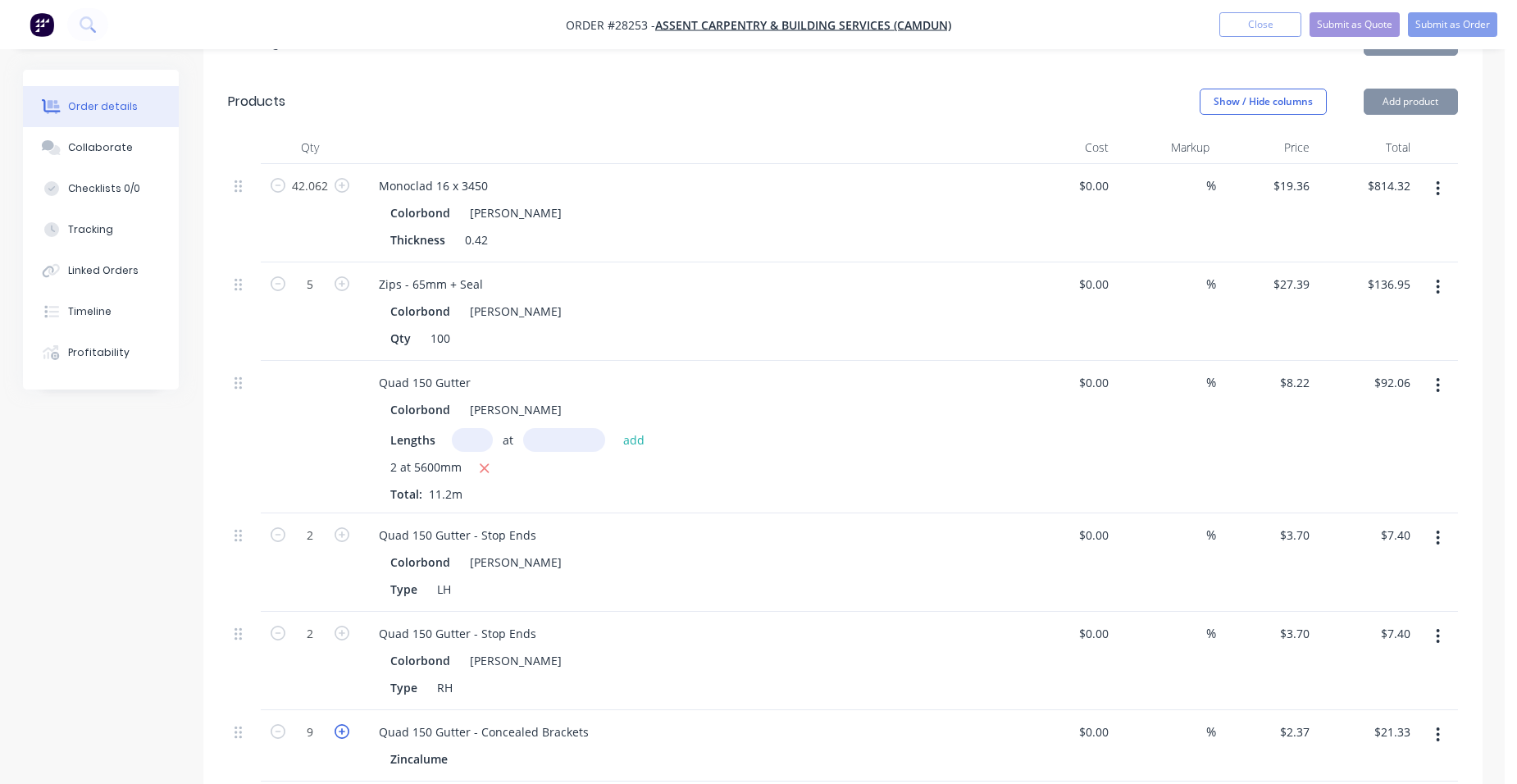
type input "10"
type input "$23.70"
click at [338, 724] on icon "button" at bounding box center [341, 730] width 14 height 14
type input "11"
type input "$26.07"
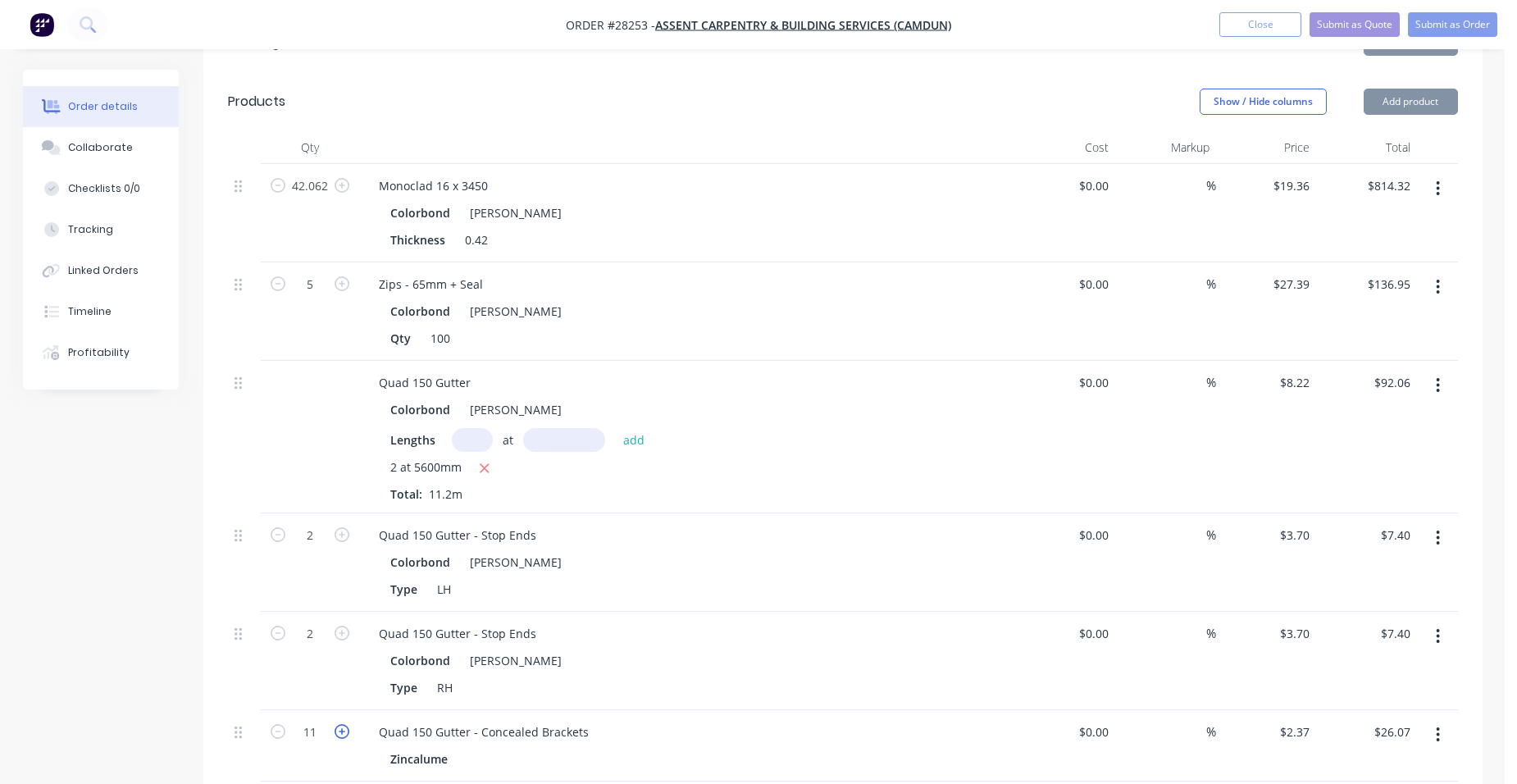
click at [338, 724] on icon "button" at bounding box center [341, 730] width 14 height 14
type input "12"
type input "$28.44"
click at [338, 724] on icon "button" at bounding box center [341, 730] width 14 height 14
type input "13"
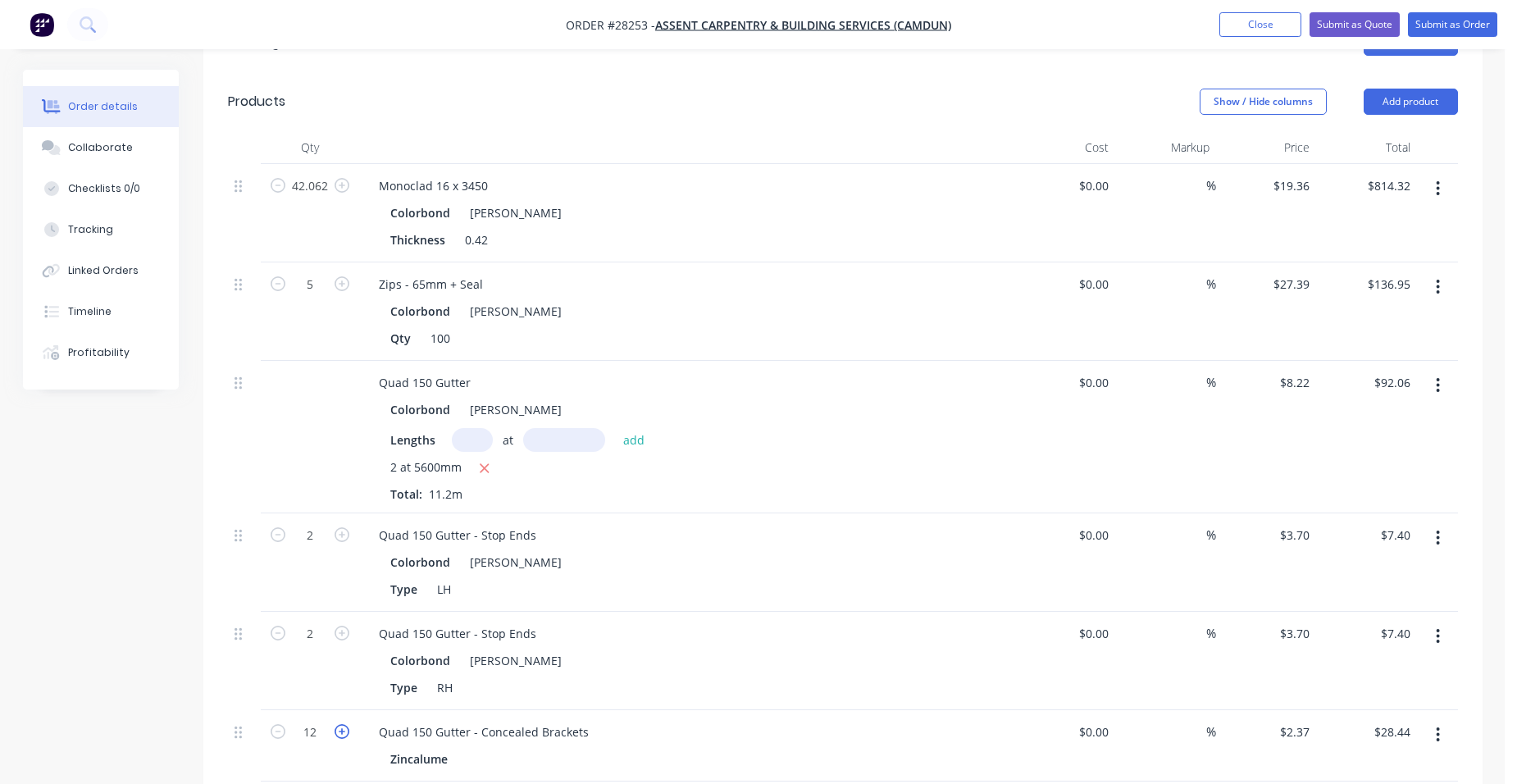
type input "$30.81"
click at [338, 724] on icon "button" at bounding box center [341, 730] width 14 height 14
type input "14"
type input "$33.18"
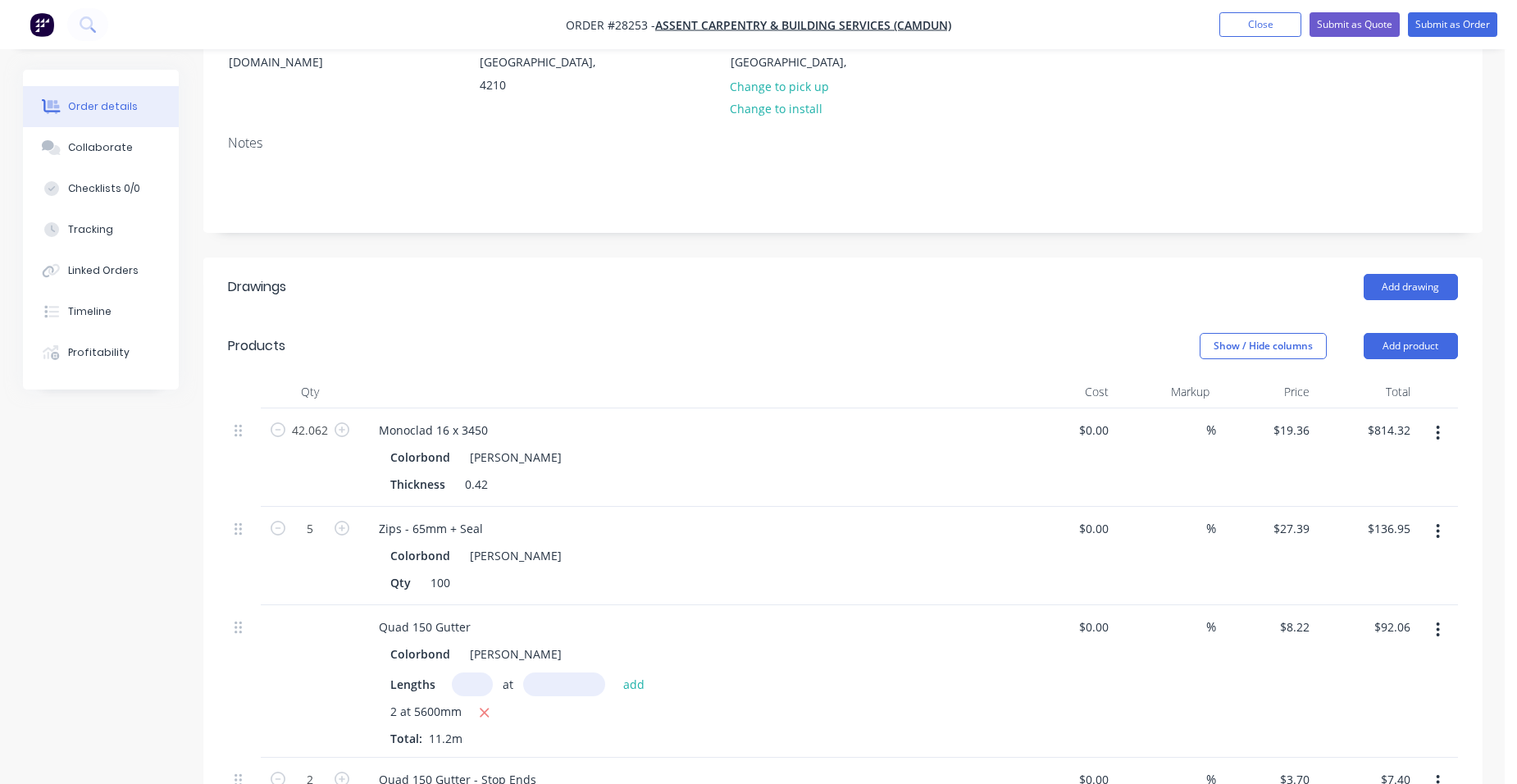
scroll to position [246, 0]
click at [1402, 275] on button "Add drawing" at bounding box center [1411, 288] width 94 height 26
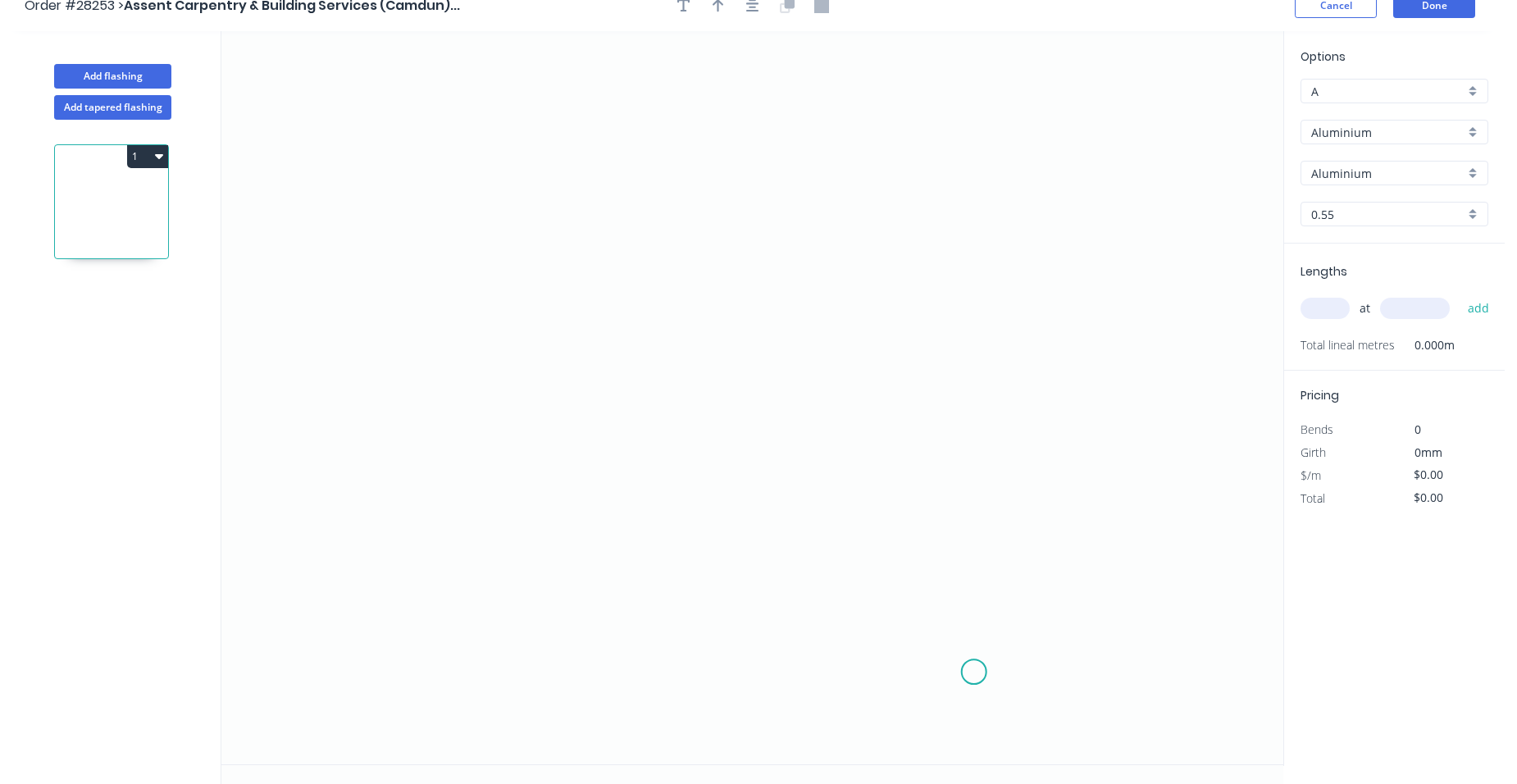
scroll to position [31, 0]
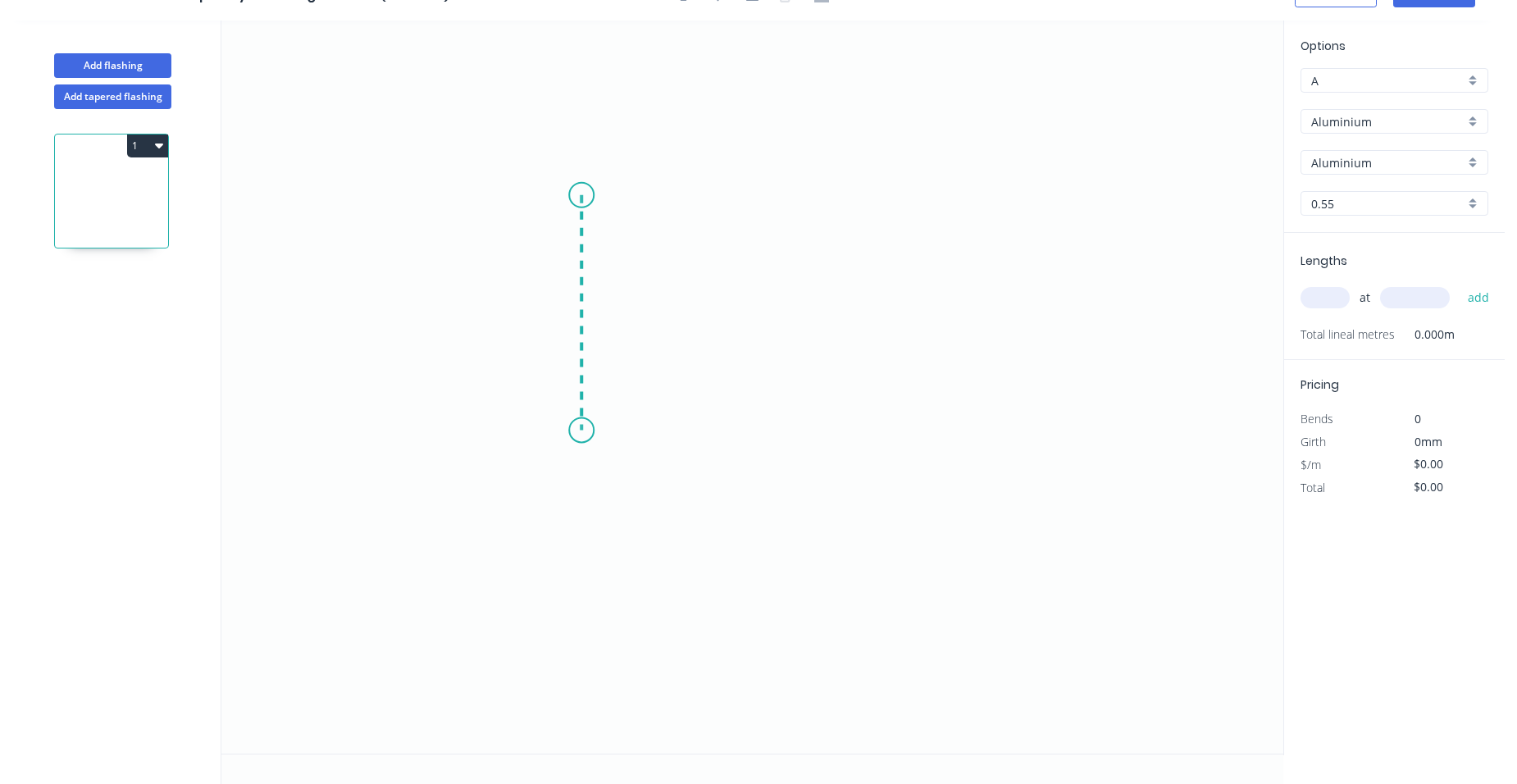
drag, startPoint x: 581, startPoint y: 196, endPoint x: 573, endPoint y: 433, distance: 237.1
click at [573, 433] on icon "0" at bounding box center [753, 386] width 1062 height 733
click at [537, 481] on icon "0 ?" at bounding box center [753, 386] width 1062 height 733
click at [581, 523] on icon "0 ? ?" at bounding box center [753, 386] width 1062 height 733
click at [581, 523] on circle at bounding box center [581, 520] width 25 height 25
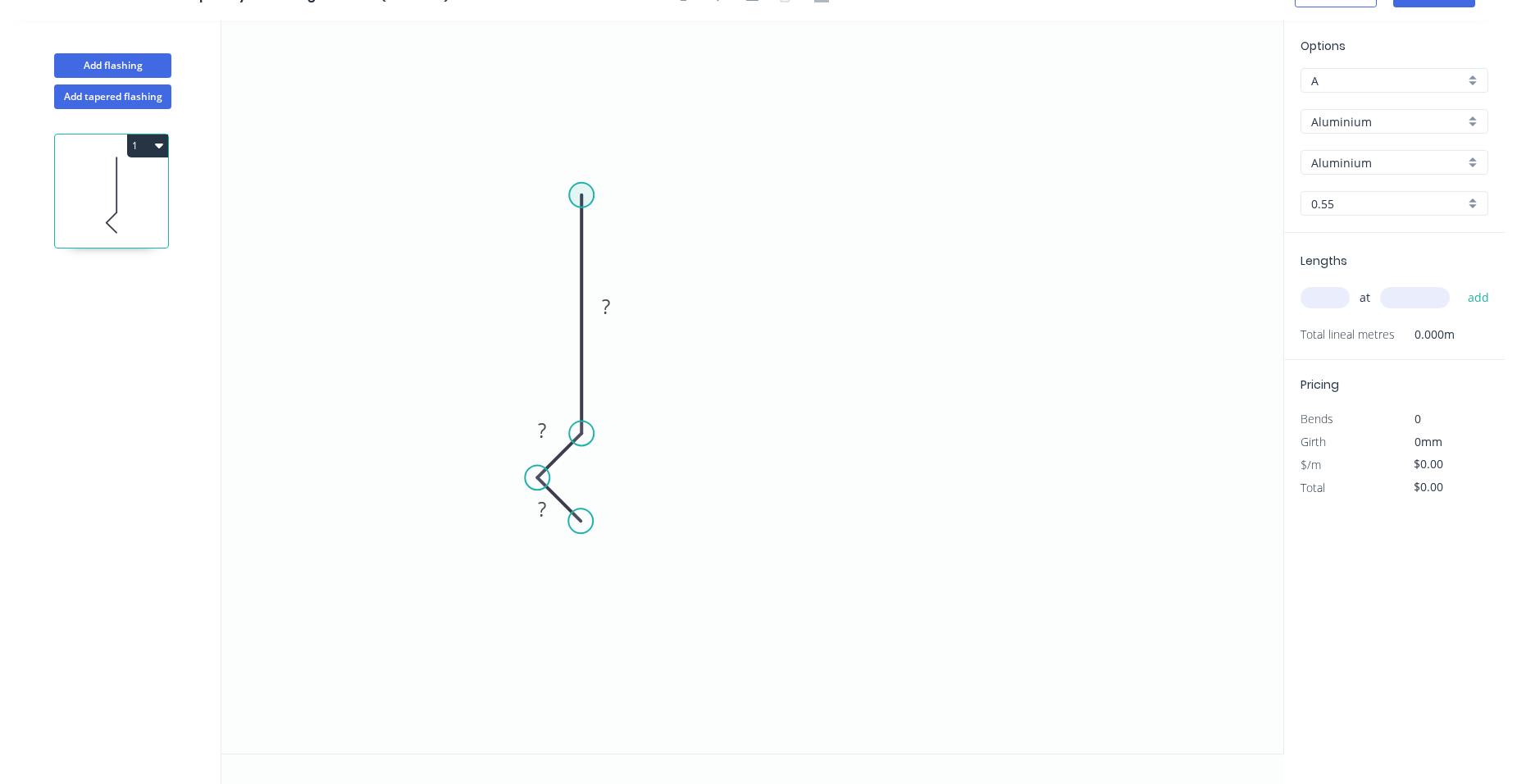
click at [586, 188] on circle at bounding box center [582, 196] width 25 height 25
click at [1034, 192] on icon "0 ? ? ?" at bounding box center [753, 386] width 1062 height 733
click at [1096, 275] on icon "0 ? ? ? ?" at bounding box center [753, 386] width 1062 height 733
click at [1096, 276] on circle at bounding box center [1097, 276] width 25 height 25
click at [1085, 213] on tspan "?" at bounding box center [1084, 212] width 9 height 27
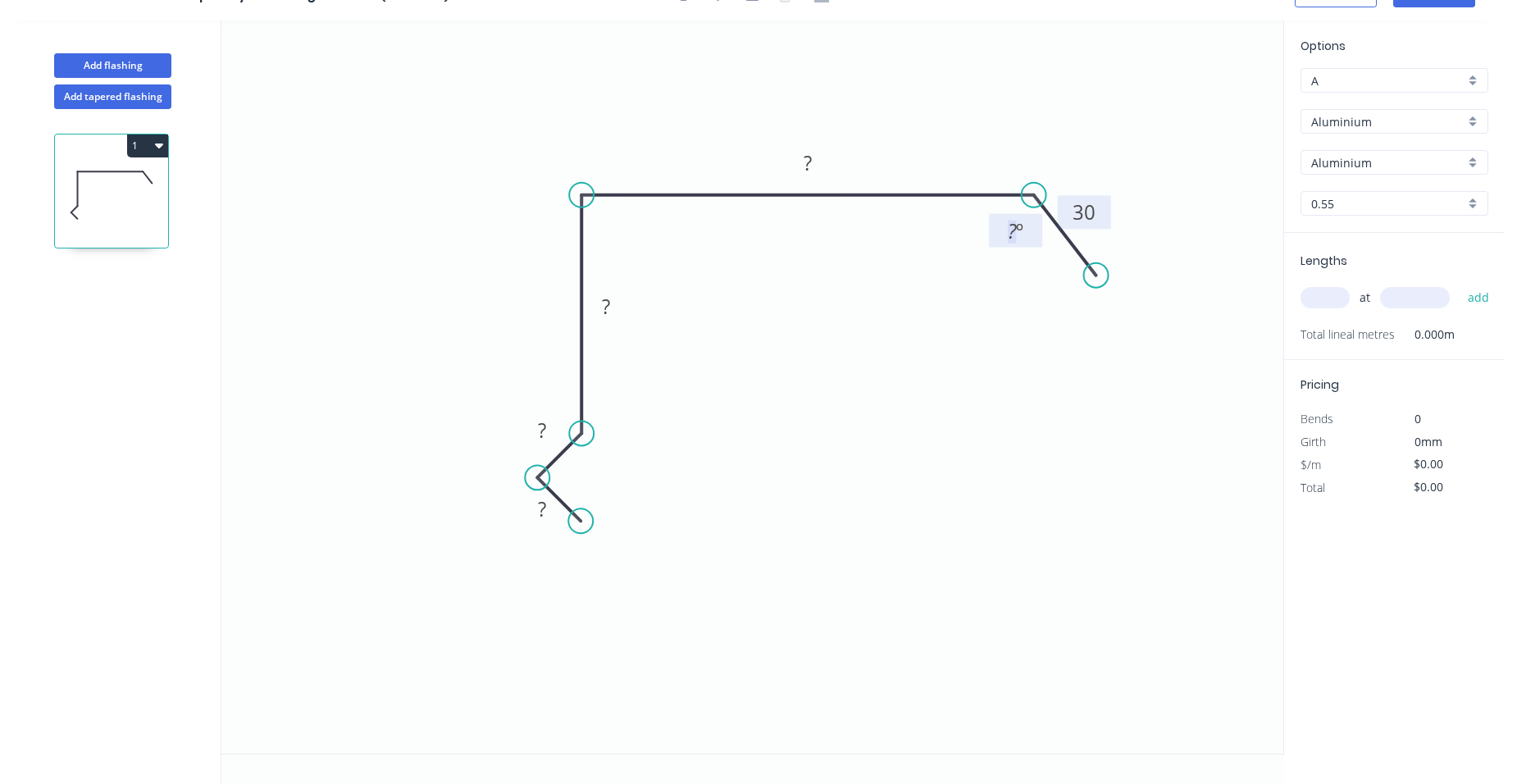
drag, startPoint x: 1018, startPoint y: 229, endPoint x: 1018, endPoint y: 219, distance: 10.0
click at [1017, 229] on tspan "º" at bounding box center [1020, 231] width 8 height 27
click at [811, 161] on tspan "?" at bounding box center [807, 163] width 9 height 27
drag, startPoint x: 620, startPoint y: 309, endPoint x: 634, endPoint y: 297, distance: 18.4
click at [620, 309] on rect at bounding box center [606, 308] width 33 height 23
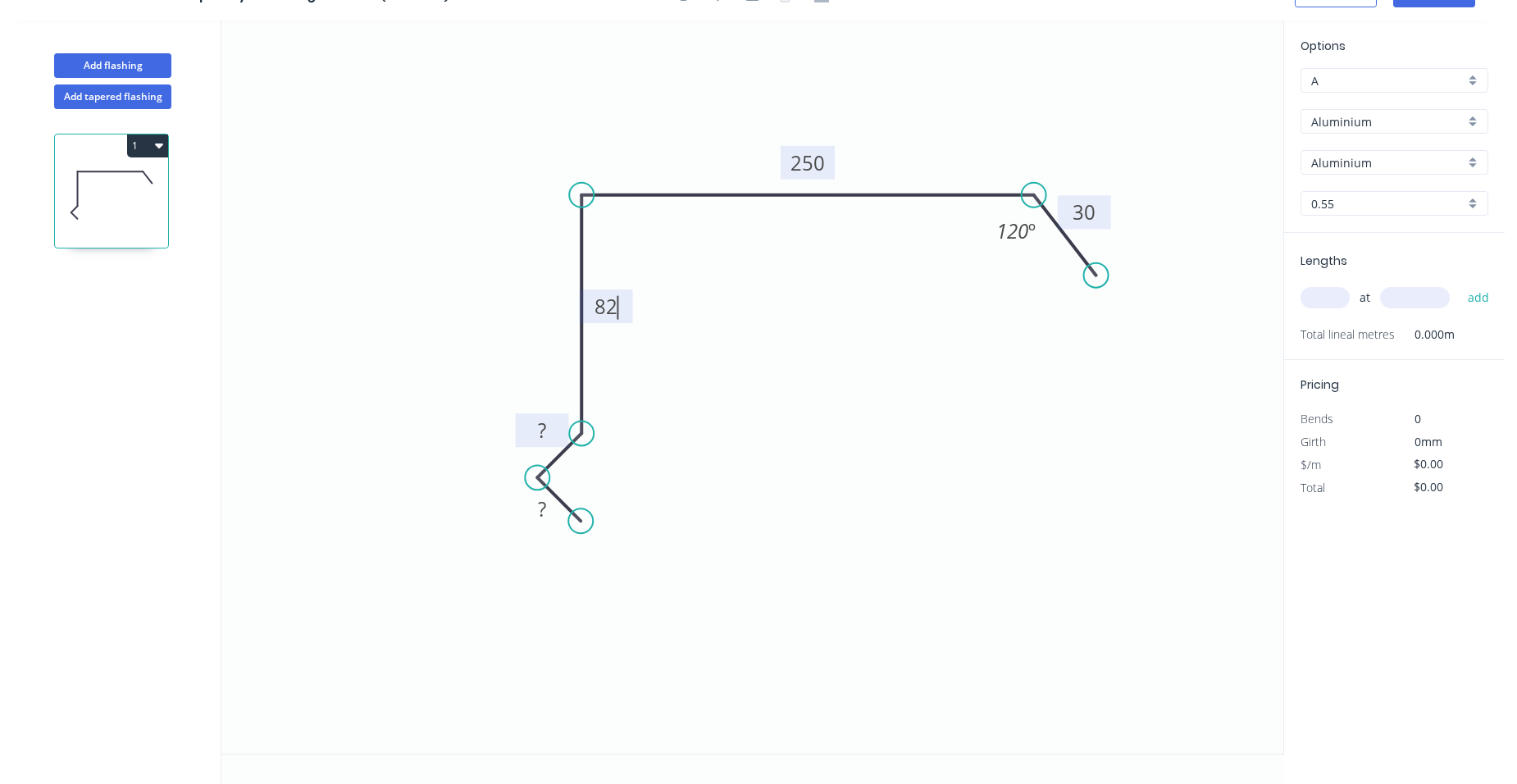
click at [547, 426] on rect at bounding box center [542, 431] width 33 height 23
click at [547, 507] on rect at bounding box center [542, 510] width 33 height 23
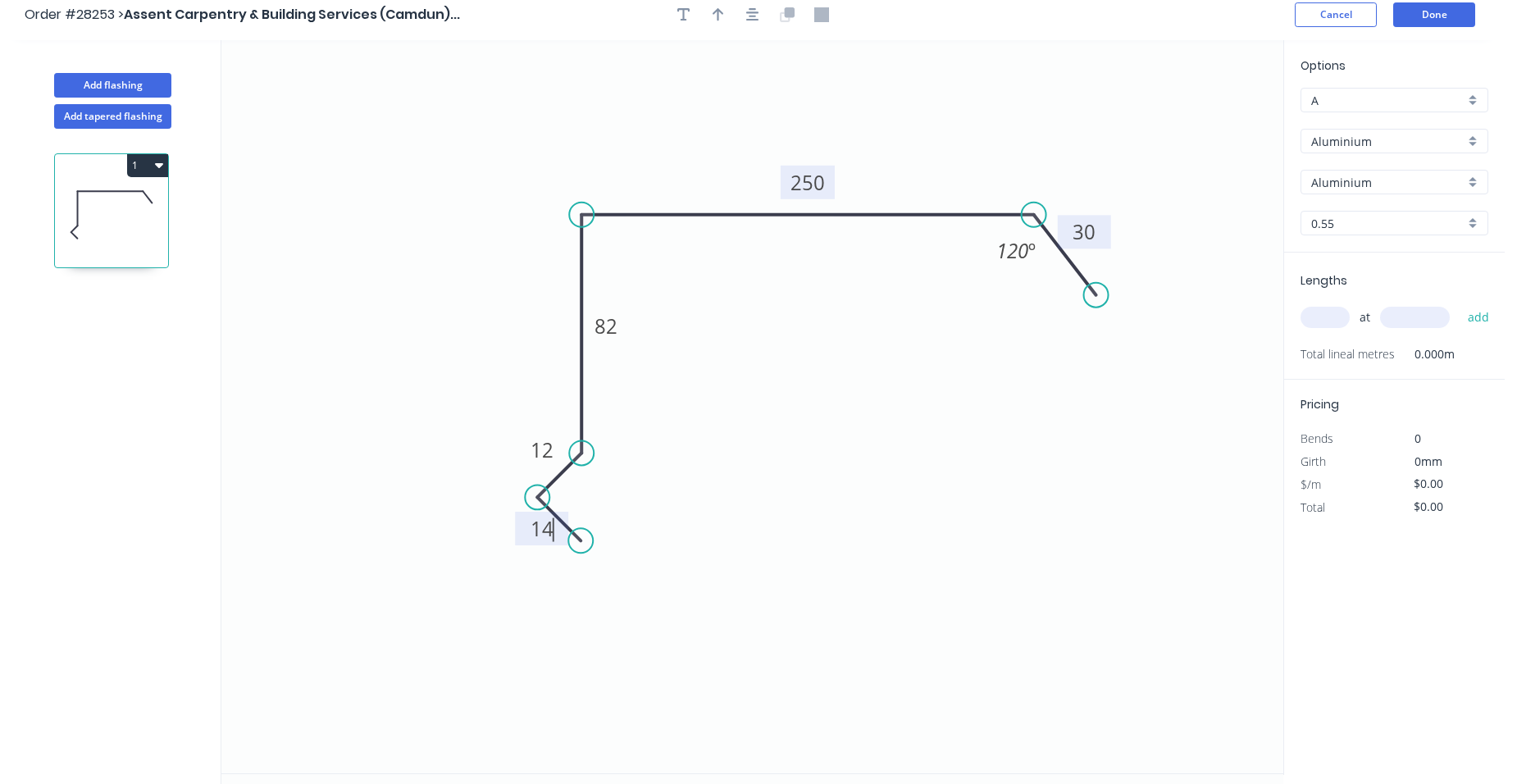
scroll to position [0, 0]
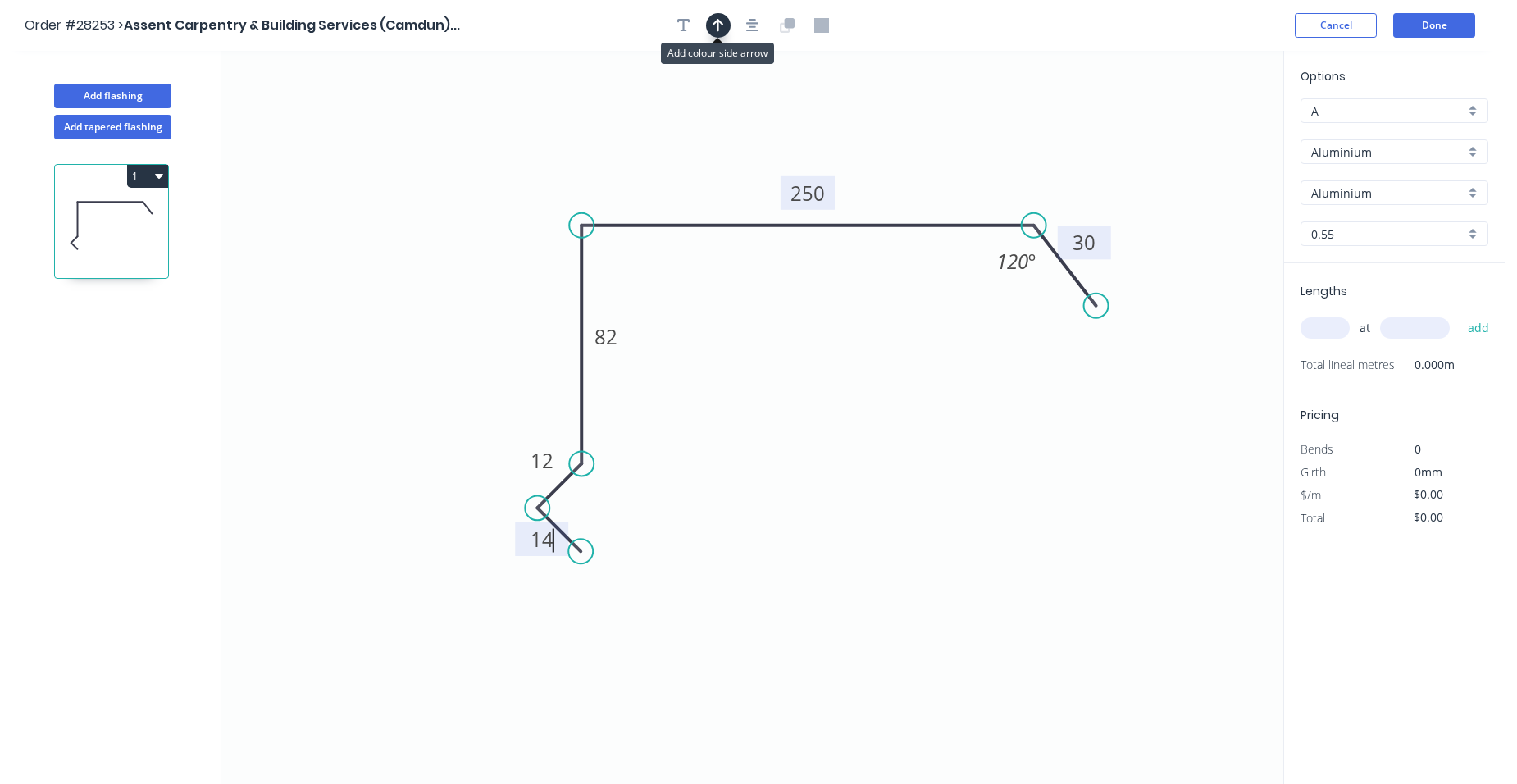
click at [714, 14] on button "button" at bounding box center [718, 26] width 25 height 25
type input "$1.00"
drag, startPoint x: 1198, startPoint y: 127, endPoint x: 891, endPoint y: 178, distance: 311.2
click at [620, 167] on icon at bounding box center [613, 143] width 14 height 53
click at [1473, 153] on div "Aluminium" at bounding box center [1394, 151] width 188 height 25
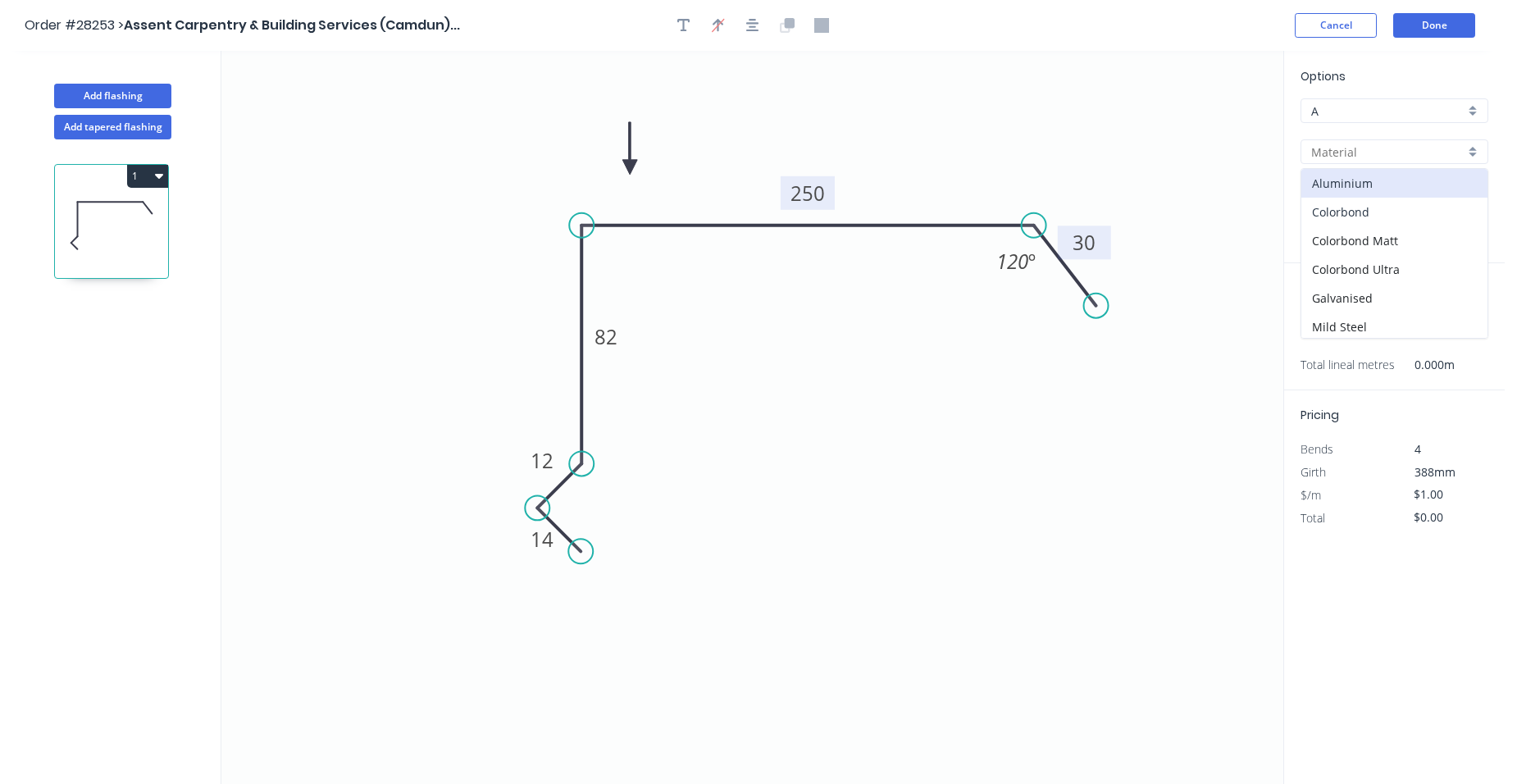
click at [1415, 205] on div "Colorbond" at bounding box center [1394, 212] width 186 height 29
type input "Colorbond"
type input "Basalt"
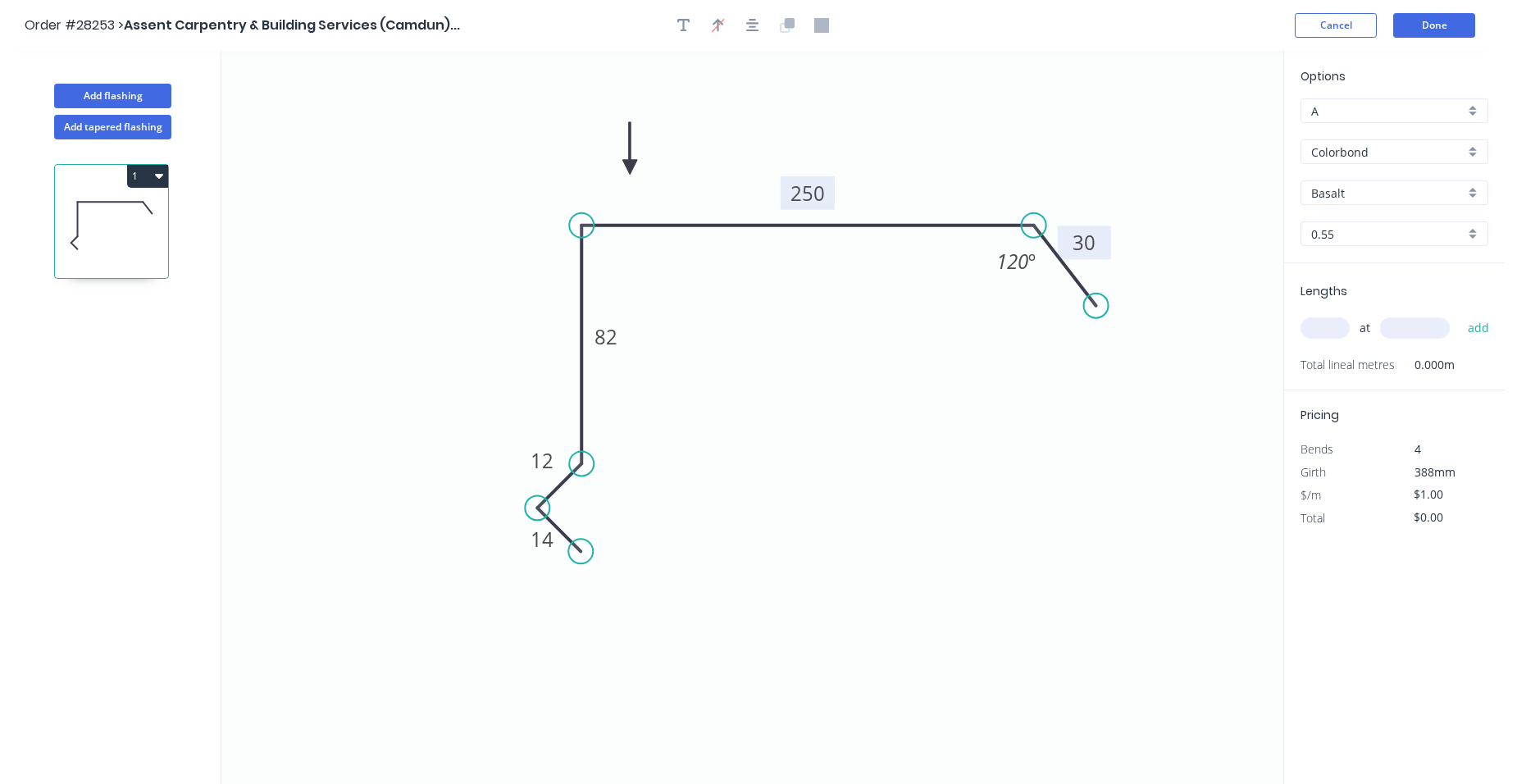
type input "$16.56"
click at [1466, 191] on div "Basalt" at bounding box center [1394, 193] width 188 height 25
click at [1394, 254] on div "[PERSON_NAME]" at bounding box center [1394, 249] width 186 height 29
type input "[PERSON_NAME]"
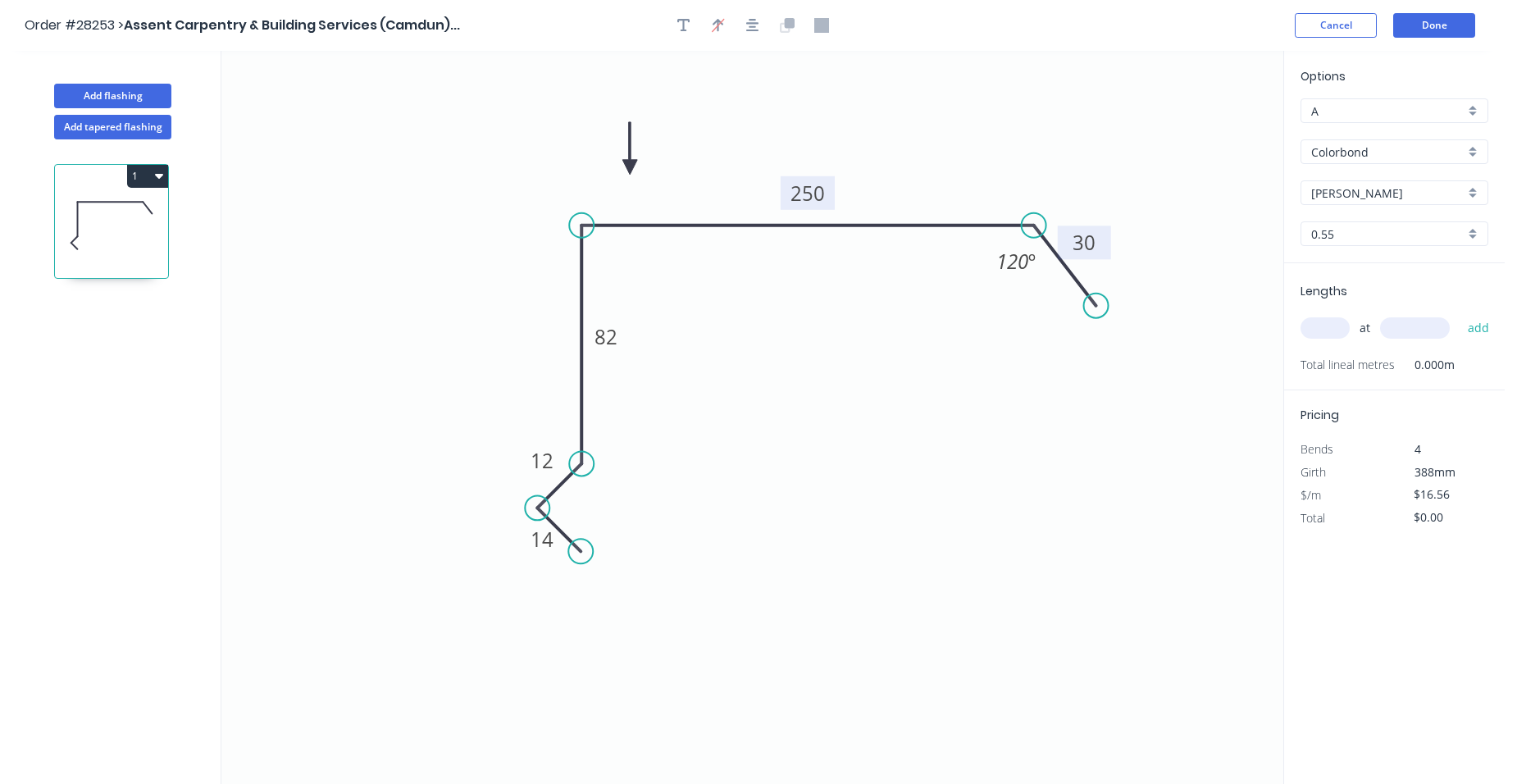
click at [1327, 325] on input "text" at bounding box center [1324, 328] width 49 height 21
type input "2"
type input "3800"
click at [1459, 314] on button "add" at bounding box center [1479, 328] width 38 height 28
type input "$125.86"
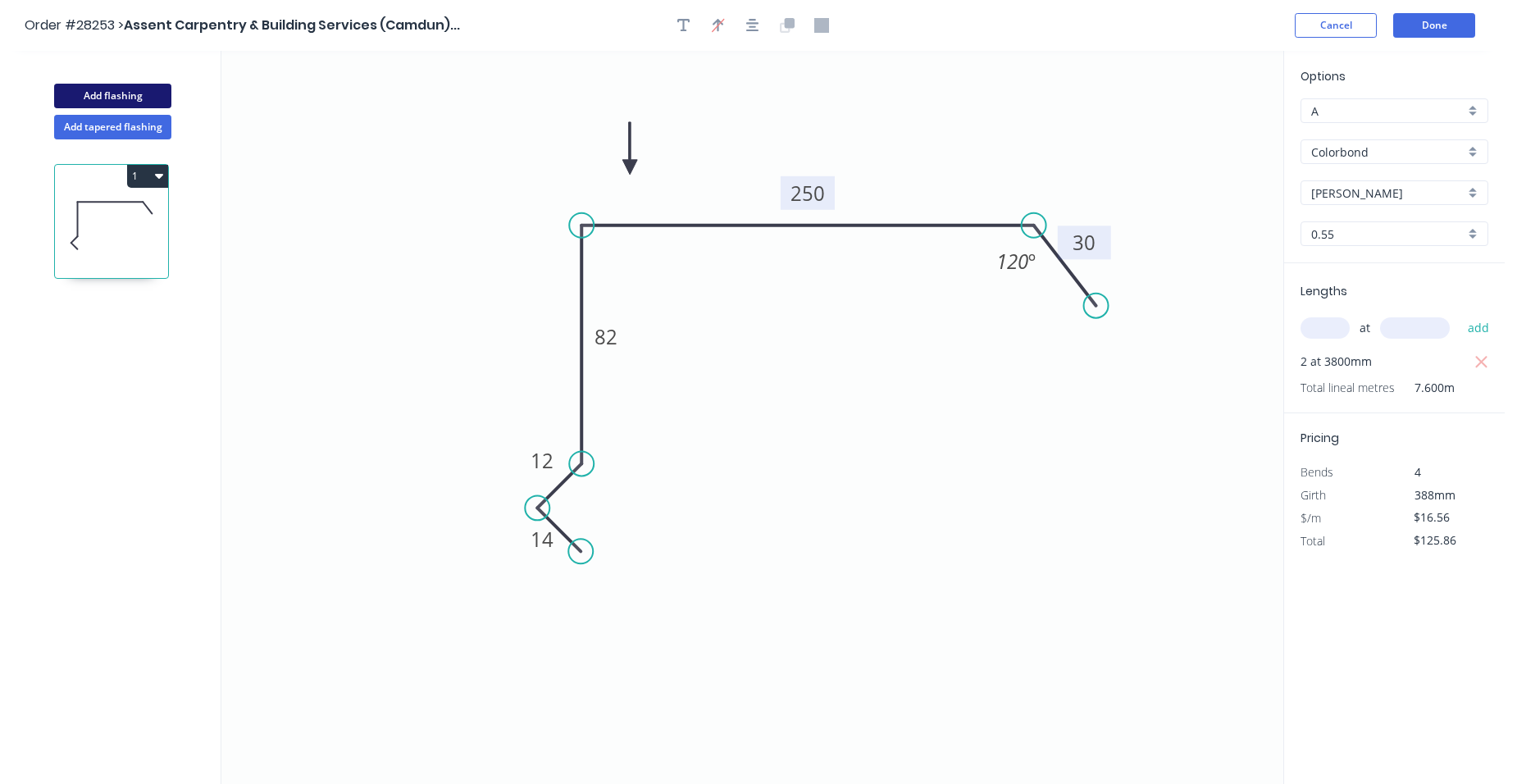
click at [109, 85] on button "Add flashing" at bounding box center [112, 96] width 117 height 25
type input "$0.00"
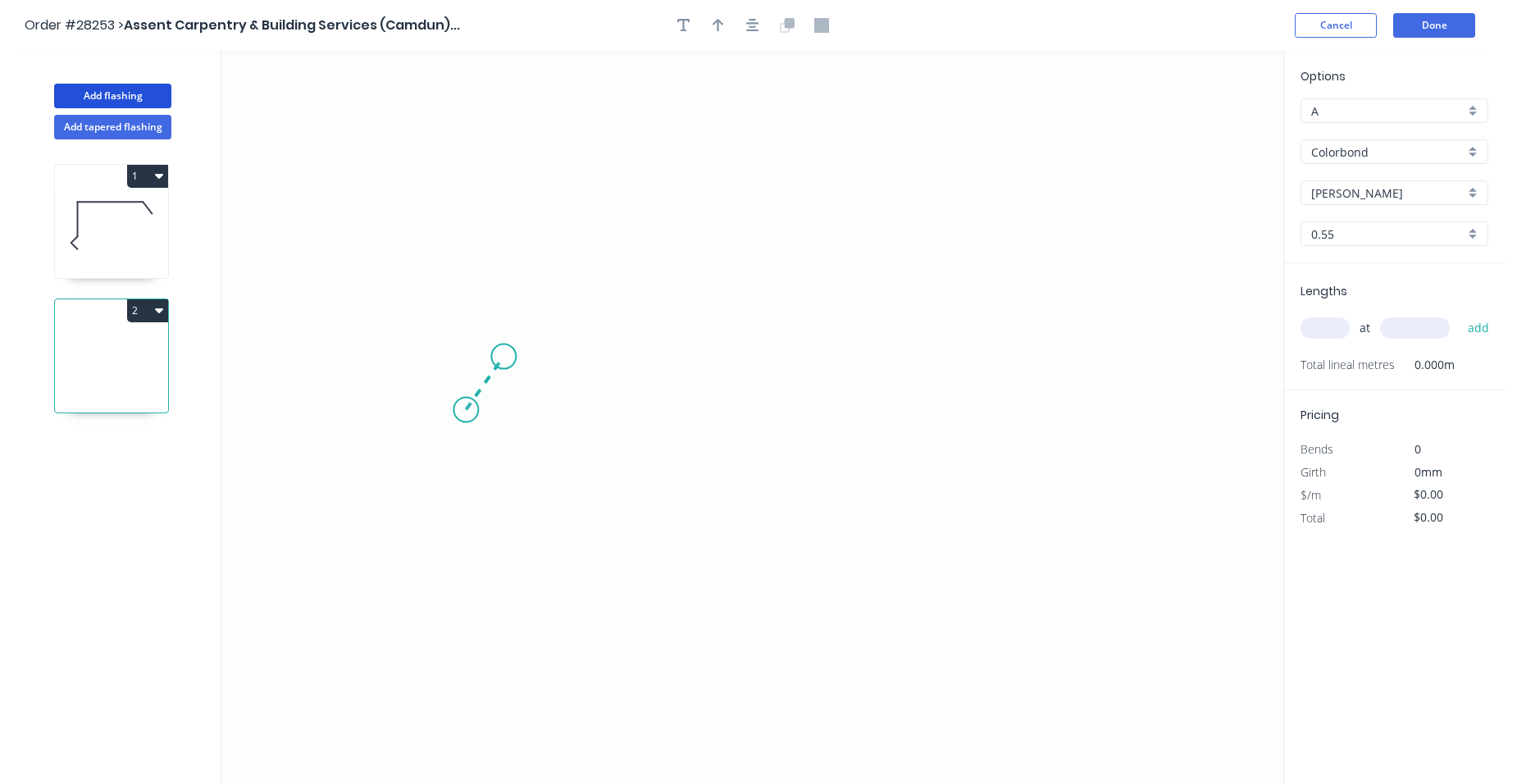
drag, startPoint x: 466, startPoint y: 410, endPoint x: 503, endPoint y: 357, distance: 64.6
click at [503, 357] on icon "0" at bounding box center [753, 417] width 1062 height 733
drag, startPoint x: 778, startPoint y: 258, endPoint x: 829, endPoint y: 284, distance: 57.2
click at [782, 260] on icon "0 ?" at bounding box center [753, 417] width 1062 height 733
drag, startPoint x: 982, startPoint y: 394, endPoint x: 992, endPoint y: 410, distance: 18.9
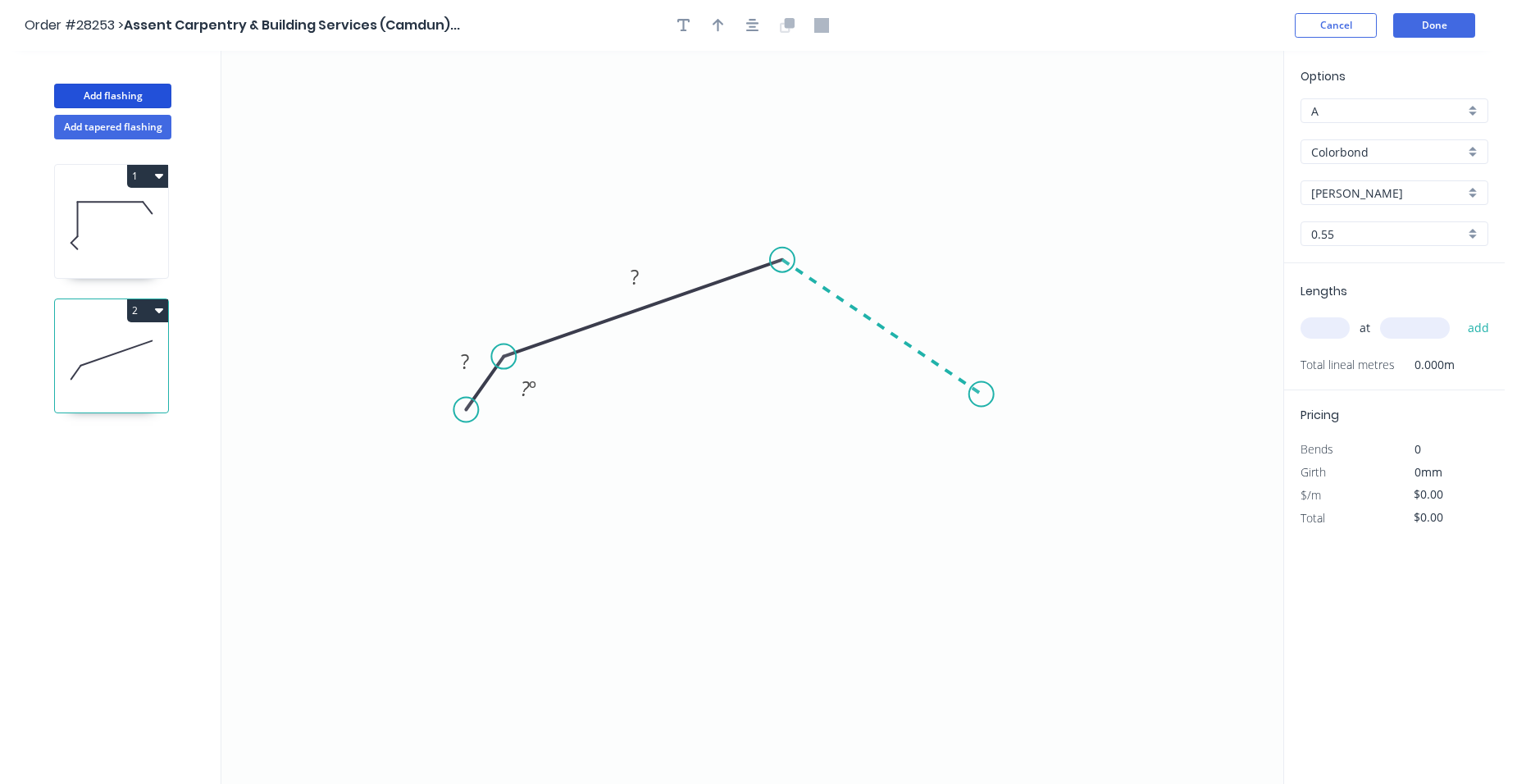
click at [983, 395] on icon "0 ? ? ? º" at bounding box center [753, 417] width 1062 height 733
click at [1001, 449] on icon "0 ? ? ? ? º ? º" at bounding box center [753, 417] width 1062 height 733
click at [1001, 449] on circle at bounding box center [1001, 448] width 25 height 25
drag, startPoint x: 1019, startPoint y: 409, endPoint x: 1013, endPoint y: 396, distance: 14.3
click at [1020, 408] on rect at bounding box center [1015, 406] width 33 height 23
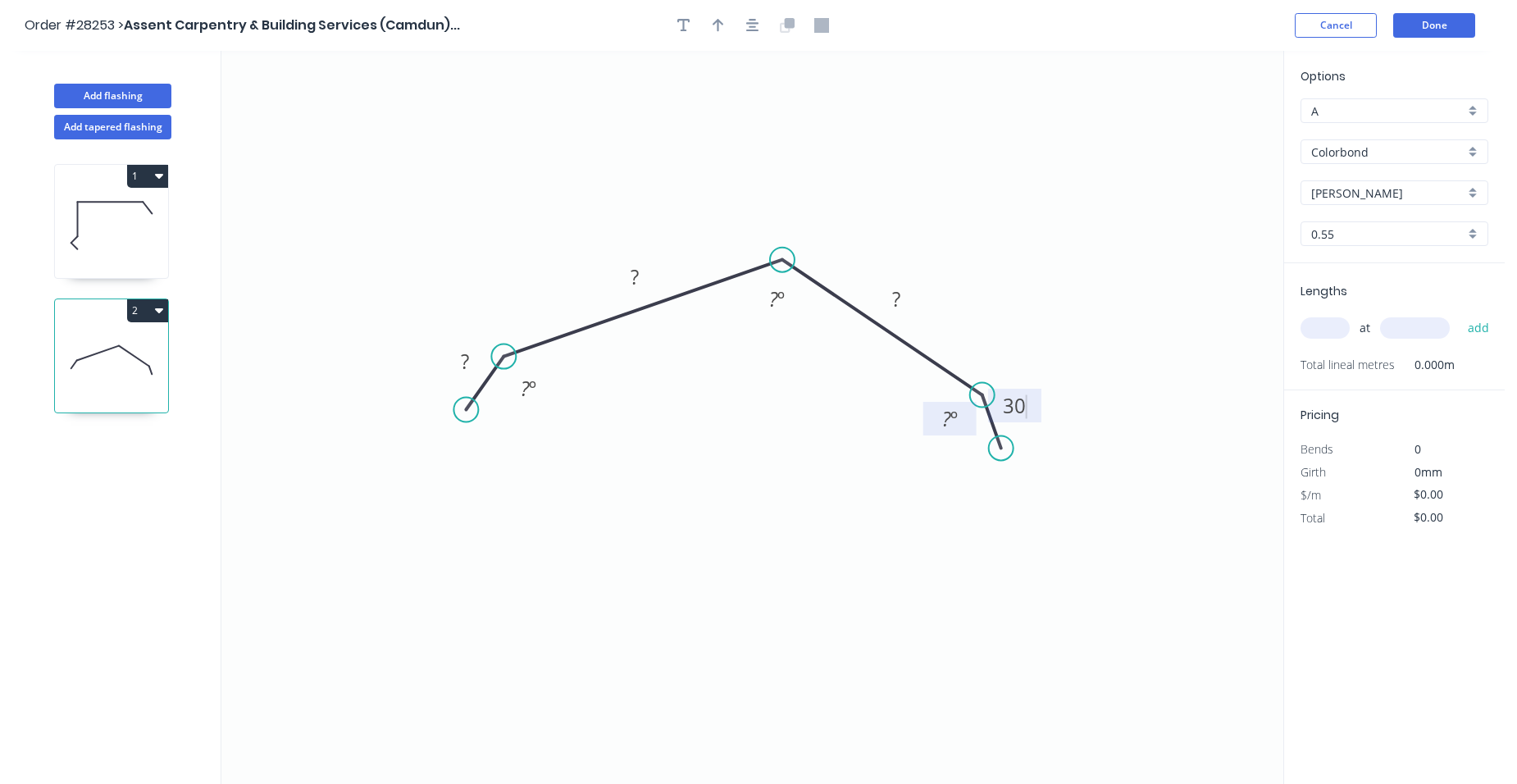
click at [952, 422] on tspan "º" at bounding box center [954, 418] width 8 height 27
click at [901, 301] on rect at bounding box center [897, 300] width 33 height 23
click at [645, 275] on rect at bounding box center [635, 278] width 33 height 23
click at [470, 362] on rect at bounding box center [465, 362] width 33 height 23
type input "$17.36"
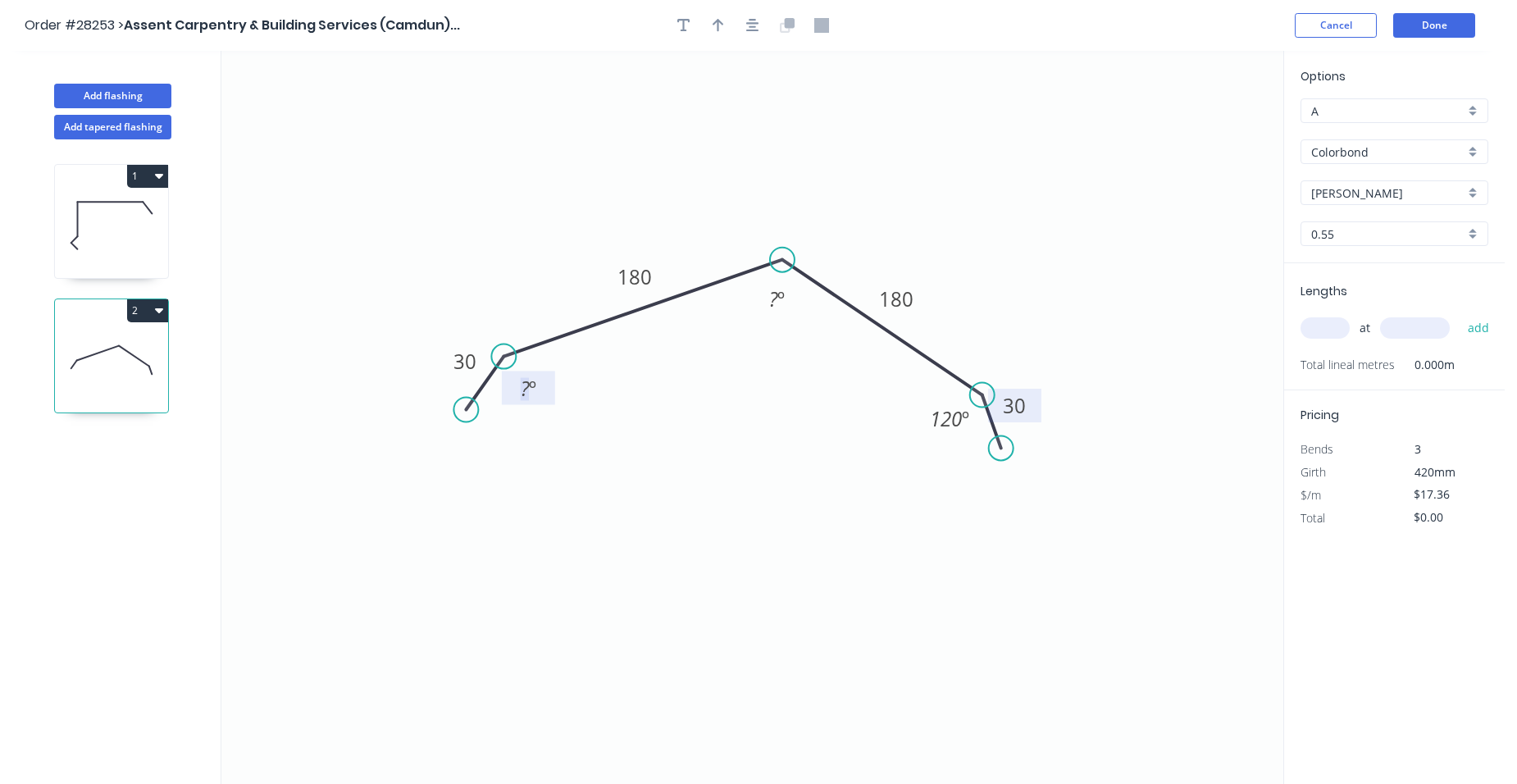
drag, startPoint x: 528, startPoint y: 390, endPoint x: 547, endPoint y: 377, distance: 23.0
click at [530, 388] on tspan "º" at bounding box center [533, 387] width 8 height 27
click at [779, 303] on tspan "º" at bounding box center [782, 299] width 8 height 27
click at [715, 20] on icon "button" at bounding box center [718, 25] width 12 height 14
drag, startPoint x: 1200, startPoint y: 130, endPoint x: 824, endPoint y: 205, distance: 383.4
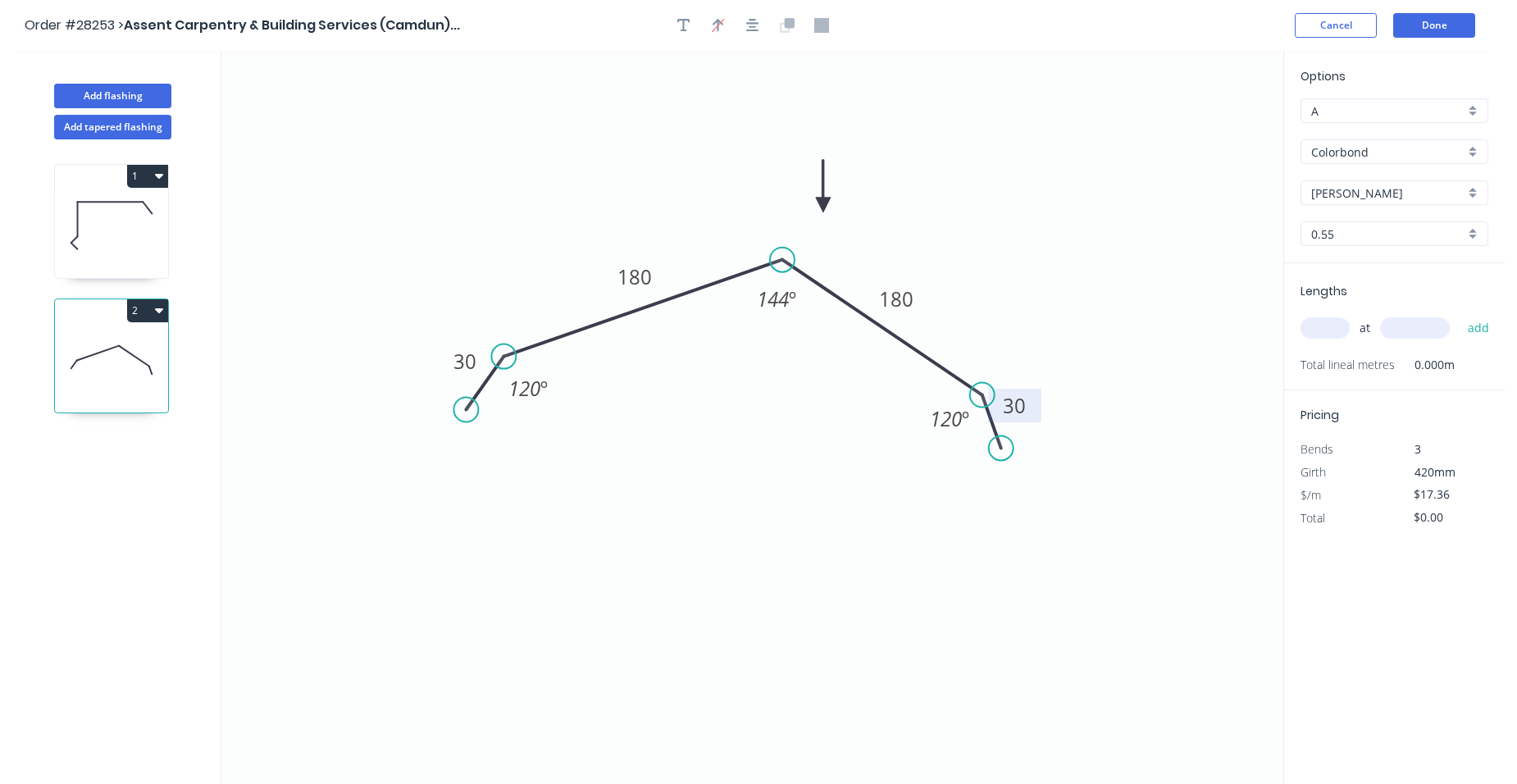
click at [824, 205] on icon at bounding box center [823, 186] width 14 height 53
click at [926, 207] on icon "0 30 180 180 30 120 º 144 º 120 º" at bounding box center [753, 417] width 1062 height 733
click at [1319, 322] on input "text" at bounding box center [1324, 328] width 49 height 21
type input "1"
type input "5800"
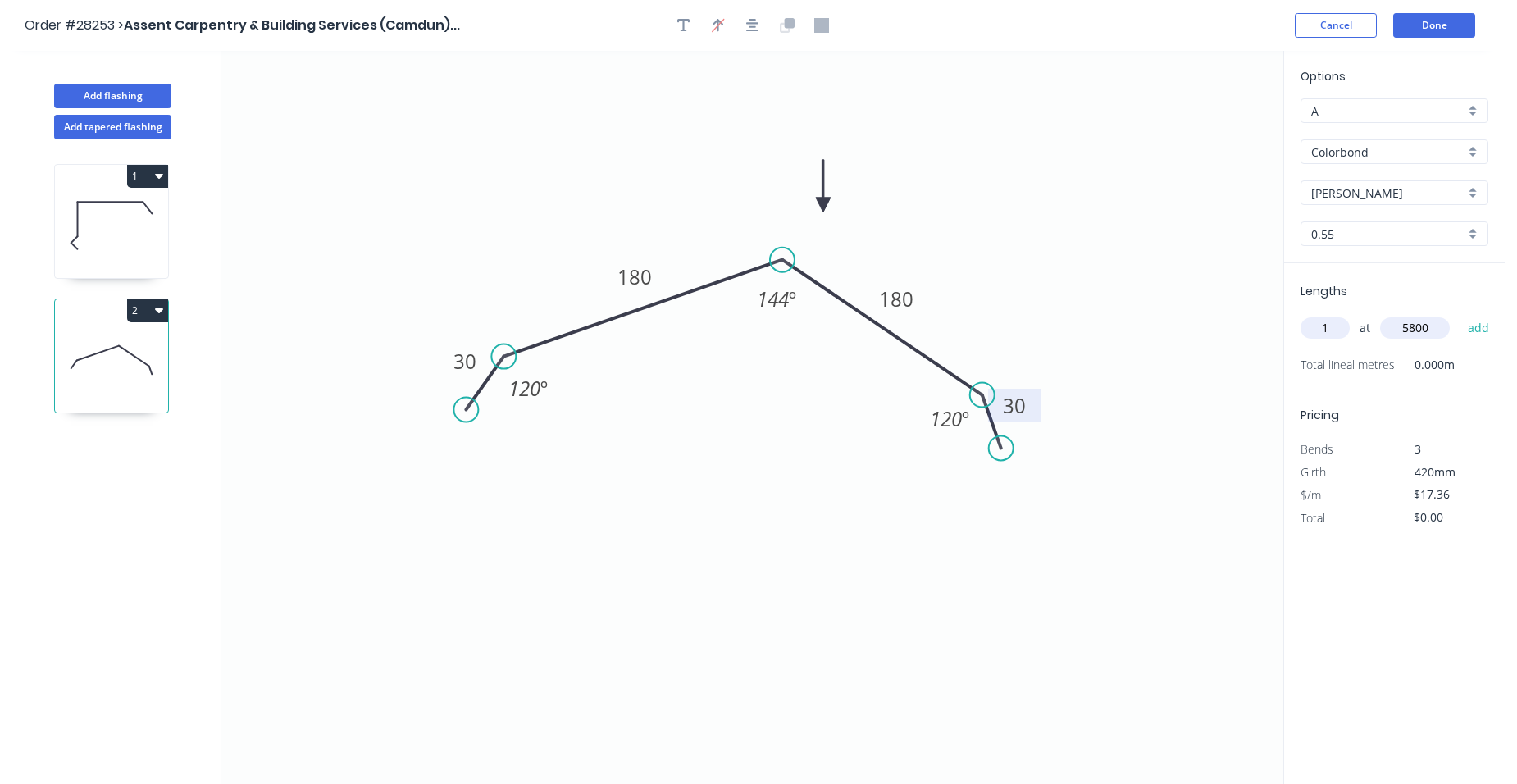
click at [1459, 314] on button "add" at bounding box center [1479, 328] width 38 height 28
type input "$100.69"
click at [1442, 26] on button "Done" at bounding box center [1435, 26] width 82 height 25
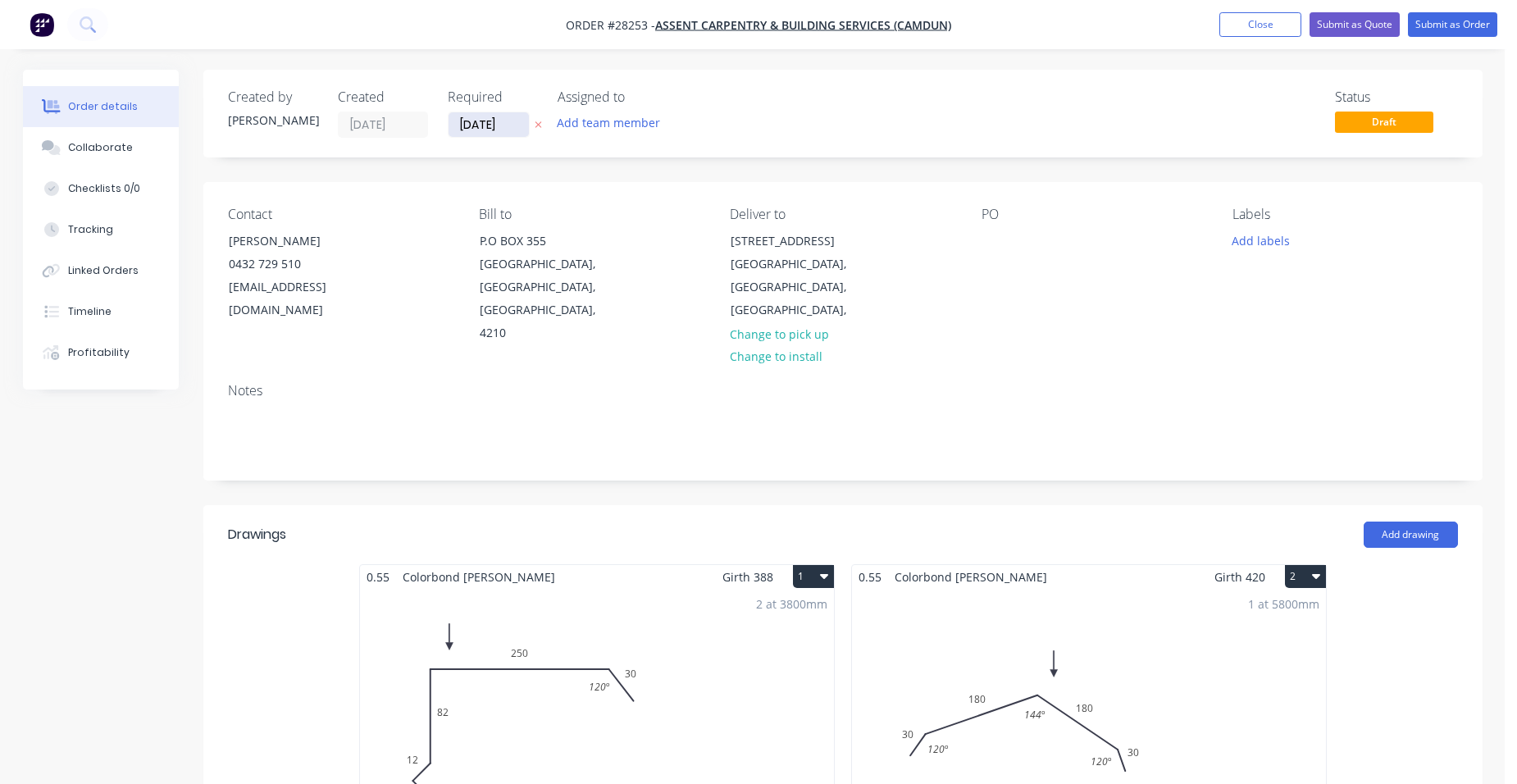
click at [502, 135] on input "[DATE]" at bounding box center [489, 125] width 81 height 25
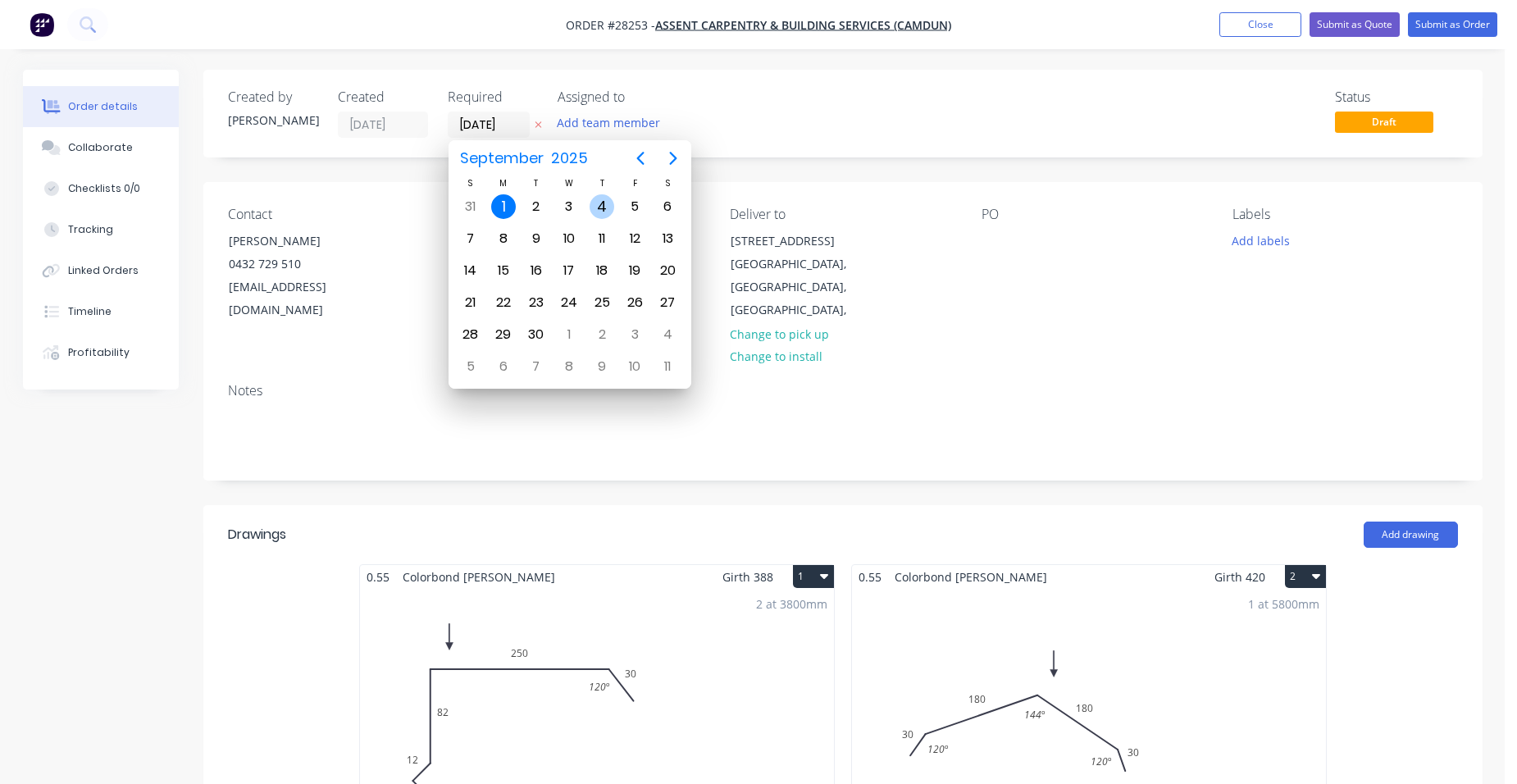
click at [592, 203] on div "4" at bounding box center [602, 207] width 25 height 25
type input "[DATE]"
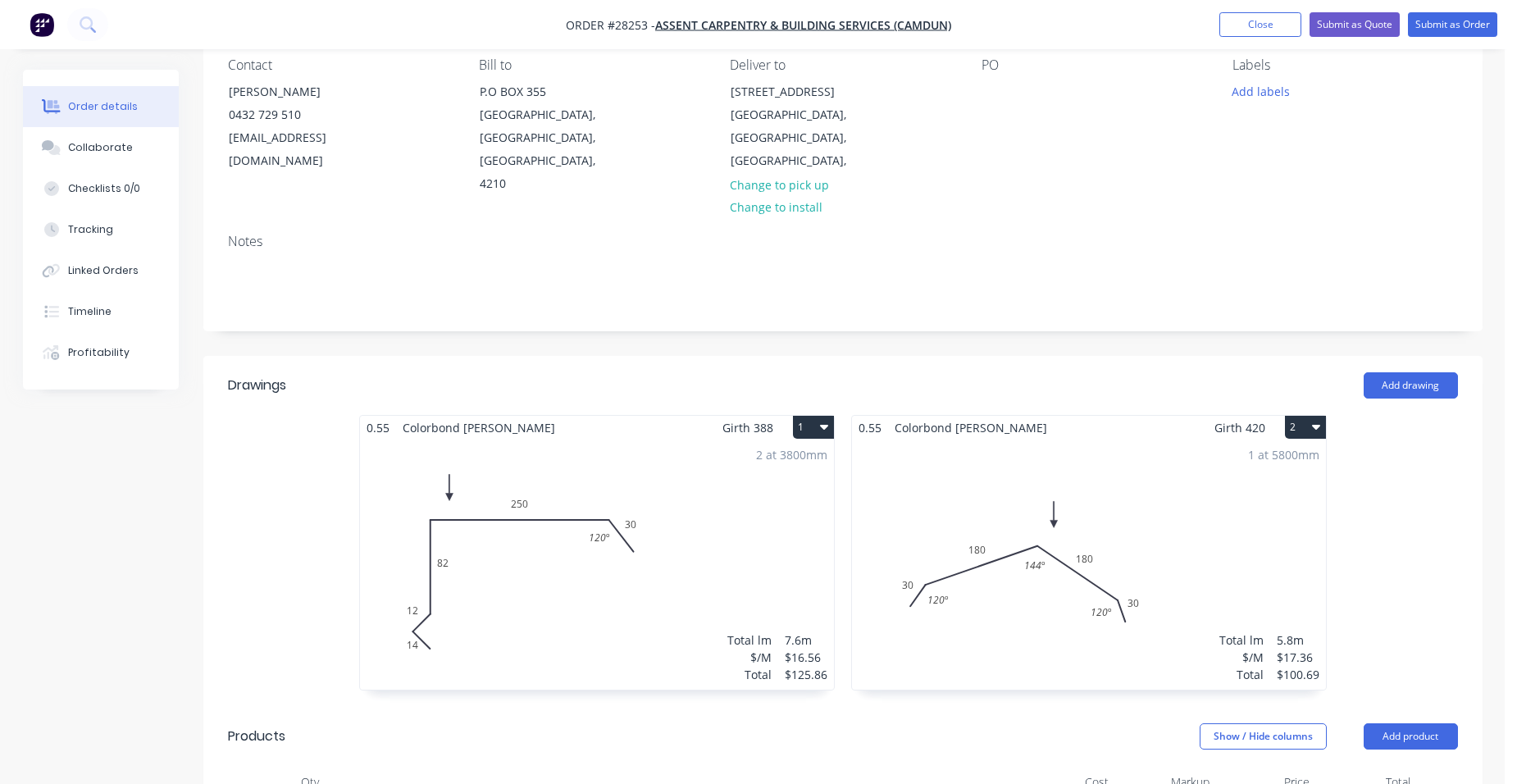
scroll to position [410, 0]
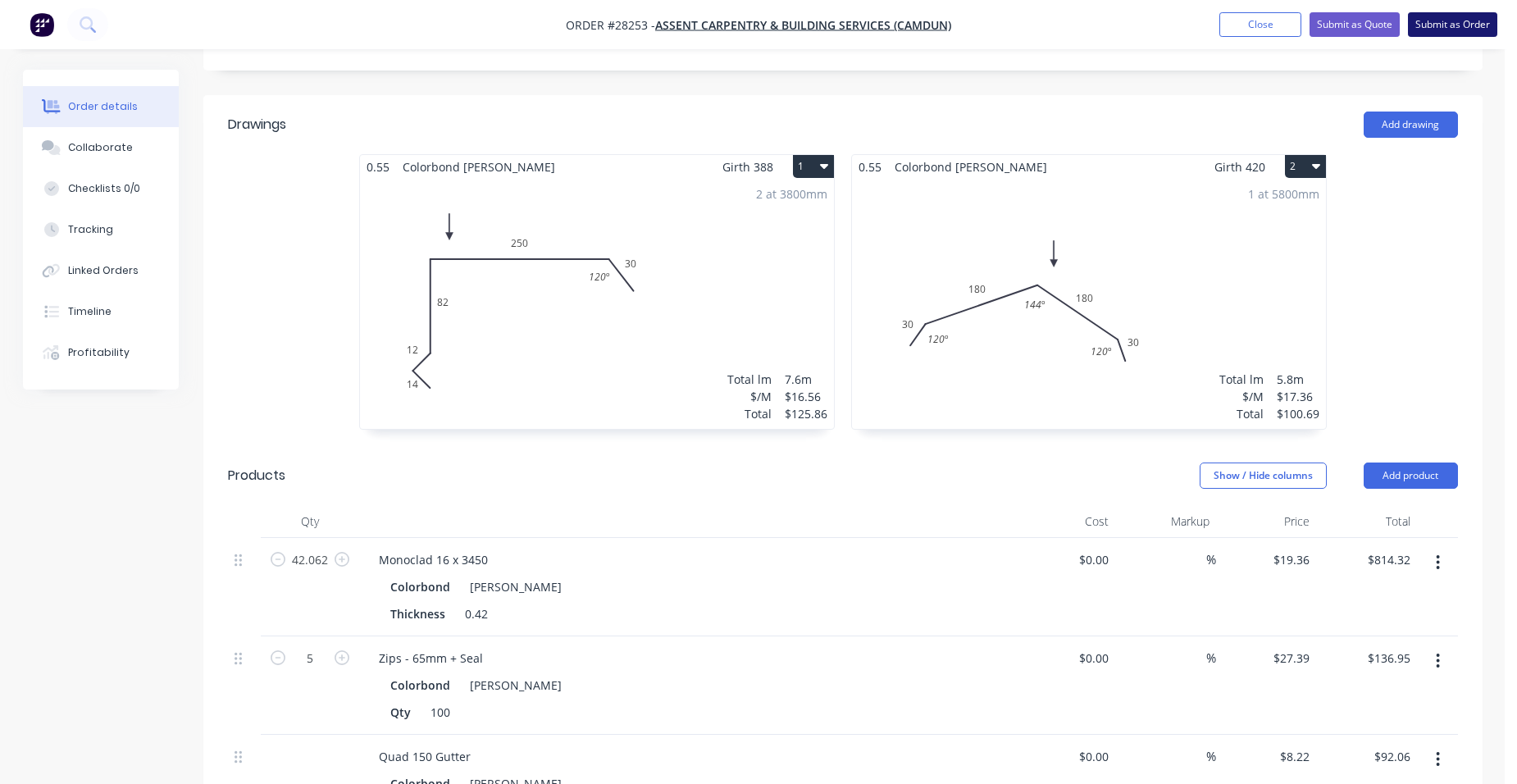
click at [1465, 26] on button "Submit as Order" at bounding box center [1452, 25] width 89 height 25
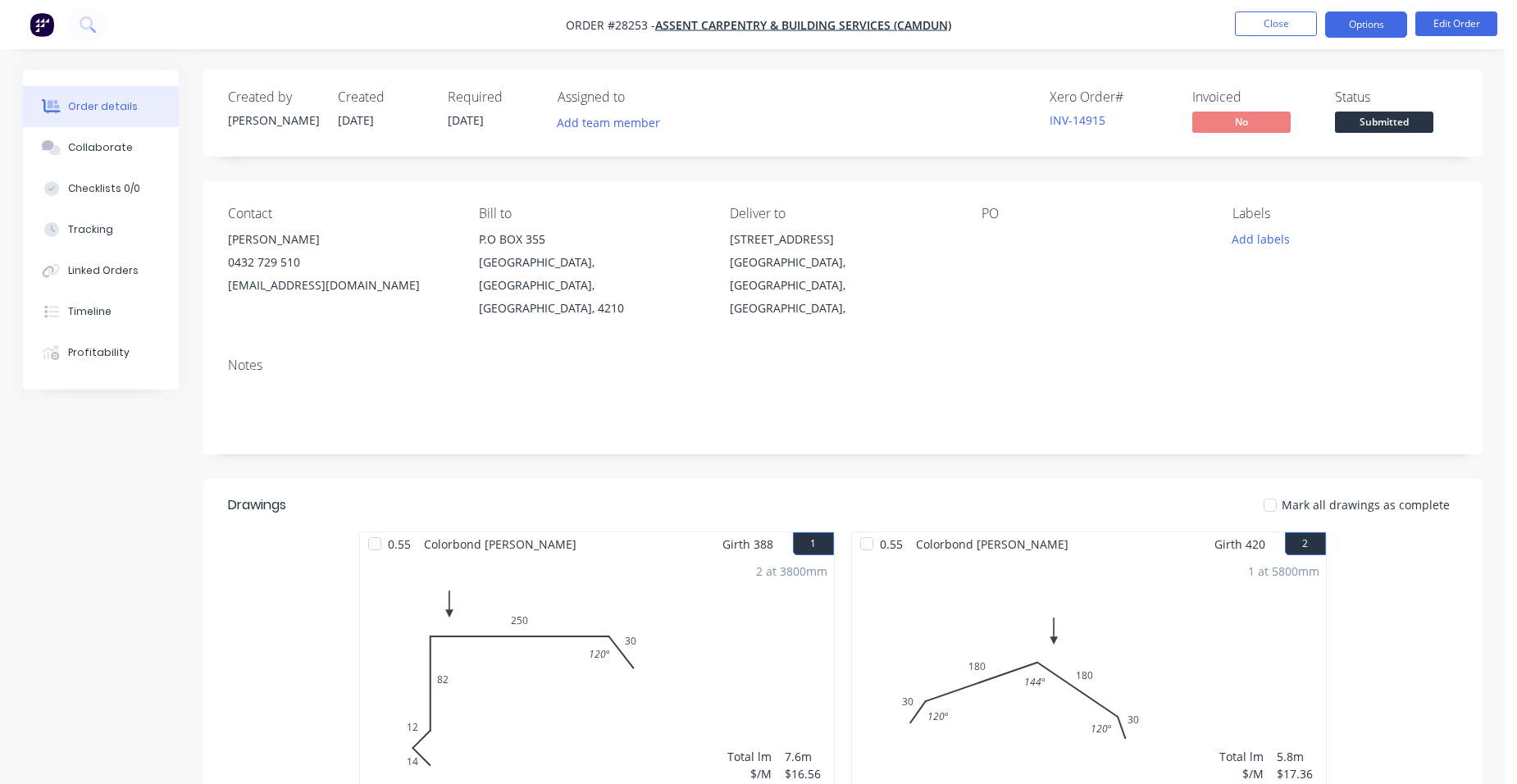
click at [1385, 20] on button "Options" at bounding box center [1366, 24] width 82 height 26
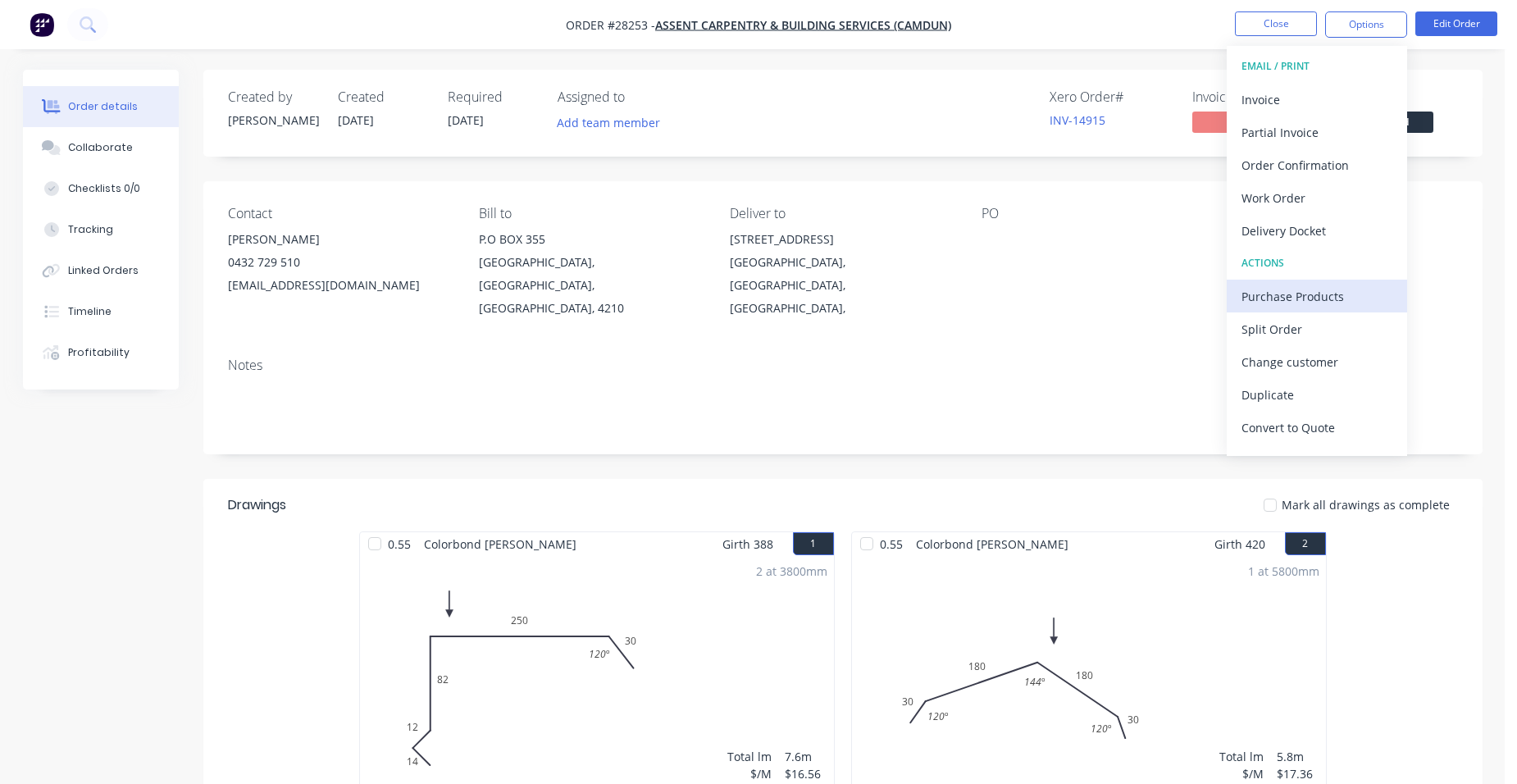
click at [1319, 286] on div "Purchase Products" at bounding box center [1317, 296] width 151 height 24
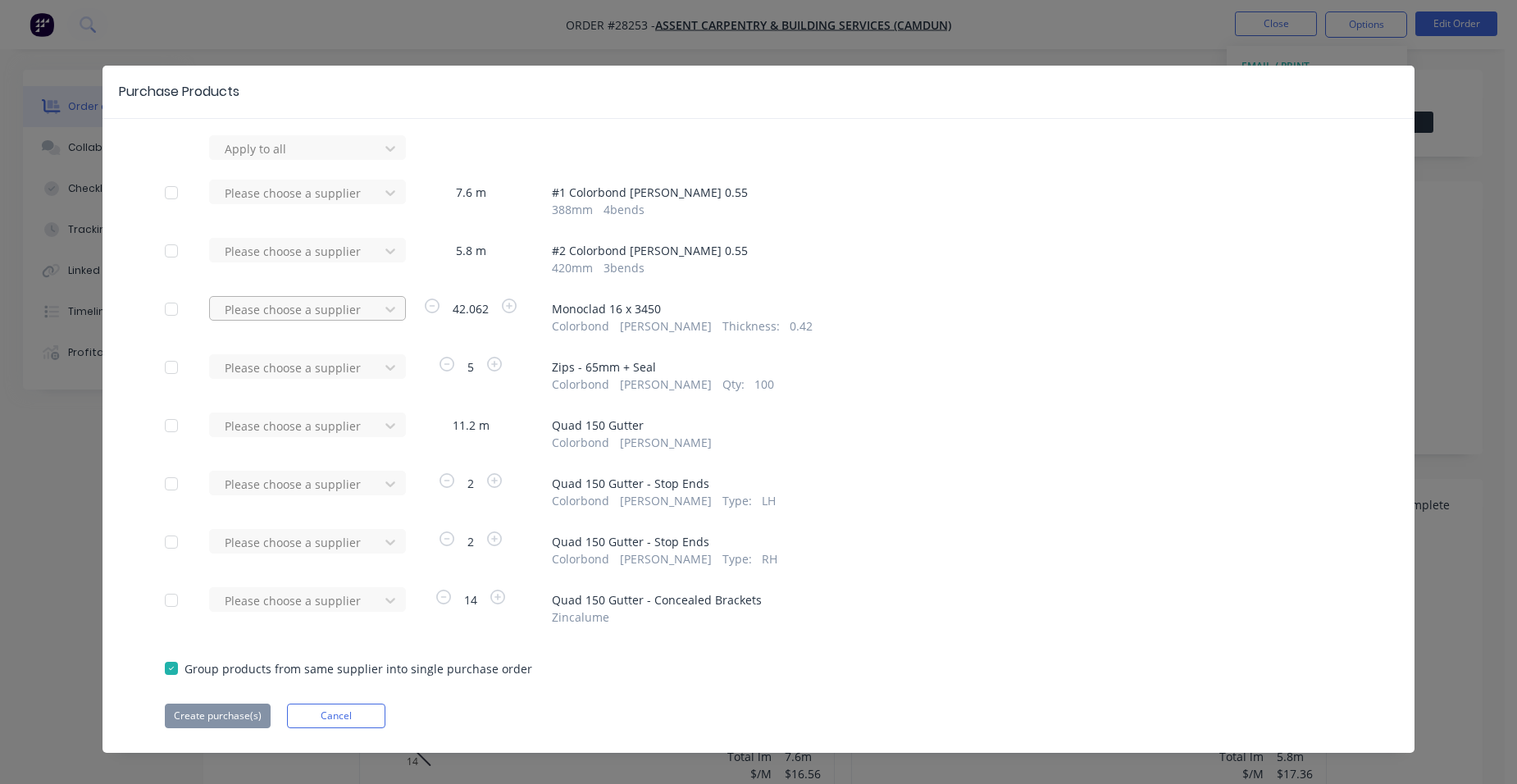
click at [298, 303] on div at bounding box center [297, 309] width 148 height 20
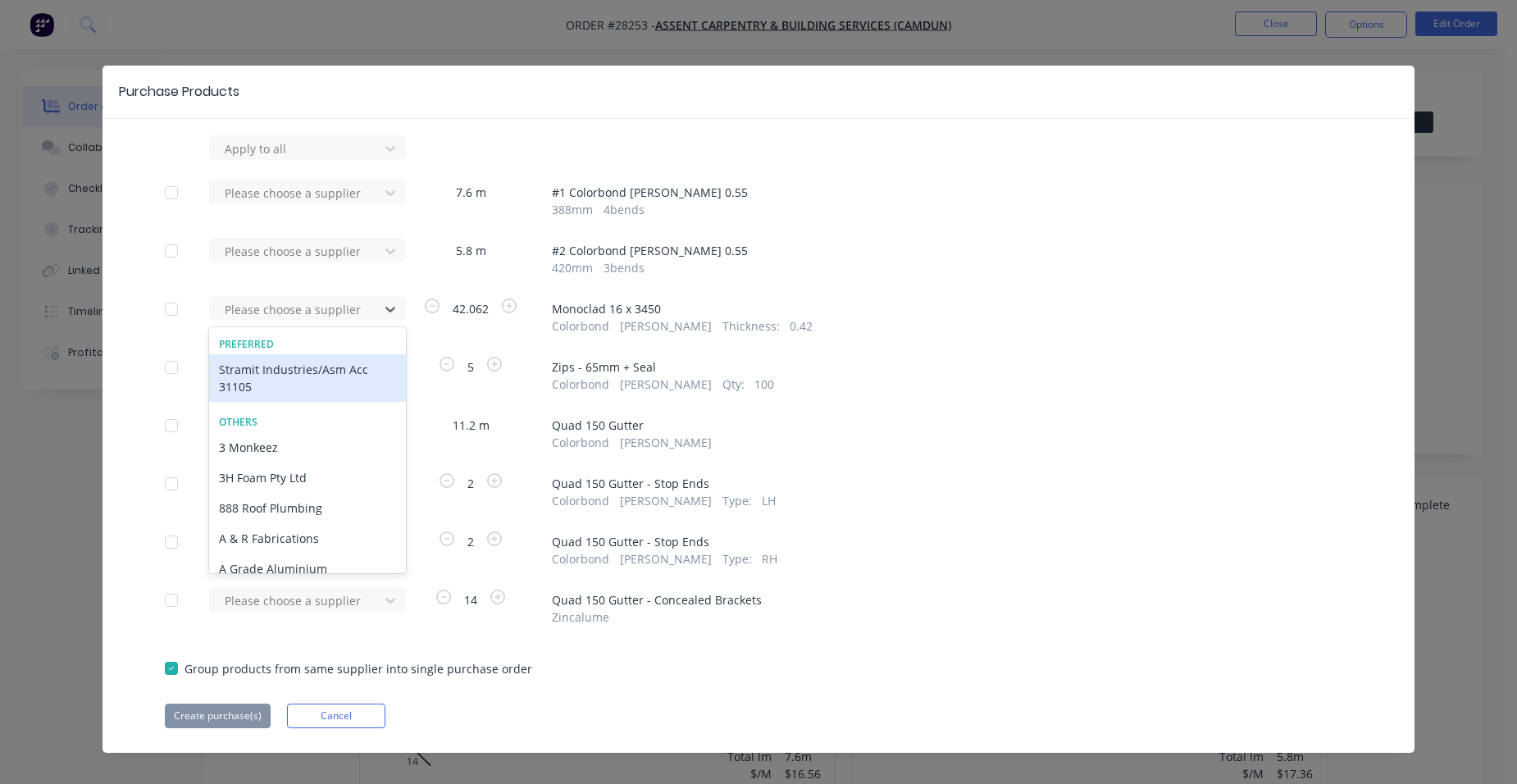
click at [240, 384] on div "Stramit Industries/Asm Acc 31105" at bounding box center [307, 378] width 197 height 48
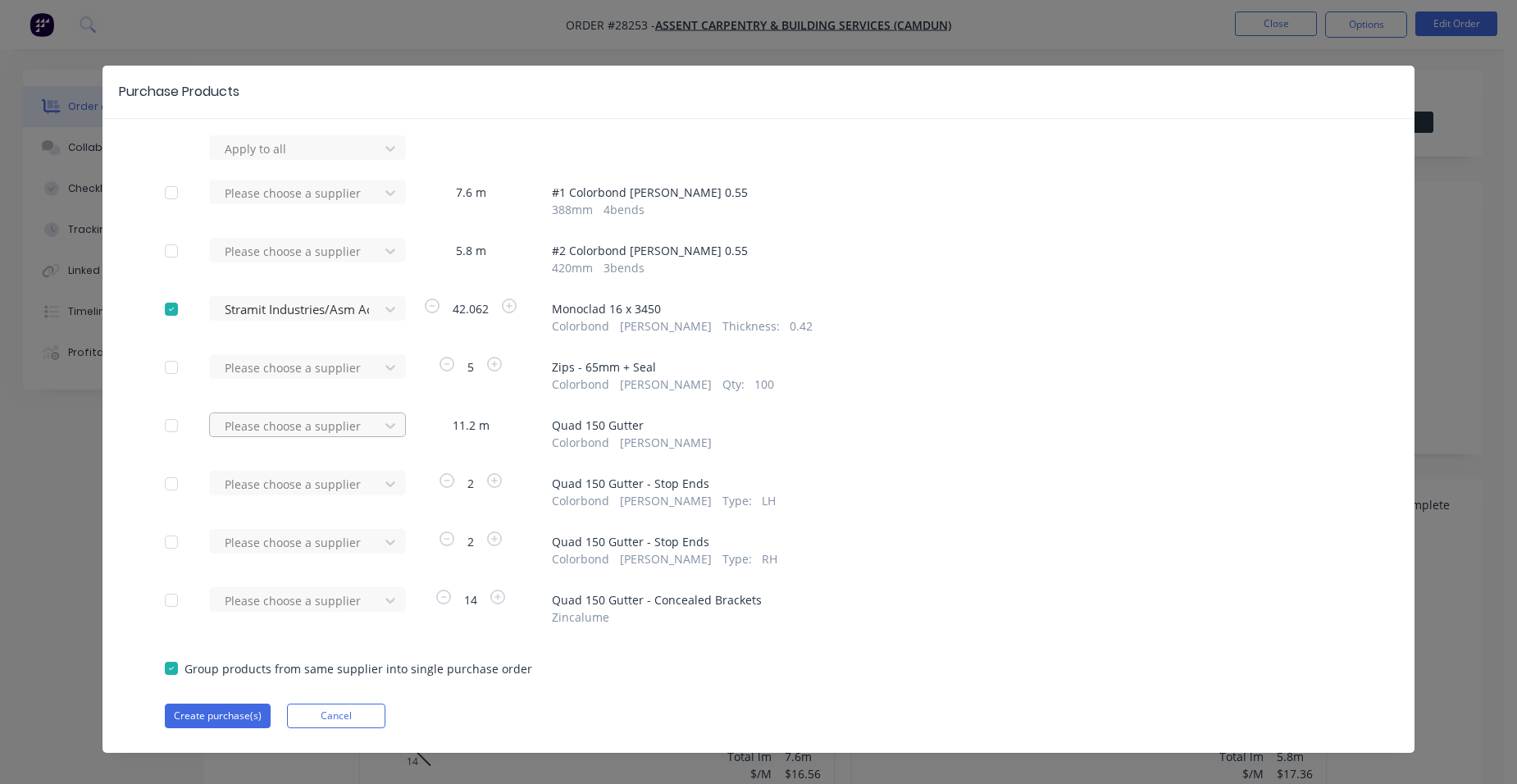
click at [304, 428] on div at bounding box center [297, 426] width 148 height 20
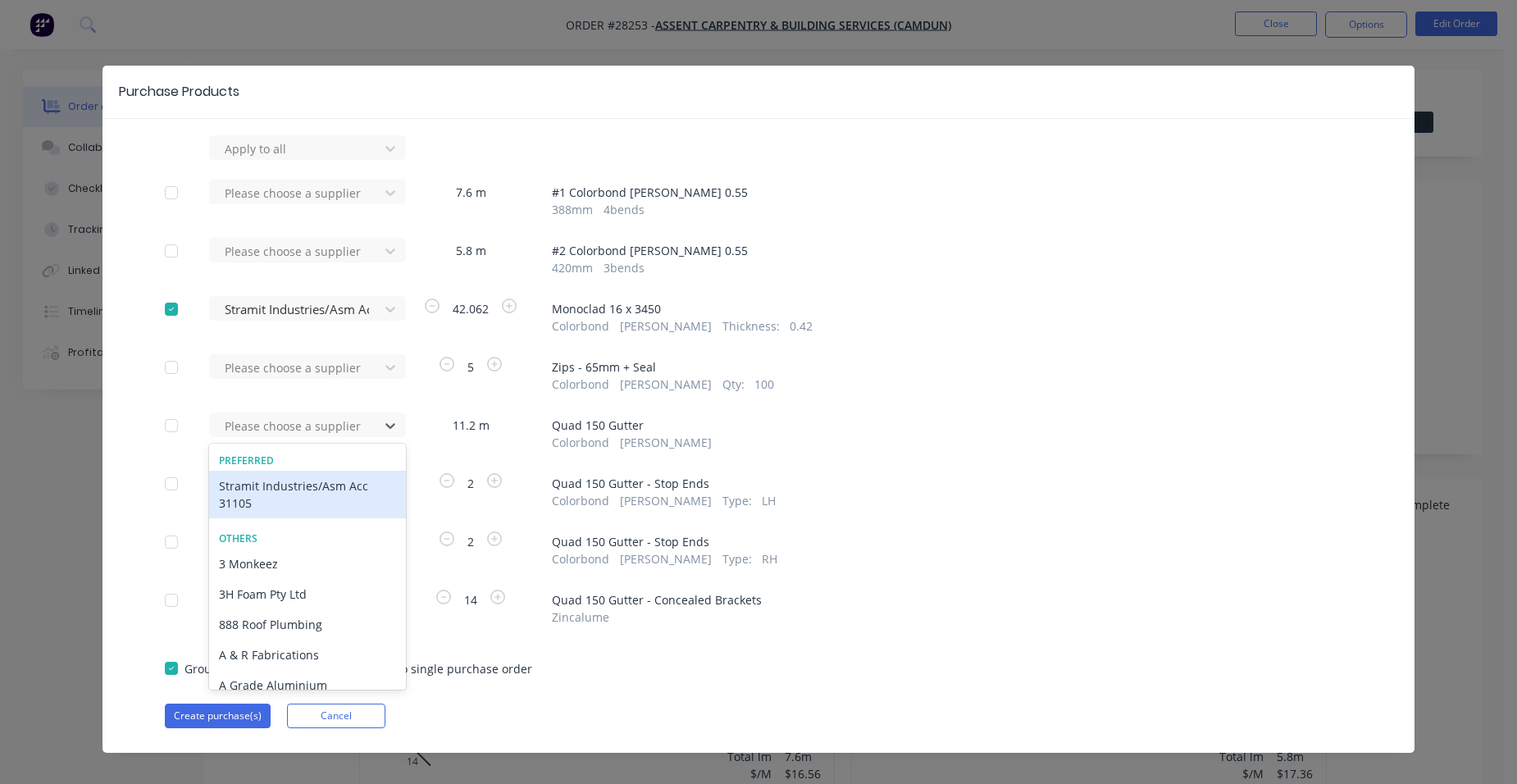
click at [270, 494] on div "Stramit Industries/Asm Acc 31105" at bounding box center [307, 495] width 197 height 48
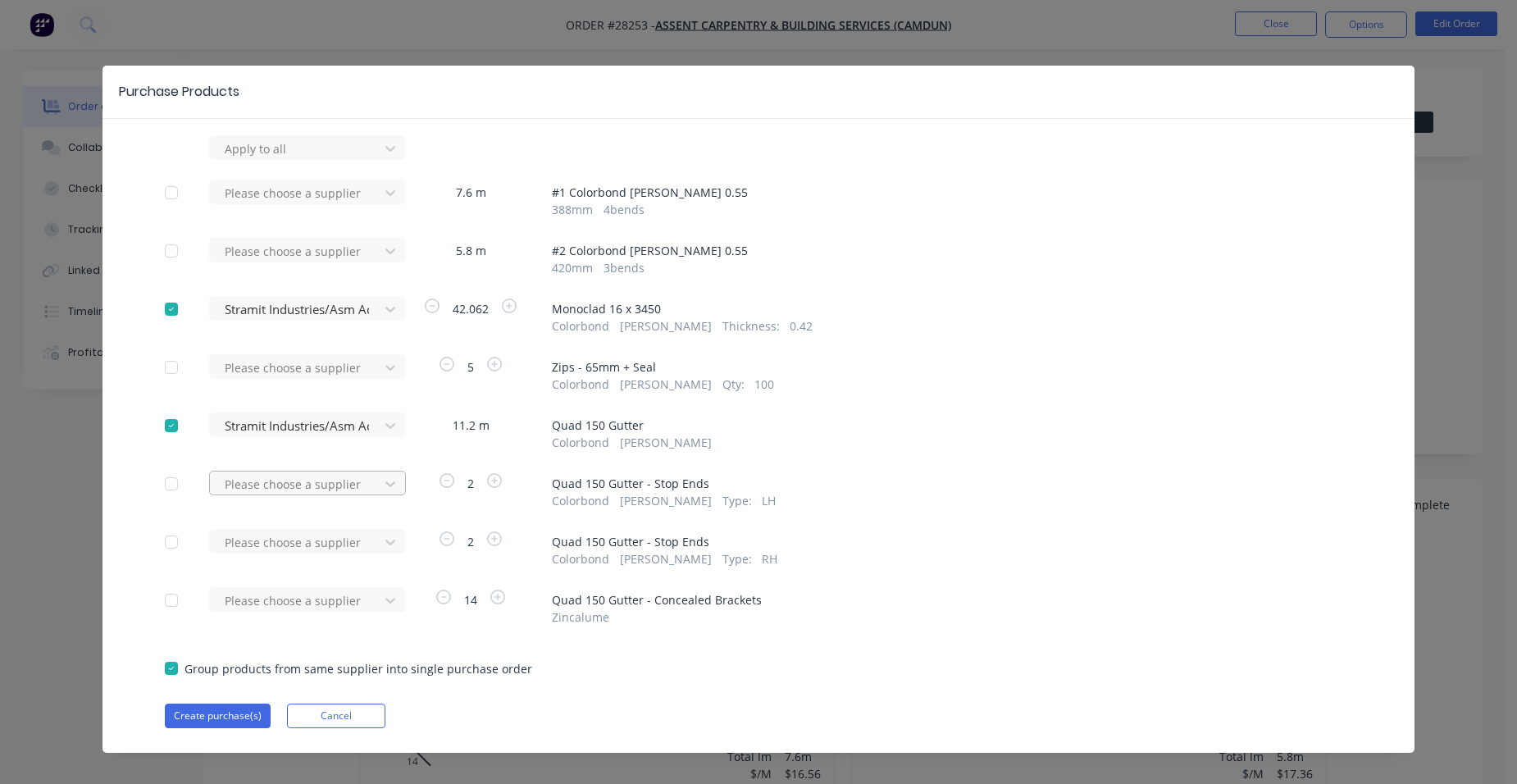
click at [292, 482] on div at bounding box center [297, 483] width 148 height 20
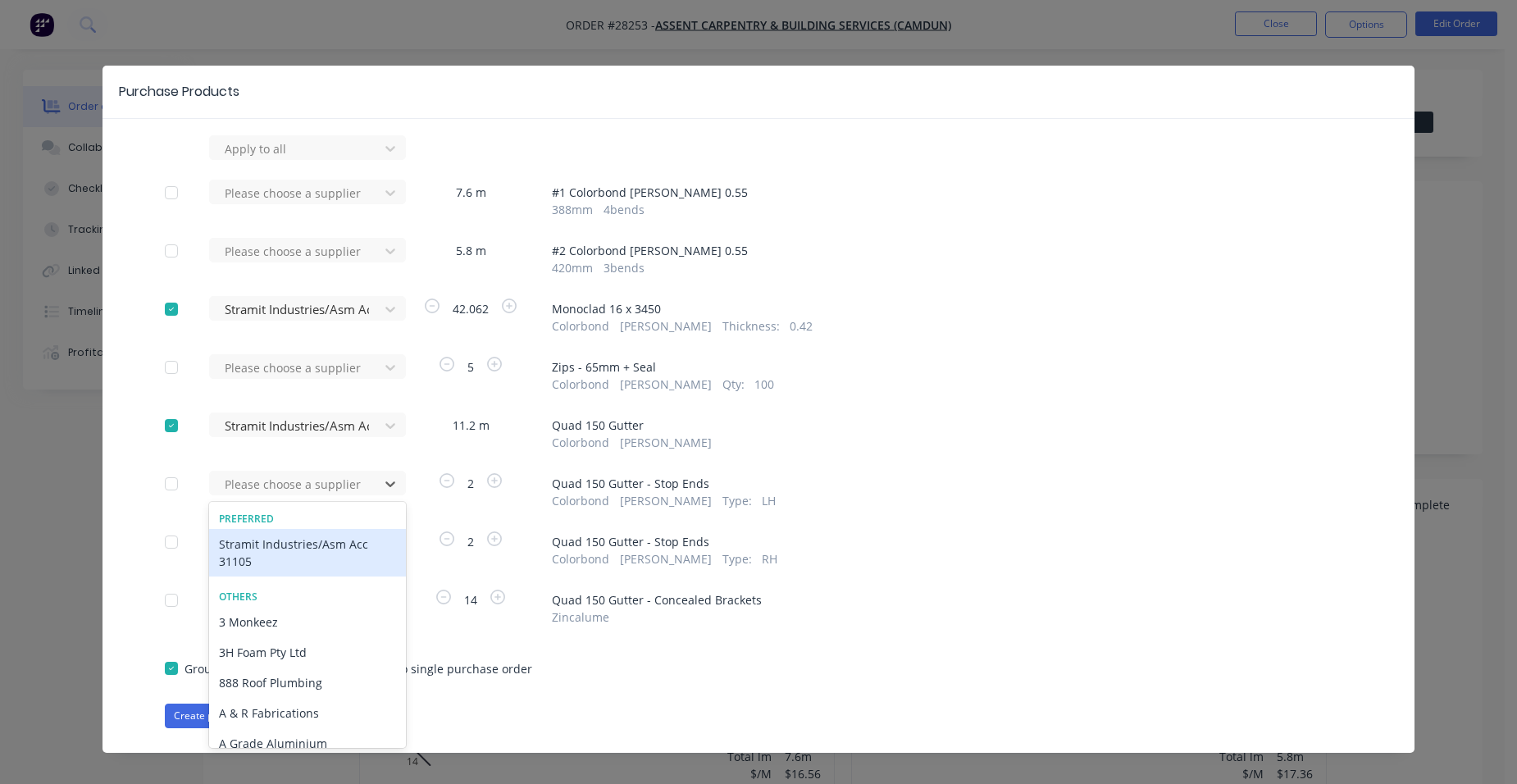
click at [275, 558] on div "Stramit Industries/Asm Acc 31105" at bounding box center [307, 553] width 197 height 48
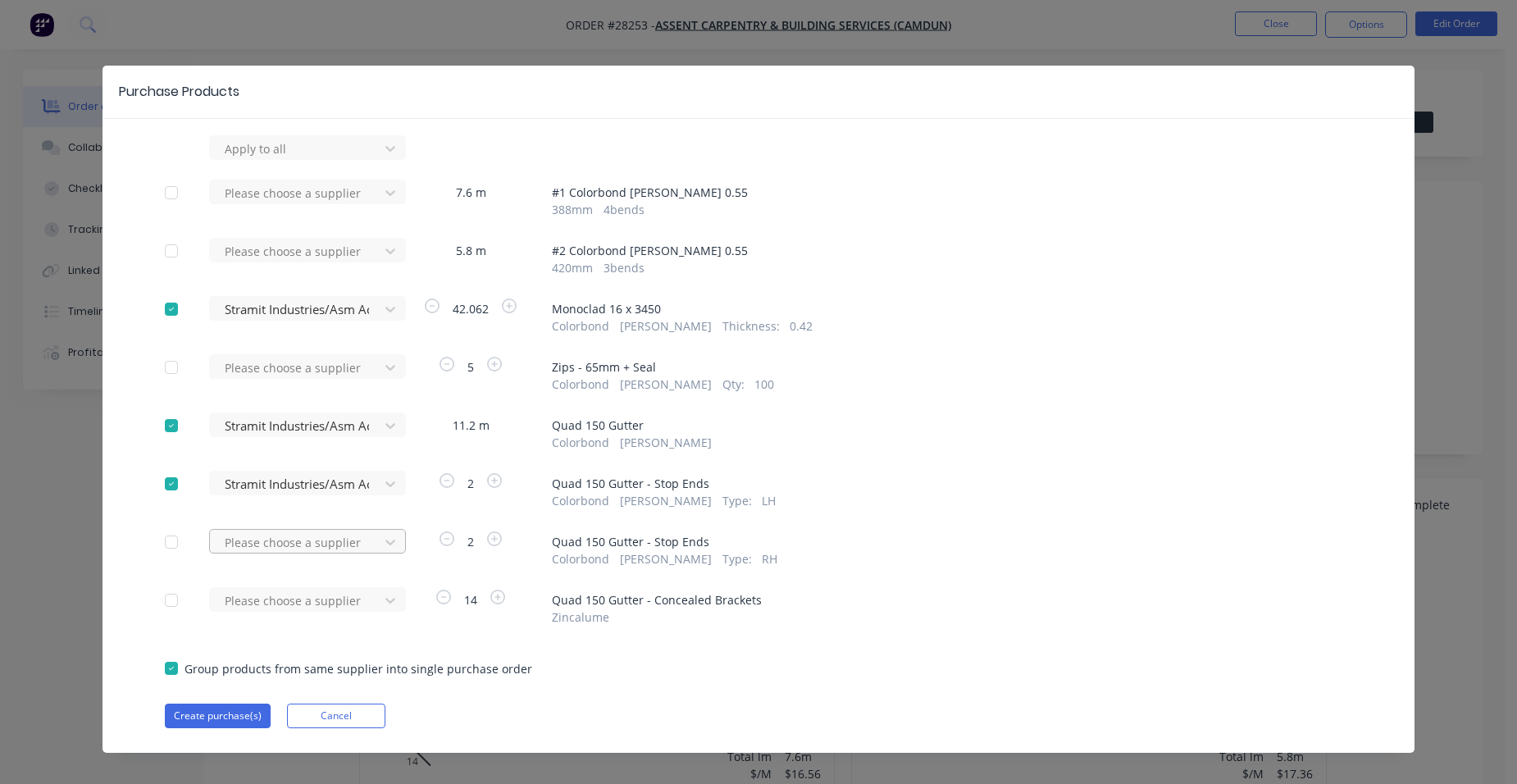
click at [286, 550] on div "Please choose a supplier" at bounding box center [299, 542] width 180 height 25
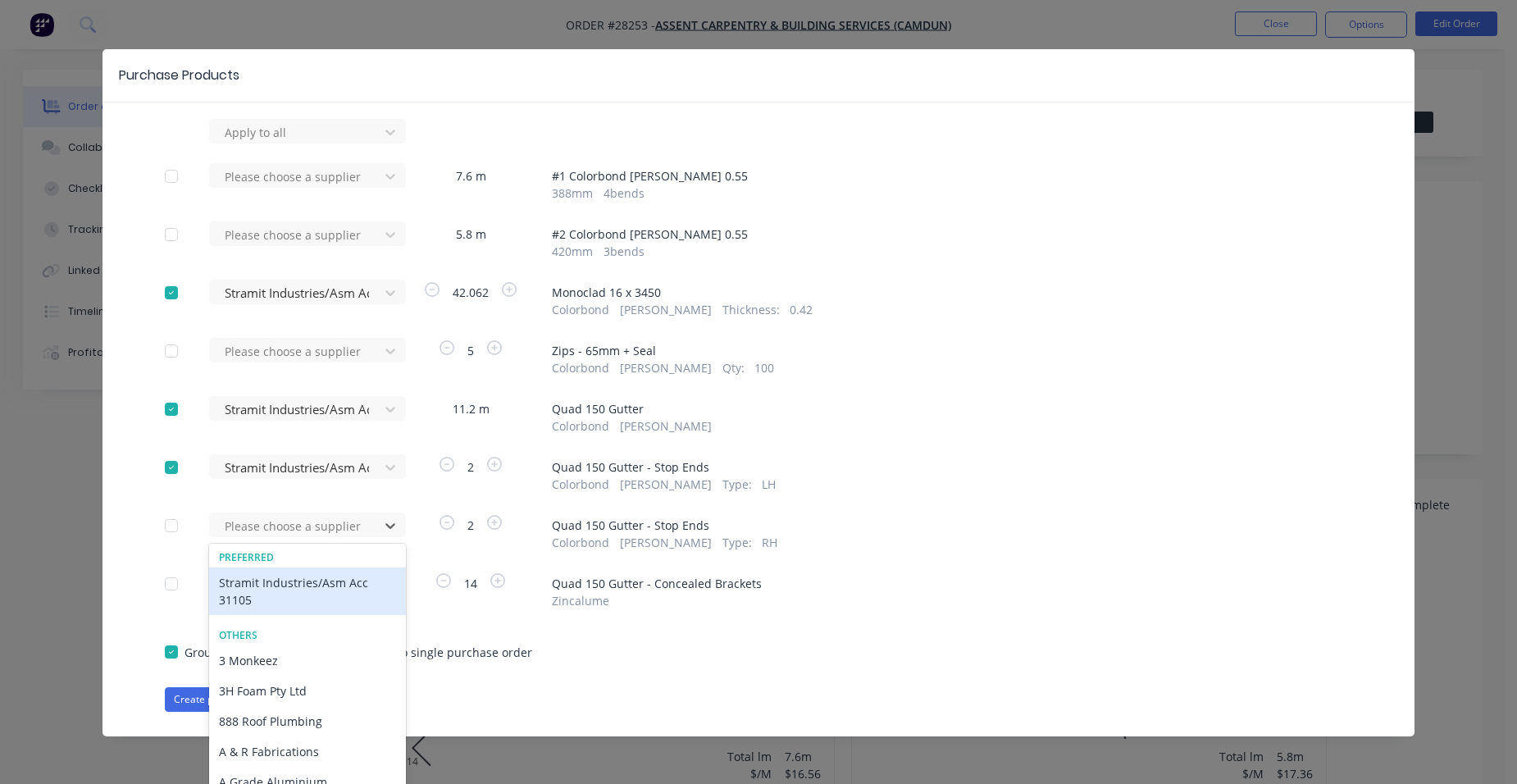
click at [284, 597] on div "Stramit Industries/Asm Acc 31105" at bounding box center [307, 591] width 197 height 48
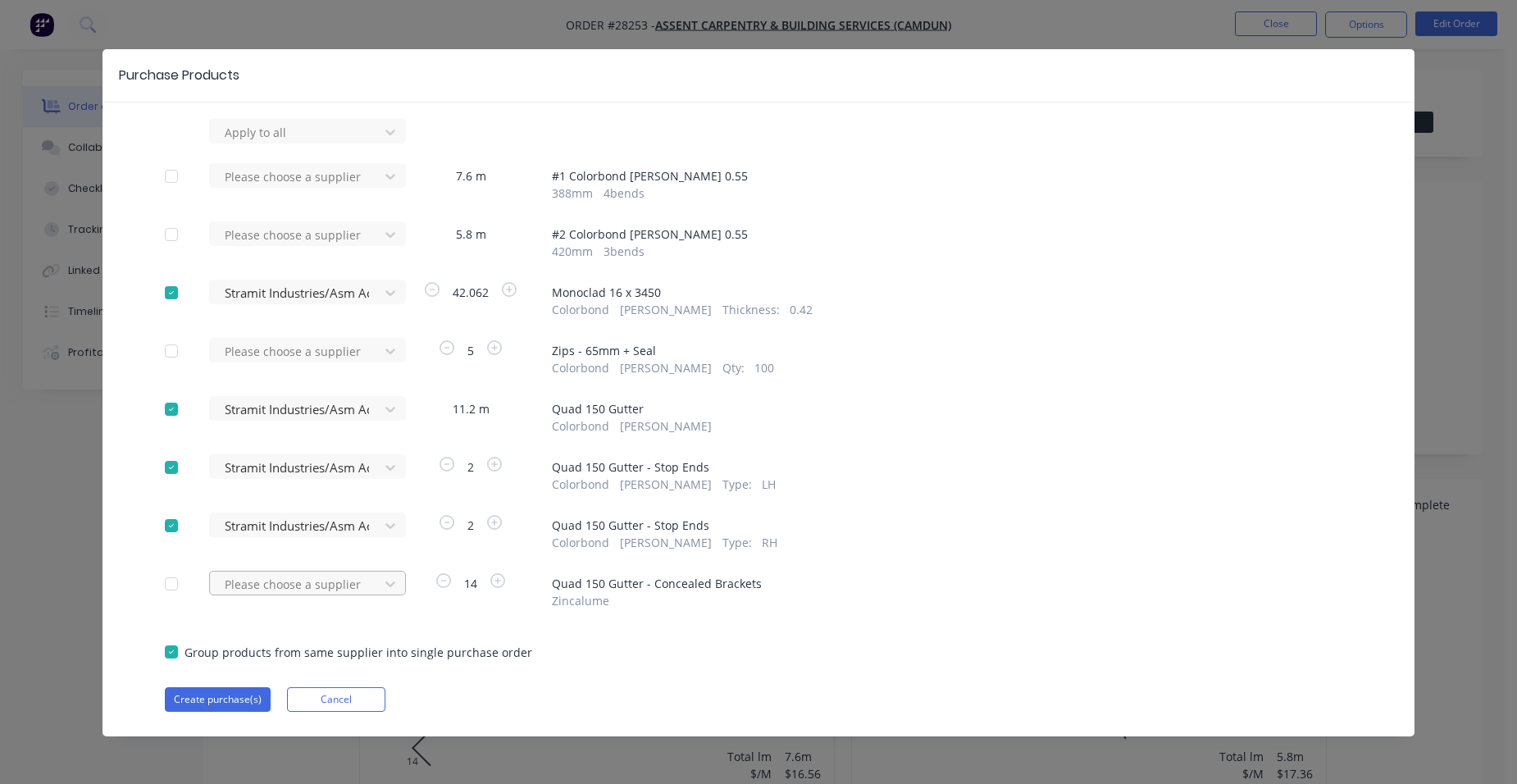
click at [307, 583] on div at bounding box center [297, 584] width 148 height 20
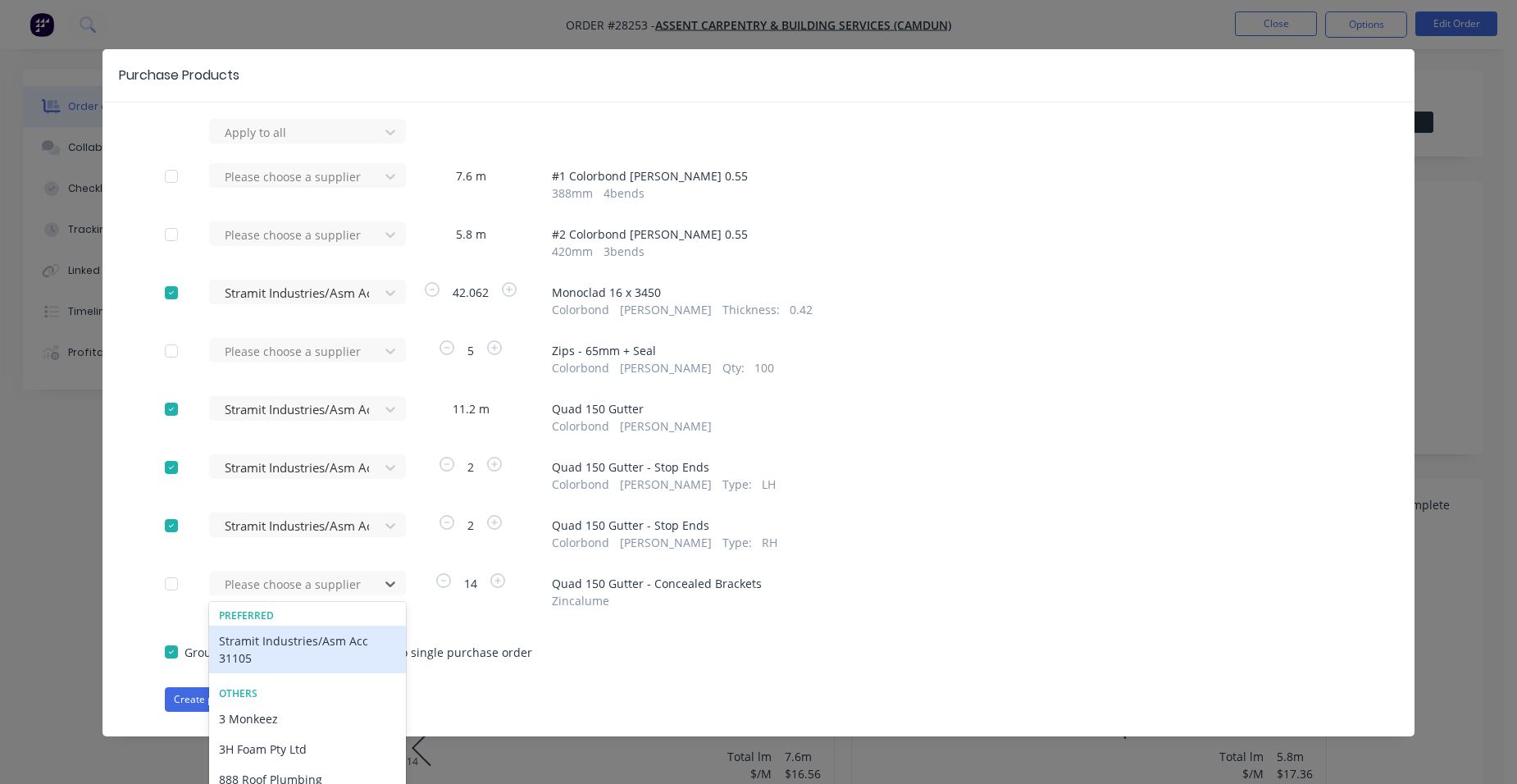
click at [289, 637] on div "Stramit Industries/Asm Acc 31105" at bounding box center [307, 650] width 197 height 48
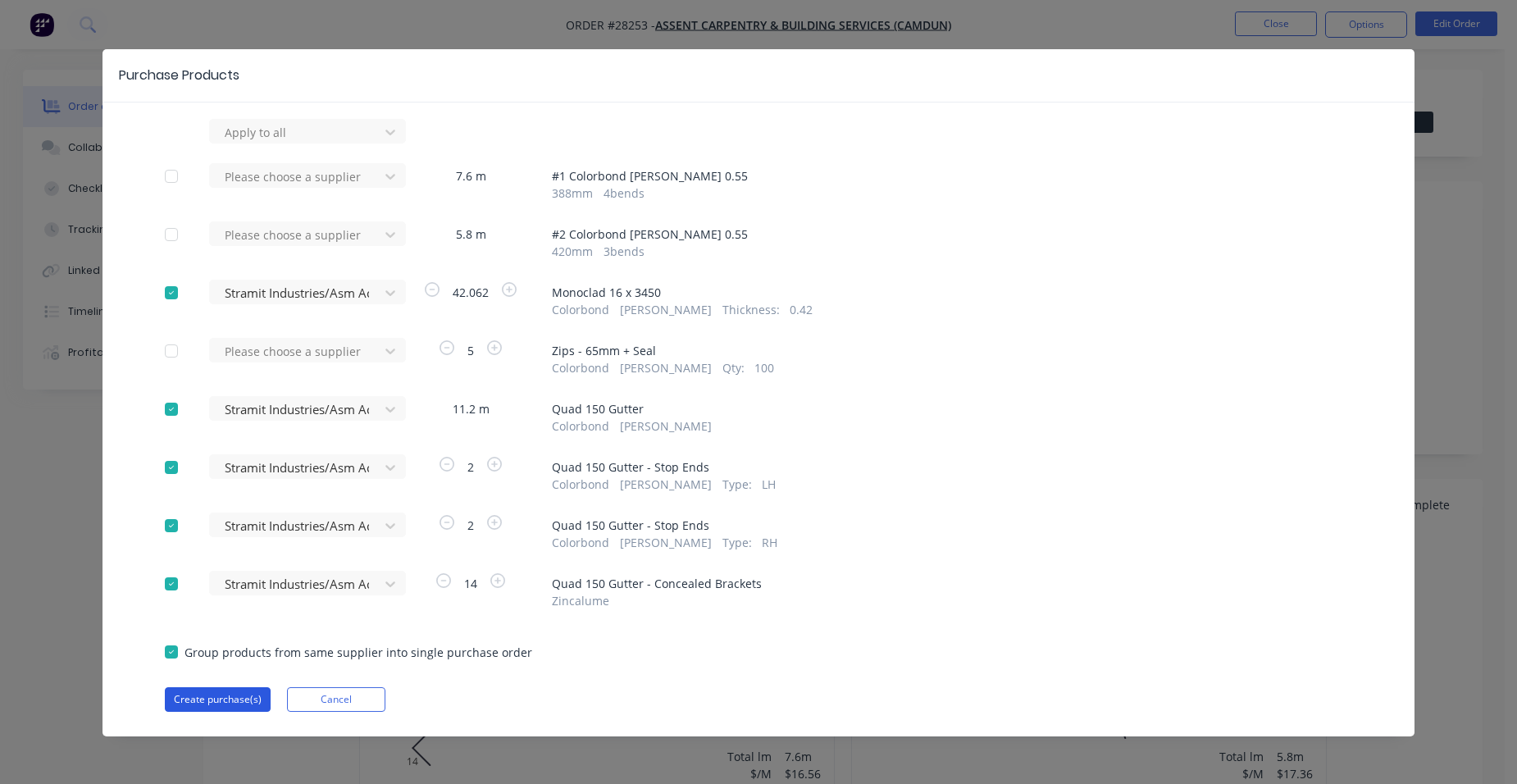
click at [192, 694] on button "Create purchase(s)" at bounding box center [218, 700] width 105 height 25
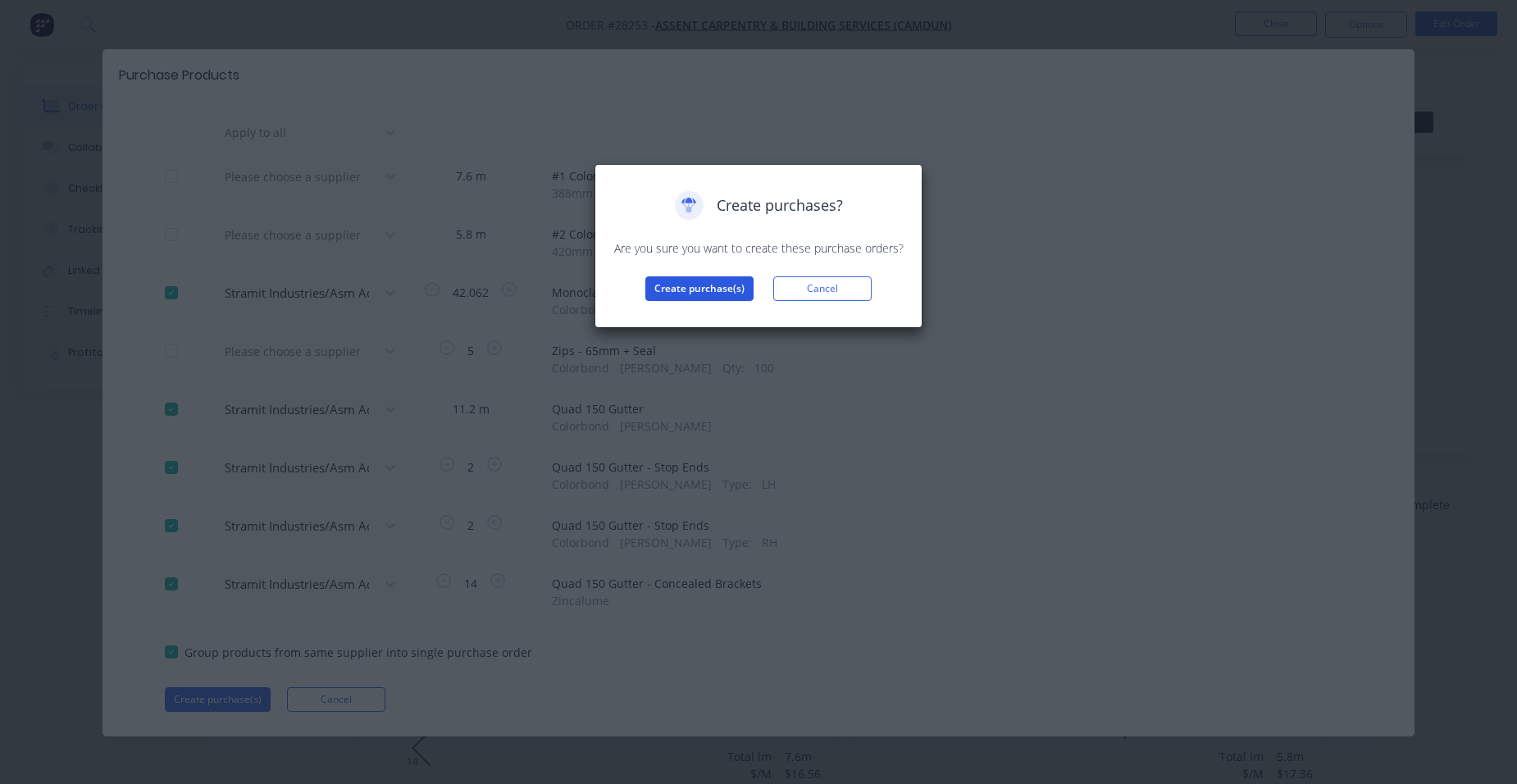
click at [701, 281] on button "Create purchase(s)" at bounding box center [699, 288] width 108 height 25
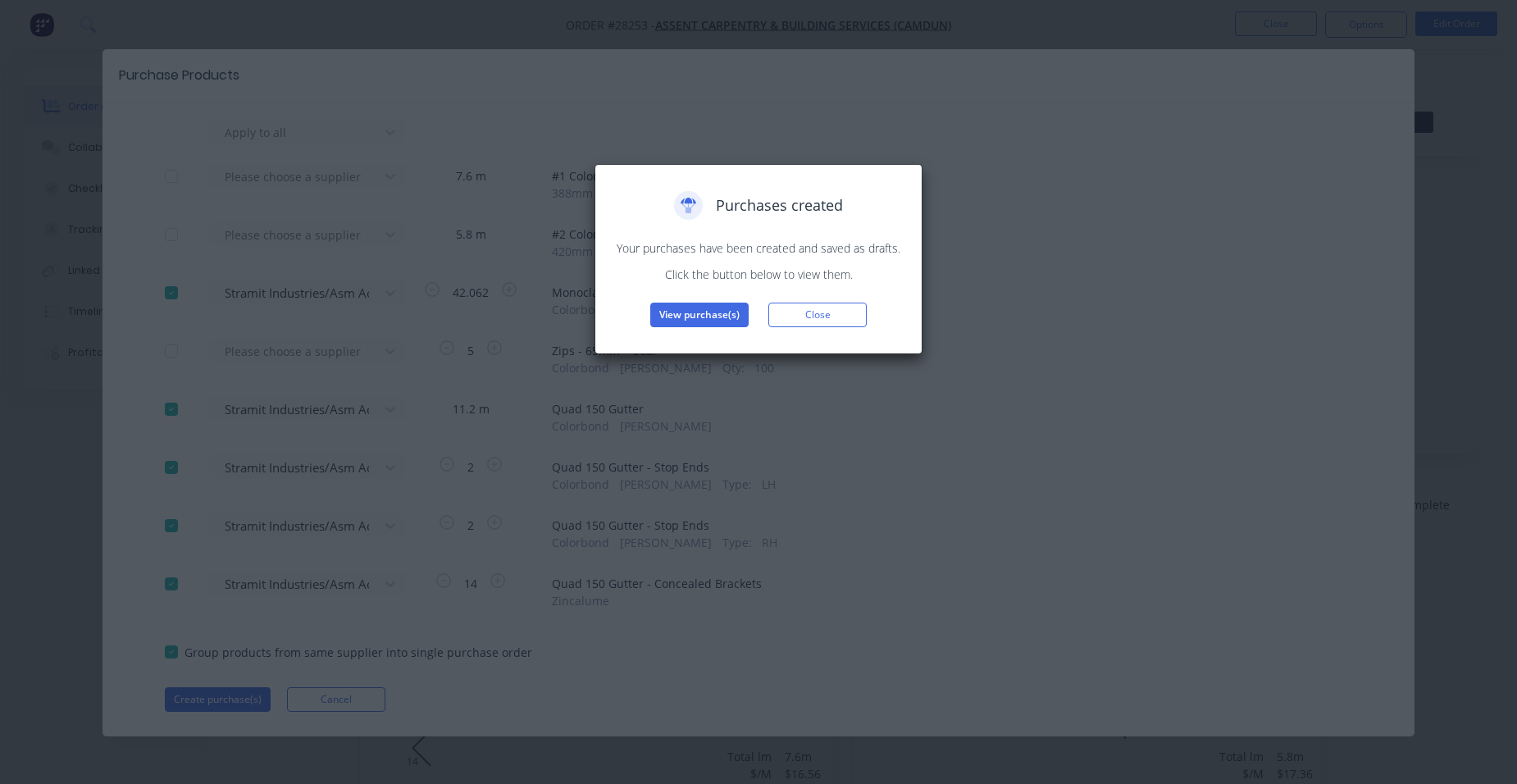
click at [687, 316] on button "View purchase(s)" at bounding box center [699, 315] width 99 height 25
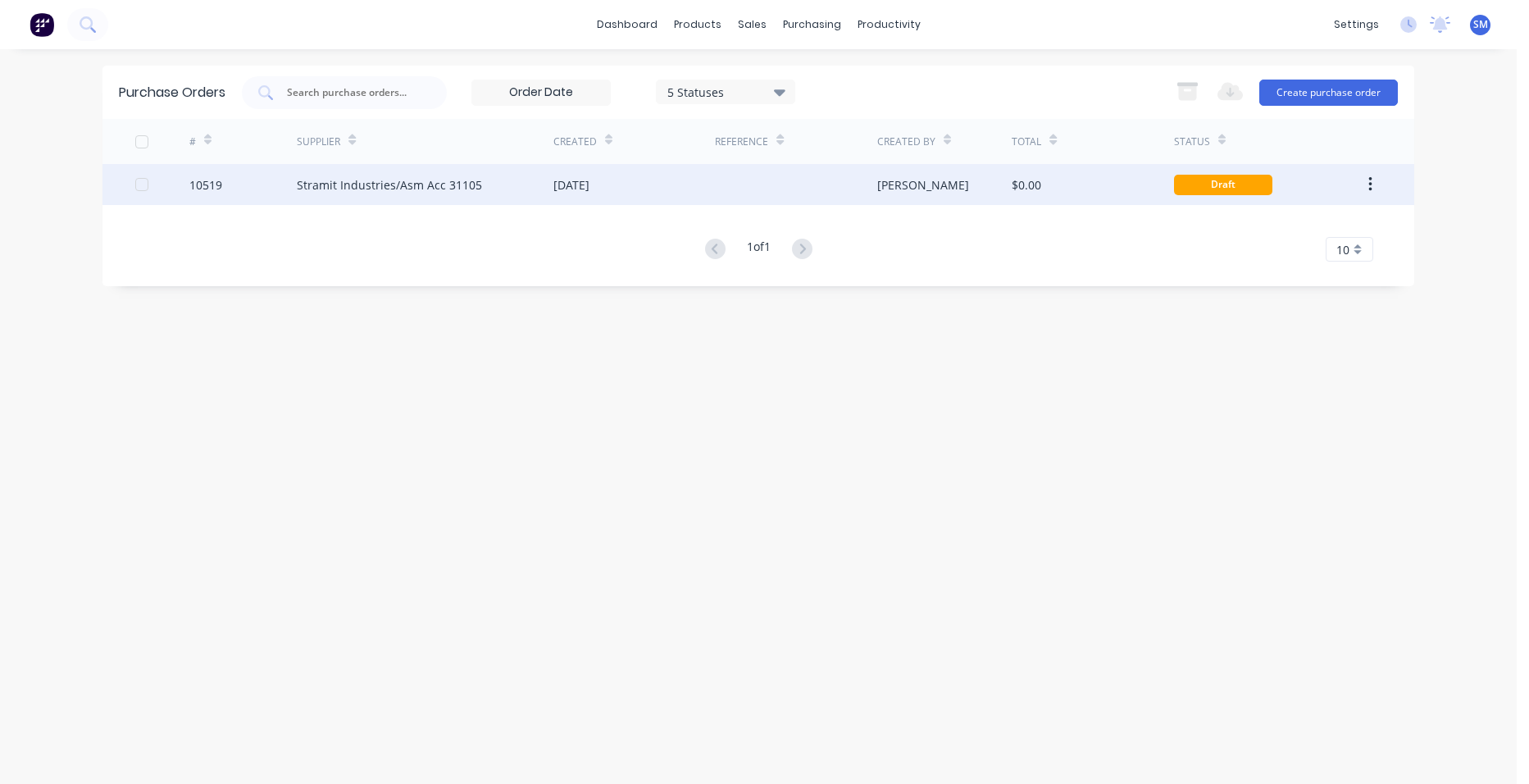
click at [706, 189] on div "[DATE]" at bounding box center [634, 184] width 161 height 41
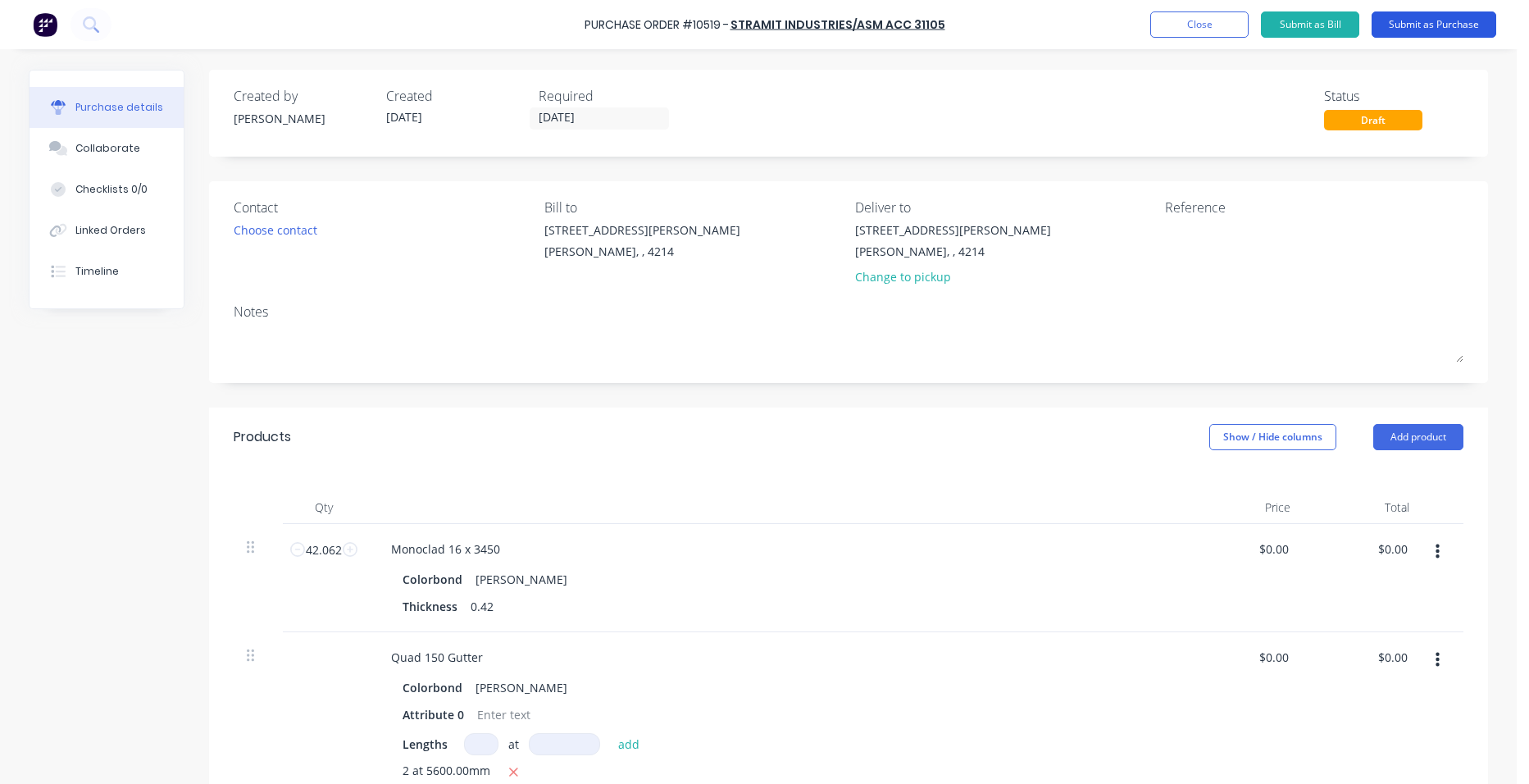
click at [1470, 23] on button "Submit as Purchase" at bounding box center [1434, 24] width 125 height 26
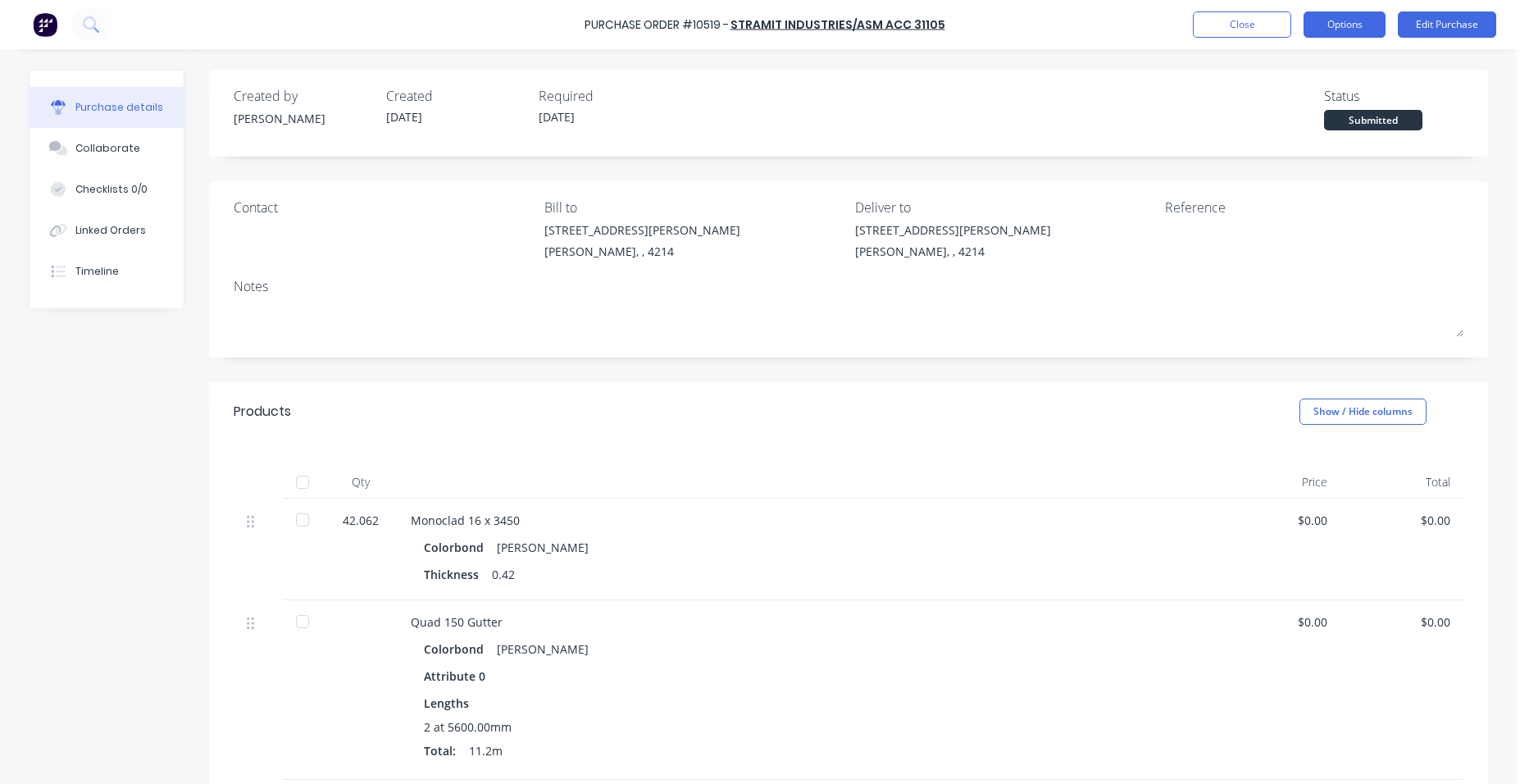
click at [1333, 22] on button "Options" at bounding box center [1345, 24] width 82 height 26
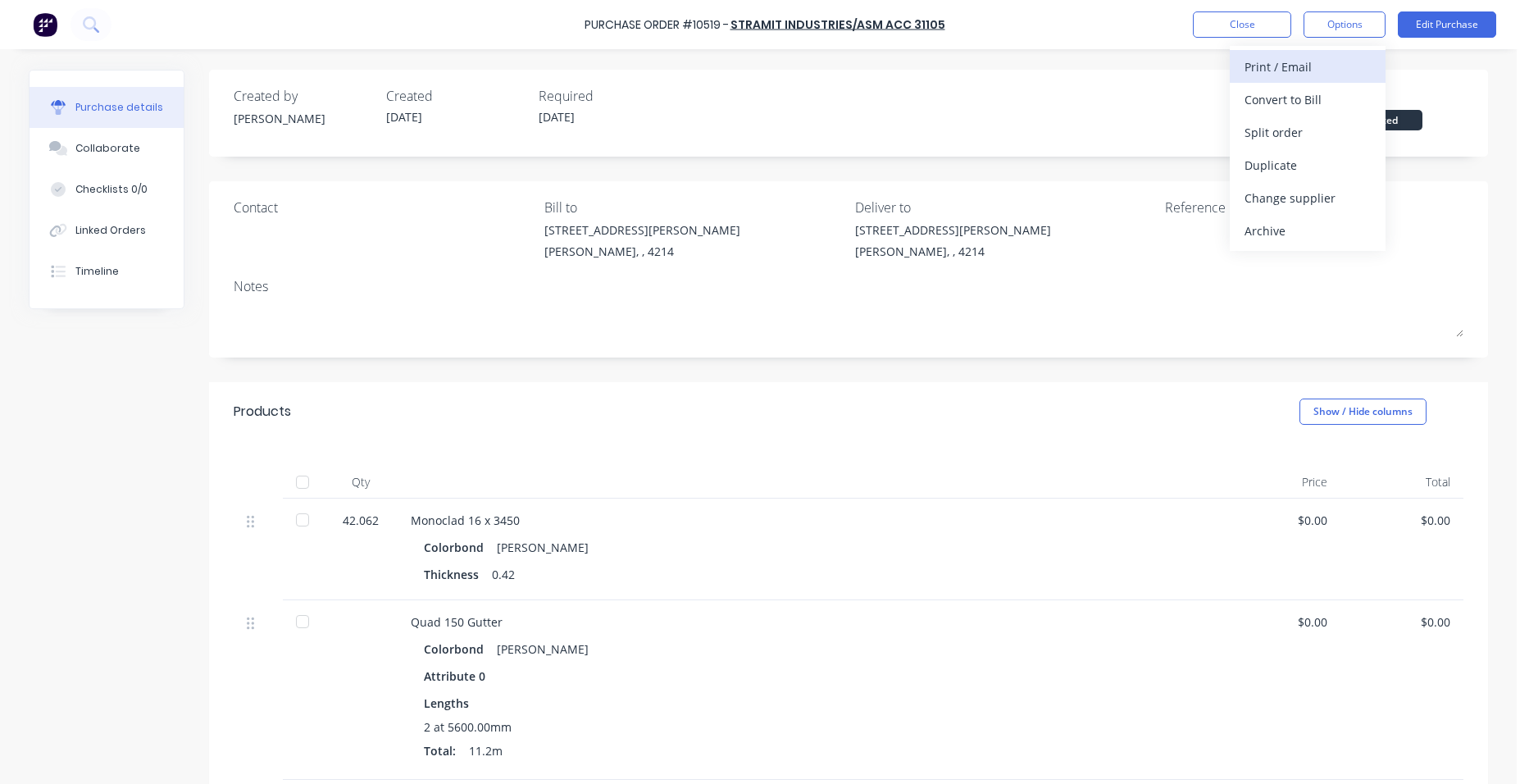
click at [1306, 67] on div "Print / Email" at bounding box center [1308, 66] width 127 height 24
click at [1282, 143] on div "Without pricing" at bounding box center [1308, 132] width 127 height 24
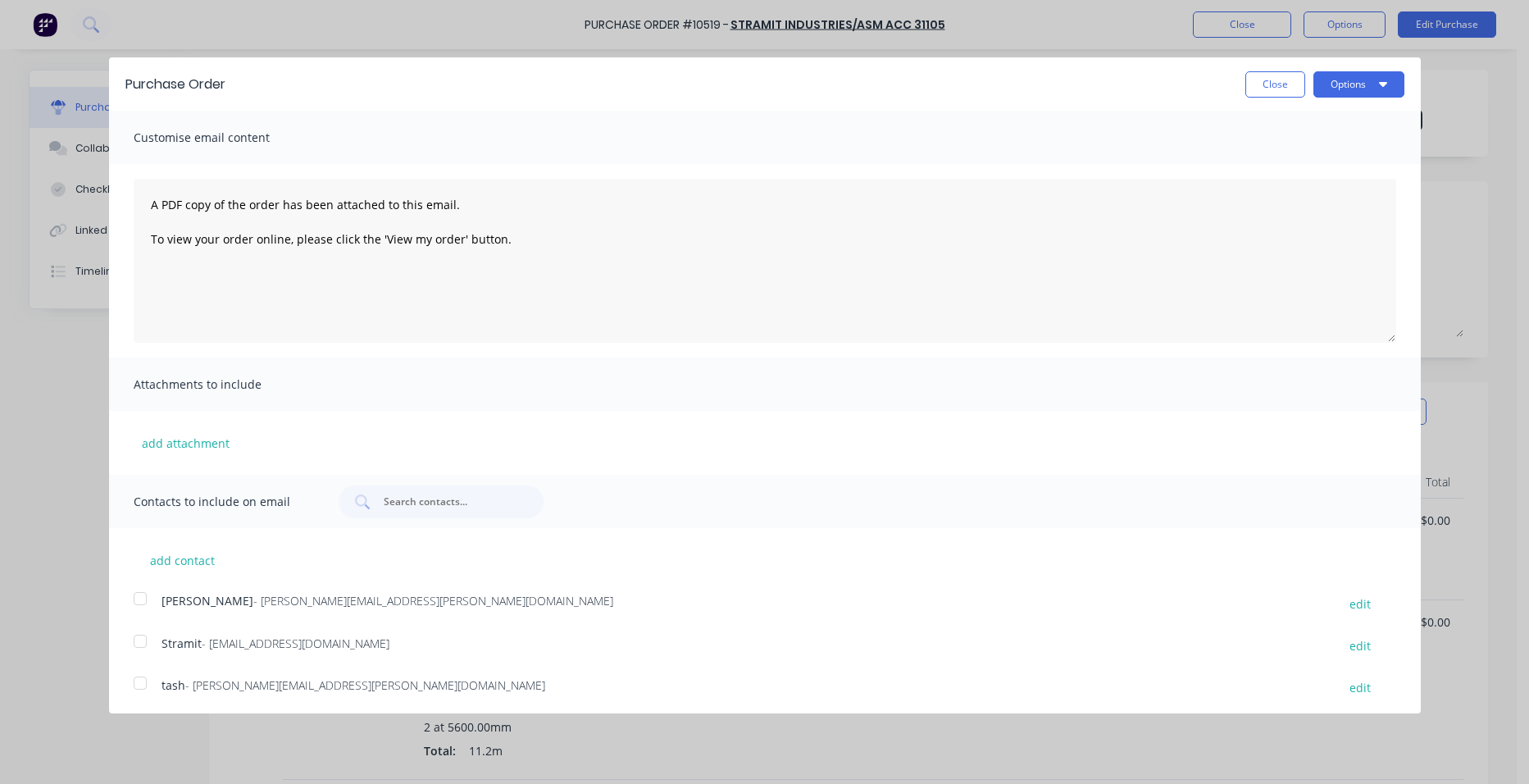
click at [139, 644] on div at bounding box center [140, 641] width 33 height 33
click at [1328, 80] on button "Options" at bounding box center [1358, 83] width 91 height 26
click at [1298, 152] on div "Email" at bounding box center [1327, 158] width 127 height 24
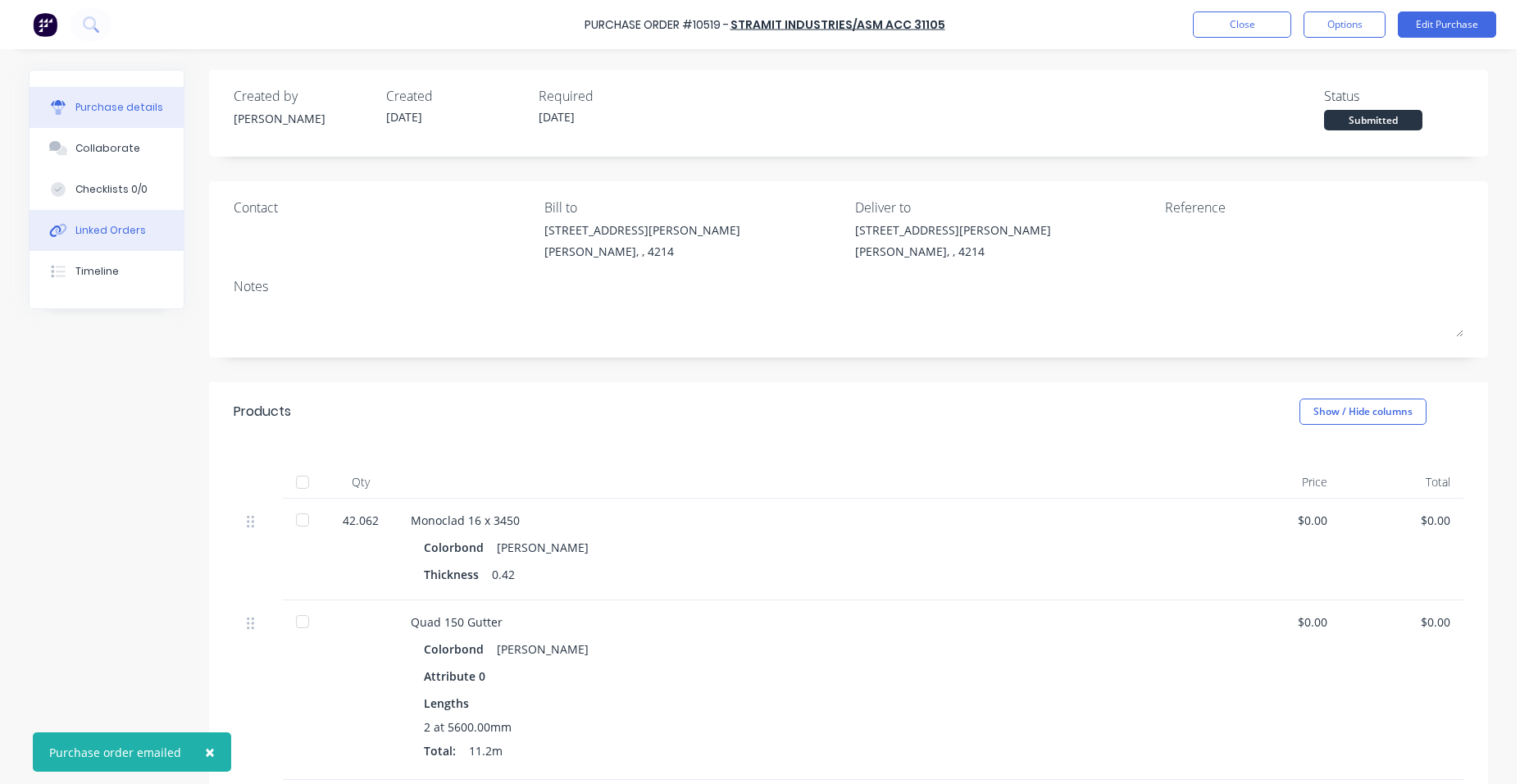
click at [106, 233] on div "Linked Orders" at bounding box center [111, 230] width 71 height 14
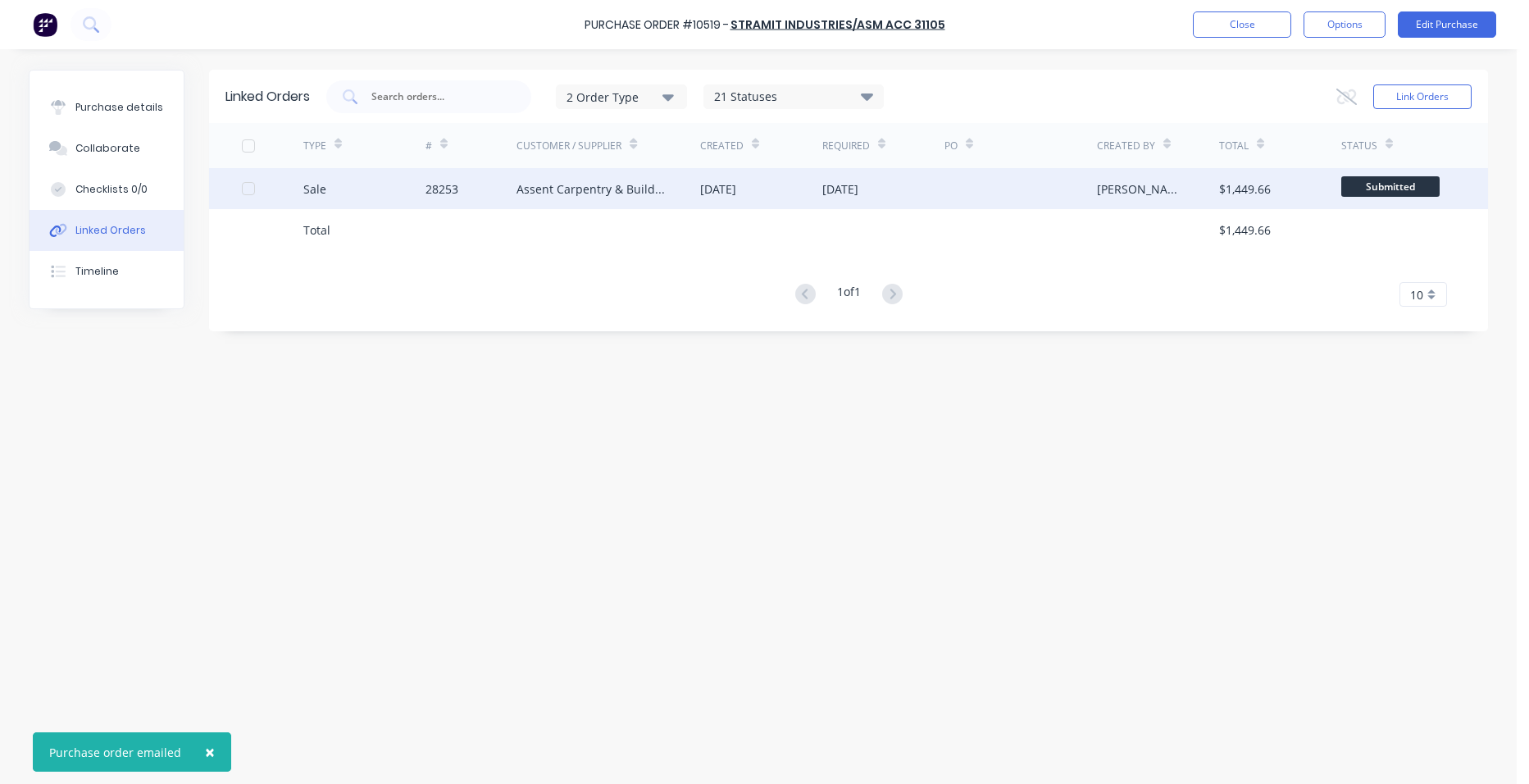
click at [784, 184] on div "[DATE]" at bounding box center [760, 188] width 122 height 41
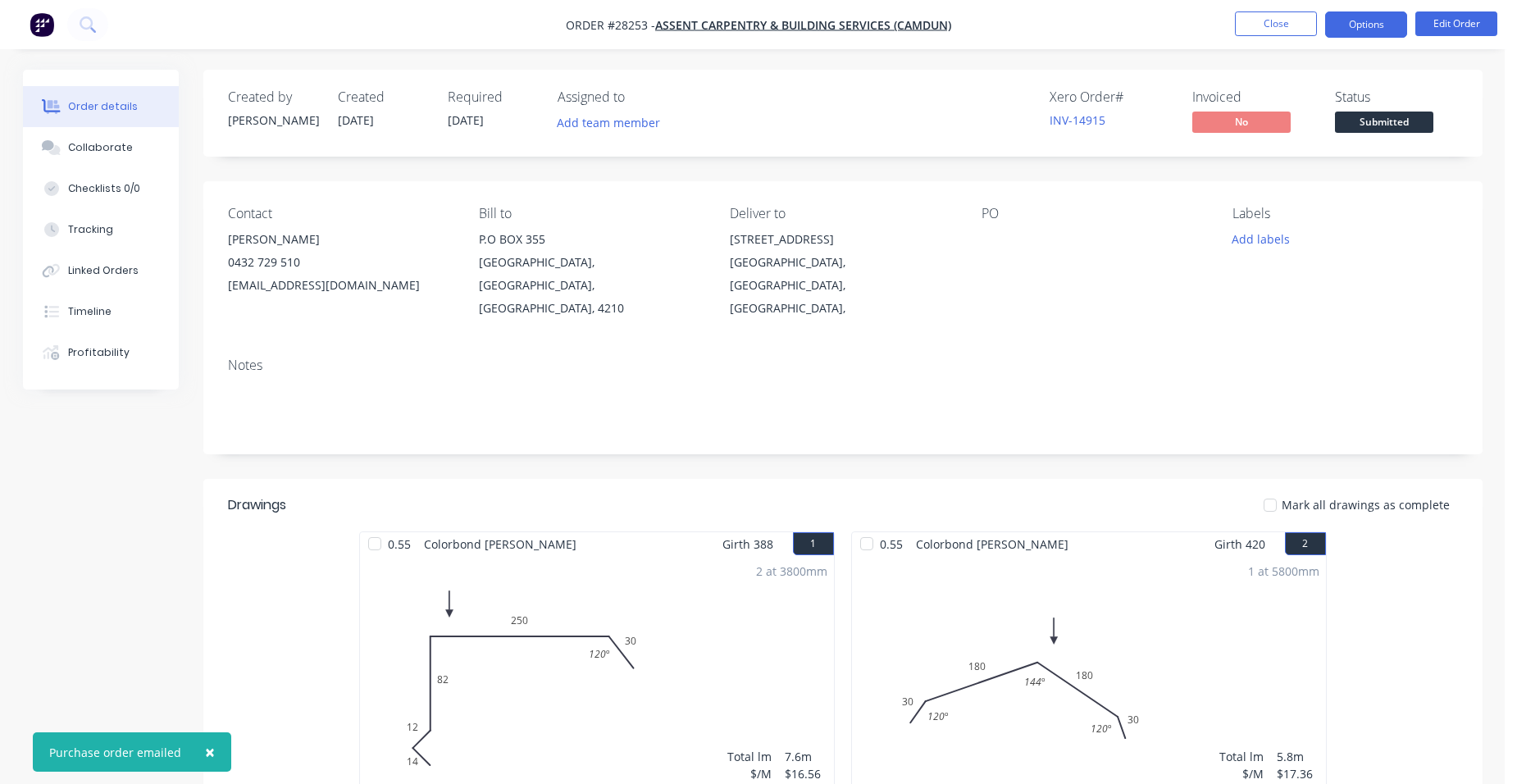
click at [1367, 29] on button "Options" at bounding box center [1366, 24] width 82 height 26
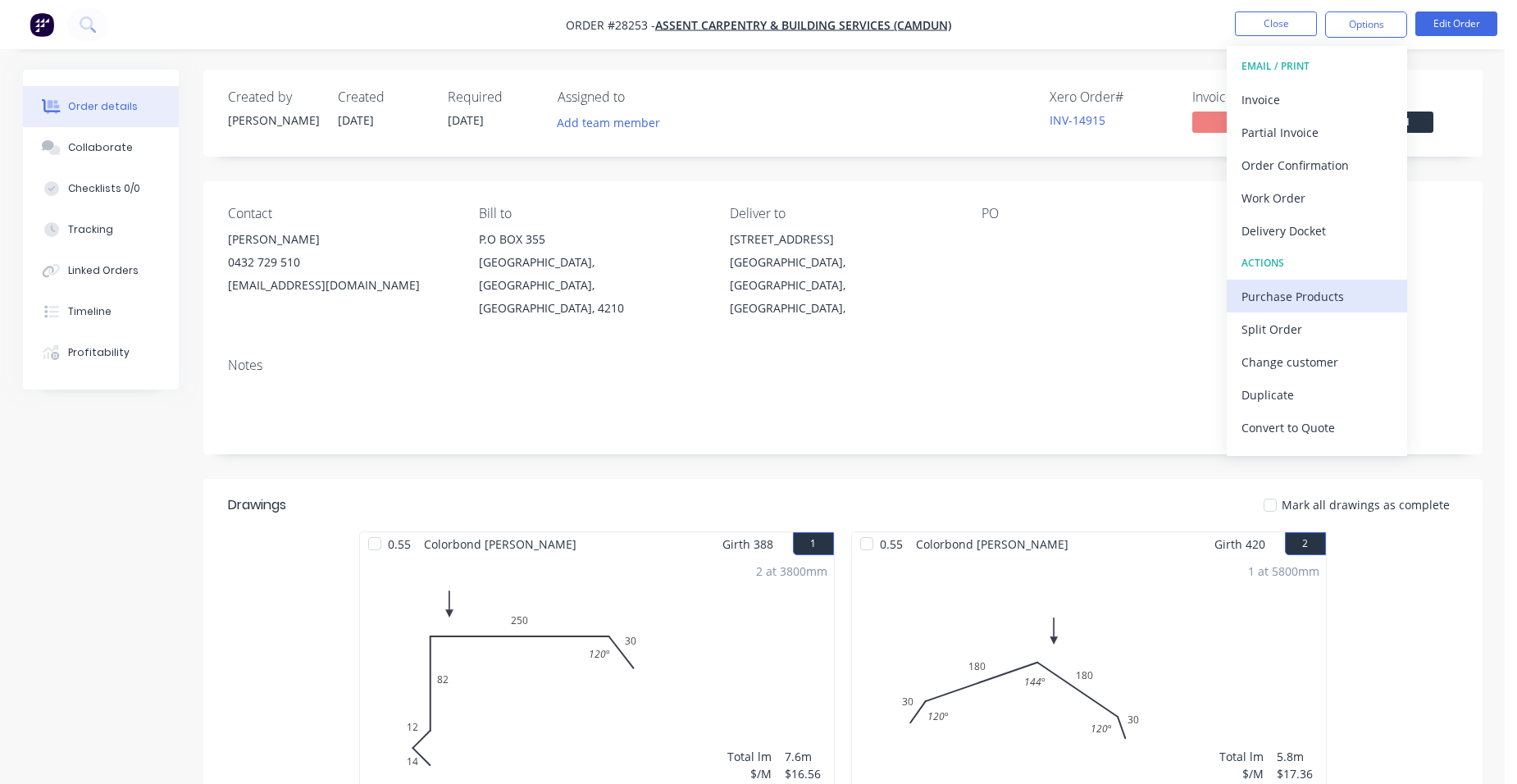
click at [1347, 301] on div "Purchase Products" at bounding box center [1317, 296] width 151 height 24
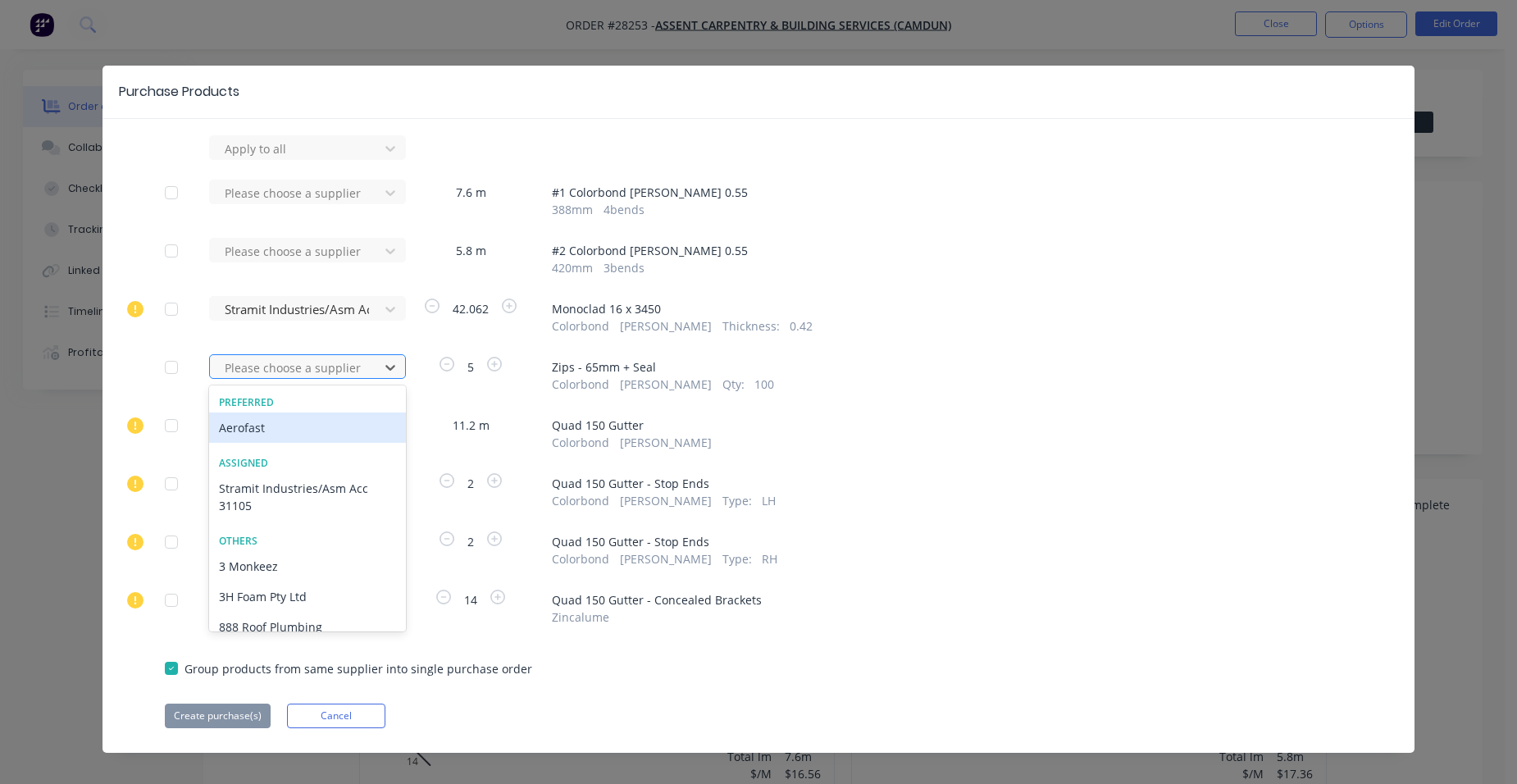
drag, startPoint x: 252, startPoint y: 371, endPoint x: 256, endPoint y: 381, distance: 10.8
click at [255, 371] on div at bounding box center [297, 367] width 148 height 20
click at [222, 426] on div "Aerofast" at bounding box center [307, 427] width 197 height 31
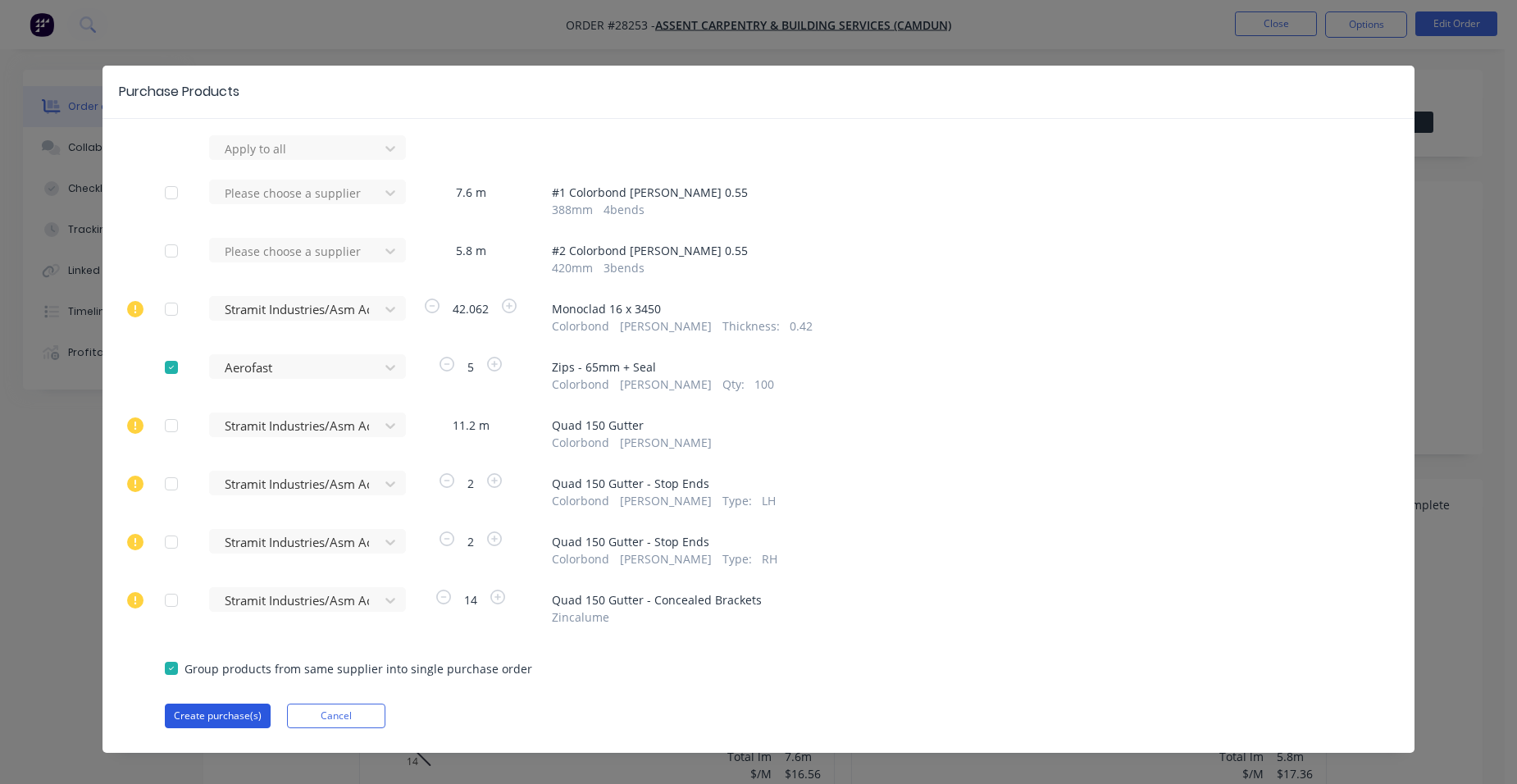
click at [225, 714] on button "Create purchase(s)" at bounding box center [218, 716] width 105 height 25
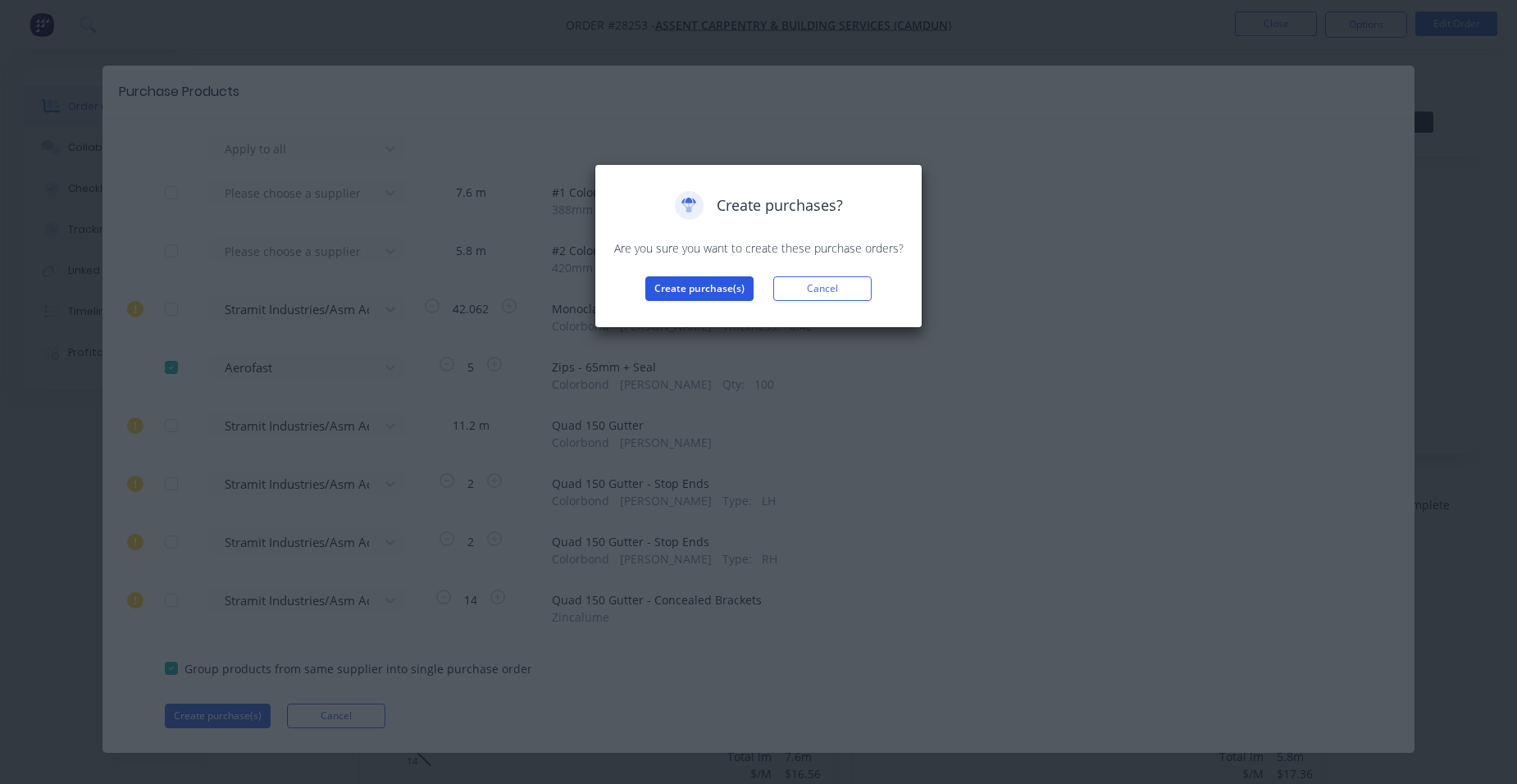
click at [683, 279] on button "Create purchase(s)" at bounding box center [699, 288] width 108 height 25
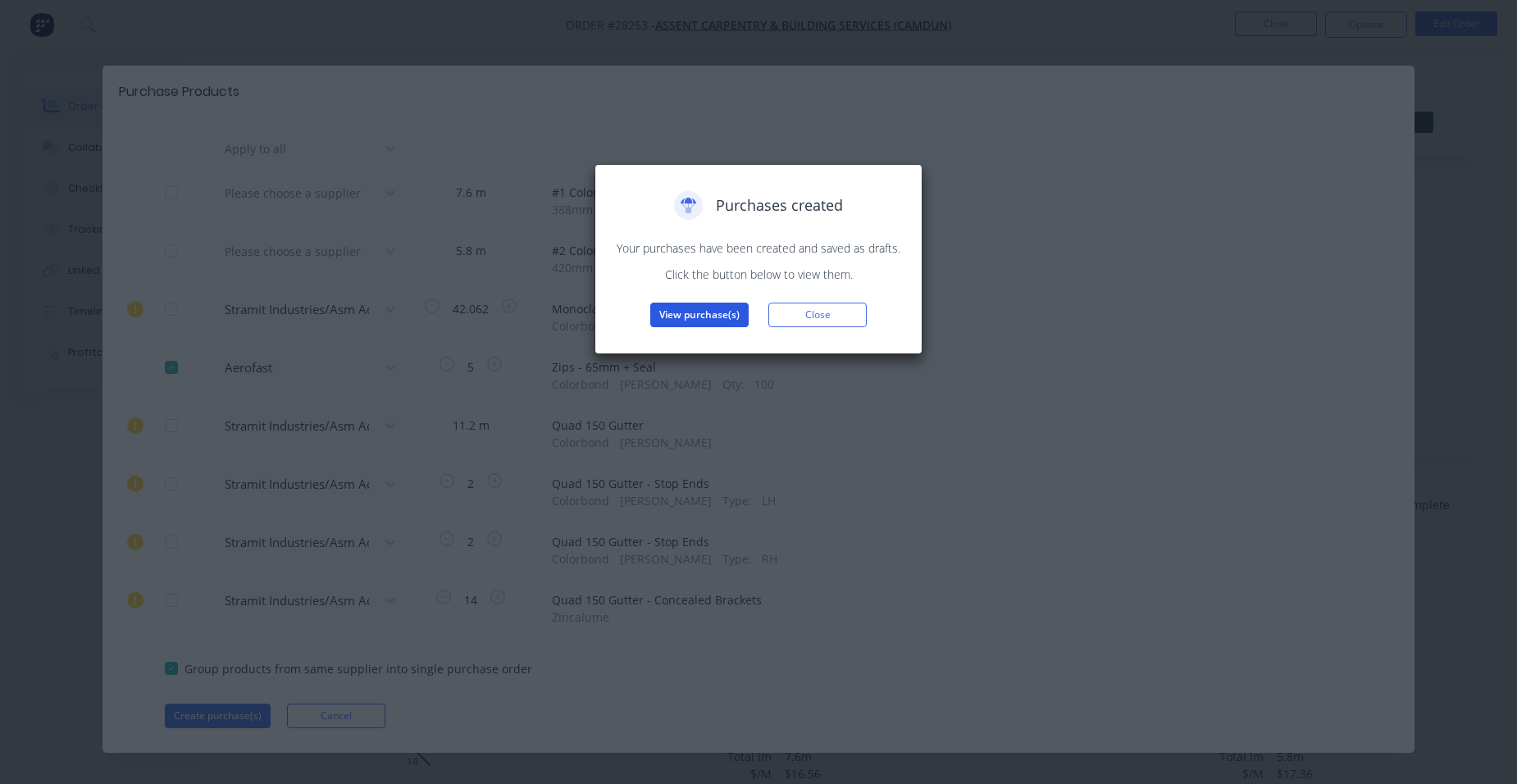
click at [691, 312] on button "View purchase(s)" at bounding box center [699, 315] width 99 height 25
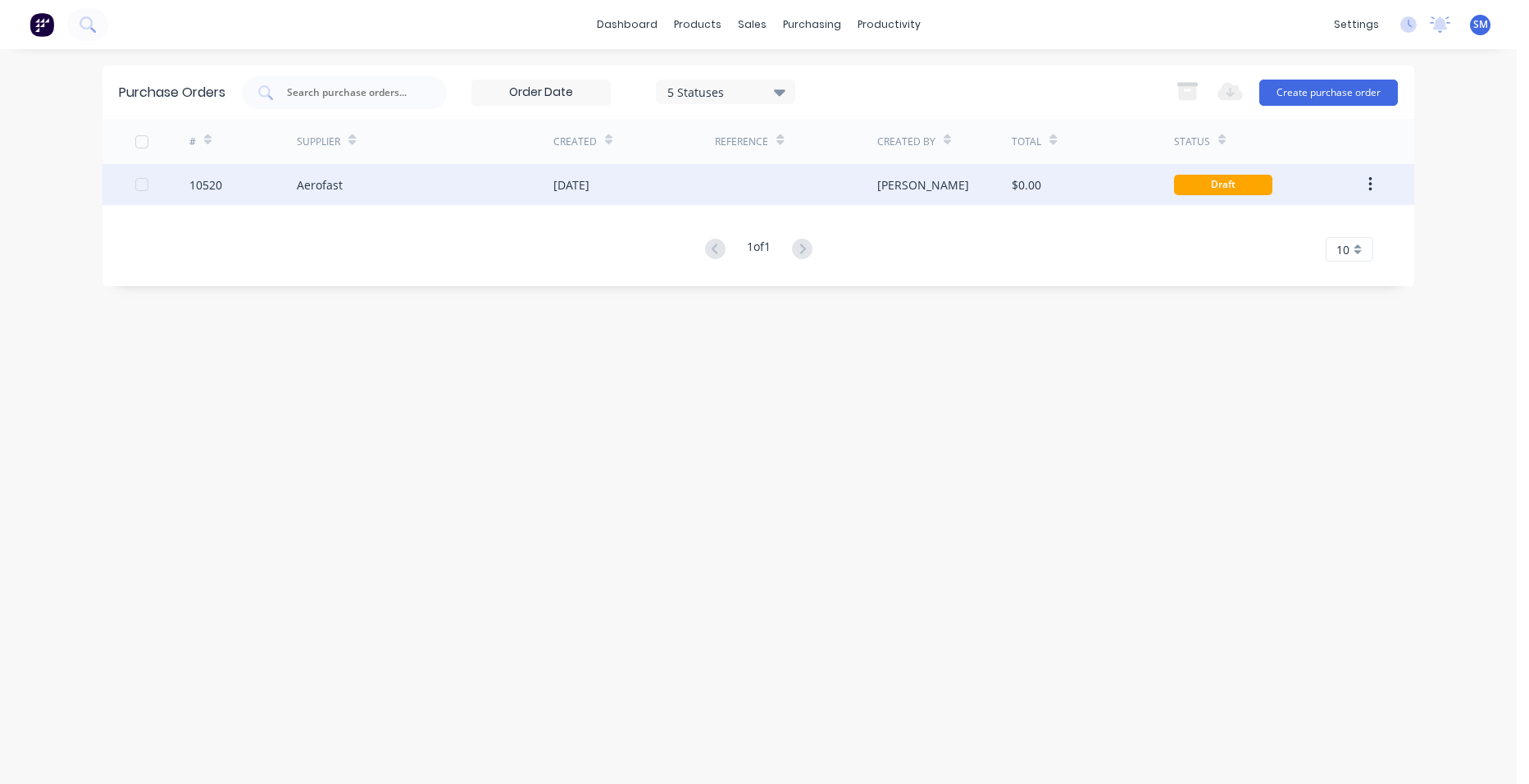
click at [739, 184] on div at bounding box center [796, 184] width 161 height 41
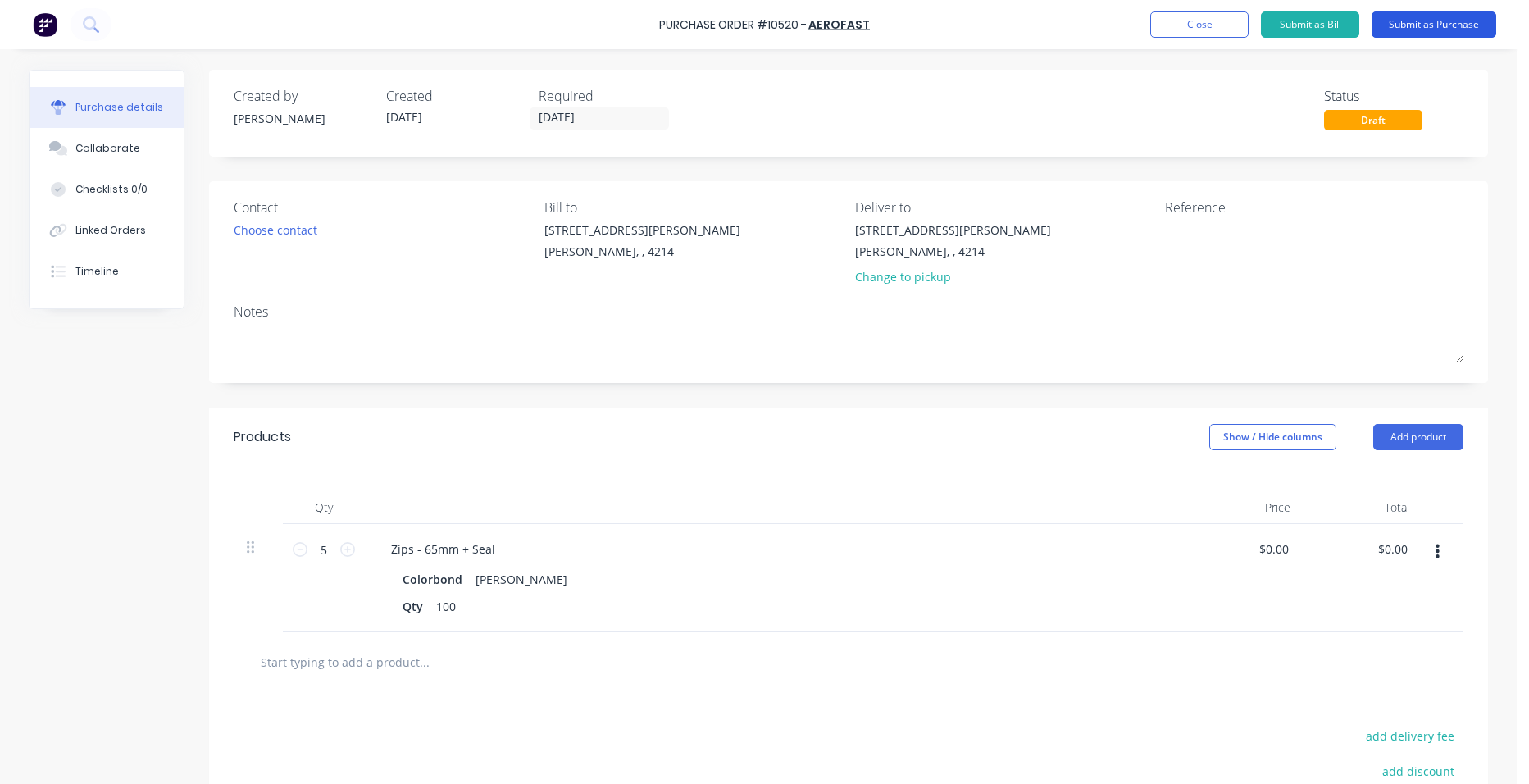
click at [1445, 25] on button "Submit as Purchase" at bounding box center [1434, 24] width 125 height 26
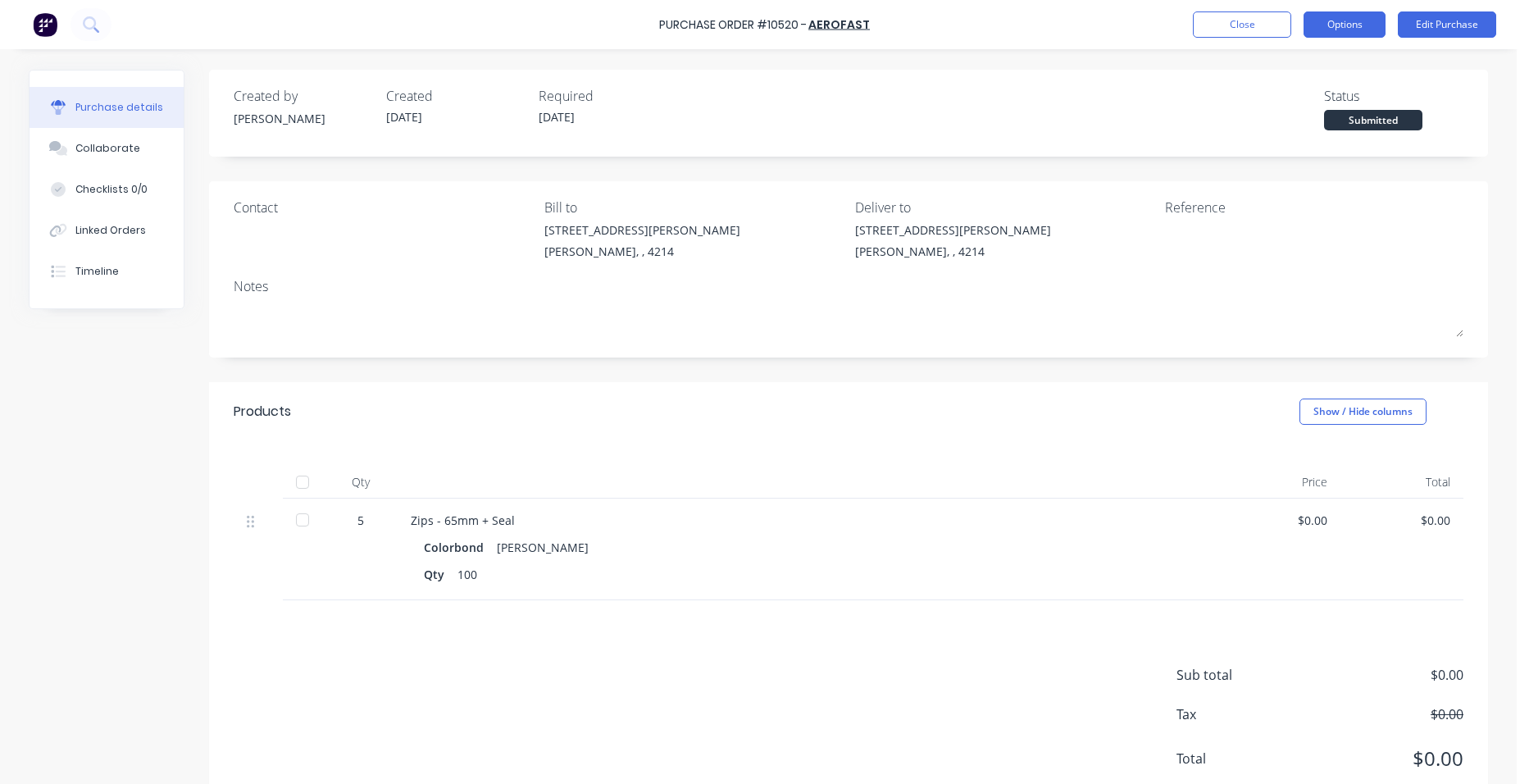
click at [1373, 28] on button "Options" at bounding box center [1345, 24] width 82 height 26
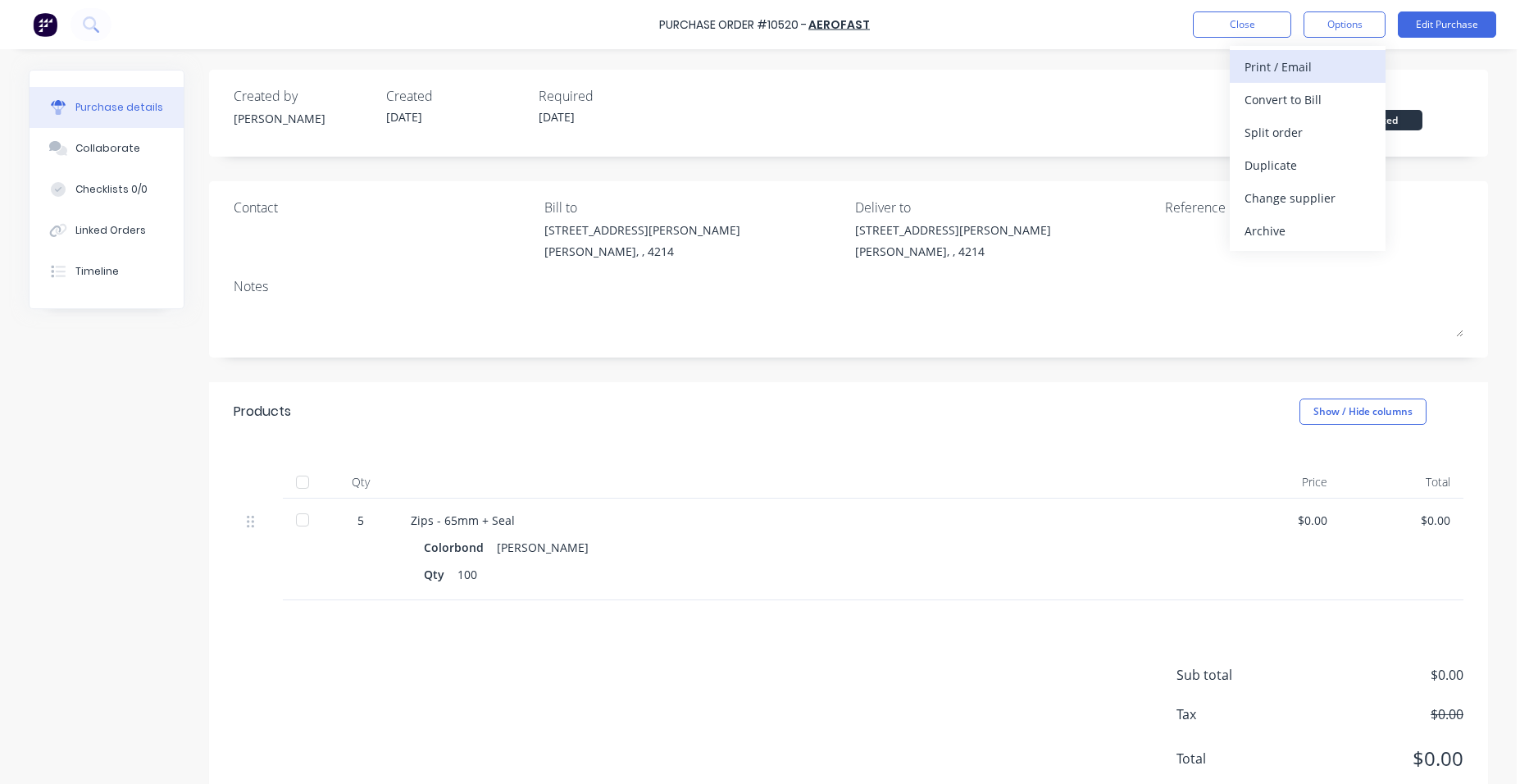
click at [1310, 70] on div "Print / Email" at bounding box center [1308, 66] width 127 height 24
click at [1294, 125] on div "Without pricing" at bounding box center [1308, 132] width 127 height 24
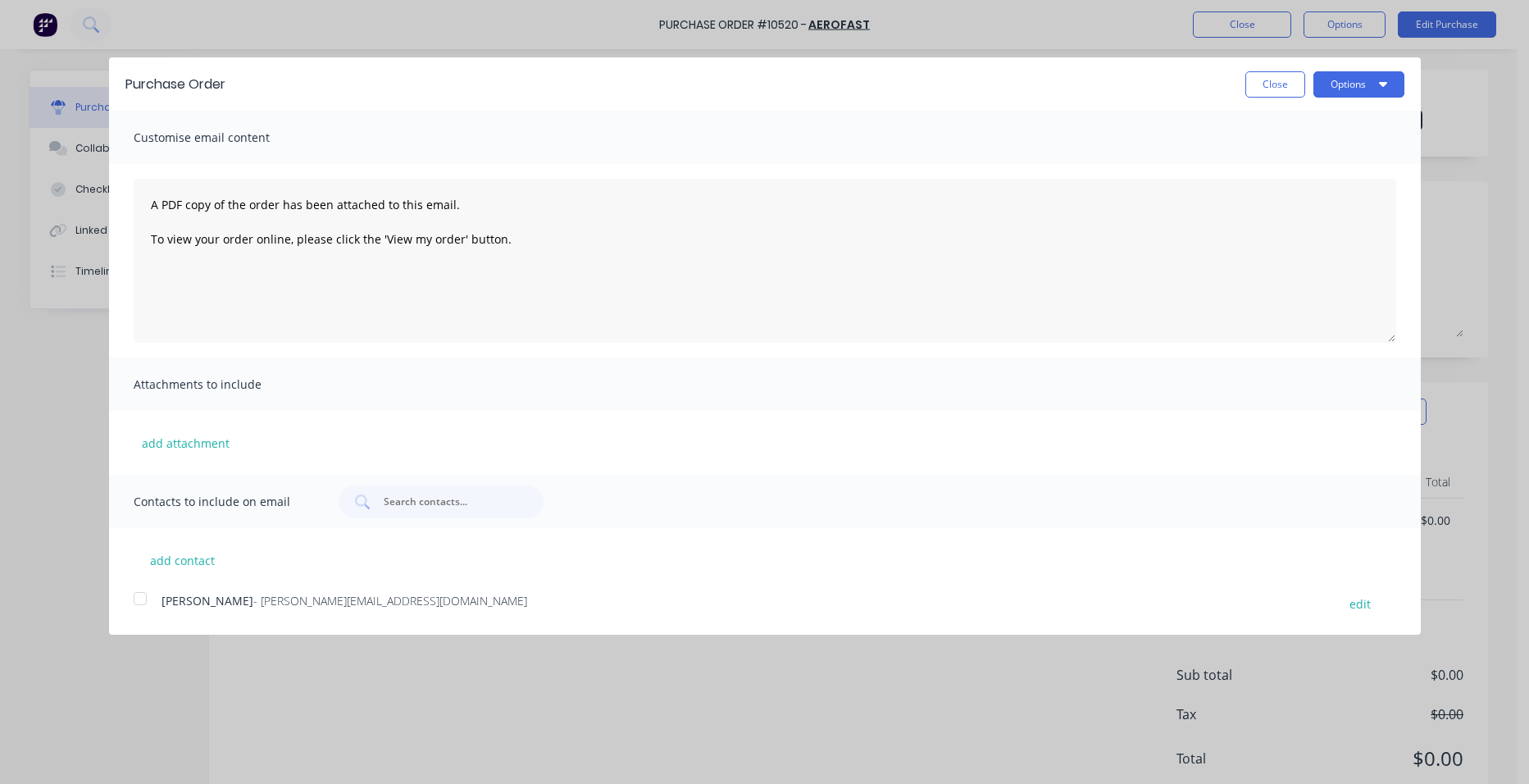
drag, startPoint x: 146, startPoint y: 588, endPoint x: 197, endPoint y: 595, distance: 51.5
click at [150, 589] on div at bounding box center [140, 598] width 33 height 33
click at [1351, 80] on button "Options" at bounding box center [1358, 83] width 91 height 26
click at [1343, 155] on div "Email" at bounding box center [1327, 158] width 127 height 24
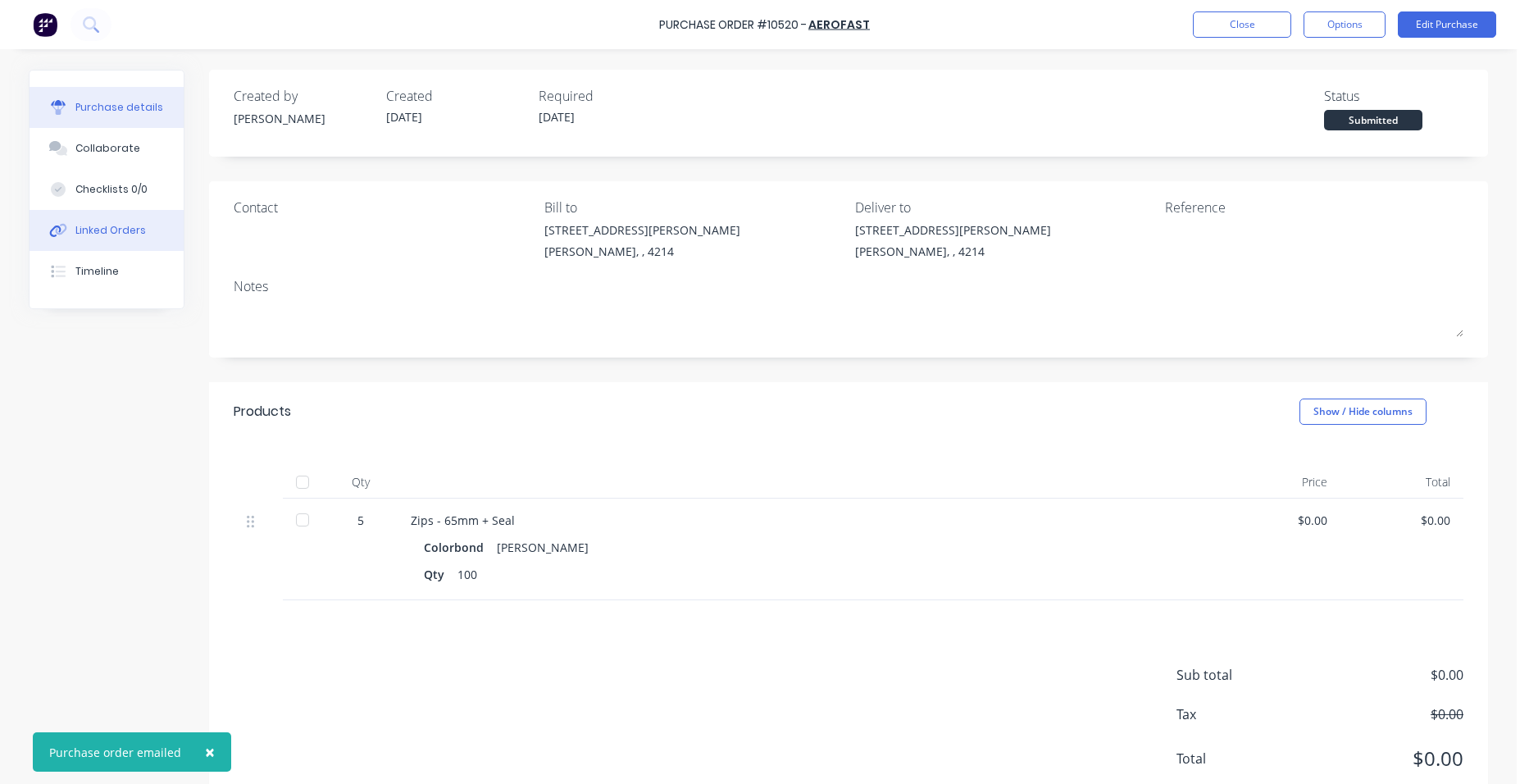
click at [152, 240] on button "Linked Orders" at bounding box center [106, 230] width 154 height 41
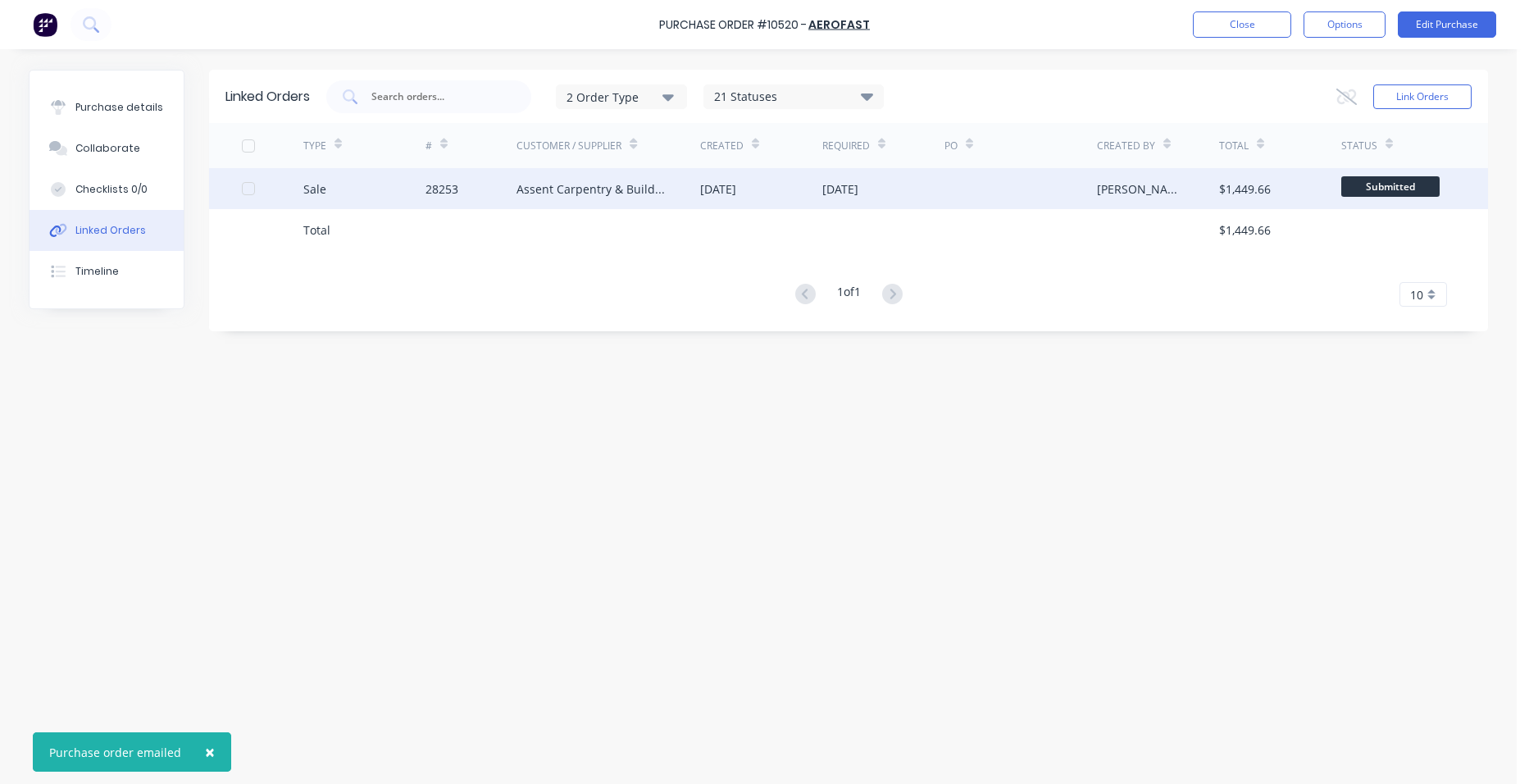
click at [904, 192] on div "[DATE]" at bounding box center [883, 188] width 122 height 41
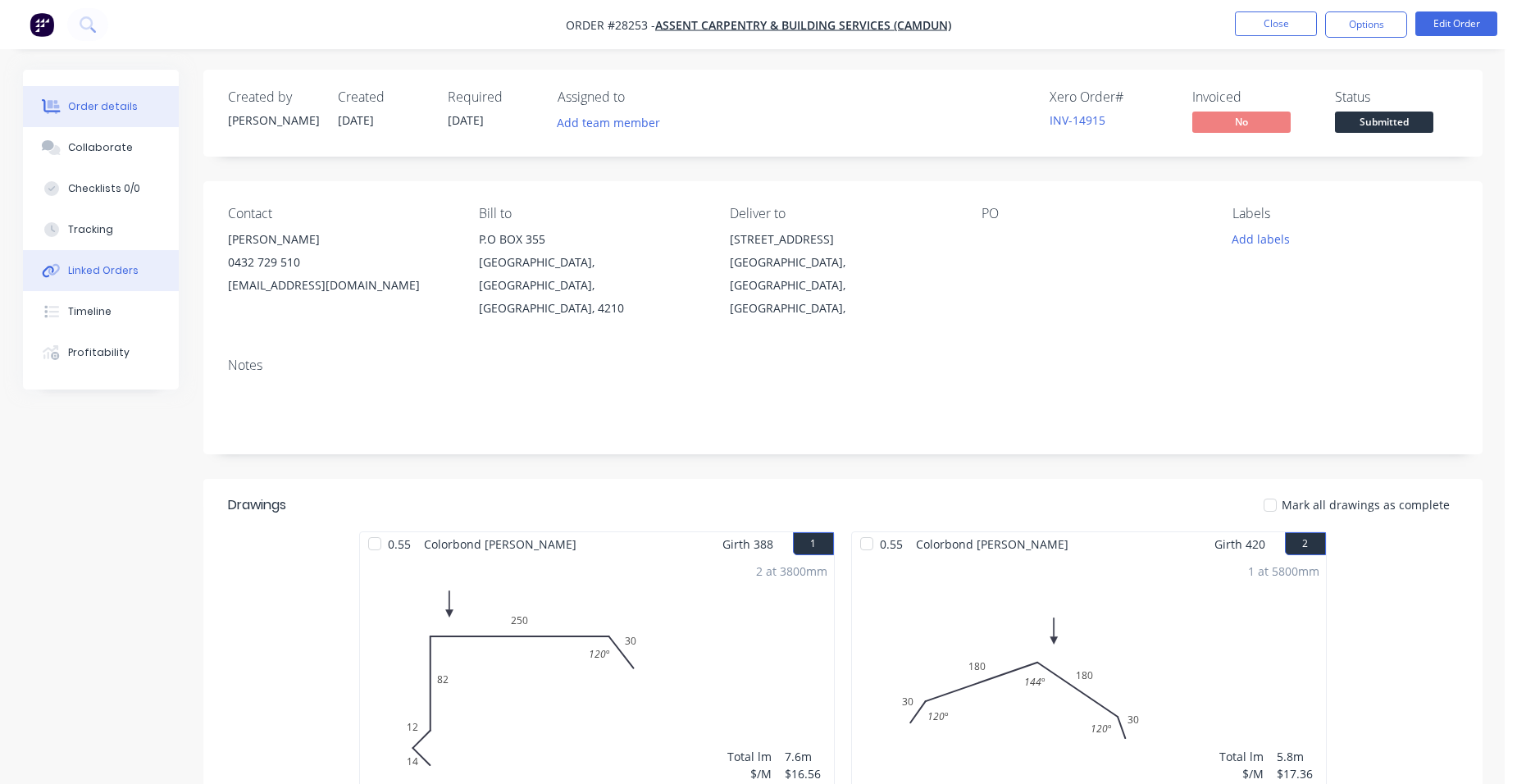
click at [128, 281] on button "Linked Orders" at bounding box center [101, 270] width 155 height 41
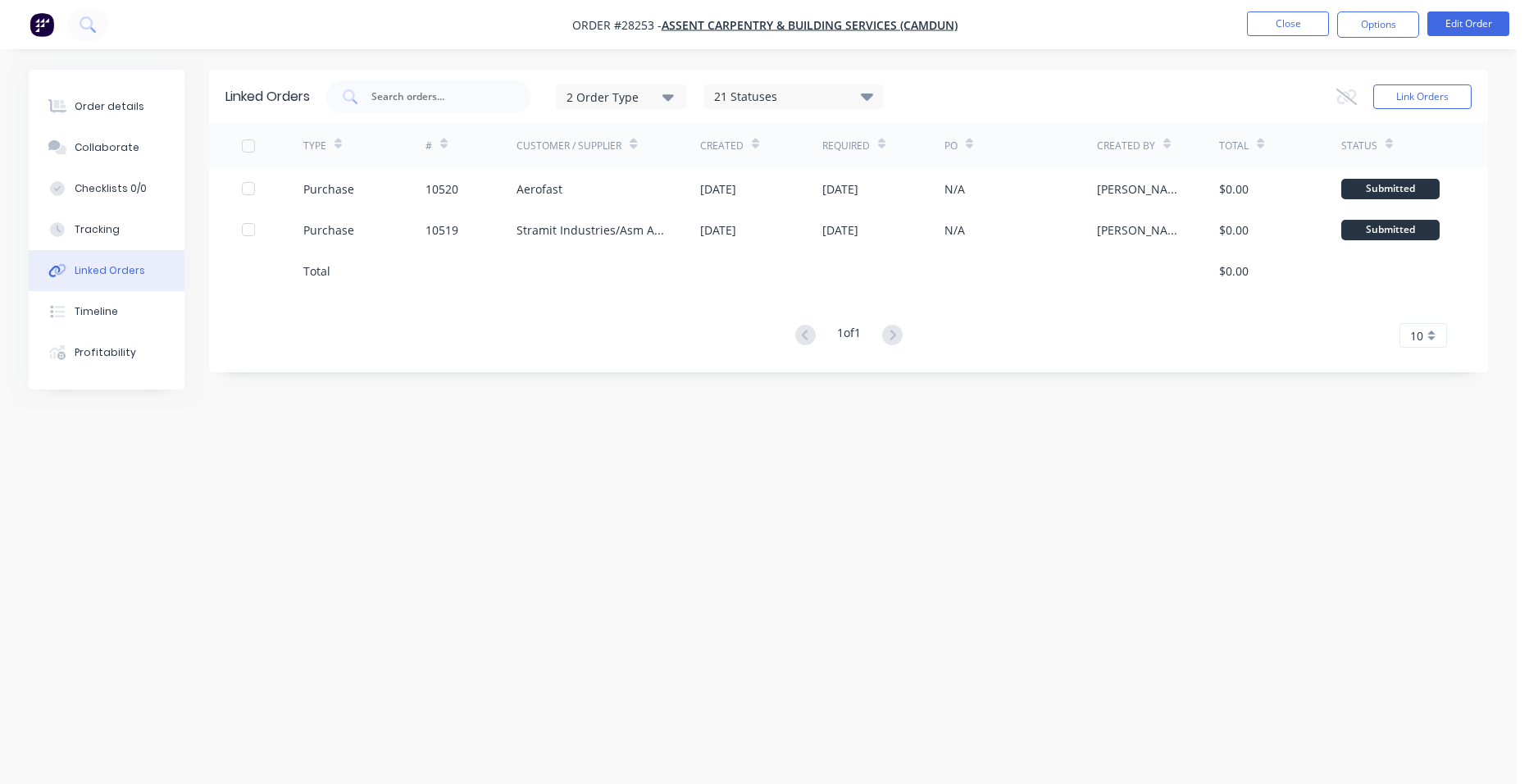
drag, startPoint x: 91, startPoint y: 104, endPoint x: 184, endPoint y: 198, distance: 132.2
click at [93, 104] on div "Order details" at bounding box center [109, 105] width 70 height 14
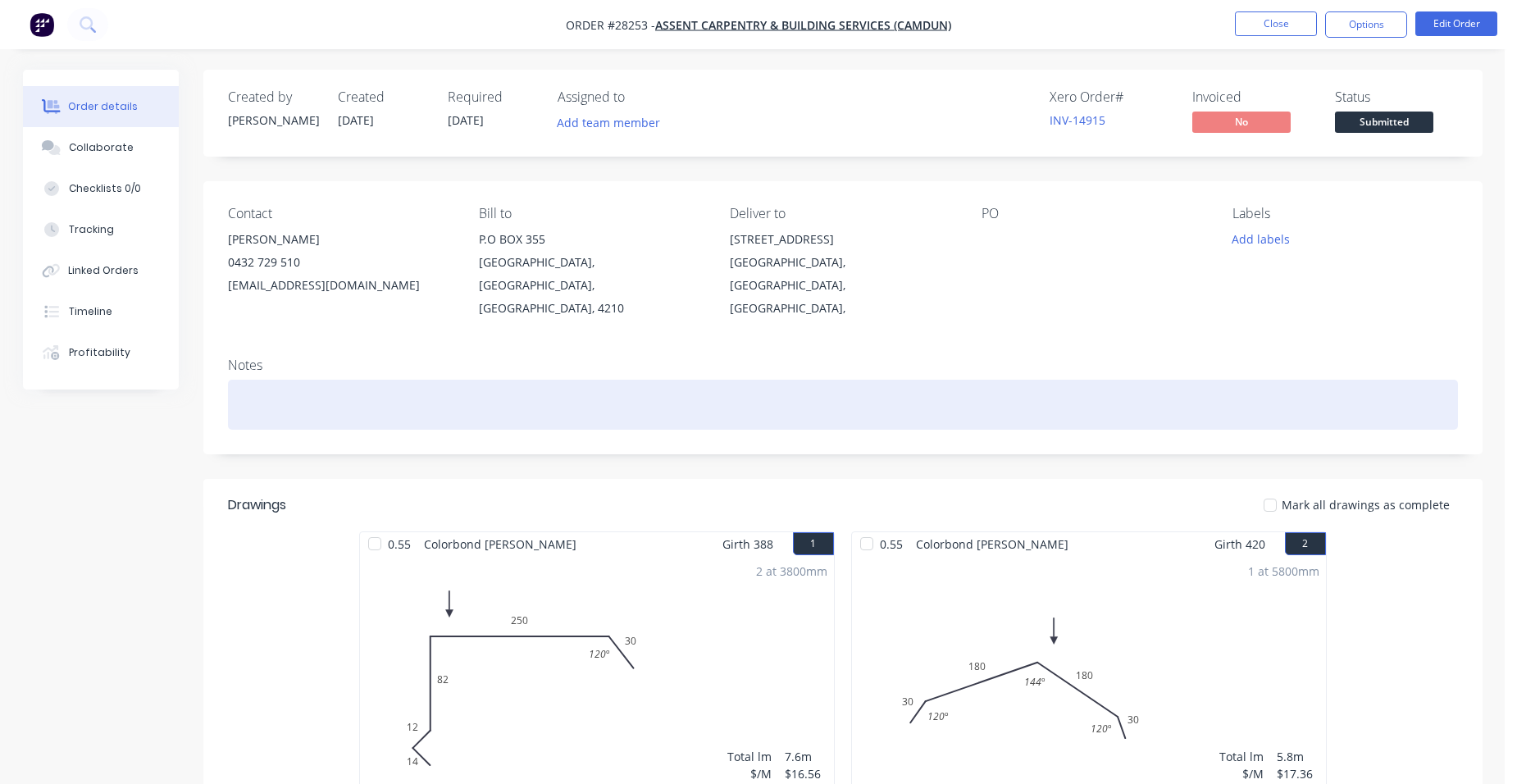
click at [301, 388] on div at bounding box center [843, 404] width 1230 height 50
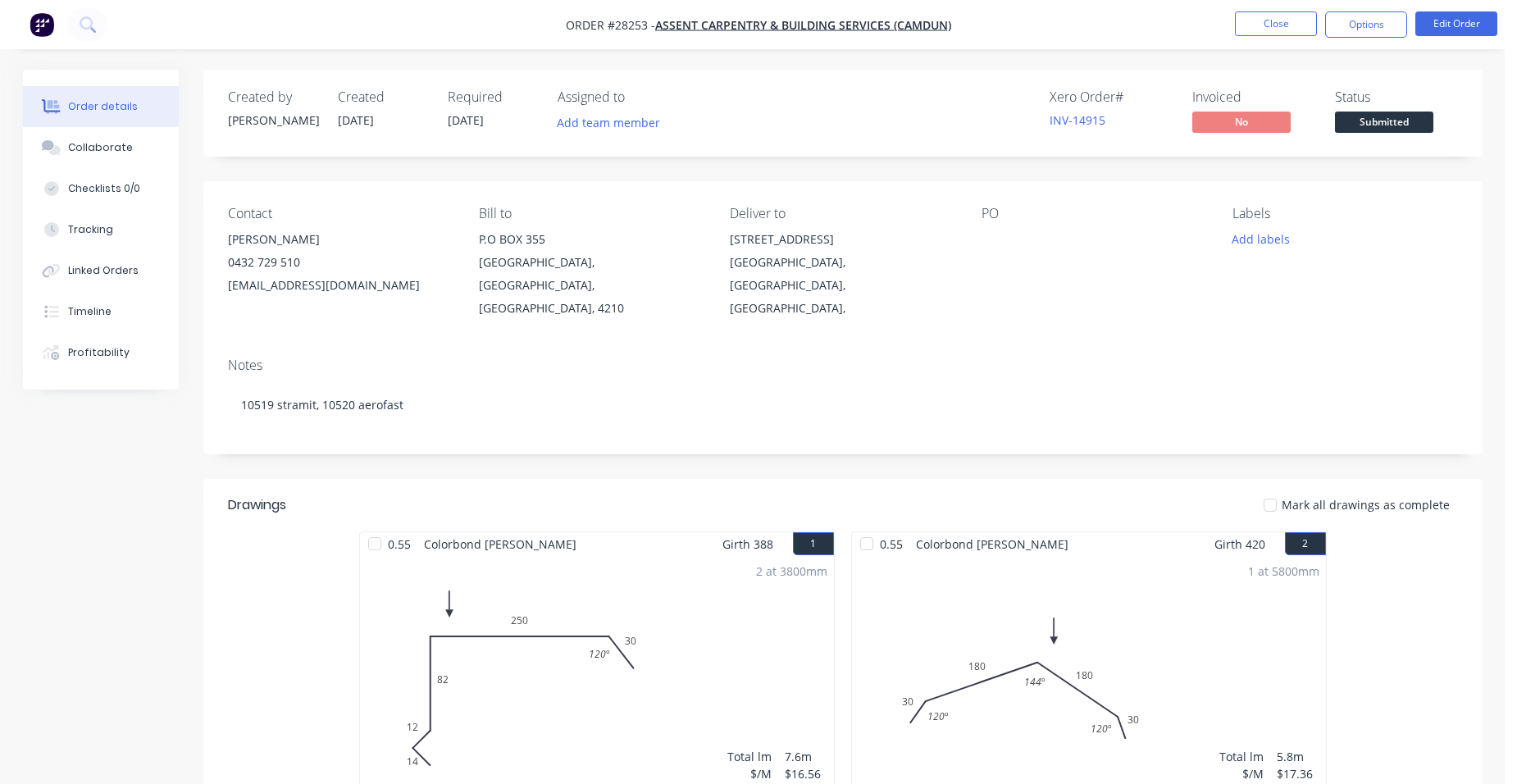
click at [526, 282] on div "Bill to P.O BOX 355 OXENFORD, Queensland, Australia, 4210" at bounding box center [591, 263] width 224 height 114
click at [1386, 23] on button "Options" at bounding box center [1366, 24] width 82 height 26
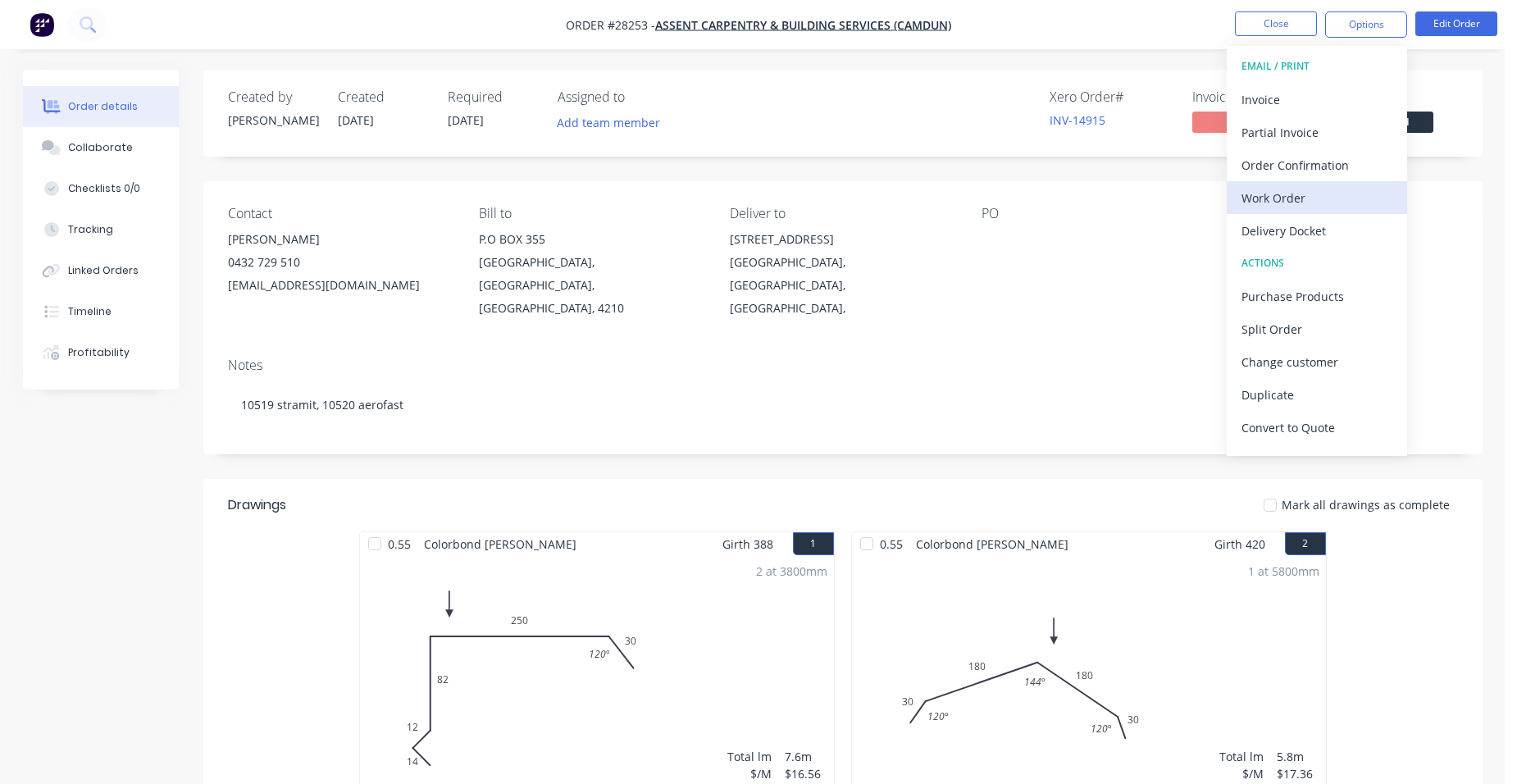
click at [1326, 195] on div "Work Order" at bounding box center [1317, 197] width 151 height 24
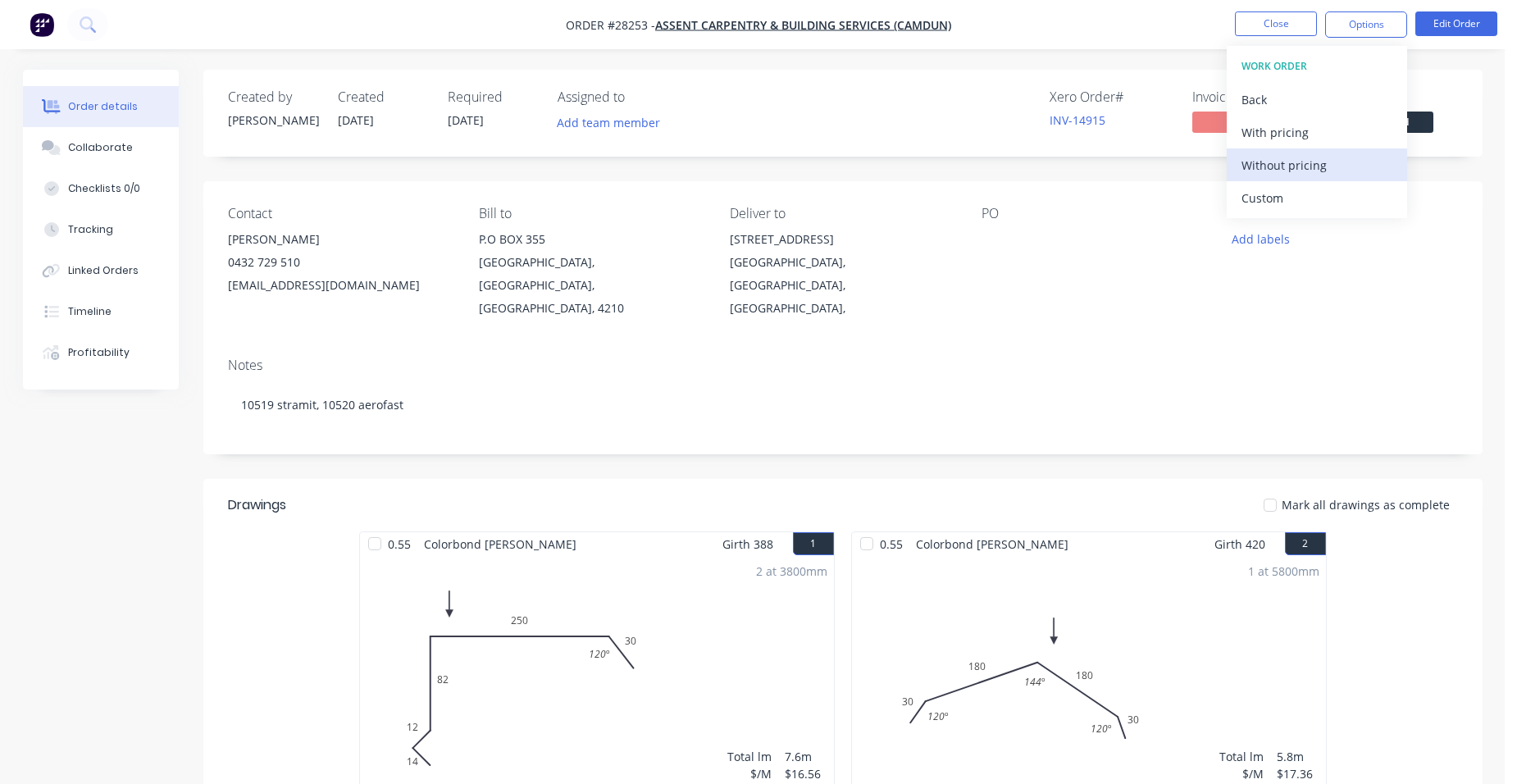
click at [1326, 173] on div "Without pricing" at bounding box center [1317, 165] width 151 height 24
